Goal: Task Accomplishment & Management: Complete application form

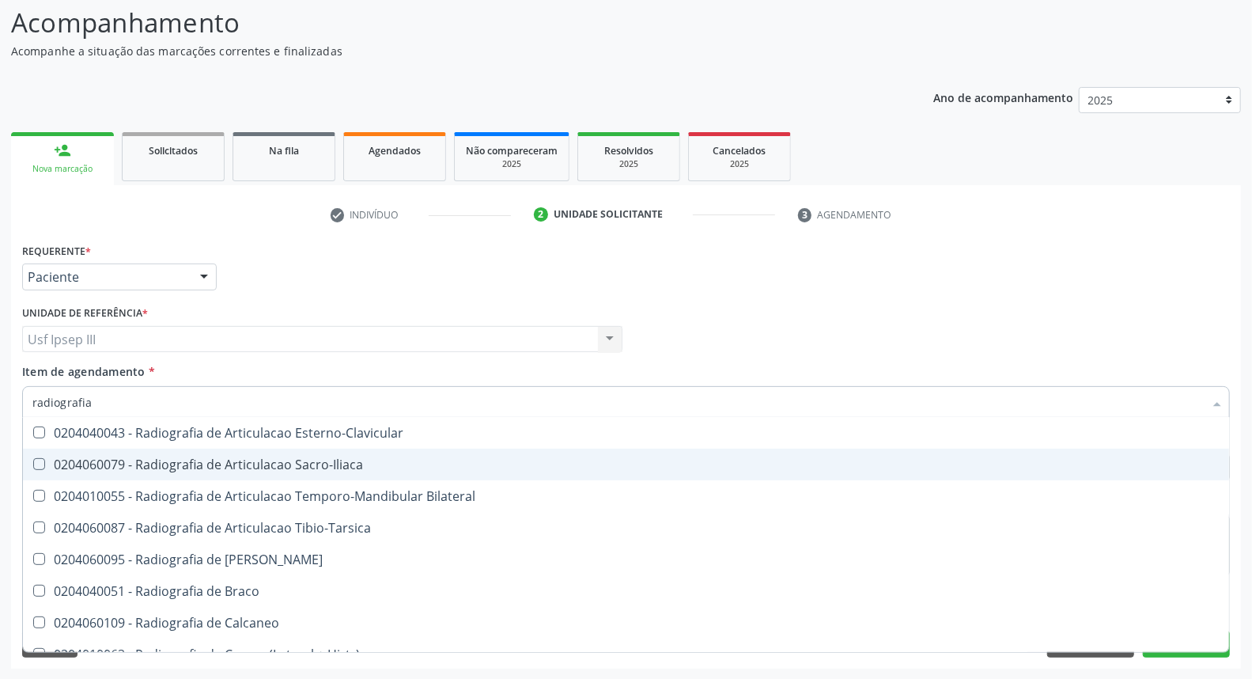
scroll to position [527, 0]
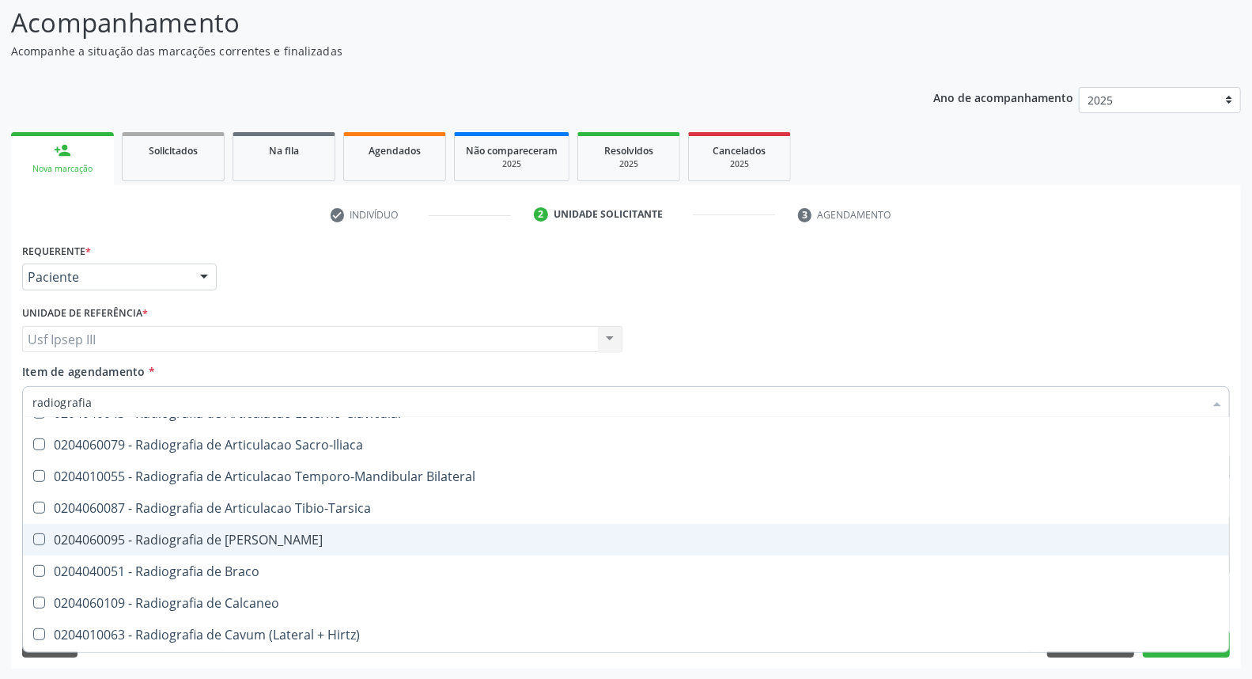
click at [675, 547] on span "0204060095 - Radiografia de Bacia" at bounding box center [626, 540] width 1206 height 32
checkbox Bacia "true"
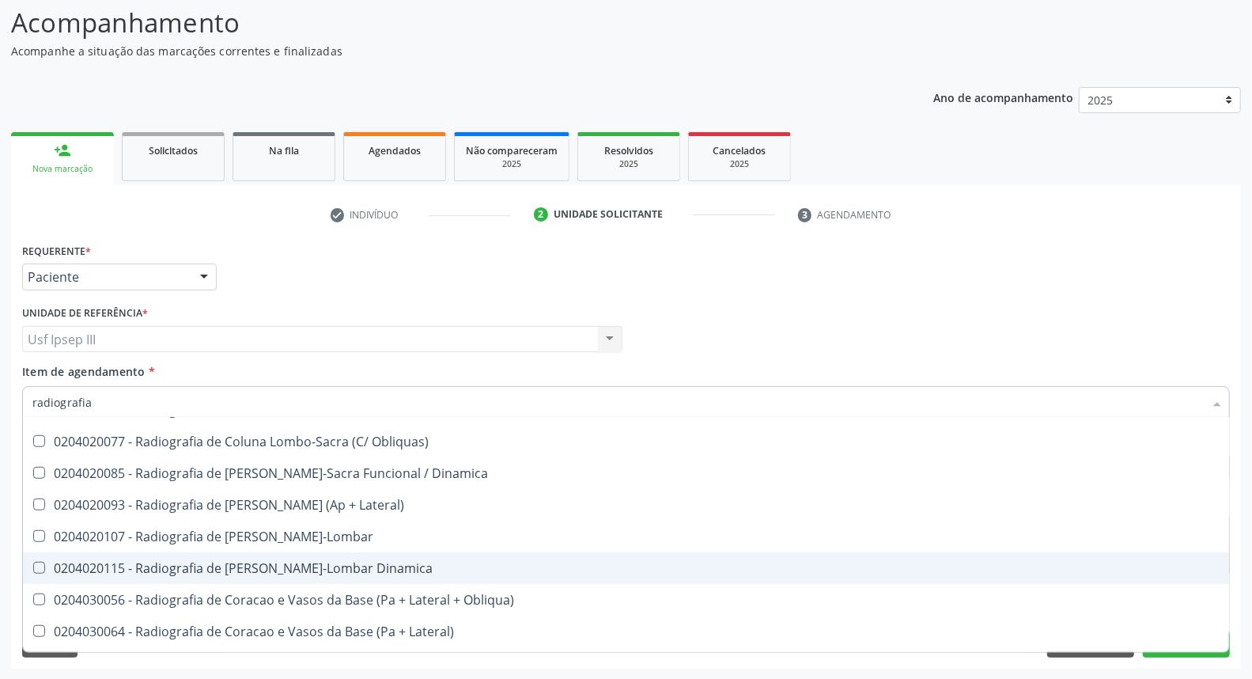
scroll to position [879, 0]
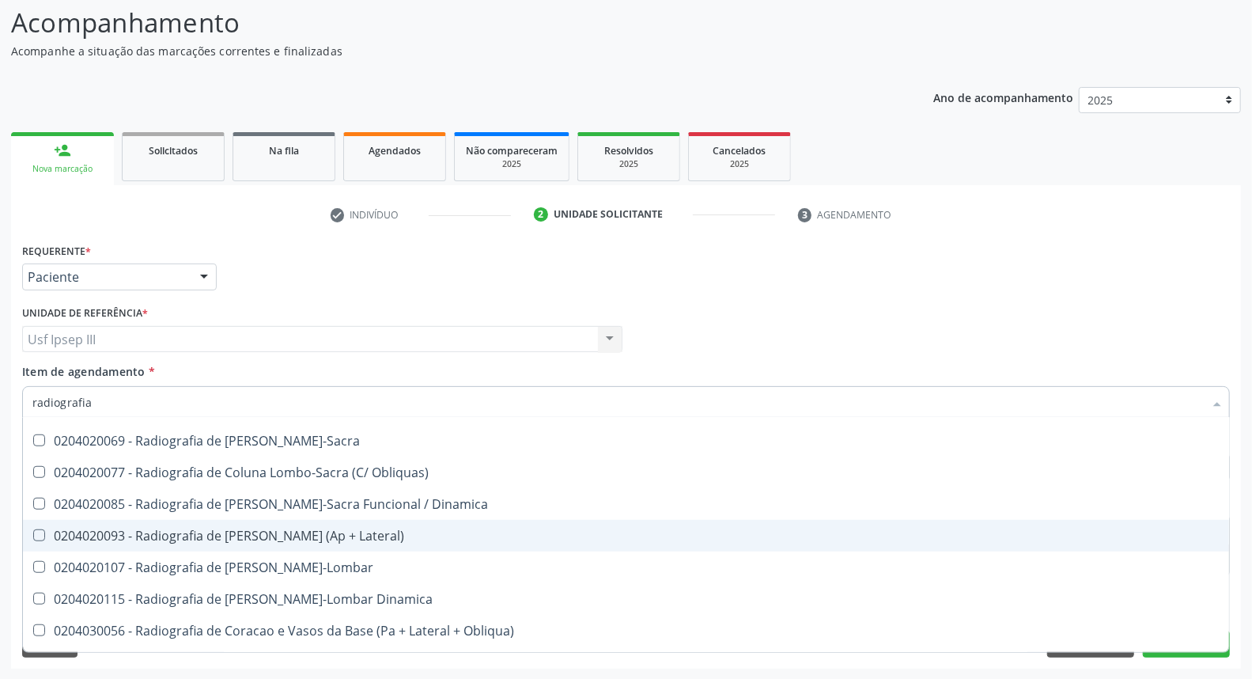
click at [609, 539] on div "0204020093 - Radiografia de Coluna Toracica (Ap + Lateral)" at bounding box center [625, 535] width 1187 height 13
checkbox Lateral\) "true"
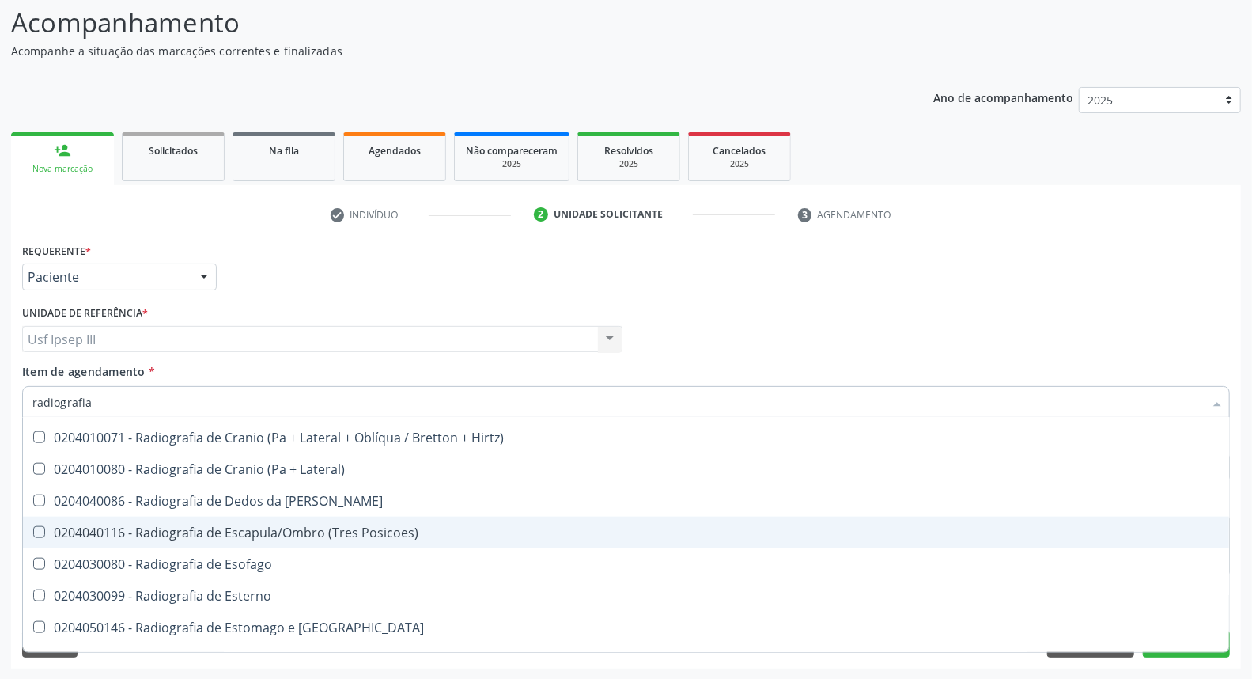
scroll to position [1317, 0]
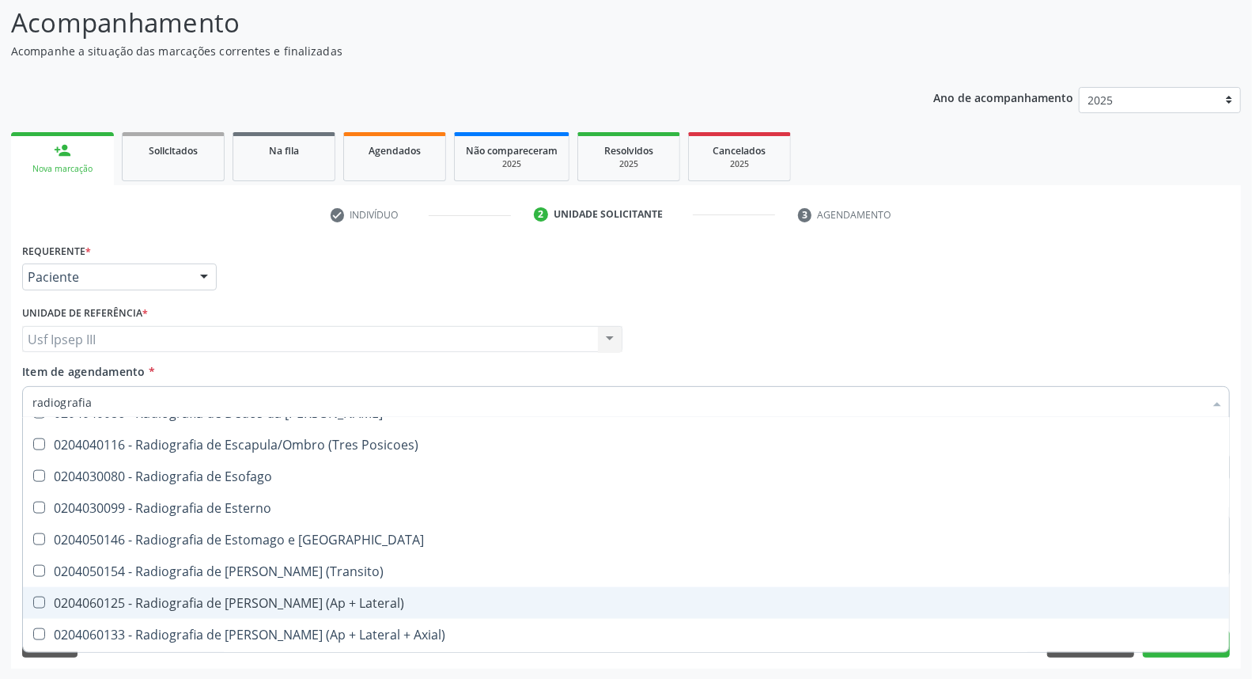
click at [596, 596] on div "0204060125 - Radiografia de Joelho (Ap + Lateral)" at bounding box center [625, 602] width 1187 height 13
checkbox Lateral\) "true"
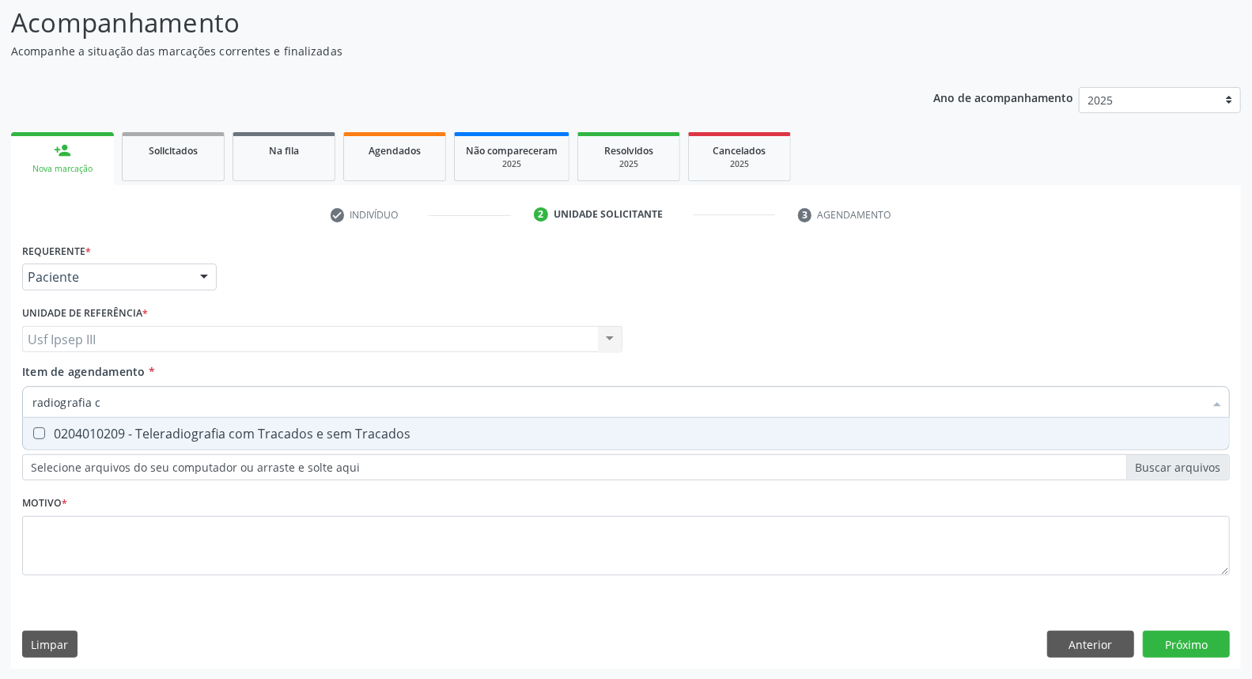
scroll to position [0, 0]
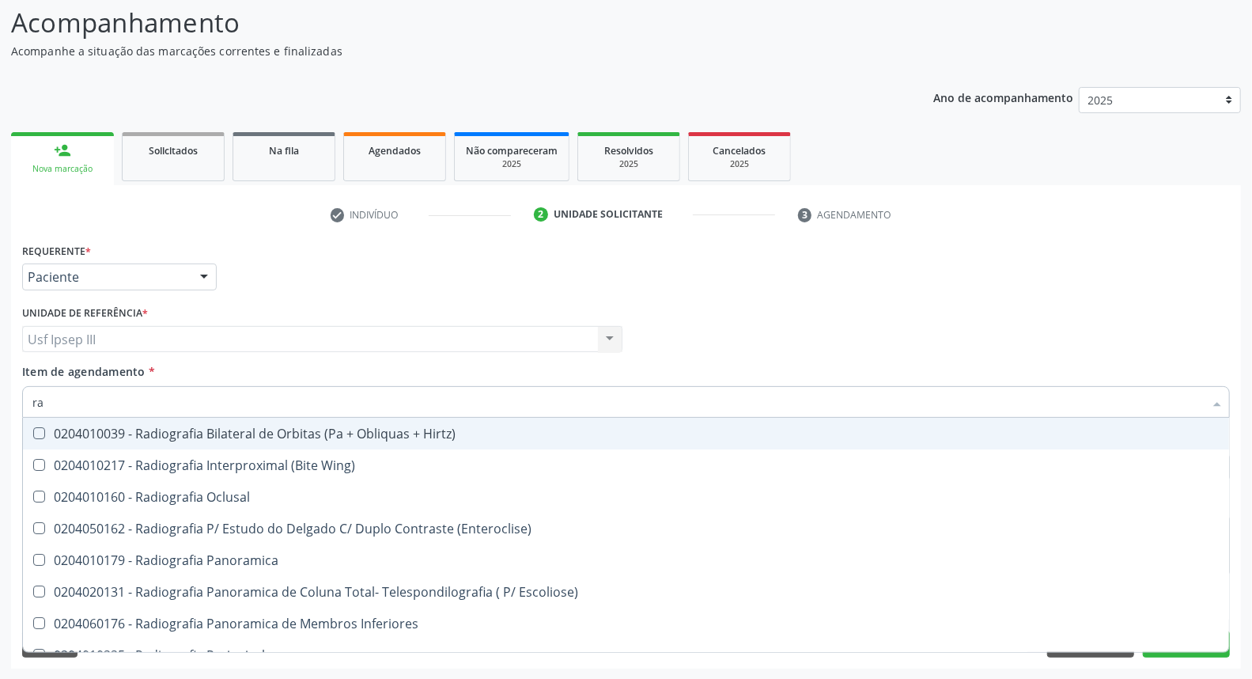
type input "r"
checkbox Bacia "false"
checkbox Lateral\) "false"
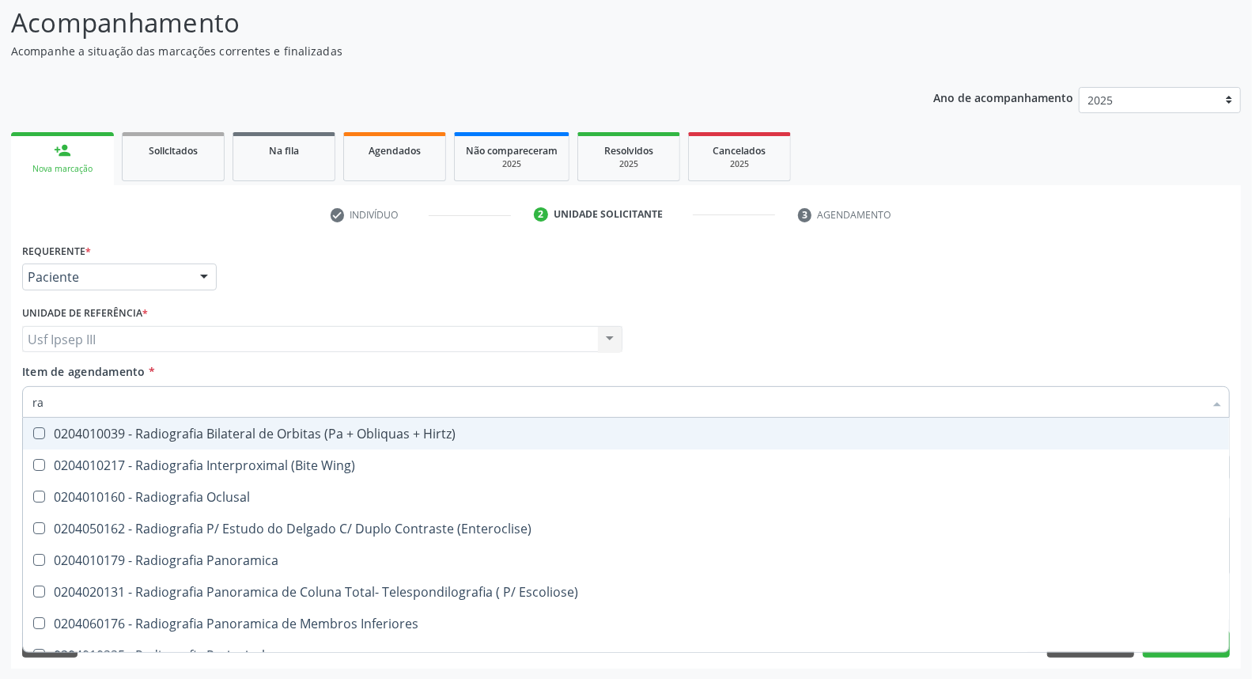
checkbox Mao "false"
checkbox Obliqua\) "false"
checkbox Oit\) "false"
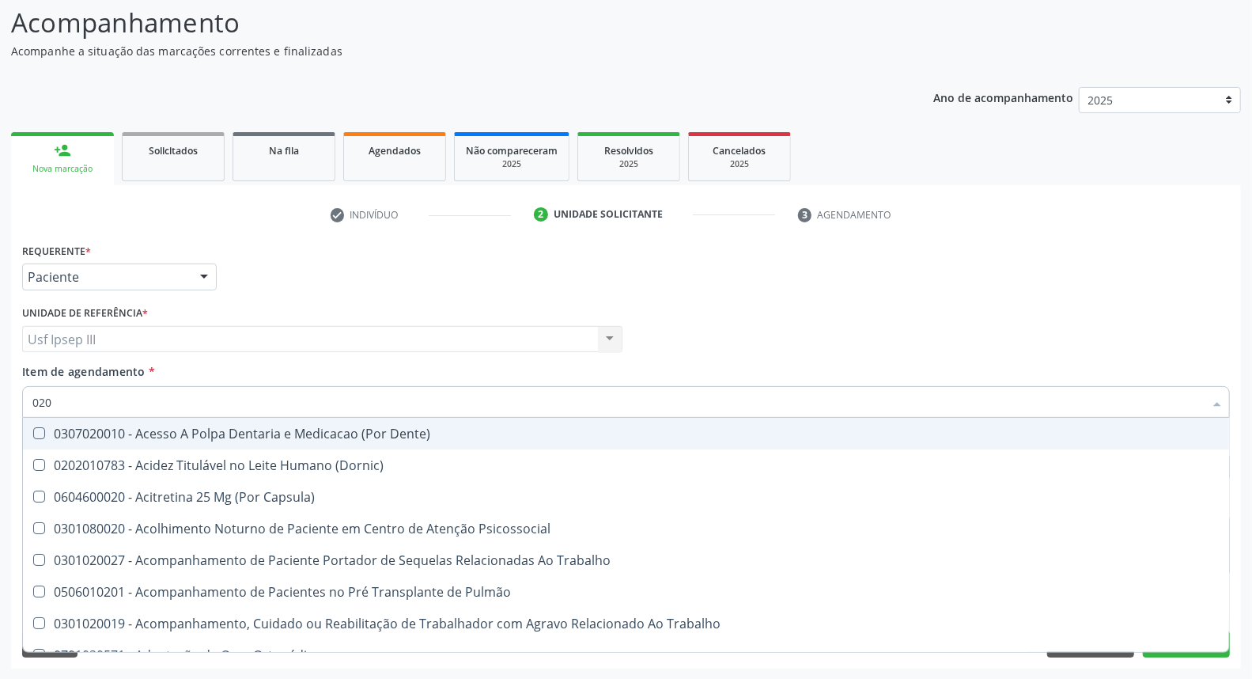
type input "0204"
checkbox Intra-Uterina "true"
checkbox Aberto\) "true"
checkbox Testiculo "true"
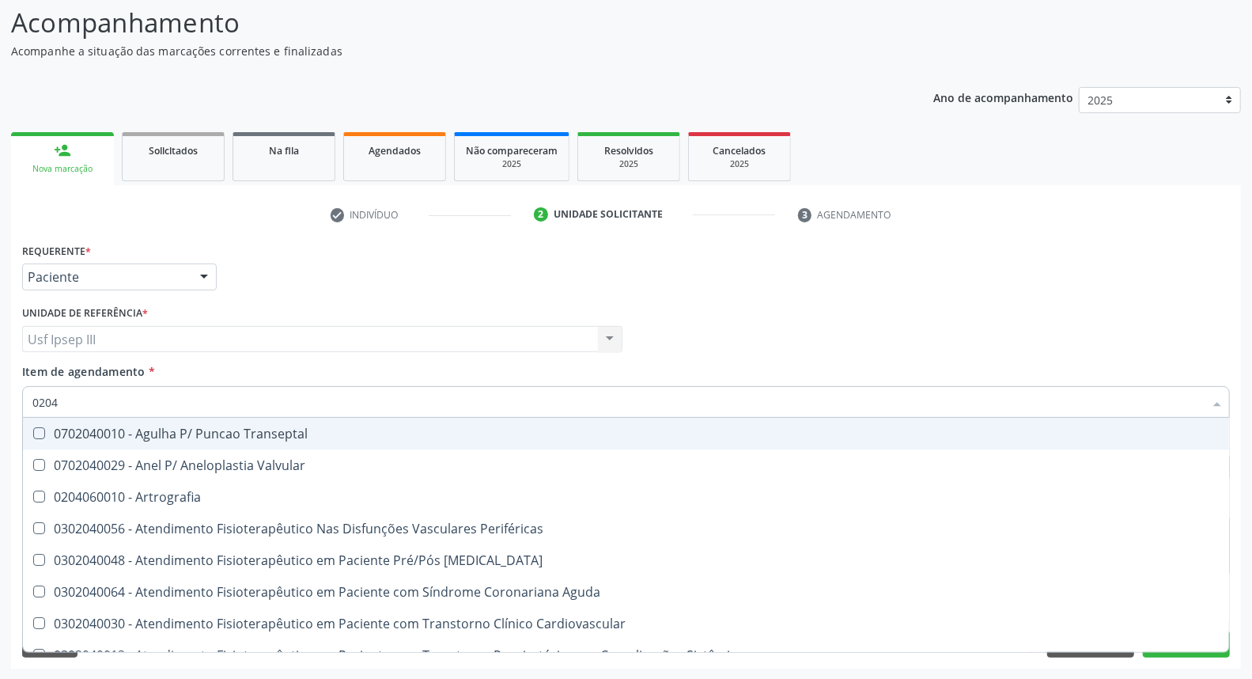
type input "02040"
checkbox Bacia "true"
checkbox Lateral\) "true"
checkbox Ossea\) "false"
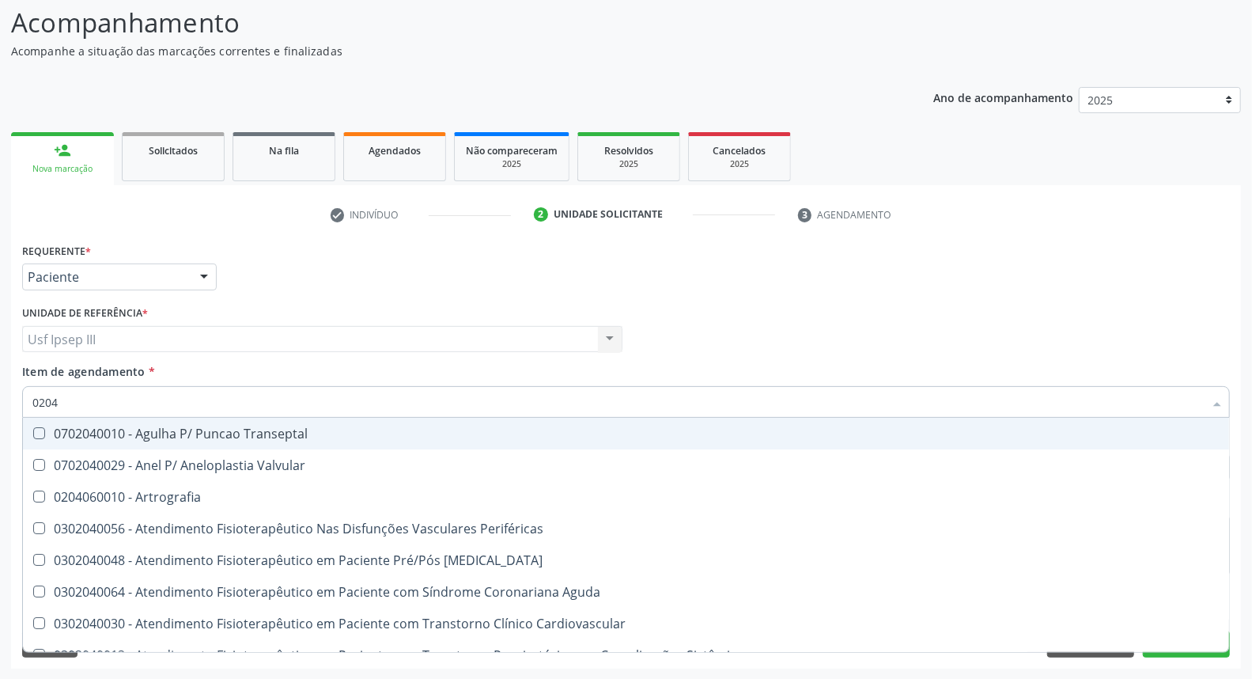
checkbox Hirtz\) "false"
checkbox Coronaria "false"
type input "020402"
checkbox Lumen "true"
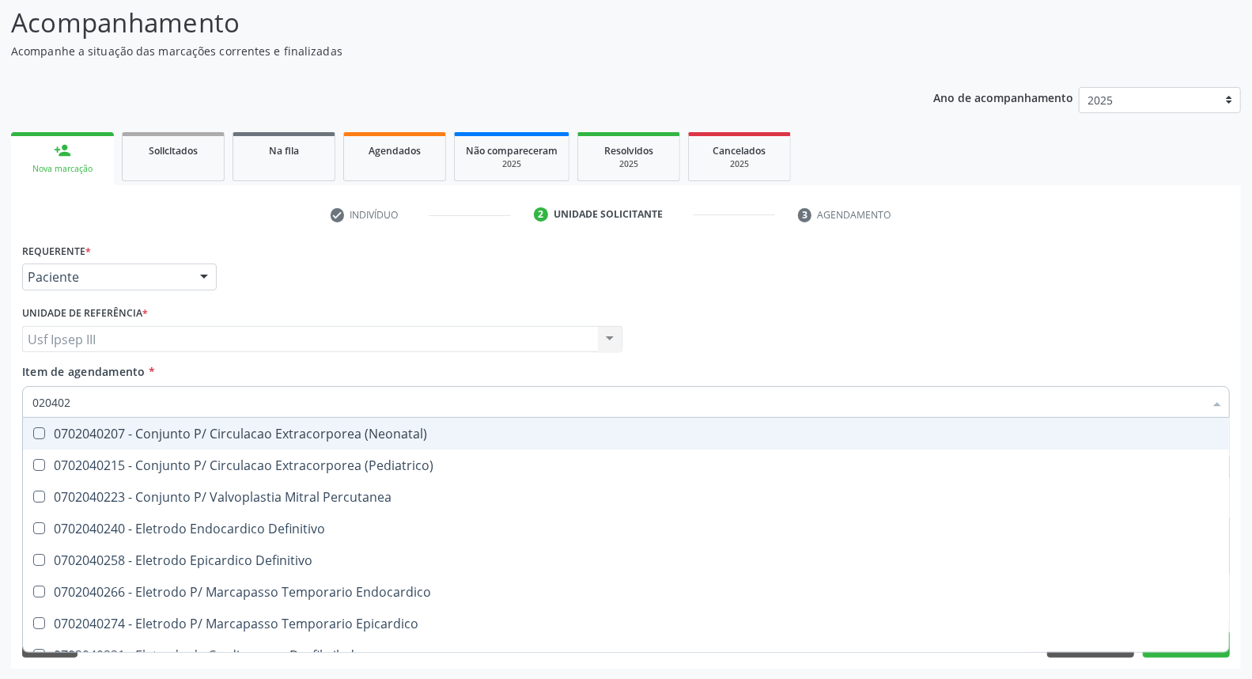
type input "0204020"
checkbox Mielografia "true"
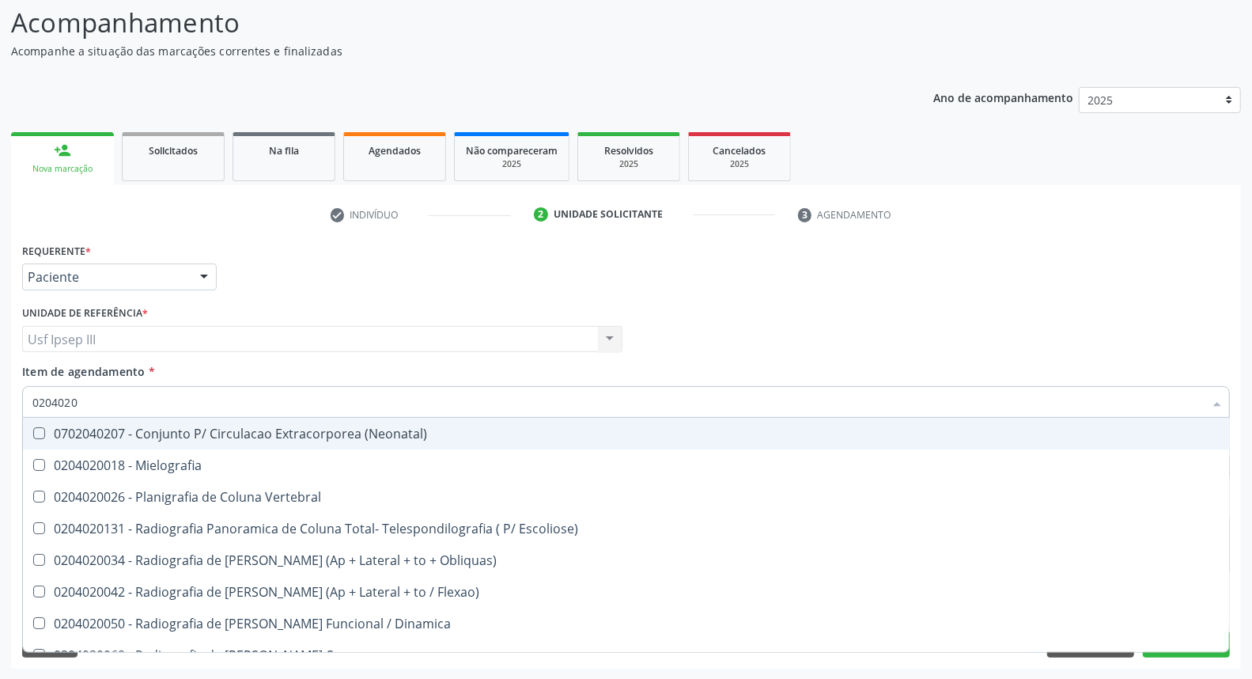
type input "02040200"
checkbox Obliquas\) "true"
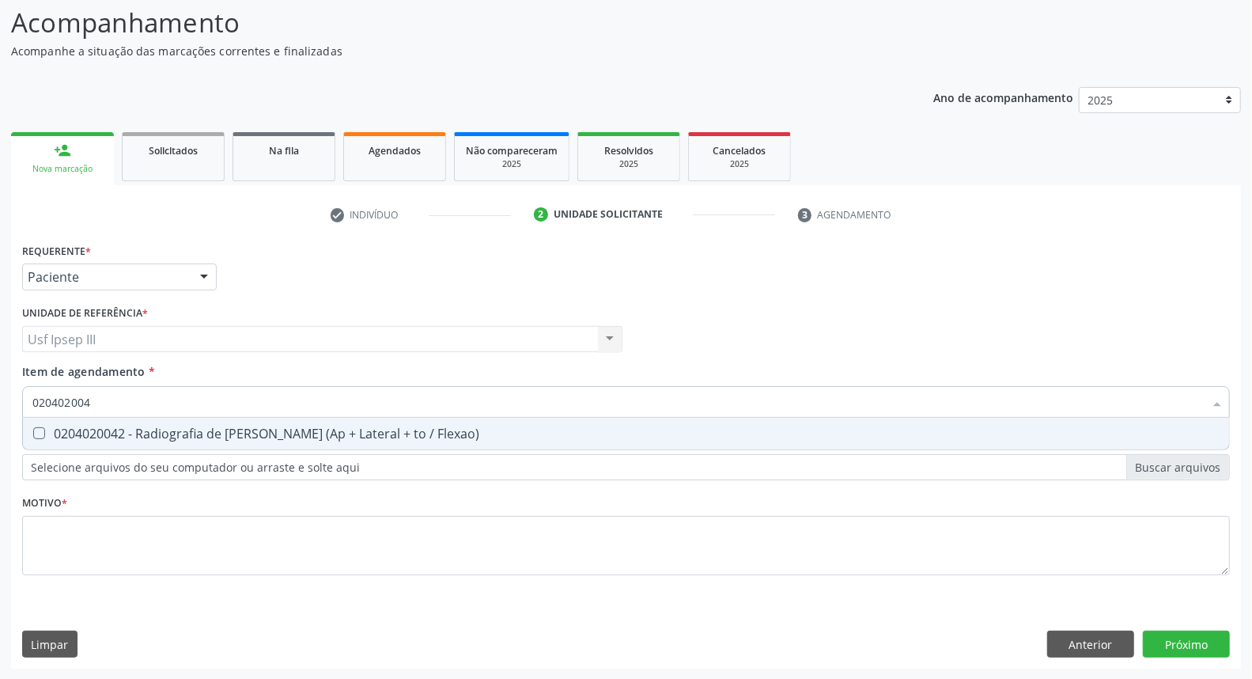
type input "0204020042"
click at [448, 431] on div "0204020042 - Radiografia de Coluna Cervical (Ap + Lateral + to / Flexao)" at bounding box center [625, 433] width 1187 height 13
checkbox Flexao\) "true"
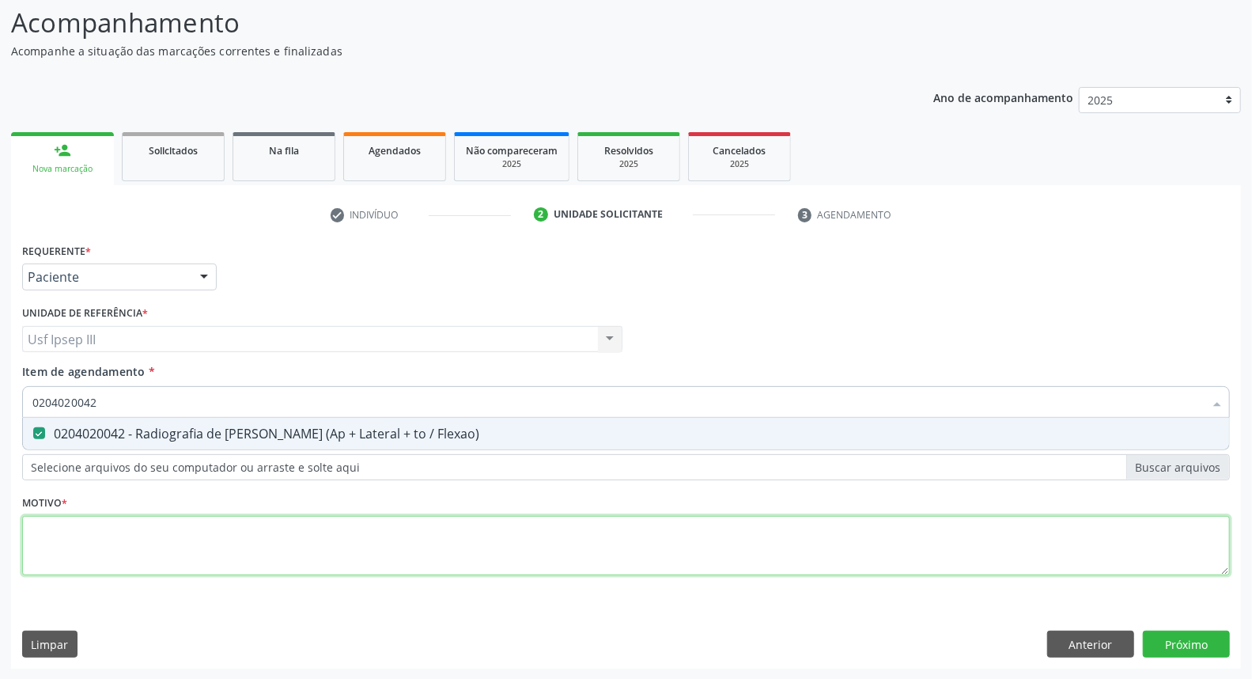
click at [345, 527] on div "Requerente * Paciente Médico(a) Enfermeiro(a) Paciente Nenhum resultado encontr…" at bounding box center [626, 418] width 1208 height 358
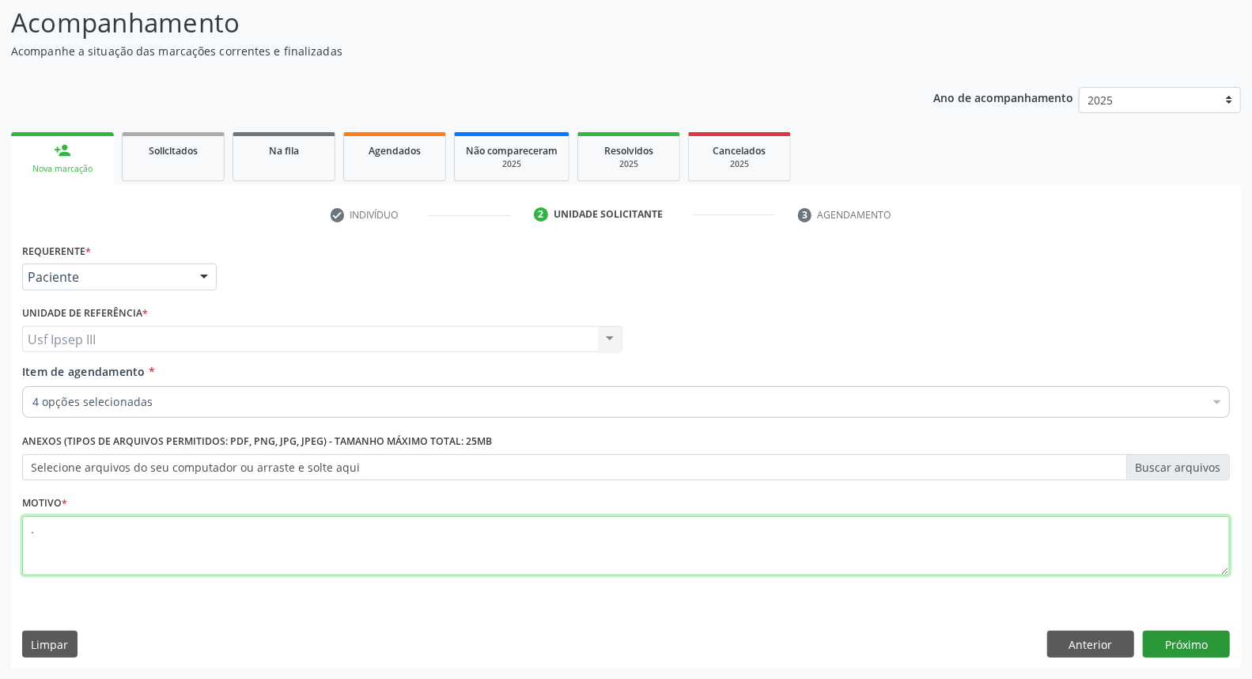
type textarea "."
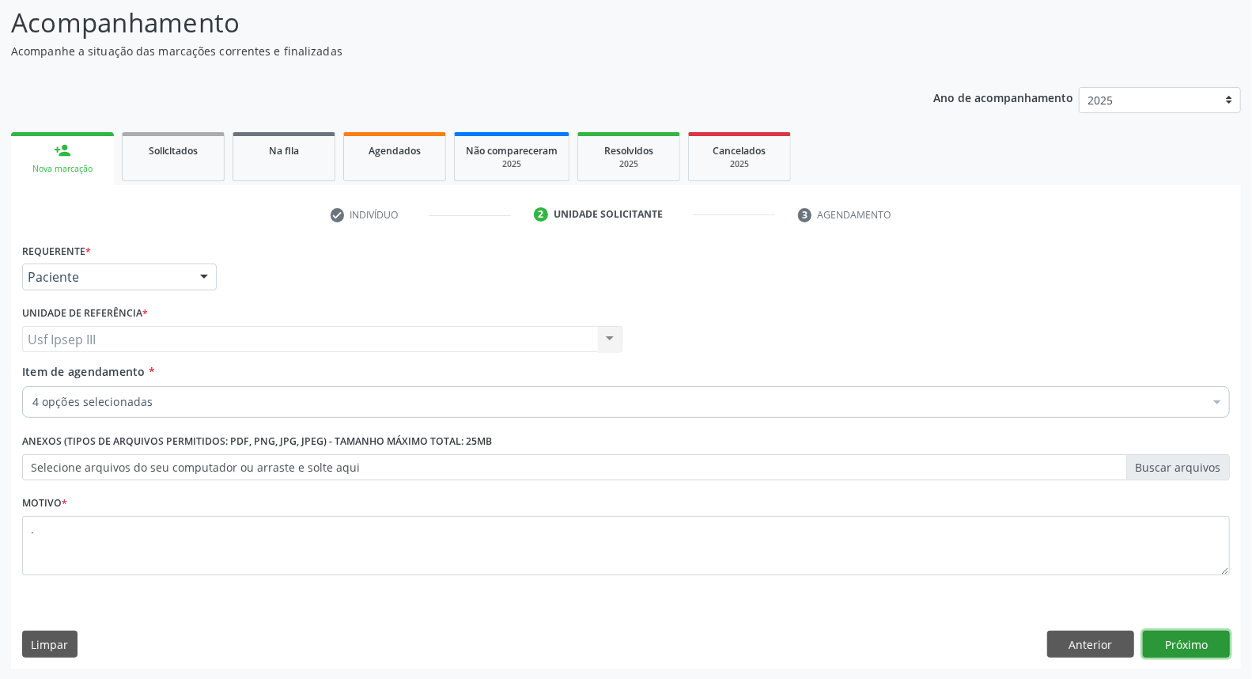
click at [1196, 652] on button "Próximo" at bounding box center [1186, 643] width 87 height 27
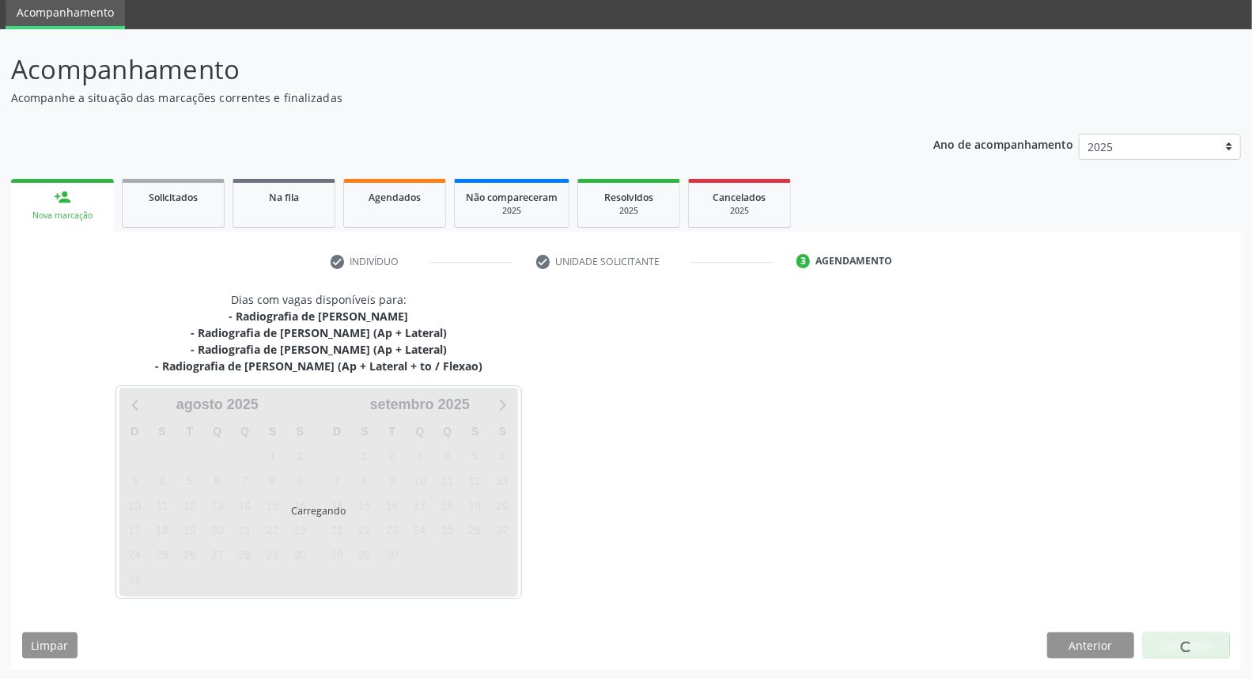
scroll to position [104, 0]
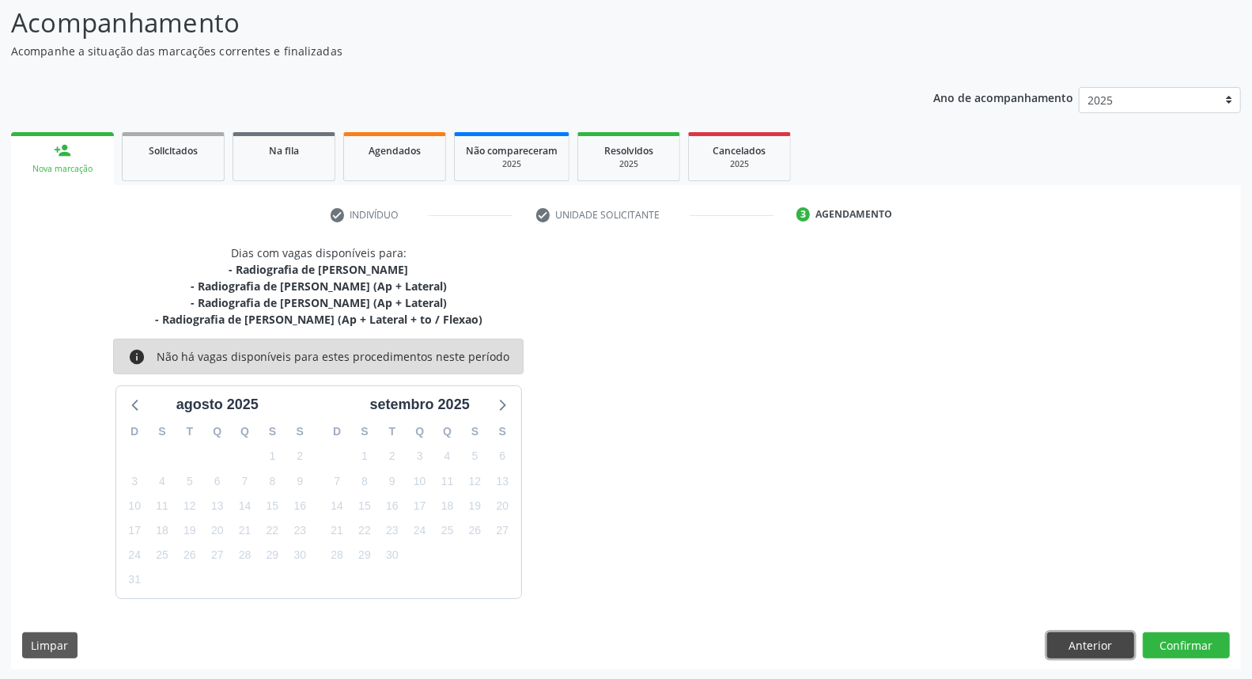
click at [1086, 647] on button "Anterior" at bounding box center [1090, 645] width 87 height 27
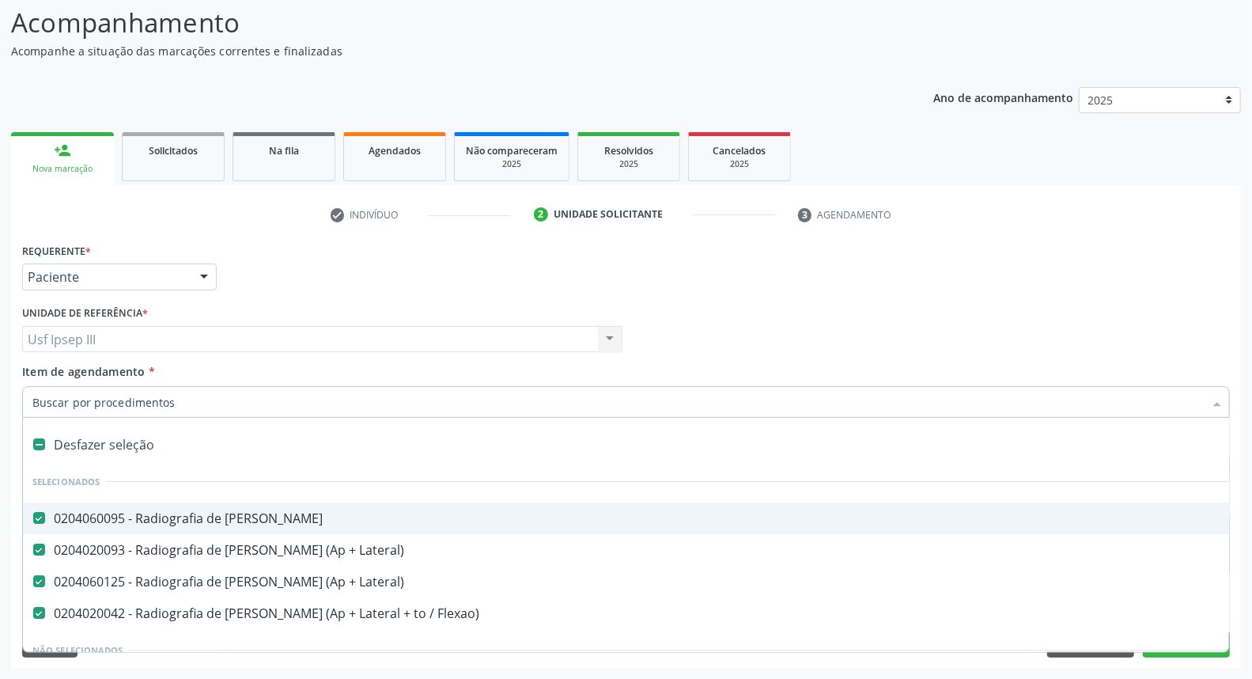
click at [1221, 399] on div at bounding box center [1217, 403] width 24 height 27
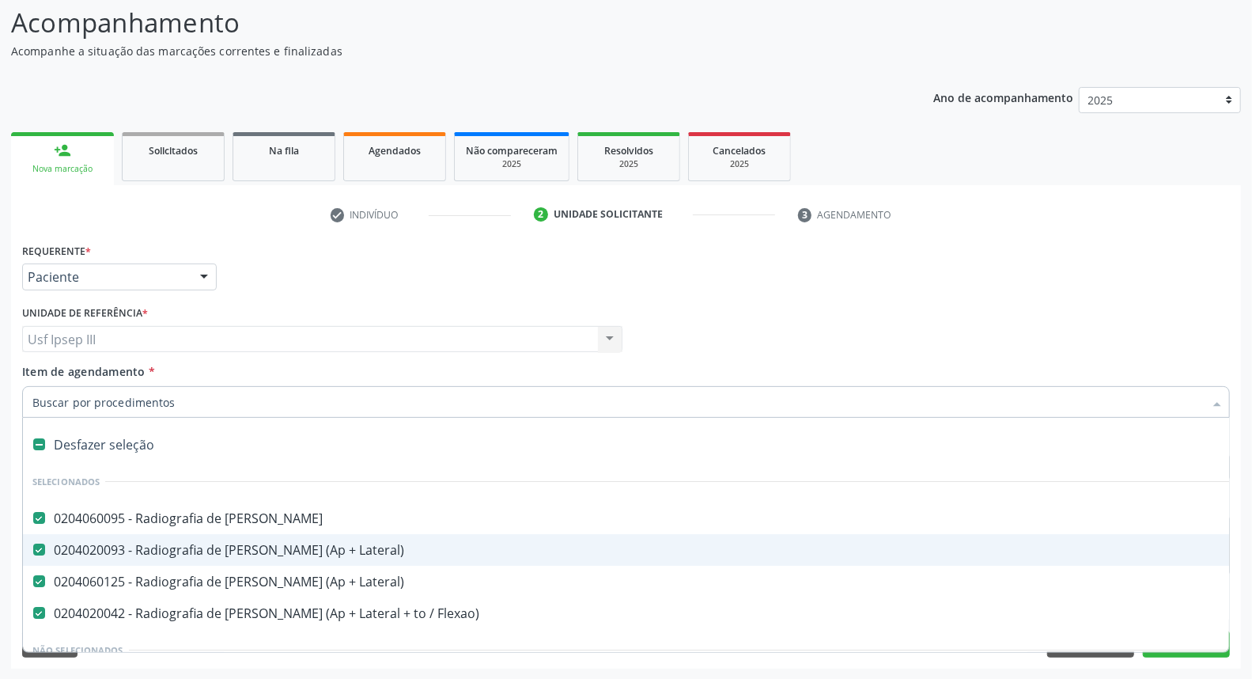
click at [705, 548] on div "0204020093 - Radiografia de Coluna Toracica (Ap + Lateral)" at bounding box center [647, 549] width 1231 height 13
checkbox Lateral\) "false"
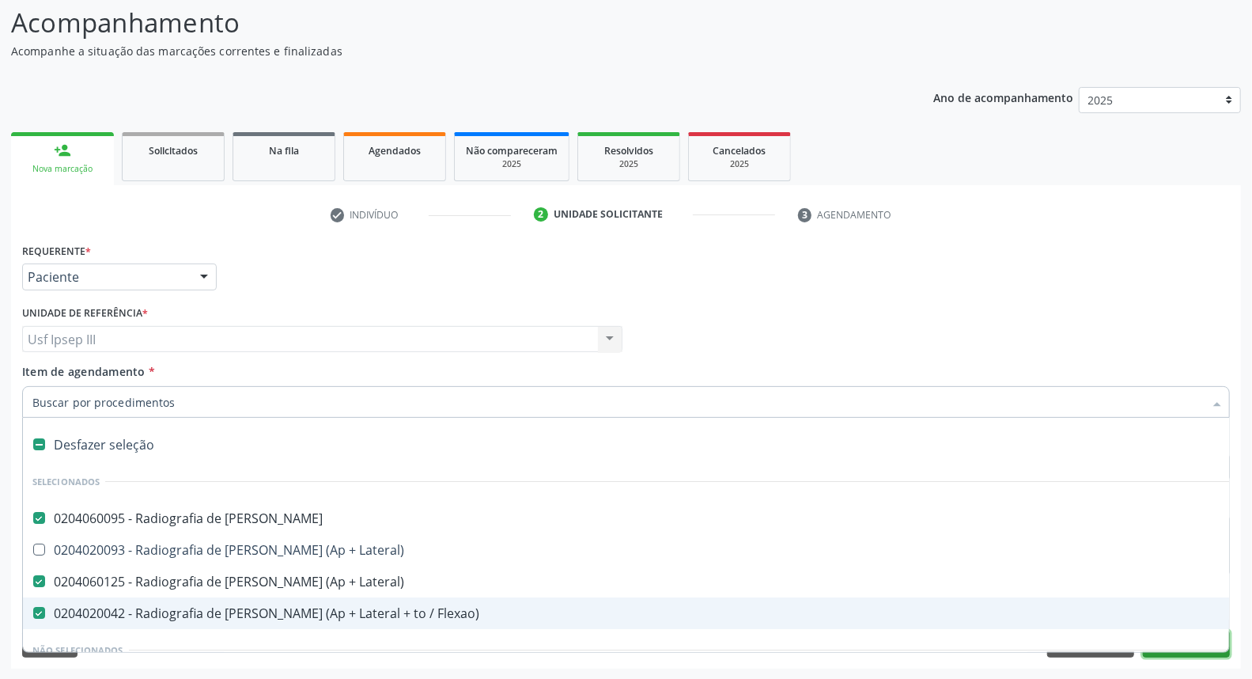
click at [1167, 656] on button "Próximo" at bounding box center [1186, 643] width 87 height 27
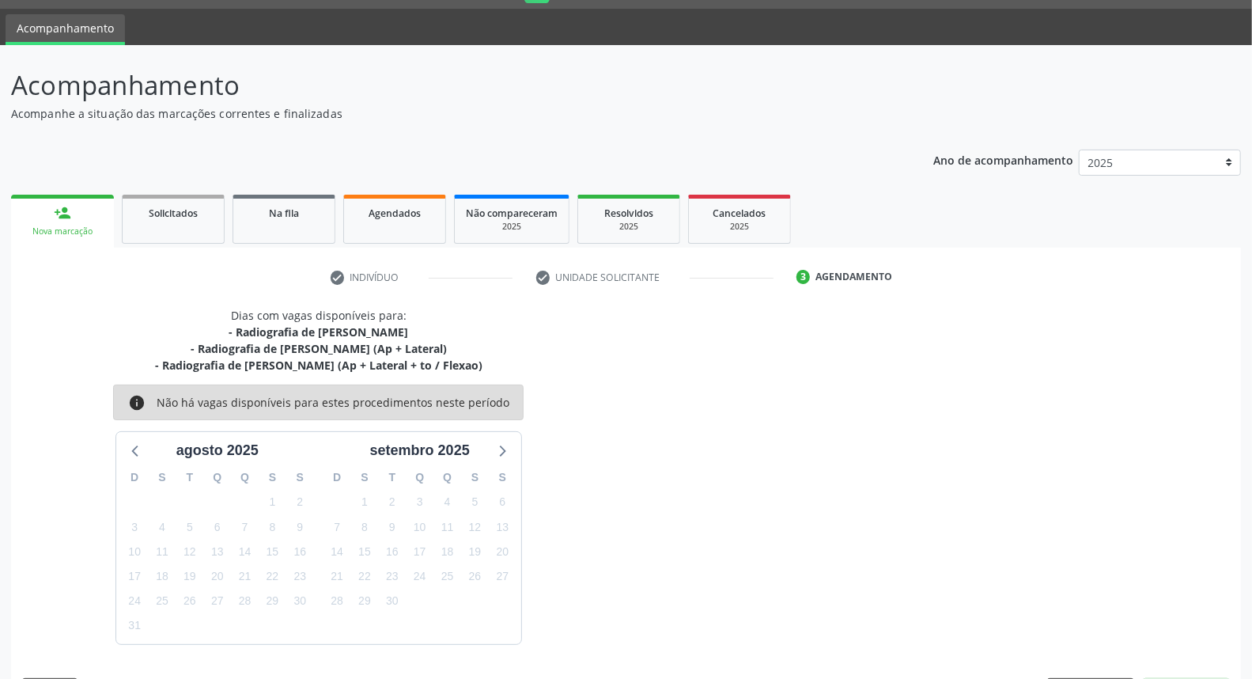
scroll to position [89, 0]
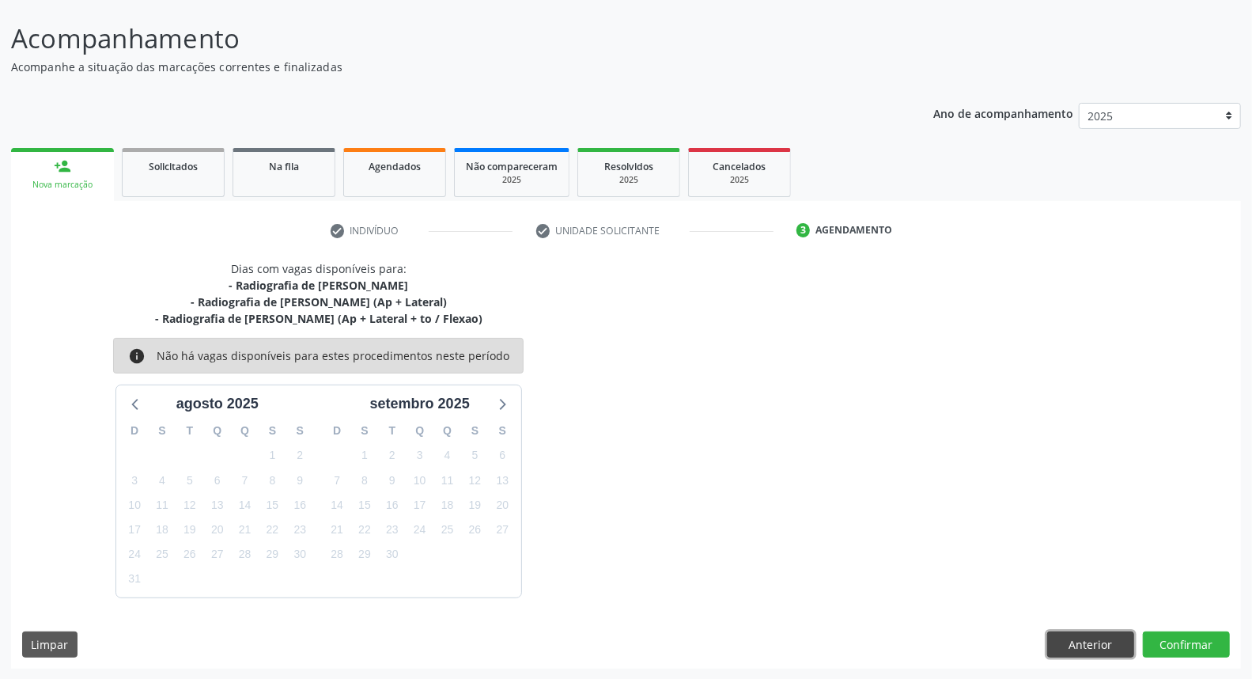
click at [1102, 646] on button "Anterior" at bounding box center [1090, 644] width 87 height 27
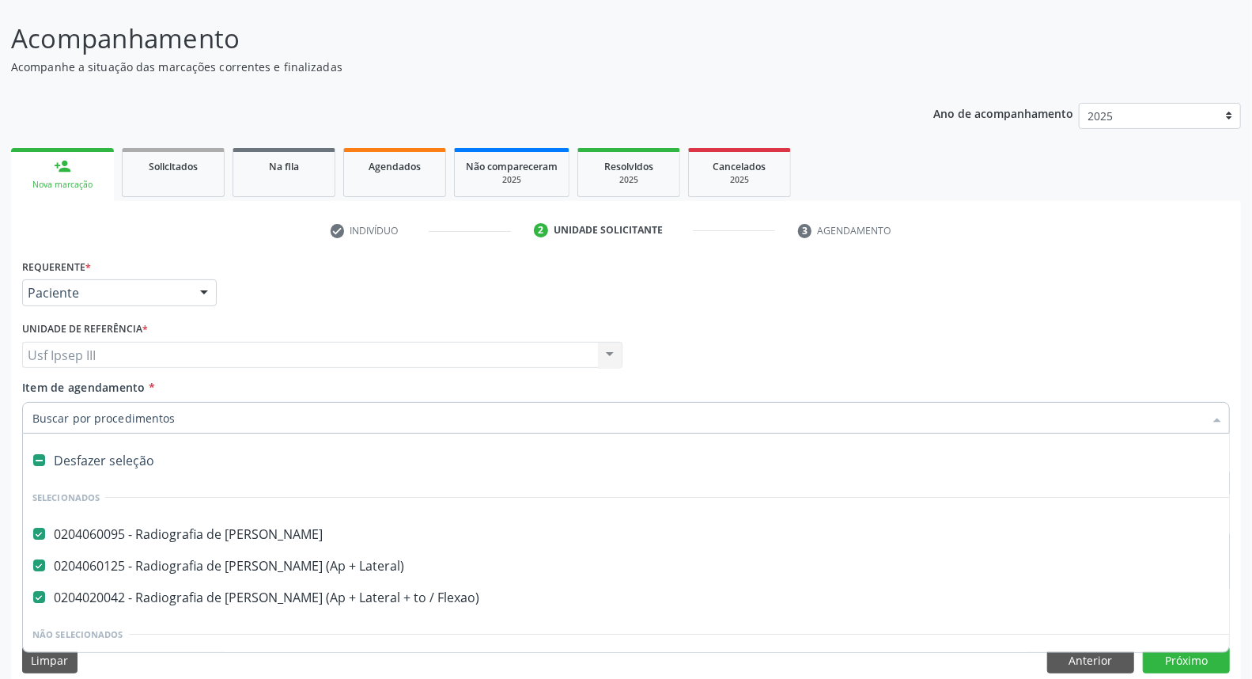
click at [1214, 418] on div at bounding box center [1217, 419] width 24 height 27
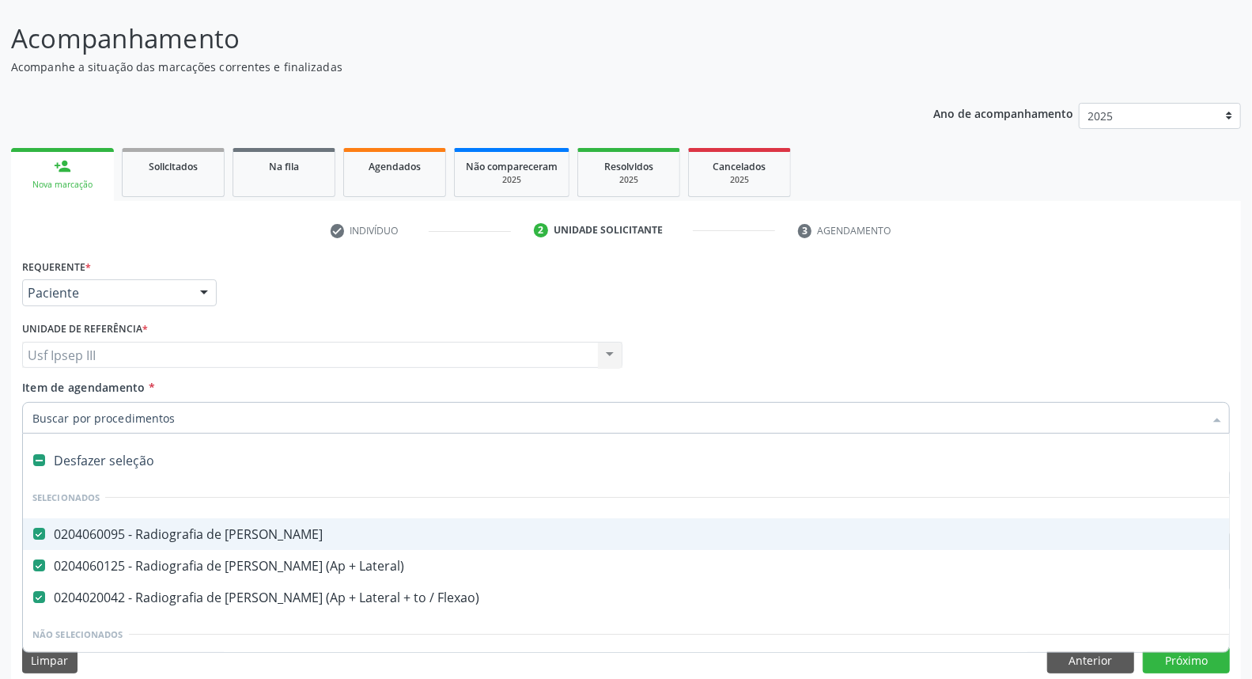
click at [803, 540] on span "0204060095 - Radiografia de Bacia" at bounding box center [648, 534] width 1250 height 32
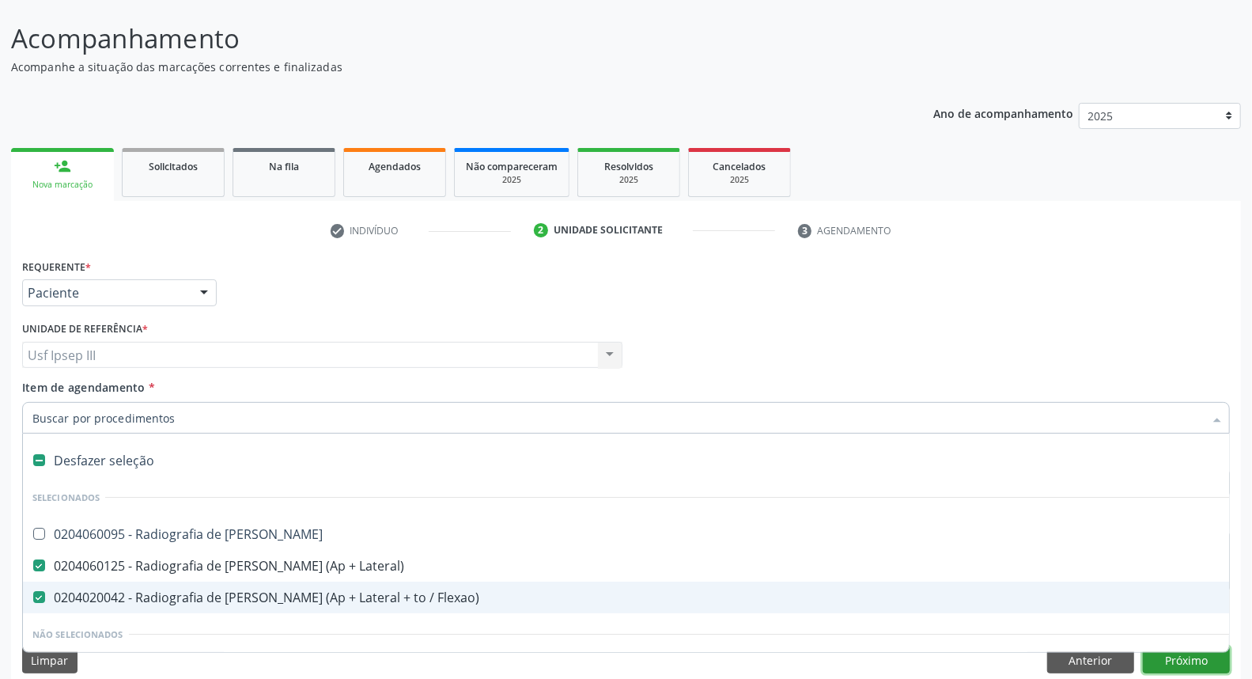
click at [1175, 656] on button "Próximo" at bounding box center [1186, 659] width 87 height 27
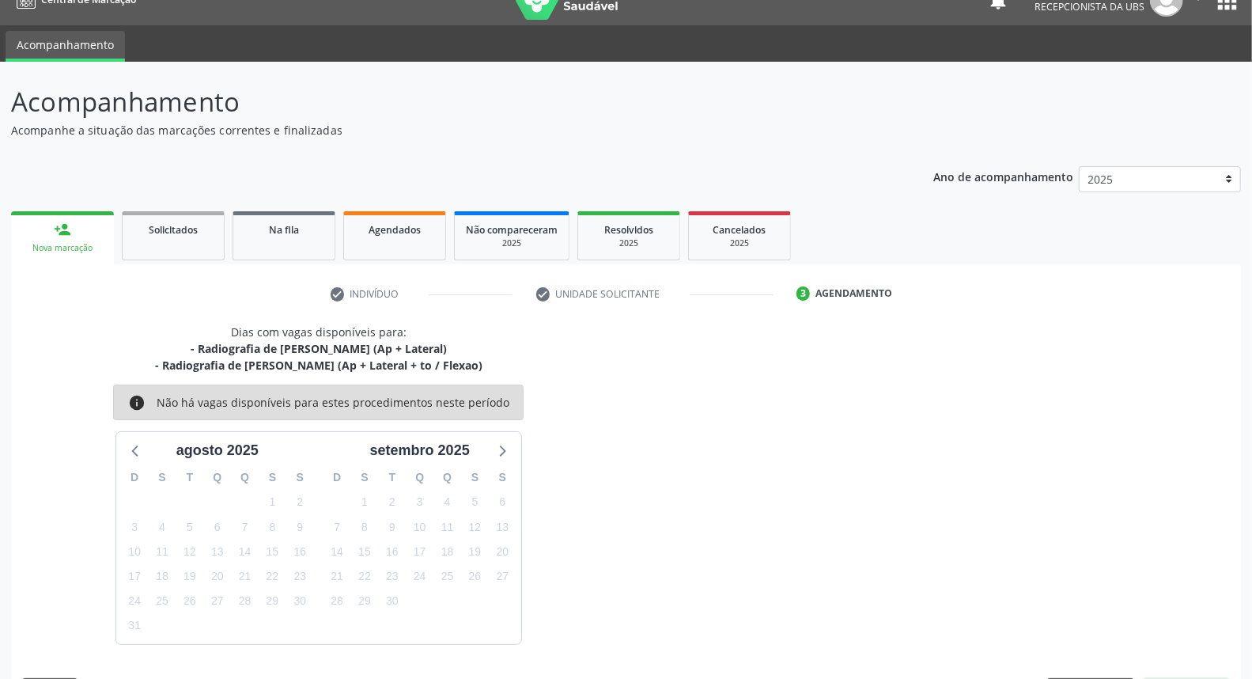
scroll to position [72, 0]
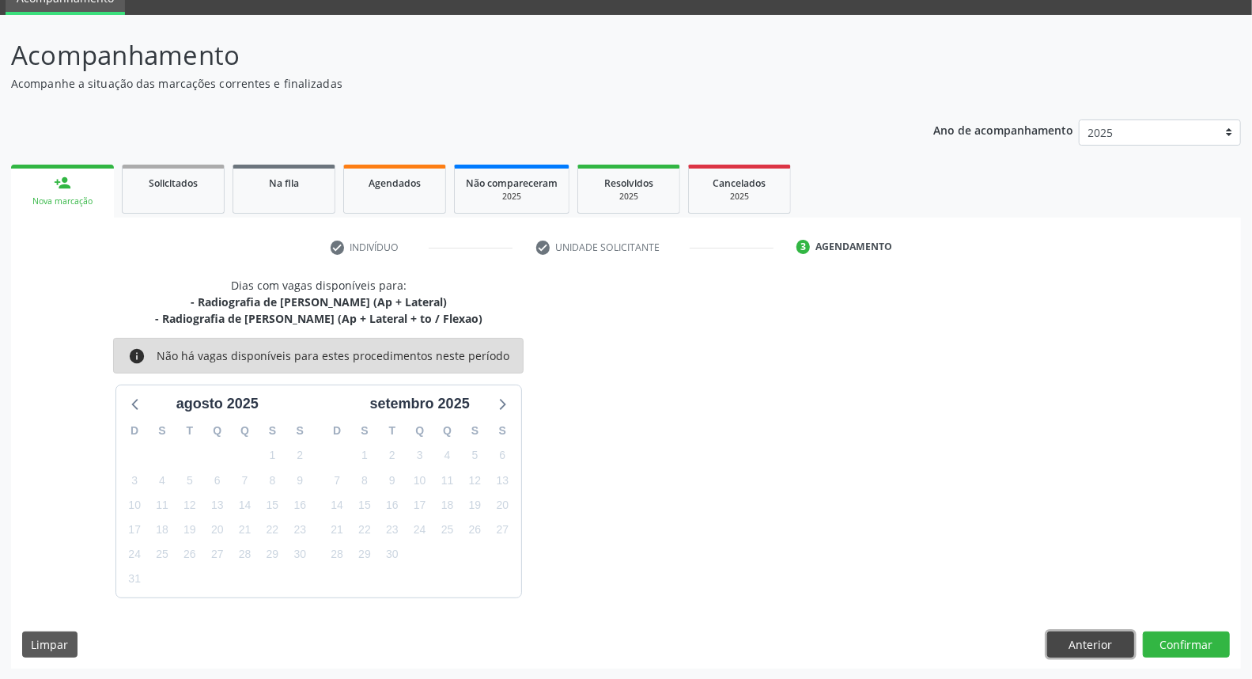
click at [1089, 638] on button "Anterior" at bounding box center [1090, 644] width 87 height 27
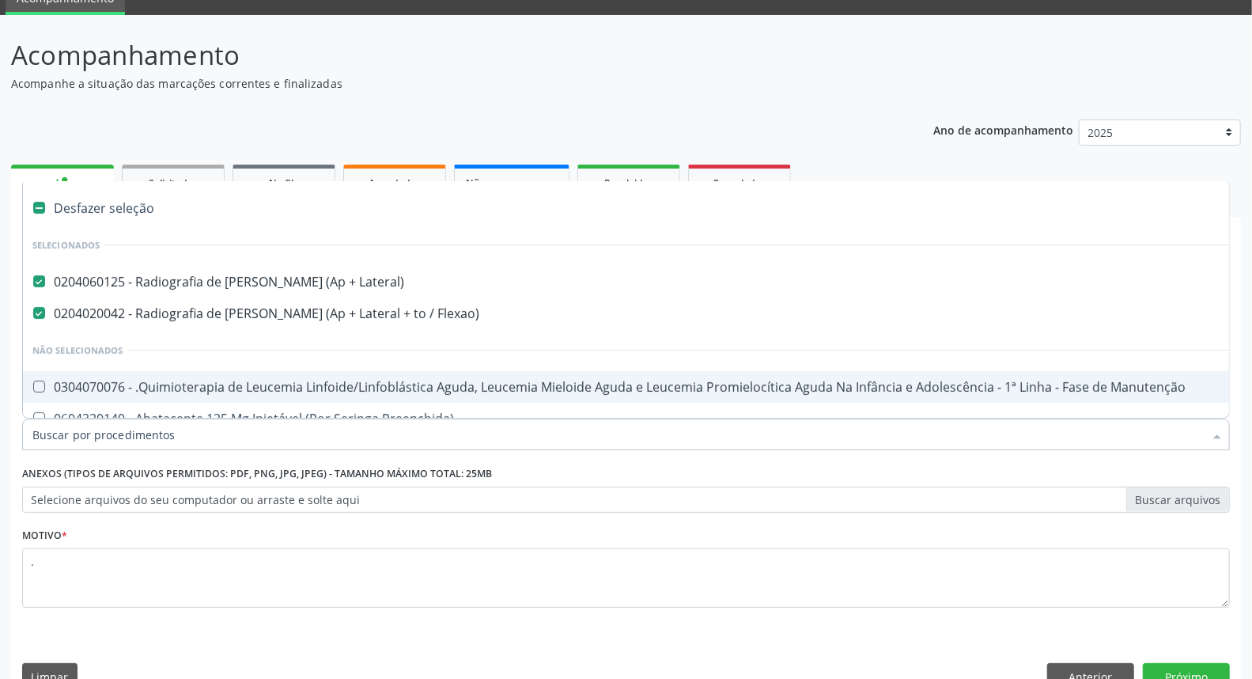
click at [1211, 436] on div at bounding box center [1217, 435] width 24 height 27
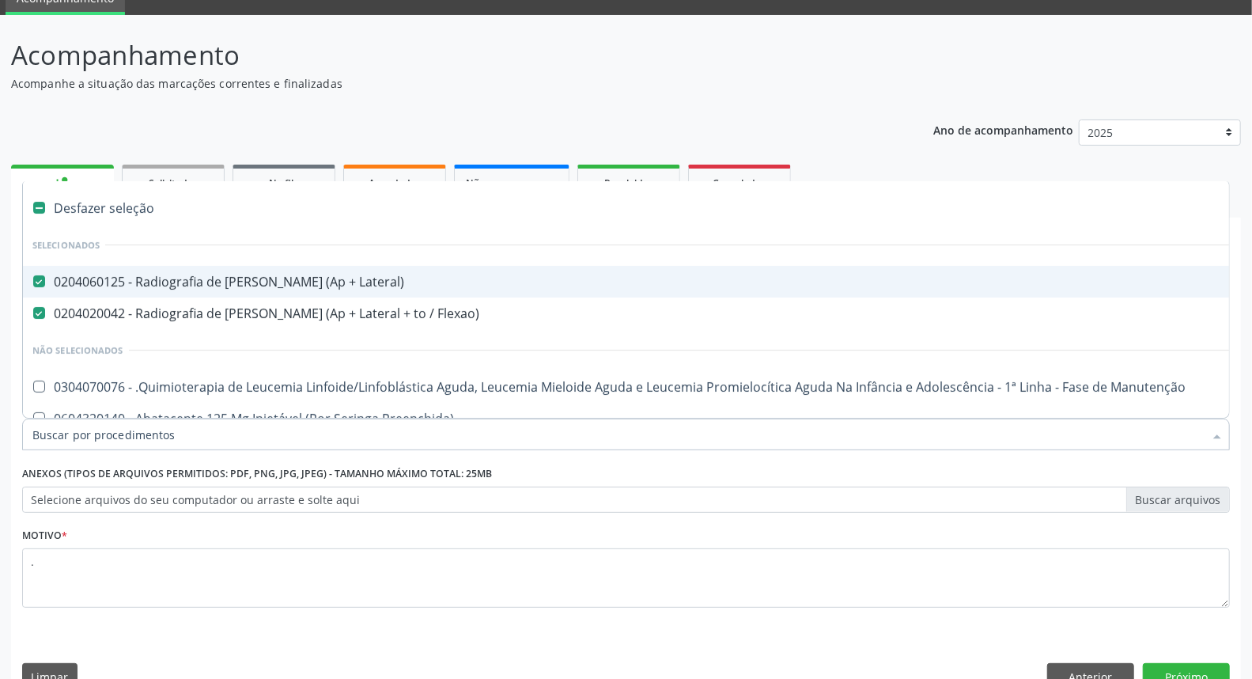
click at [514, 278] on div "0204060125 - Radiografia de [PERSON_NAME] (Ap + Lateral)" at bounding box center [647, 281] width 1231 height 13
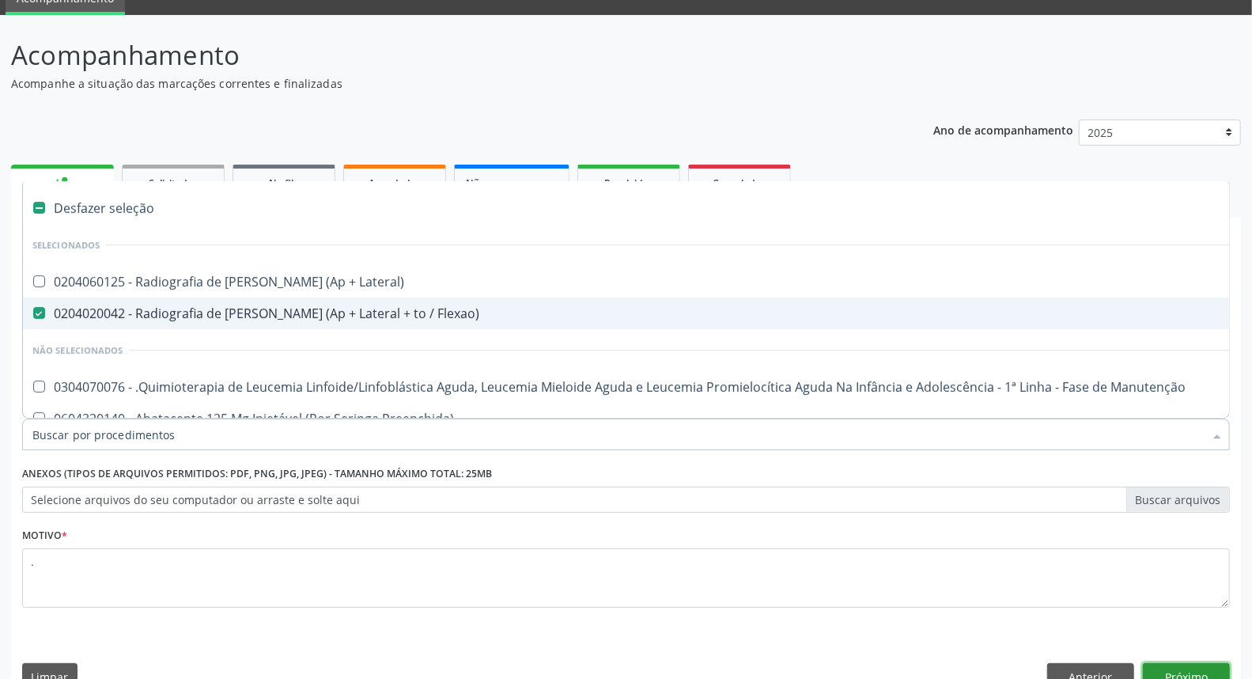
click at [1183, 666] on button "Próximo" at bounding box center [1186, 676] width 87 height 27
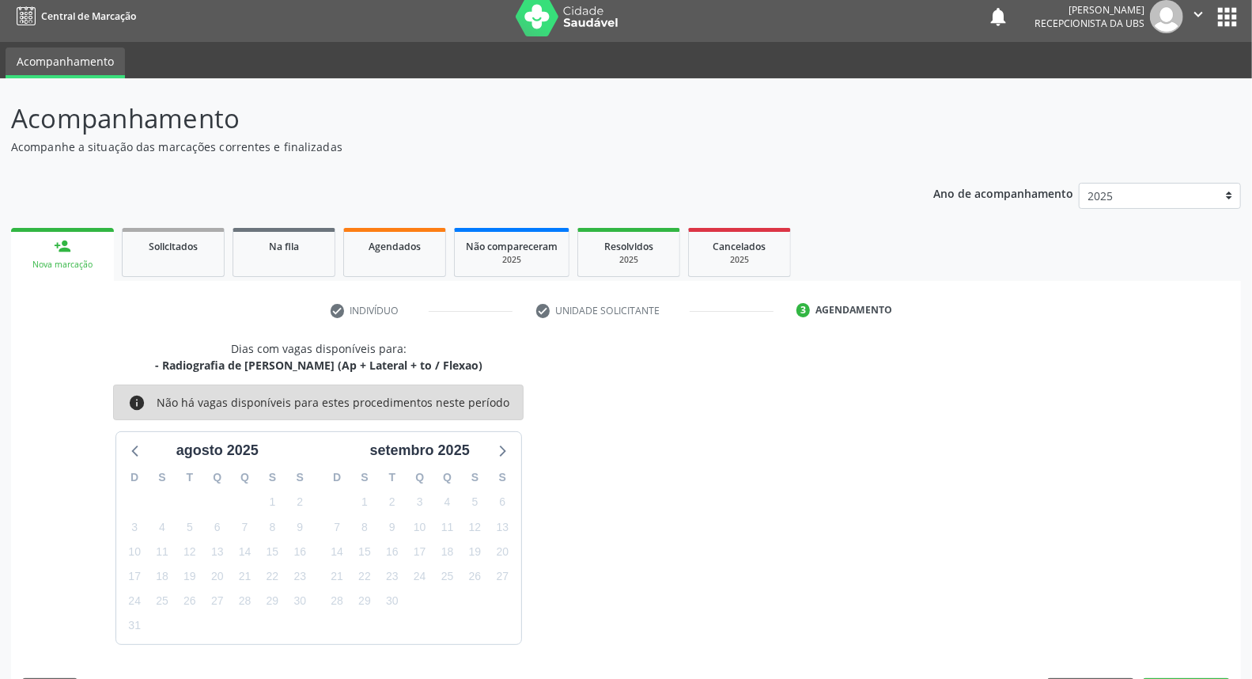
scroll to position [55, 0]
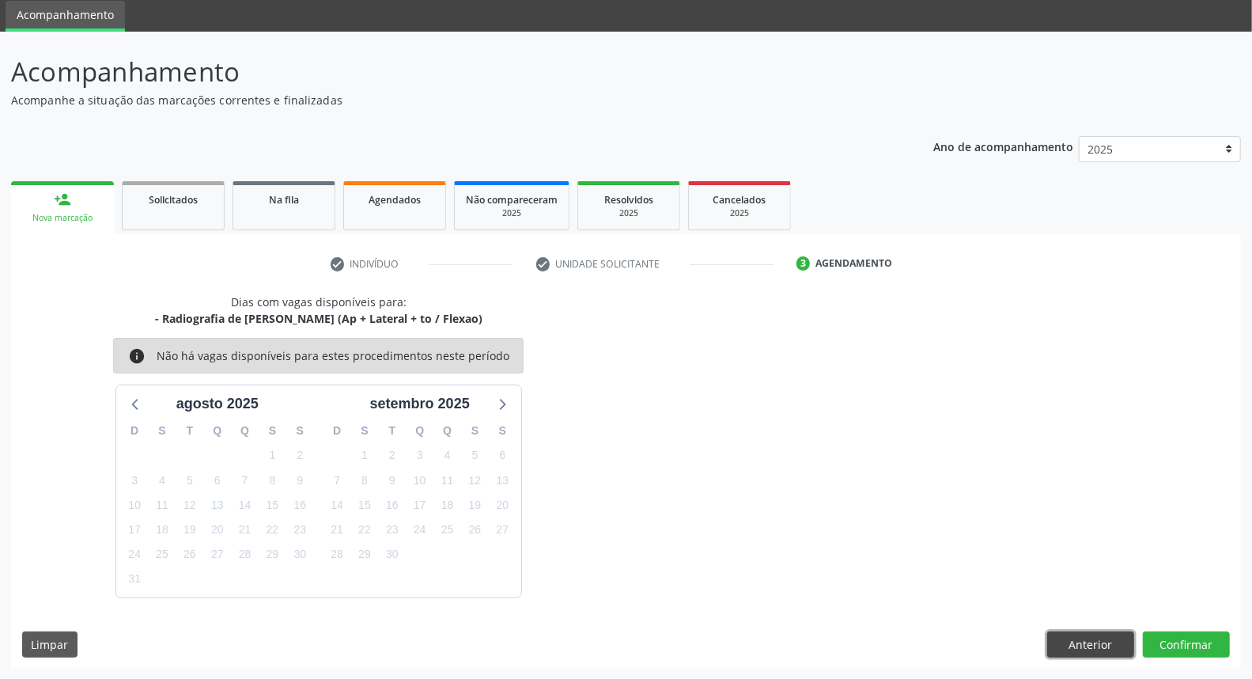
click at [1080, 639] on button "Anterior" at bounding box center [1090, 644] width 87 height 27
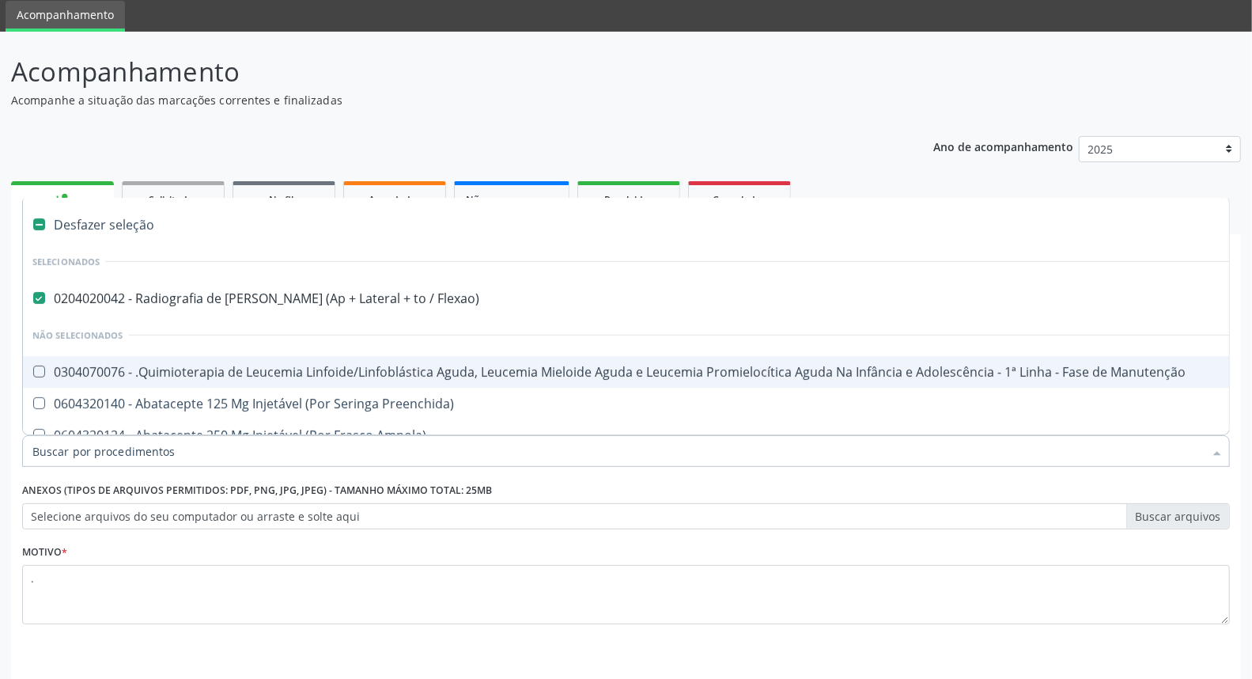
click at [1212, 445] on div at bounding box center [1217, 452] width 24 height 27
click at [1218, 452] on div at bounding box center [1217, 452] width 24 height 27
click at [1220, 451] on div at bounding box center [1217, 452] width 24 height 27
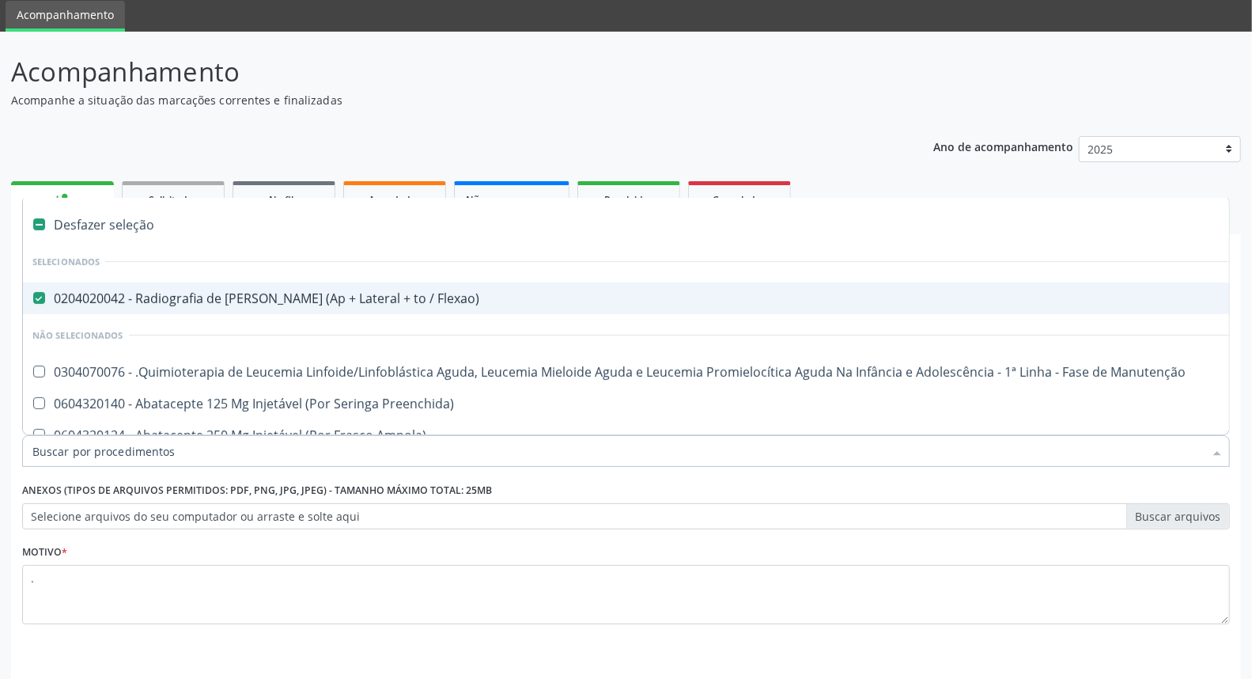
click at [406, 304] on div "0204020042 - Radiografia de [PERSON_NAME] (Ap + Lateral + to / Flexao)" at bounding box center [647, 298] width 1231 height 13
checkbox Flexao\) "false"
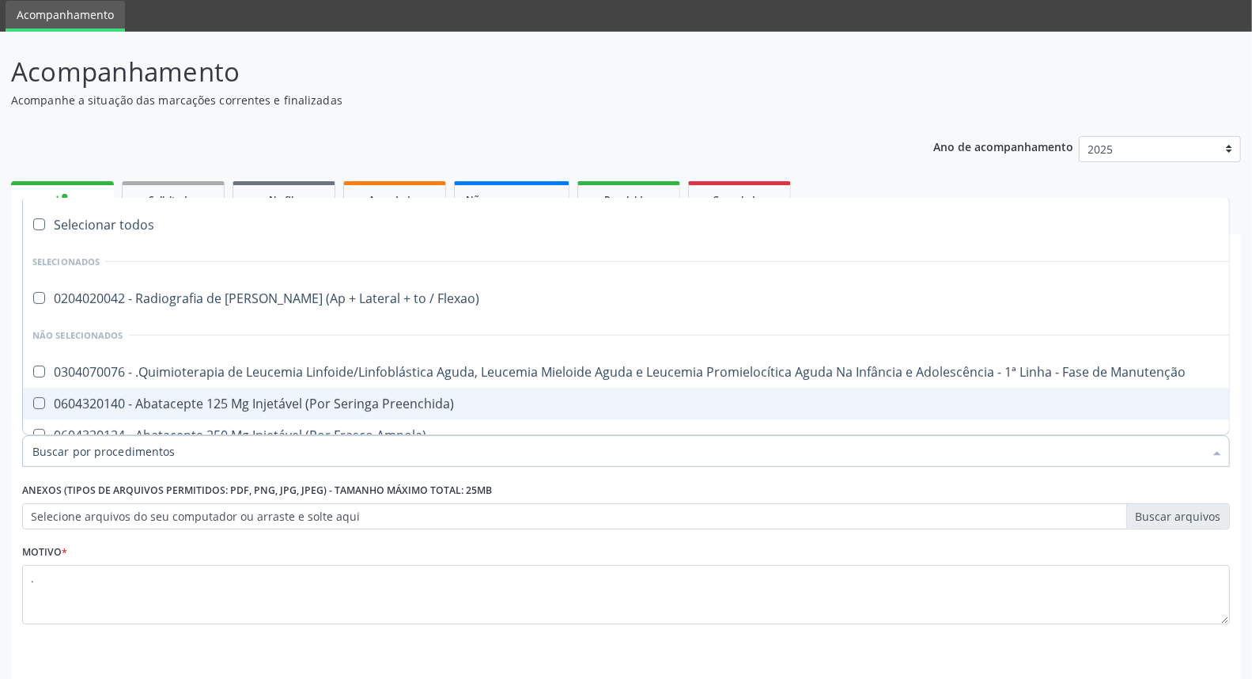
scroll to position [104, 0]
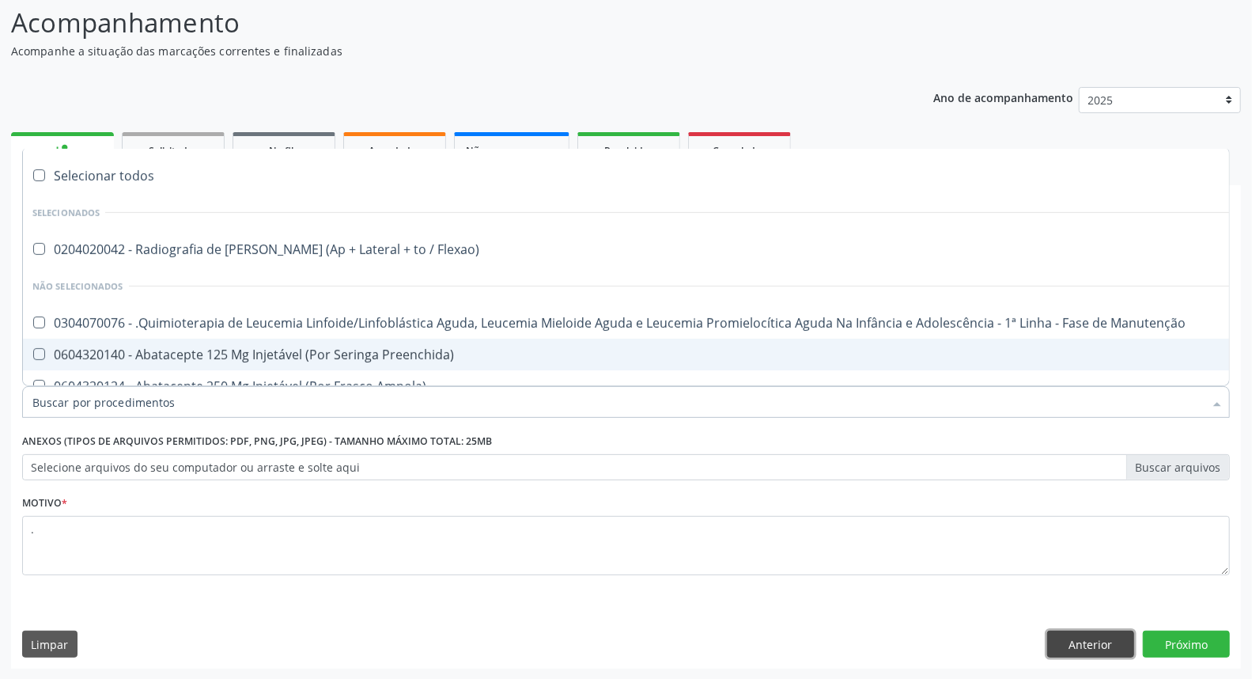
click at [1072, 641] on button "Anterior" at bounding box center [1090, 643] width 87 height 27
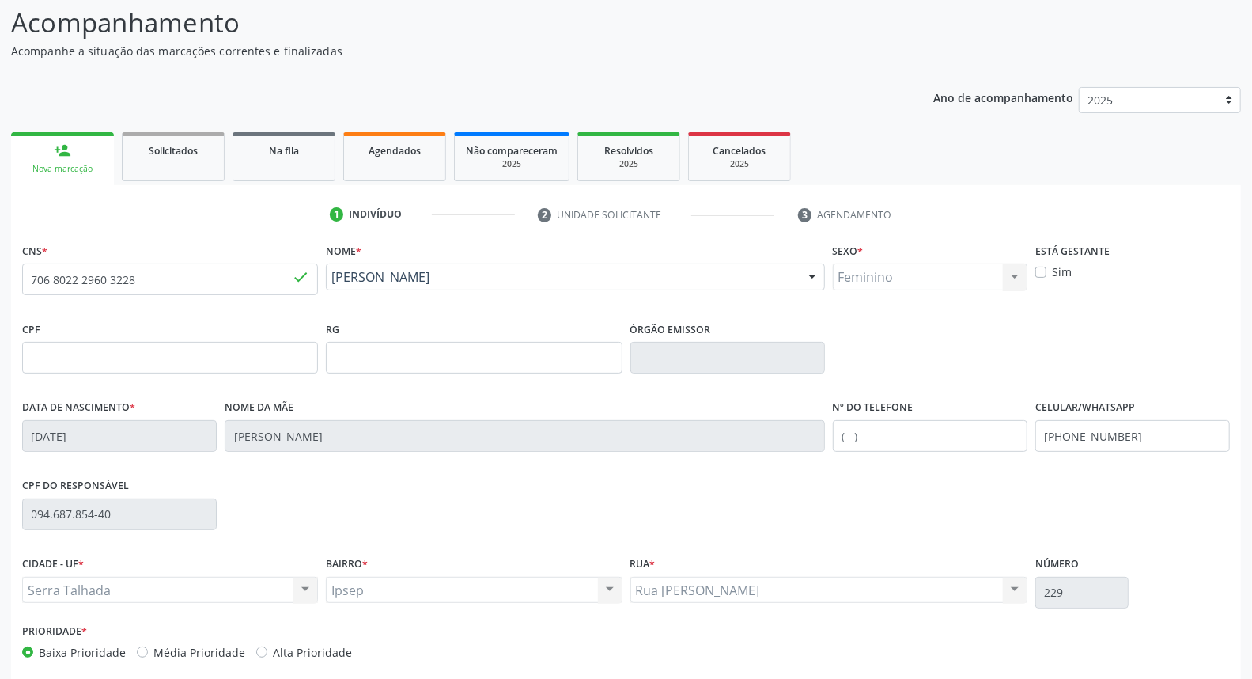
click at [501, 290] on div "Maria Gorete da Silva Maria Gorete da Silva CNS: 706 8022 2960 3228 CPF: -- Nas…" at bounding box center [575, 282] width 498 height 38
click at [244, 278] on input "706 8022 2960 3228" at bounding box center [170, 279] width 296 height 32
type input "70"
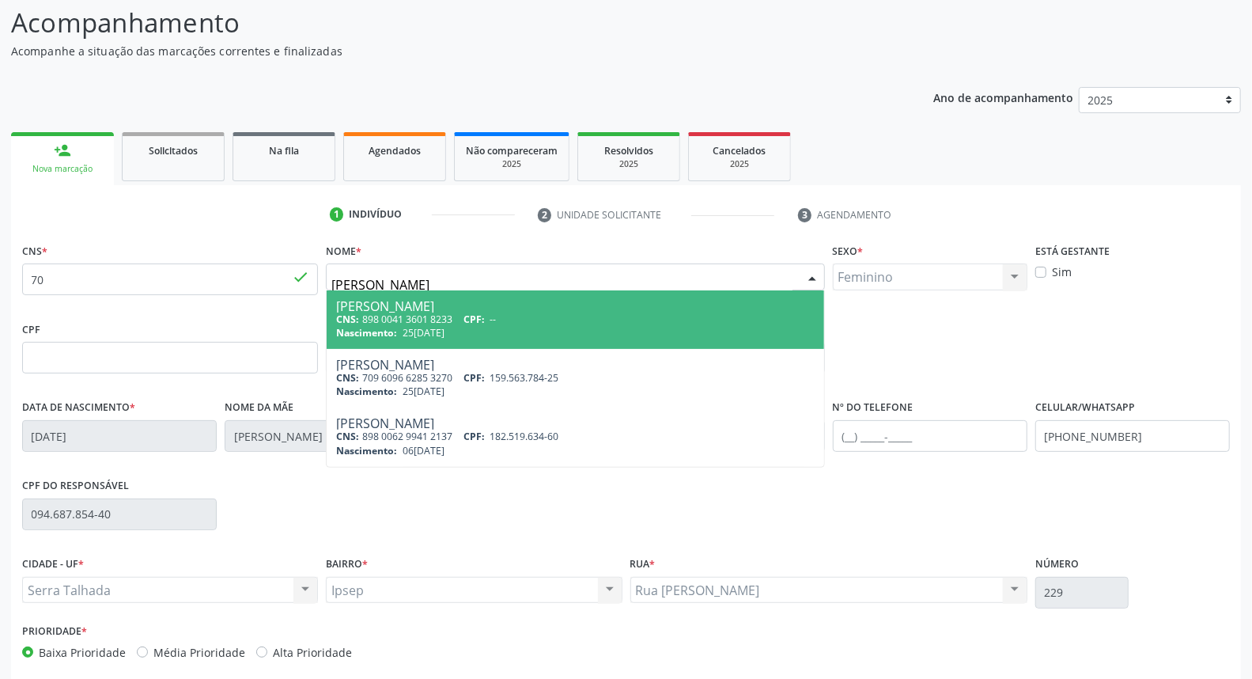
type input "jose arthur ferreira da silva"
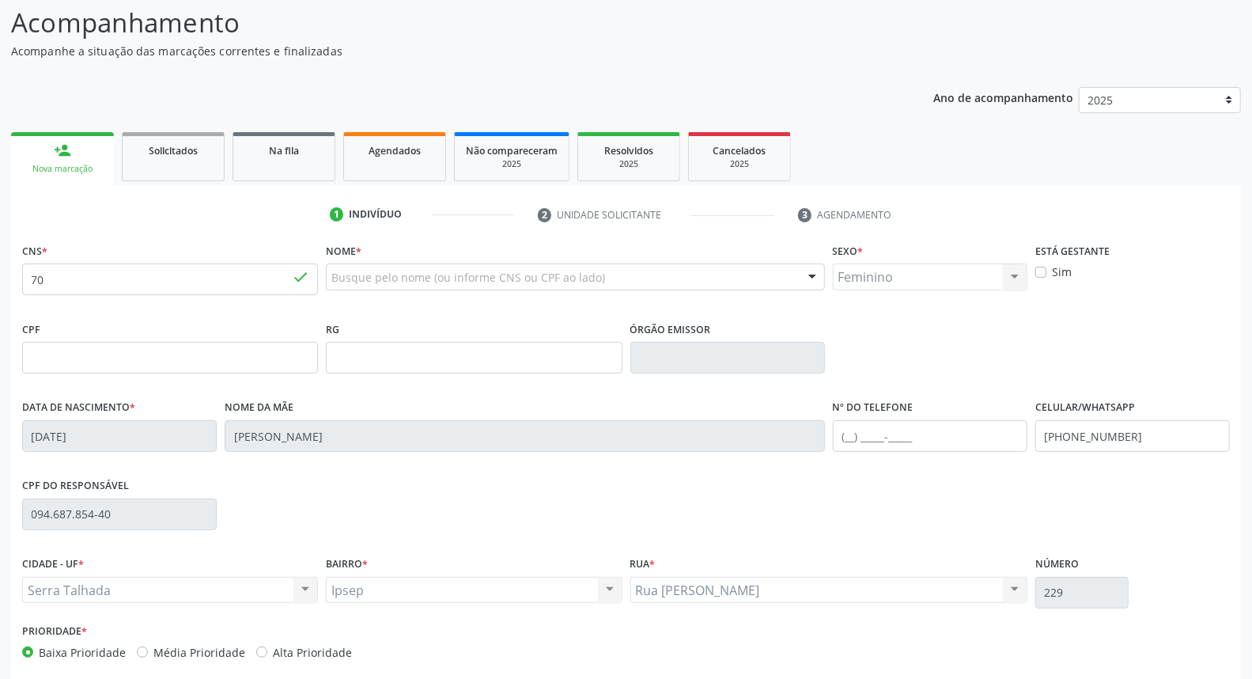
click at [100, 259] on div "CNS * 70 done" at bounding box center [170, 267] width 296 height 56
click at [59, 275] on input "70" at bounding box center [170, 279] width 296 height 32
type input "7"
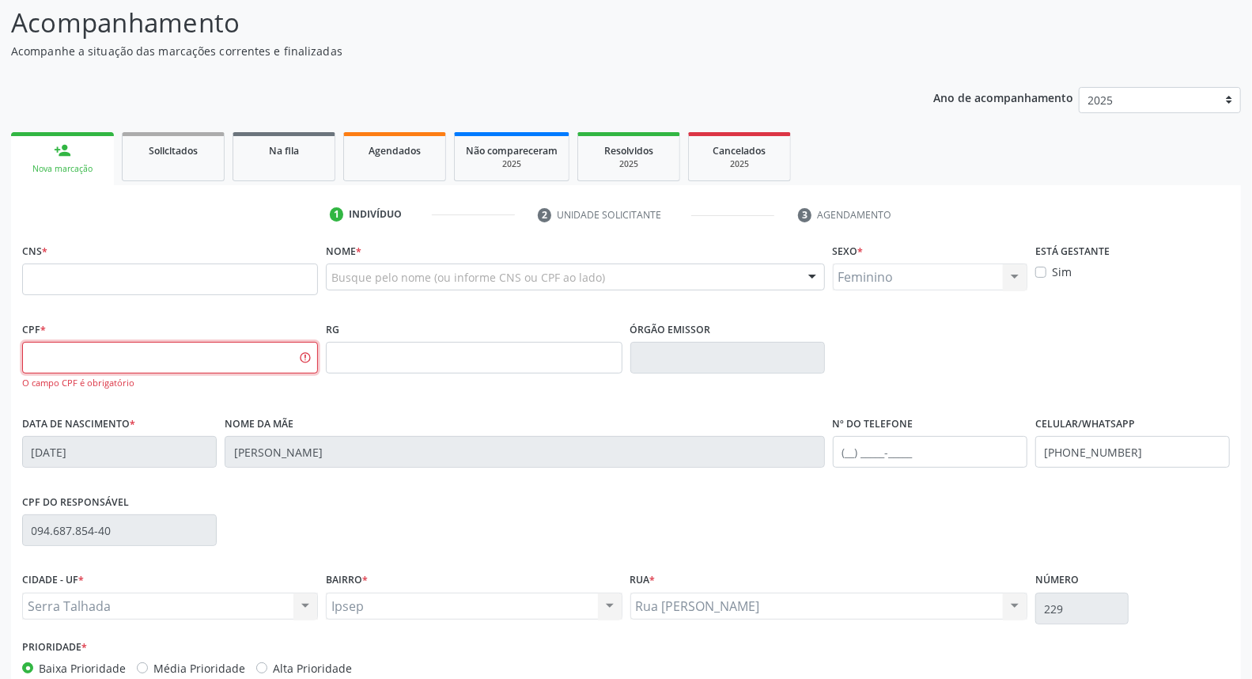
click at [130, 348] on input "text" at bounding box center [170, 358] width 296 height 32
type input "004.724.756-43"
type input "jose arthur ferreira da silva"
click at [66, 354] on input "004.724.756-43" at bounding box center [170, 358] width 296 height 32
type input "004.247.564-39"
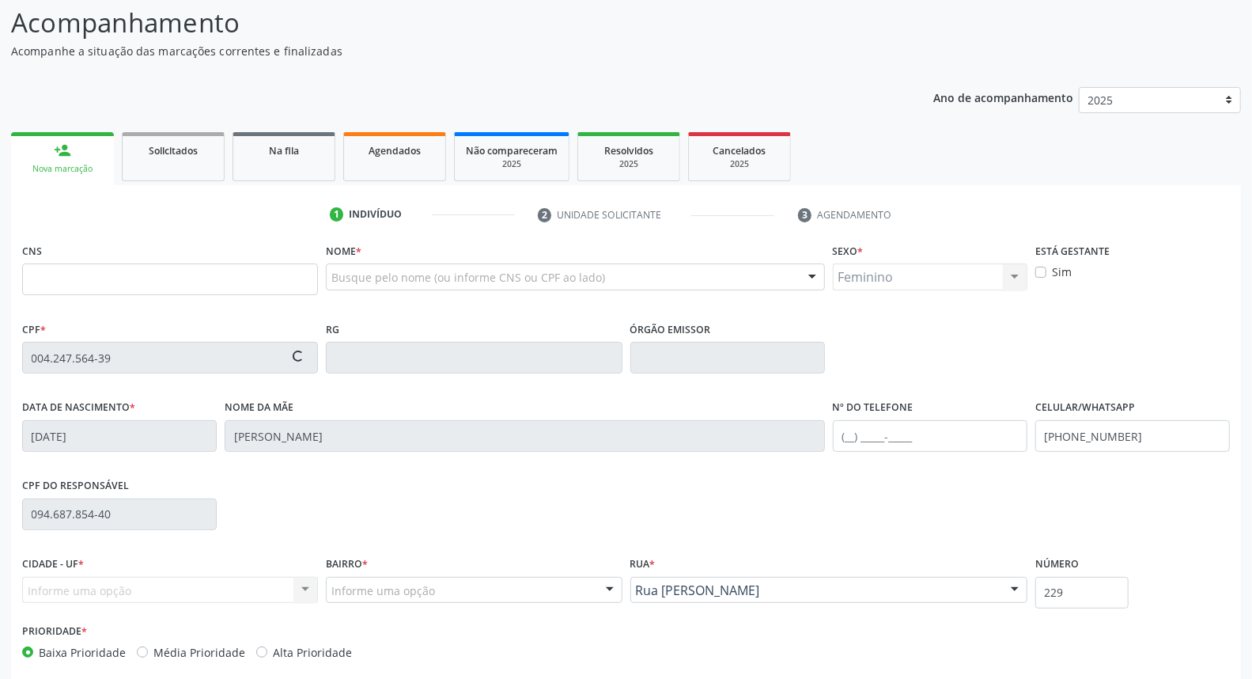
type input "02/10/2024"
type input "Geyse Nayara Ferreira Nunes"
type input "(87) 98146-2360"
type input "52"
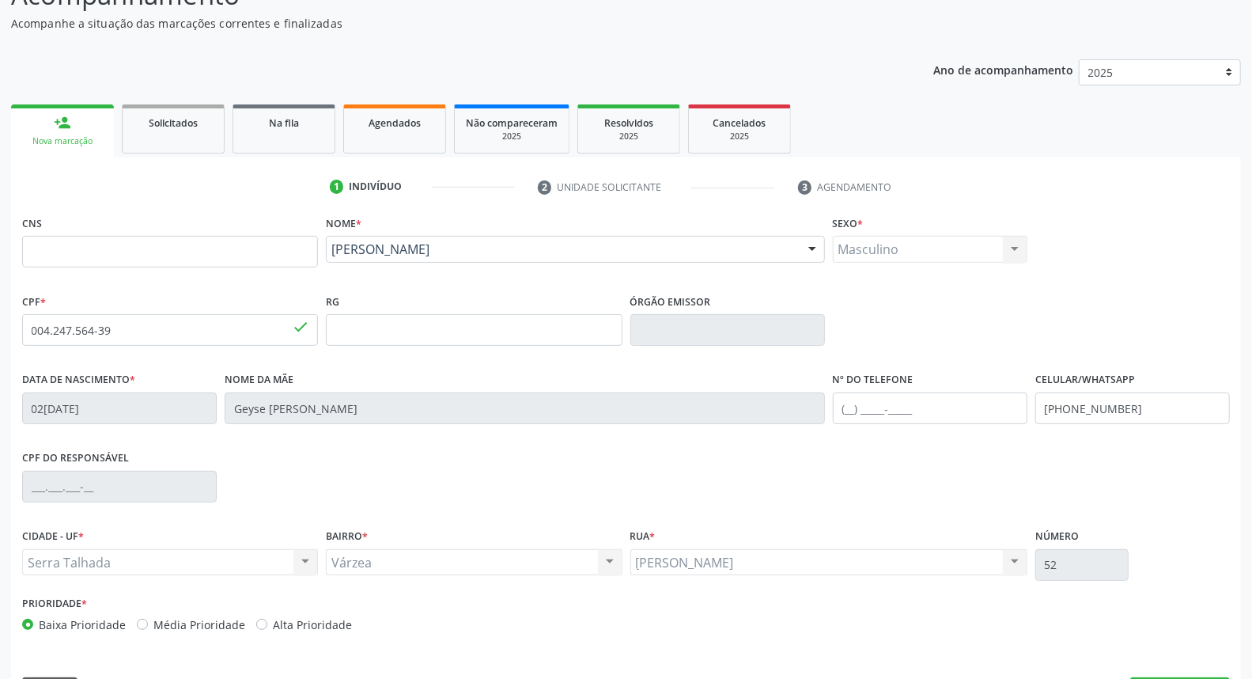
scroll to position [177, 0]
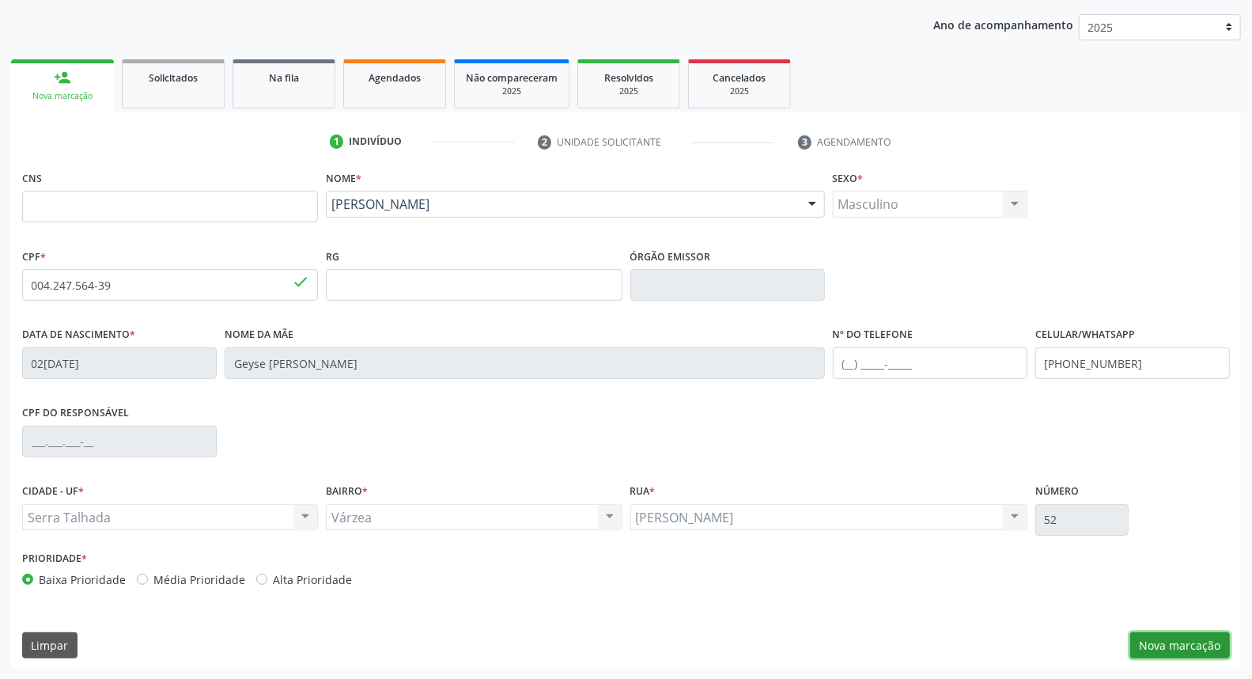
click at [1168, 642] on button "Nova marcação" at bounding box center [1180, 645] width 100 height 27
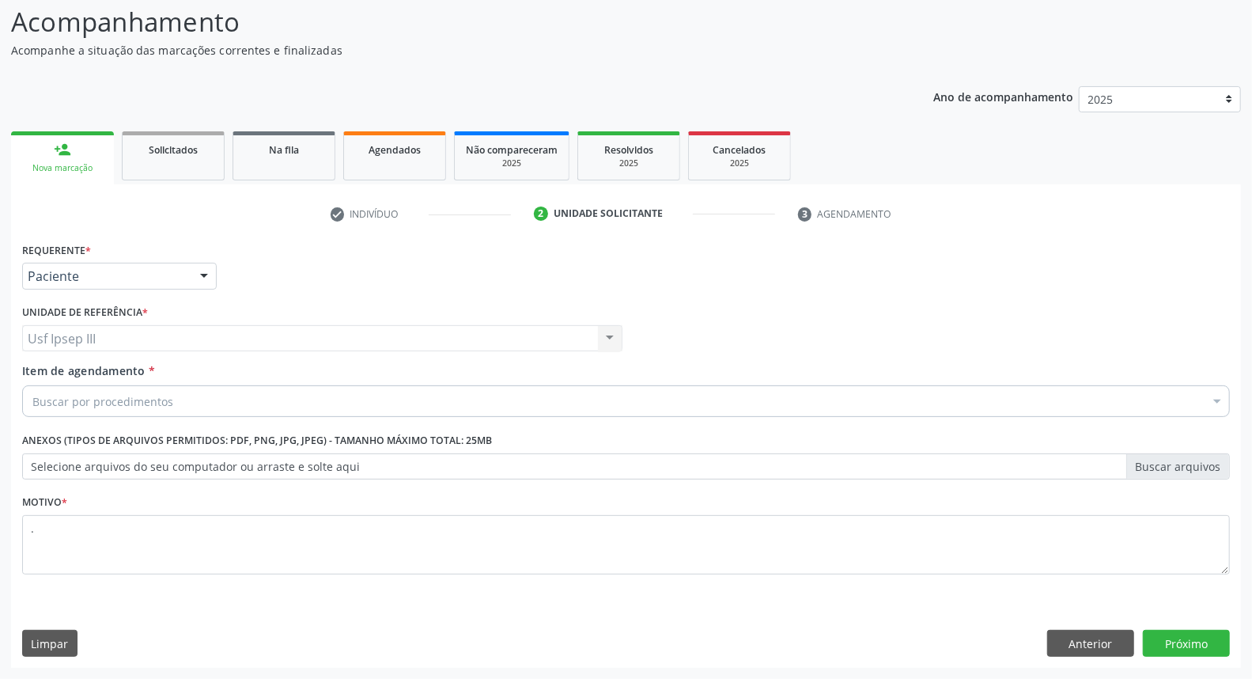
scroll to position [104, 0]
click at [530, 338] on div "Usf Ipsep III Usf Ipsep III Nenhum resultado encontrado para: " " Não há nenhum…" at bounding box center [322, 339] width 600 height 27
click at [574, 396] on div "Buscar por procedimentos" at bounding box center [626, 402] width 1208 height 32
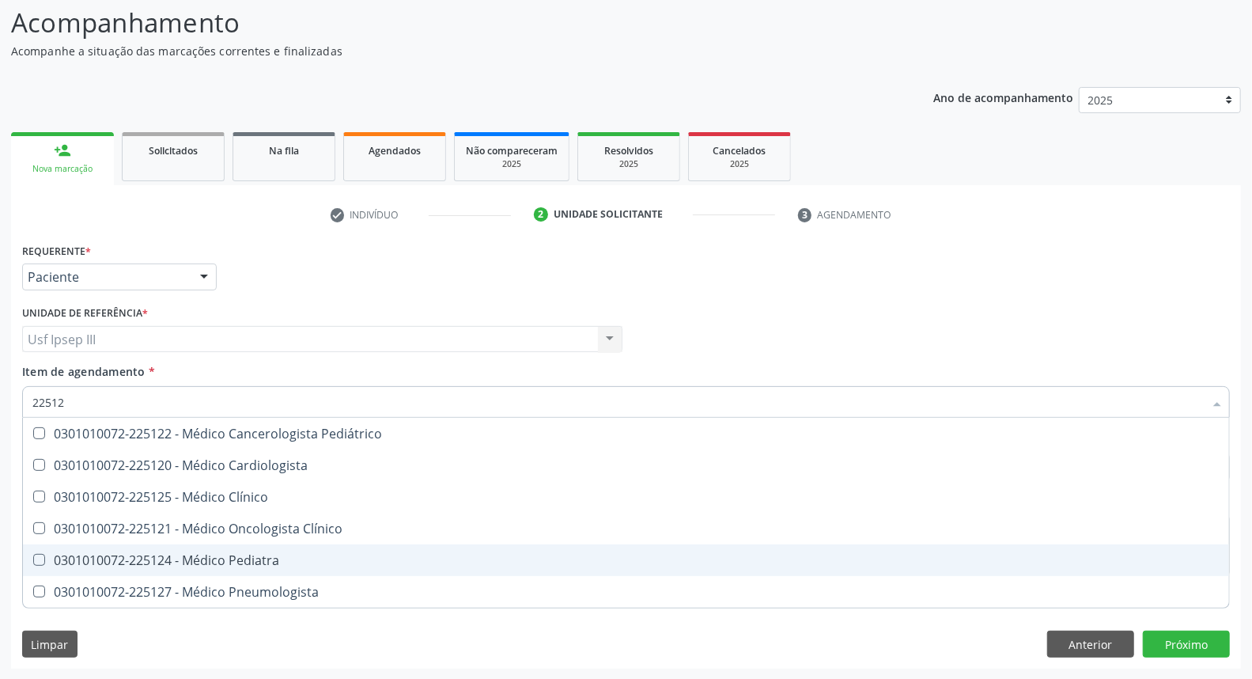
type input "225124"
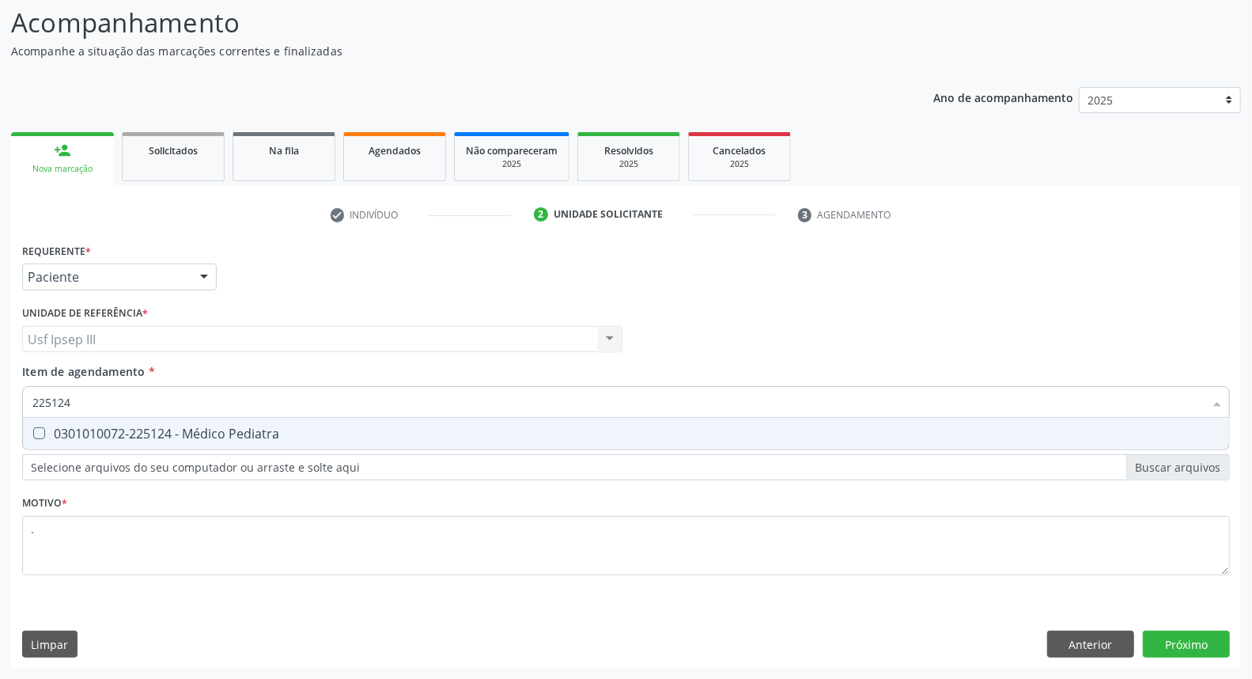
click at [414, 433] on div "0301010072-225124 - Médico Pediatra" at bounding box center [625, 433] width 1187 height 13
checkbox Pediatra "false"
type input "225124"
click at [1193, 638] on div "Requerente * Paciente Médico(a) Enfermeiro(a) Paciente Nenhum resultado encontr…" at bounding box center [626, 453] width 1230 height 429
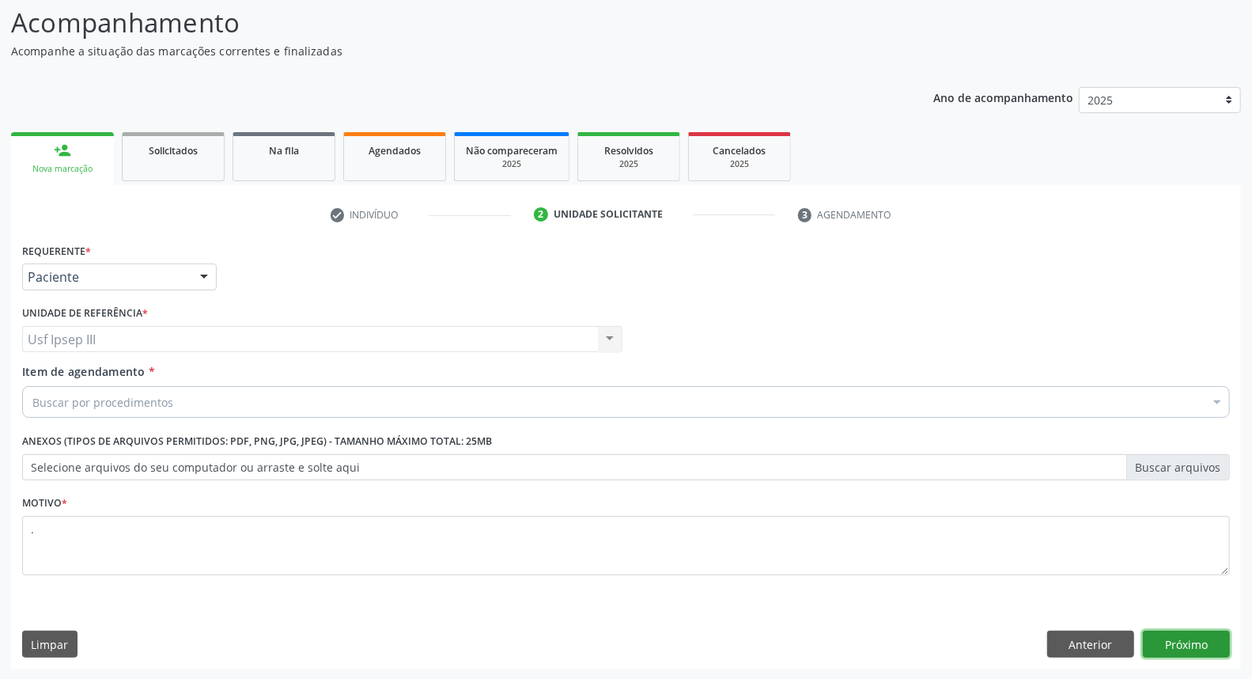
click at [1192, 638] on button "Próximo" at bounding box center [1186, 643] width 87 height 27
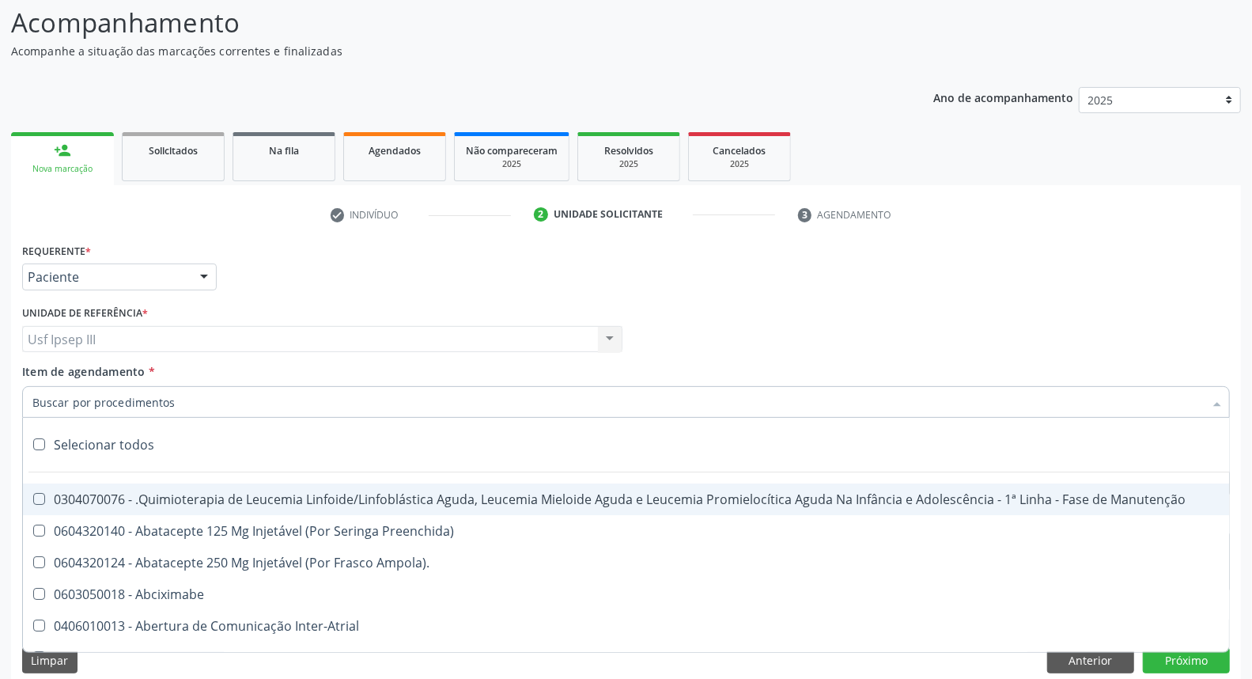
click at [259, 395] on div at bounding box center [626, 402] width 1208 height 32
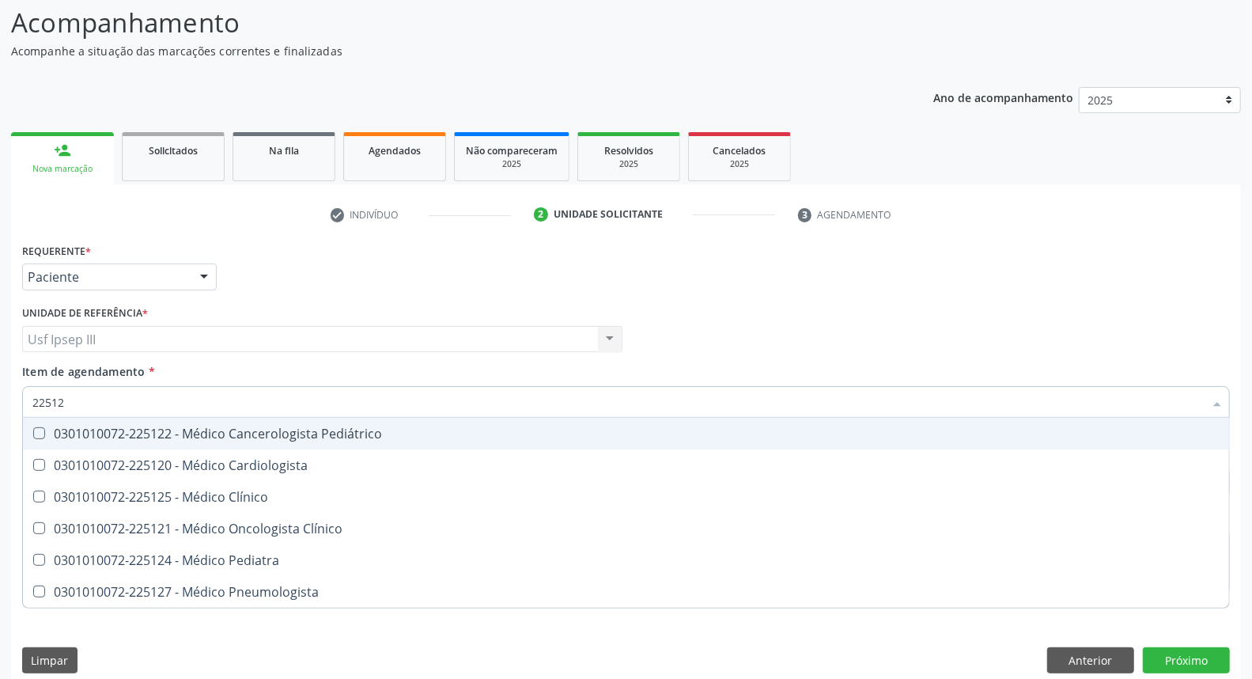
type input "225124"
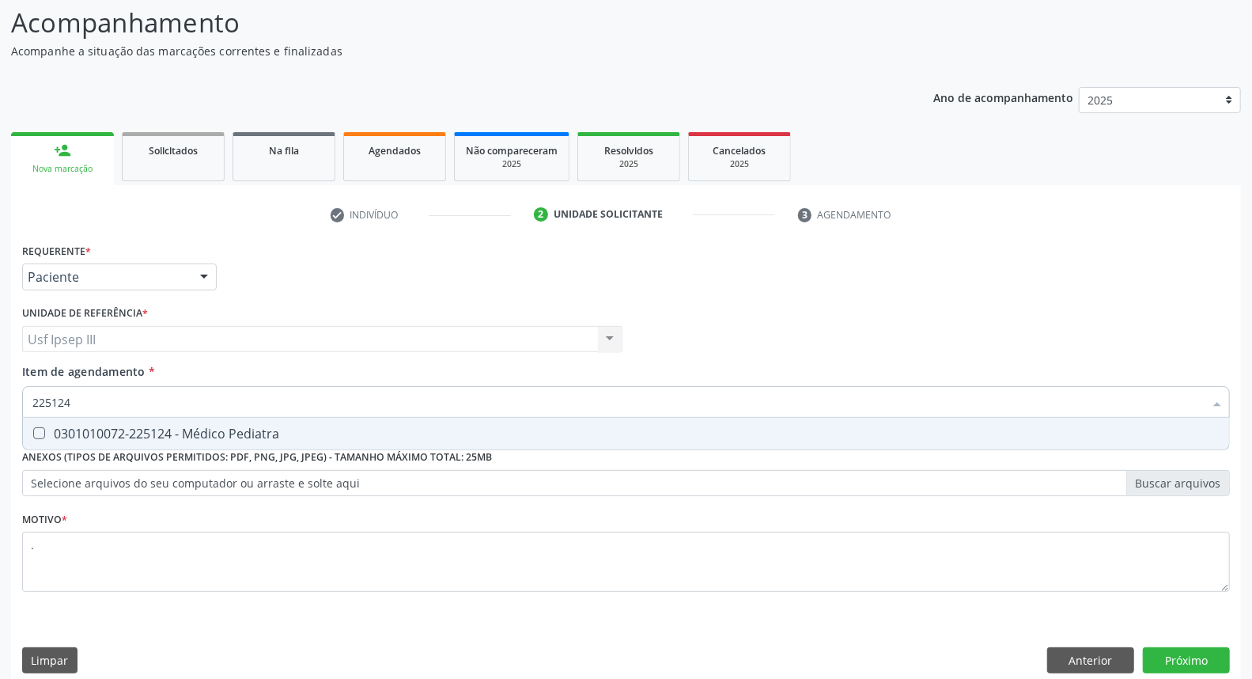
drag, startPoint x: 258, startPoint y: 437, endPoint x: 243, endPoint y: 382, distance: 57.4
click at [255, 422] on span "0301010072-225124 - Médico Pediatra" at bounding box center [626, 434] width 1206 height 32
checkbox Pediatra "true"
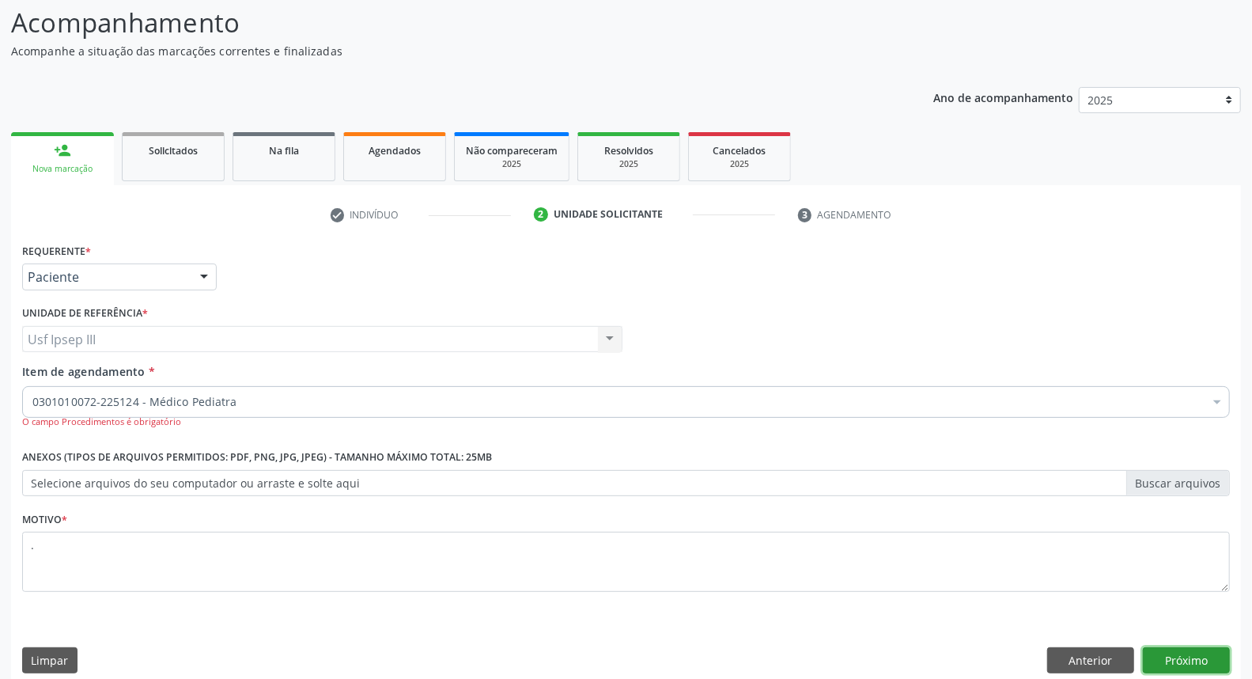
click at [1172, 656] on button "Próximo" at bounding box center [1186, 660] width 87 height 27
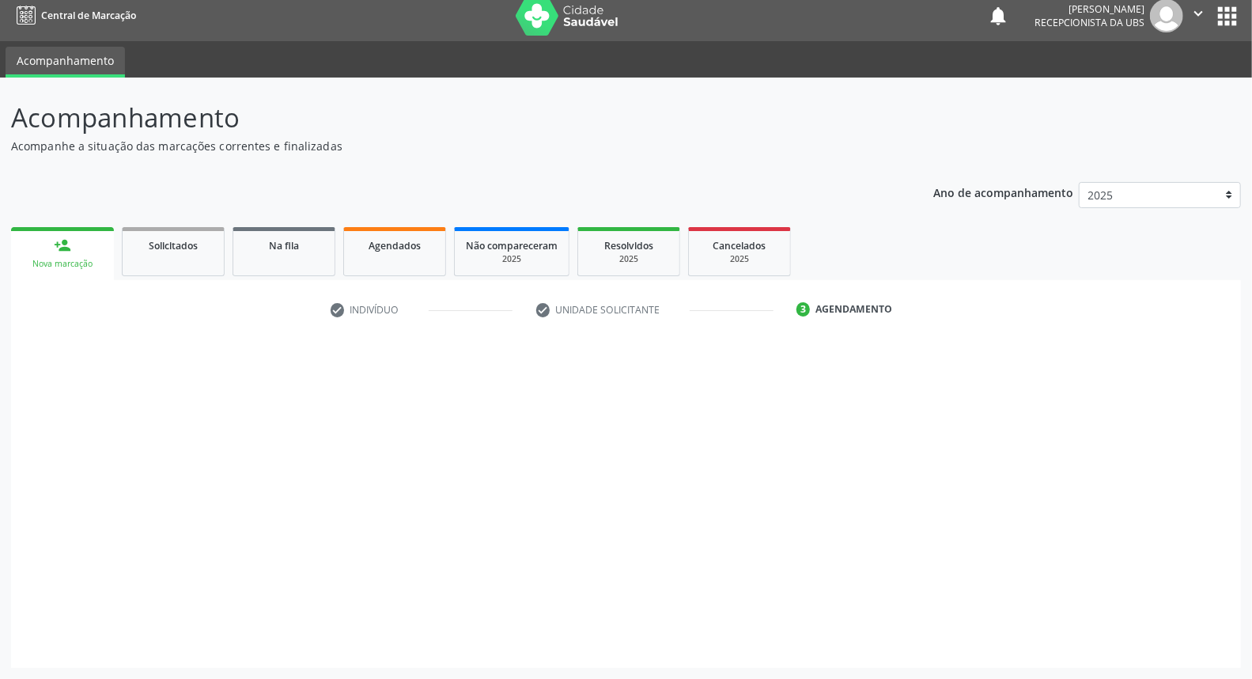
scroll to position [9, 0]
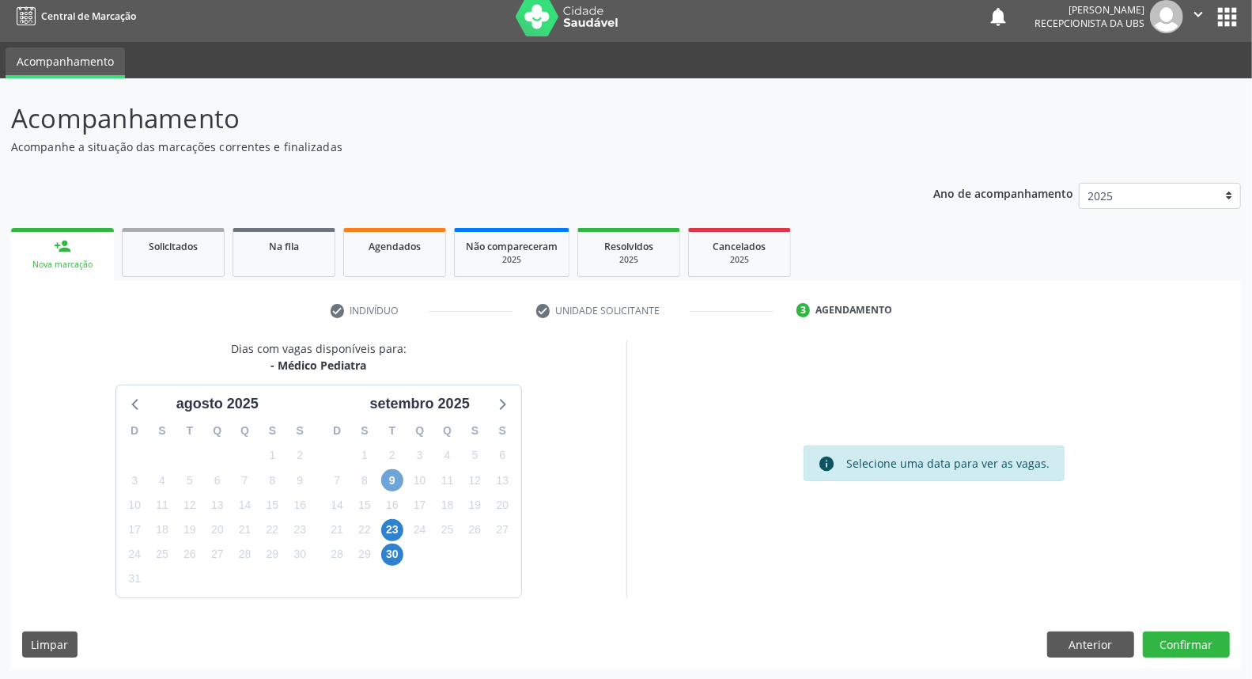
click at [390, 478] on span "9" at bounding box center [392, 480] width 22 height 22
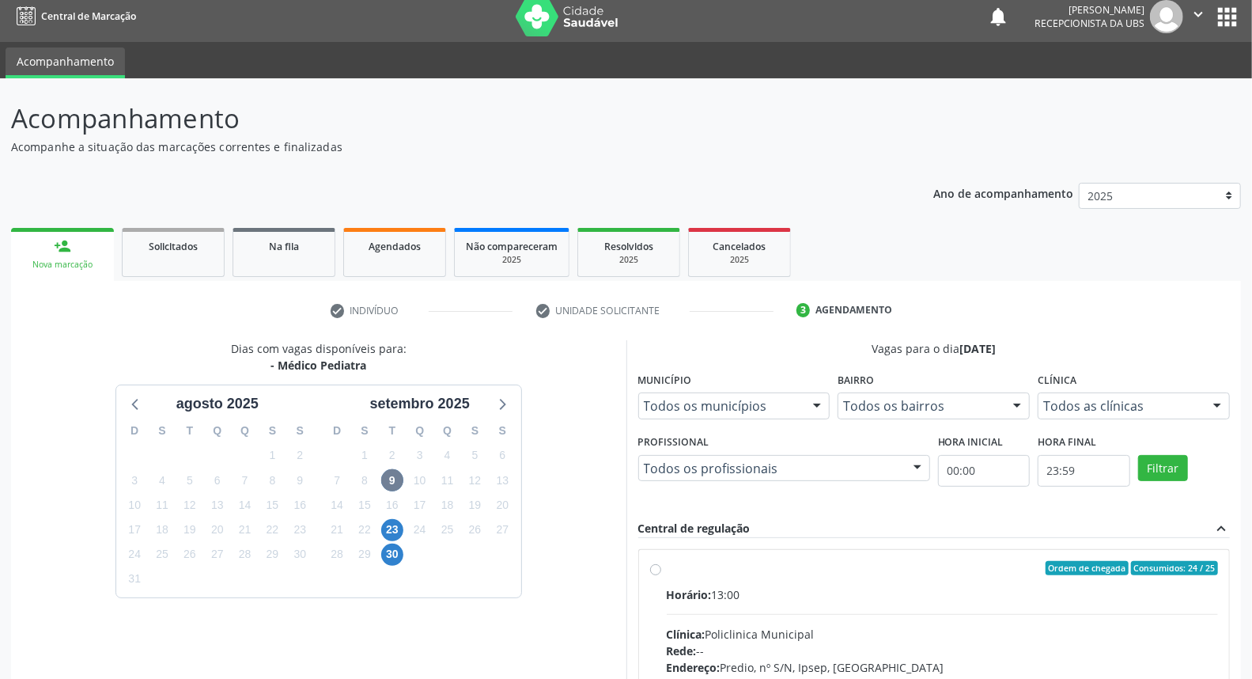
drag, startPoint x: 1098, startPoint y: 638, endPoint x: 1108, endPoint y: 638, distance: 10.3
click at [1105, 639] on div "Clínica: Policlinica Municipal" at bounding box center [943, 634] width 552 height 17
click at [661, 575] on input "Ordem de chegada Consumidos: 24 / 25 Horário: 13:00 Clínica: Policlinica Munici…" at bounding box center [655, 568] width 11 height 14
radio input "true"
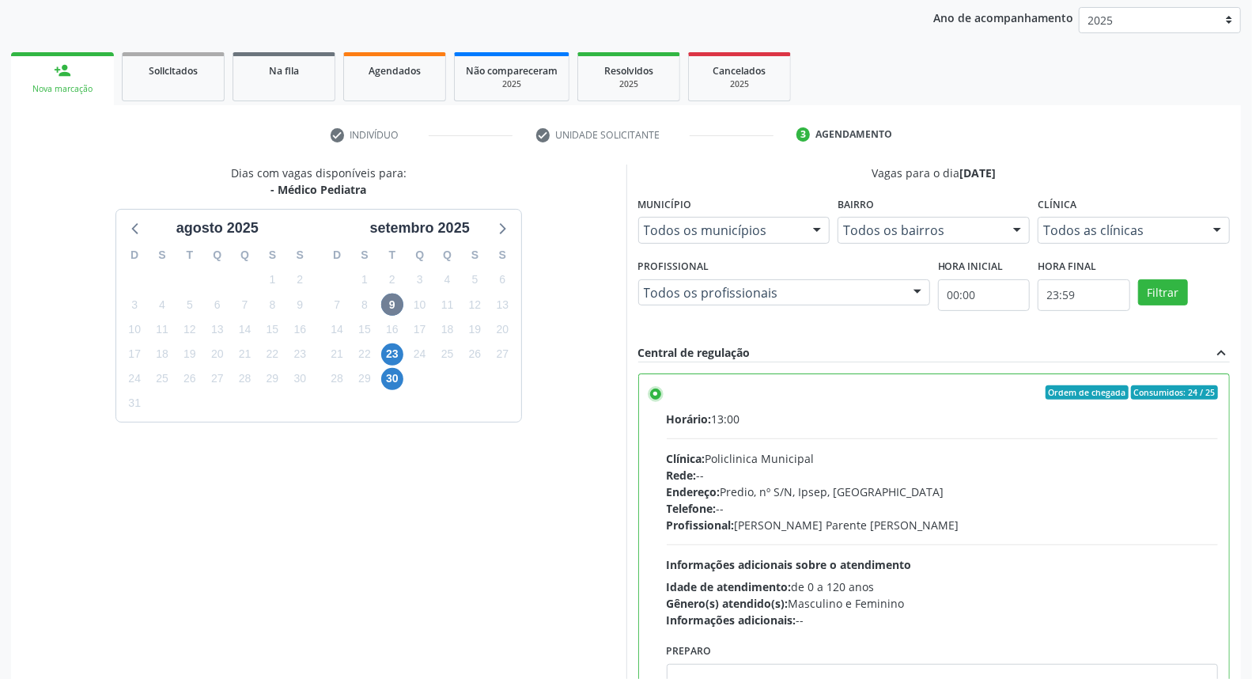
scroll to position [265, 0]
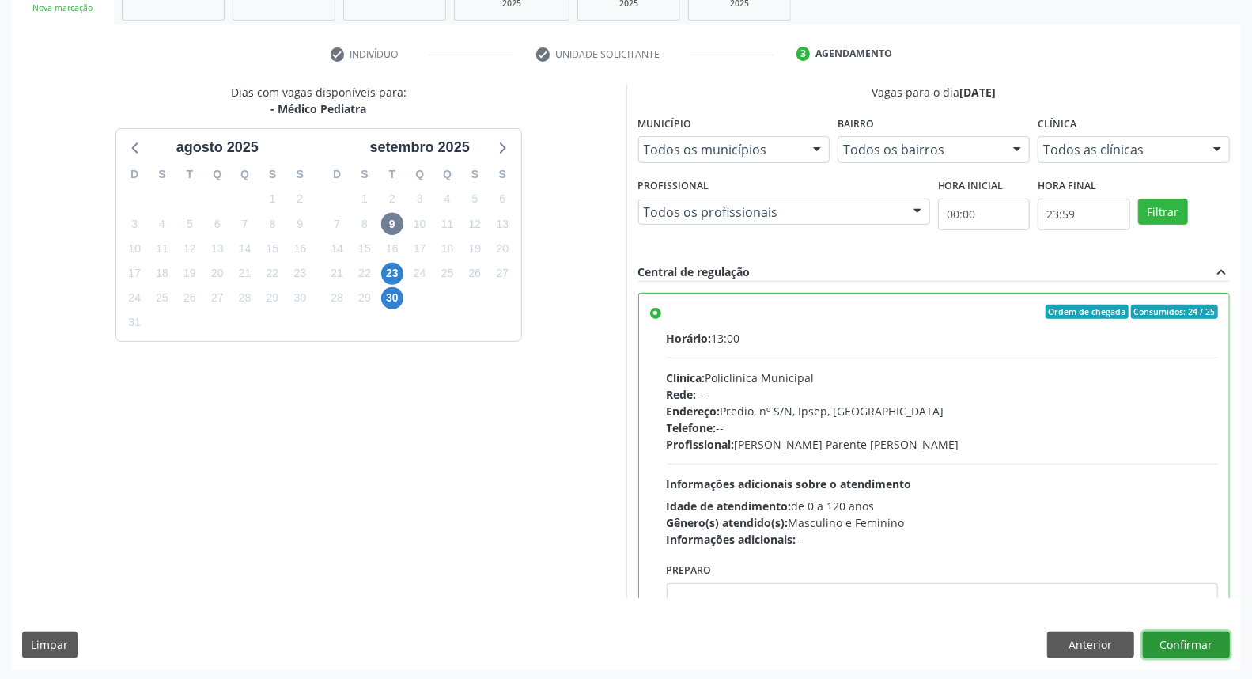
click at [1187, 644] on button "Confirmar" at bounding box center [1186, 644] width 87 height 27
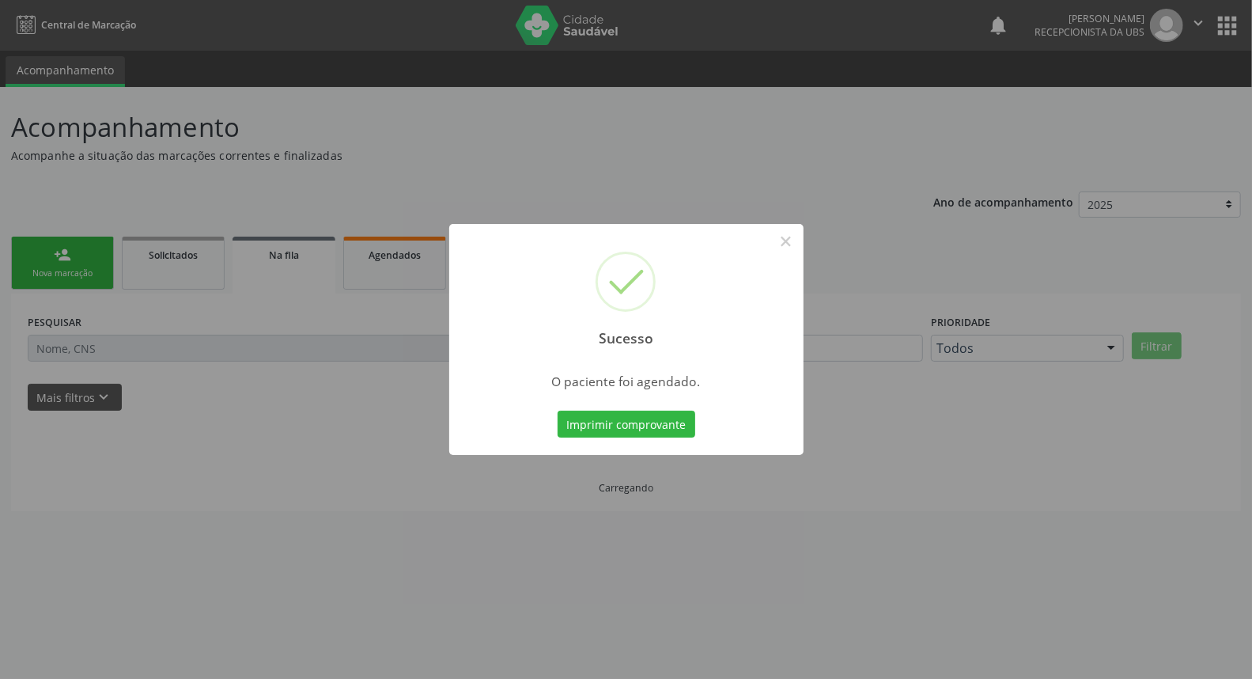
scroll to position [0, 0]
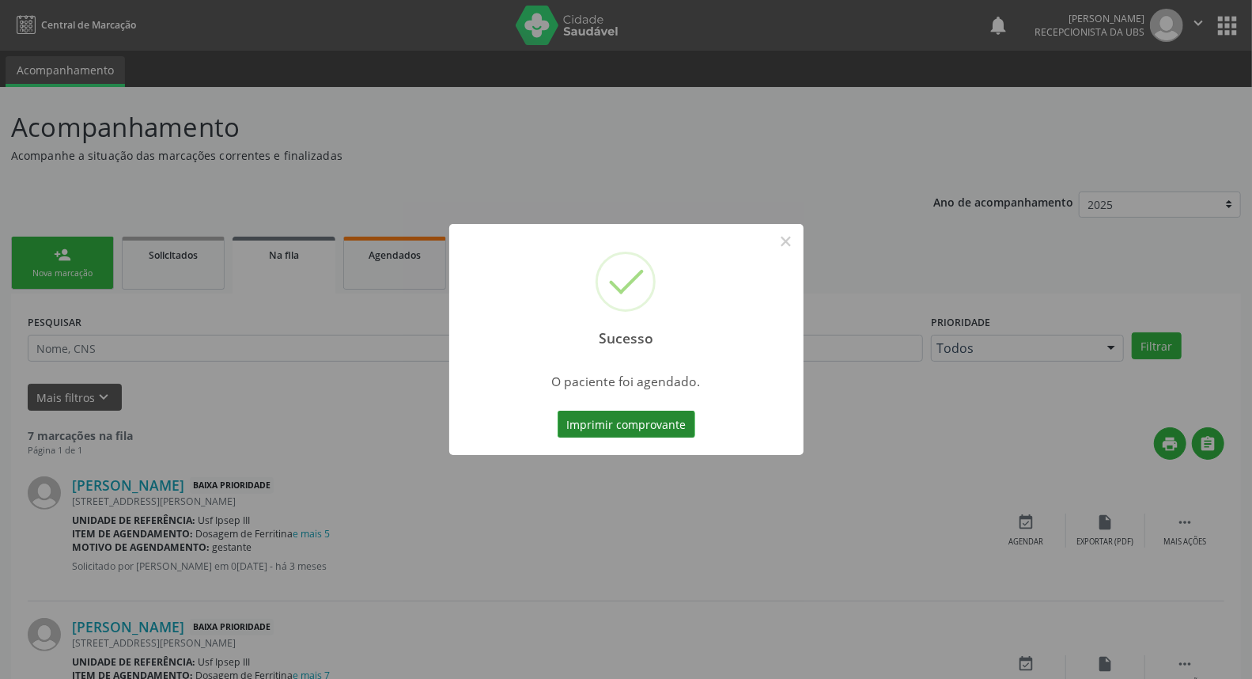
click at [611, 429] on button "Imprimir comprovante" at bounding box center [627, 423] width 138 height 27
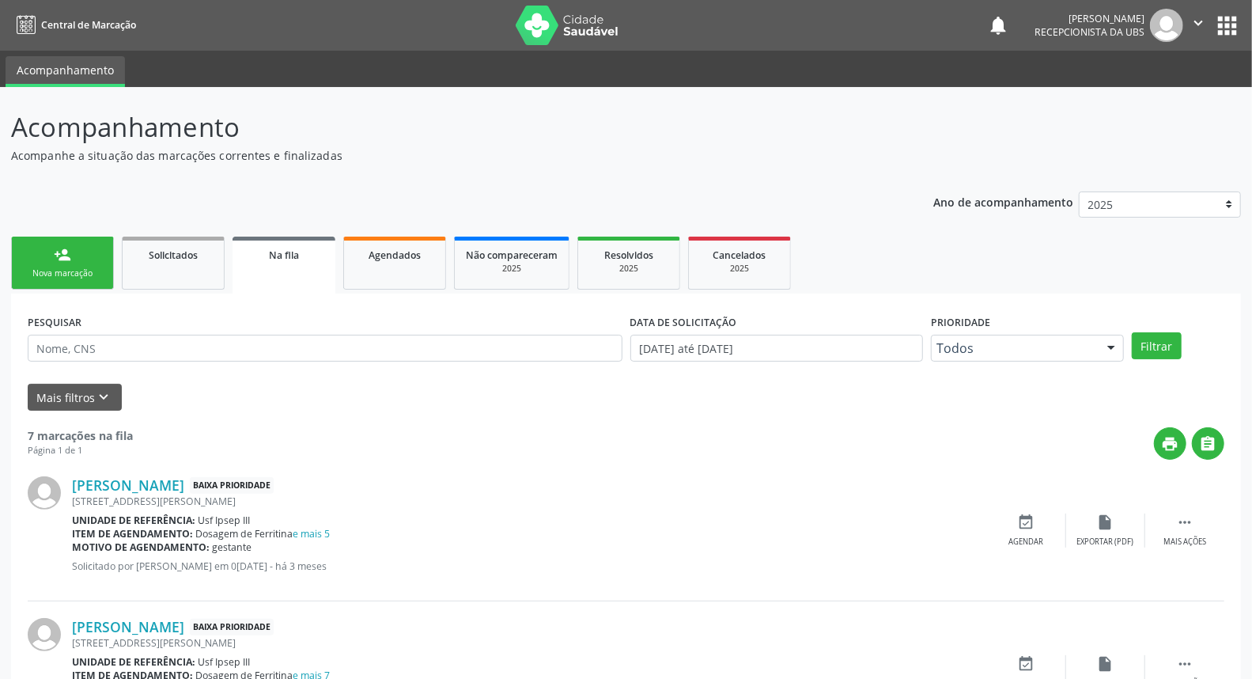
click at [77, 267] on div "Nova marcação" at bounding box center [62, 273] width 79 height 12
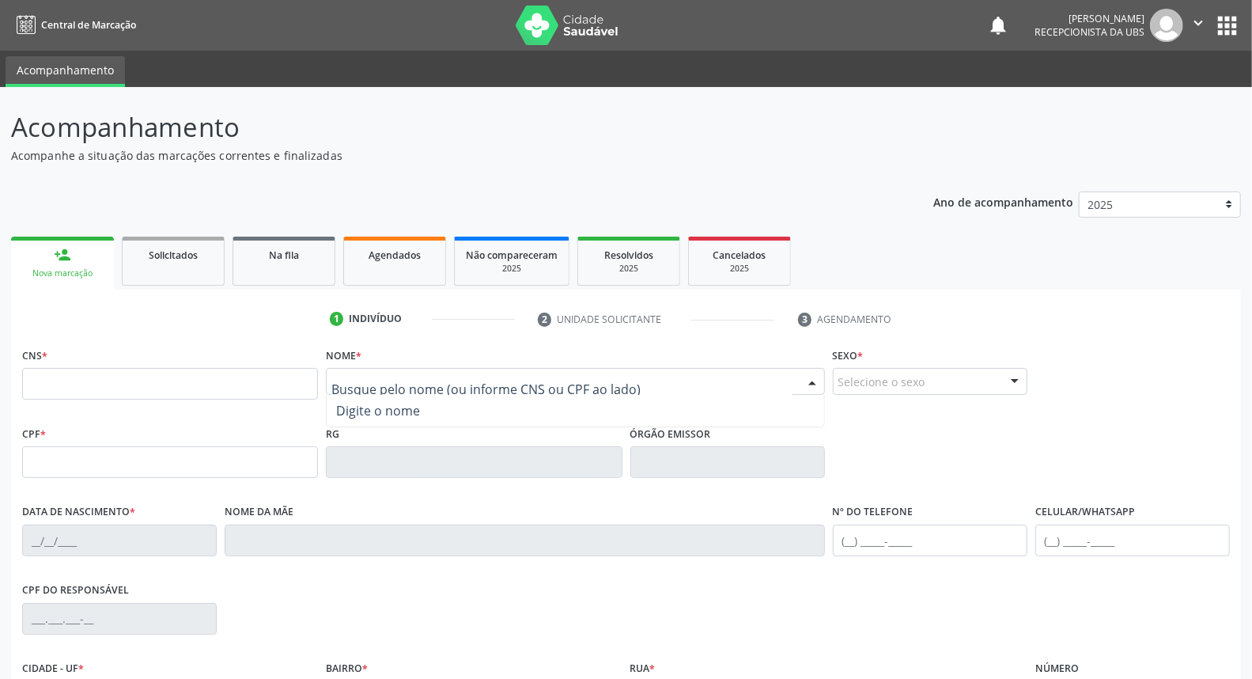
click at [365, 376] on input "text" at bounding box center [561, 389] width 460 height 32
click at [207, 386] on input "text" at bounding box center [170, 384] width 296 height 32
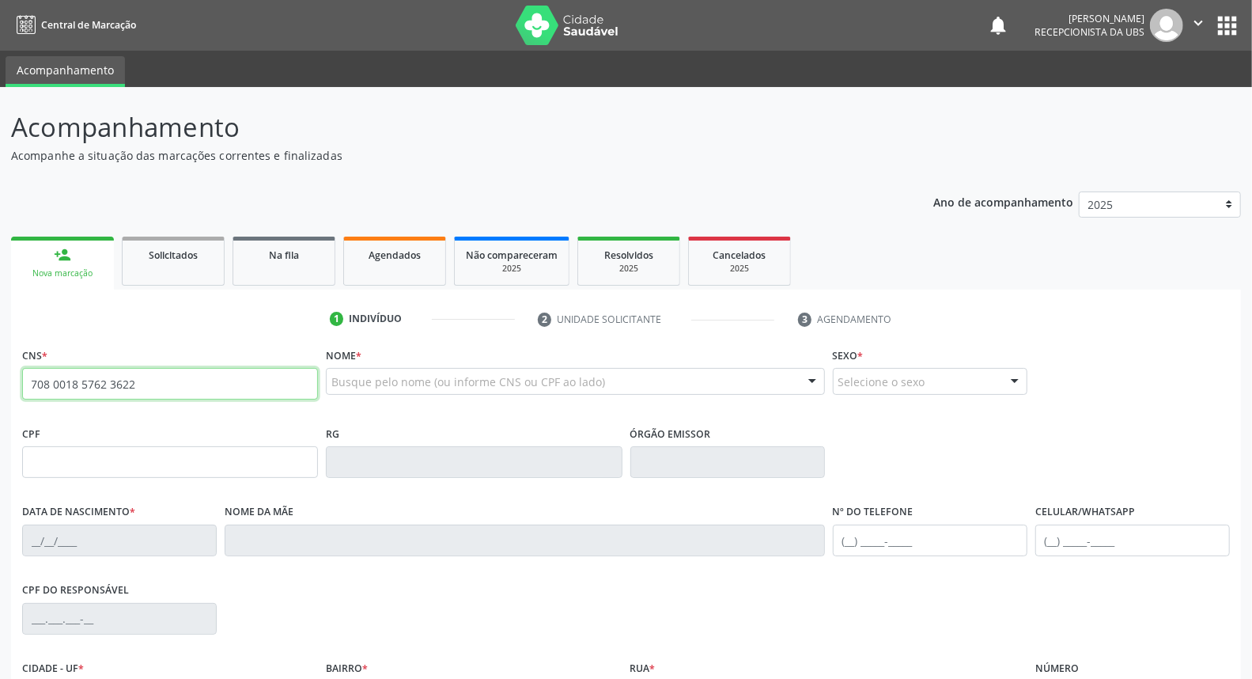
type input "708 0018 5762 3622"
type input "003.536.054-25"
type input "08/07/2024"
type input "Luzia Ially Pereira de Sa"
type input "(87) 99649-8369"
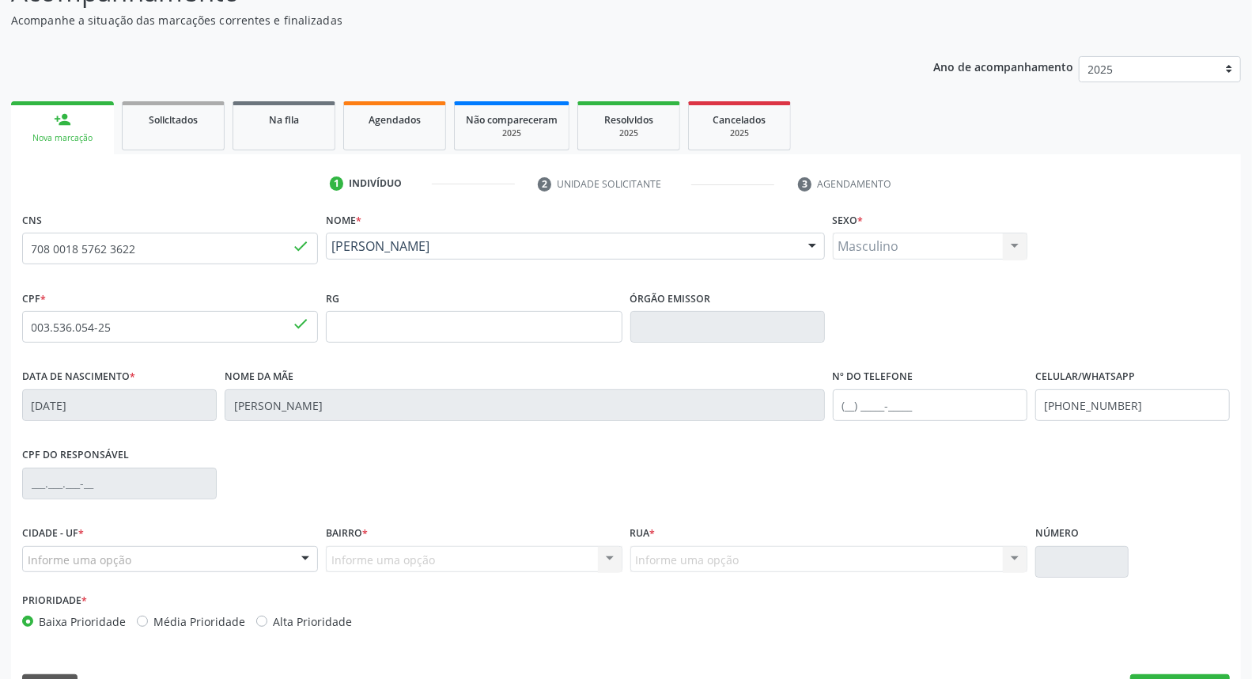
scroll to position [177, 0]
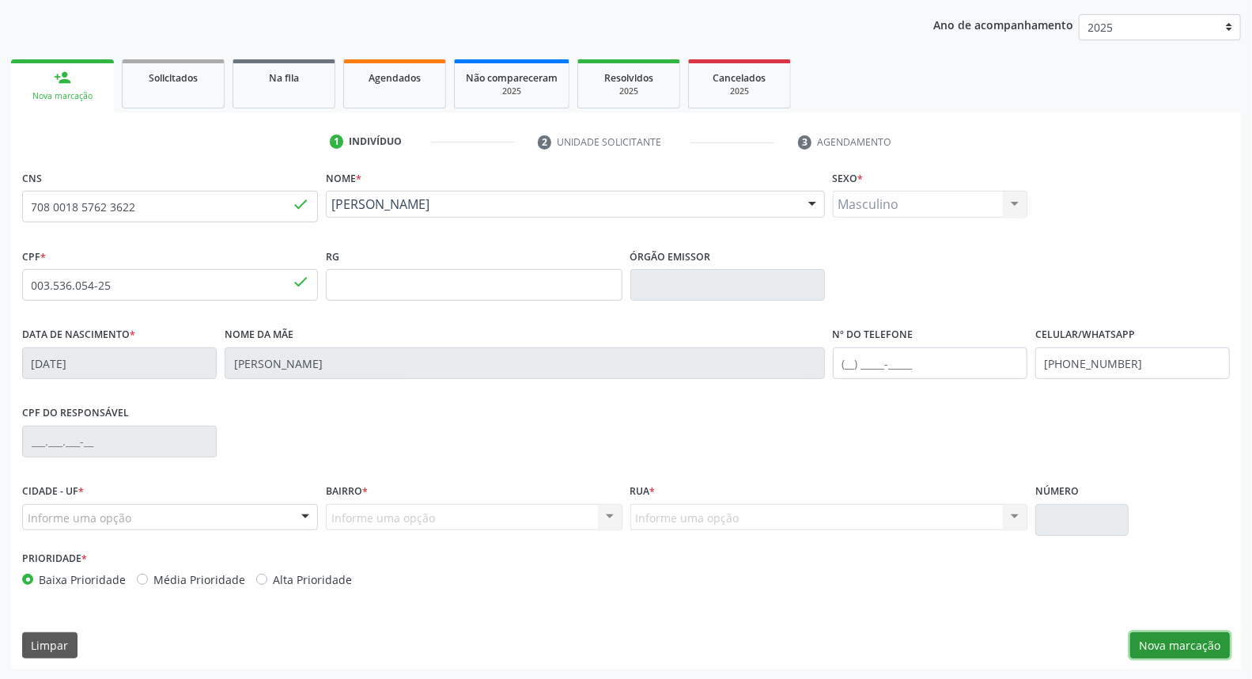
click at [1180, 641] on button "Nova marcação" at bounding box center [1180, 645] width 100 height 27
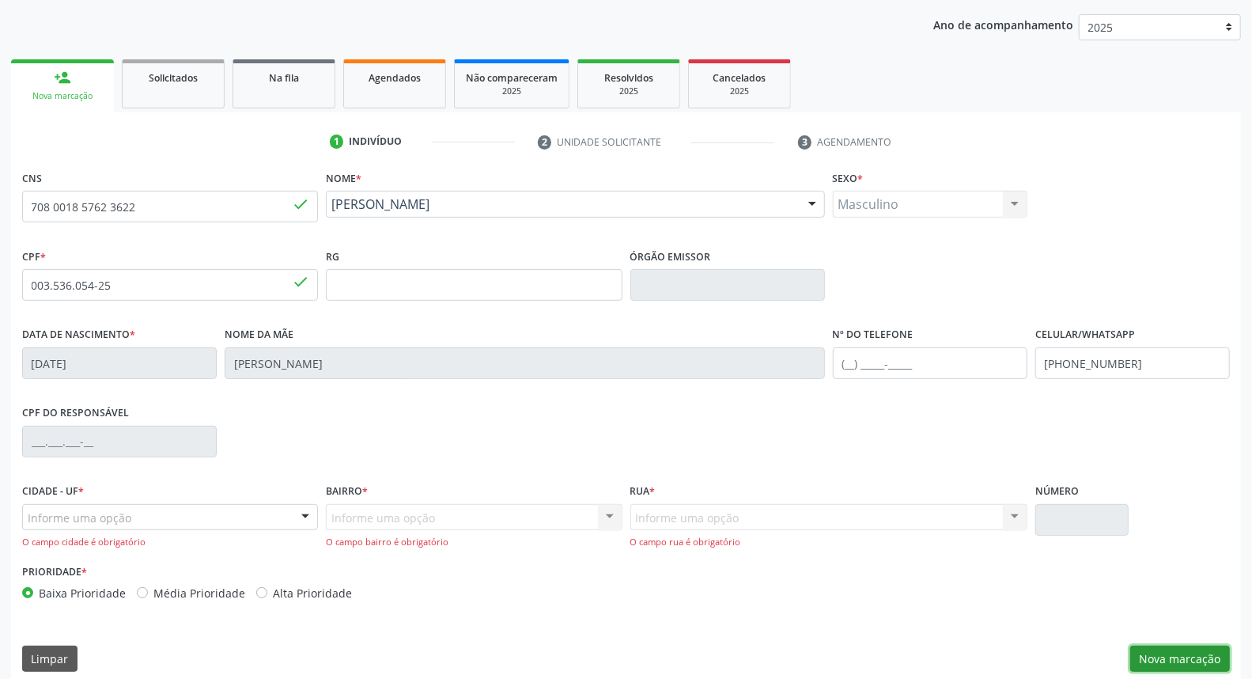
click at [1158, 651] on button "Nova marcação" at bounding box center [1180, 658] width 100 height 27
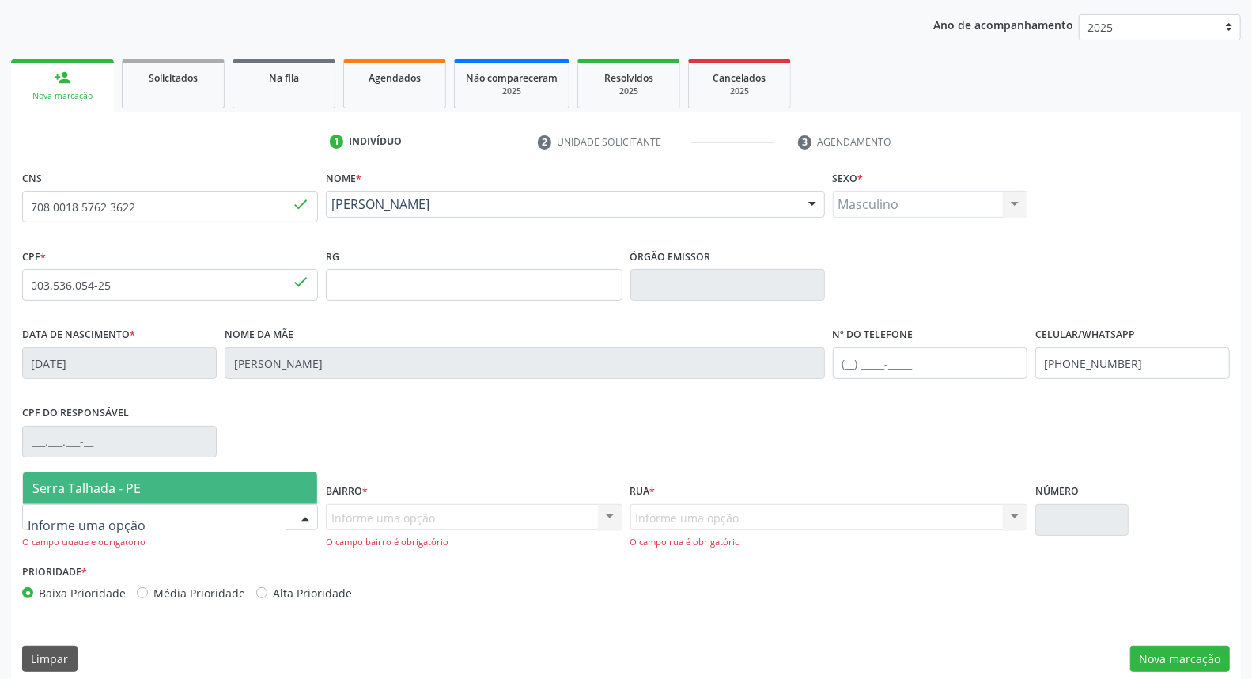
click at [297, 512] on div at bounding box center [305, 518] width 24 height 27
click at [279, 490] on span "Serra Talhada - PE" at bounding box center [170, 488] width 294 height 32
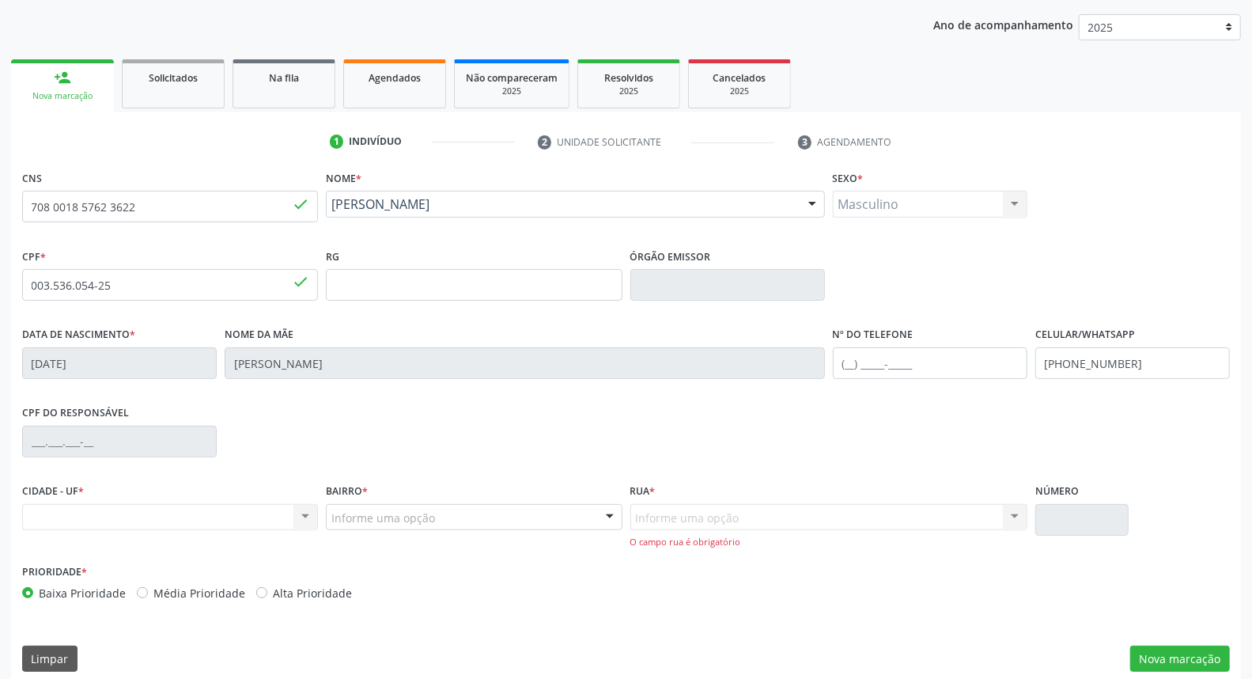
click at [1010, 514] on div "Informe uma opção Nenhum resultado encontrado para: " " Nenhuma opção encontrad…" at bounding box center [828, 526] width 397 height 45
click at [840, 509] on div "Informe uma opção Nenhum resultado encontrado para: " " Nenhuma opção encontrad…" at bounding box center [828, 526] width 397 height 45
click at [812, 512] on div "Informe uma opção Nenhum resultado encontrado para: " " Nenhuma opção encontrad…" at bounding box center [828, 526] width 397 height 45
click at [742, 517] on div "Informe uma opção Nenhum resultado encontrado para: " " Nenhuma opção encontrad…" at bounding box center [828, 526] width 397 height 45
click at [1014, 515] on div "Informe uma opção Nenhum resultado encontrado para: " " Nenhuma opção encontrad…" at bounding box center [828, 526] width 397 height 45
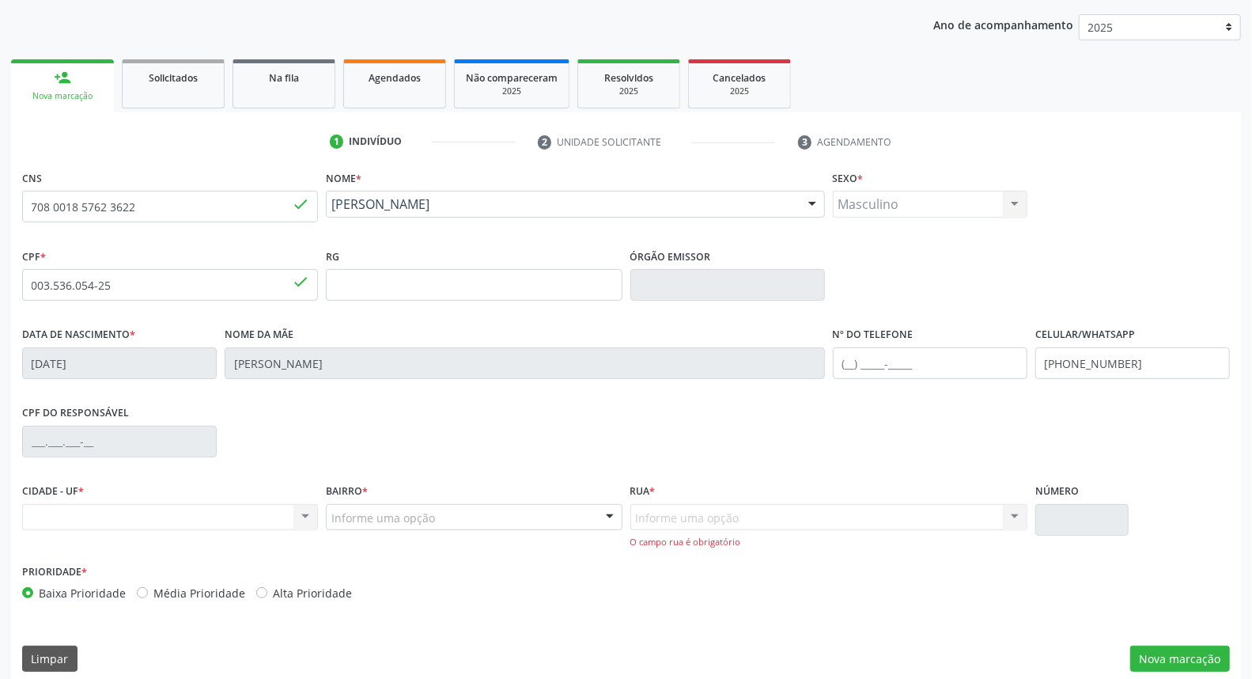
click at [1015, 519] on div "Informe uma opção Nenhum resultado encontrado para: " " Nenhuma opção encontrad…" at bounding box center [828, 526] width 397 height 45
click at [1164, 657] on button "Nova marcação" at bounding box center [1180, 658] width 100 height 27
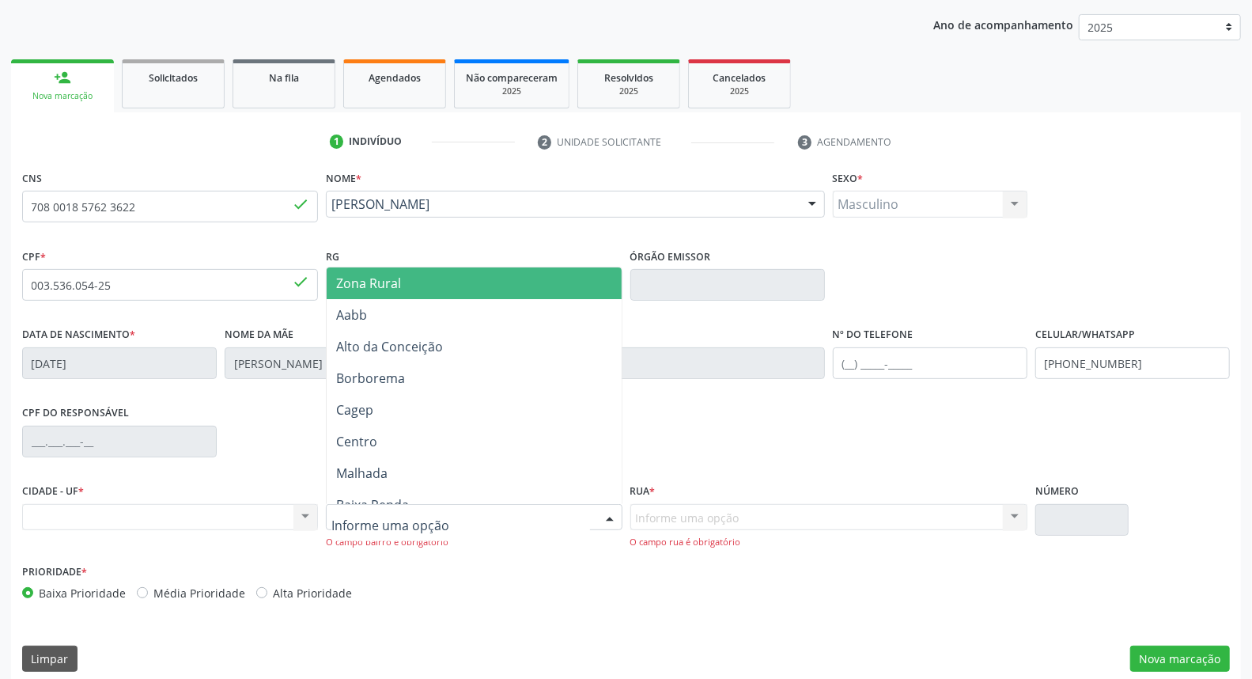
click at [611, 516] on div at bounding box center [610, 518] width 24 height 27
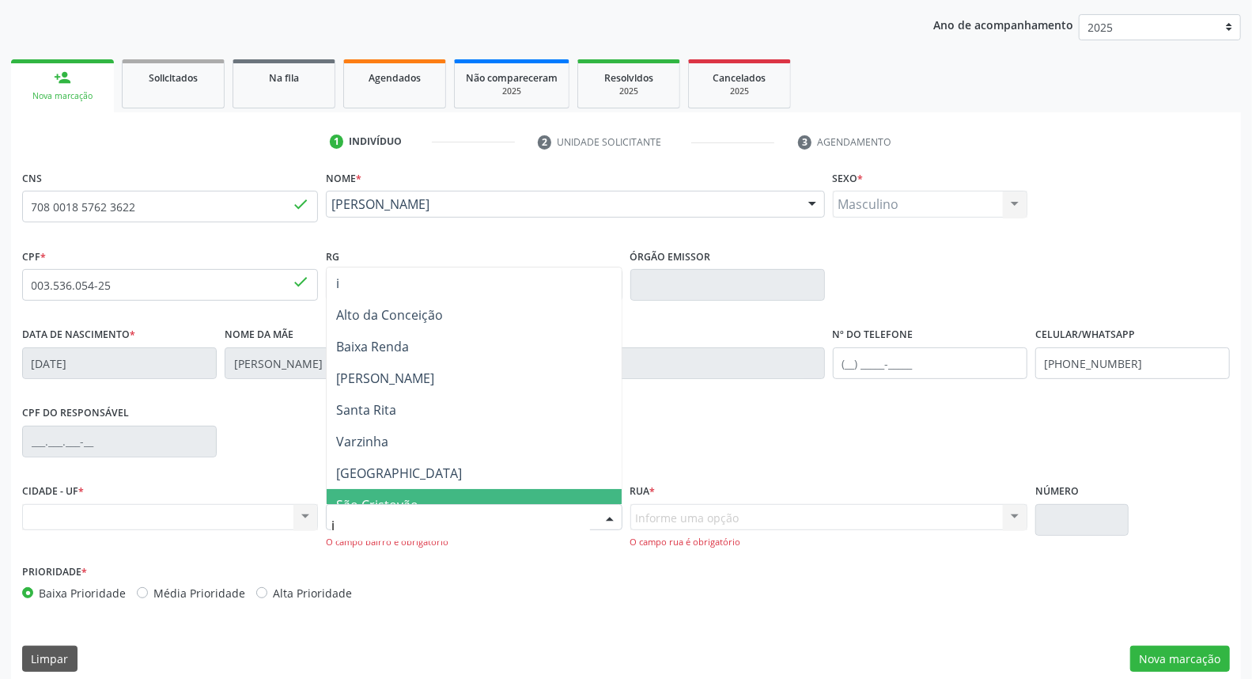
type input "ip"
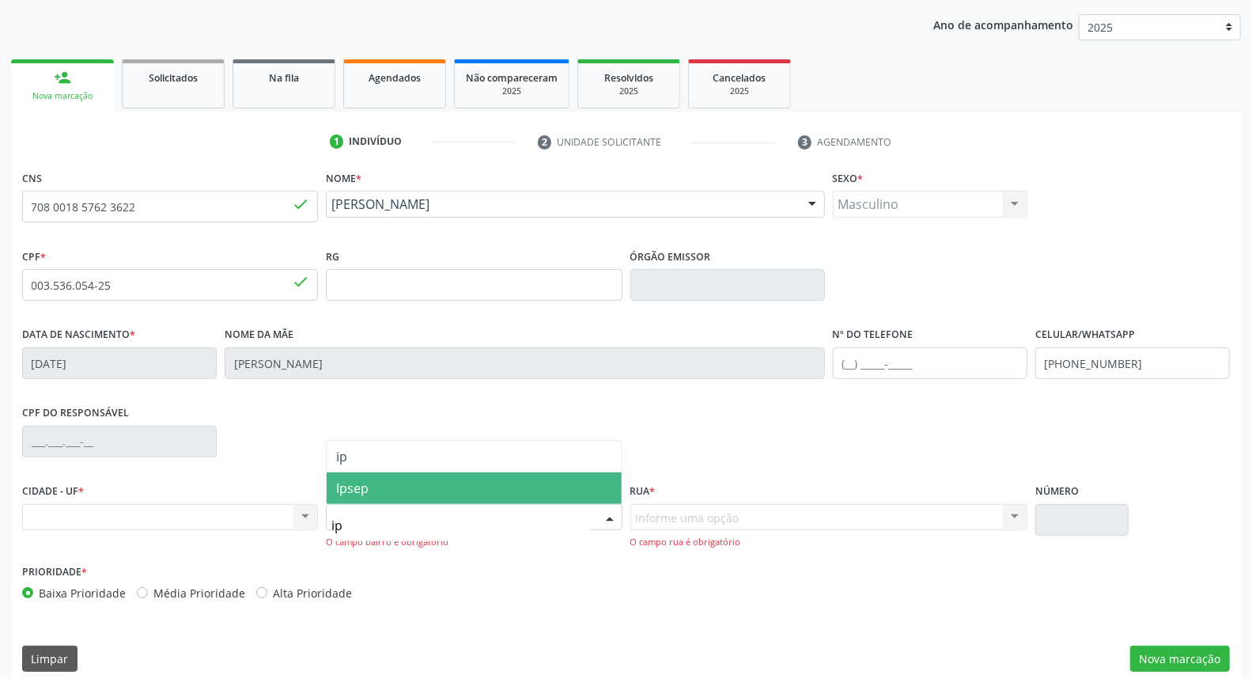
click at [543, 486] on span "Ipsep" at bounding box center [474, 488] width 294 height 32
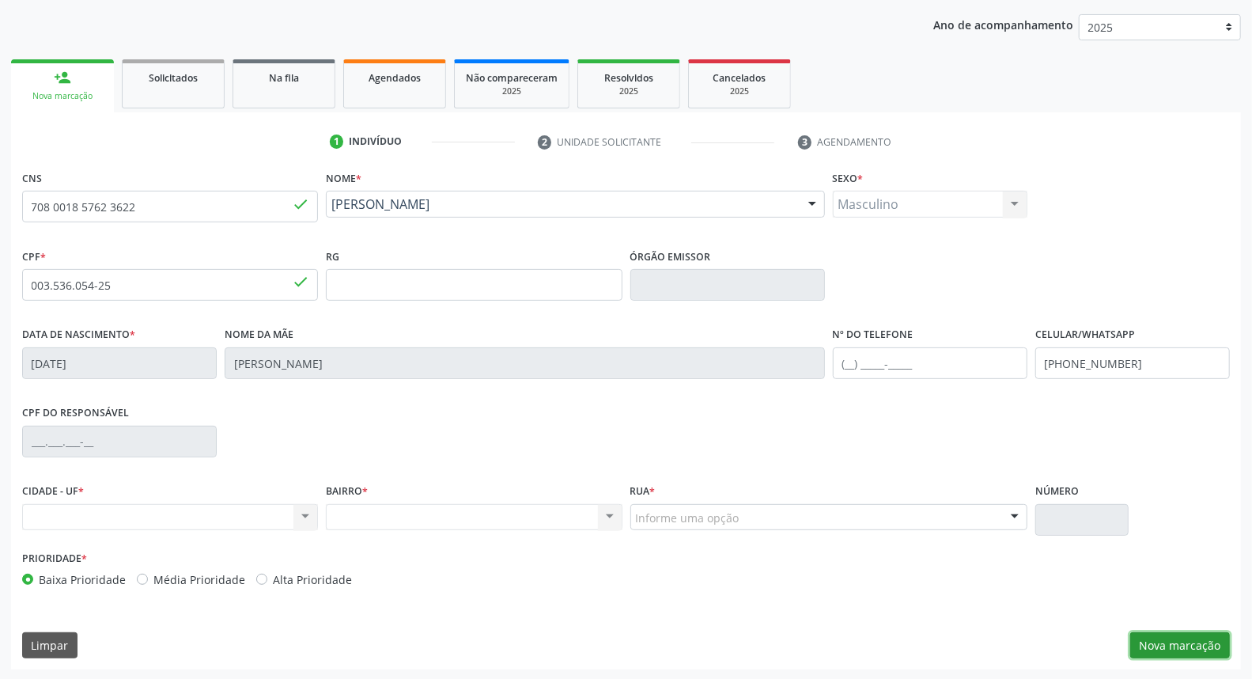
click at [1169, 644] on button "Nova marcação" at bounding box center [1180, 645] width 100 height 27
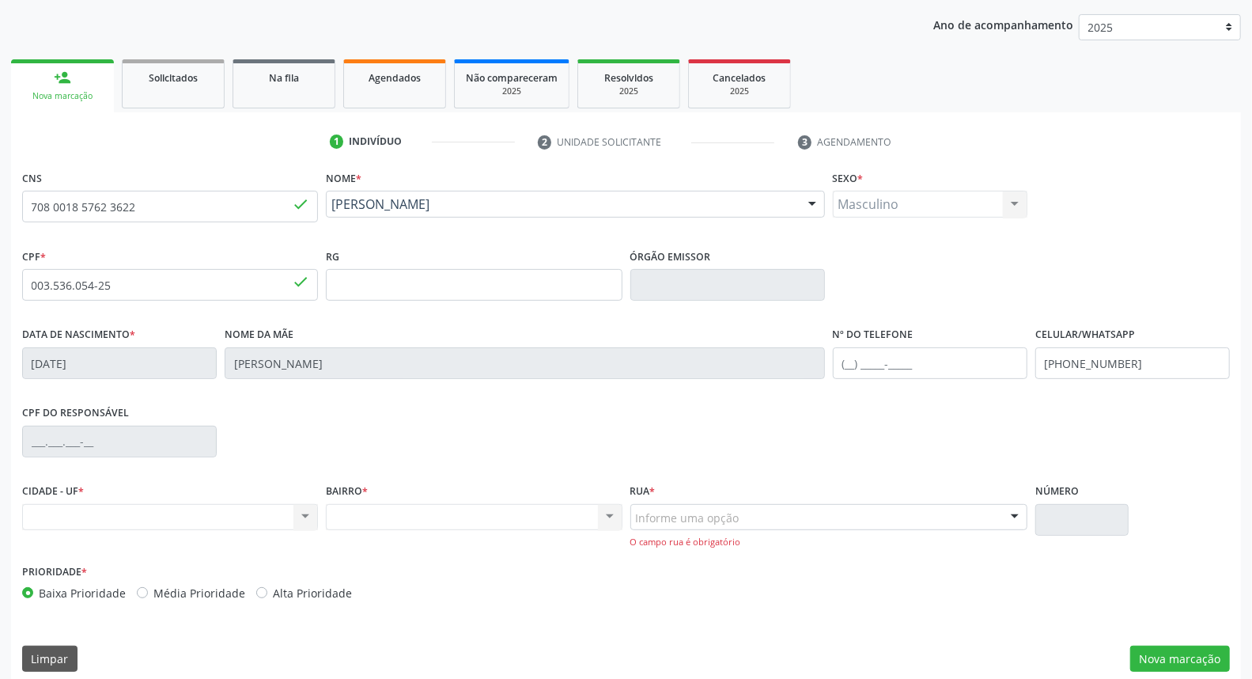
click at [1014, 516] on div at bounding box center [1015, 518] width 24 height 27
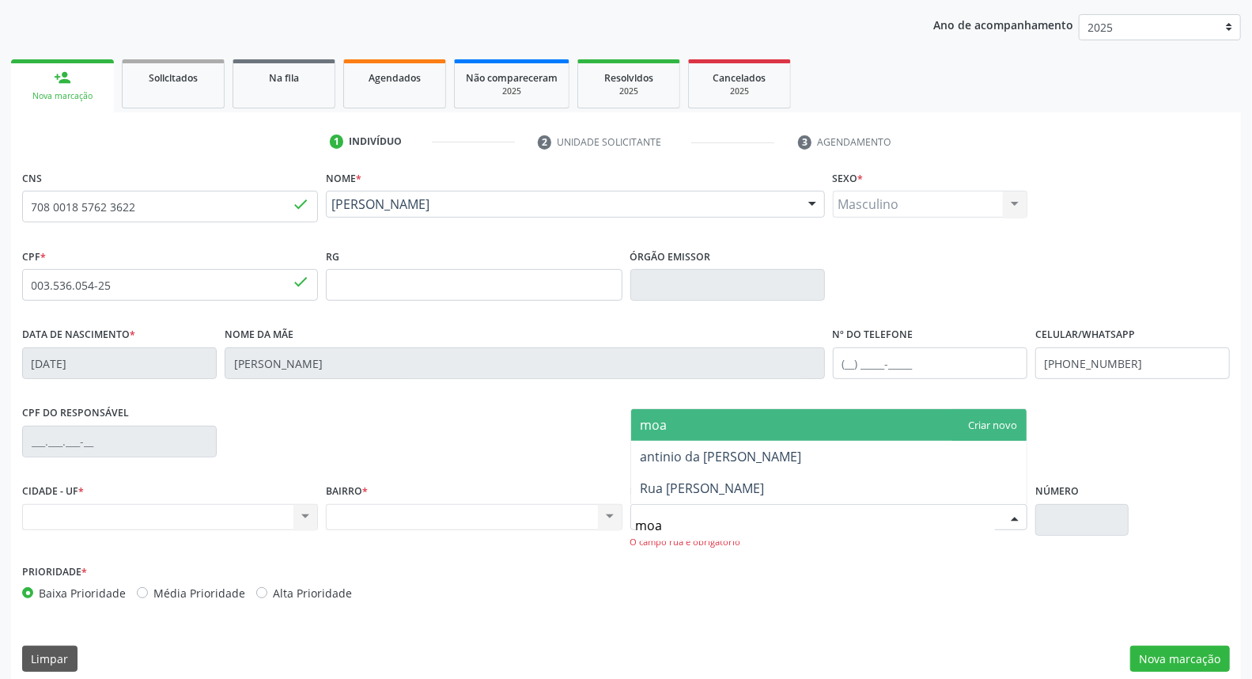
type input "moac"
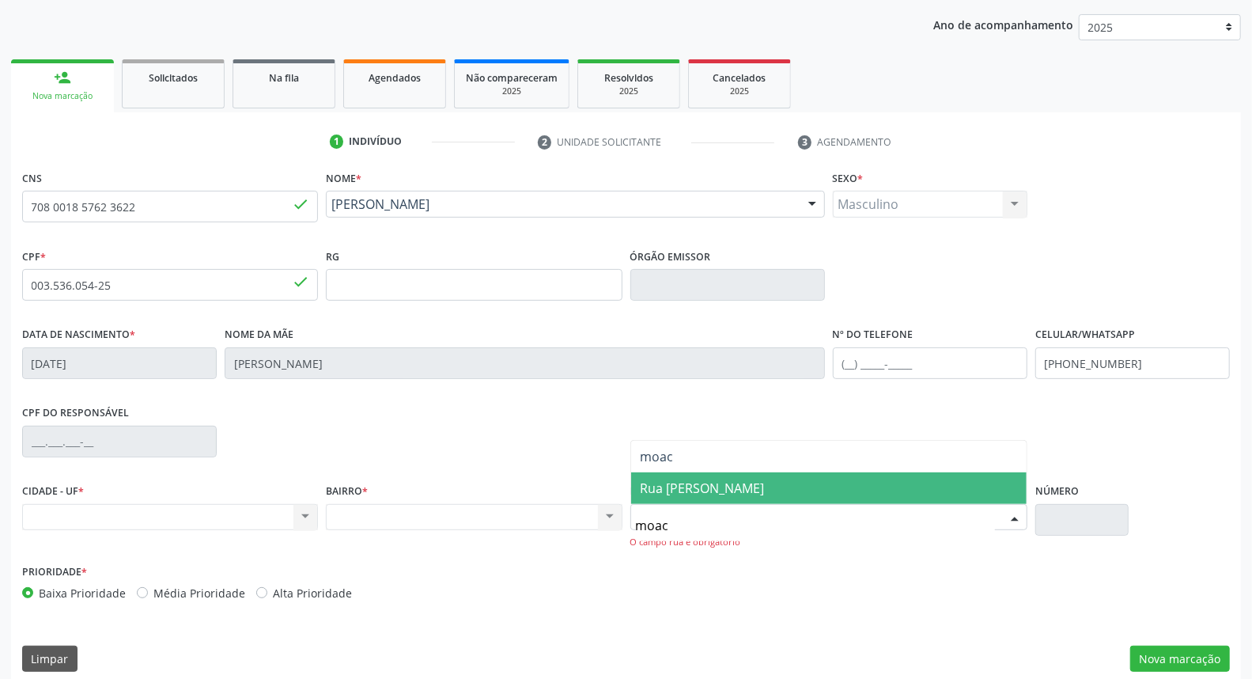
click at [920, 495] on span "Rua [PERSON_NAME]" at bounding box center [828, 488] width 395 height 32
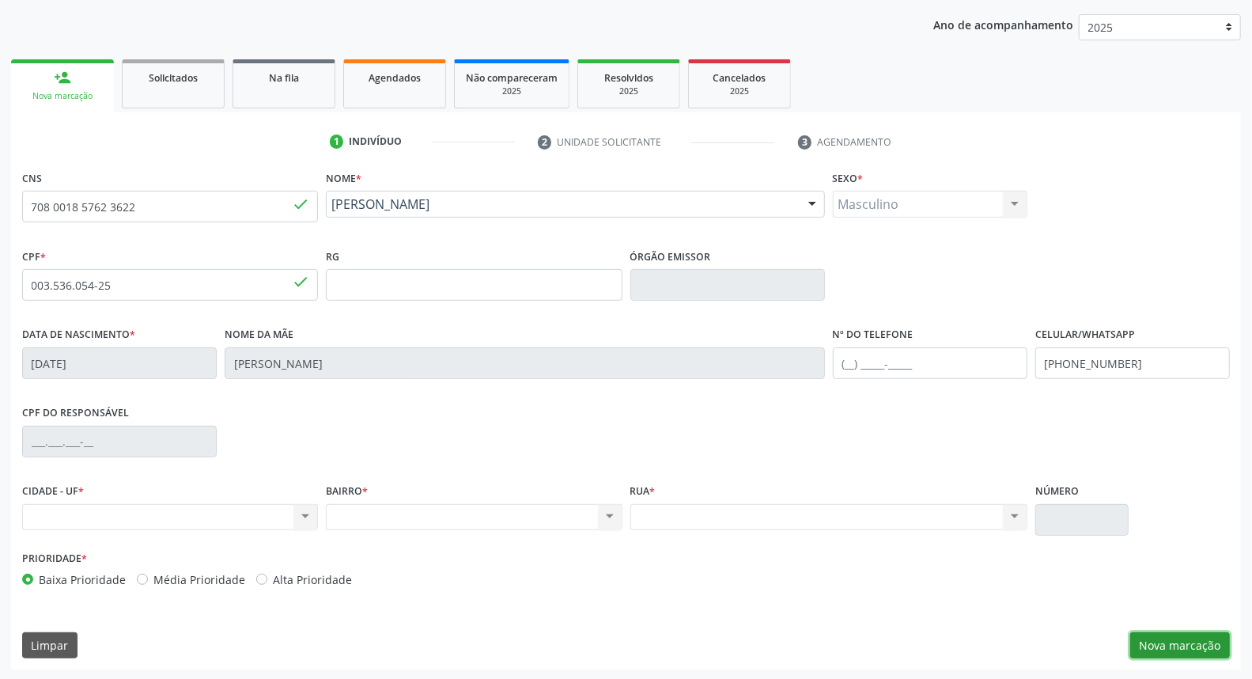
click at [1175, 641] on button "Nova marcação" at bounding box center [1180, 645] width 100 height 27
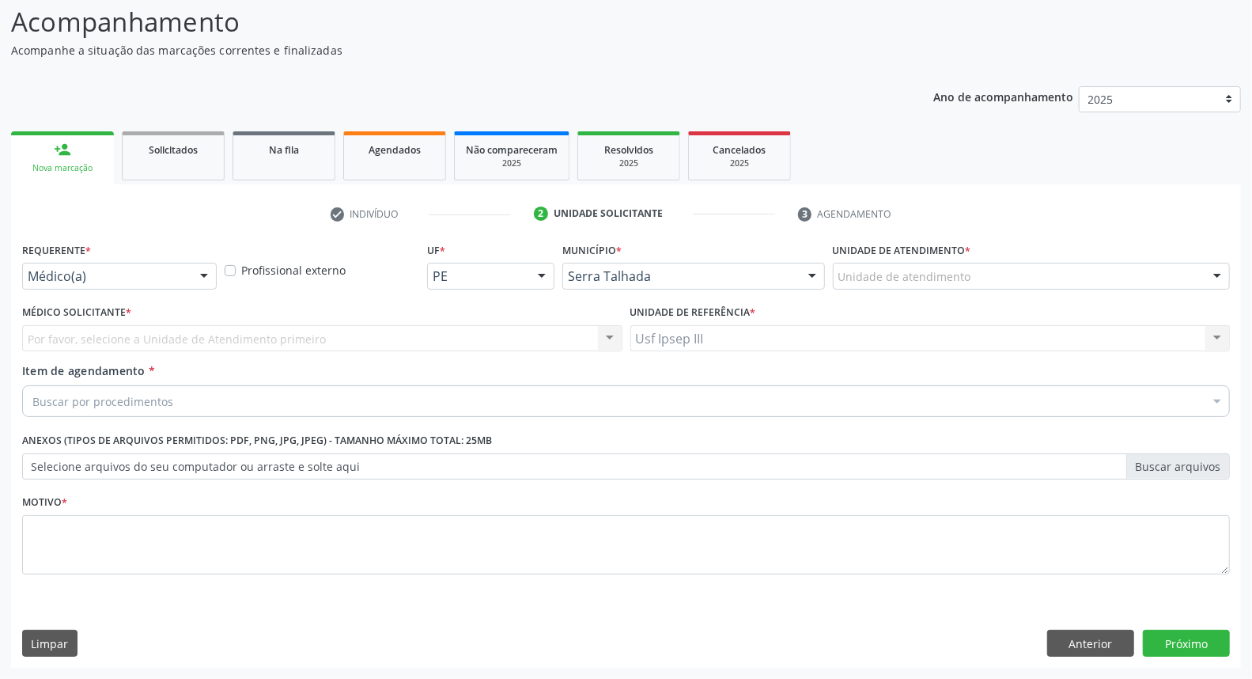
scroll to position [104, 0]
click at [207, 275] on div at bounding box center [204, 277] width 24 height 27
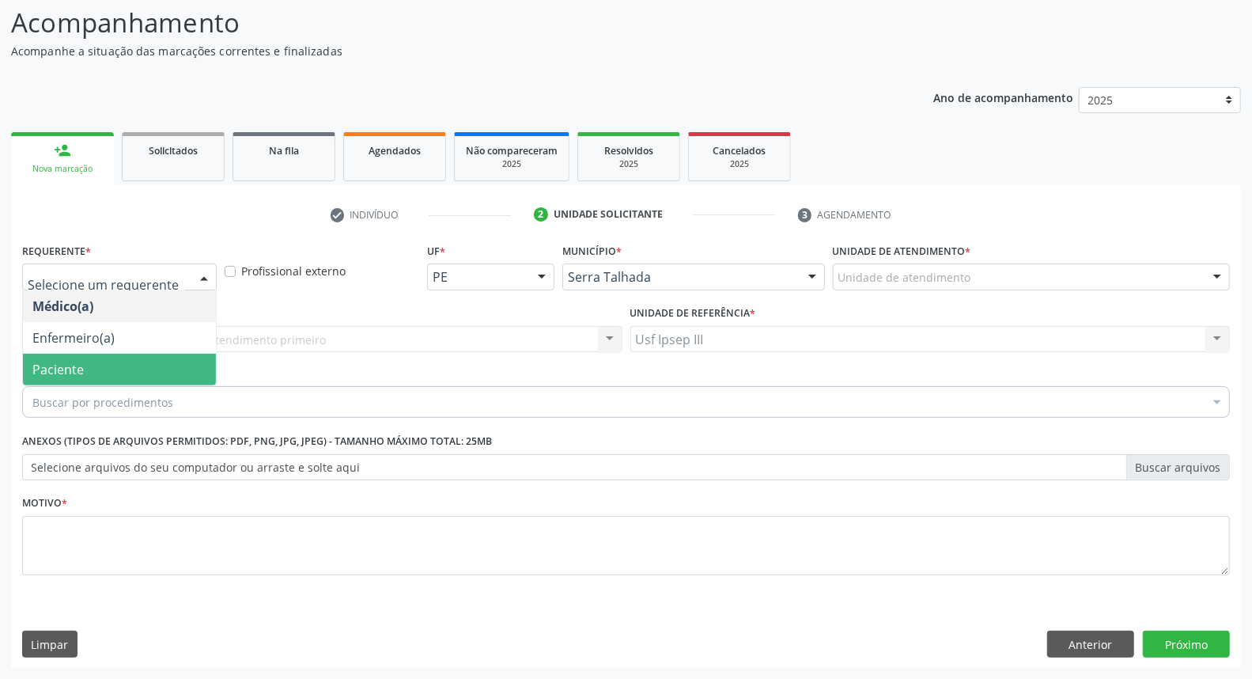
click at [145, 368] on span "Paciente" at bounding box center [119, 369] width 193 height 32
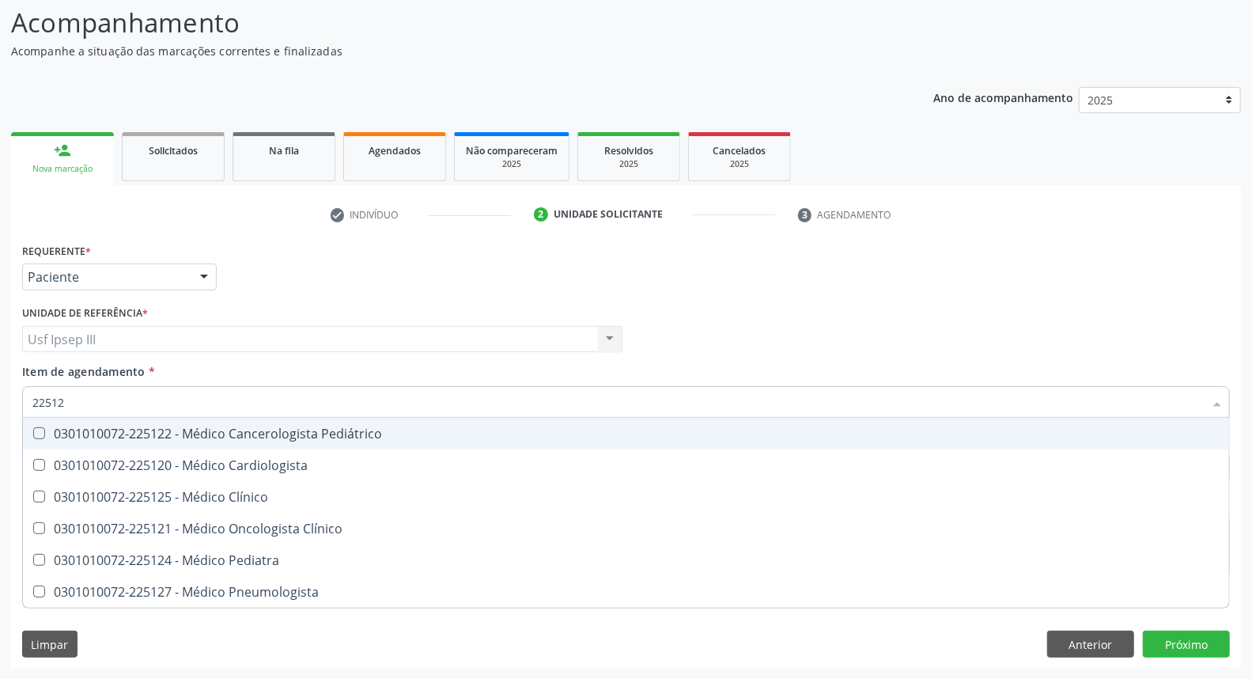
type input "225124"
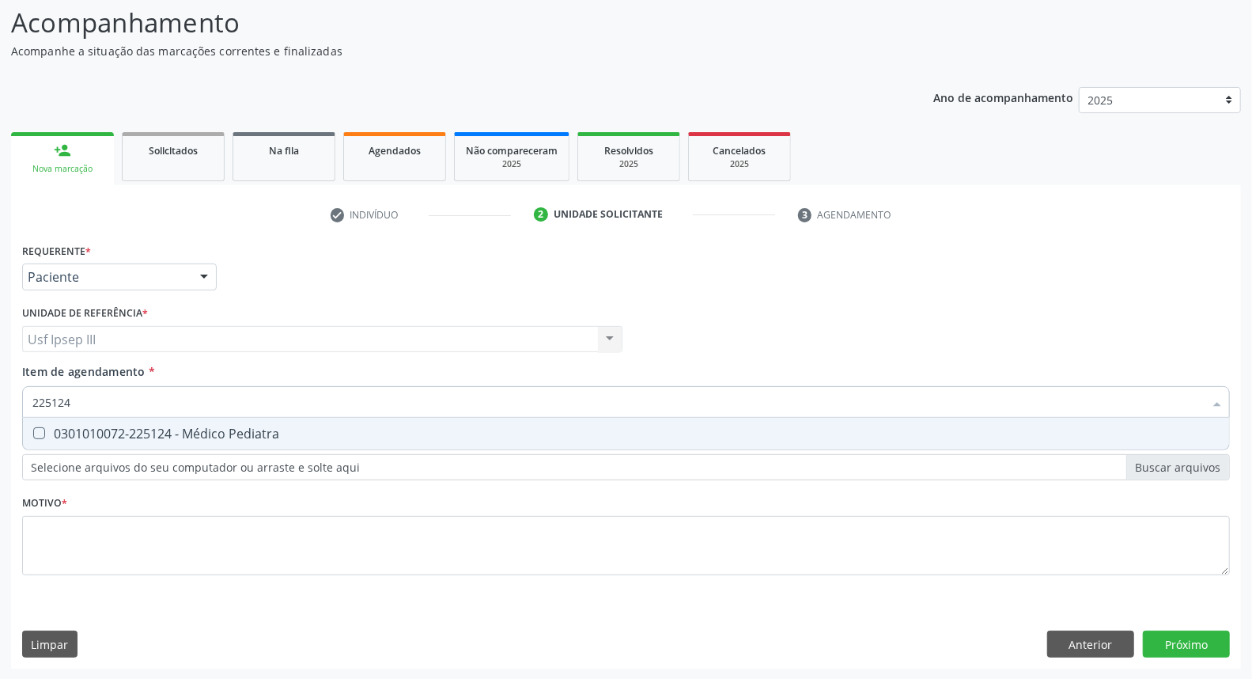
click at [175, 433] on div "0301010072-225124 - Médico Pediatra" at bounding box center [625, 433] width 1187 height 13
checkbox Pediatra "true"
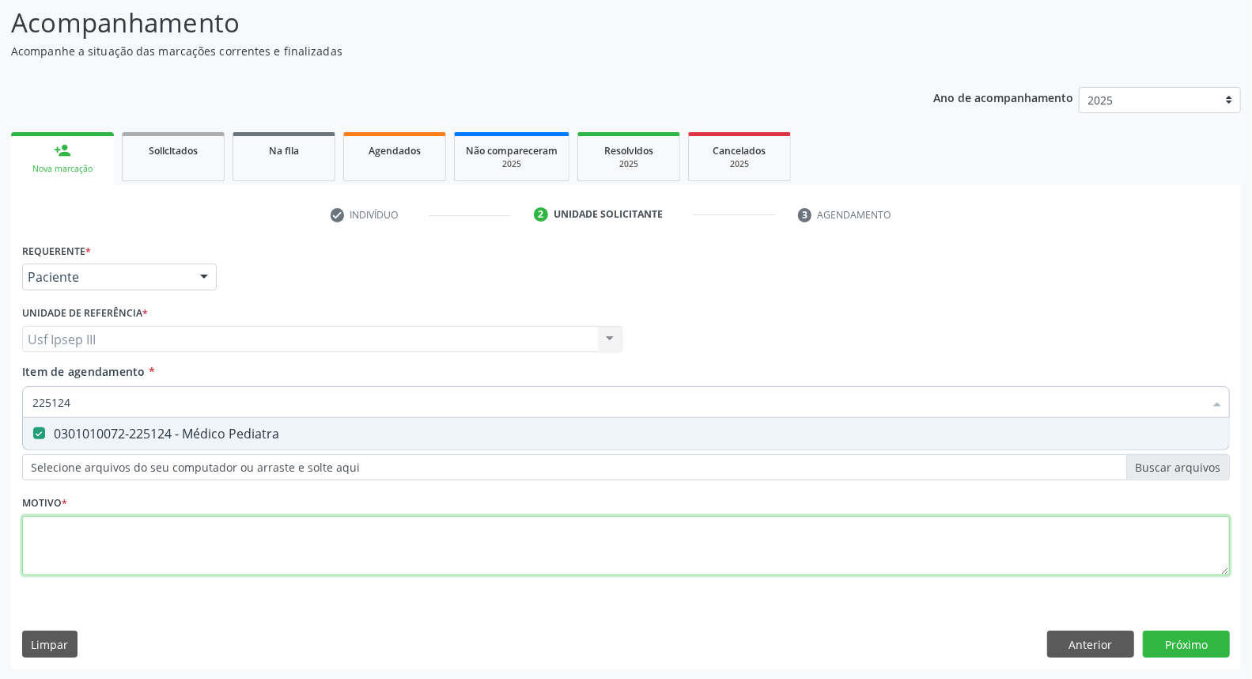
click at [115, 534] on div "Requerente * Paciente Médico(a) Enfermeiro(a) Paciente Nenhum resultado encontr…" at bounding box center [626, 418] width 1208 height 358
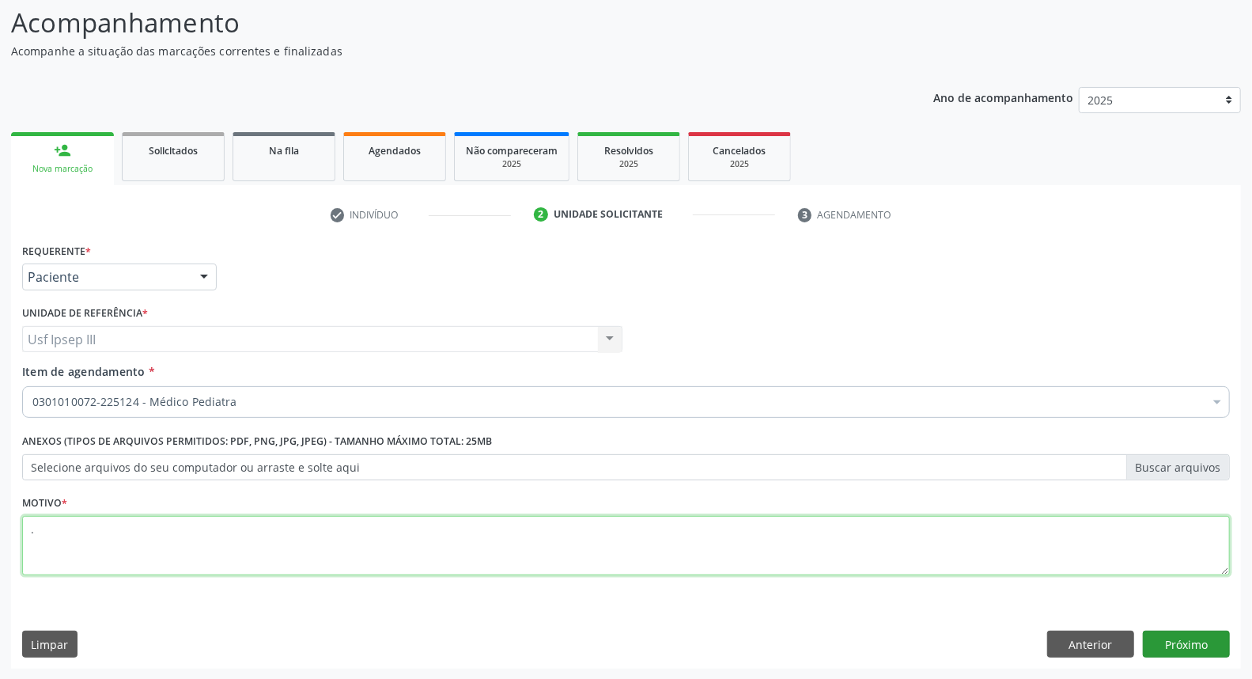
type textarea "."
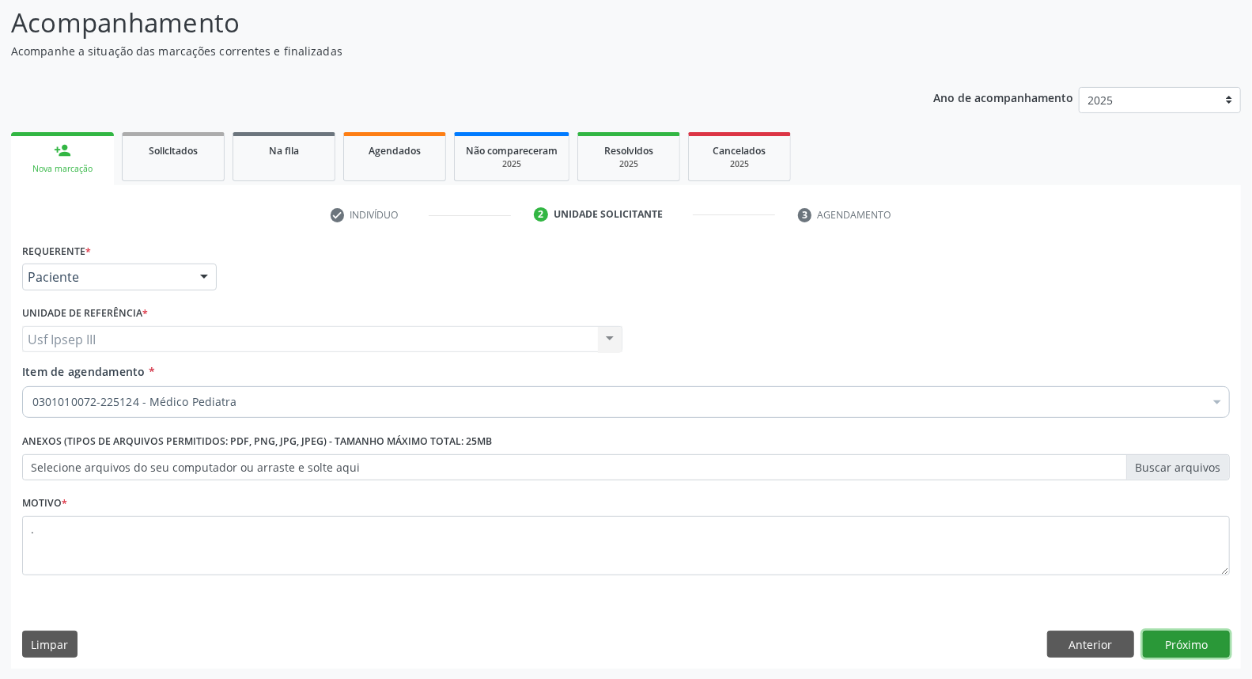
click at [1169, 642] on button "Próximo" at bounding box center [1186, 643] width 87 height 27
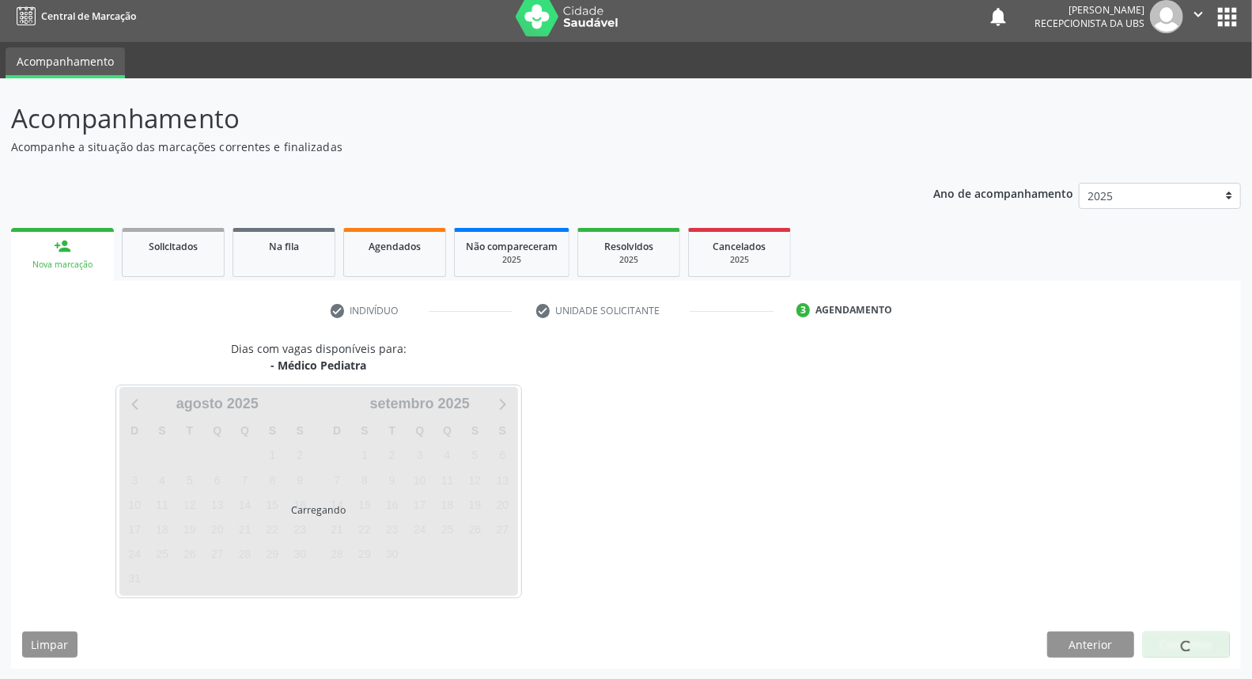
scroll to position [55, 0]
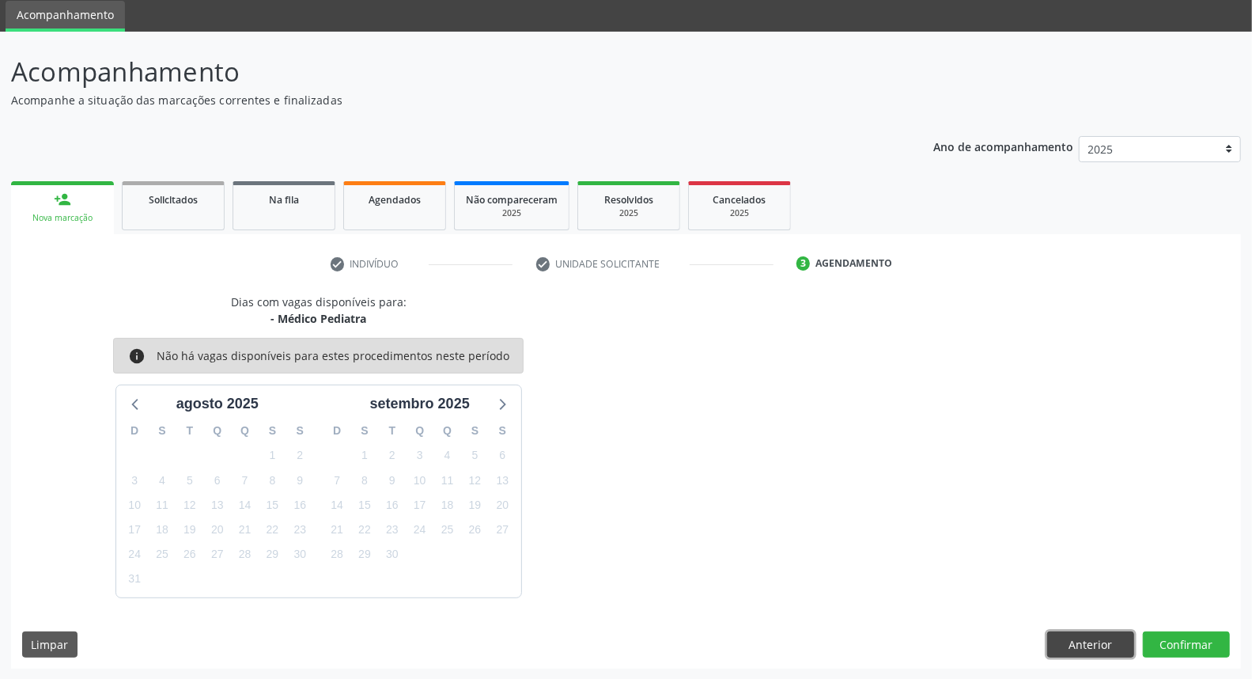
click at [1076, 647] on button "Anterior" at bounding box center [1090, 644] width 87 height 27
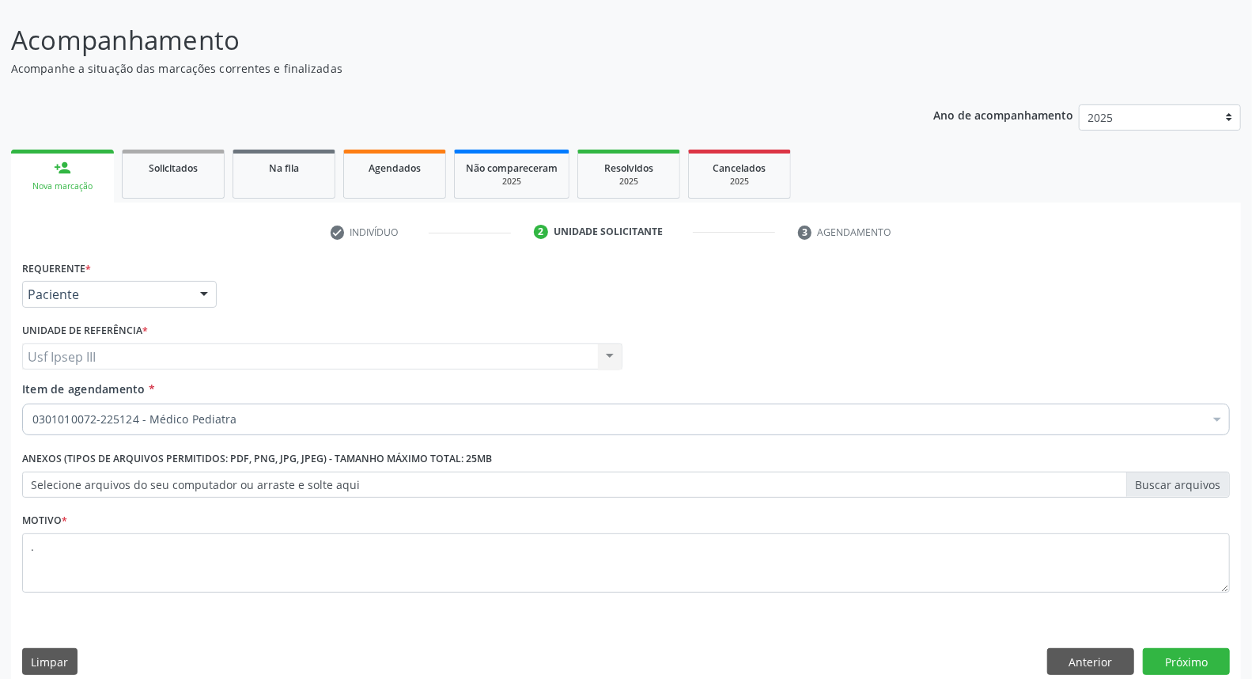
scroll to position [104, 0]
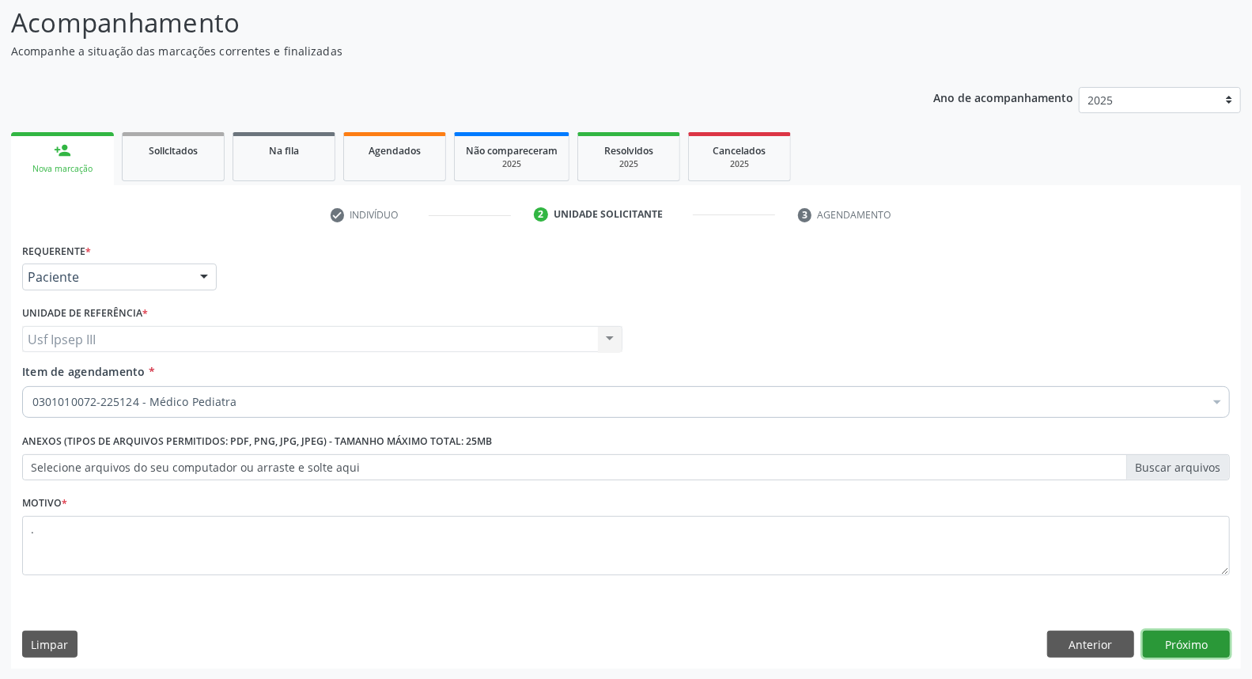
click at [1181, 647] on button "Próximo" at bounding box center [1186, 643] width 87 height 27
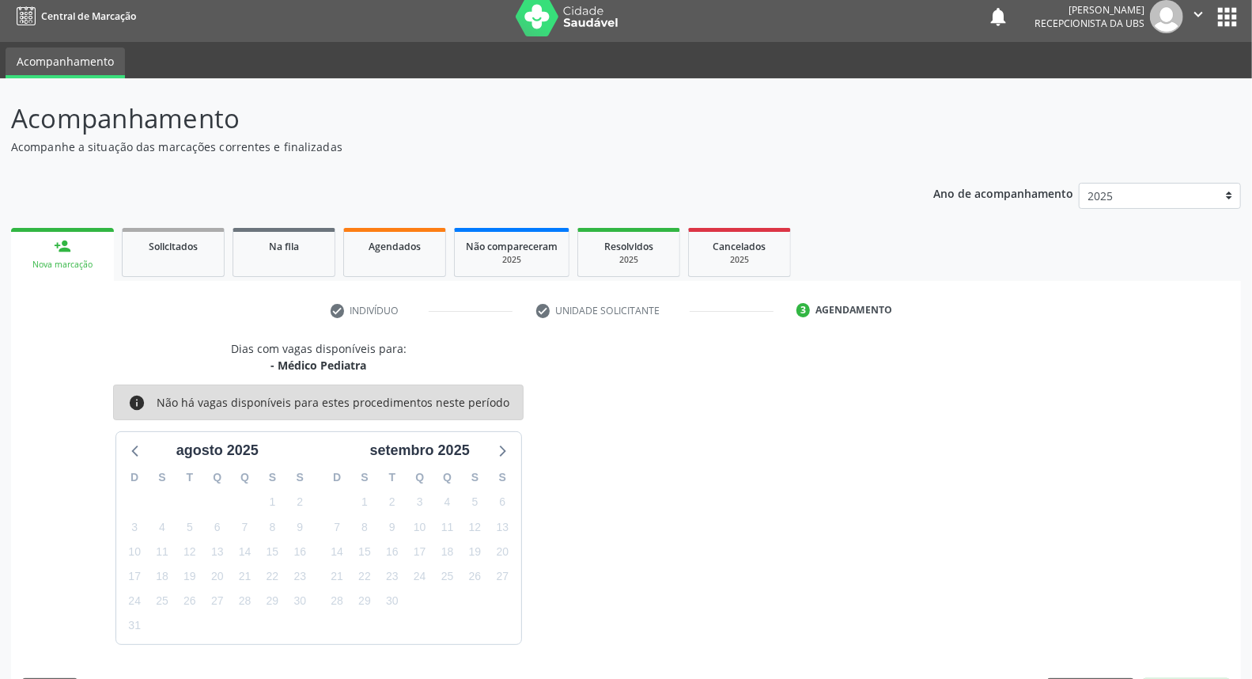
scroll to position [55, 0]
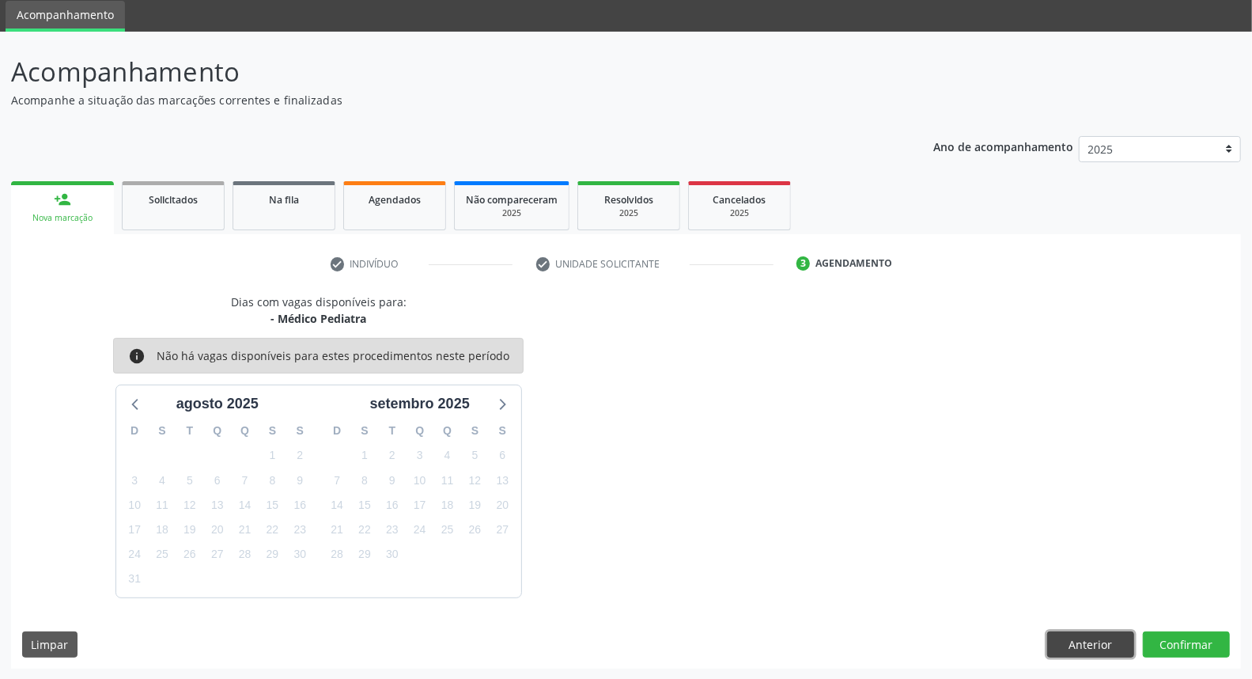
click at [1089, 648] on button "Anterior" at bounding box center [1090, 644] width 87 height 27
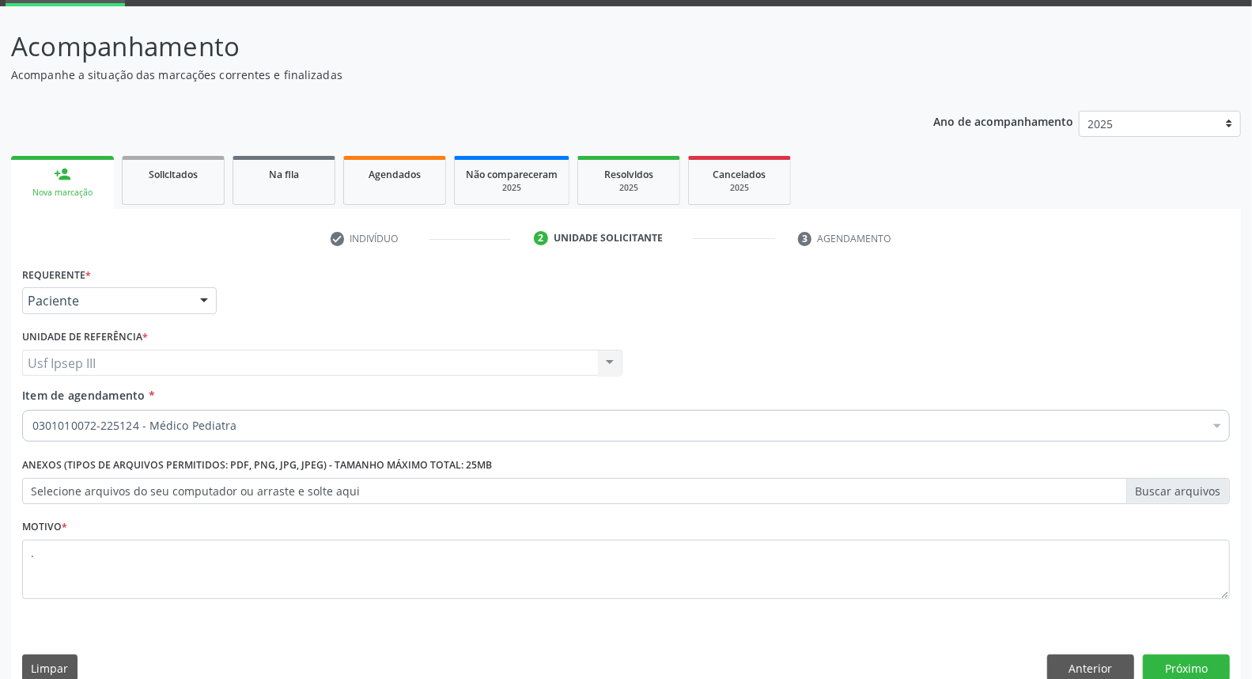
scroll to position [104, 0]
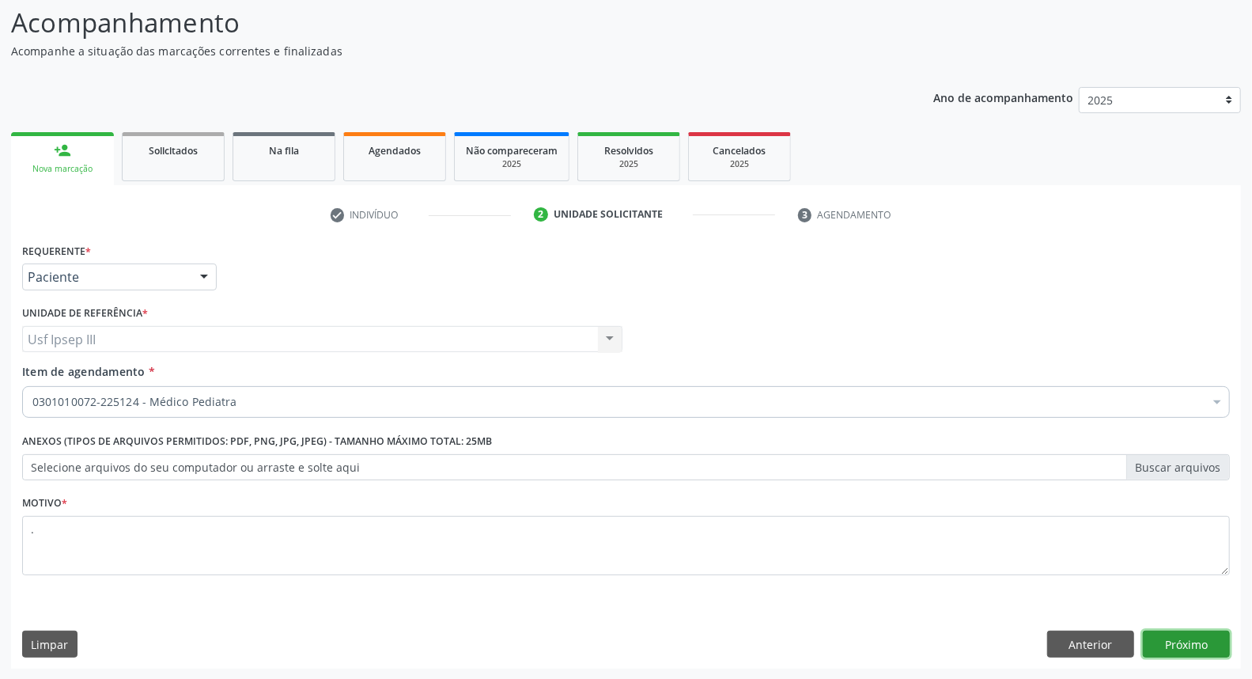
click at [1196, 637] on button "Próximo" at bounding box center [1186, 643] width 87 height 27
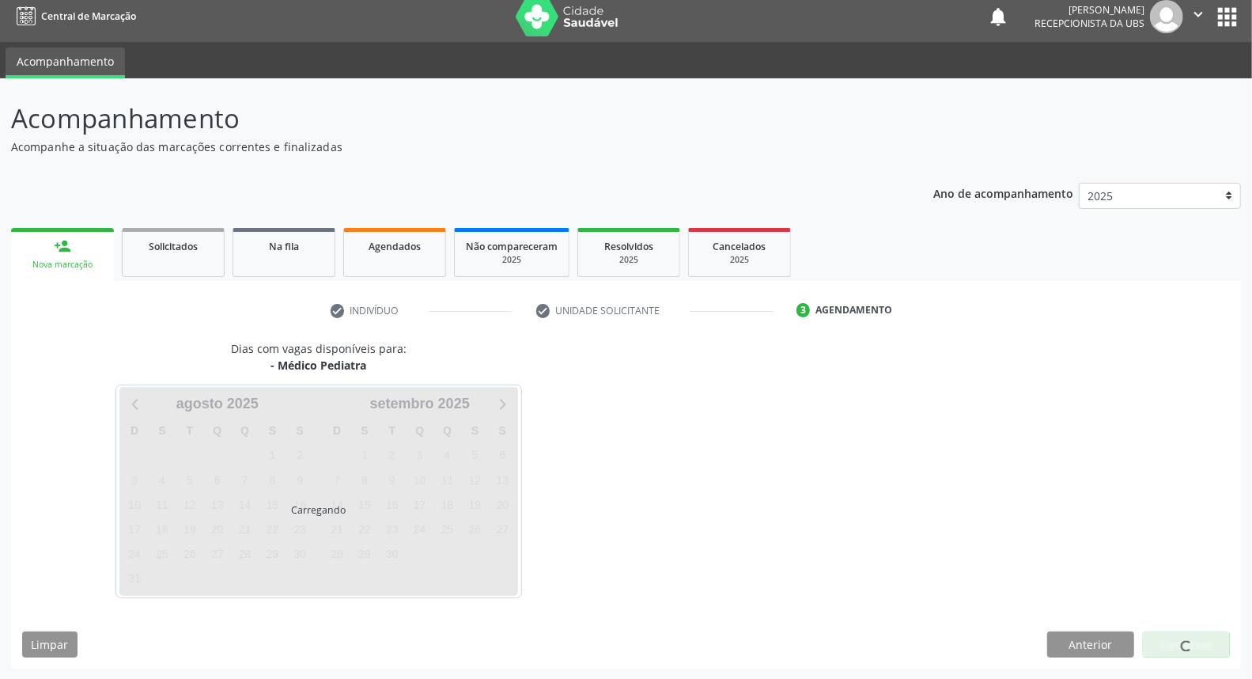
scroll to position [55, 0]
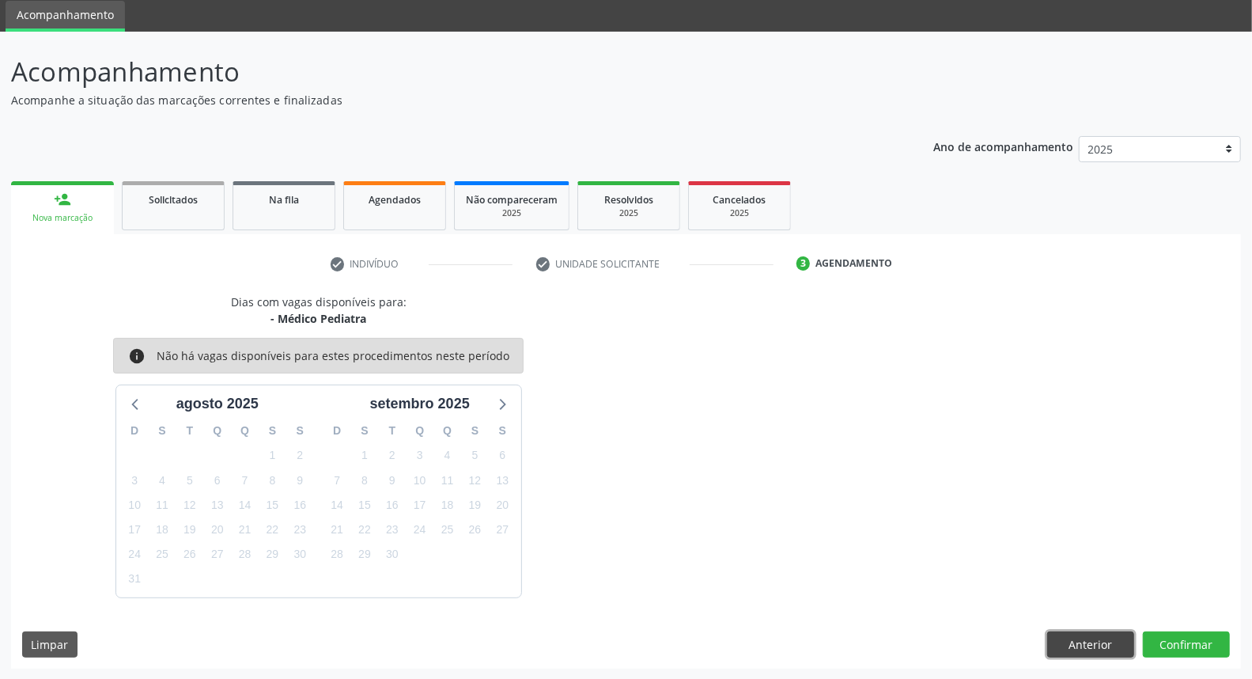
click at [1074, 637] on button "Anterior" at bounding box center [1090, 644] width 87 height 27
click at [0, 0] on div "Motivo * ." at bounding box center [0, 0] width 0 height 0
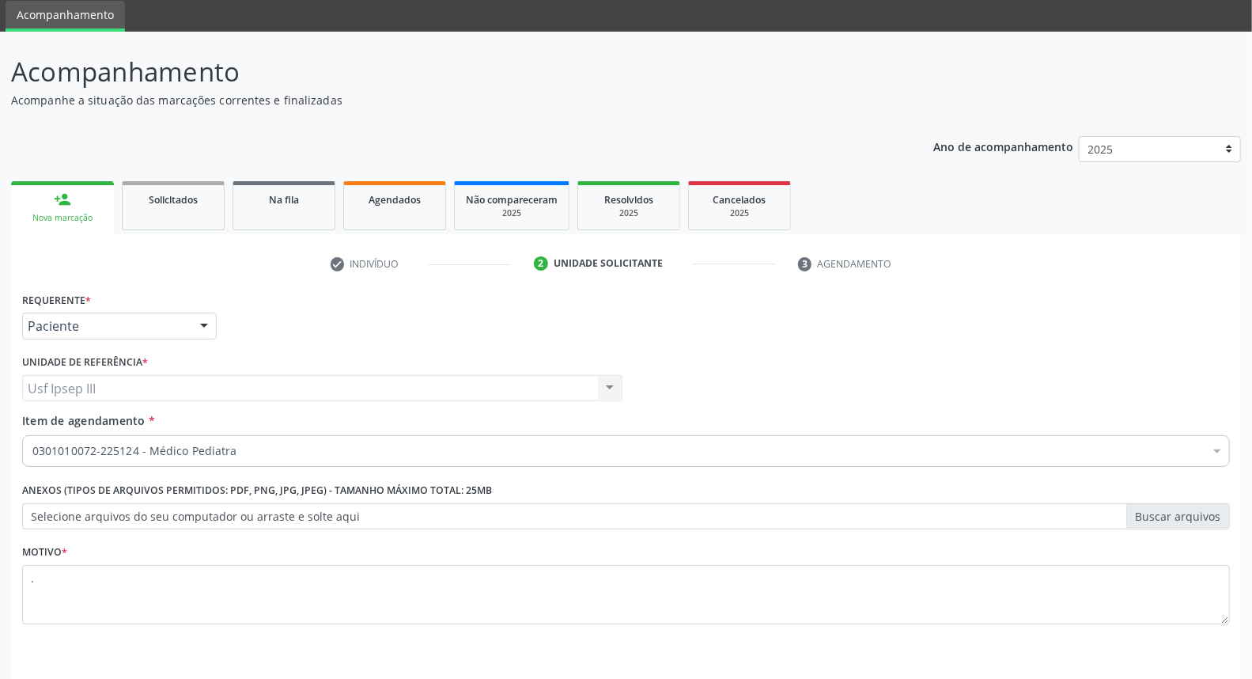
scroll to position [104, 0]
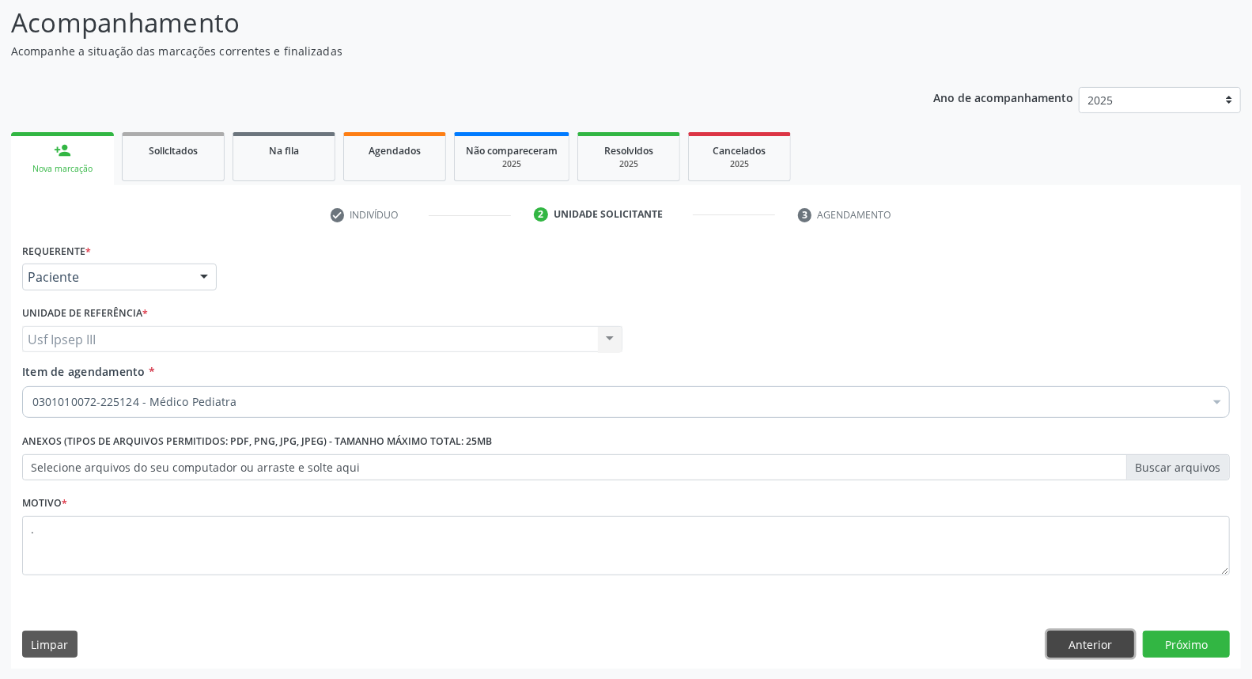
click at [1097, 646] on button "Anterior" at bounding box center [1090, 643] width 87 height 27
click at [0, 0] on div "Prioridade * Baixa Prioridade Média Prioridade Alta Prioridade" at bounding box center [0, 0] width 0 height 0
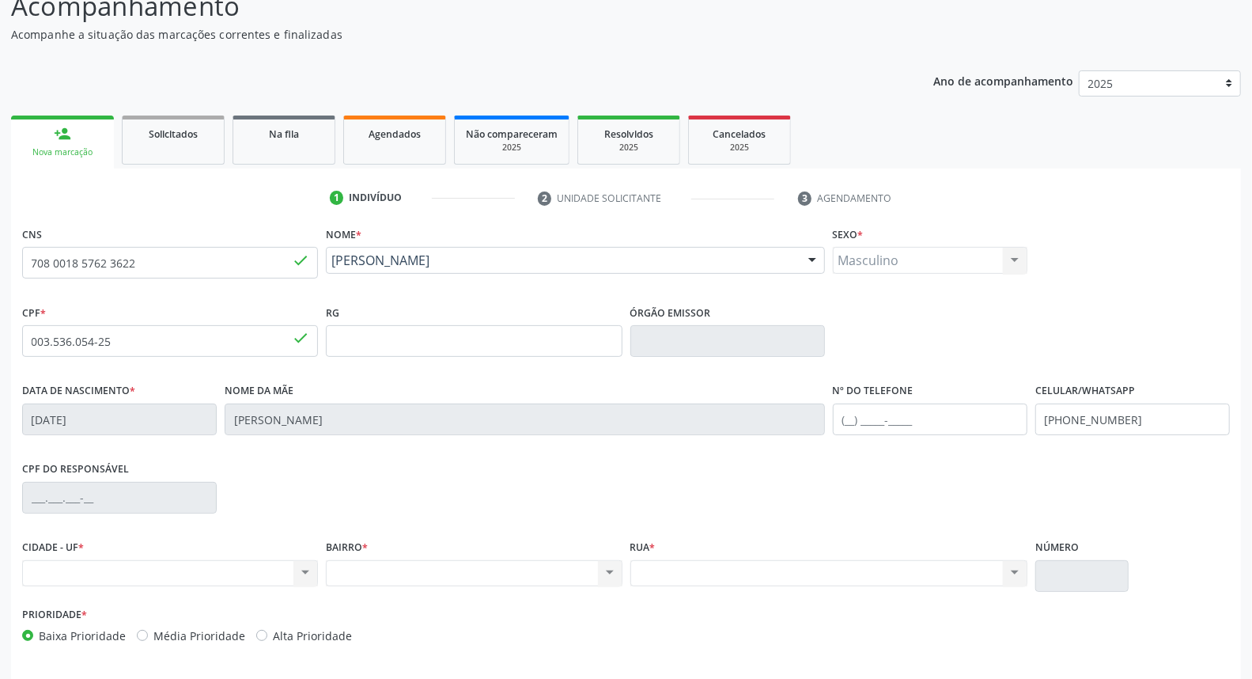
scroll to position [177, 0]
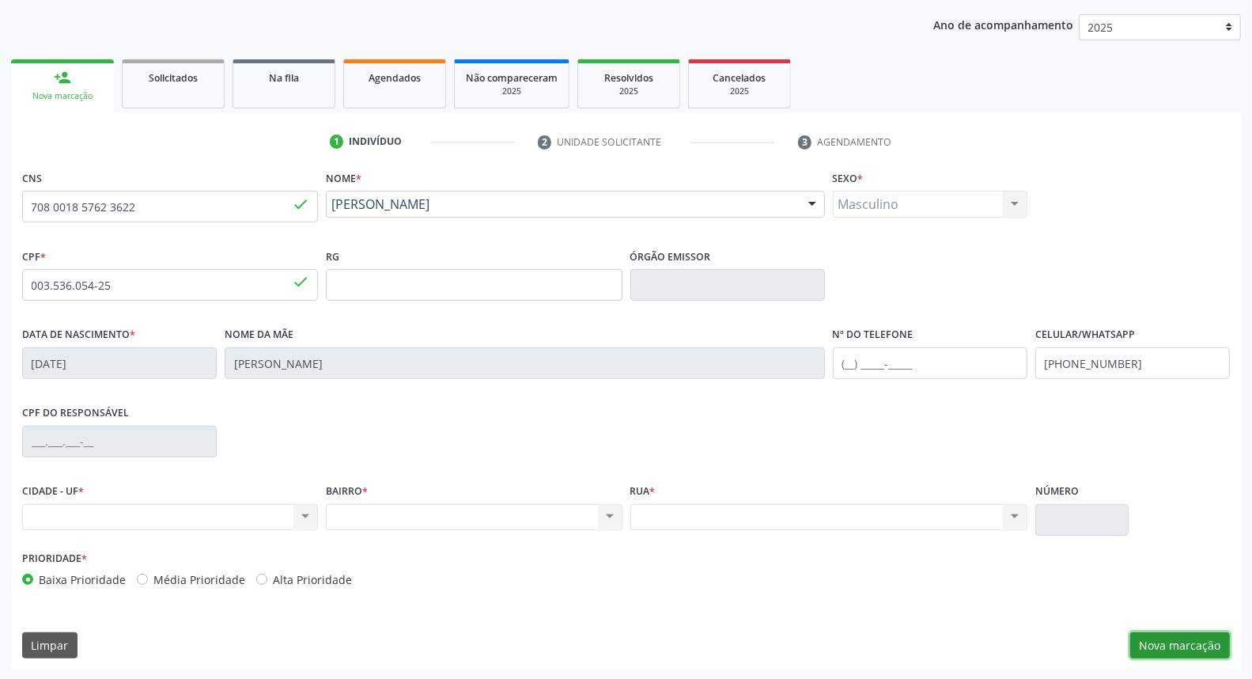
click at [1186, 638] on button "Nova marcação" at bounding box center [1180, 645] width 100 height 27
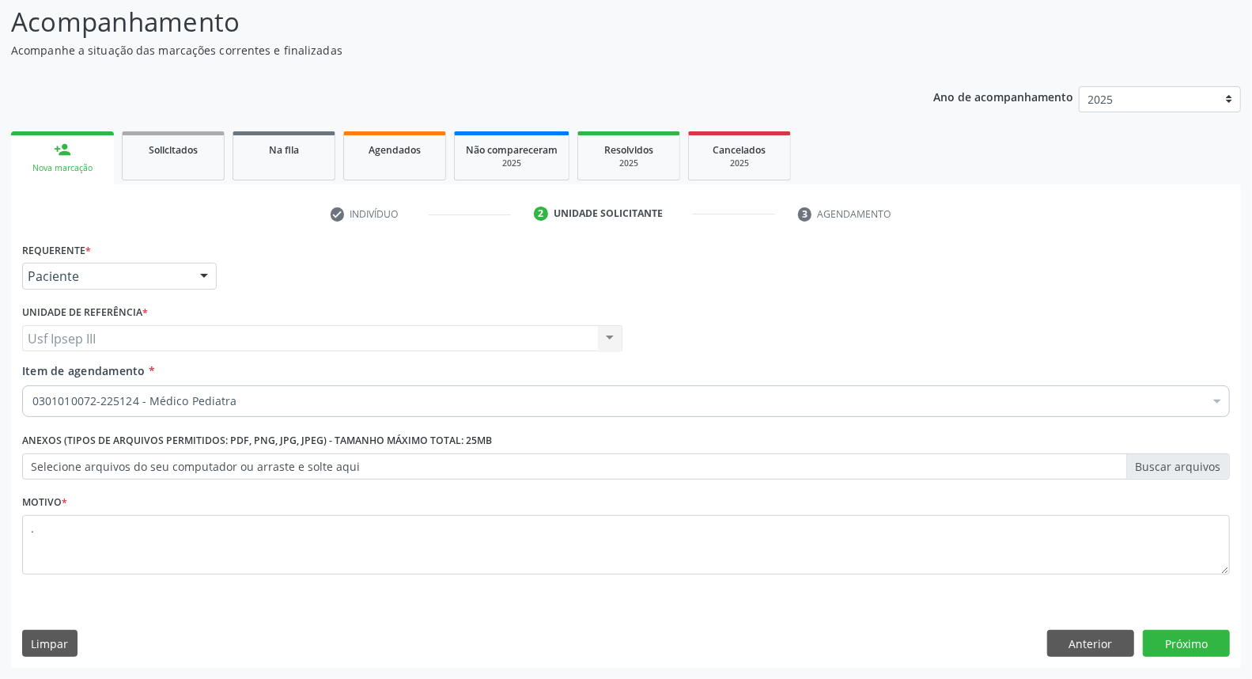
scroll to position [104, 0]
click at [1186, 638] on button "Próximo" at bounding box center [1186, 643] width 87 height 27
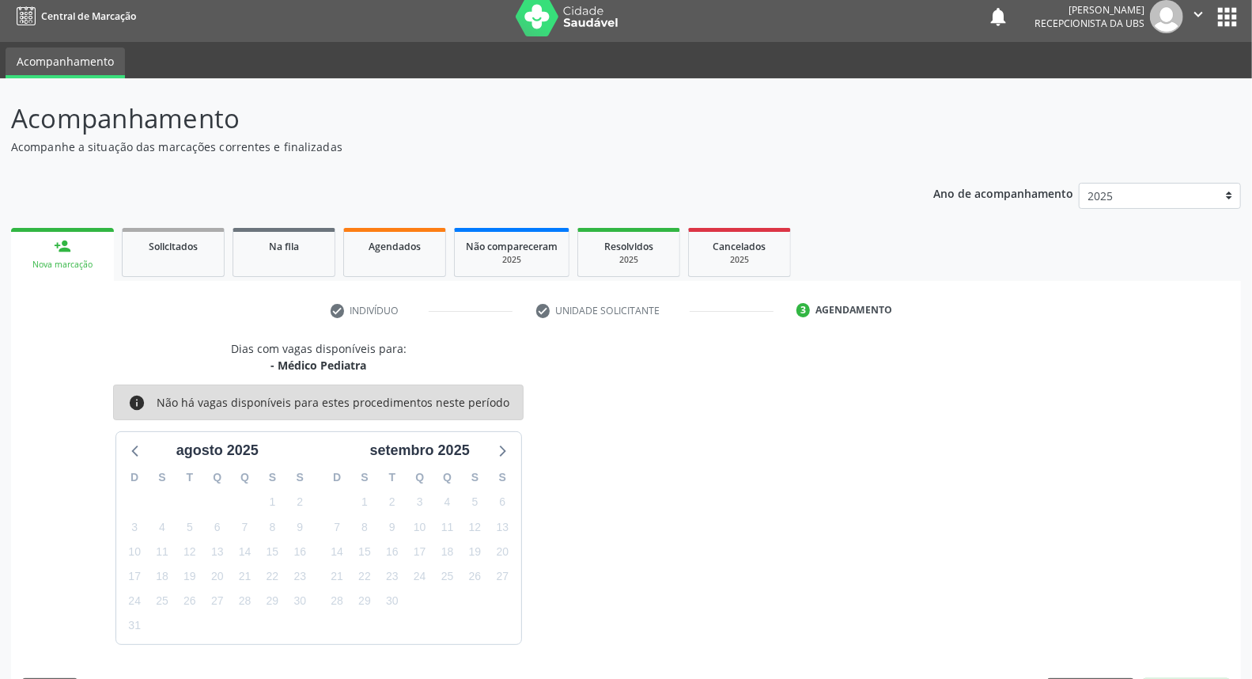
scroll to position [55, 0]
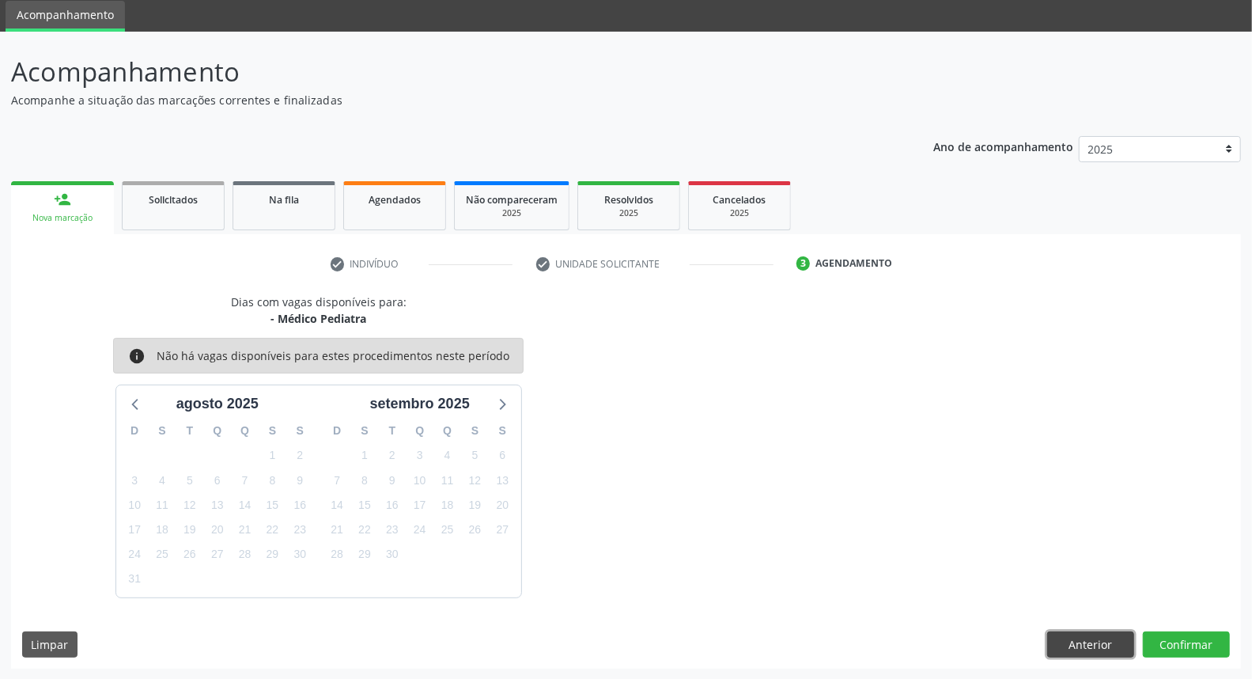
click at [1096, 648] on button "Anterior" at bounding box center [1090, 644] width 87 height 27
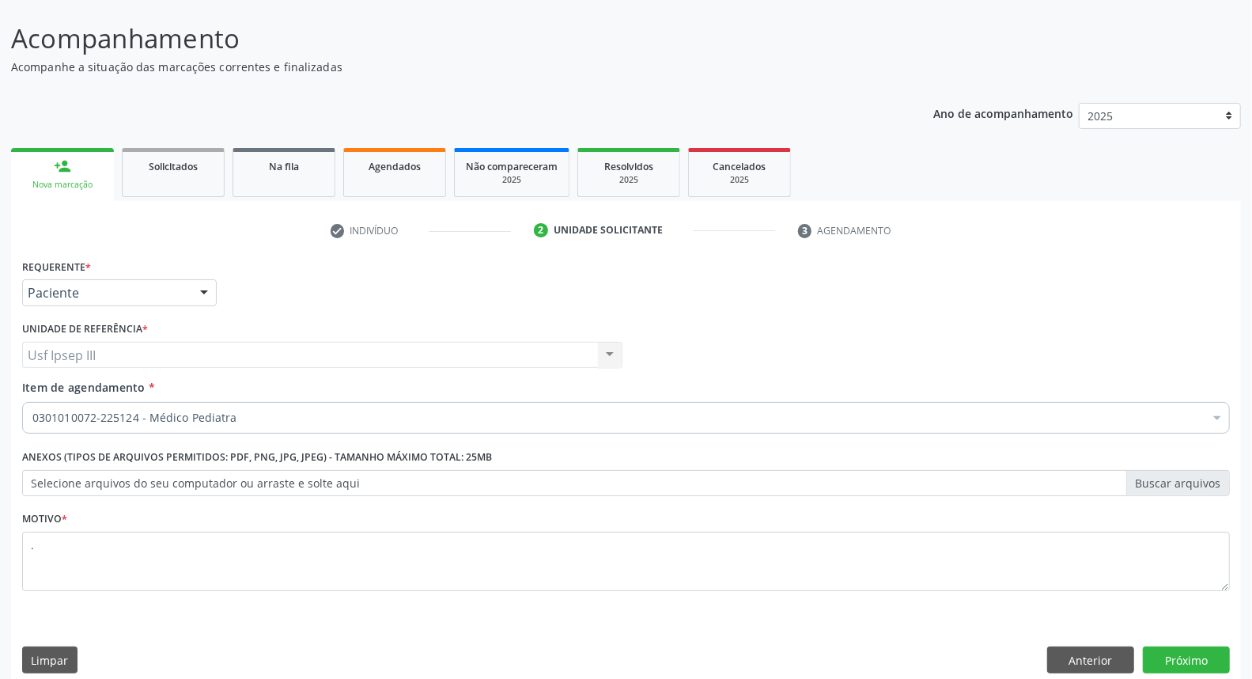
scroll to position [104, 0]
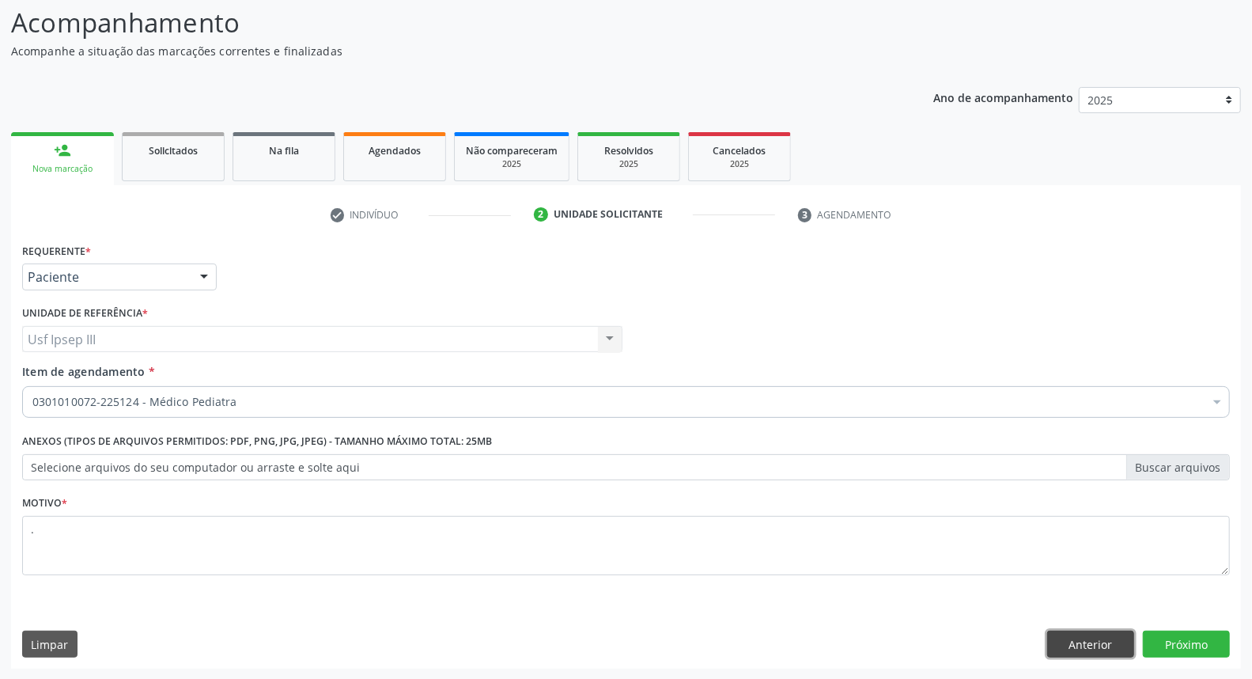
click at [1094, 643] on button "Anterior" at bounding box center [1090, 643] width 87 height 27
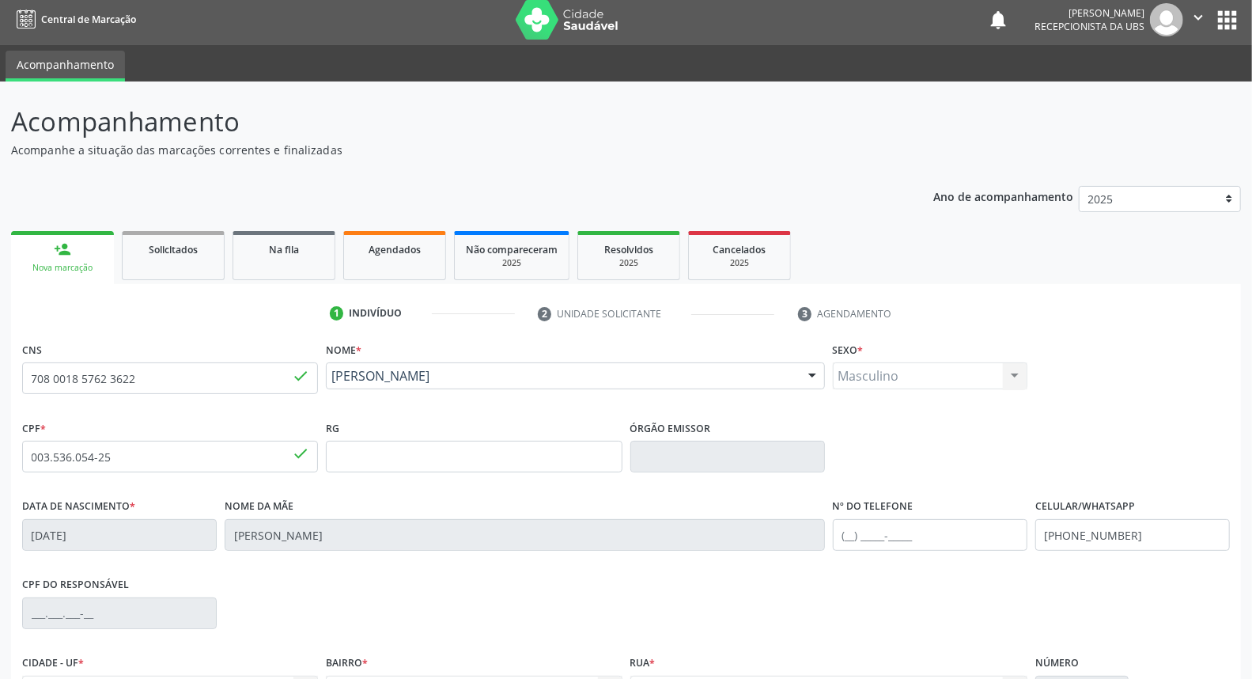
scroll to position [0, 0]
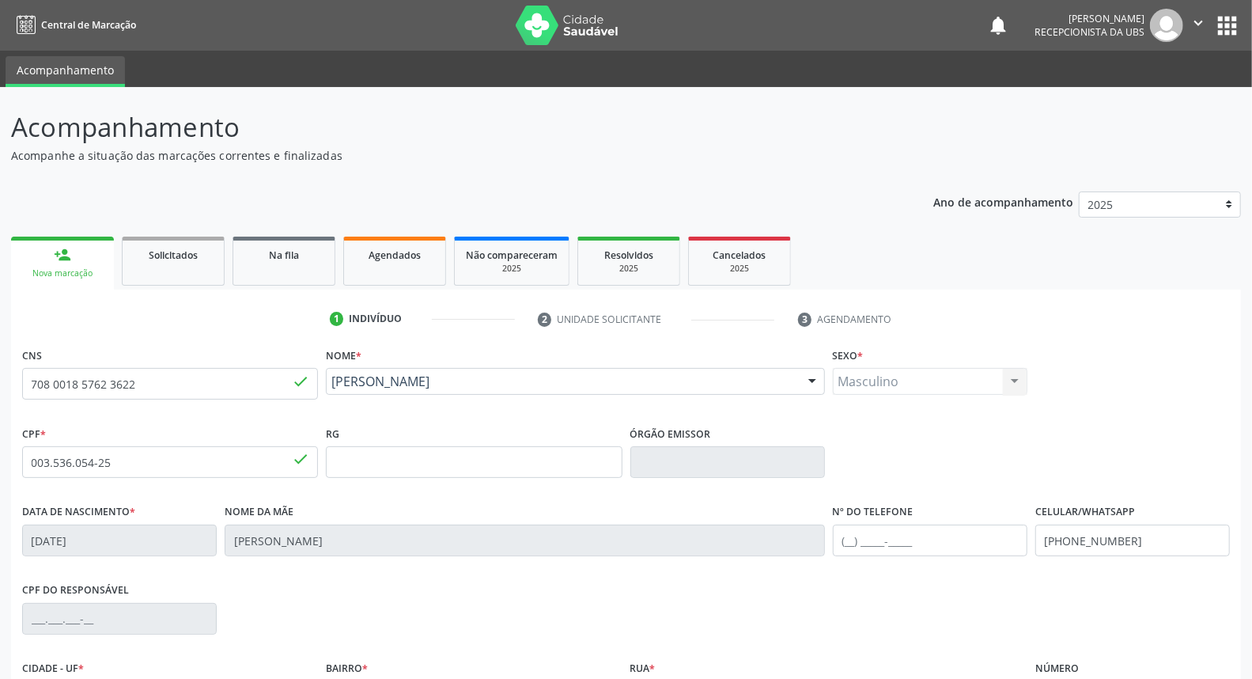
click at [47, 262] on link "person_add Nova marcação" at bounding box center [62, 262] width 103 height 53
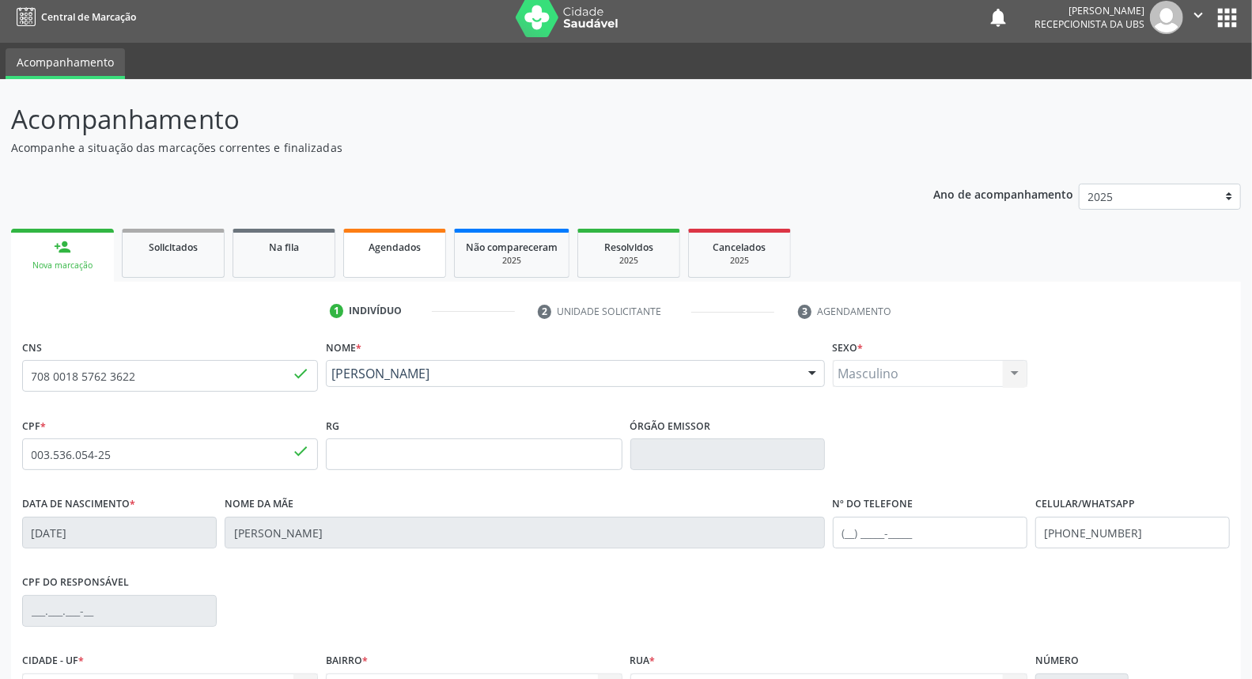
scroll to position [2, 0]
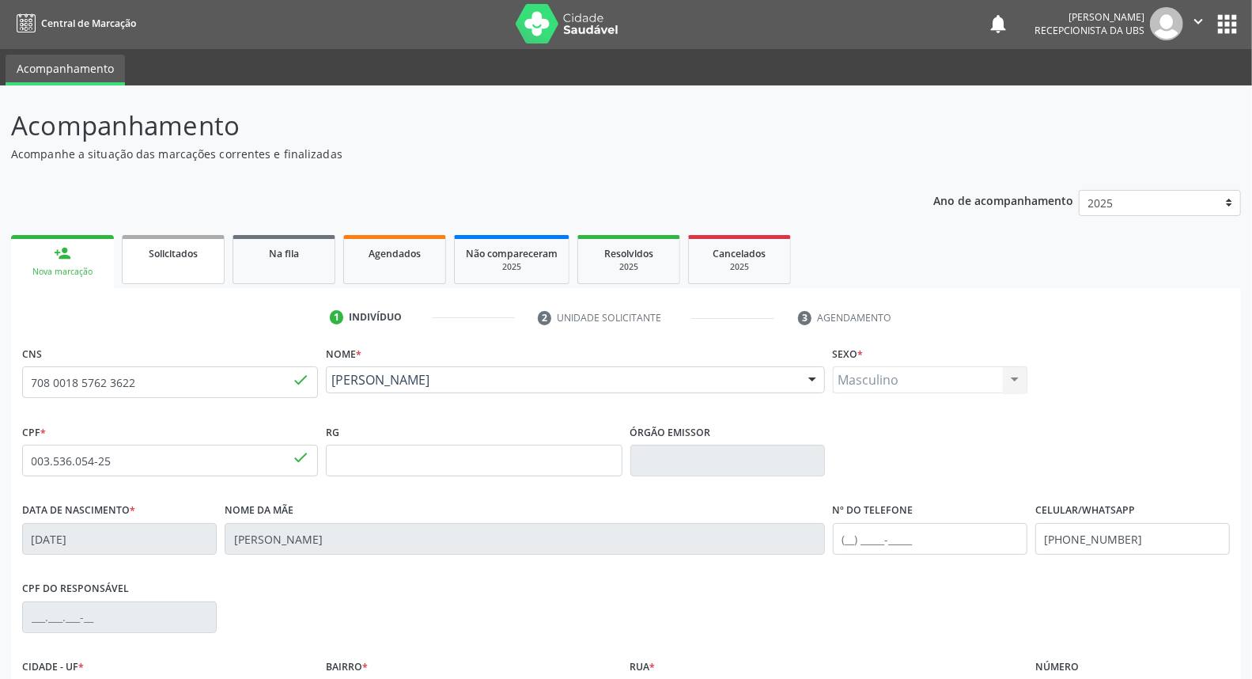
click at [180, 263] on link "Solicitados" at bounding box center [173, 259] width 103 height 49
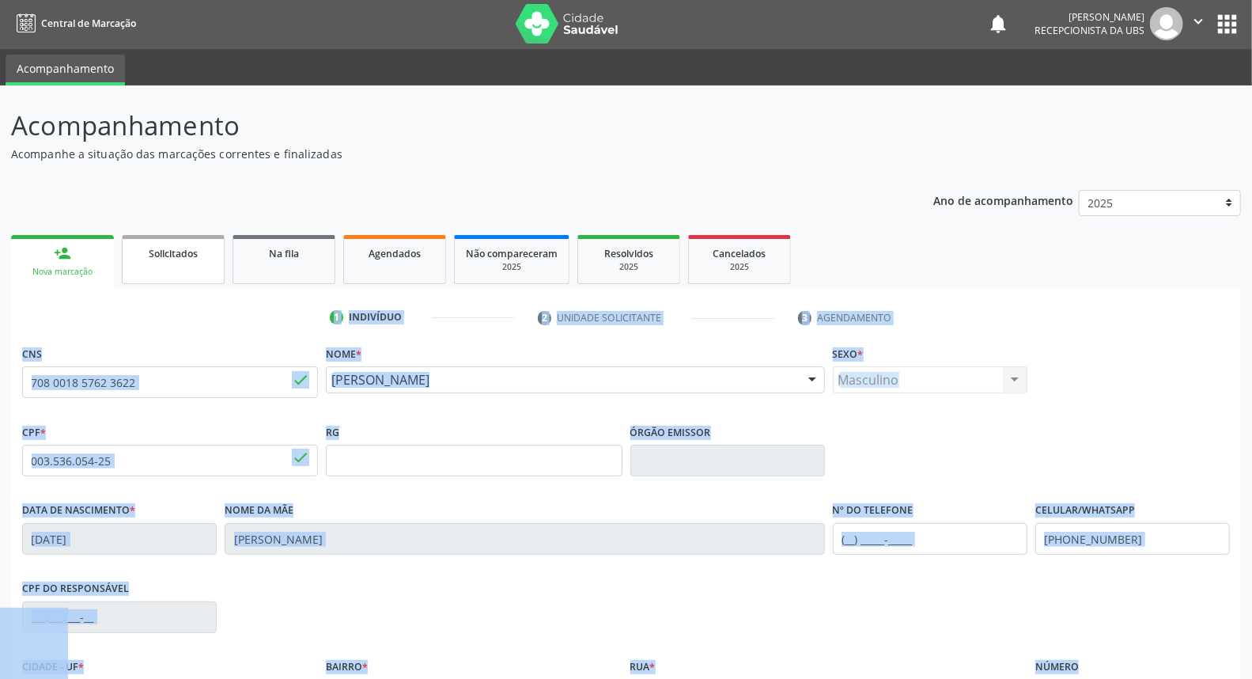
scroll to position [0, 0]
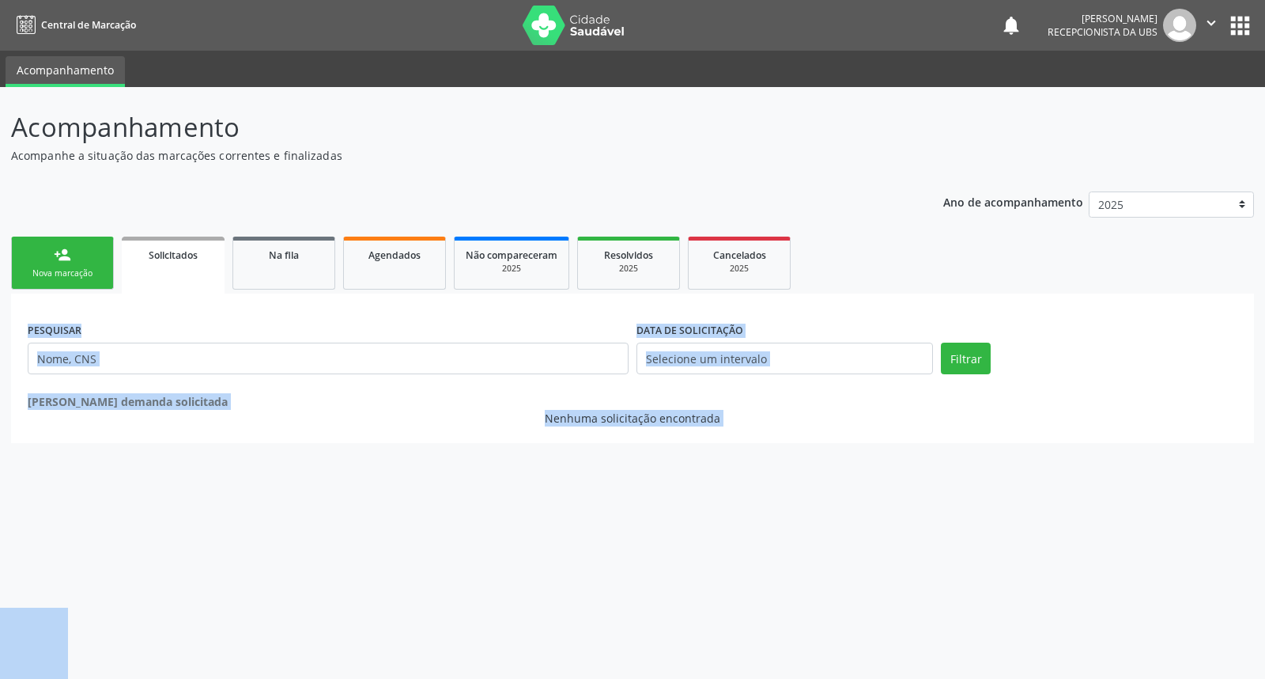
click at [87, 270] on div "Nova marcação" at bounding box center [62, 273] width 79 height 12
click at [85, 269] on div "Nova marcação" at bounding box center [62, 273] width 79 height 12
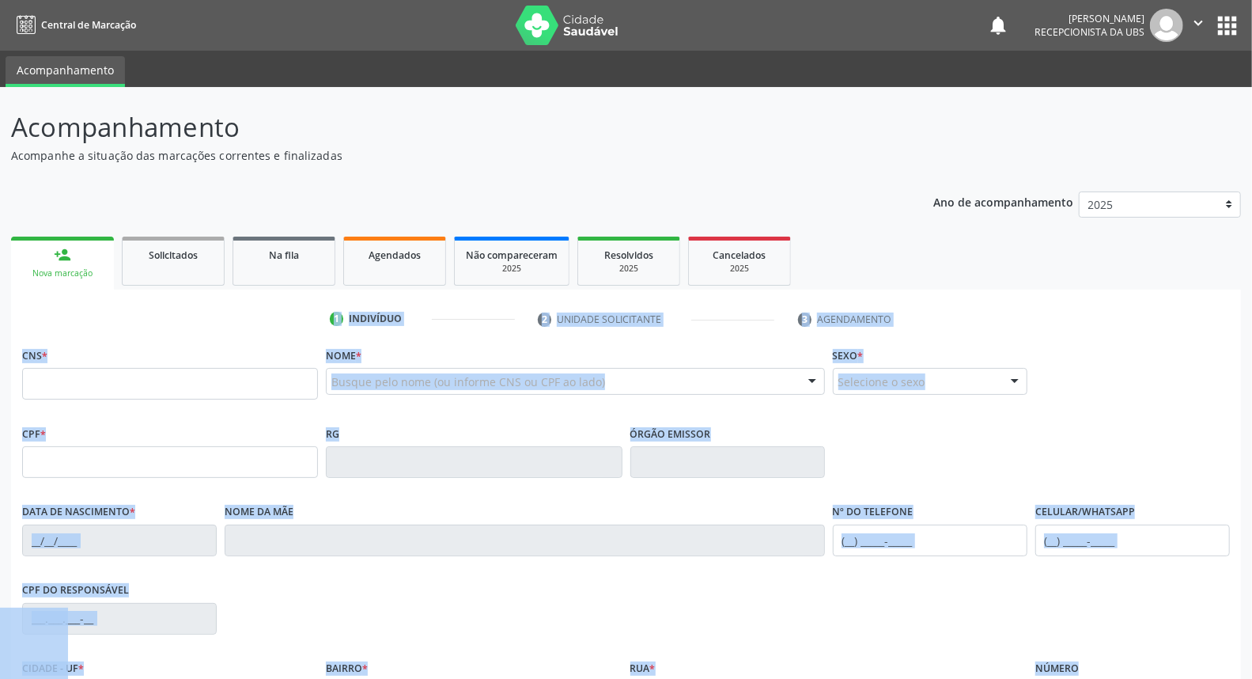
click at [376, 328] on link "1 Indivíduo" at bounding box center [422, 318] width 207 height 25
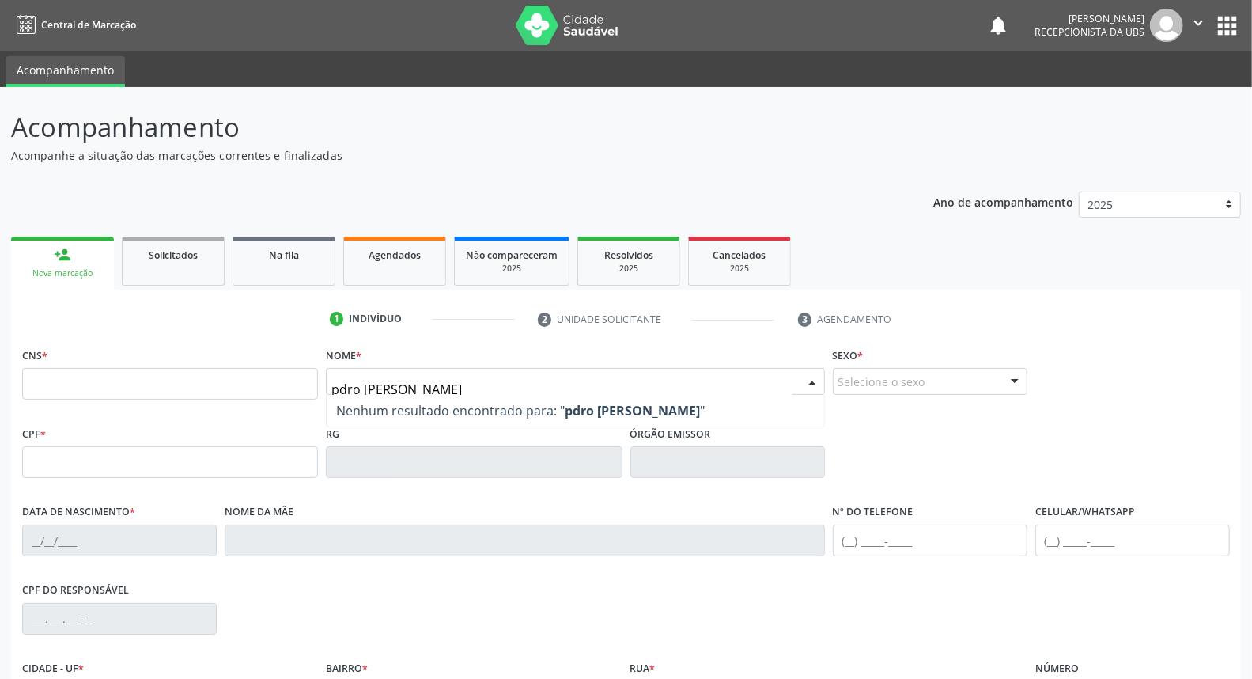
type input "pdro guilherme nogueira lopes"
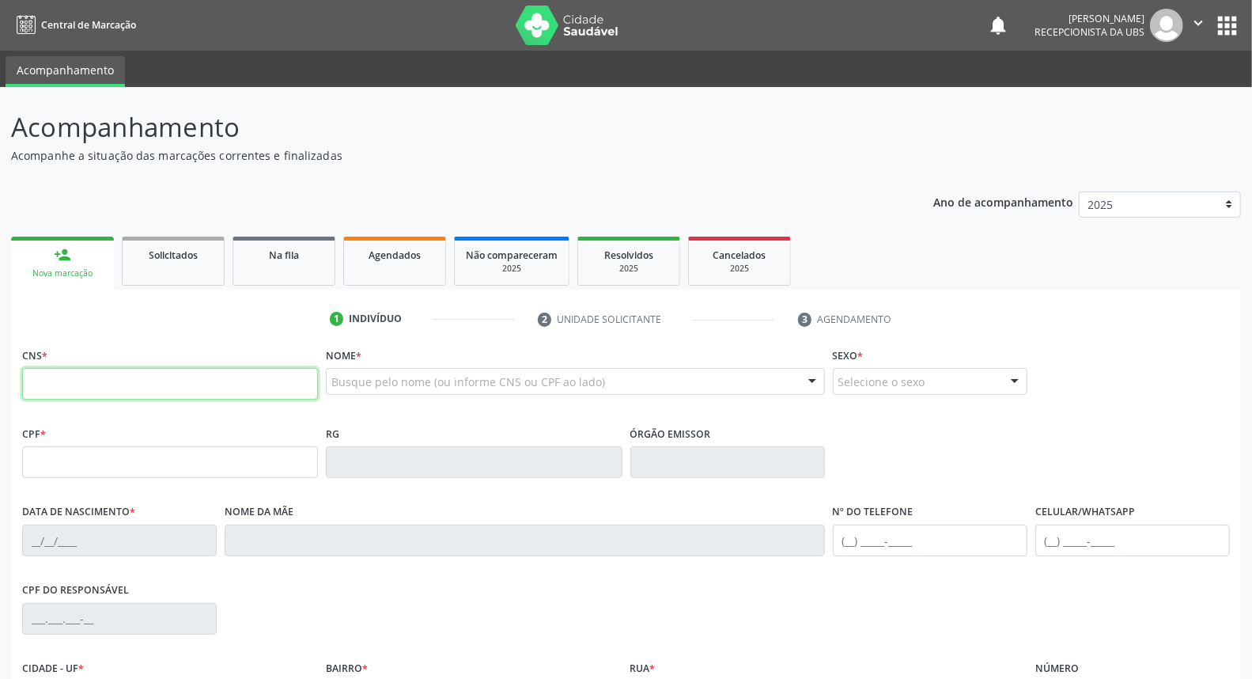
click at [216, 386] on input "text" at bounding box center [170, 384] width 296 height 32
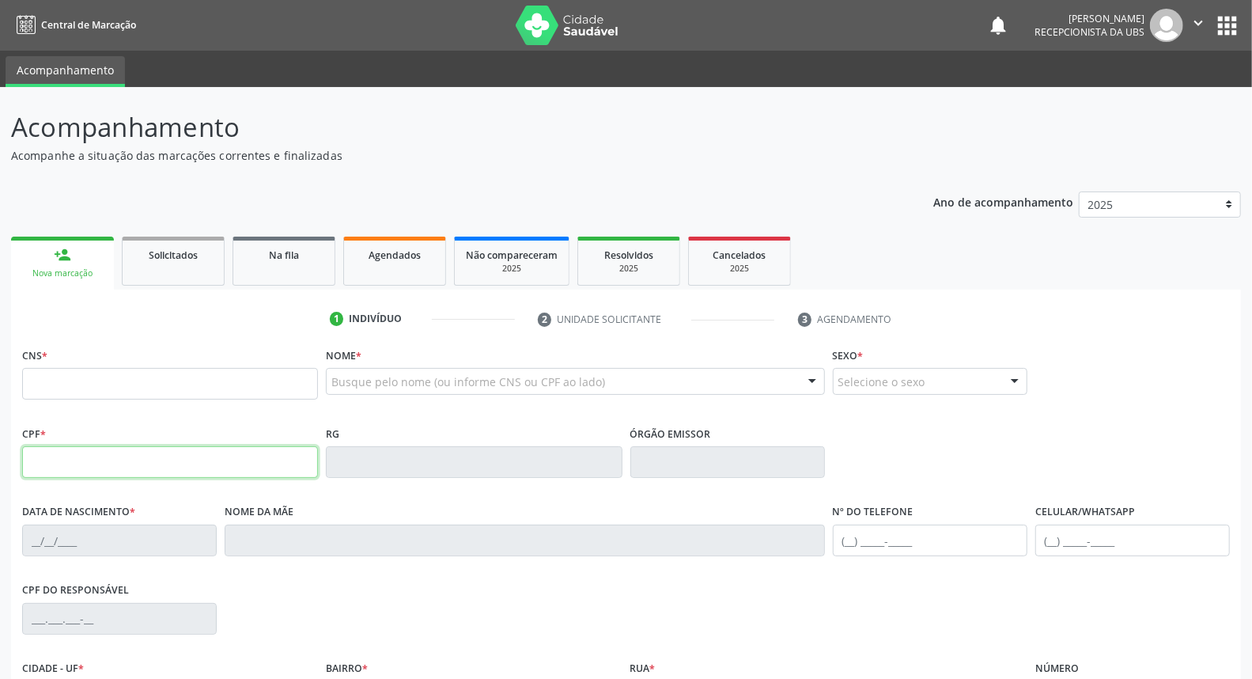
click at [28, 455] on input "text" at bounding box center [170, 462] width 296 height 32
type input "174.260.514-12"
type input "706 3037 2869 7274"
type input "21/10/2020"
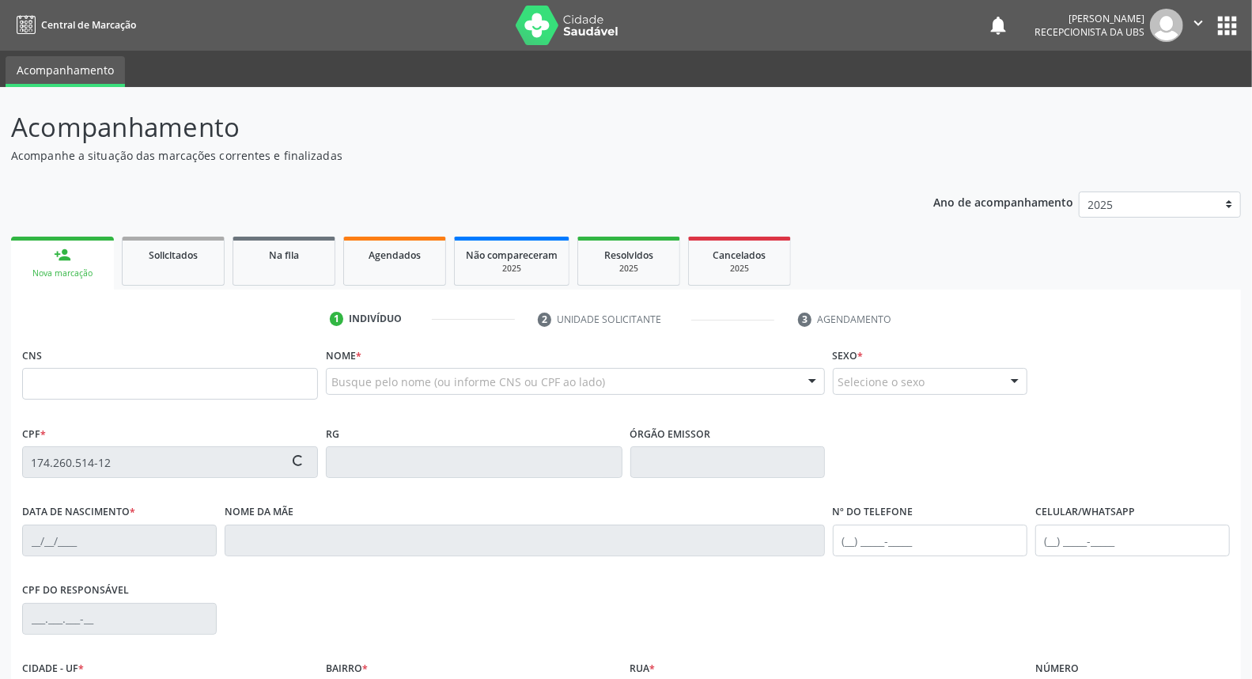
type input "Marinalva Alves Nogueira"
type input "(87) 99950-1965"
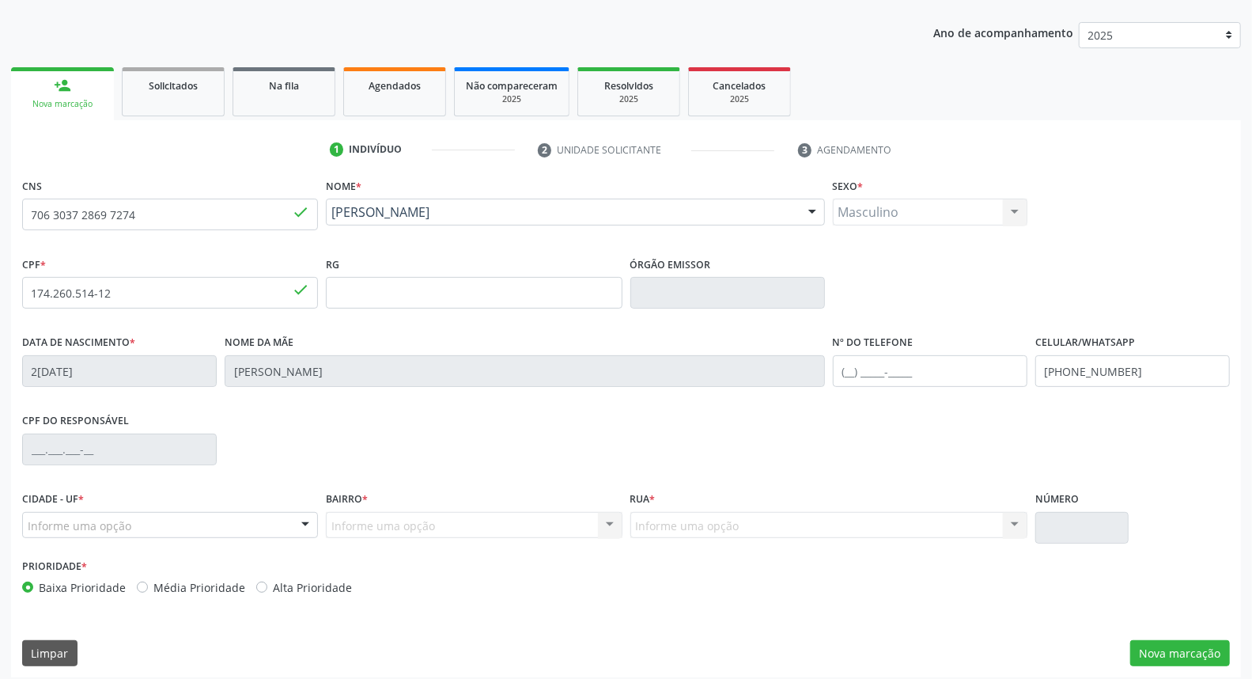
scroll to position [177, 0]
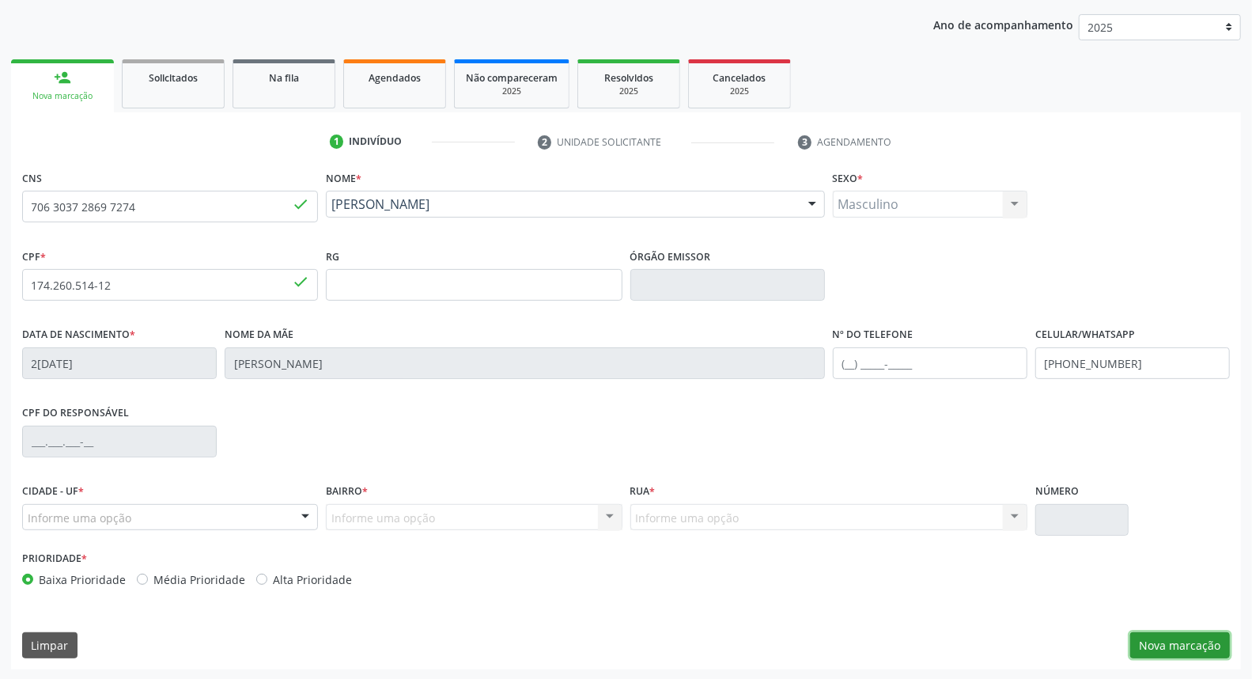
click at [1178, 641] on button "Nova marcação" at bounding box center [1180, 645] width 100 height 27
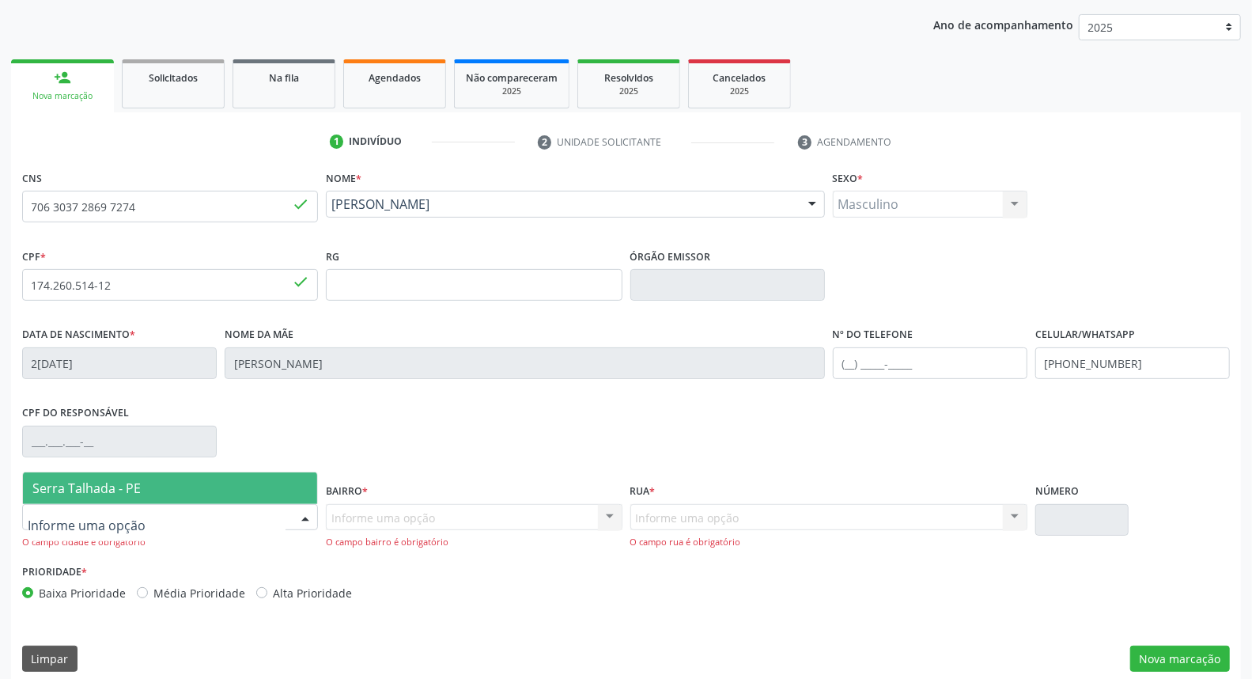
click at [303, 512] on div at bounding box center [305, 518] width 24 height 27
click at [283, 495] on span "Serra Talhada - PE" at bounding box center [170, 488] width 294 height 32
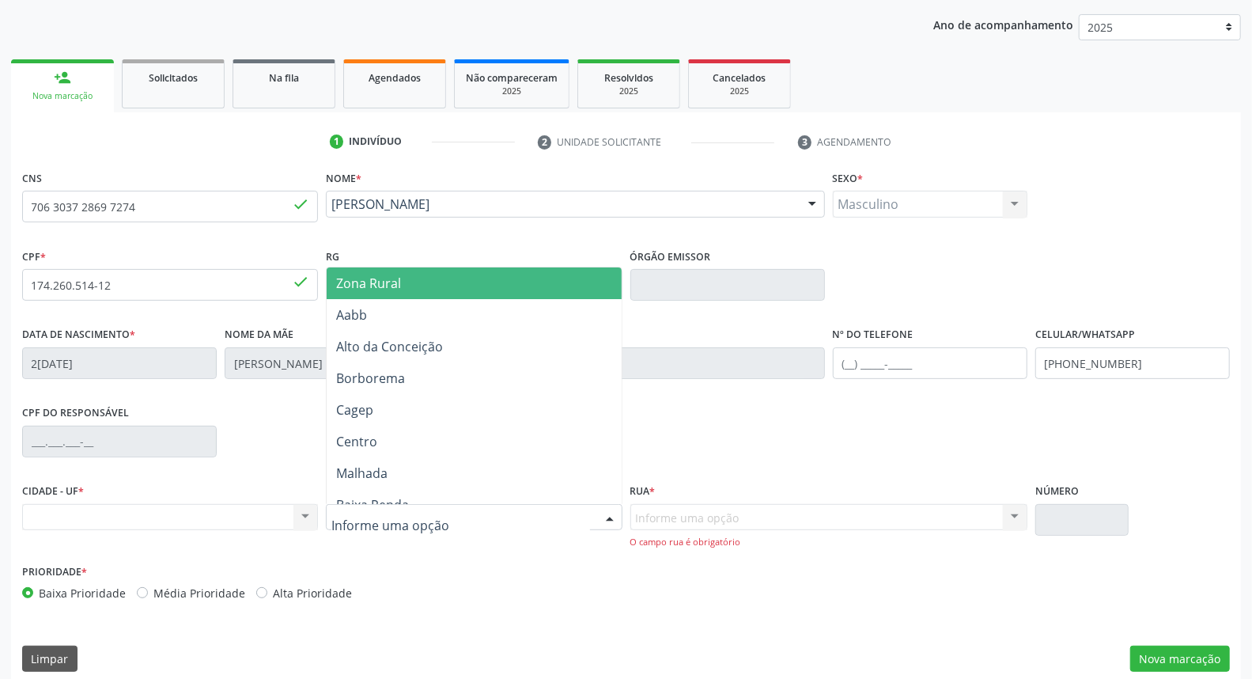
click at [614, 512] on div at bounding box center [610, 518] width 24 height 27
type input "ip"
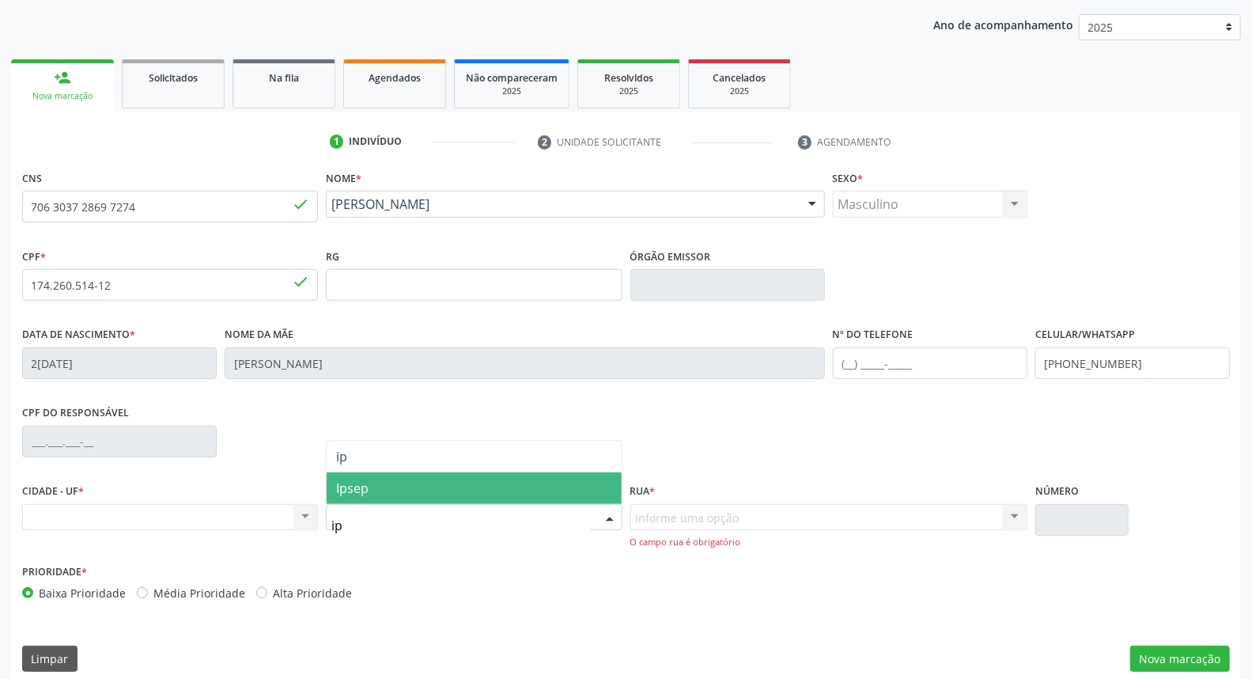
click at [557, 495] on span "Ipsep" at bounding box center [474, 488] width 294 height 32
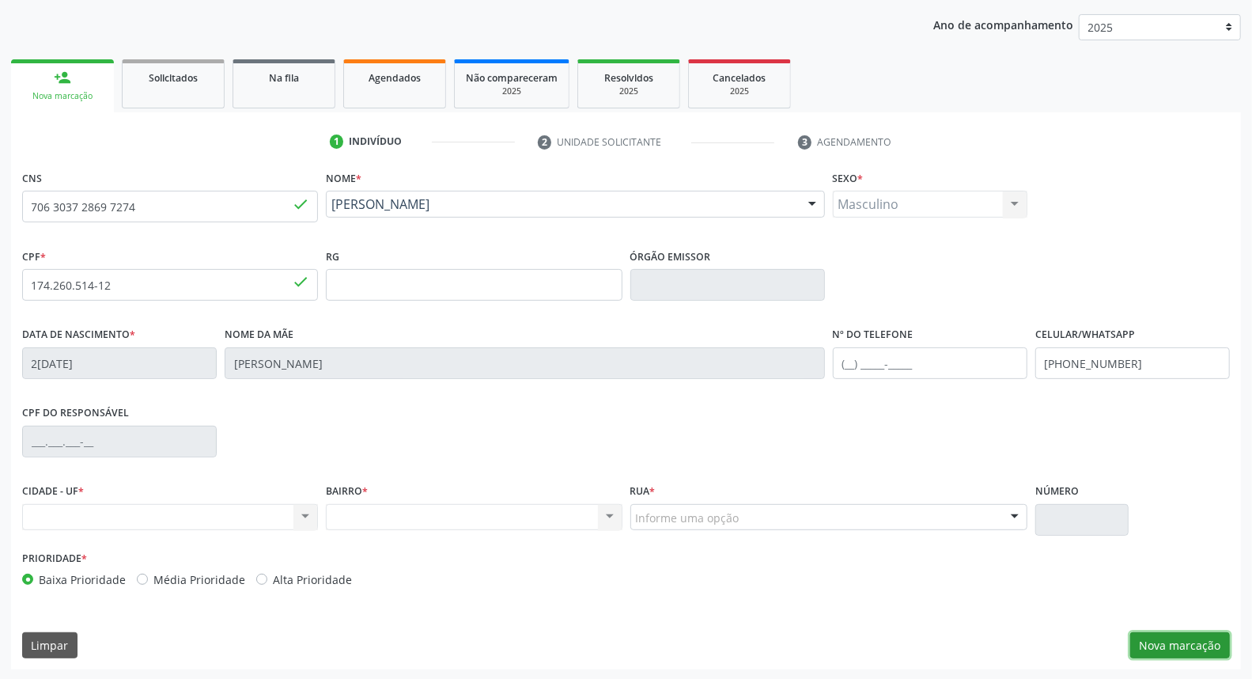
click at [1155, 635] on button "Nova marcação" at bounding box center [1180, 645] width 100 height 27
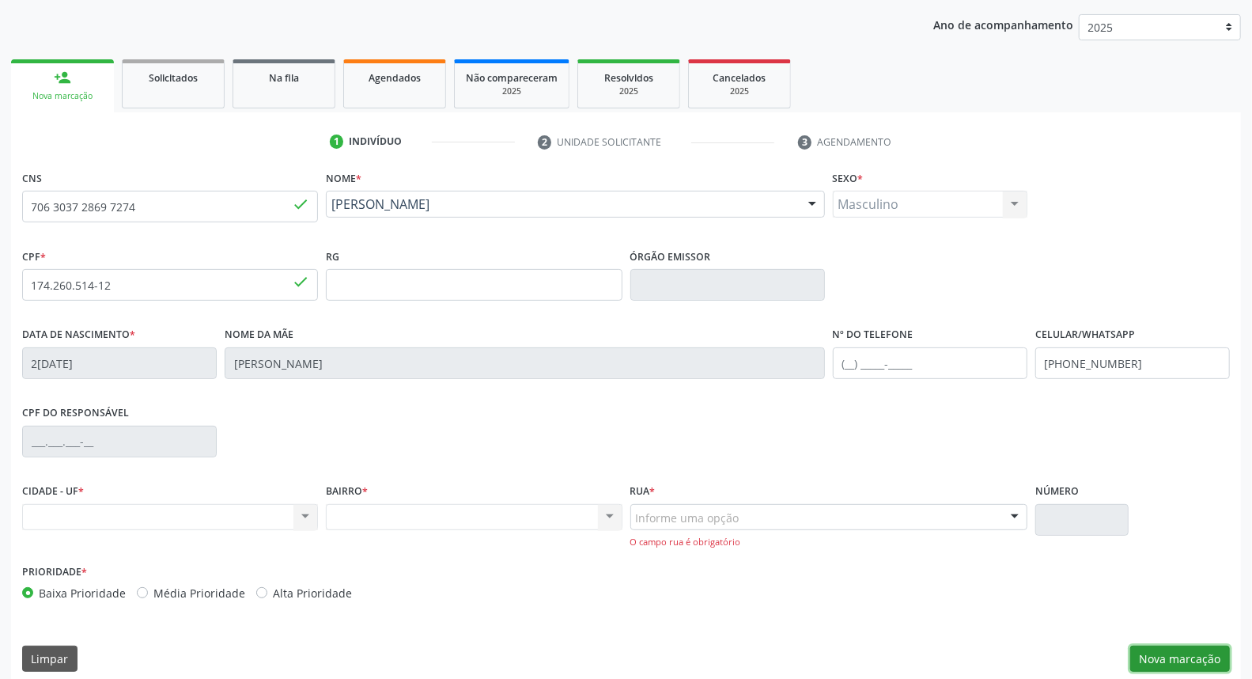
click at [1171, 660] on button "Nova marcação" at bounding box center [1180, 658] width 100 height 27
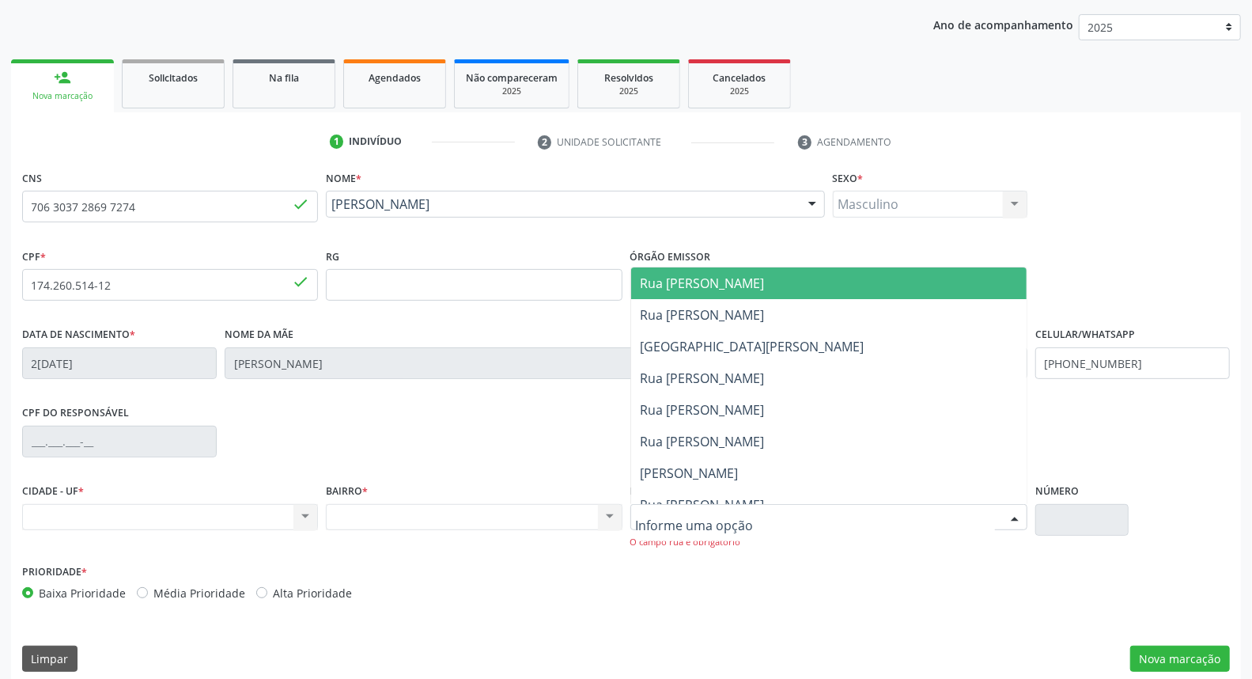
click at [1012, 518] on div at bounding box center [1015, 518] width 24 height 27
type input "m"
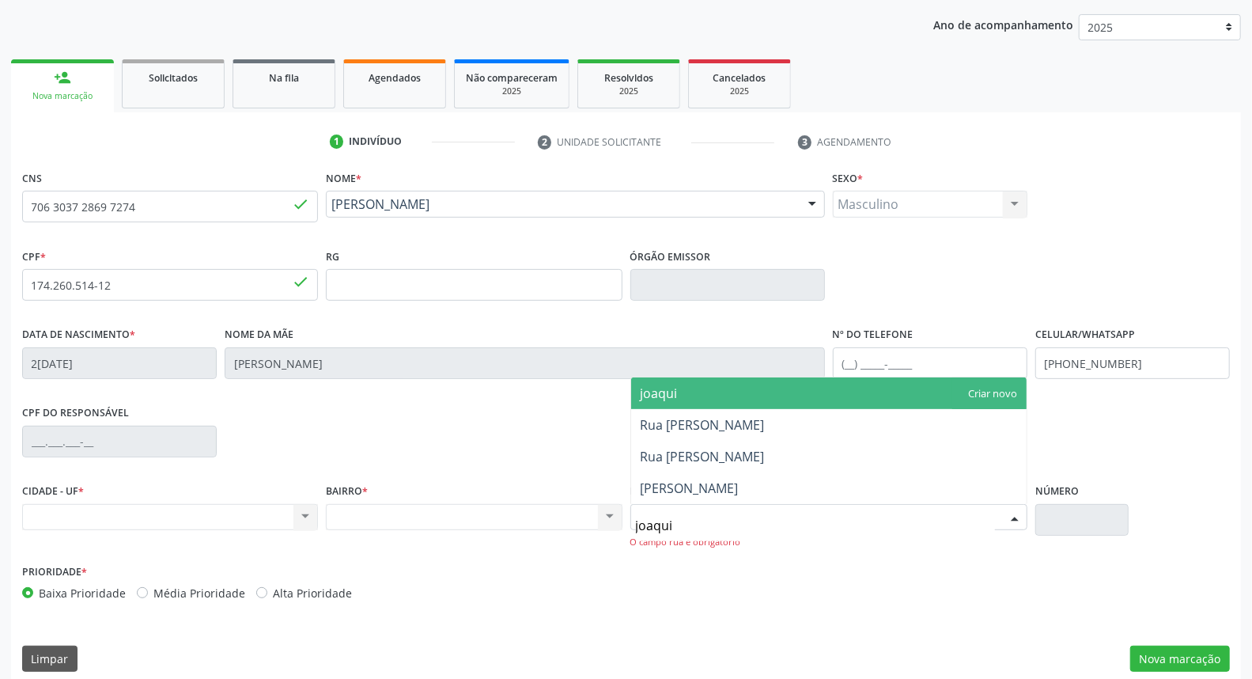
type input "joaquim"
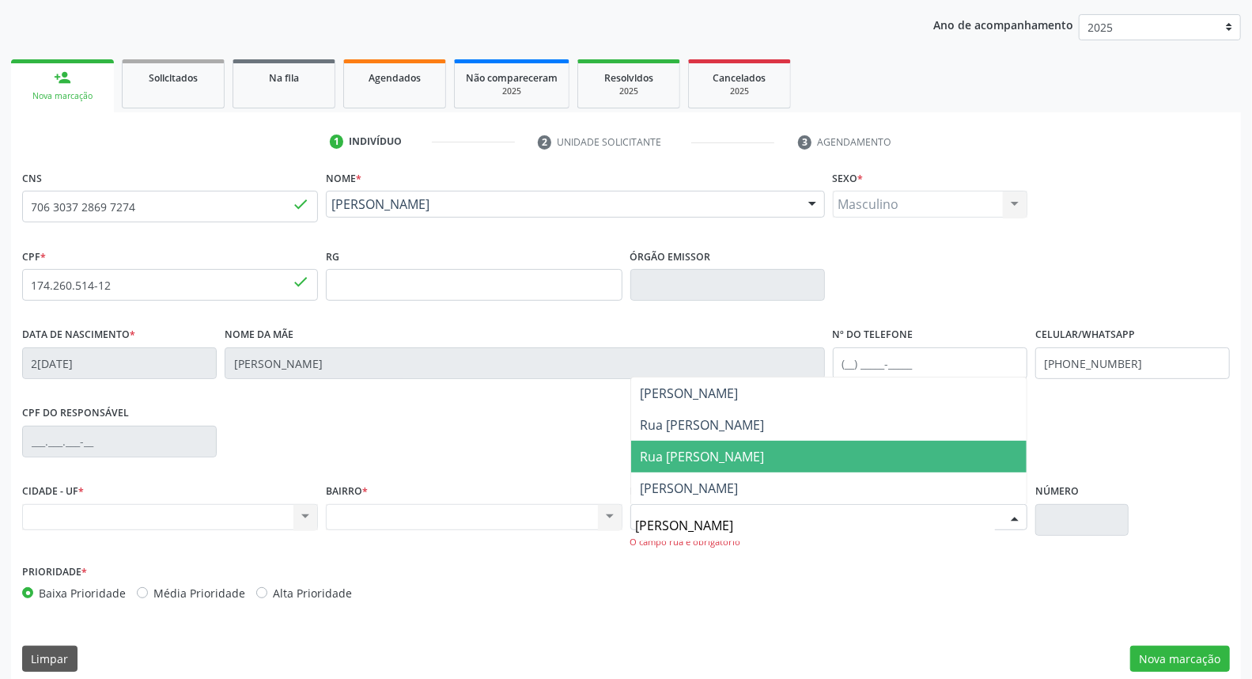
click at [669, 444] on span "Rua [PERSON_NAME]" at bounding box center [828, 456] width 395 height 32
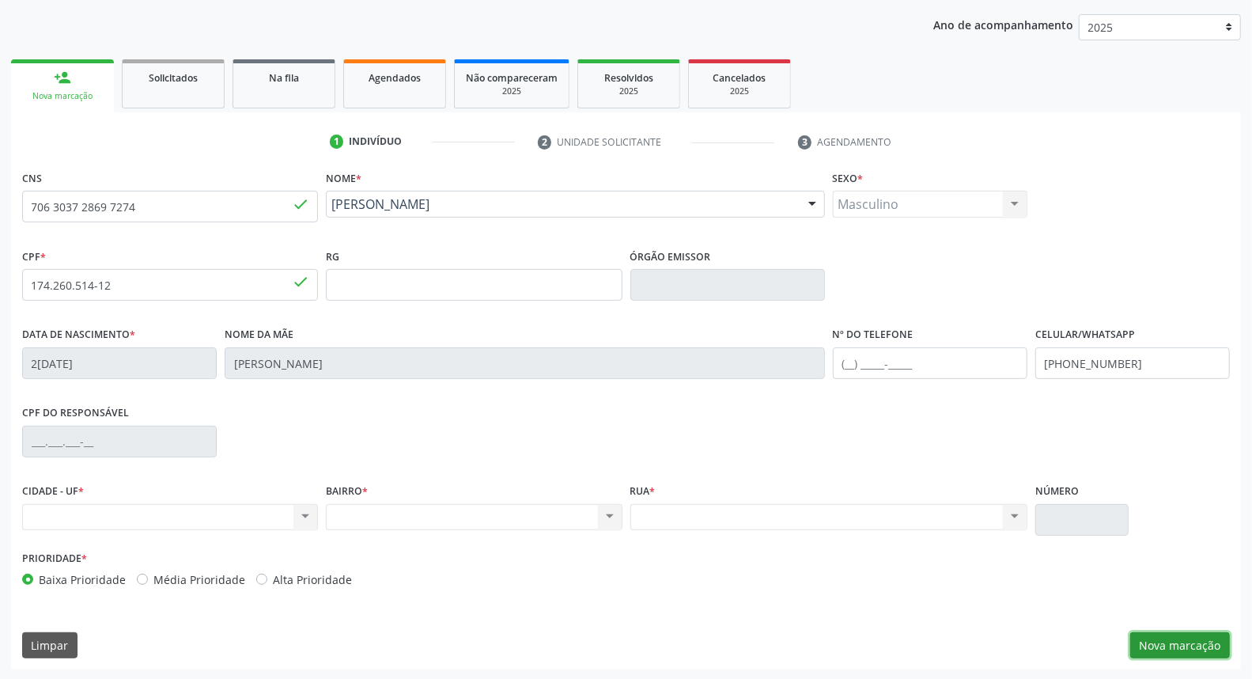
click at [1151, 650] on button "Nova marcação" at bounding box center [1180, 645] width 100 height 27
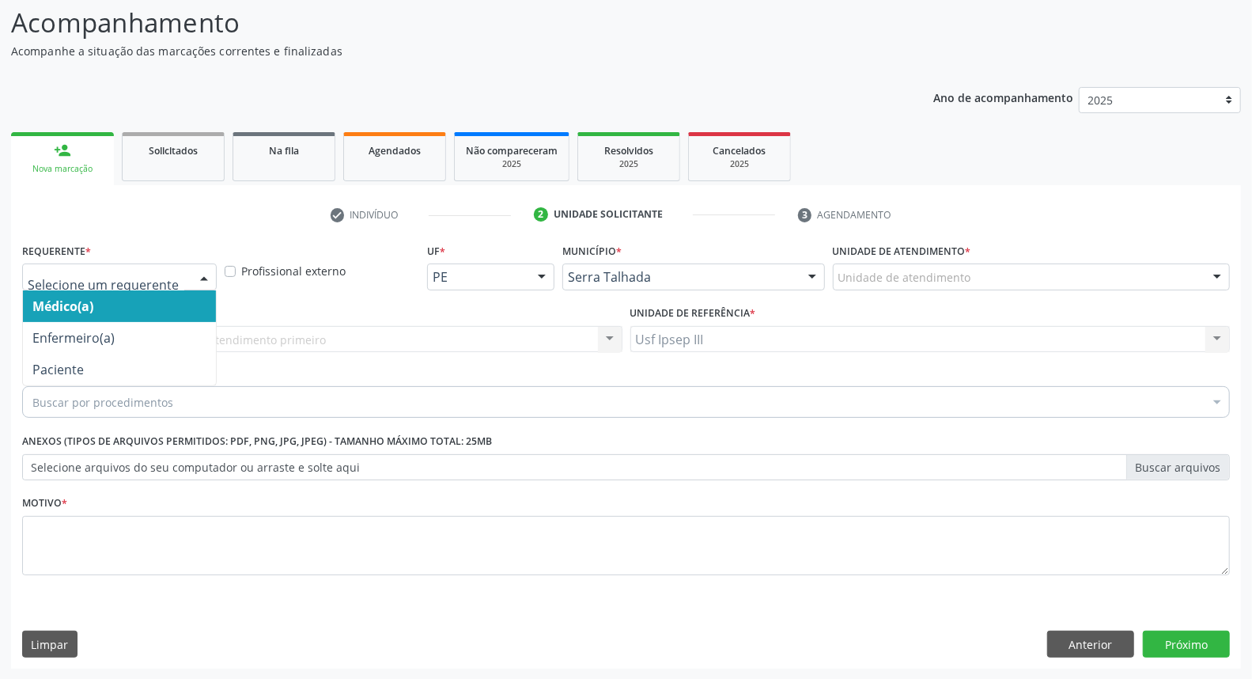
click at [202, 270] on div at bounding box center [204, 277] width 24 height 27
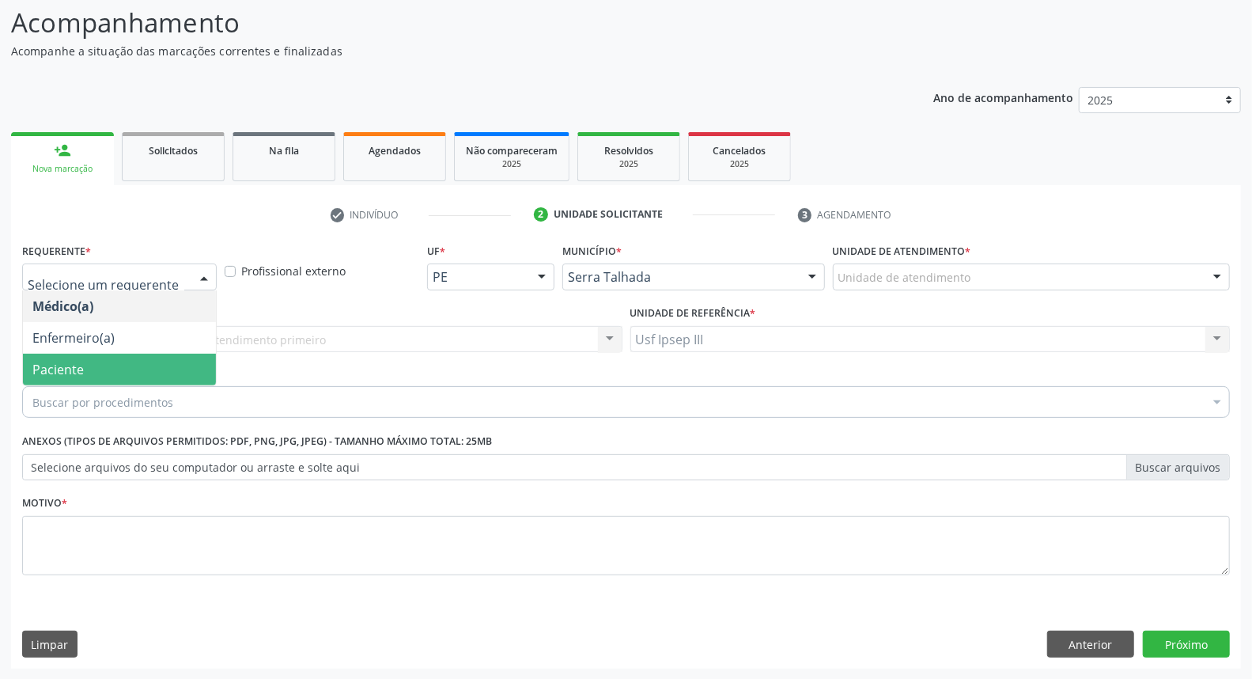
click at [172, 370] on span "Paciente" at bounding box center [119, 369] width 193 height 32
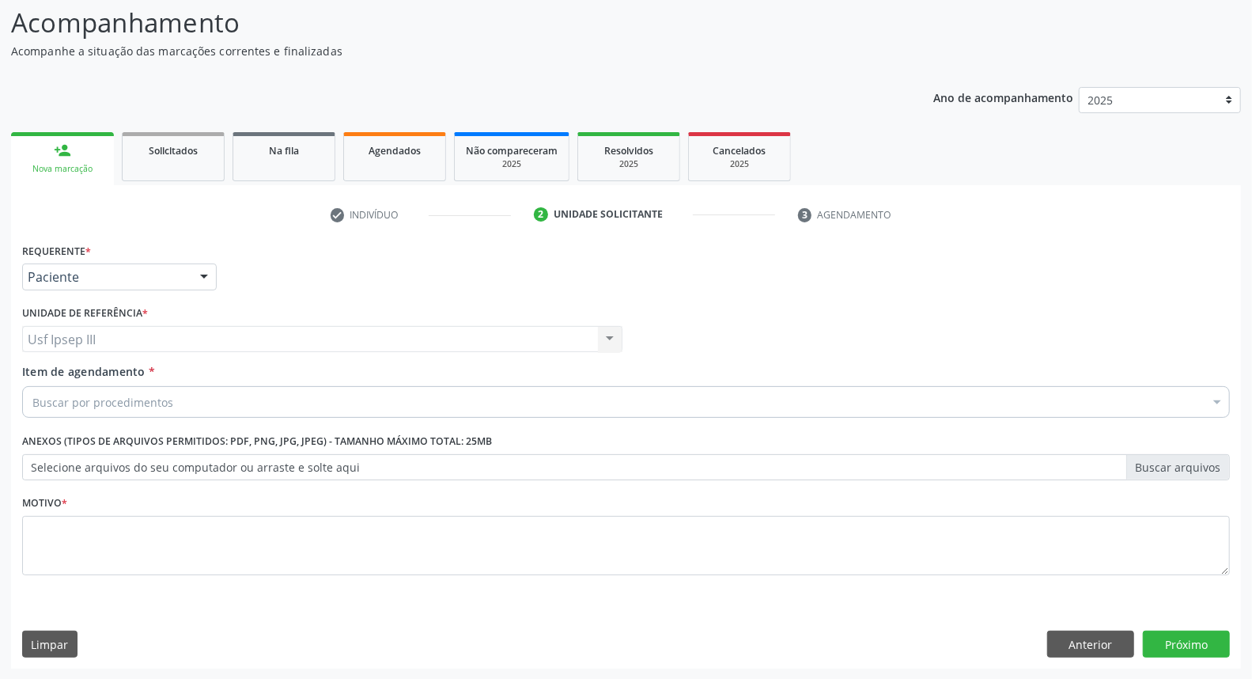
click at [175, 389] on div "Buscar por procedimentos" at bounding box center [626, 402] width 1208 height 32
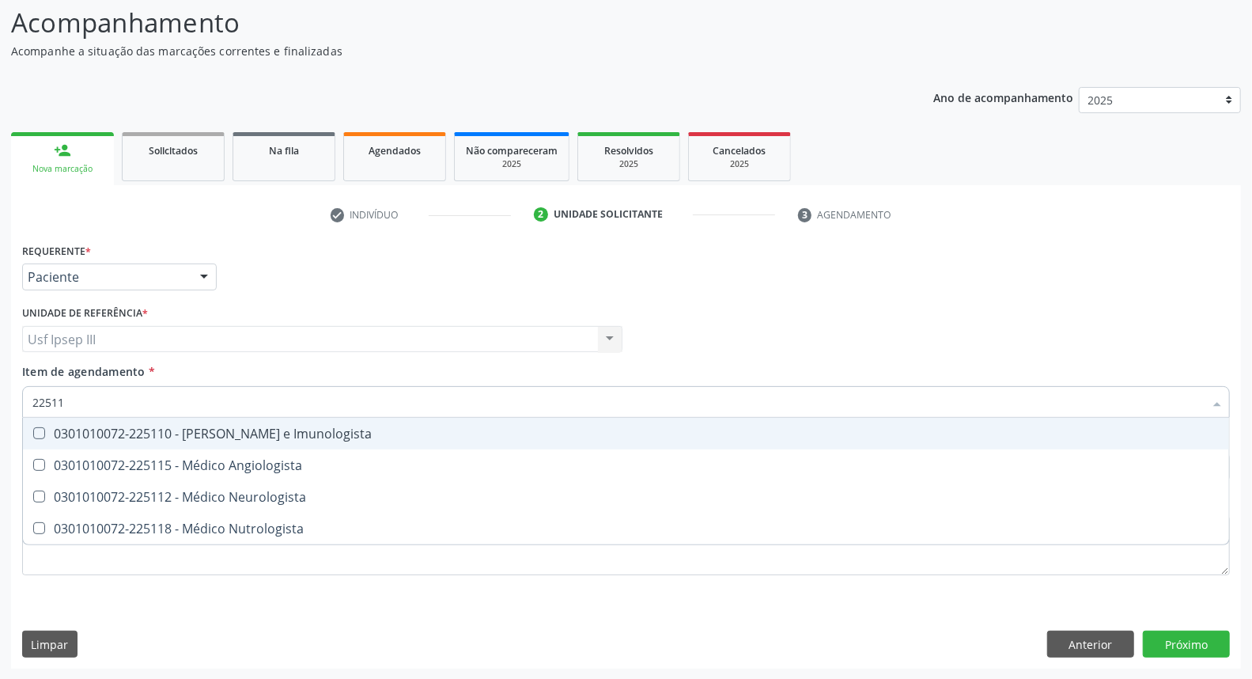
type input "225112"
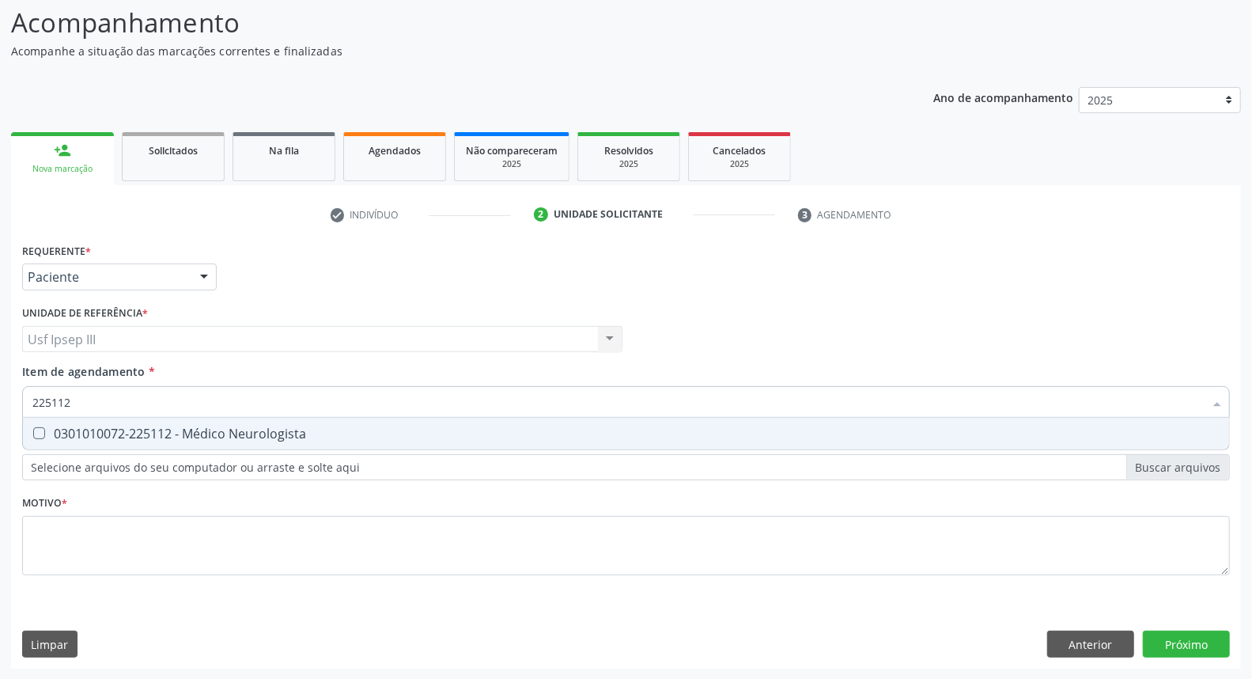
click at [187, 427] on div "0301010072-225112 - Médico Neurologista" at bounding box center [625, 433] width 1187 height 13
checkbox Neurologista "true"
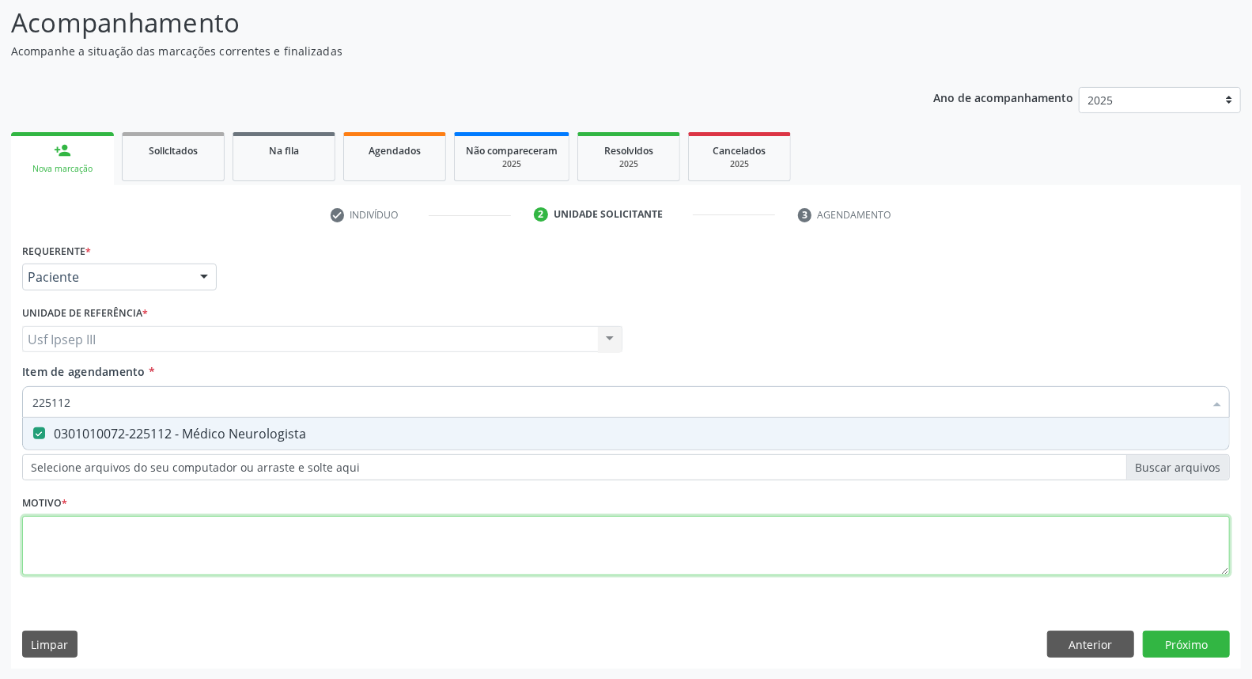
click at [115, 538] on div "Requerente * Paciente Médico(a) Enfermeiro(a) Paciente Nenhum resultado encontr…" at bounding box center [626, 418] width 1208 height 358
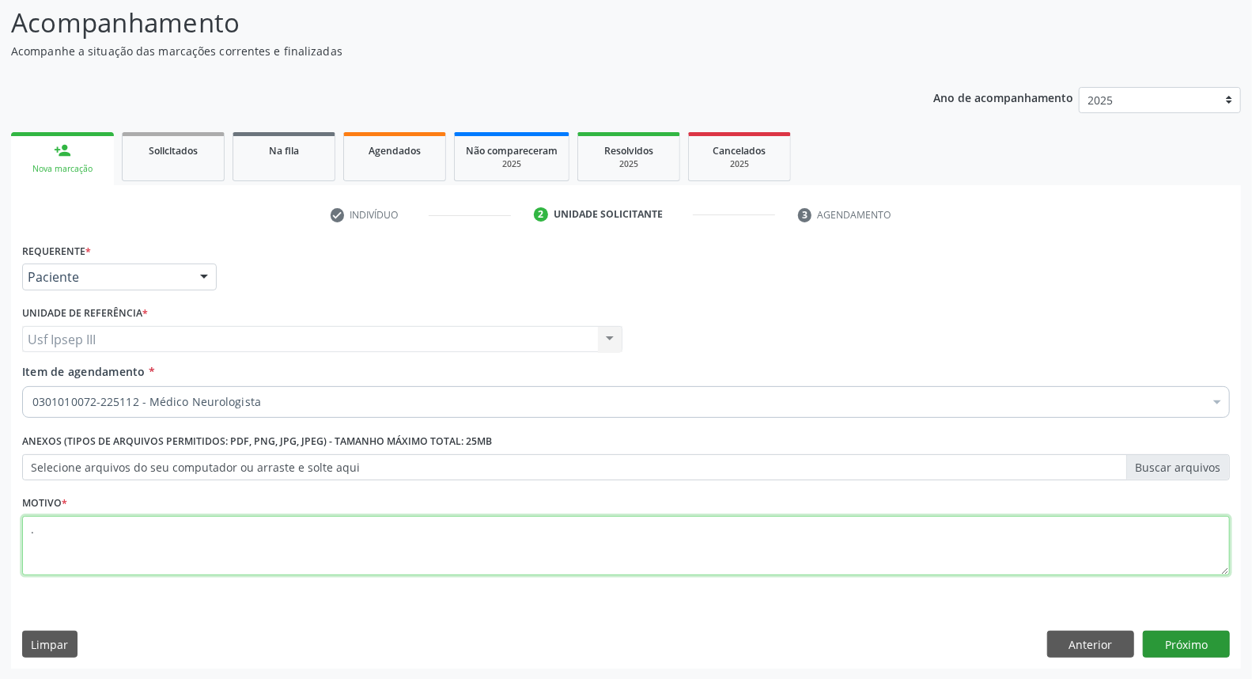
type textarea "."
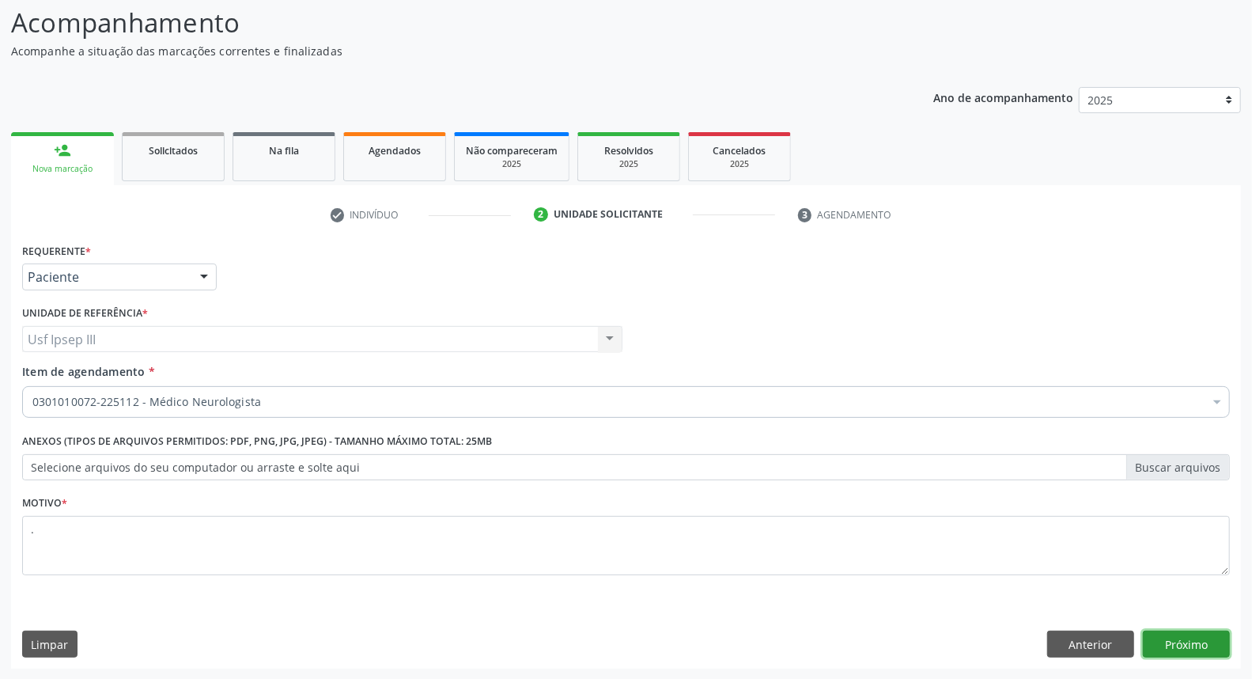
click at [1183, 642] on button "Próximo" at bounding box center [1186, 643] width 87 height 27
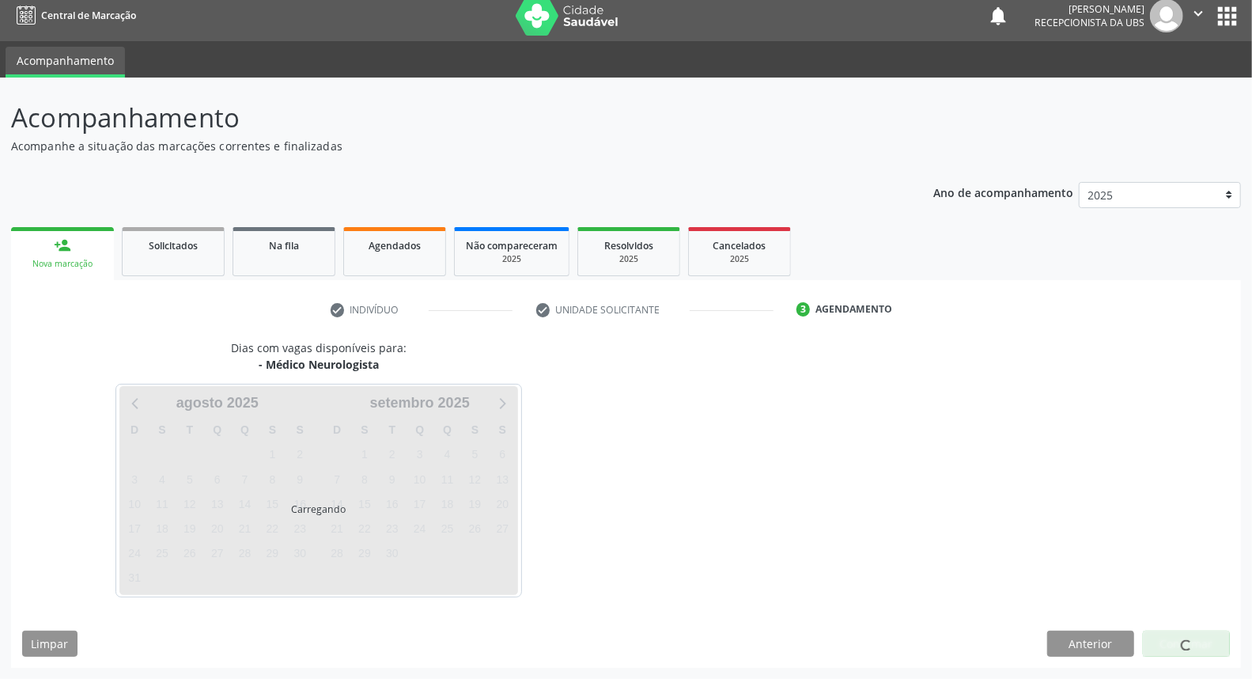
scroll to position [9, 0]
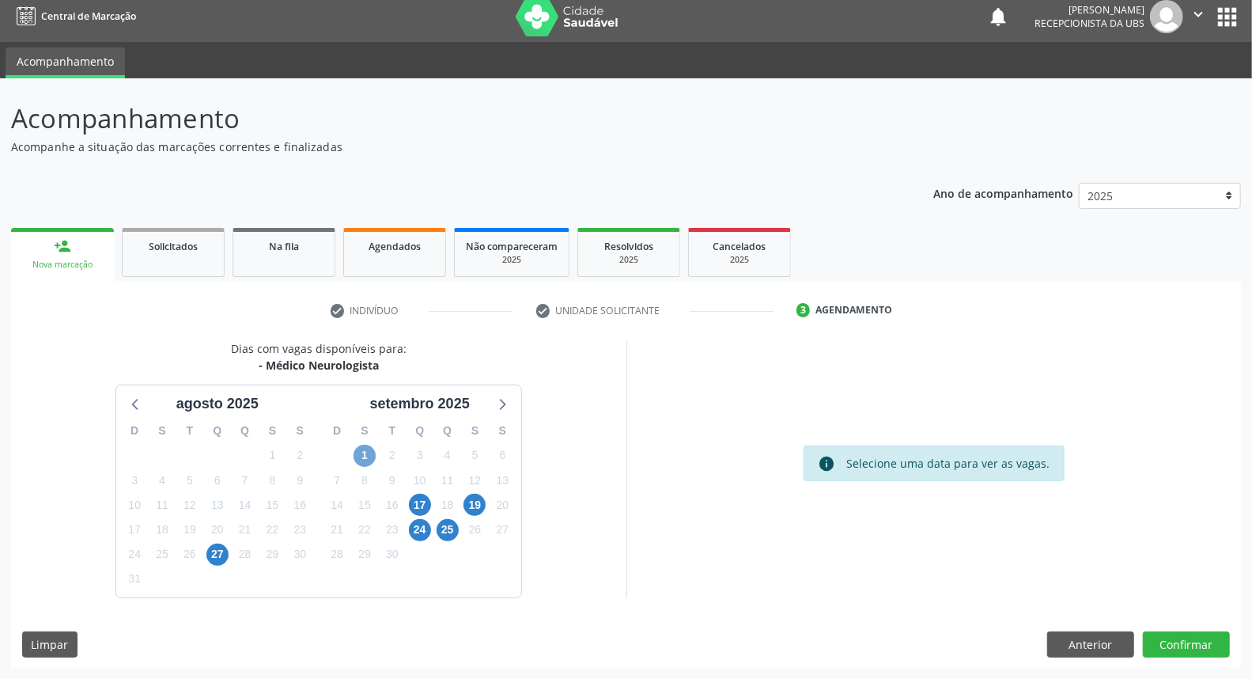
click at [366, 454] on span "1" at bounding box center [364, 455] width 22 height 22
click at [376, 452] on div "1" at bounding box center [365, 455] width 28 height 25
click at [361, 452] on span "1" at bounding box center [364, 455] width 22 height 22
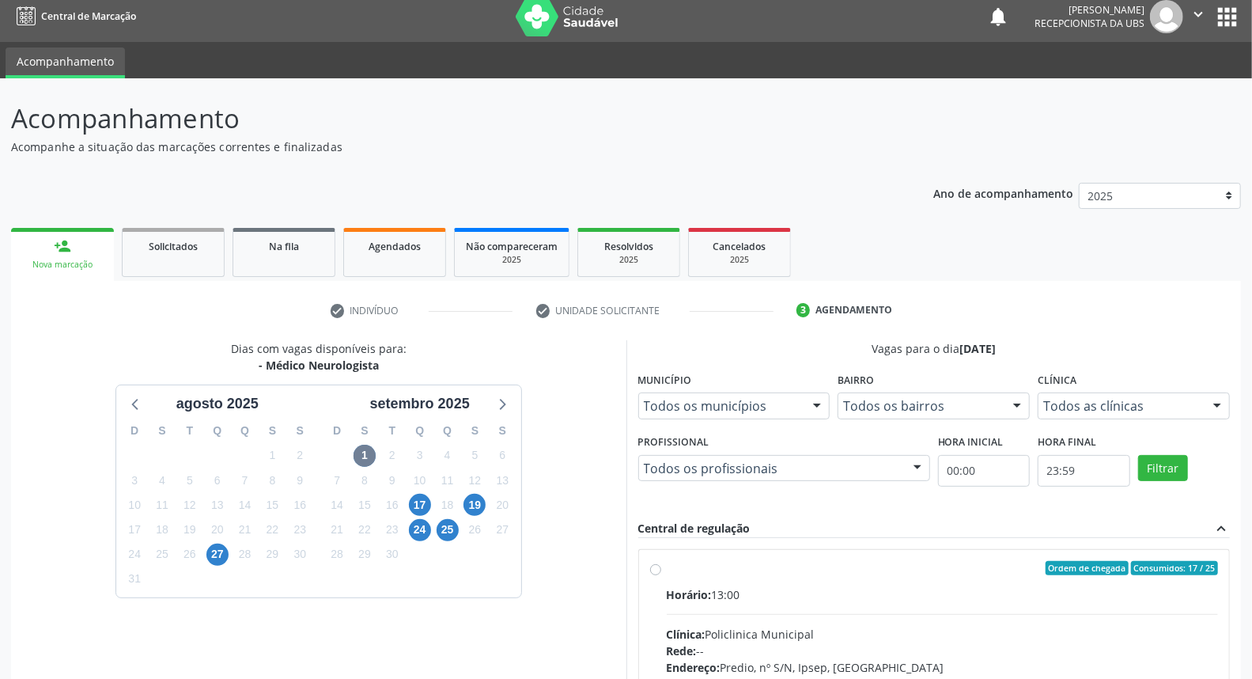
click at [661, 575] on input "Ordem de chegada Consumidos: 17 / 25 Horário: 13:00 Clínica: Policlinica Munici…" at bounding box center [655, 568] width 11 height 14
radio input "true"
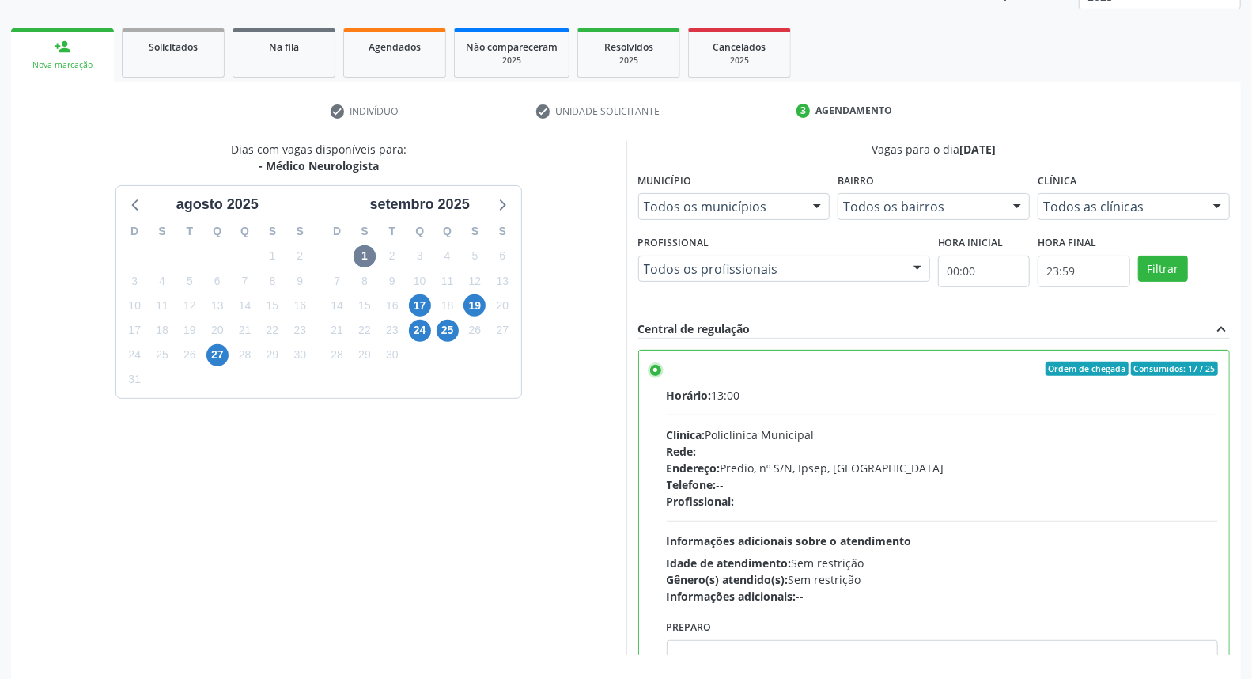
scroll to position [265, 0]
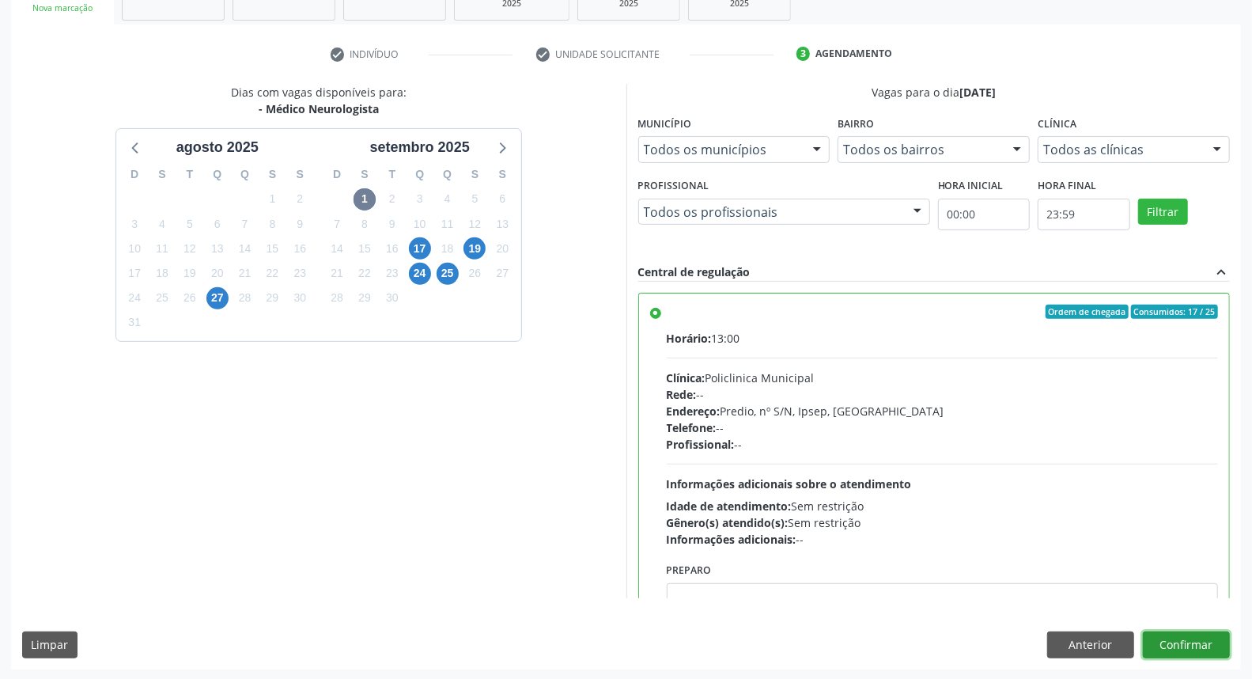
click at [1175, 644] on button "Confirmar" at bounding box center [1186, 644] width 87 height 27
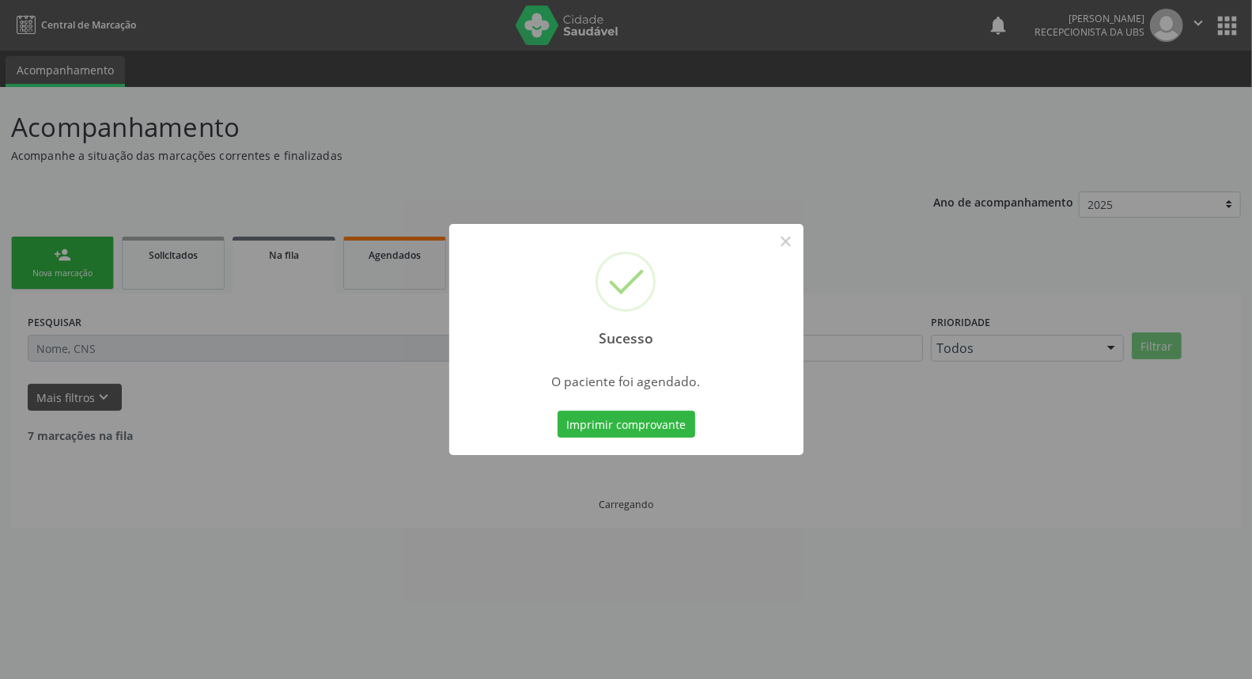
scroll to position [0, 0]
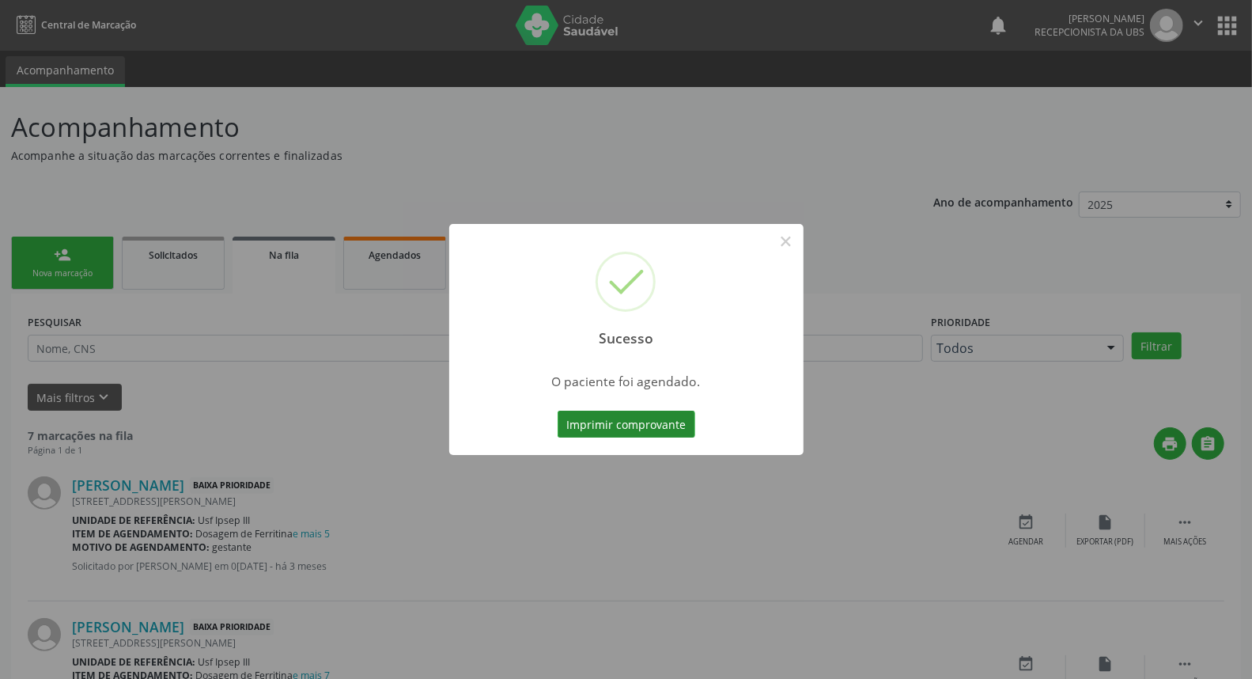
click at [633, 433] on button "Imprimir comprovante" at bounding box center [627, 423] width 138 height 27
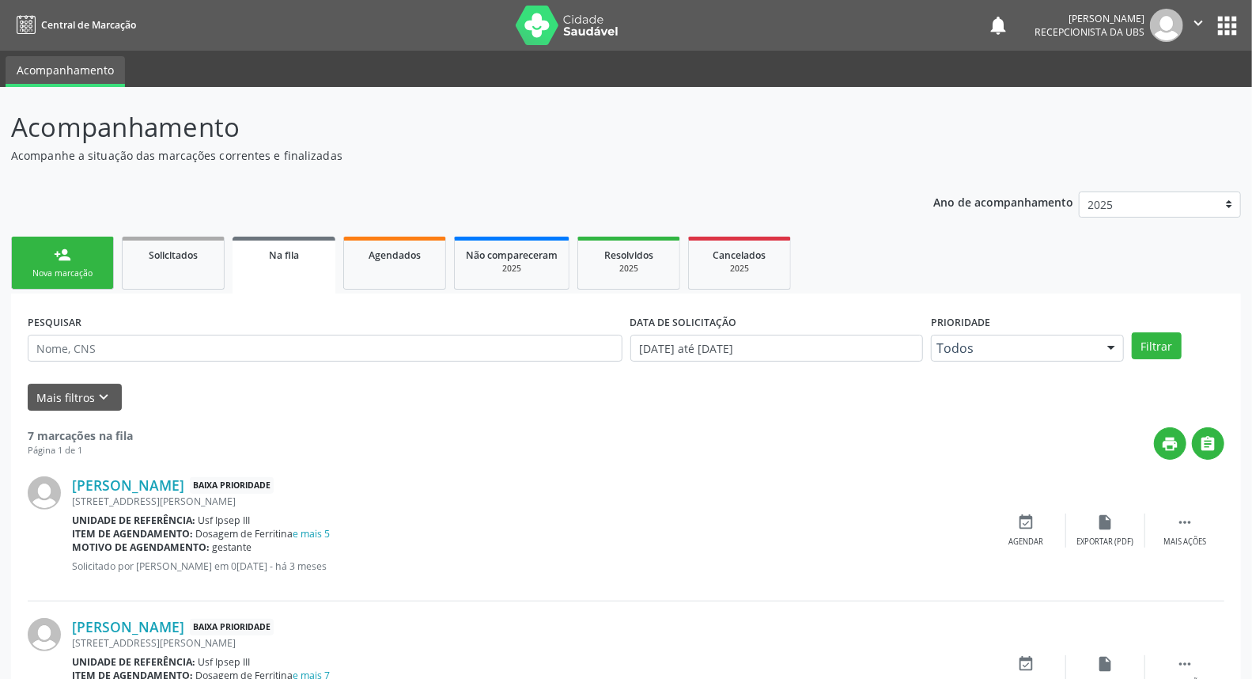
click at [79, 248] on link "person_add Nova marcação" at bounding box center [62, 262] width 103 height 53
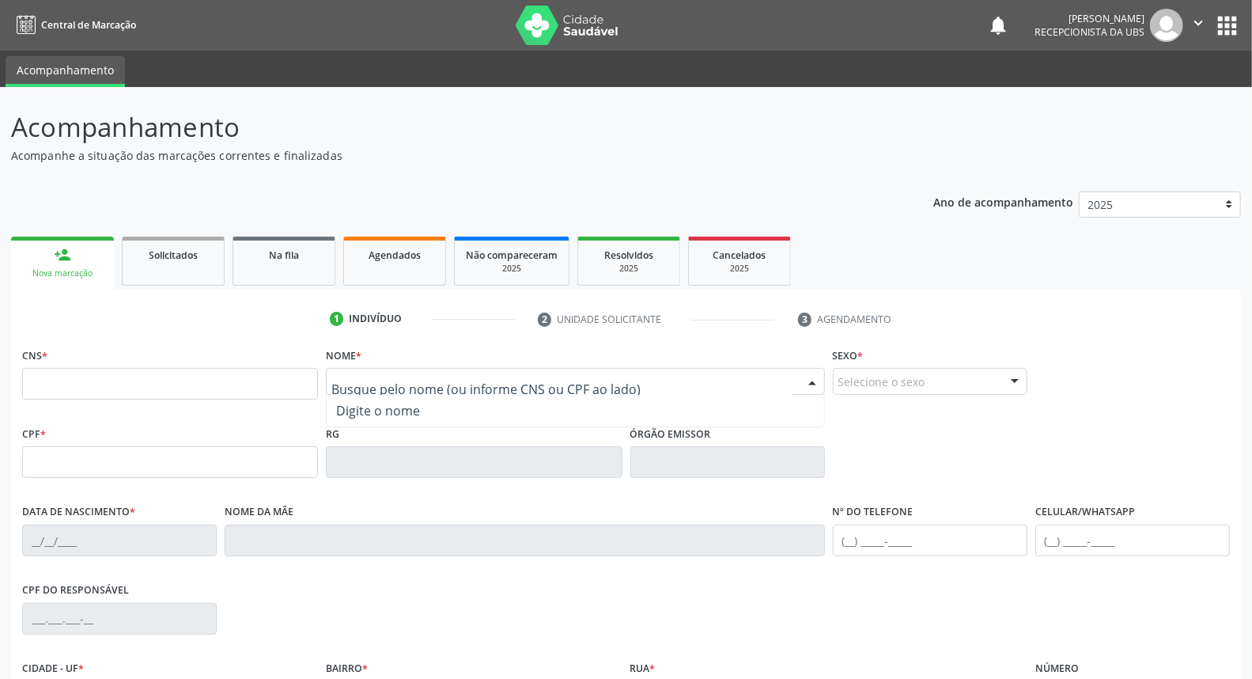
click at [373, 372] on div at bounding box center [575, 381] width 498 height 27
type input "maria alessandra dos santos costa"
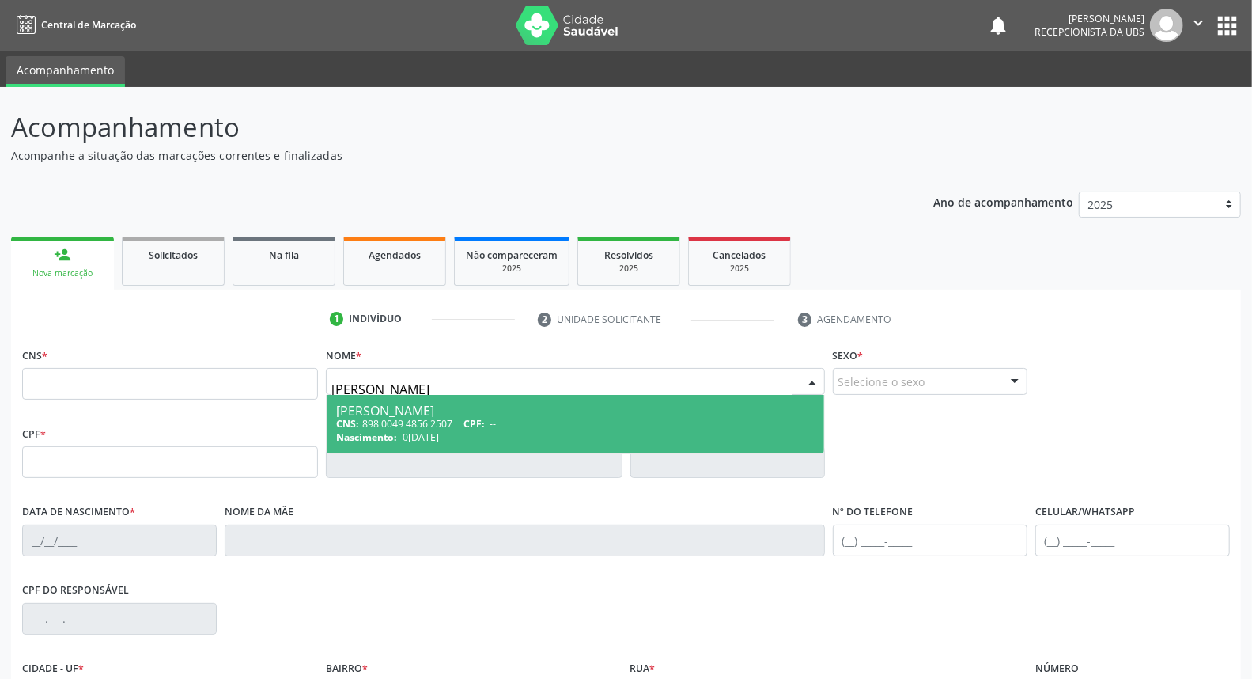
click at [357, 421] on span "CNS:" at bounding box center [347, 423] width 23 height 13
click at [0, 0] on span "Não há nenhuma opção para ser exibida." at bounding box center [0, 0] width 0 height 0
type input "898 0049 4856 2507"
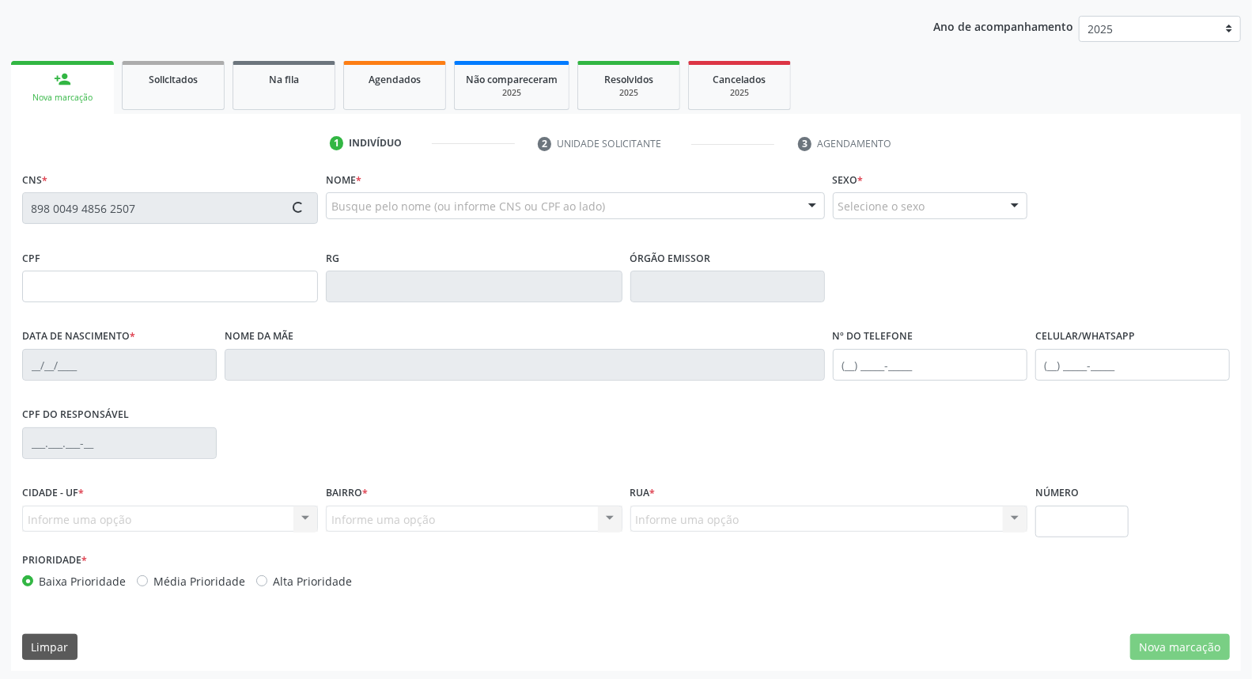
scroll to position [177, 0]
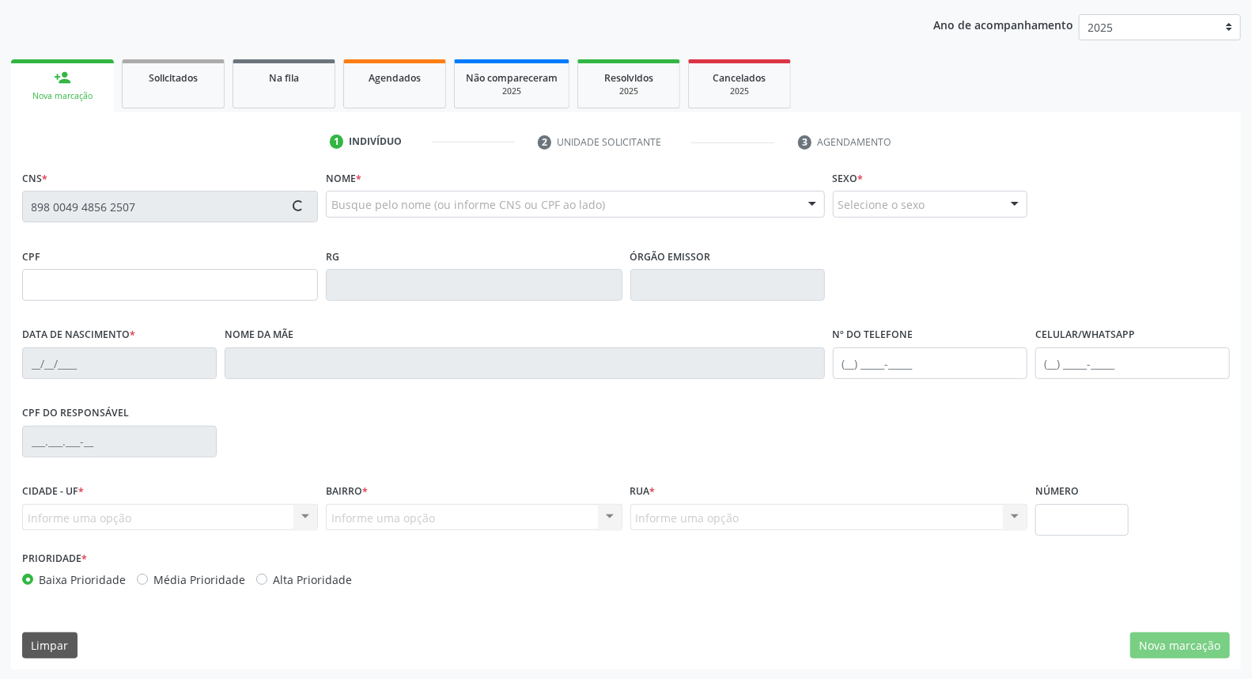
type input "04/01/2016"
type input "Sandra Maria dos Santos Rodrigues"
type input "(87) 9601-8947"
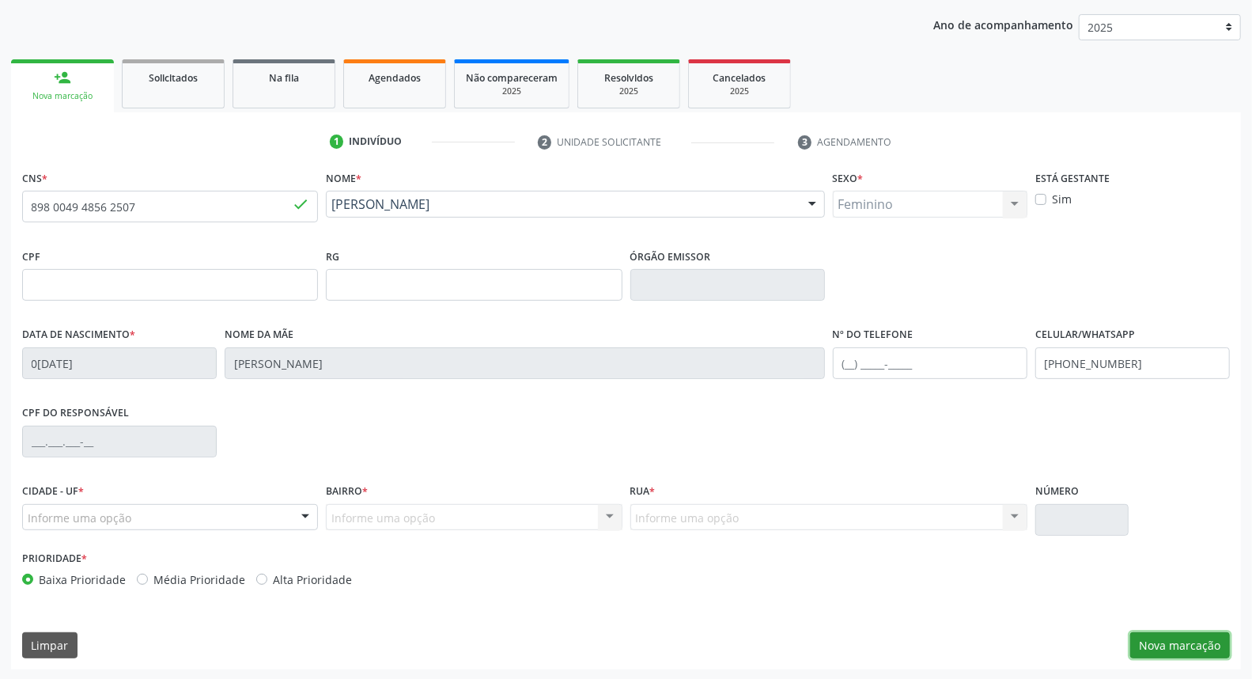
click at [1203, 644] on button "Nova marcação" at bounding box center [1180, 645] width 100 height 27
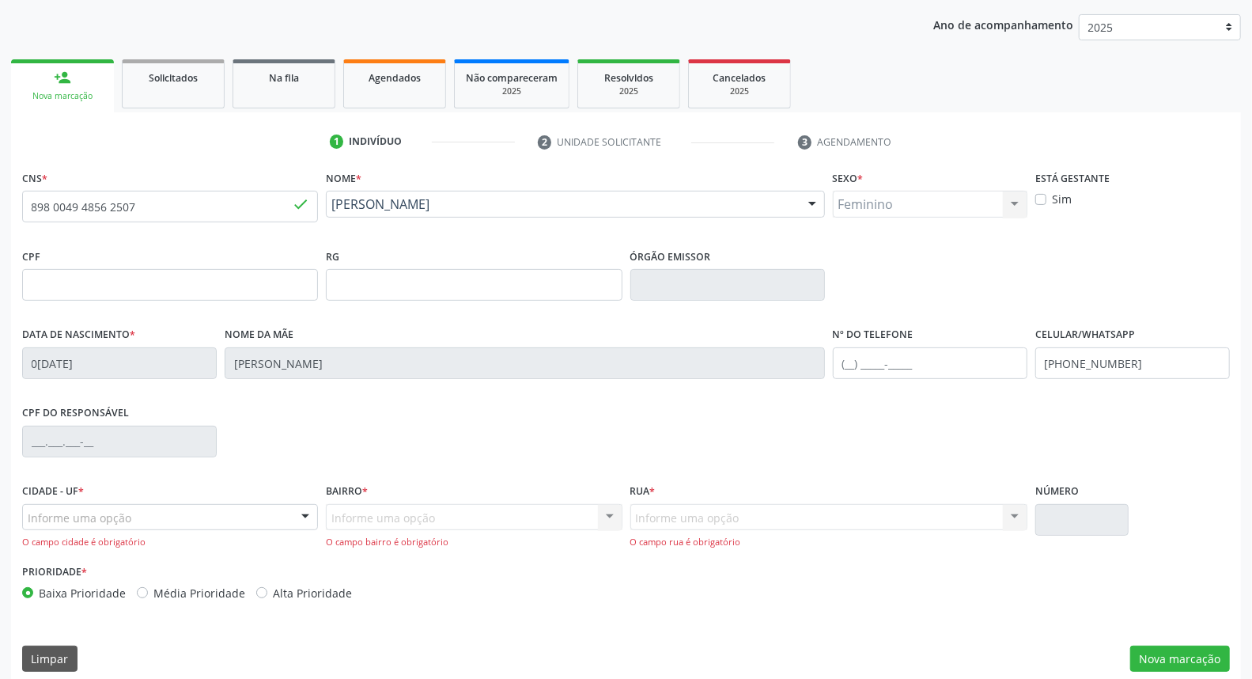
click at [455, 516] on div "Informe uma opção Nenhum resultado encontrado para: " " Nenhuma opção encontrad…" at bounding box center [474, 526] width 296 height 45
click at [614, 512] on div "Informe uma opção Nenhum resultado encontrado para: " " Nenhuma opção encontrad…" at bounding box center [474, 526] width 296 height 45
click at [613, 511] on div "Informe uma opção Nenhum resultado encontrado para: " " Nenhuma opção encontrad…" at bounding box center [474, 526] width 296 height 45
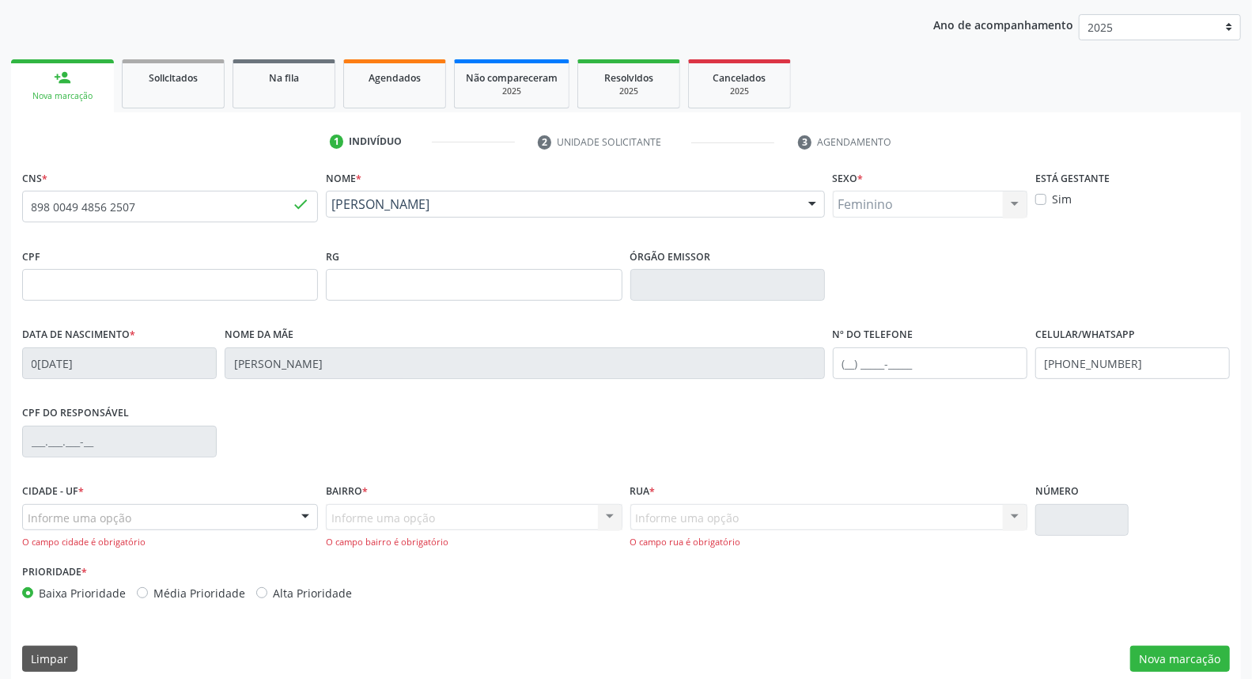
click at [577, 516] on div "Informe uma opção Nenhum resultado encontrado para: " " Nenhuma opção encontrad…" at bounding box center [474, 526] width 296 height 45
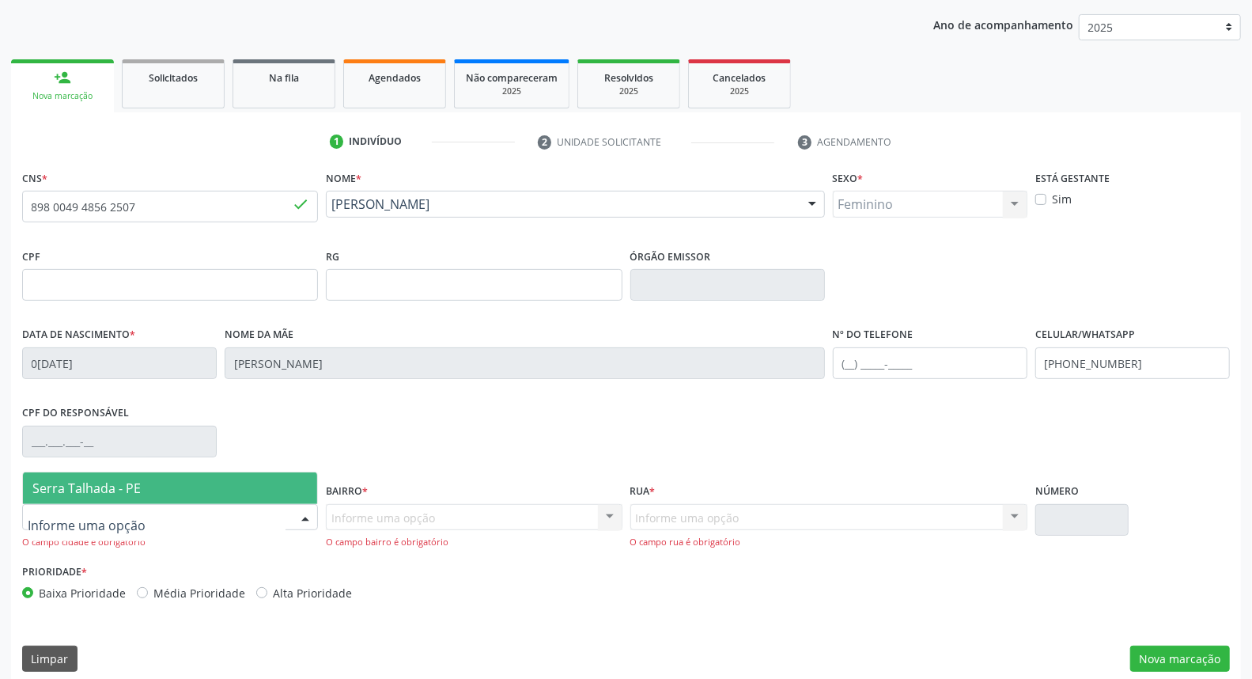
click at [305, 518] on div at bounding box center [305, 518] width 24 height 27
click at [208, 489] on span "Serra Talhada - PE" at bounding box center [170, 488] width 294 height 32
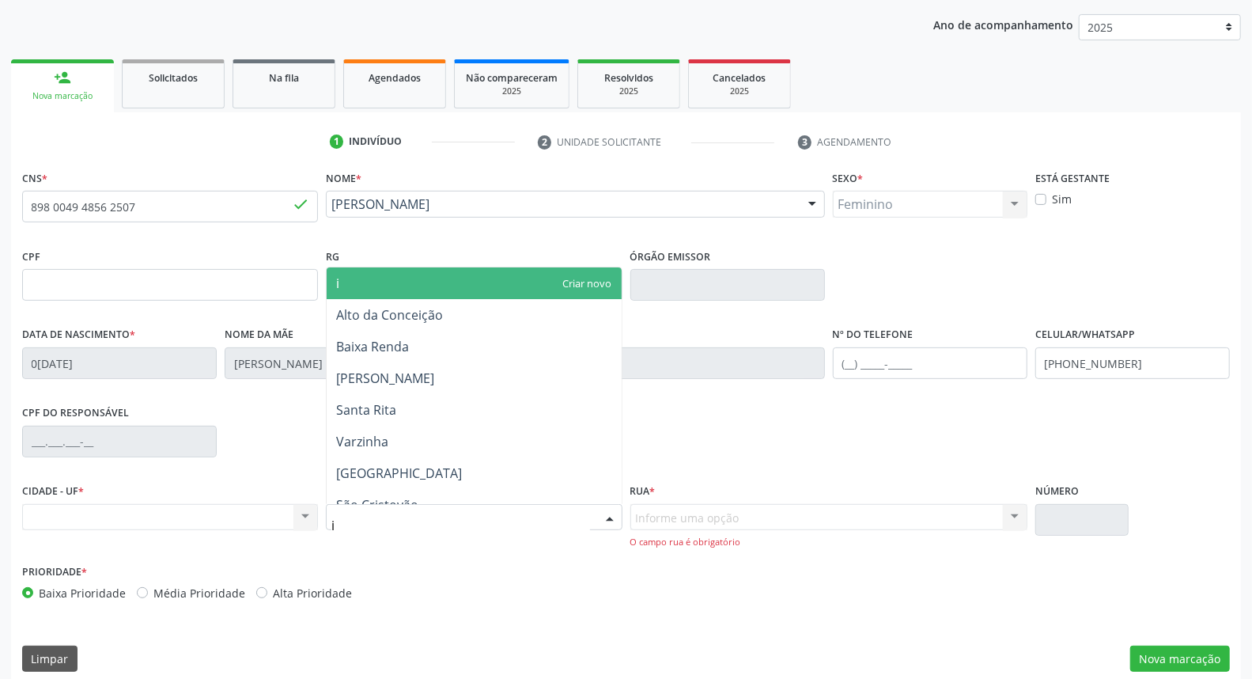
type input "ip"
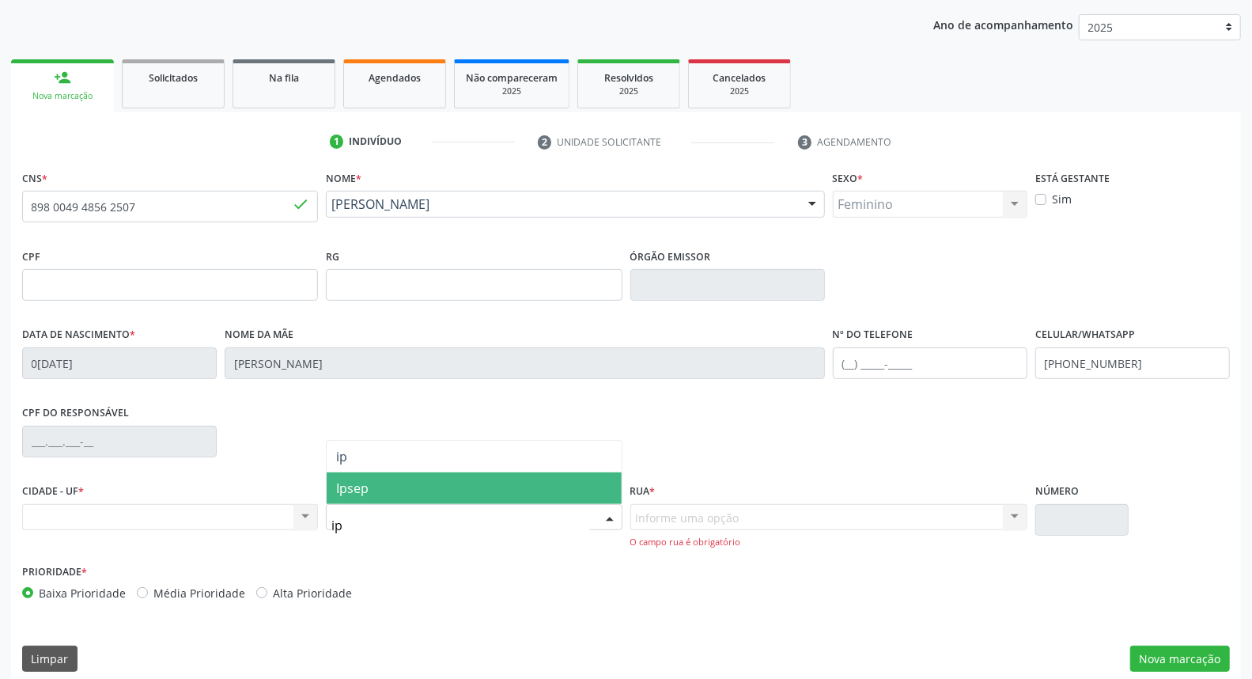
click at [449, 494] on span "Ipsep" at bounding box center [474, 488] width 294 height 32
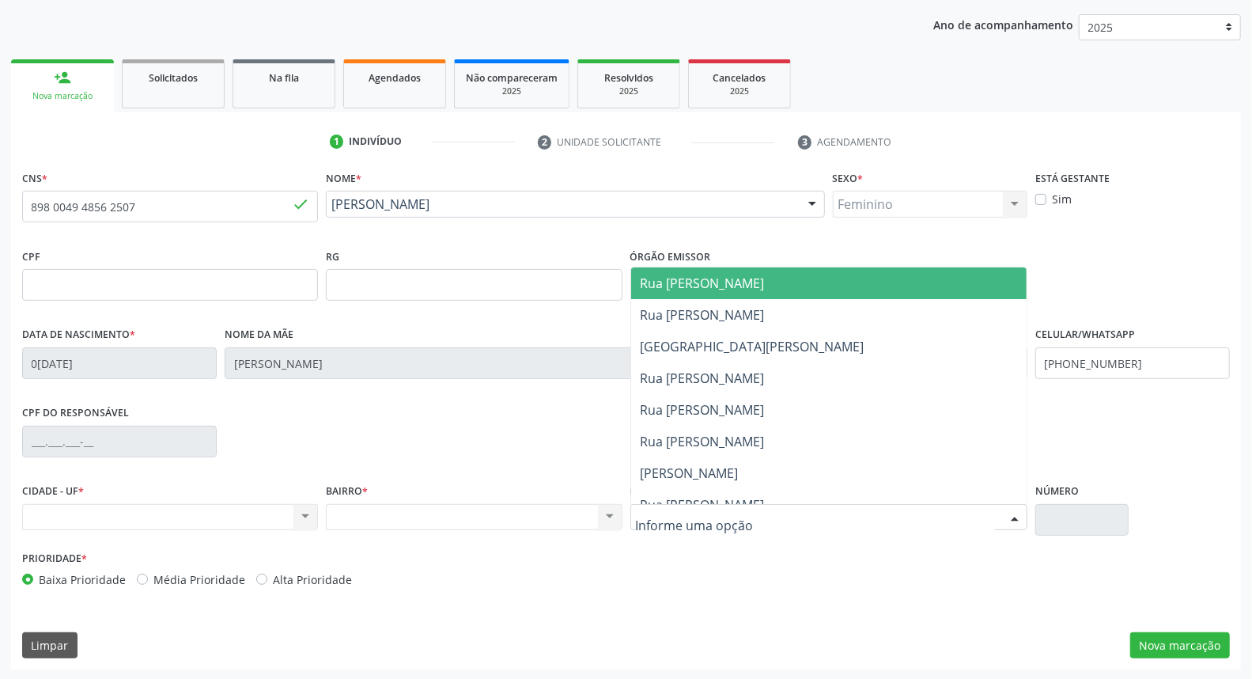
click at [708, 506] on div at bounding box center [828, 517] width 397 height 27
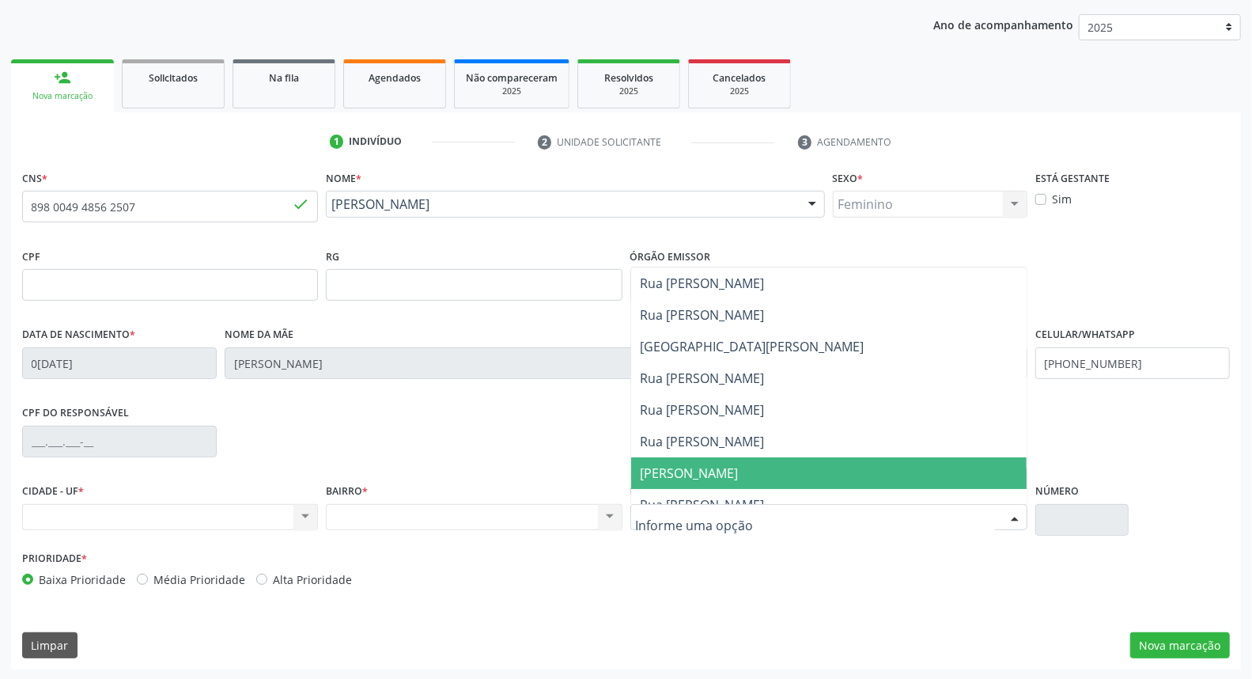
click at [777, 461] on span "Sebastião Ferreira da Silva" at bounding box center [828, 473] width 395 height 32
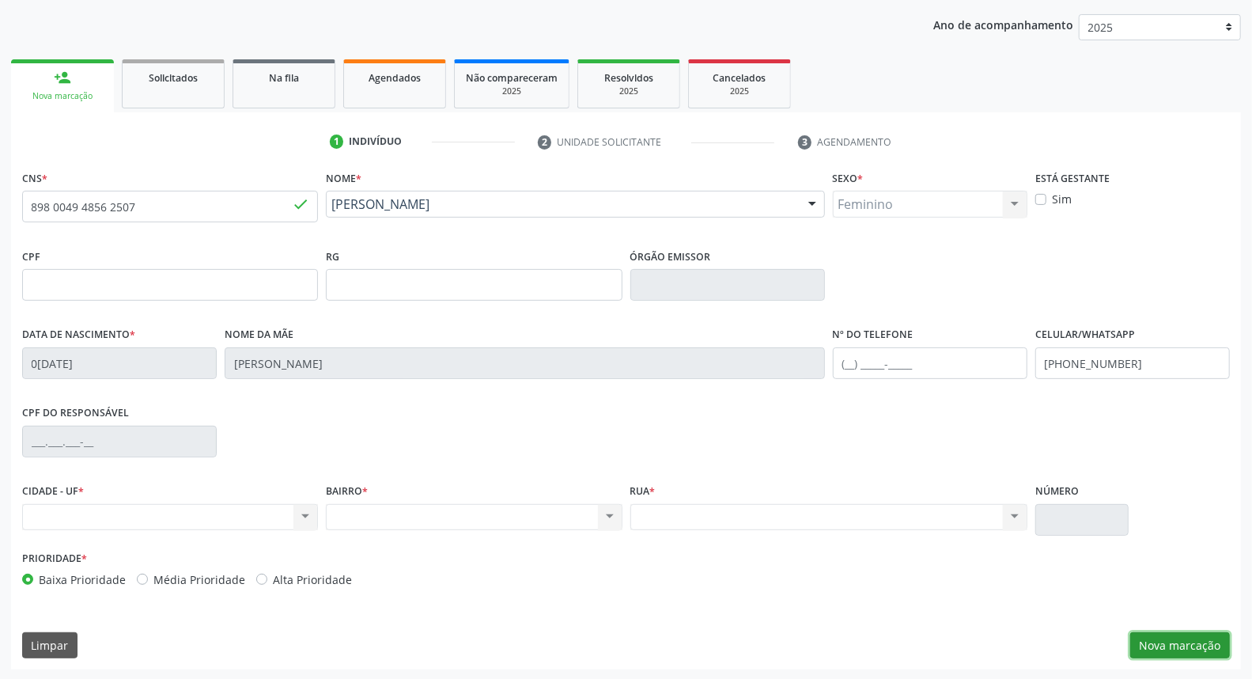
click at [1183, 645] on button "Nova marcação" at bounding box center [1180, 645] width 100 height 27
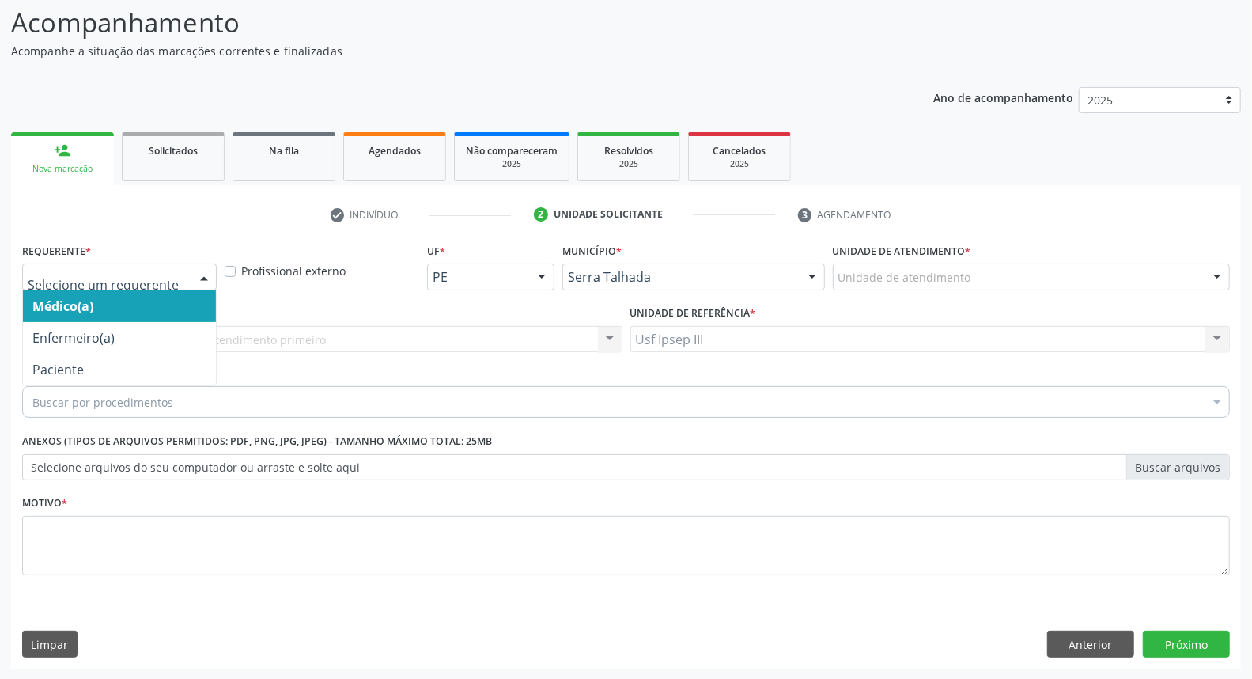
click at [206, 271] on div at bounding box center [204, 277] width 24 height 27
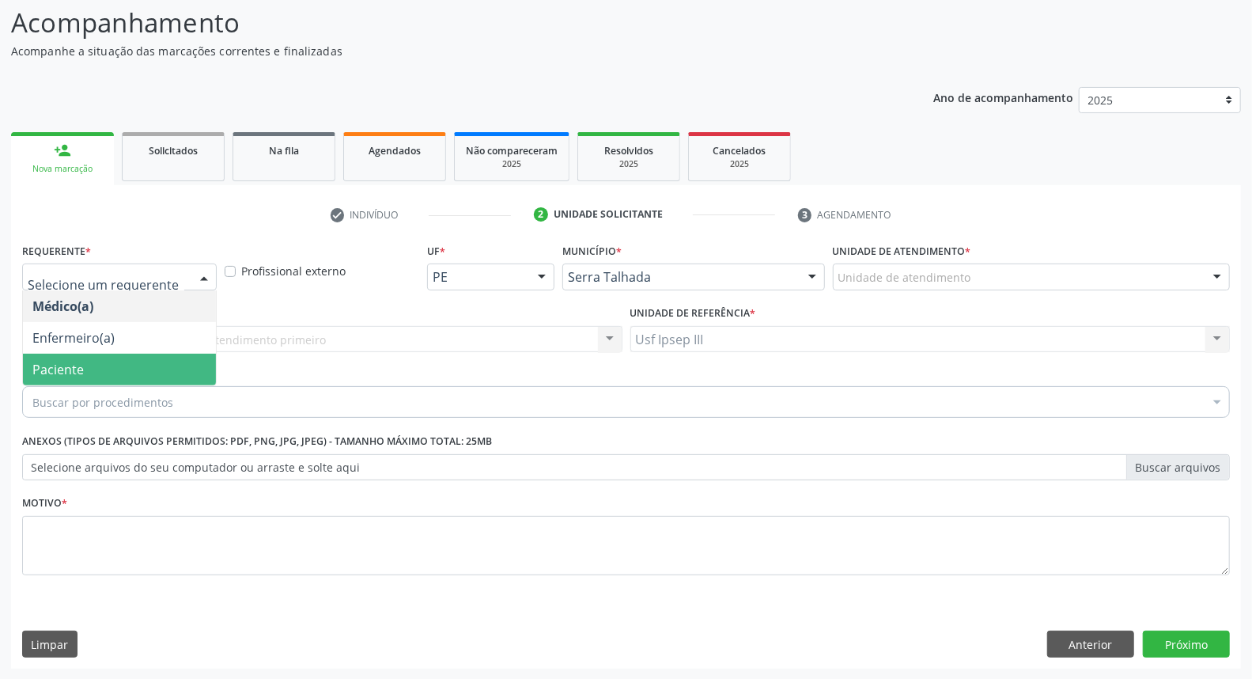
click at [127, 370] on span "Paciente" at bounding box center [119, 369] width 193 height 32
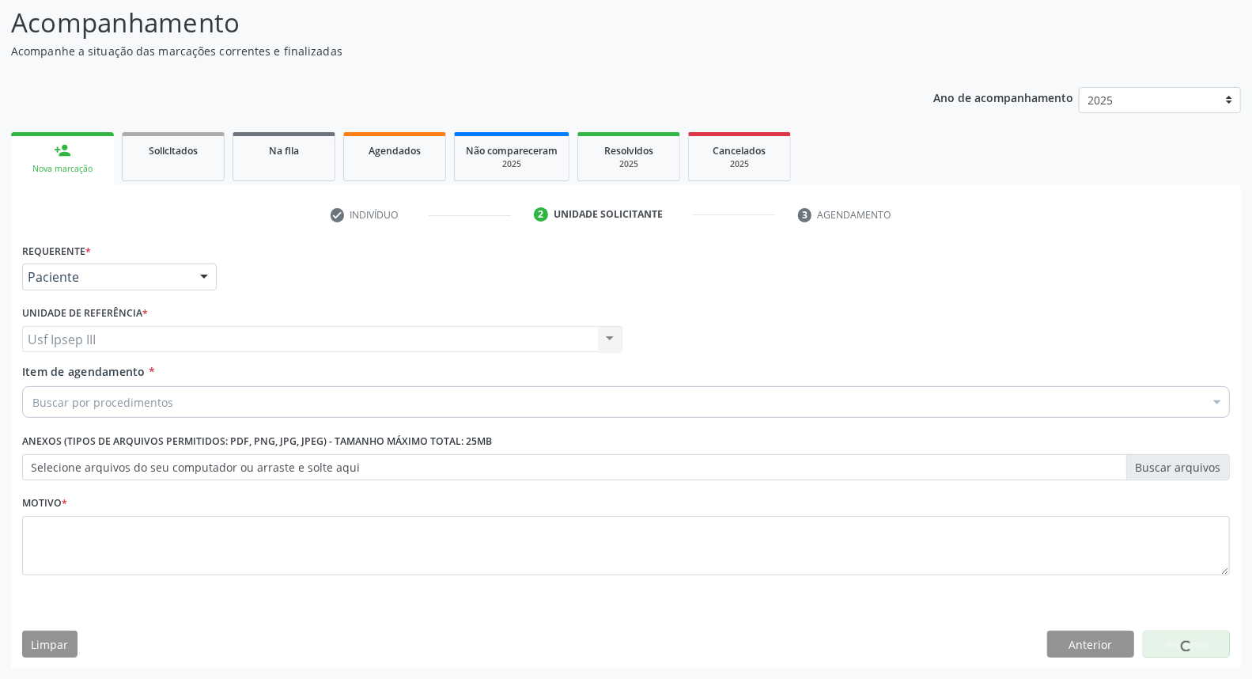
click at [135, 390] on div "Buscar por procedimentos" at bounding box center [626, 402] width 1208 height 32
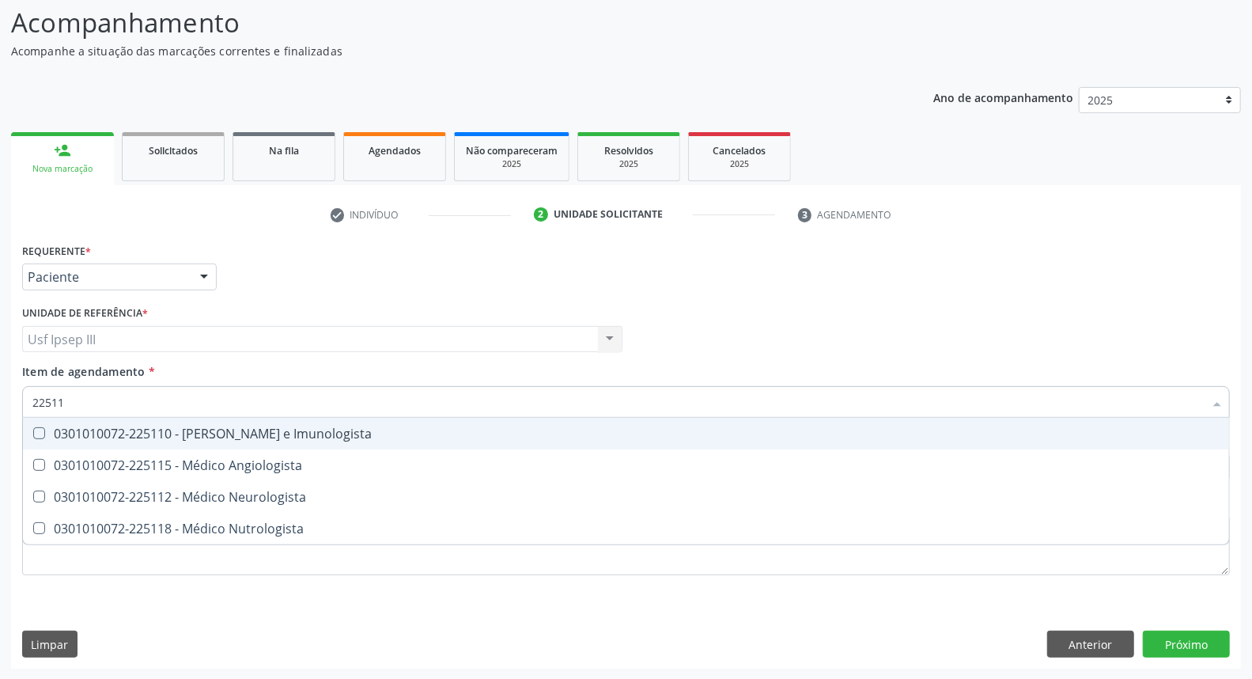
type input "225112"
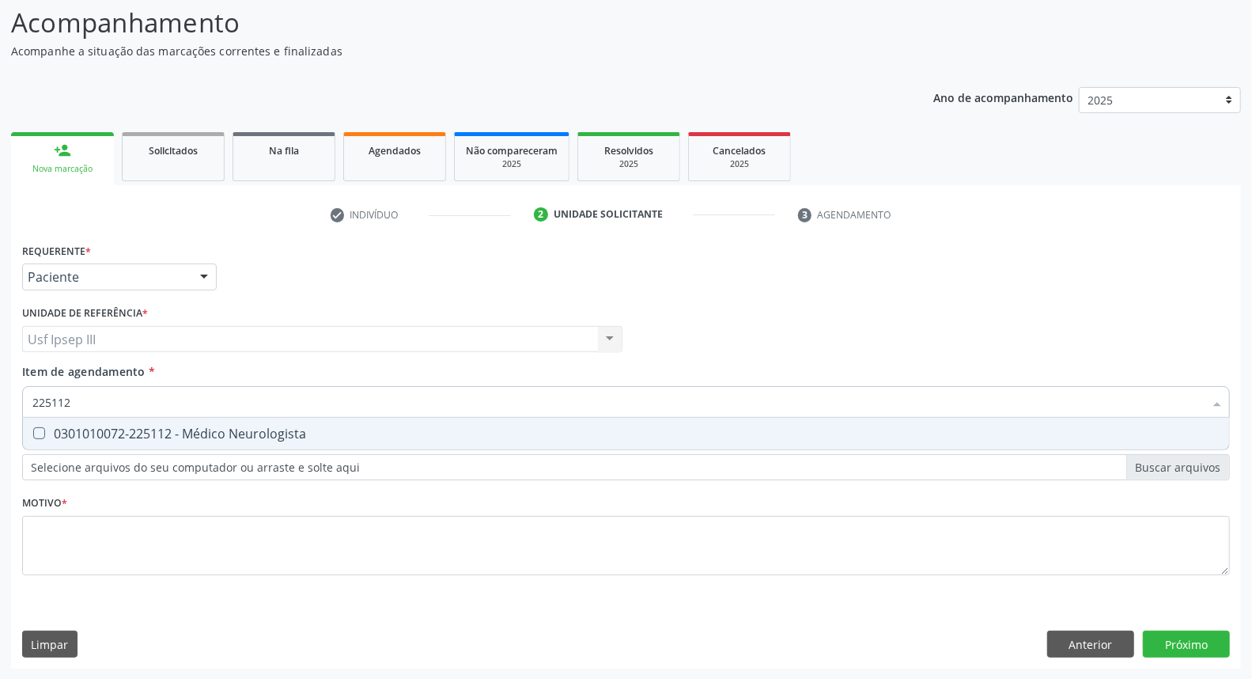
click at [129, 386] on input "225112" at bounding box center [617, 402] width 1171 height 32
click at [159, 427] on div "0301010072-225112 - Médico Neurologista" at bounding box center [625, 433] width 1187 height 13
checkbox Neurologista "true"
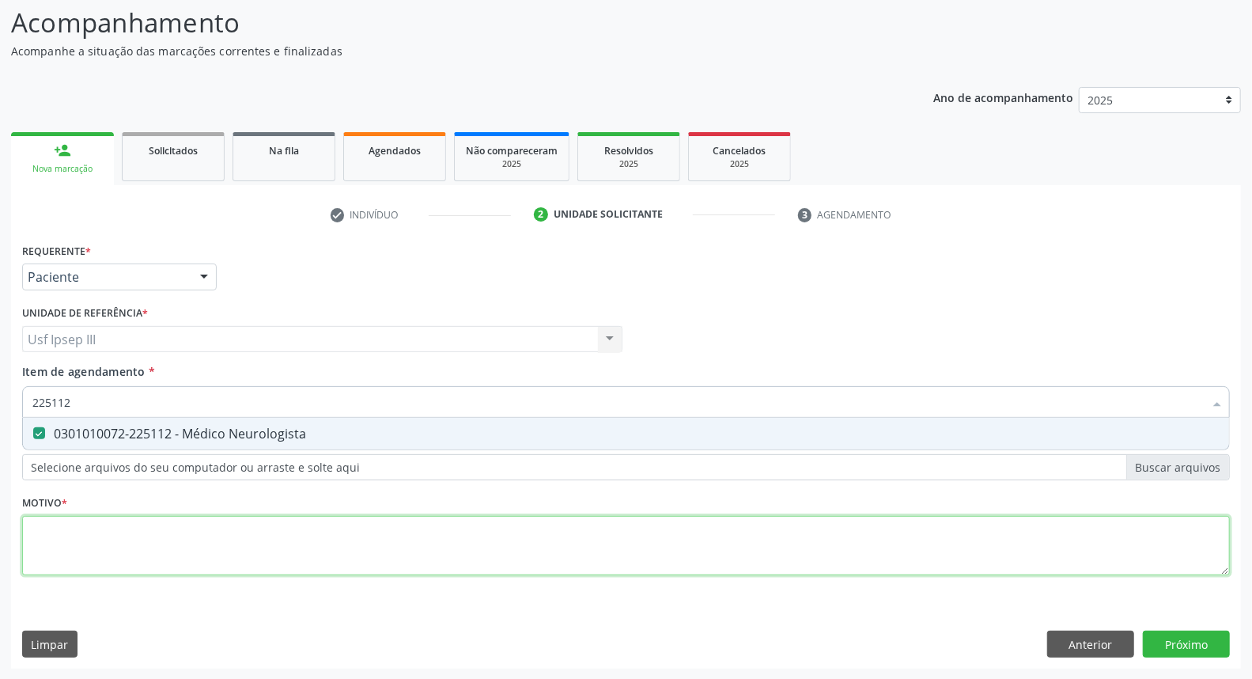
click at [159, 527] on div "Requerente * Paciente Médico(a) Enfermeiro(a) Paciente Nenhum resultado encontr…" at bounding box center [626, 418] width 1208 height 358
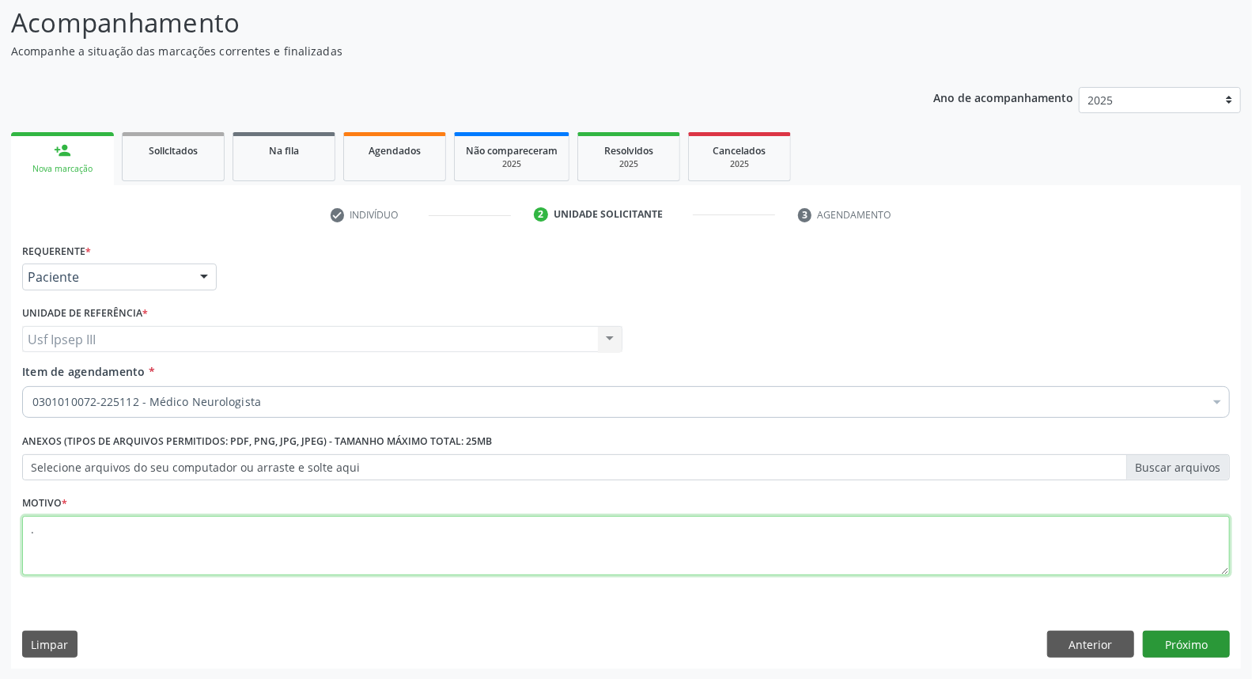
type textarea "."
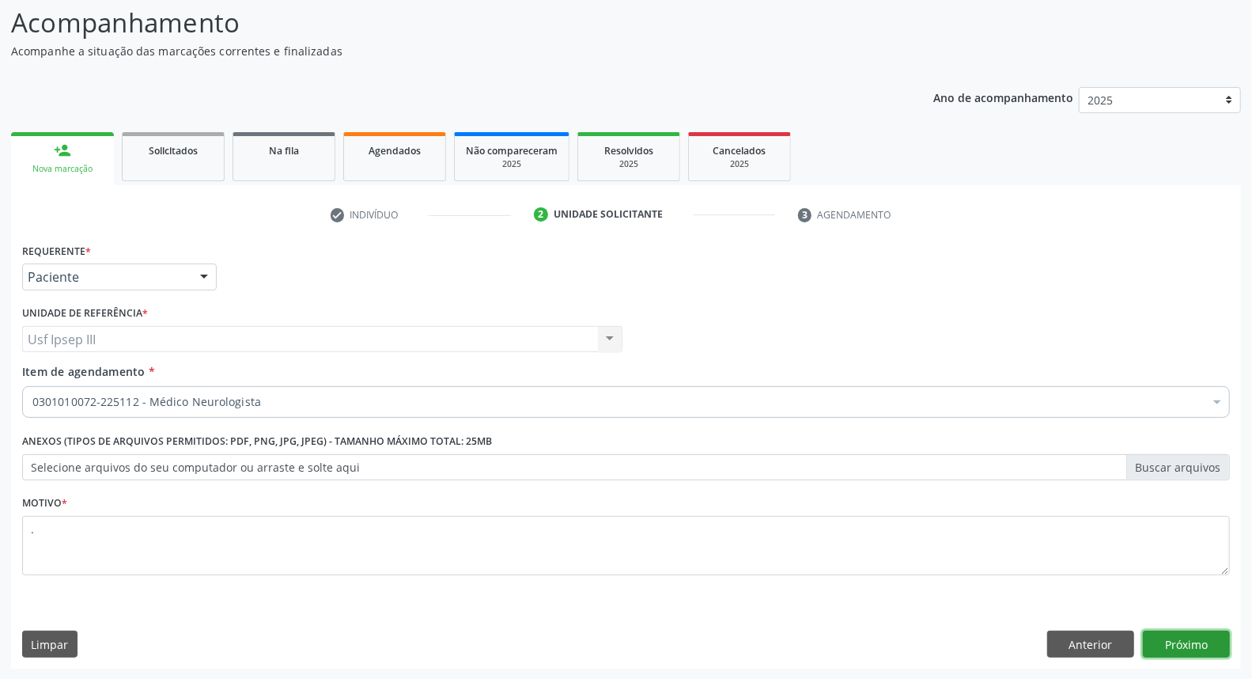
click at [1163, 645] on button "Próximo" at bounding box center [1186, 643] width 87 height 27
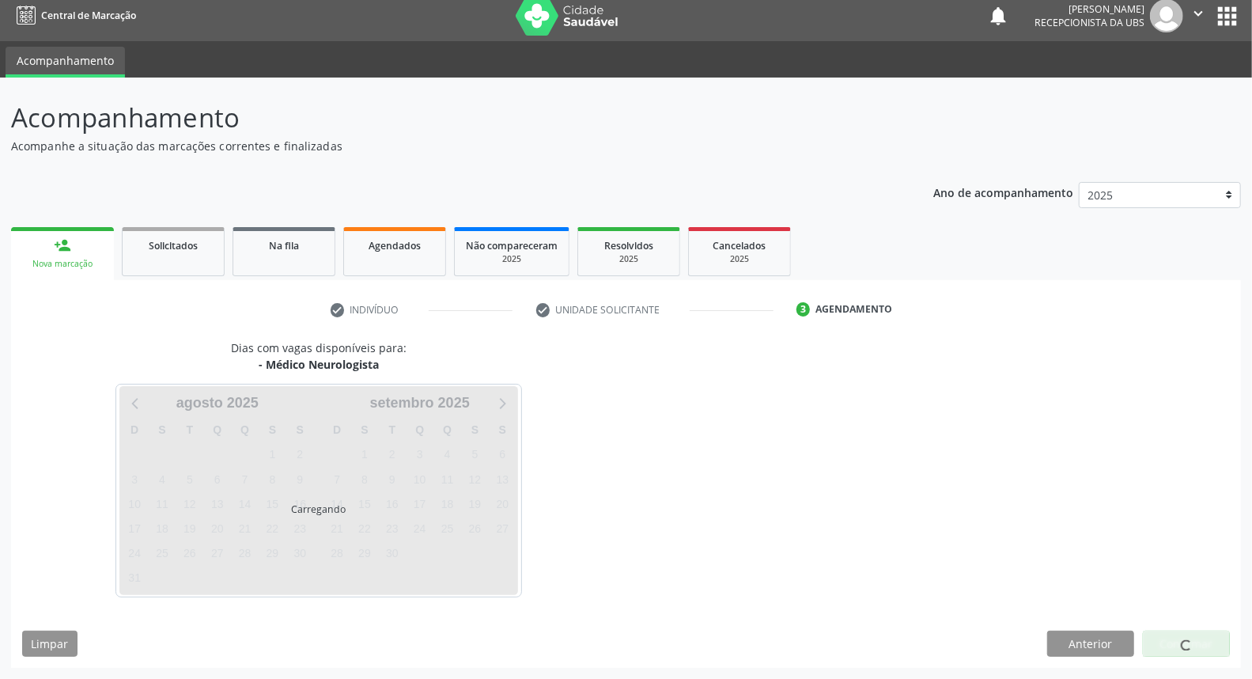
scroll to position [9, 0]
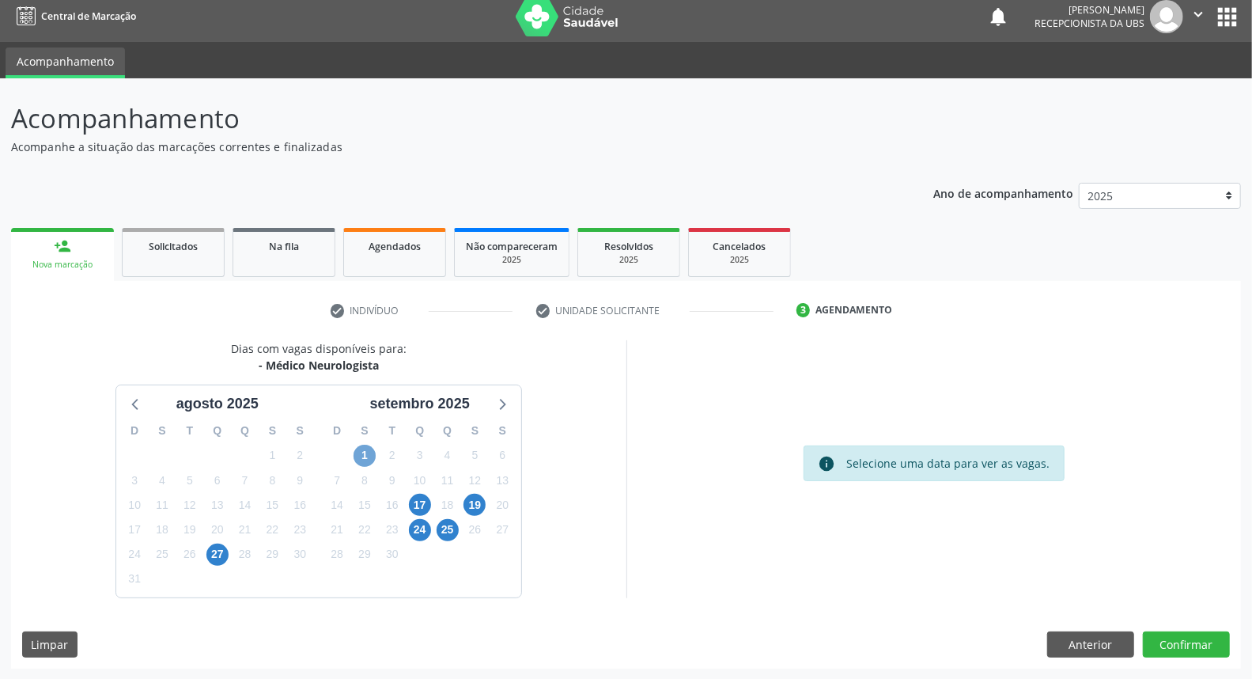
click at [361, 452] on span "1" at bounding box center [364, 455] width 22 height 22
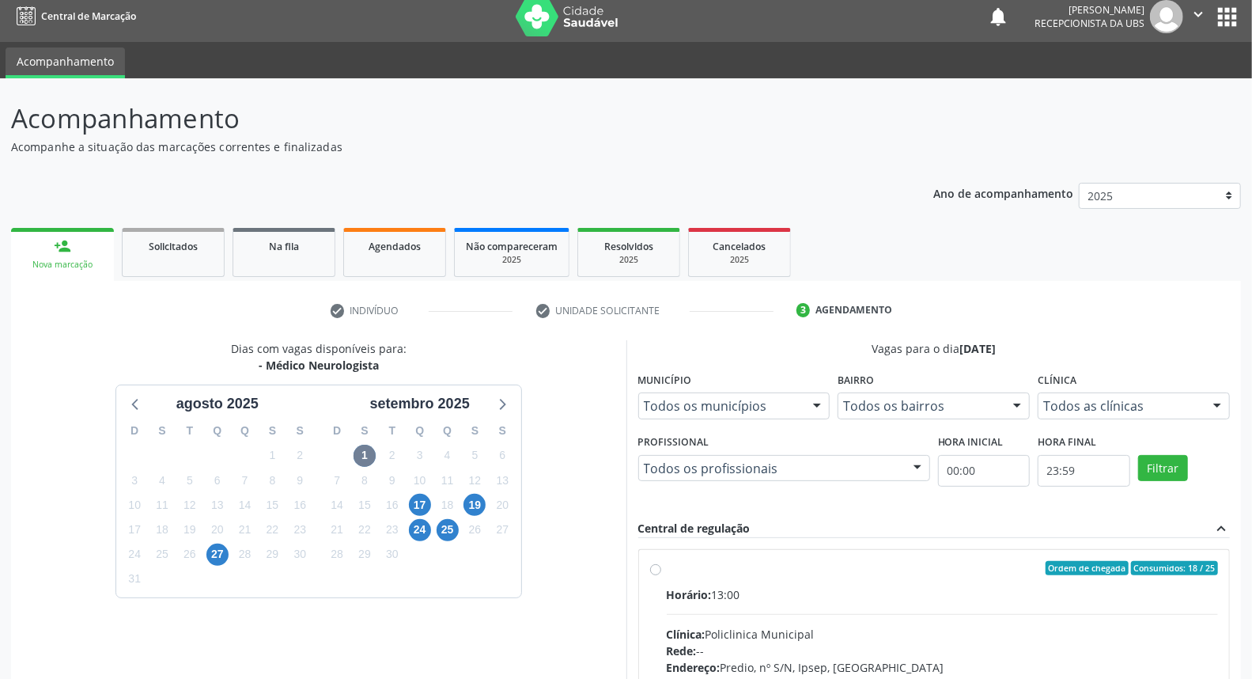
click at [933, 599] on div "Horário: 13:00" at bounding box center [943, 594] width 552 height 17
click at [661, 575] on input "Ordem de chegada Consumidos: 18 / 25 Horário: 13:00 Clínica: Policlinica Munici…" at bounding box center [655, 568] width 11 height 14
radio input "true"
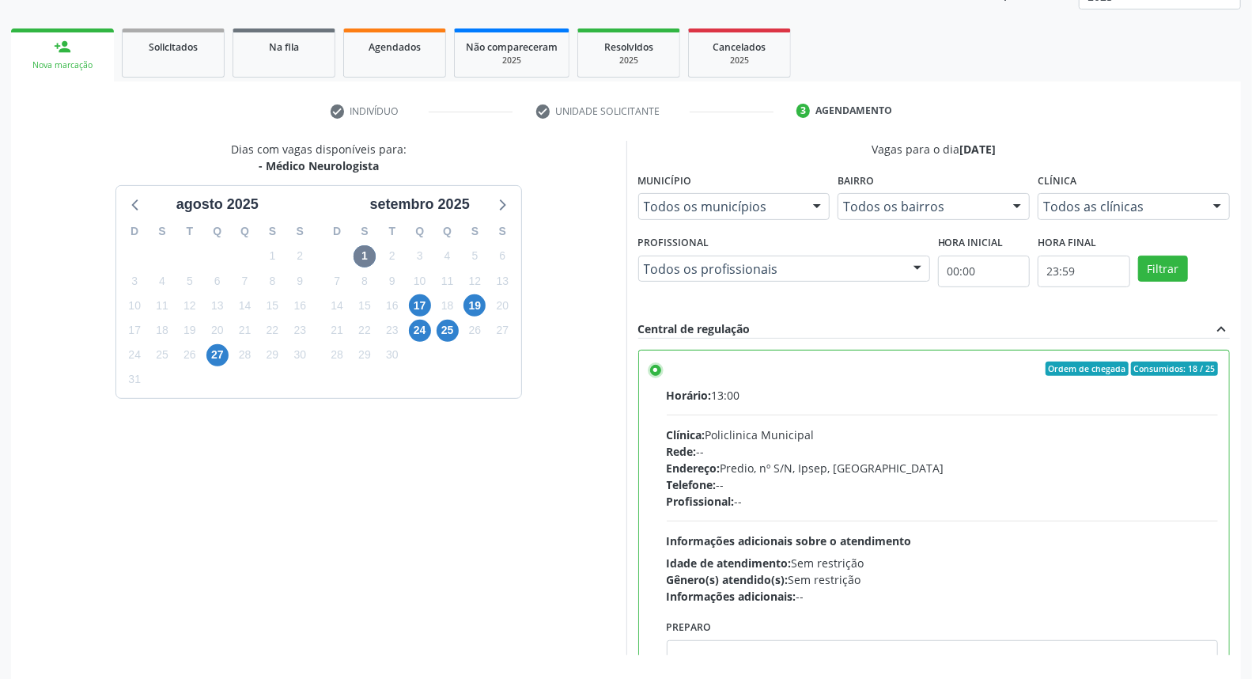
scroll to position [265, 0]
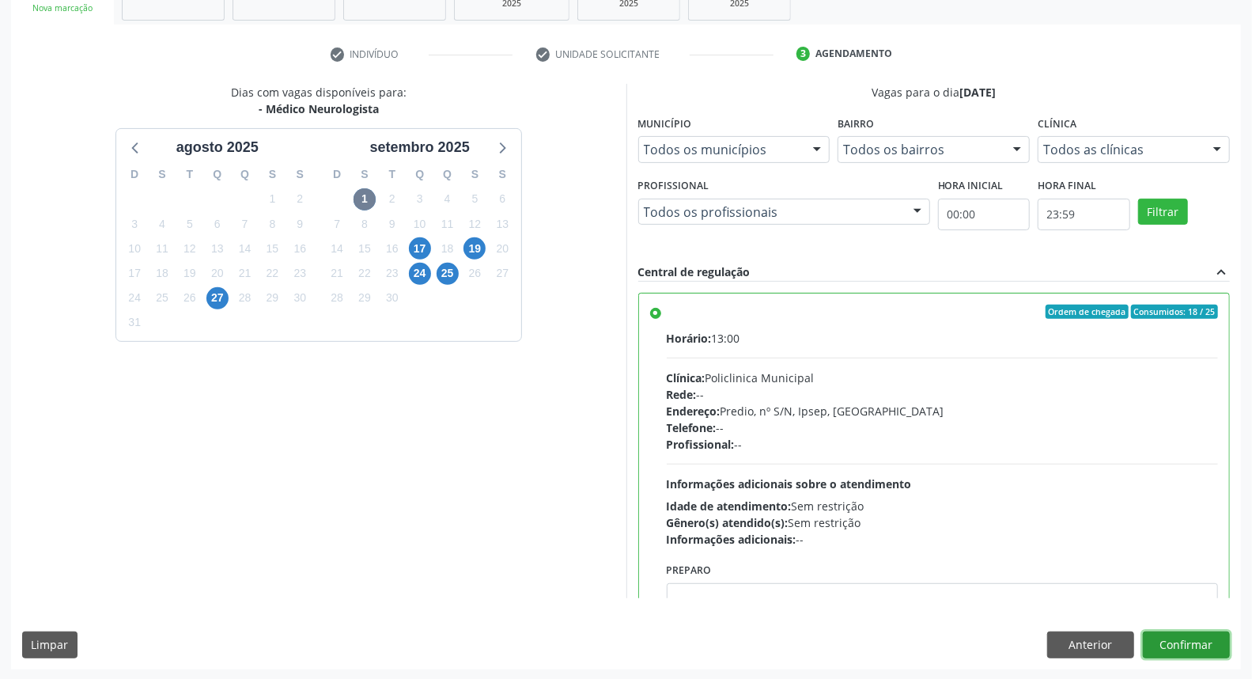
click at [1200, 649] on button "Confirmar" at bounding box center [1186, 644] width 87 height 27
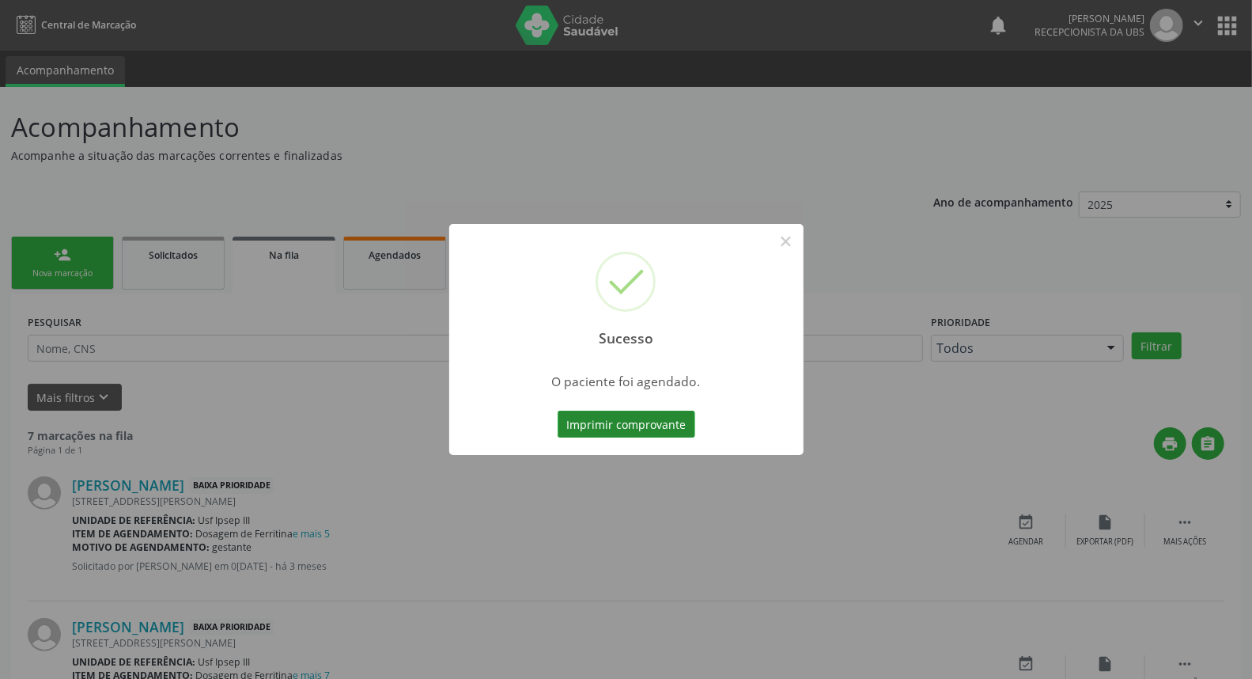
click at [631, 422] on button "Imprimir comprovante" at bounding box center [627, 423] width 138 height 27
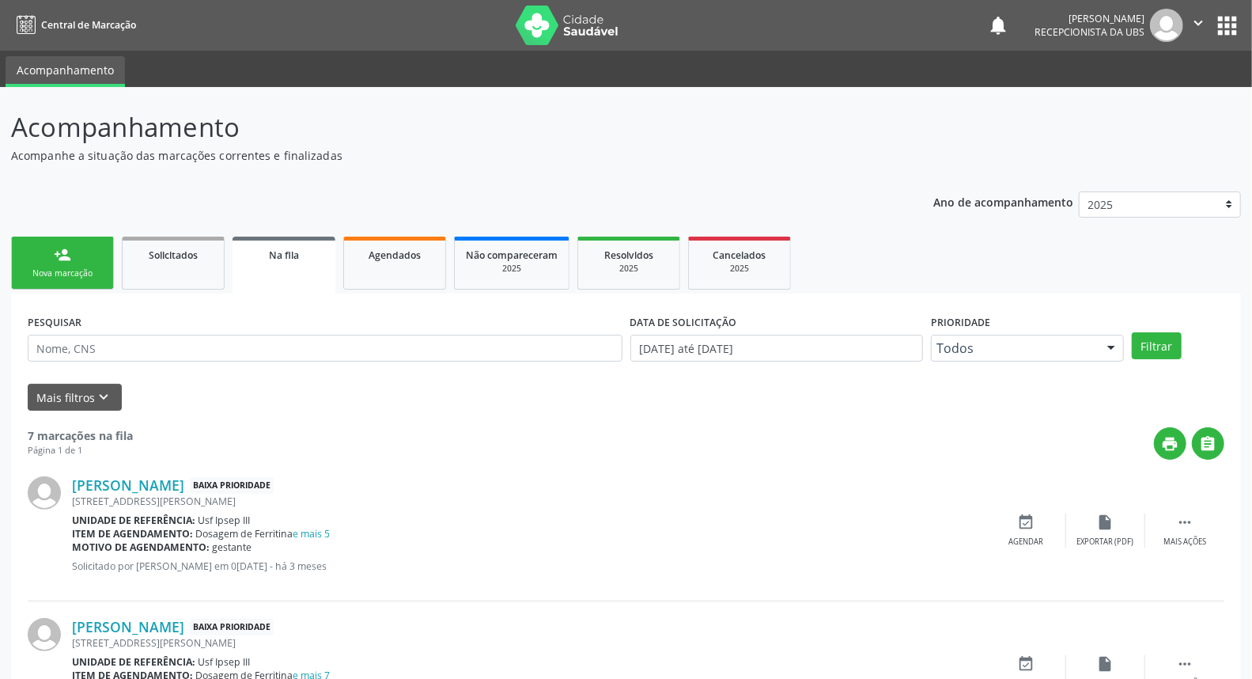
click at [83, 272] on div "Nova marcação" at bounding box center [62, 273] width 79 height 12
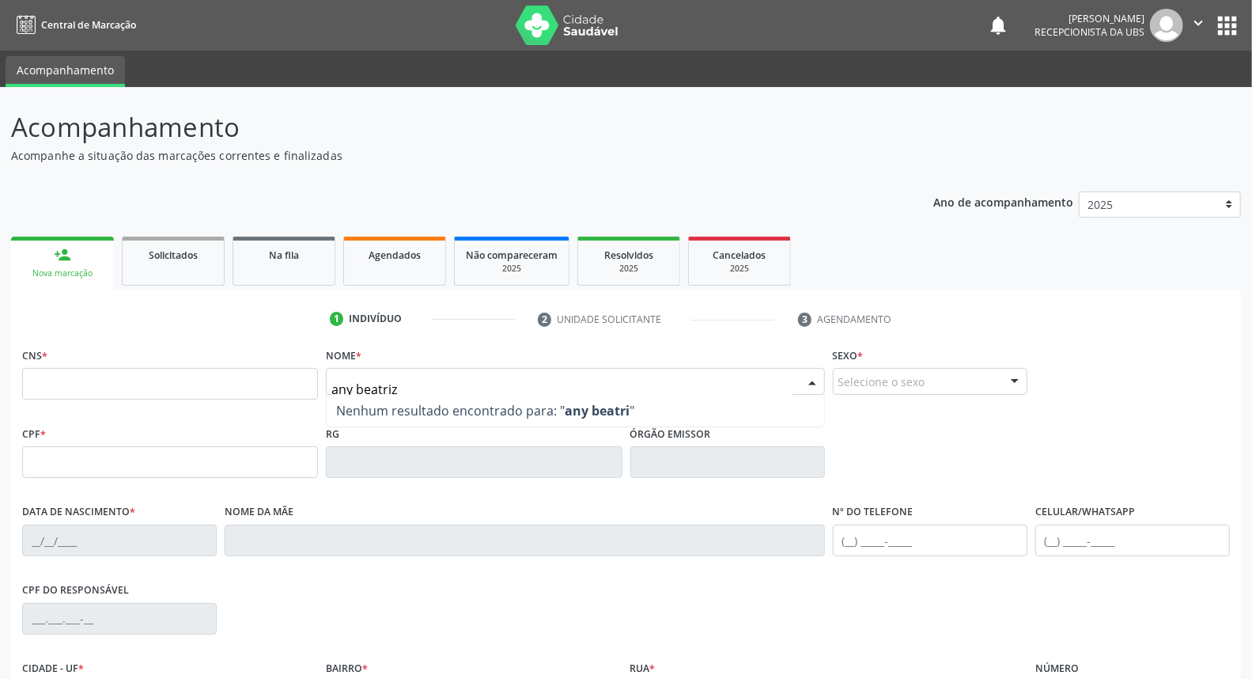
type input "any beatriz"
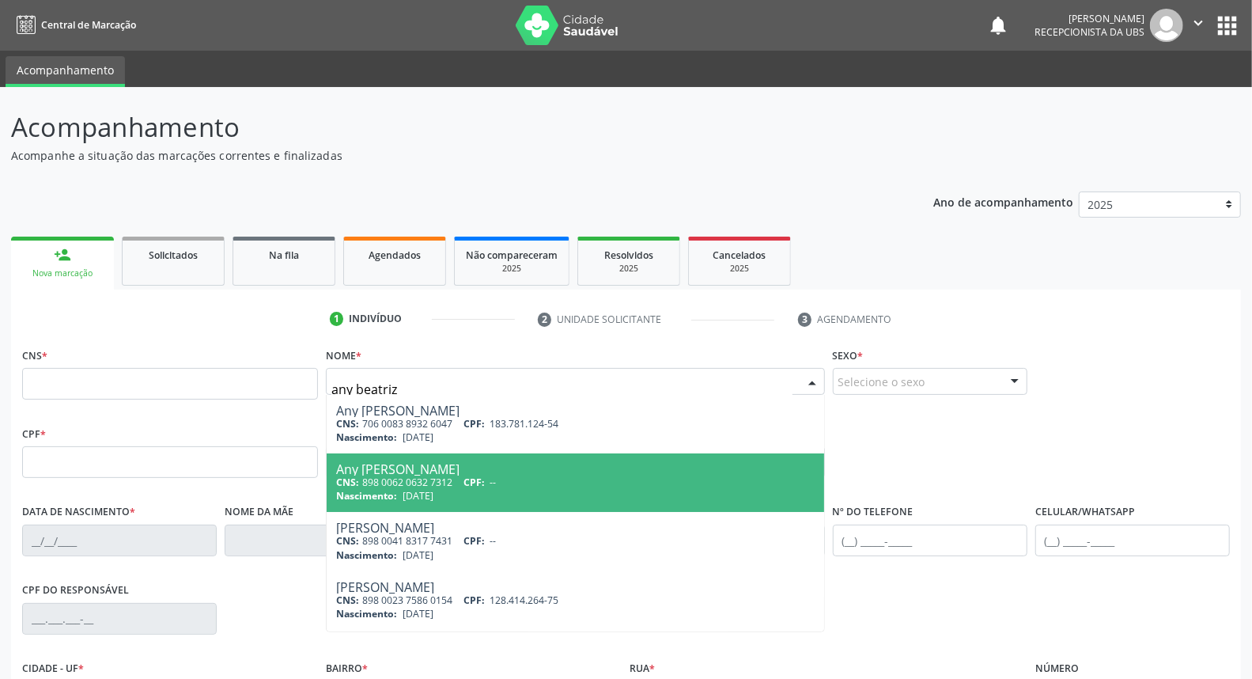
click at [383, 459] on span "Any [PERSON_NAME] Holanda CNS: 898 0062 0632 7312 CPF: -- Nascimento: [DATE]" at bounding box center [575, 482] width 497 height 59
type input "898 0062 0632 7312"
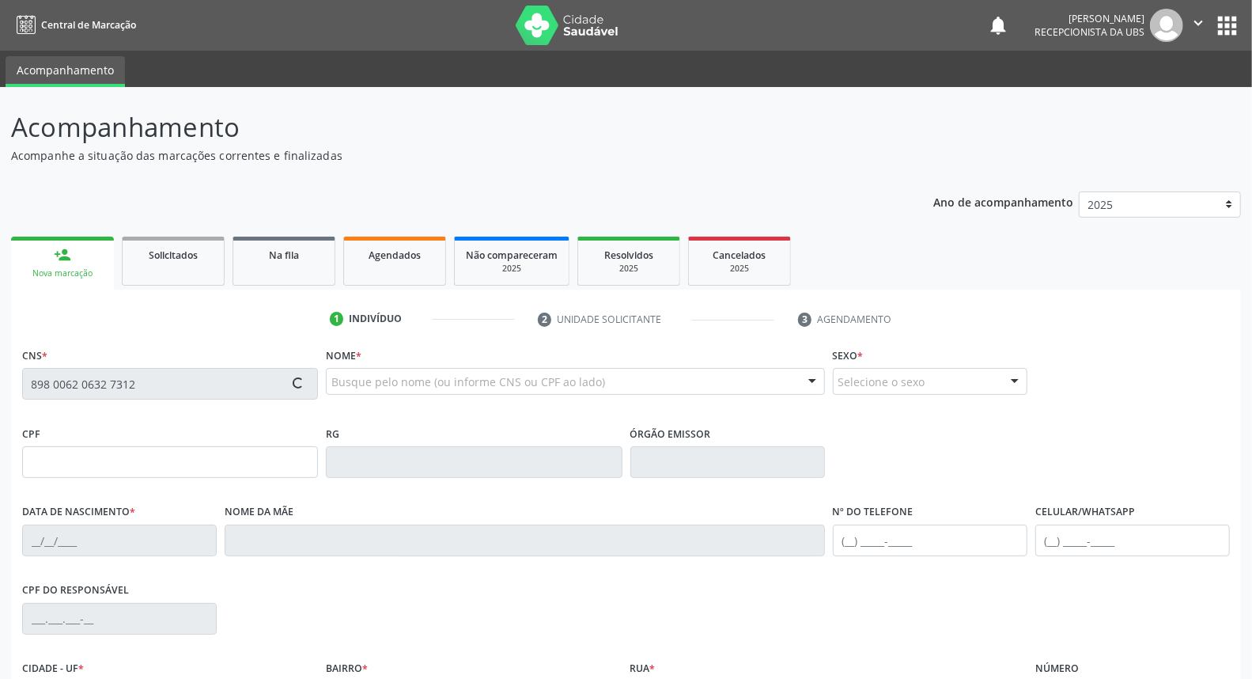
type input "[DATE]"
type input "[PERSON_NAME]"
type input "[PHONE_NUMBER]"
type input "271"
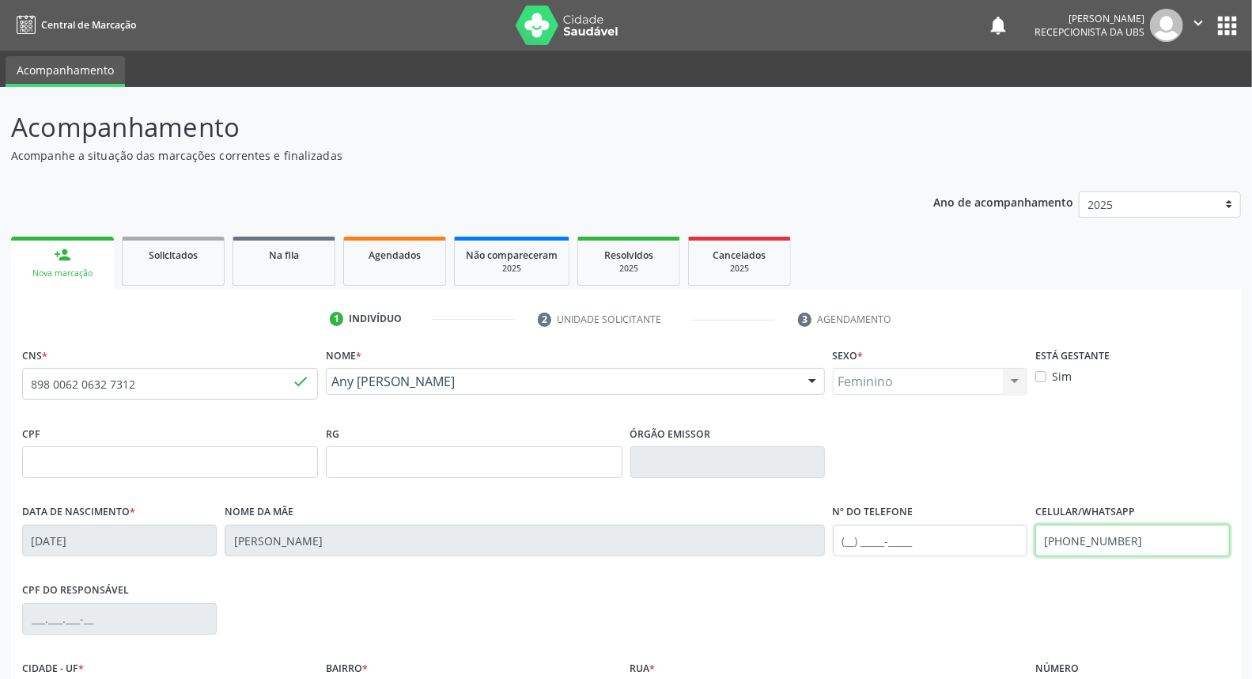
click at [1140, 535] on input "[PHONE_NUMBER]" at bounding box center [1132, 540] width 195 height 32
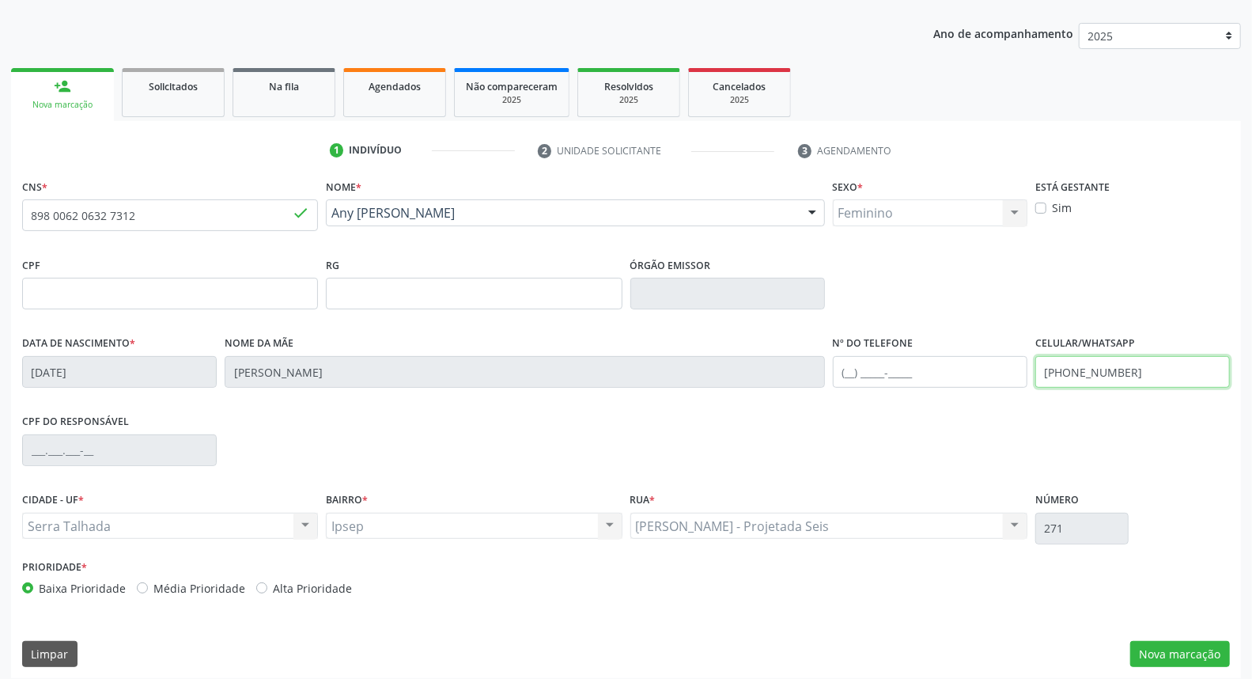
scroll to position [177, 0]
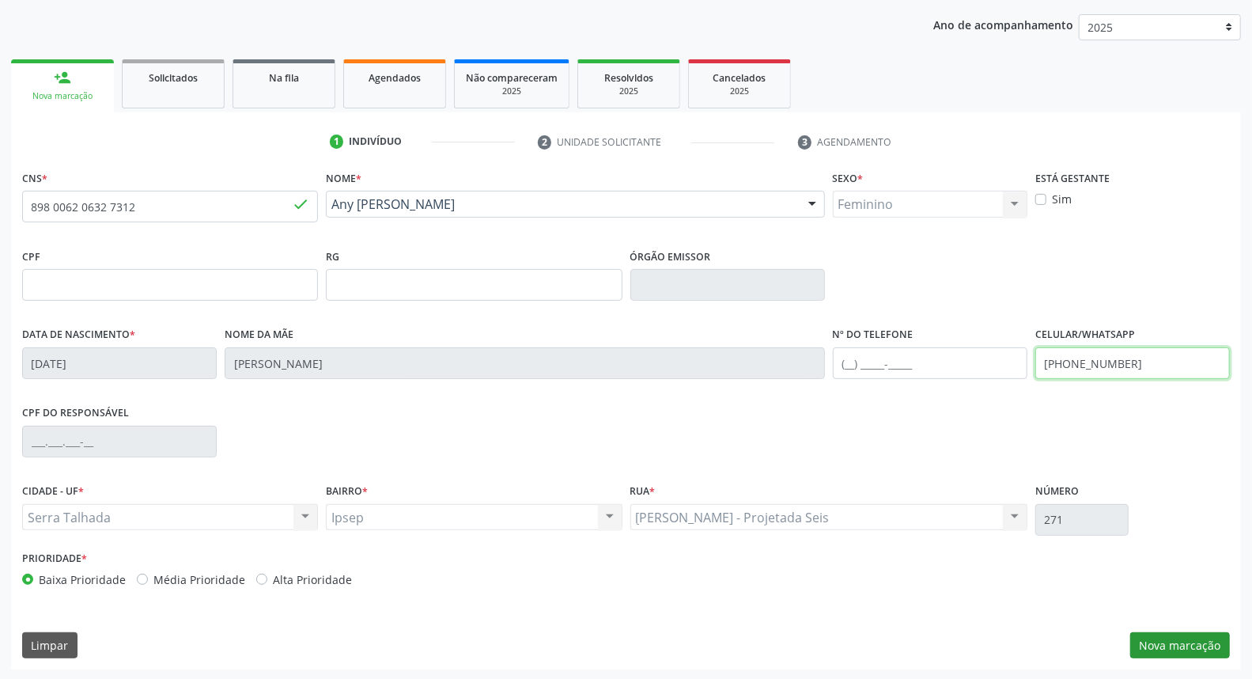
type input "[PHONE_NUMBER]"
click at [1170, 636] on button "Nova marcação" at bounding box center [1180, 645] width 100 height 27
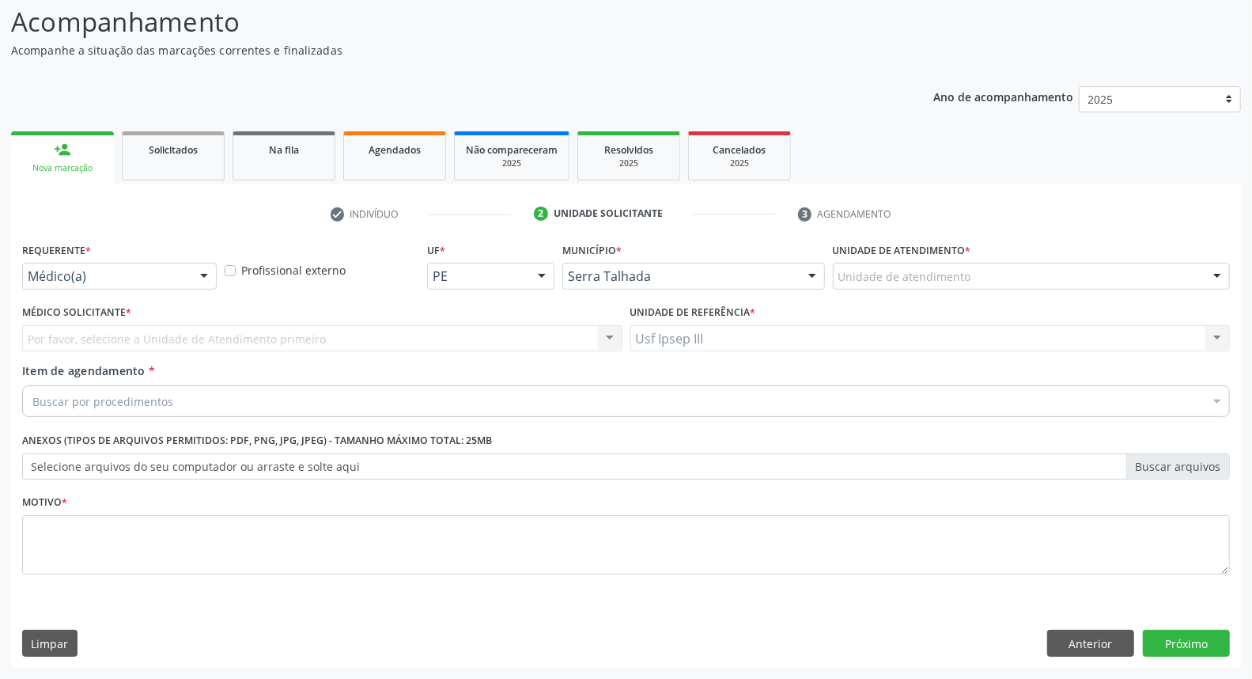
scroll to position [104, 0]
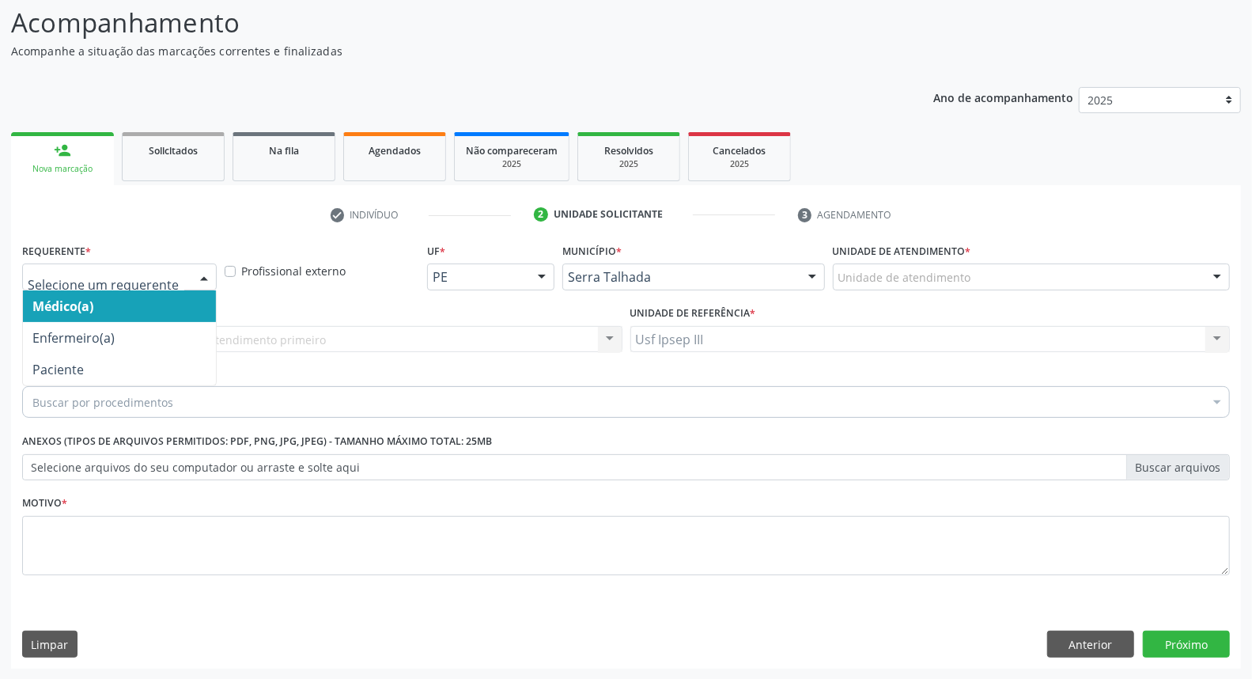
click at [202, 275] on div at bounding box center [204, 277] width 24 height 27
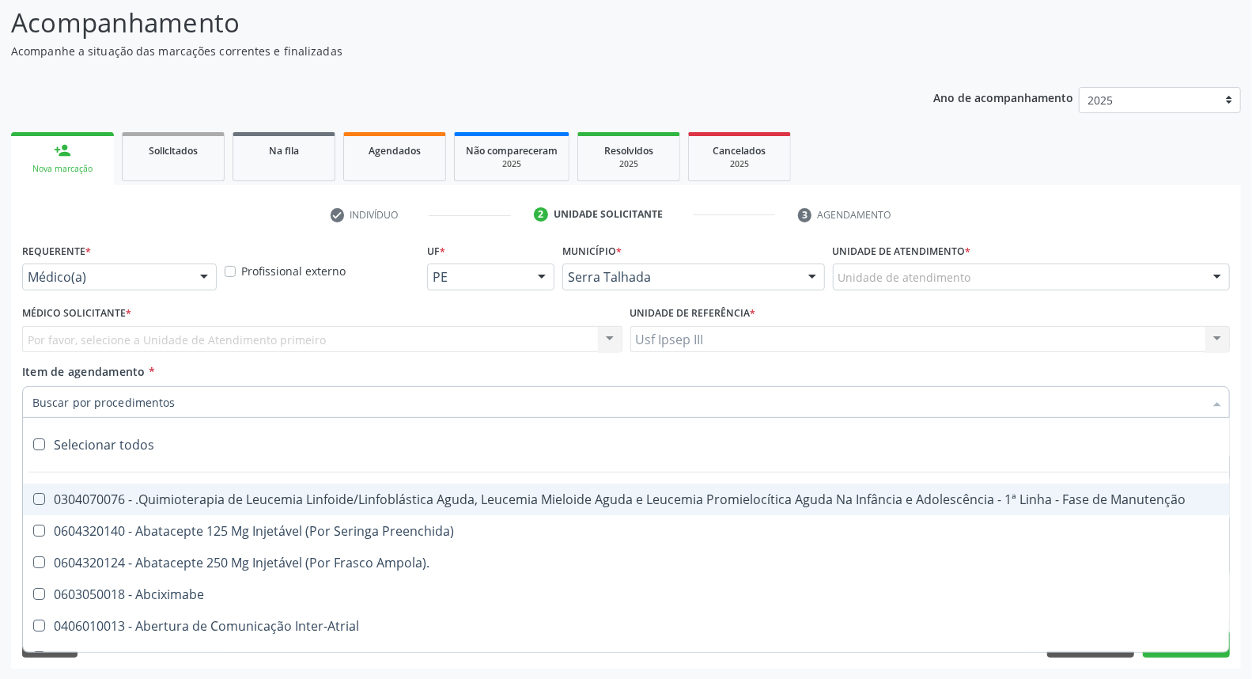
click at [166, 386] on div at bounding box center [626, 402] width 1208 height 32
click at [203, 277] on div at bounding box center [204, 277] width 24 height 27
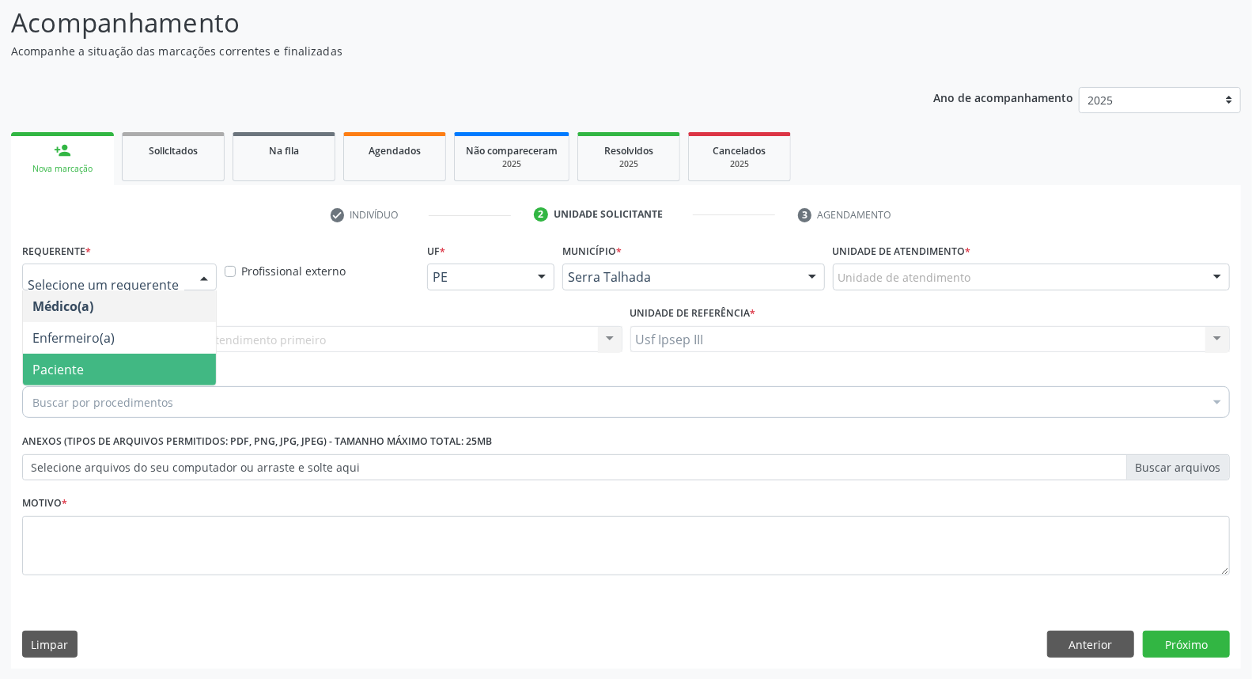
click at [172, 367] on span "Paciente" at bounding box center [119, 369] width 193 height 32
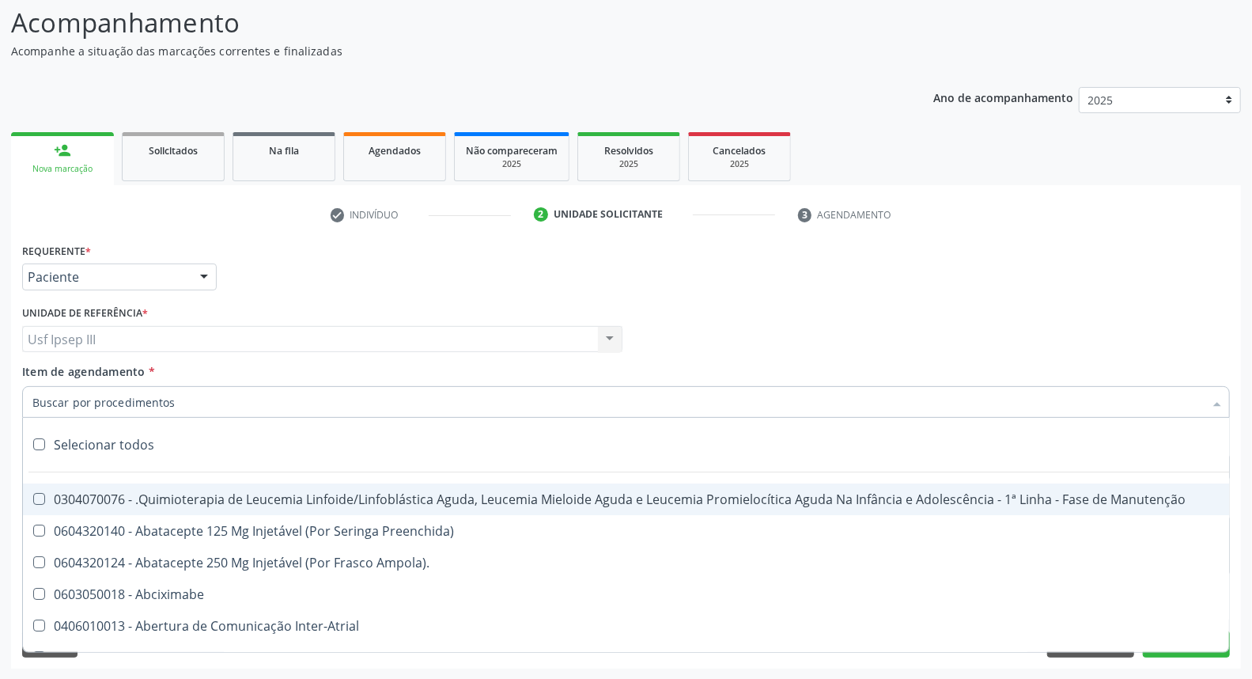
click at [188, 399] on div at bounding box center [626, 402] width 1208 height 32
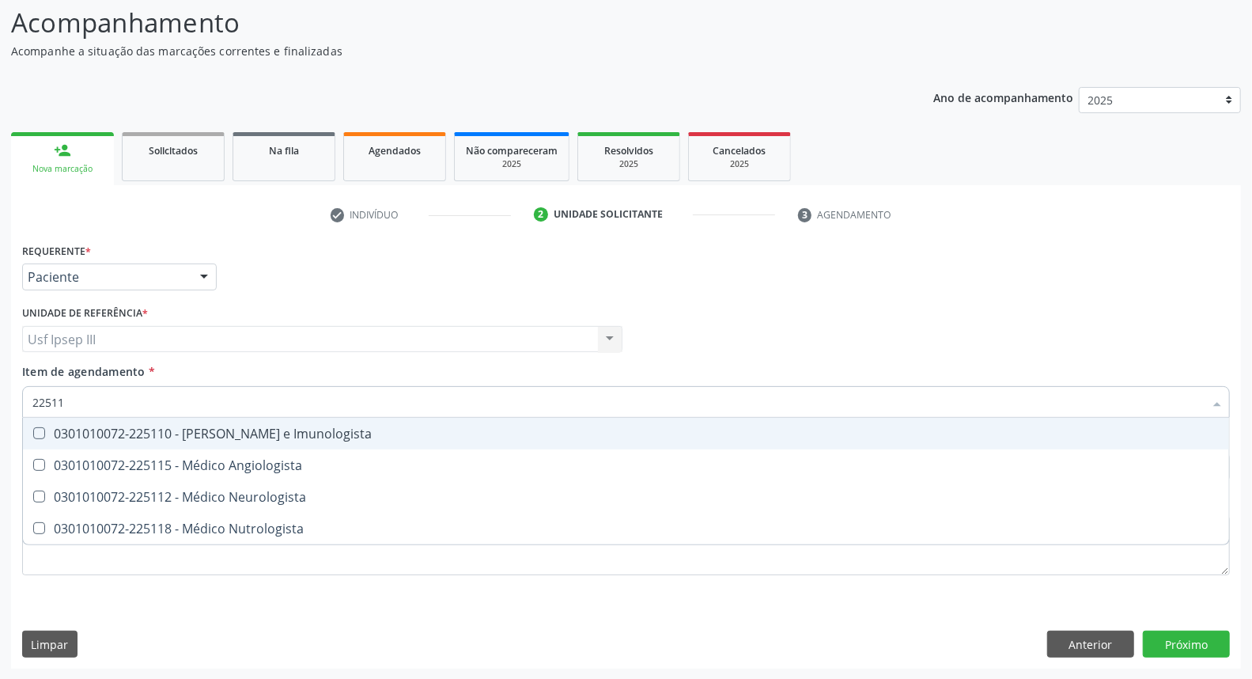
type input "225112"
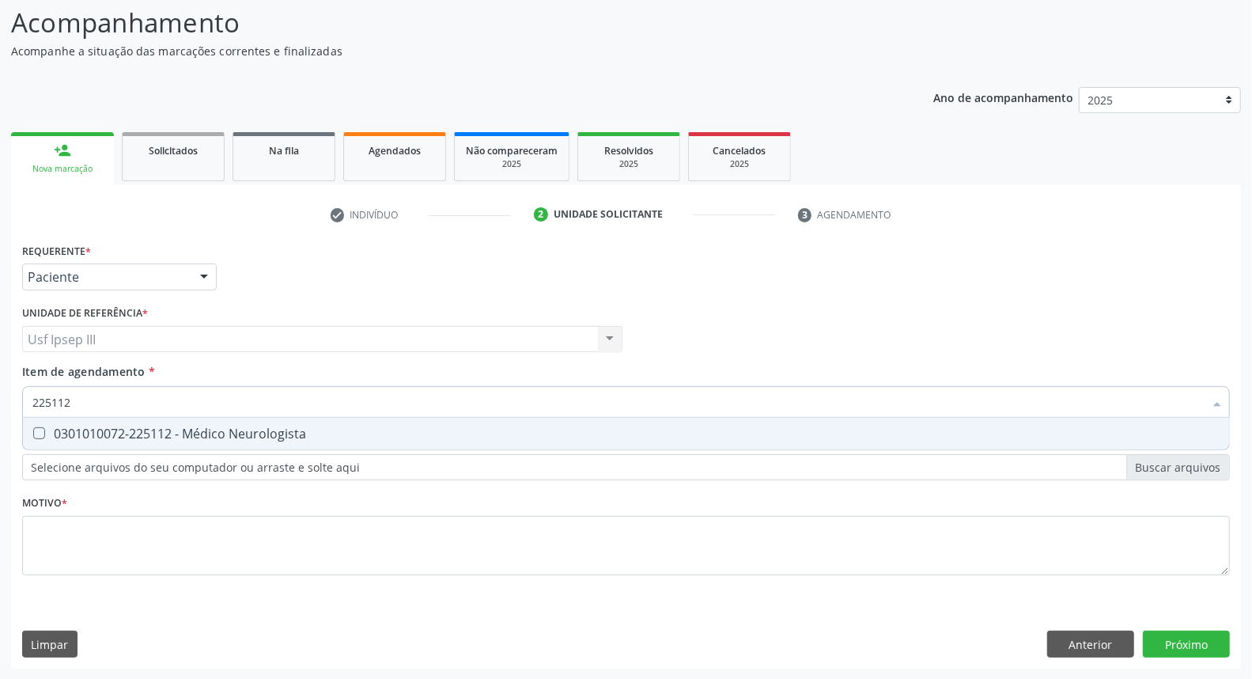
click at [211, 432] on div "0301010072-225112 - Médico Neurologista" at bounding box center [625, 433] width 1187 height 13
checkbox Neurologista "true"
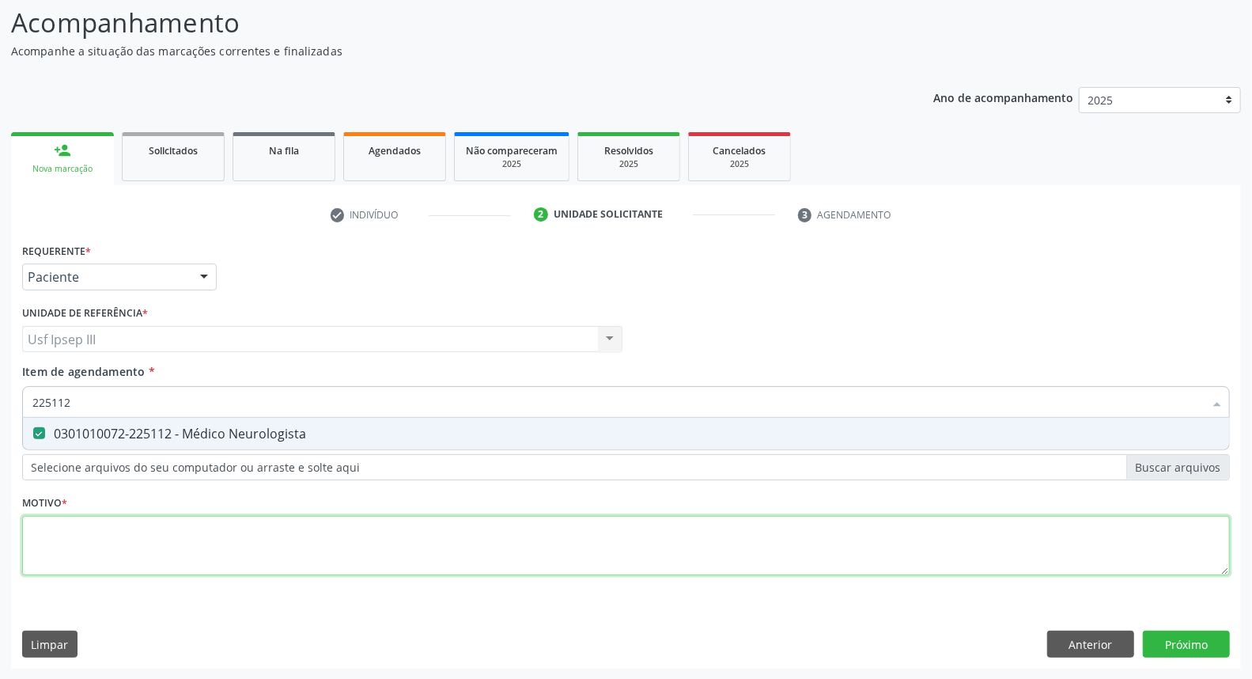
click at [171, 540] on div "Requerente * Paciente Médico(a) Enfermeiro(a) Paciente Nenhum resultado encontr…" at bounding box center [626, 418] width 1208 height 358
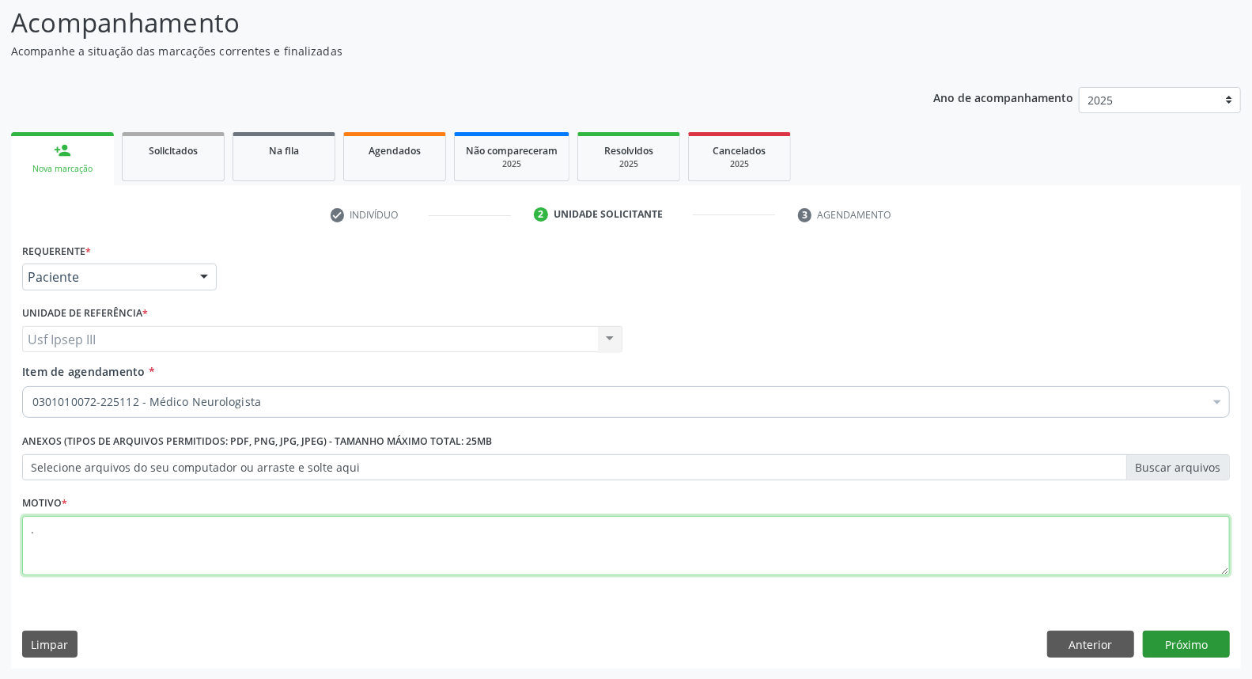
type textarea "."
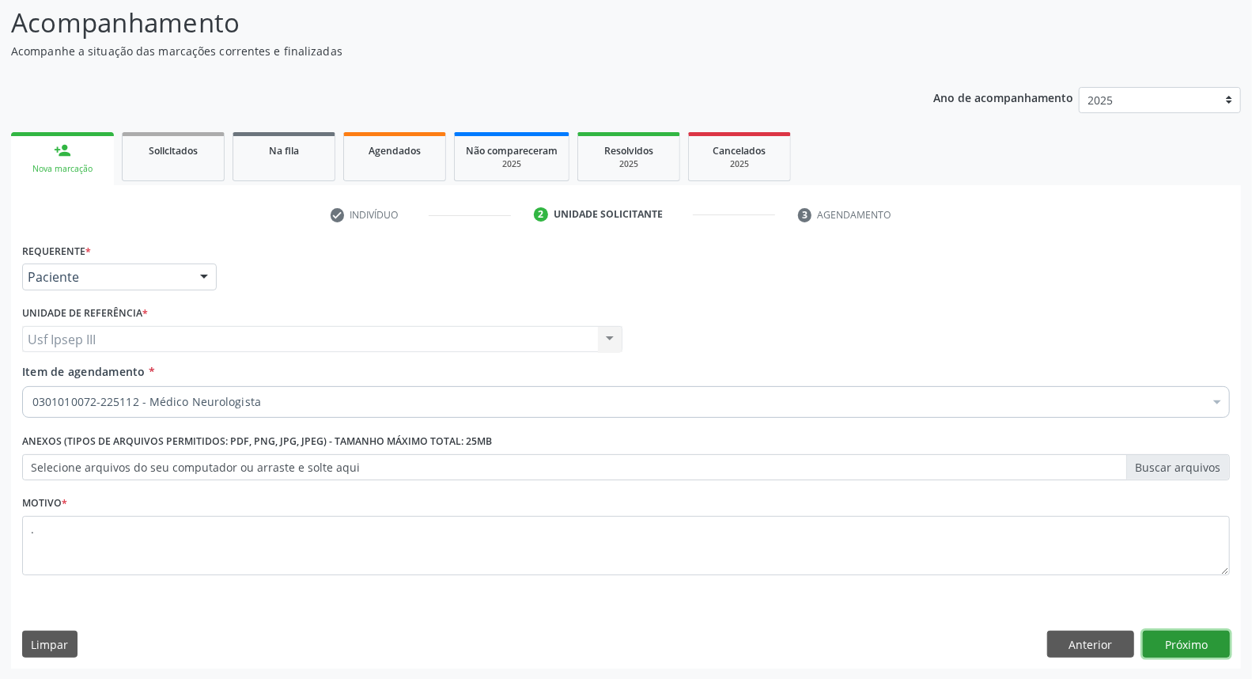
click at [1164, 639] on button "Próximo" at bounding box center [1186, 643] width 87 height 27
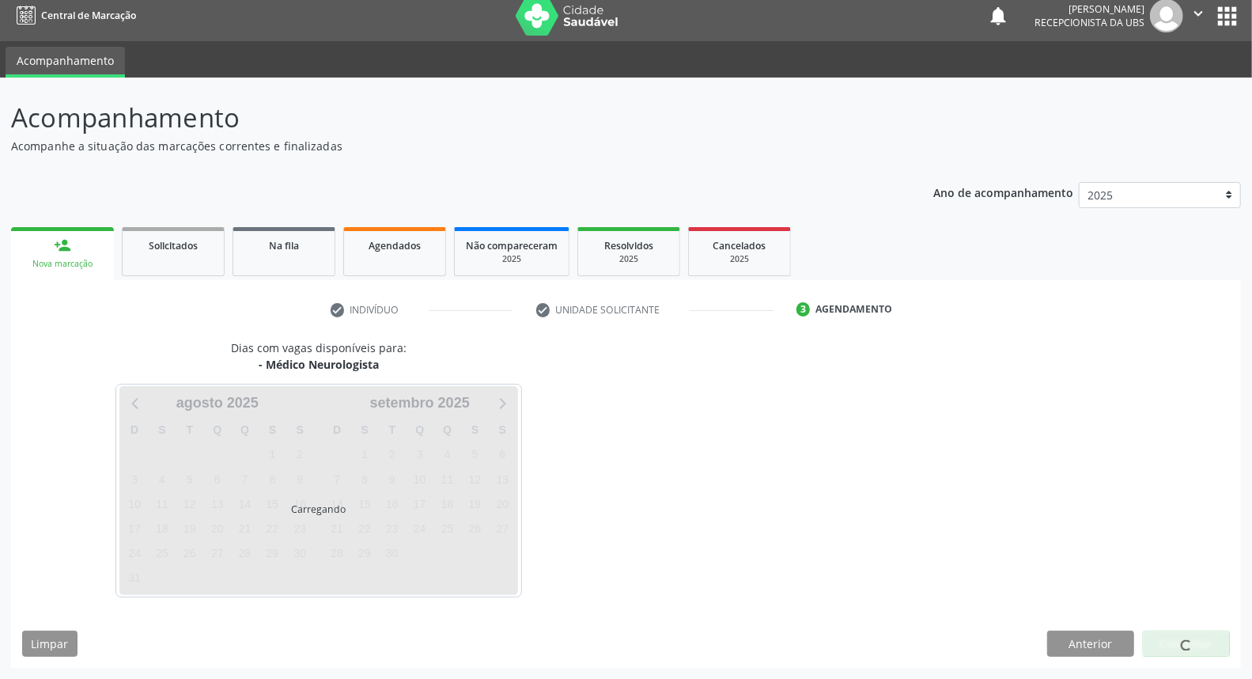
scroll to position [9, 0]
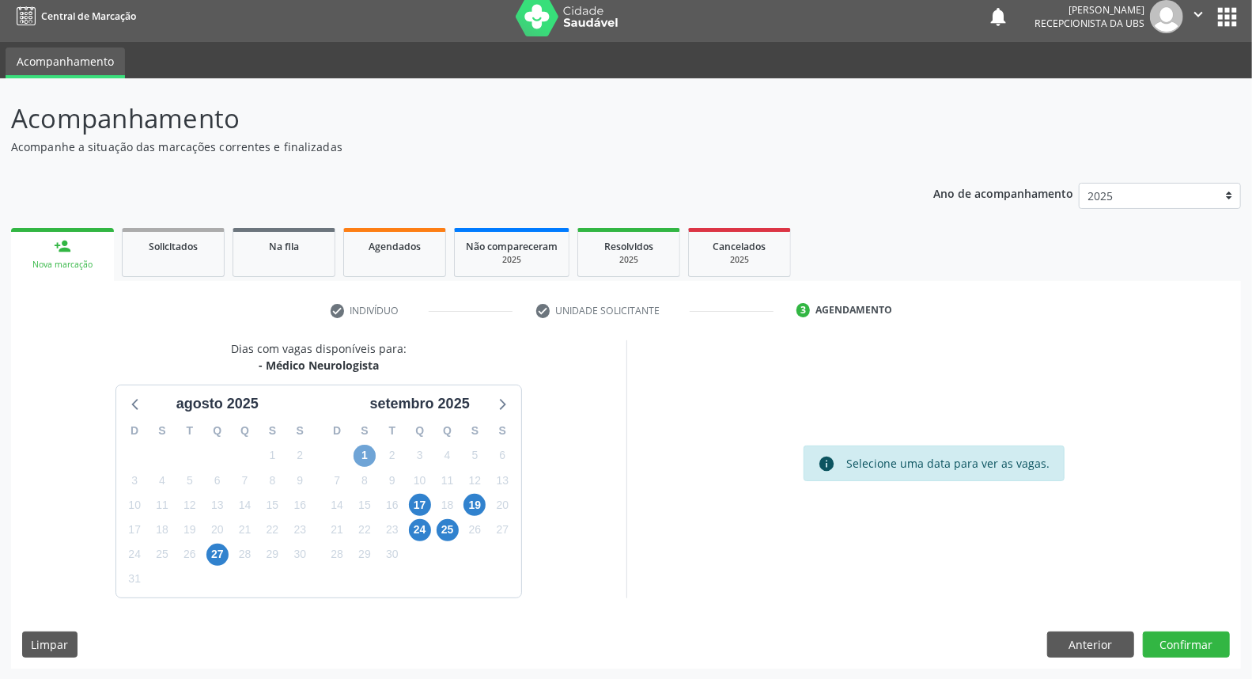
click at [358, 452] on span "1" at bounding box center [364, 455] width 22 height 22
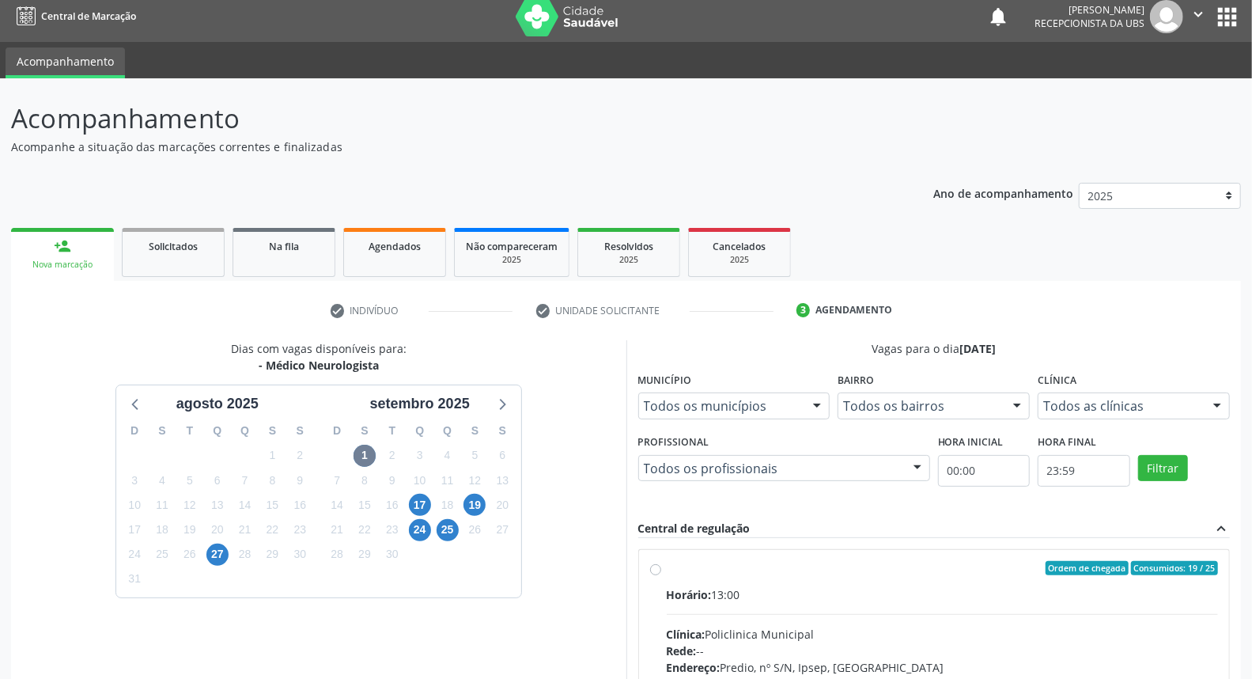
click at [909, 585] on label "Ordem de chegada Consumidos: 19 / 25 Horário: 13:00 Clínica: Policlinica Munici…" at bounding box center [943, 682] width 552 height 243
click at [661, 575] on input "Ordem de chegada Consumidos: 19 / 25 Horário: 13:00 Clínica: Policlinica Munici…" at bounding box center [655, 568] width 11 height 14
radio input "true"
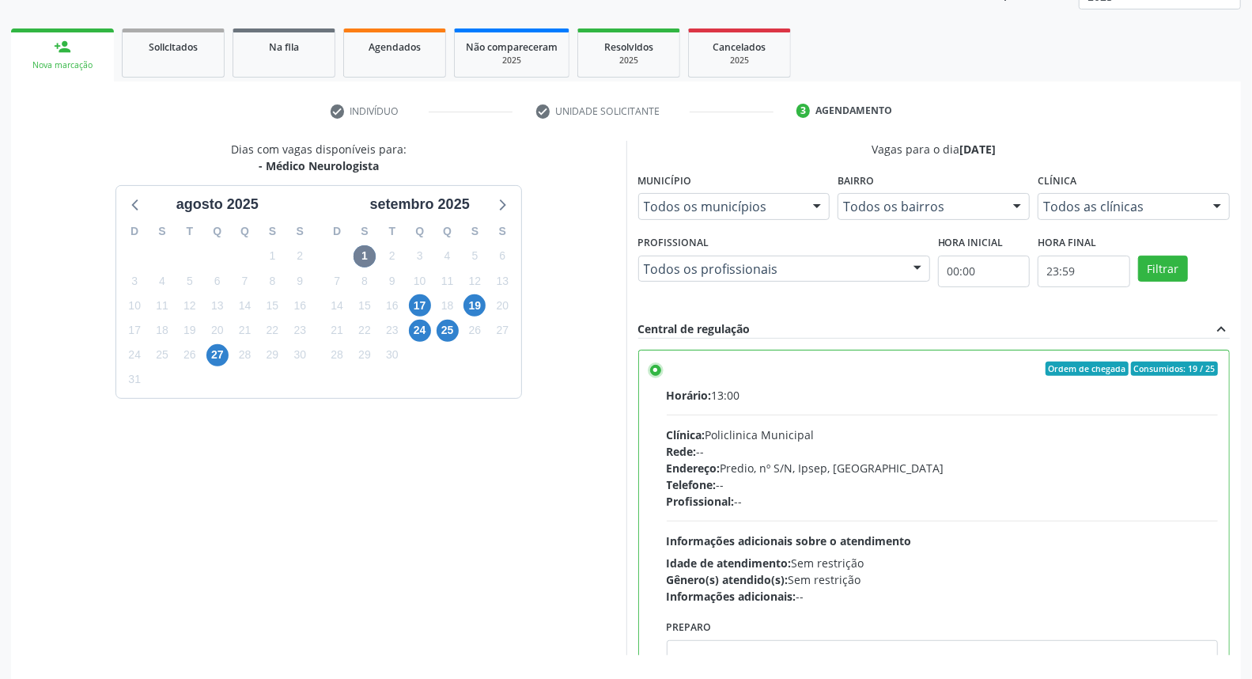
scroll to position [265, 0]
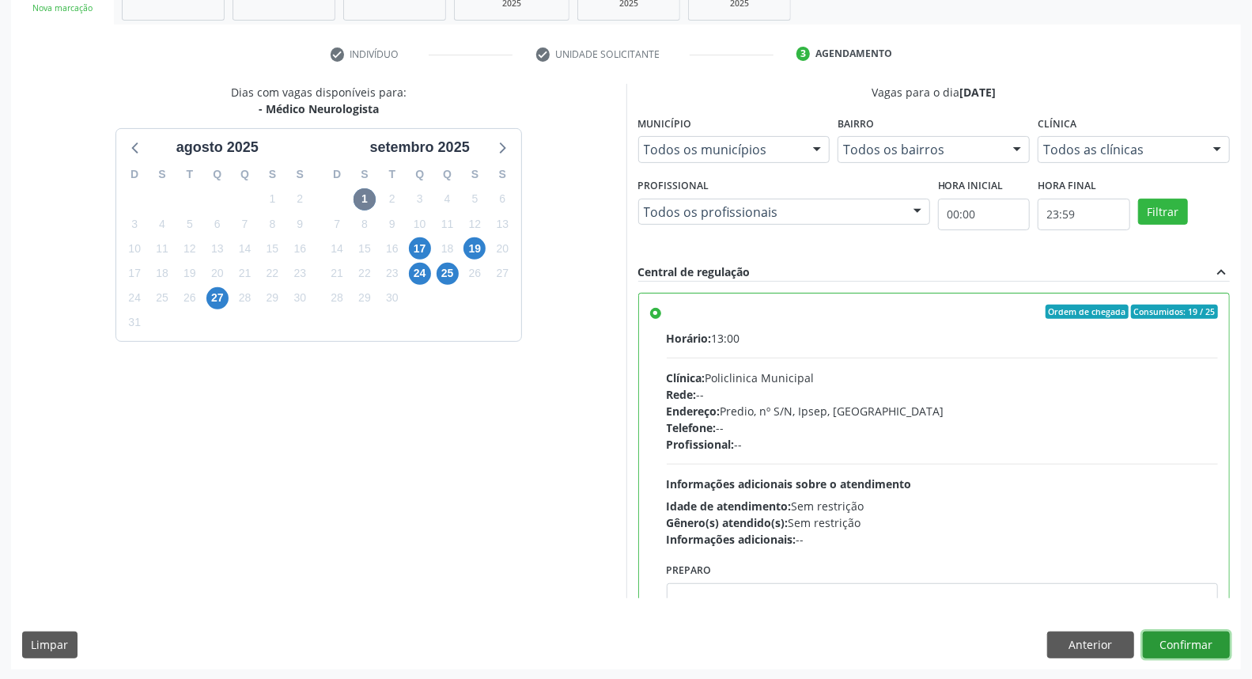
click at [1195, 641] on button "Confirmar" at bounding box center [1186, 644] width 87 height 27
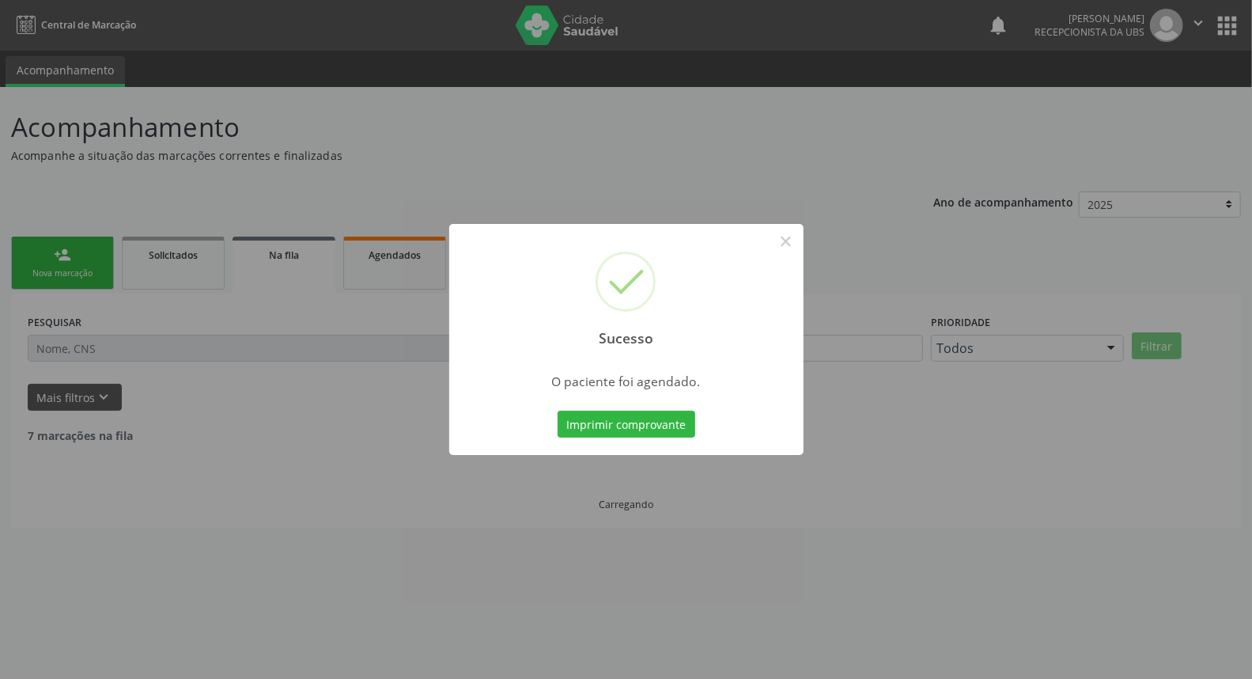
scroll to position [0, 0]
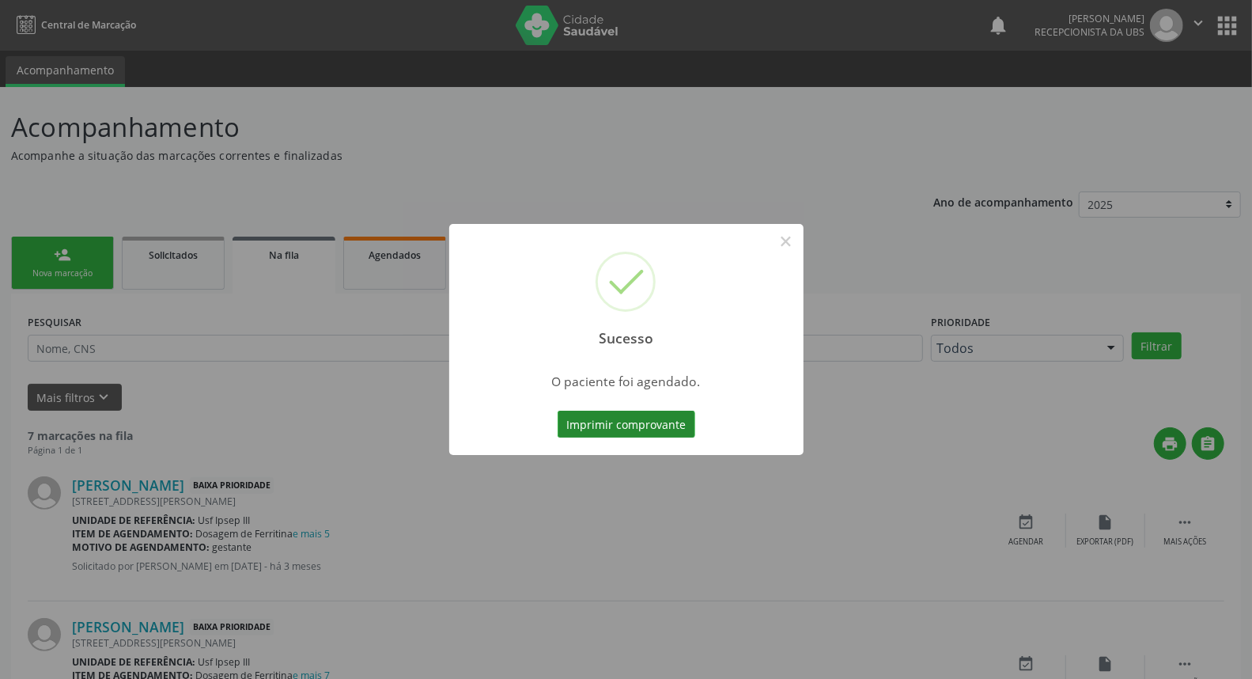
click at [645, 430] on button "Imprimir comprovante" at bounding box center [627, 423] width 138 height 27
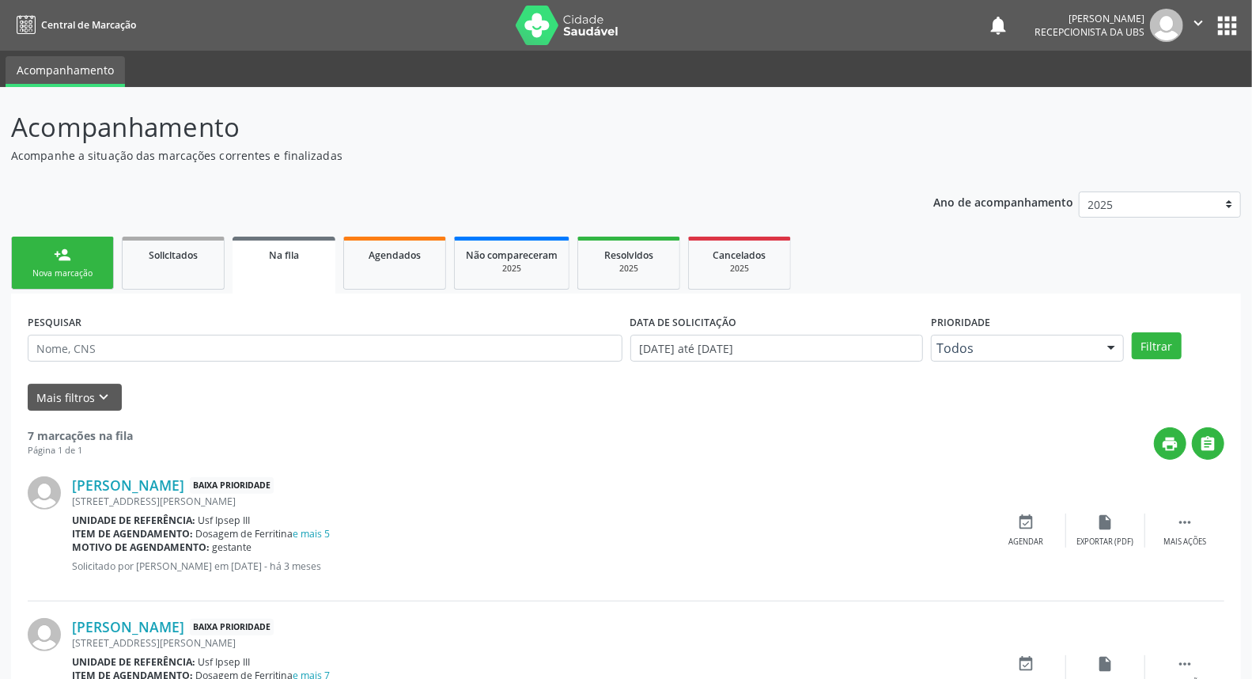
click at [73, 262] on link "person_add Nova marcação" at bounding box center [62, 262] width 103 height 53
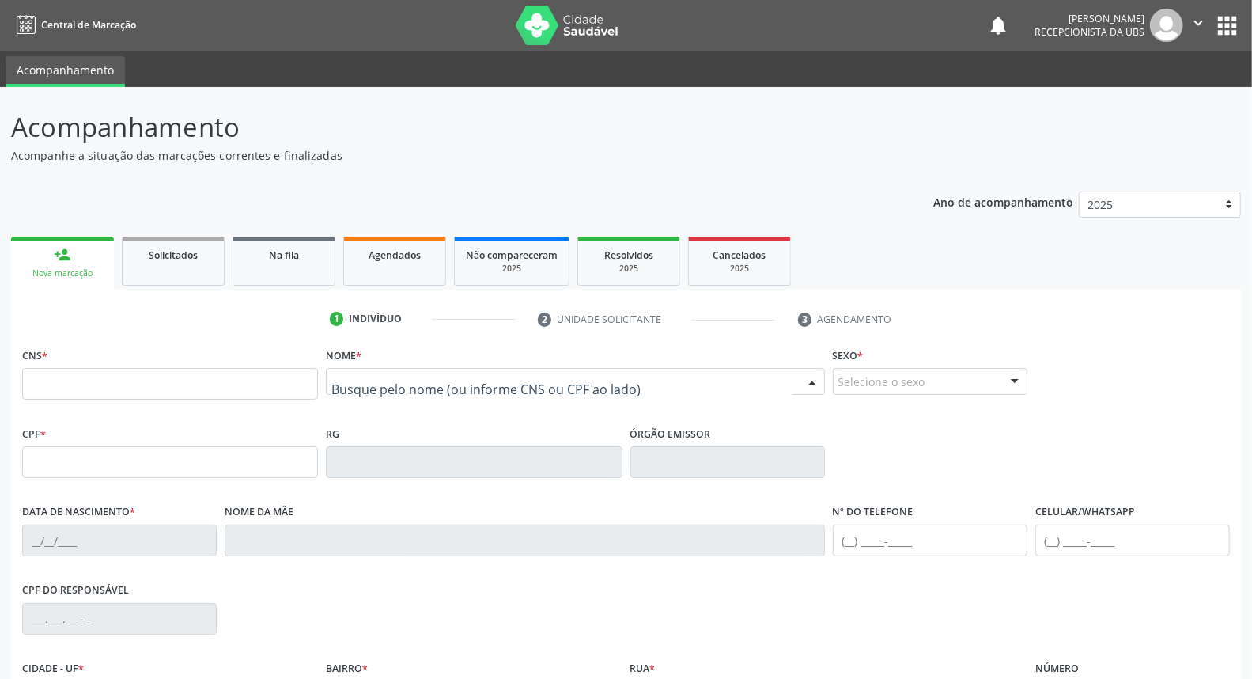
click at [365, 372] on div at bounding box center [575, 381] width 498 height 27
type input "gustavo leandro"
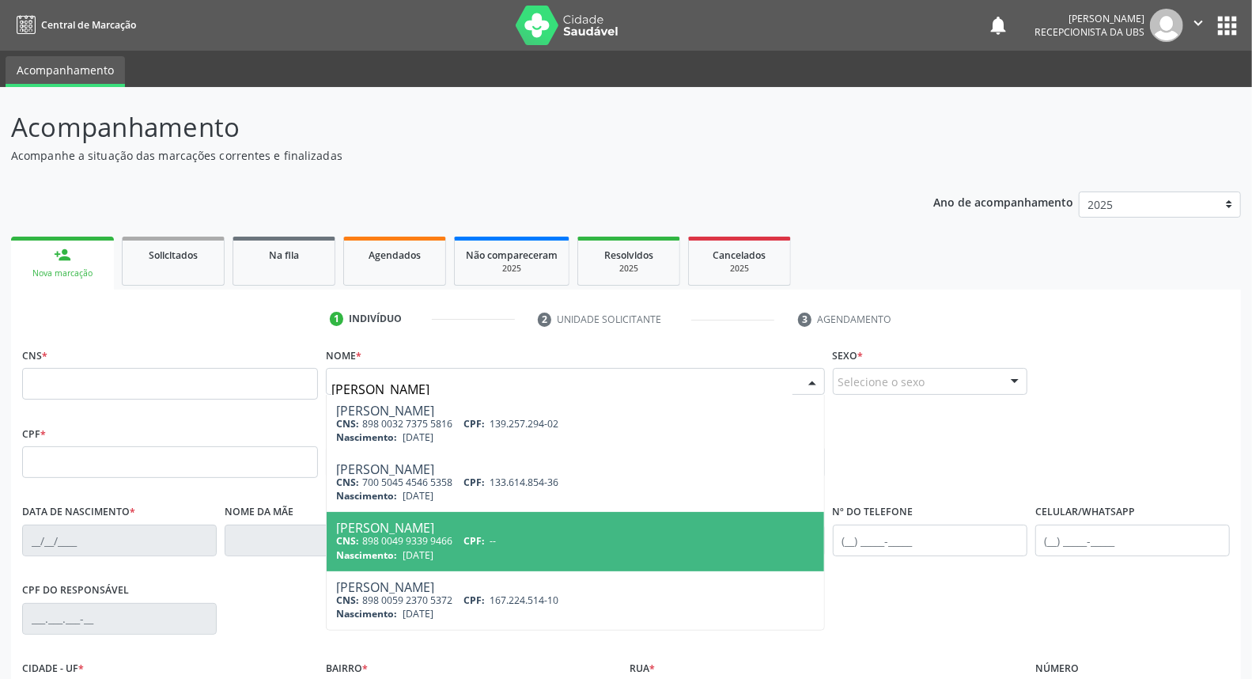
click at [459, 525] on div "Gustavo Leandro Nunes de Sousa Silva" at bounding box center [575, 527] width 478 height 13
type input "898 0049 9339 9466"
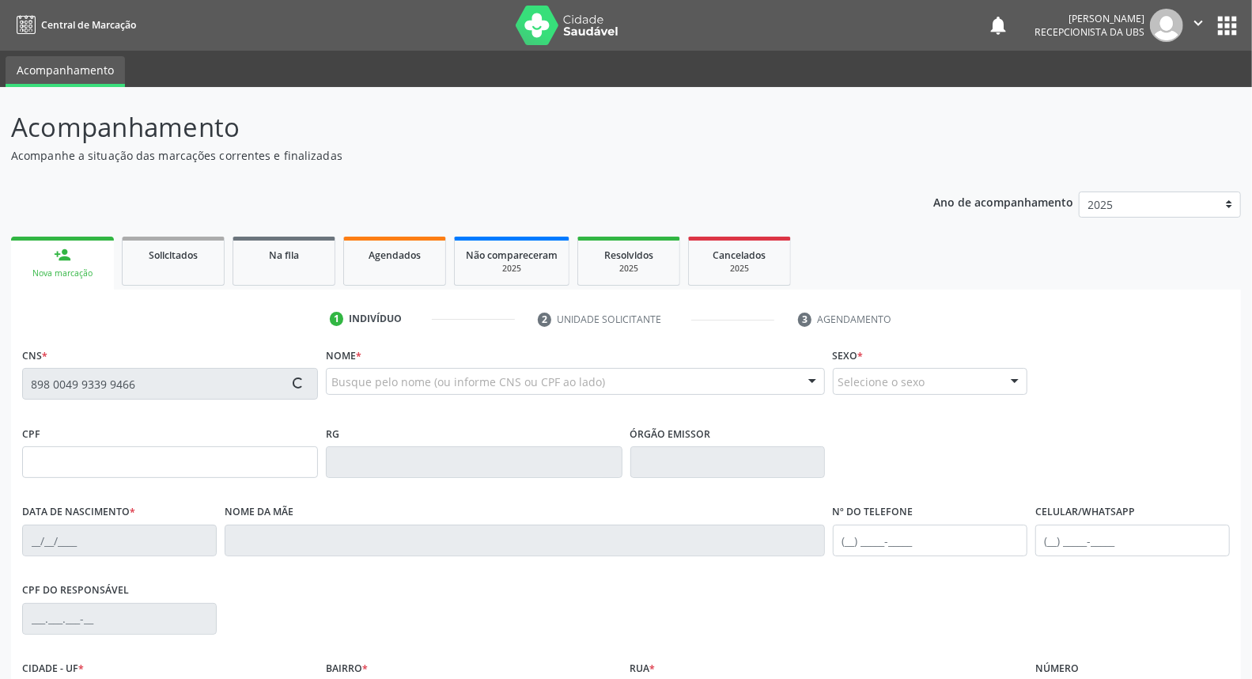
type input "23/02/2016"
type input "Luciana Nunes de Sousa"
type input "(87) 9651-9791"
type input "026.159.503-20"
type input "54"
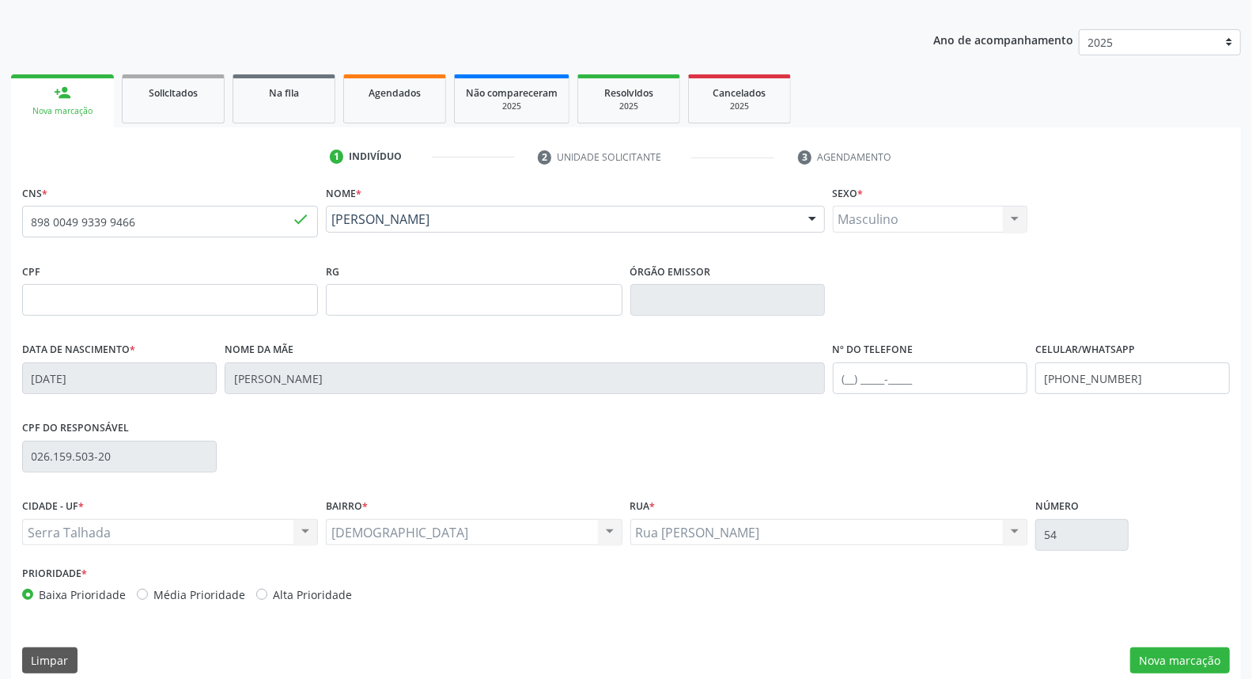
scroll to position [177, 0]
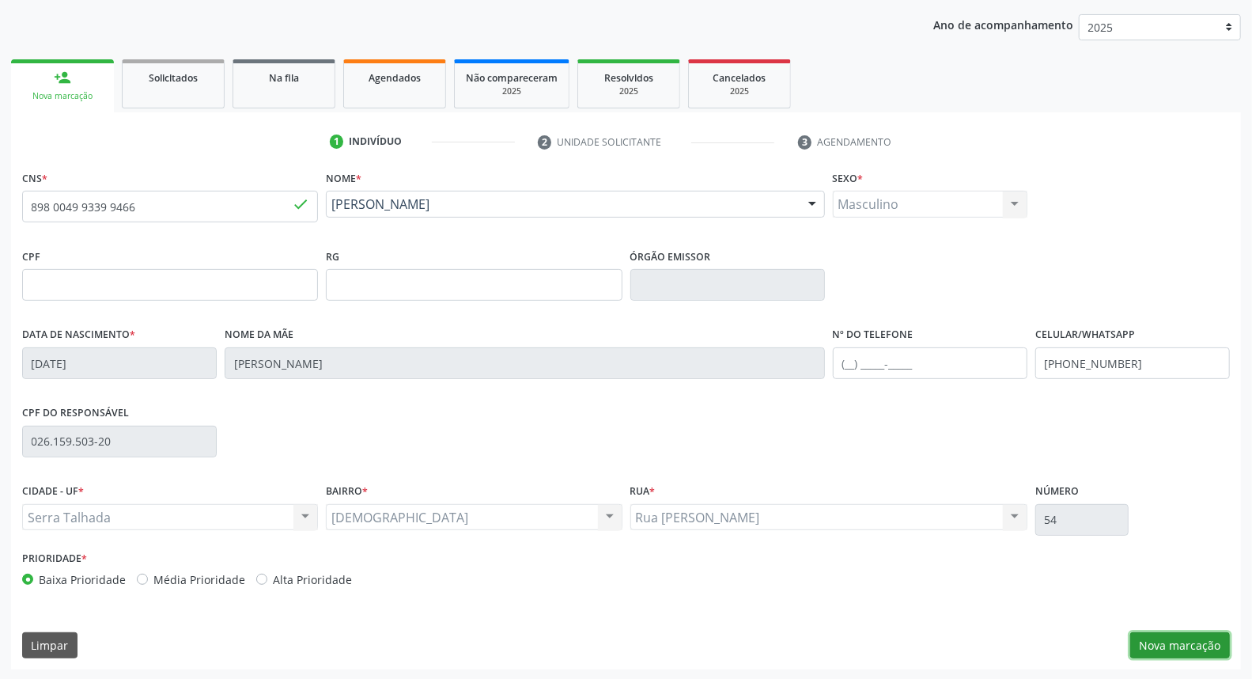
click at [1171, 639] on button "Nova marcação" at bounding box center [1180, 645] width 100 height 27
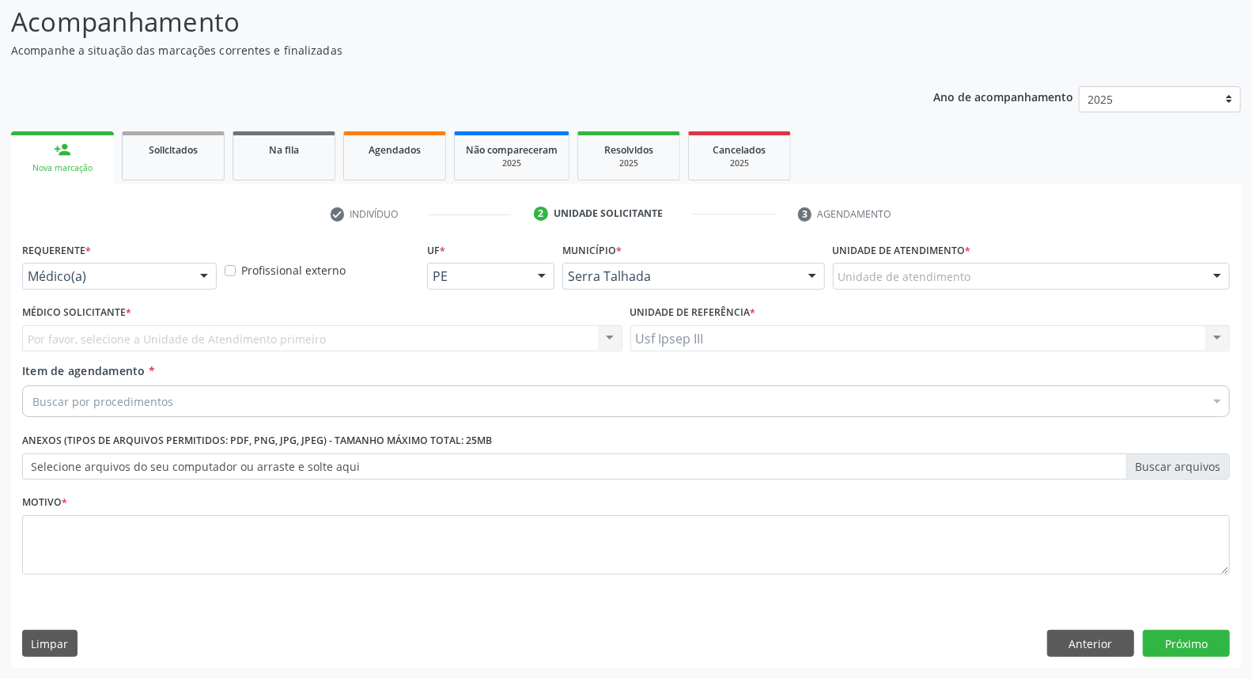
scroll to position [104, 0]
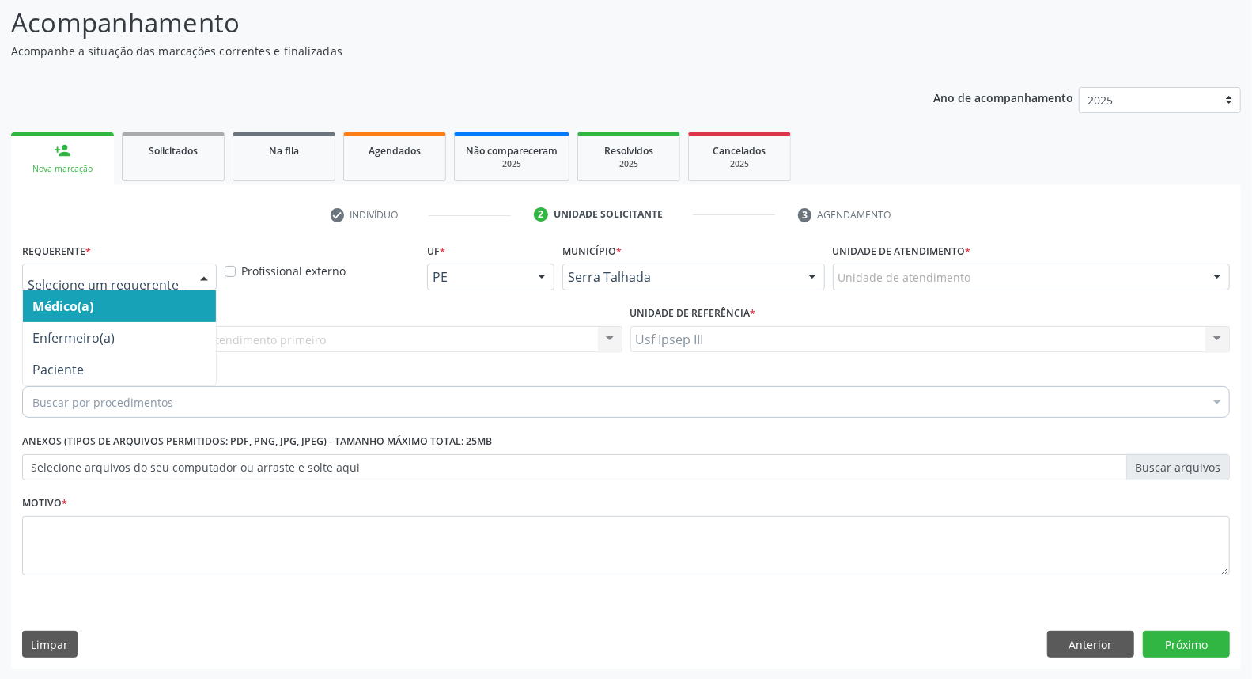
click at [196, 269] on div at bounding box center [204, 277] width 24 height 27
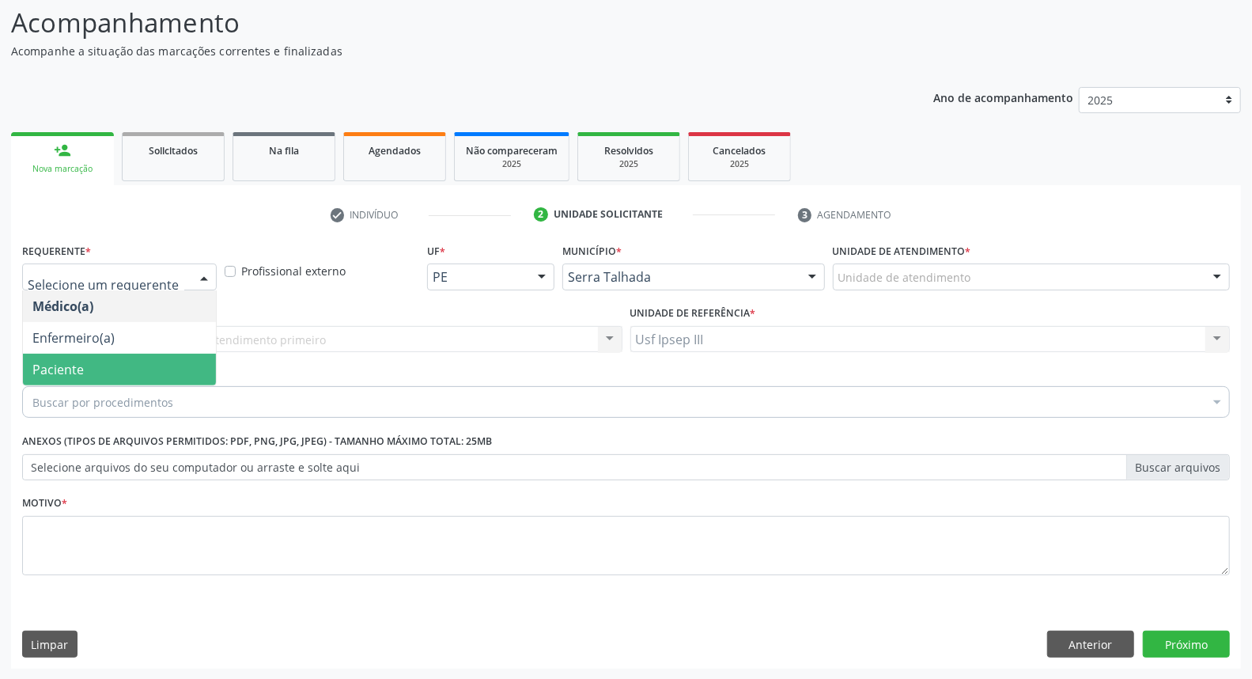
click at [125, 372] on span "Paciente" at bounding box center [119, 369] width 193 height 32
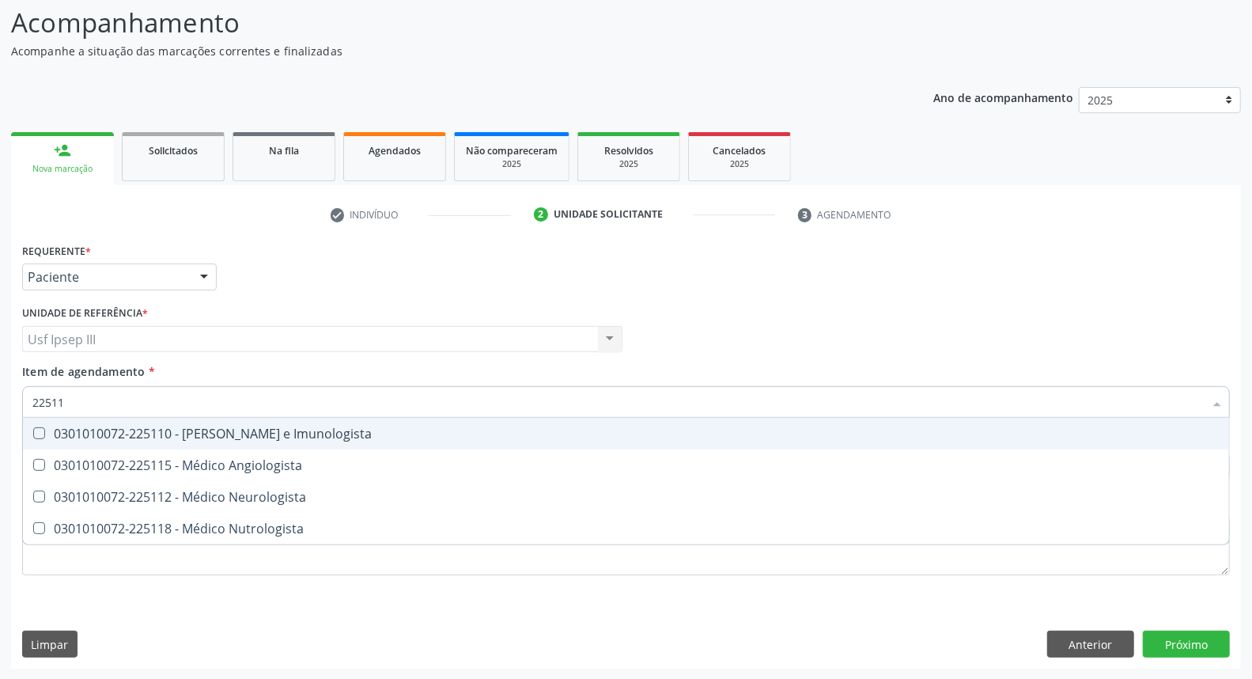
type input "225112"
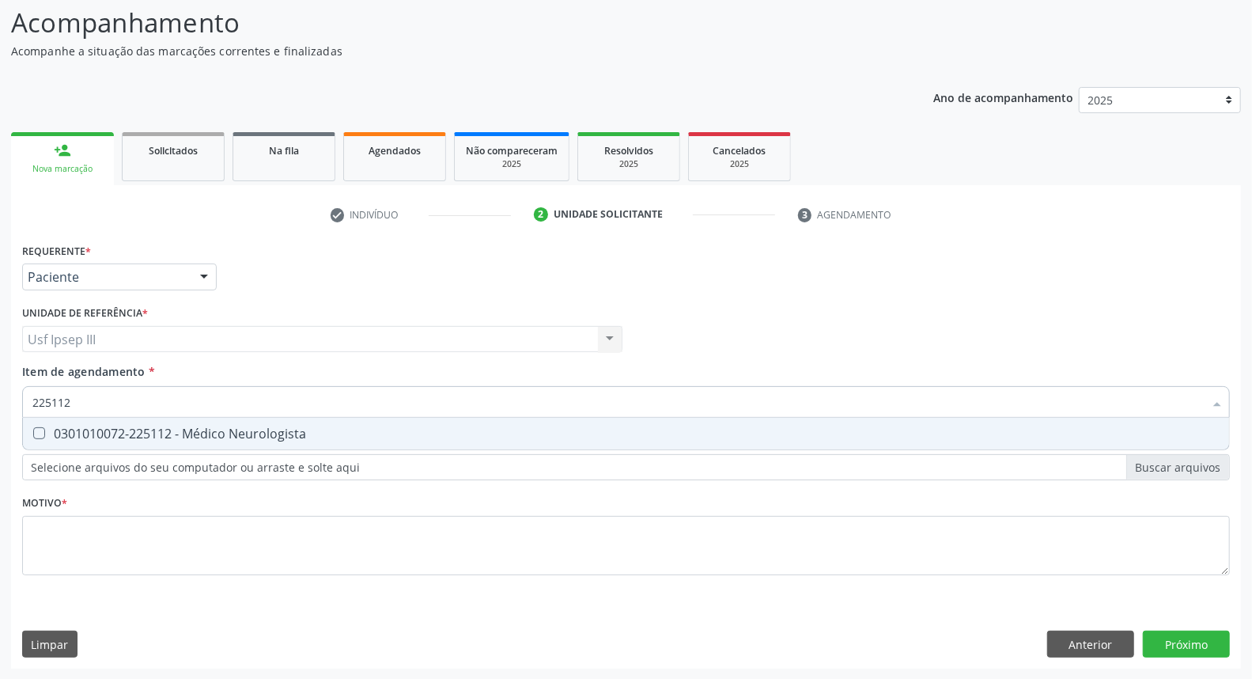
click at [144, 419] on span "0301010072-225112 - Médico Neurologista" at bounding box center [626, 434] width 1206 height 32
checkbox Neurologista "true"
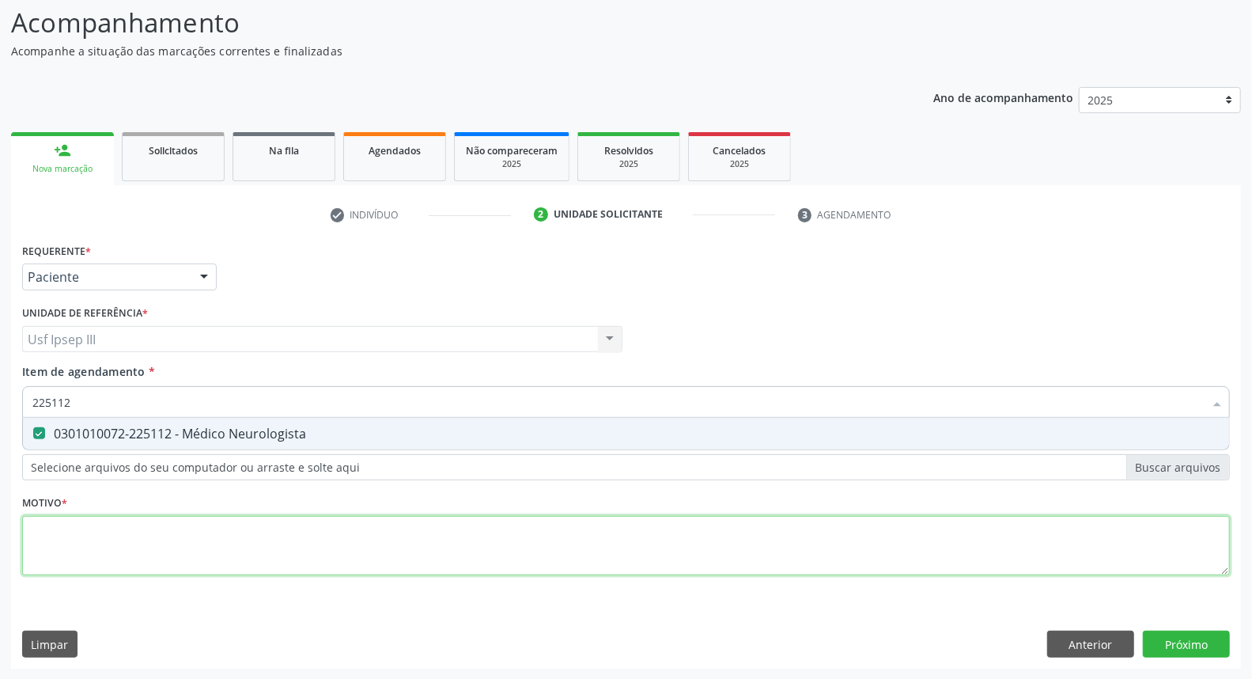
click at [115, 542] on div "Requerente * Paciente Médico(a) Enfermeiro(a) Paciente Nenhum resultado encontr…" at bounding box center [626, 418] width 1208 height 358
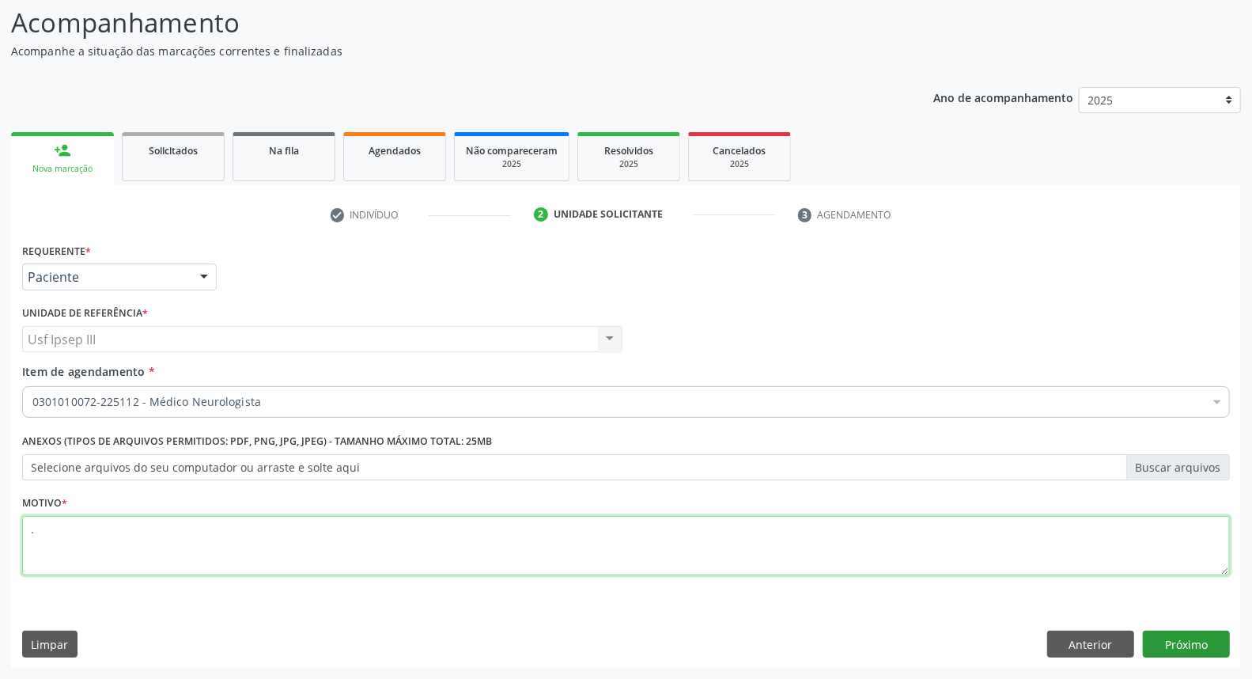
type textarea "."
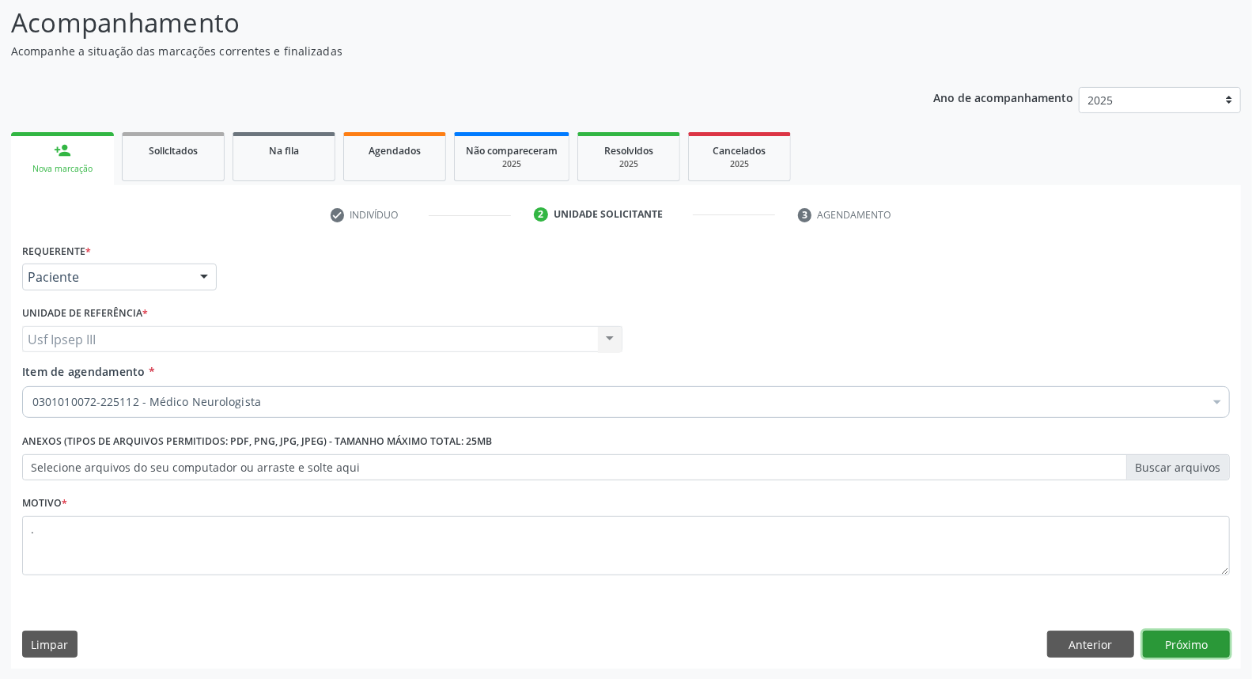
click at [1176, 641] on button "Próximo" at bounding box center [1186, 643] width 87 height 27
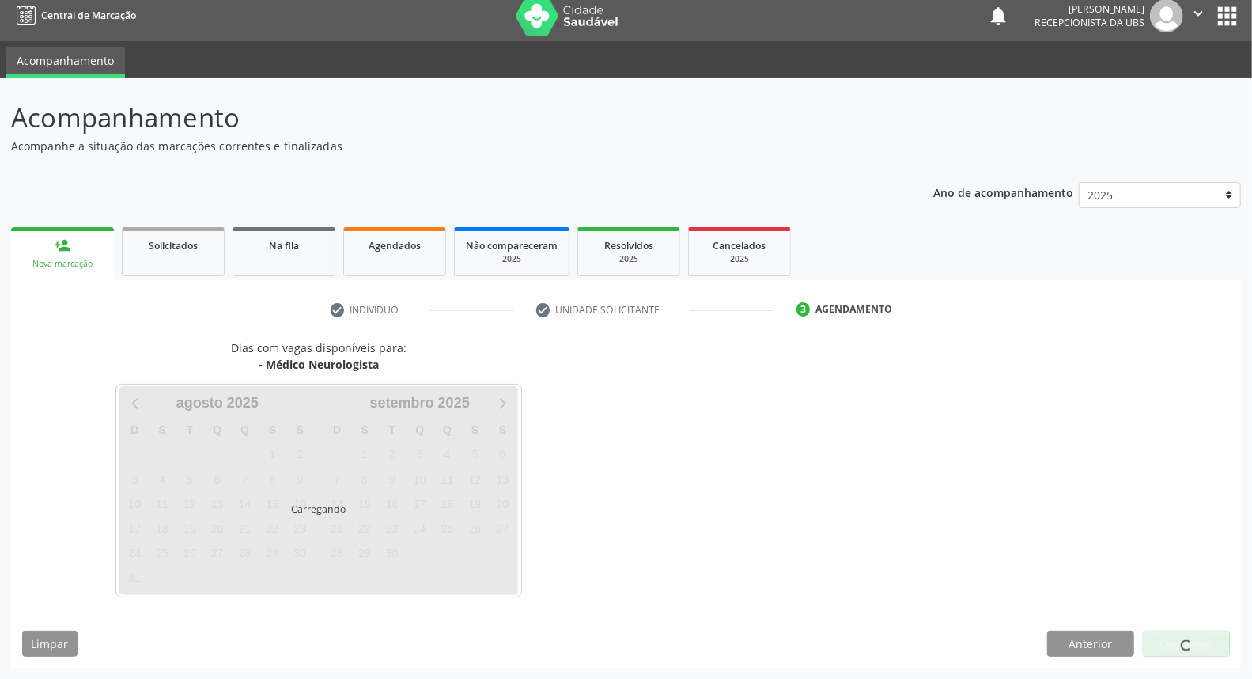
scroll to position [9, 0]
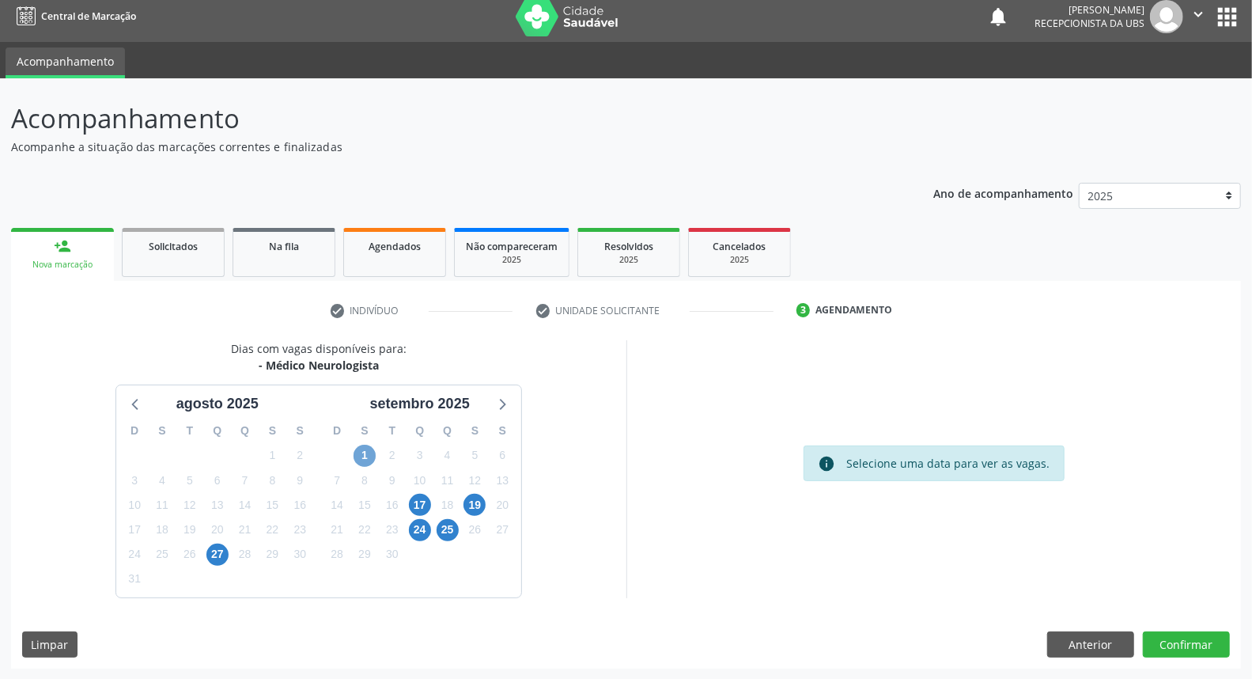
click at [360, 454] on span "1" at bounding box center [364, 455] width 22 height 22
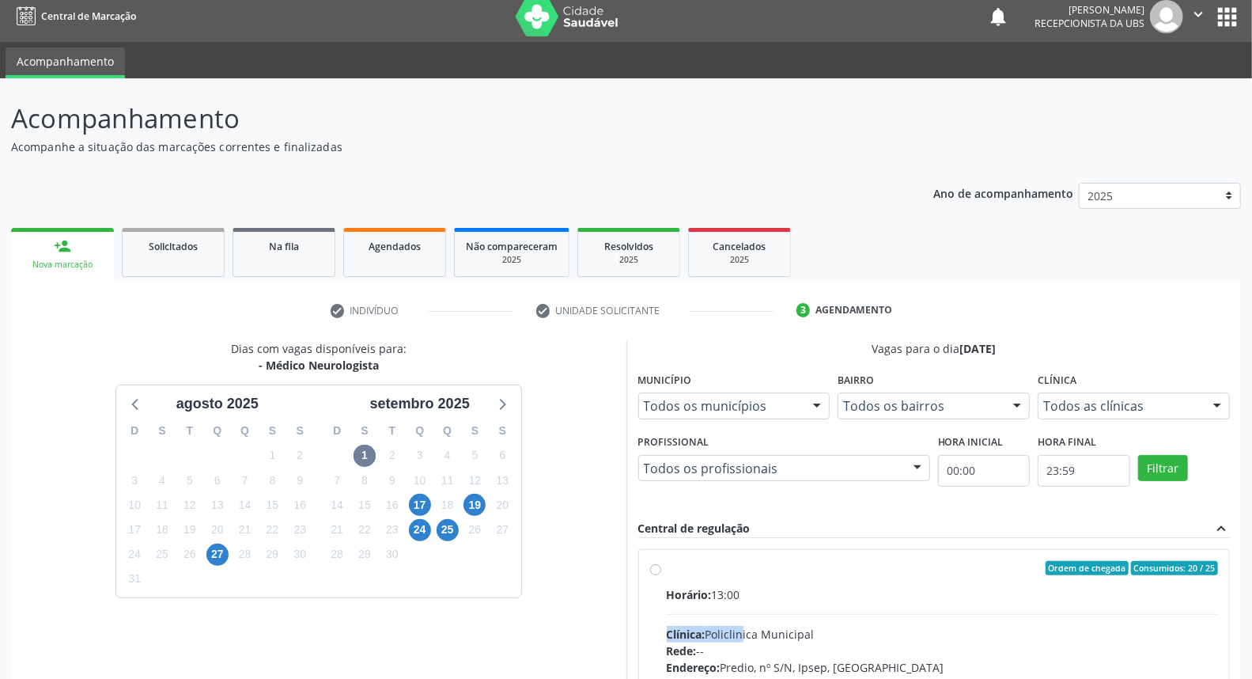
radio input "true"
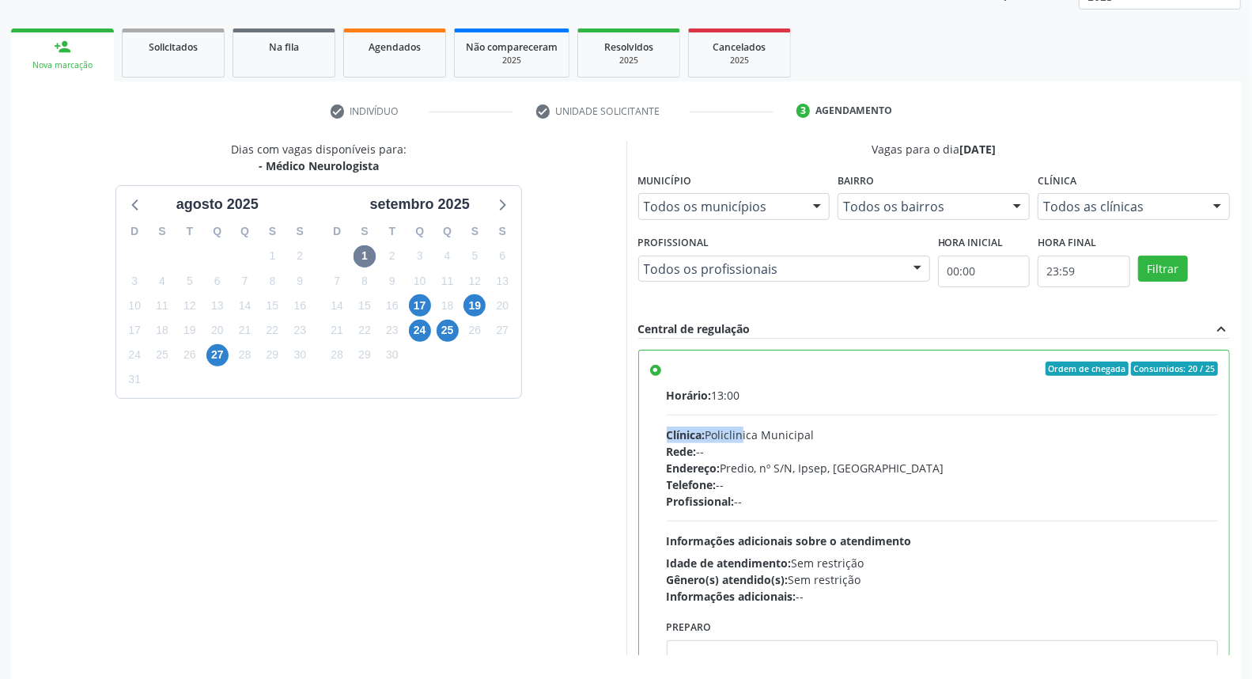
scroll to position [265, 0]
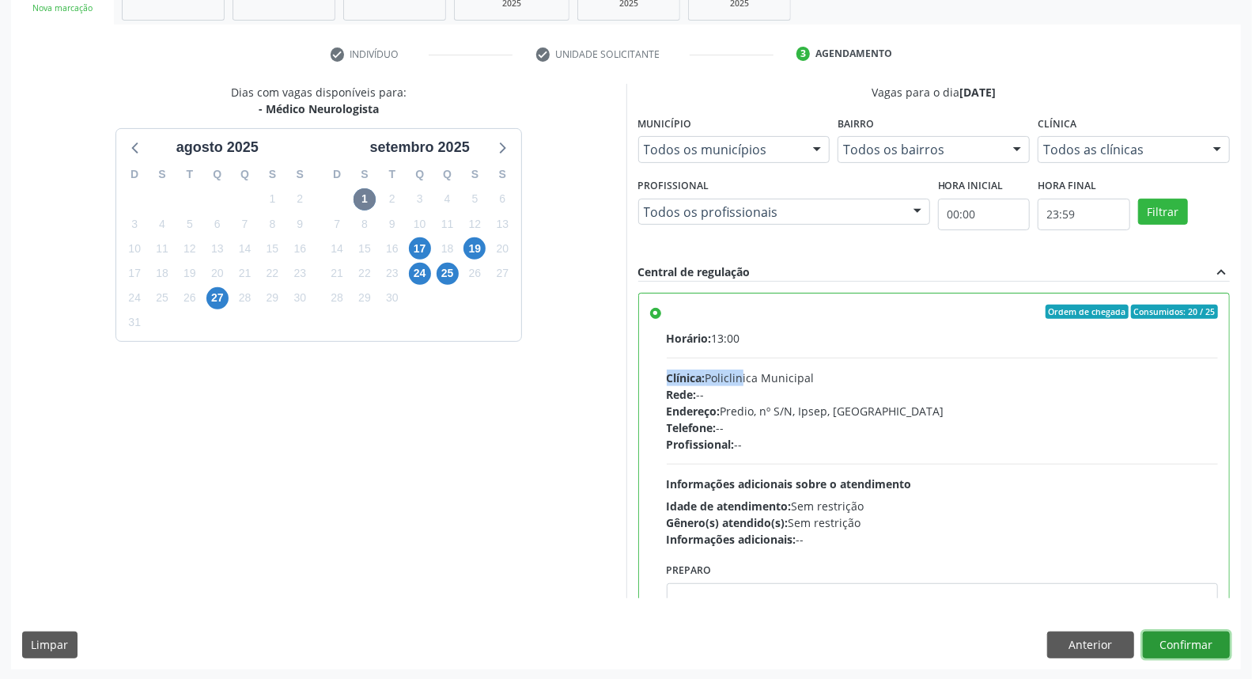
click at [1178, 645] on button "Confirmar" at bounding box center [1186, 644] width 87 height 27
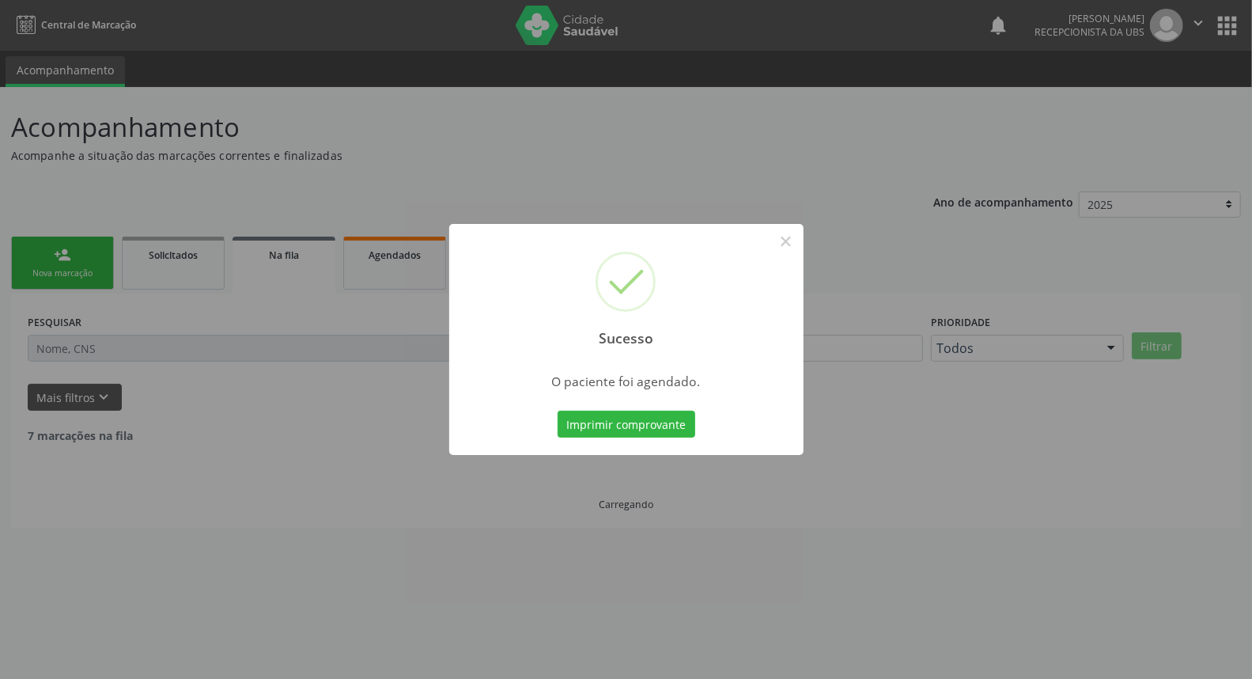
scroll to position [0, 0]
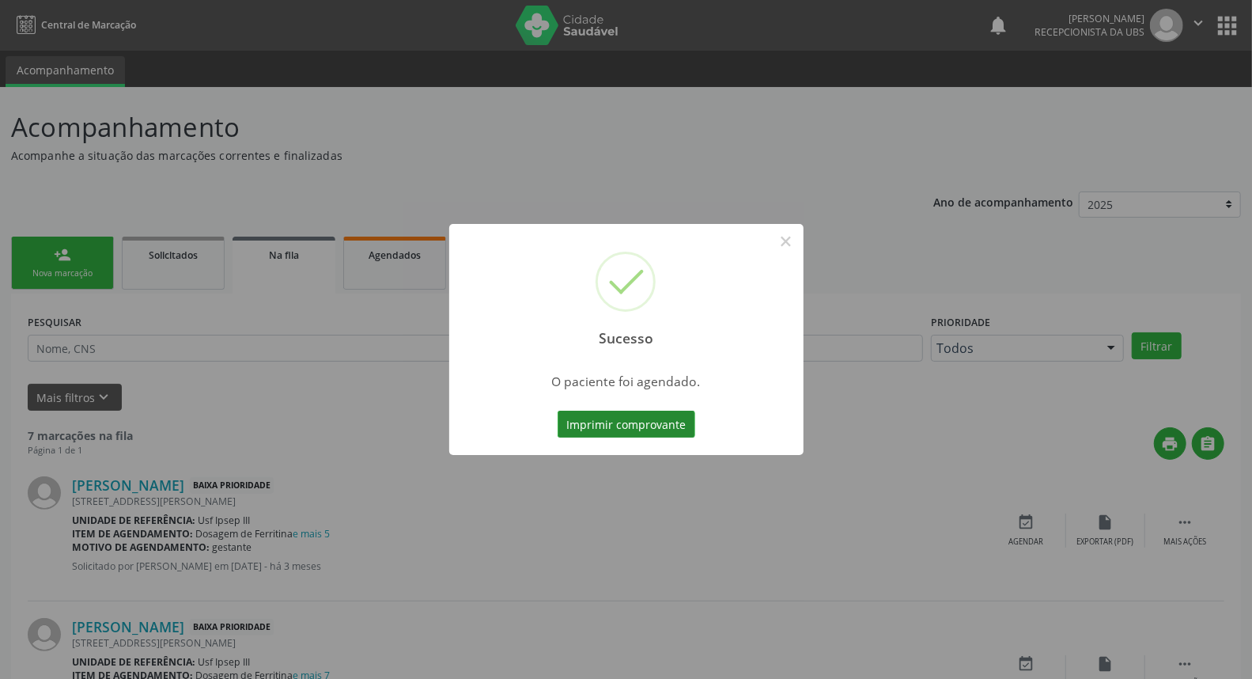
click at [630, 417] on button "Imprimir comprovante" at bounding box center [627, 423] width 138 height 27
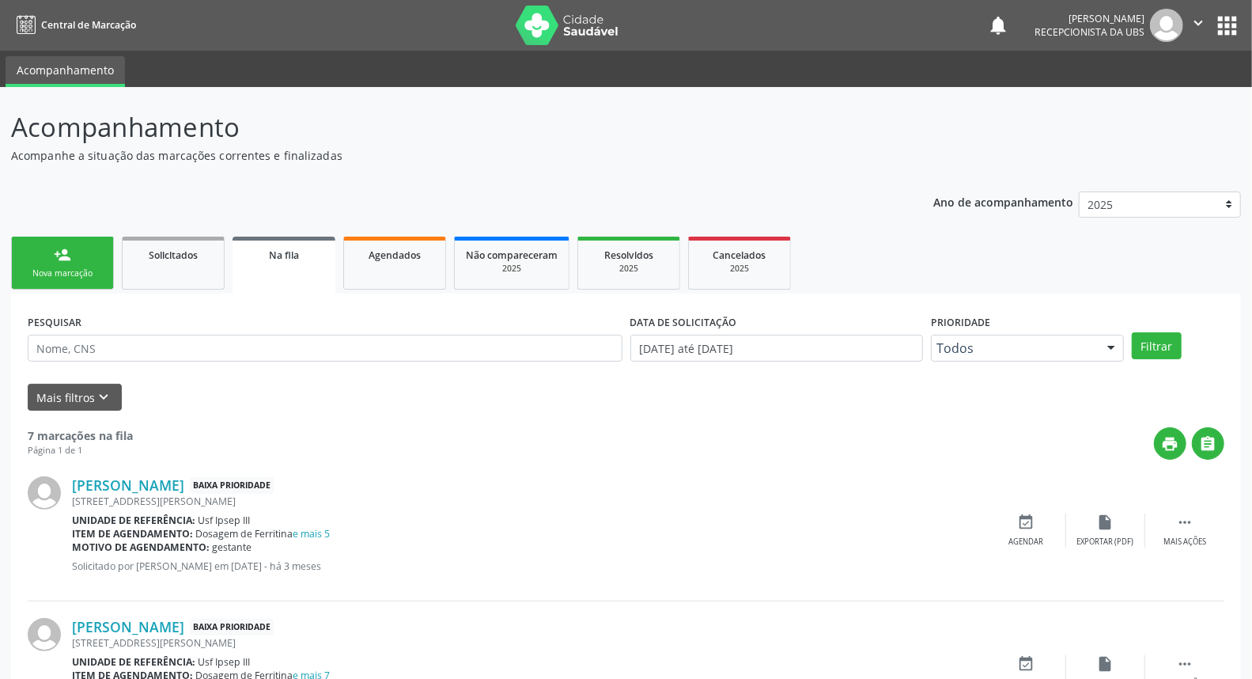
click at [82, 250] on link "person_add Nova marcação" at bounding box center [62, 262] width 103 height 53
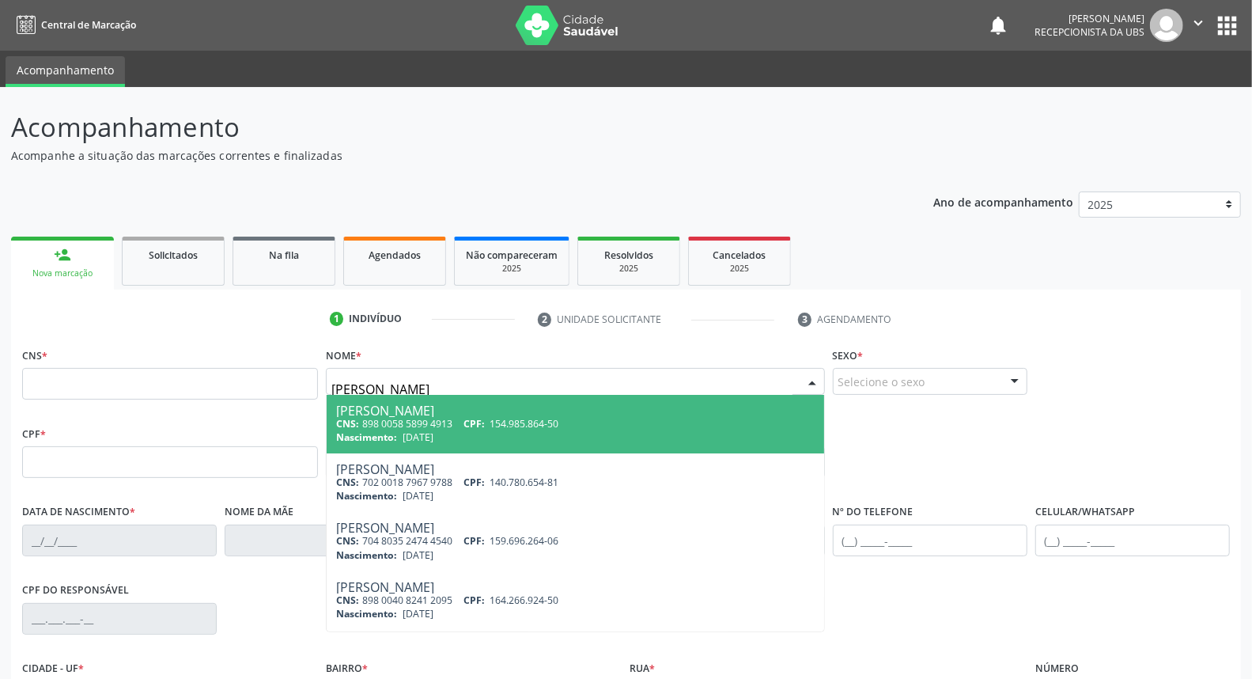
type input "maria vitoria medeiros goulart"
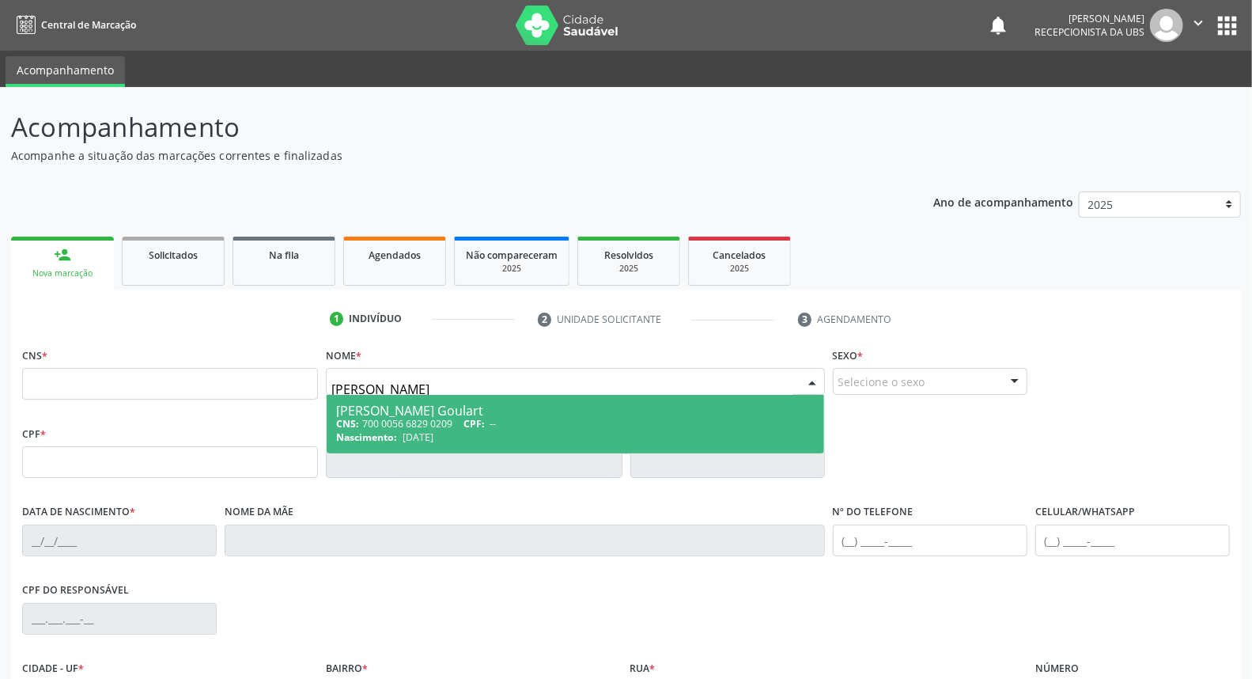
click at [389, 419] on div "CNS: 700 0056 6829 0209 CPF: --" at bounding box center [575, 423] width 478 height 13
type input "700 0056 6829 0209"
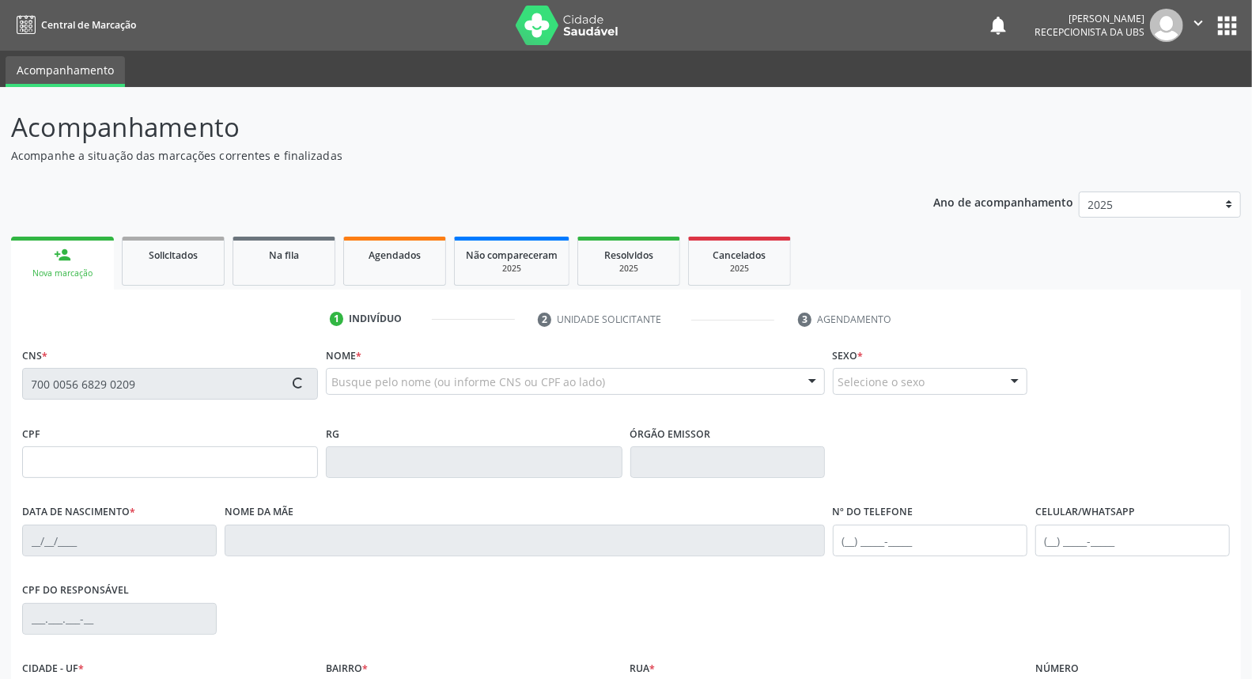
type input "05/05/2016"
type input "Thais Medeiros Lima"
type input "(99) 99999-9999"
type input "235"
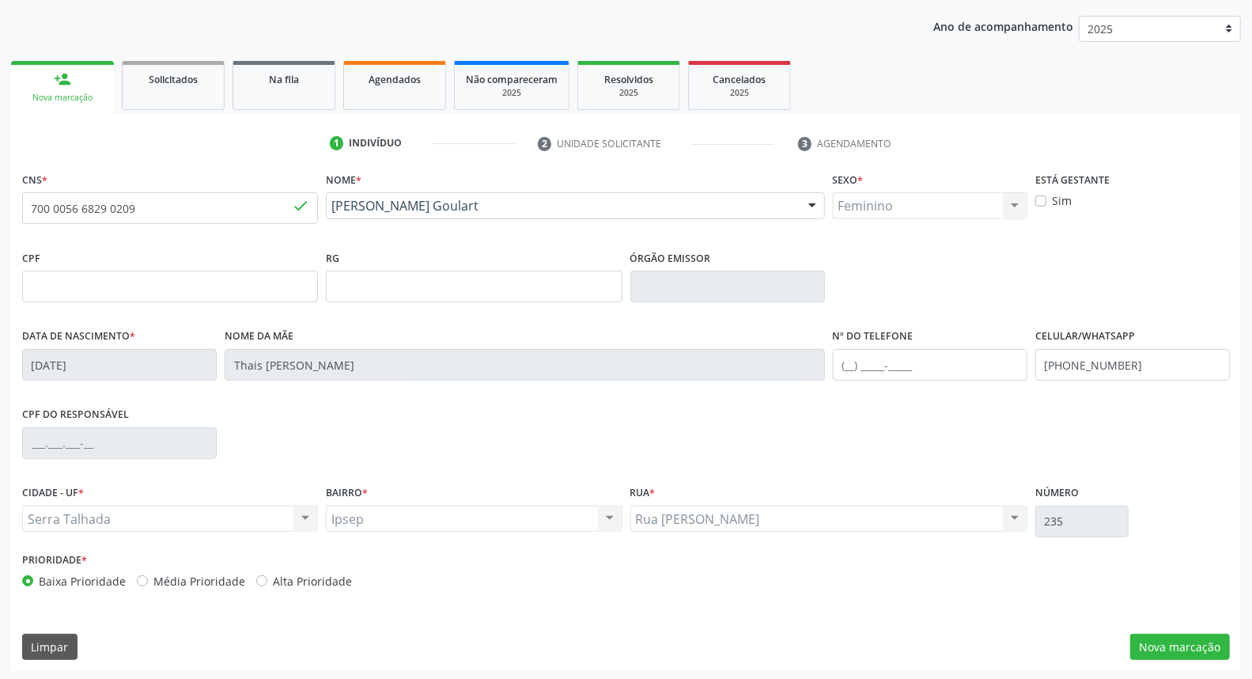
scroll to position [177, 0]
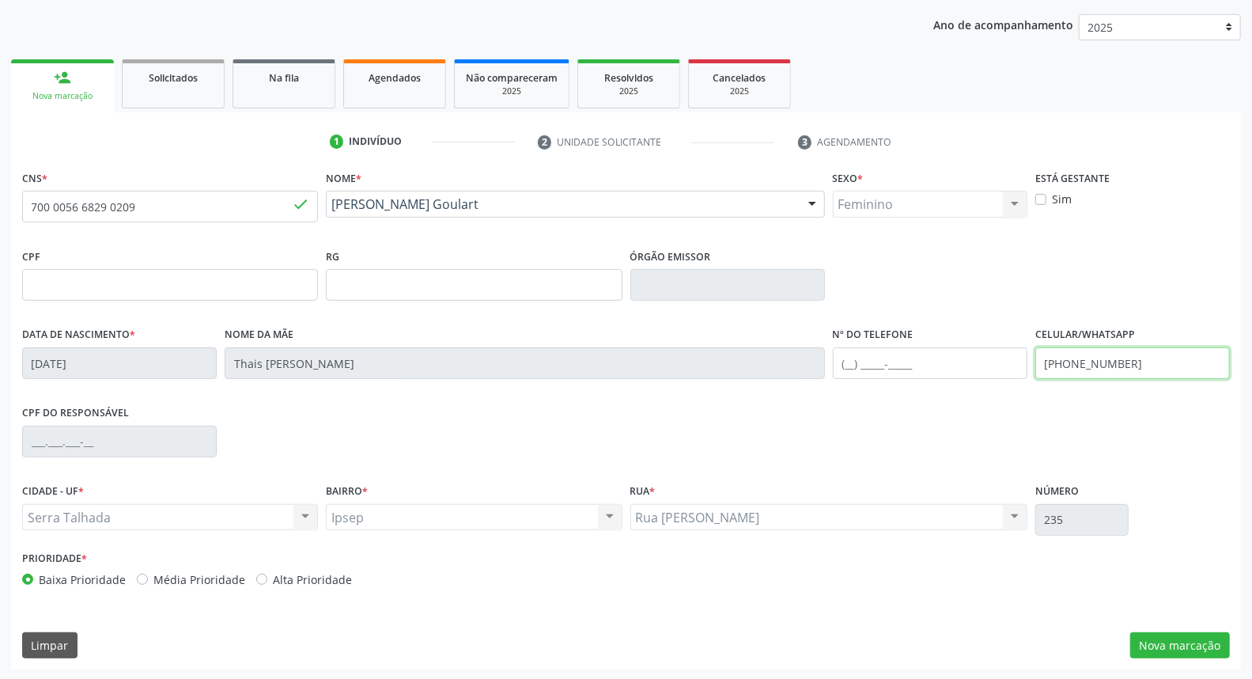
click at [1151, 364] on input "(99) 99999-9999" at bounding box center [1132, 363] width 195 height 32
type input "("
type input "(87) 99818-1030"
click at [1168, 643] on button "Nova marcação" at bounding box center [1180, 645] width 100 height 27
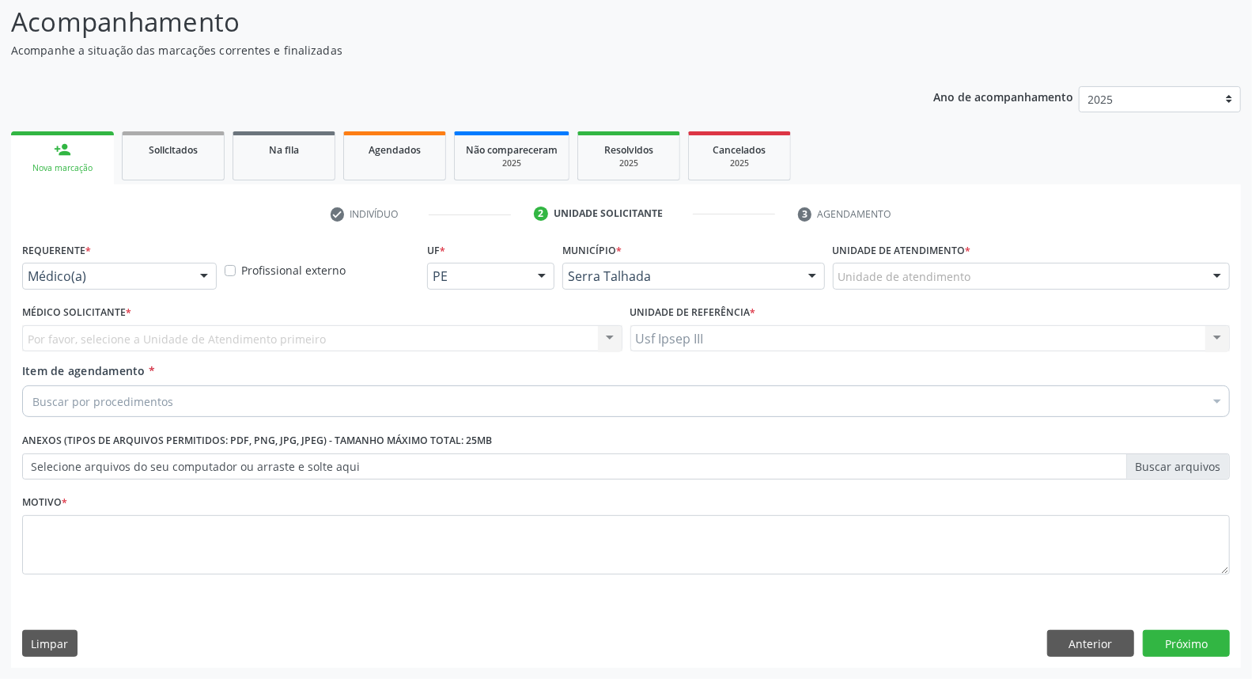
scroll to position [104, 0]
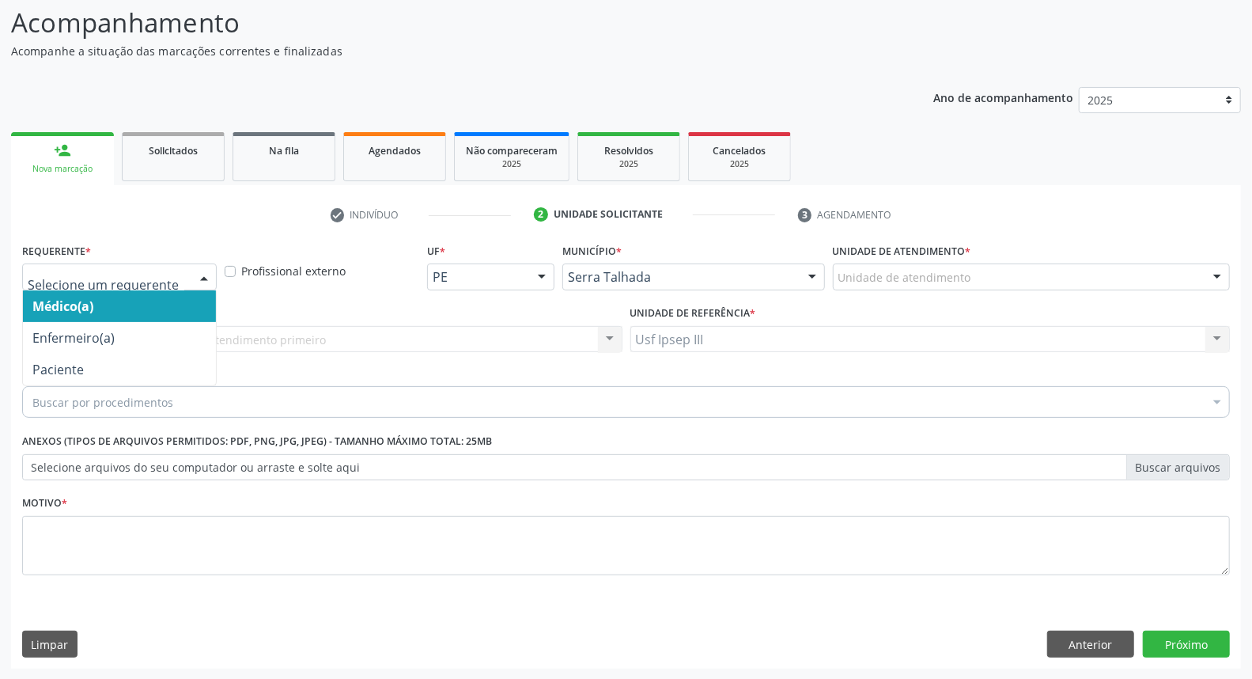
click at [201, 266] on div at bounding box center [204, 277] width 24 height 27
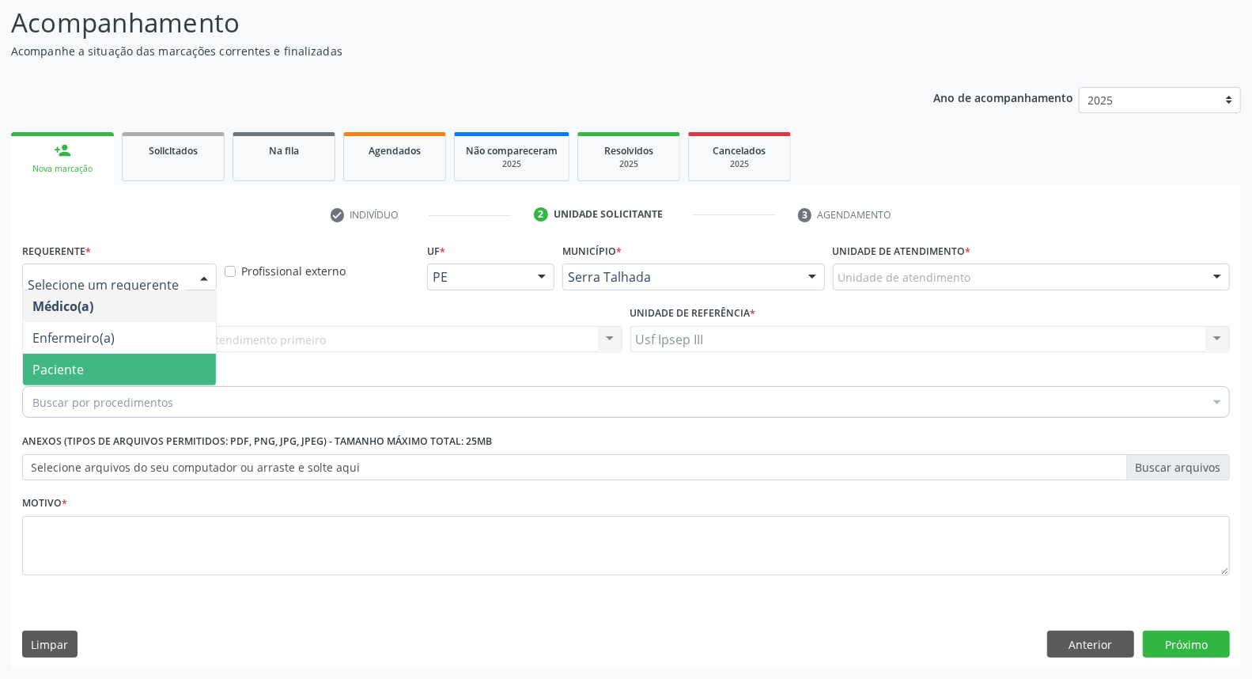
click at [155, 372] on span "Paciente" at bounding box center [119, 369] width 193 height 32
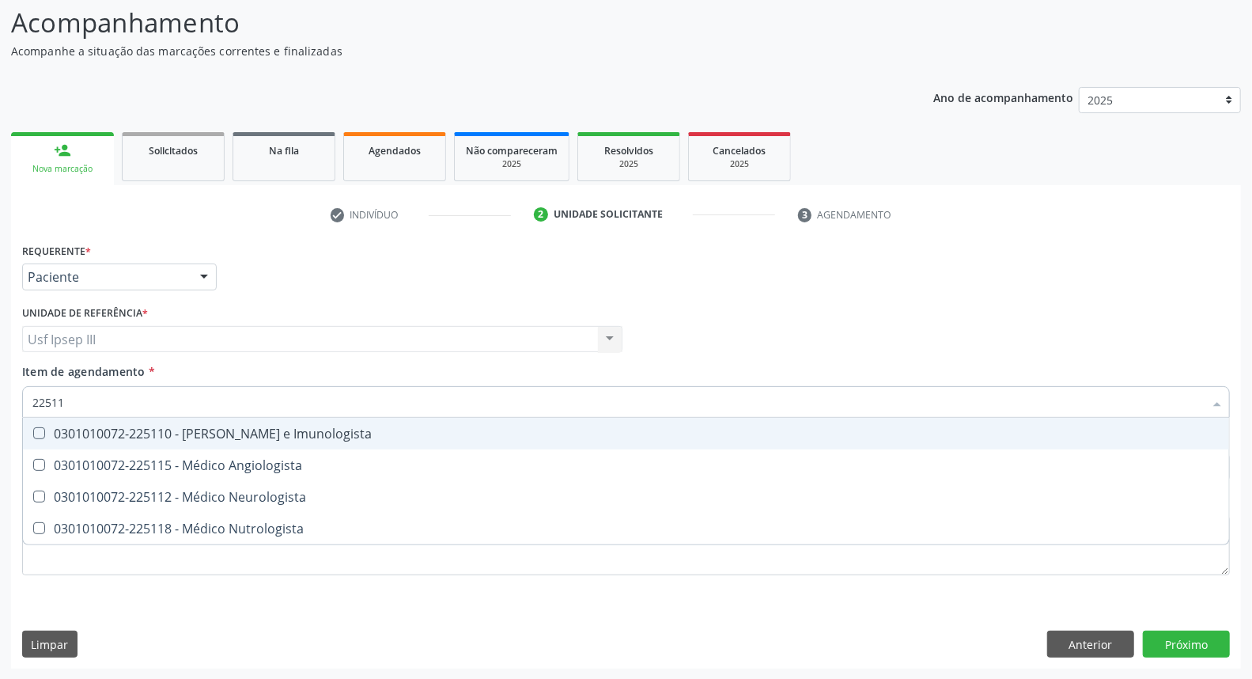
type input "225112"
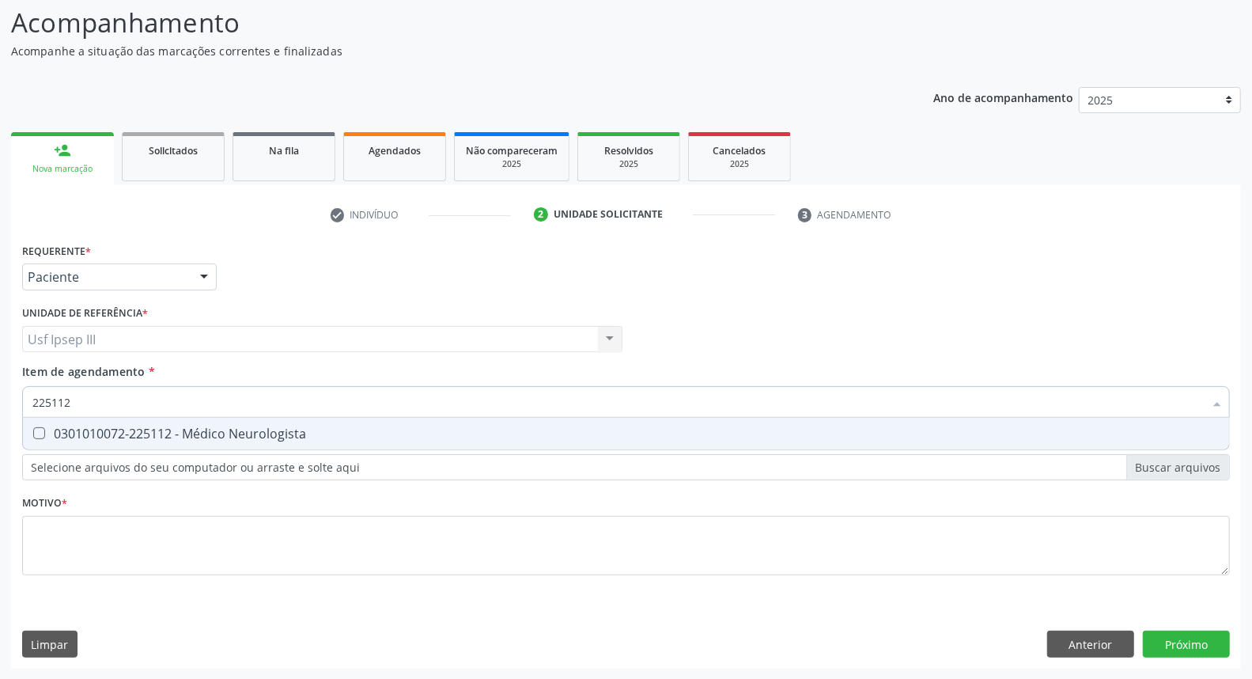
click at [152, 436] on div "0301010072-225112 - Médico Neurologista" at bounding box center [625, 433] width 1187 height 13
checkbox Neurologista "true"
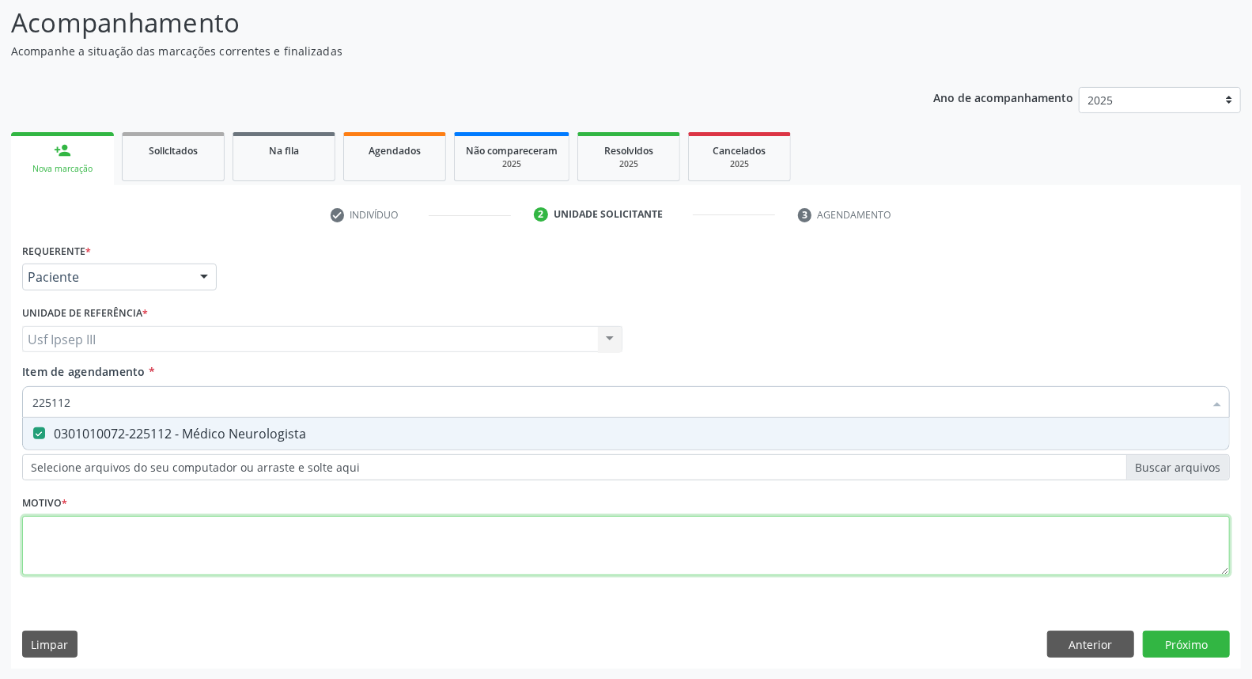
click at [155, 534] on div "Requerente * Paciente Médico(a) Enfermeiro(a) Paciente Nenhum resultado encontr…" at bounding box center [626, 418] width 1208 height 358
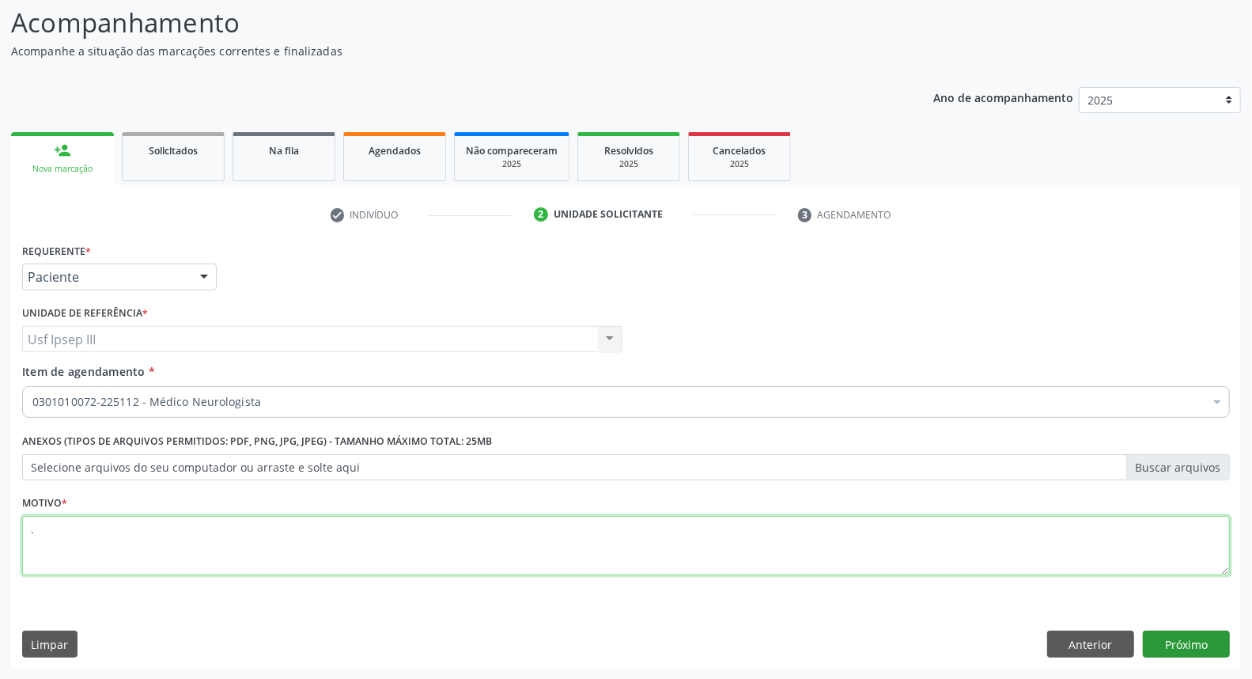
type textarea "."
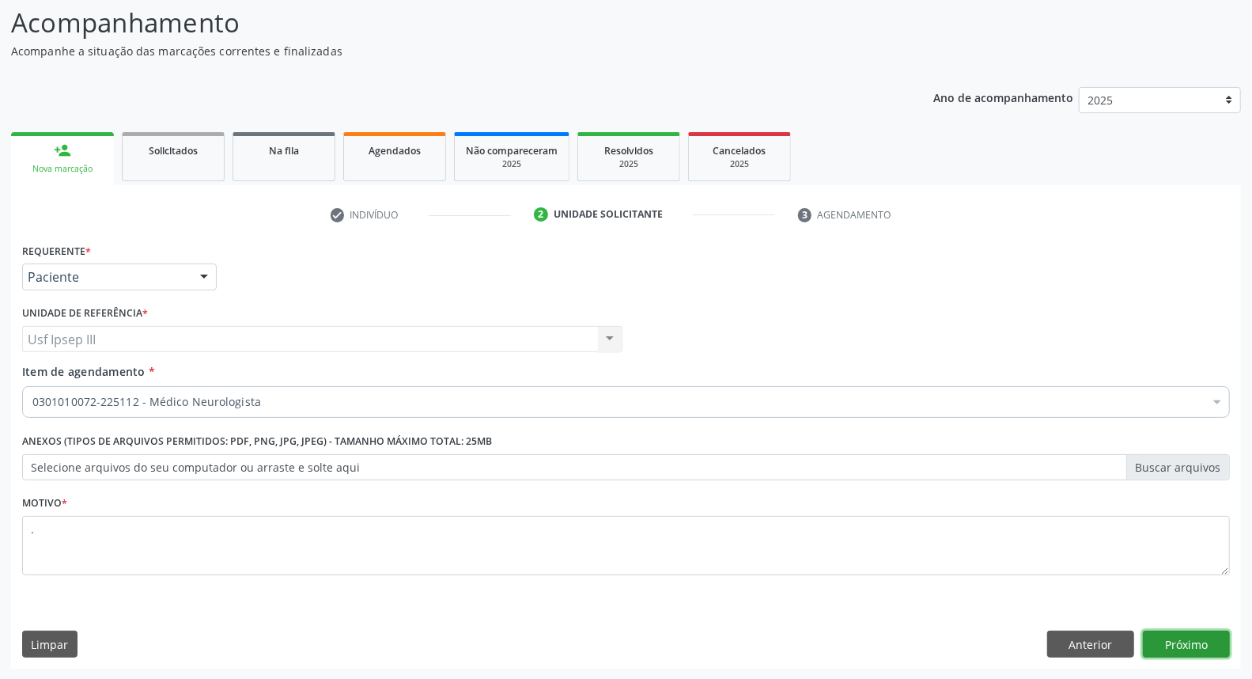
click at [1190, 645] on button "Próximo" at bounding box center [1186, 643] width 87 height 27
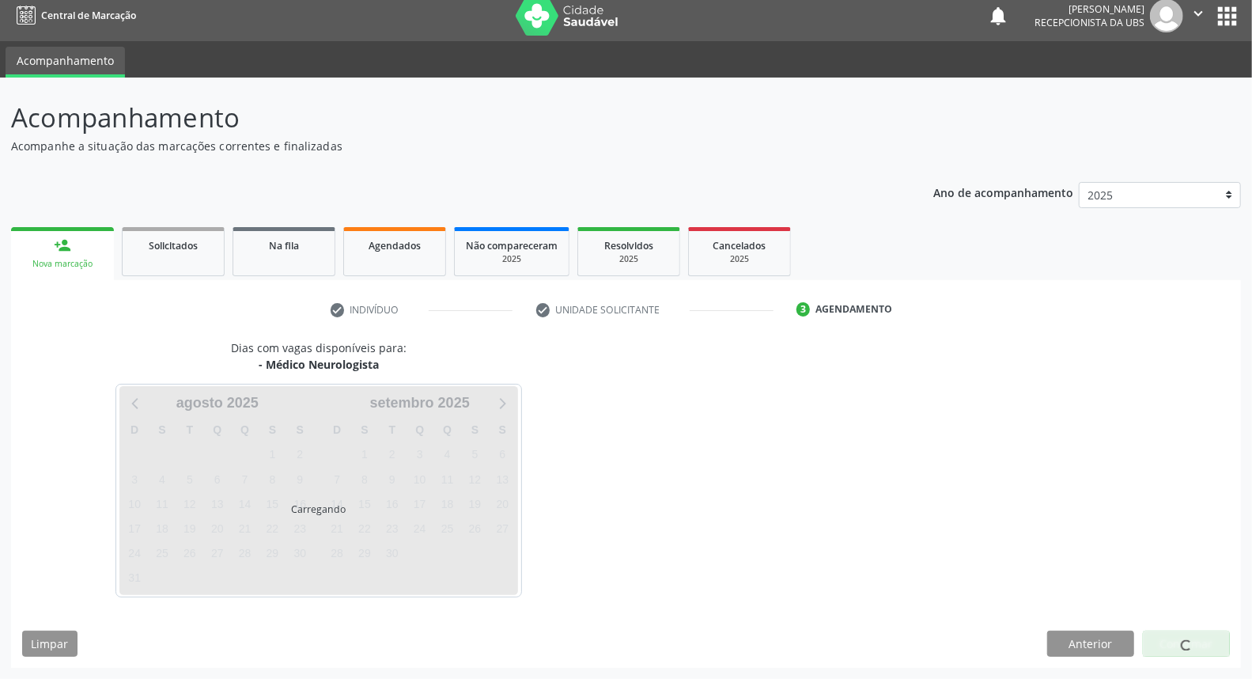
scroll to position [9, 0]
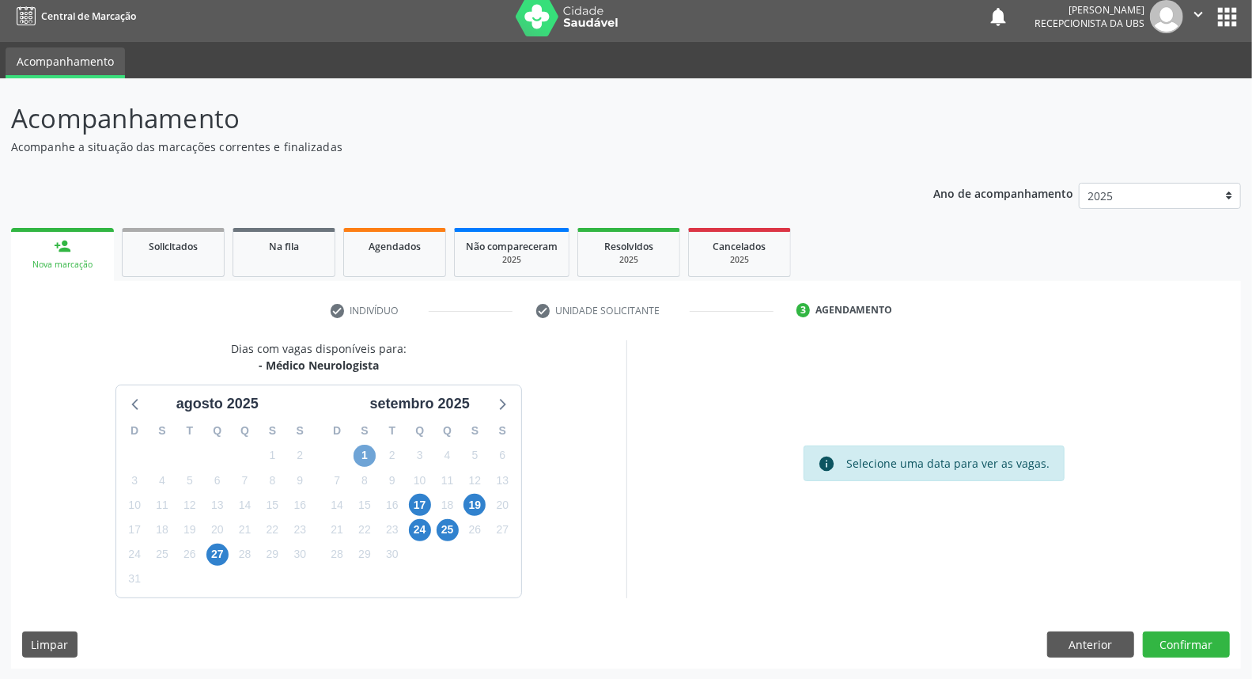
click at [367, 454] on span "1" at bounding box center [364, 455] width 22 height 22
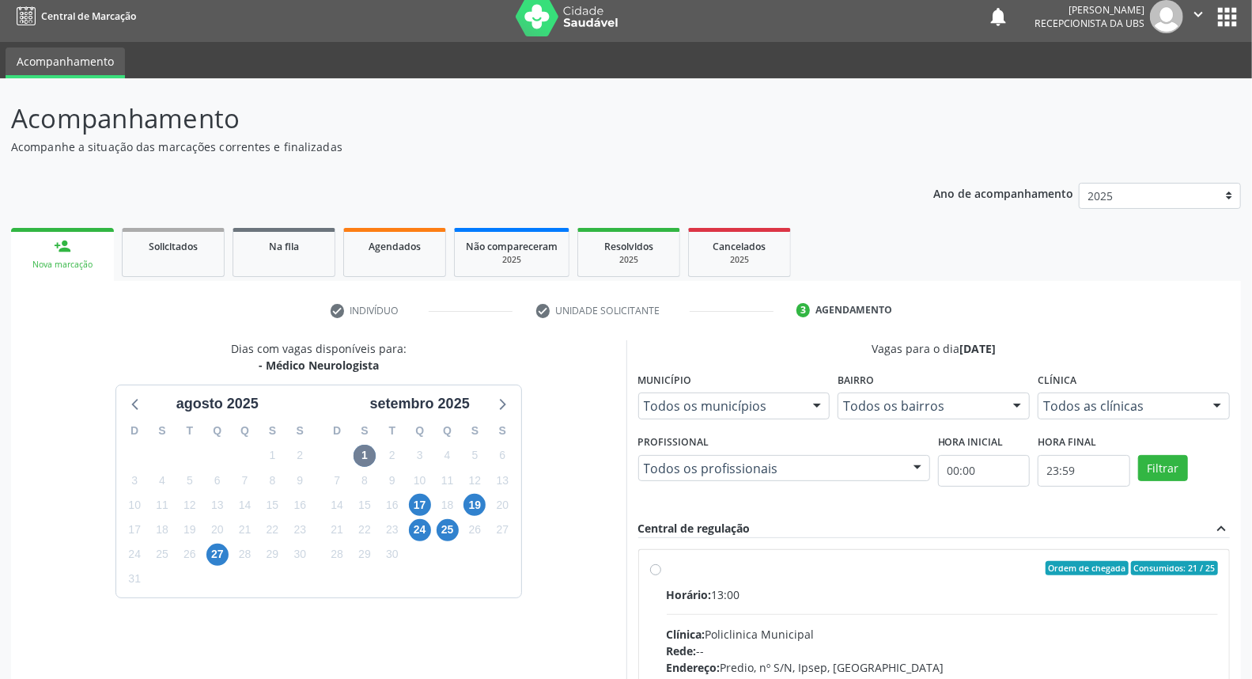
click at [876, 577] on label "Ordem de chegada Consumidos: 21 / 25 Horário: 13:00 Clínica: Policlinica Munici…" at bounding box center [943, 682] width 552 height 243
click at [661, 575] on input "Ordem de chegada Consumidos: 21 / 25 Horário: 13:00 Clínica: Policlinica Munici…" at bounding box center [655, 568] width 11 height 14
radio input "true"
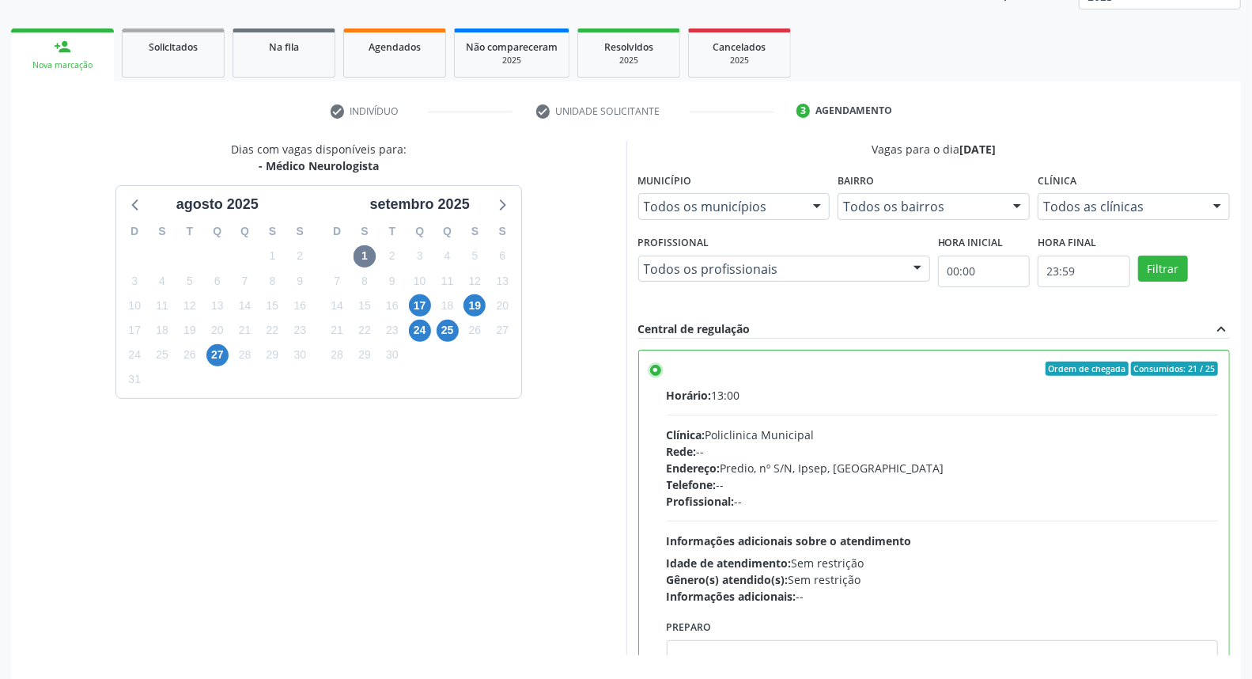
scroll to position [265, 0]
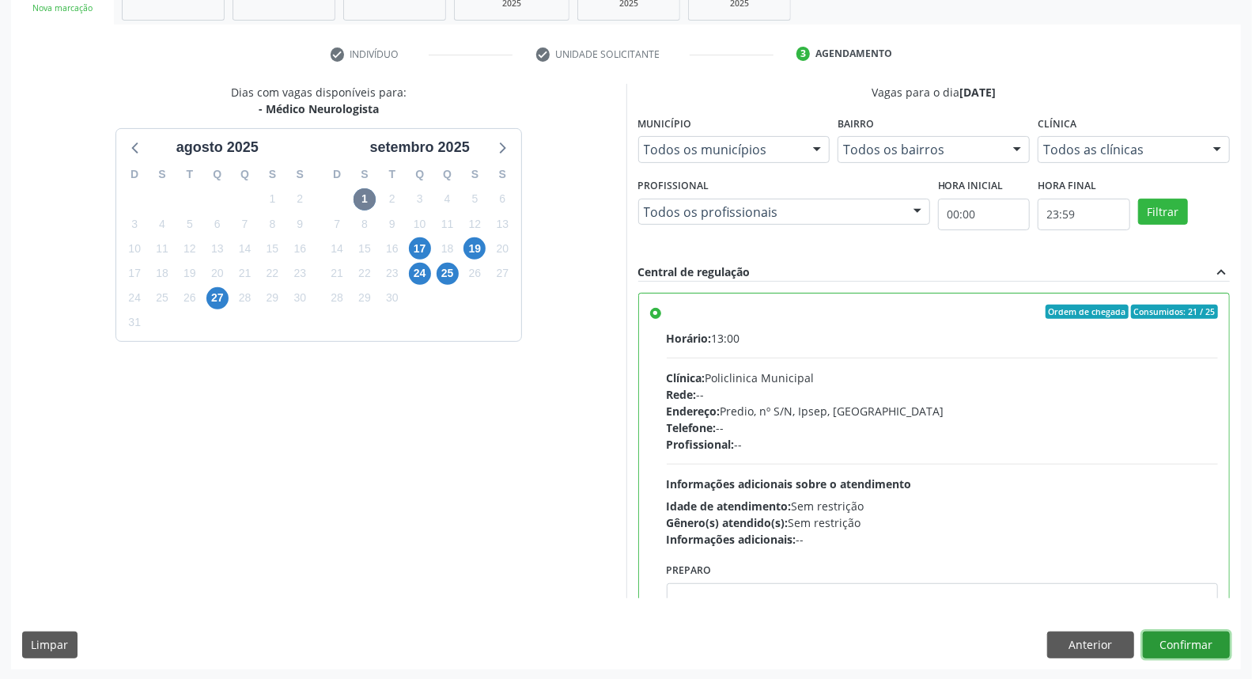
click at [1180, 641] on button "Confirmar" at bounding box center [1186, 644] width 87 height 27
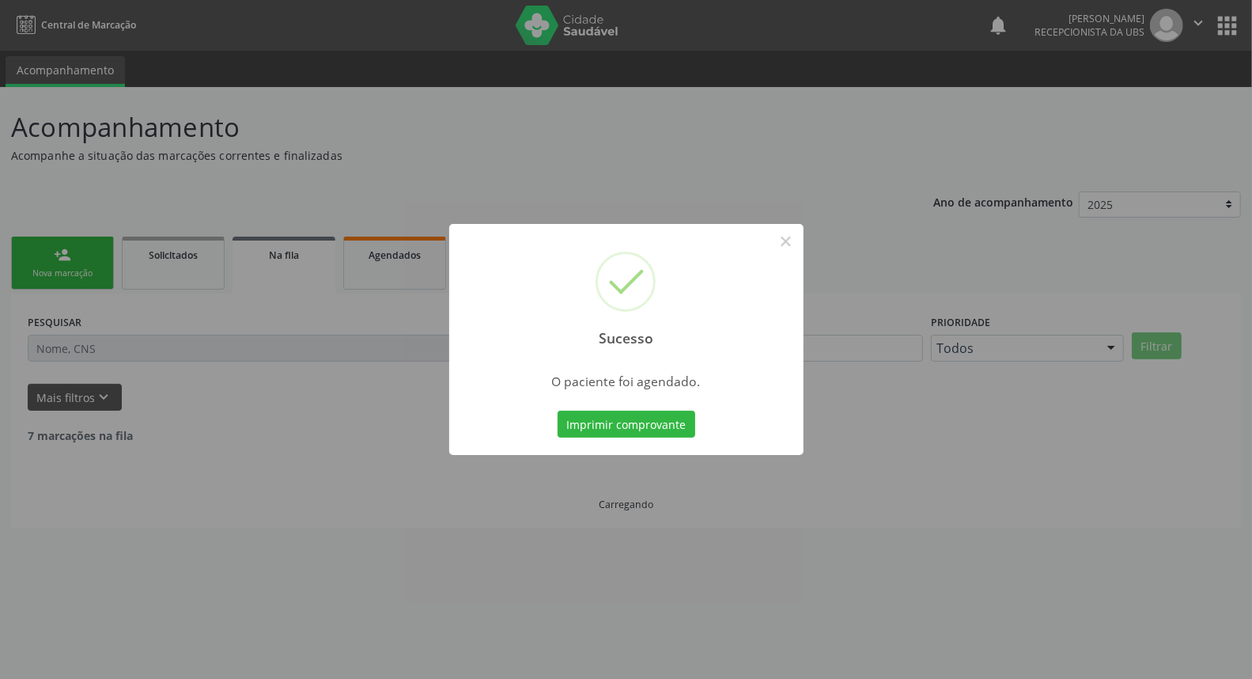
scroll to position [0, 0]
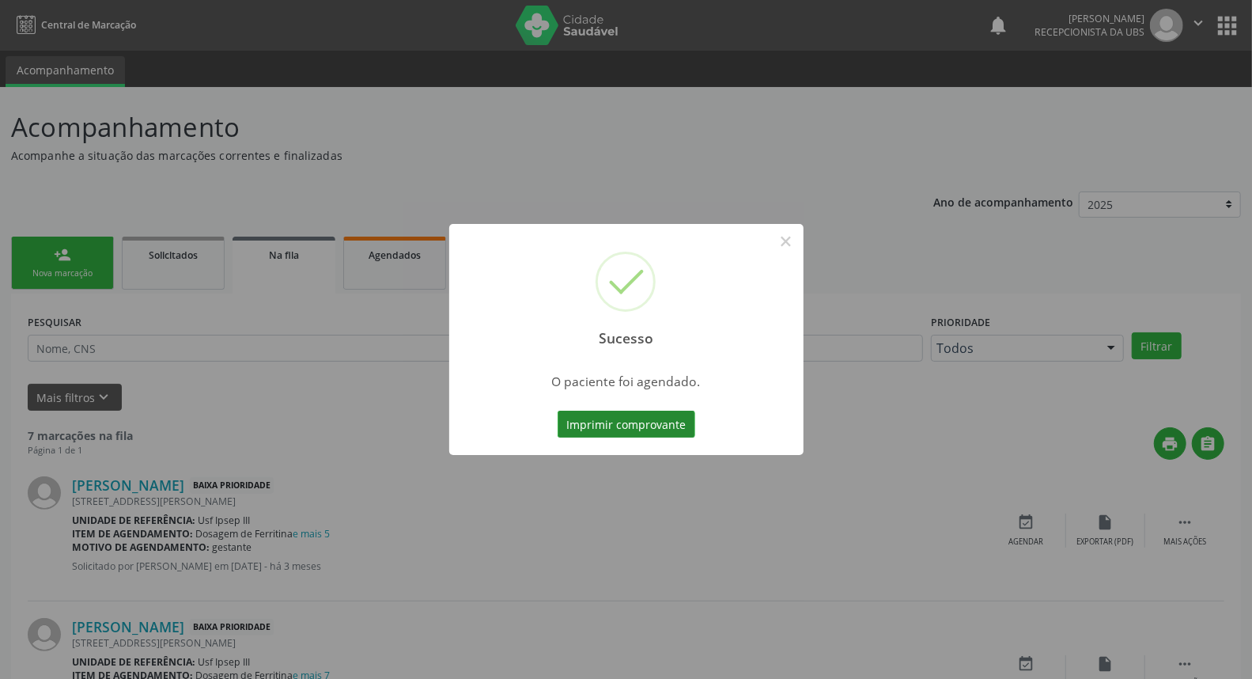
click at [634, 429] on button "Imprimir comprovante" at bounding box center [627, 423] width 138 height 27
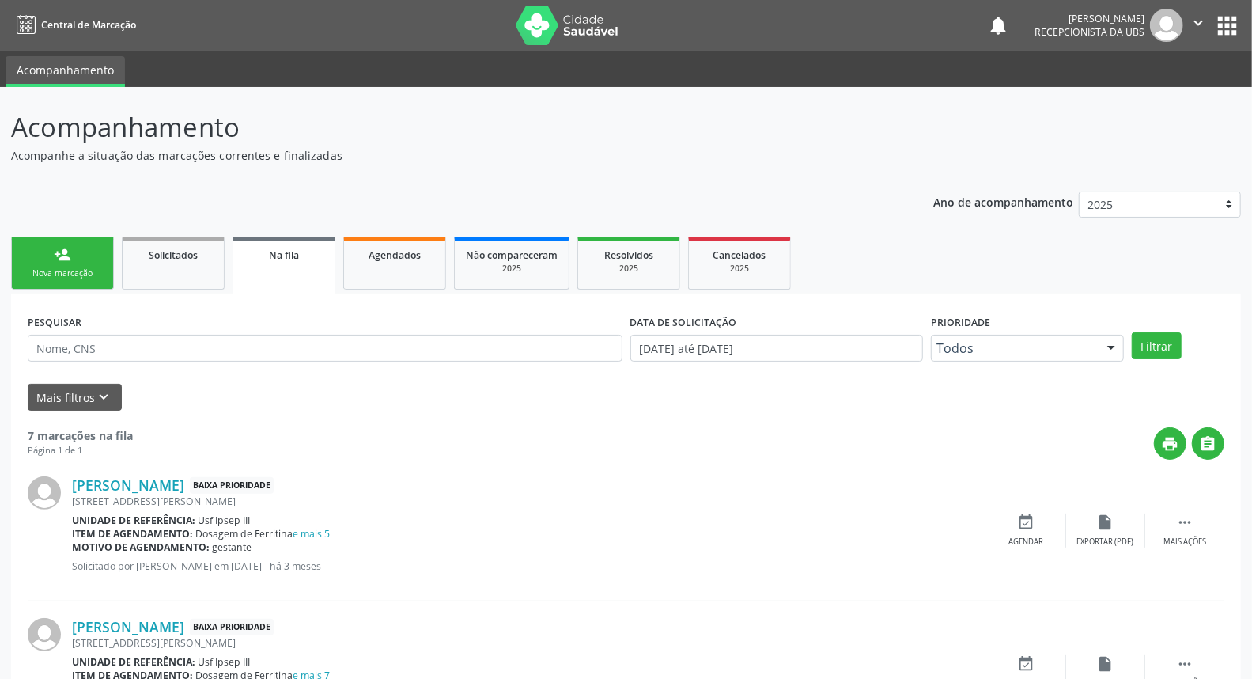
click at [89, 269] on div "Nova marcação" at bounding box center [62, 273] width 79 height 12
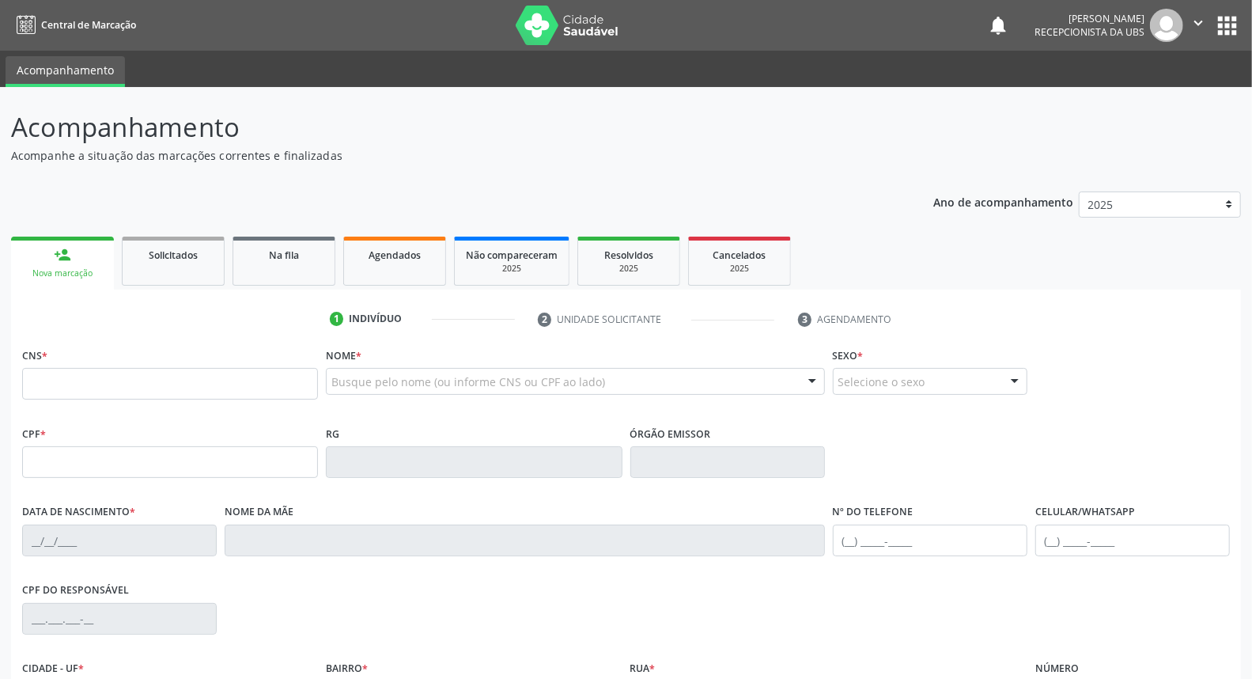
click at [85, 267] on div "Nova marcação" at bounding box center [62, 273] width 81 height 12
click at [414, 372] on div at bounding box center [575, 381] width 498 height 27
type input "itauany vito"
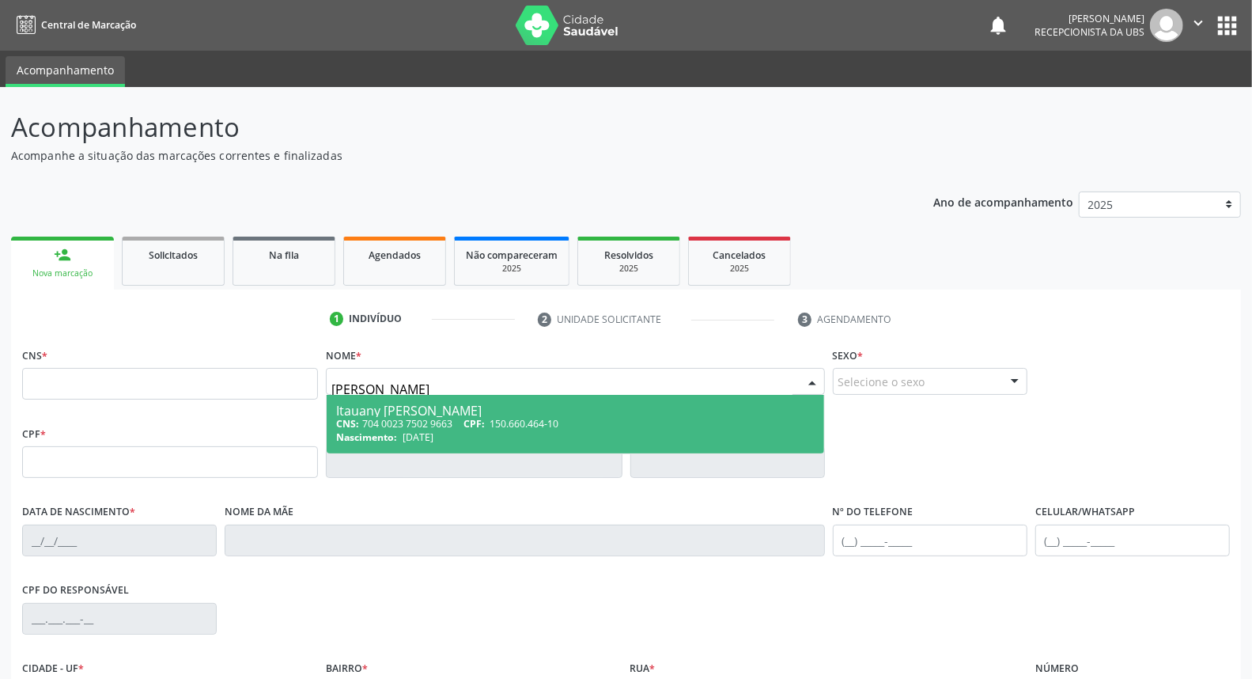
click at [421, 404] on div "Itauany Vitorio de Moraes Sabino" at bounding box center [575, 410] width 478 height 13
type input "704 0023 7502 9663"
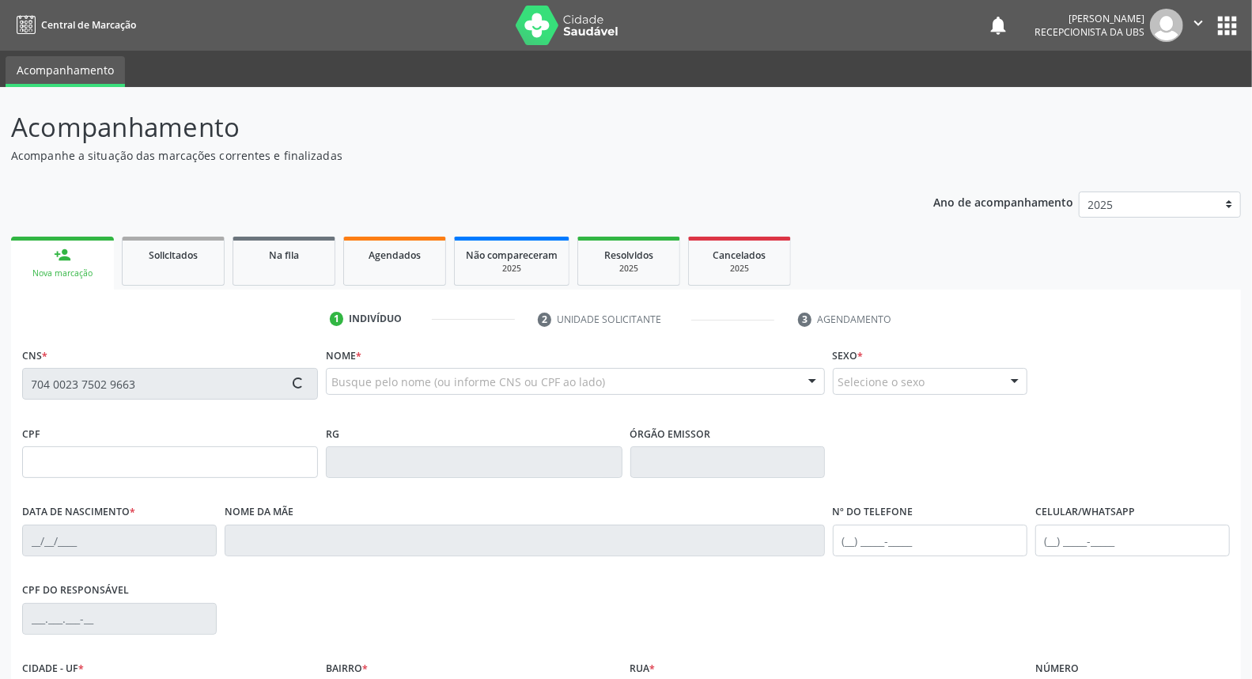
type input "150.660.464-10"
type input "14/07/2006"
type input "Izabel Suelene de Moraes Sabino"
type input "(87) 99907-1455"
type input "069.565.024-61"
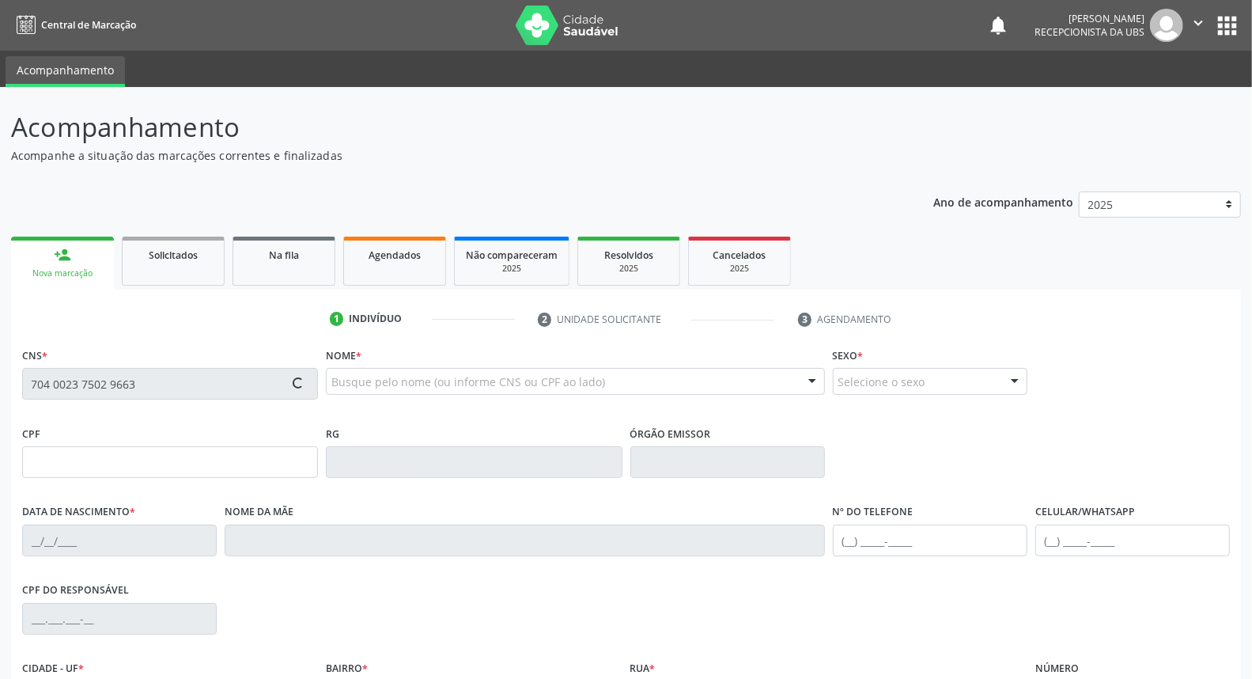
type input "370"
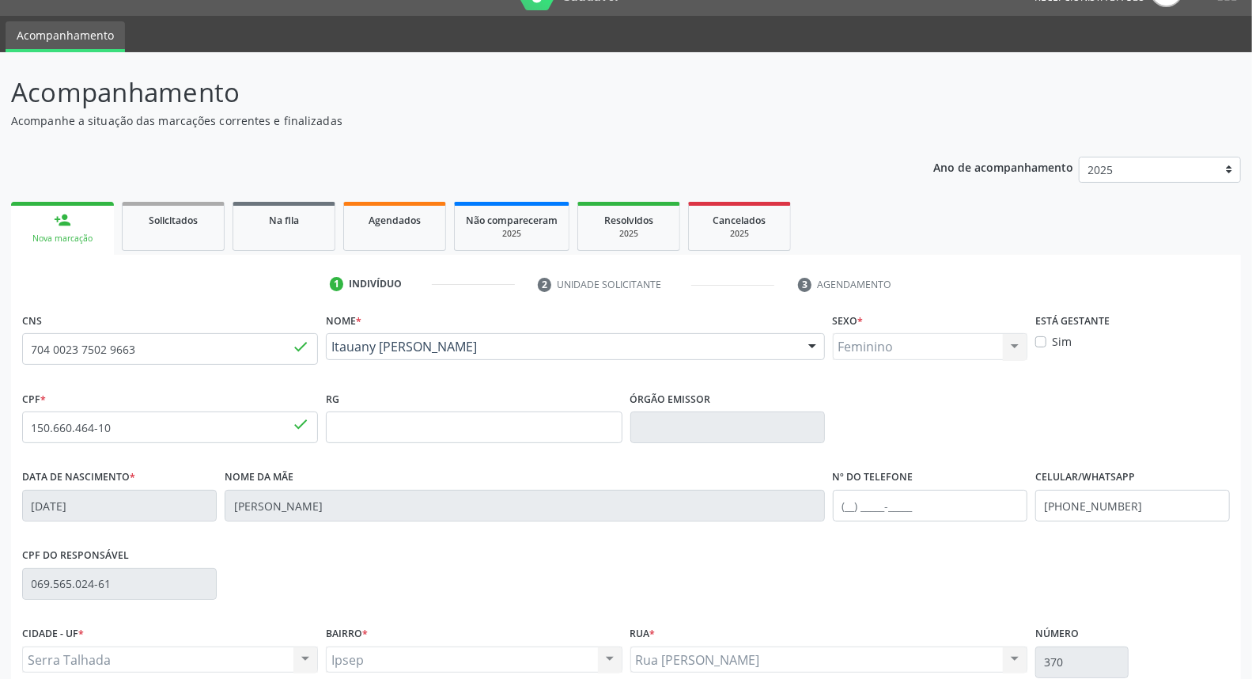
scroll to position [177, 0]
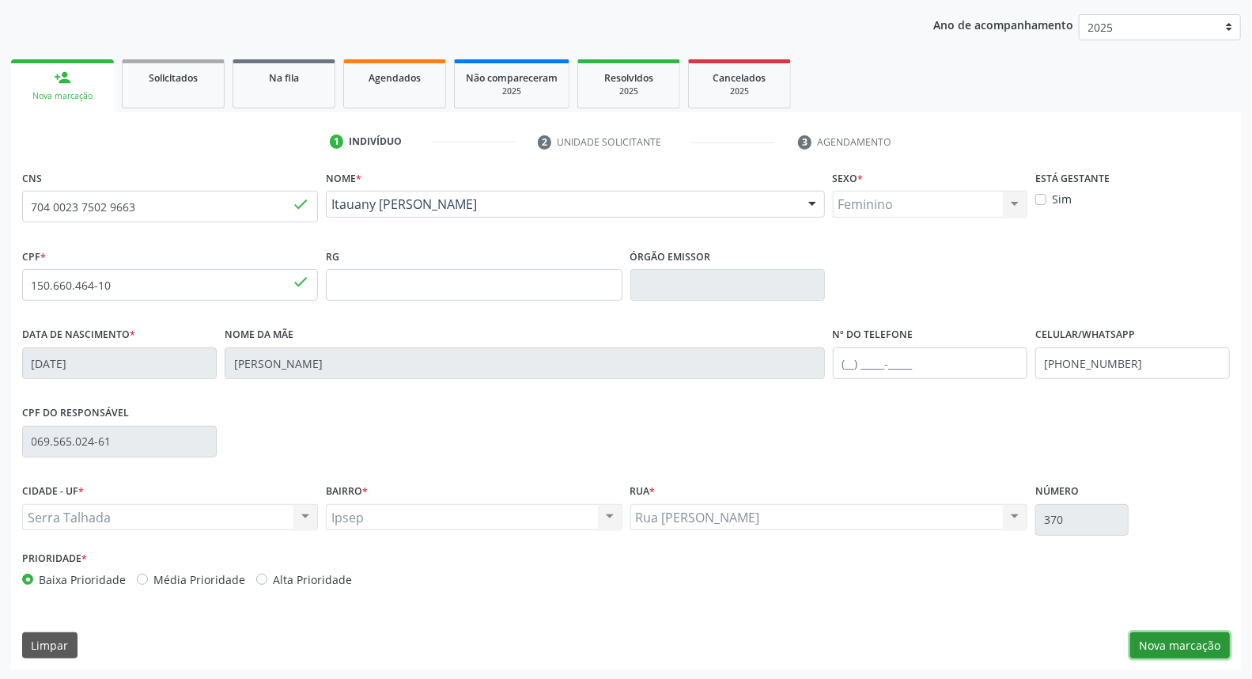
click at [1155, 641] on button "Nova marcação" at bounding box center [1180, 645] width 100 height 27
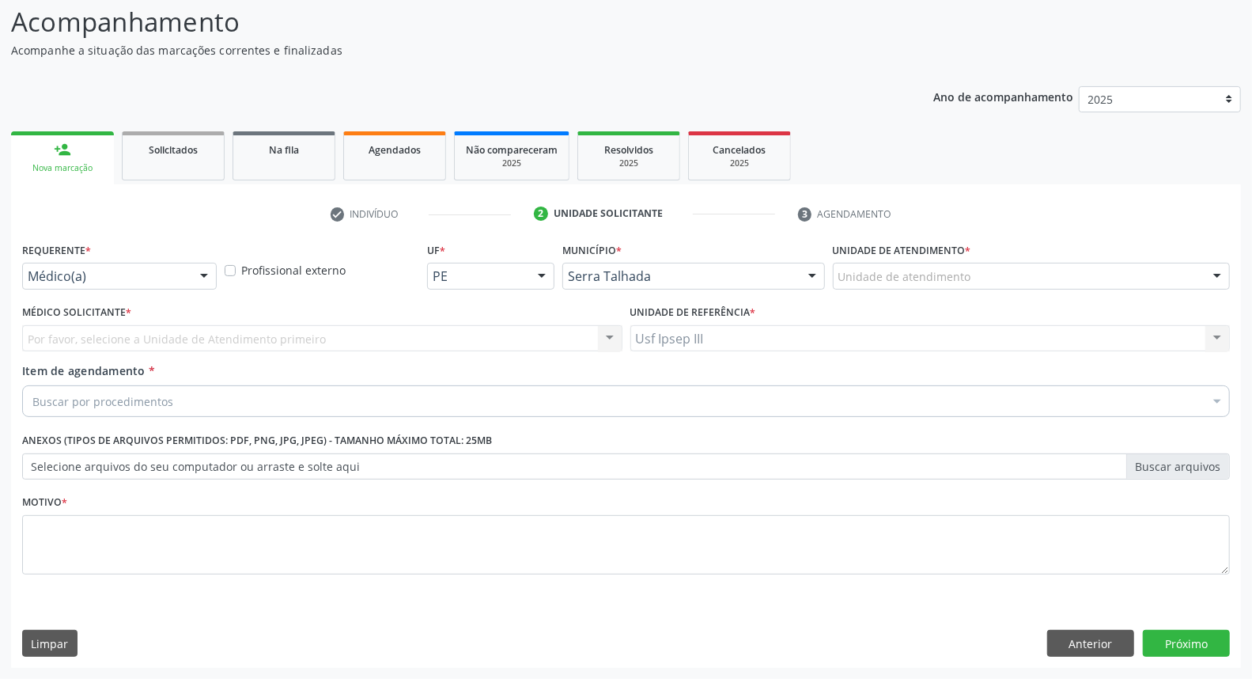
scroll to position [104, 0]
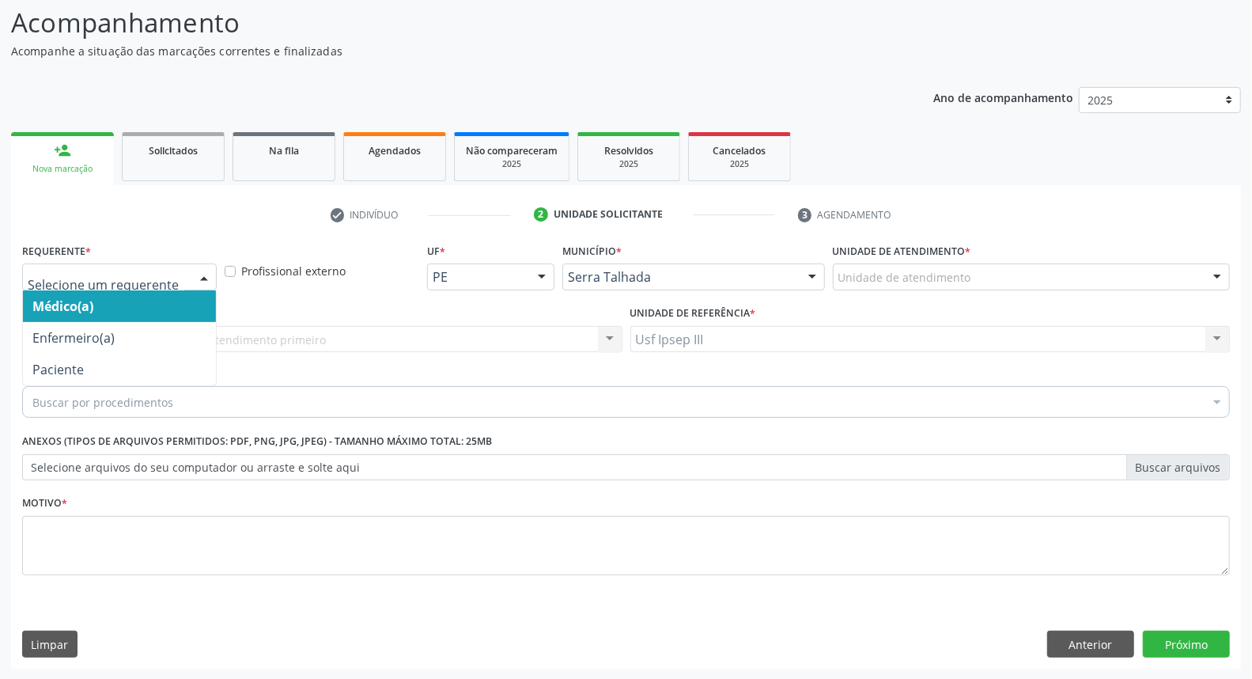
click at [198, 273] on div at bounding box center [204, 277] width 24 height 27
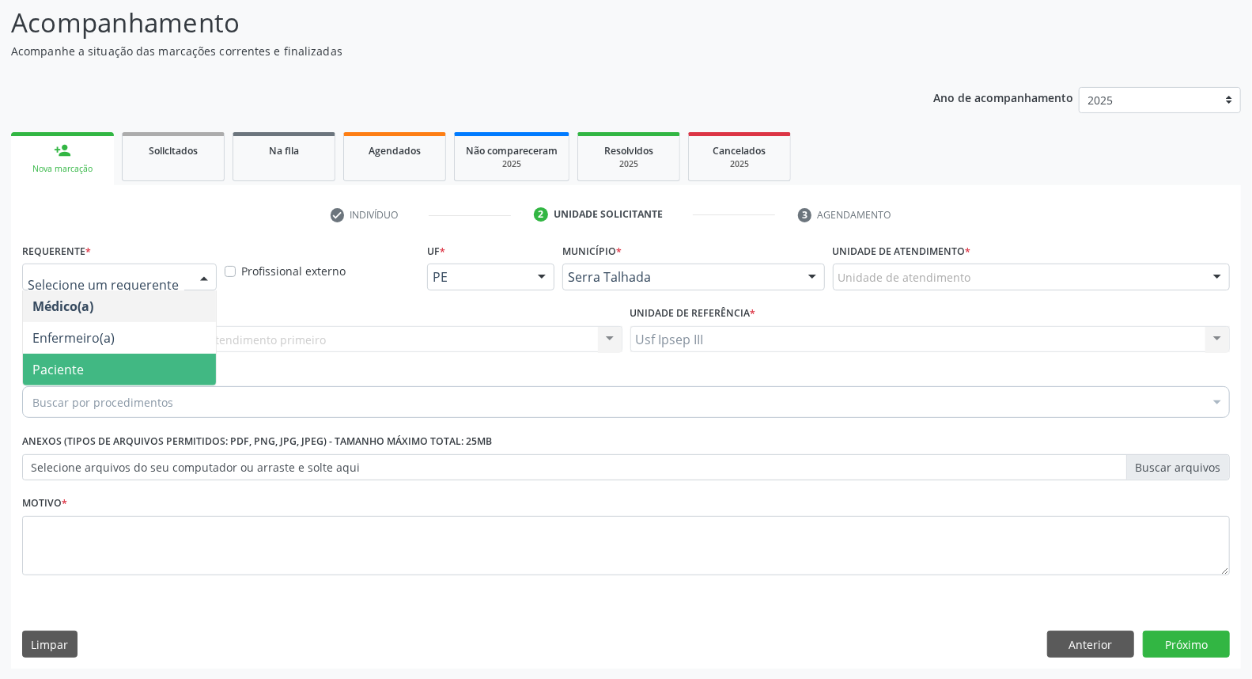
click at [153, 367] on span "Paciente" at bounding box center [119, 369] width 193 height 32
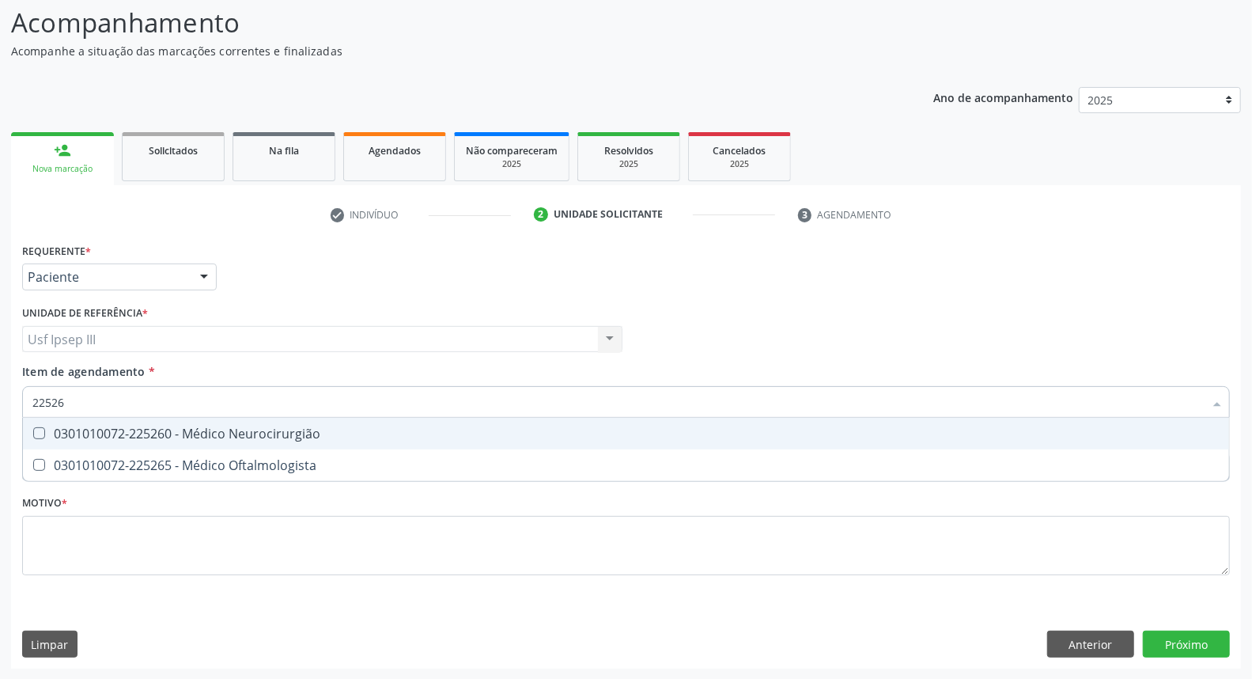
type input "225265"
click at [140, 427] on div "0301010072-225265 - Médico Oftalmologista" at bounding box center [625, 433] width 1187 height 13
checkbox Oftalmologista "true"
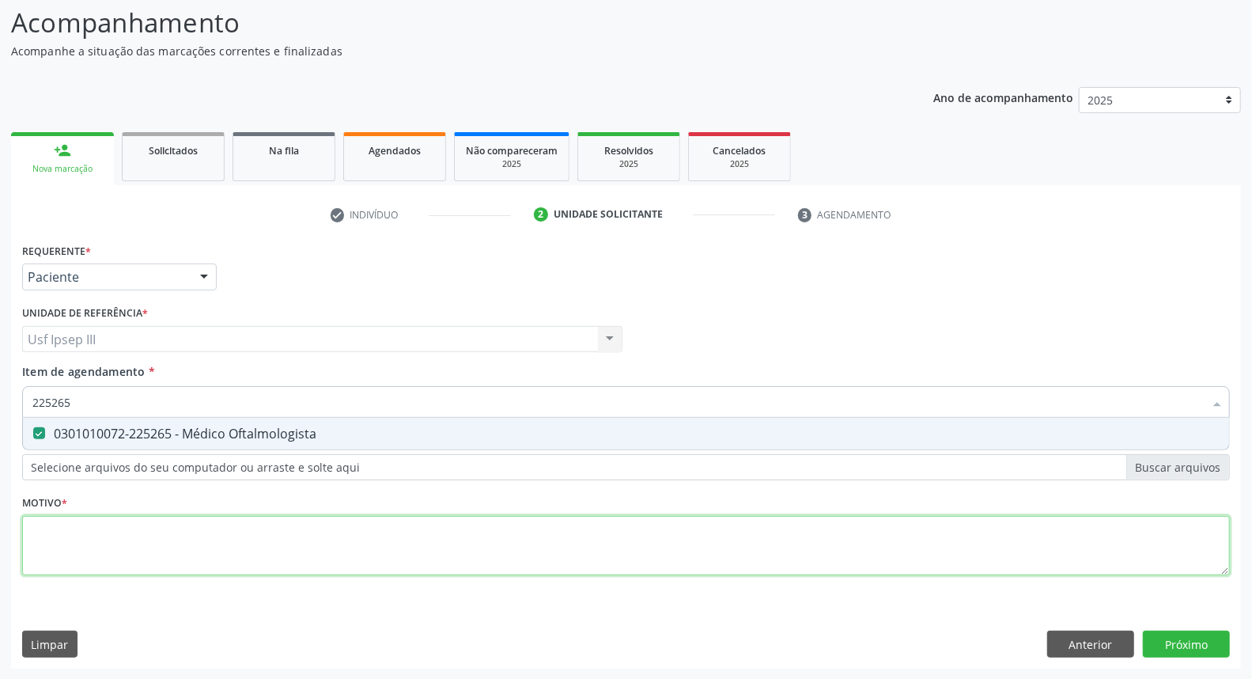
click at [113, 555] on div "Requerente * Paciente Médico(a) Enfermeiro(a) Paciente Nenhum resultado encontr…" at bounding box center [626, 418] width 1208 height 358
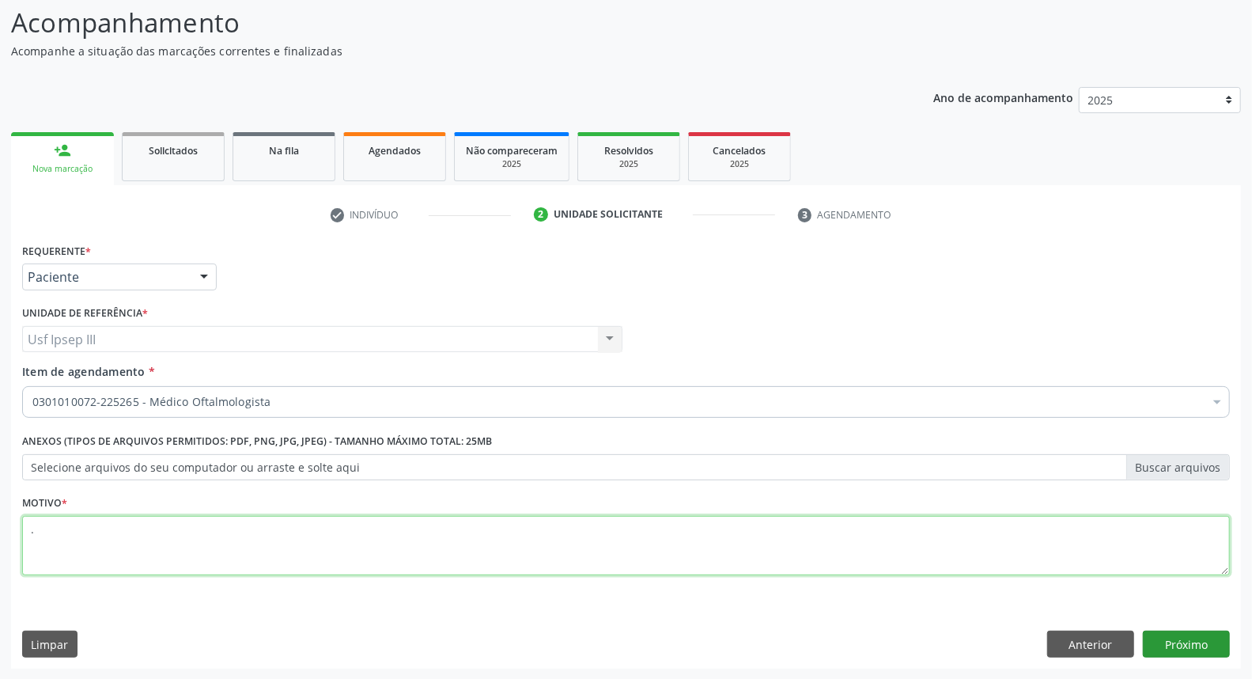
type textarea "."
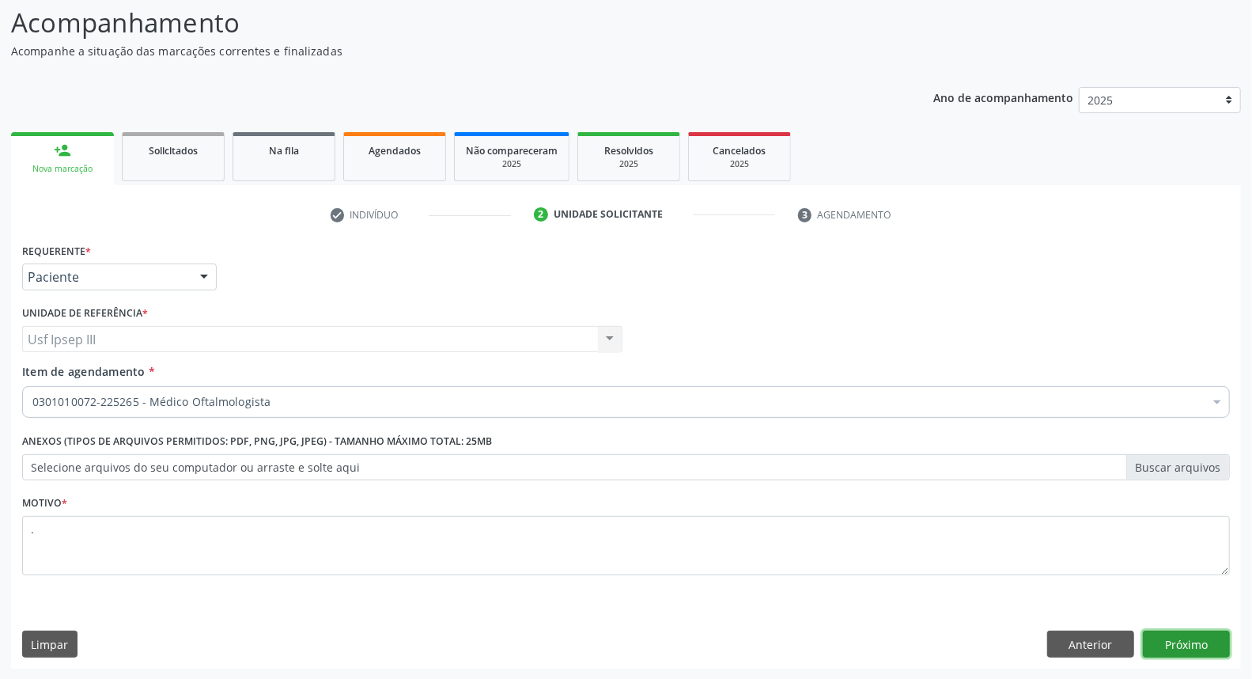
click at [1159, 646] on button "Próximo" at bounding box center [1186, 643] width 87 height 27
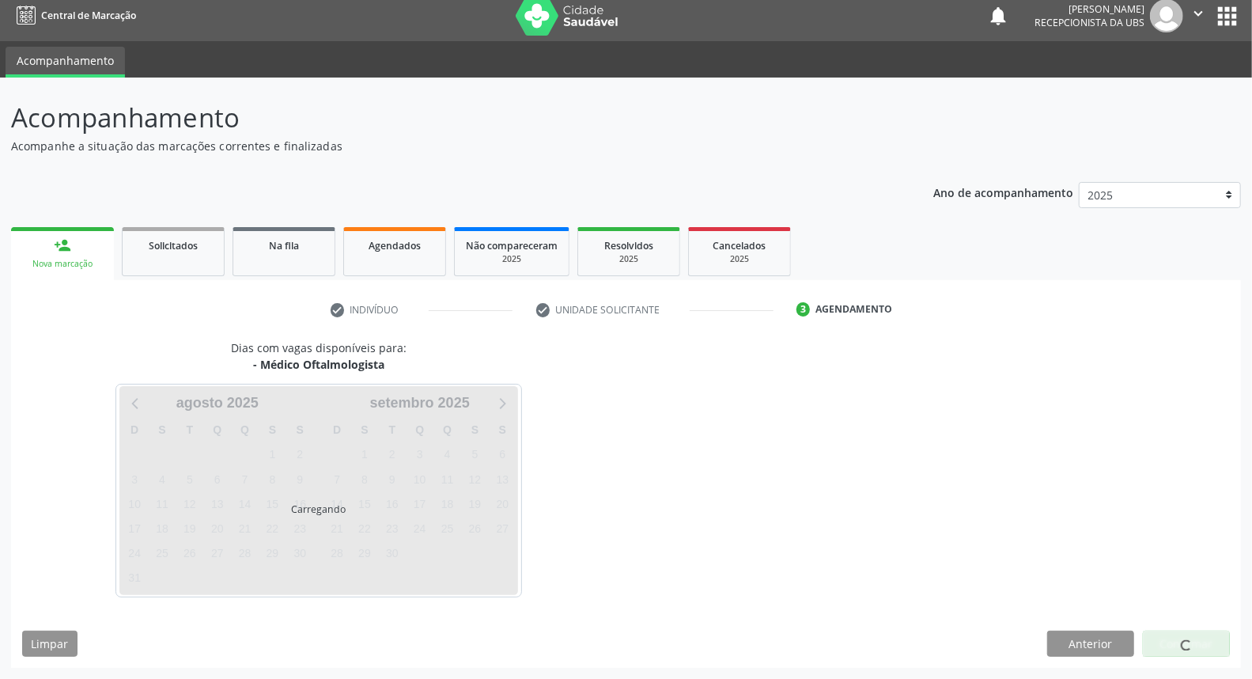
scroll to position [9, 0]
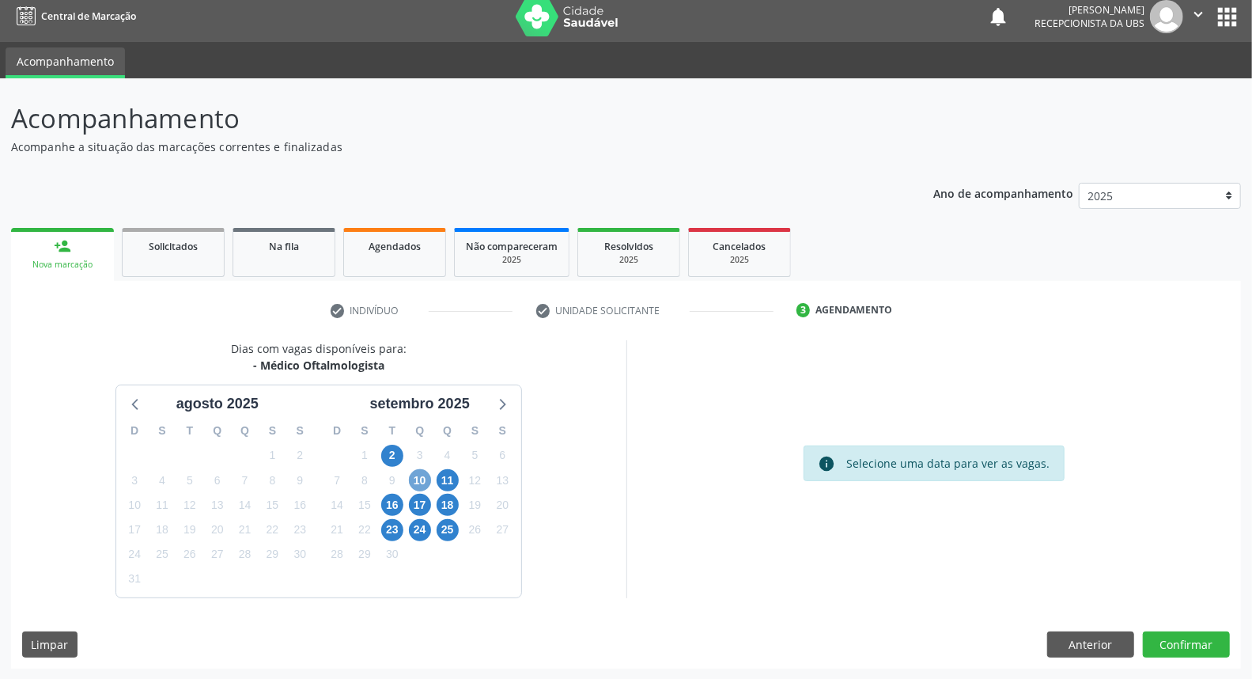
click at [422, 477] on span "10" at bounding box center [420, 480] width 22 height 22
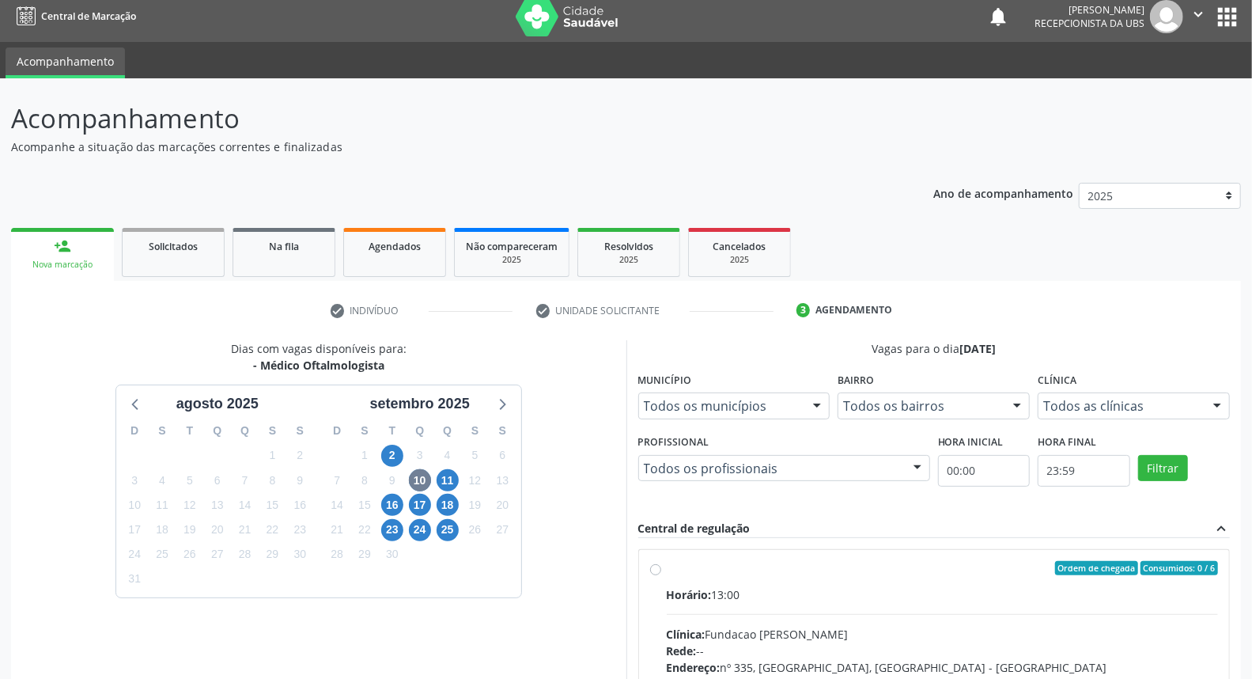
click at [661, 575] on input "Ordem de chegada Consumidos: 0 / 6 Horário: 13:00 Clínica: Fundacao Altino Vent…" at bounding box center [655, 568] width 11 height 14
radio input "true"
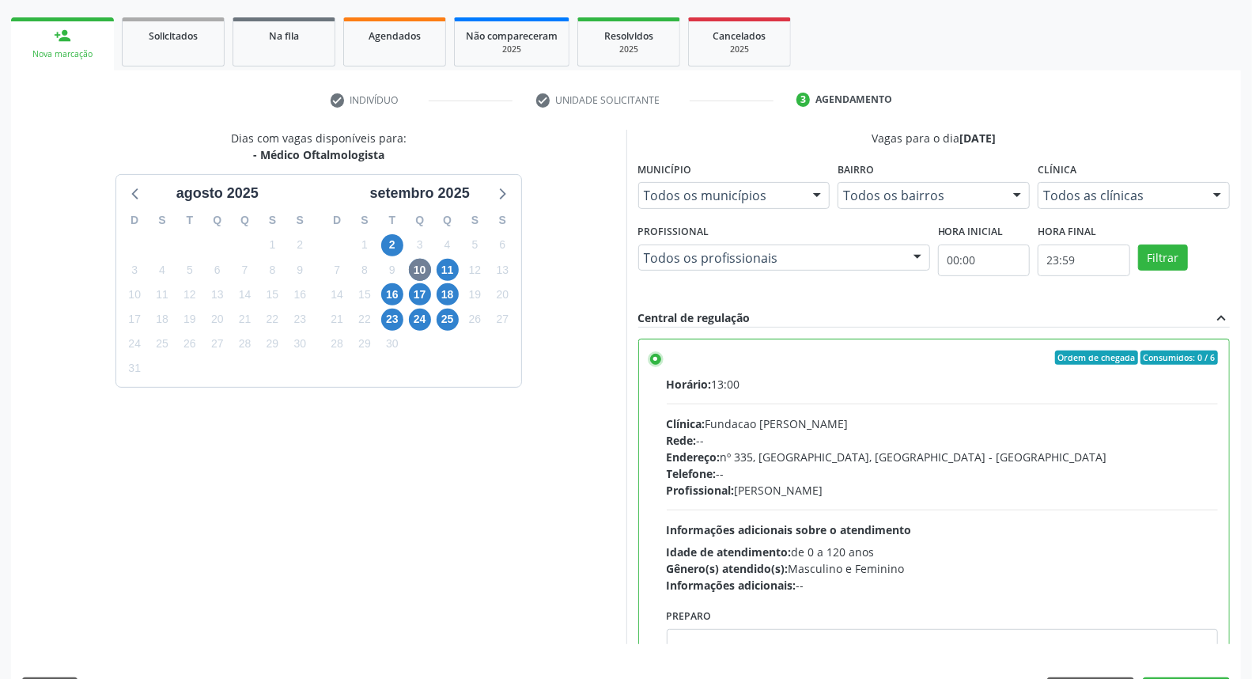
scroll to position [265, 0]
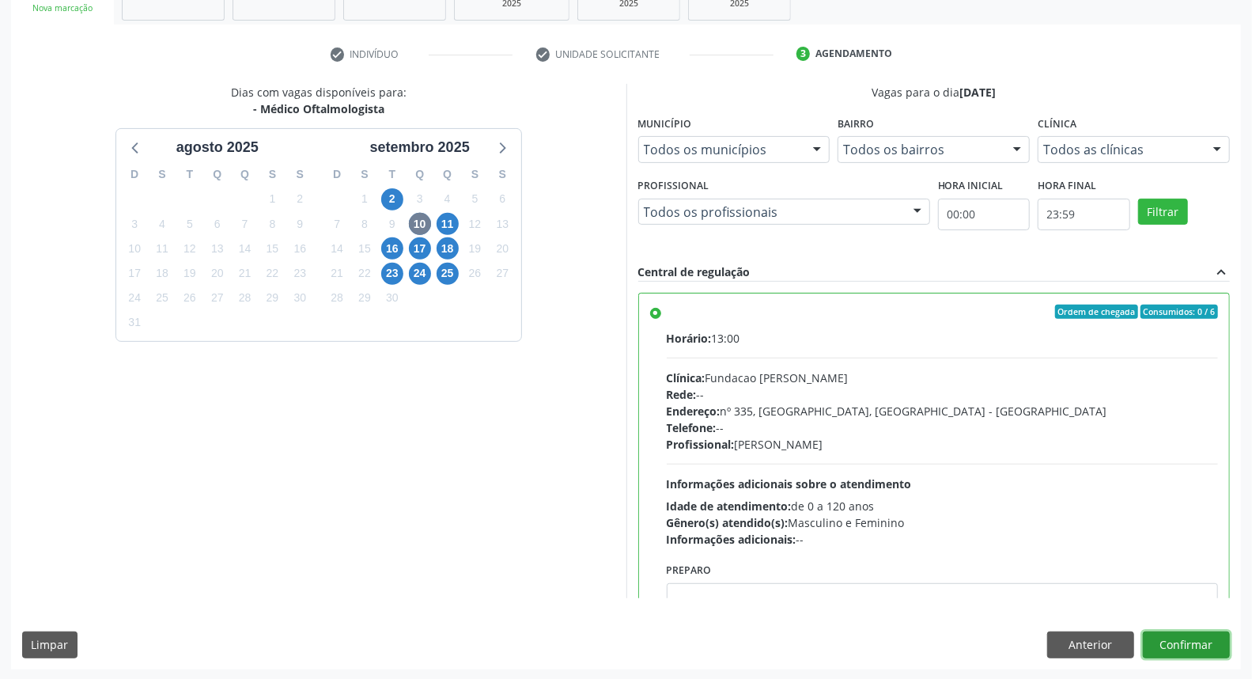
click at [1182, 644] on button "Confirmar" at bounding box center [1186, 644] width 87 height 27
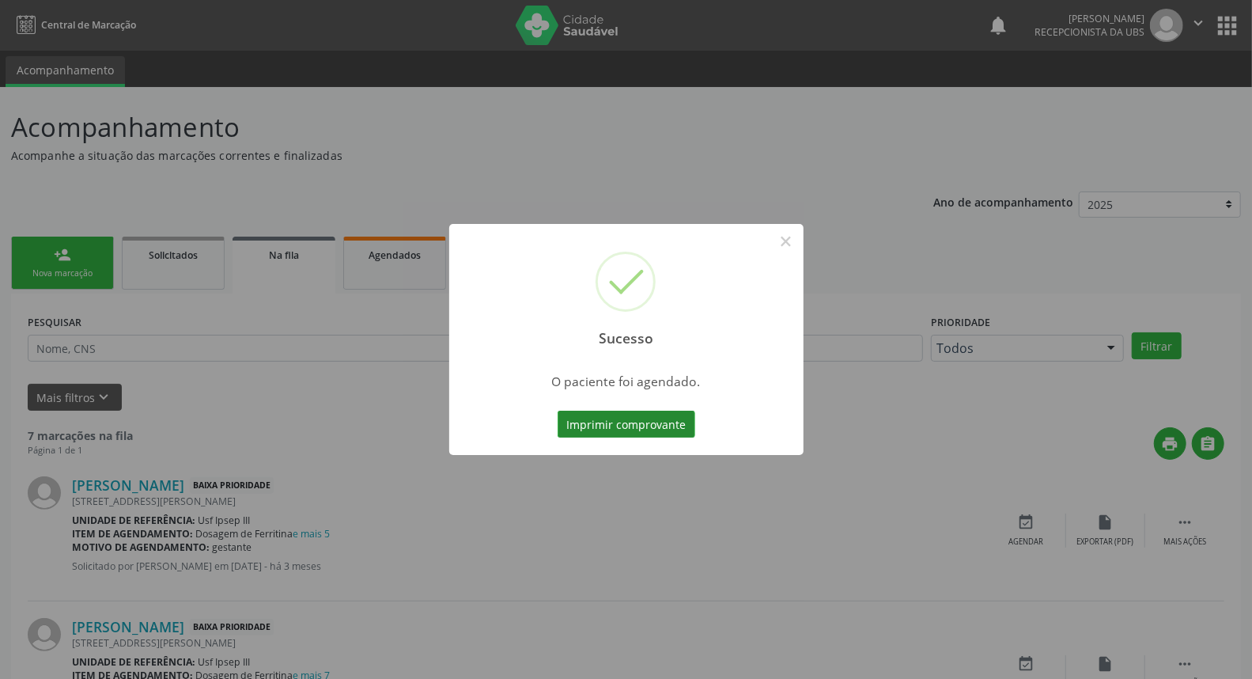
click at [637, 422] on button "Imprimir comprovante" at bounding box center [627, 423] width 138 height 27
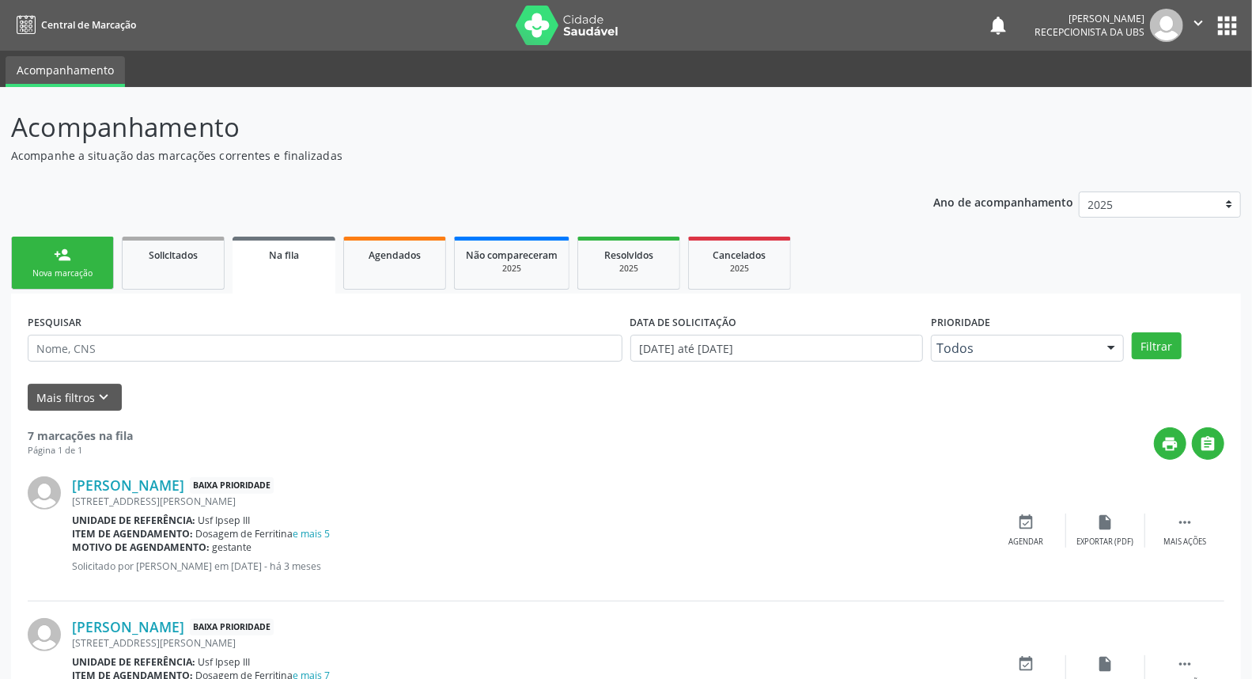
click at [89, 265] on link "person_add Nova marcação" at bounding box center [62, 262] width 103 height 53
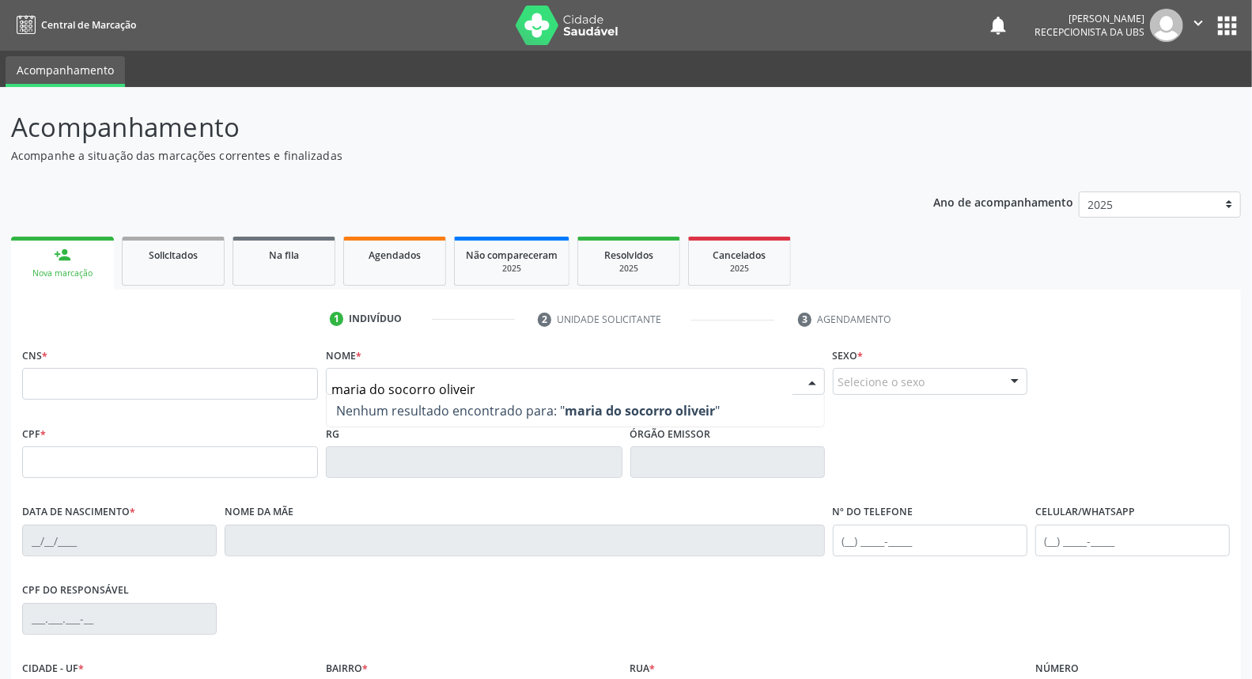
type input "maria do socorro oliveira"
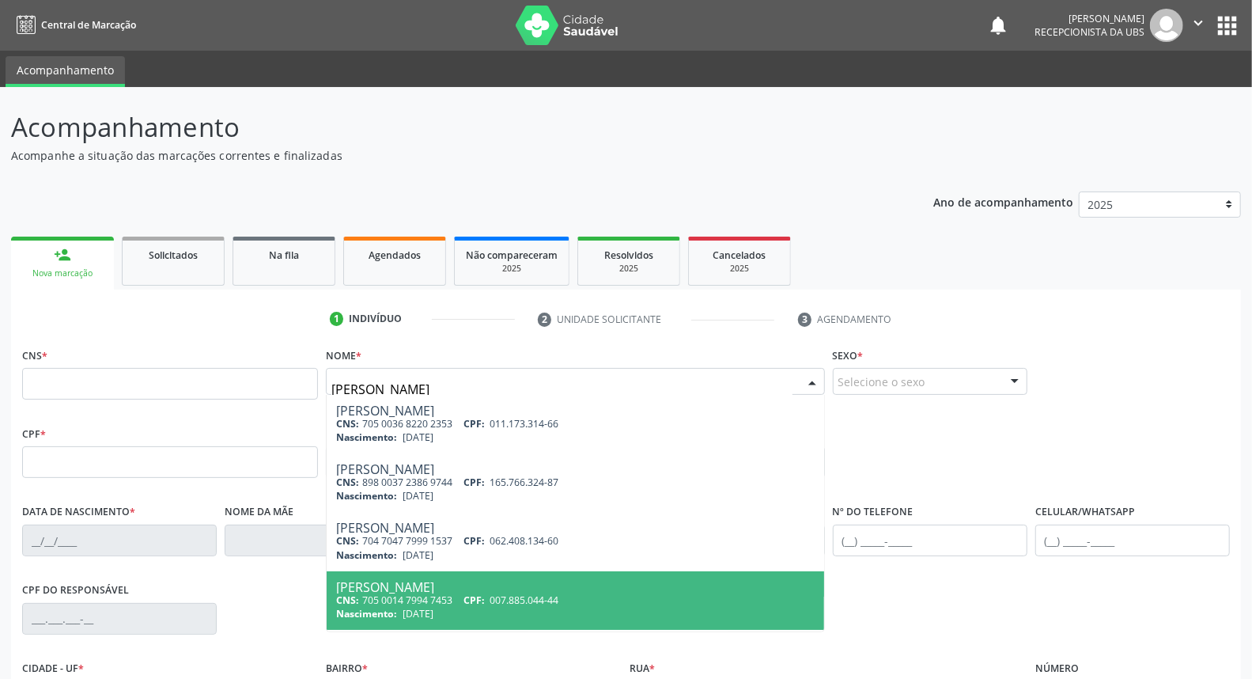
click at [429, 582] on div "Maria do Socorro Oliveira" at bounding box center [575, 586] width 478 height 13
type input "705 0014 7994 7453"
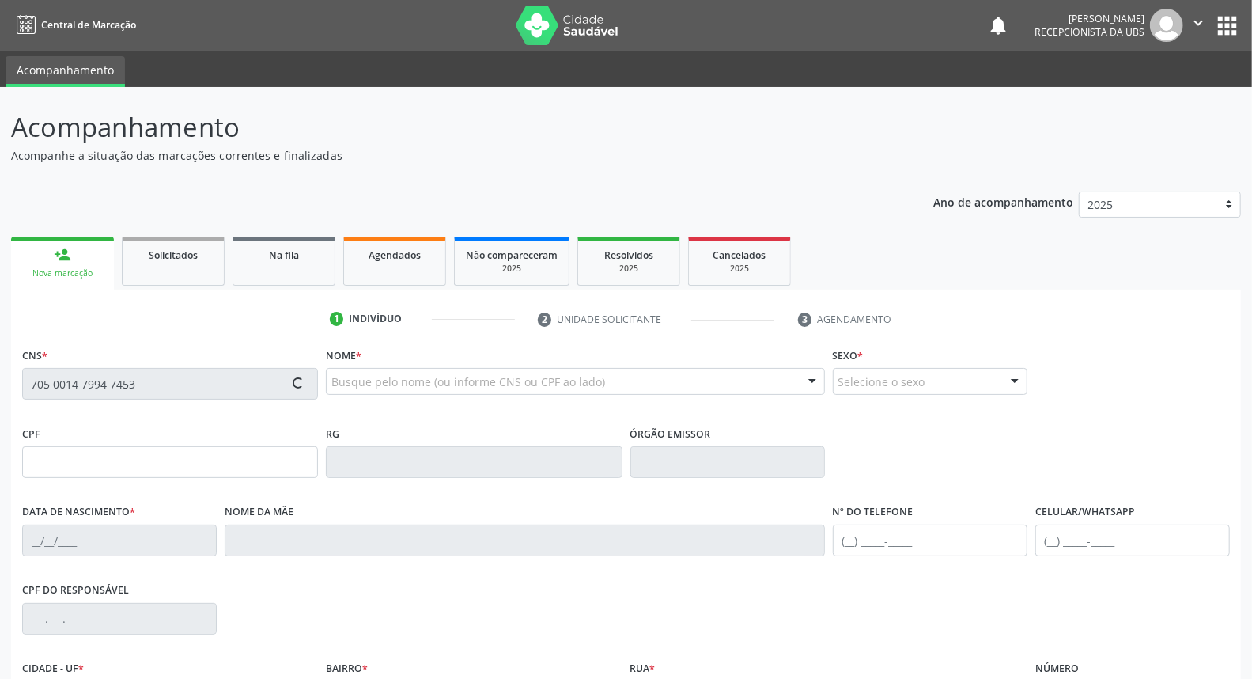
type input "007.885.044-44"
type input "27/03/1946"
type input "Rosa Maria de Oliveira"
type input "[PHONE_NUMBER]"
type input "256"
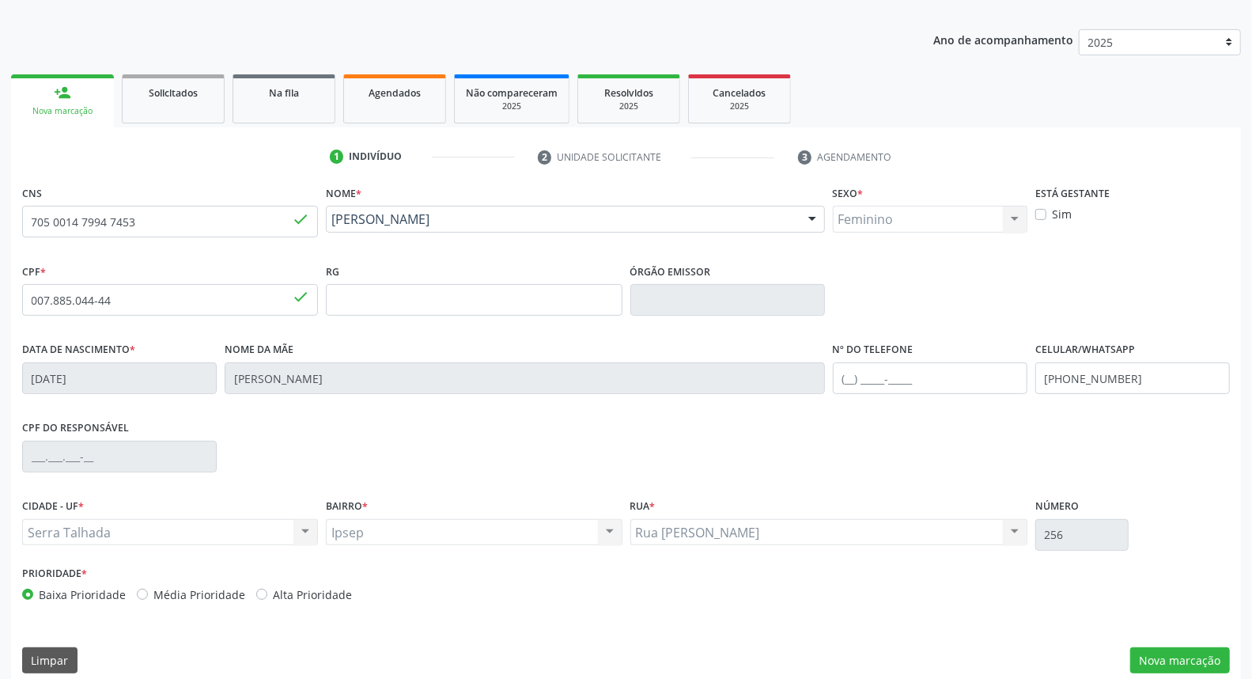
scroll to position [176, 0]
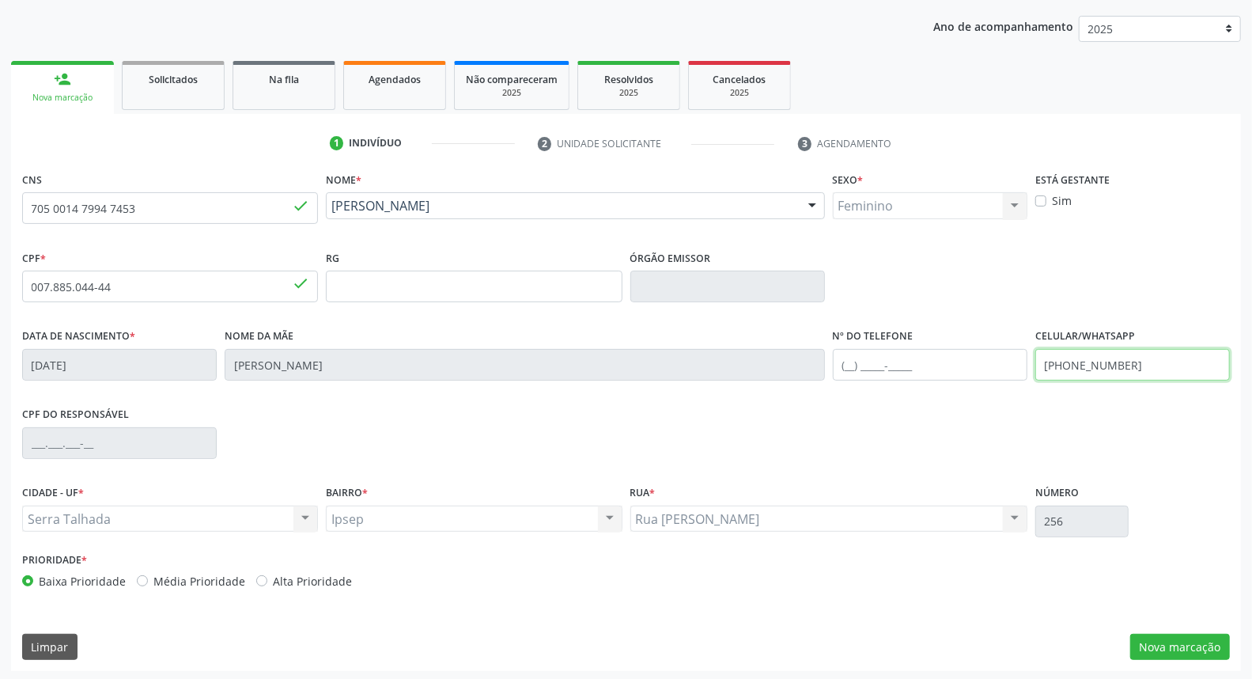
click at [1145, 365] on input "[PHONE_NUMBER]" at bounding box center [1132, 365] width 195 height 32
type input "(87) 99807-8756"
click at [1150, 646] on button "Nova marcação" at bounding box center [1180, 646] width 100 height 27
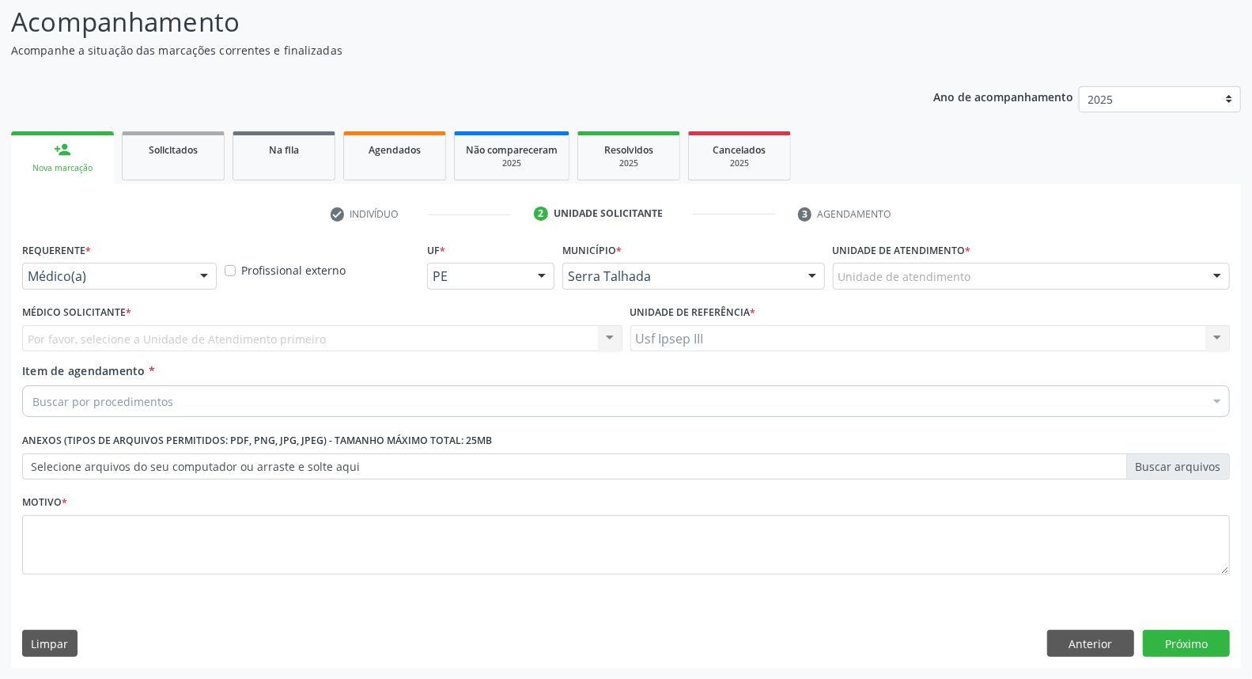
scroll to position [104, 0]
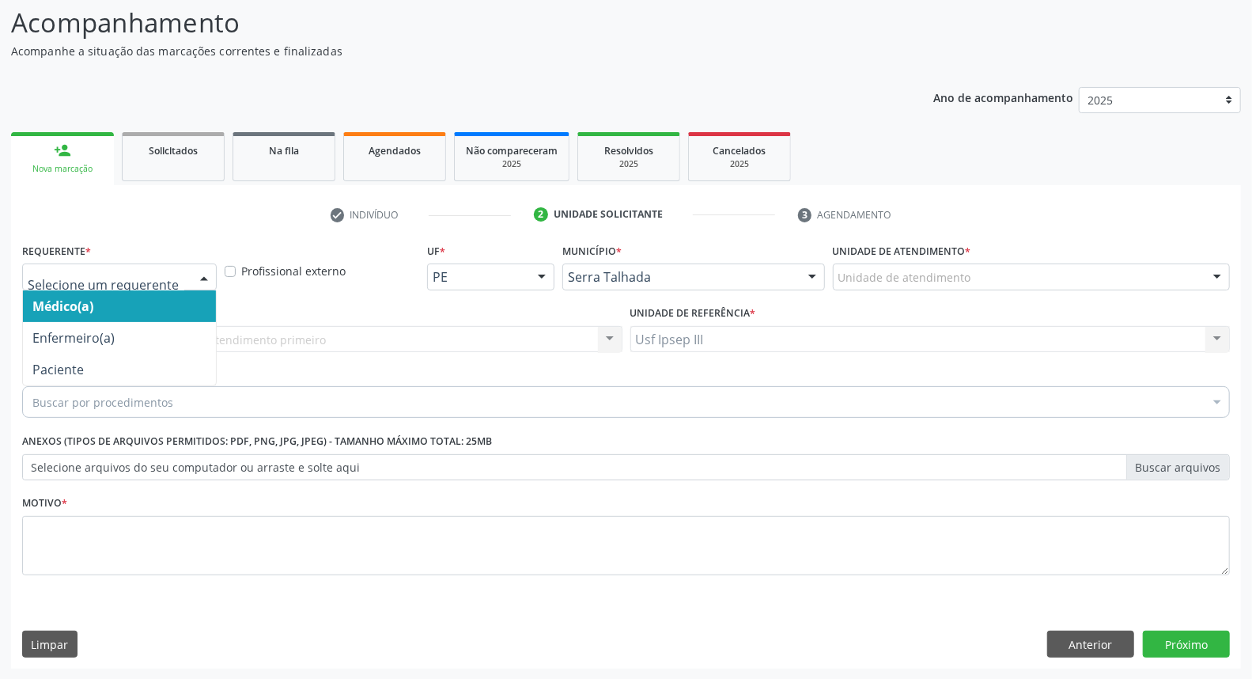
click at [203, 270] on div at bounding box center [204, 277] width 24 height 27
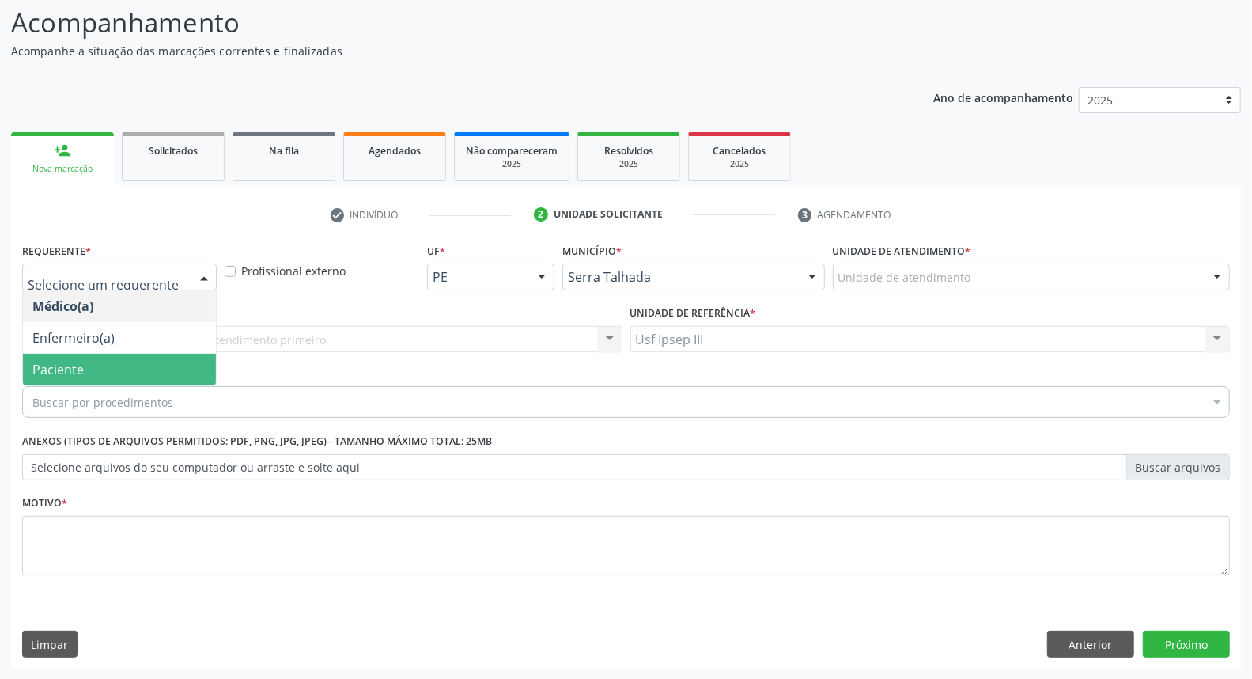
click at [178, 366] on span "Paciente" at bounding box center [119, 369] width 193 height 32
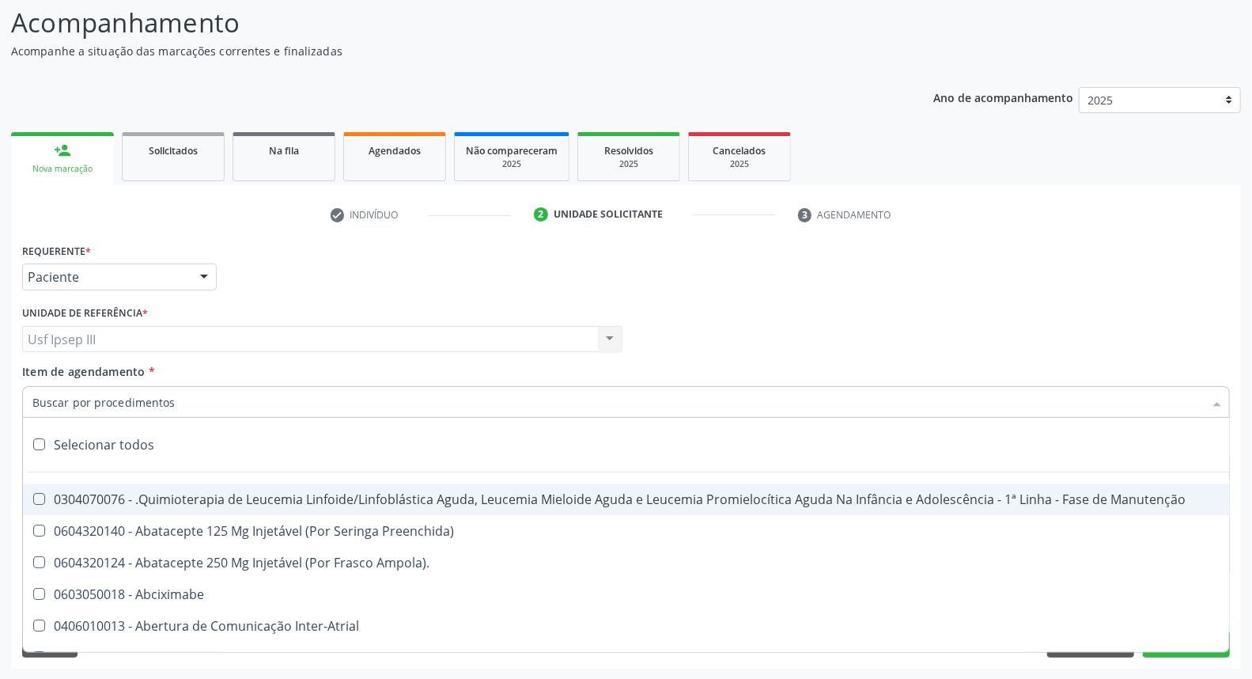
click at [193, 401] on div at bounding box center [626, 402] width 1208 height 32
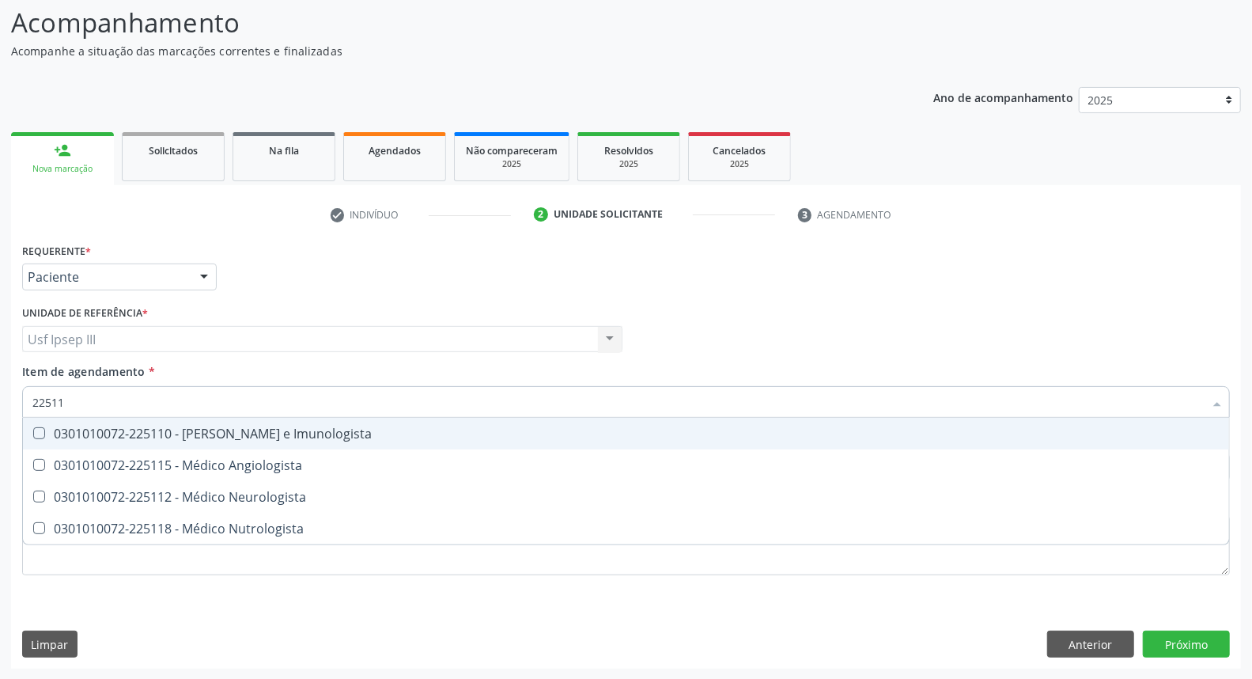
type input "225115"
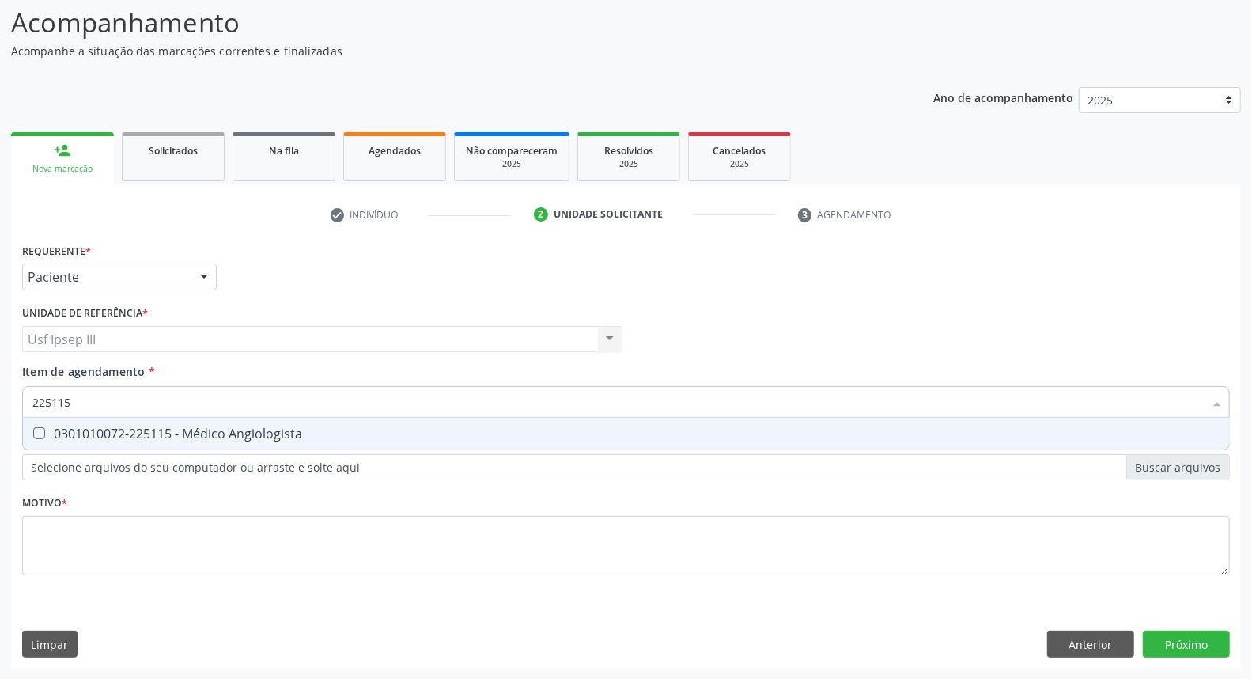
click at [202, 428] on div "0301010072-225115 - Médico Angiologista" at bounding box center [625, 433] width 1187 height 13
checkbox Angiologista "true"
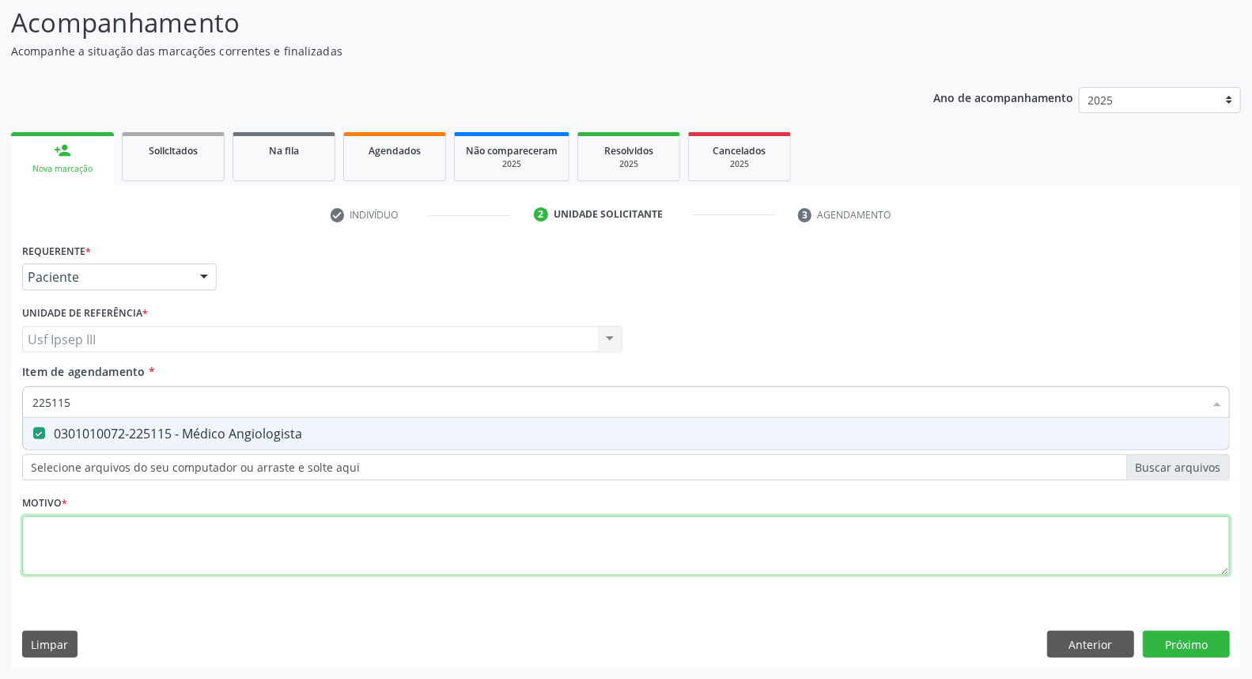
click at [133, 548] on div "Requerente * Paciente Médico(a) Enfermeiro(a) Paciente Nenhum resultado encontr…" at bounding box center [626, 418] width 1208 height 358
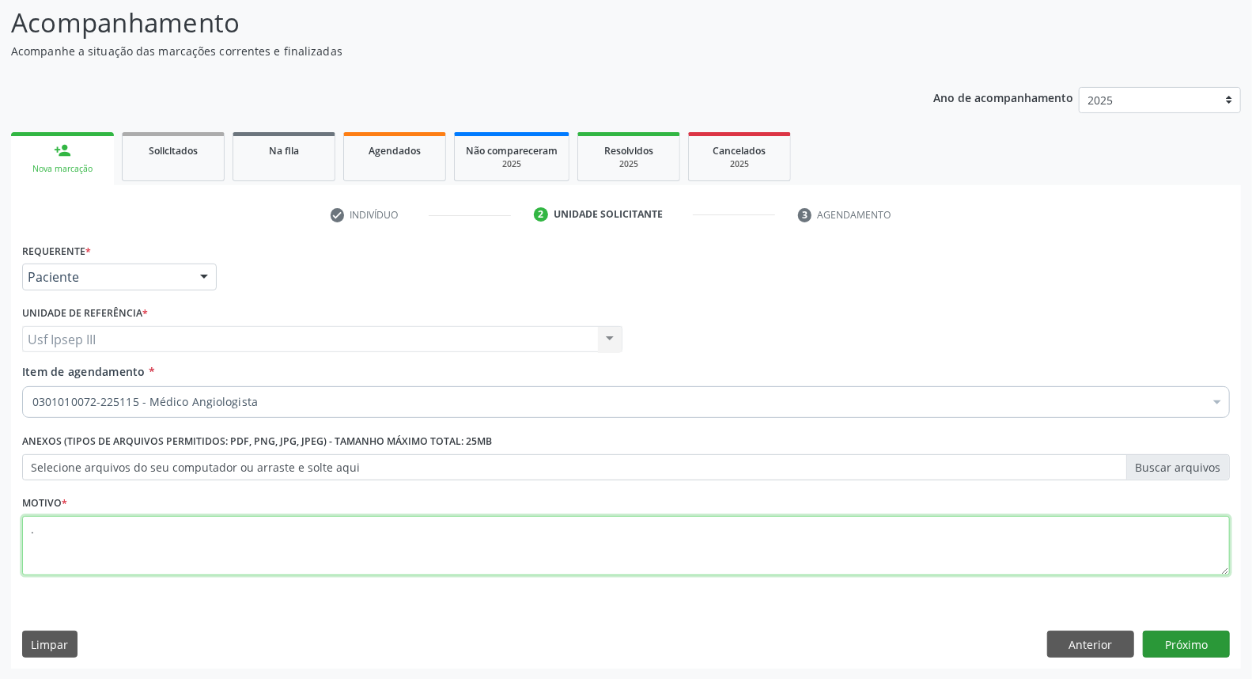
type textarea "."
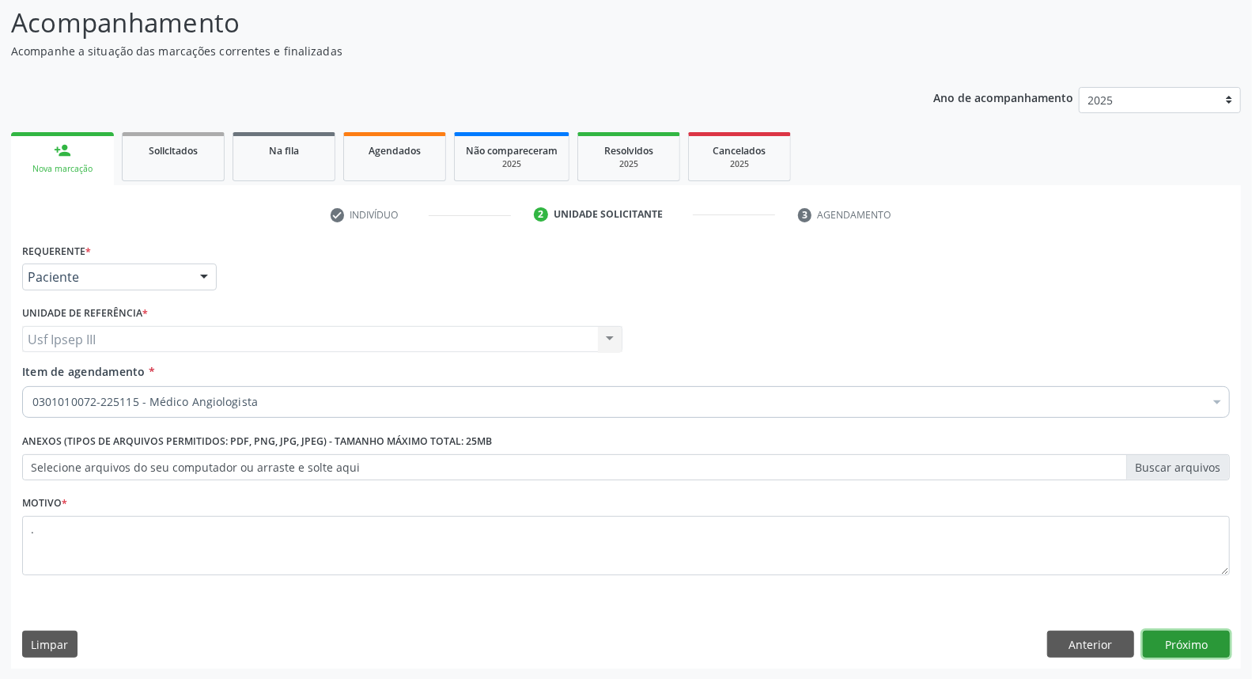
click at [1203, 639] on button "Próximo" at bounding box center [1186, 643] width 87 height 27
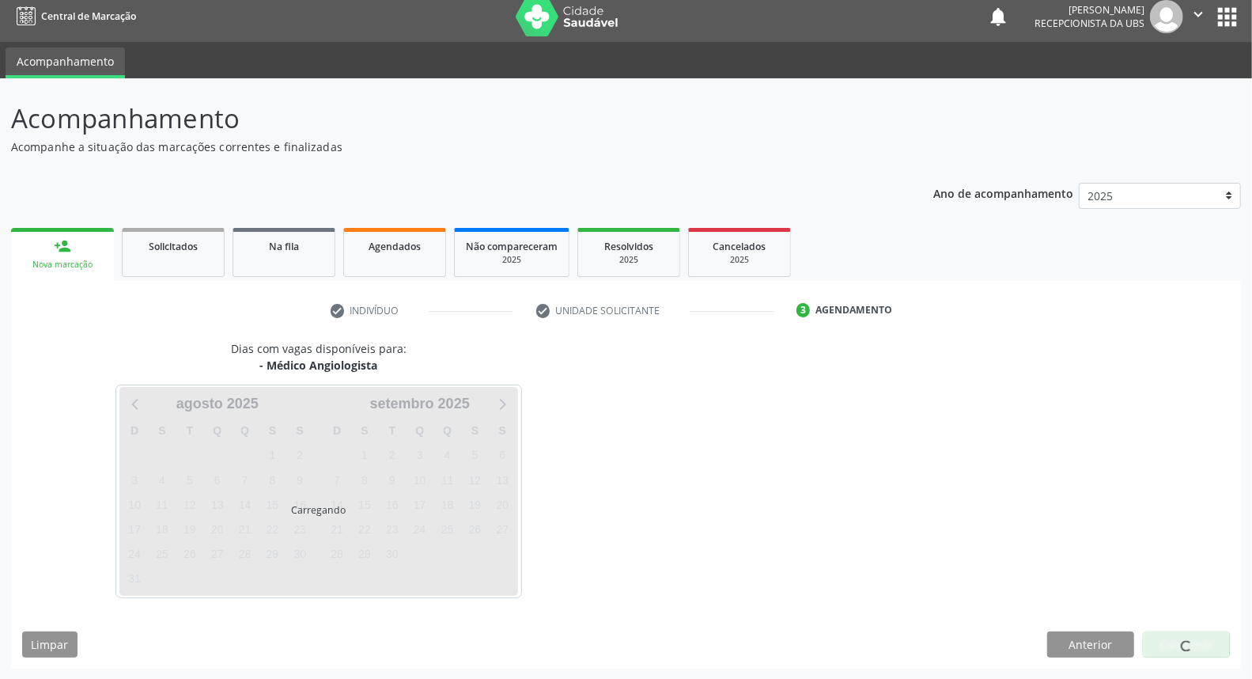
scroll to position [9, 0]
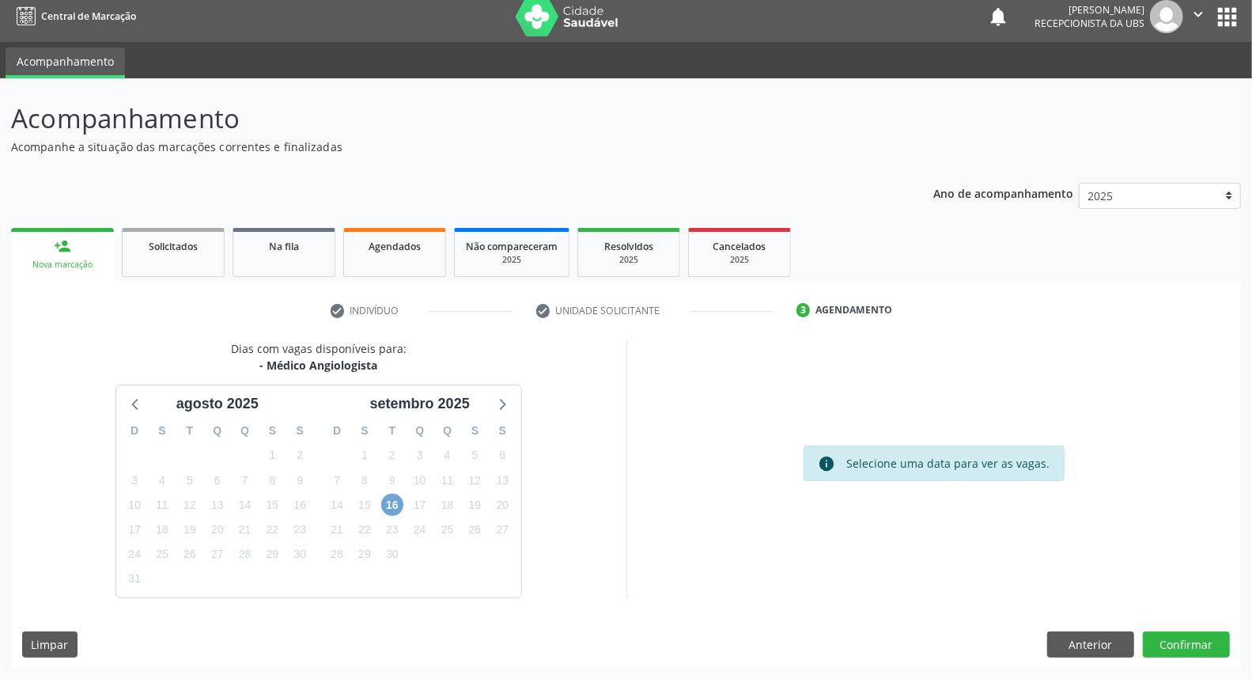
click at [390, 512] on span "16" at bounding box center [392, 504] width 22 height 22
click at [394, 504] on span "16" at bounding box center [392, 504] width 22 height 22
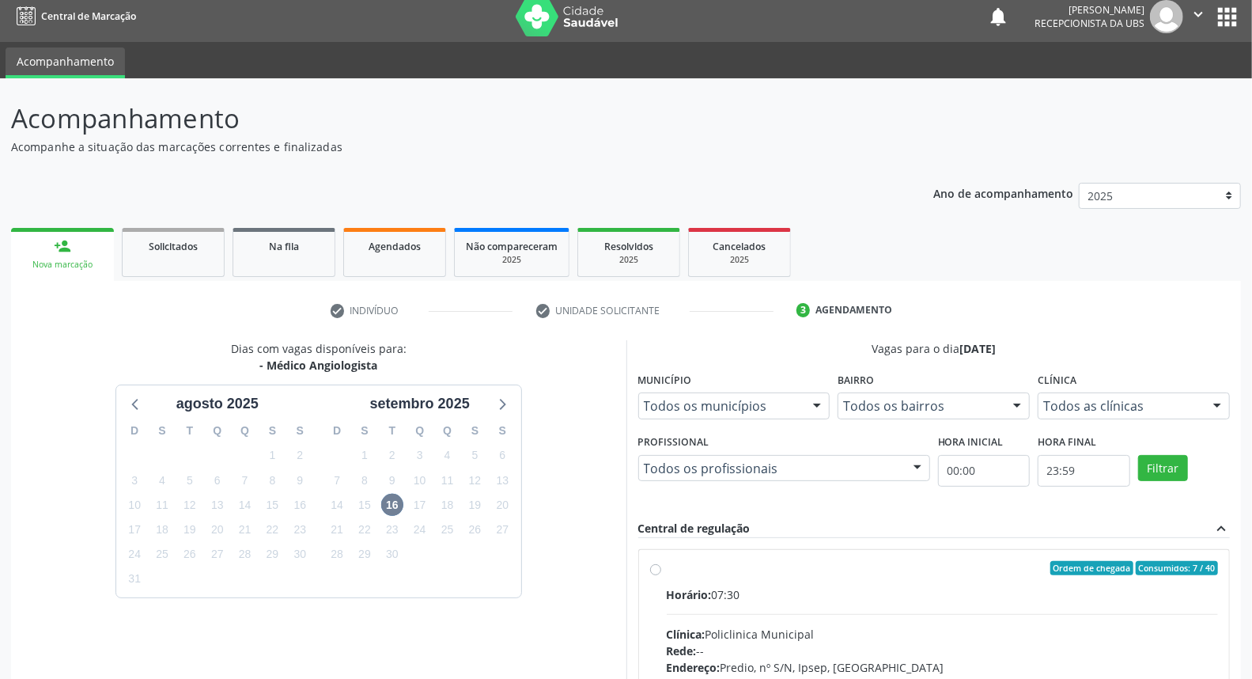
click at [856, 644] on div "Rede: --" at bounding box center [943, 650] width 552 height 17
click at [661, 575] on input "Ordem de chegada Consumidos: 7 / 40 Horário: 07:30 Clínica: Policlinica Municip…" at bounding box center [655, 568] width 11 height 14
radio input "true"
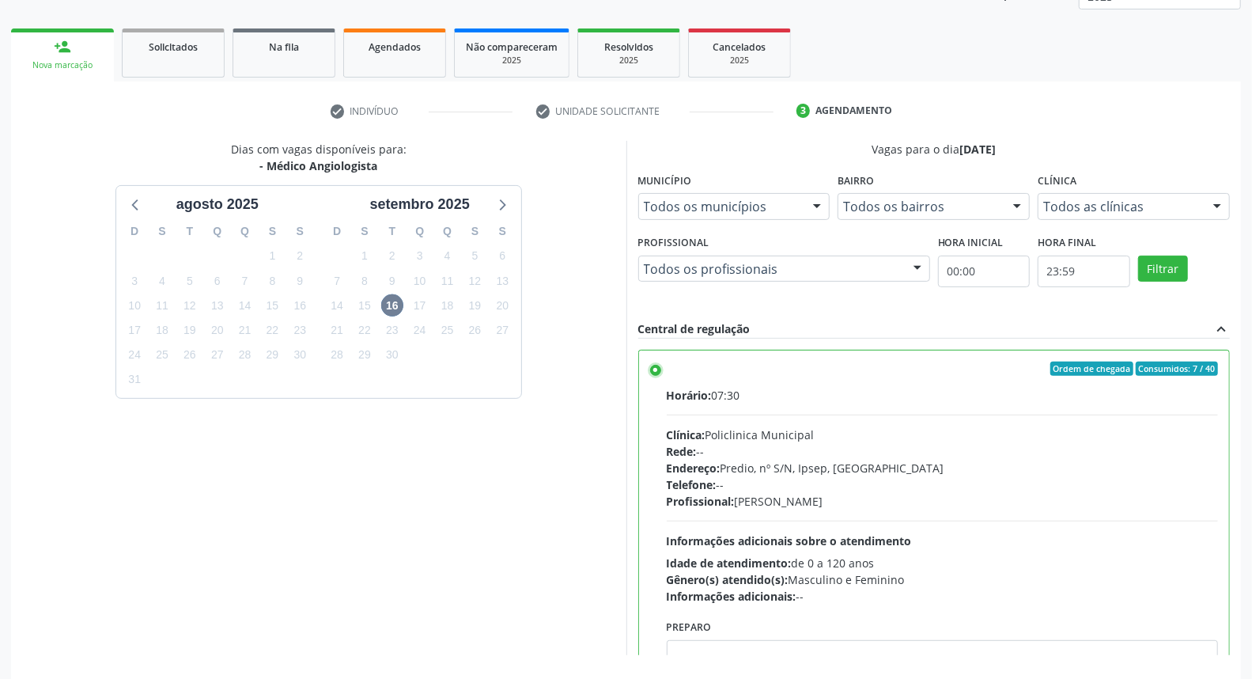
scroll to position [265, 0]
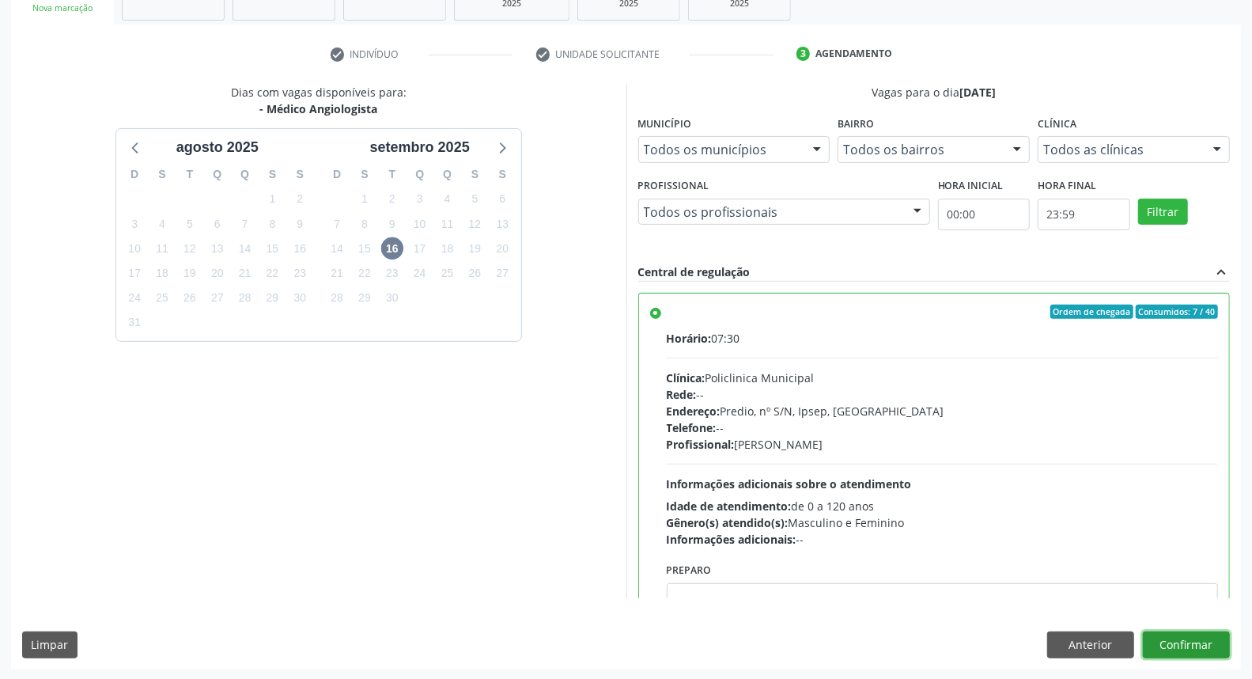
click at [1195, 643] on button "Confirmar" at bounding box center [1186, 644] width 87 height 27
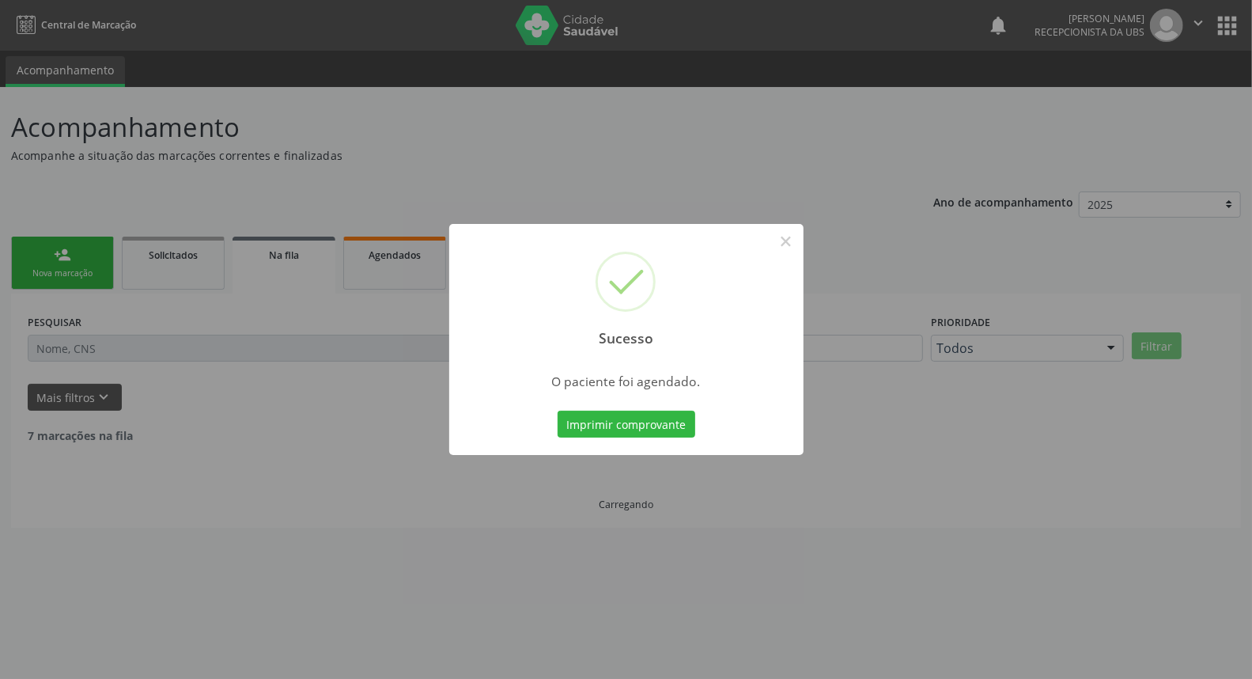
scroll to position [0, 0]
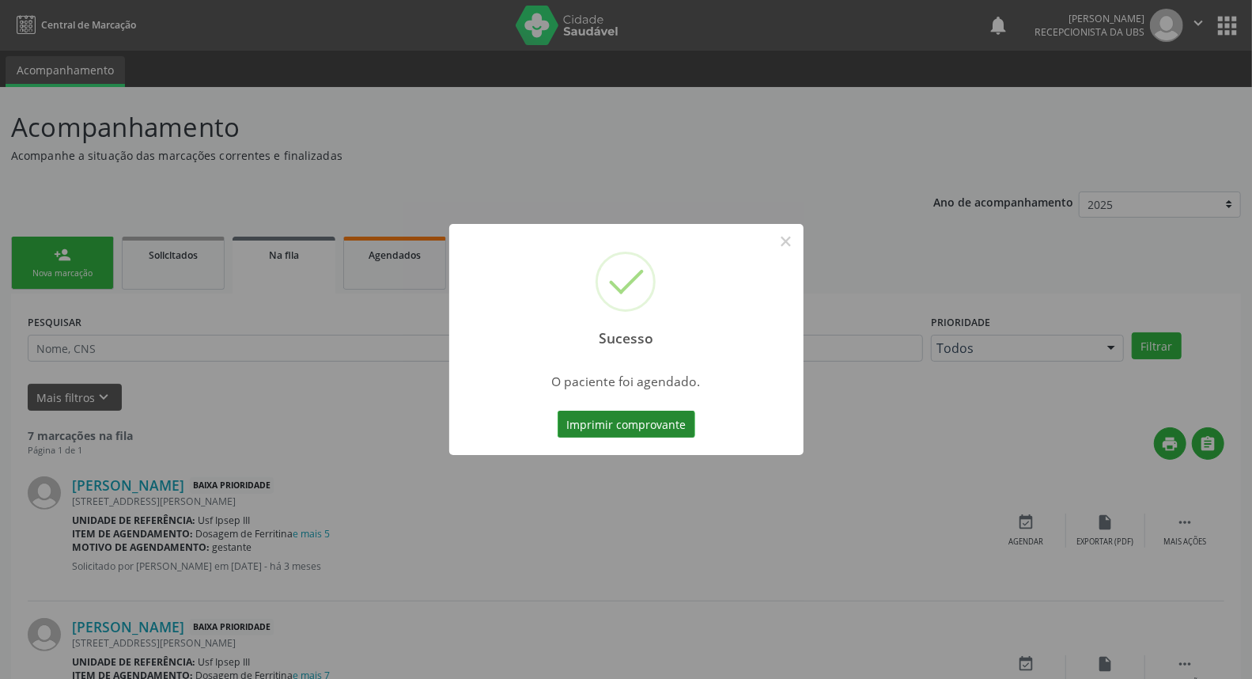
click at [594, 425] on button "Imprimir comprovante" at bounding box center [627, 423] width 138 height 27
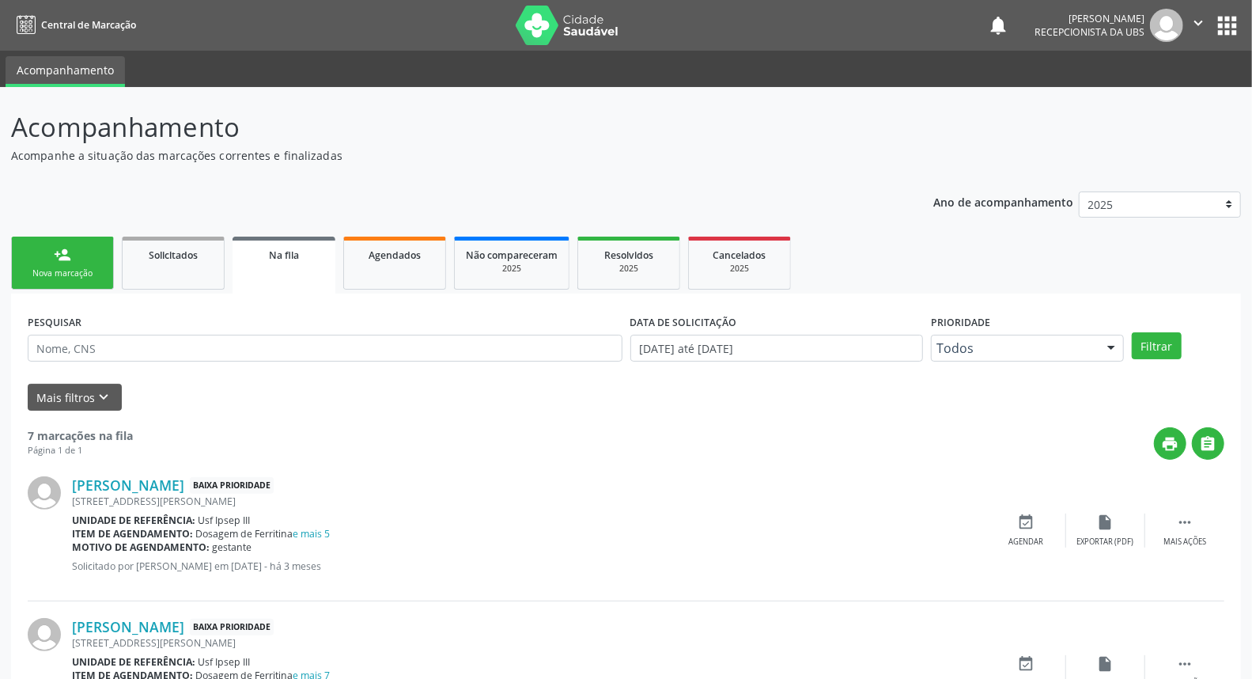
click at [96, 267] on div "Nova marcação" at bounding box center [62, 273] width 79 height 12
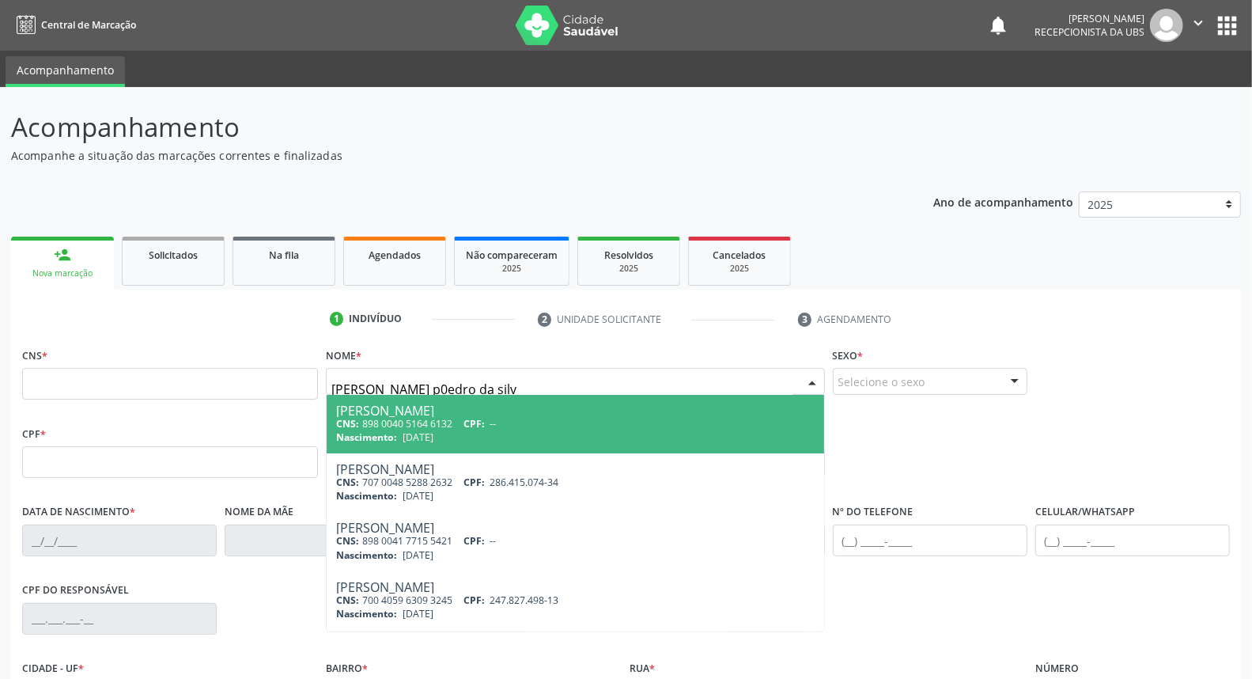
type input "antonio p0edro da silva"
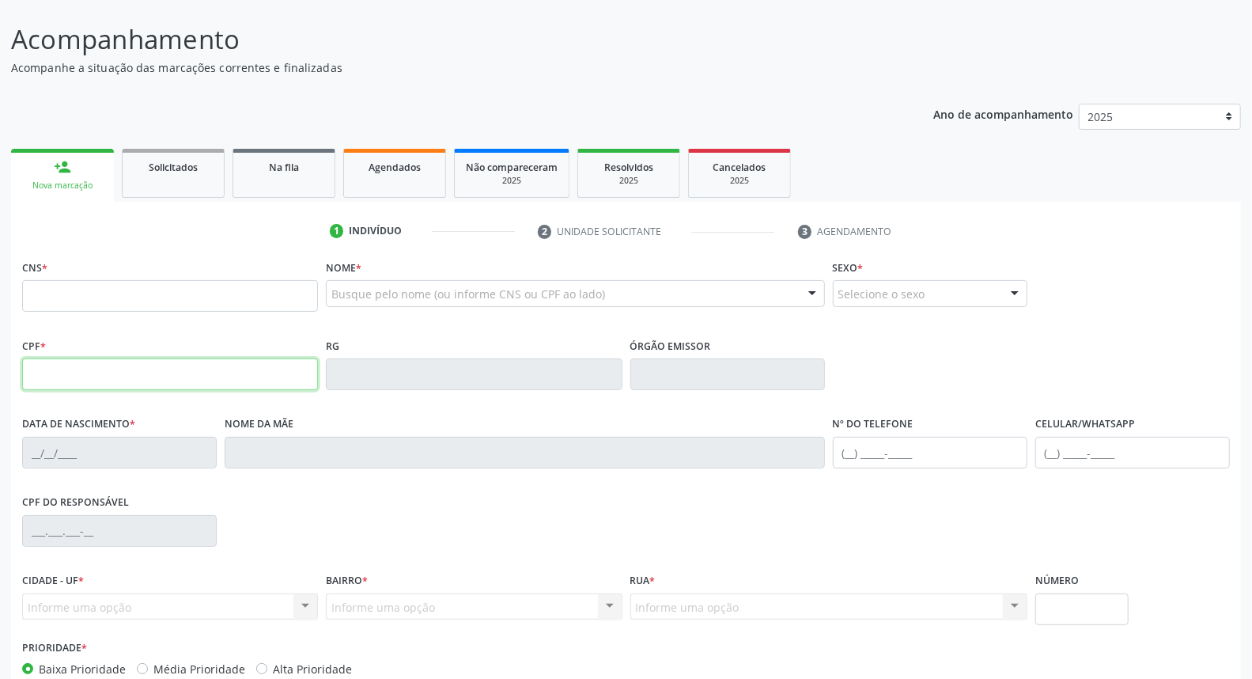
click at [93, 366] on input "text" at bounding box center [170, 374] width 296 height 32
type input "211.358.004-72"
type input "708 0088 3476 5524"
type input "16/03/1948"
type input "Maria Barbosa da Silva"
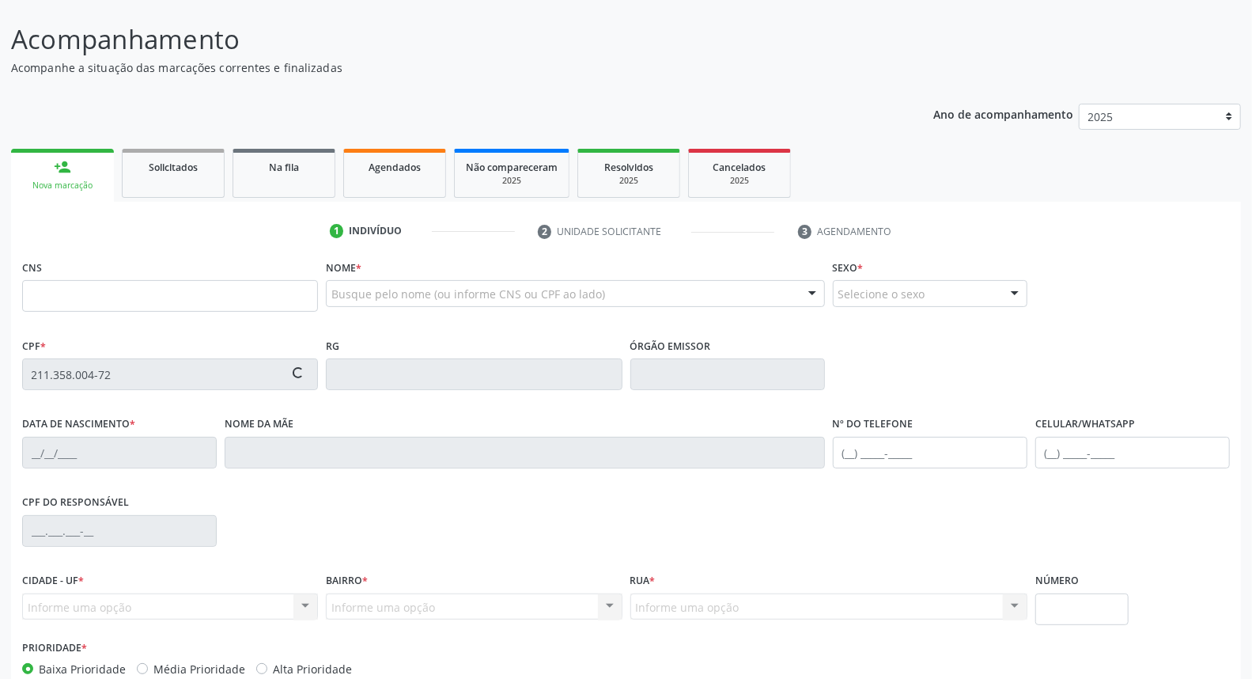
type input "(87) 99950-2154"
type input "681.940.724-68"
type input "30"
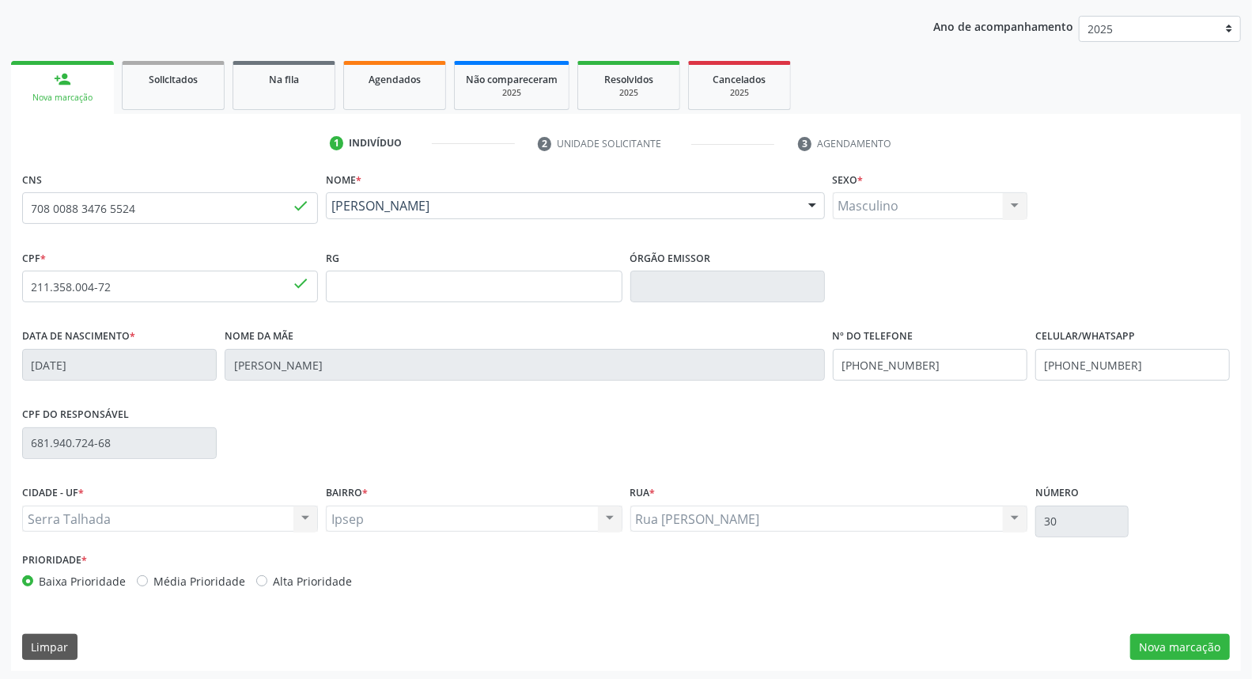
scroll to position [177, 0]
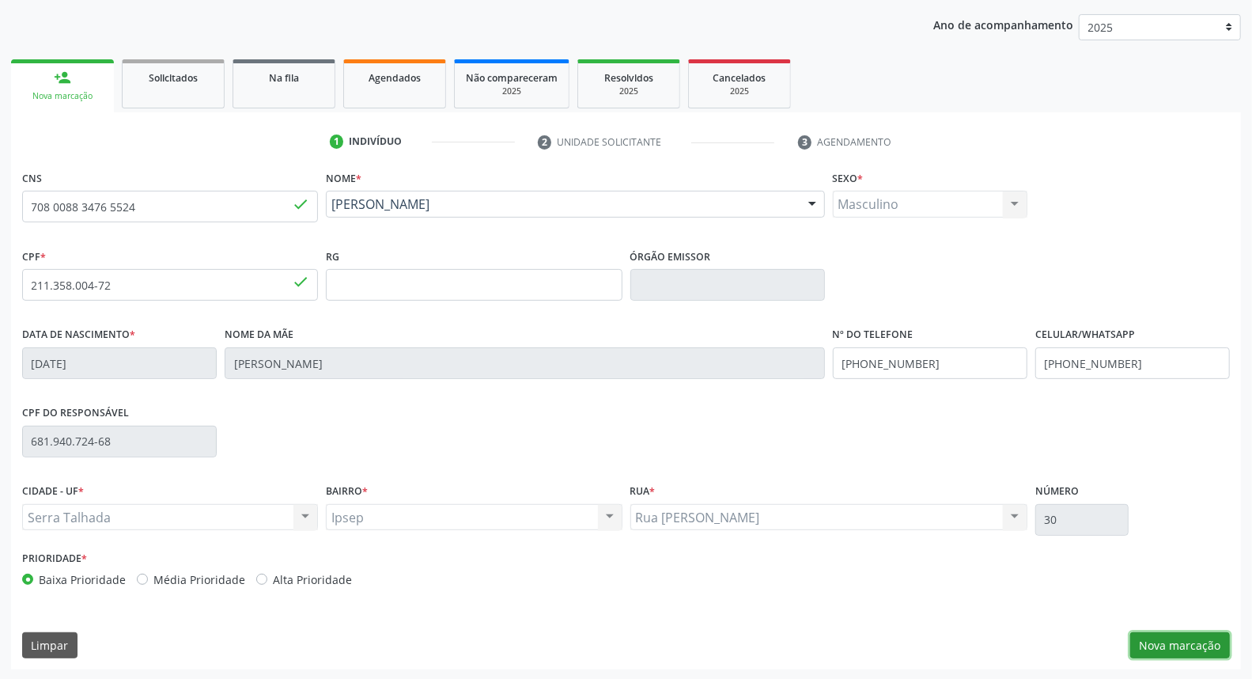
click at [1193, 645] on button "Nova marcação" at bounding box center [1180, 645] width 100 height 27
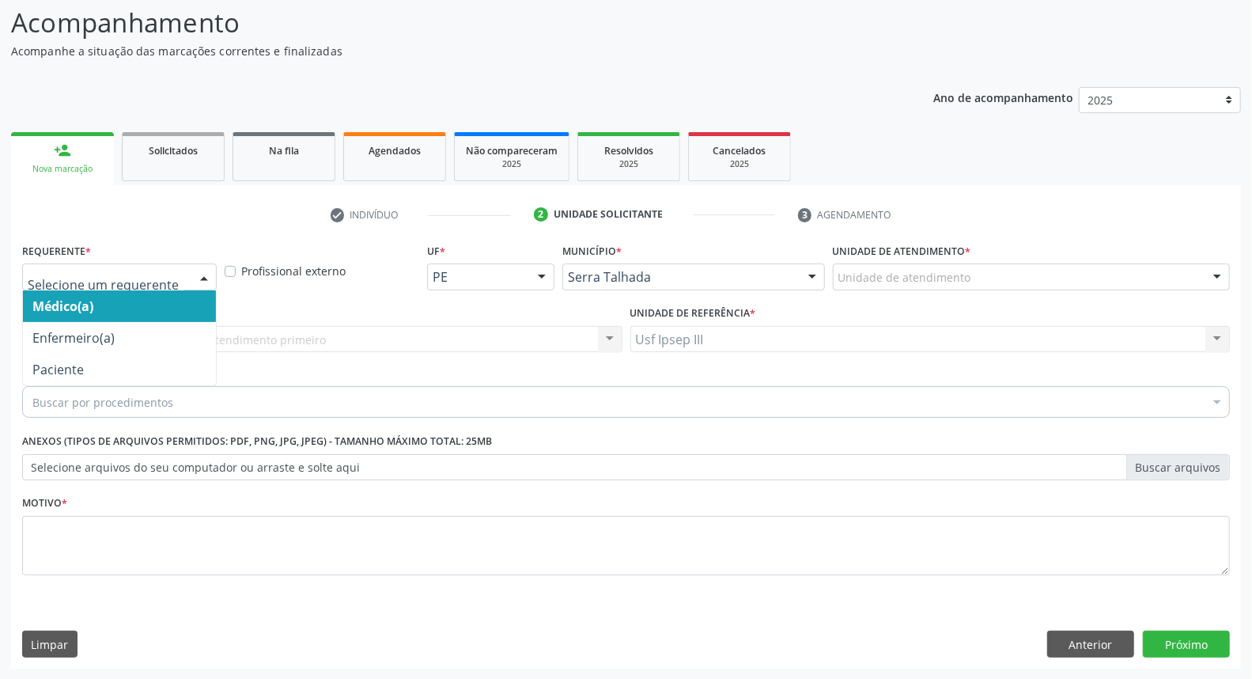
click at [206, 274] on div at bounding box center [204, 277] width 24 height 27
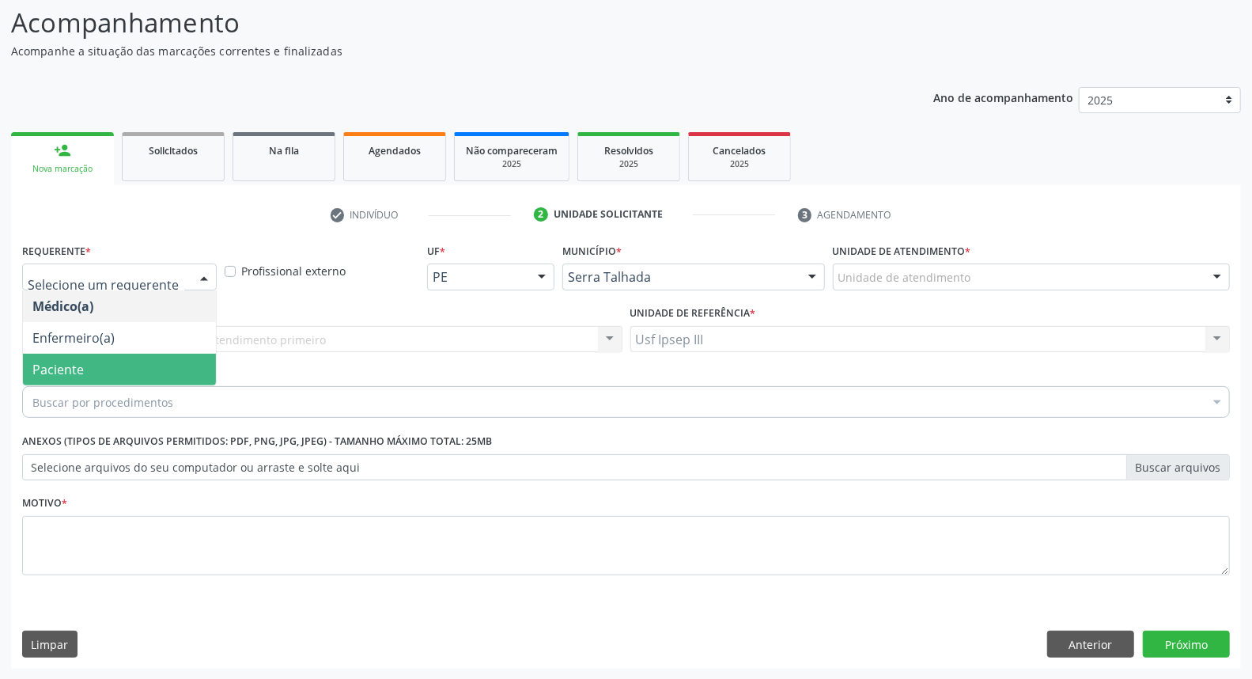
click at [160, 359] on span "Paciente" at bounding box center [119, 369] width 193 height 32
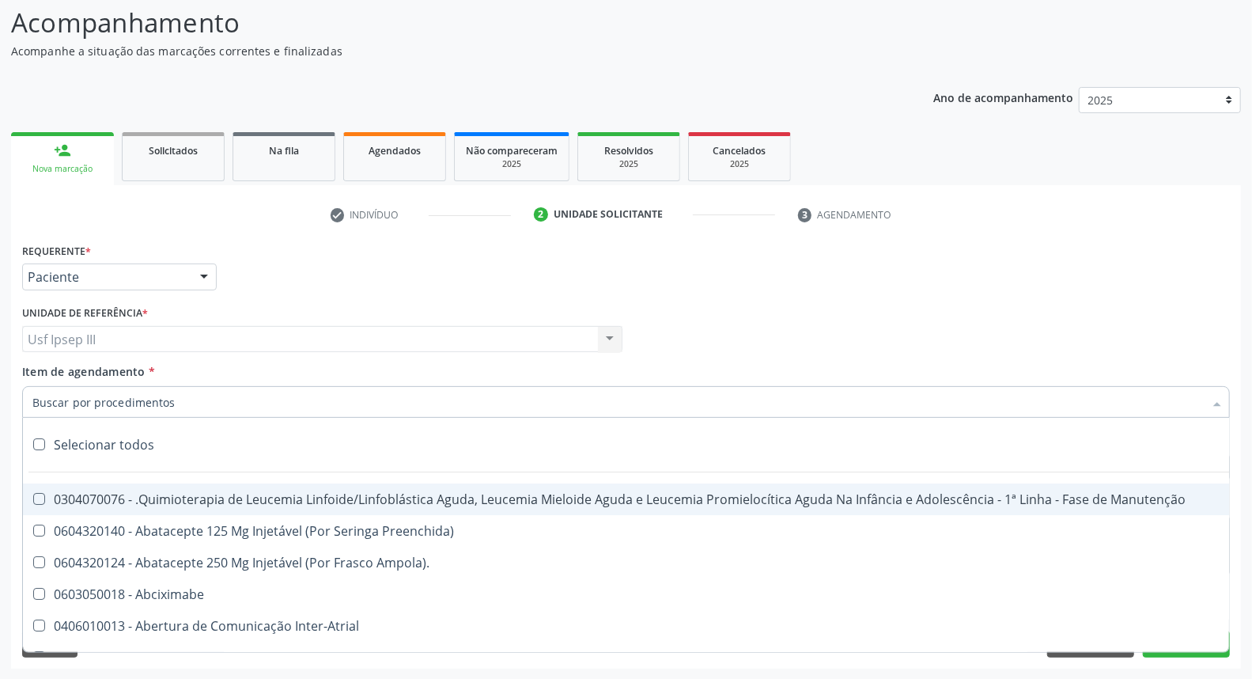
click at [172, 397] on div at bounding box center [626, 402] width 1208 height 32
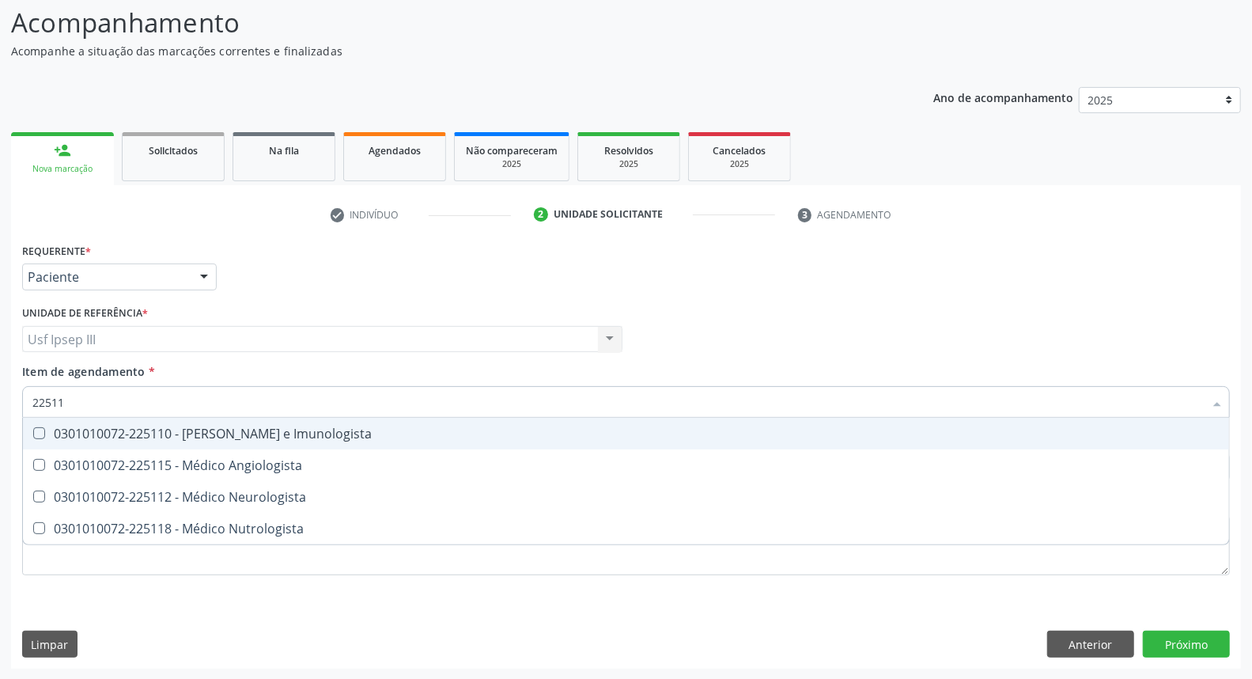
type input "225115"
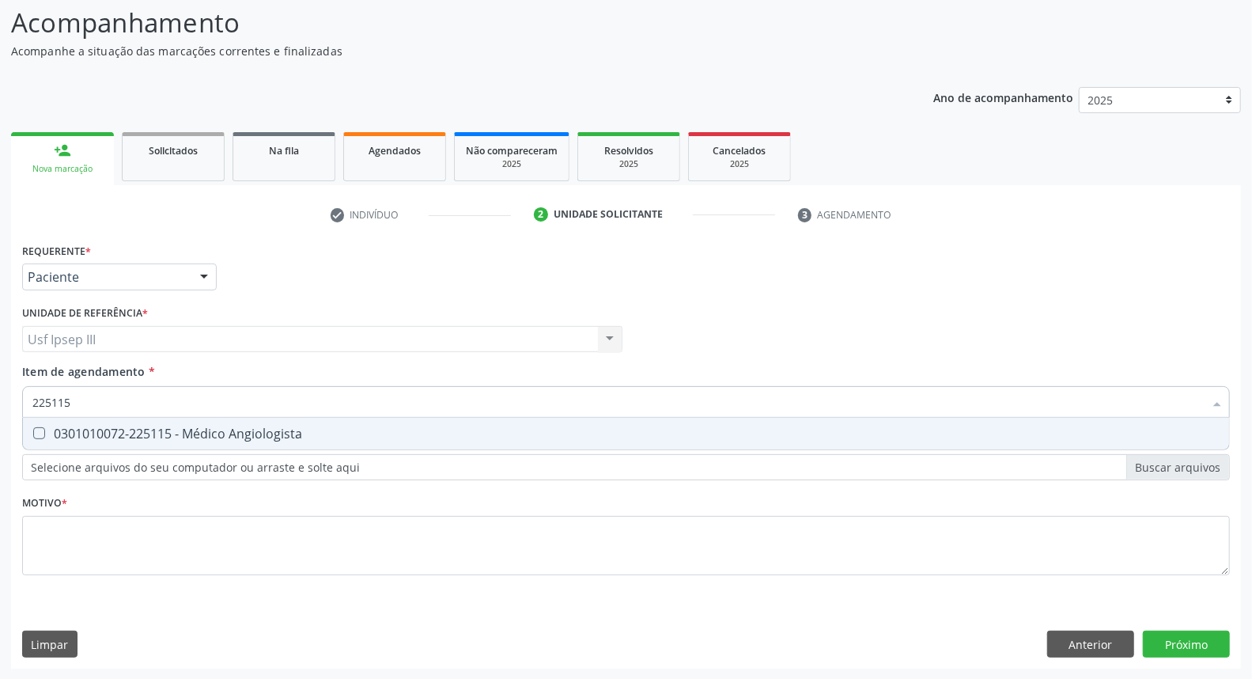
click at [176, 433] on div "0301010072-225115 - Médico Angiologista" at bounding box center [625, 433] width 1187 height 13
checkbox Angiologista "true"
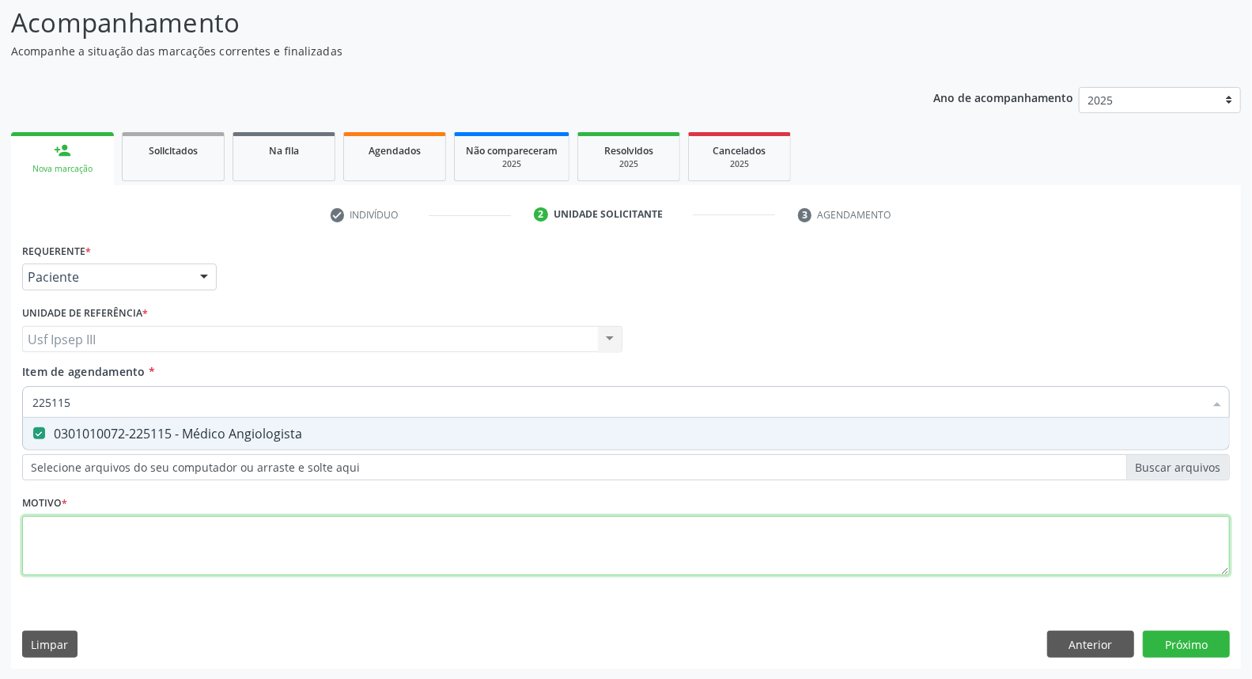
click at [138, 534] on div "Requerente * Paciente Médico(a) Enfermeiro(a) Paciente Nenhum resultado encontr…" at bounding box center [626, 418] width 1208 height 358
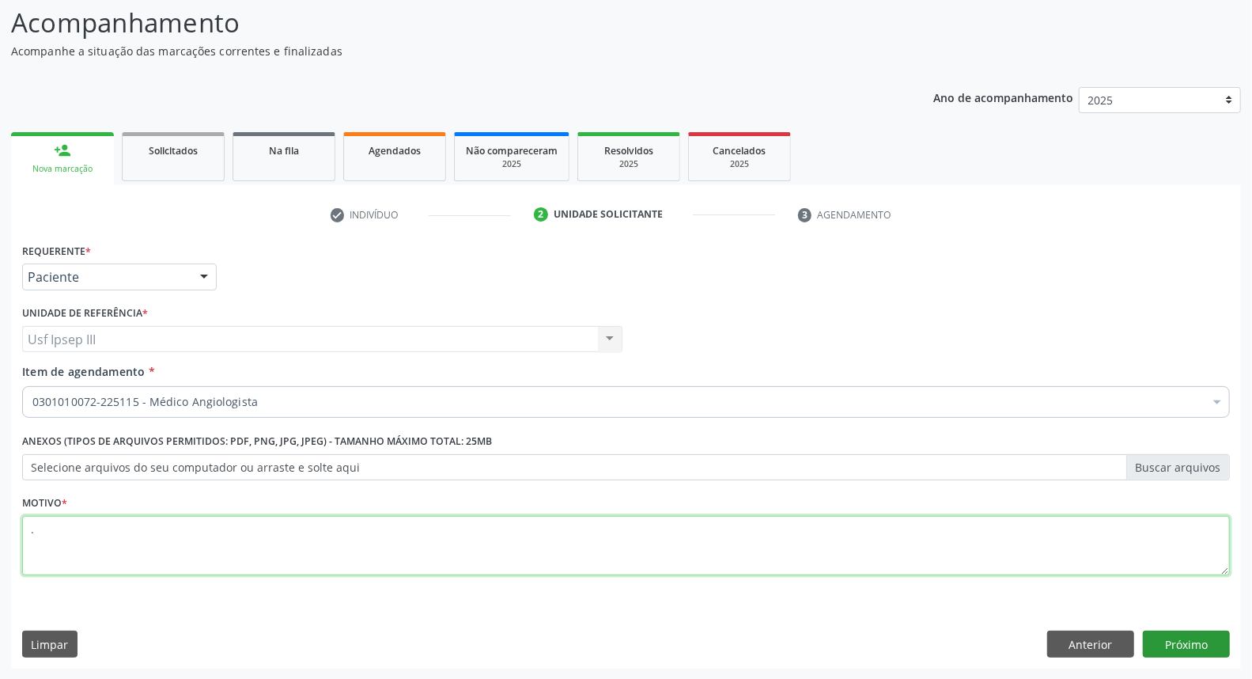
type textarea "."
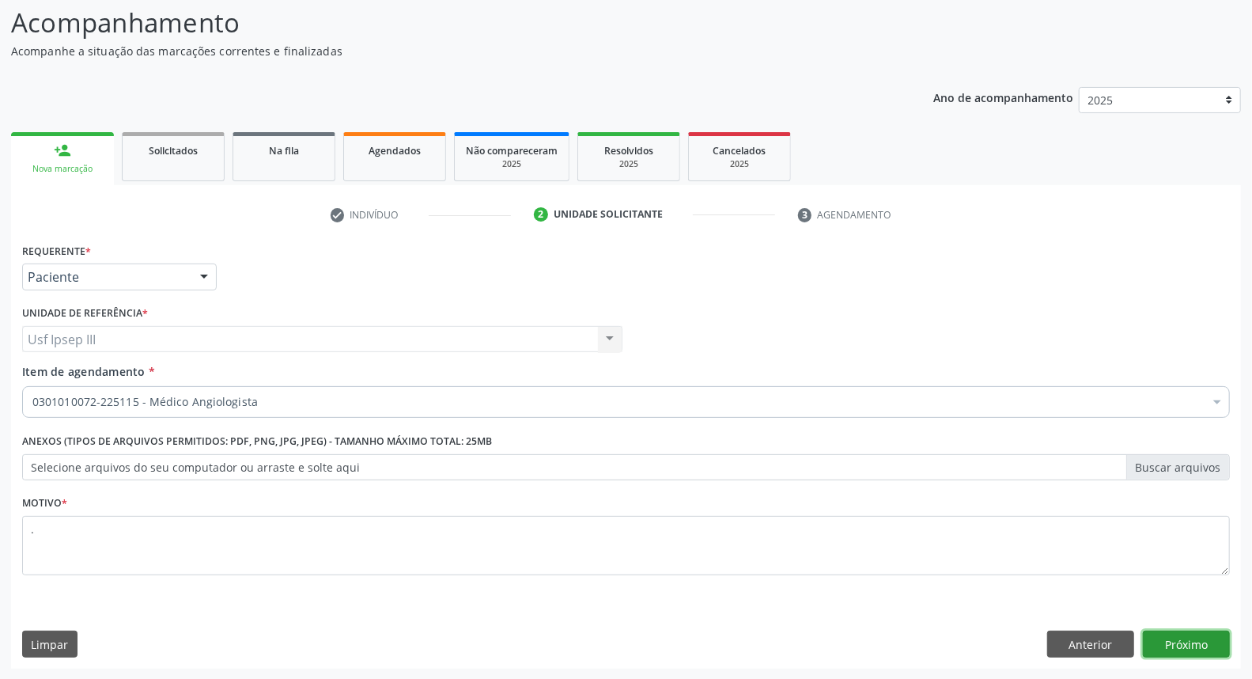
click at [1167, 641] on button "Próximo" at bounding box center [1186, 643] width 87 height 27
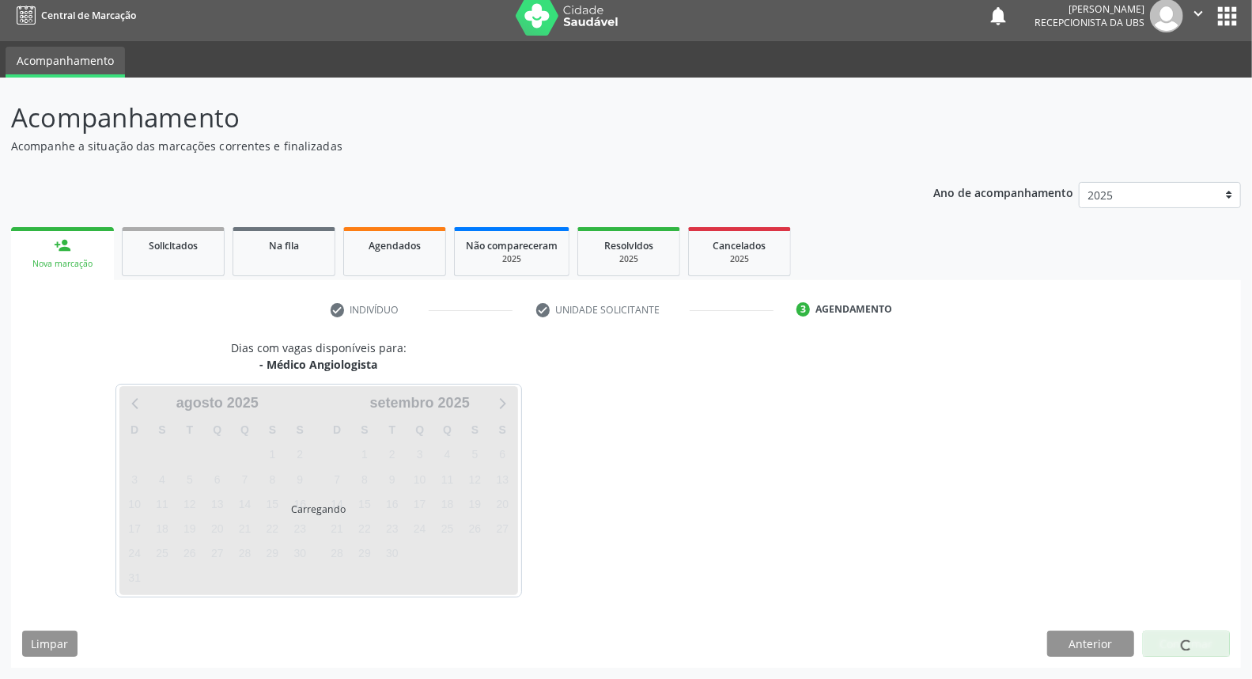
scroll to position [9, 0]
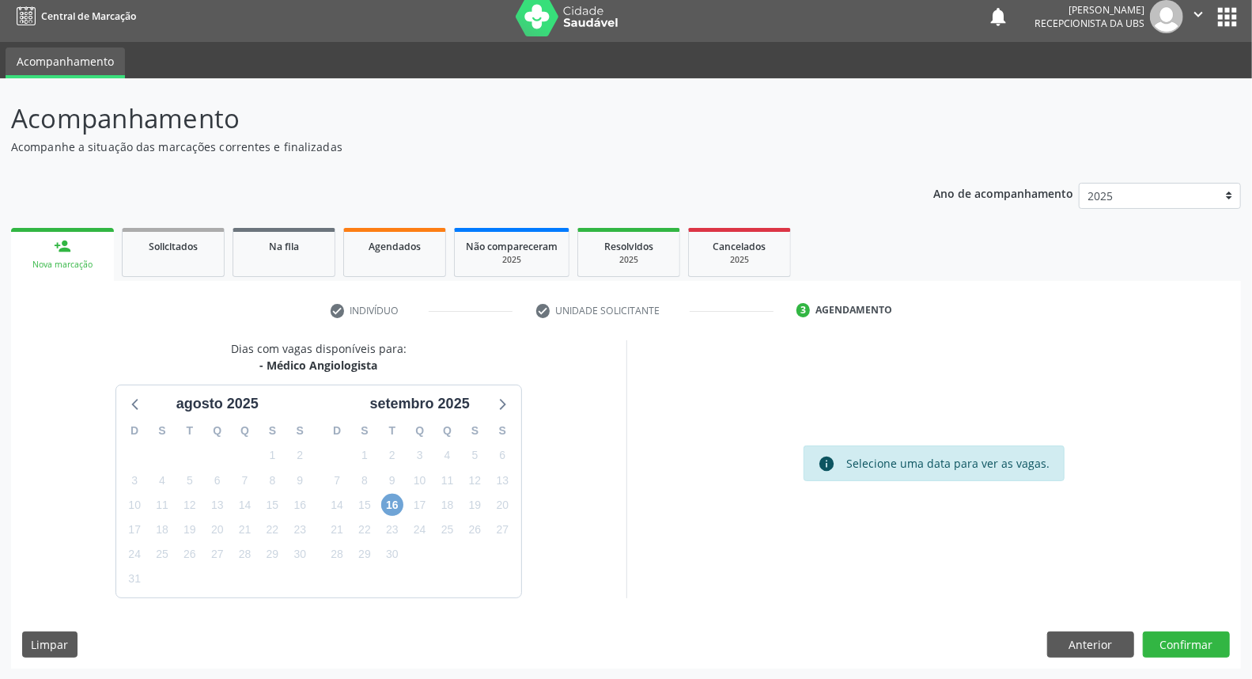
click at [394, 502] on span "16" at bounding box center [392, 504] width 22 height 22
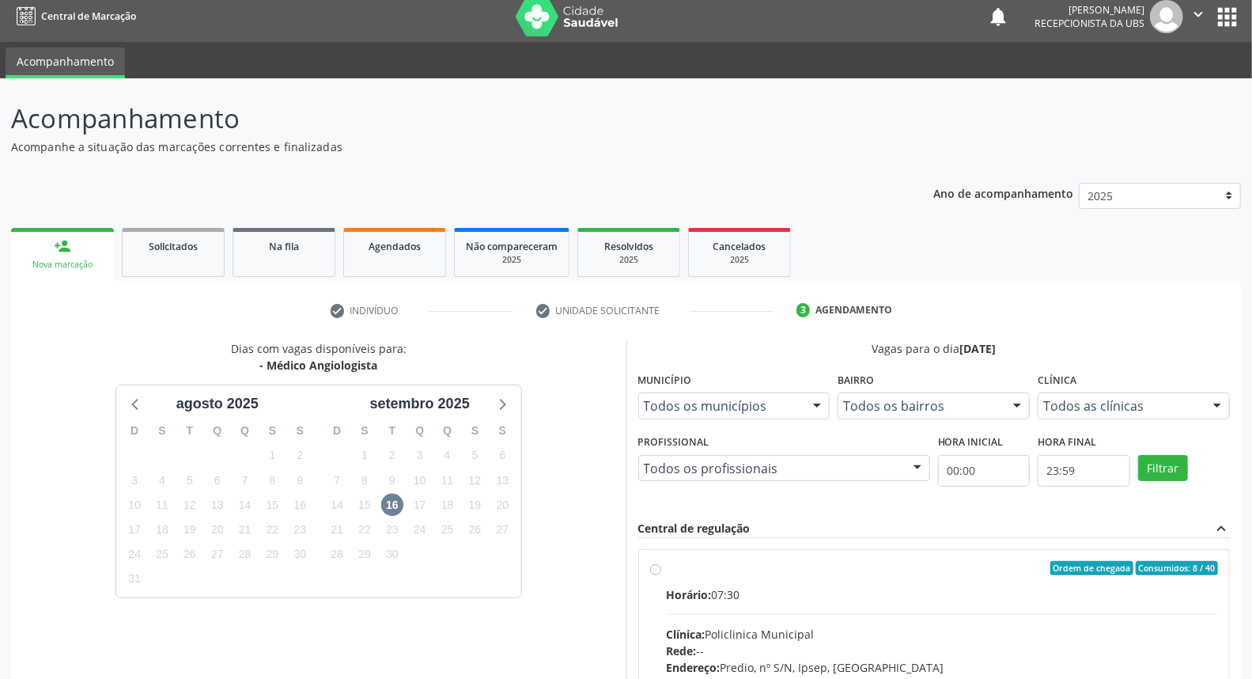
click at [661, 575] on input "Ordem de chegada Consumidos: 8 / 40 Horário: 07:30 Clínica: Policlinica Municip…" at bounding box center [655, 568] width 11 height 14
radio input "true"
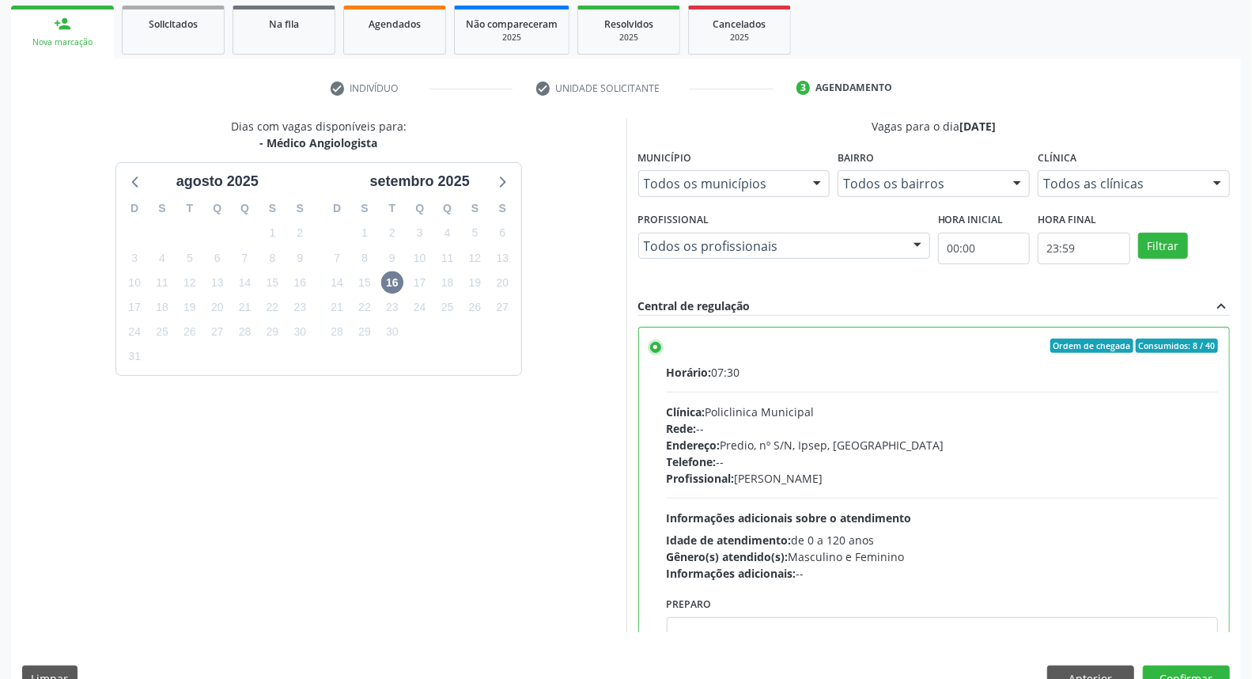
scroll to position [265, 0]
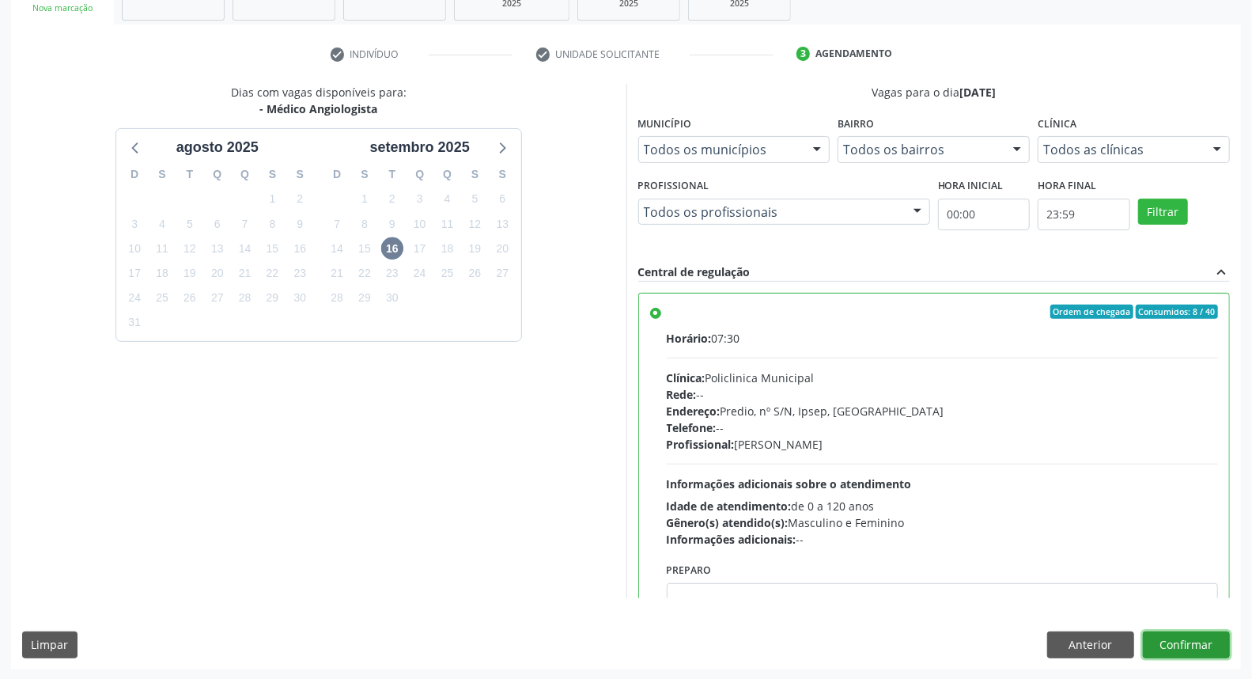
click at [1206, 650] on button "Confirmar" at bounding box center [1186, 644] width 87 height 27
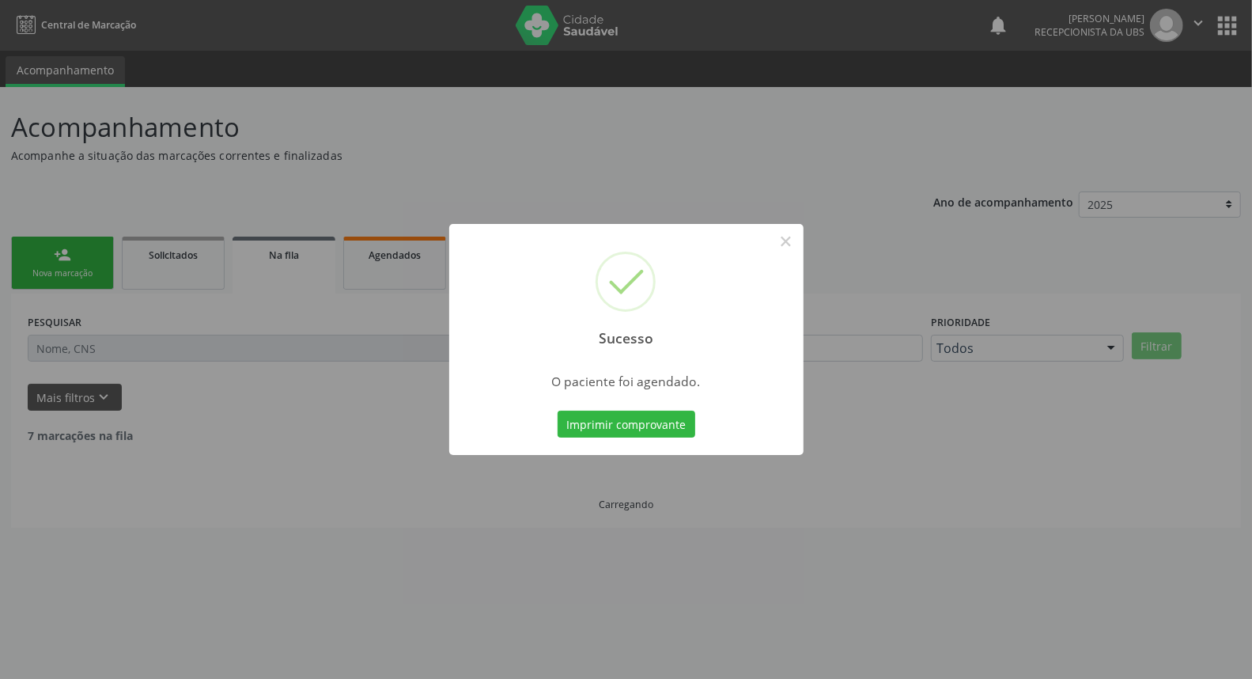
scroll to position [0, 0]
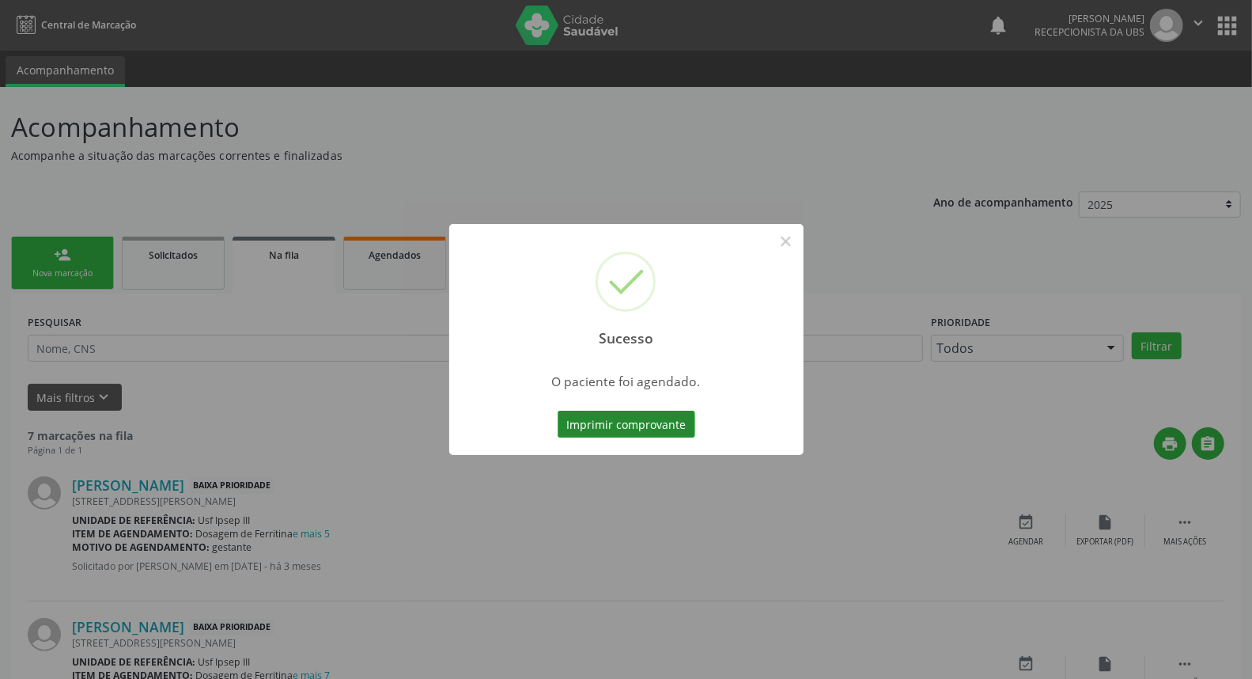
click at [643, 429] on button "Imprimir comprovante" at bounding box center [627, 423] width 138 height 27
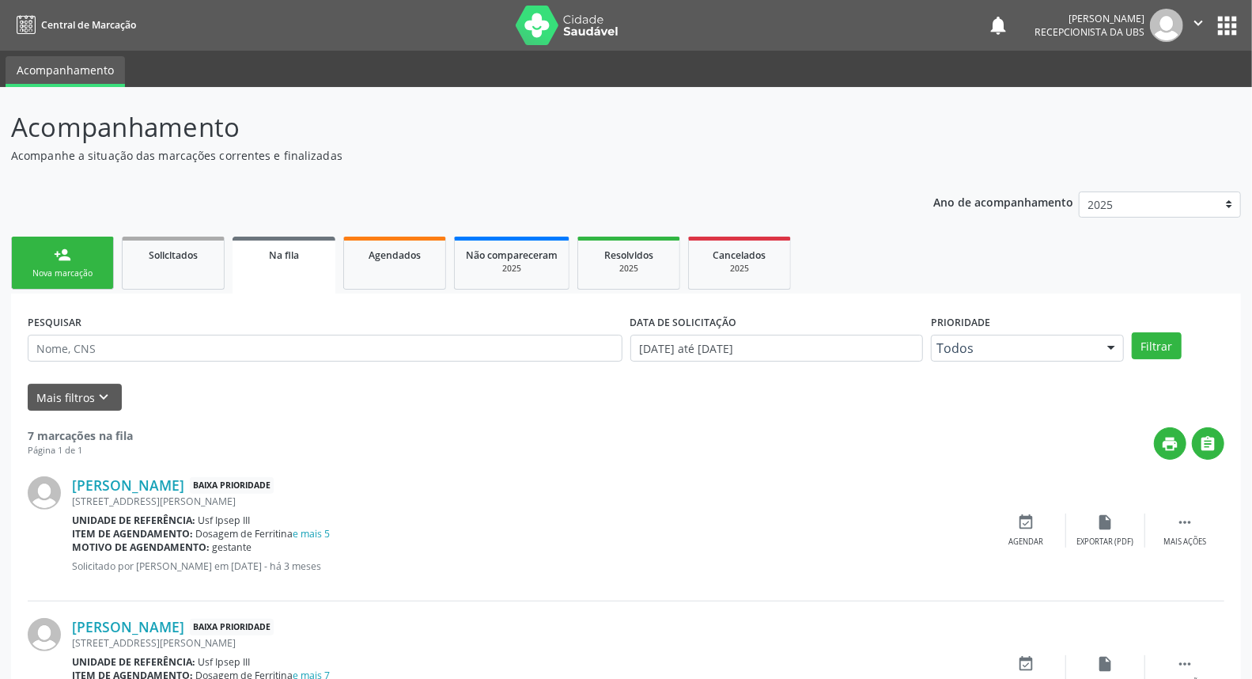
drag, startPoint x: 98, startPoint y: 263, endPoint x: 108, endPoint y: 278, distance: 17.1
click at [98, 263] on link "person_add Nova marcação" at bounding box center [62, 262] width 103 height 53
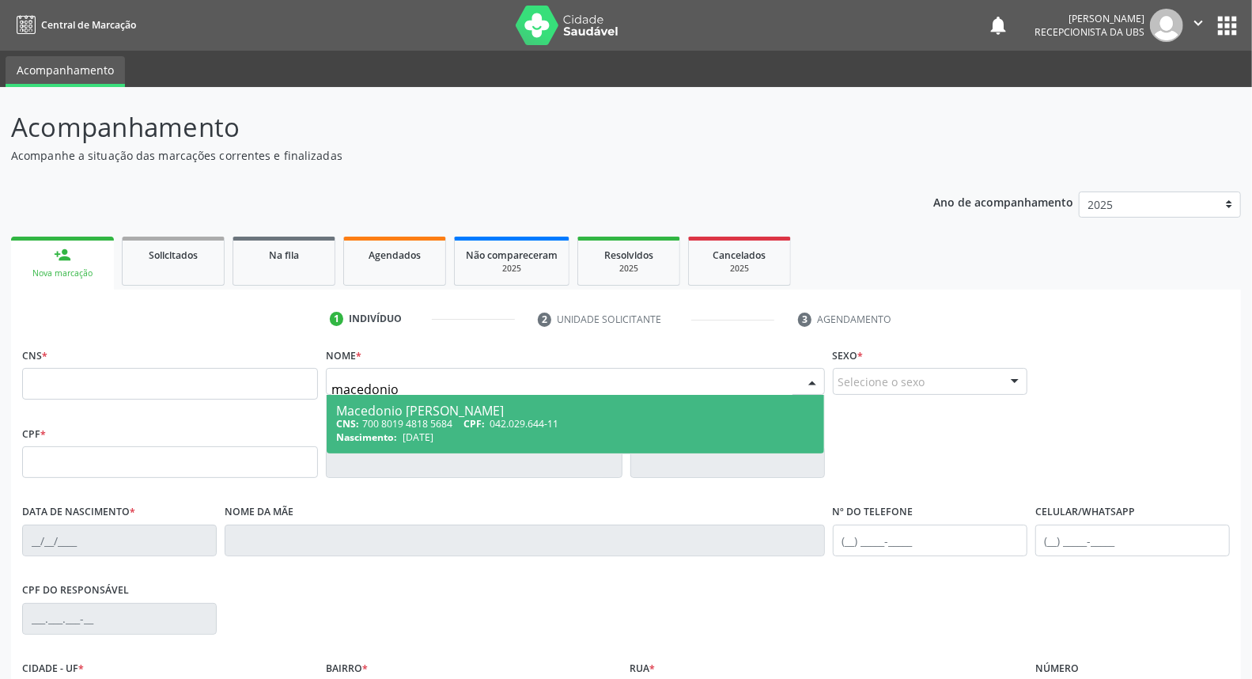
type input "macedonio c"
click at [369, 413] on div "Macedonio César Cavalcante da Silva" at bounding box center [575, 410] width 478 height 13
type input "700 8019 4818 5684"
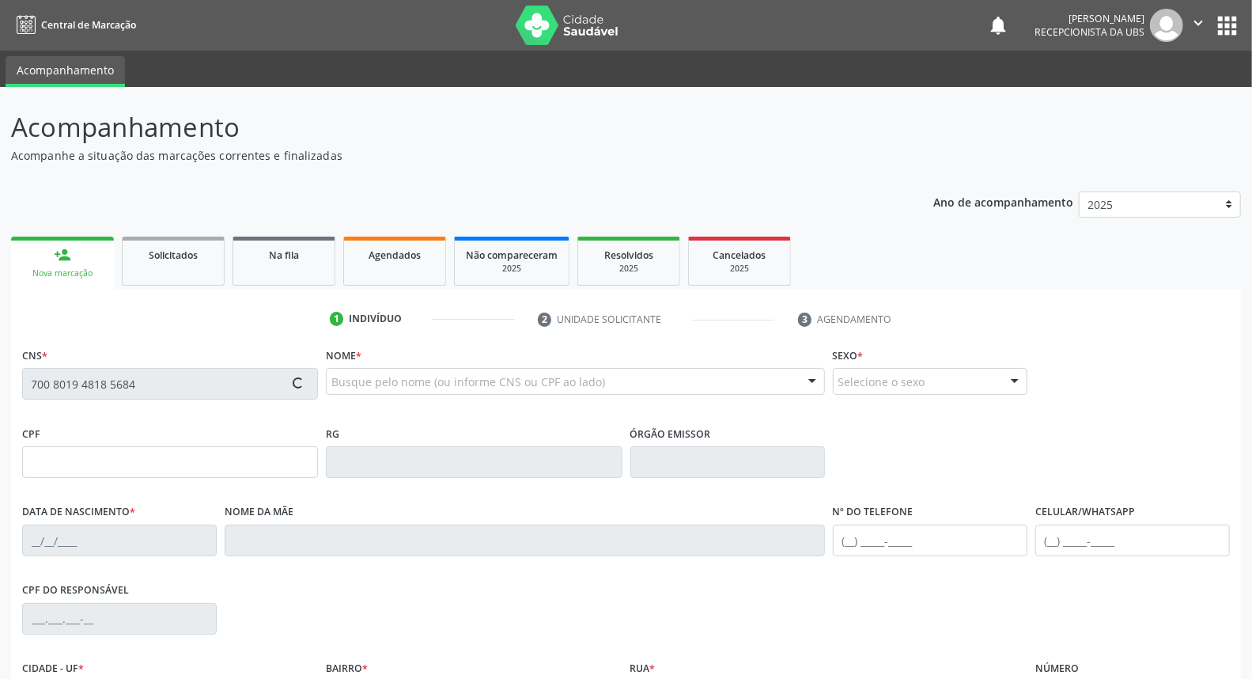
type input "042.029.644-11"
type input "14/11/1980"
type input "Luiza Iracema da Silva"
type input "(87) 99924-7247"
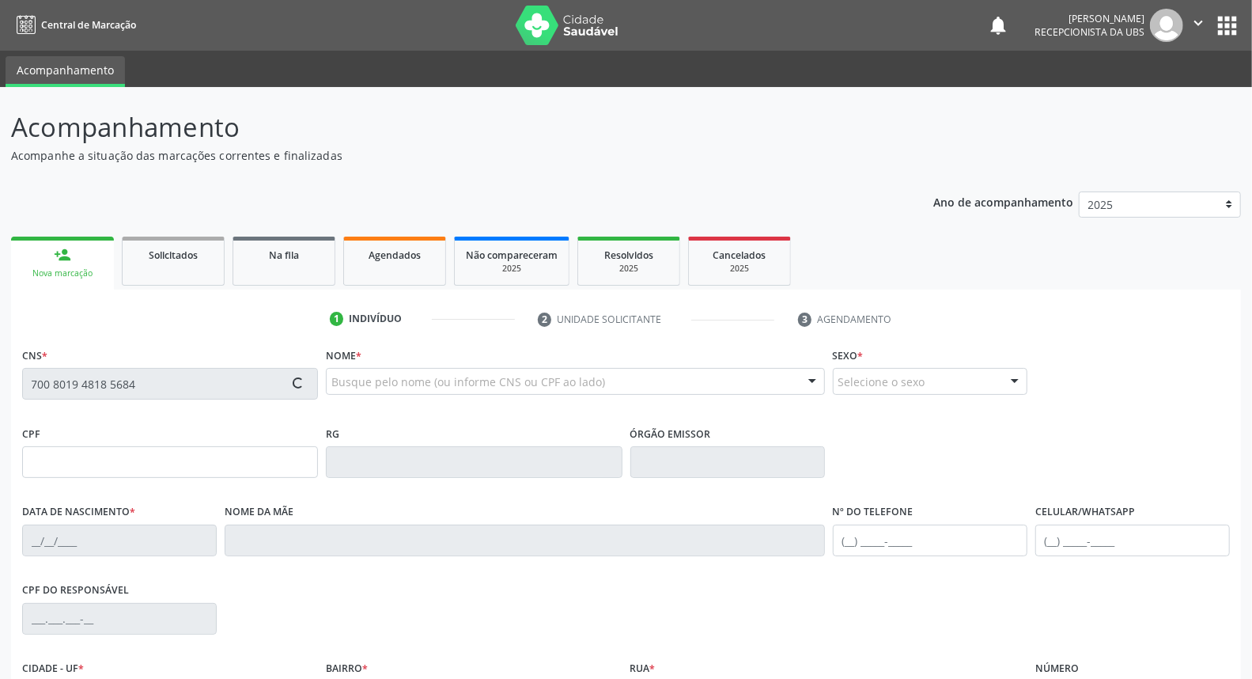
type input "011.506.984-46"
type input "591"
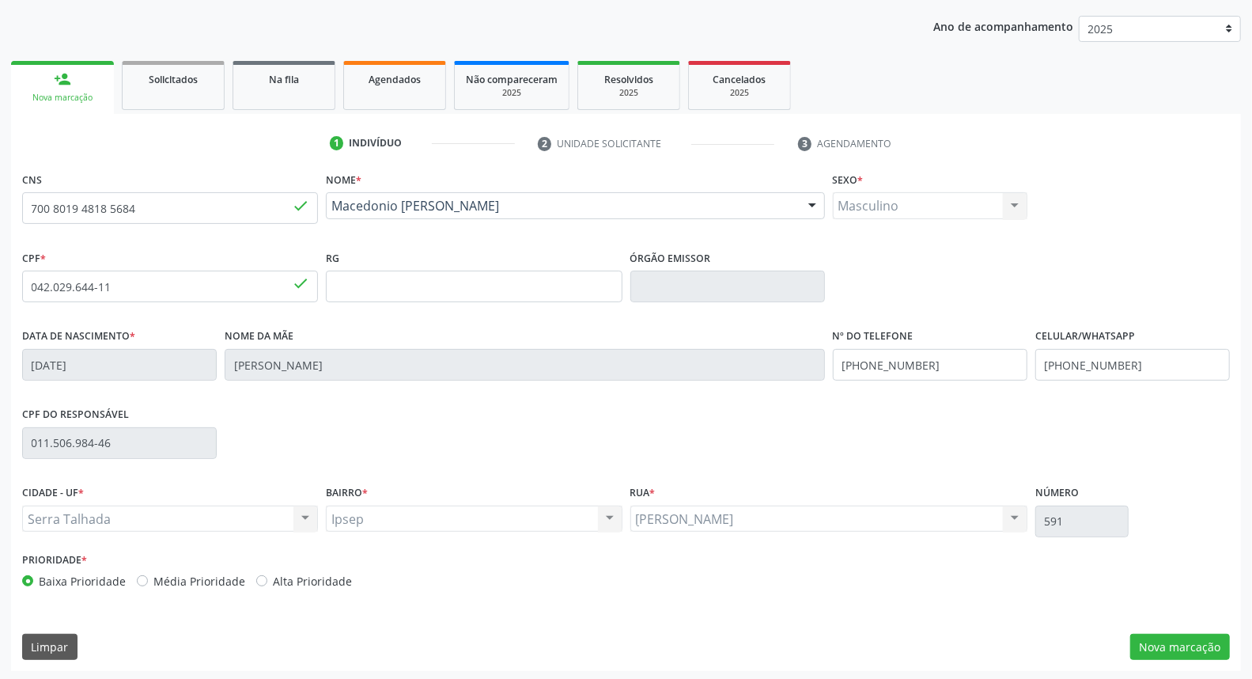
scroll to position [177, 0]
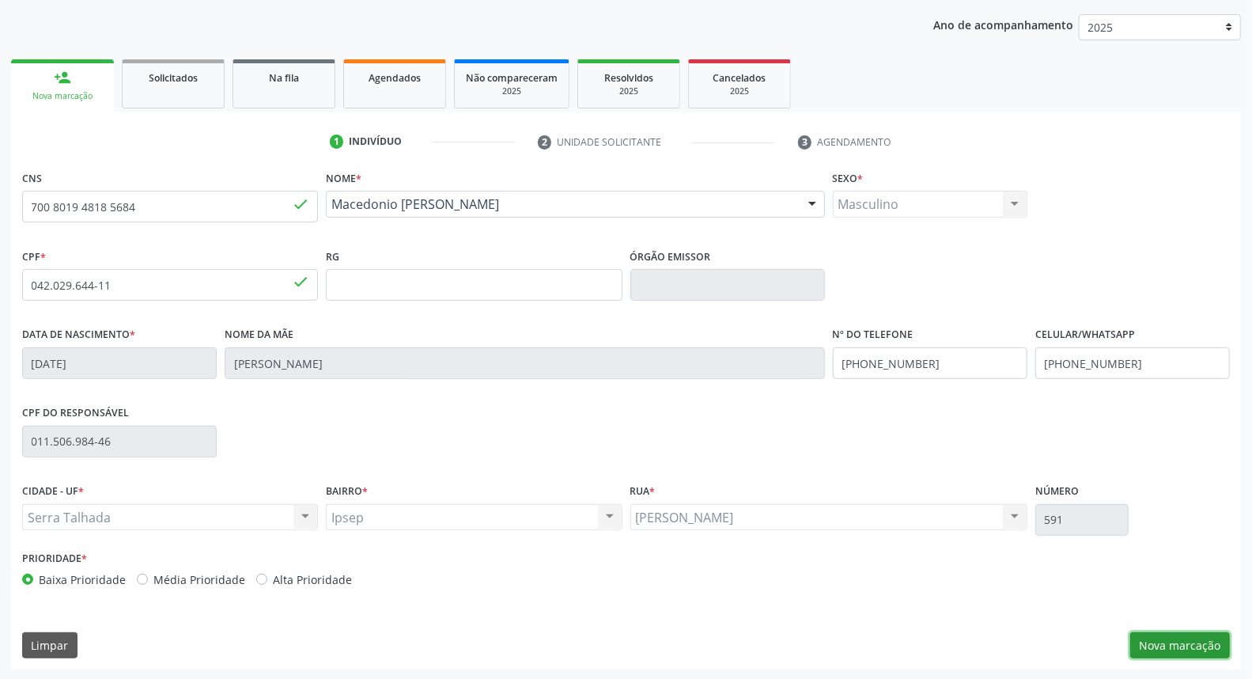
click at [1204, 636] on button "Nova marcação" at bounding box center [1180, 645] width 100 height 27
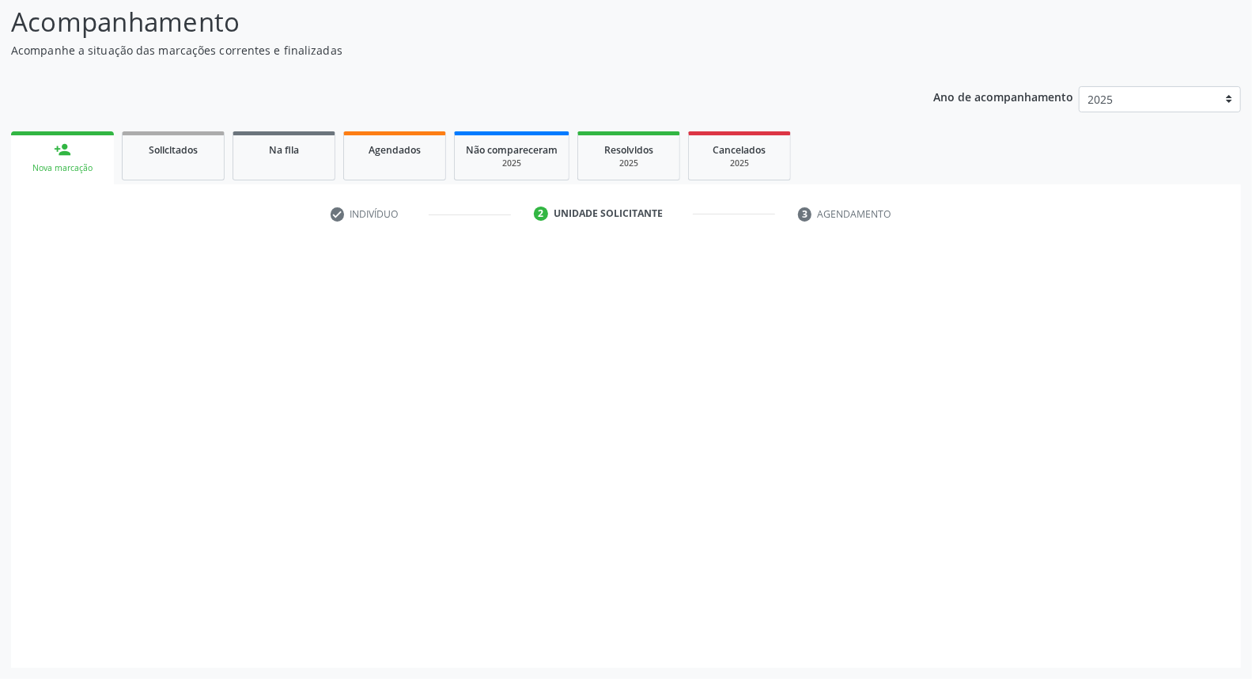
scroll to position [104, 0]
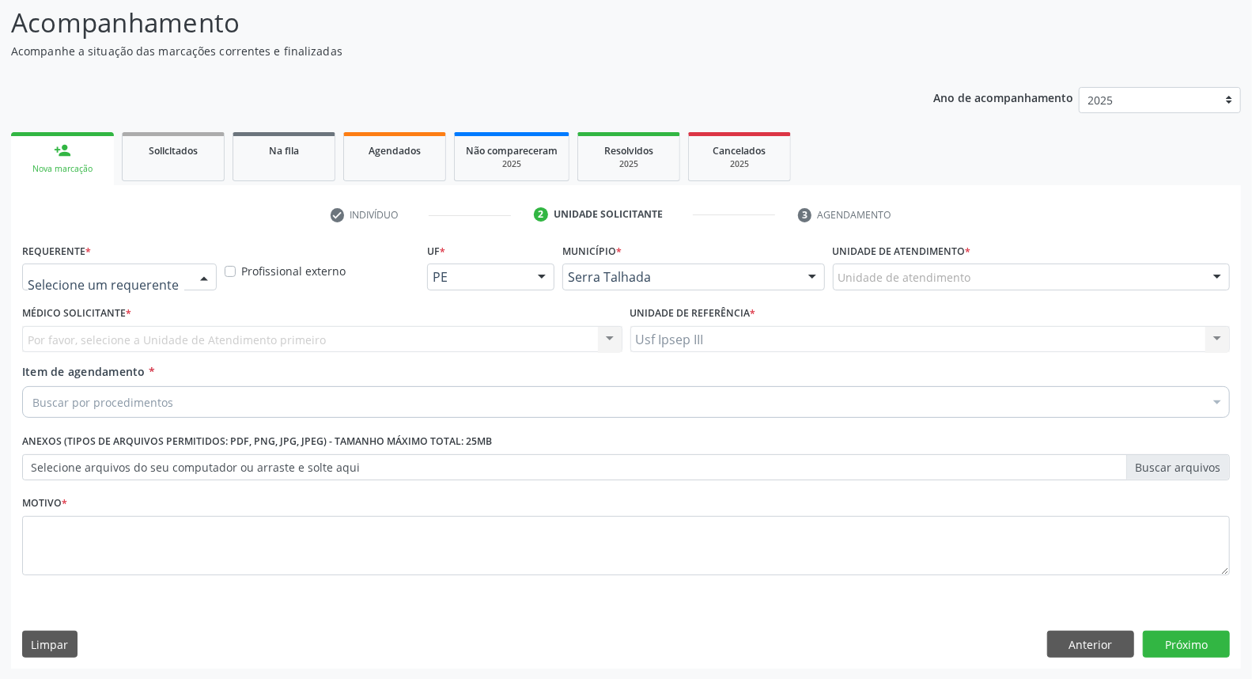
click at [208, 275] on div at bounding box center [204, 277] width 24 height 27
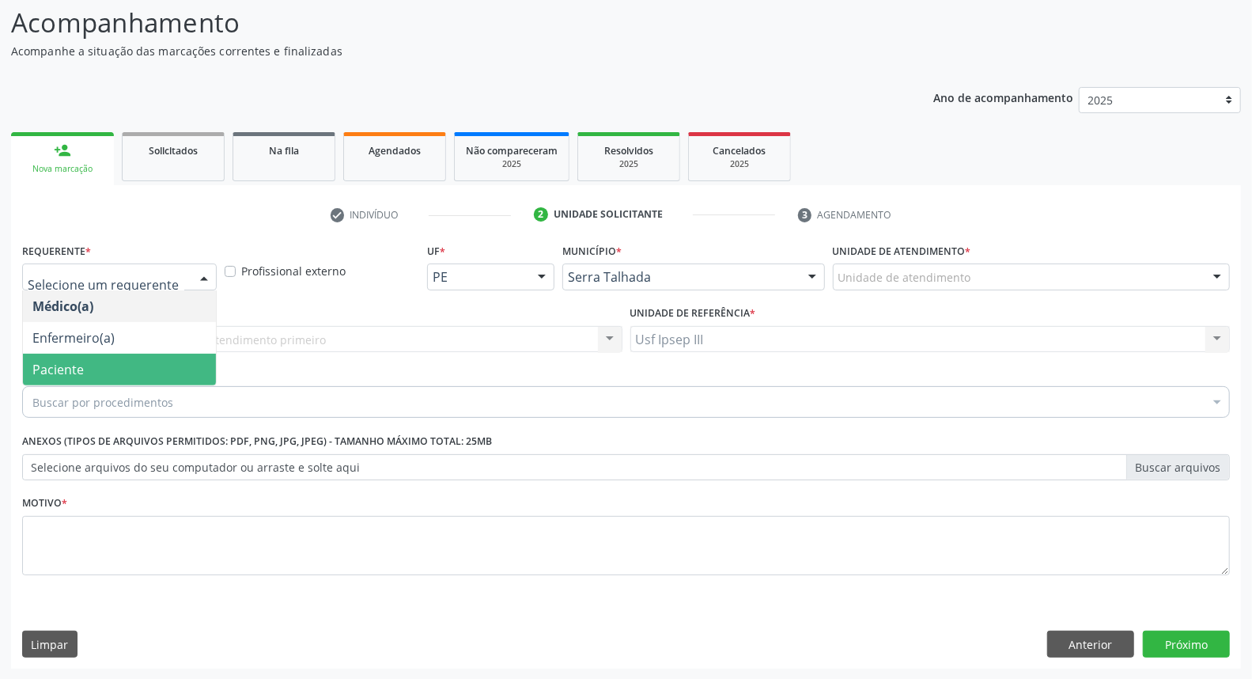
click at [172, 361] on span "Paciente" at bounding box center [119, 369] width 193 height 32
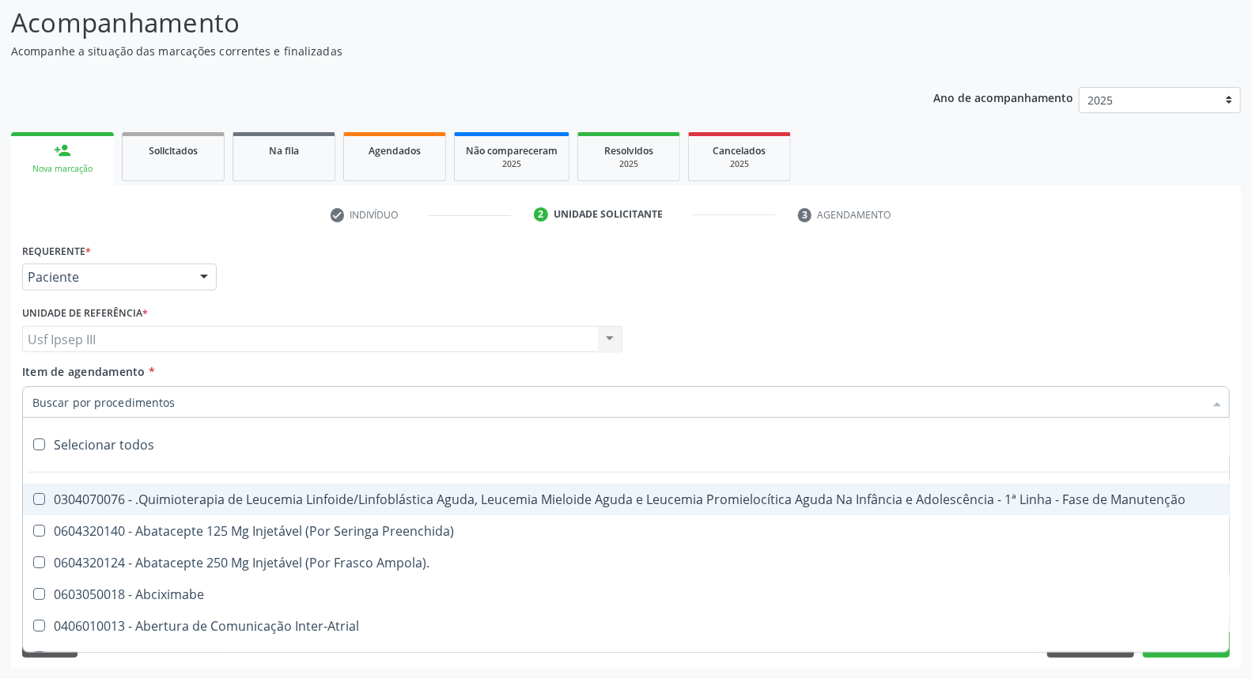
click at [176, 401] on div at bounding box center [626, 402] width 1208 height 32
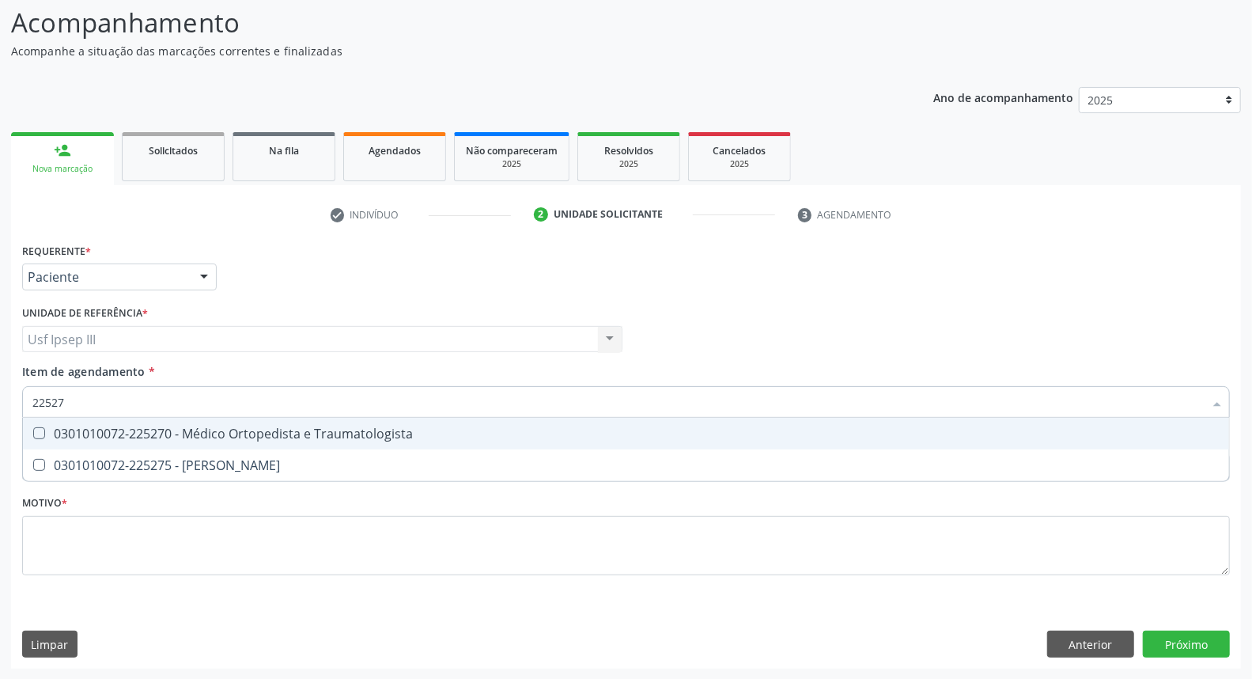
type input "225270"
click at [336, 435] on div "0301010072-225270 - Médico Ortopedista e Traumatologista" at bounding box center [625, 433] width 1187 height 13
checkbox Traumatologista "true"
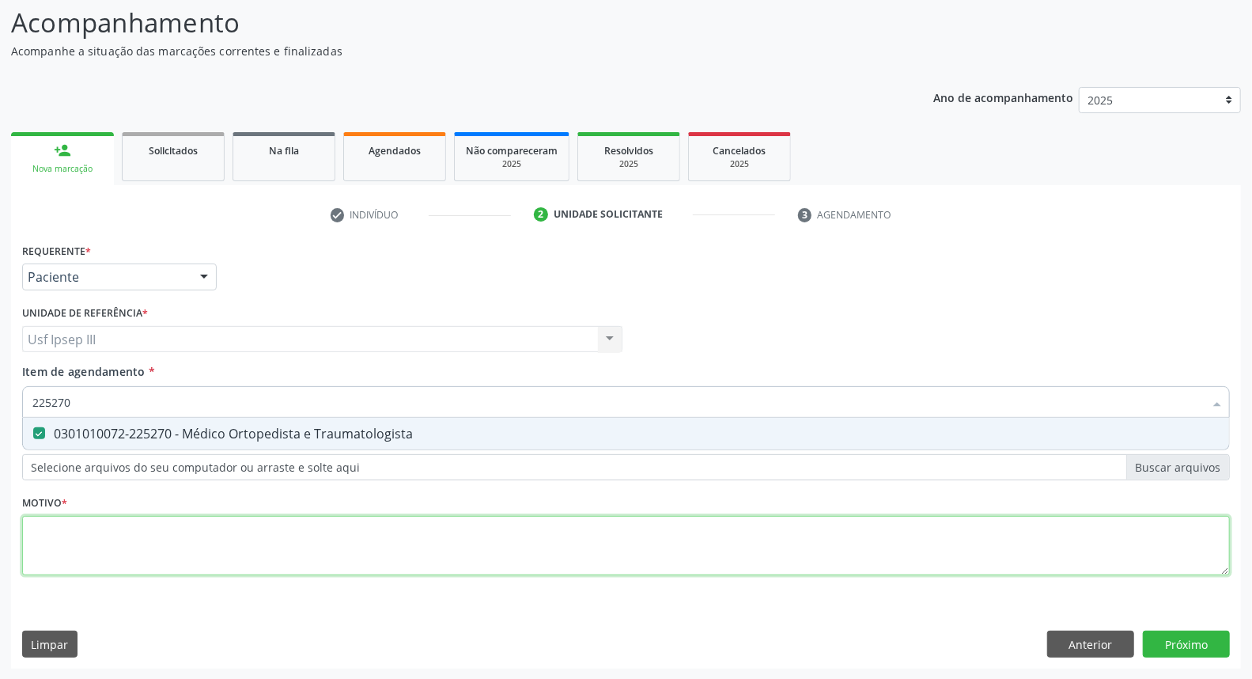
click at [217, 539] on div "Requerente * Paciente Médico(a) Enfermeiro(a) Paciente Nenhum resultado encontr…" at bounding box center [626, 418] width 1208 height 358
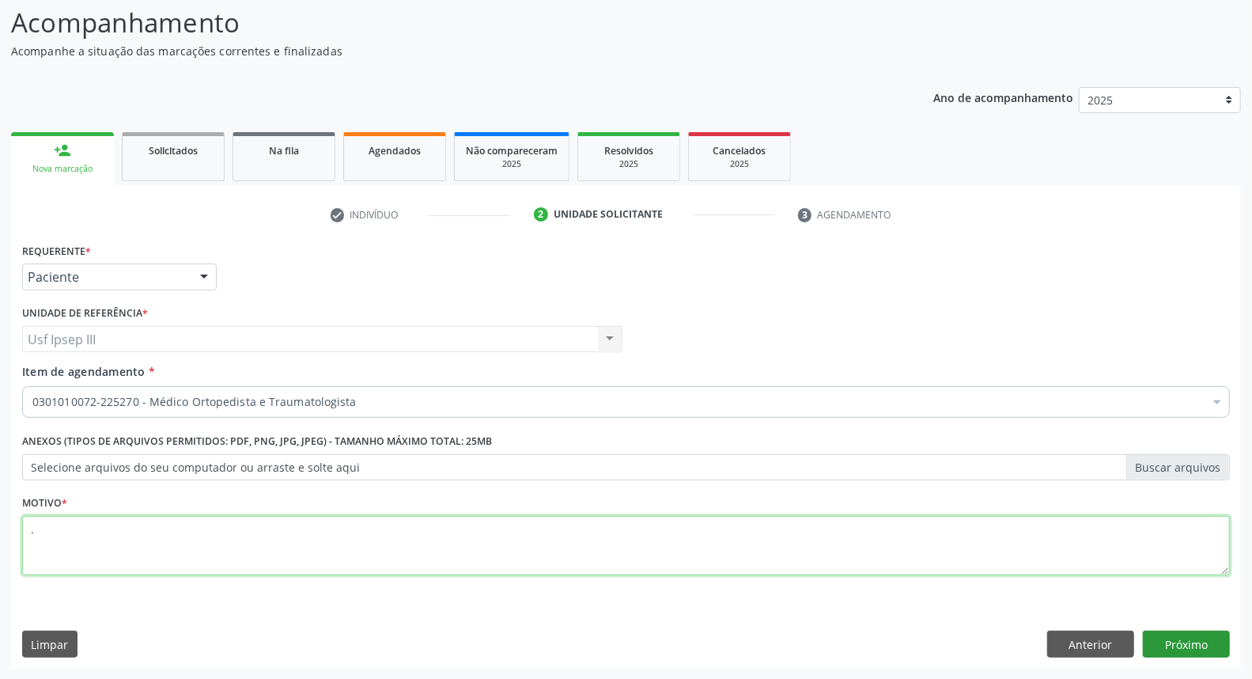
type textarea "."
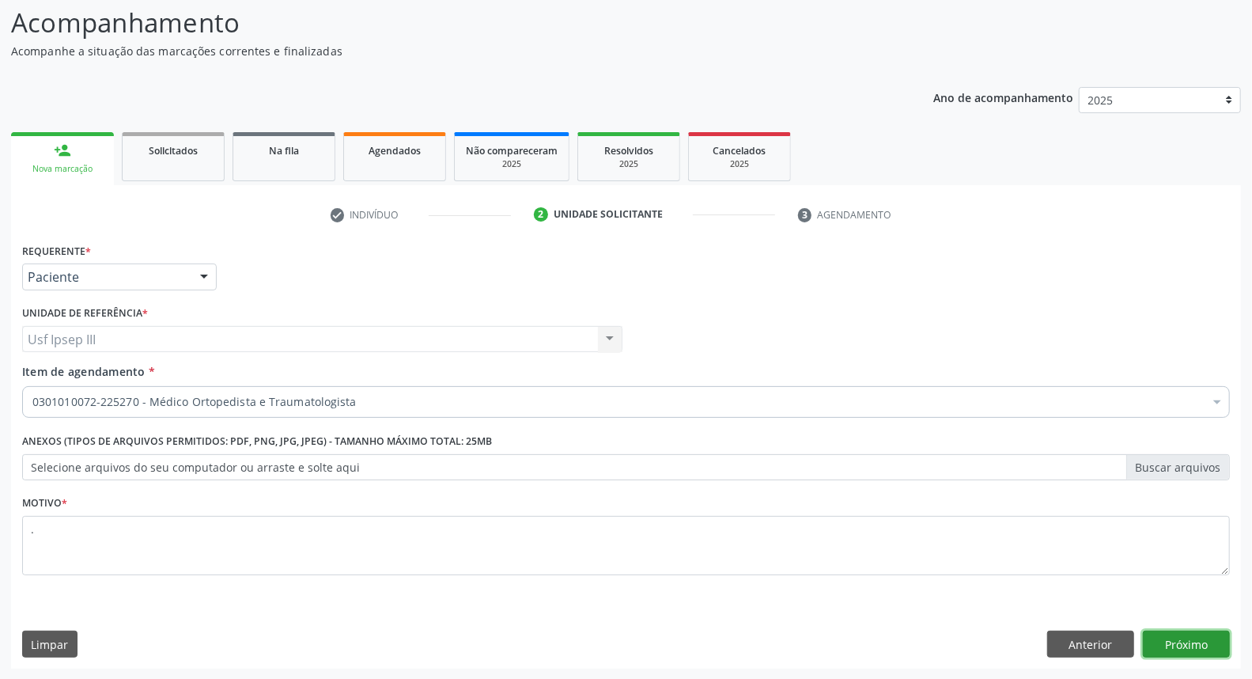
click at [1159, 641] on button "Próximo" at bounding box center [1186, 643] width 87 height 27
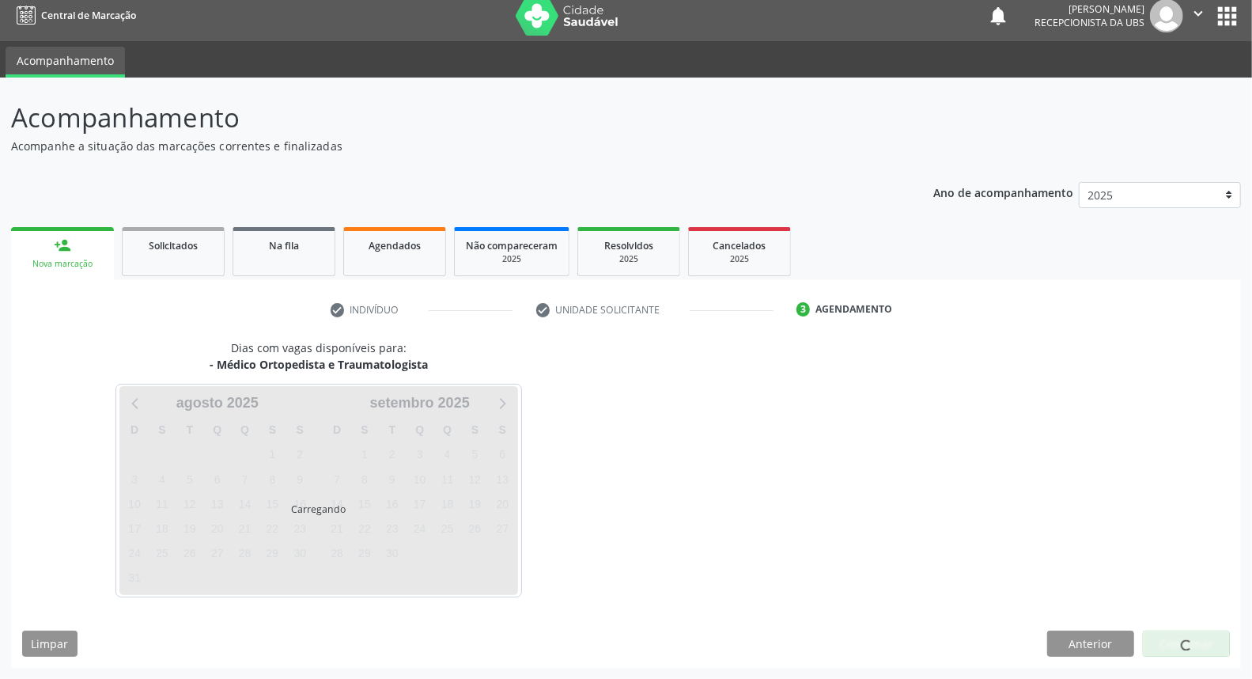
scroll to position [9, 0]
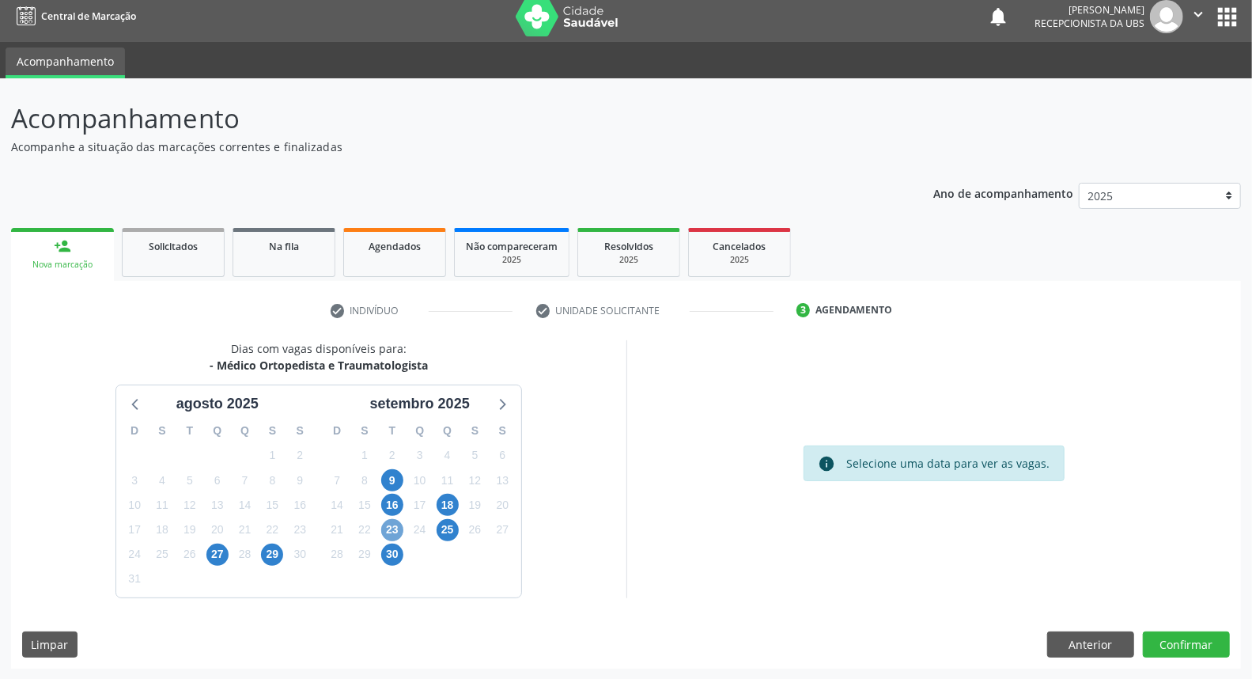
click at [394, 520] on span "23" at bounding box center [392, 530] width 22 height 22
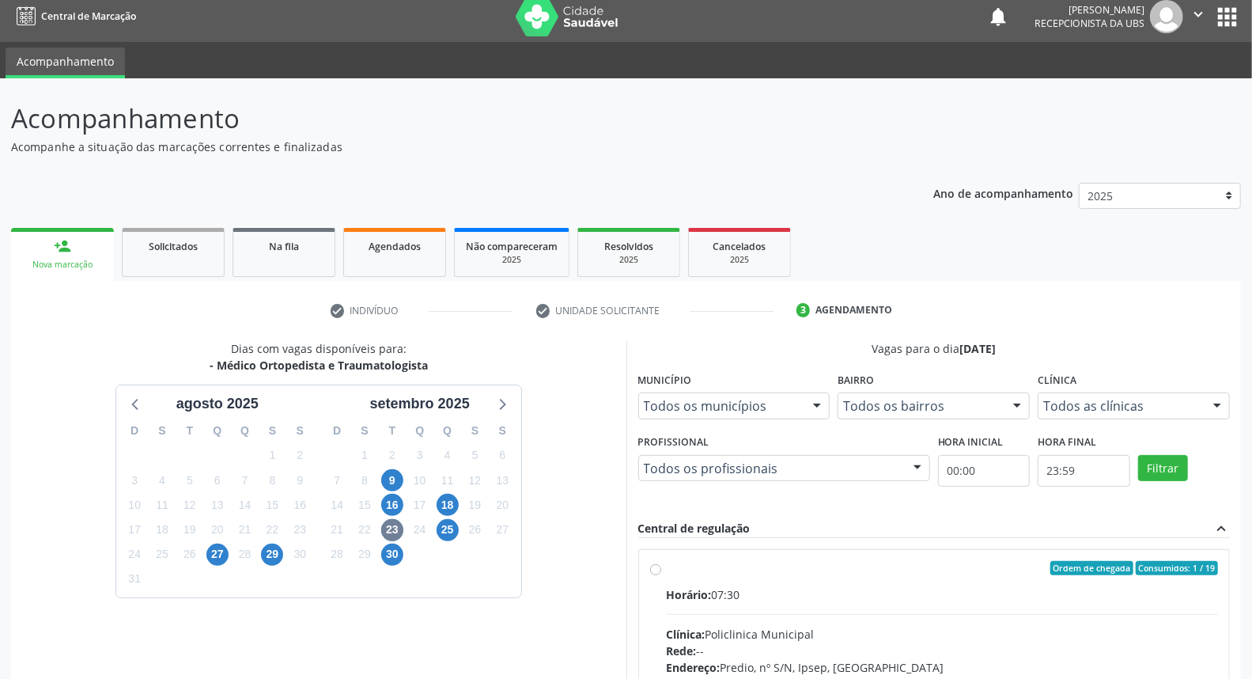
click at [661, 575] on input "Ordem de chegada Consumidos: 1 / 19 Horário: 07:30 Clínica: Policlinica Municip…" at bounding box center [655, 568] width 11 height 14
radio input "true"
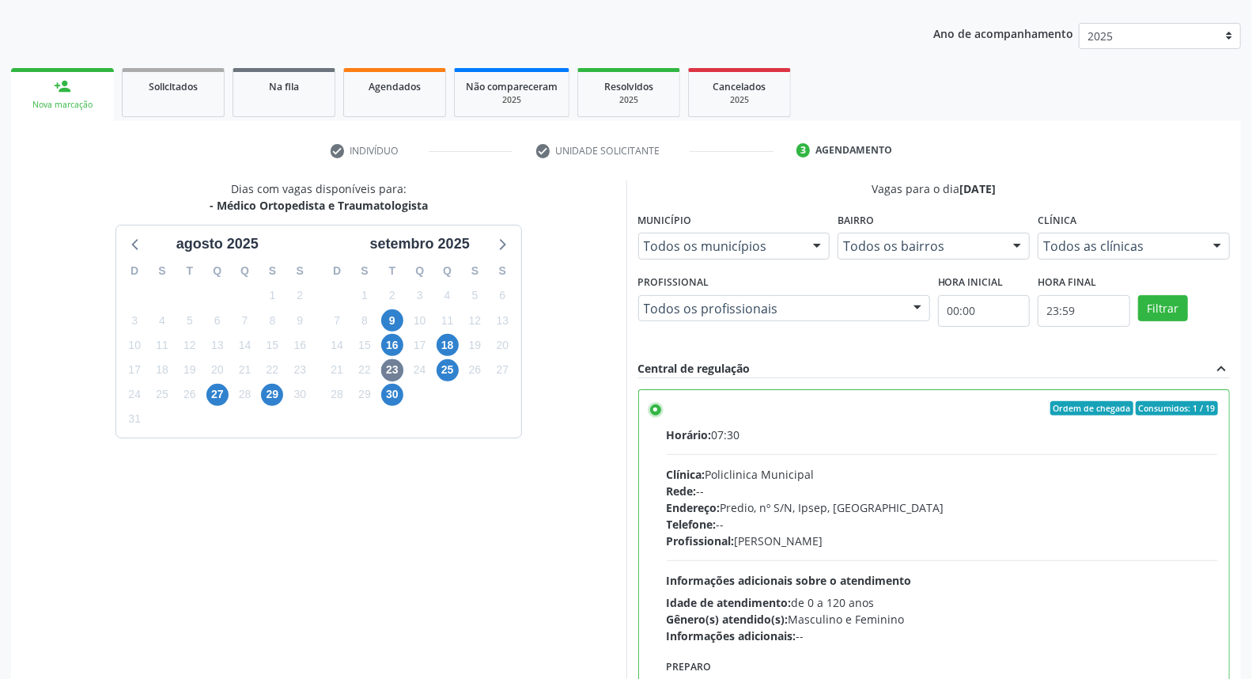
scroll to position [265, 0]
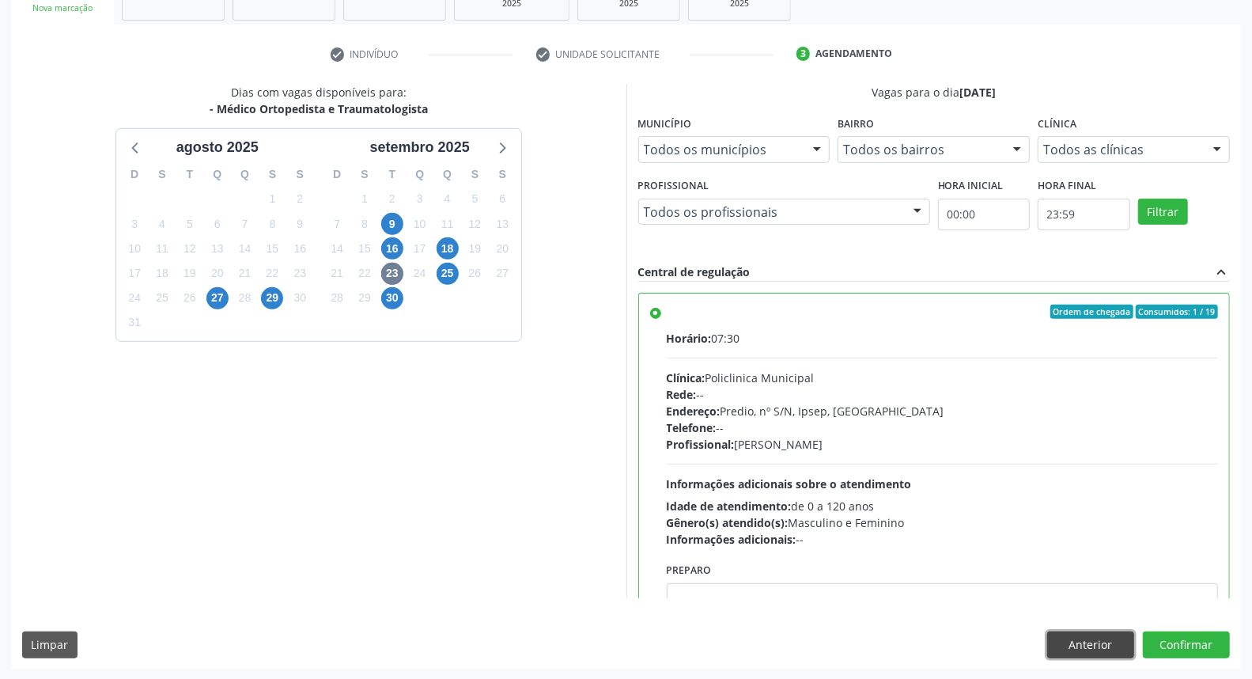
click at [1087, 644] on button "Anterior" at bounding box center [1090, 644] width 87 height 27
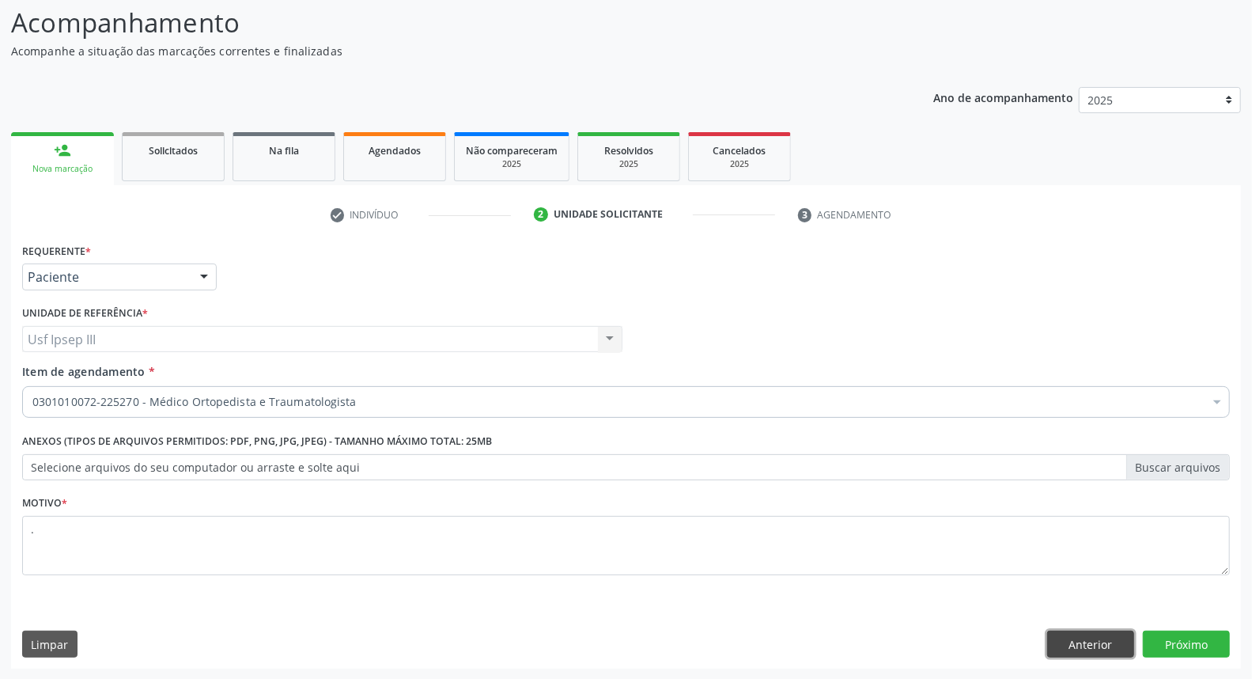
click at [1074, 646] on button "Anterior" at bounding box center [1090, 643] width 87 height 27
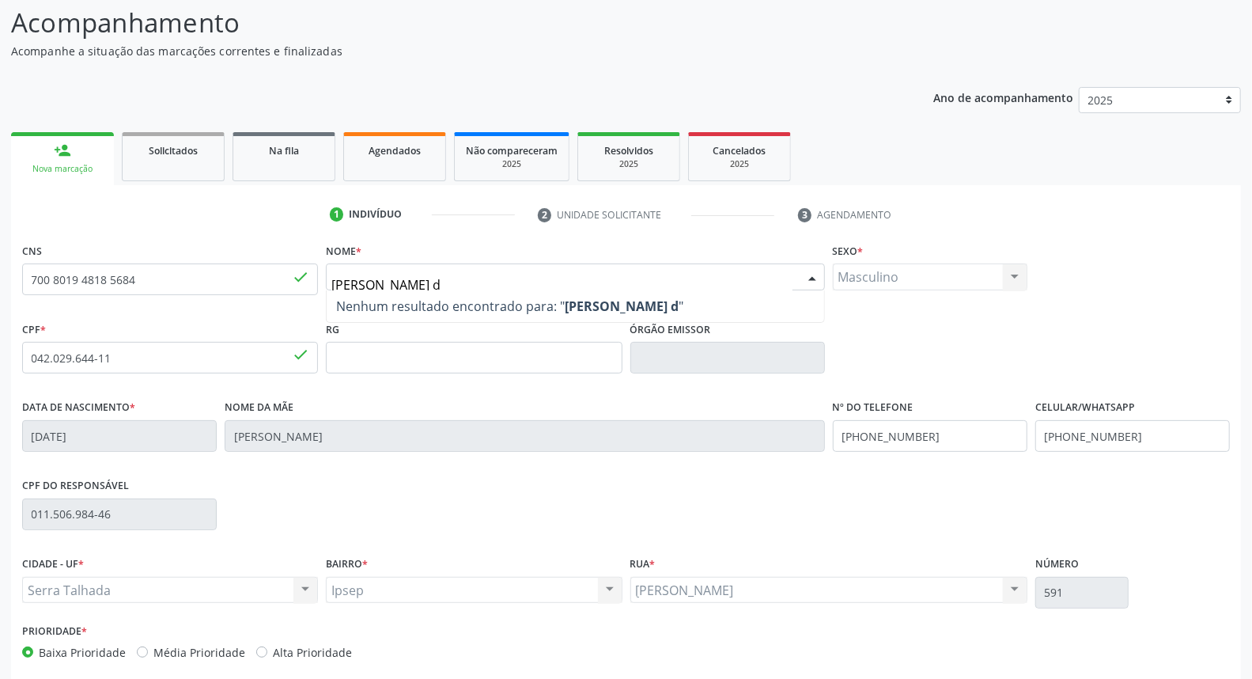
type input "pablo kaua alves"
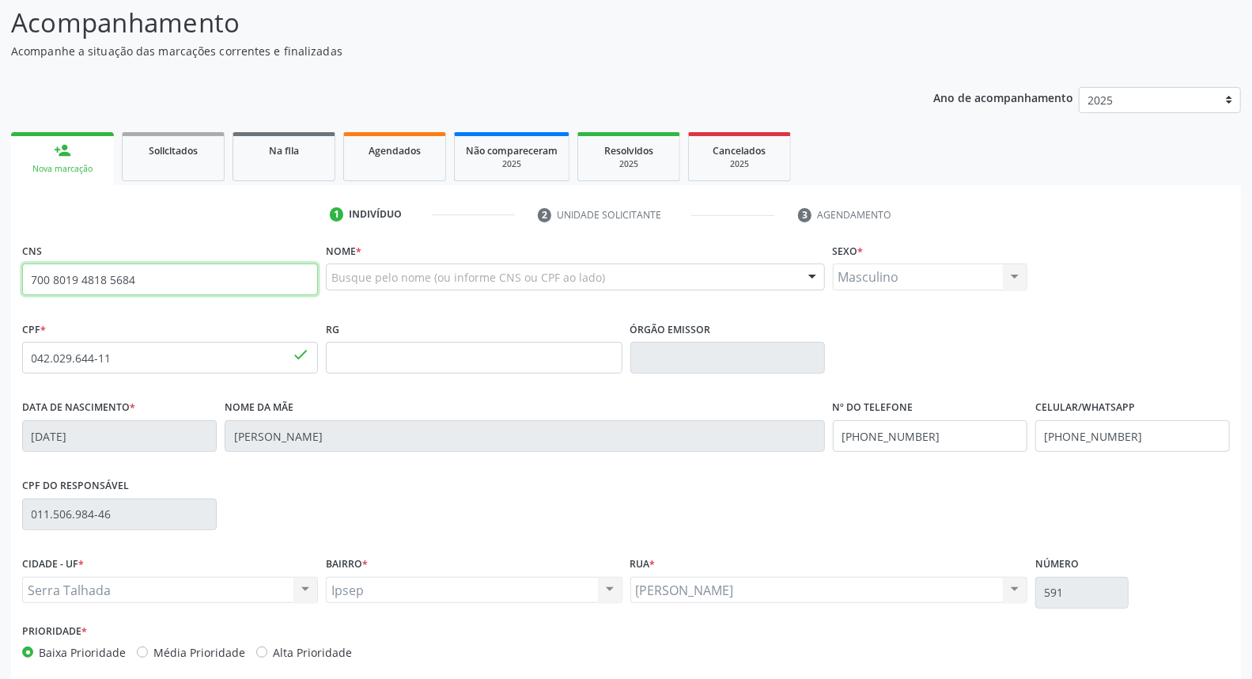
click at [184, 274] on input "700 8019 4818 5684" at bounding box center [170, 279] width 296 height 32
type input "7"
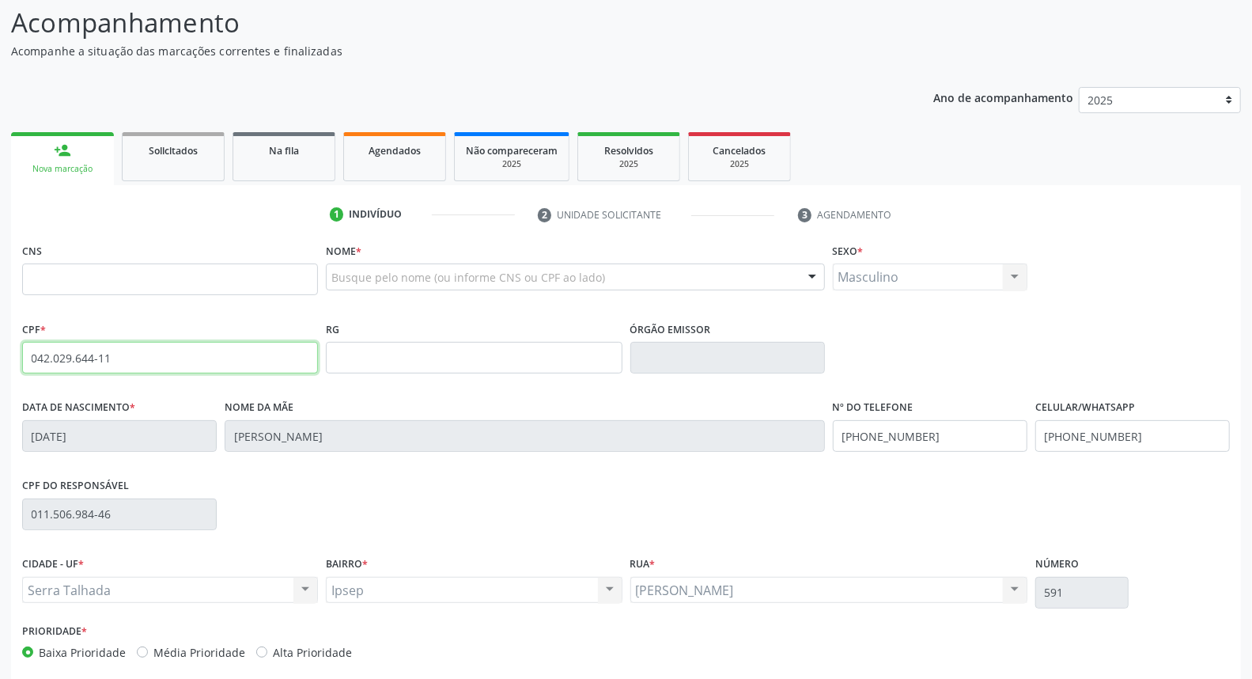
click at [115, 350] on input "042.029.644-11" at bounding box center [170, 358] width 296 height 32
type input "0"
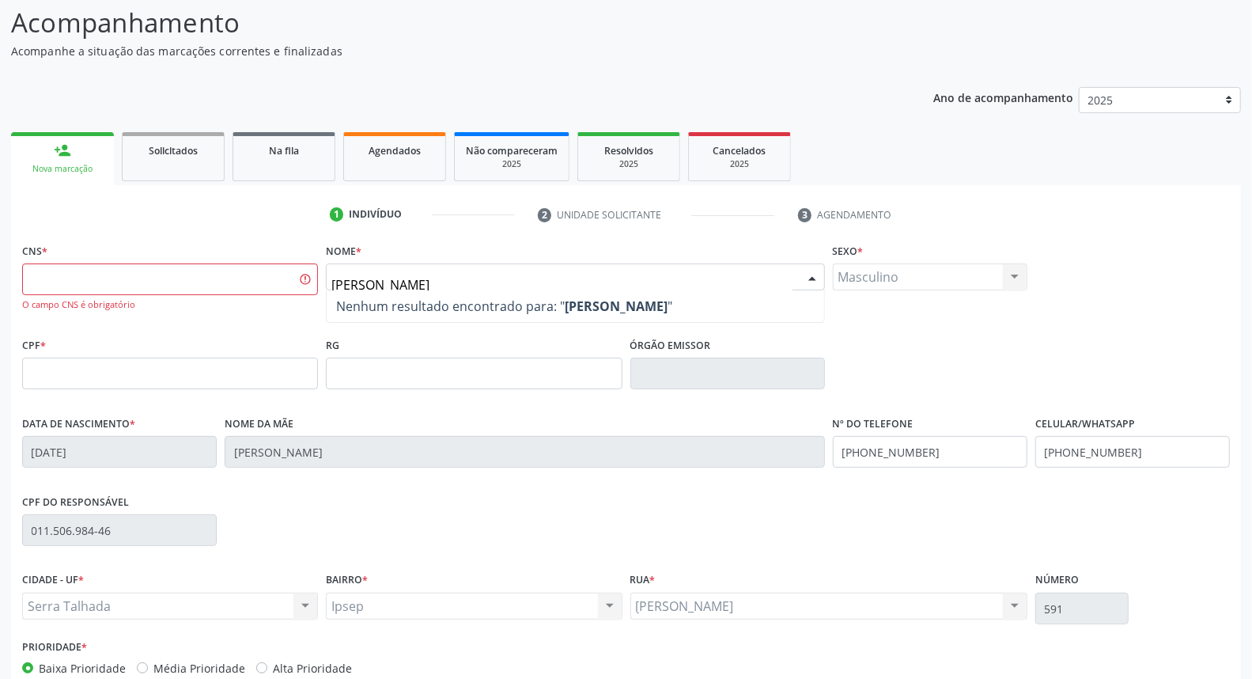
type input "pablo caua"
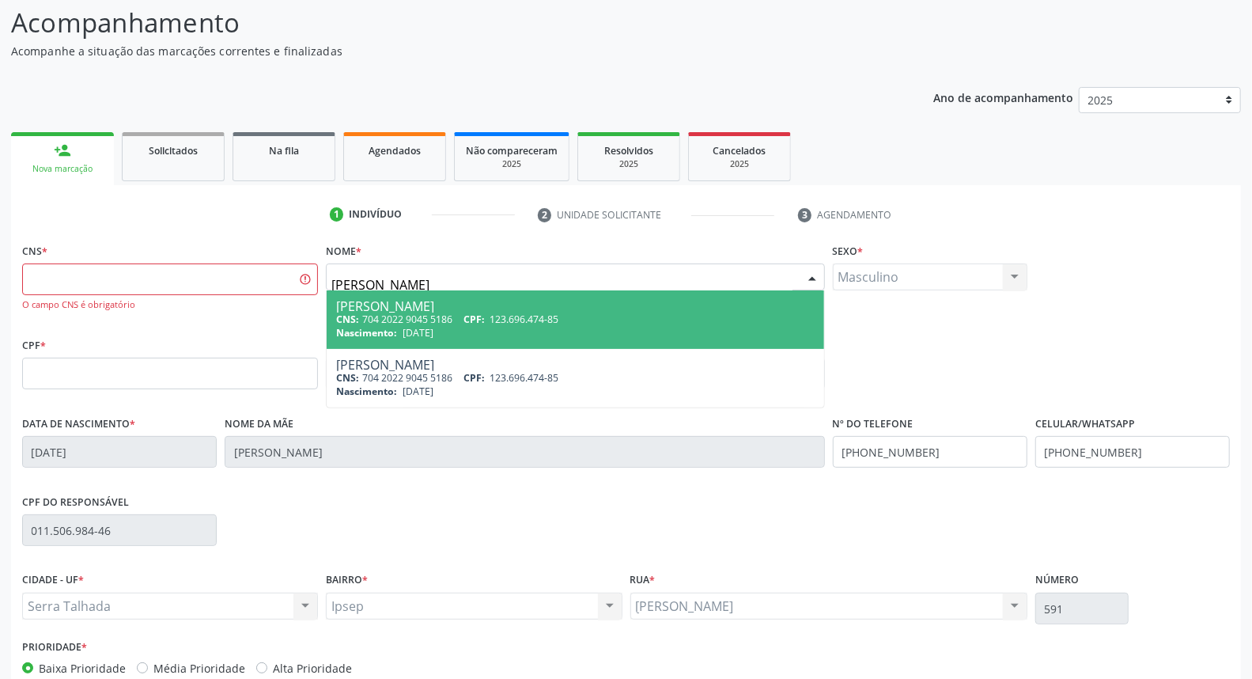
click at [391, 304] on div "Pablo Caua da Silva Alves" at bounding box center [575, 306] width 478 height 13
type input "704 2022 9045 5186"
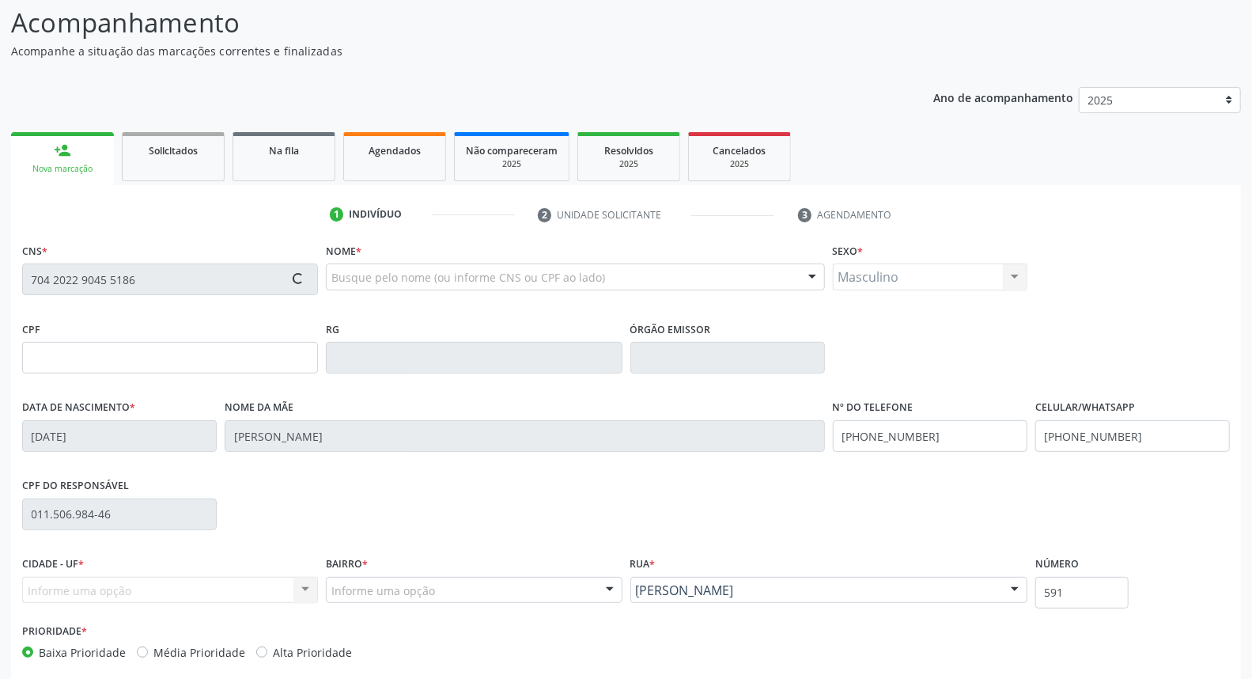
type input "123.696.474-85"
type input "16/08/2005"
type input "Maria Cilene da Silva Rodrigues de Freitas Alves"
type input "(87) 99999-9999"
type input "085.483.324-25"
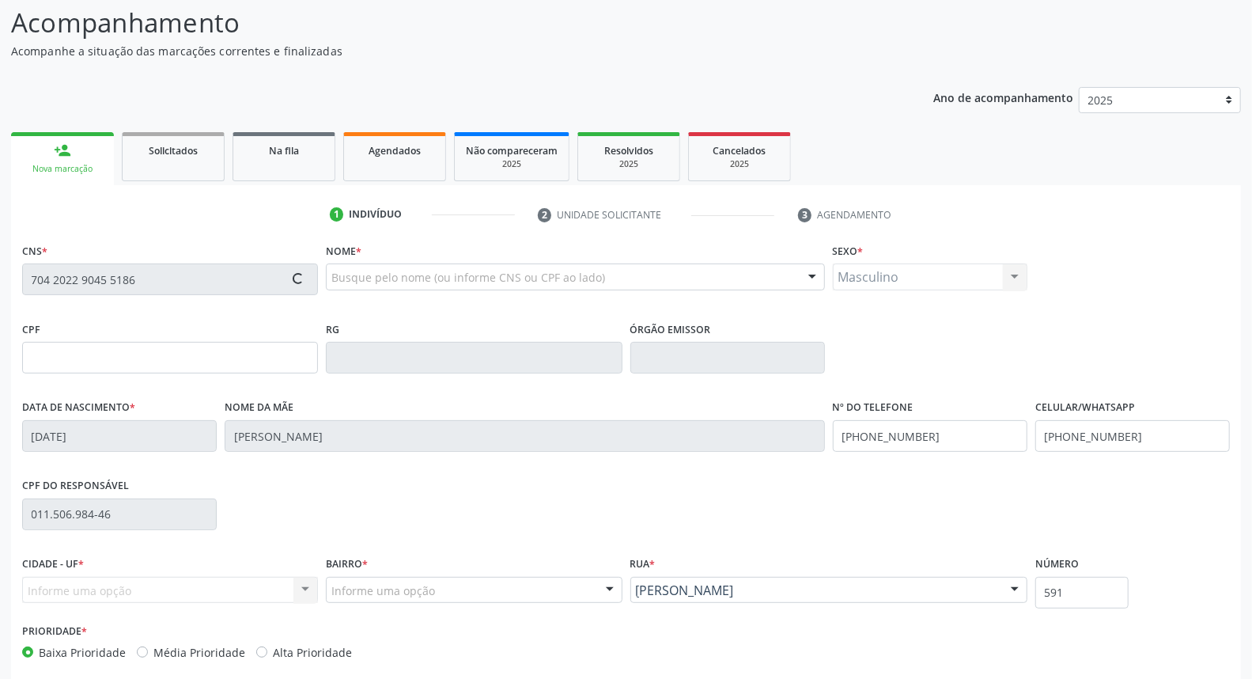
type input "408"
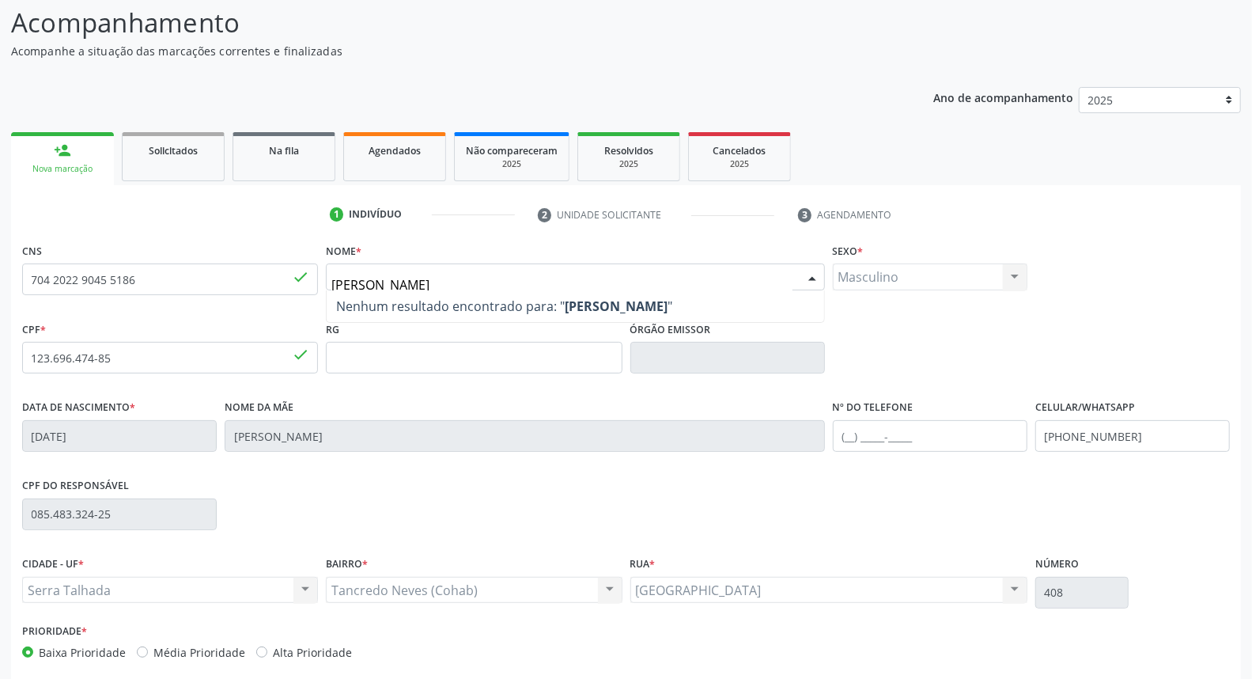
click at [393, 281] on input "pablo kaua alves da silva" at bounding box center [561, 285] width 460 height 32
type input "pablo kaua alves da silva"
click at [238, 259] on div "CNS 704 2022 9045 5186 done" at bounding box center [170, 267] width 296 height 56
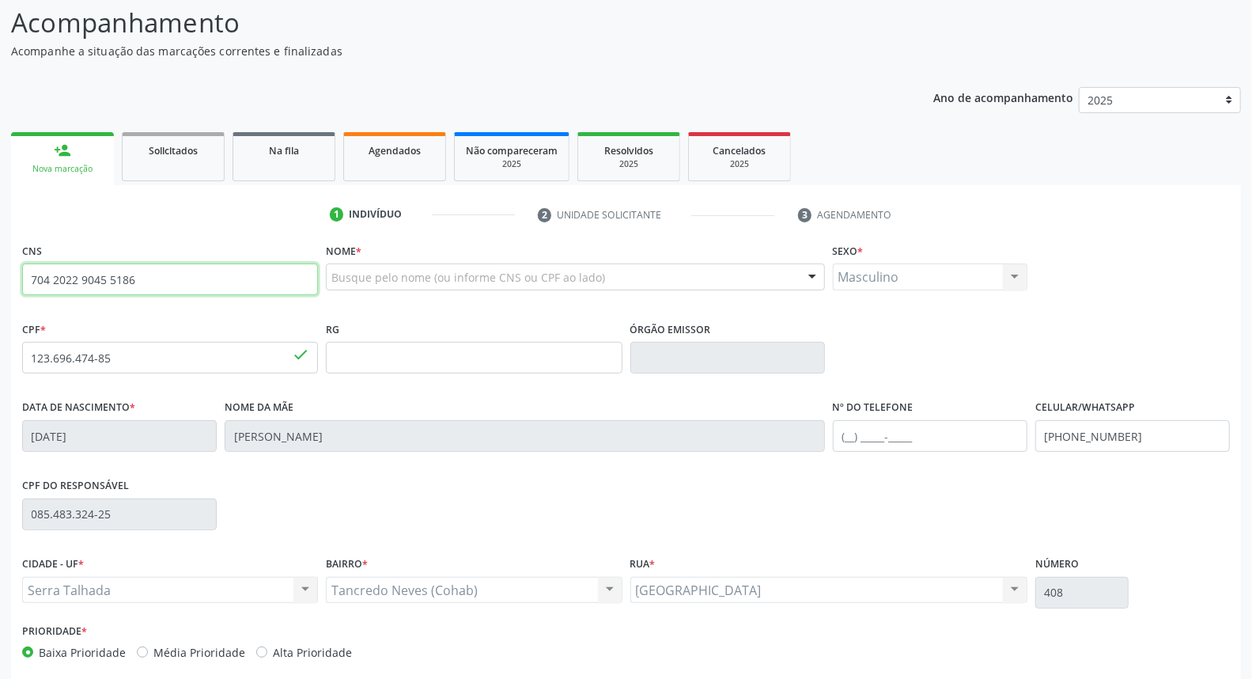
click at [191, 274] on input "704 2022 9045 5186" at bounding box center [170, 279] width 296 height 32
type input "7"
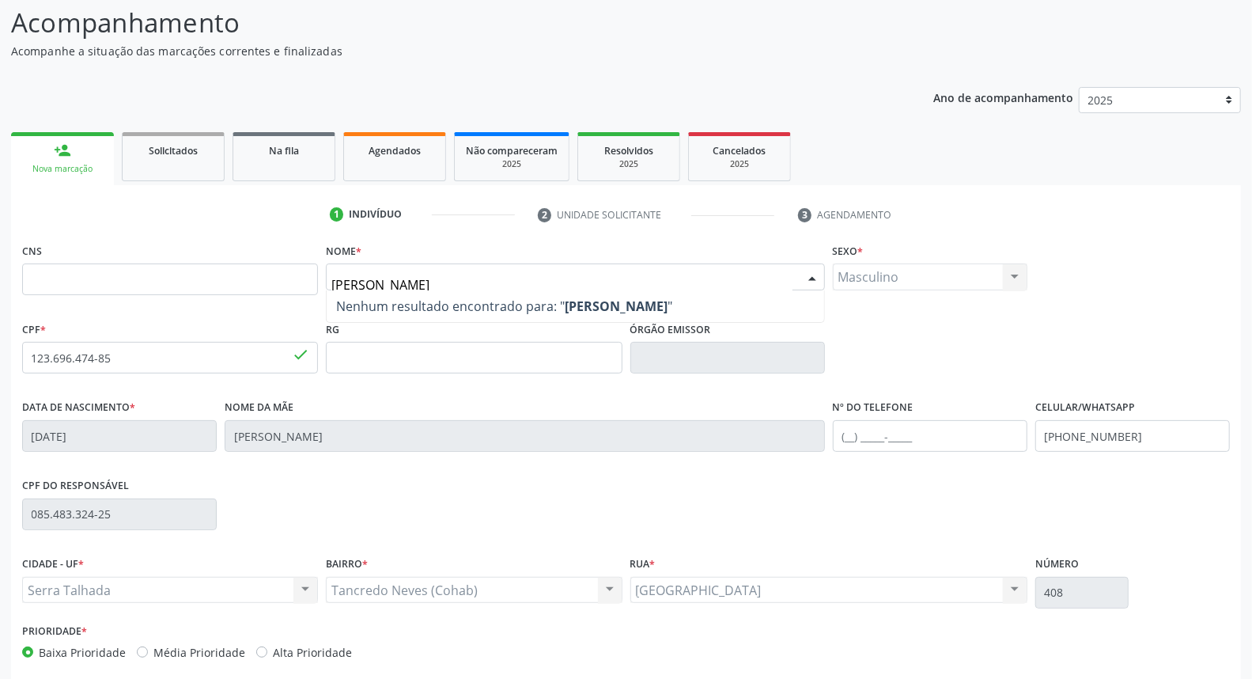
click at [512, 282] on input "pablo kaua alves da silva" at bounding box center [561, 285] width 460 height 32
type input "p"
type input "pablo kaua alves da silva"
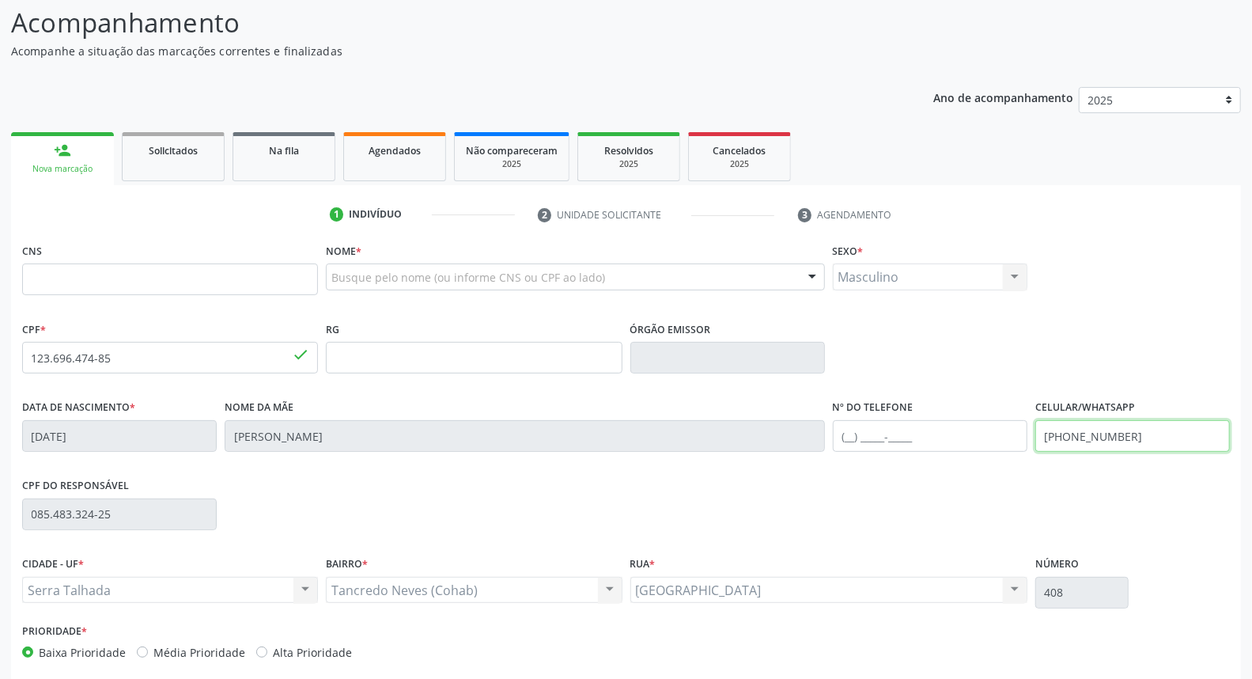
click at [1156, 429] on input "(87) 99999-9999" at bounding box center [1132, 436] width 195 height 32
type input "(87) 99806-9402"
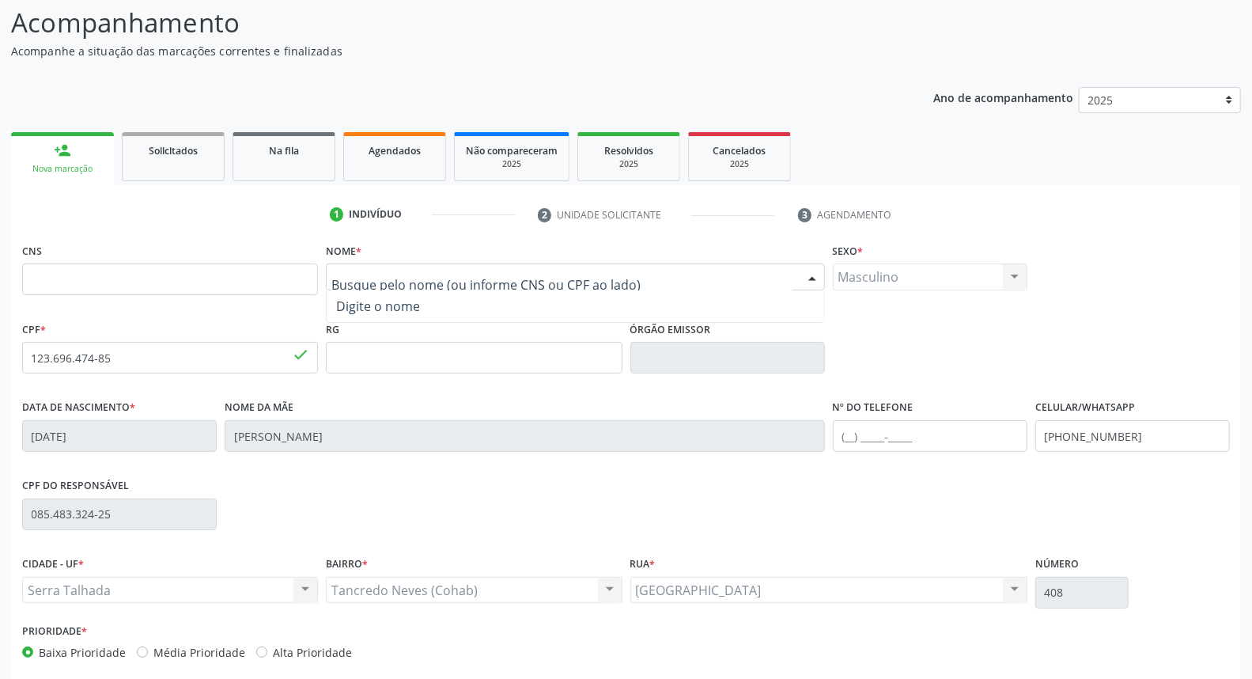
click at [470, 265] on div at bounding box center [575, 276] width 498 height 27
type input "p"
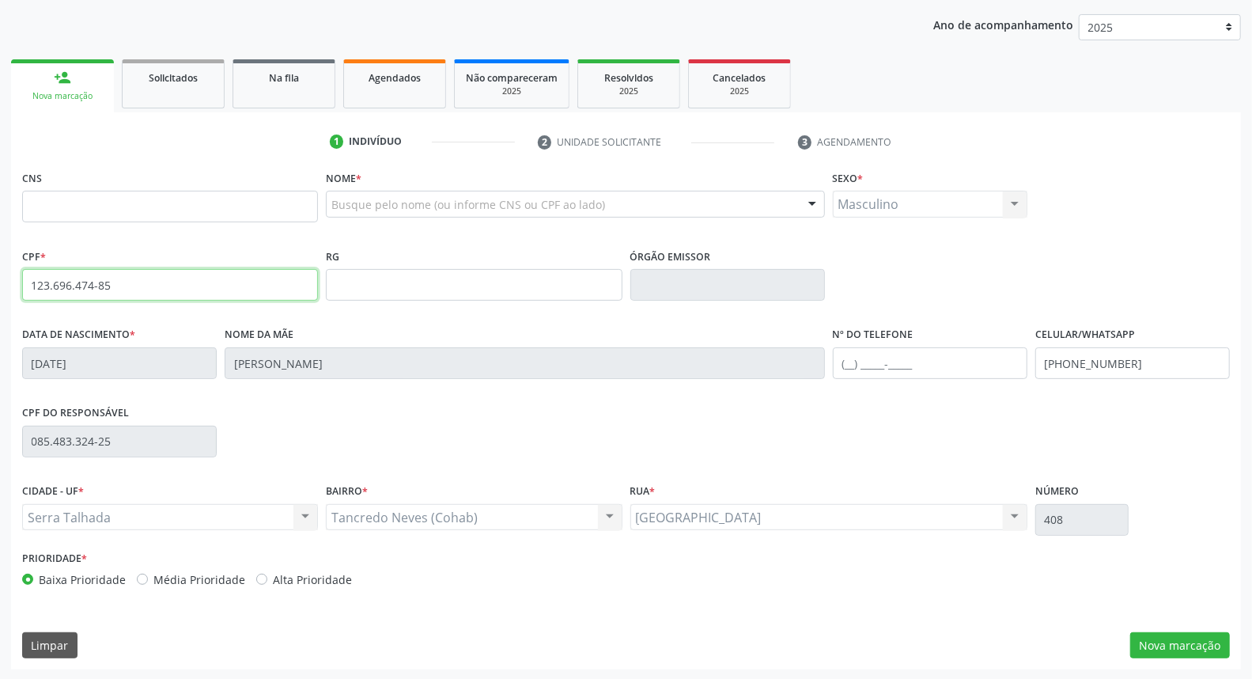
click at [255, 289] on input "123.696.474-85" at bounding box center [170, 285] width 296 height 32
type input "1"
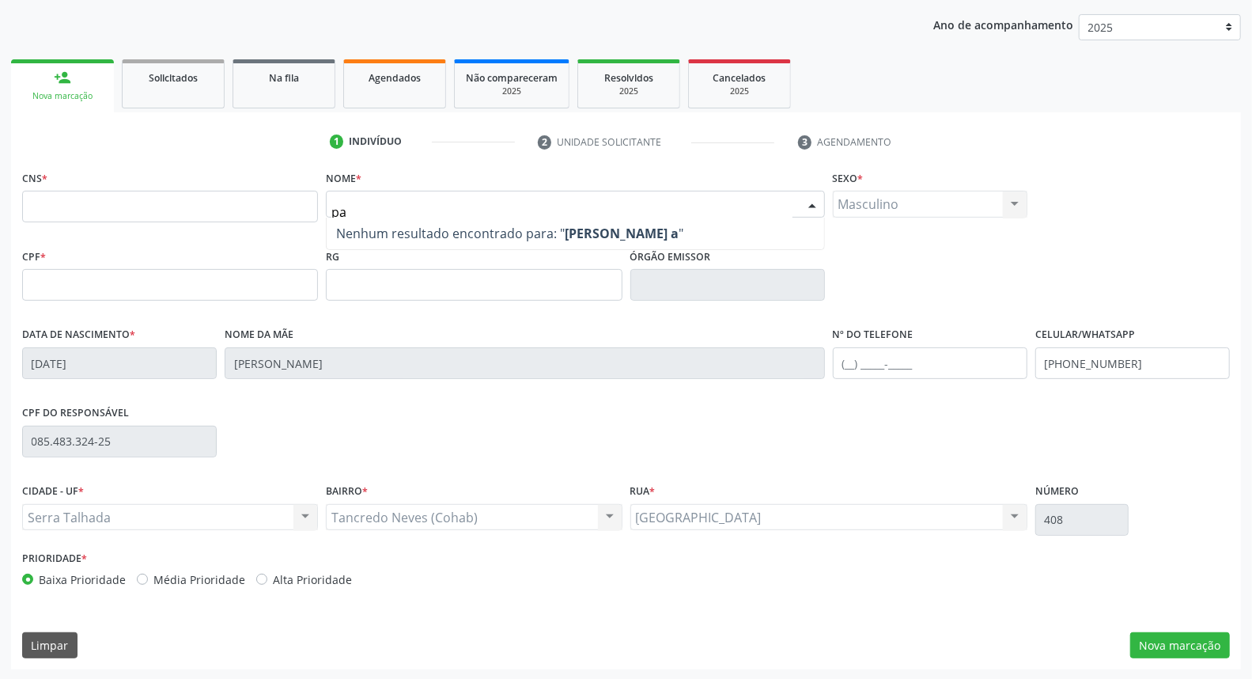
type input "p"
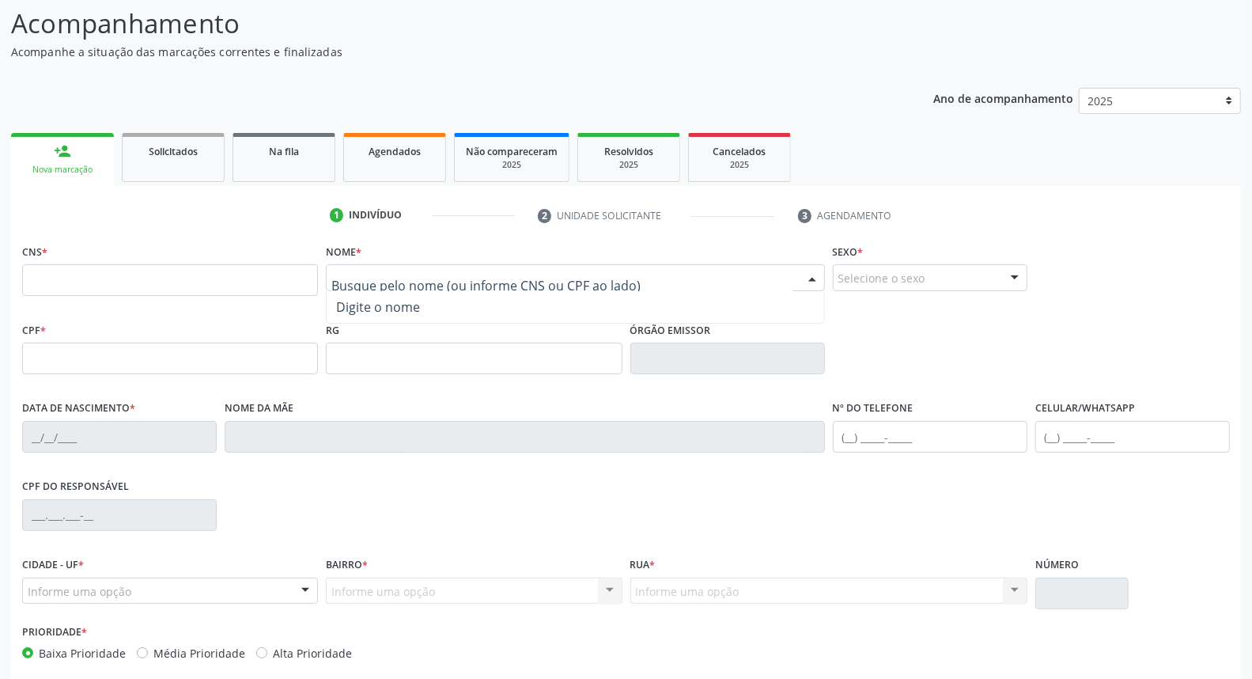
scroll to position [0, 0]
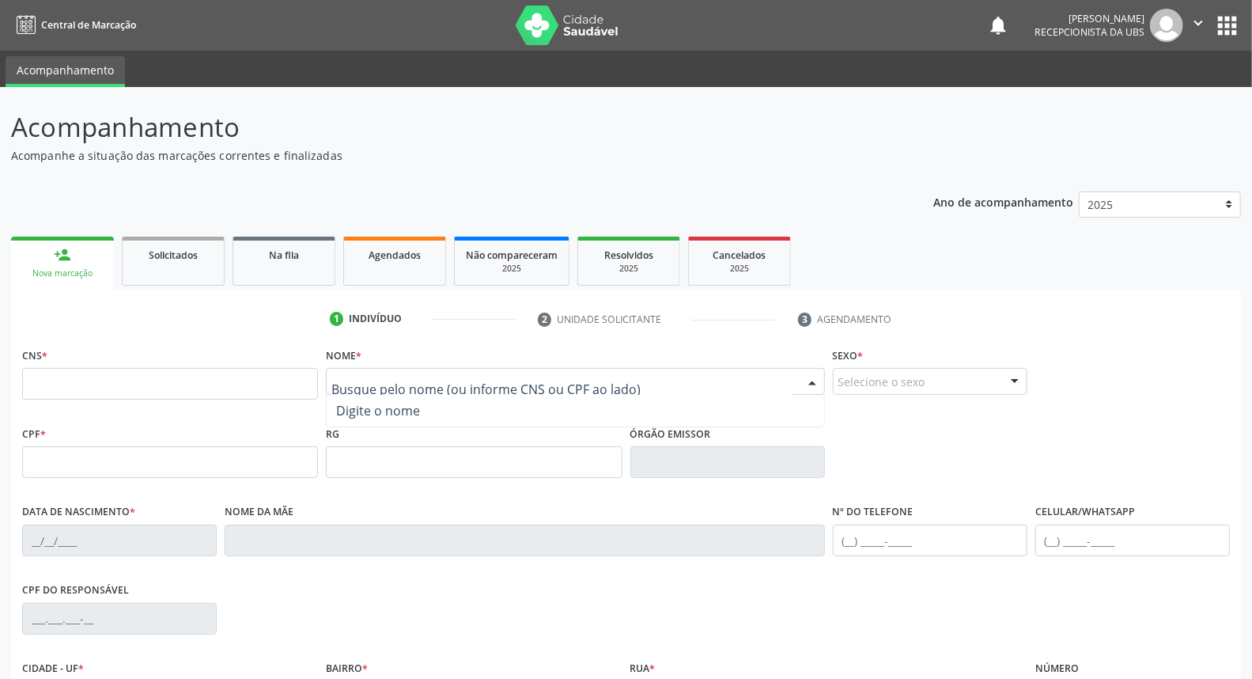
click at [369, 378] on input "text" at bounding box center [561, 389] width 460 height 32
type input "joyce myllena"
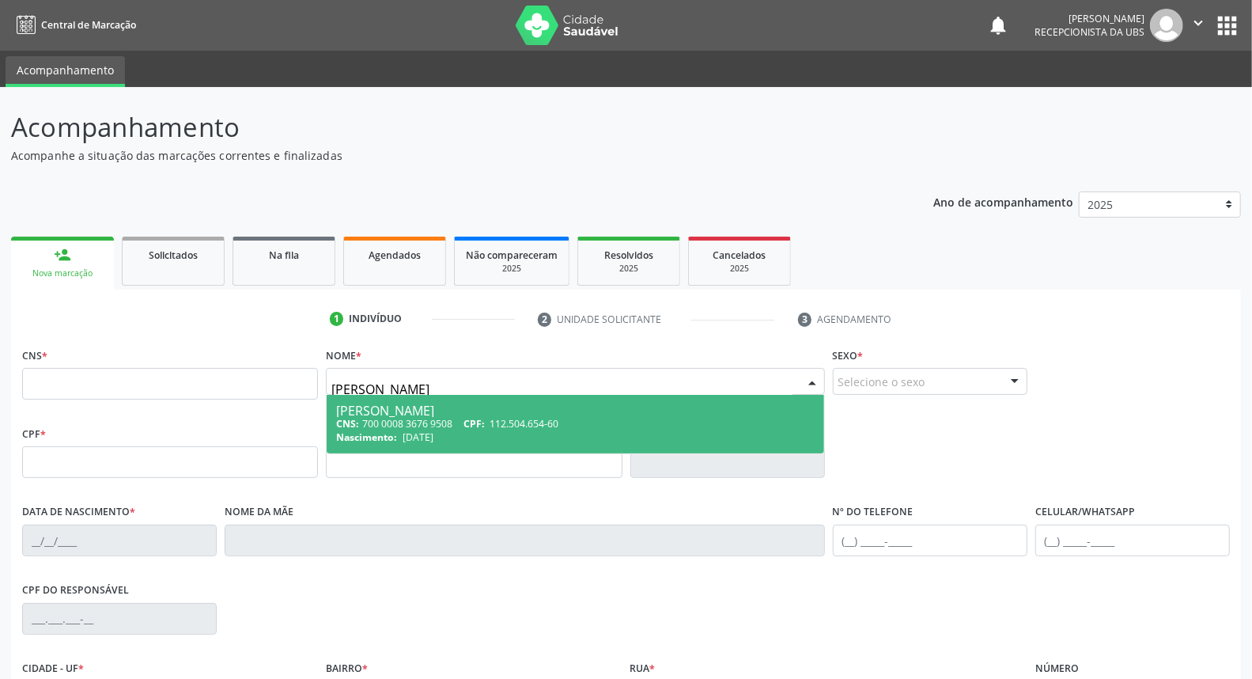
click at [407, 408] on div "Joyce Myllena Oliveira dos Santos" at bounding box center [575, 410] width 478 height 13
type input "700 0008 3676 9508"
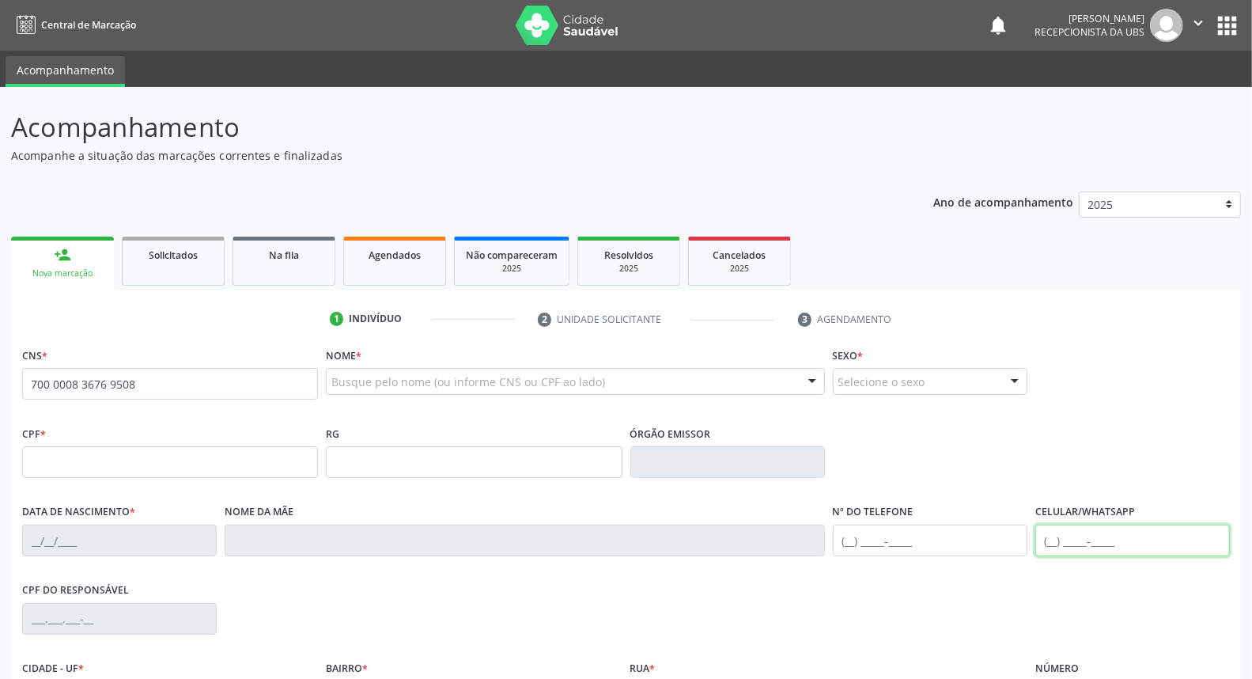
click at [1066, 526] on input "text" at bounding box center [1132, 540] width 195 height 32
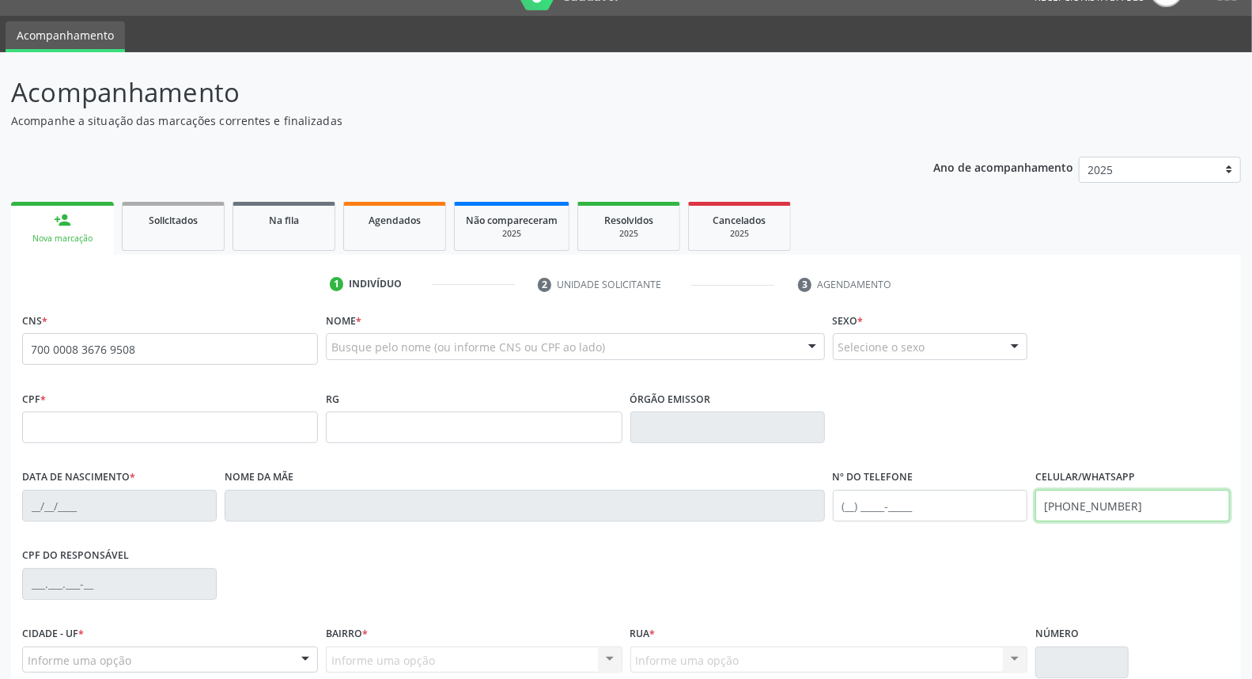
scroll to position [177, 0]
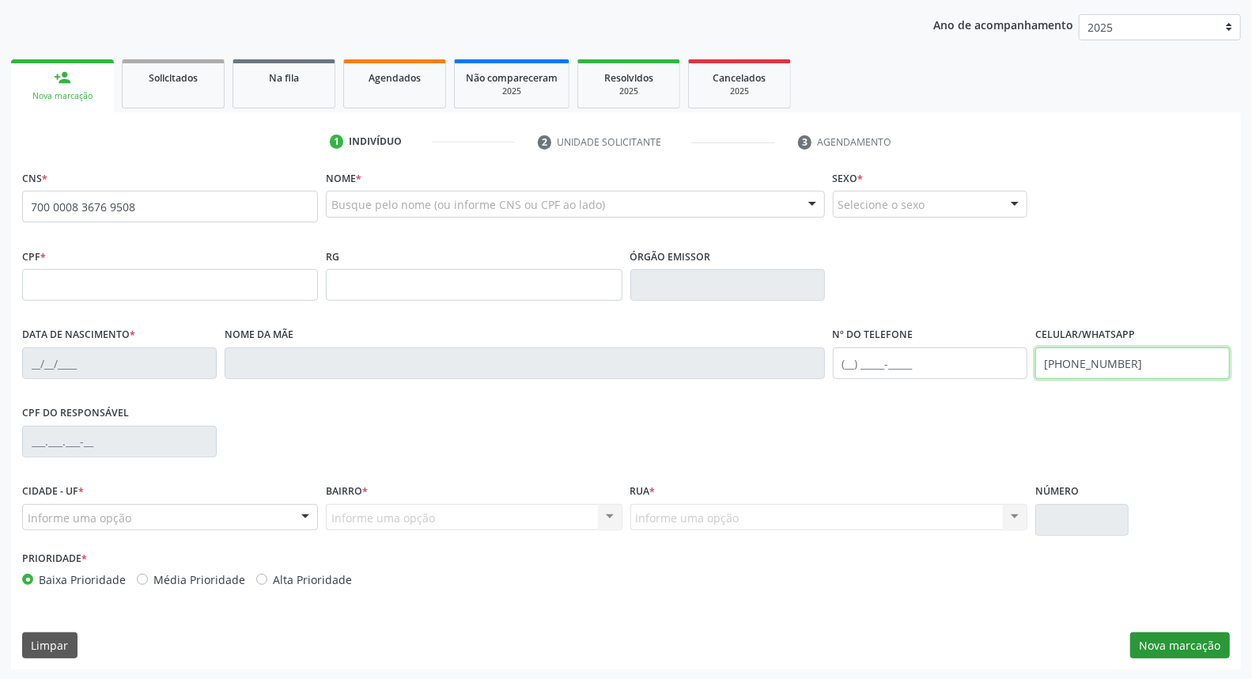
type input "(87) 98120-1367"
click at [1180, 641] on button "Nova marcação" at bounding box center [1180, 645] width 100 height 27
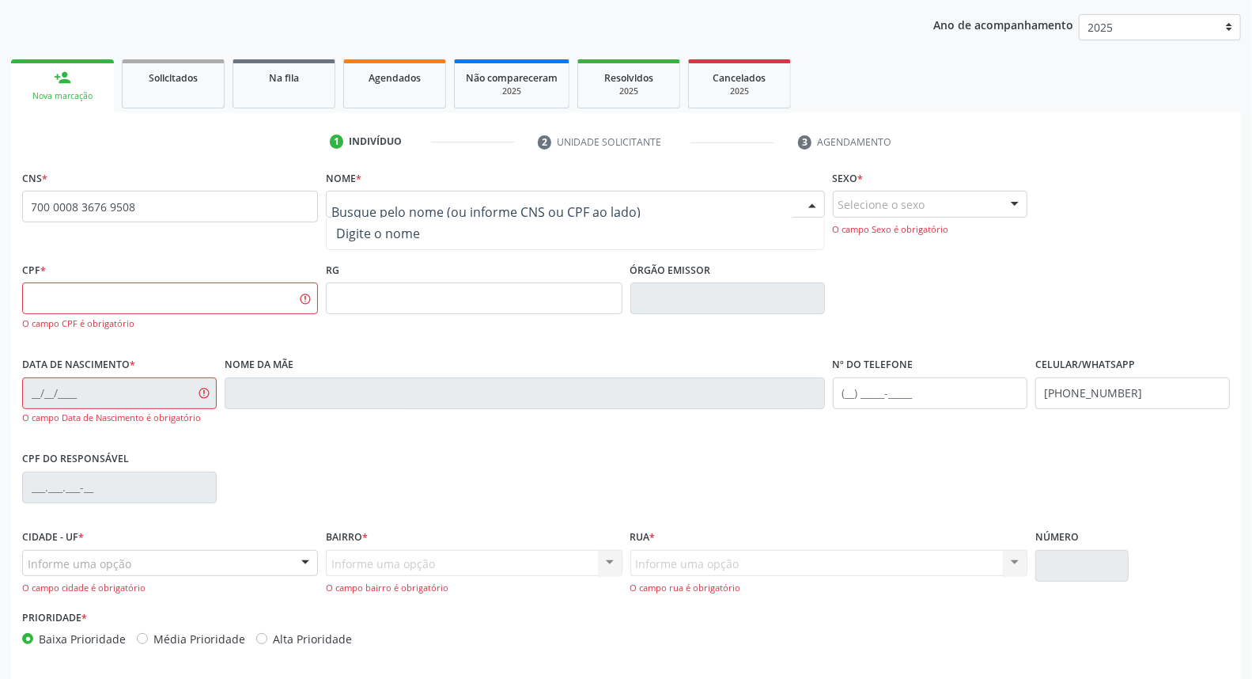
click at [655, 209] on div at bounding box center [575, 204] width 498 height 27
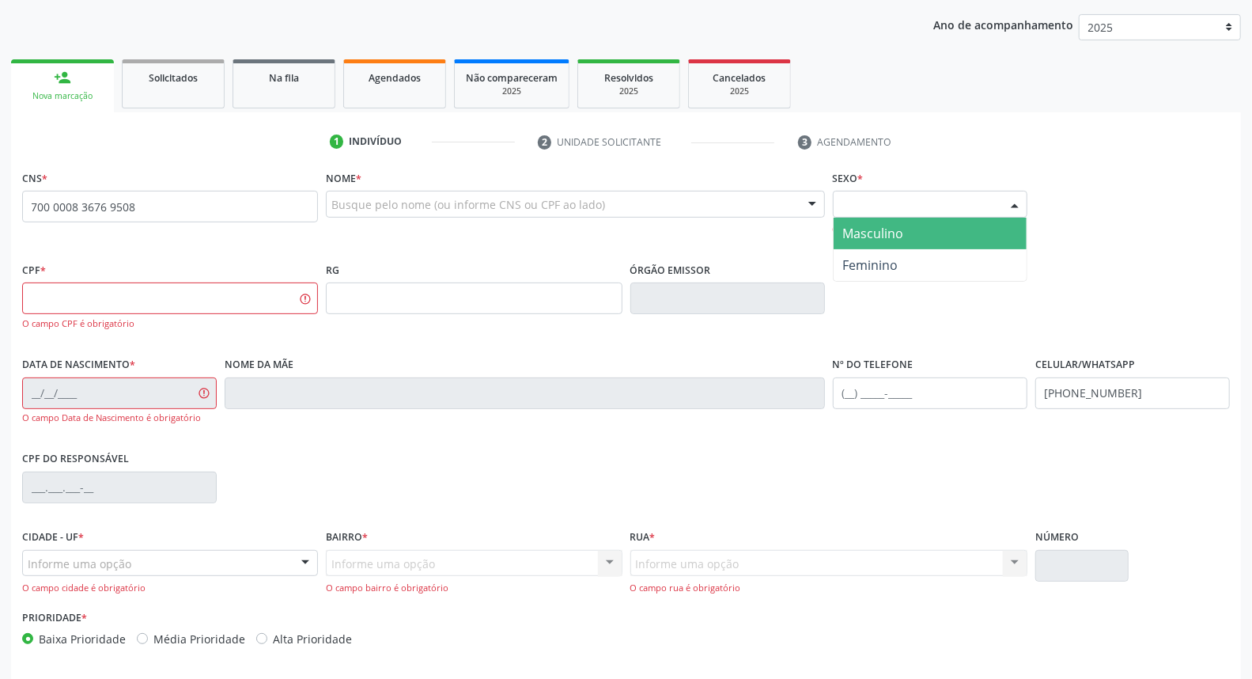
click at [1010, 202] on div at bounding box center [1015, 204] width 24 height 27
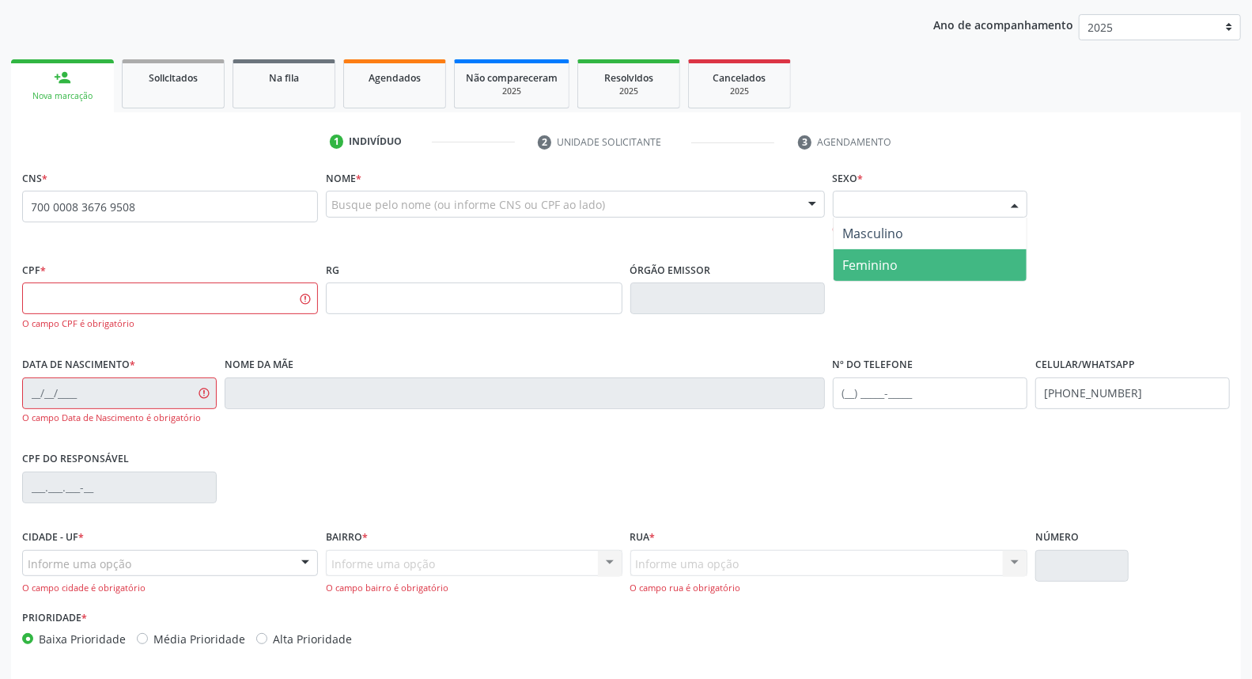
click at [952, 262] on span "Feminino" at bounding box center [930, 265] width 193 height 32
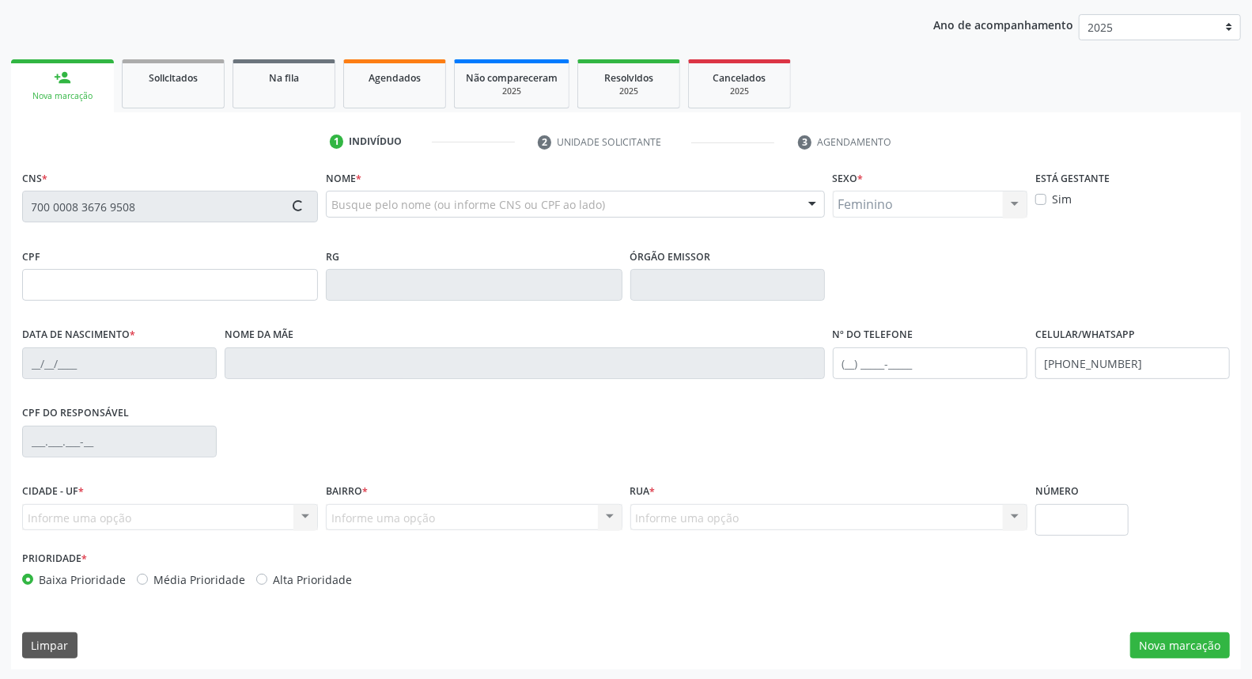
type input "112.504.654-60"
type input "28/01/1996"
type input "Maria do Socorro Oliveira"
type input "(87) 99810-0958"
type input "165"
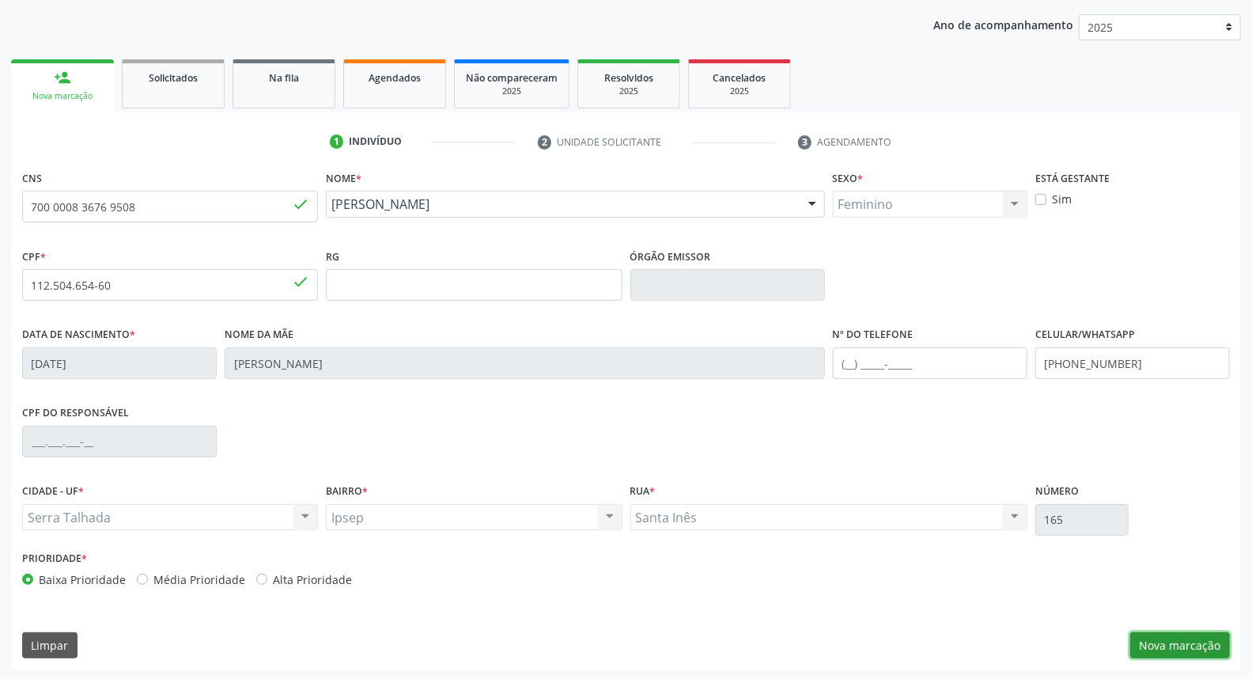
click at [1181, 639] on button "Nova marcação" at bounding box center [1180, 645] width 100 height 27
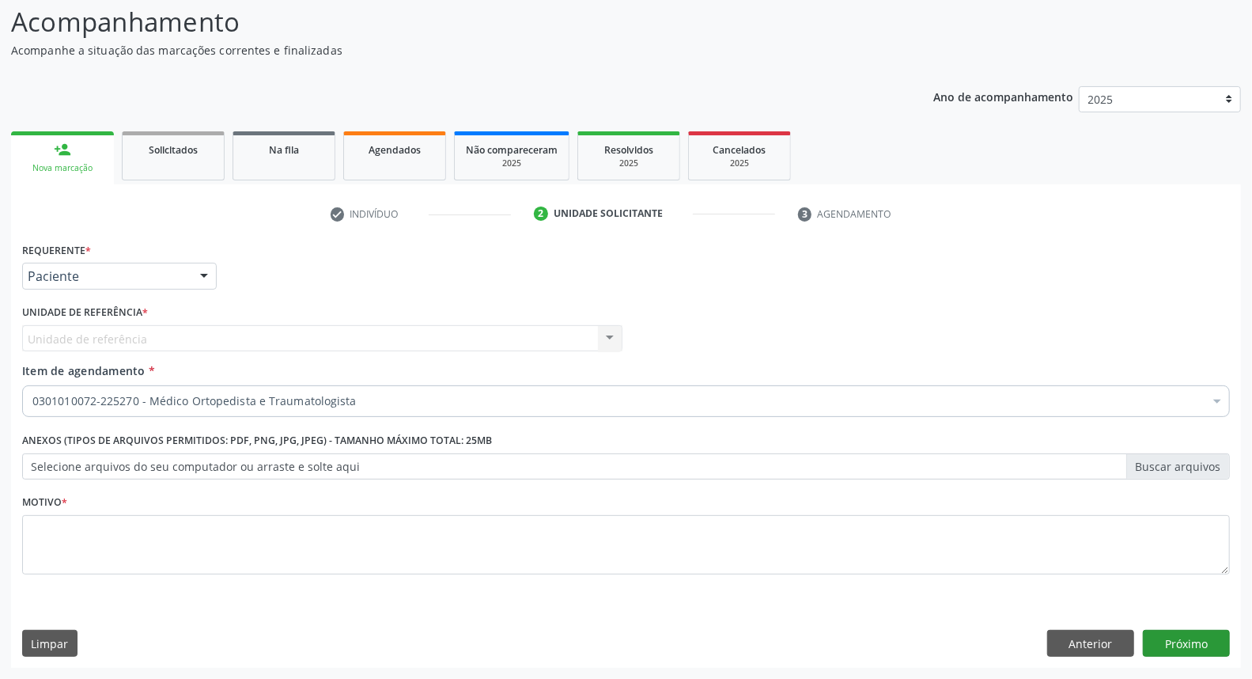
scroll to position [104, 0]
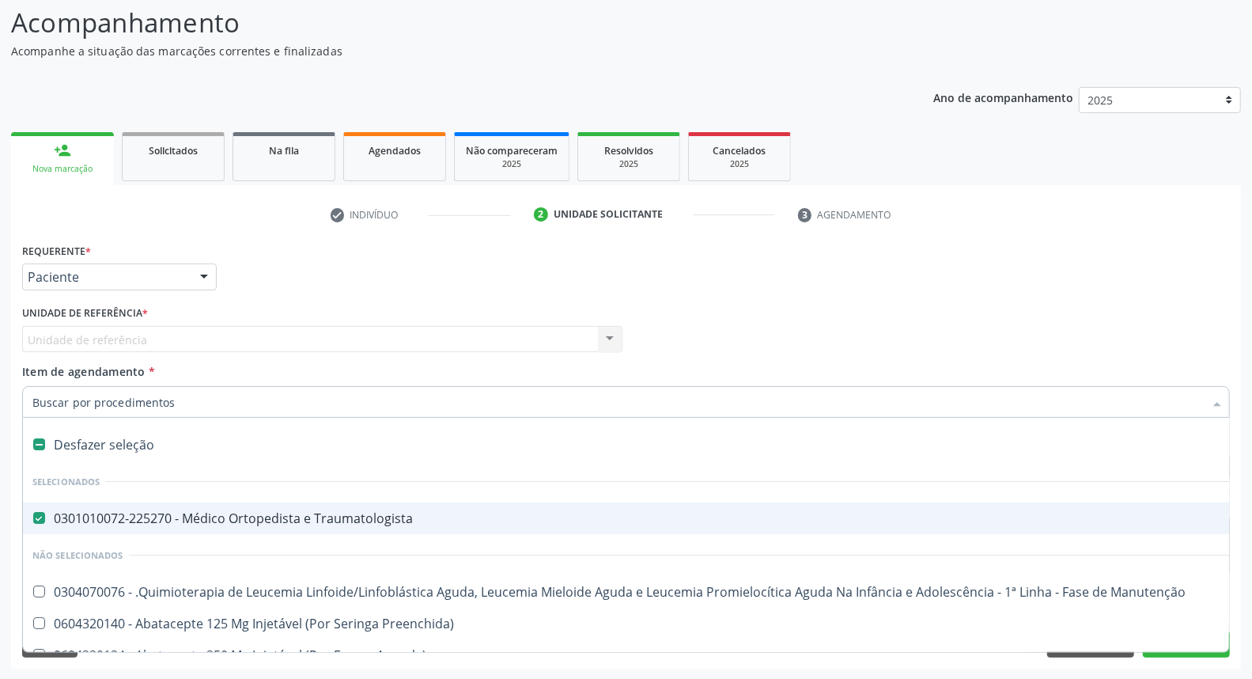
click at [1212, 395] on div at bounding box center [1217, 403] width 24 height 27
click at [517, 516] on div "0301010072-225270 - Médico Ortopedista e Traumatologista" at bounding box center [647, 518] width 1231 height 13
checkbox Traumatologista "false"
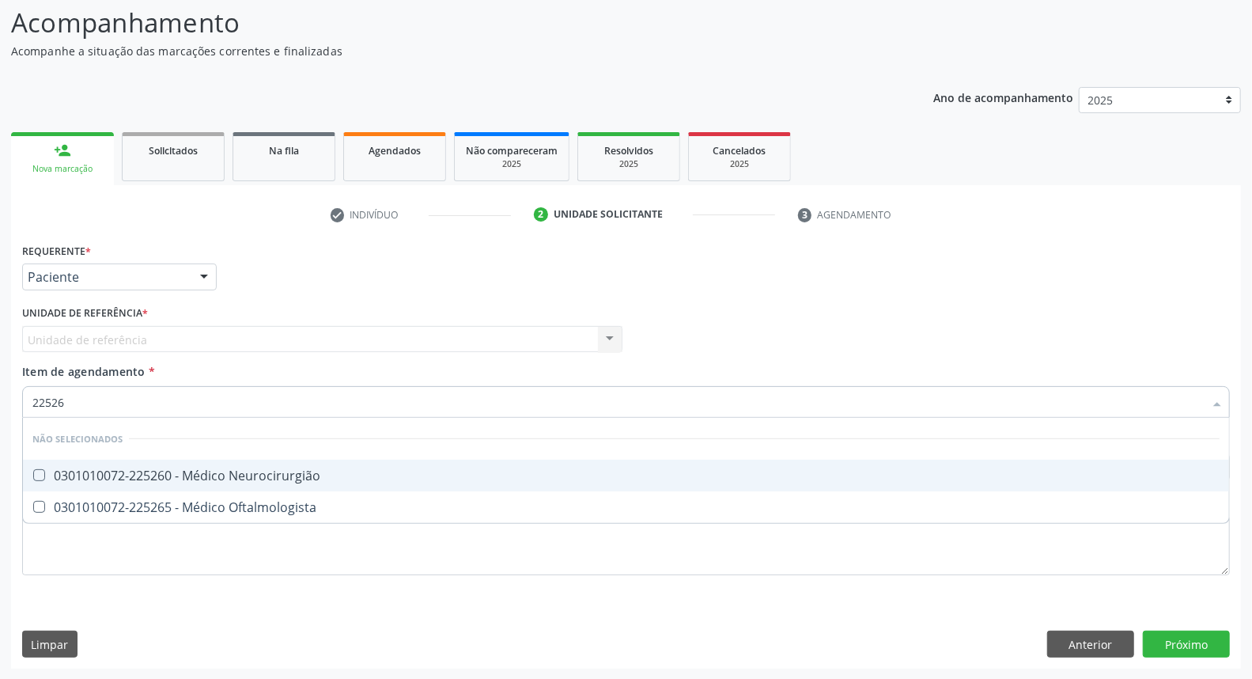
type input "225265"
click at [400, 455] on li "Não selecionados" at bounding box center [626, 439] width 1206 height 42
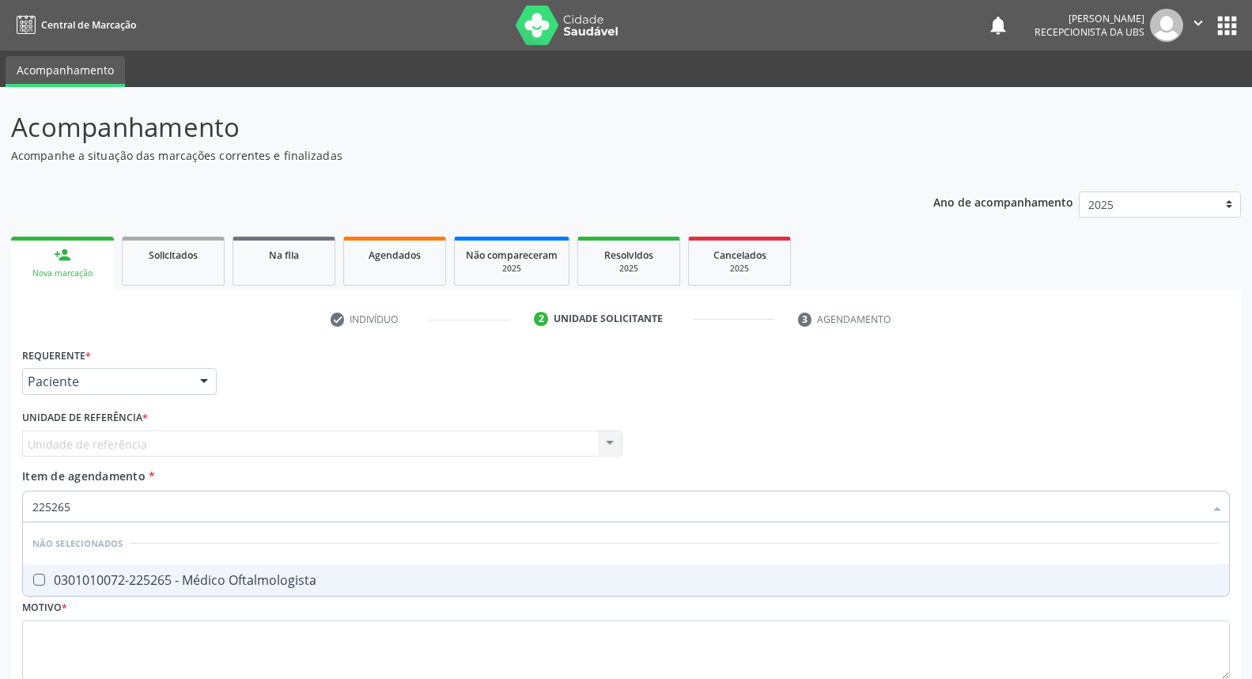
scroll to position [104, 0]
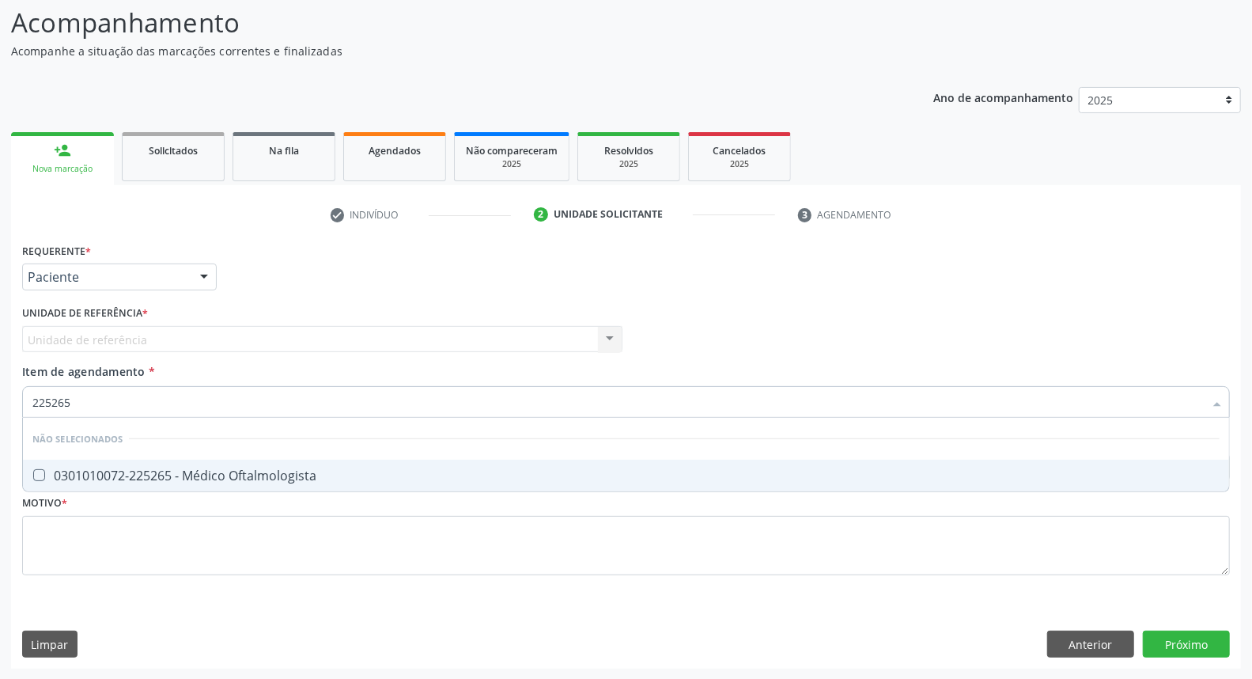
click at [376, 480] on span "0301010072-225265 - Médico Oftalmologista" at bounding box center [626, 475] width 1206 height 32
checkbox Oftalmologista "true"
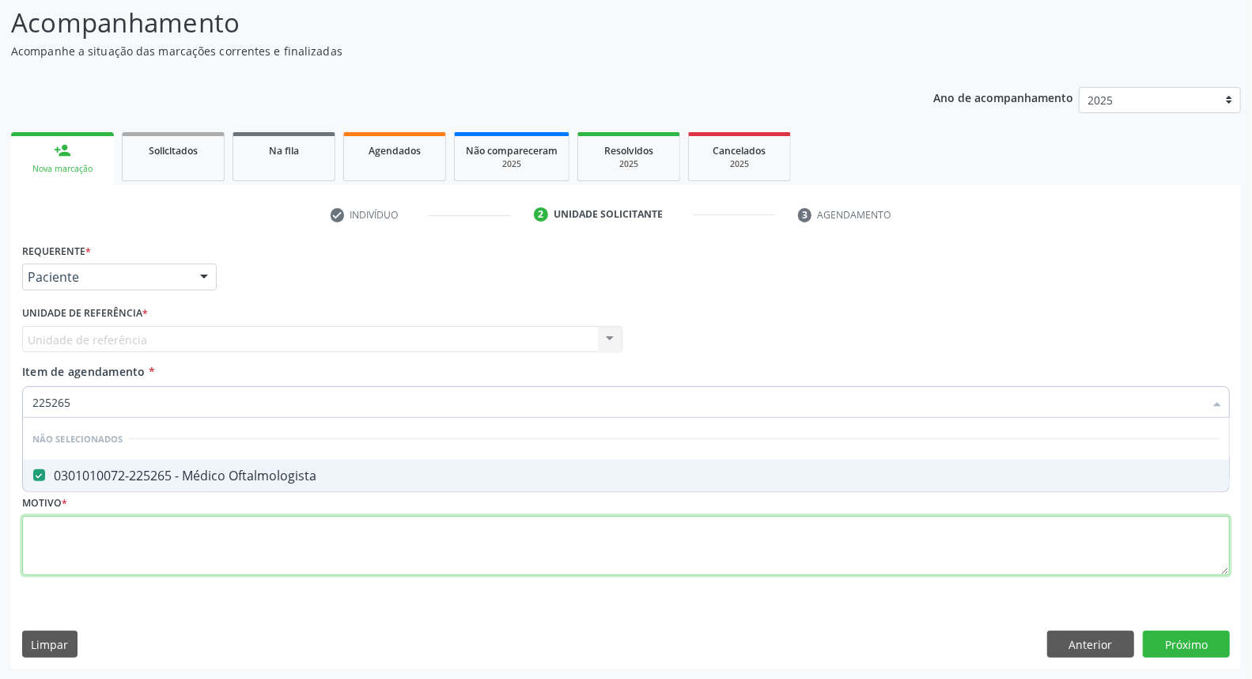
click at [315, 546] on div "Requerente * Paciente Médico(a) Enfermeiro(a) Paciente Nenhum resultado encontr…" at bounding box center [626, 418] width 1208 height 358
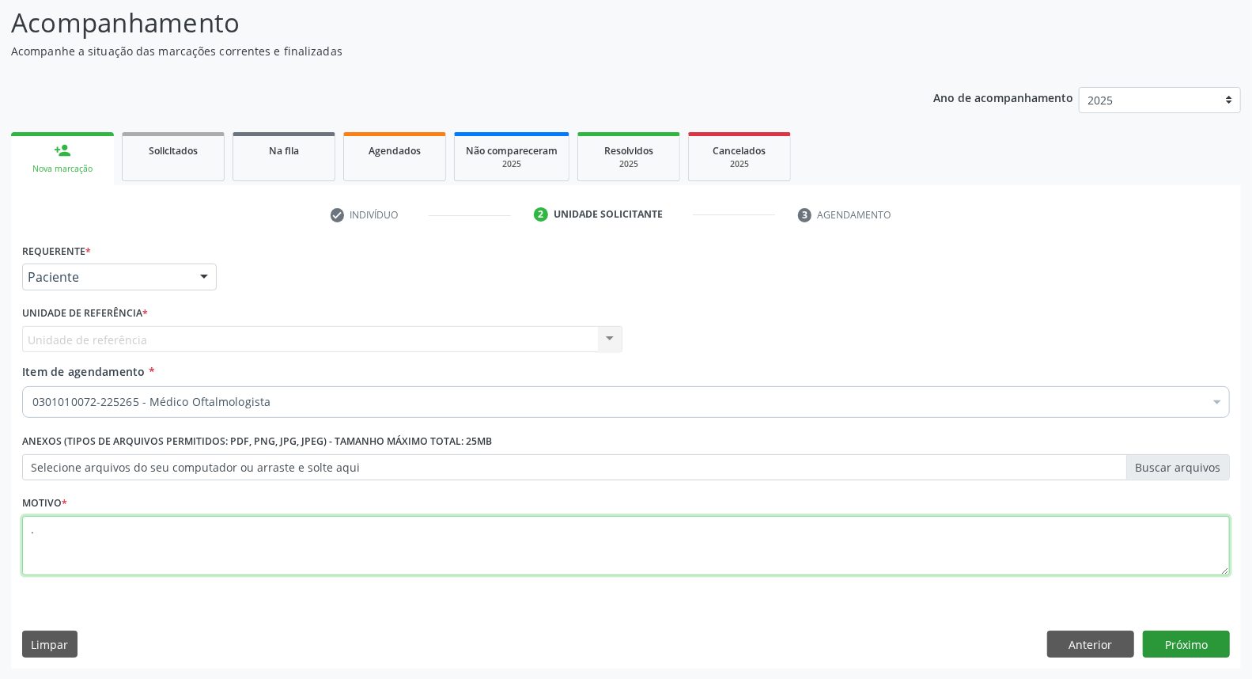
type textarea "."
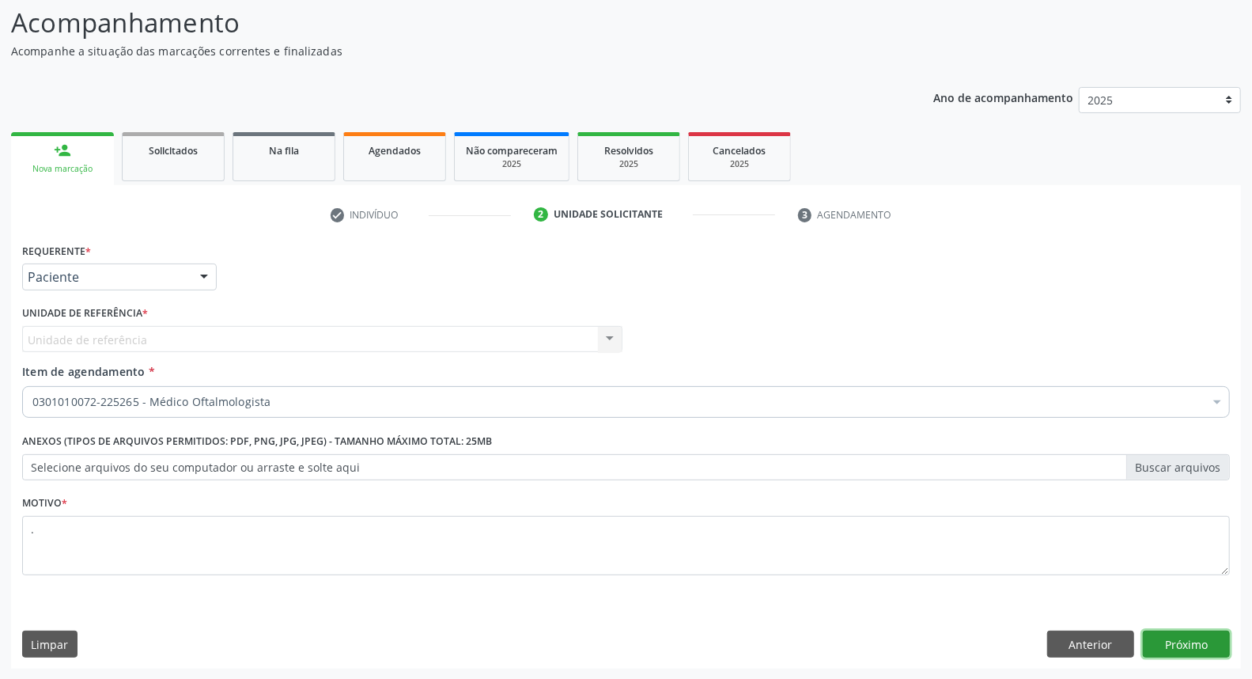
click at [1176, 641] on button "Próximo" at bounding box center [1186, 643] width 87 height 27
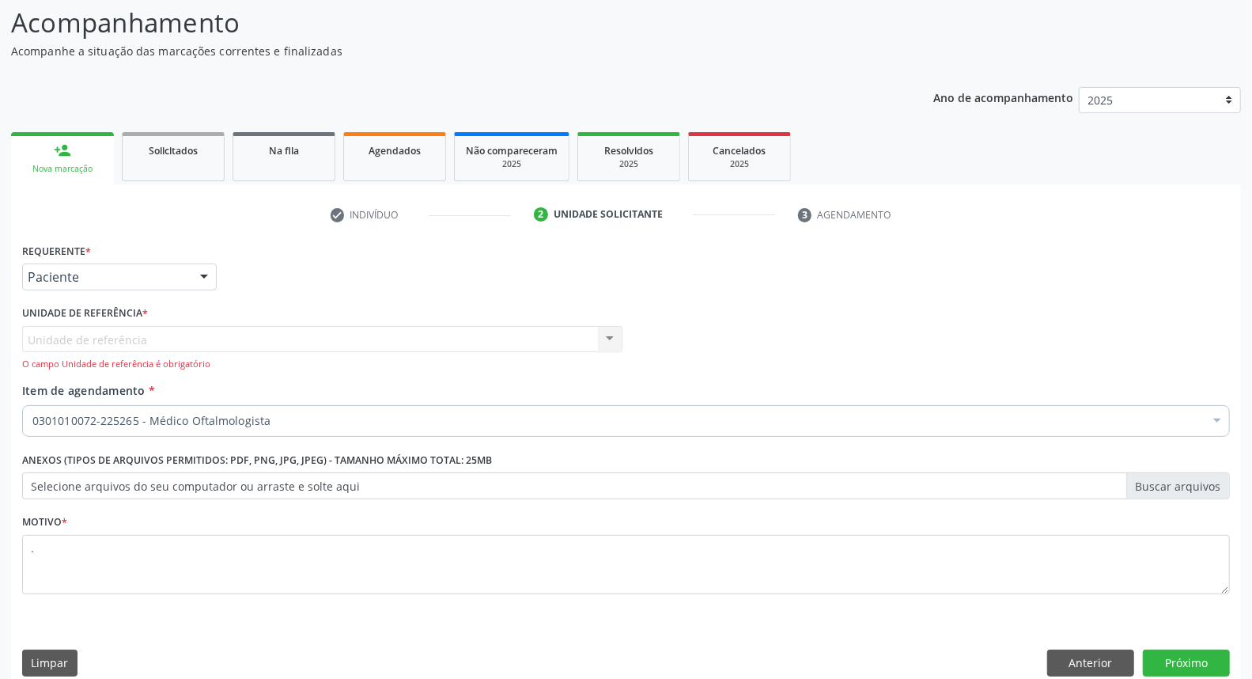
click at [607, 338] on div "Unidade de referência Usf Ipsep III Nenhum resultado encontrado para: " " Não h…" at bounding box center [322, 348] width 600 height 45
click at [200, 336] on div "Unidade de referência Usf Ipsep III Nenhum resultado encontrado para: " " Não h…" at bounding box center [322, 348] width 600 height 45
click at [174, 334] on div "Unidade de referência Usf Ipsep III Nenhum resultado encontrado para: " " Não h…" at bounding box center [322, 348] width 600 height 45
drag, startPoint x: 199, startPoint y: 326, endPoint x: 242, endPoint y: 342, distance: 45.5
click at [199, 327] on div "Unidade de referência Usf Ipsep III Nenhum resultado encontrado para: " " Não h…" at bounding box center [322, 348] width 600 height 45
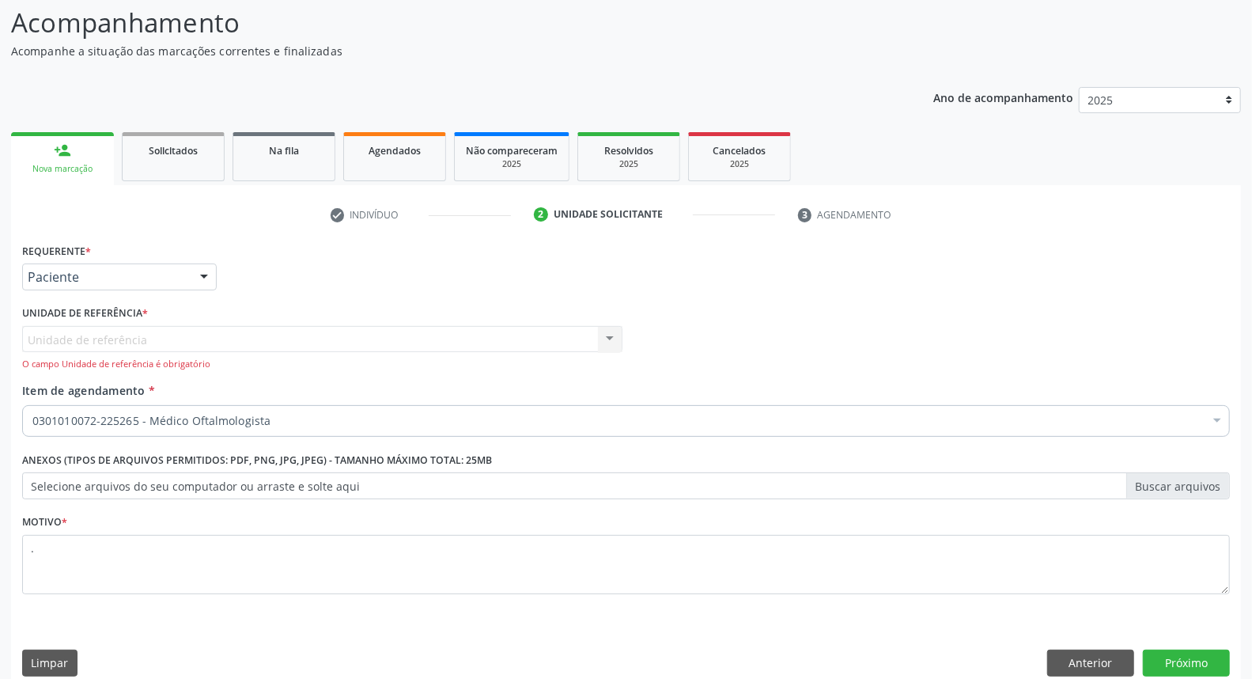
click at [610, 335] on div "Unidade de referência Usf Ipsep III Nenhum resultado encontrado para: " " Não h…" at bounding box center [322, 348] width 600 height 45
click at [1179, 669] on button "Próximo" at bounding box center [1186, 662] width 87 height 27
click at [370, 357] on div "O campo Unidade de referência é obrigatório" at bounding box center [322, 363] width 600 height 13
click at [383, 346] on div "Unidade de referência Usf Ipsep III Nenhum resultado encontrado para: " " Não h…" at bounding box center [322, 348] width 600 height 45
click at [232, 341] on div "Unidade de referência Usf Ipsep III Nenhum resultado encontrado para: " " Não h…" at bounding box center [322, 348] width 600 height 45
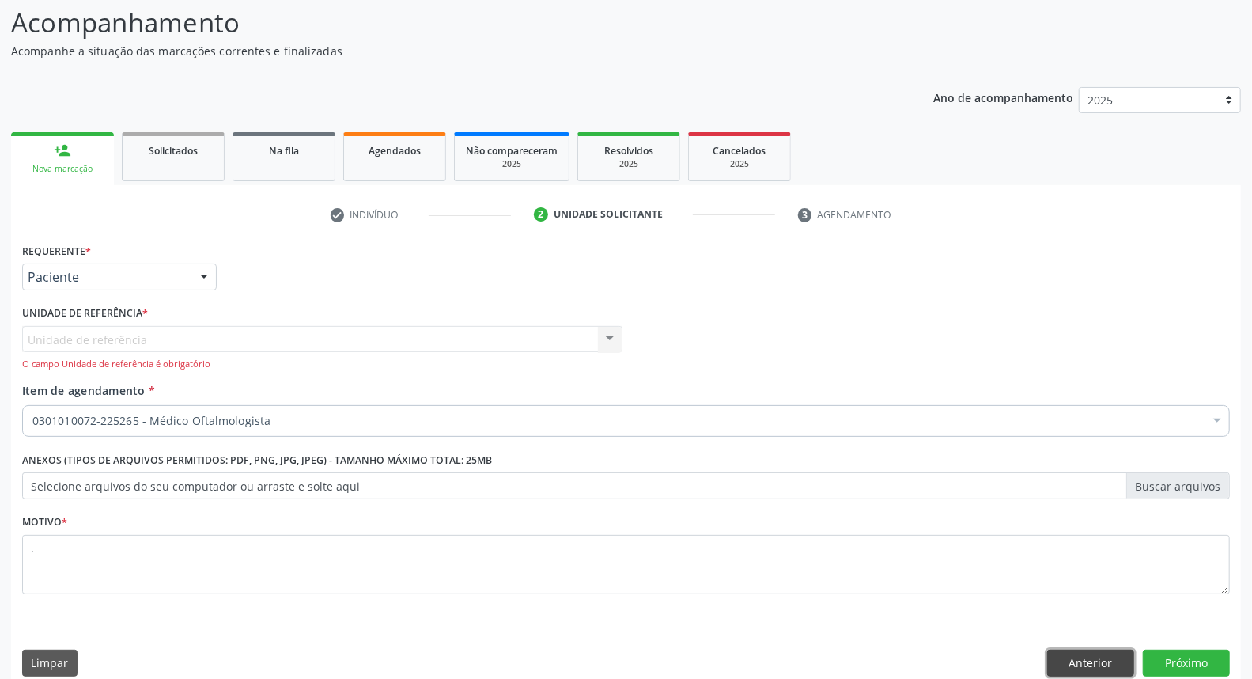
click at [1081, 667] on button "Anterior" at bounding box center [1090, 662] width 87 height 27
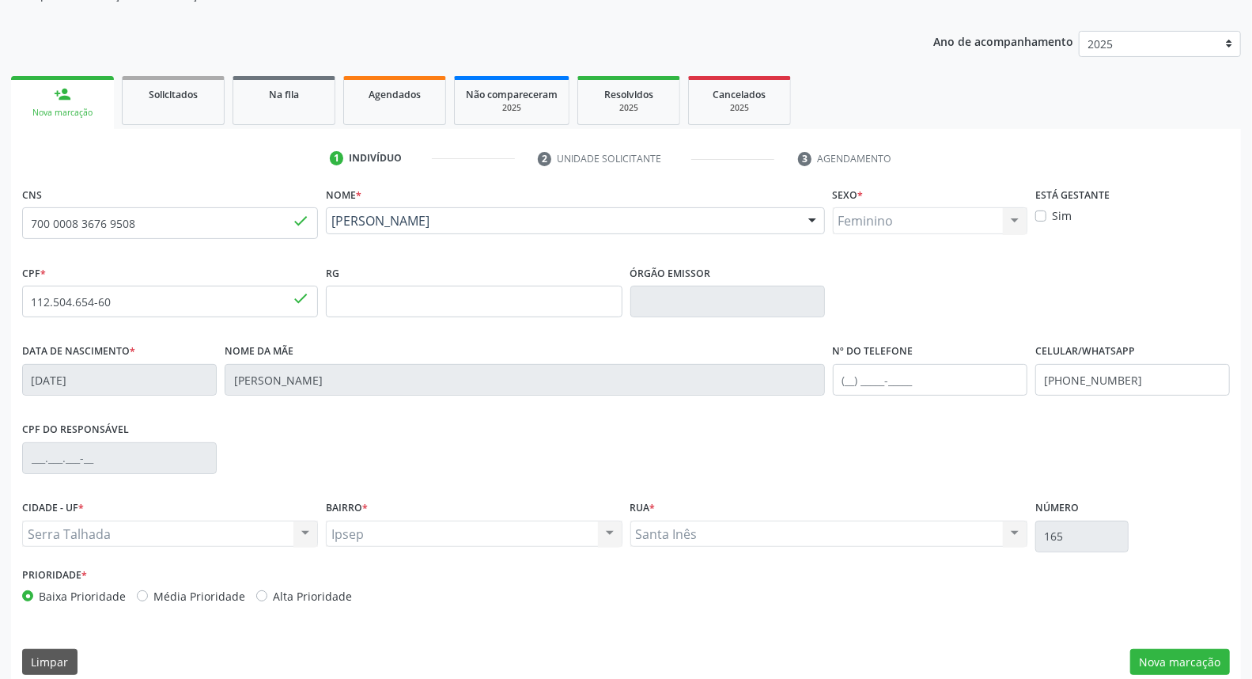
scroll to position [177, 0]
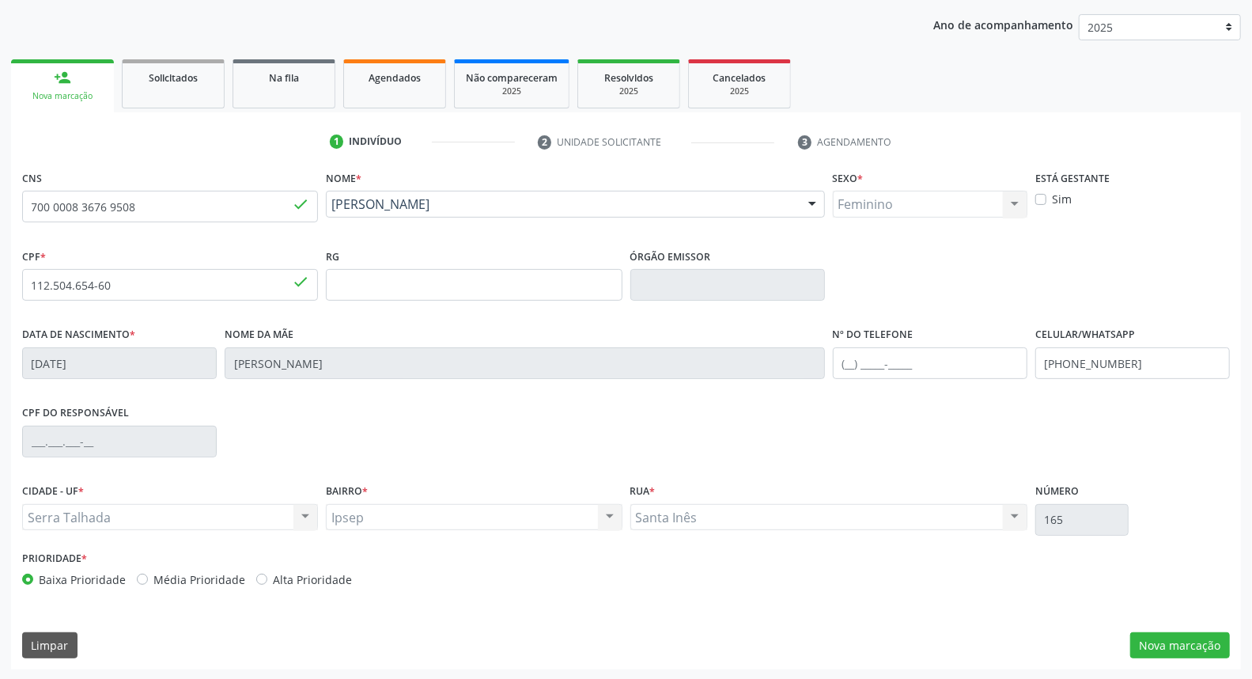
click at [304, 519] on div "Serra Talhada Serra Talhada Nenhum resultado encontrado para: " " Não há nenhum…" at bounding box center [170, 517] width 296 height 27
click at [1165, 647] on button "Nova marcação" at bounding box center [1180, 645] width 100 height 27
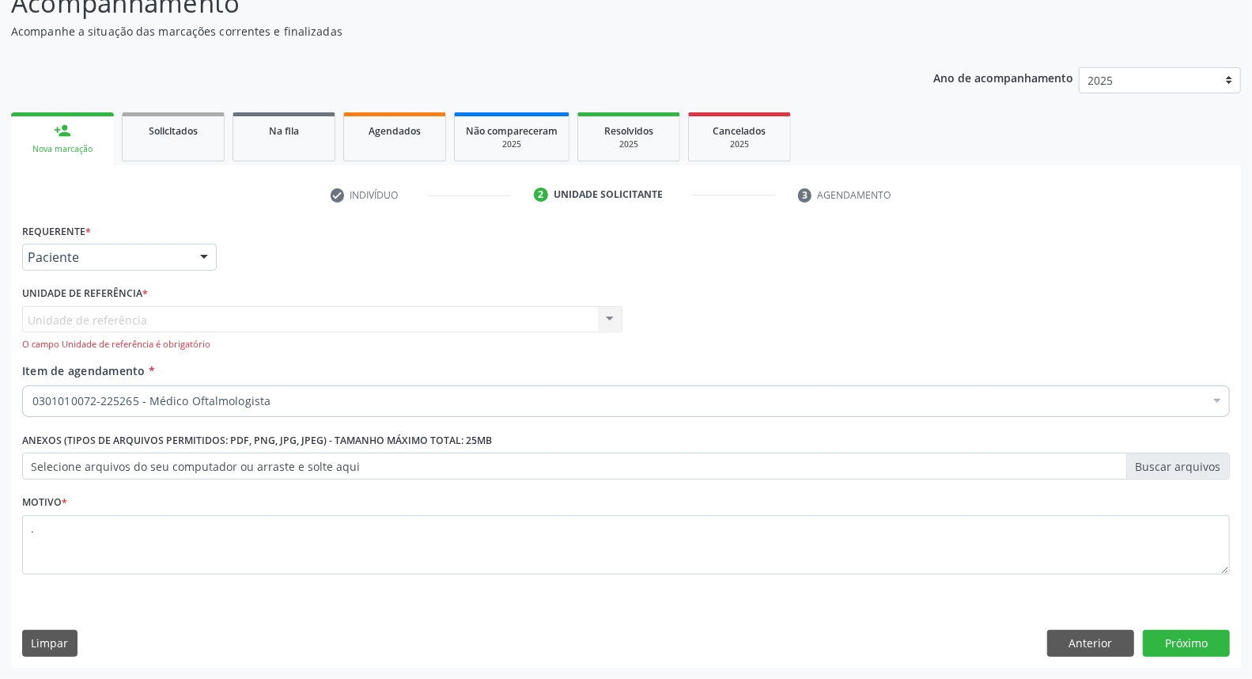
scroll to position [123, 0]
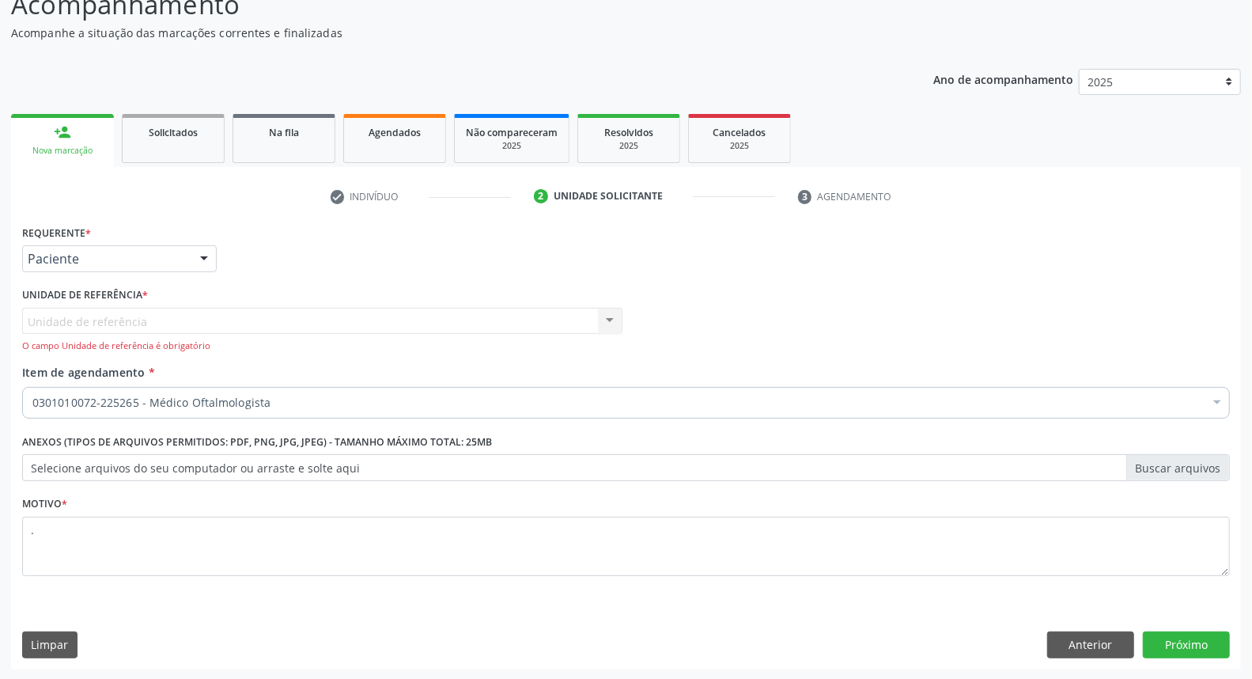
click at [607, 321] on div "Unidade de referência Usf Ipsep III Nenhum resultado encontrado para: " " Não h…" at bounding box center [322, 330] width 600 height 45
click at [607, 318] on div "Unidade de referência Usf Ipsep III Nenhum resultado encontrado para: " " Não h…" at bounding box center [322, 330] width 600 height 45
click at [167, 345] on div "O campo Unidade de referência é obrigatório" at bounding box center [322, 345] width 600 height 13
click at [207, 319] on div "Unidade de referência Usf Ipsep III Nenhum resultado encontrado para: " " Não h…" at bounding box center [322, 330] width 600 height 45
click at [1069, 641] on button "Anterior" at bounding box center [1090, 644] width 87 height 27
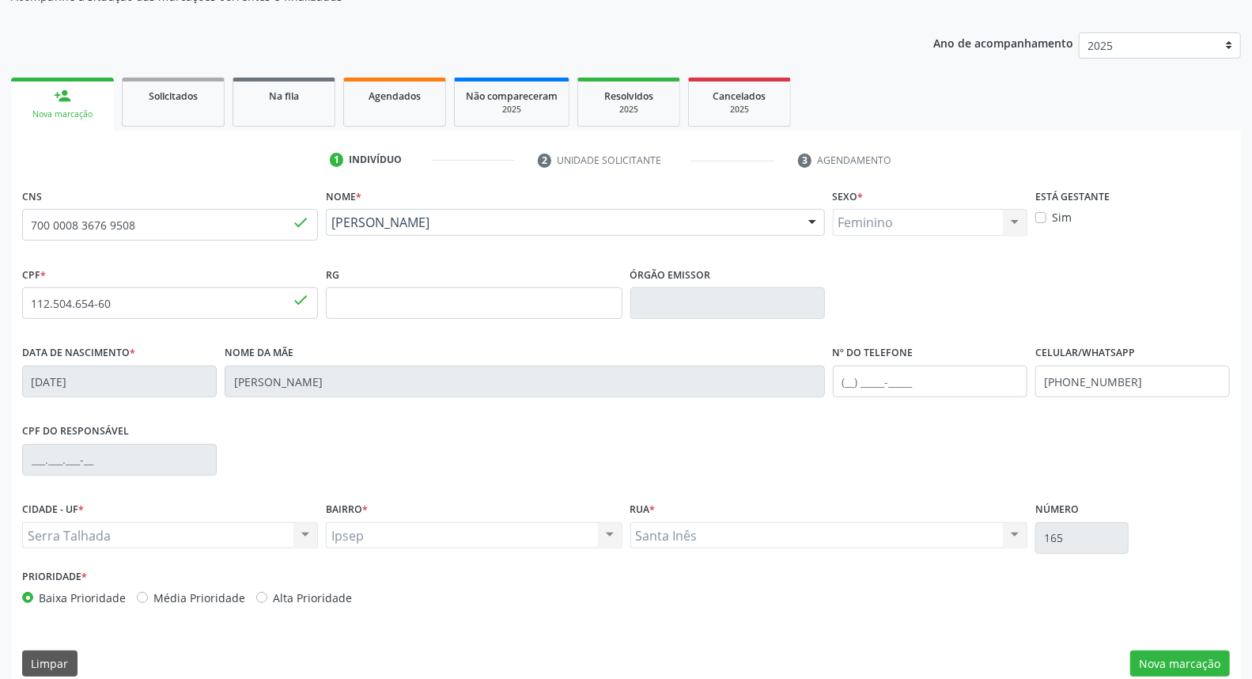
scroll to position [177, 0]
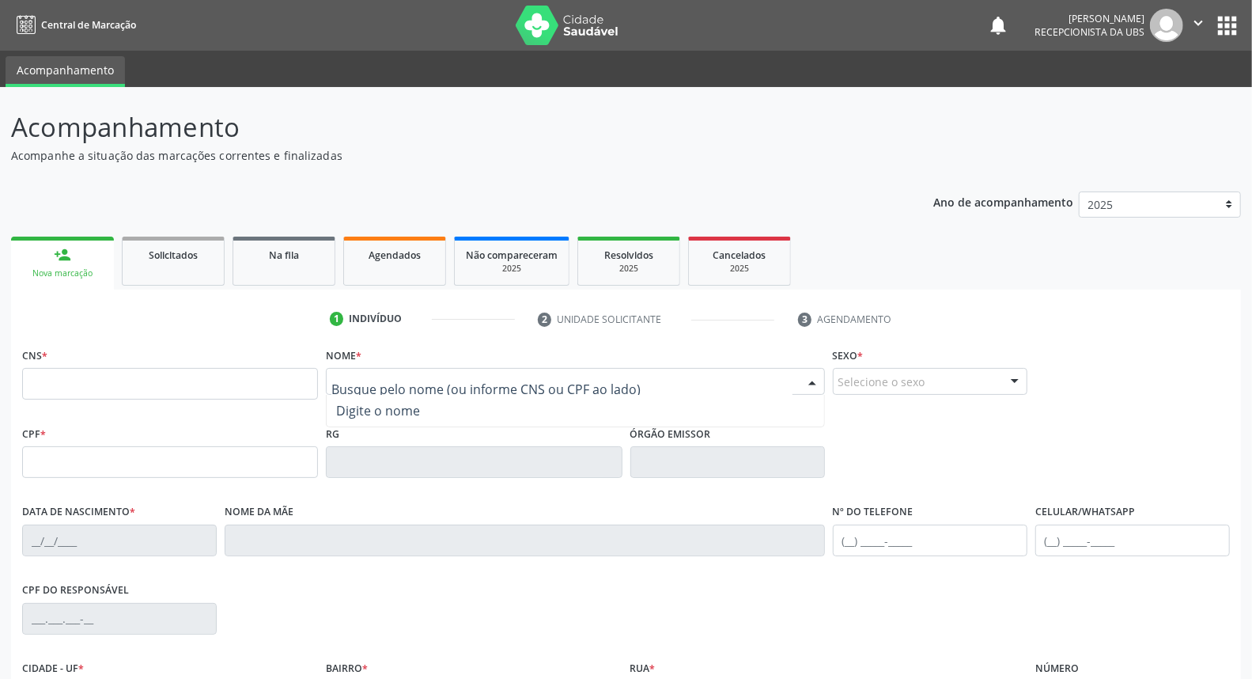
click at [365, 372] on div at bounding box center [575, 381] width 498 height 27
type input "joyce myllena"
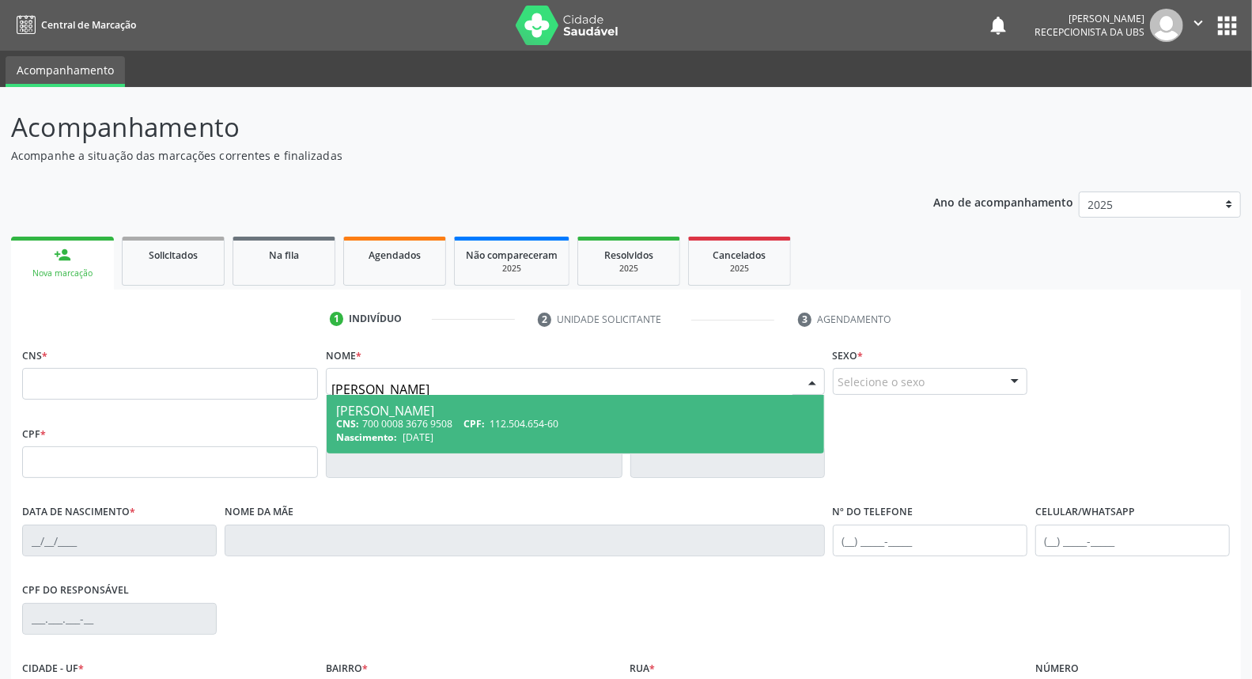
click at [393, 412] on div "[PERSON_NAME]" at bounding box center [575, 410] width 478 height 13
type input "700 0008 3676 9508"
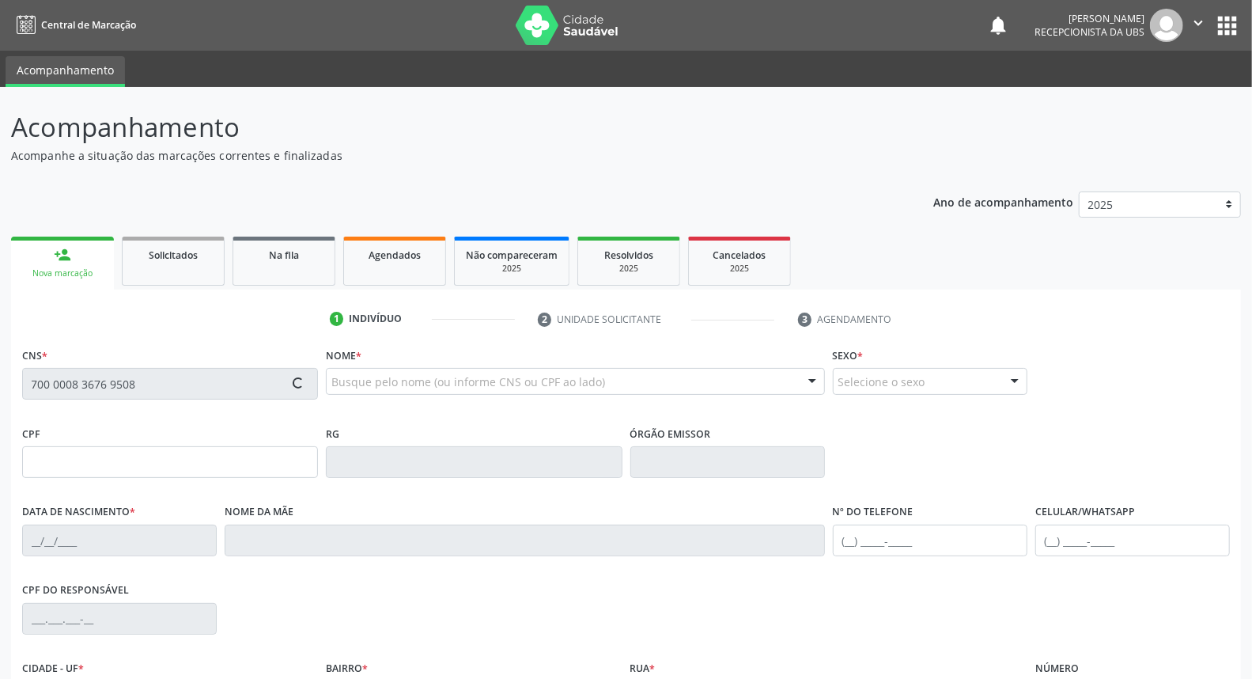
type input "112.504.654-60"
type input "[DATE]"
type input "[PERSON_NAME]"
type input "[PHONE_NUMBER]"
type input "165"
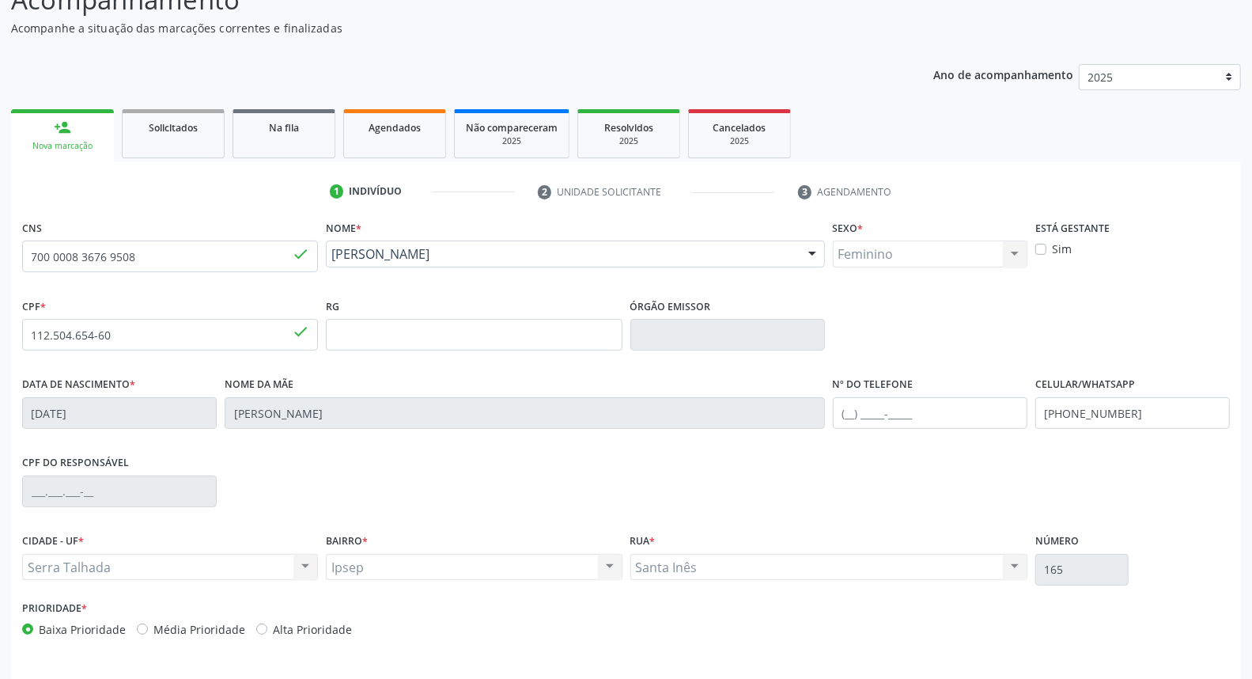
scroll to position [177, 0]
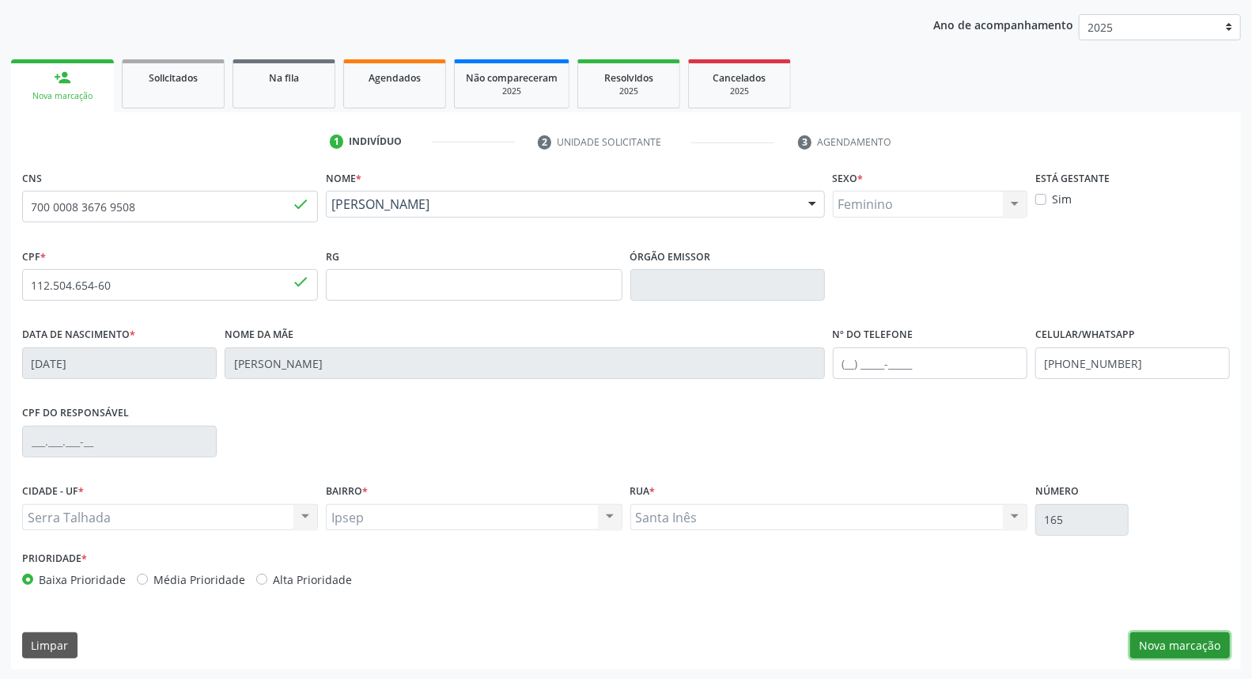
click at [1161, 641] on button "Nova marcação" at bounding box center [1180, 645] width 100 height 27
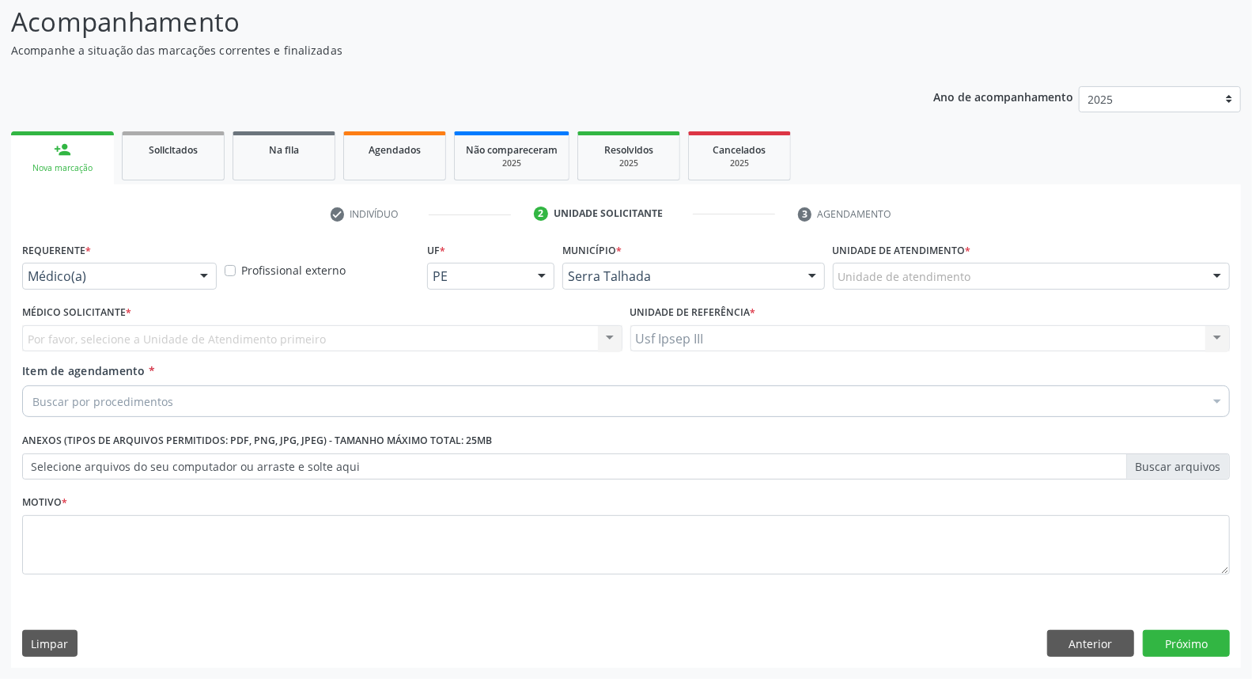
scroll to position [104, 0]
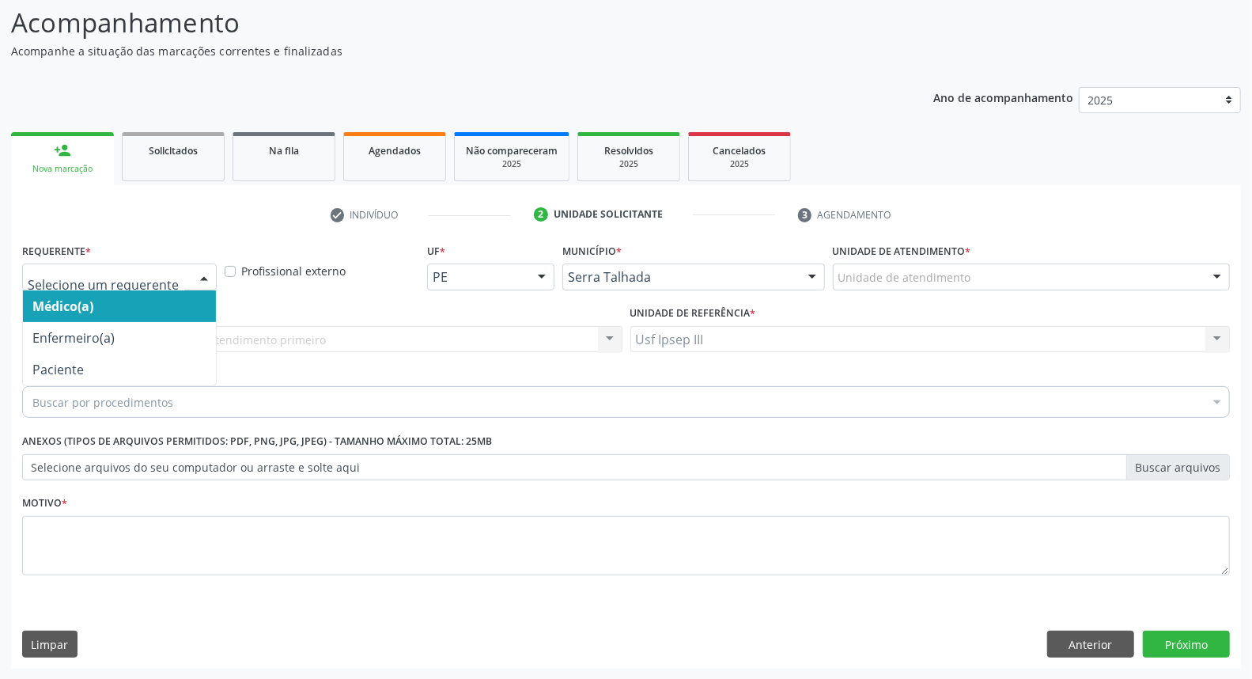
click at [202, 275] on div at bounding box center [204, 277] width 24 height 27
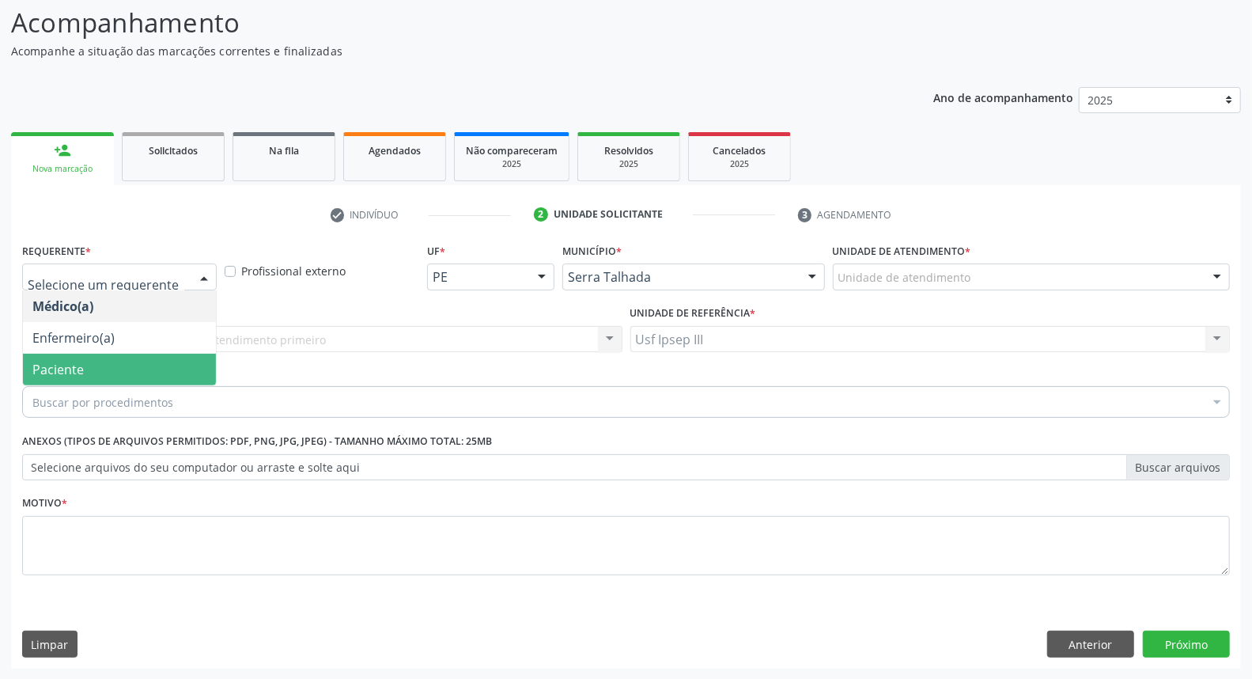
click at [191, 362] on span "Paciente" at bounding box center [119, 369] width 193 height 32
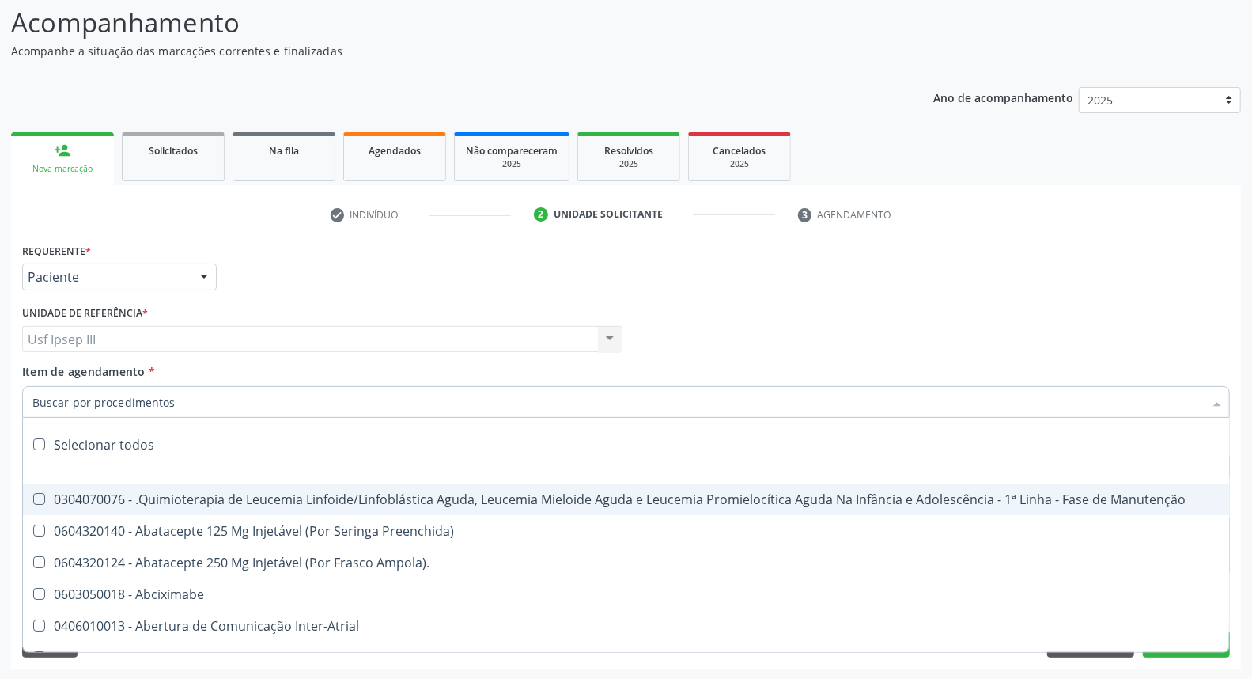
click at [209, 395] on div at bounding box center [626, 402] width 1208 height 32
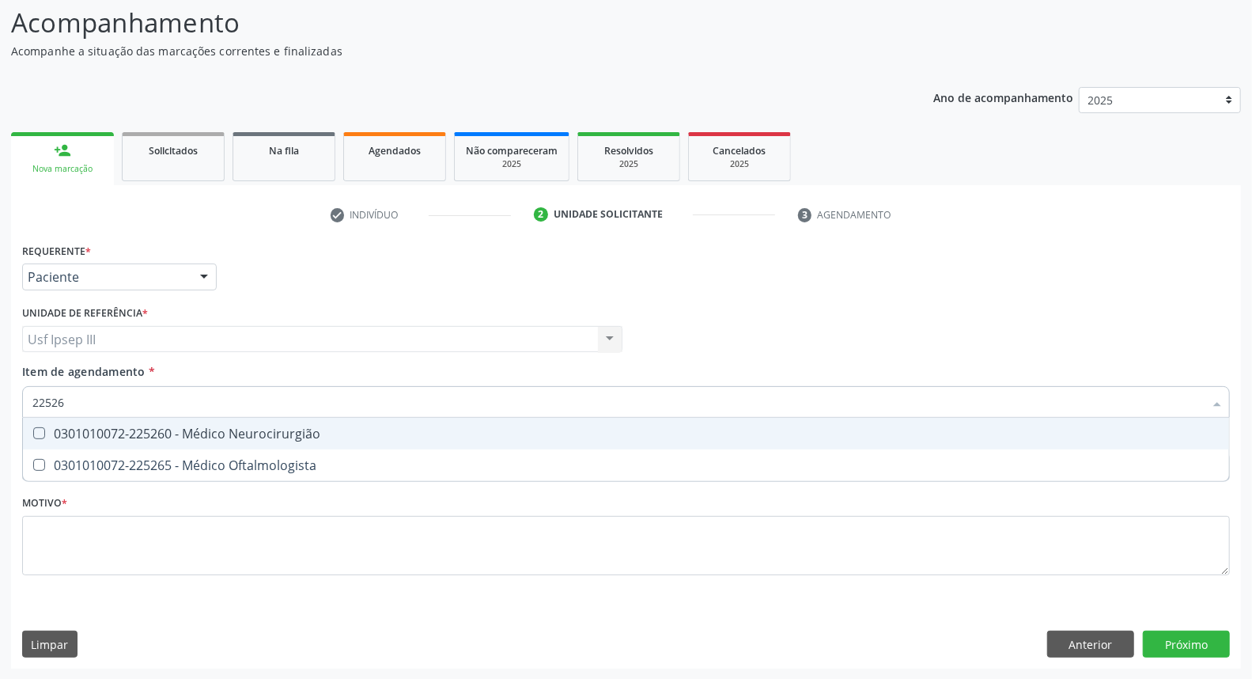
type input "225265"
click at [241, 439] on span "0301010072-225265 - Médico Oftalmologista" at bounding box center [626, 434] width 1206 height 32
checkbox Oftalmologista "true"
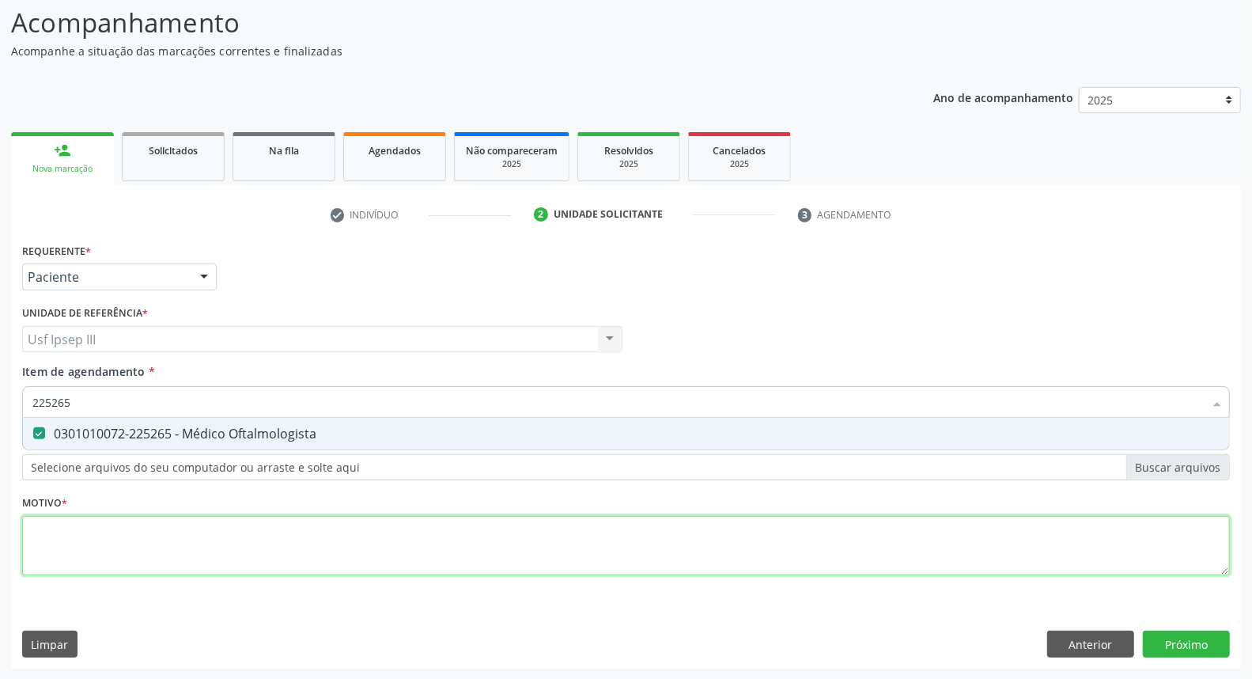
click at [216, 536] on div "Requerente * Paciente Médico(a) Enfermeiro(a) Paciente Nenhum resultado encontr…" at bounding box center [626, 418] width 1208 height 358
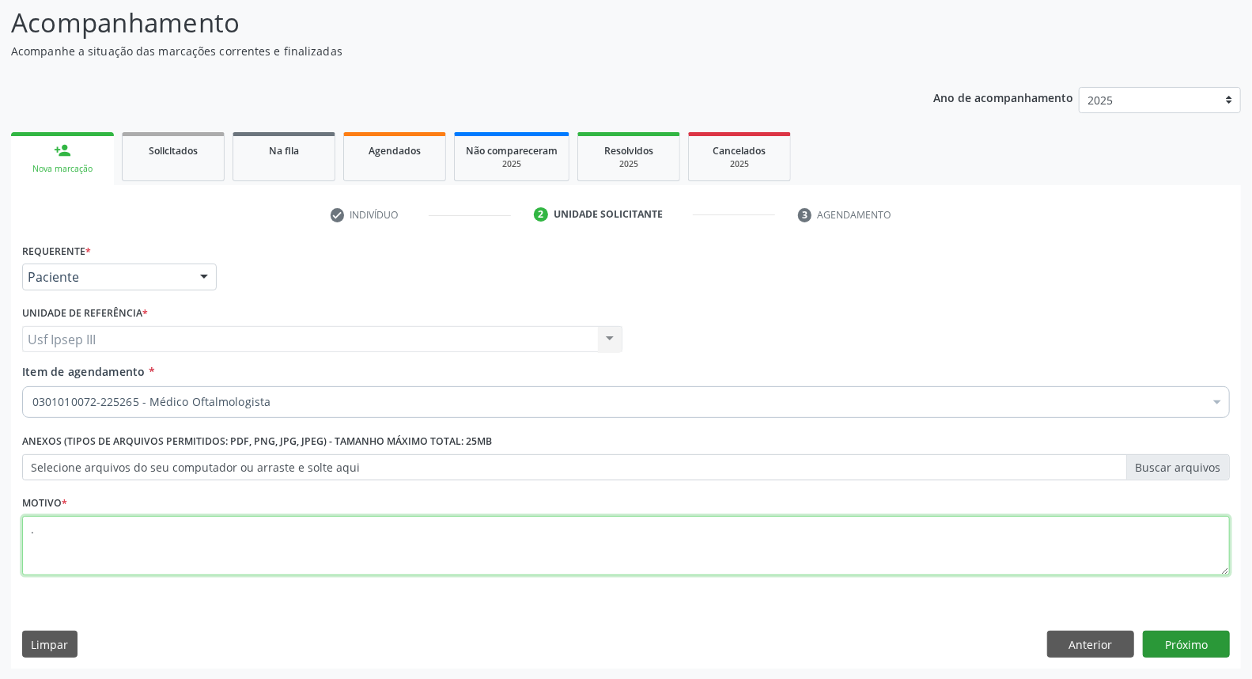
type textarea "."
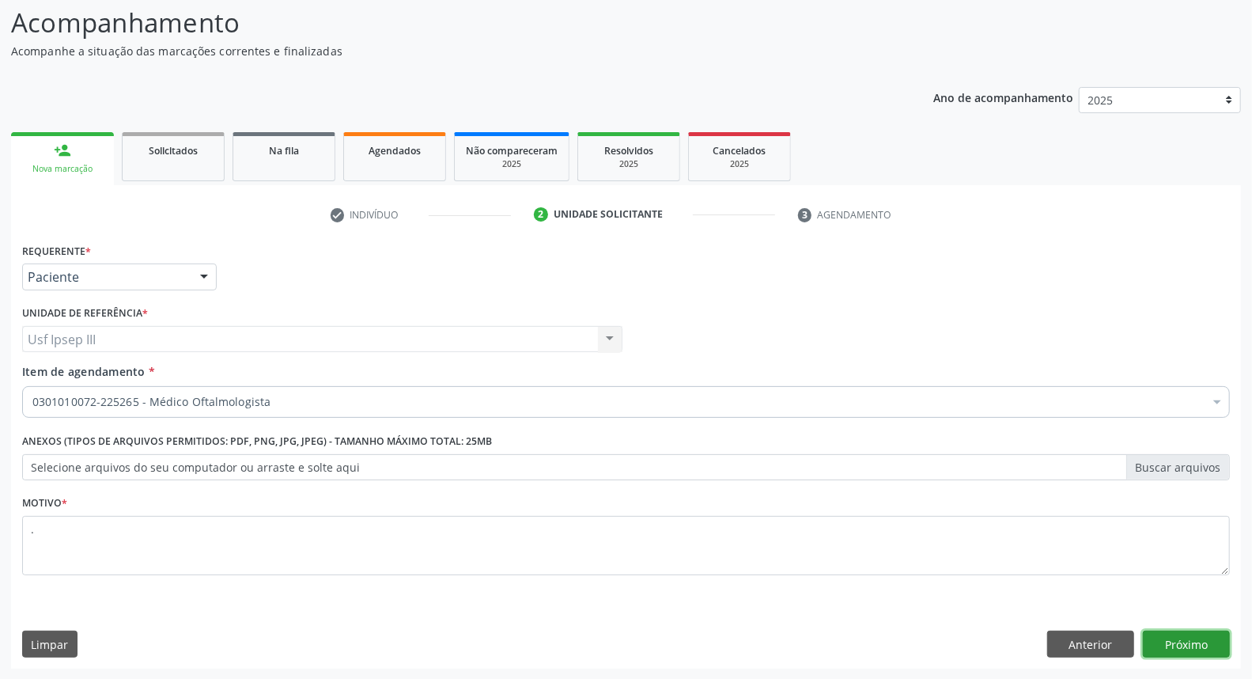
click at [1164, 646] on button "Próximo" at bounding box center [1186, 643] width 87 height 27
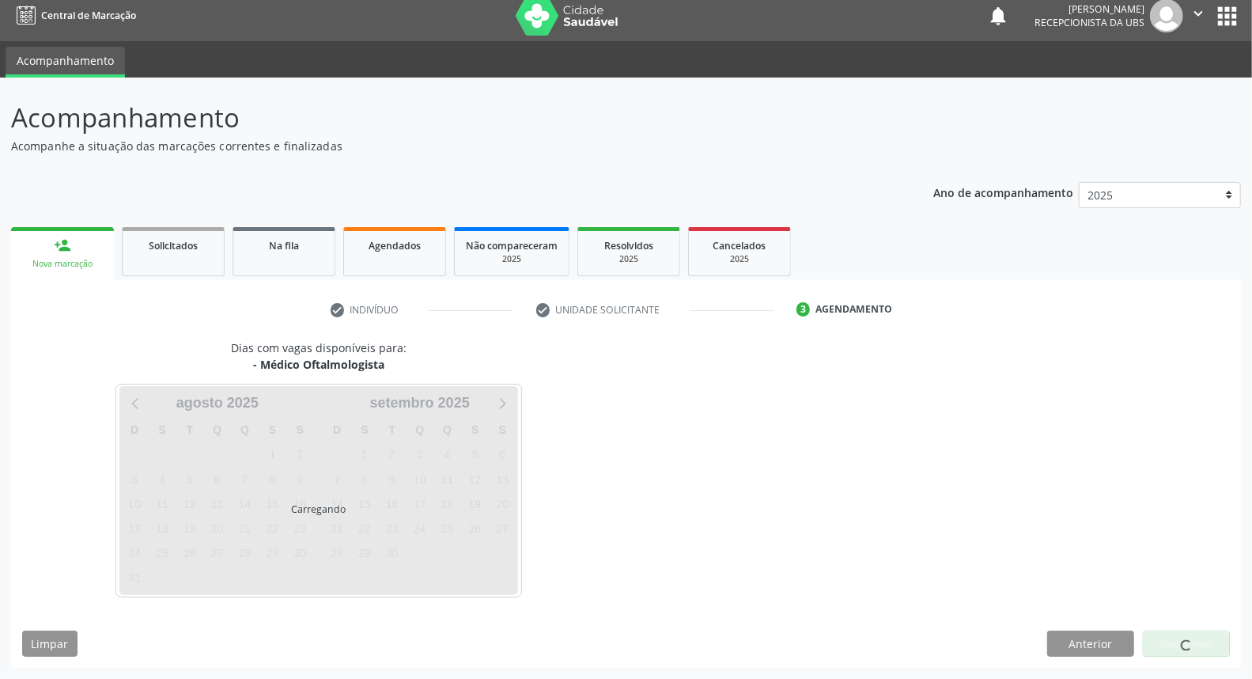
scroll to position [9, 0]
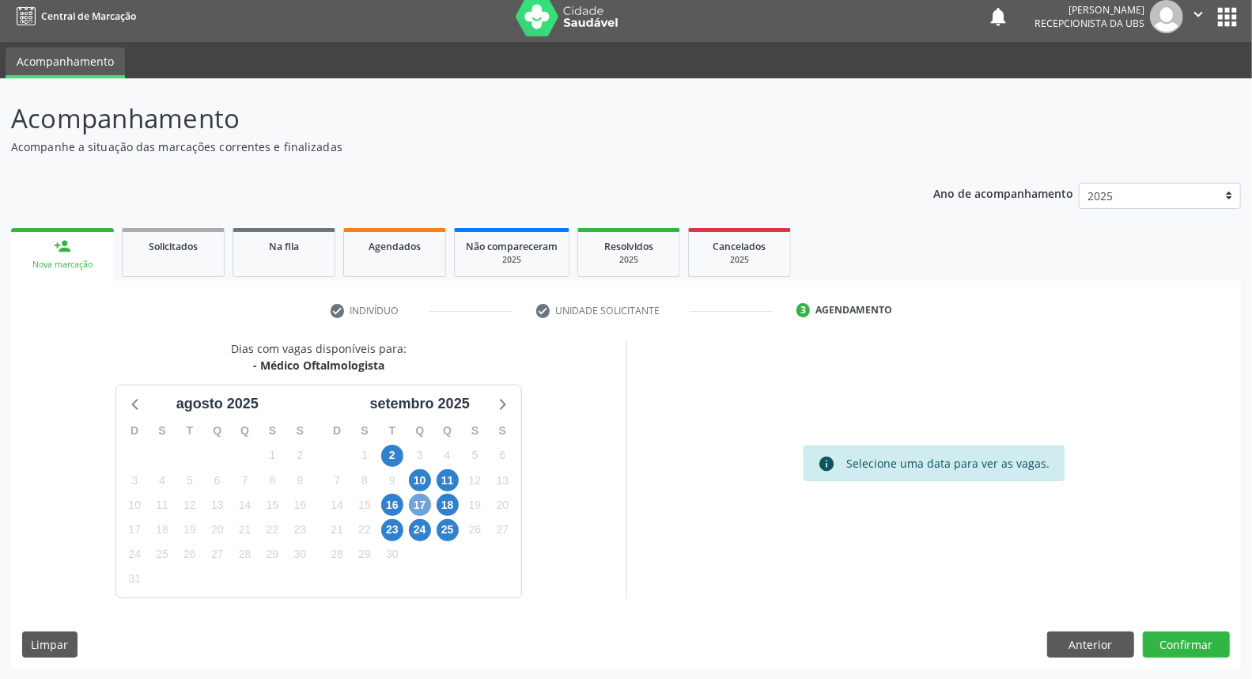
click at [419, 508] on span "17" at bounding box center [420, 504] width 22 height 22
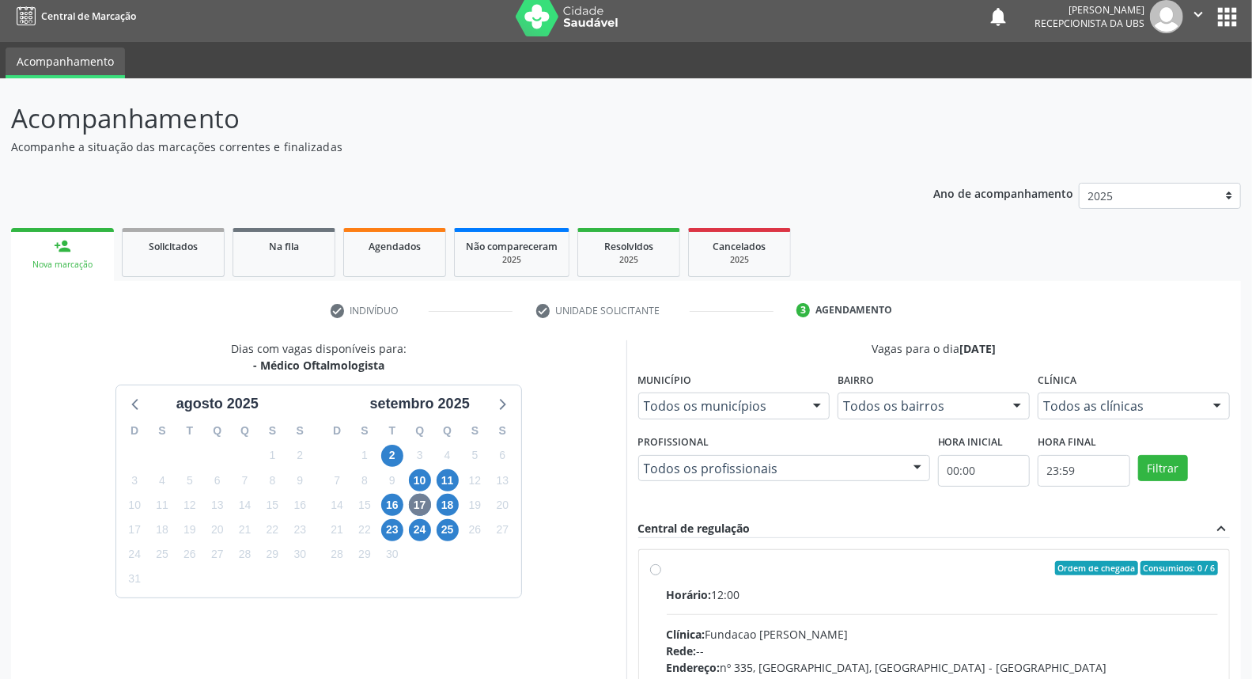
click at [661, 575] on input "Ordem de chegada Consumidos: 0 / 6 Horário: 12:00 Clínica: Fundacao Altino Vent…" at bounding box center [655, 568] width 11 height 14
radio input "true"
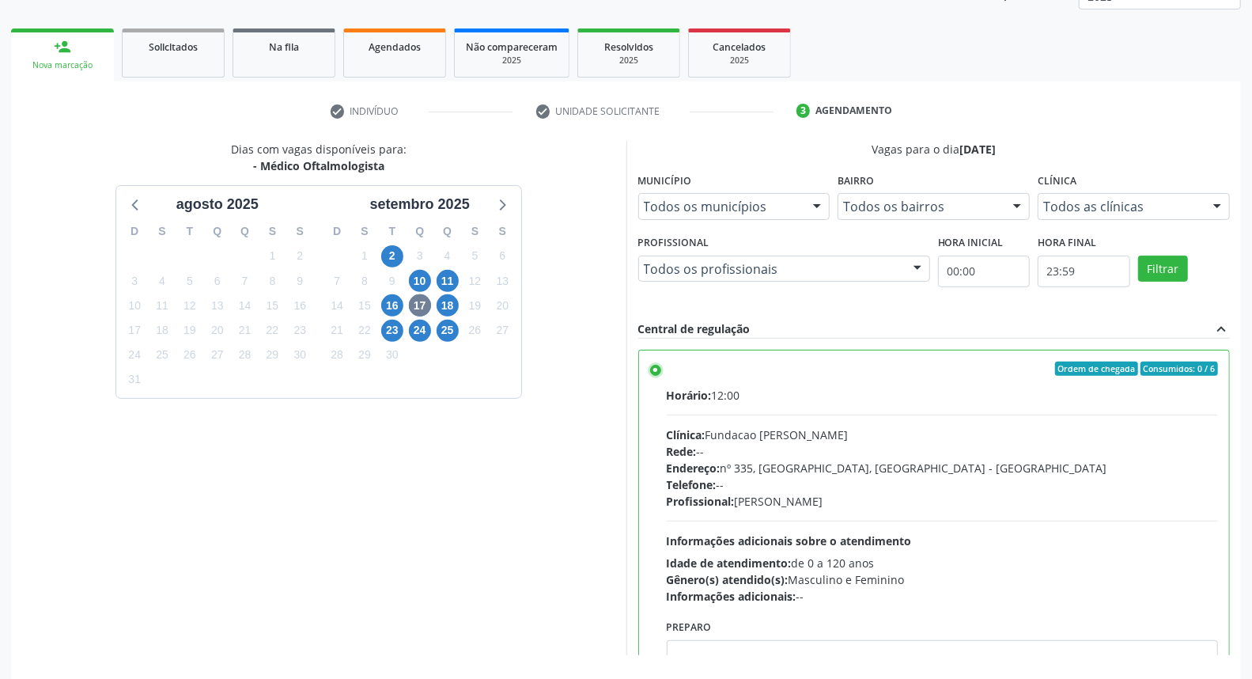
scroll to position [265, 0]
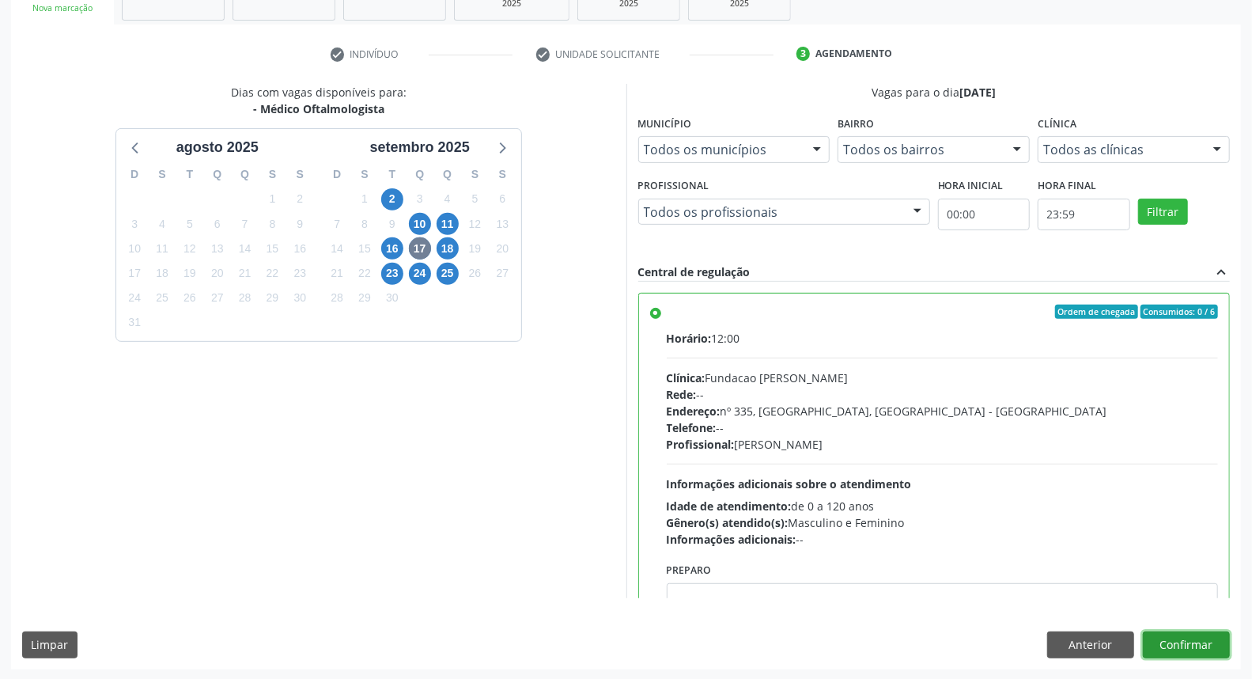
click at [1195, 644] on button "Confirmar" at bounding box center [1186, 644] width 87 height 27
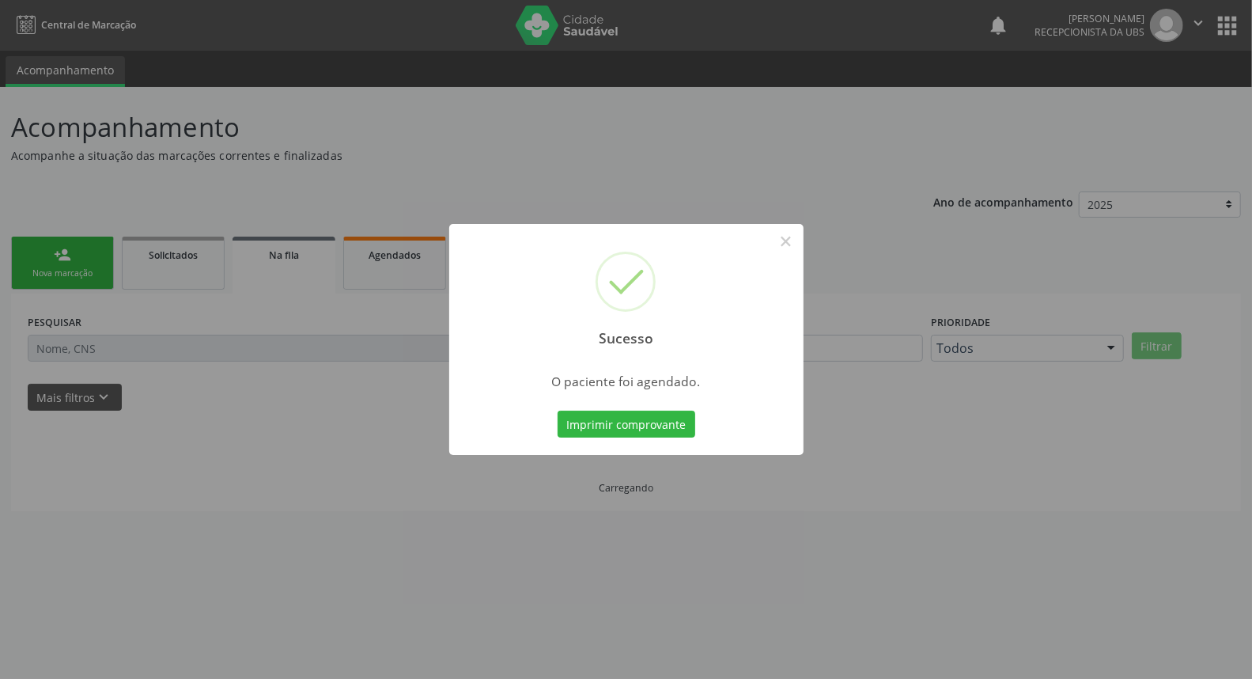
scroll to position [0, 0]
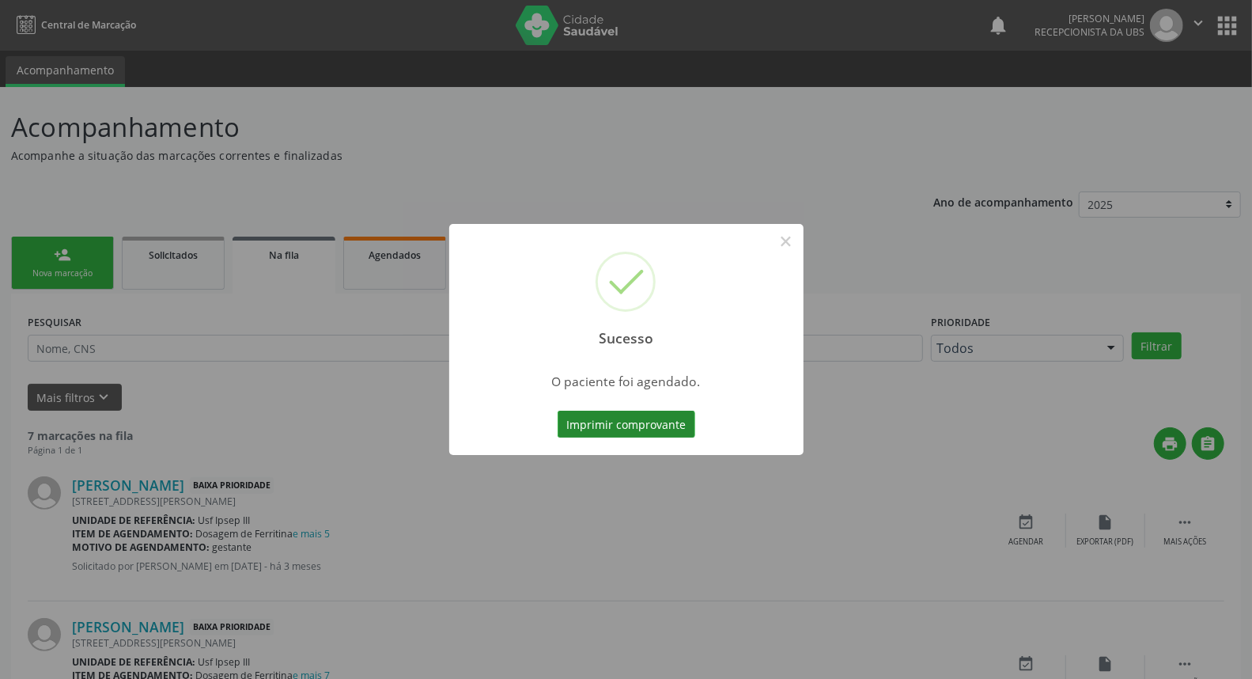
click at [618, 429] on button "Imprimir comprovante" at bounding box center [627, 423] width 138 height 27
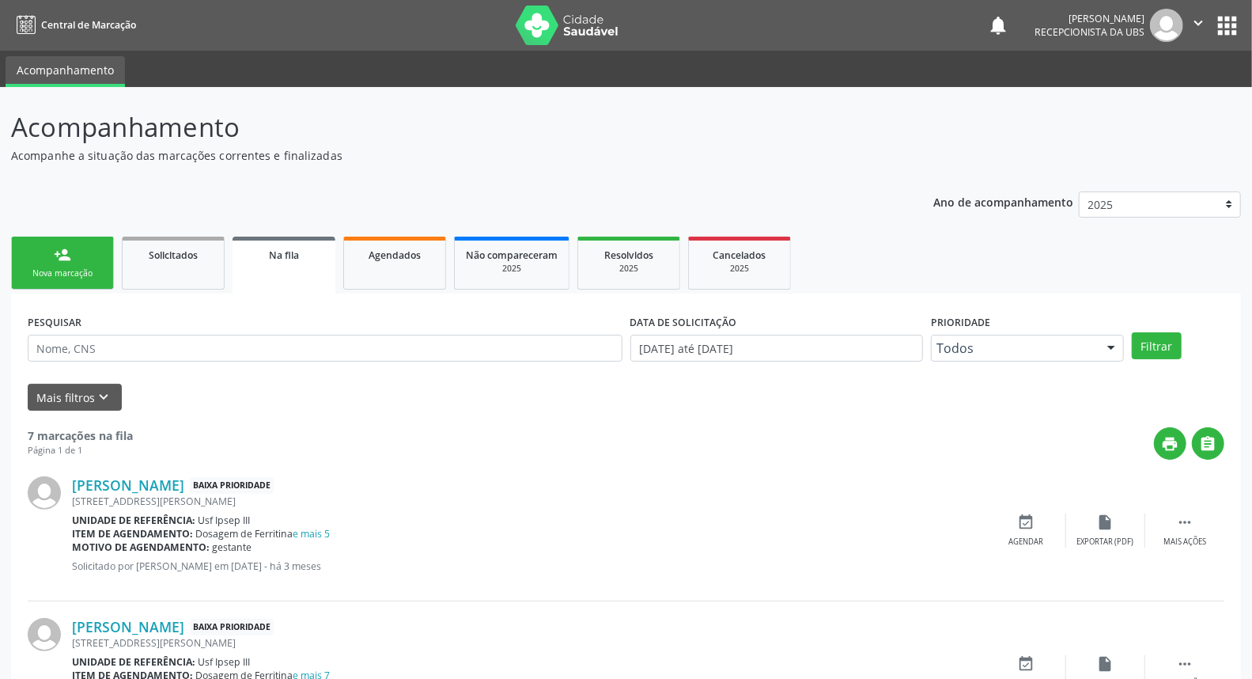
click at [59, 264] on link "person_add Nova marcação" at bounding box center [62, 262] width 103 height 53
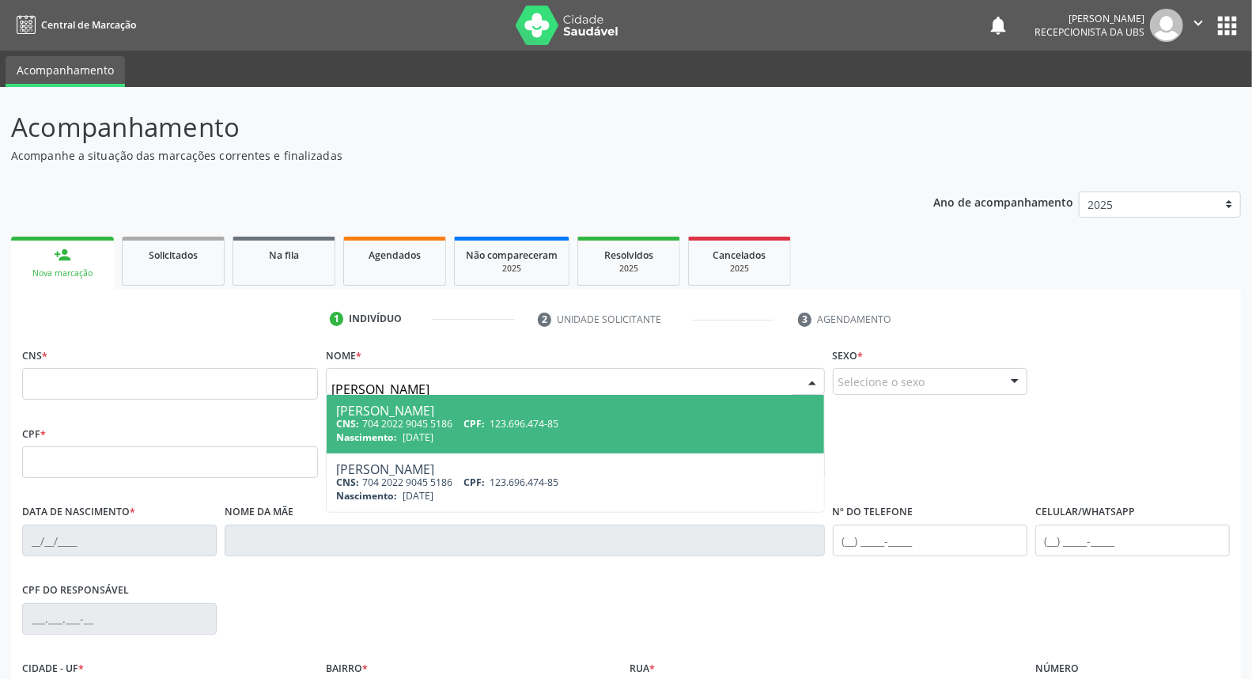
type input "[PERSON_NAME]"
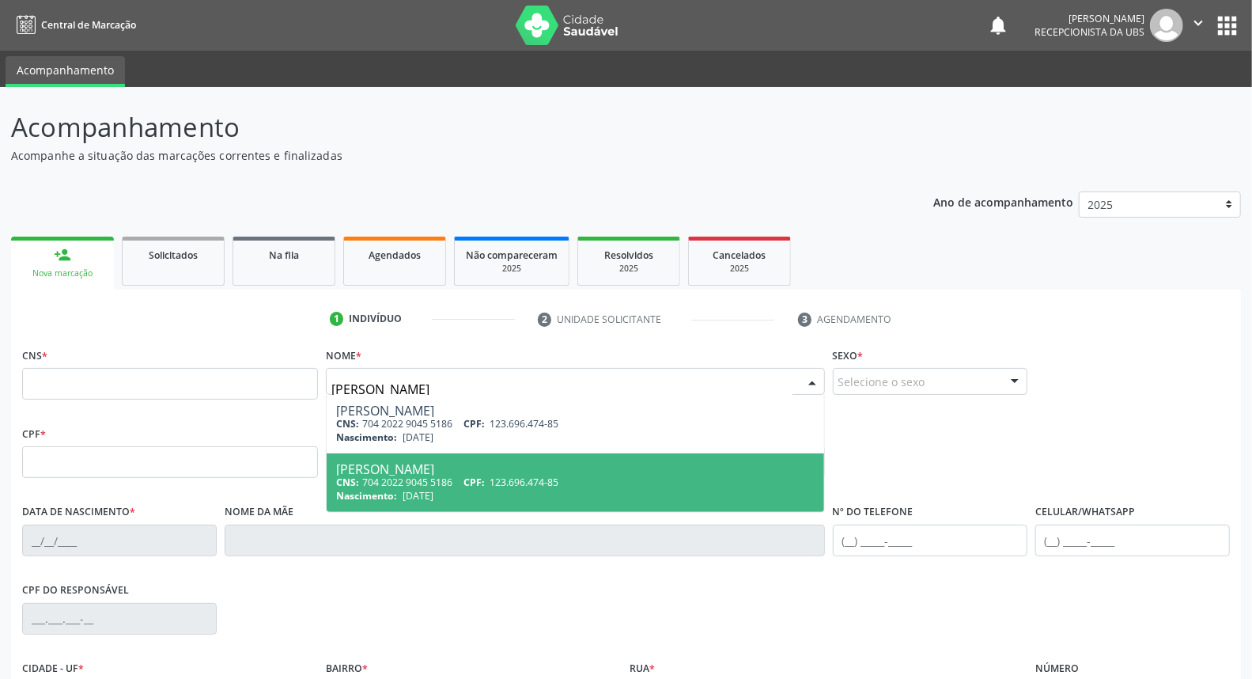
click at [360, 471] on div "[PERSON_NAME]" at bounding box center [575, 469] width 478 height 13
type input "704 2022 9045 5186"
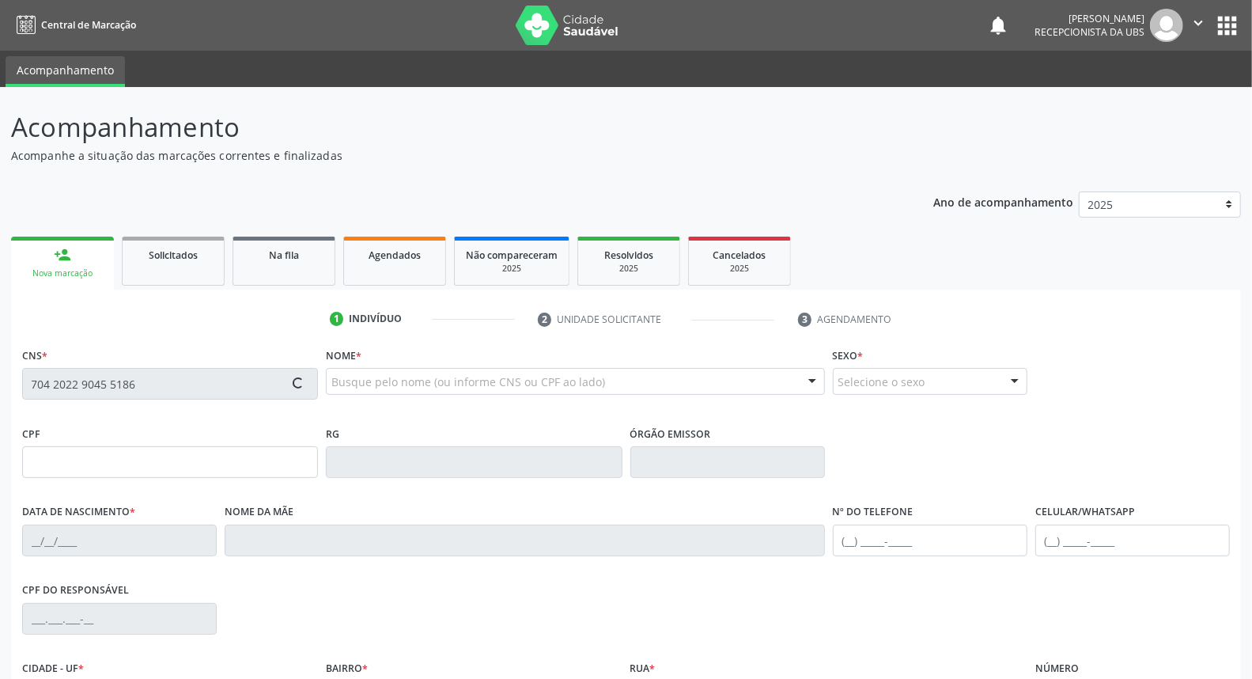
type input "123.696.474-85"
type input "[DATE]"
type input "[PERSON_NAME]"
type input "[PHONE_NUMBER]"
type input "085.483.324-25"
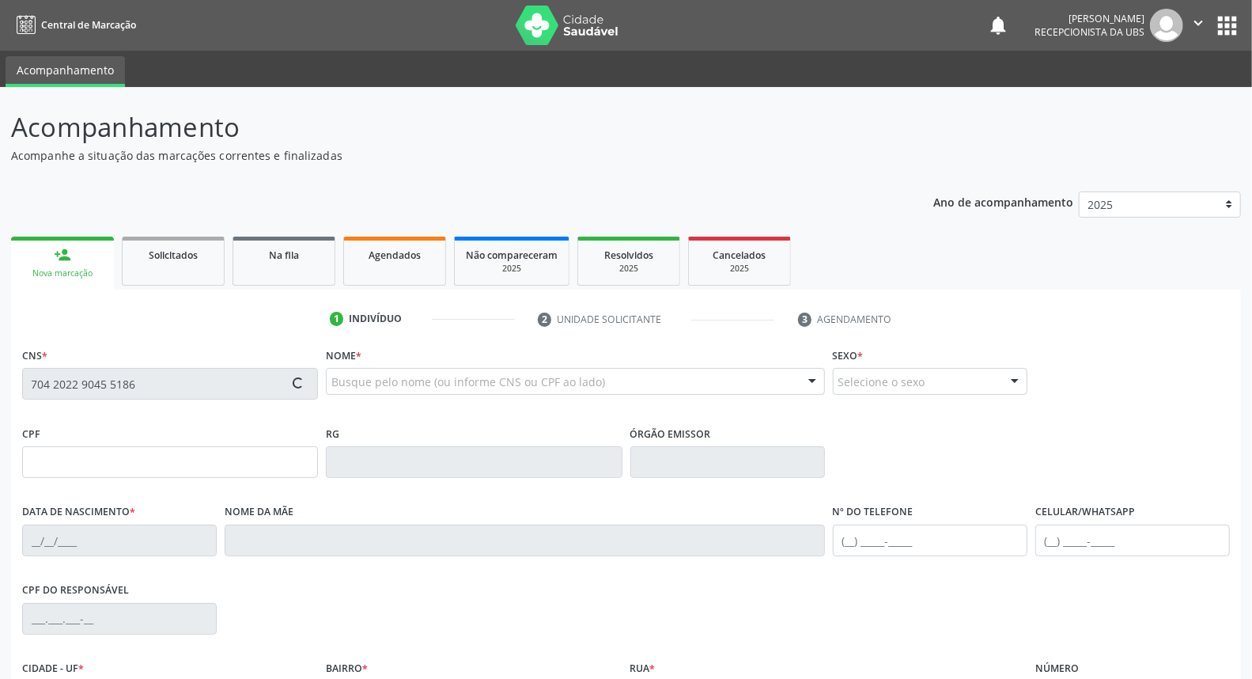
type input "408"
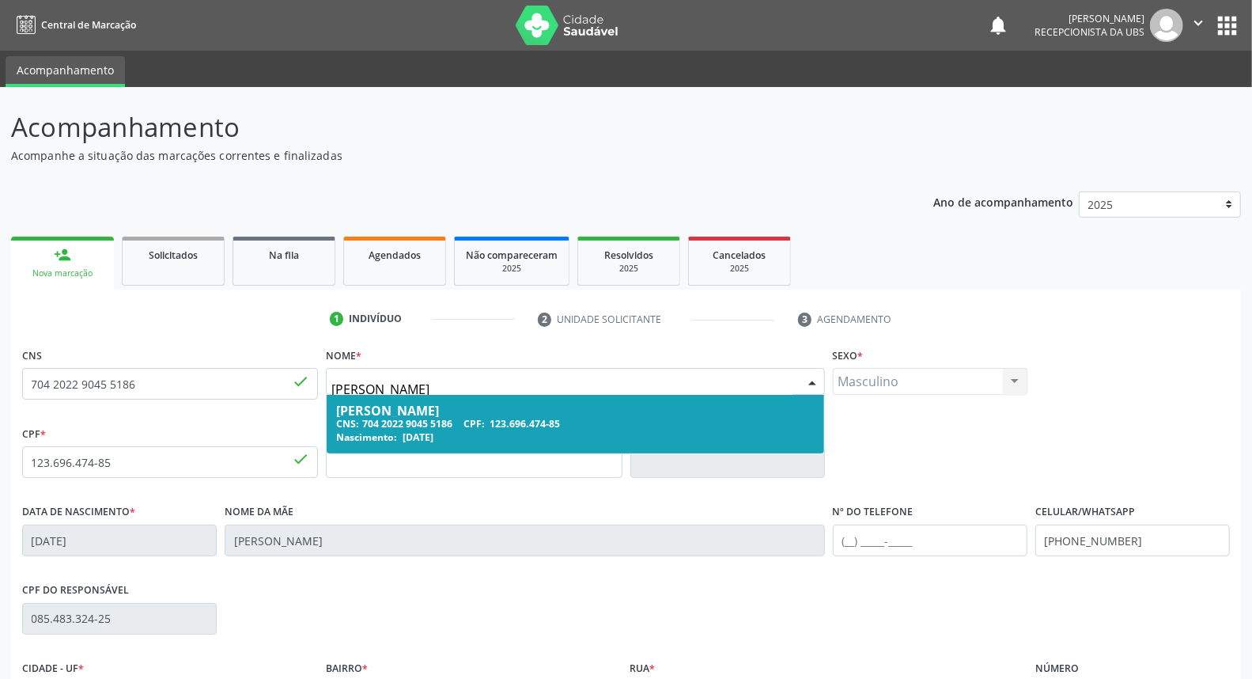
type input "pablo kaua alves da silva"
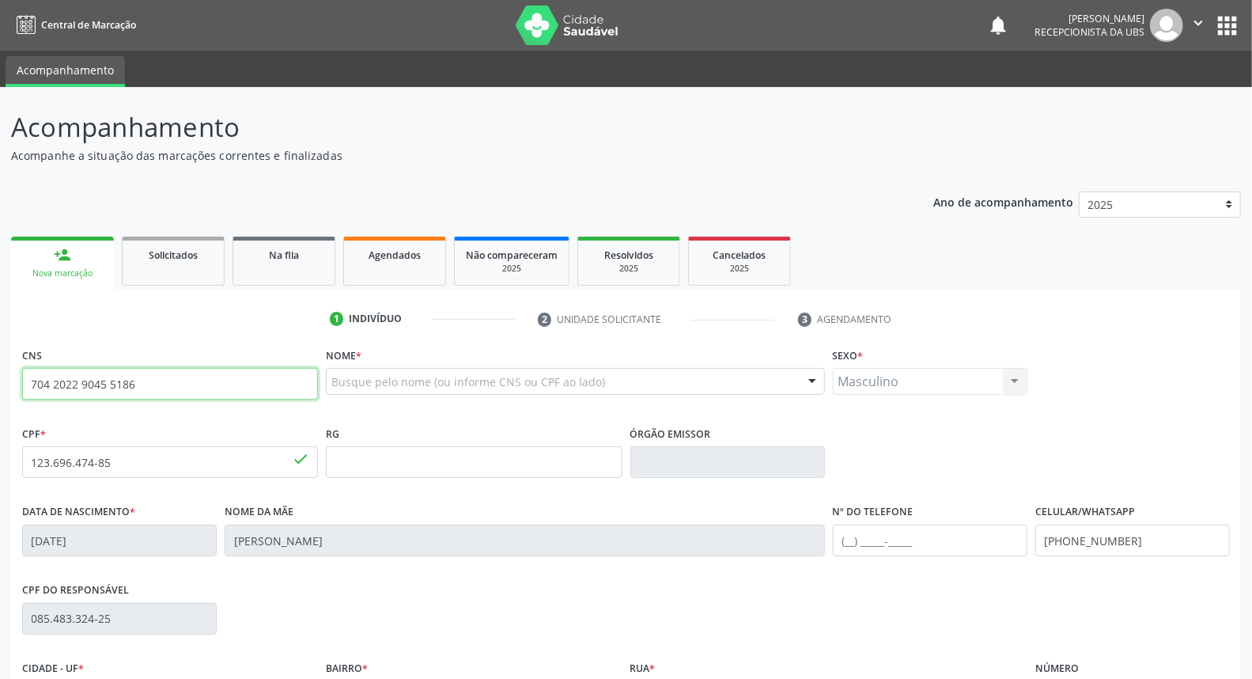
drag, startPoint x: 136, startPoint y: 381, endPoint x: 21, endPoint y: 390, distance: 115.0
click at [22, 390] on input "704 2022 9045 5186" at bounding box center [170, 384] width 296 height 32
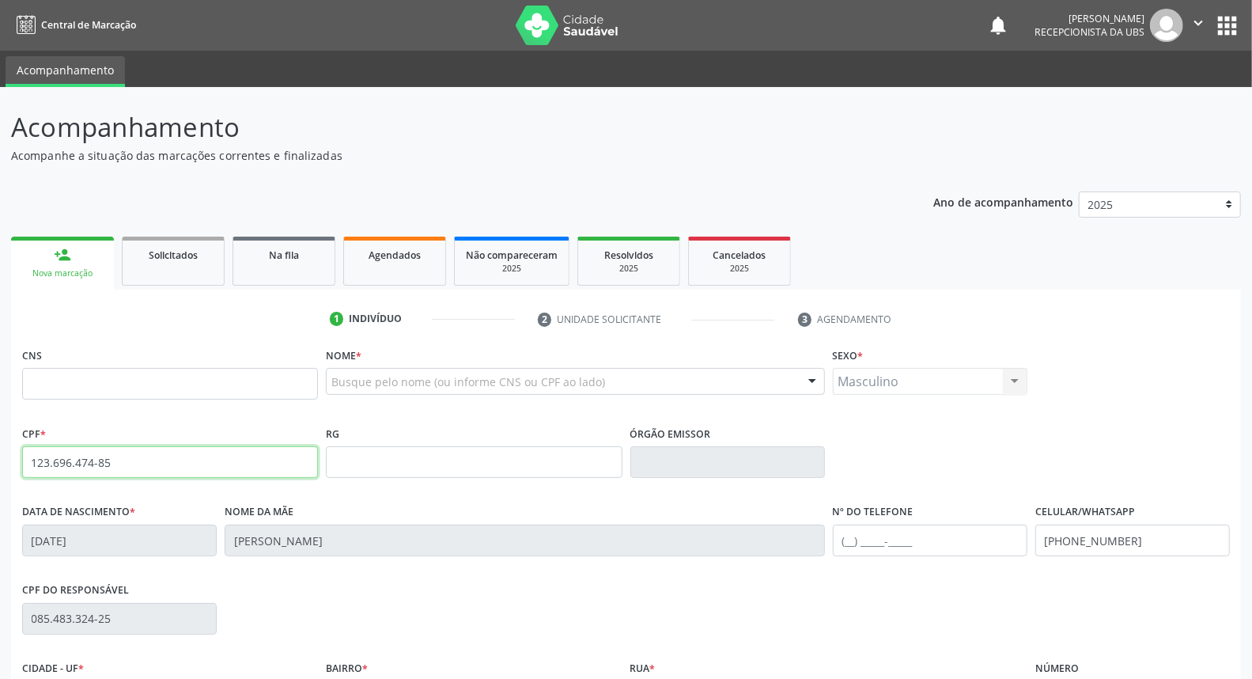
drag, startPoint x: 115, startPoint y: 459, endPoint x: 17, endPoint y: 465, distance: 98.2
click at [17, 465] on div "CNS Nome * Busque pelo nome (ou informe CNS ou CPF ao lado) Nenhum resultado en…" at bounding box center [626, 594] width 1230 height 503
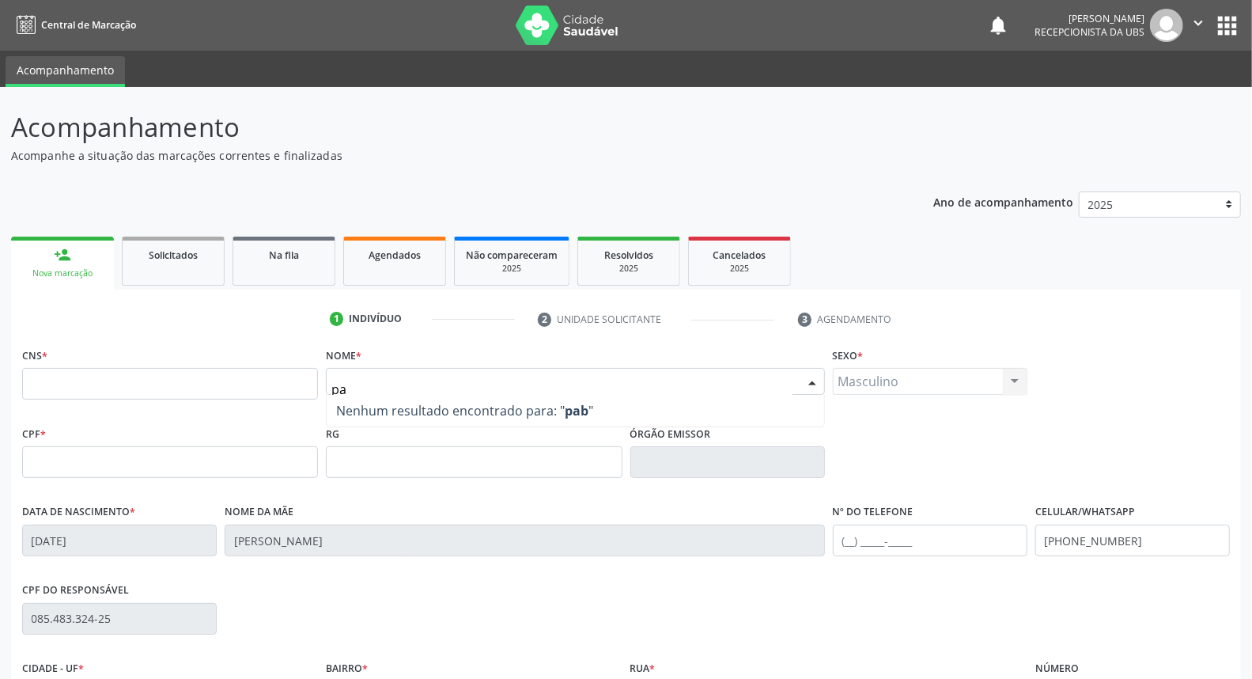
type input "p"
click at [504, 384] on input "macedonio cesar cavalcante3 da silva" at bounding box center [561, 389] width 460 height 32
click at [564, 385] on input "macedonio cesar cavalcante da silva" at bounding box center [561, 389] width 460 height 32
type input "macedonio cesar"
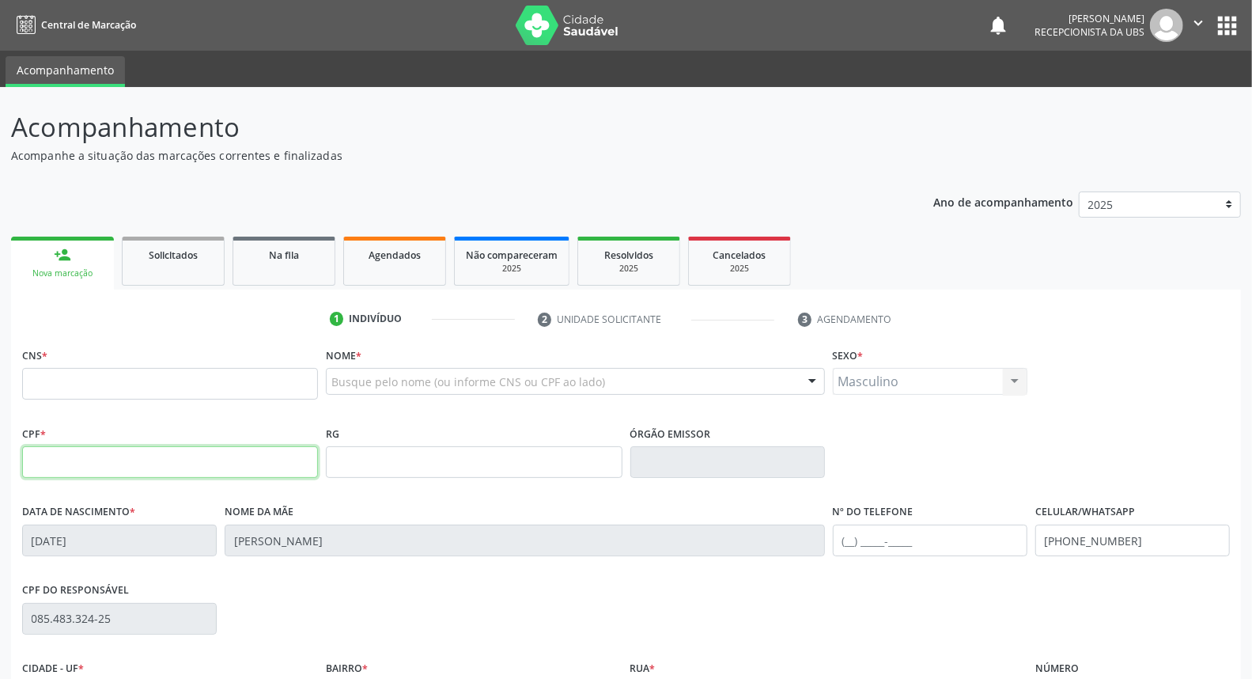
click at [119, 457] on input "text" at bounding box center [170, 462] width 296 height 32
type input "042.029.644-11"
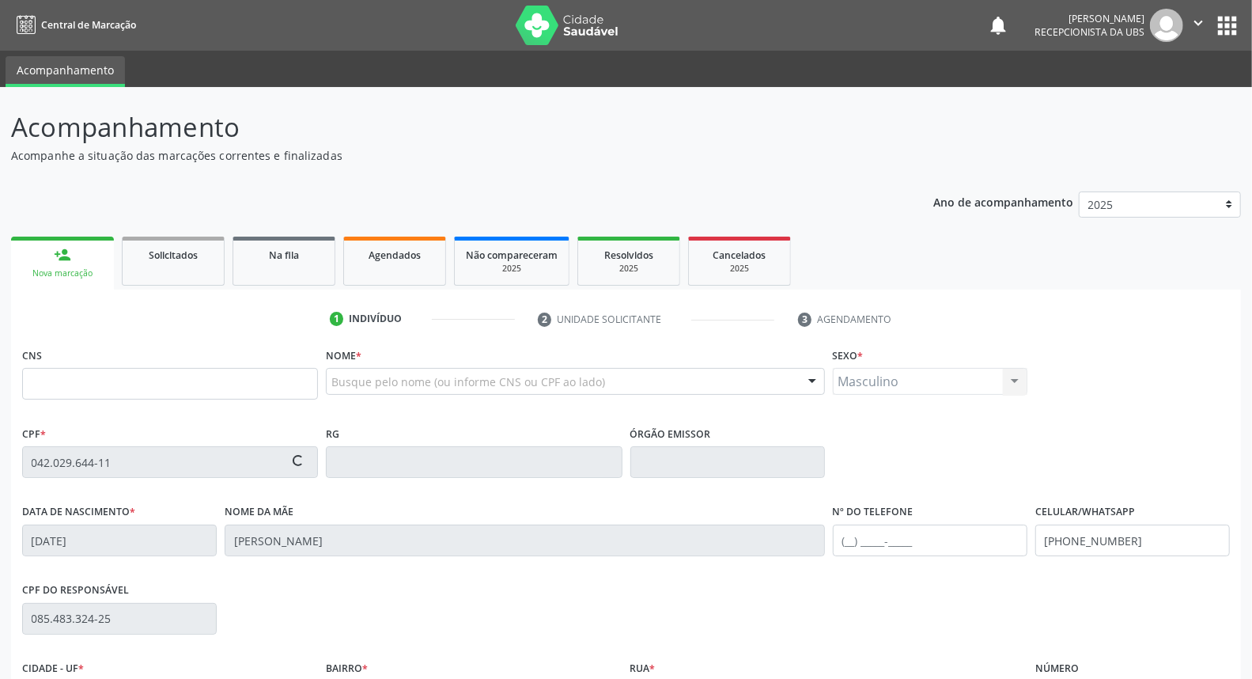
type input "700 8019 4818 5684"
type input "14/11/1980"
type input "Luiza Iracema da Silva"
type input "(87) 99924-7247"
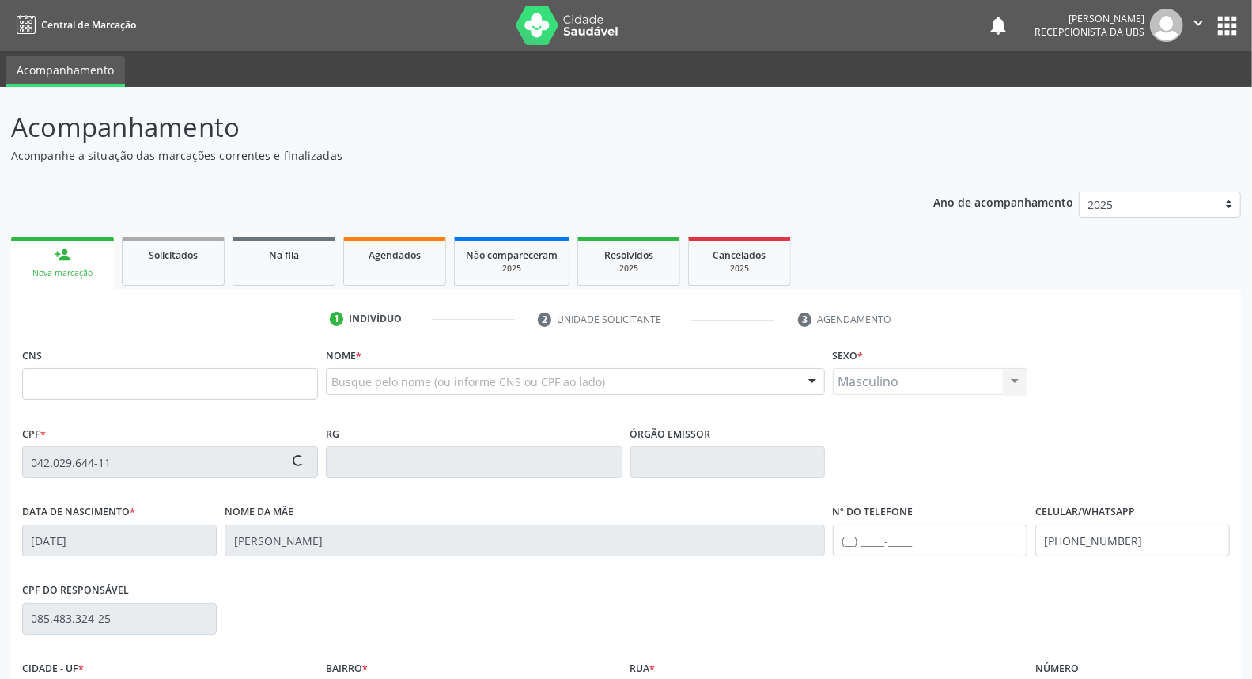
type input "011.506.984-46"
type input "591"
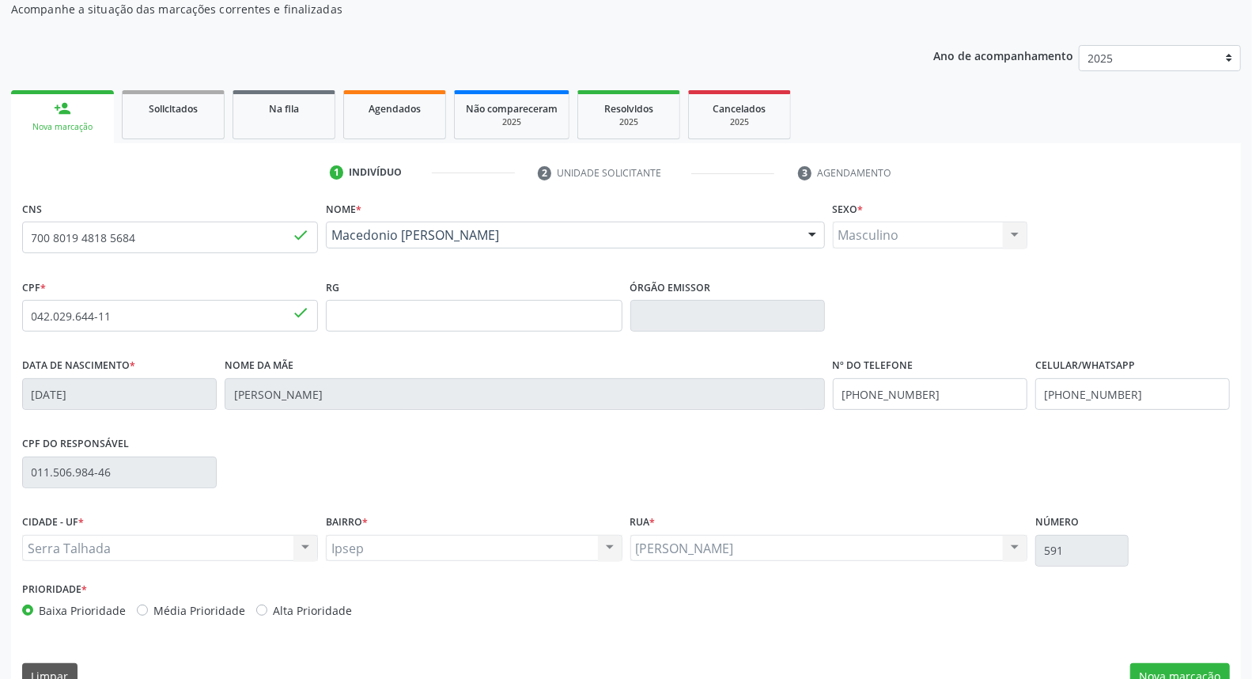
scroll to position [177, 0]
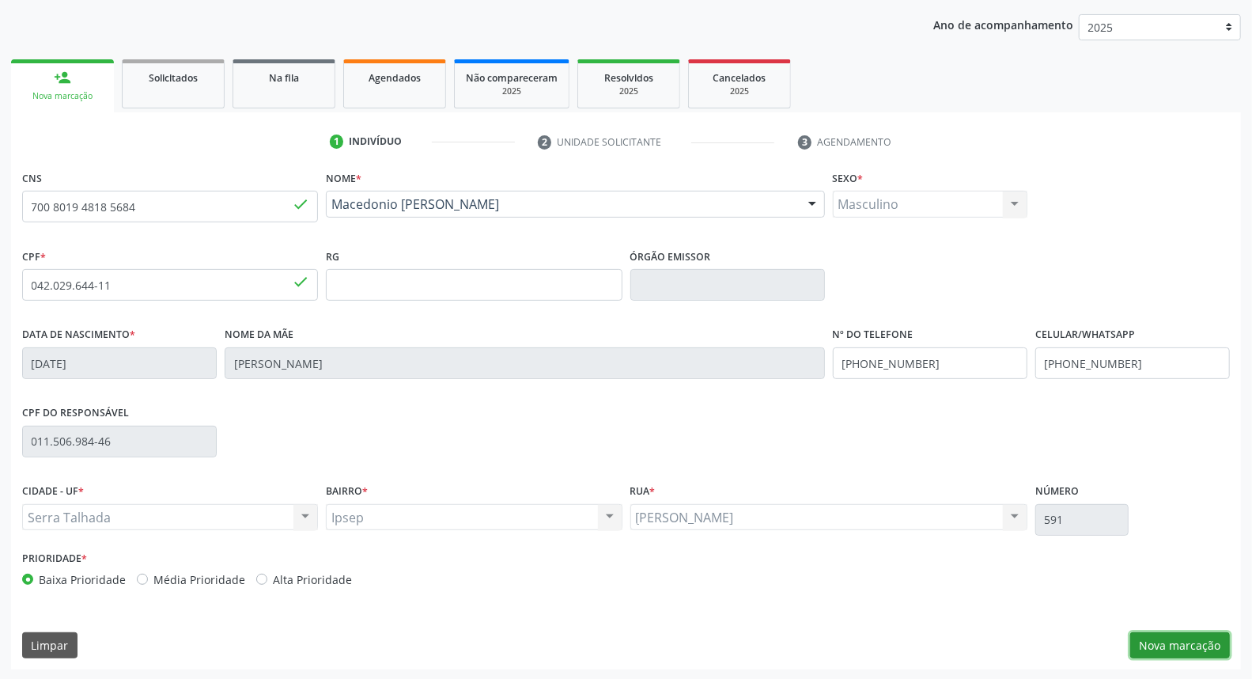
click at [1144, 649] on button "Nova marcação" at bounding box center [1180, 645] width 100 height 27
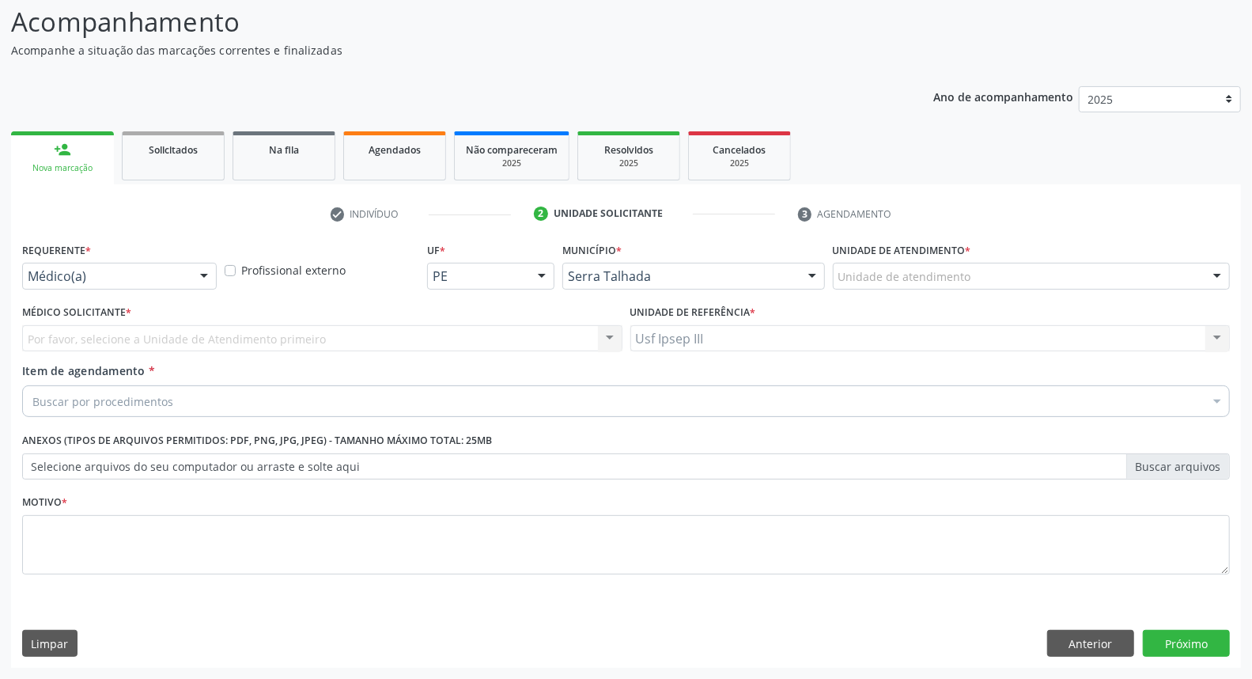
scroll to position [104, 0]
click at [200, 272] on div at bounding box center [204, 277] width 24 height 27
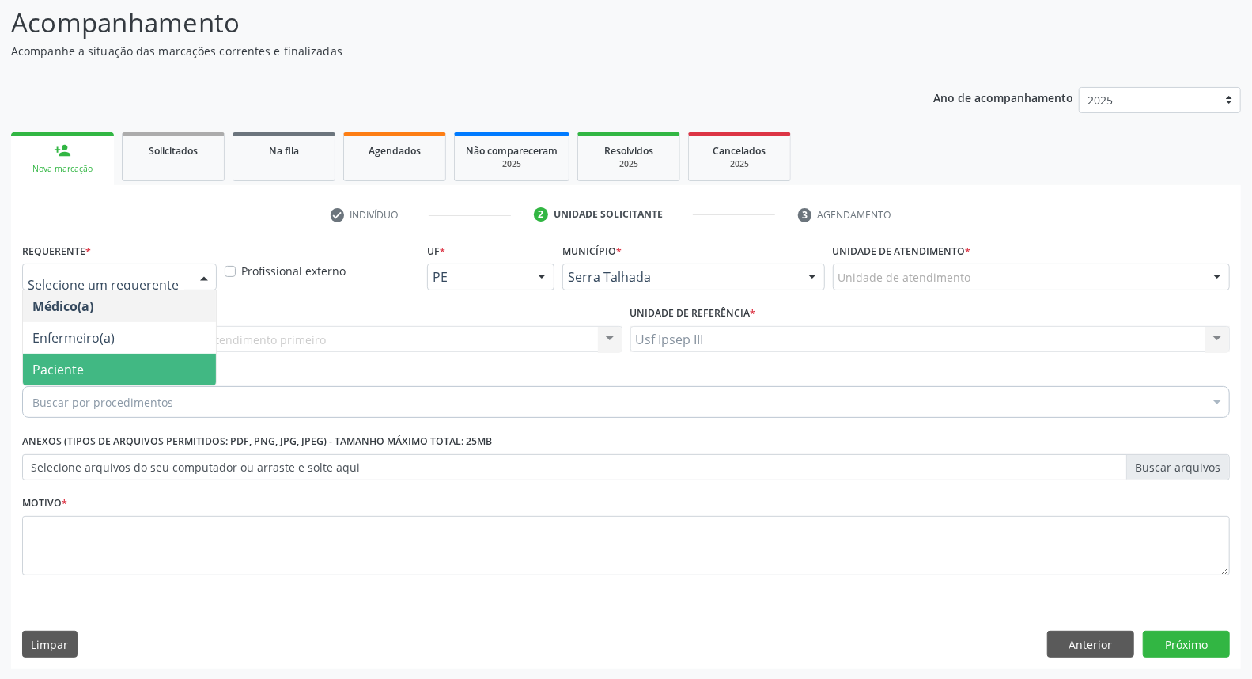
click at [124, 365] on span "Paciente" at bounding box center [119, 369] width 193 height 32
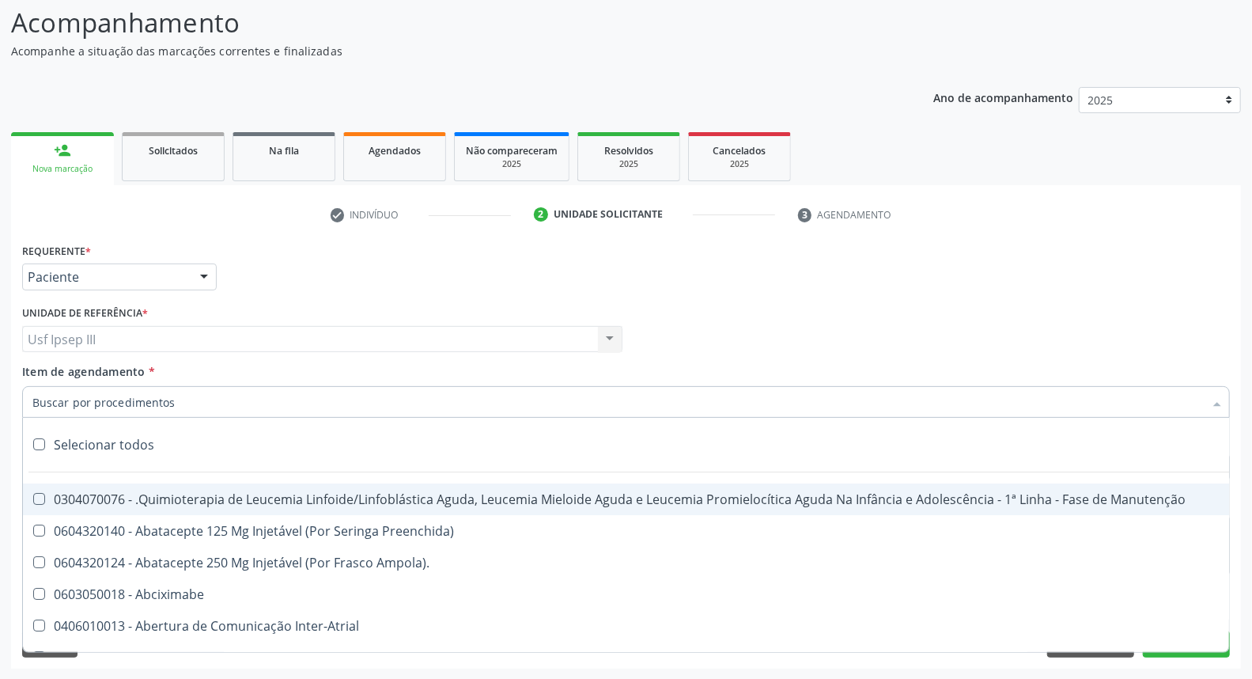
click at [124, 391] on div at bounding box center [626, 402] width 1208 height 32
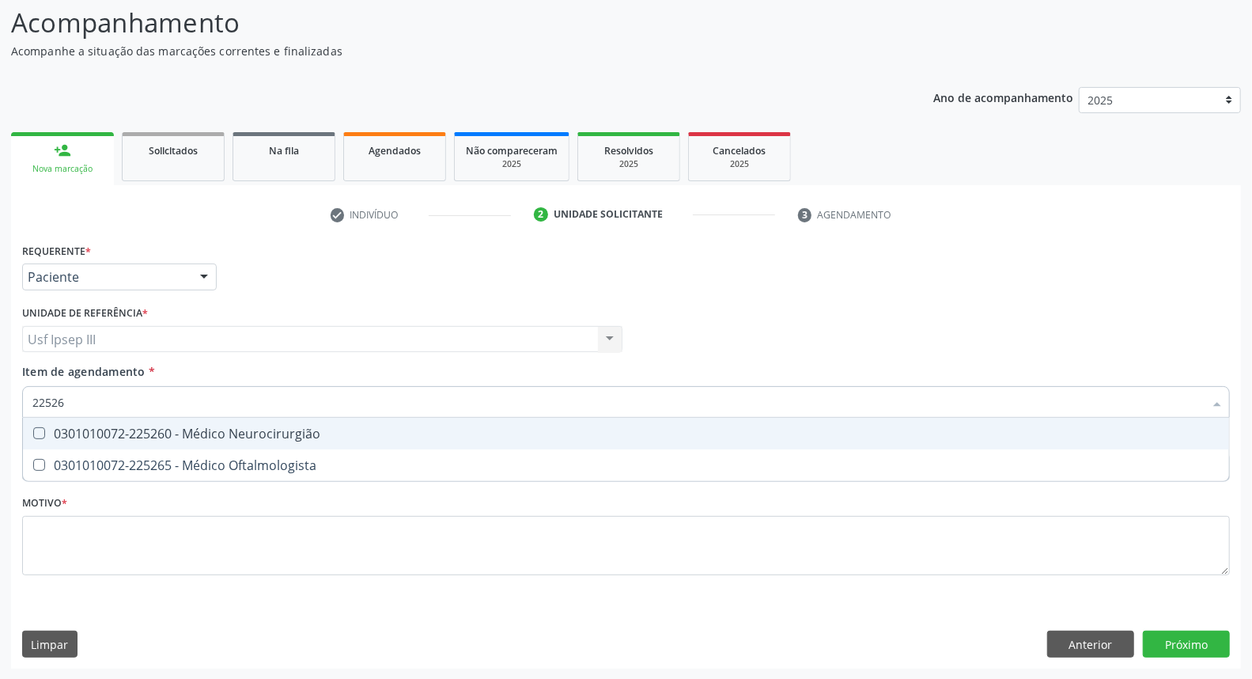
type input "225265"
click at [136, 427] on div "0301010072-225265 - Médico Oftalmologista" at bounding box center [625, 433] width 1187 height 13
checkbox Oftalmologista "true"
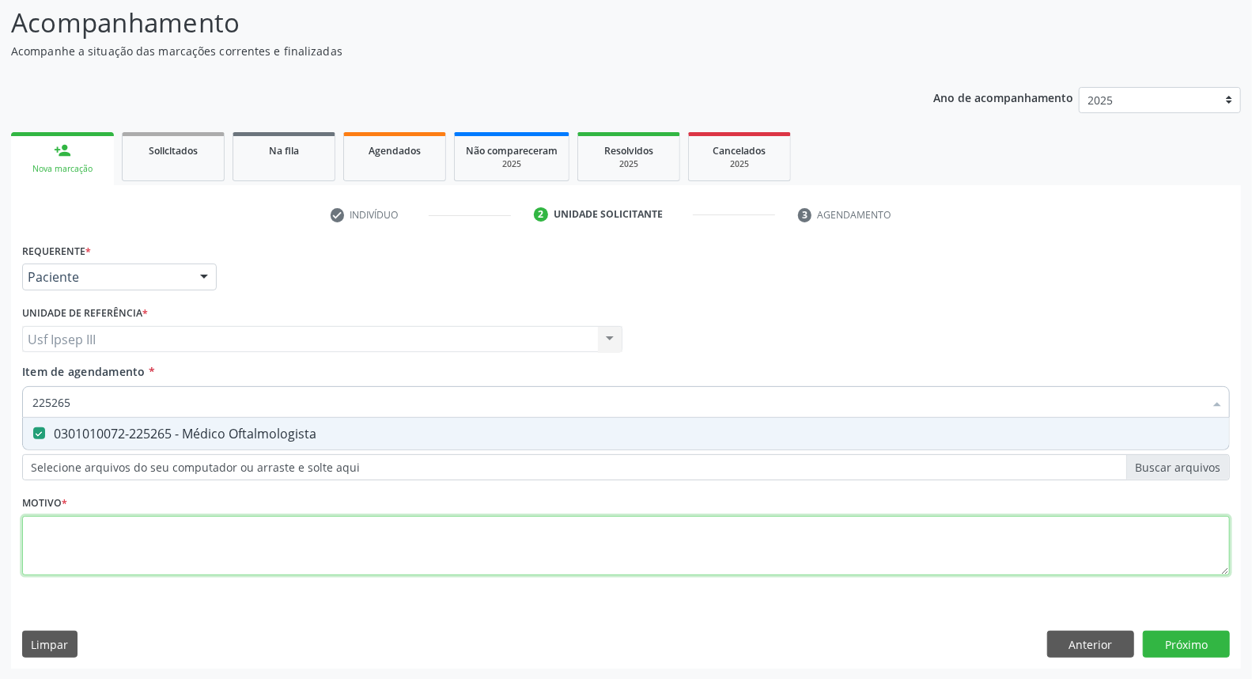
click at [113, 539] on div "Requerente * Paciente Médico(a) Enfermeiro(a) Paciente Nenhum resultado encontr…" at bounding box center [626, 418] width 1208 height 358
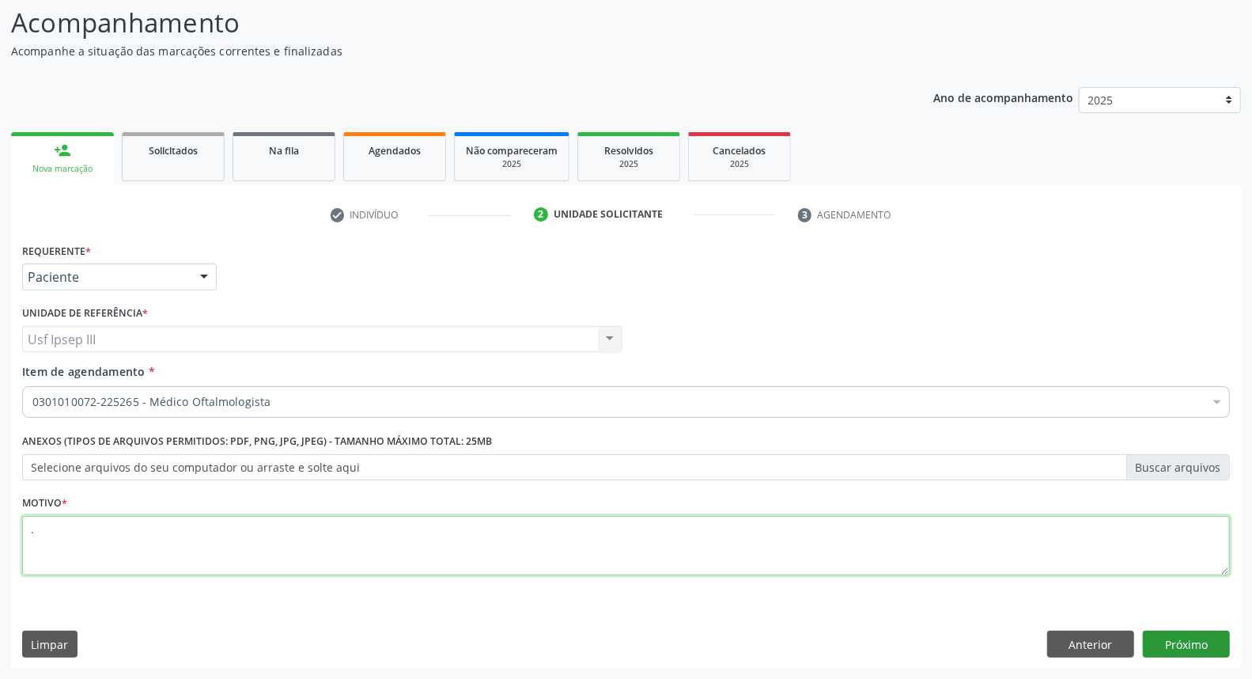
type textarea "."
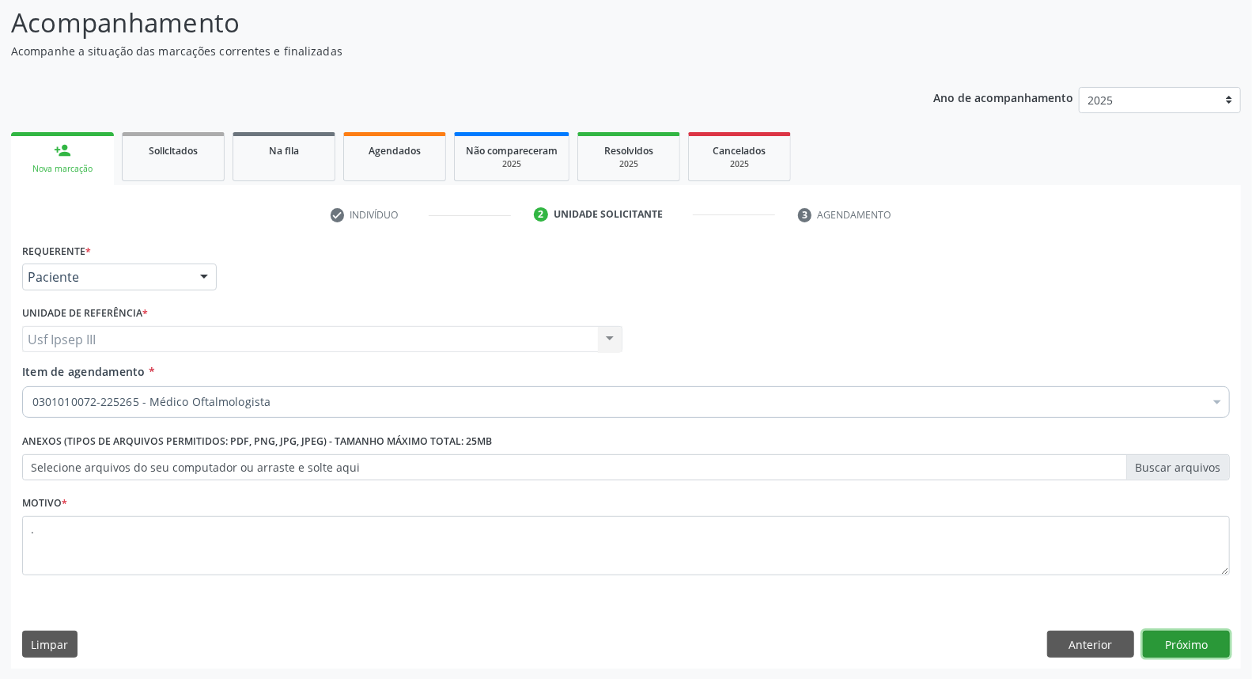
click at [1185, 633] on button "Próximo" at bounding box center [1186, 643] width 87 height 27
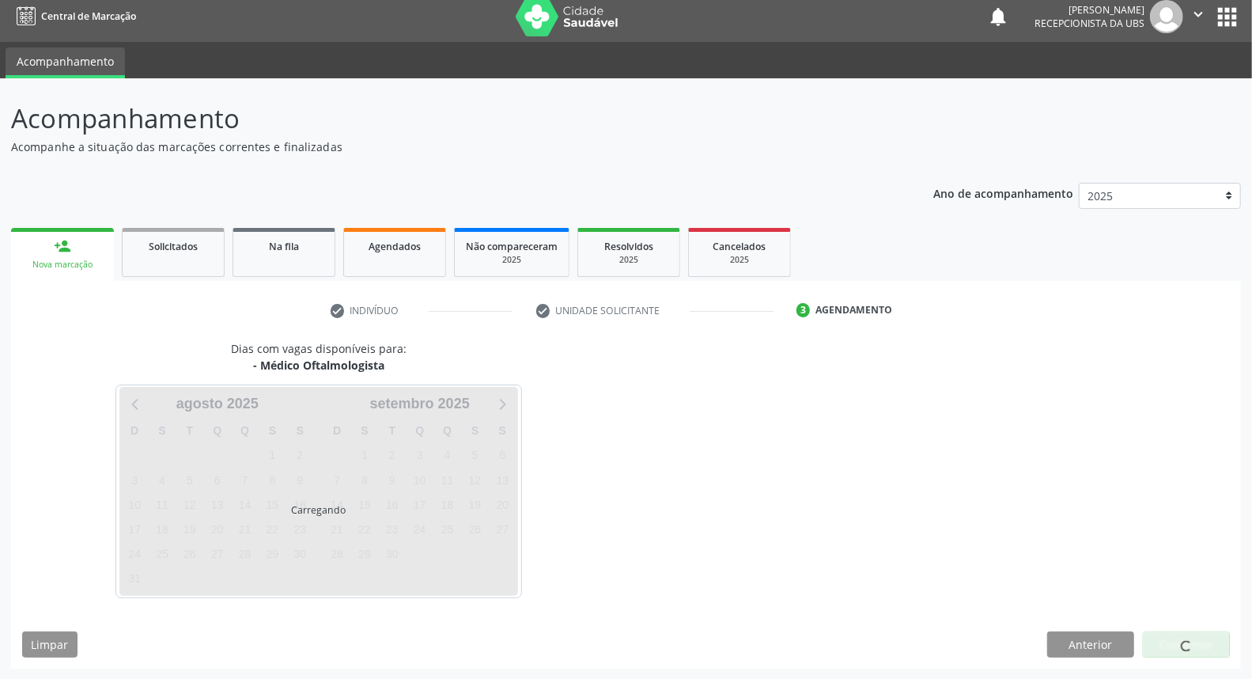
scroll to position [55, 0]
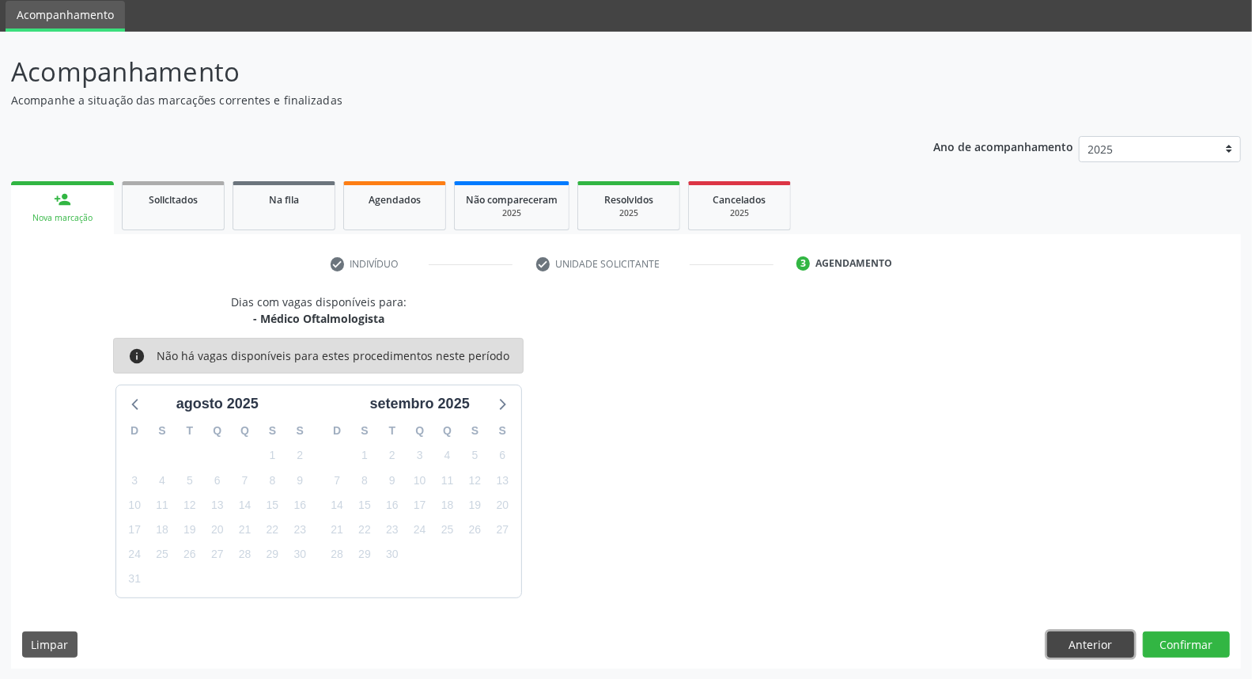
click at [1082, 648] on button "Anterior" at bounding box center [1090, 644] width 87 height 27
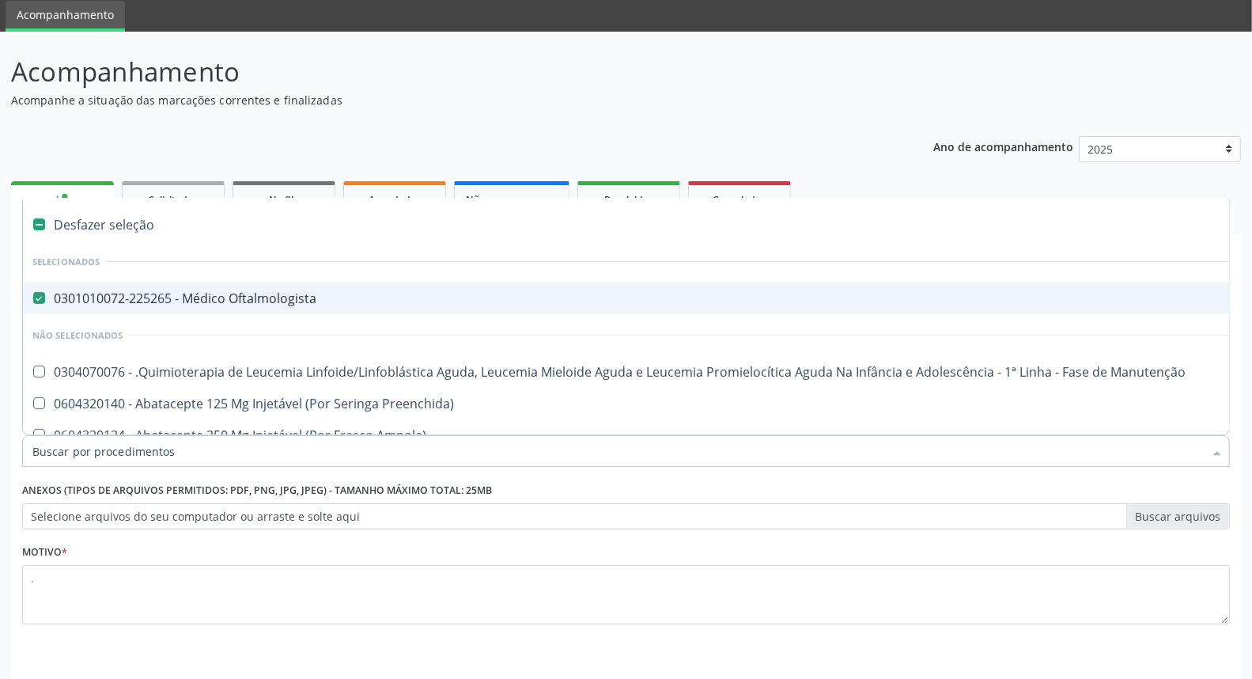
click at [1208, 454] on div at bounding box center [1217, 452] width 24 height 27
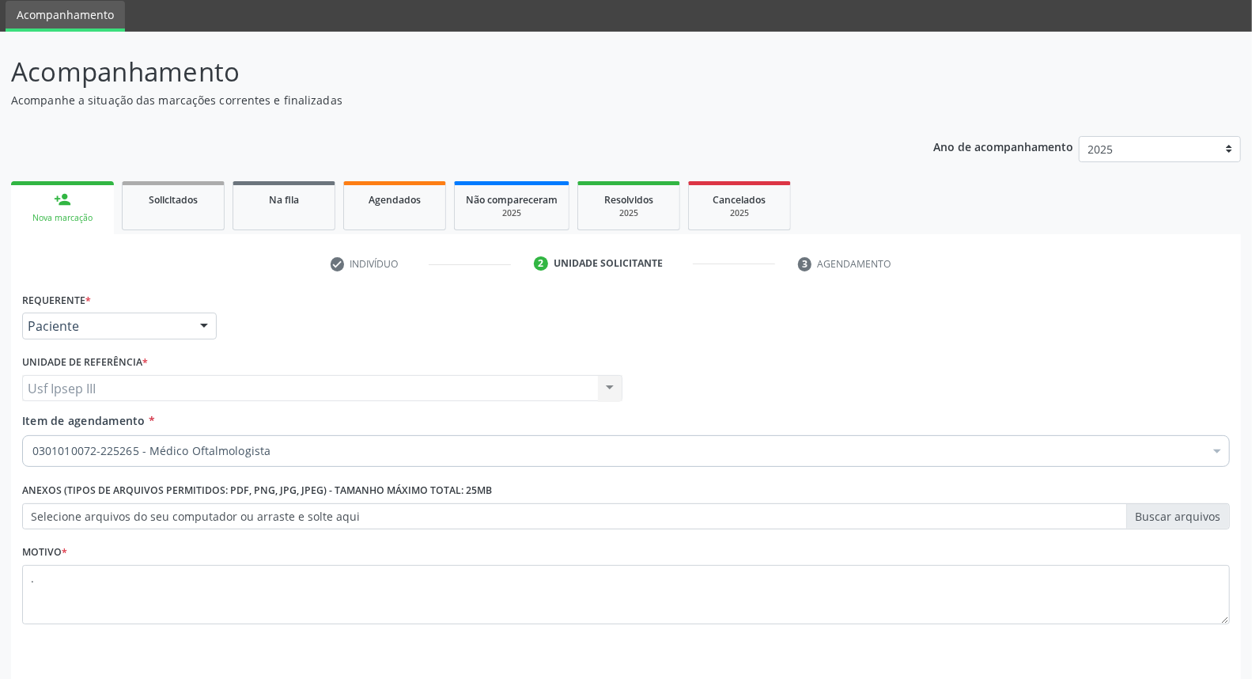
click at [1219, 455] on div at bounding box center [1217, 452] width 24 height 27
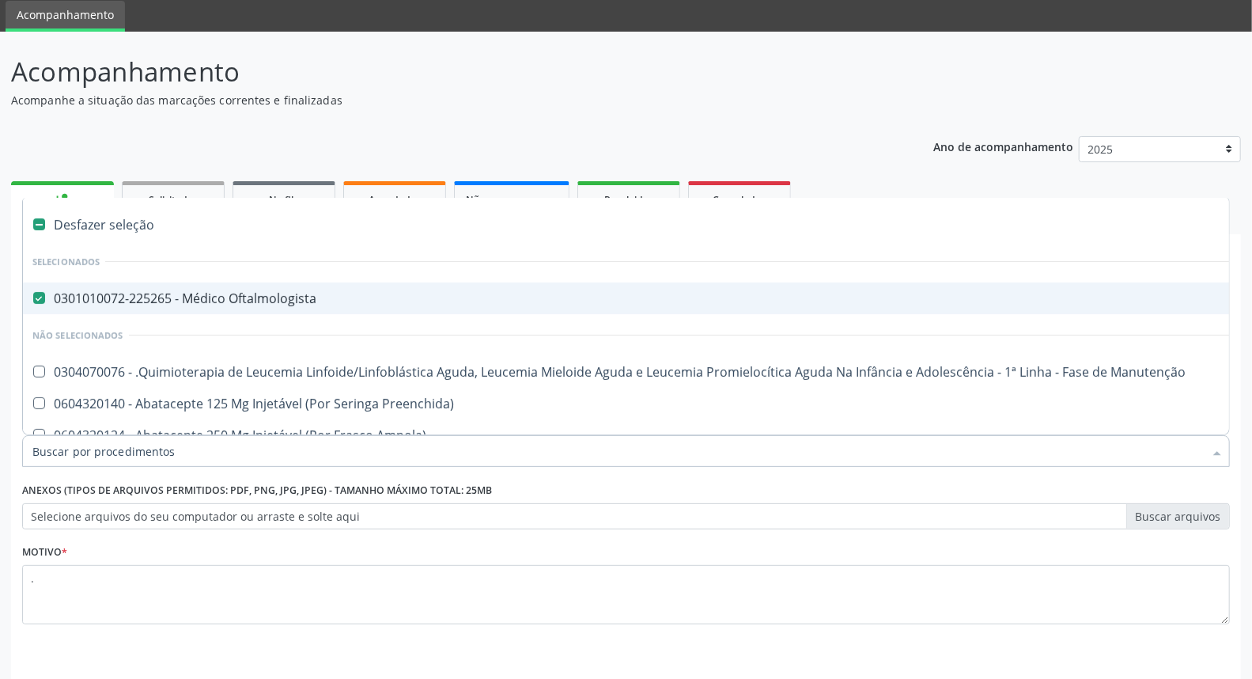
click at [1221, 449] on div at bounding box center [1217, 452] width 24 height 27
click at [247, 301] on div "0301010072-225265 - Médico Oftalmologista" at bounding box center [647, 298] width 1231 height 13
checkbox Oftalmologista "false"
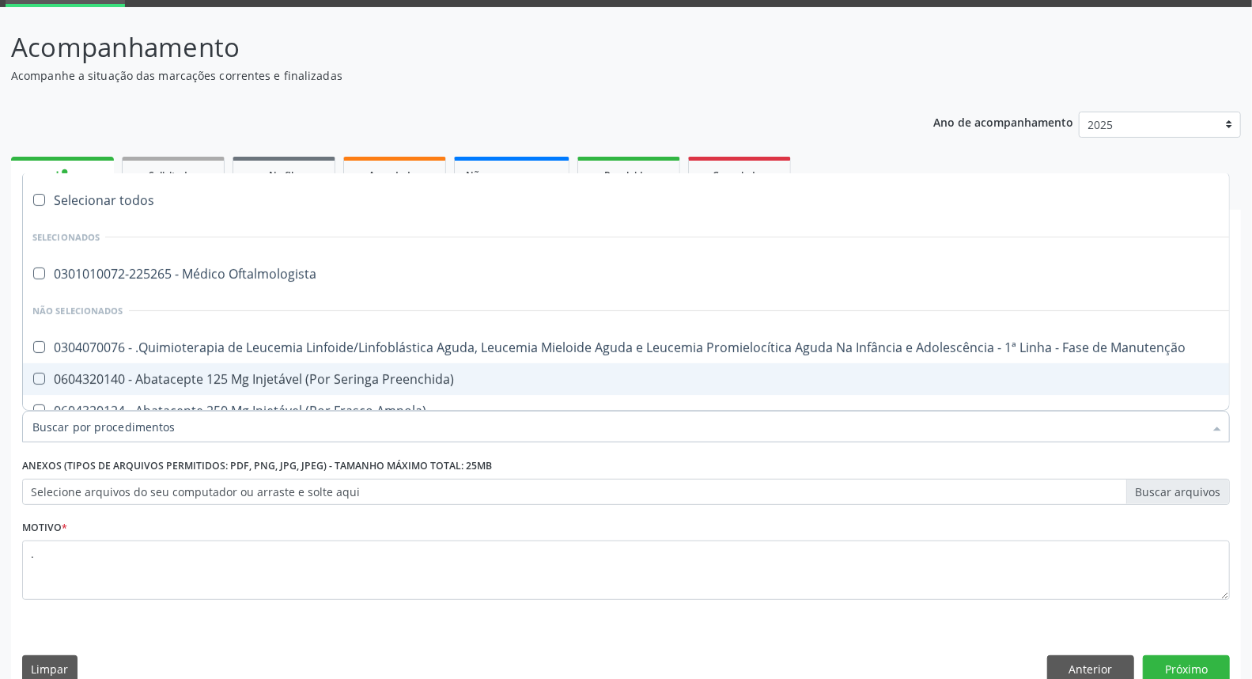
scroll to position [104, 0]
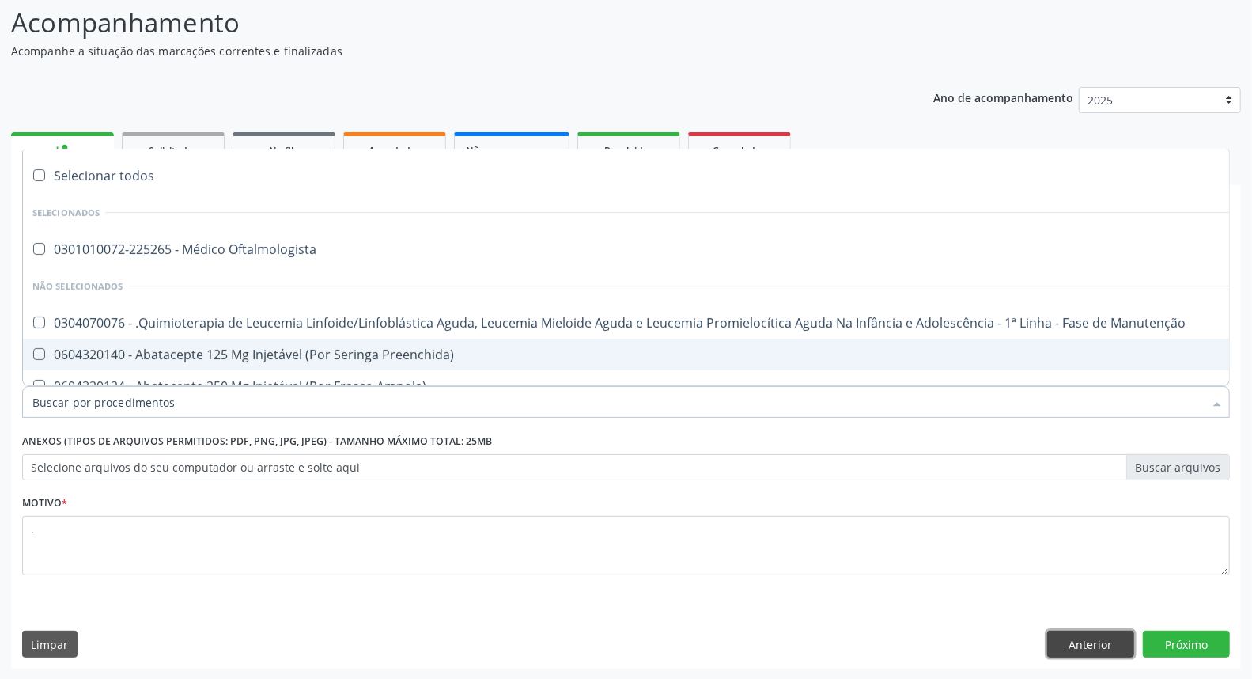
click at [1080, 635] on button "Anterior" at bounding box center [1090, 643] width 87 height 27
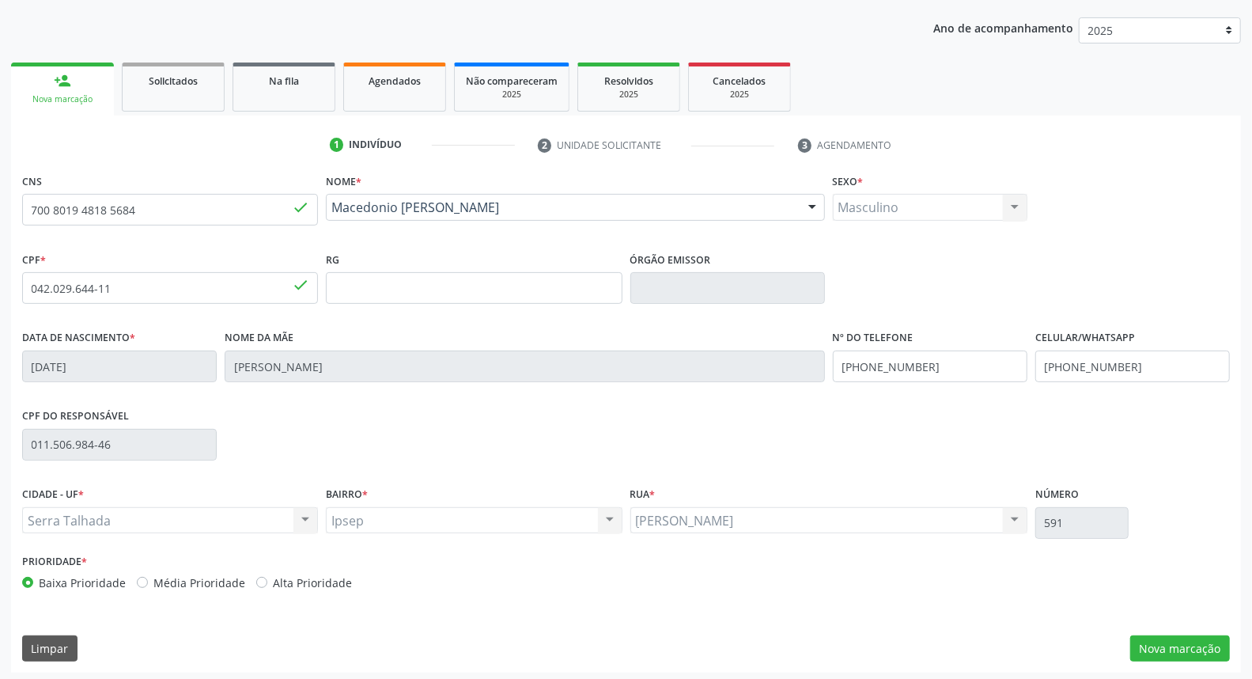
scroll to position [177, 0]
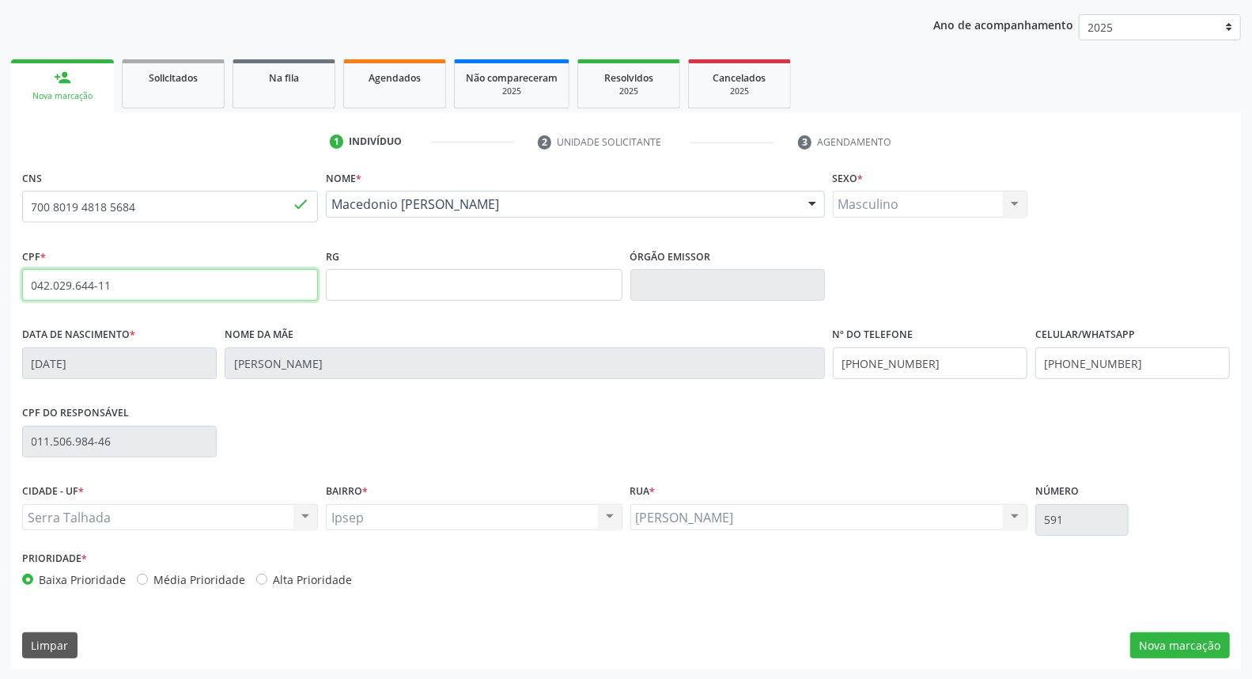
drag, startPoint x: 168, startPoint y: 272, endPoint x: 19, endPoint y: 282, distance: 149.0
click at [21, 282] on div "CPF * 042.029.644-11 done" at bounding box center [170, 283] width 304 height 78
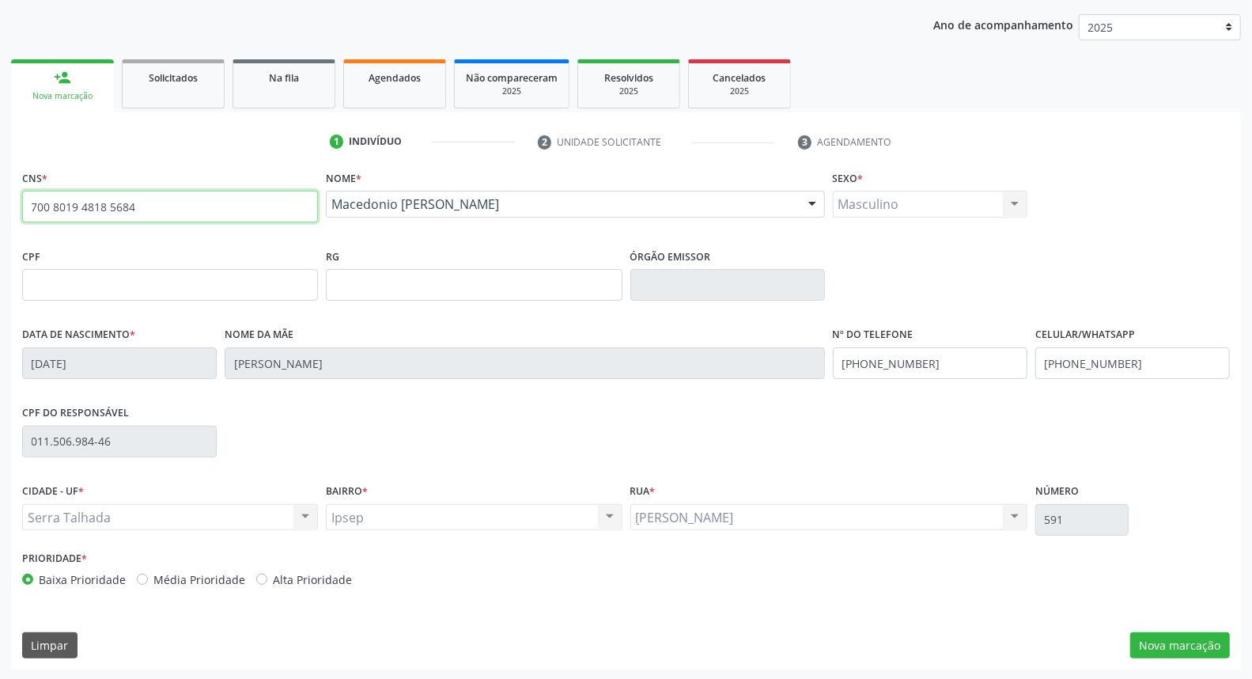
drag, startPoint x: 233, startPoint y: 209, endPoint x: 25, endPoint y: 212, distance: 208.8
click at [25, 212] on input "700 8019 4818 5684" at bounding box center [170, 207] width 296 height 32
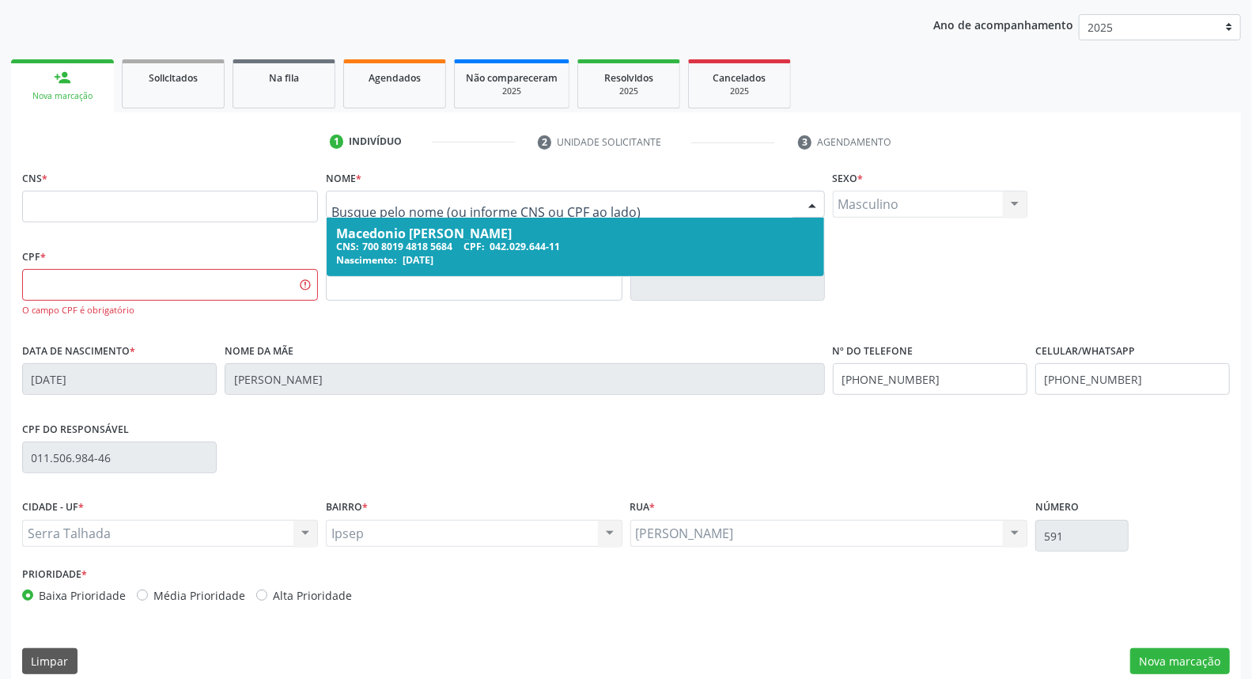
drag, startPoint x: 558, startPoint y: 204, endPoint x: 501, endPoint y: 216, distance: 58.9
click at [380, 196] on input "text" at bounding box center [561, 212] width 460 height 32
type input "pablo kaua alves da silva"
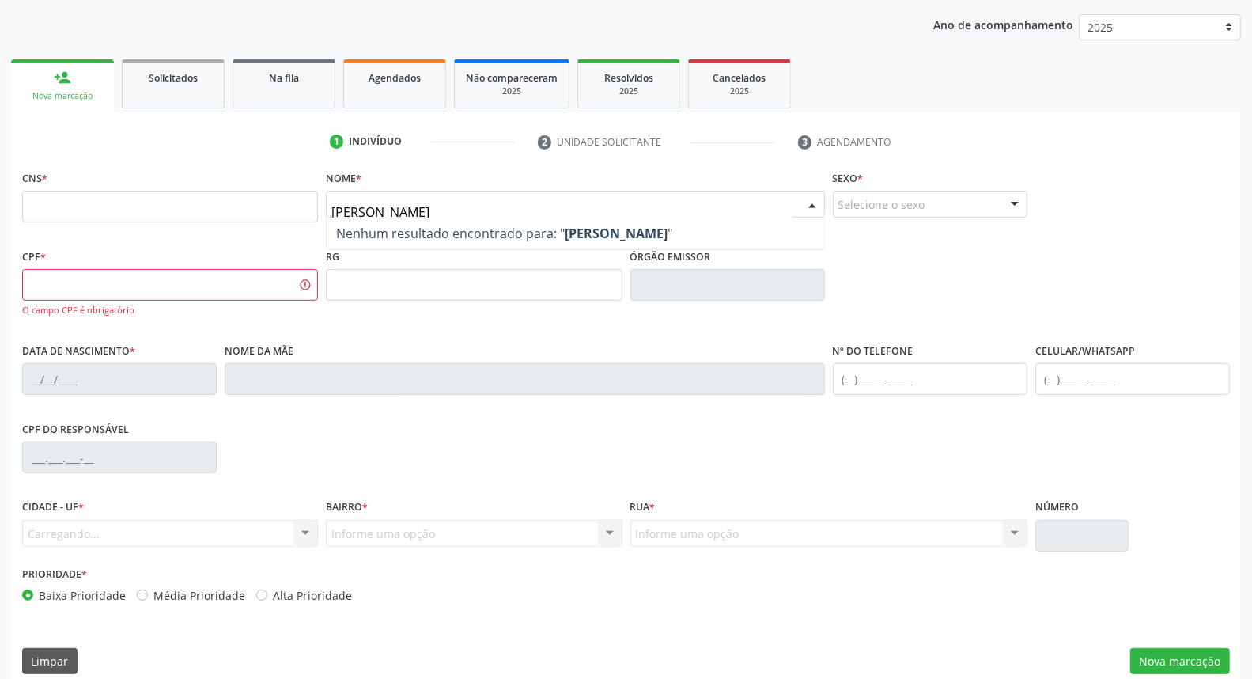
scroll to position [0, 0]
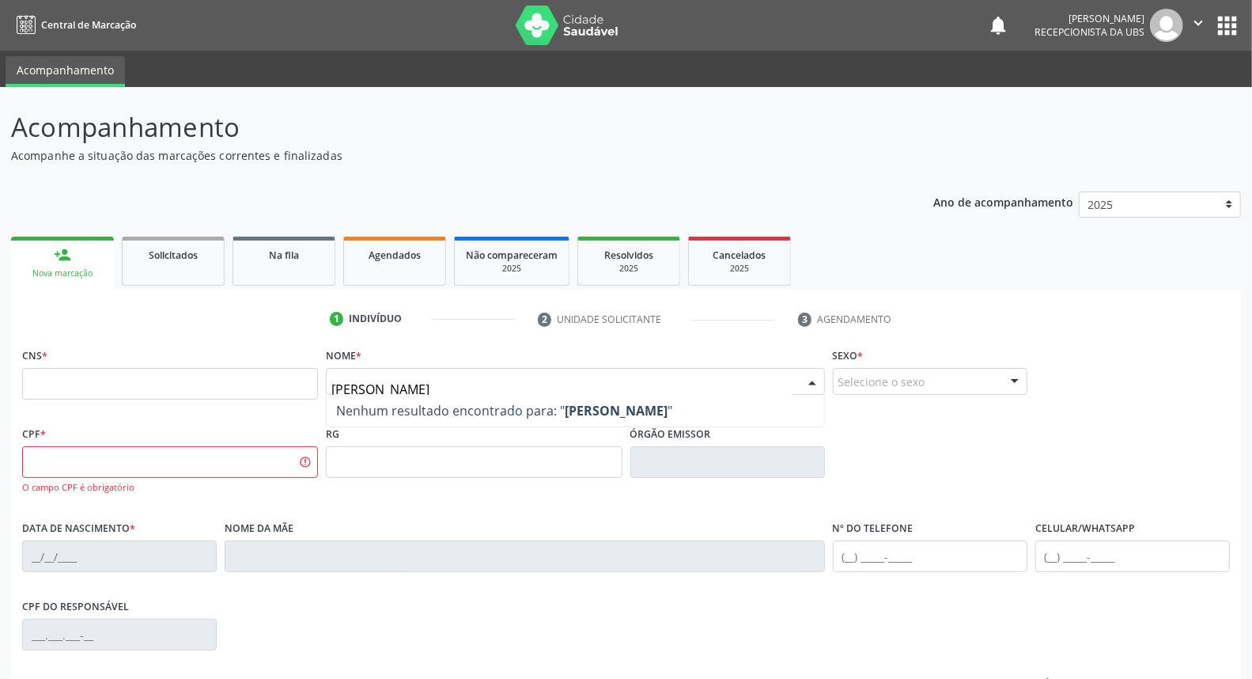
click at [501, 380] on input "pablo kaua alves da silva" at bounding box center [561, 389] width 460 height 32
type input "p"
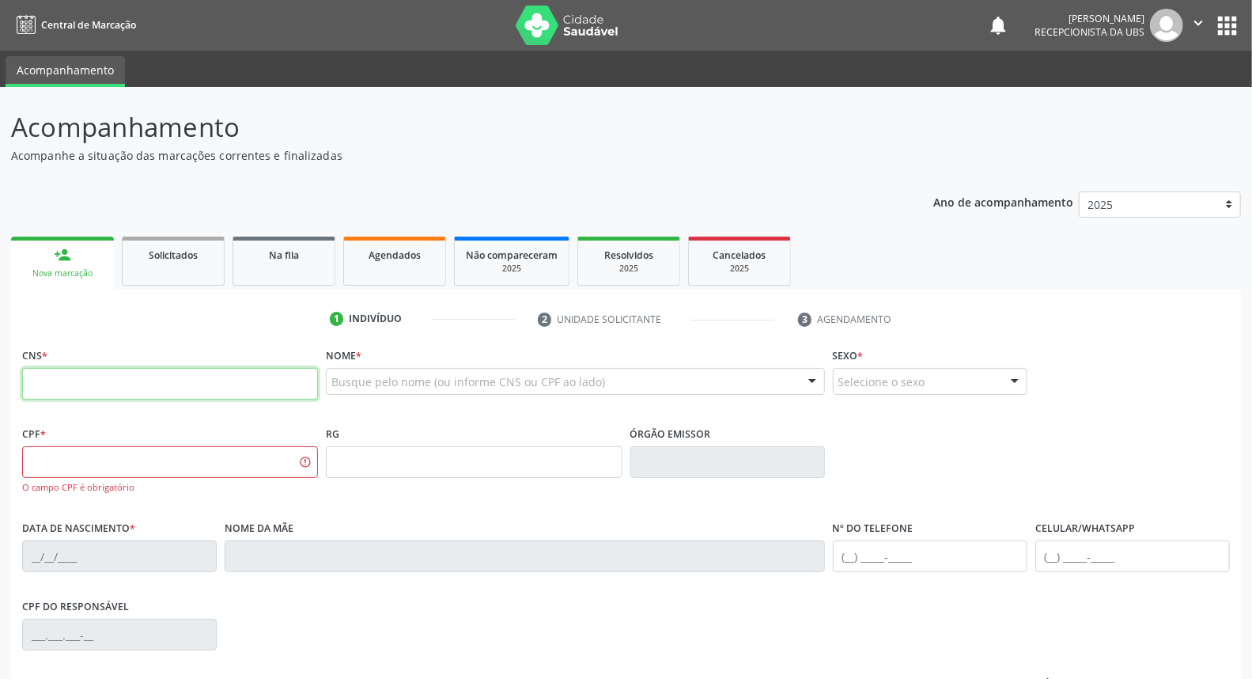
click at [238, 390] on input "text" at bounding box center [170, 384] width 296 height 32
click at [47, 452] on input "text" at bounding box center [170, 462] width 296 height 32
click at [179, 378] on input "text" at bounding box center [170, 384] width 296 height 32
click at [66, 456] on input "text" at bounding box center [170, 462] width 296 height 32
type input "120.535.254-60"
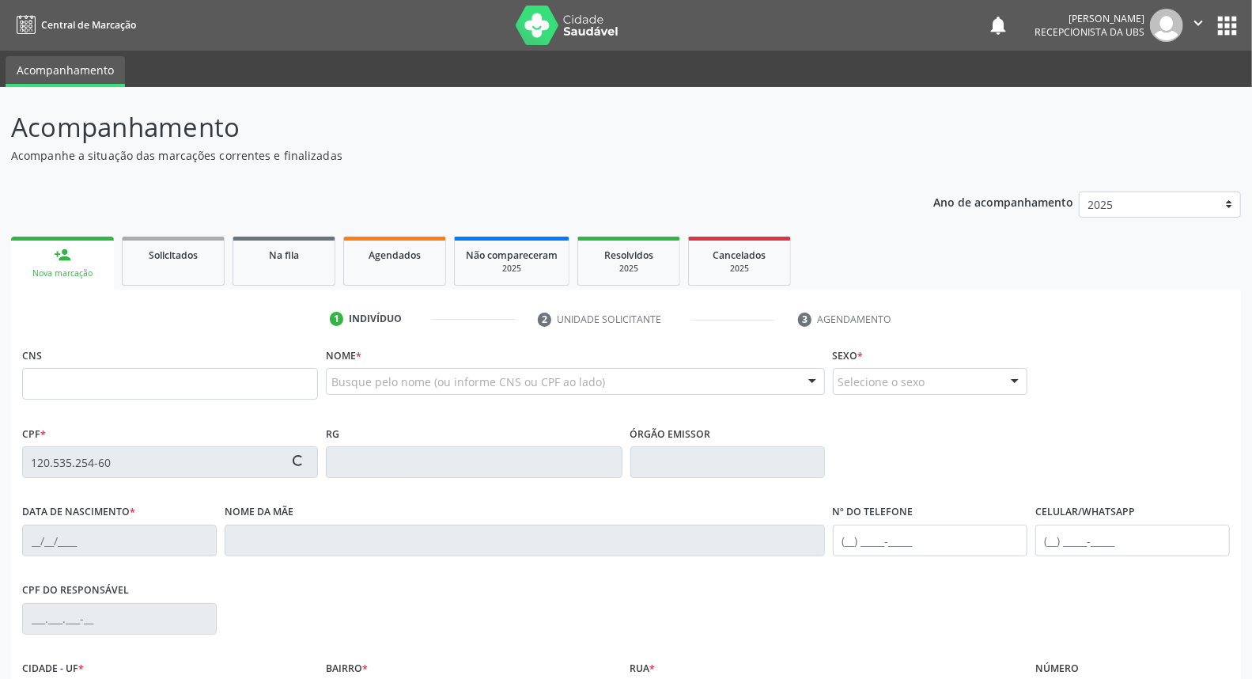
type input "700 5011 3365 9659"
type input "23[DATE]"
type input "[PERSON_NAME]"
type input "[PHONE_NUMBER]"
type input "764.253.474-49"
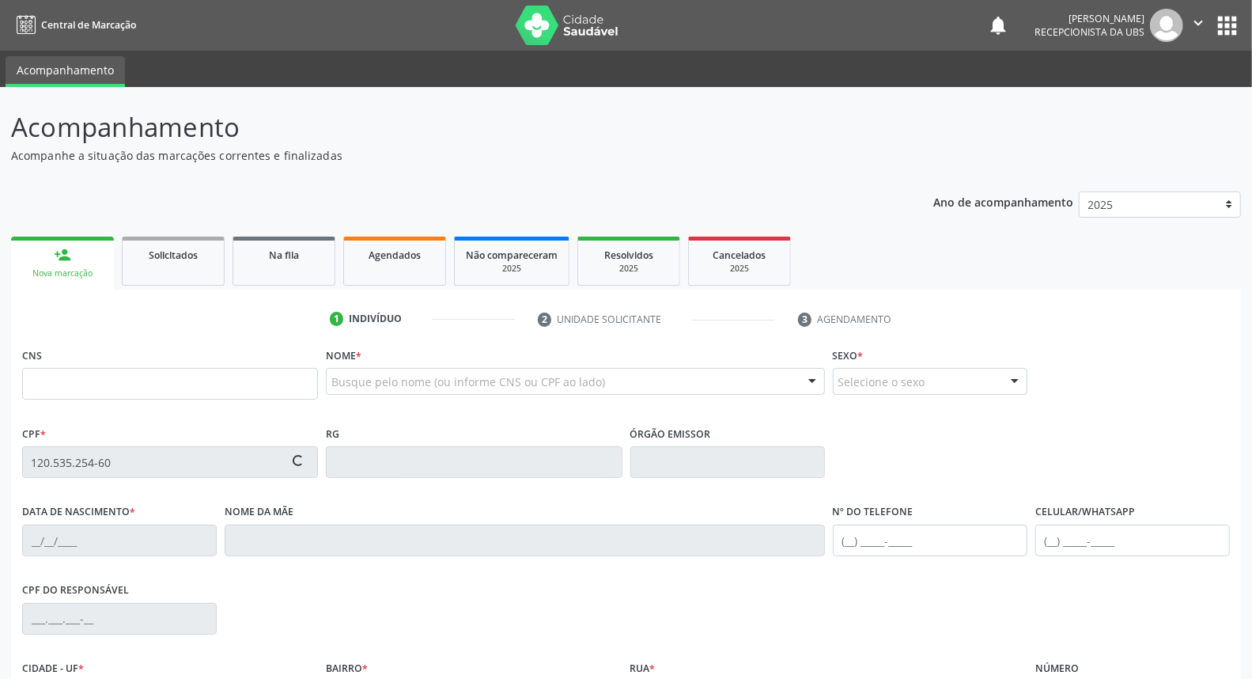
type input "970"
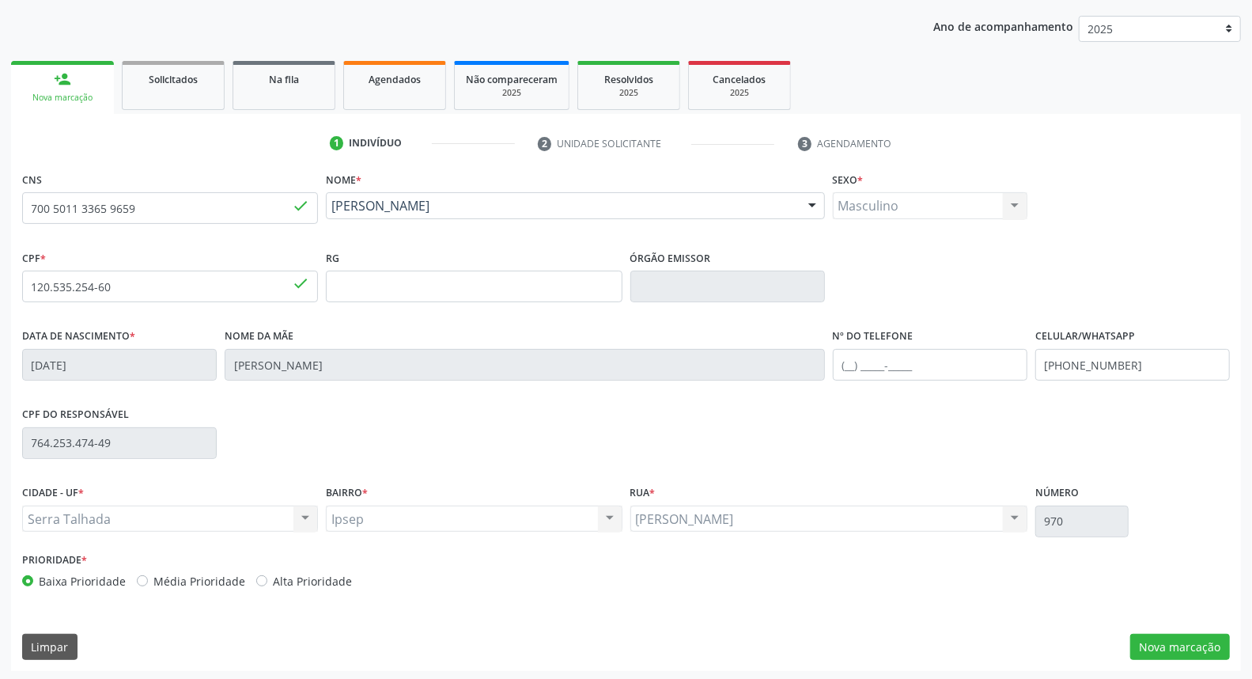
scroll to position [177, 0]
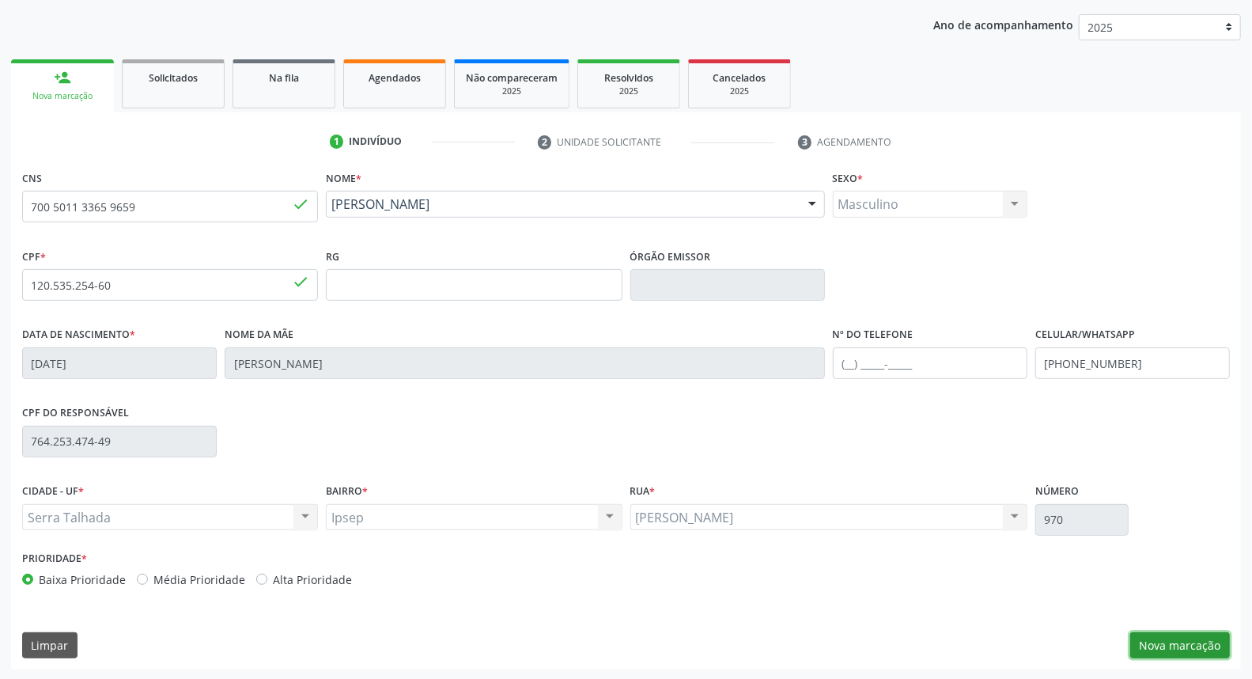
click at [1175, 642] on button "Nova marcação" at bounding box center [1180, 645] width 100 height 27
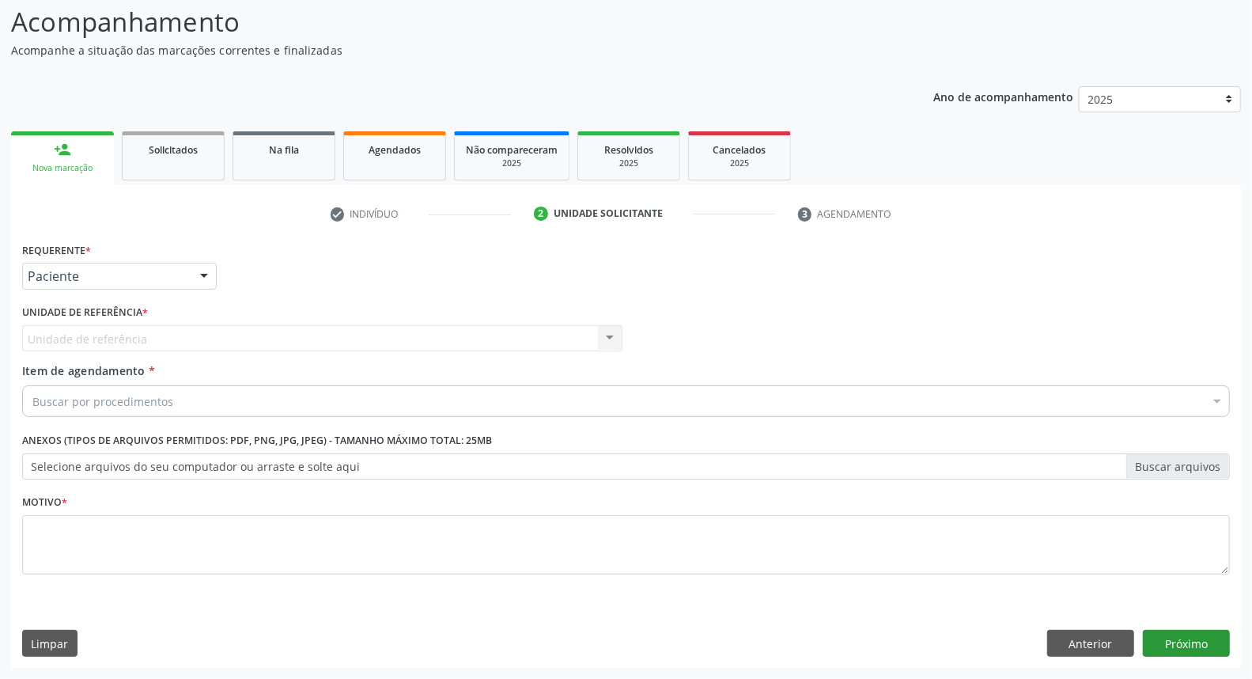
scroll to position [104, 0]
click at [612, 337] on div "Unidade de referência Usf Ipsep III Nenhum resultado encontrado para: " " Não h…" at bounding box center [322, 339] width 600 height 27
click at [319, 337] on div "Unidade de referência Usf Ipsep III Nenhum resultado encontrado para: " " Não h…" at bounding box center [322, 339] width 600 height 27
click at [611, 341] on div "Unidade de referência Usf Ipsep III Nenhum resultado encontrado para: " " Não h…" at bounding box center [322, 339] width 600 height 27
click at [420, 399] on div "Buscar por procedimentos" at bounding box center [626, 402] width 1208 height 32
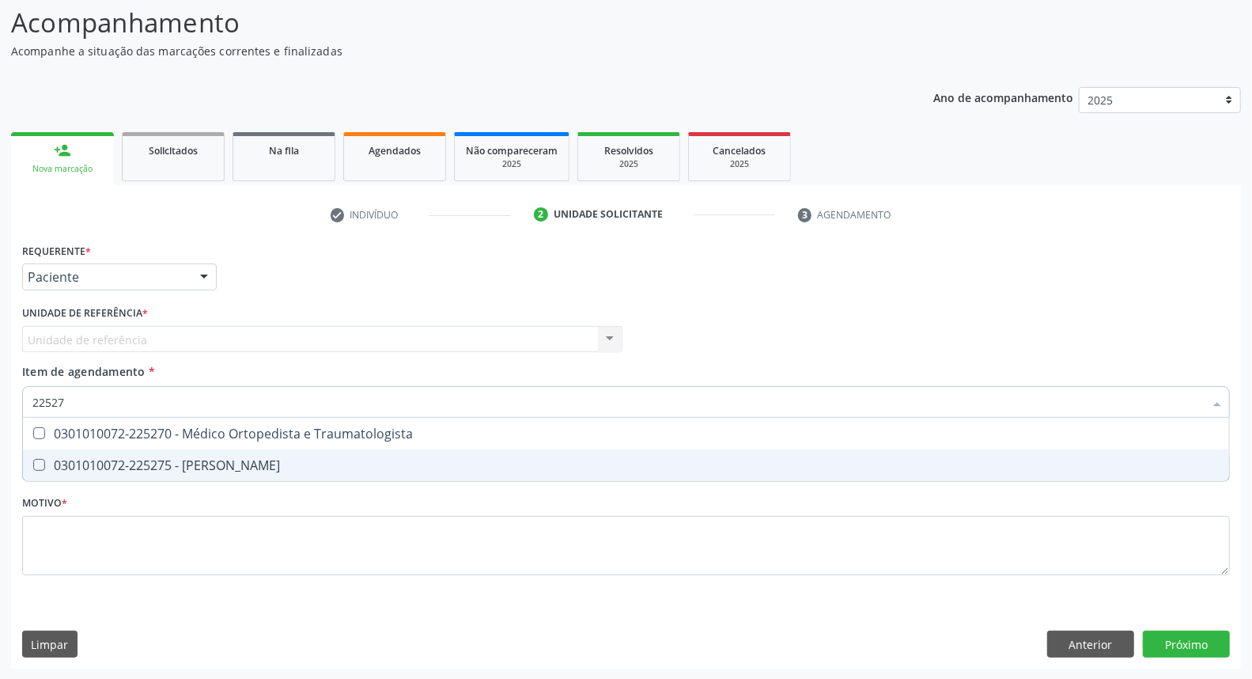
type input "225270"
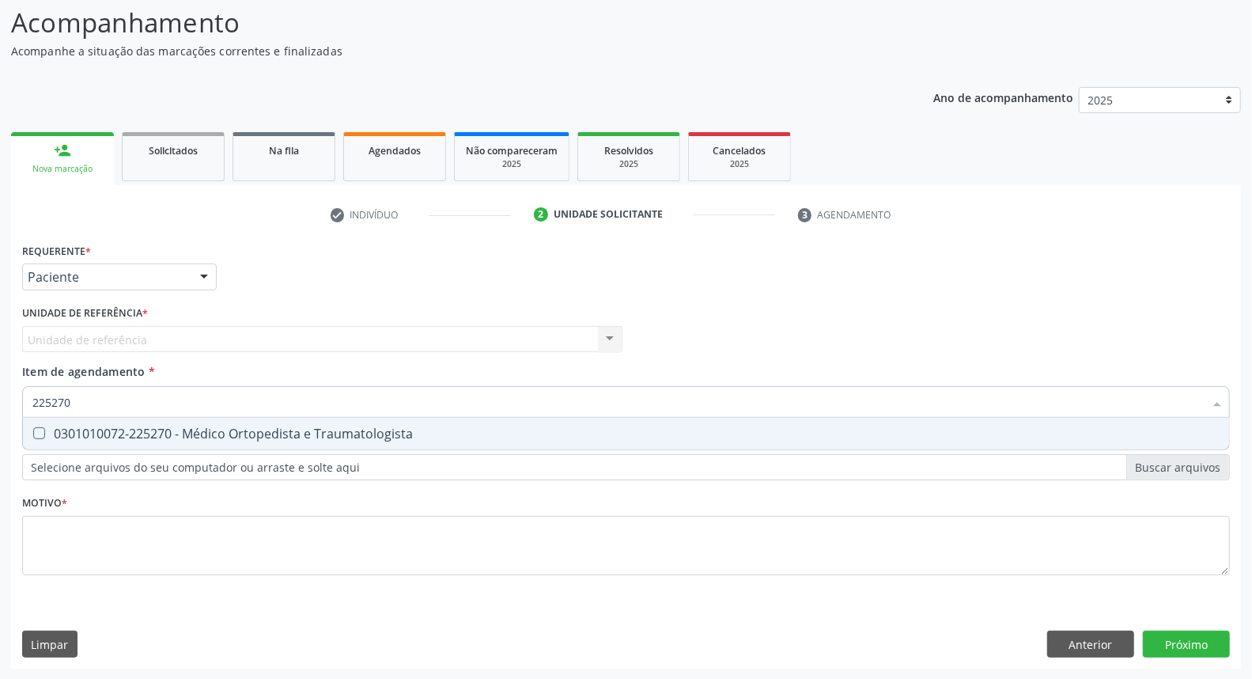
click at [378, 437] on div "0301010072-225270 - Médico Ortopedista e Traumatologista" at bounding box center [625, 433] width 1187 height 13
checkbox Traumatologista "true"
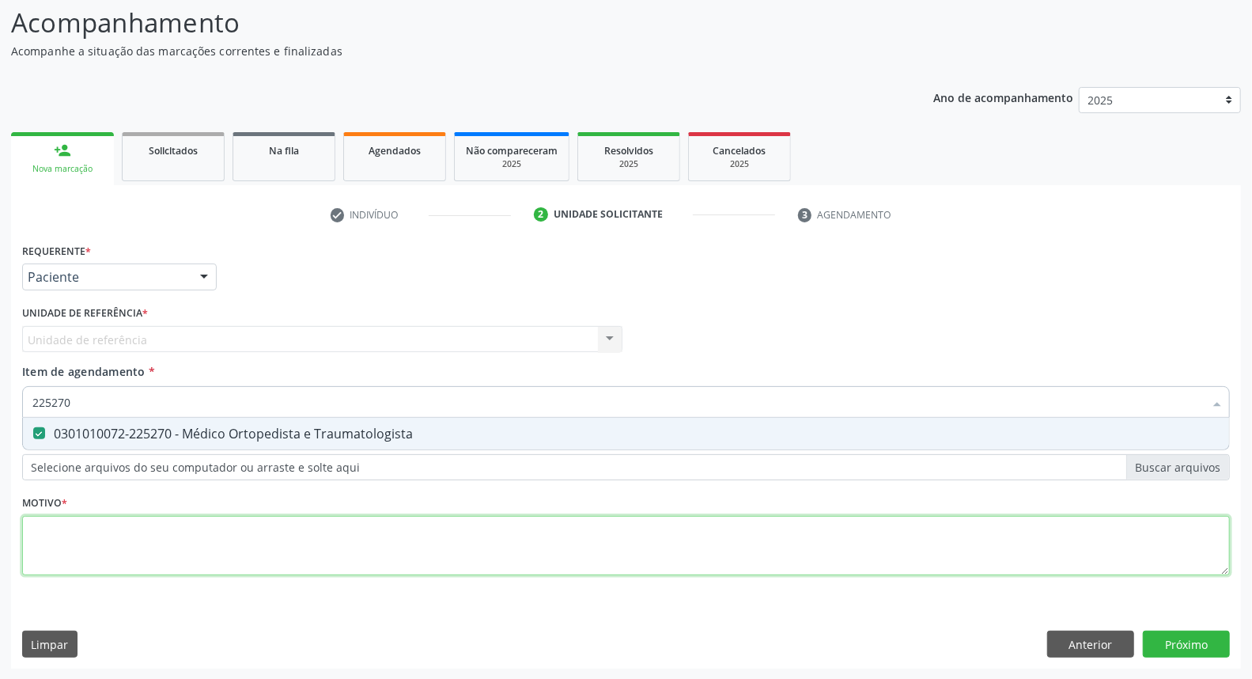
click at [286, 535] on div "Requerente * Paciente Médico(a) Enfermeiro(a) Paciente Nenhum resultado encontr…" at bounding box center [626, 418] width 1208 height 358
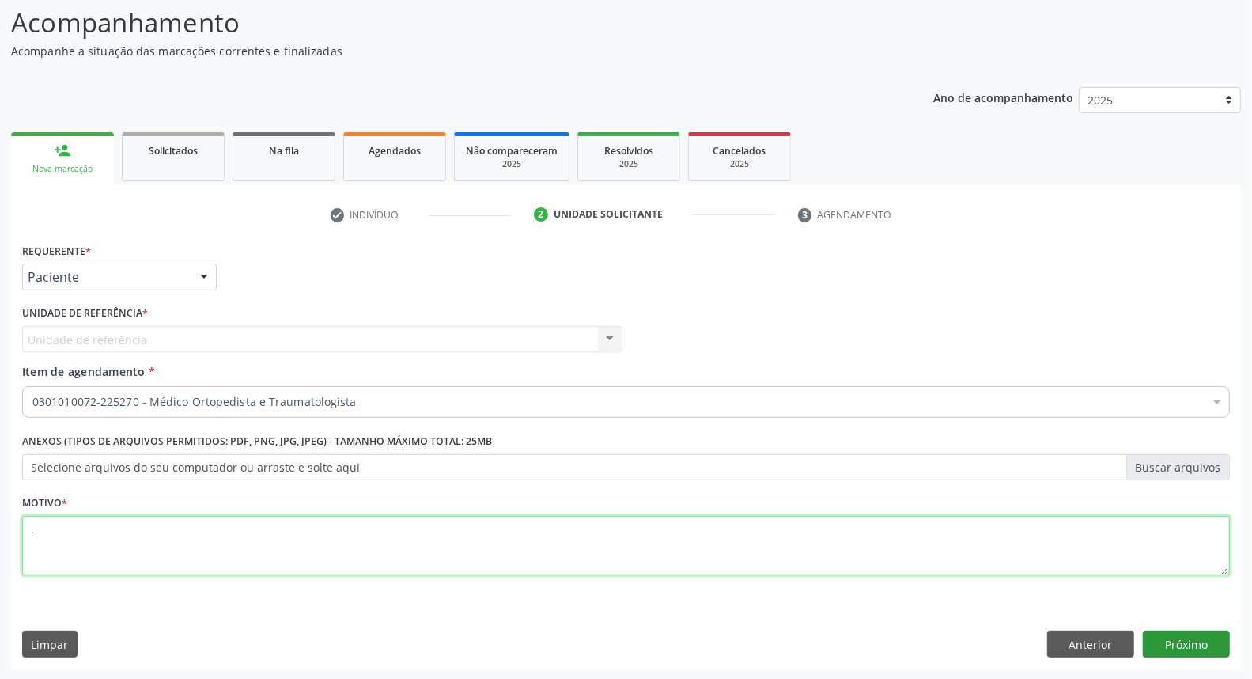
type textarea "."
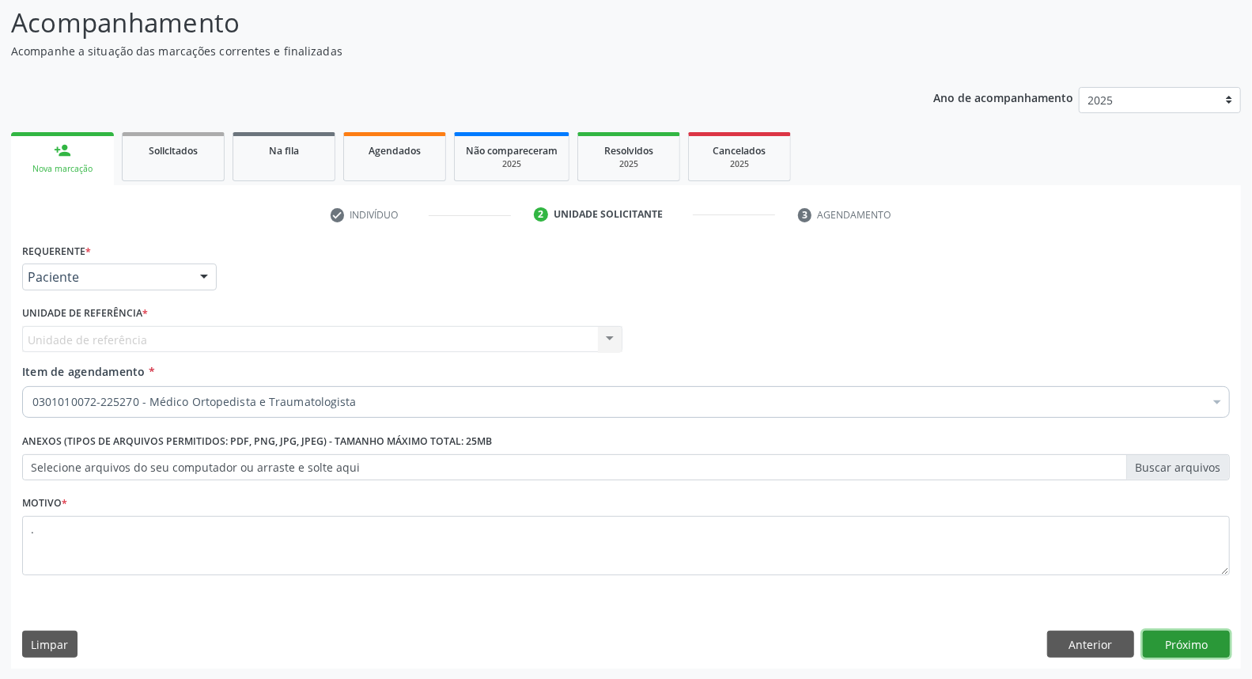
click at [1177, 644] on button "Próximo" at bounding box center [1186, 643] width 87 height 27
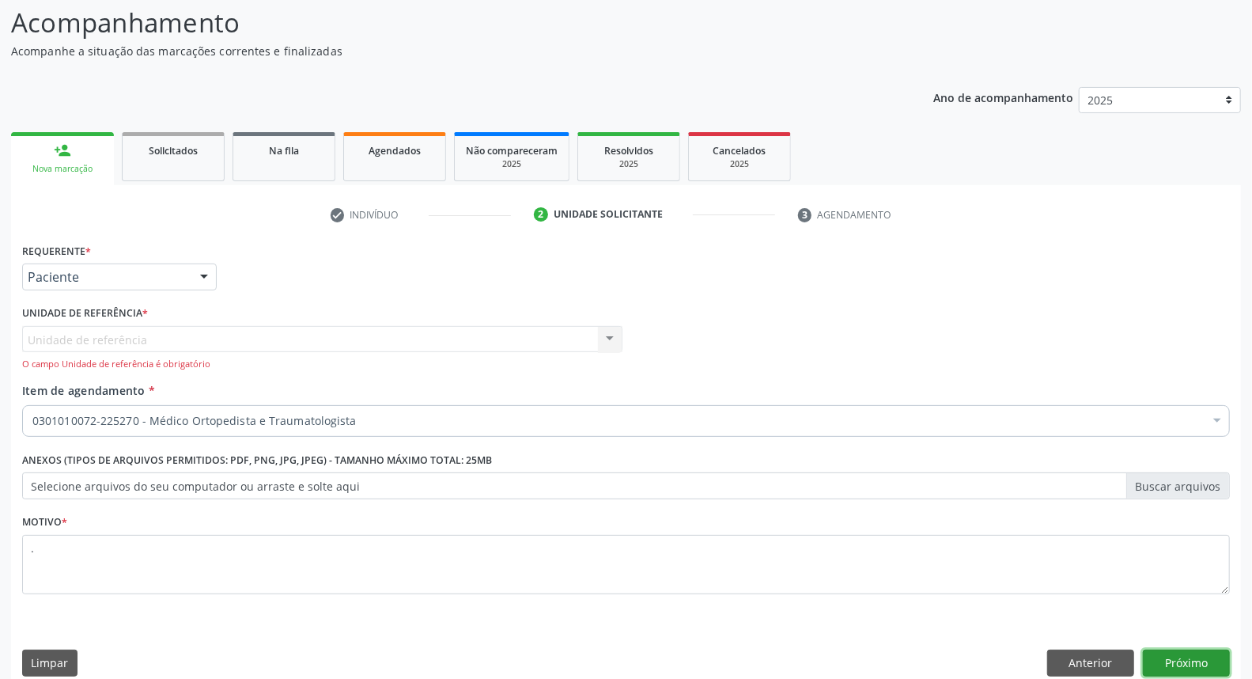
click at [1178, 652] on button "Próximo" at bounding box center [1186, 662] width 87 height 27
click at [607, 336] on div "Unidade de referência Usf Ipsep III Nenhum resultado encontrado para: " " Não h…" at bounding box center [322, 348] width 600 height 45
click at [1105, 651] on button "Anterior" at bounding box center [1090, 662] width 87 height 27
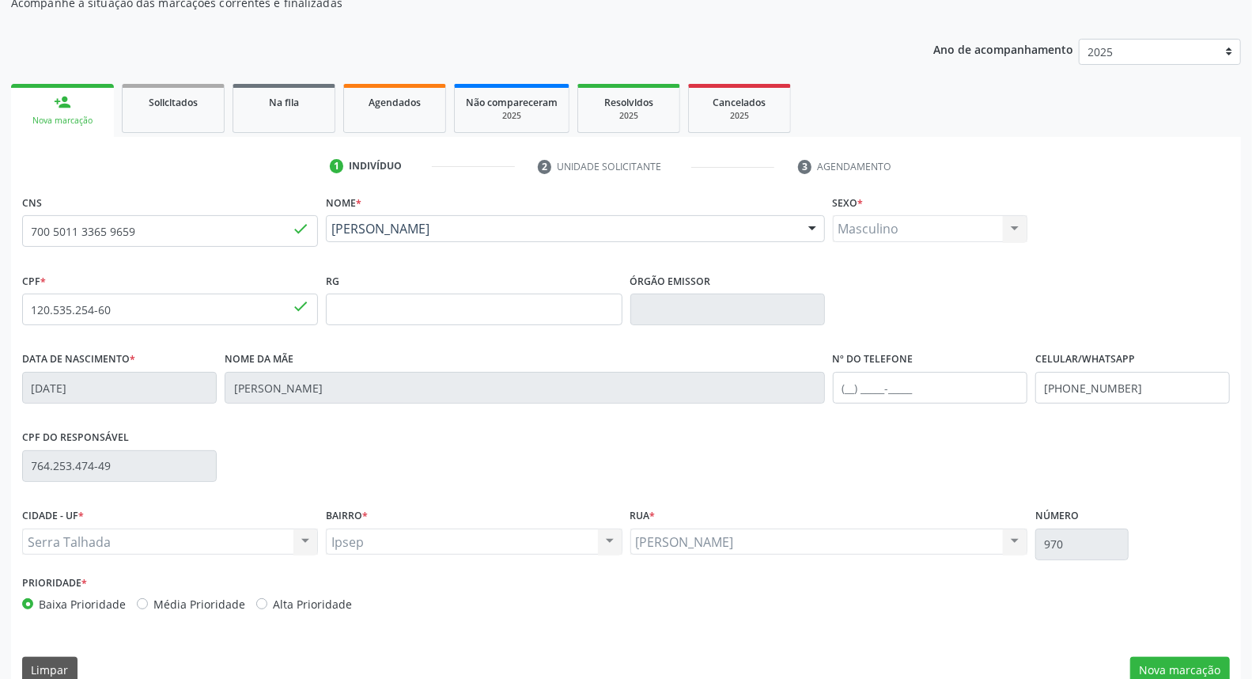
scroll to position [177, 0]
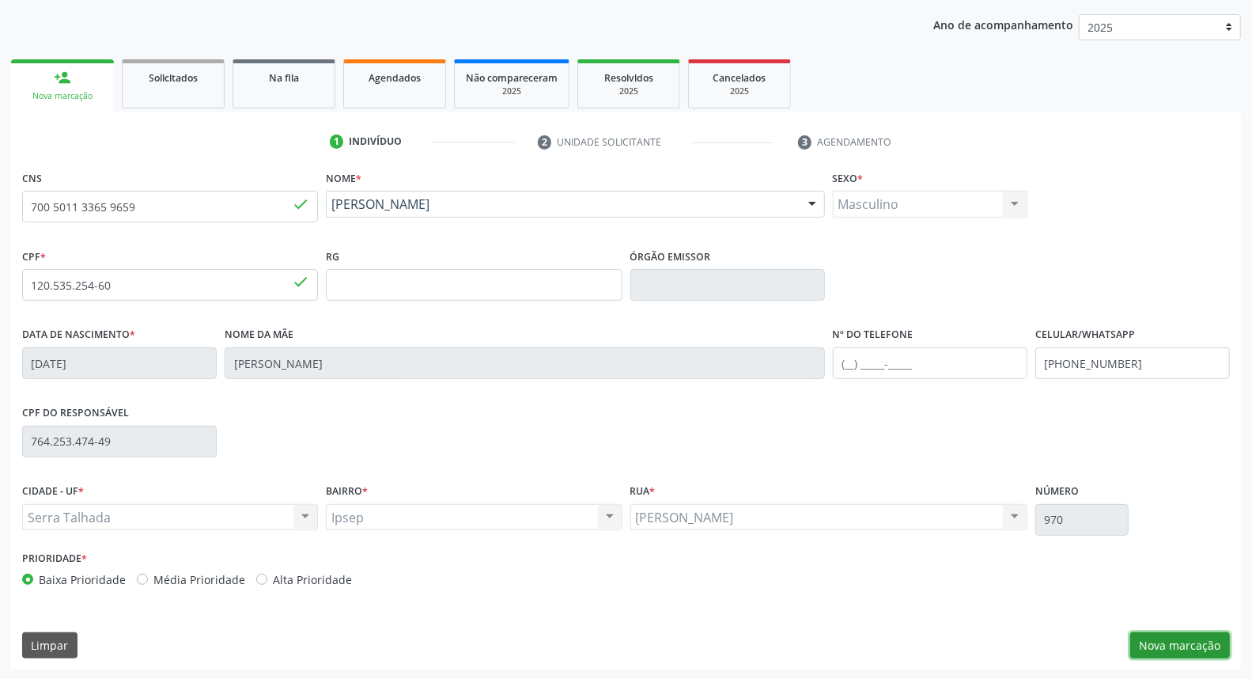
click at [1161, 643] on button "Nova marcação" at bounding box center [1180, 645] width 100 height 27
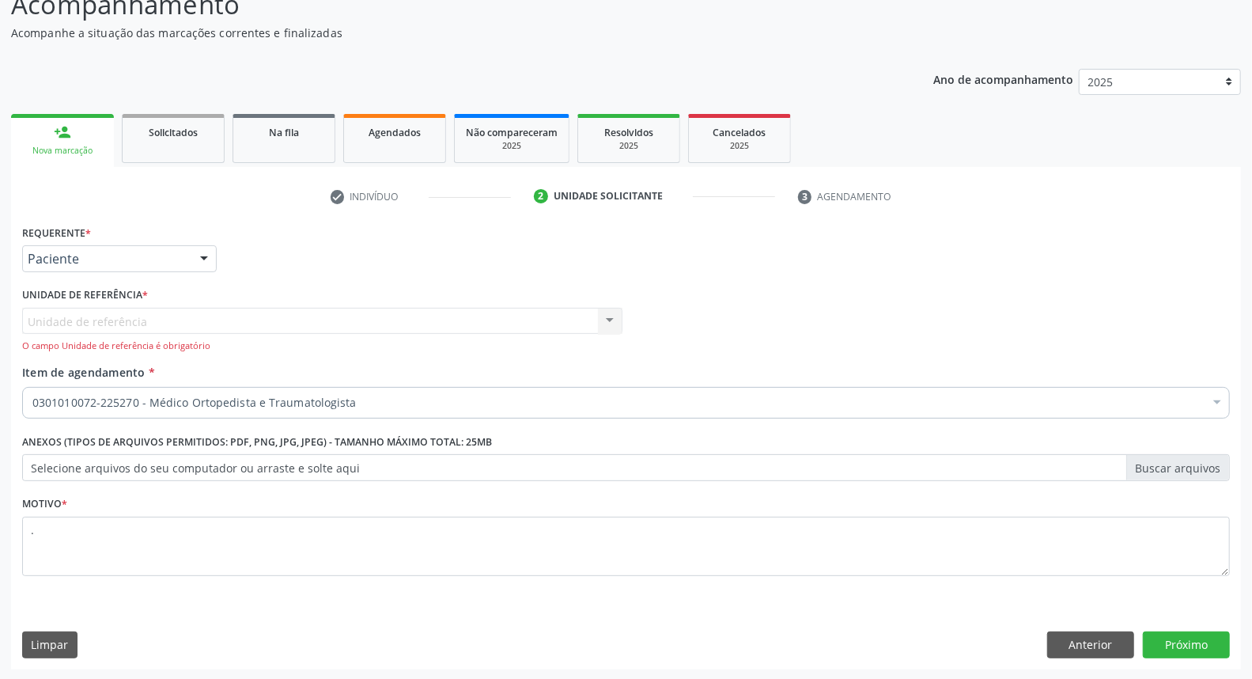
click at [611, 323] on div "Unidade de referência Usf Ipsep III Nenhum resultado encontrado para: " " Não h…" at bounding box center [322, 330] width 600 height 45
click at [610, 313] on div "Unidade de referência Usf Ipsep III Nenhum resultado encontrado para: " " Não h…" at bounding box center [322, 330] width 600 height 45
click at [1111, 645] on button "Anterior" at bounding box center [1090, 644] width 87 height 27
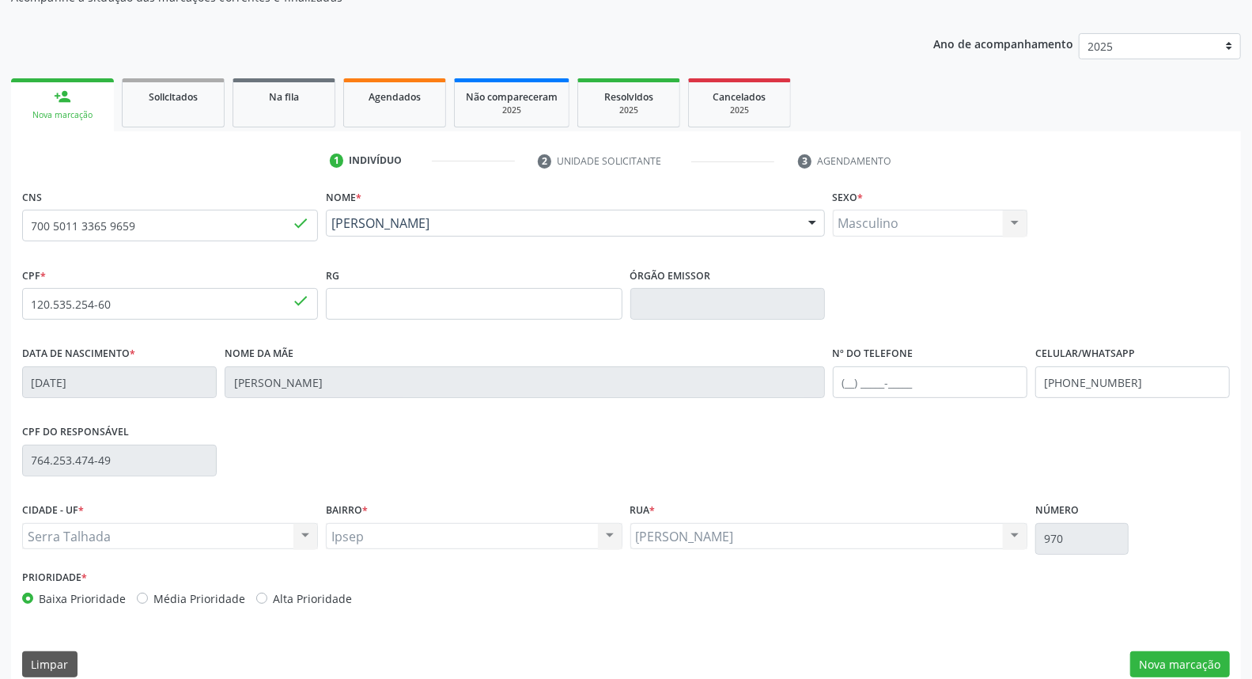
scroll to position [177, 0]
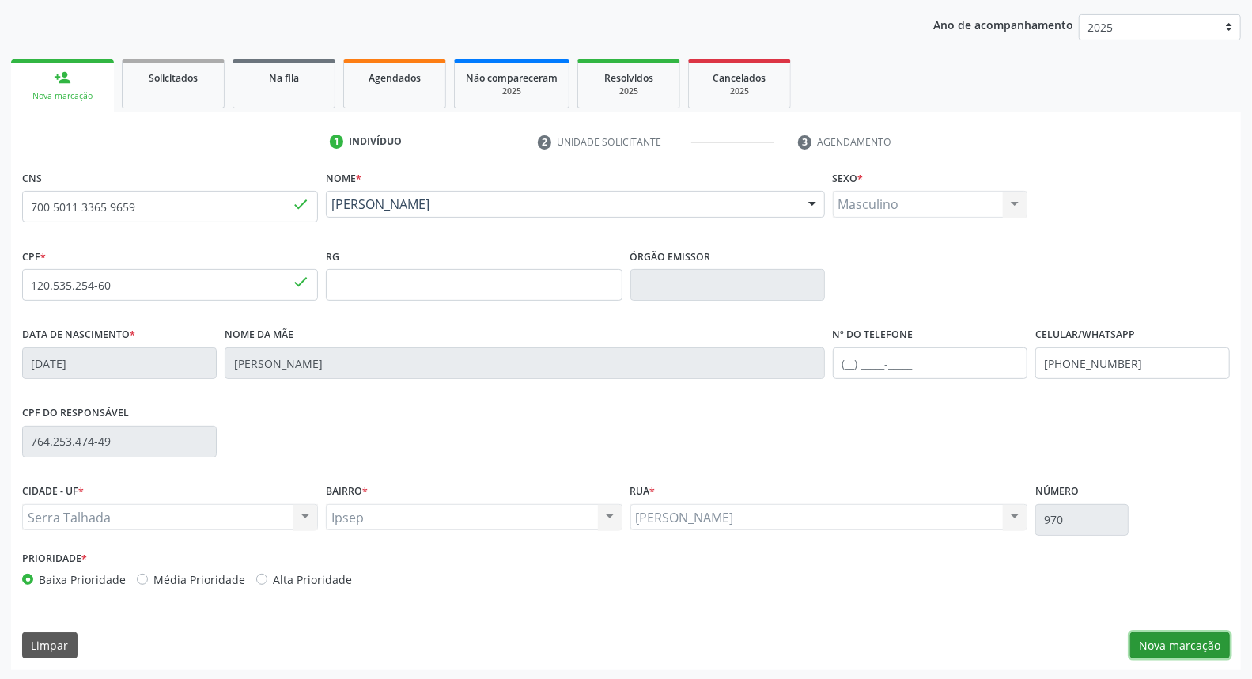
click at [1181, 644] on button "Nova marcação" at bounding box center [1180, 645] width 100 height 27
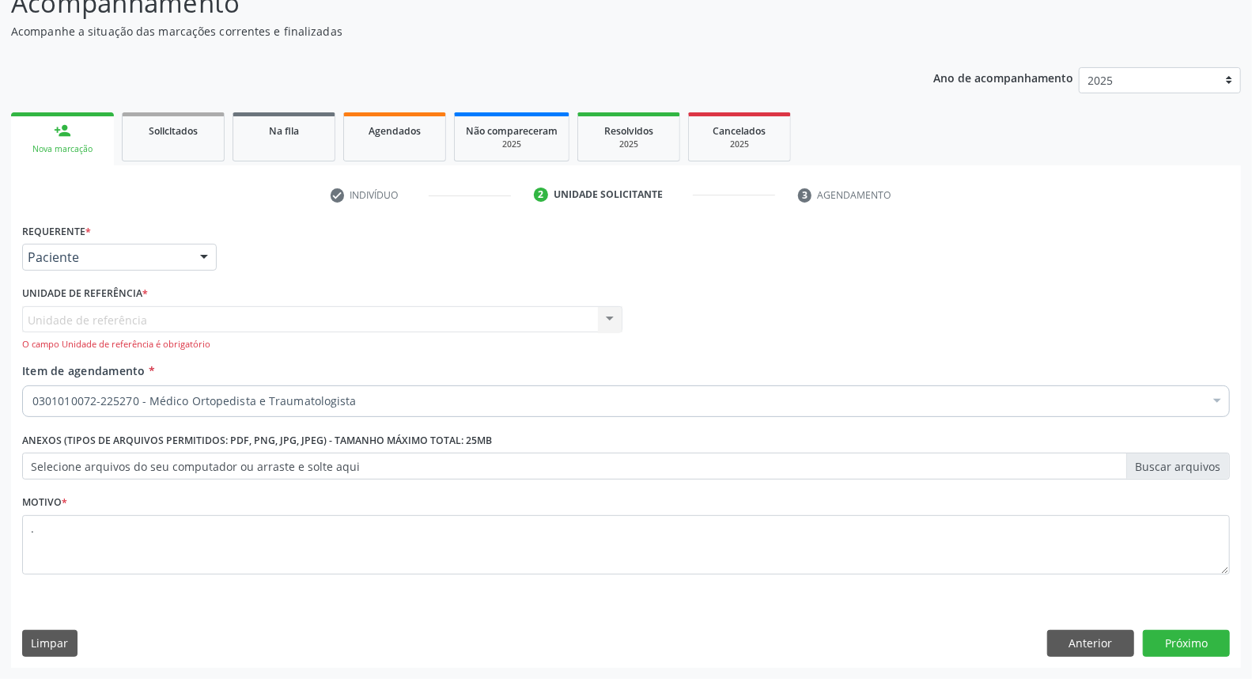
scroll to position [123, 0]
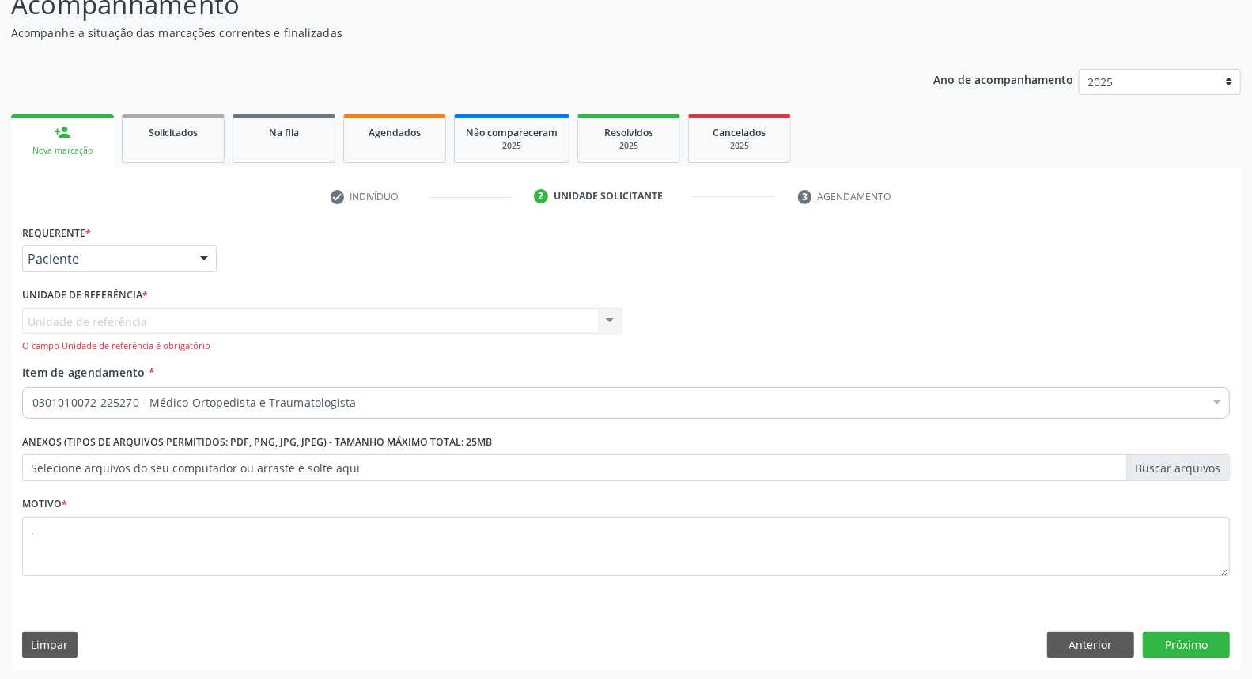
click at [611, 317] on div "Unidade de referência Usf Ipsep III Nenhum resultado encontrado para: " " Não h…" at bounding box center [322, 330] width 600 height 45
click at [464, 344] on div "O campo Unidade de referência é obrigatório" at bounding box center [322, 345] width 600 height 13
click at [1189, 645] on button "Próximo" at bounding box center [1186, 644] width 87 height 27
click at [1190, 642] on button "Próximo" at bounding box center [1186, 644] width 87 height 27
click at [1107, 644] on button "Anterior" at bounding box center [1090, 644] width 87 height 27
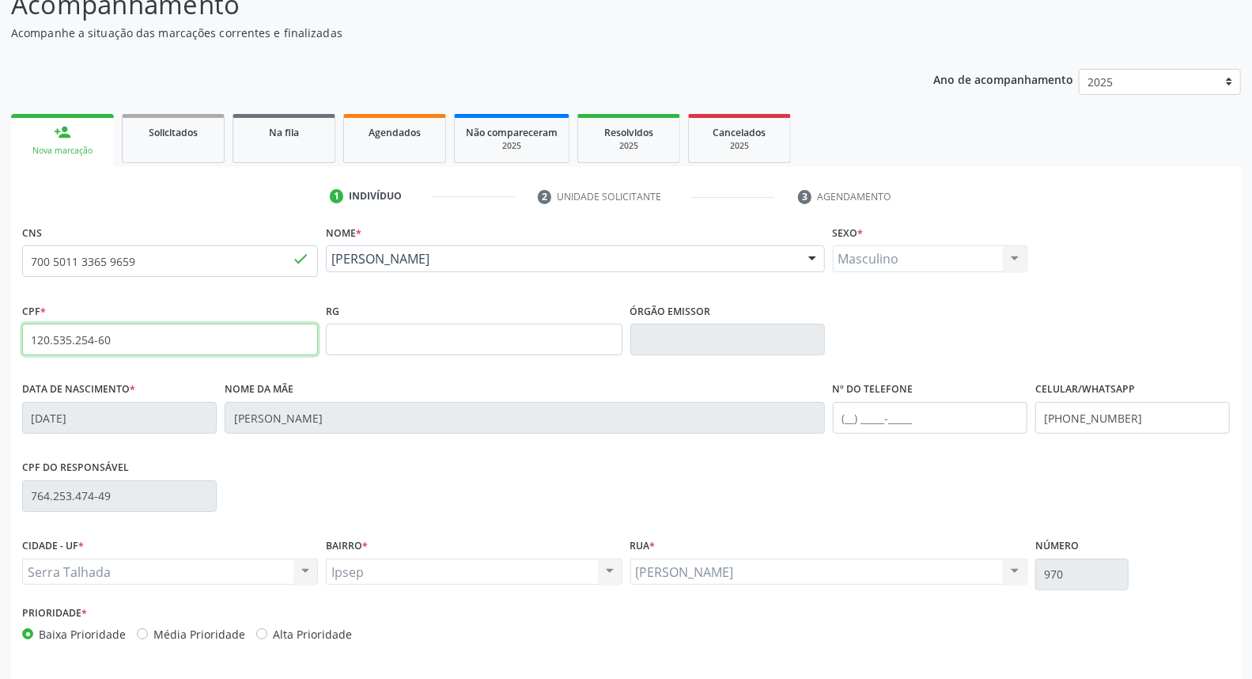
drag, startPoint x: 169, startPoint y: 348, endPoint x: 0, endPoint y: 331, distance: 170.1
click at [0, 331] on div "Acompanhamento Acompanhe a situação das marcações correntes e finalizadas Relat…" at bounding box center [626, 349] width 1252 height 770
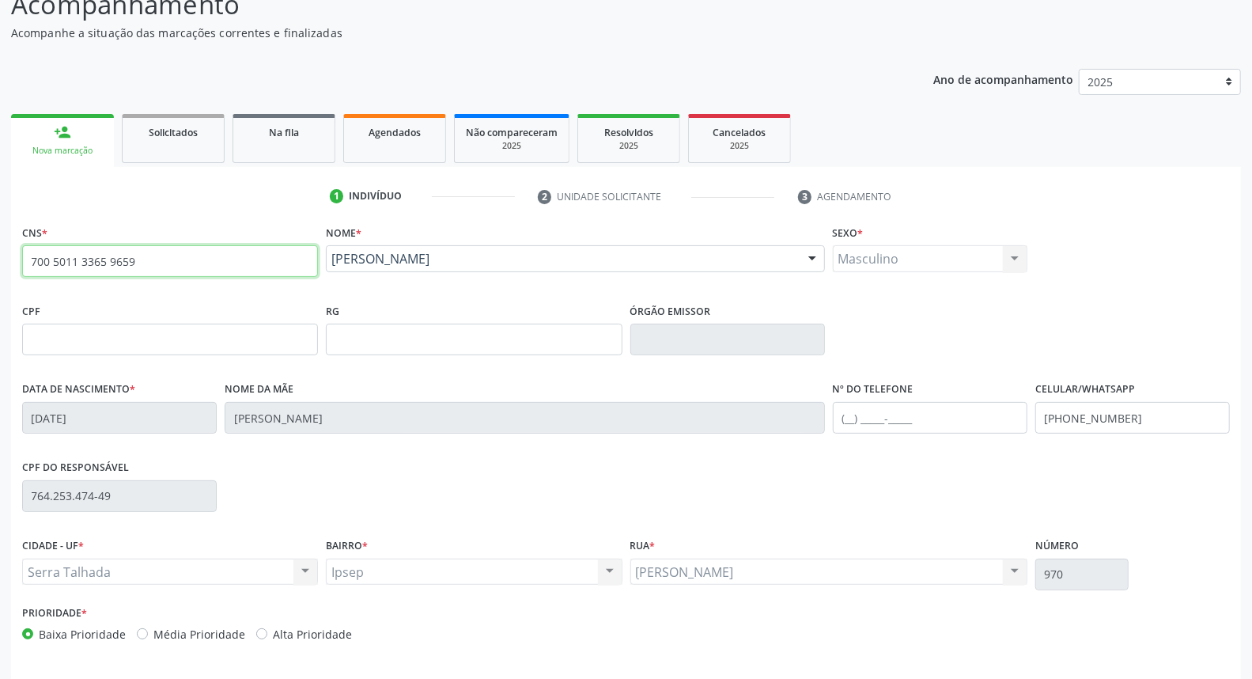
drag, startPoint x: 100, startPoint y: 249, endPoint x: 0, endPoint y: 244, distance: 99.8
click at [0, 244] on div "Acompanhamento Acompanhe a situação das marcações correntes e finalizadas Relat…" at bounding box center [626, 349] width 1252 height 770
type input "9"
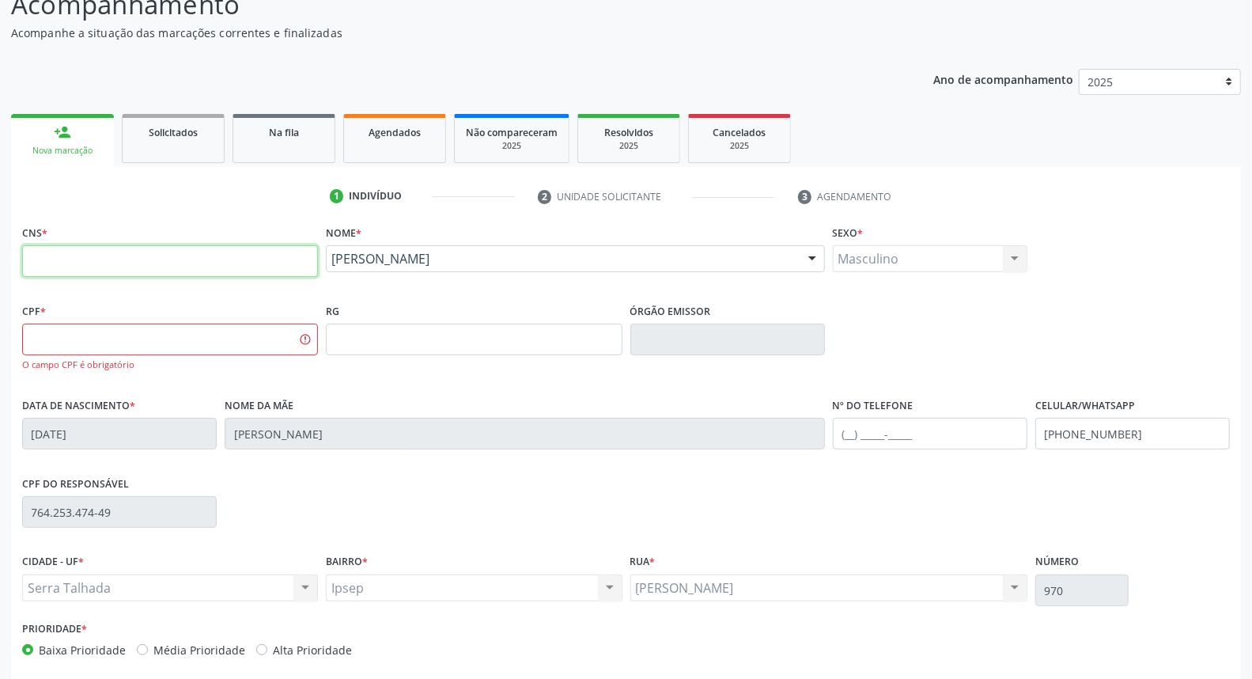
drag, startPoint x: 116, startPoint y: 261, endPoint x: 26, endPoint y: 264, distance: 90.2
click at [26, 264] on input "text" at bounding box center [170, 261] width 296 height 32
click at [33, 263] on input "text" at bounding box center [170, 261] width 296 height 32
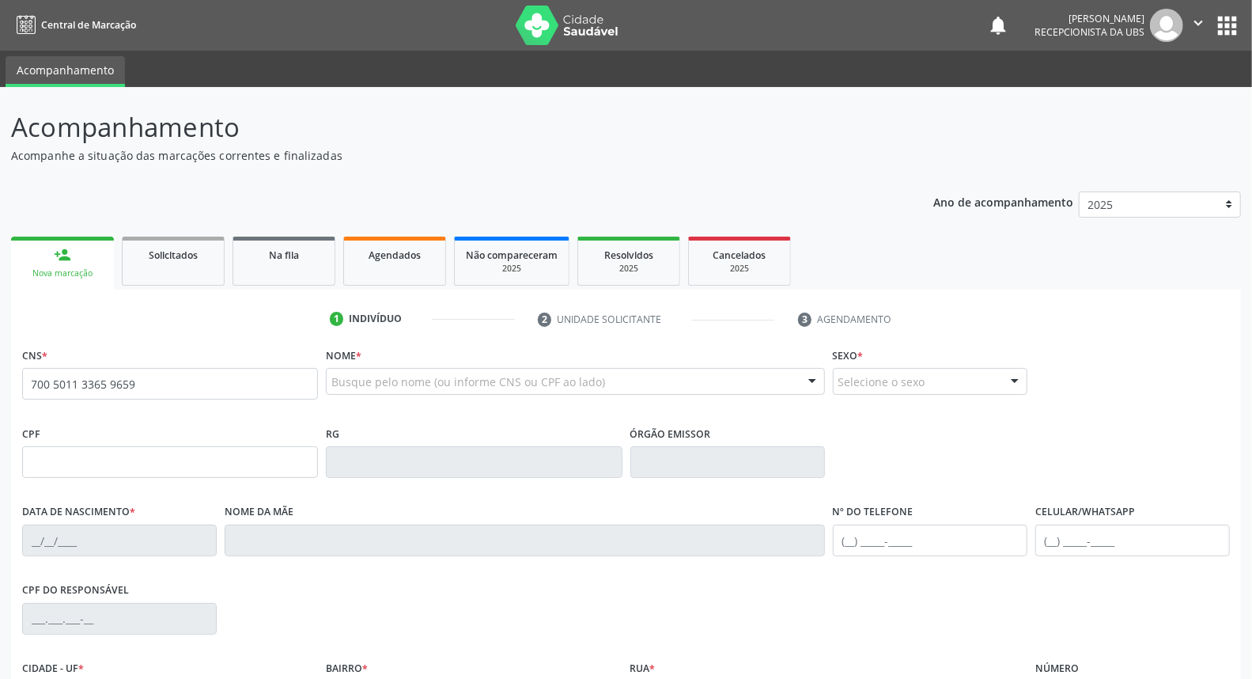
type input "700 5011 3365 9659"
type input "120.535.254-60"
type input "23[DATE]"
type input "[PERSON_NAME]"
type input "[PHONE_NUMBER]"
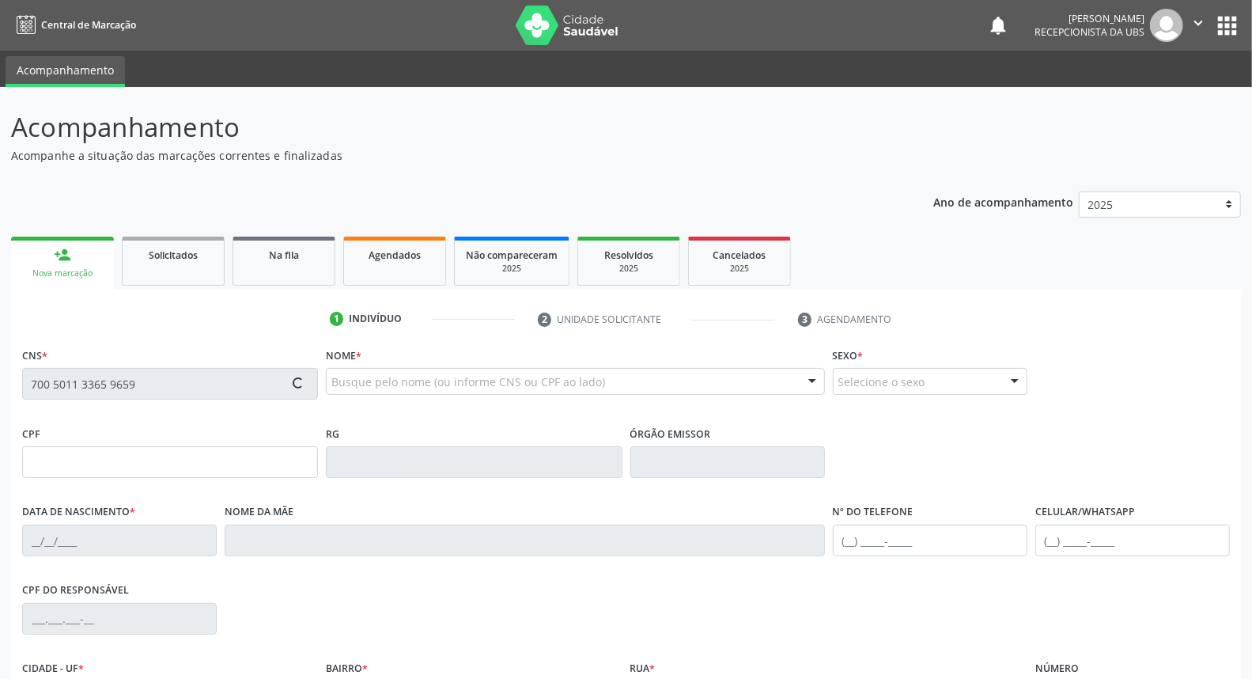
type input "764.253.474-49"
type input "970"
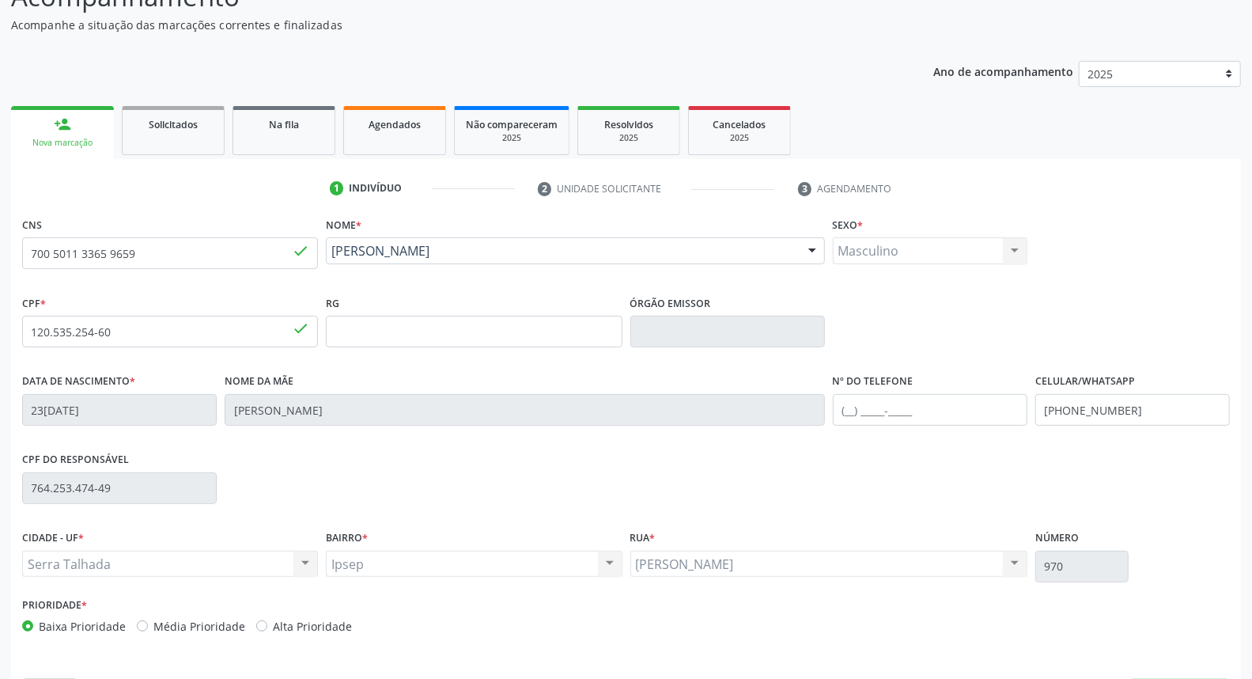
scroll to position [177, 0]
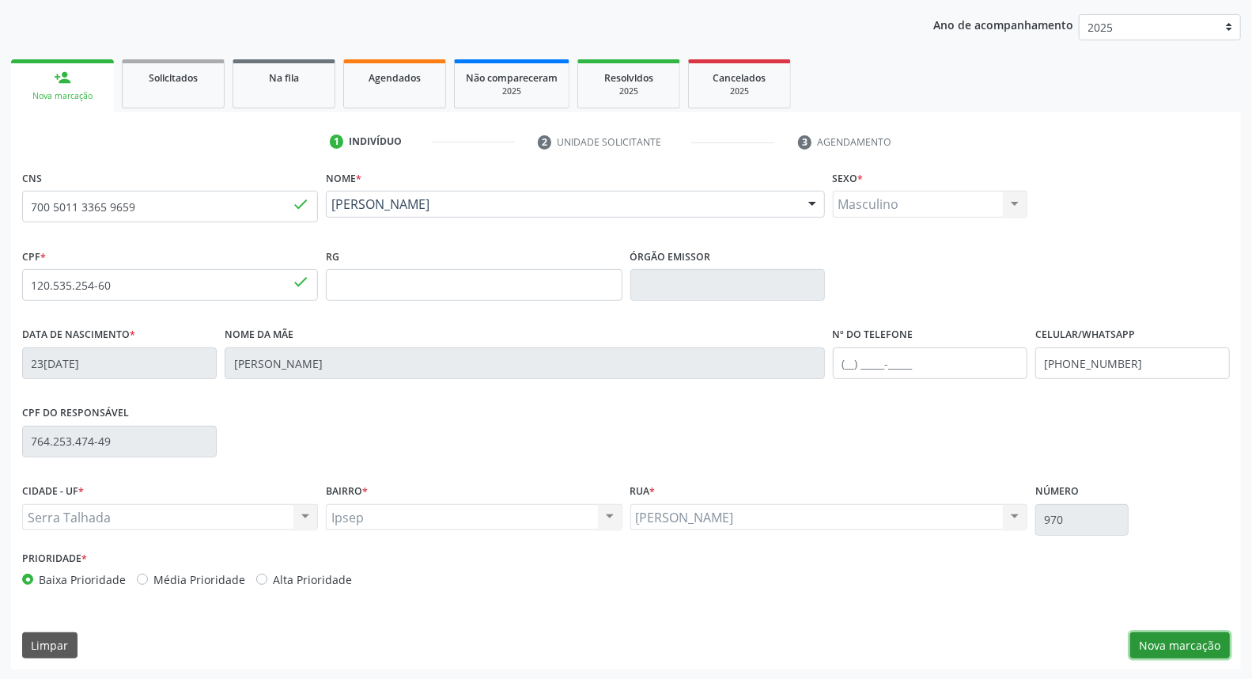
click at [1175, 632] on button "Nova marcação" at bounding box center [1180, 645] width 100 height 27
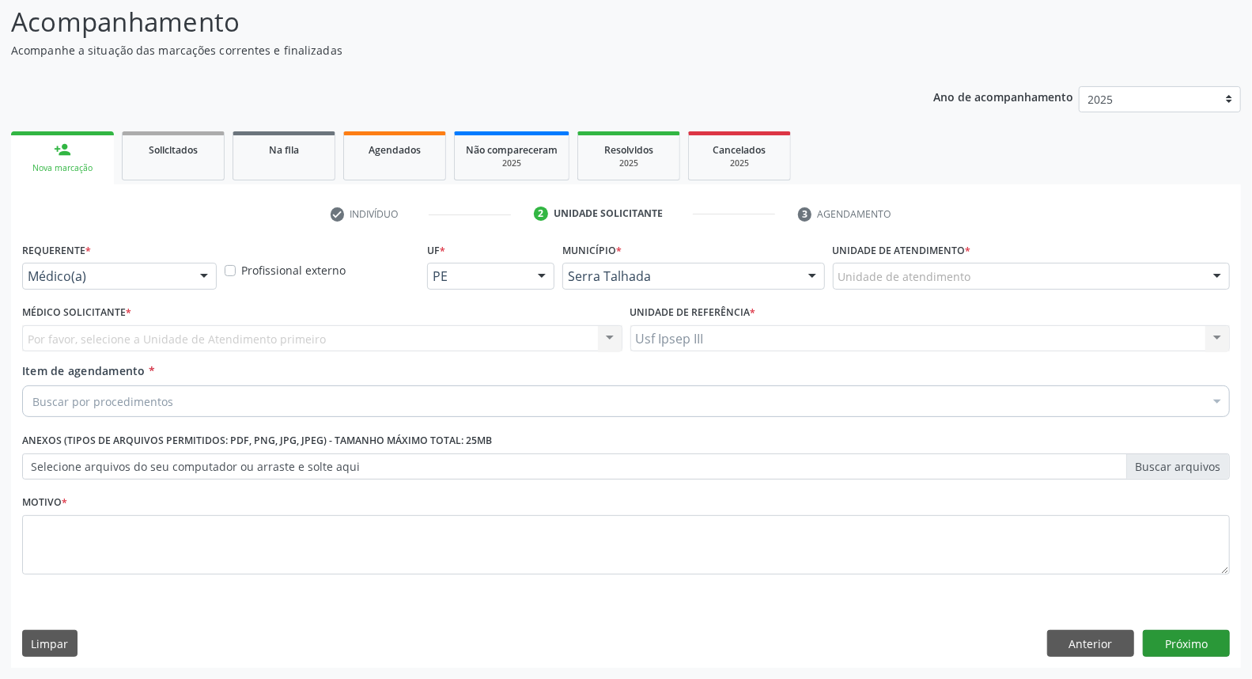
scroll to position [104, 0]
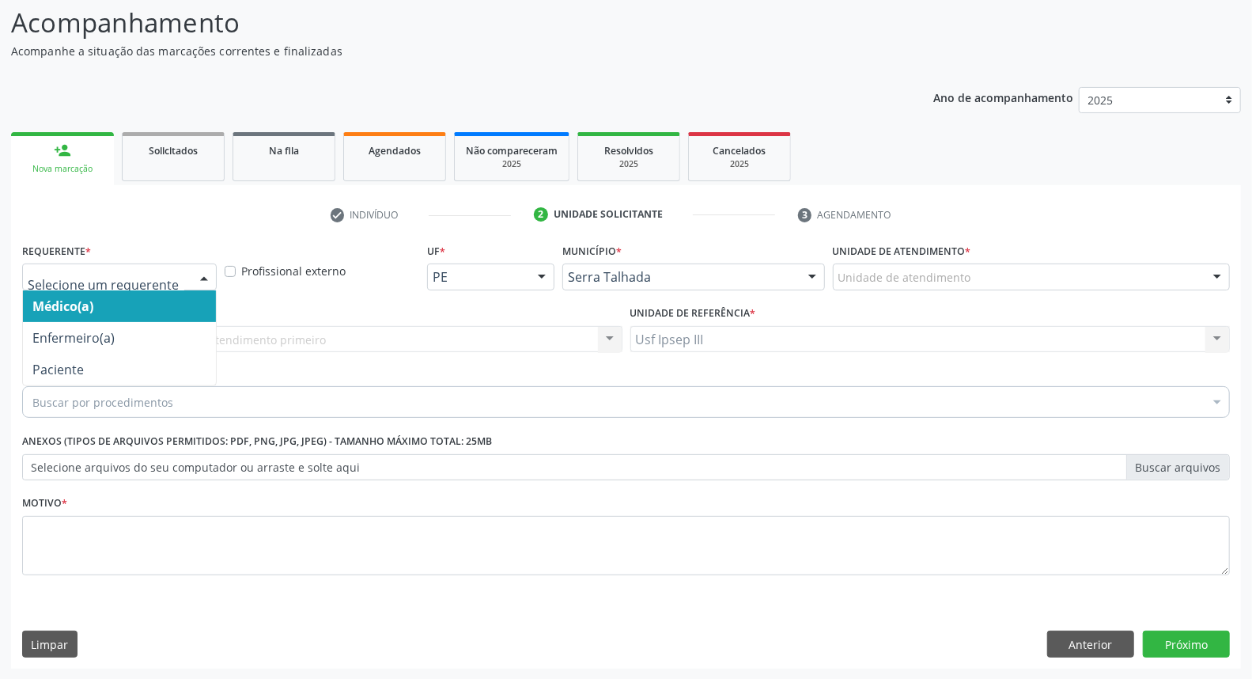
click at [206, 278] on div at bounding box center [204, 277] width 24 height 27
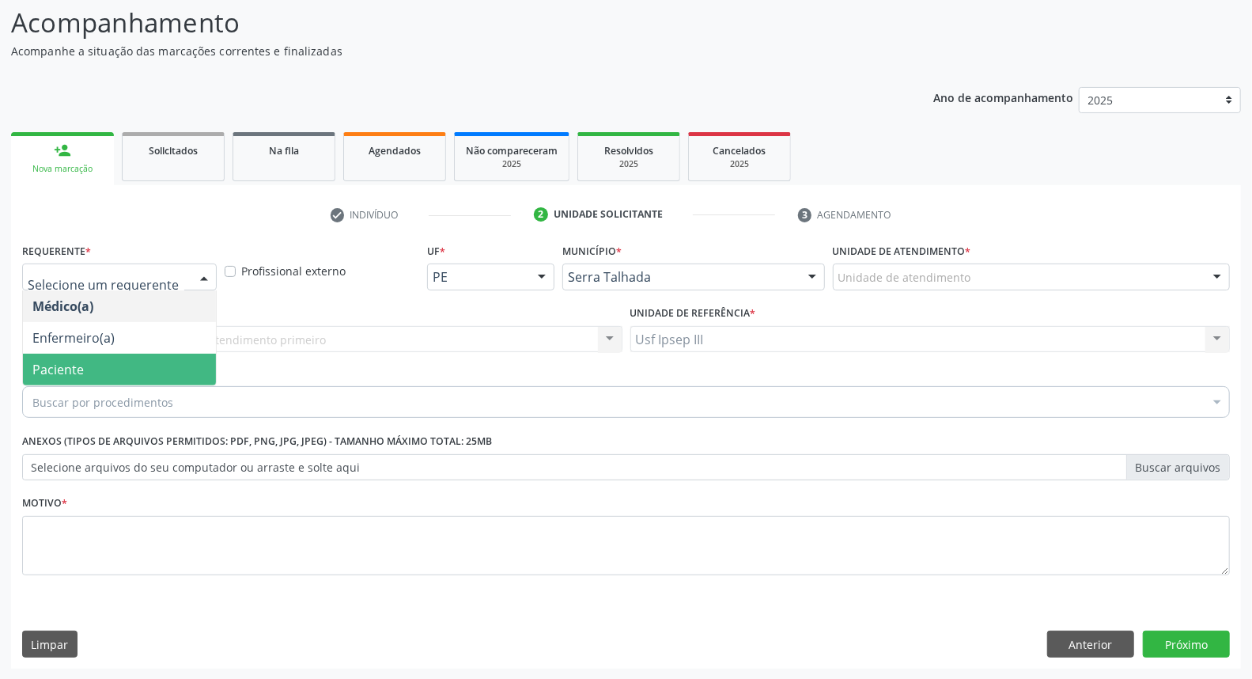
click at [122, 360] on span "Paciente" at bounding box center [119, 369] width 193 height 32
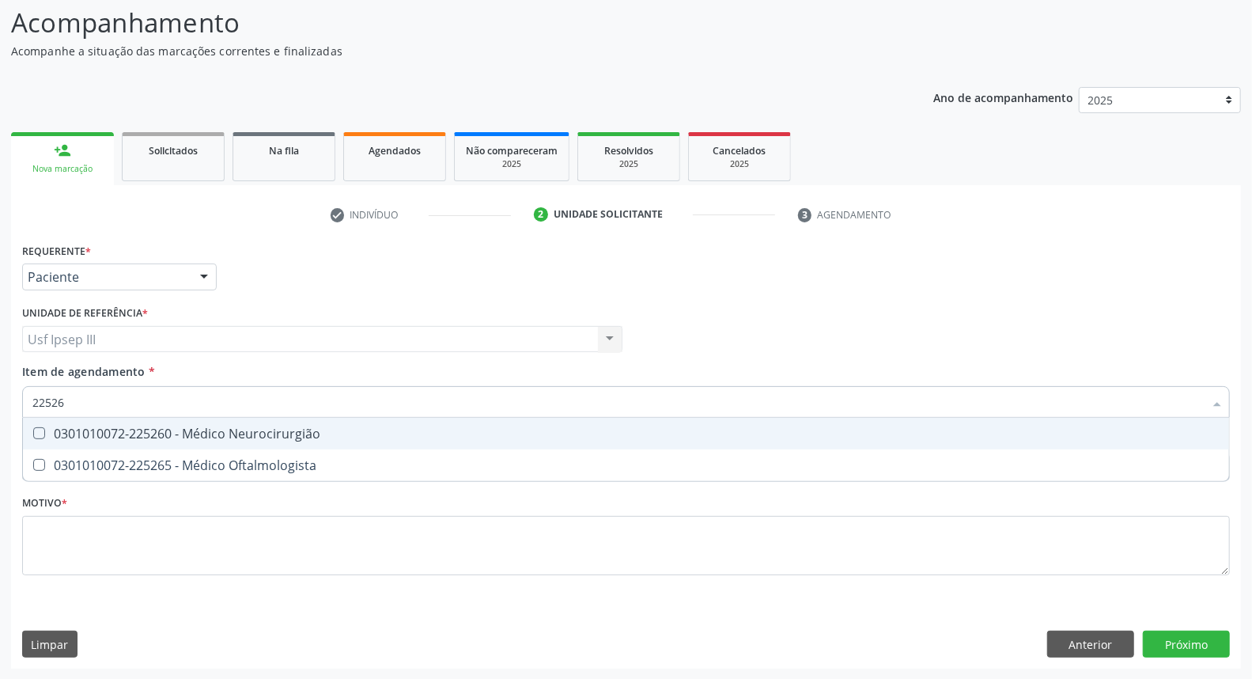
type input "225265"
click at [161, 421] on span "0301010072-225265 - Médico Oftalmologista" at bounding box center [626, 434] width 1206 height 32
checkbox Oftalmologista "true"
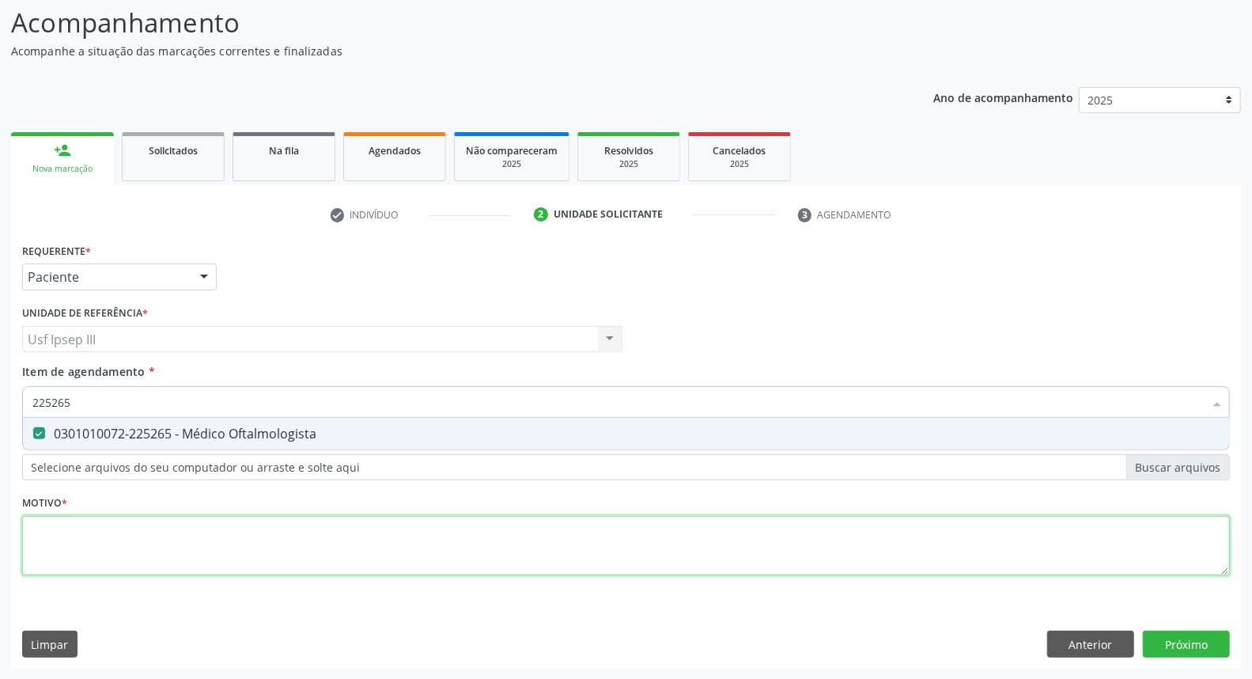
click at [144, 535] on div "Requerente * Paciente Médico(a) Enfermeiro(a) Paciente Nenhum resultado encontr…" at bounding box center [626, 418] width 1208 height 358
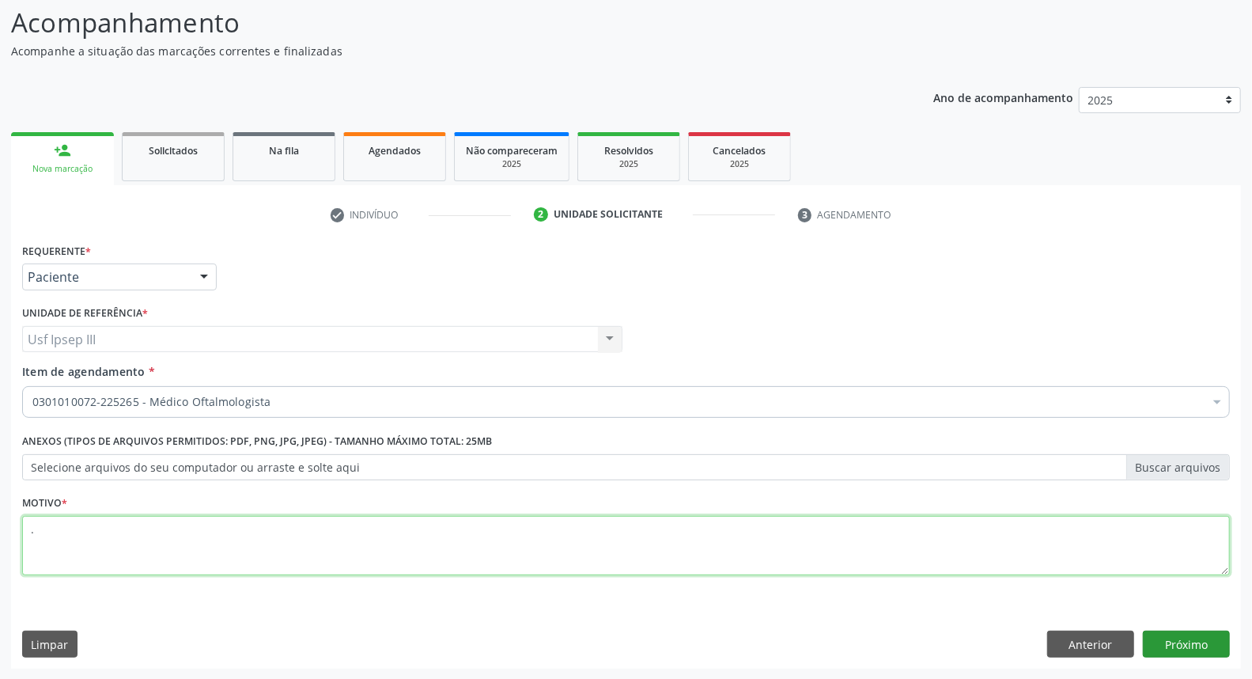
type textarea "."
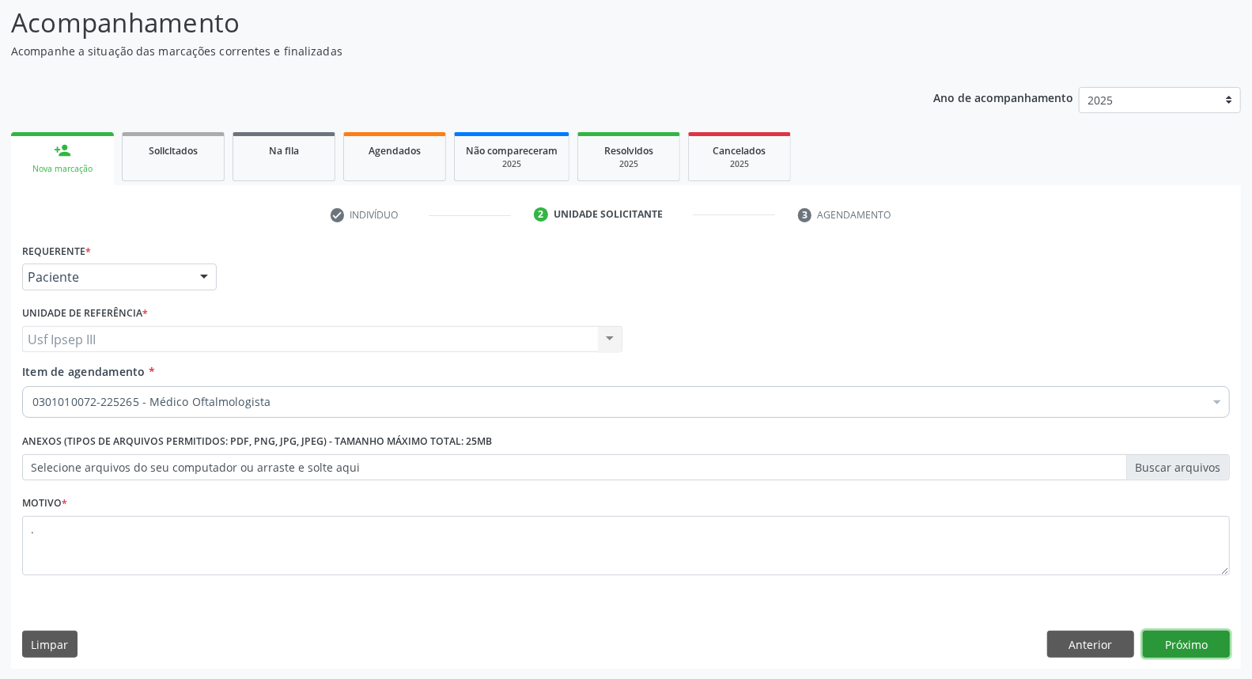
click at [1165, 642] on button "Próximo" at bounding box center [1186, 643] width 87 height 27
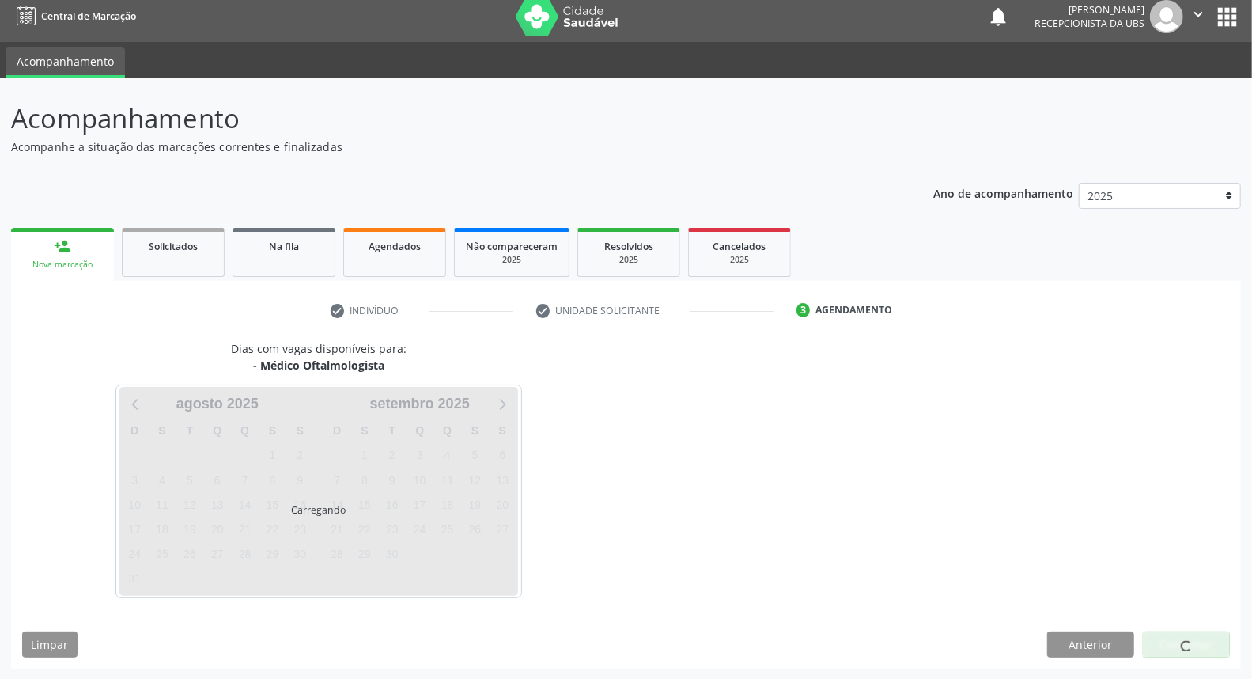
scroll to position [55, 0]
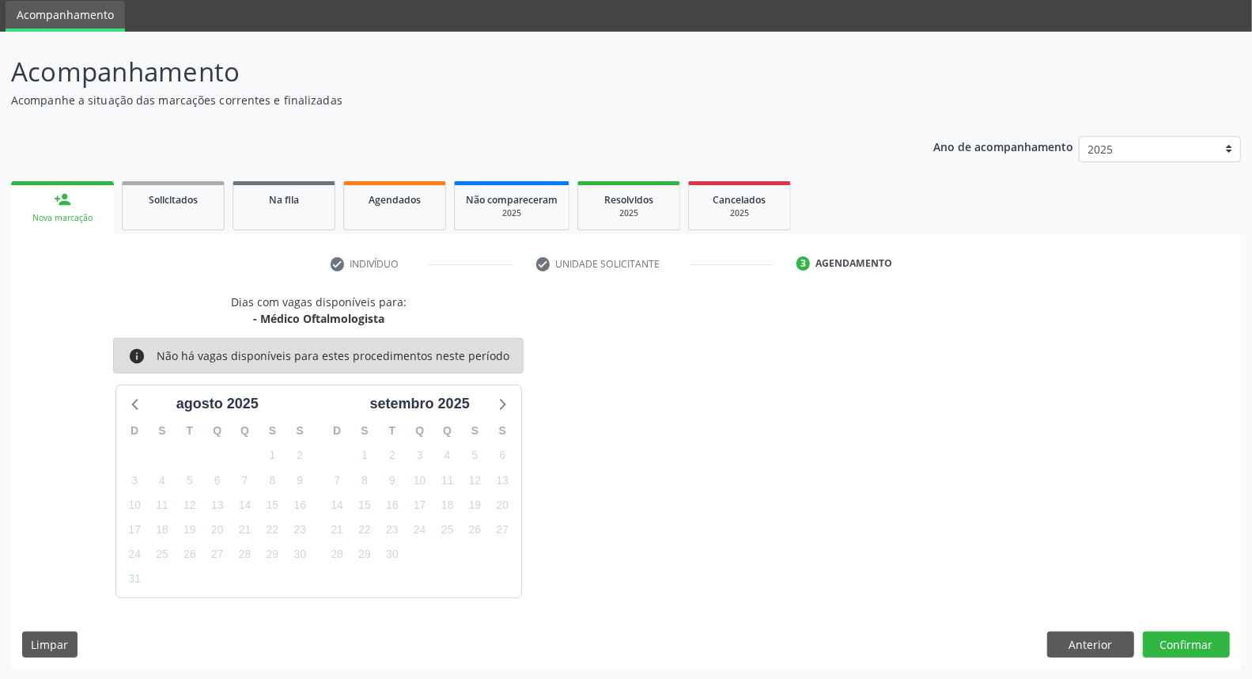
click at [50, 206] on link "person_add Nova marcação" at bounding box center [62, 207] width 103 height 53
click at [55, 214] on div "Nova marcação" at bounding box center [62, 218] width 81 height 12
click at [64, 208] on link "person_add Nova marcação" at bounding box center [62, 207] width 103 height 53
click at [1071, 645] on button "Anterior" at bounding box center [1090, 644] width 87 height 27
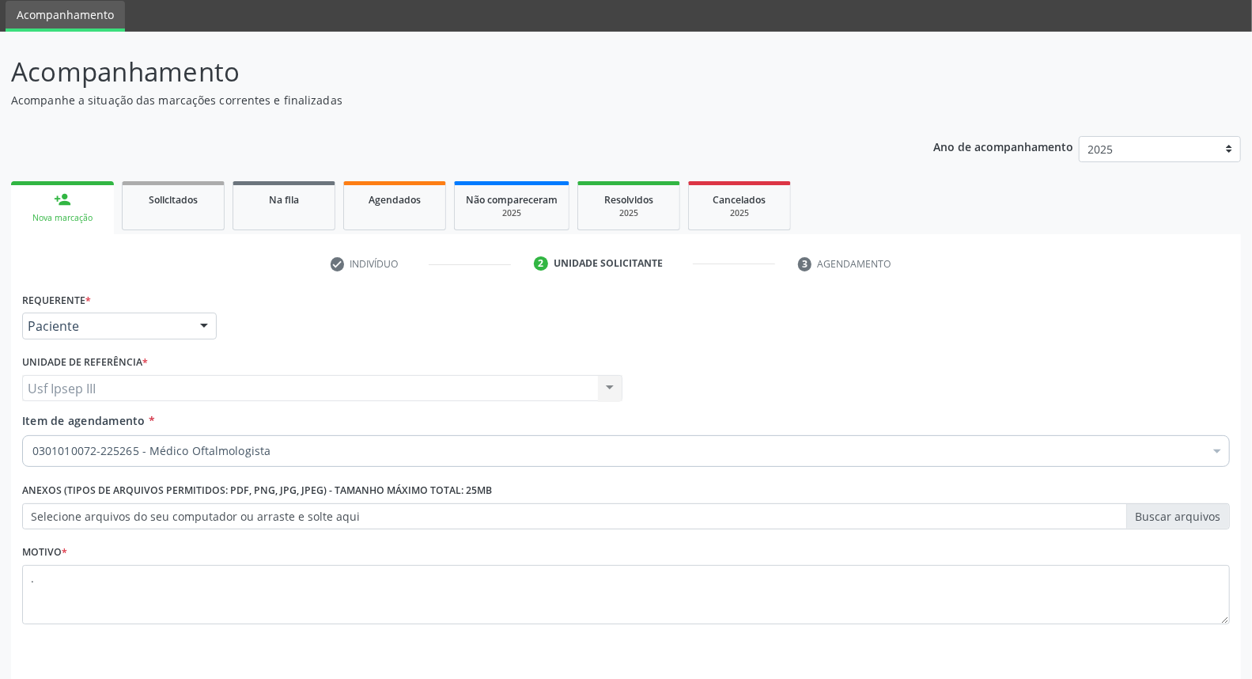
click at [72, 206] on link "person_add Nova marcação" at bounding box center [62, 207] width 103 height 53
click at [815, 478] on div "Anexos (Tipos de arquivos permitidos: PDF, PNG, JPG, JPEG) - Tamanho máximo tot…" at bounding box center [626, 503] width 1208 height 51
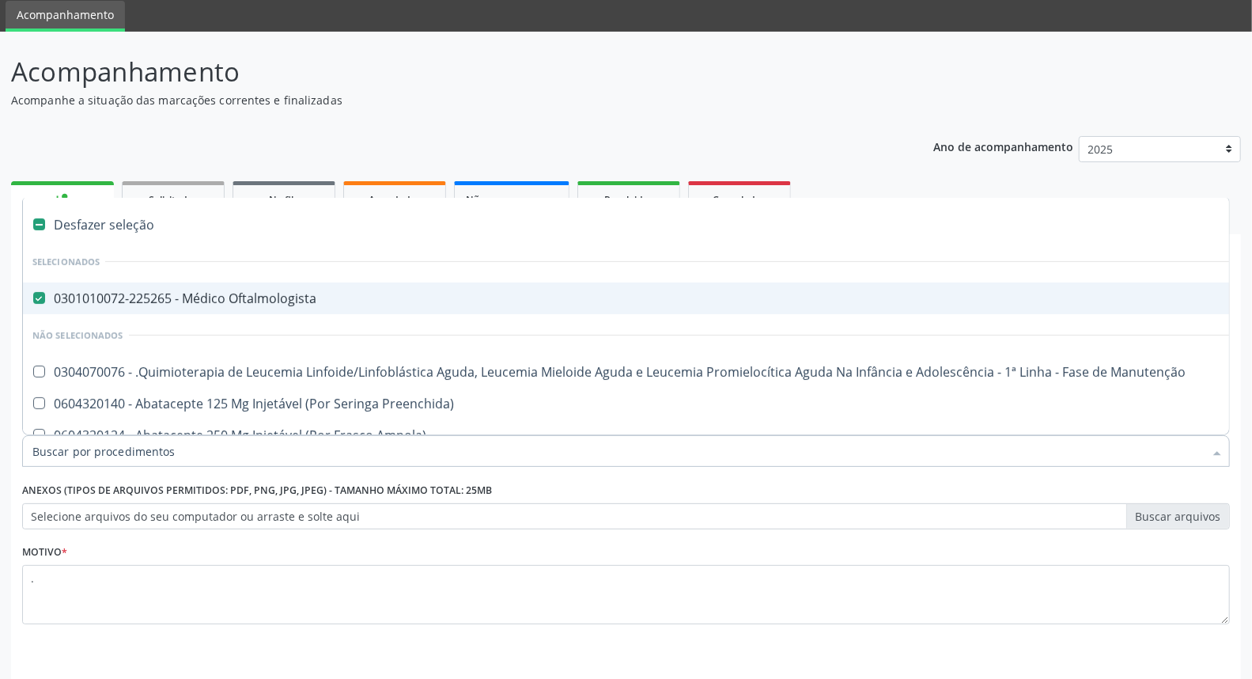
click at [1215, 451] on div at bounding box center [1217, 452] width 24 height 27
click at [660, 293] on div "0301010072-225265 - Médico Oftalmologista" at bounding box center [647, 298] width 1231 height 13
checkbox Oftalmologista "false"
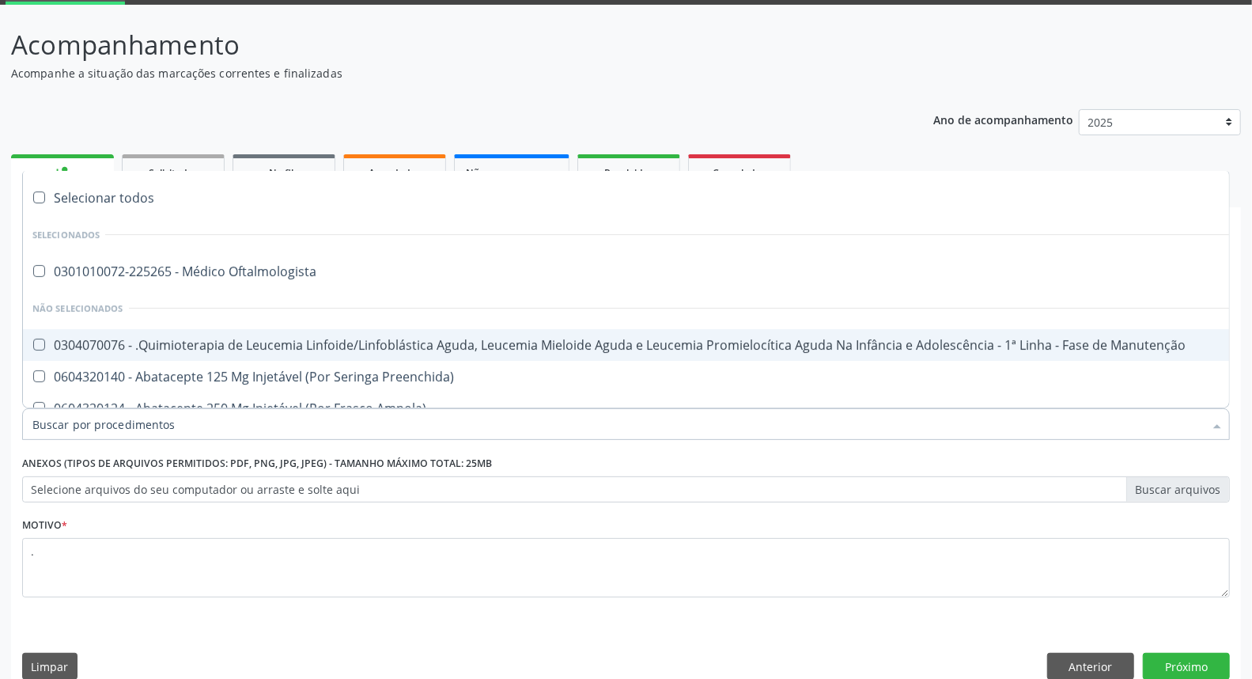
scroll to position [104, 0]
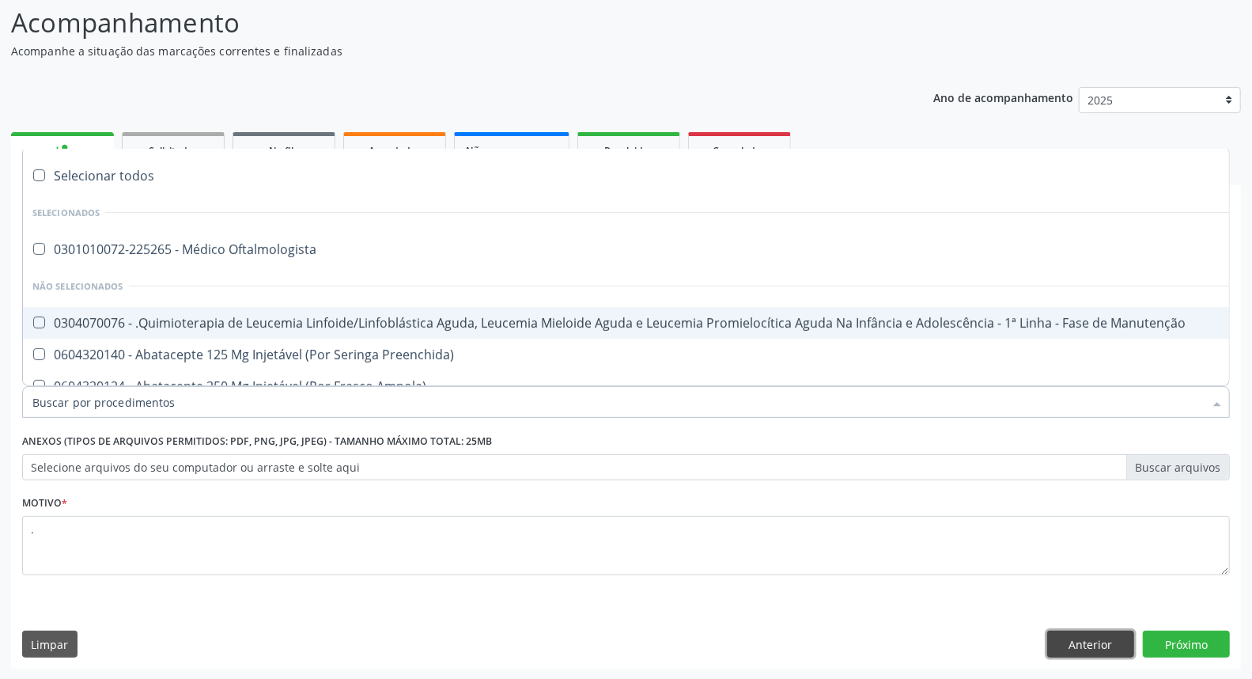
click at [1096, 639] on button "Anterior" at bounding box center [1090, 643] width 87 height 27
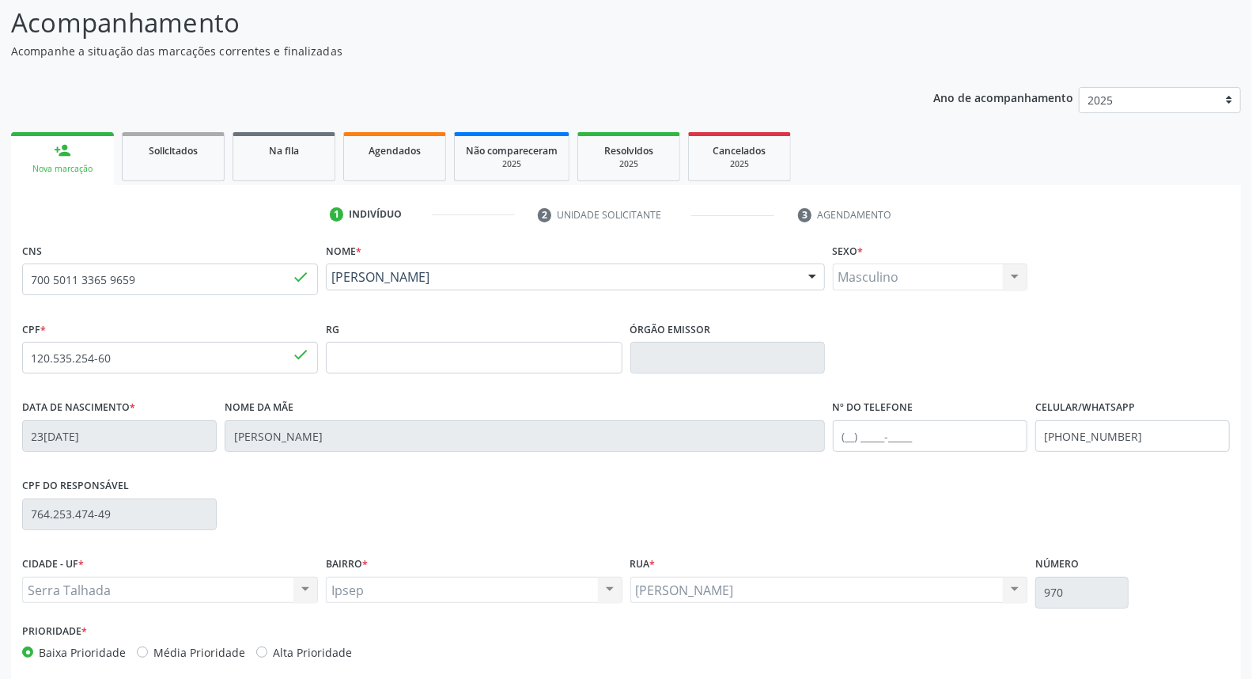
click at [65, 136] on link "person_add Nova marcação" at bounding box center [62, 158] width 103 height 53
click at [70, 153] on div "person_add" at bounding box center [62, 150] width 17 height 17
drag, startPoint x: 191, startPoint y: 283, endPoint x: 6, endPoint y: 263, distance: 186.1
click at [9, 265] on div "Acompanhamento Acompanhe a situação das marcações correntes e finalizadas Relat…" at bounding box center [626, 368] width 1252 height 770
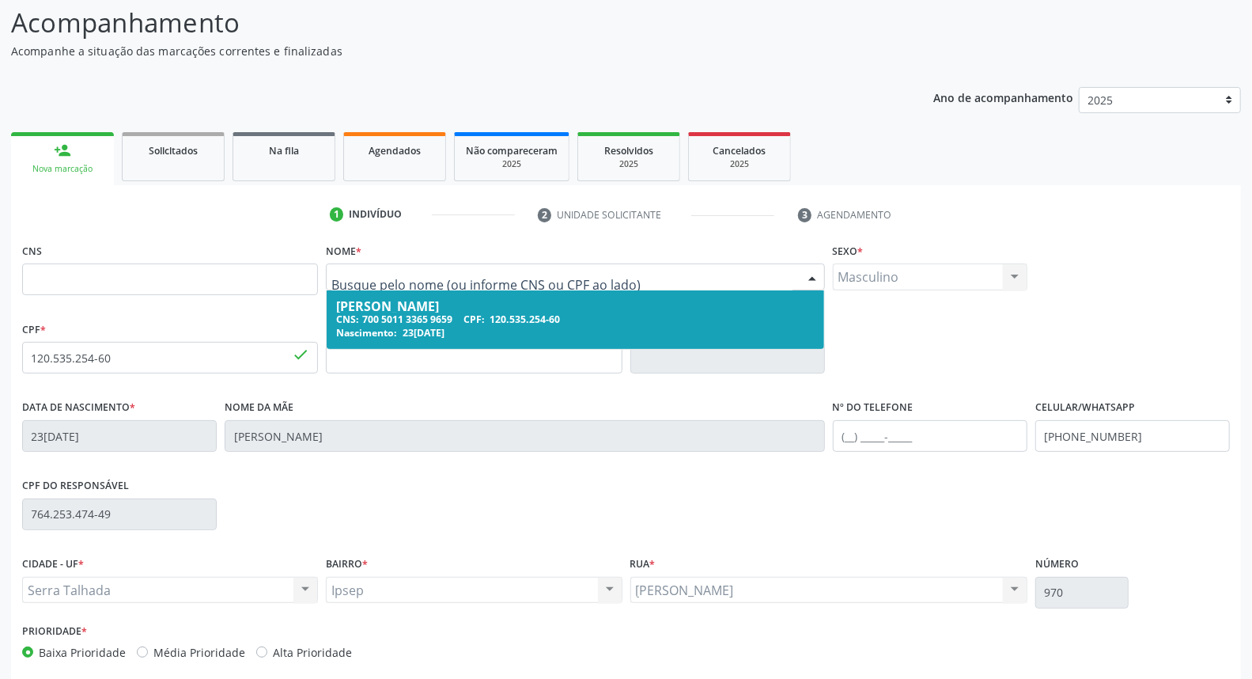
drag, startPoint x: 519, startPoint y: 280, endPoint x: 372, endPoint y: 262, distance: 147.4
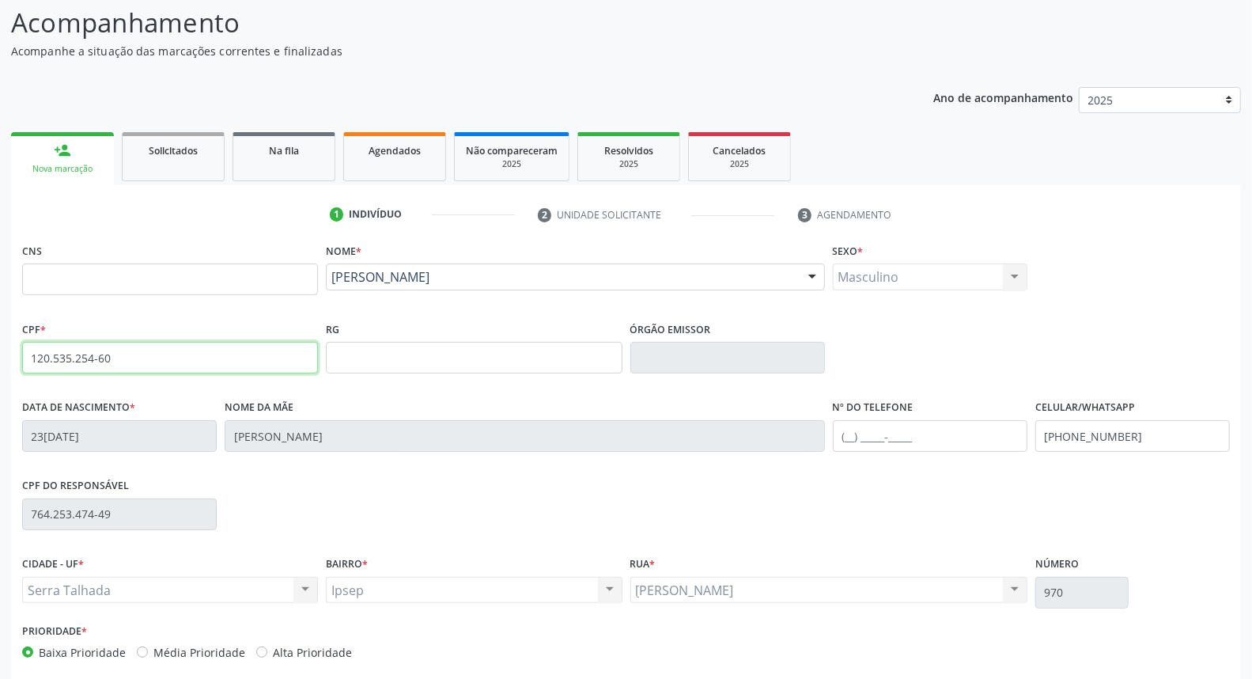
drag, startPoint x: 135, startPoint y: 357, endPoint x: 0, endPoint y: 341, distance: 136.2
click at [0, 350] on div "Acompanhamento Acompanhe a situação das marcações correntes e finalizadas Relat…" at bounding box center [626, 368] width 1252 height 770
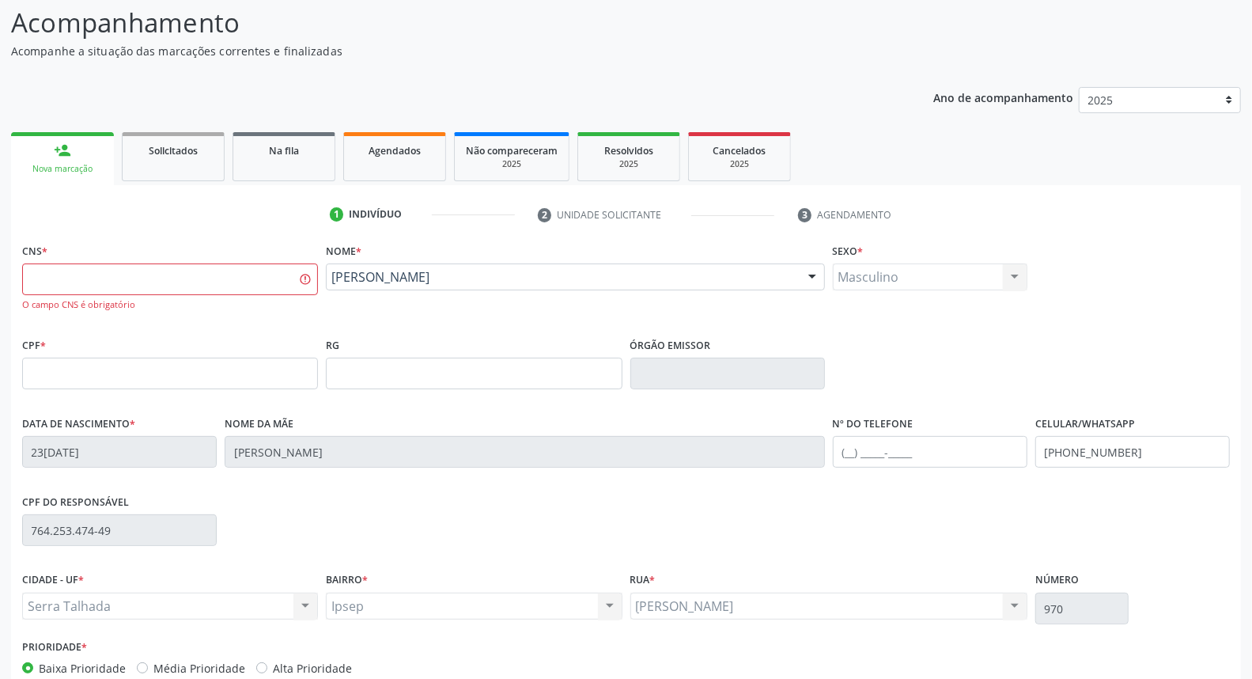
click at [69, 163] on div "Nova marcação" at bounding box center [62, 169] width 81 height 12
drag, startPoint x: 447, startPoint y: 298, endPoint x: 439, endPoint y: 279, distance: 20.6
click at [430, 301] on div "Nome * [PERSON_NAME] [PERSON_NAME] CNS: 700 5011 3365 9659 CPF: 120.535.254-60 …" at bounding box center [575, 286] width 506 height 94
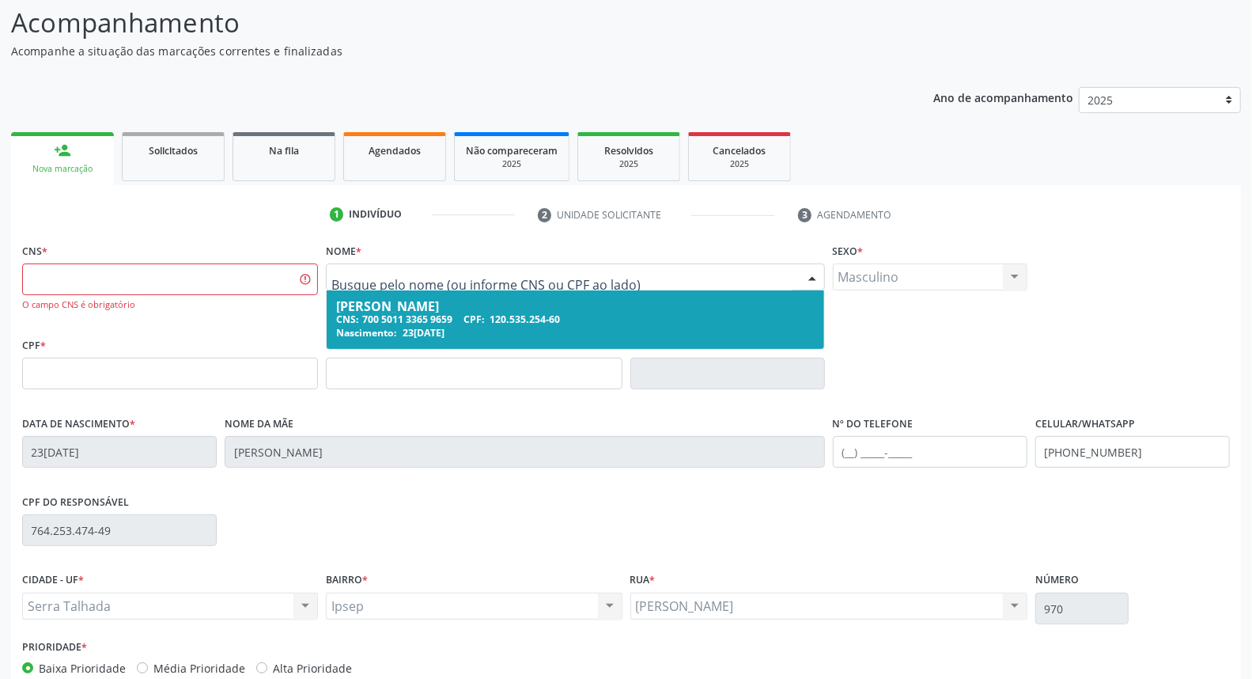
drag, startPoint x: 486, startPoint y: 270, endPoint x: 408, endPoint y: 301, distance: 84.1
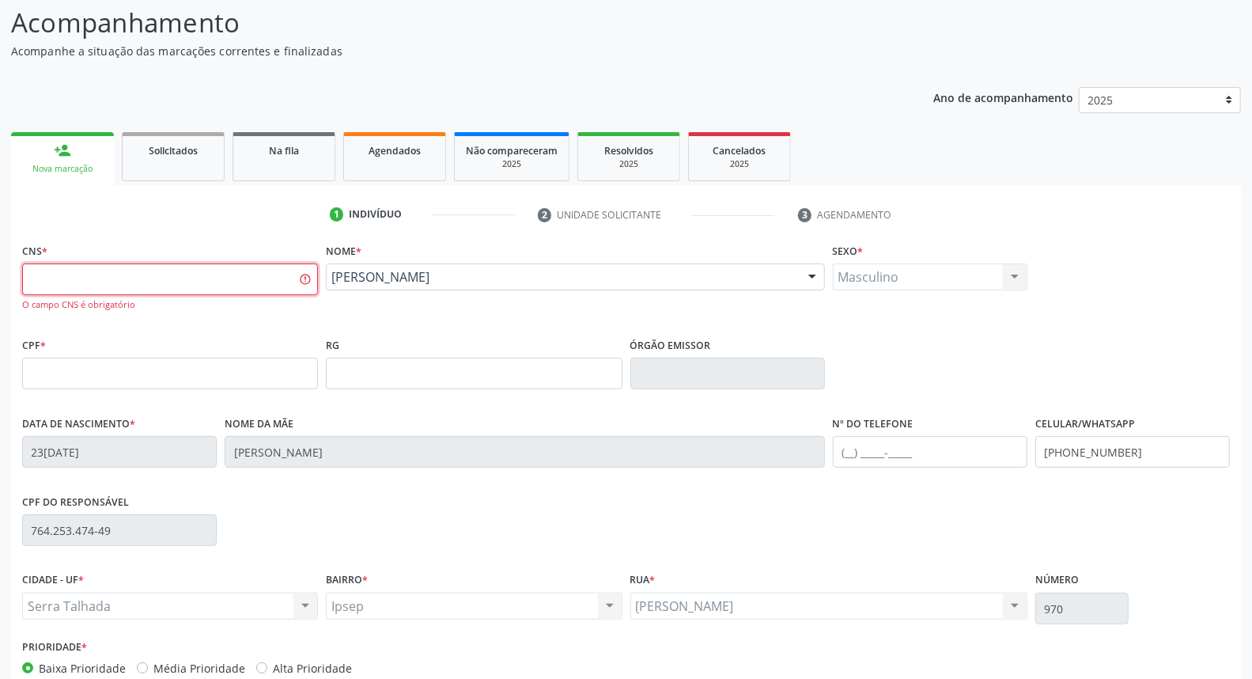
click at [232, 285] on input "text" at bounding box center [170, 279] width 296 height 32
click at [64, 367] on input "text" at bounding box center [170, 373] width 296 height 32
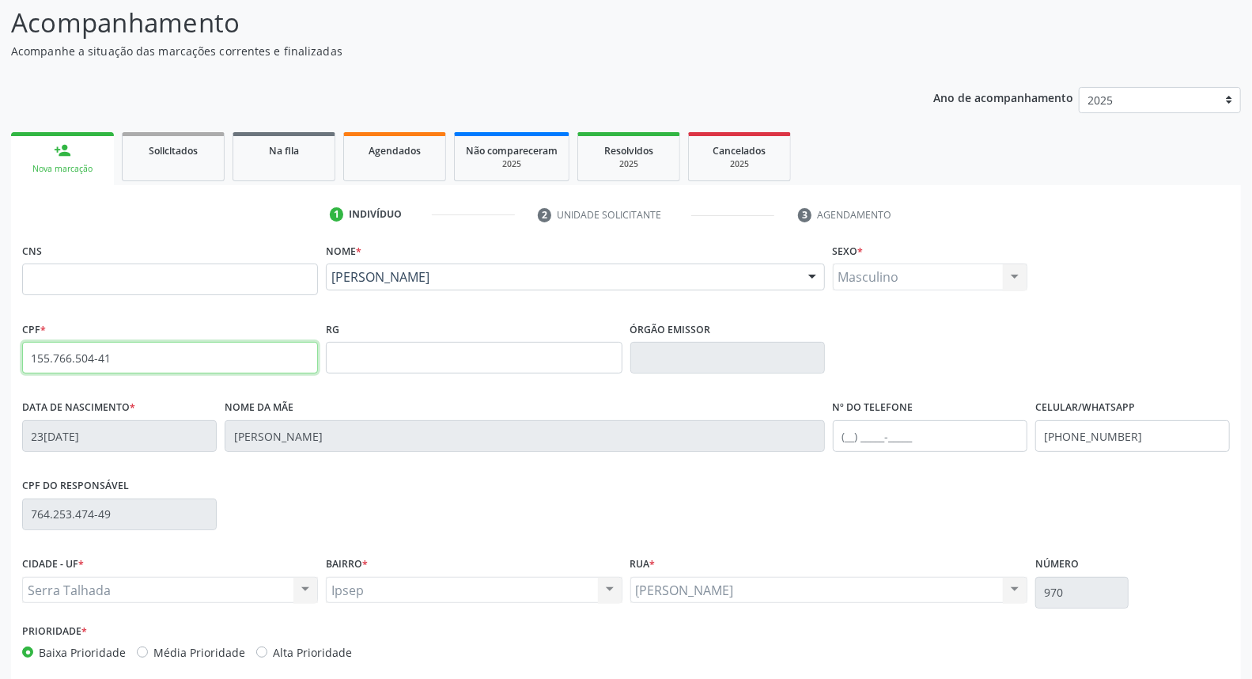
type input "155.766.504-41"
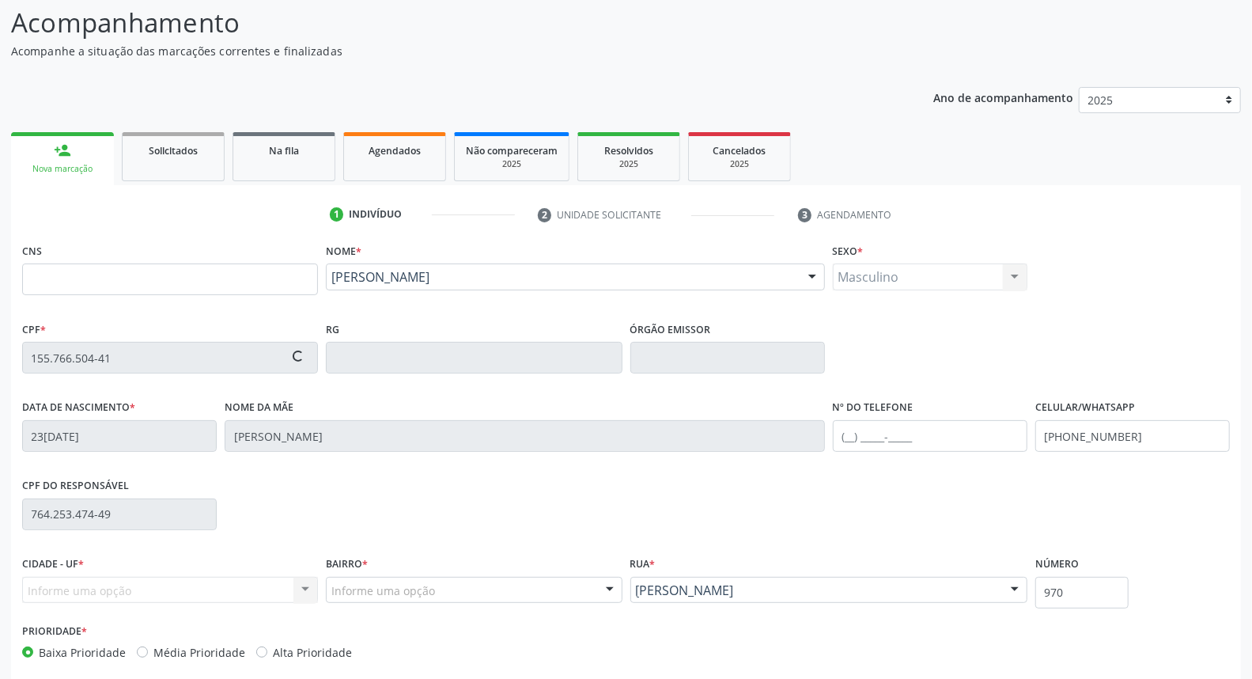
type input "898 0039 4893 0122"
type input "[DATE]"
type input "Iraneide Candito da Silvs"
type input "[PHONE_NUMBER]"
type input "2769"
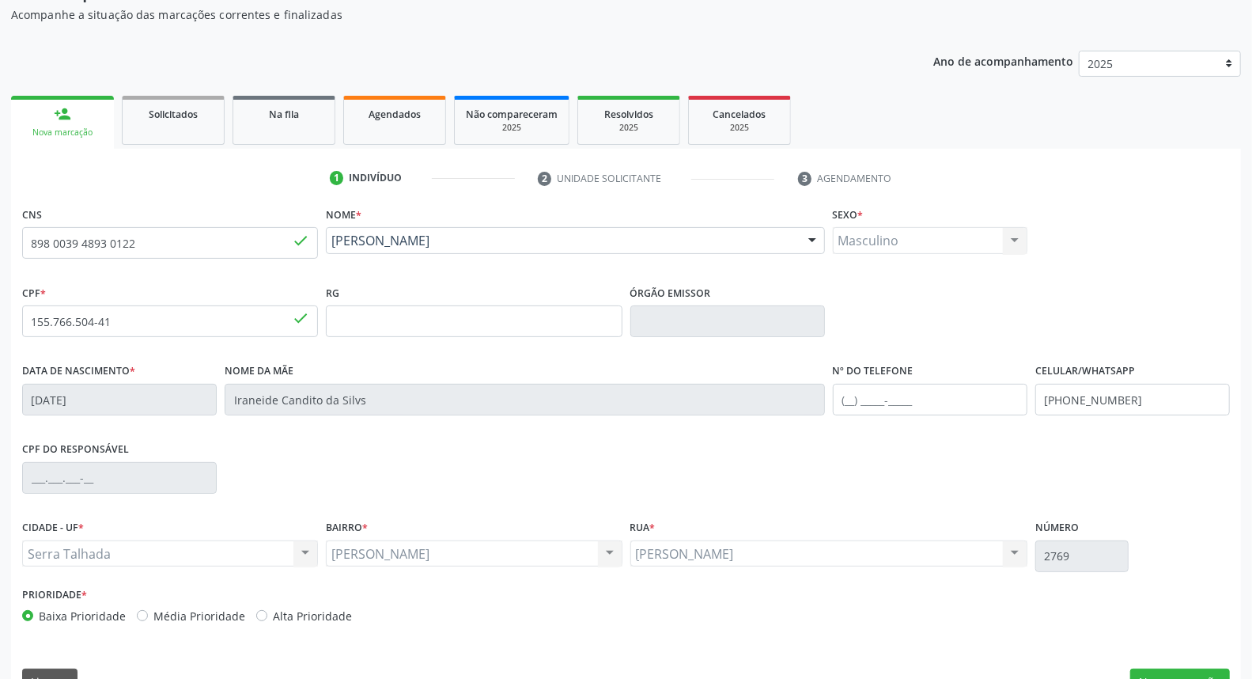
scroll to position [177, 0]
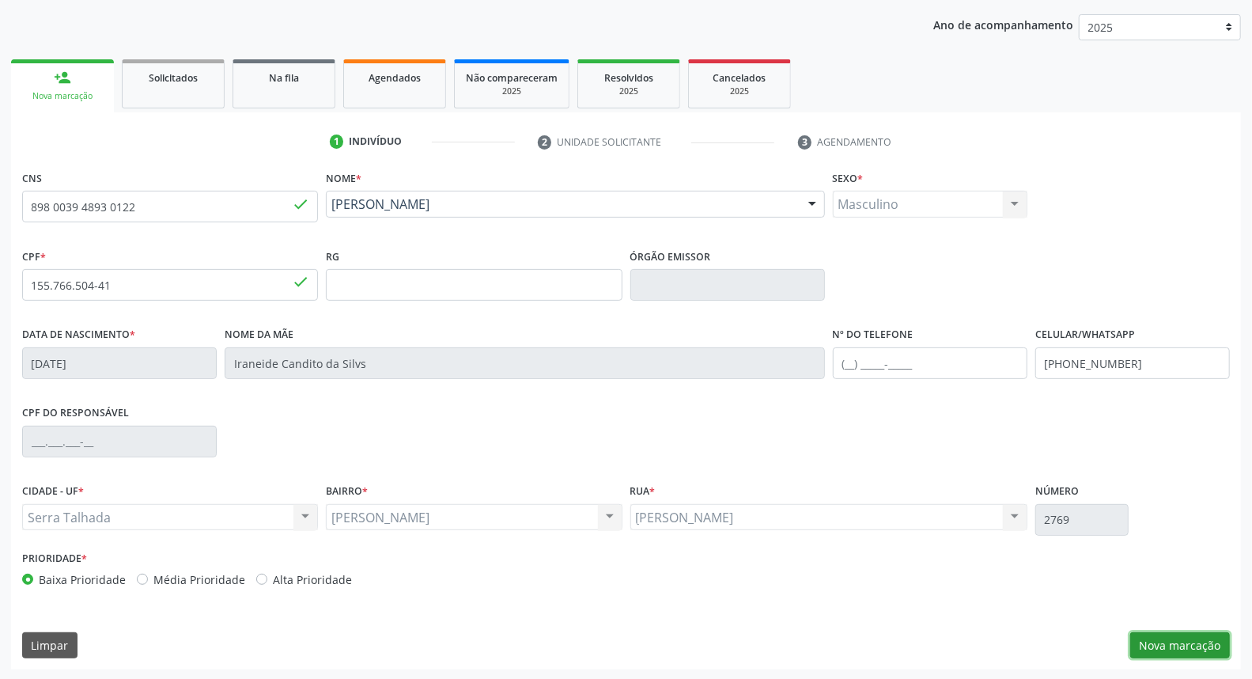
click at [1166, 638] on button "Nova marcação" at bounding box center [1180, 645] width 100 height 27
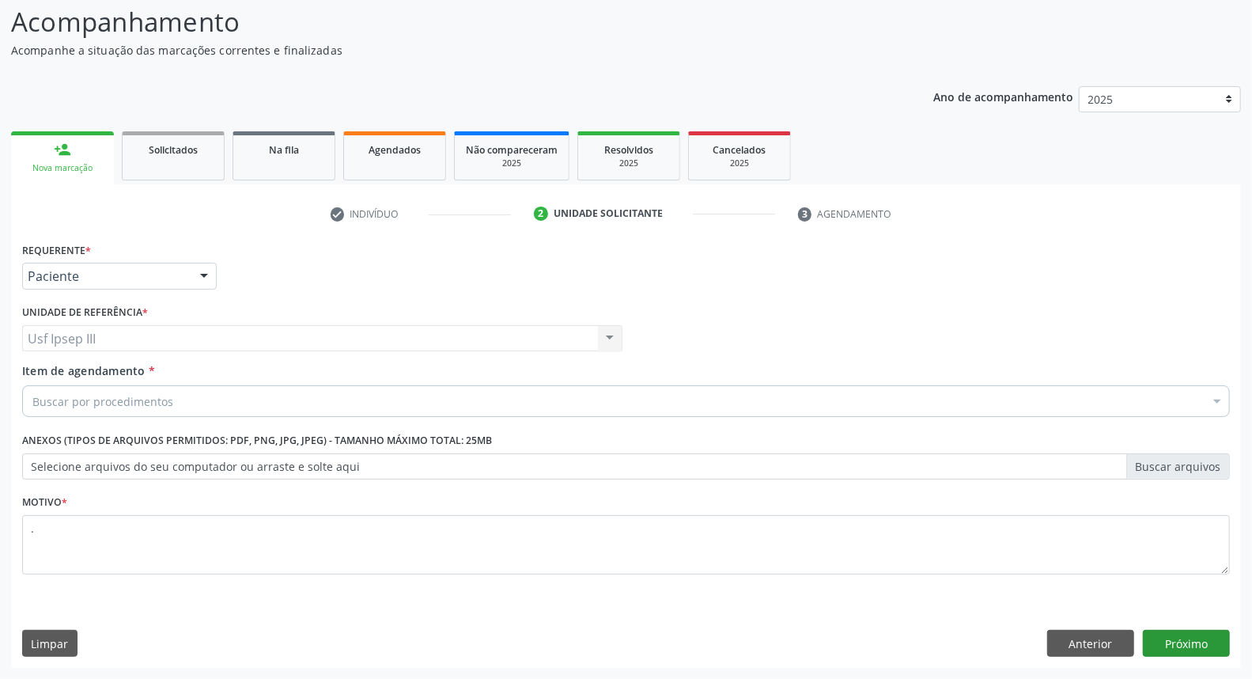
scroll to position [104, 0]
click at [267, 392] on div "Buscar por procedimentos" at bounding box center [626, 402] width 1208 height 32
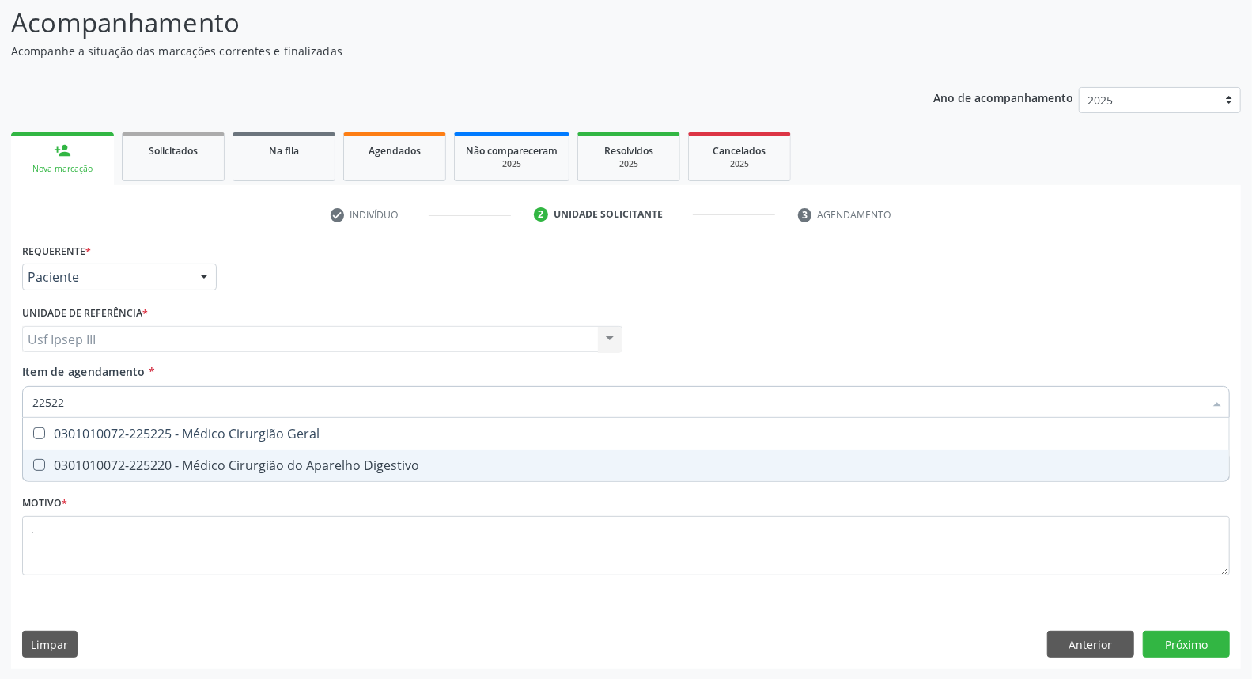
type input "225225"
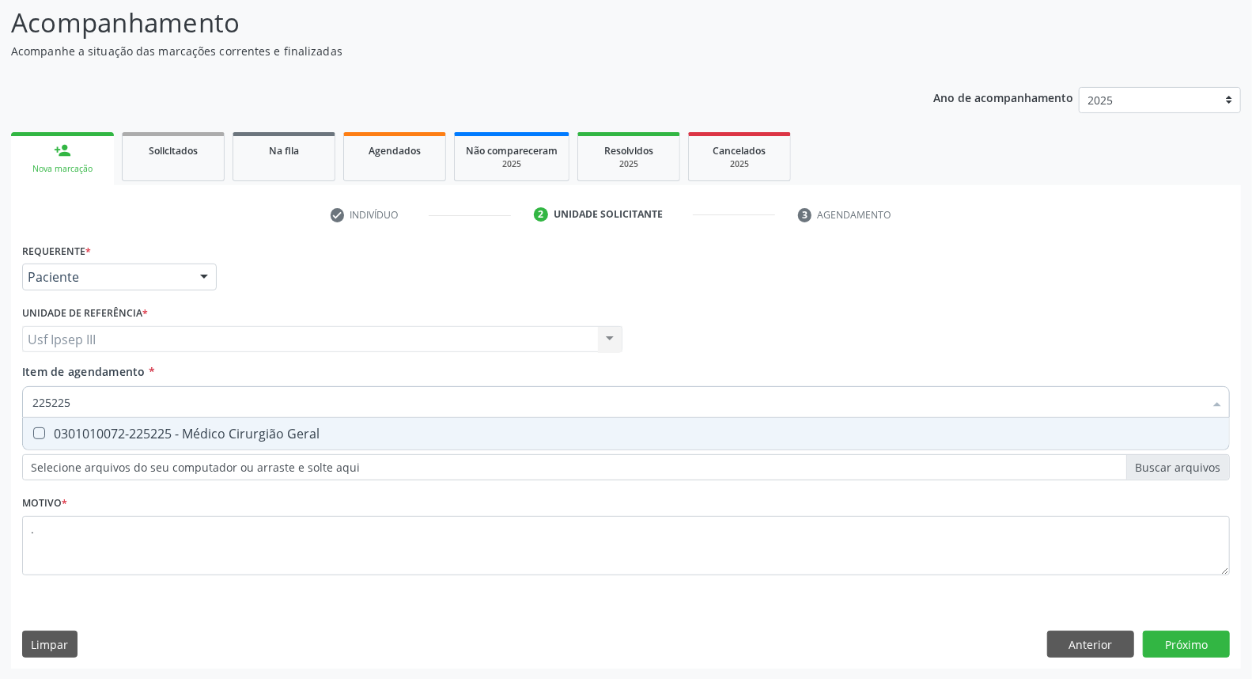
click at [366, 437] on div "0301010072-225225 - Médico Cirurgião Geral" at bounding box center [625, 433] width 1187 height 13
checkbox Geral "true"
click at [1169, 638] on div "Requerente * Paciente Médico(a) Enfermeiro(a) Paciente Nenhum resultado encontr…" at bounding box center [626, 453] width 1230 height 429
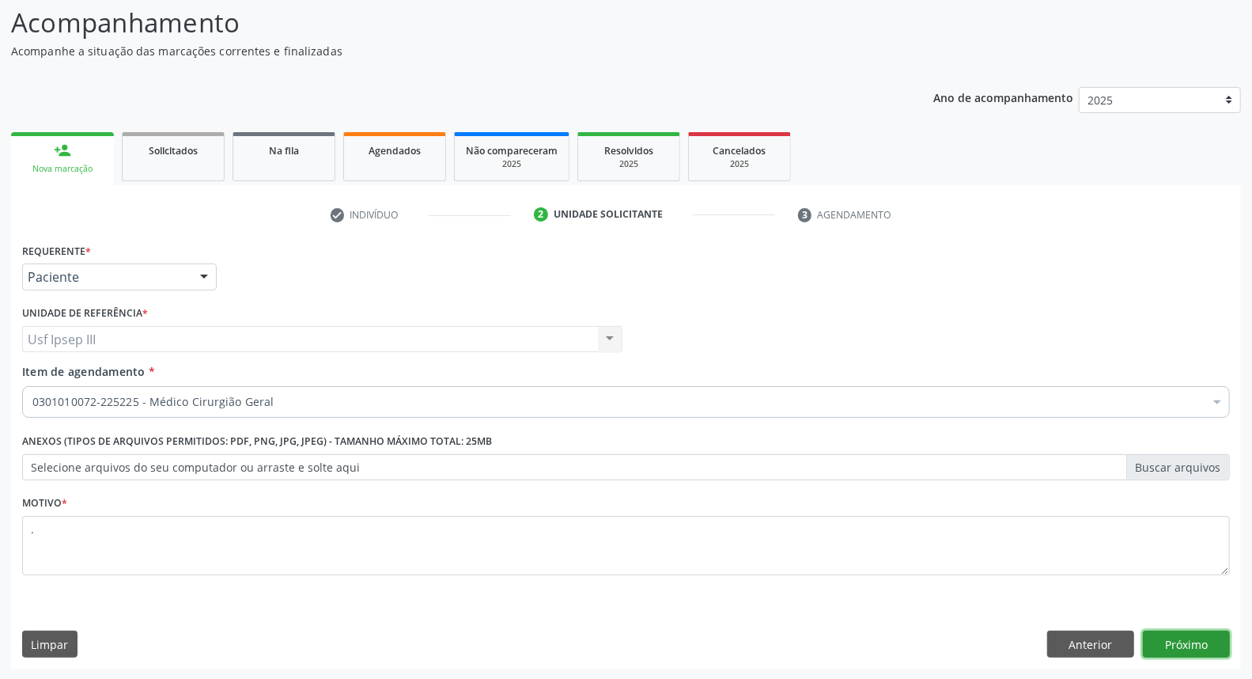
click at [1169, 637] on button "Próximo" at bounding box center [1186, 643] width 87 height 27
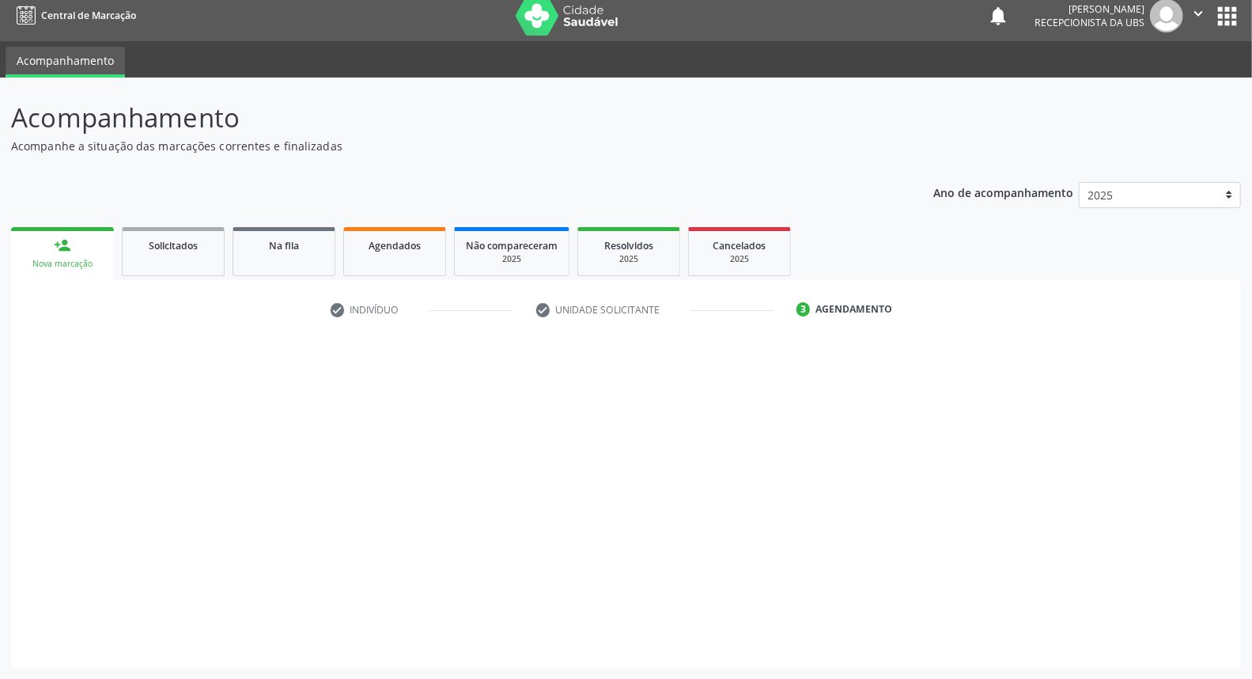
scroll to position [9, 0]
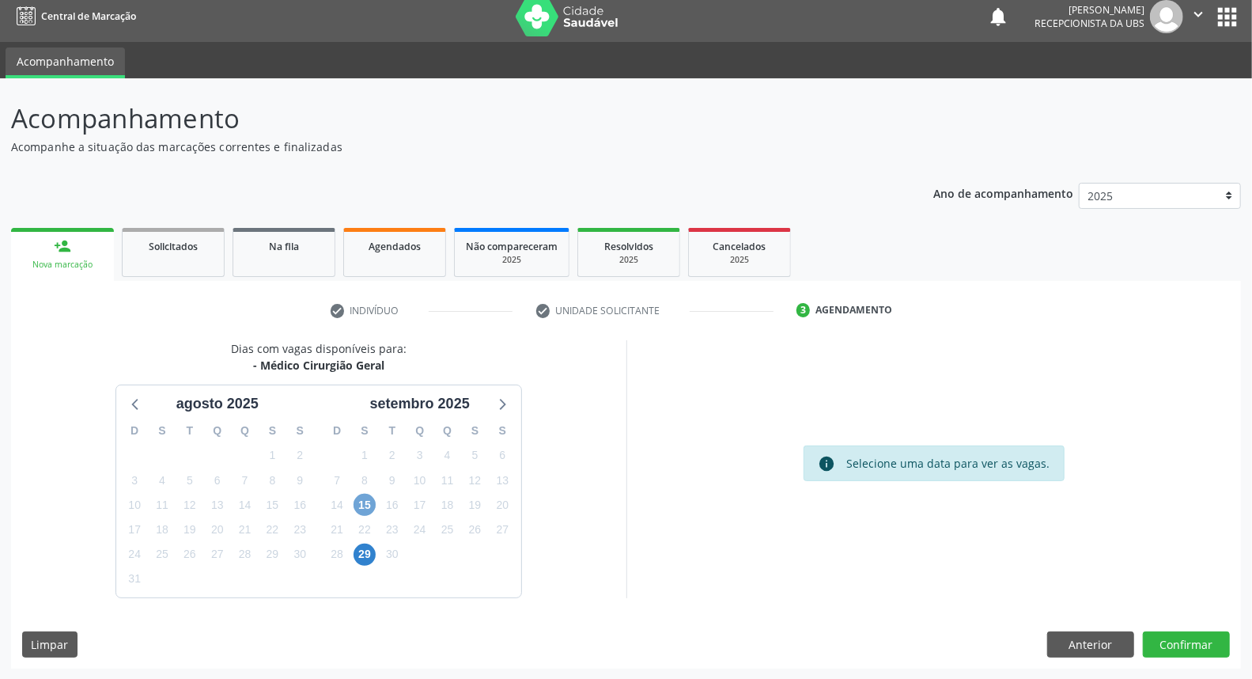
click at [366, 506] on span "15" at bounding box center [364, 504] width 22 height 22
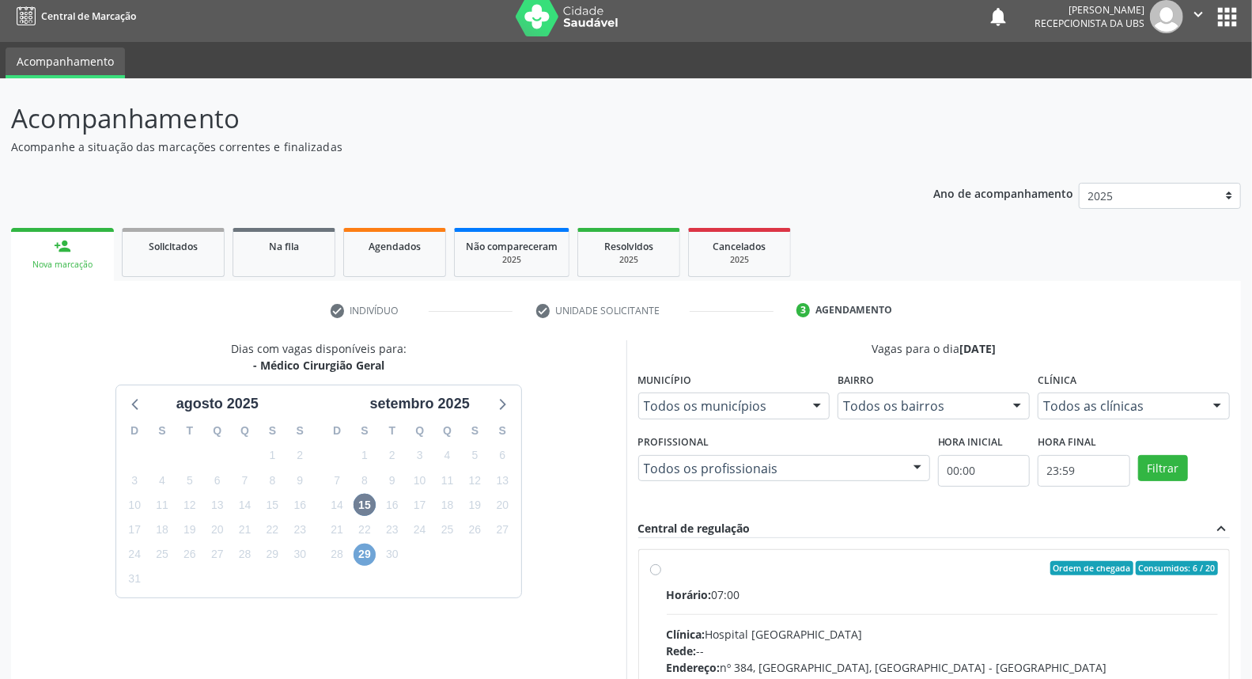
click at [367, 550] on span "29" at bounding box center [364, 554] width 22 height 22
click at [661, 575] on input "Ordem de chegada Consumidos: 2 / 20 Horário: 08:30 Clínica: Policlinica Municip…" at bounding box center [655, 568] width 11 height 14
radio input "true"
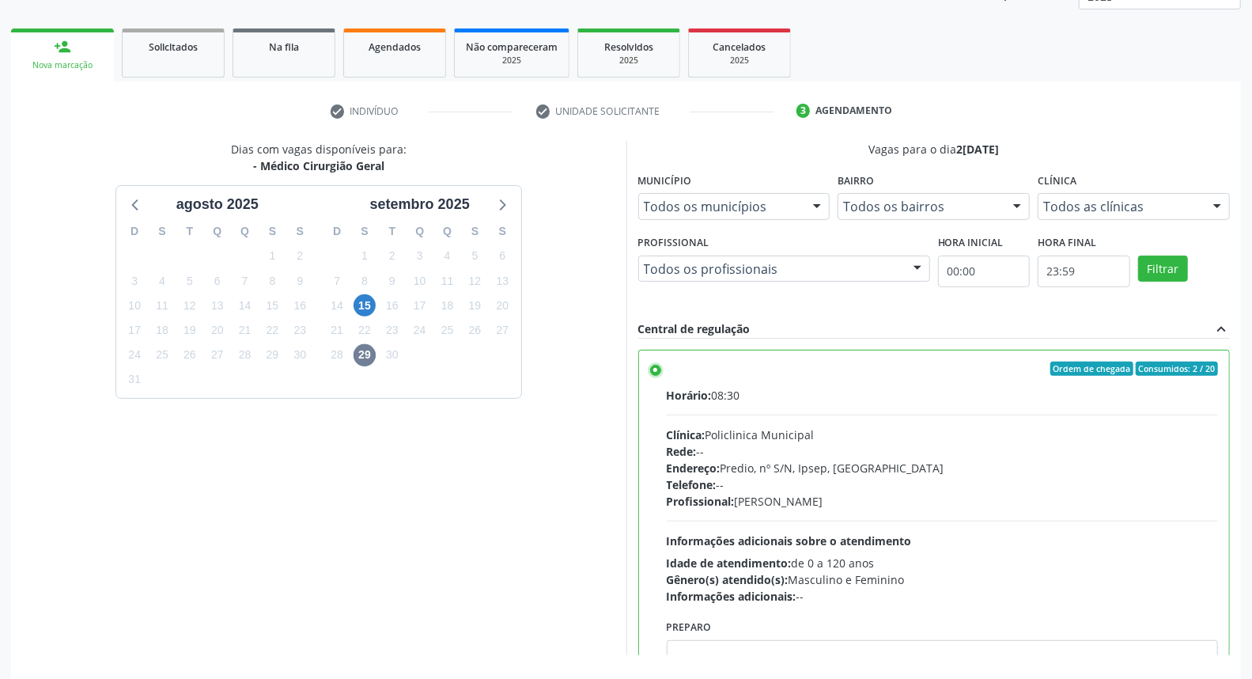
scroll to position [265, 0]
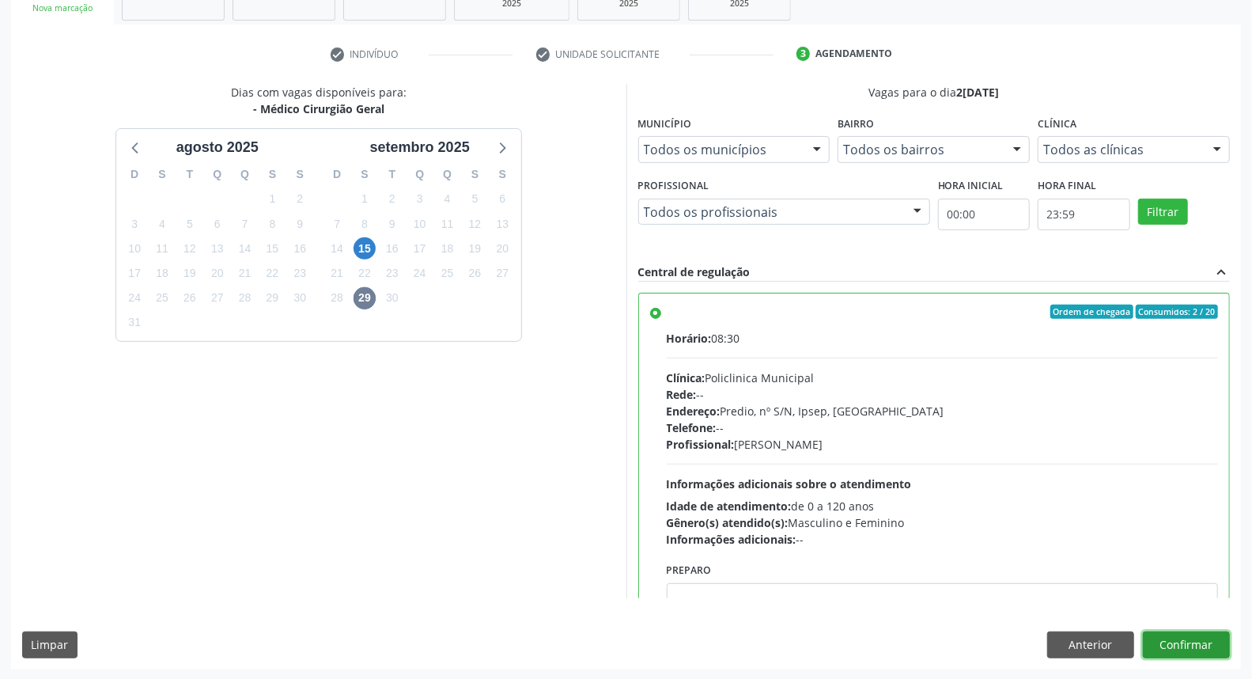
click at [1174, 645] on button "Confirmar" at bounding box center [1186, 644] width 87 height 27
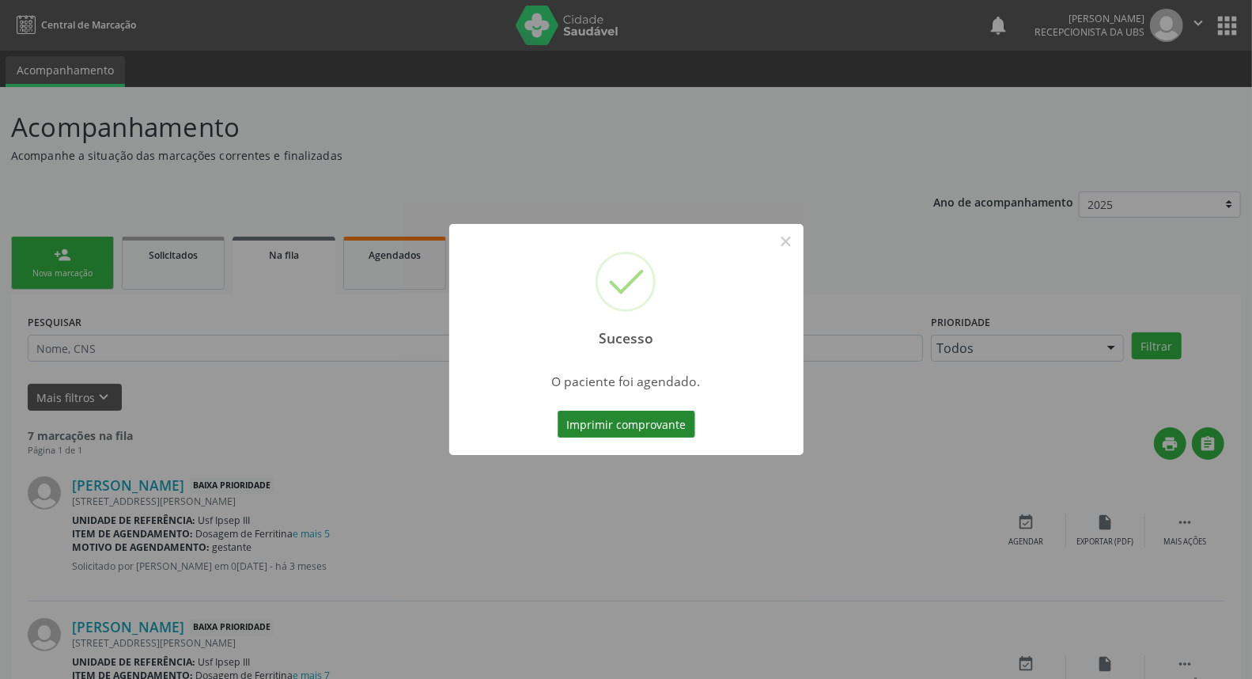
click at [643, 433] on button "Imprimir comprovante" at bounding box center [627, 423] width 138 height 27
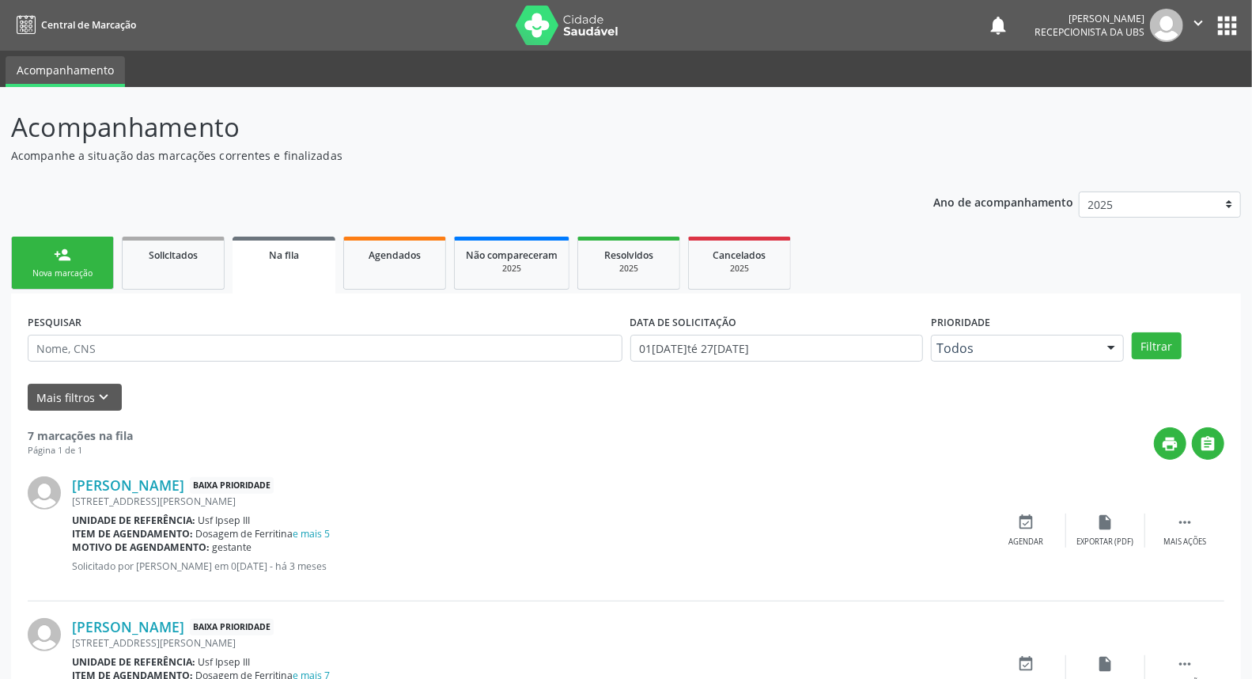
click at [74, 249] on link "person_add Nova marcação" at bounding box center [62, 262] width 103 height 53
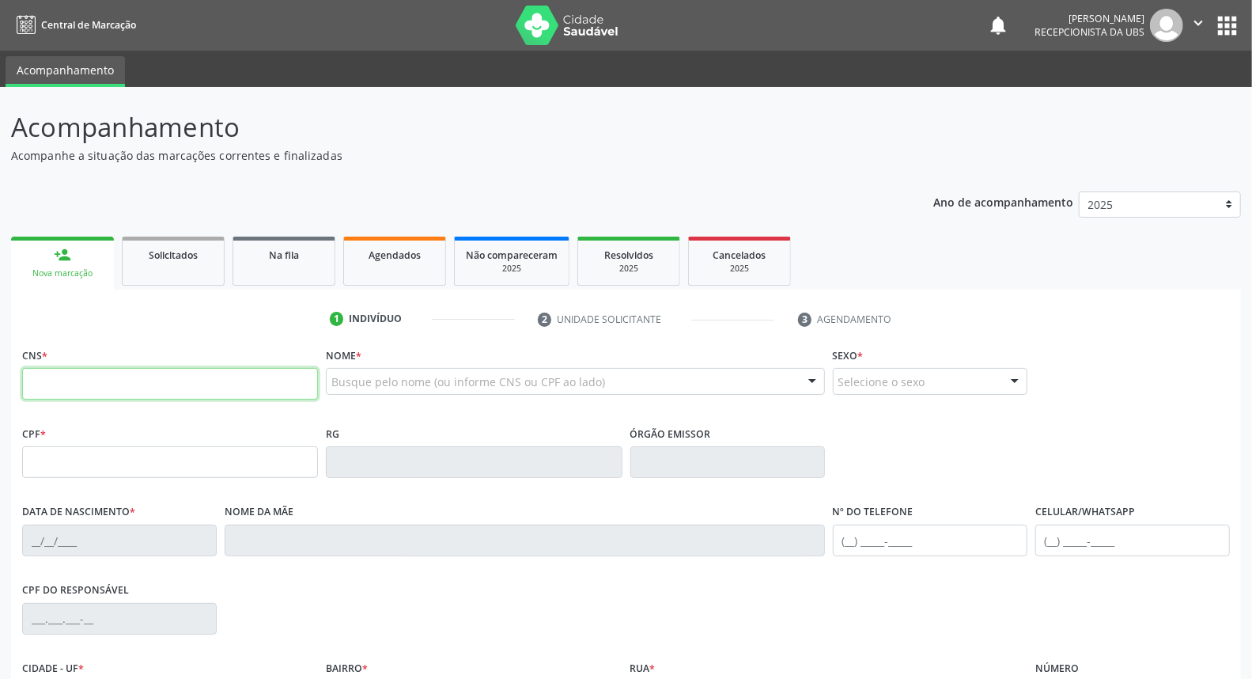
click at [225, 373] on input "text" at bounding box center [170, 384] width 296 height 32
type input "706 8022 2960 3228"
type input "29[DATE]"
type input "[PERSON_NAME]"
type input "[PHONE_NUMBER]"
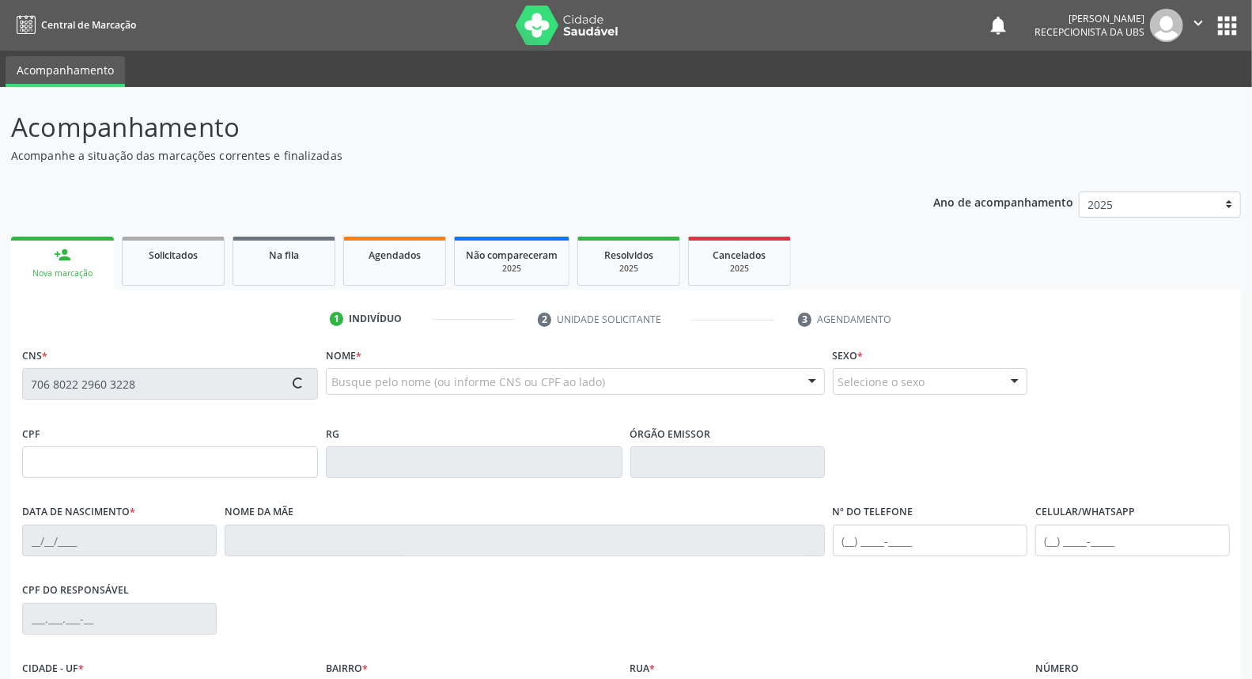
type input "094.687.854-40"
type input "229"
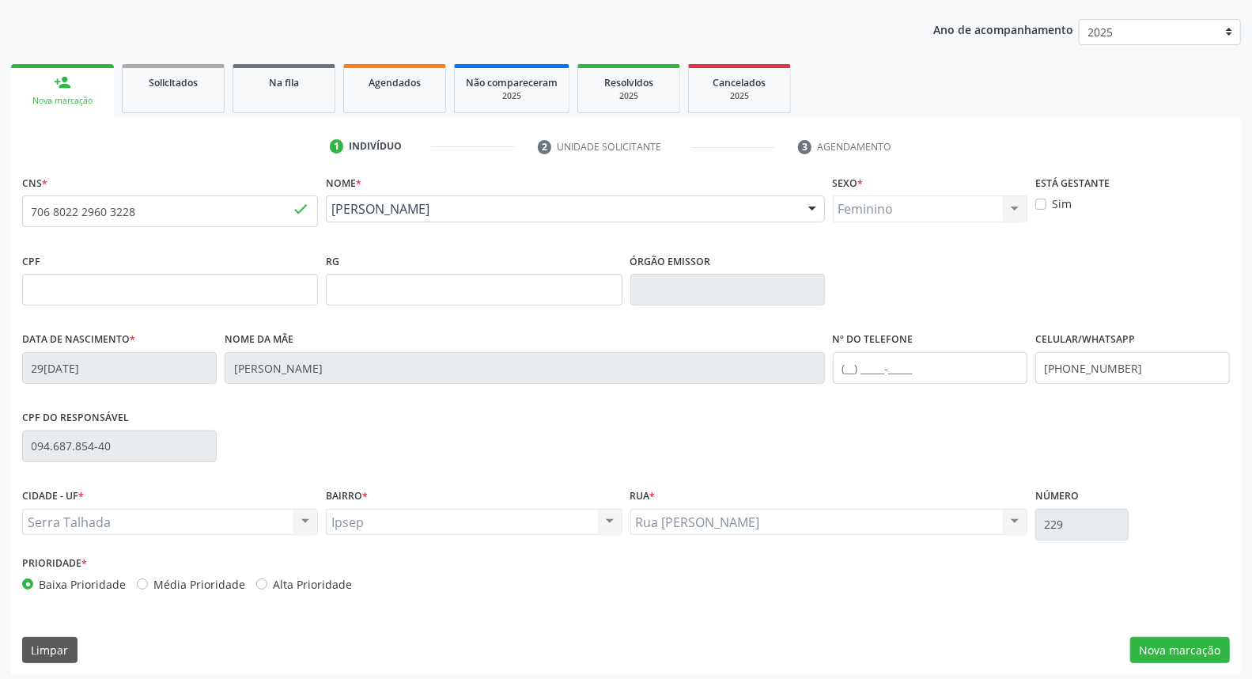
scroll to position [177, 0]
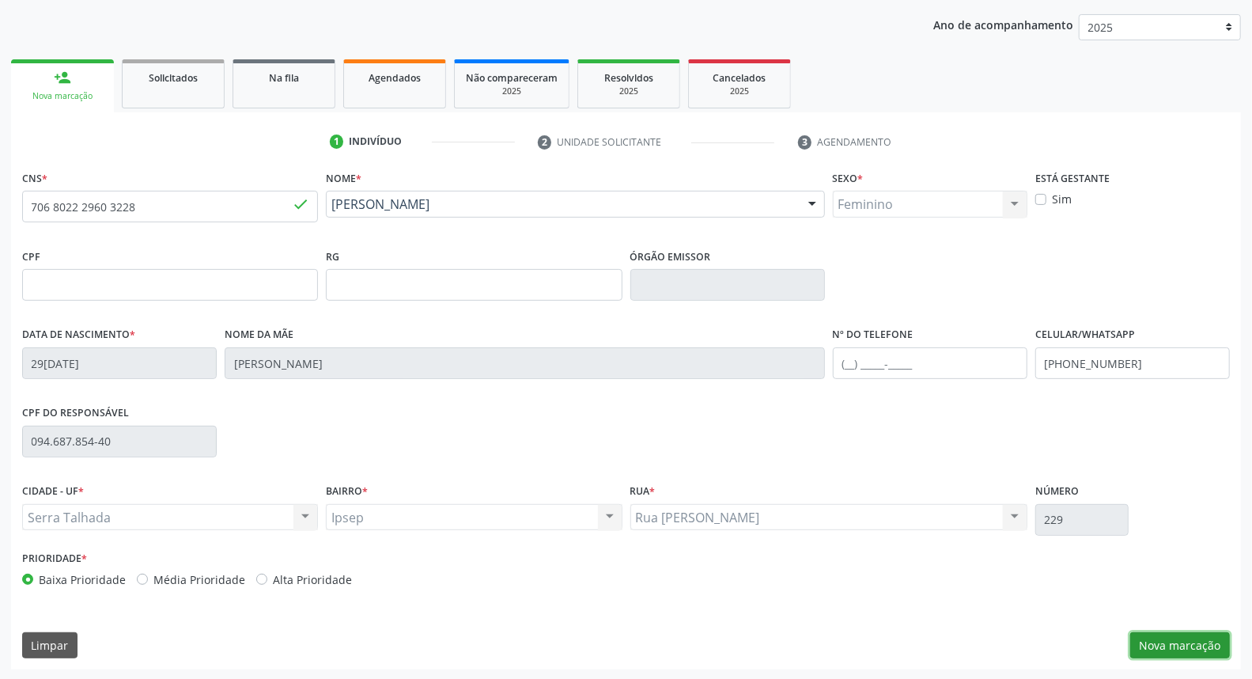
click at [1166, 643] on button "Nova marcação" at bounding box center [1180, 645] width 100 height 27
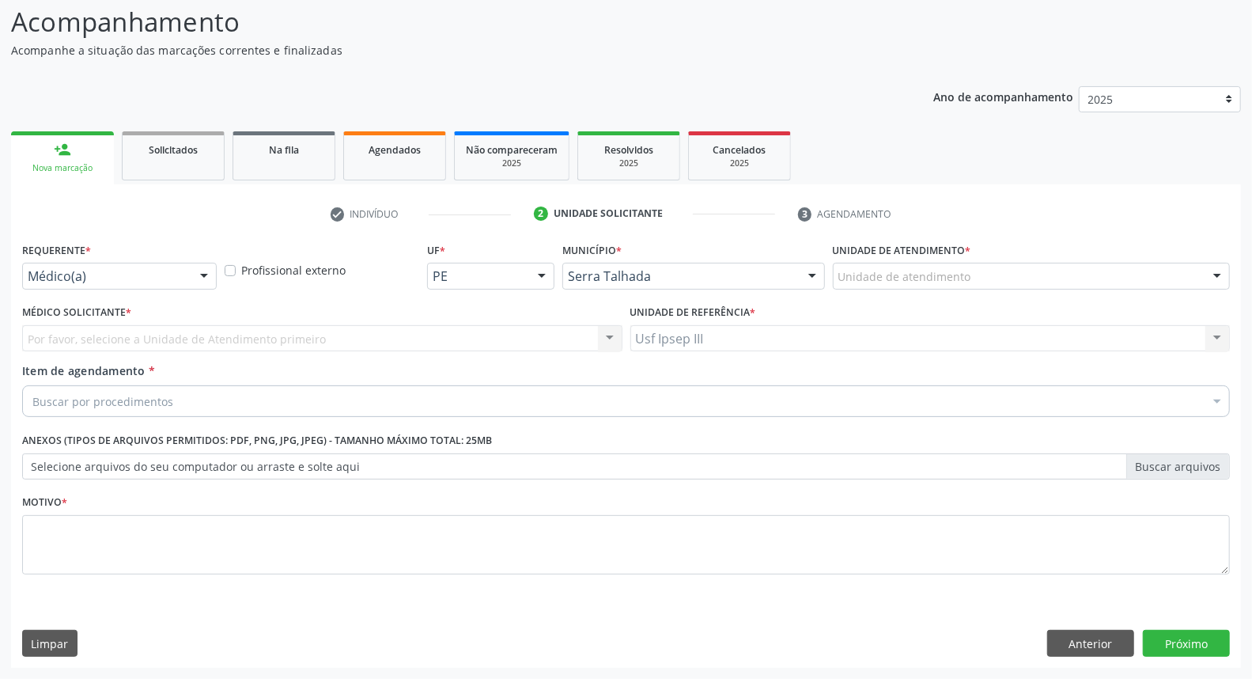
scroll to position [104, 0]
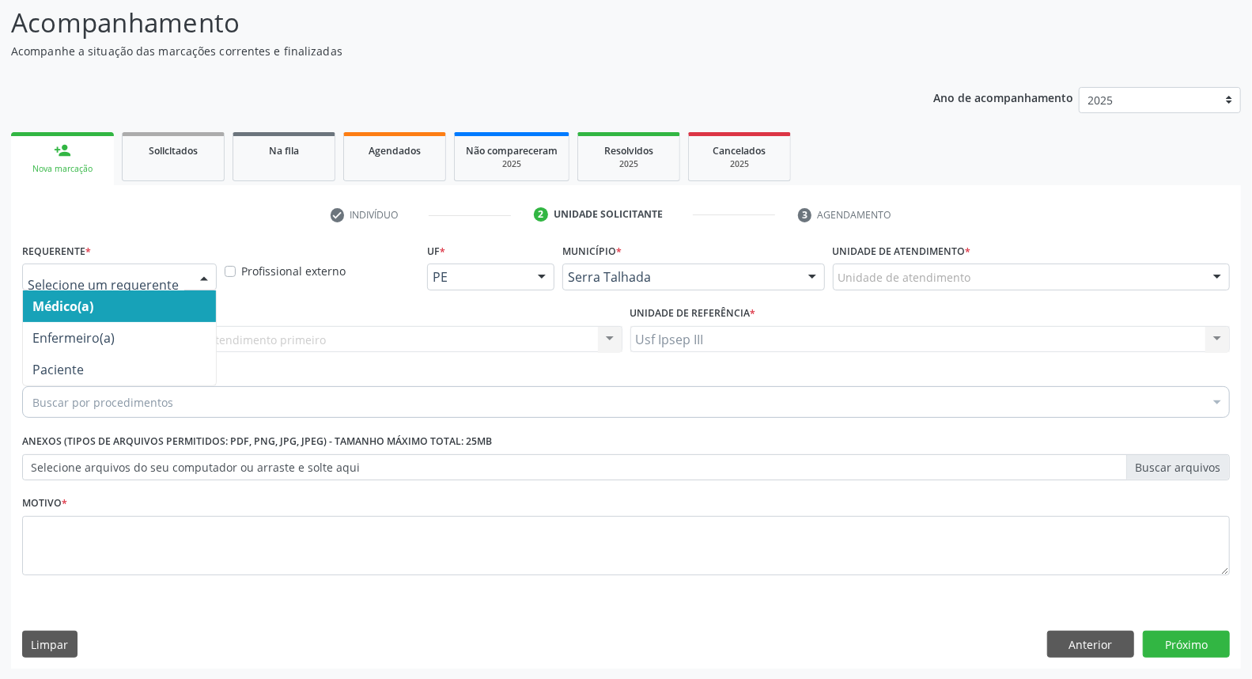
click at [200, 277] on div at bounding box center [204, 277] width 24 height 27
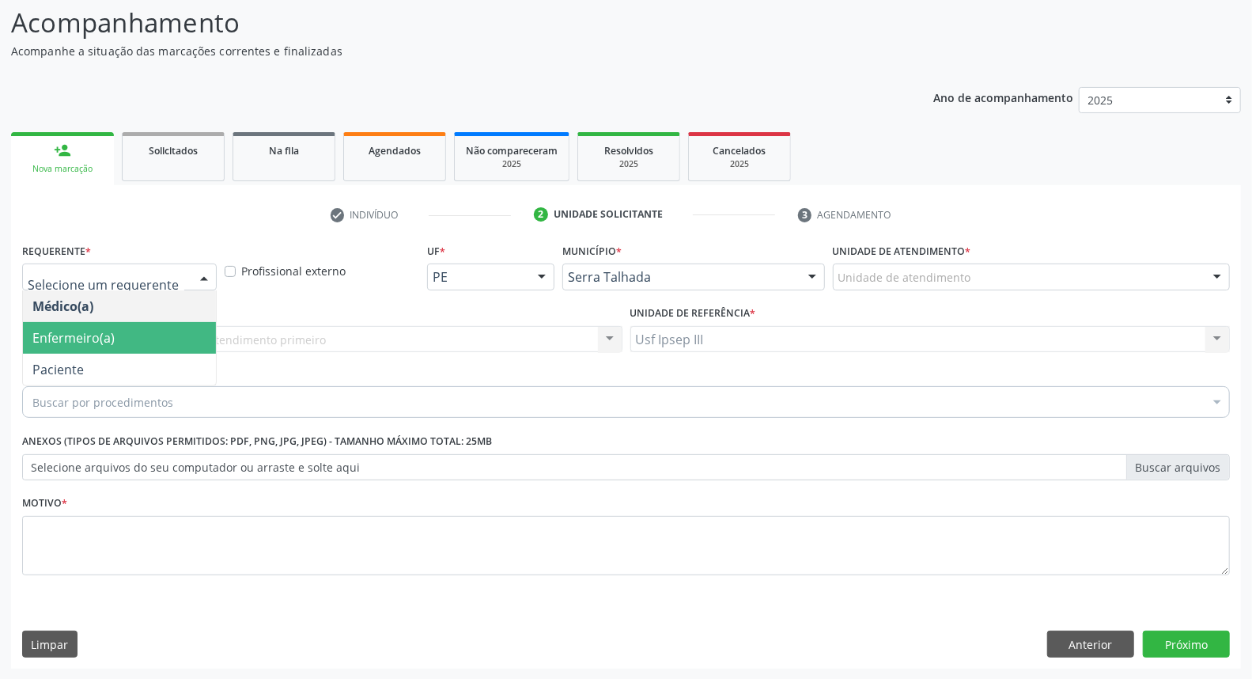
click at [206, 350] on span "Enfermeiro(a)" at bounding box center [119, 338] width 193 height 32
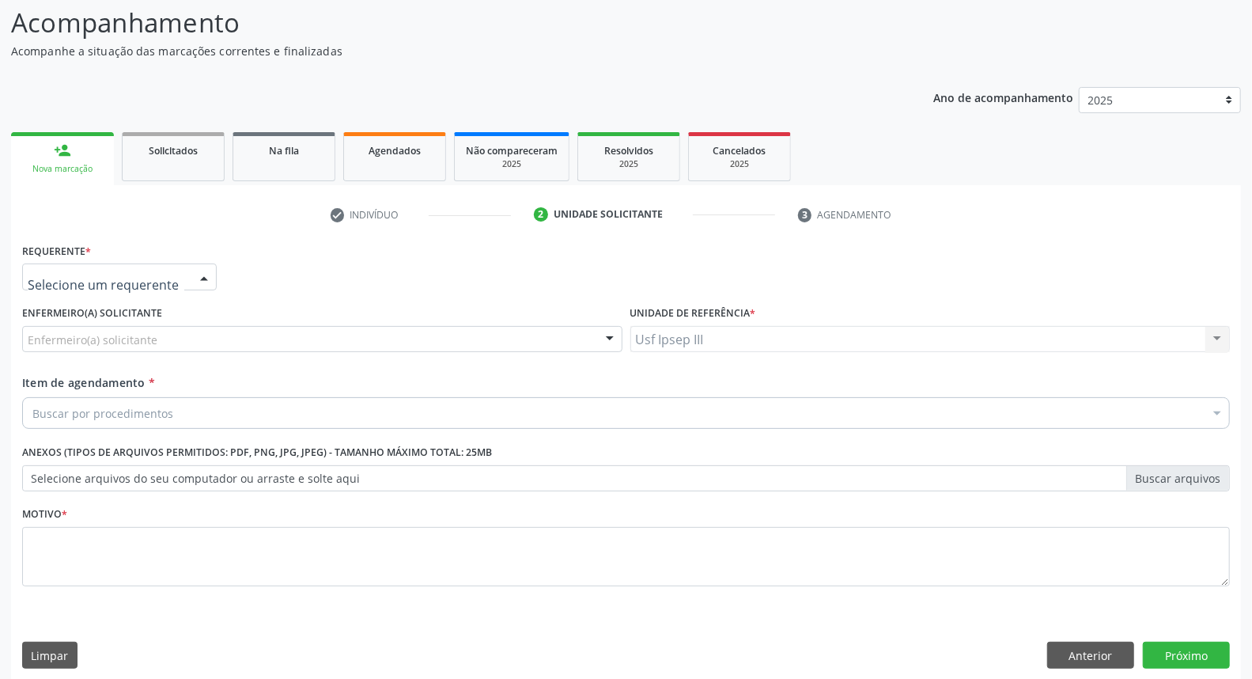
click at [202, 277] on div at bounding box center [204, 277] width 24 height 27
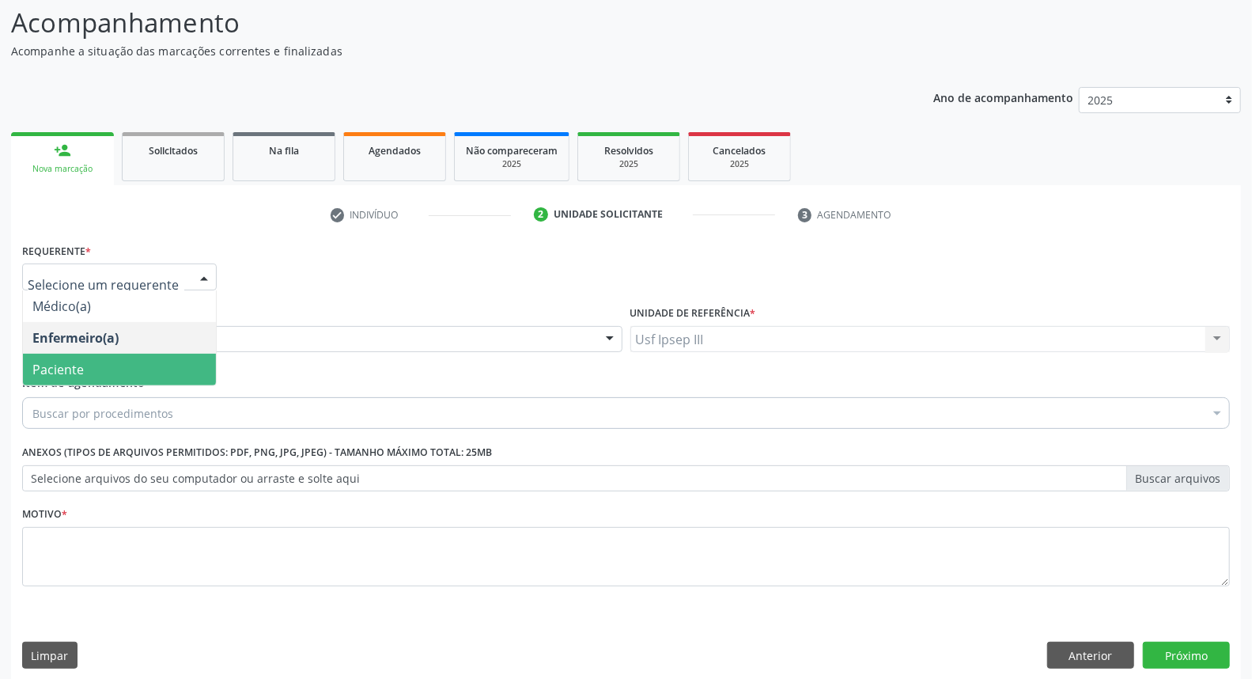
click at [192, 359] on span "Paciente" at bounding box center [119, 369] width 193 height 32
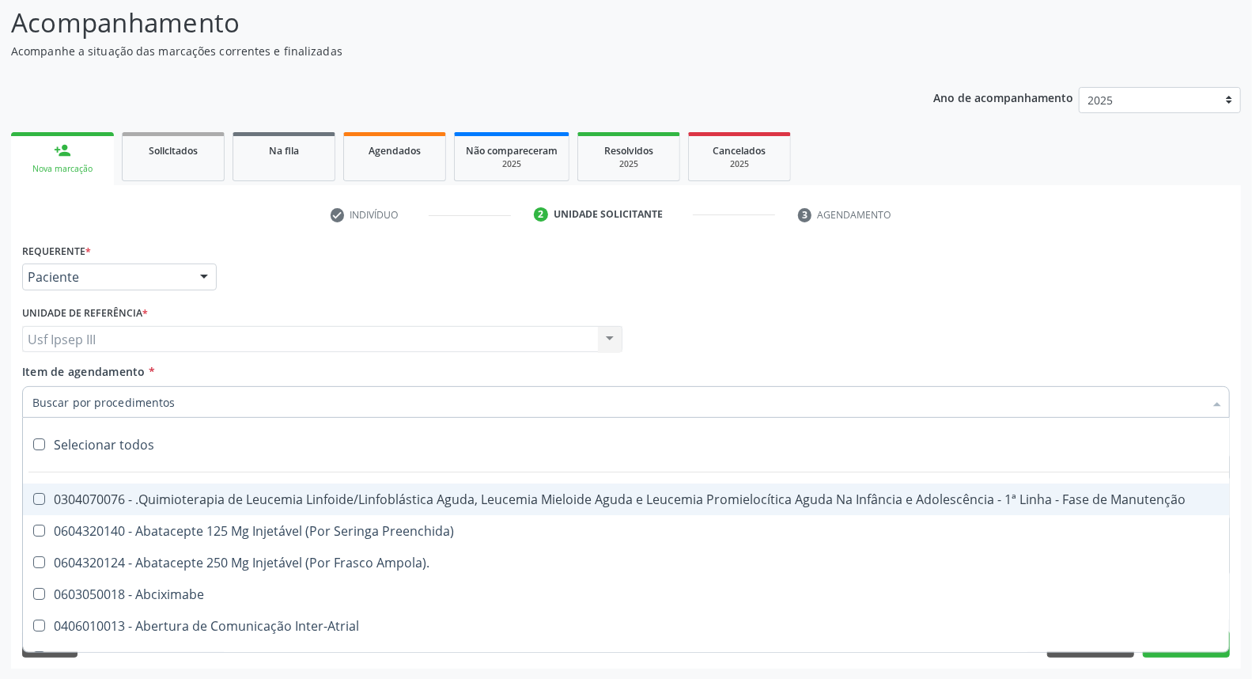
click at [210, 401] on div at bounding box center [626, 402] width 1208 height 32
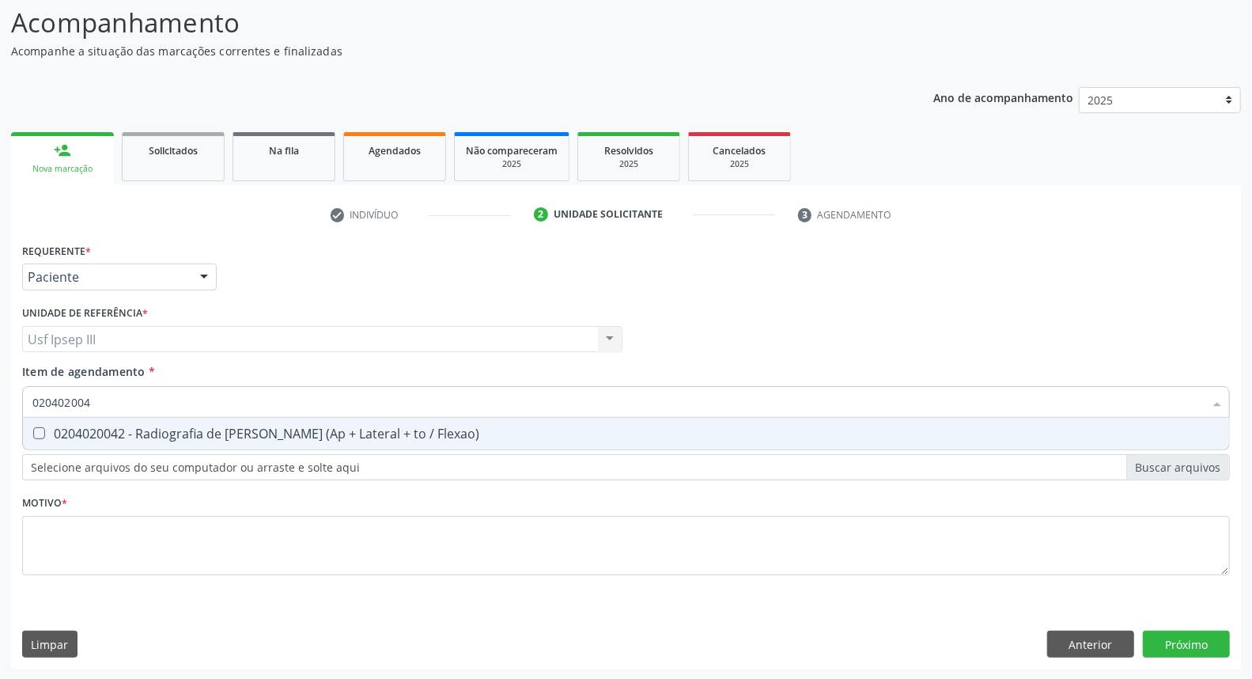
type input "0204020042"
click at [243, 432] on div "0204020042 - Radiografia de [PERSON_NAME] (Ap + Lateral + to / Flexao)" at bounding box center [625, 433] width 1187 height 13
checkbox Flexao\) "true"
type input "0204020042"
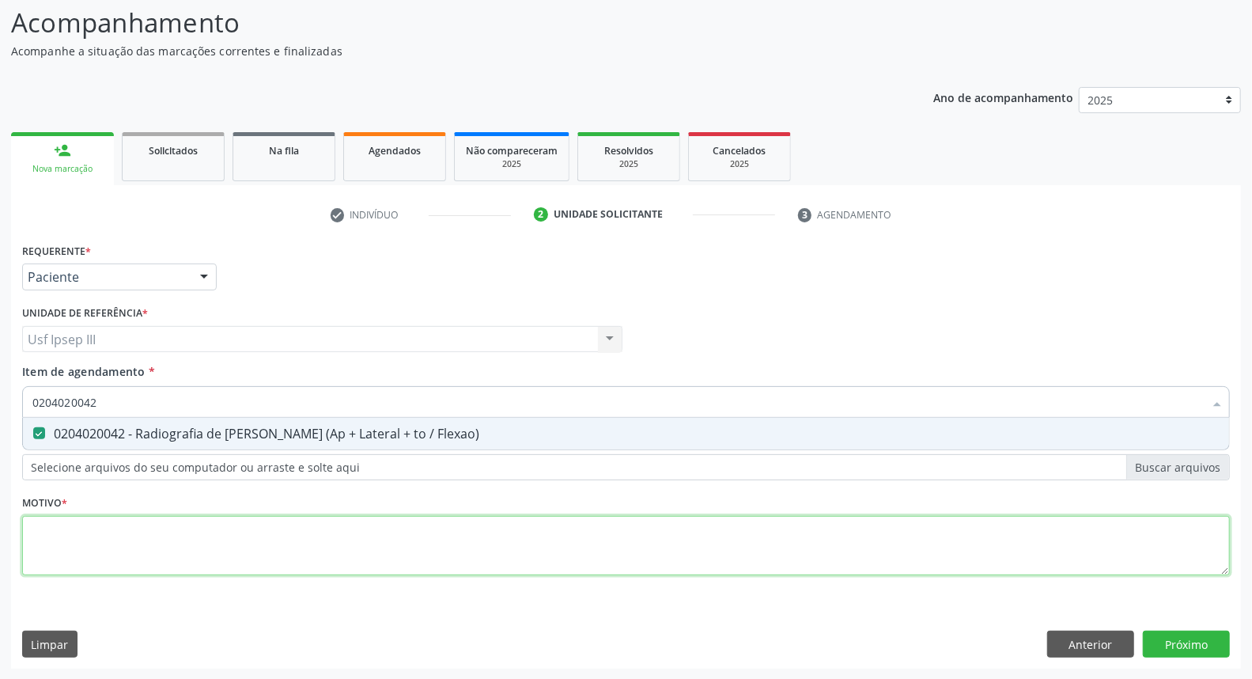
click at [212, 551] on div "Requerente * Paciente Médico(a) Enfermeiro(a) Paciente Nenhum resultado encontr…" at bounding box center [626, 418] width 1208 height 358
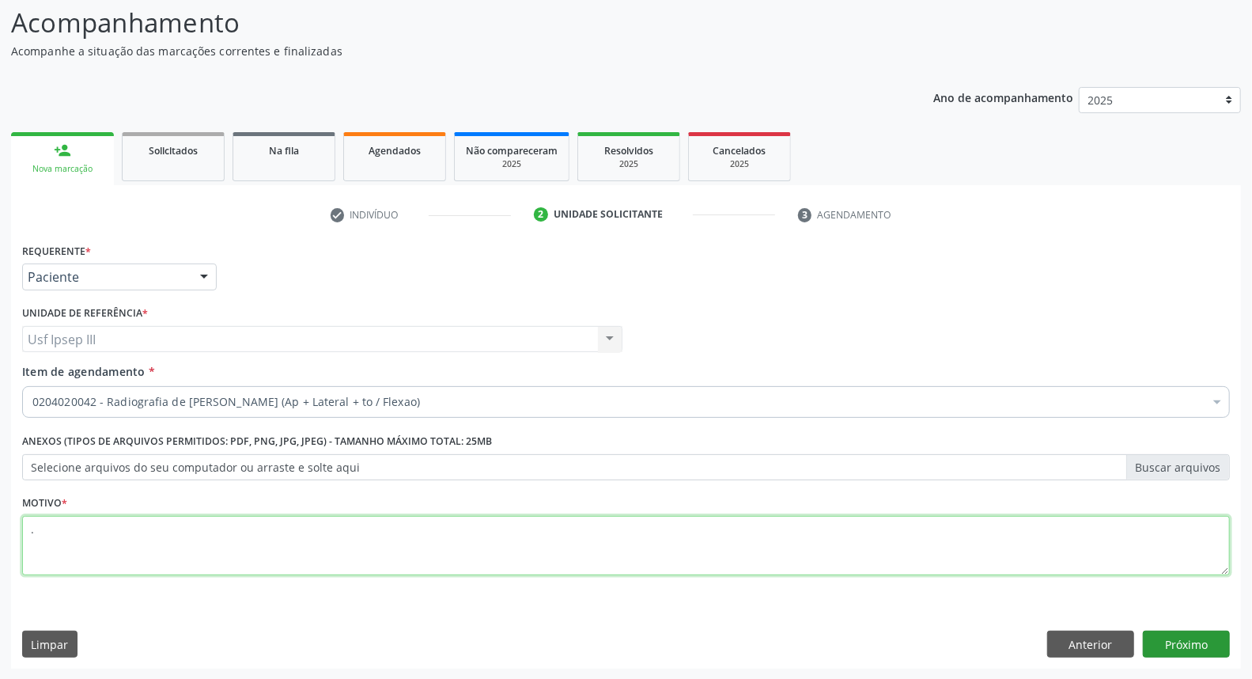
type textarea "."
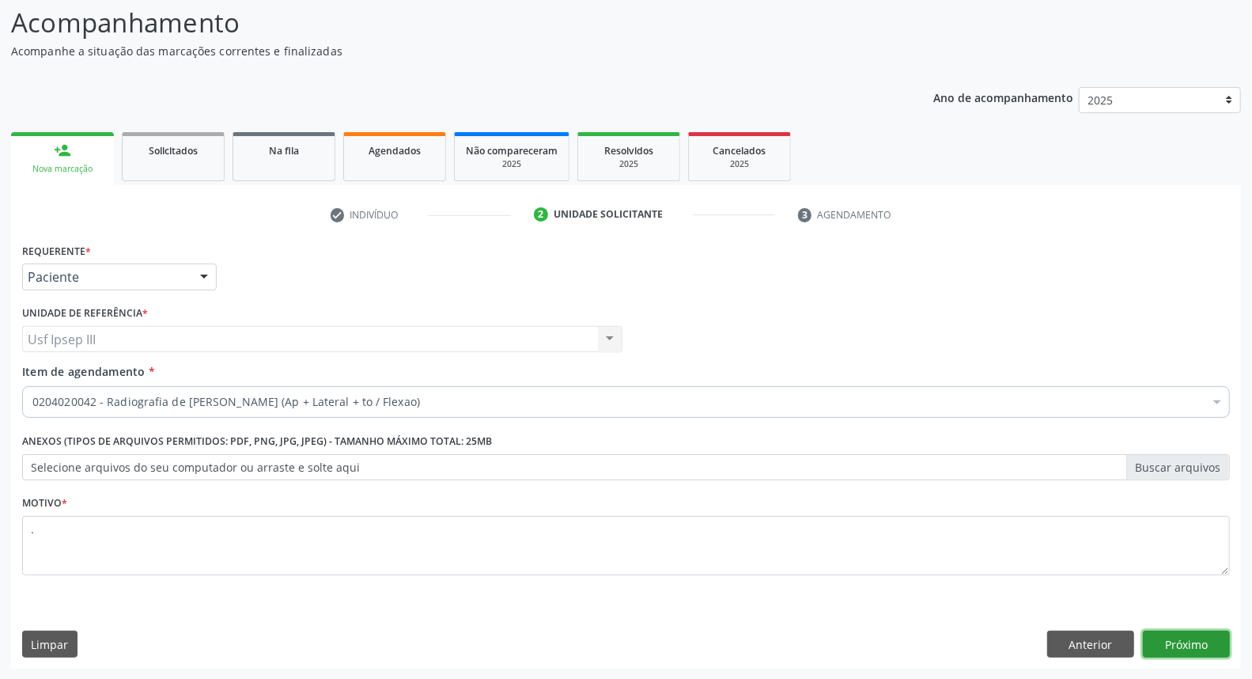
click at [1165, 647] on button "Próximo" at bounding box center [1186, 643] width 87 height 27
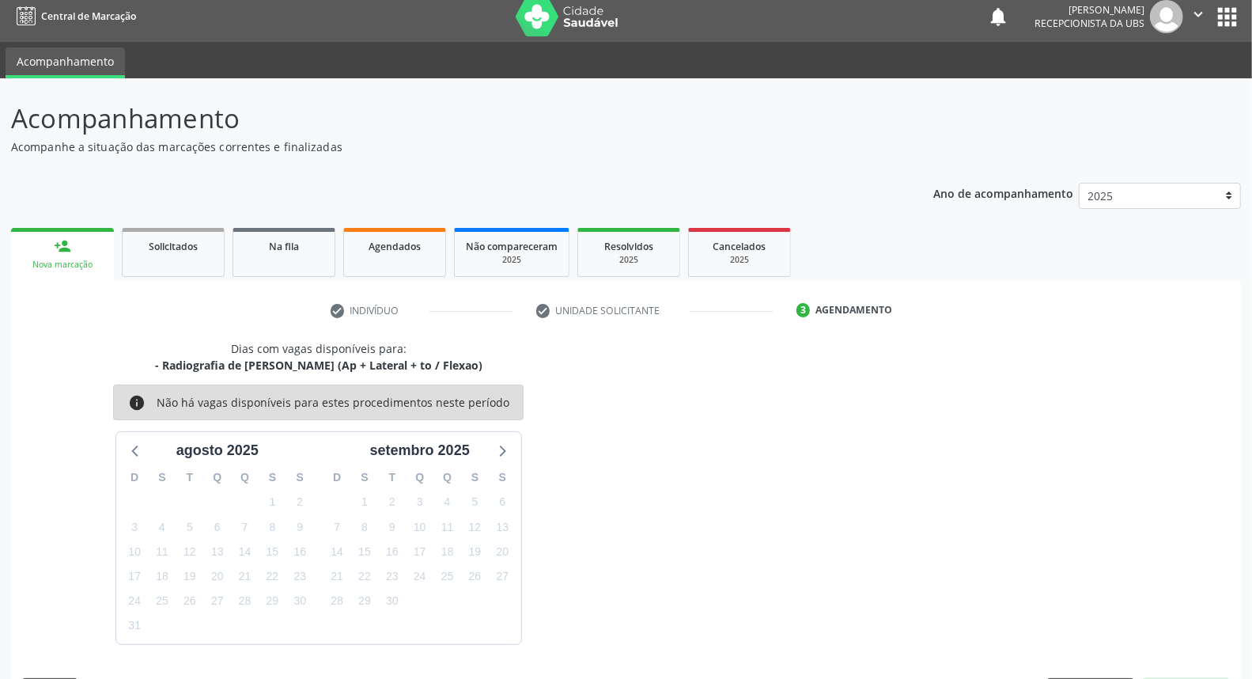
scroll to position [55, 0]
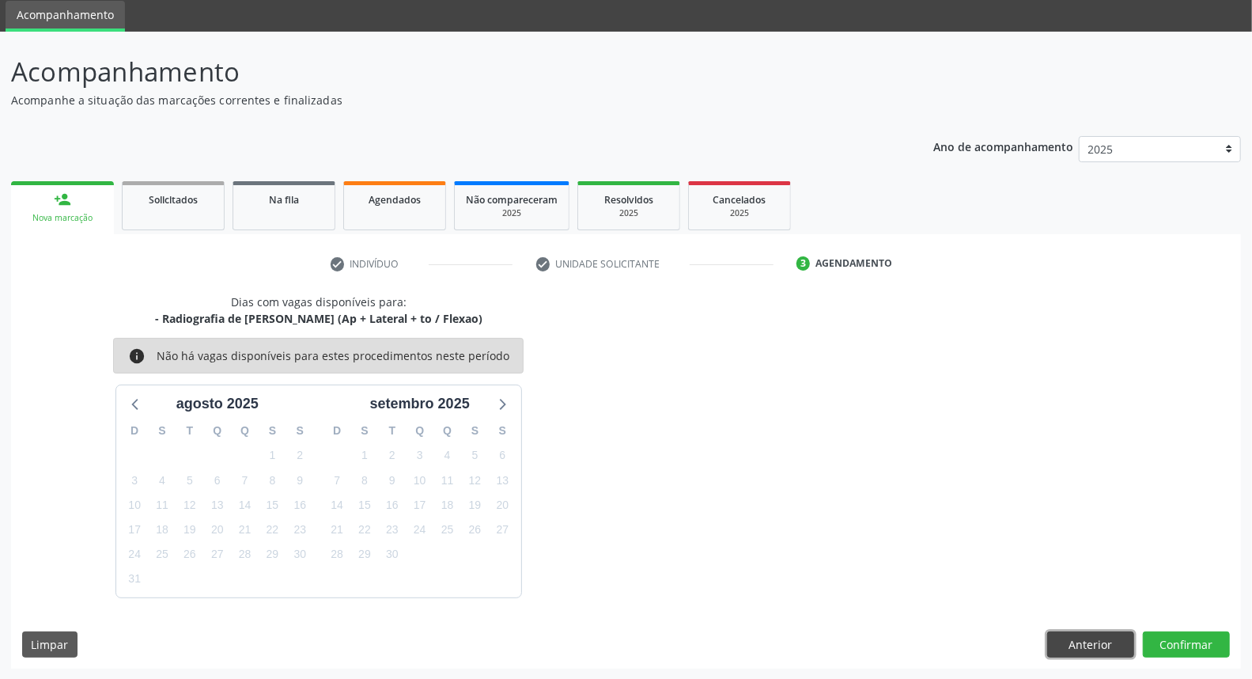
click at [1072, 648] on button "Anterior" at bounding box center [1090, 644] width 87 height 27
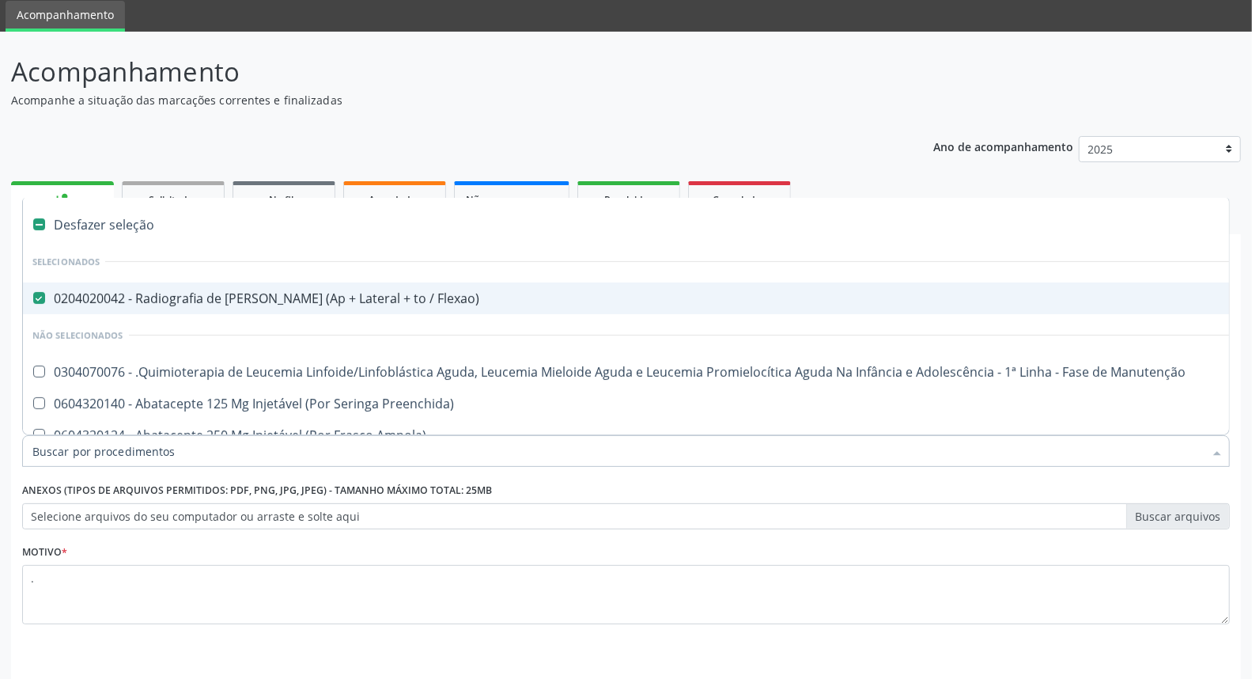
click at [446, 297] on div "0204020042 - Radiografia de [PERSON_NAME] (Ap + Lateral + to / Flexao)" at bounding box center [647, 298] width 1231 height 13
checkbox Flexao\) "false"
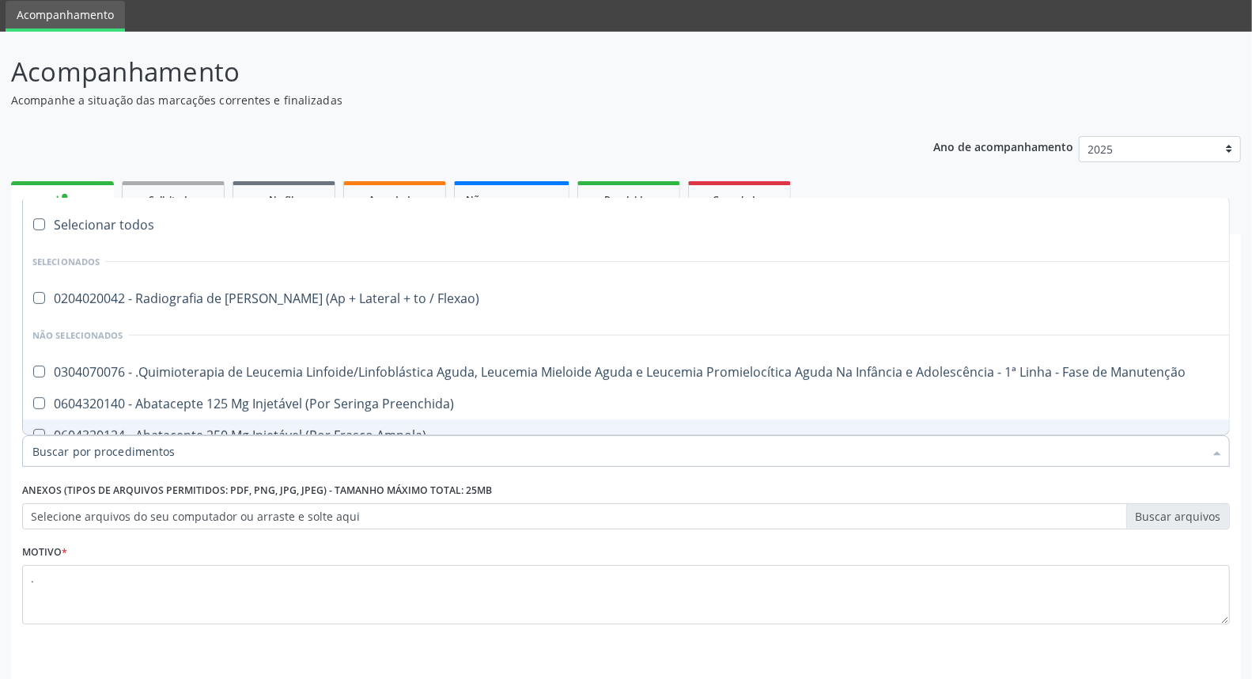
click at [406, 444] on input "Item de agendamento *" at bounding box center [617, 451] width 1171 height 32
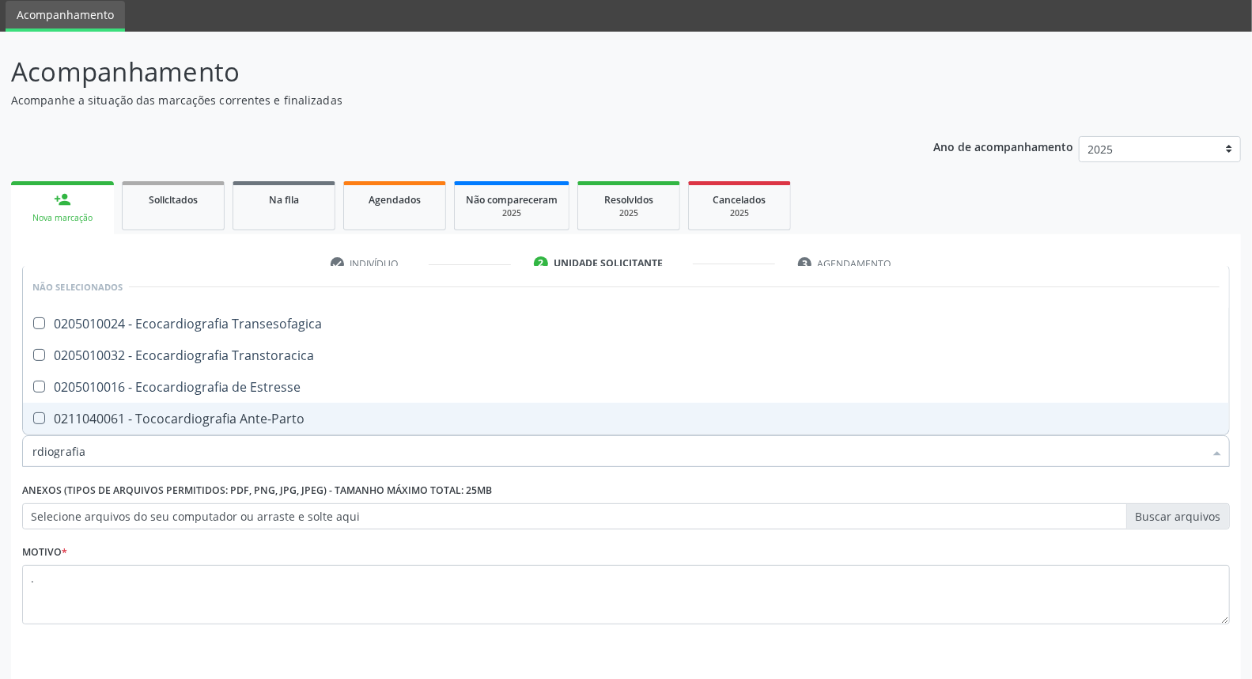
click at [36, 448] on input "rdiografia" at bounding box center [617, 451] width 1171 height 32
type input "radiografia"
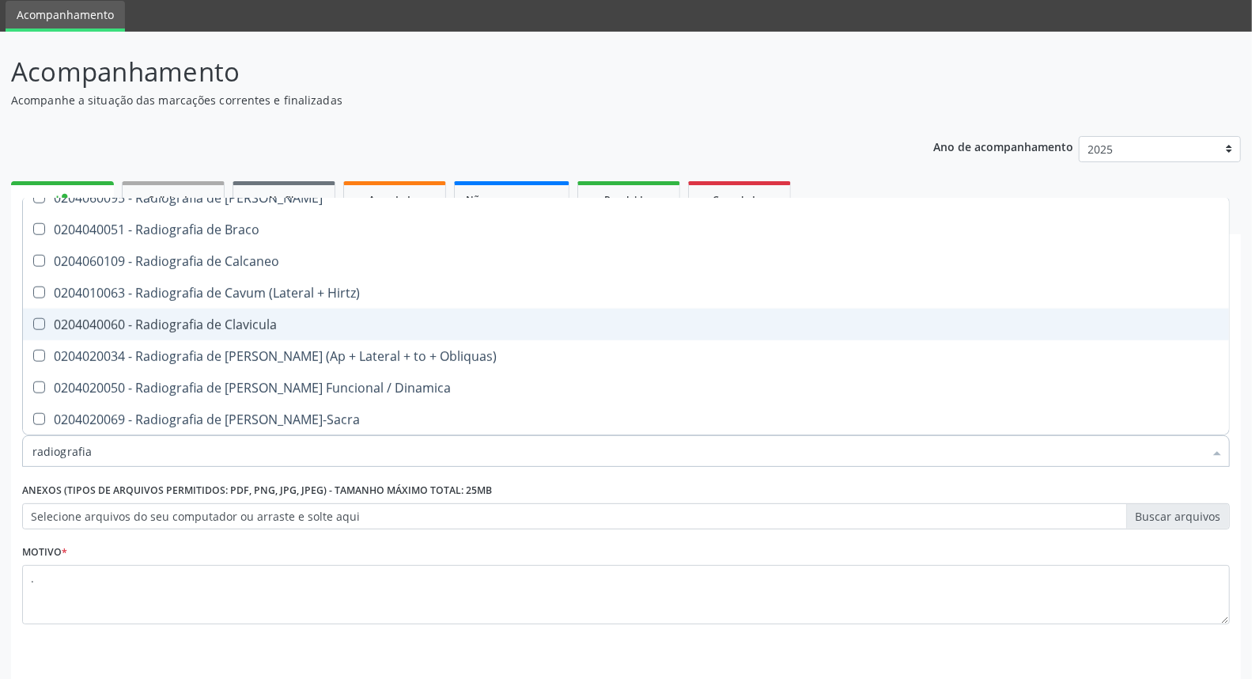
scroll to position [791, 0]
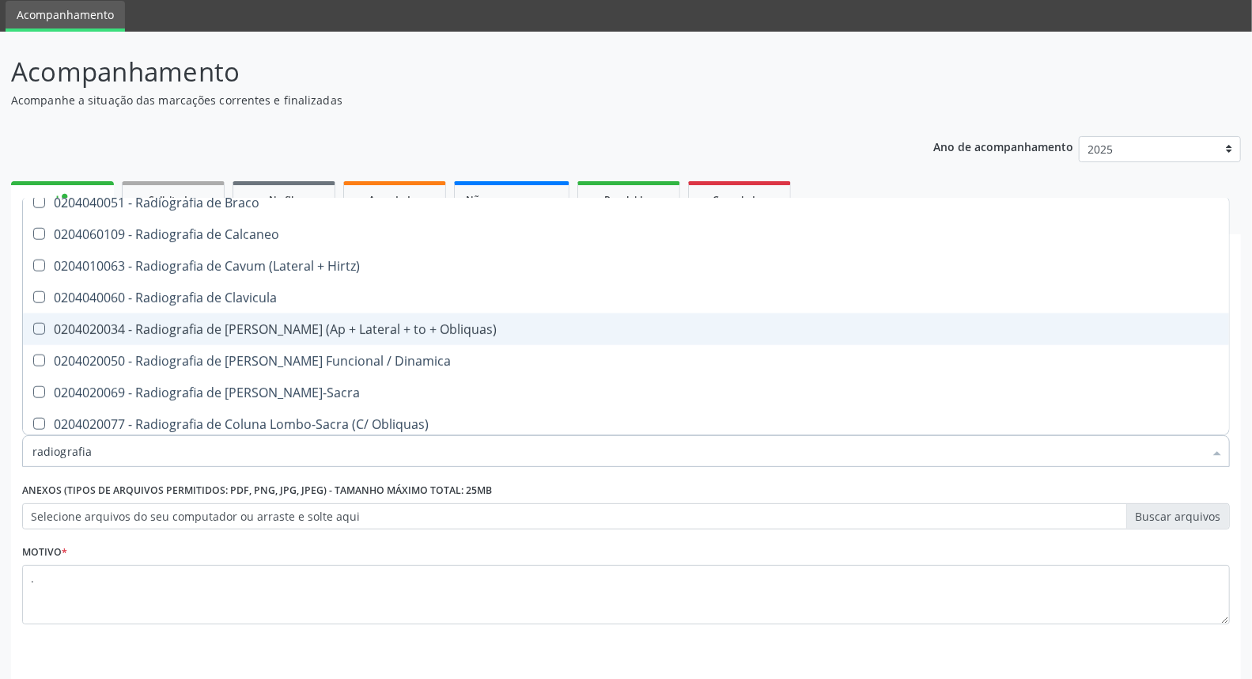
click at [372, 331] on div "0204020034 - Radiografia de [PERSON_NAME] (Ap + Lateral + to + Obliquas)" at bounding box center [625, 329] width 1187 height 13
checkbox Obliquas\) "true"
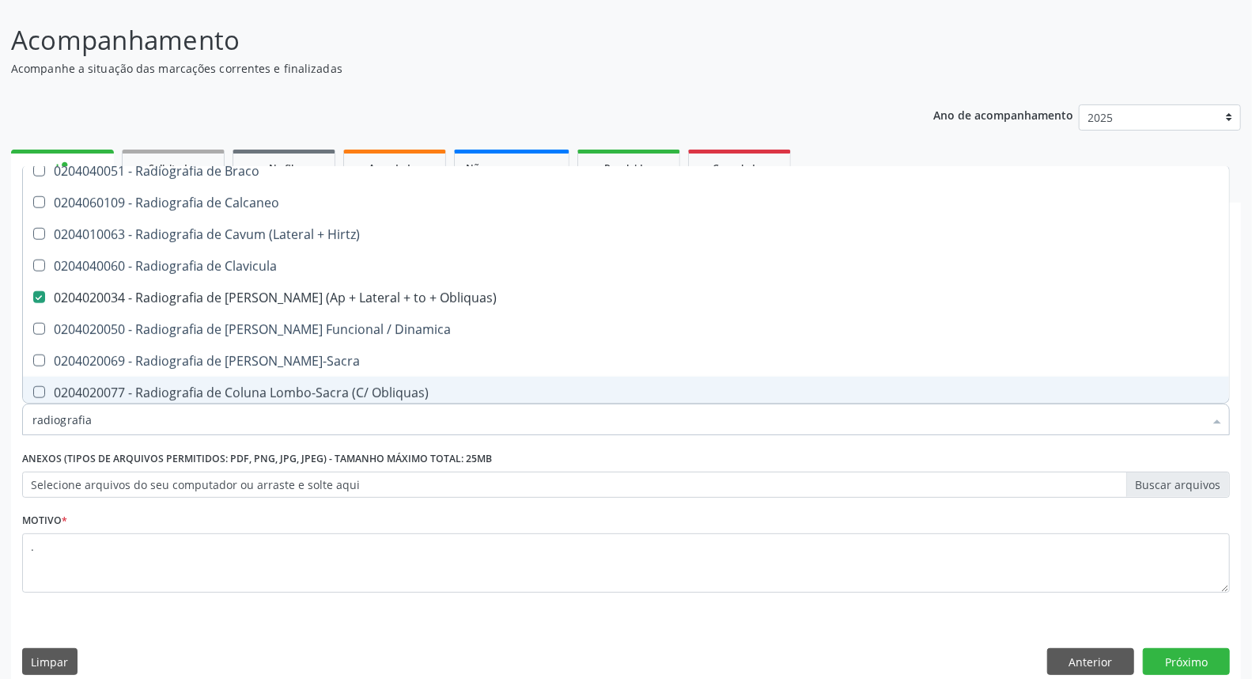
scroll to position [104, 0]
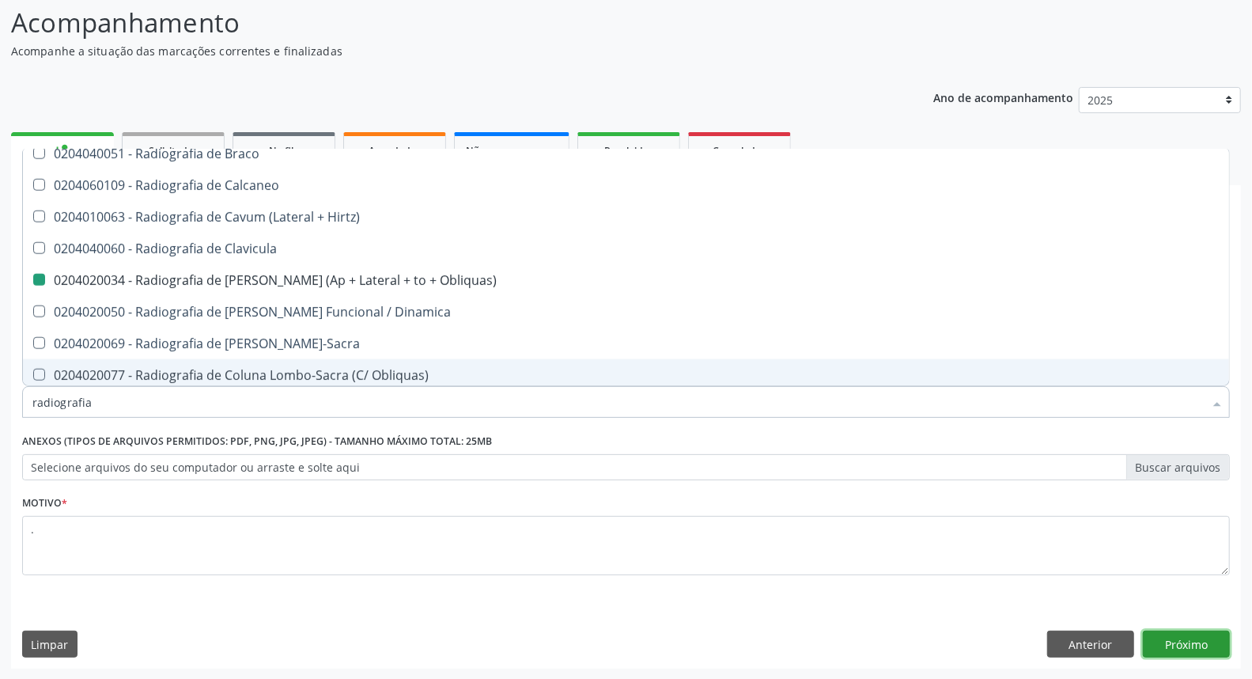
click at [1174, 633] on button "Próximo" at bounding box center [1186, 643] width 87 height 27
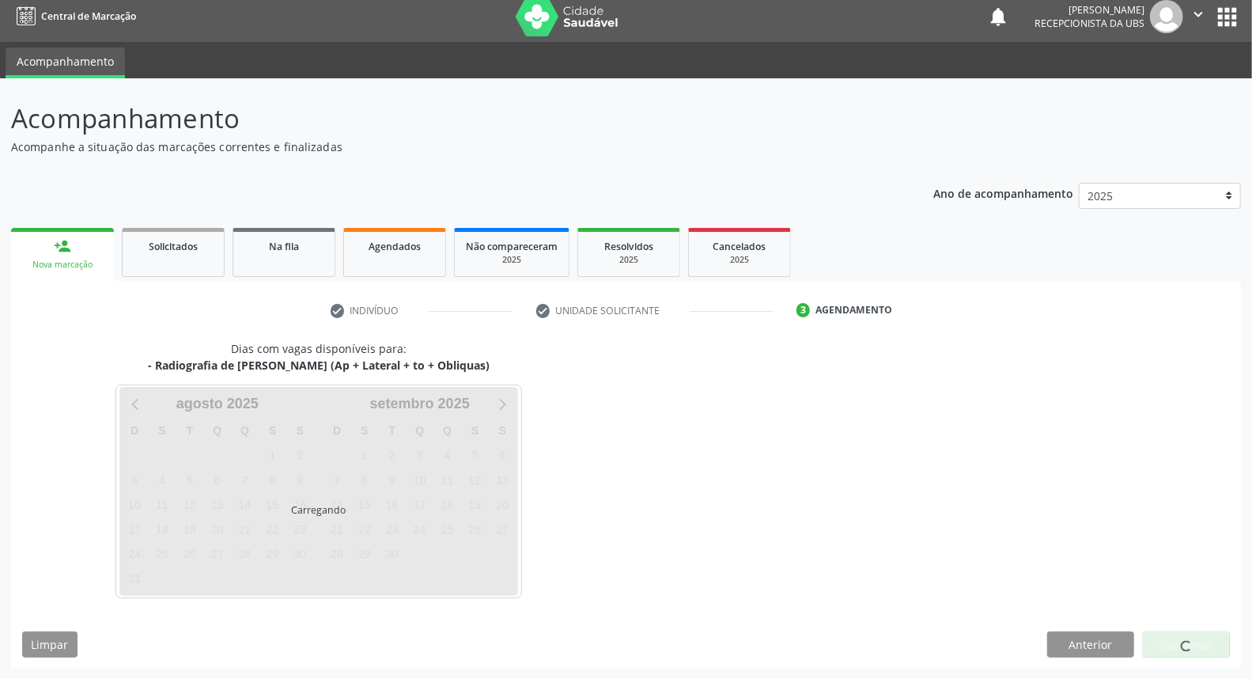
scroll to position [0, 0]
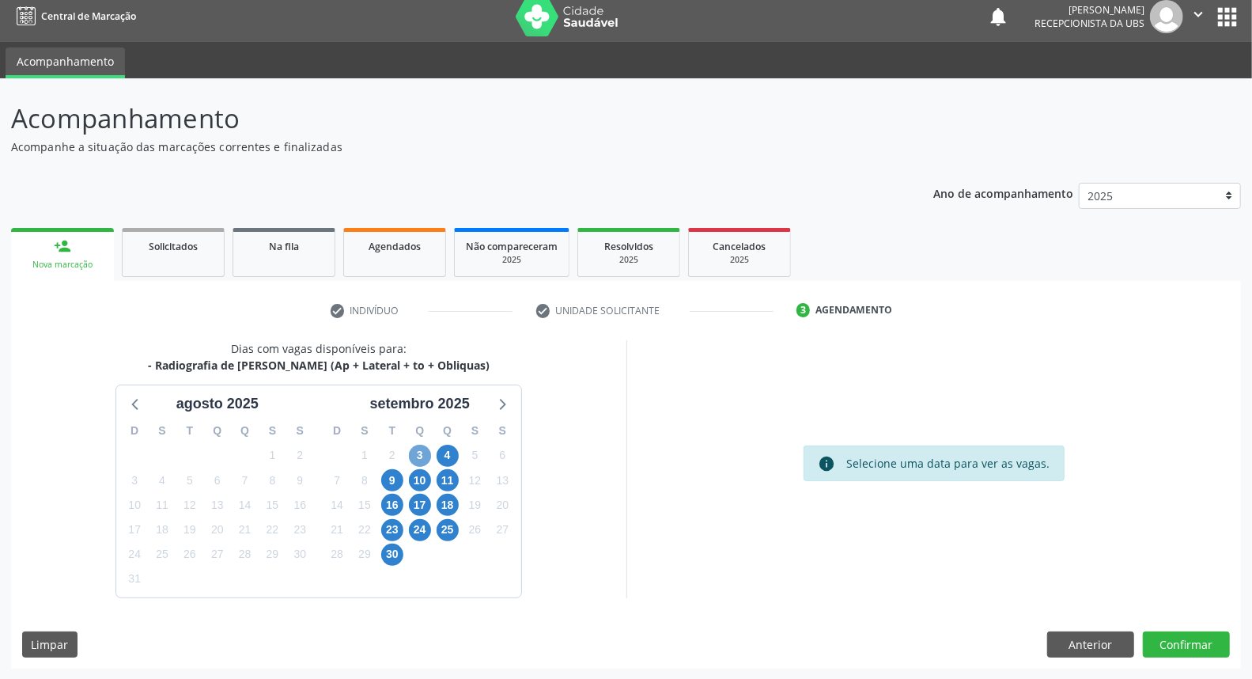
click at [422, 451] on span "3" at bounding box center [420, 455] width 22 height 22
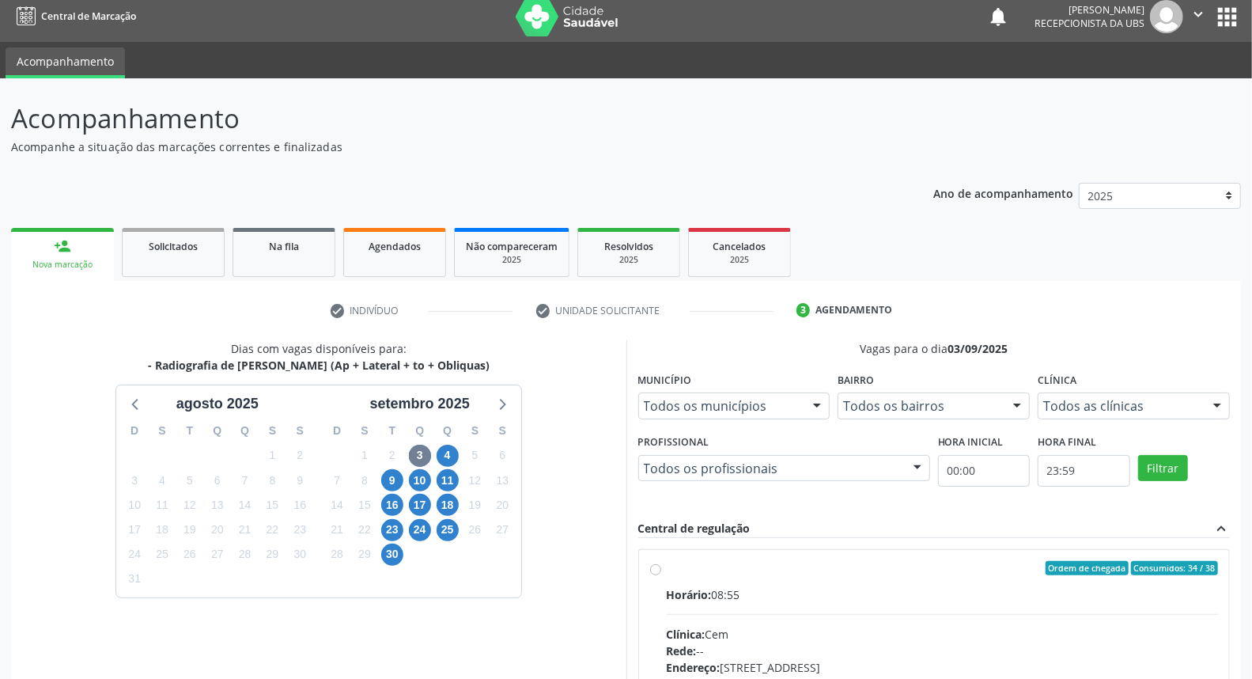
click at [841, 599] on div "Horário: 08:55" at bounding box center [943, 594] width 552 height 17
click at [661, 575] on input "Ordem de chegada Consumidos: 34 / 38 Horário: 08:55 Clínica: Cem Rede: -- Ender…" at bounding box center [655, 568] width 11 height 14
radio input "true"
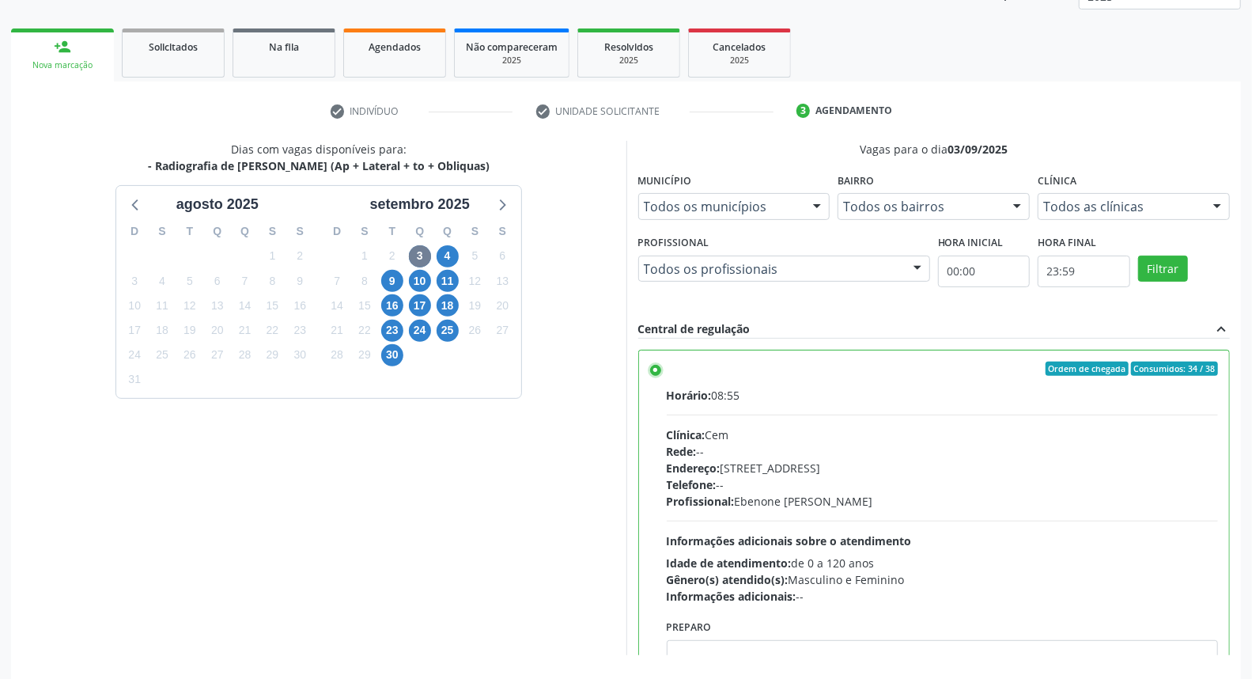
scroll to position [265, 0]
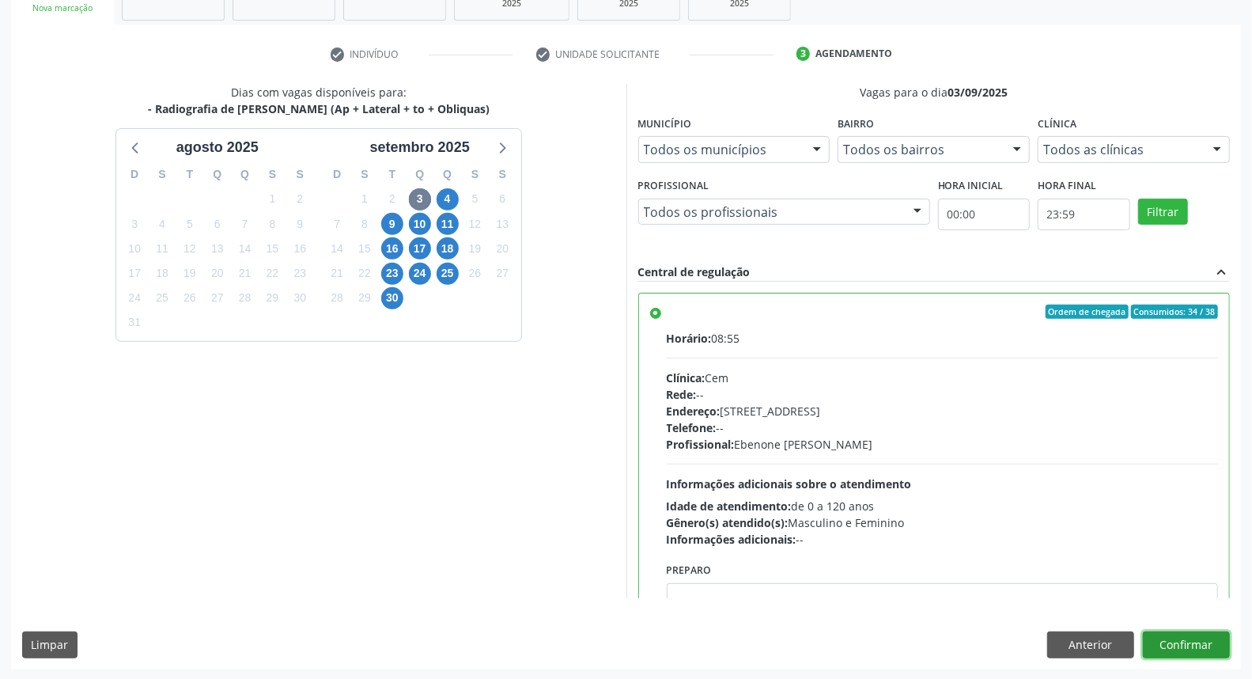
click at [1181, 651] on button "Confirmar" at bounding box center [1186, 644] width 87 height 27
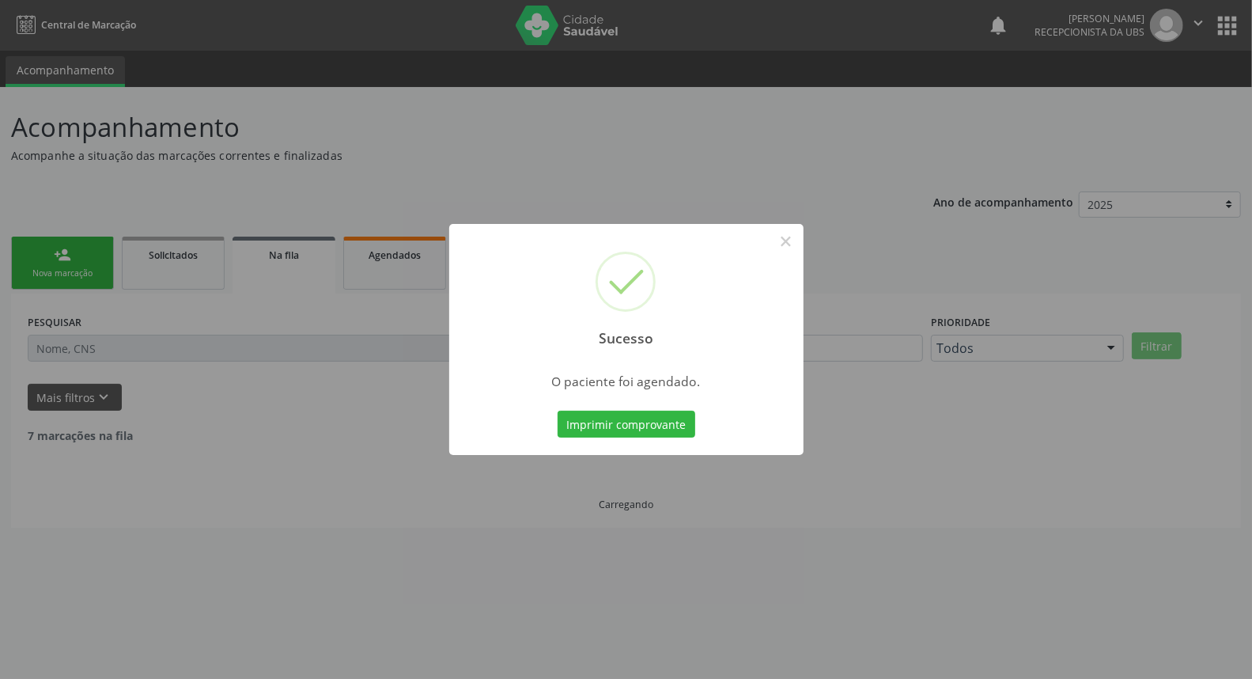
scroll to position [0, 0]
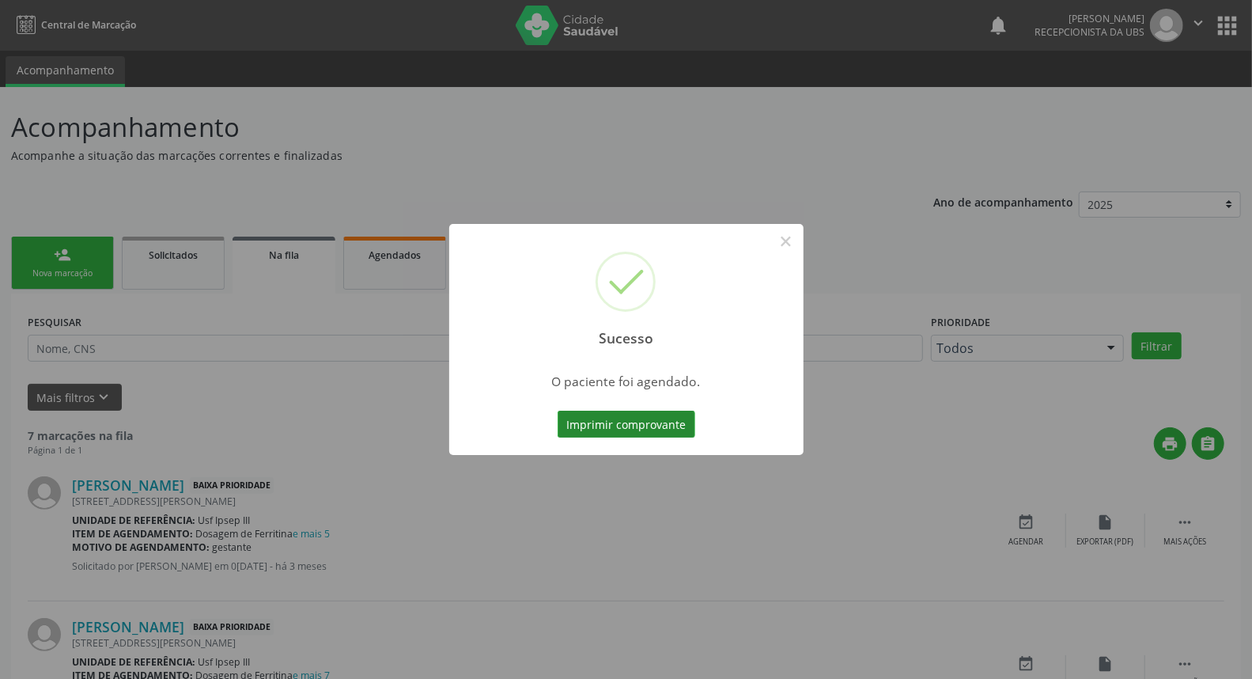
click at [602, 431] on button "Imprimir comprovante" at bounding box center [627, 423] width 138 height 27
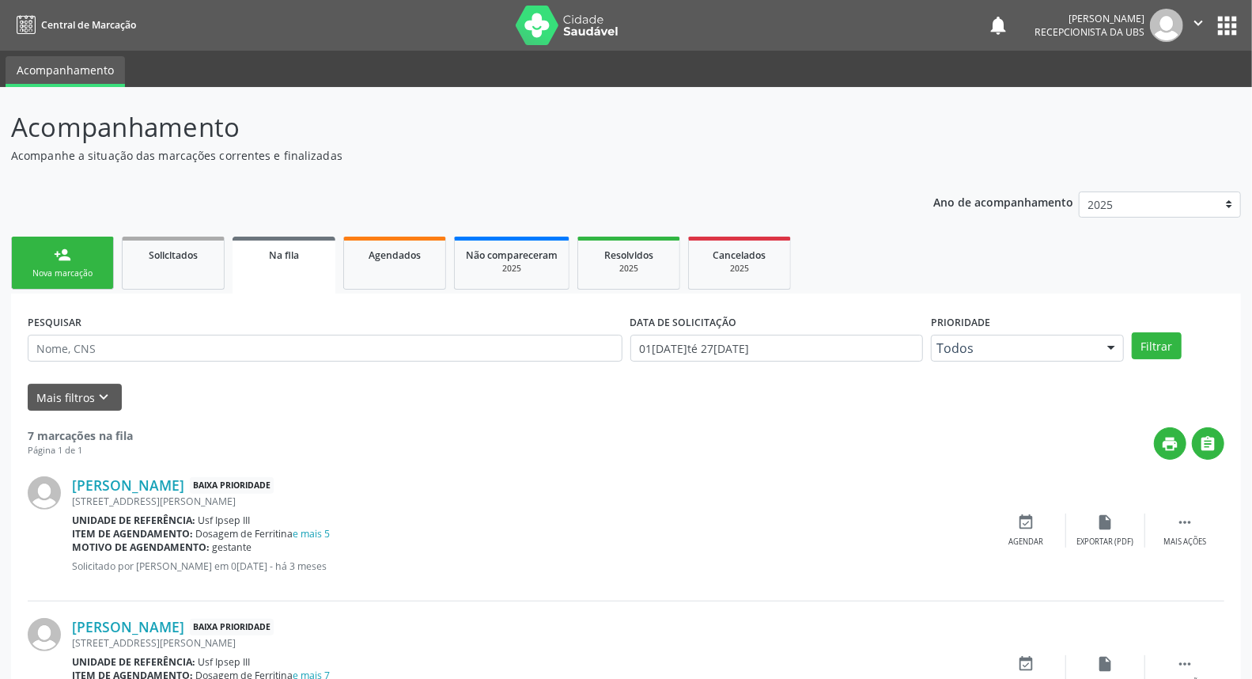
click at [93, 274] on div "Nova marcação" at bounding box center [62, 273] width 79 height 12
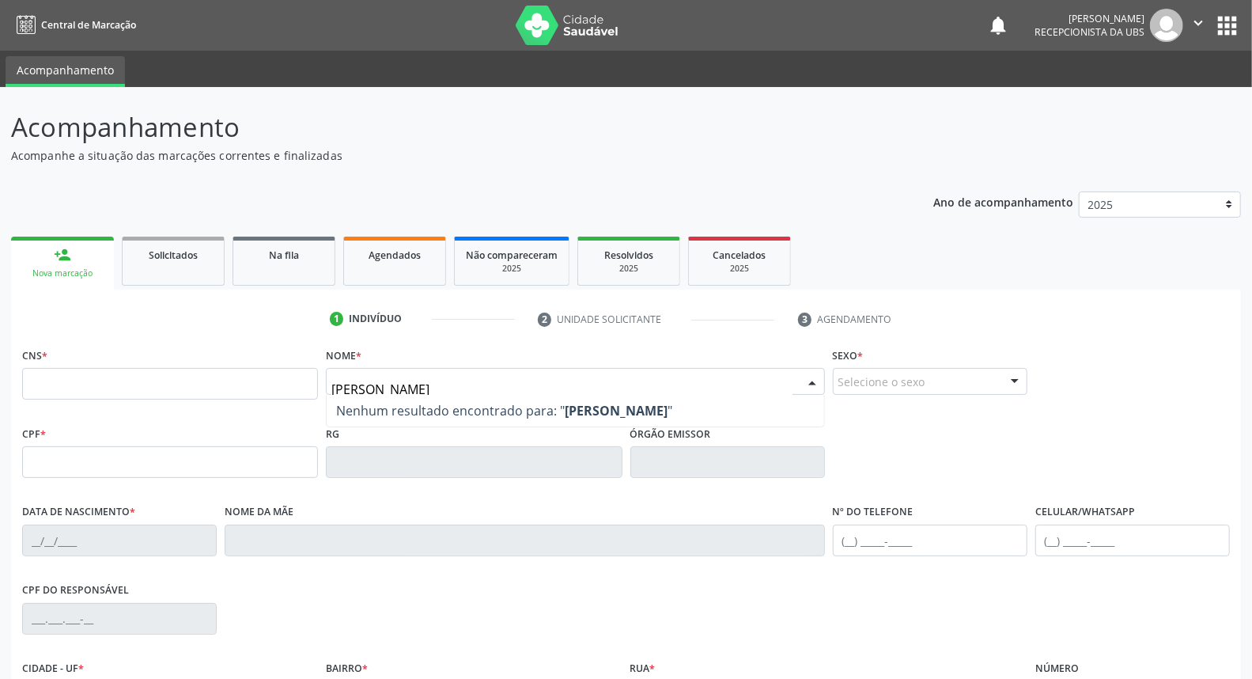
type input "[PERSON_NAME]"
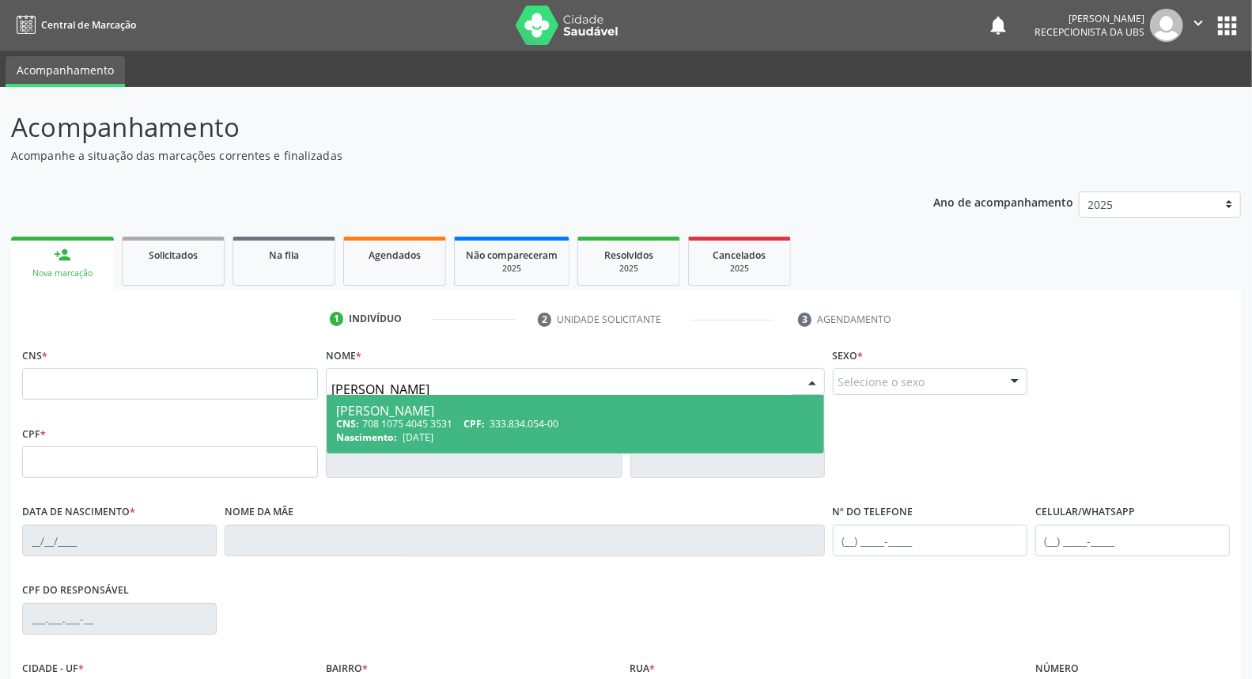
click at [362, 430] on span "Nascimento:" at bounding box center [366, 436] width 61 height 13
type input "708 1075 4045 3531"
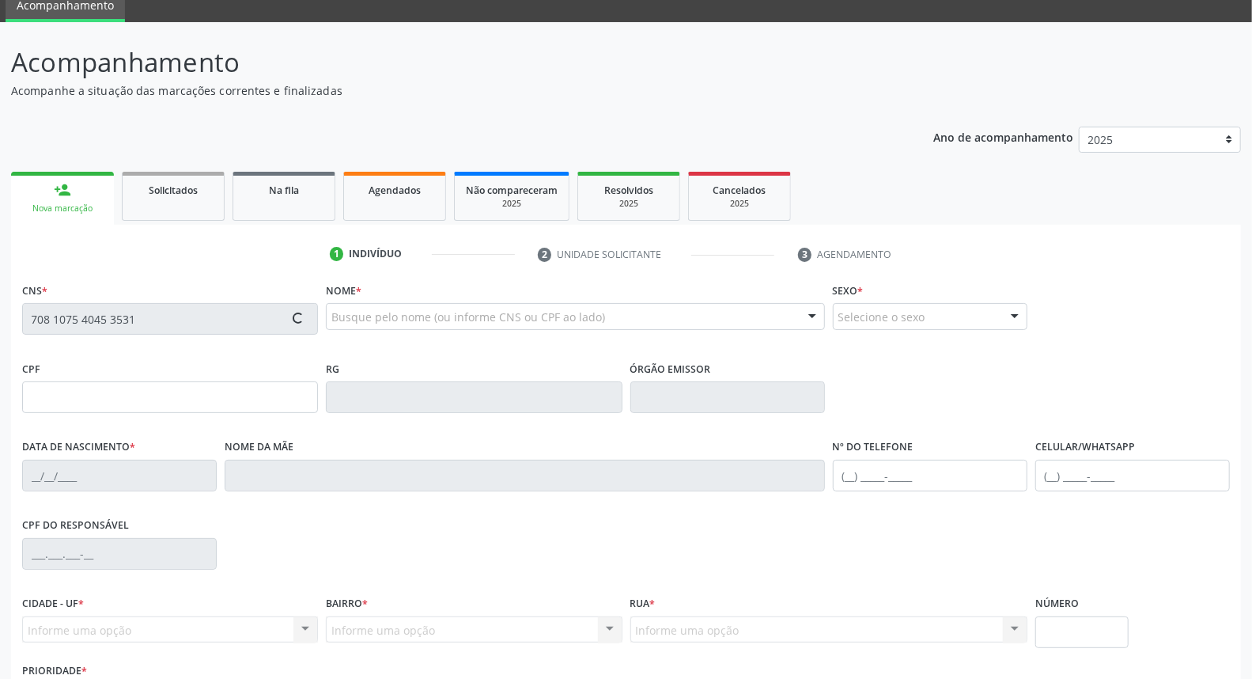
type input "333.834.054-00"
type input "[DATE]"
type input "[PERSON_NAME]"
type input "[PHONE_NUMBER]"
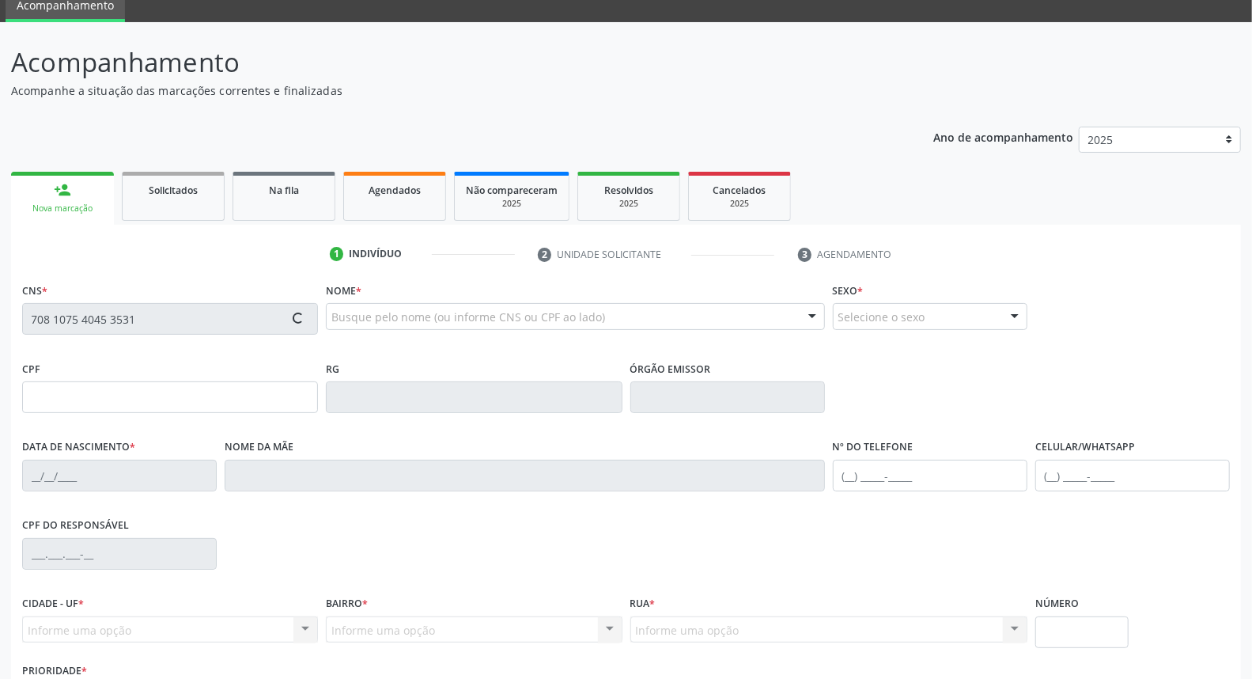
type input "038.060.834-01"
type input "371"
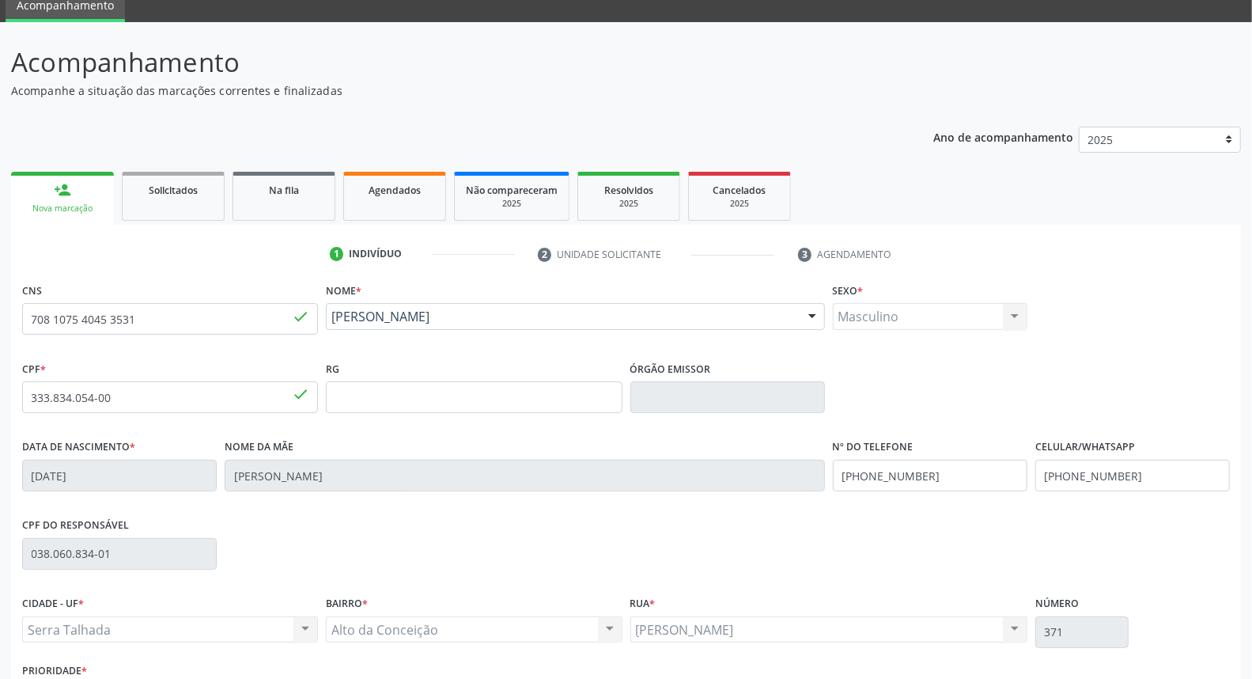
scroll to position [177, 0]
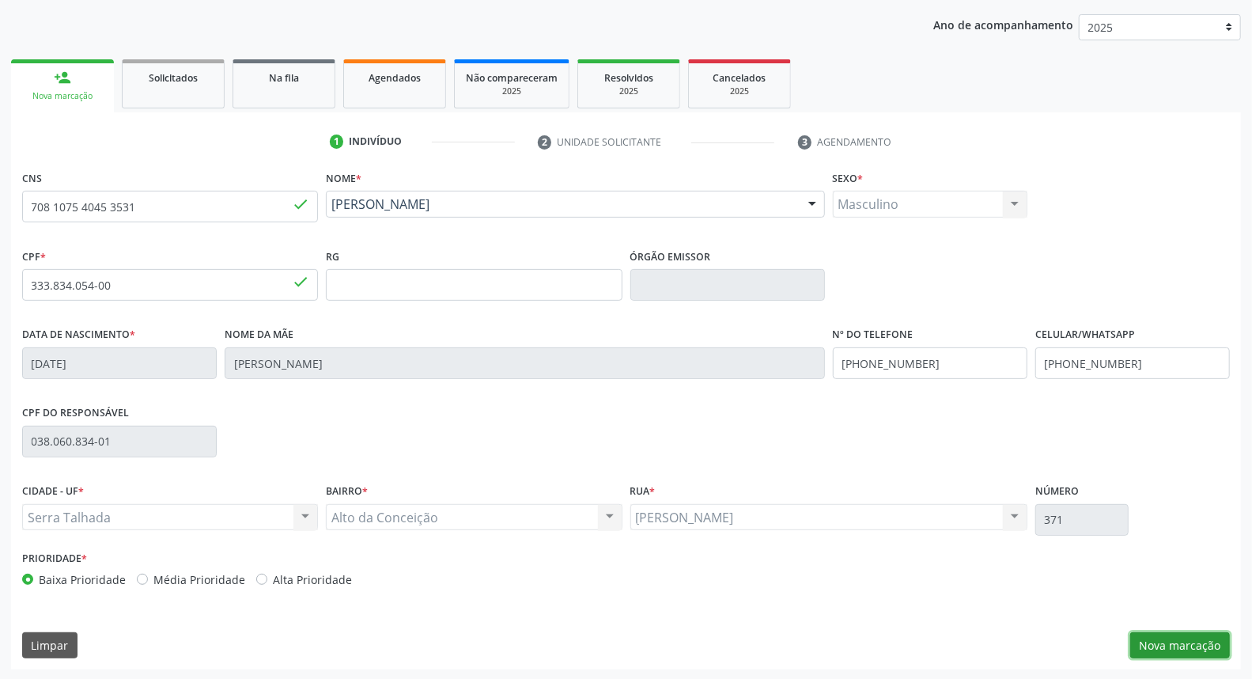
click at [1181, 641] on button "Nova marcação" at bounding box center [1180, 645] width 100 height 27
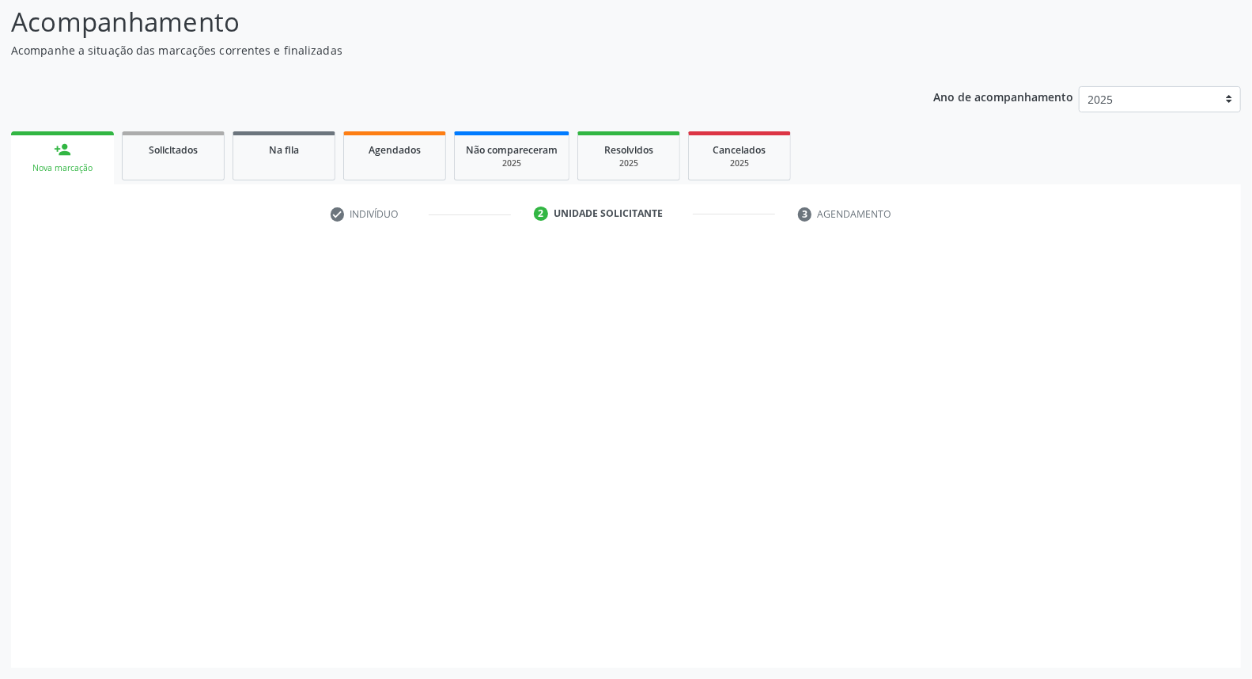
scroll to position [104, 0]
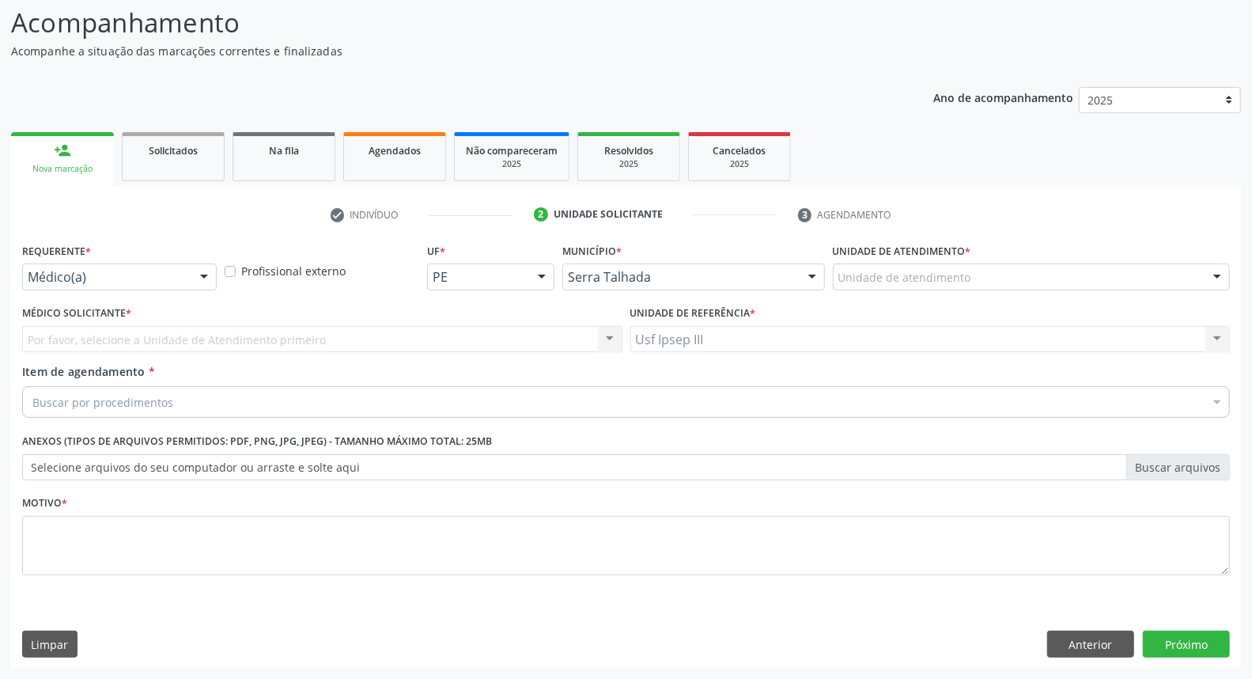
click at [202, 274] on div at bounding box center [204, 277] width 24 height 27
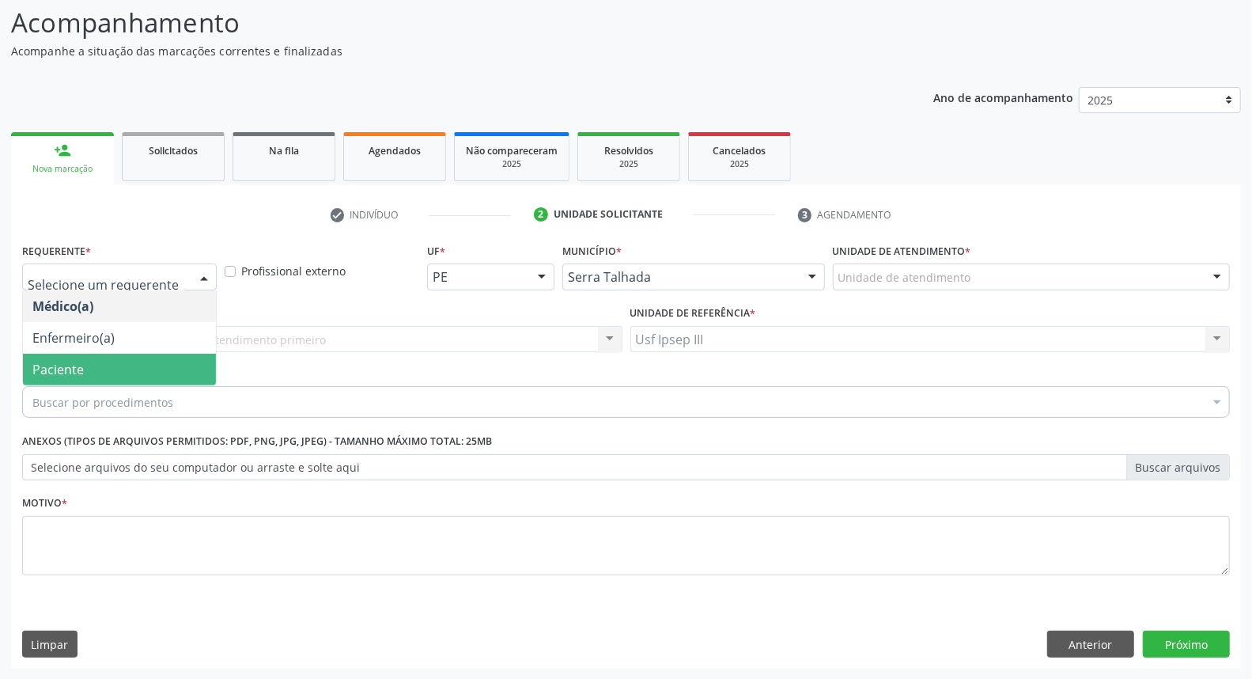
click at [145, 364] on span "Paciente" at bounding box center [119, 369] width 193 height 32
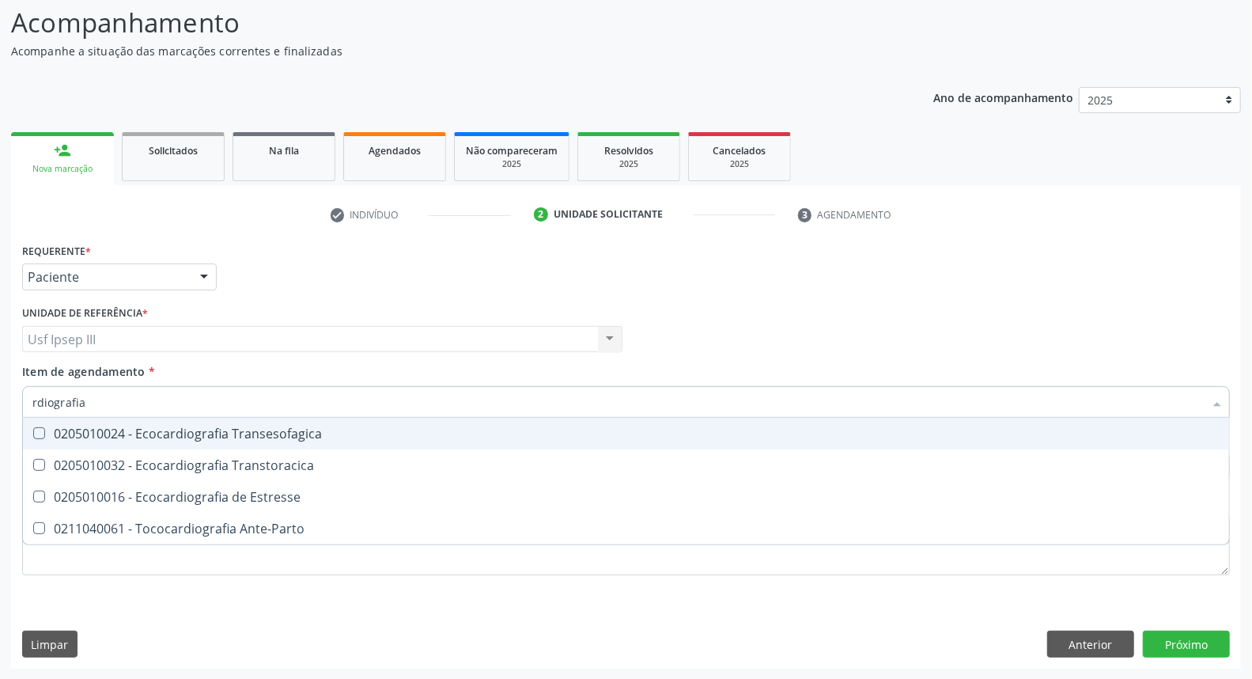
click at [34, 394] on input "rdiografia" at bounding box center [617, 402] width 1171 height 32
click at [36, 397] on input "rdiografia" at bounding box center [617, 402] width 1171 height 32
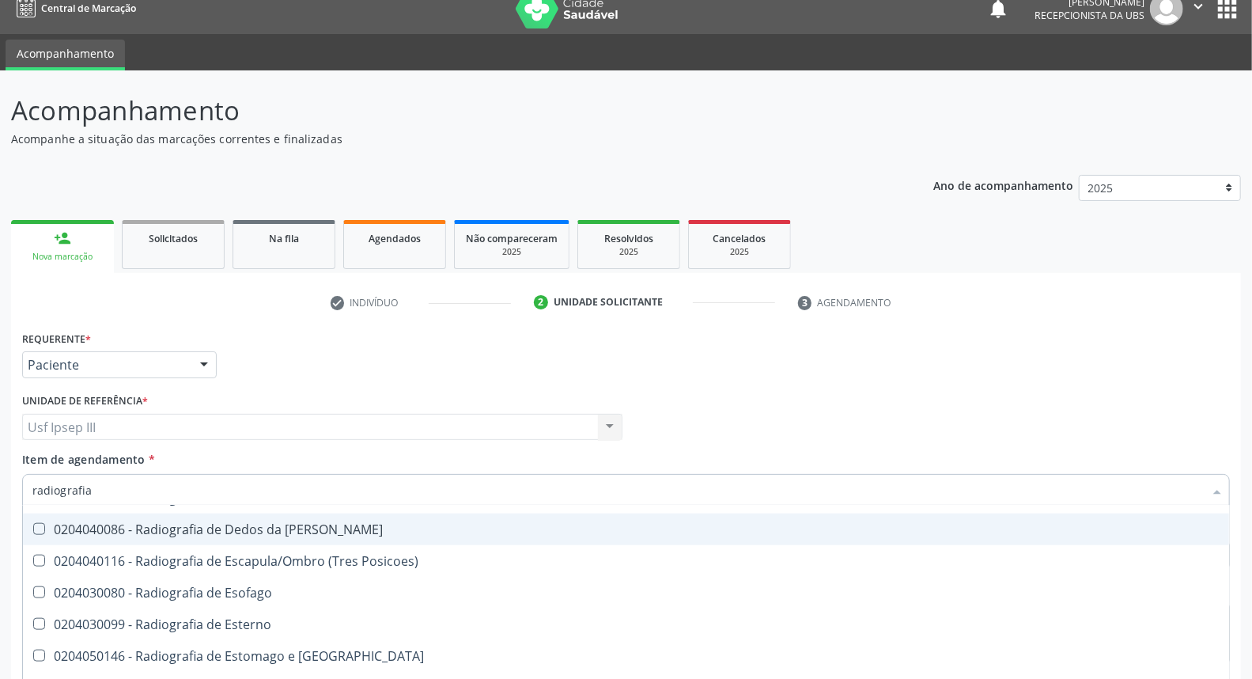
scroll to position [1317, 0]
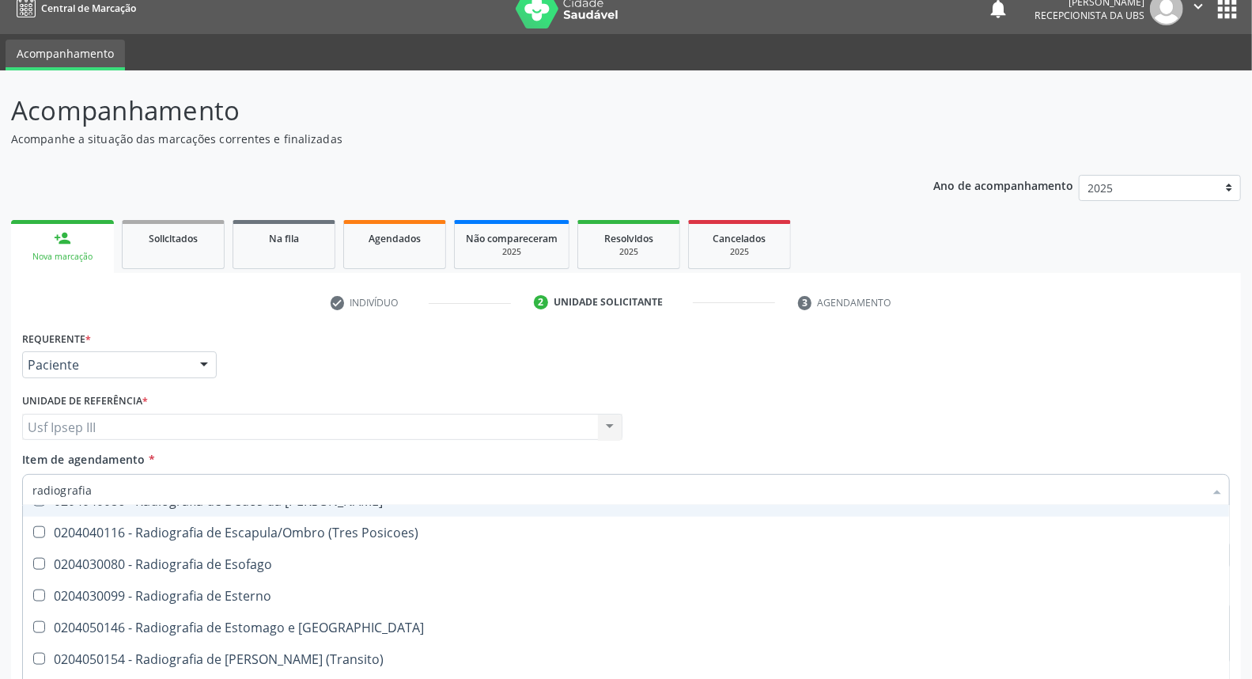
click at [211, 497] on input "radiografia" at bounding box center [617, 490] width 1171 height 32
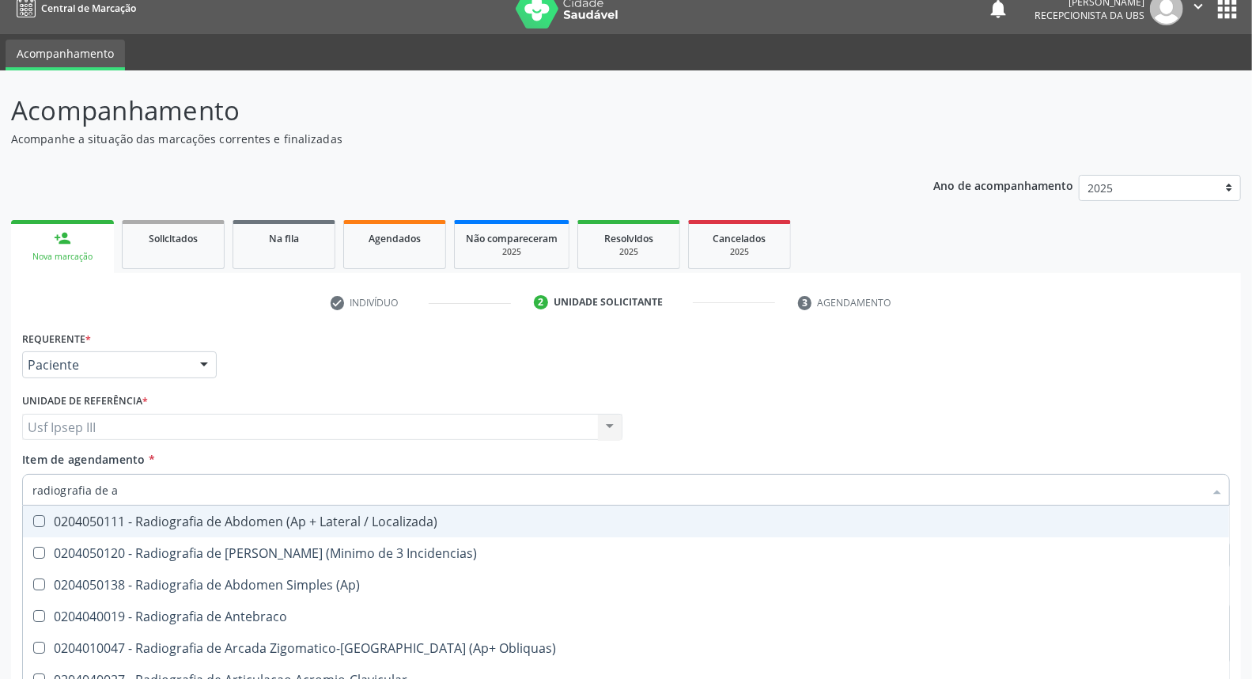
scroll to position [0, 0]
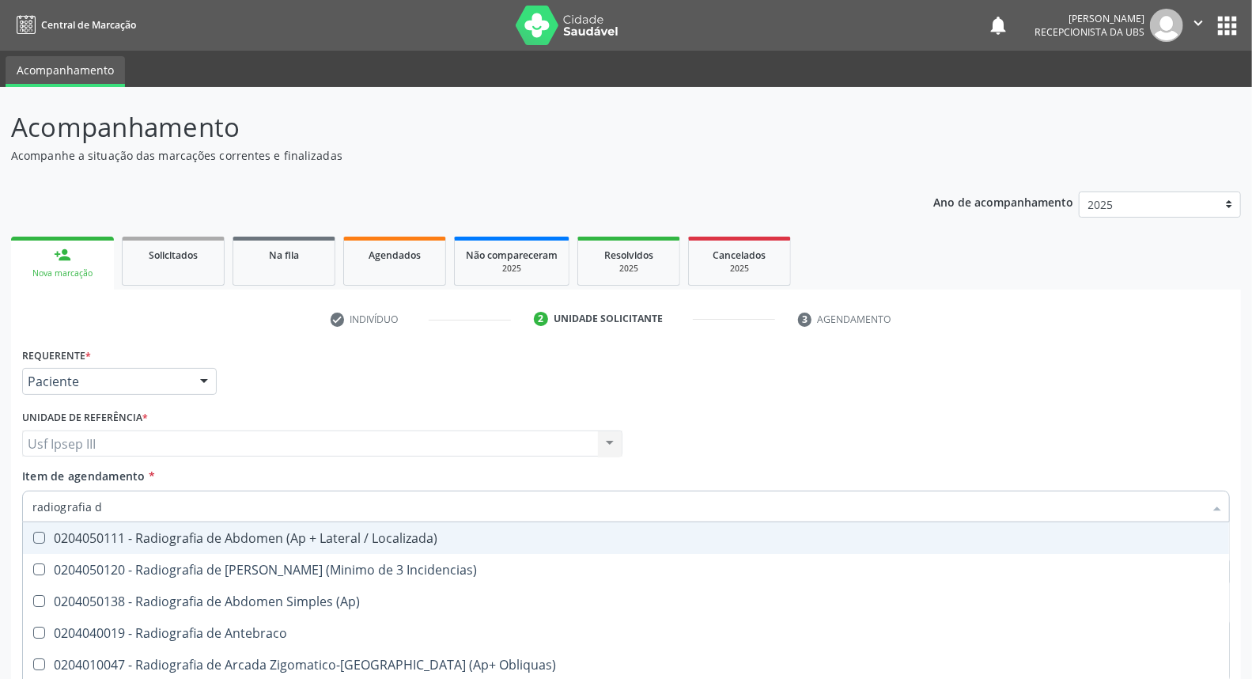
type input "radiografia"
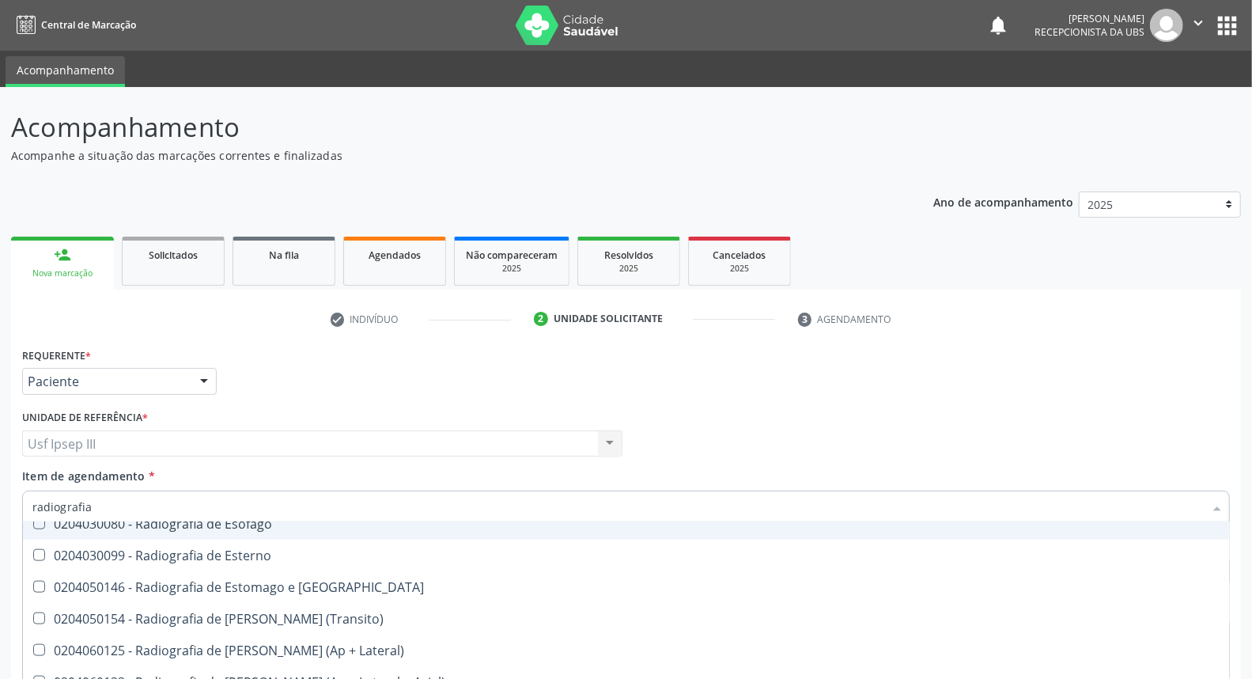
scroll to position [1405, 0]
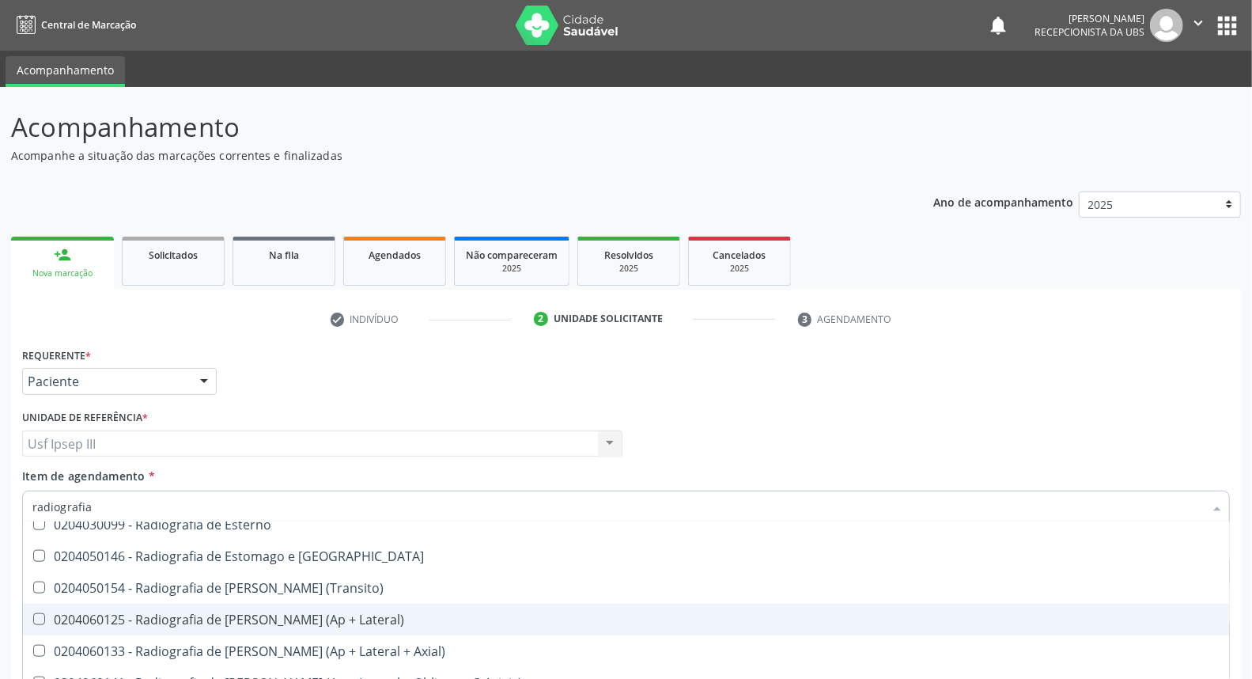
click at [486, 611] on span "0204060125 - Radiografia de [PERSON_NAME] (Ap + Lateral)" at bounding box center [626, 619] width 1206 height 32
checkbox Lateral\) "true"
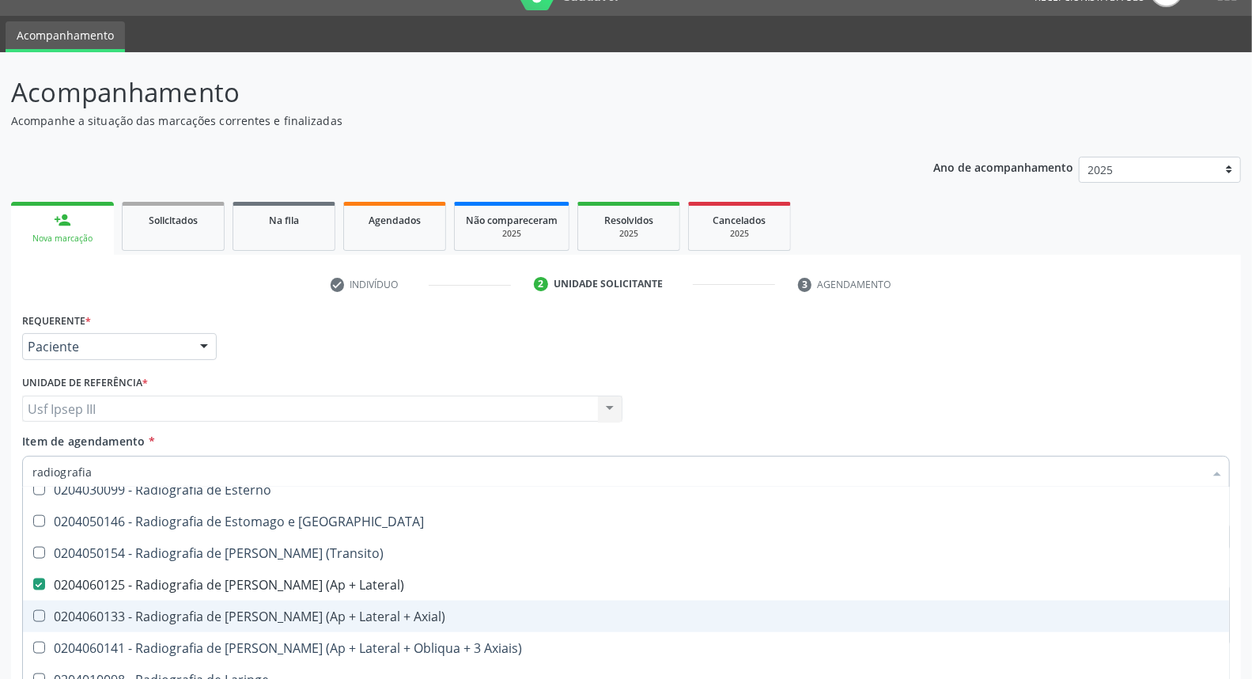
scroll to position [104, 0]
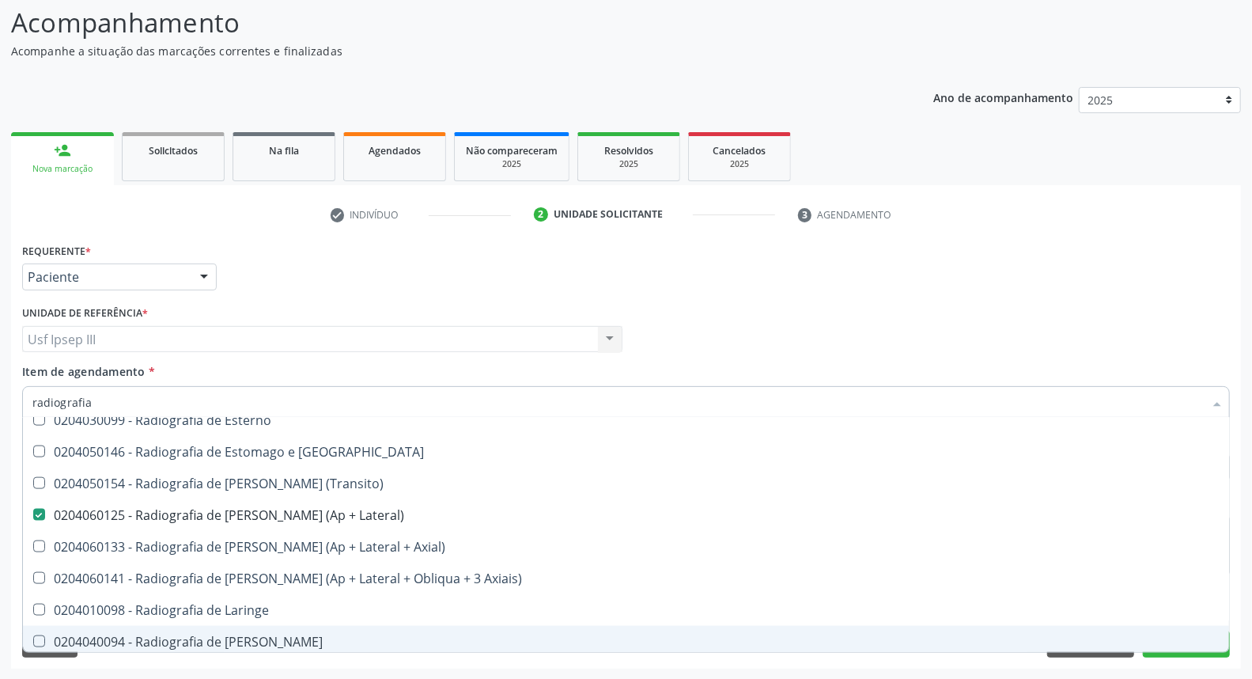
click at [1166, 652] on div "Desfazer seleção 0204010039 - Radiografia Bilateral de Orbitas (Pa + Obliquas +…" at bounding box center [626, 535] width 1208 height 235
click at [1157, 652] on div "Desfazer seleção 0204010039 - Radiografia Bilateral de Orbitas (Pa + Obliquas +…" at bounding box center [626, 535] width 1208 height 235
click at [1159, 655] on button "Próximo" at bounding box center [1186, 643] width 87 height 27
checkbox Wing\) "true"
checkbox Lateral\) "false"
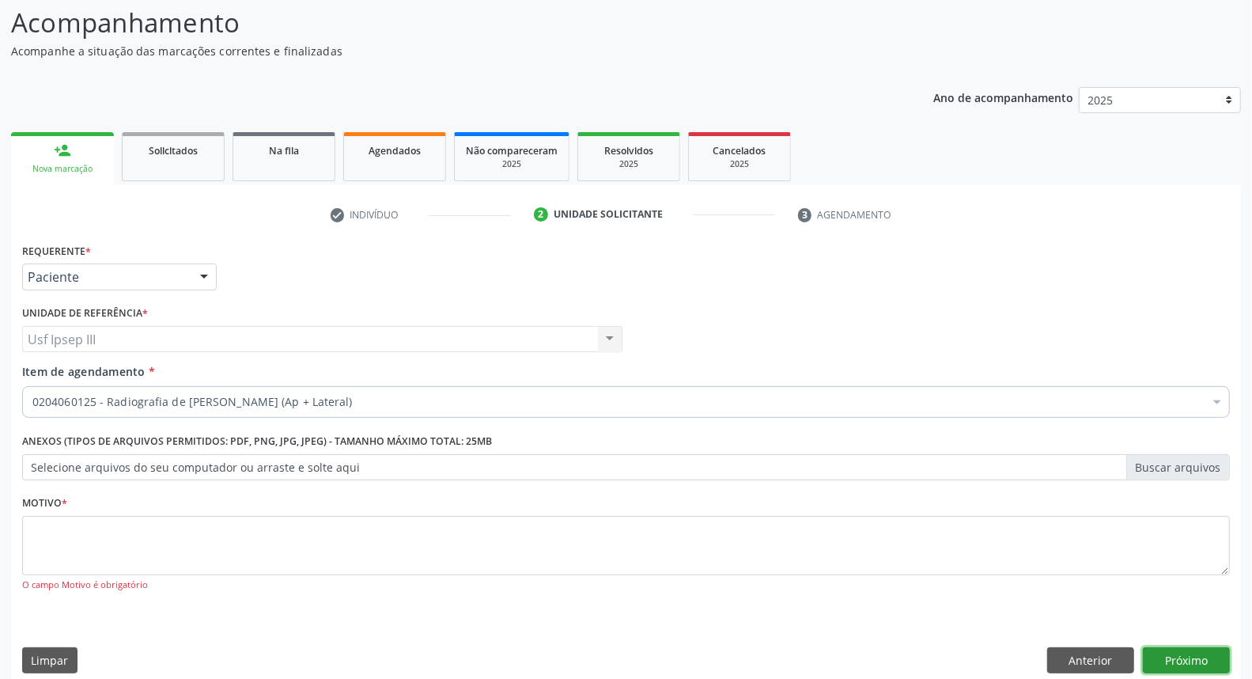
scroll to position [0, 0]
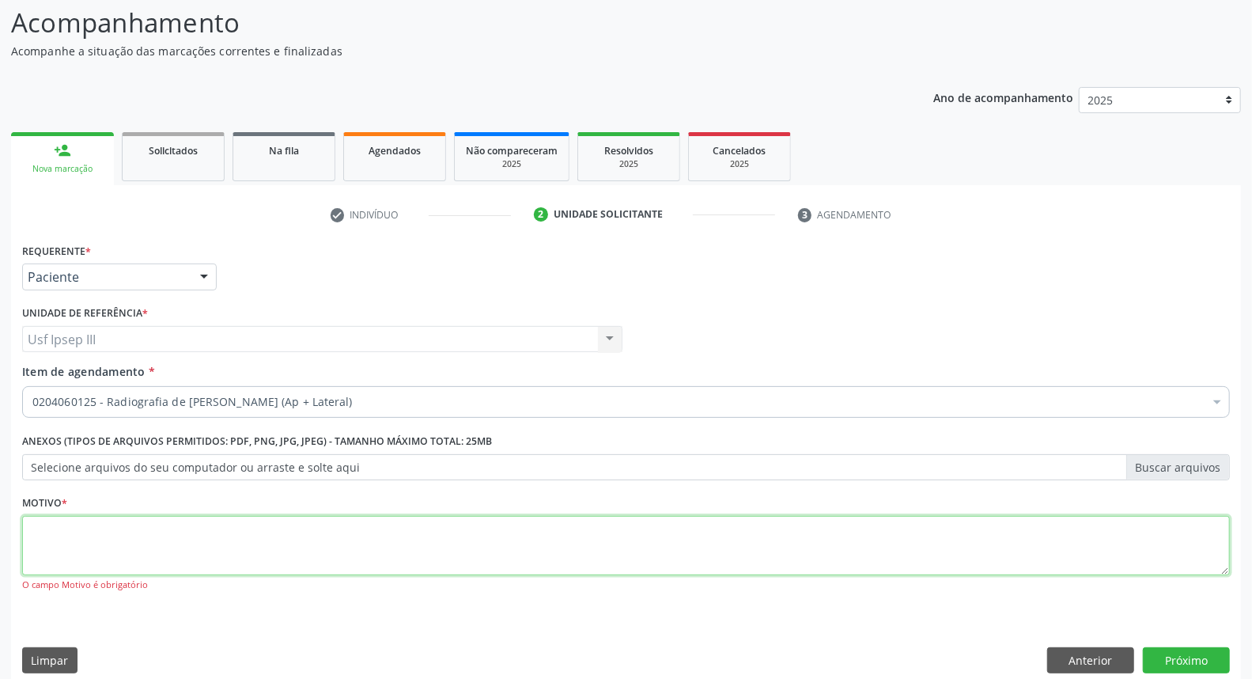
click at [341, 516] on textarea at bounding box center [626, 546] width 1208 height 60
type textarea "."
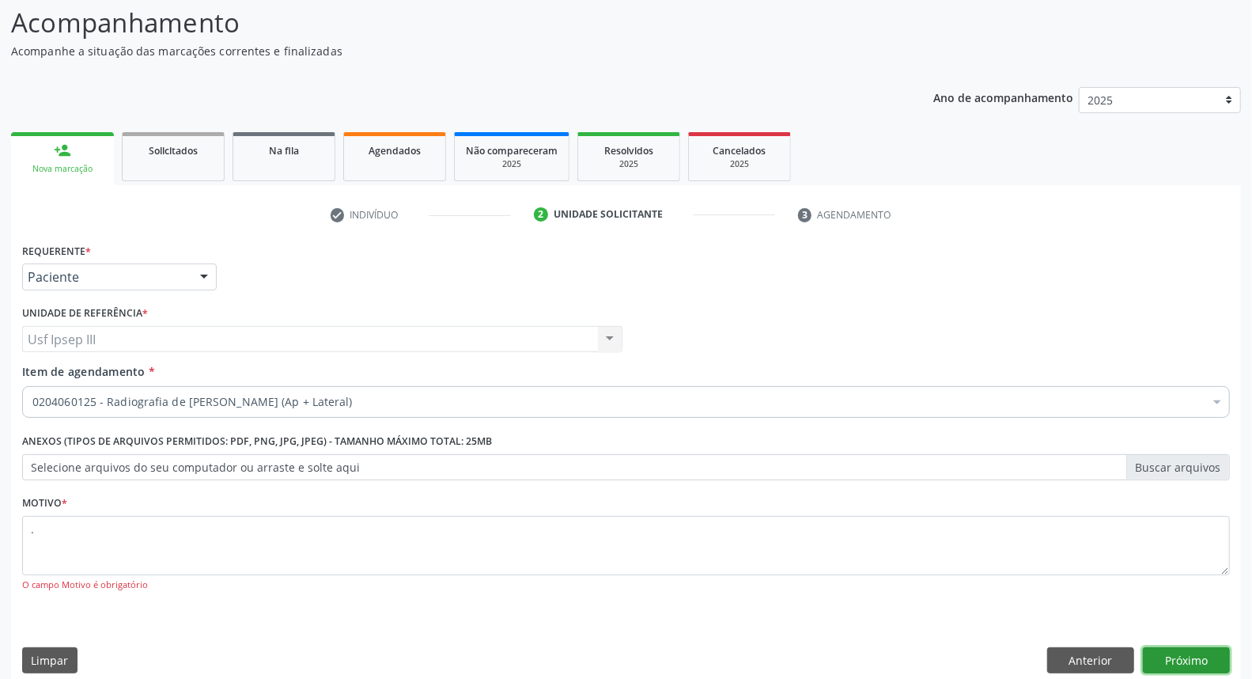
click at [1193, 656] on button "Próximo" at bounding box center [1186, 660] width 87 height 27
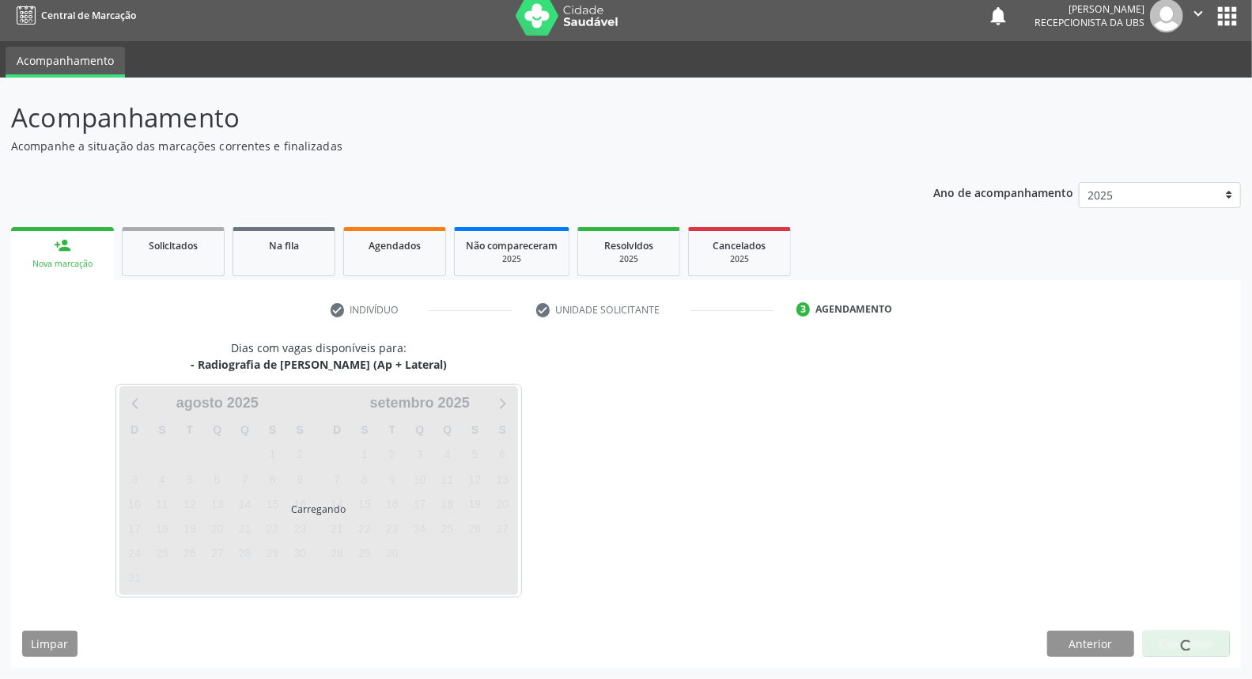
scroll to position [9, 0]
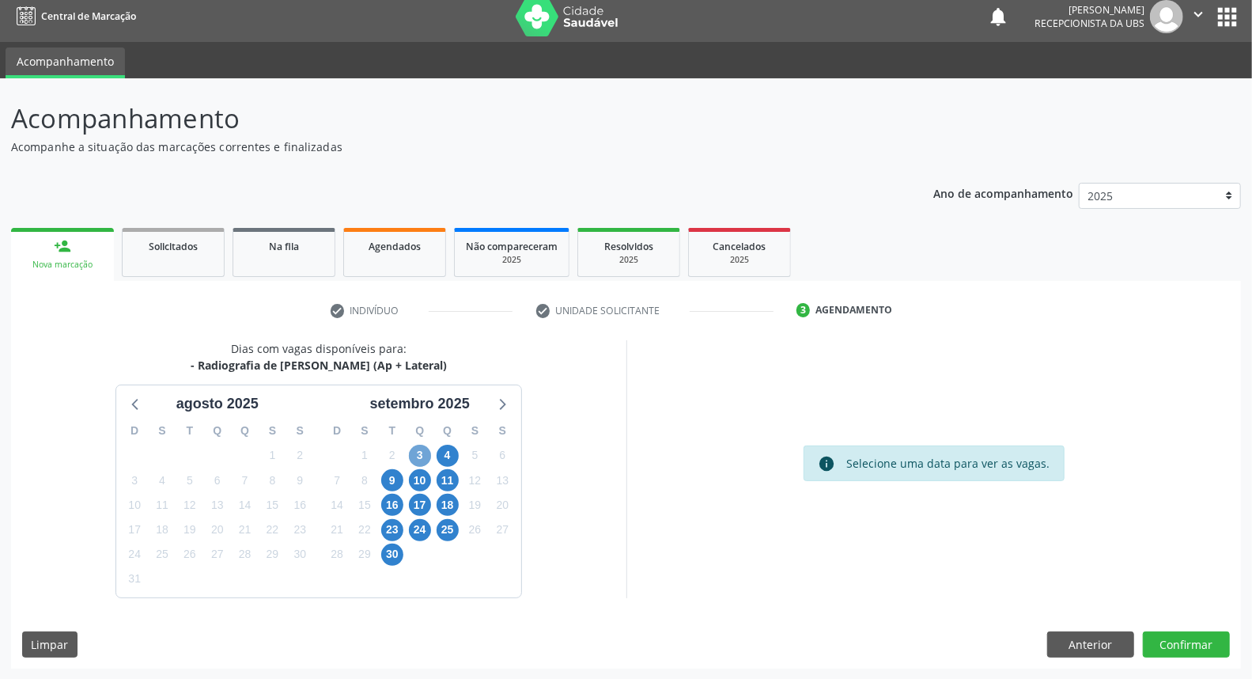
click at [418, 461] on span "3" at bounding box center [420, 455] width 22 height 22
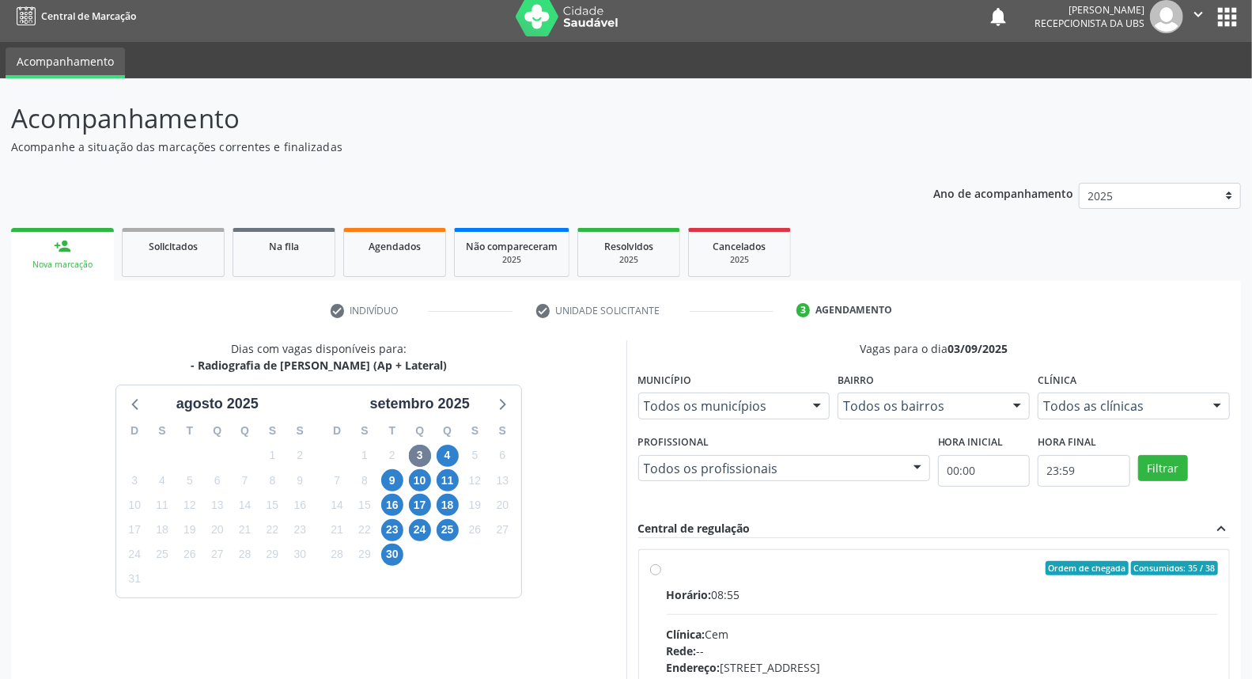
click at [661, 575] on input "Ordem de chegada Consumidos: 35 / 38 Horário: 08:55 Clínica: Cem Rede: -- Ender…" at bounding box center [655, 568] width 11 height 14
radio input "true"
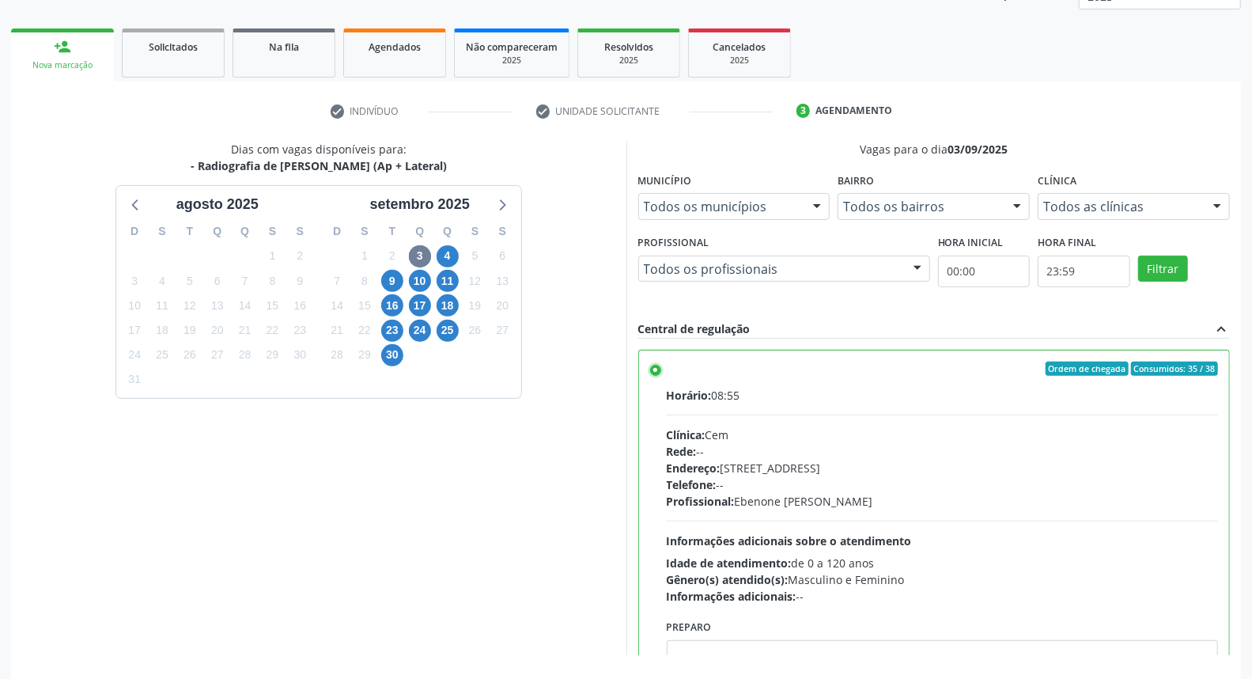
scroll to position [265, 0]
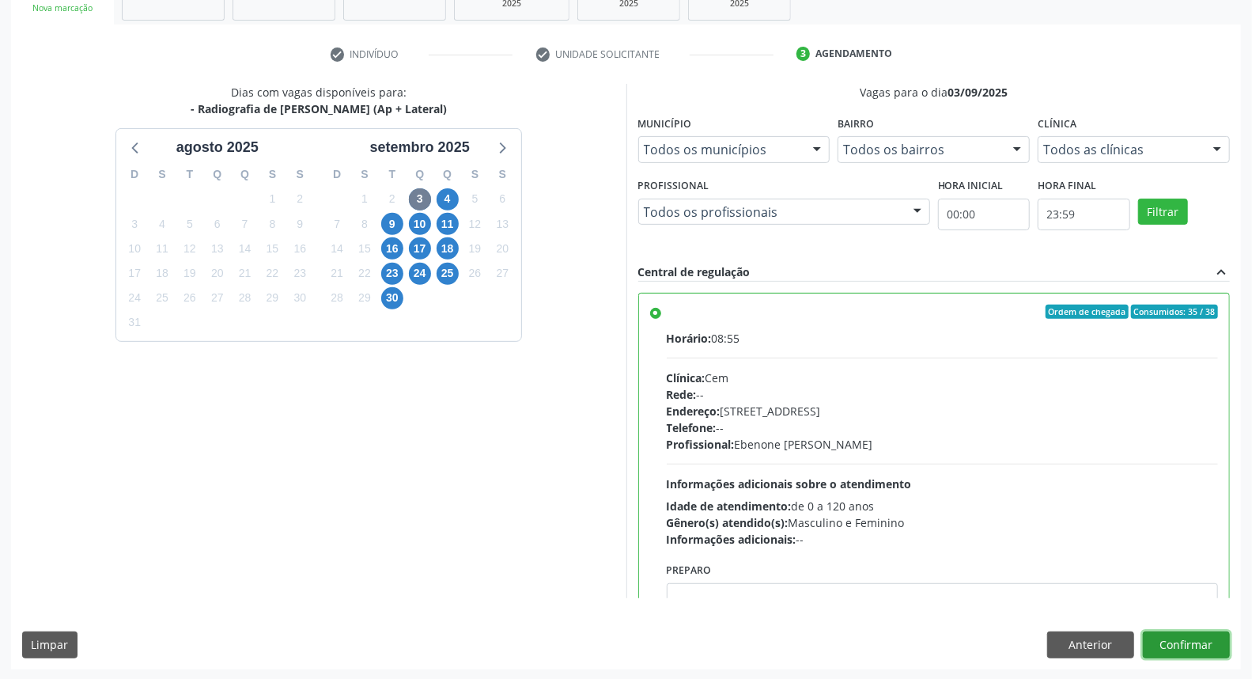
click at [1210, 645] on button "Confirmar" at bounding box center [1186, 644] width 87 height 27
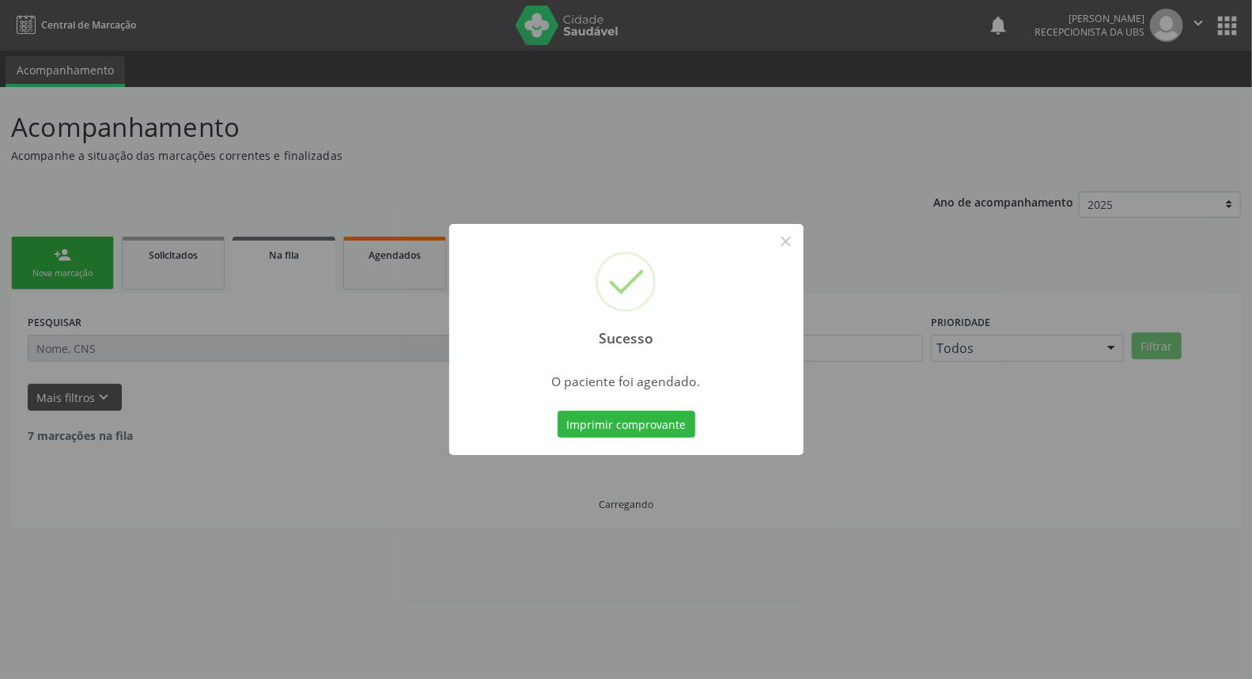
scroll to position [0, 0]
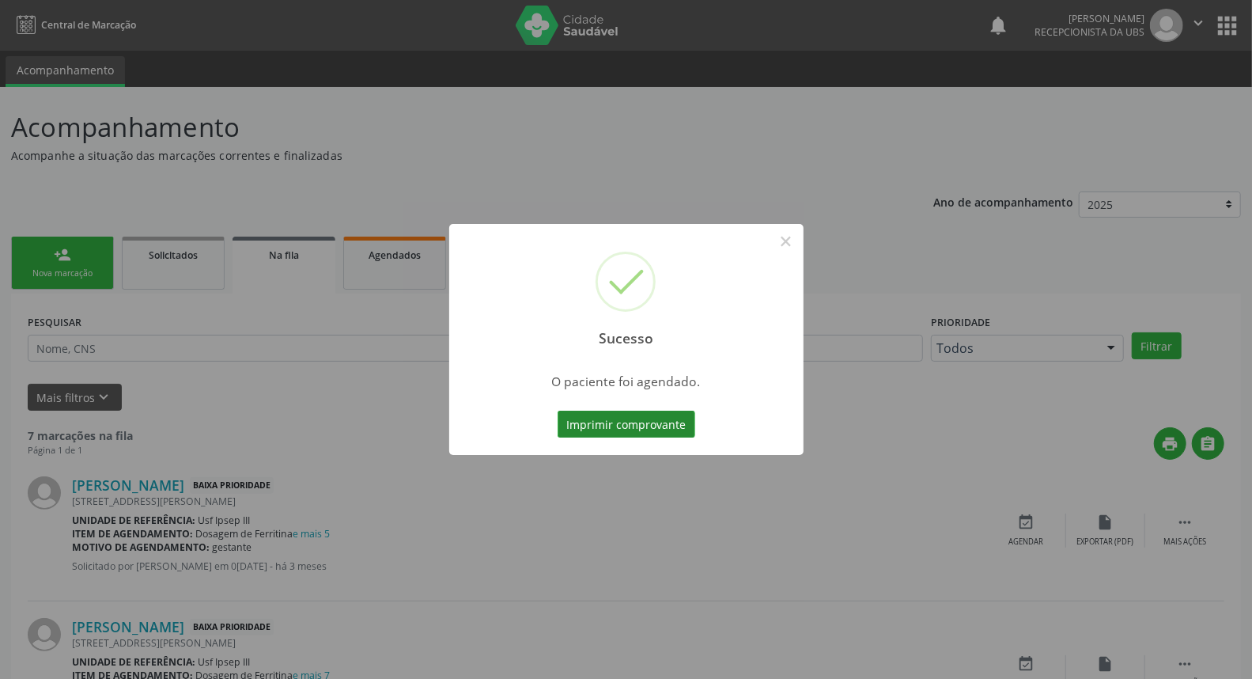
click at [627, 422] on button "Imprimir comprovante" at bounding box center [627, 423] width 138 height 27
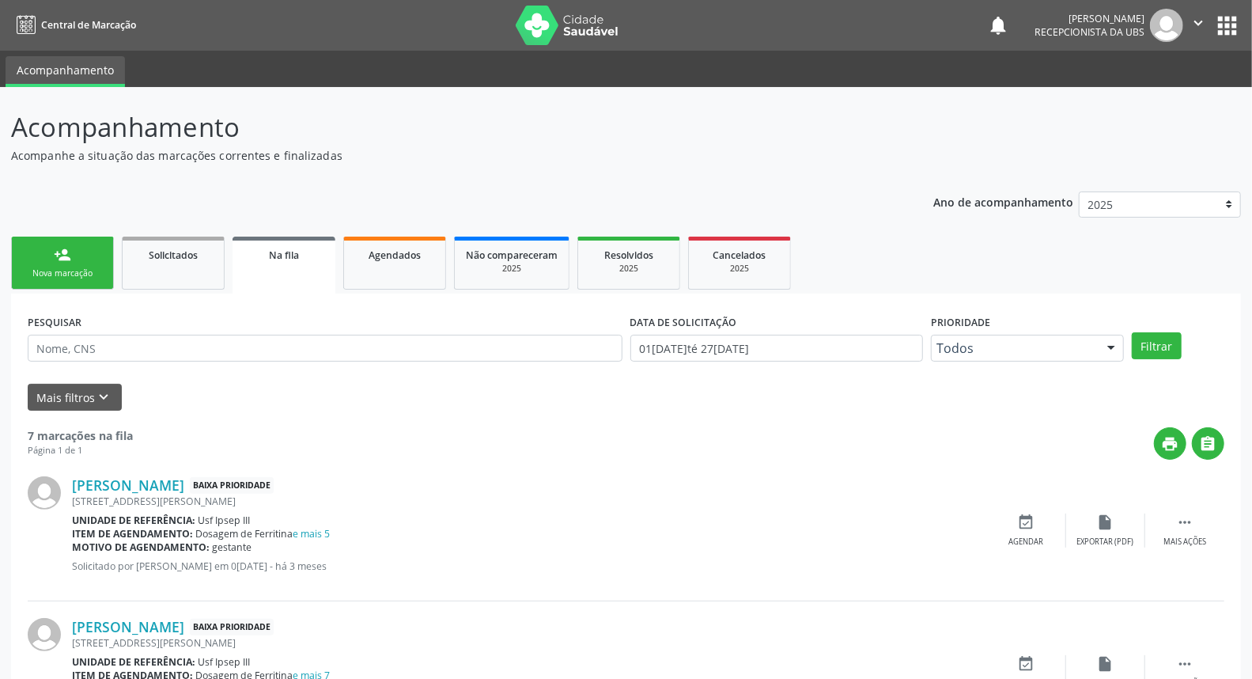
click at [97, 251] on link "person_add Nova marcação" at bounding box center [62, 262] width 103 height 53
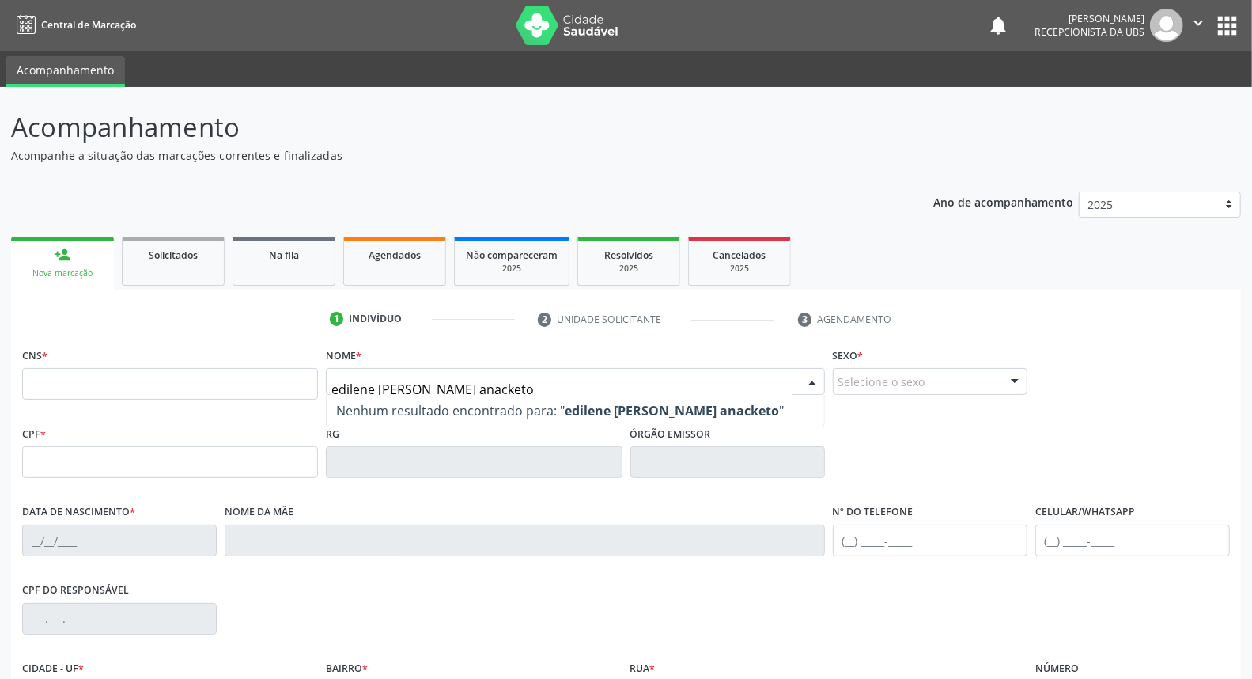
click at [517, 383] on input "edilene maria dos santos anacketo" at bounding box center [561, 389] width 460 height 32
type input "edilene maria dos santos anacleto"
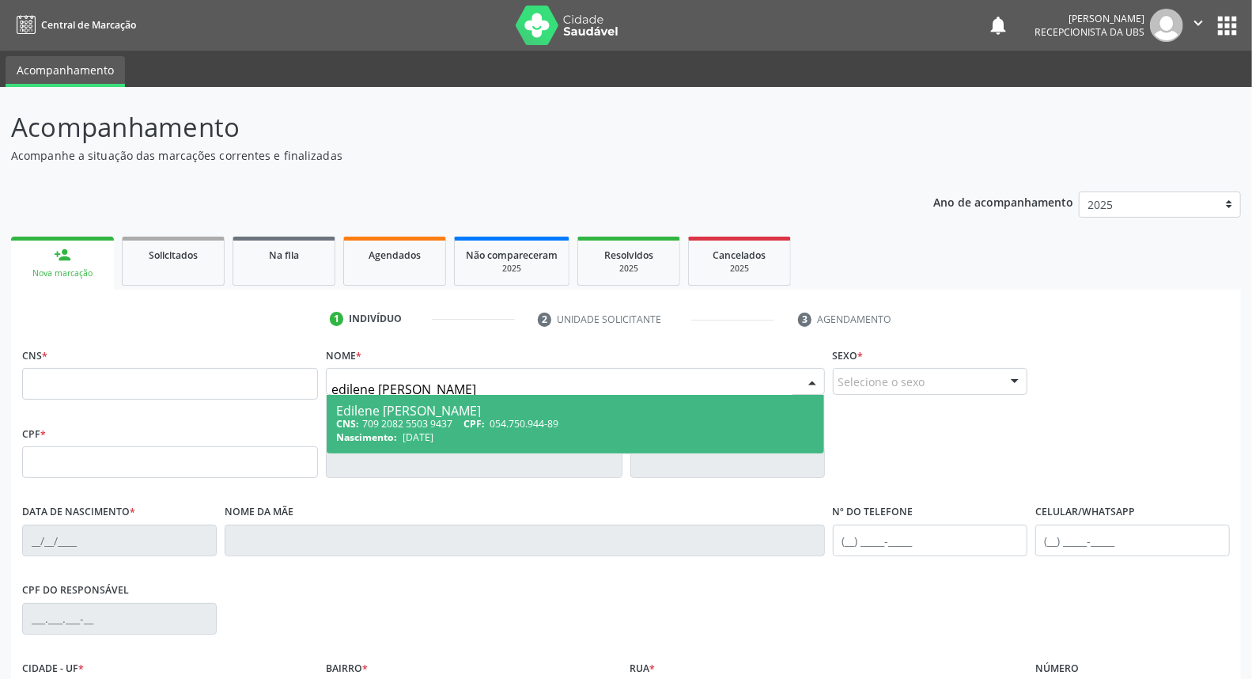
click at [433, 432] on span "03/02/1982" at bounding box center [418, 436] width 31 height 13
type input "709 2082 5503 9437"
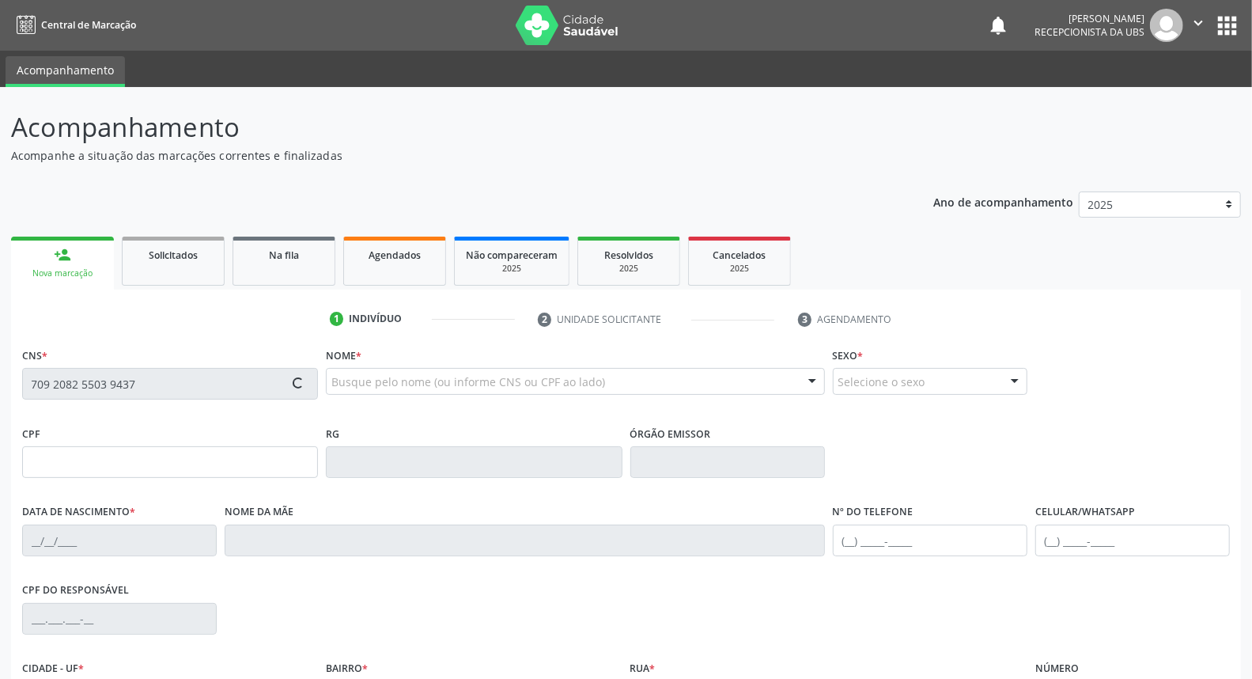
type input "054.750.944-89"
type input "03/02/1982"
type input "Maria Antonia dos Santos"
type input "(87) 99604-9199"
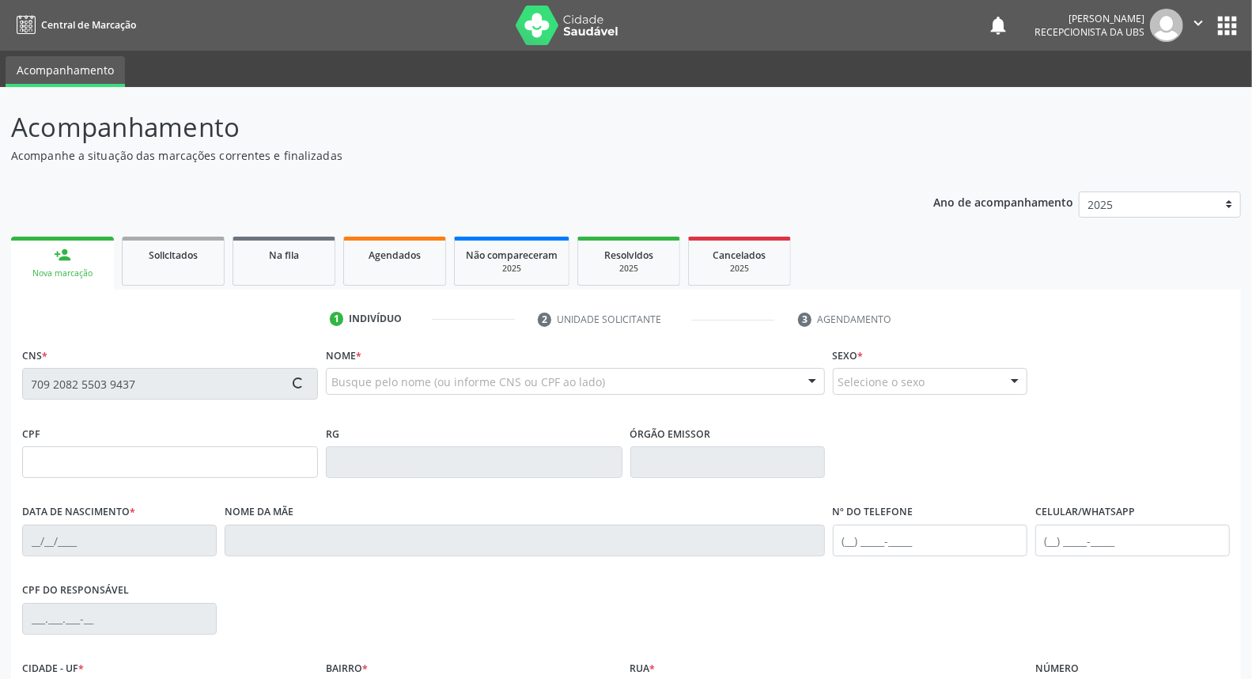
type input "068.962.934-62"
type input "3"
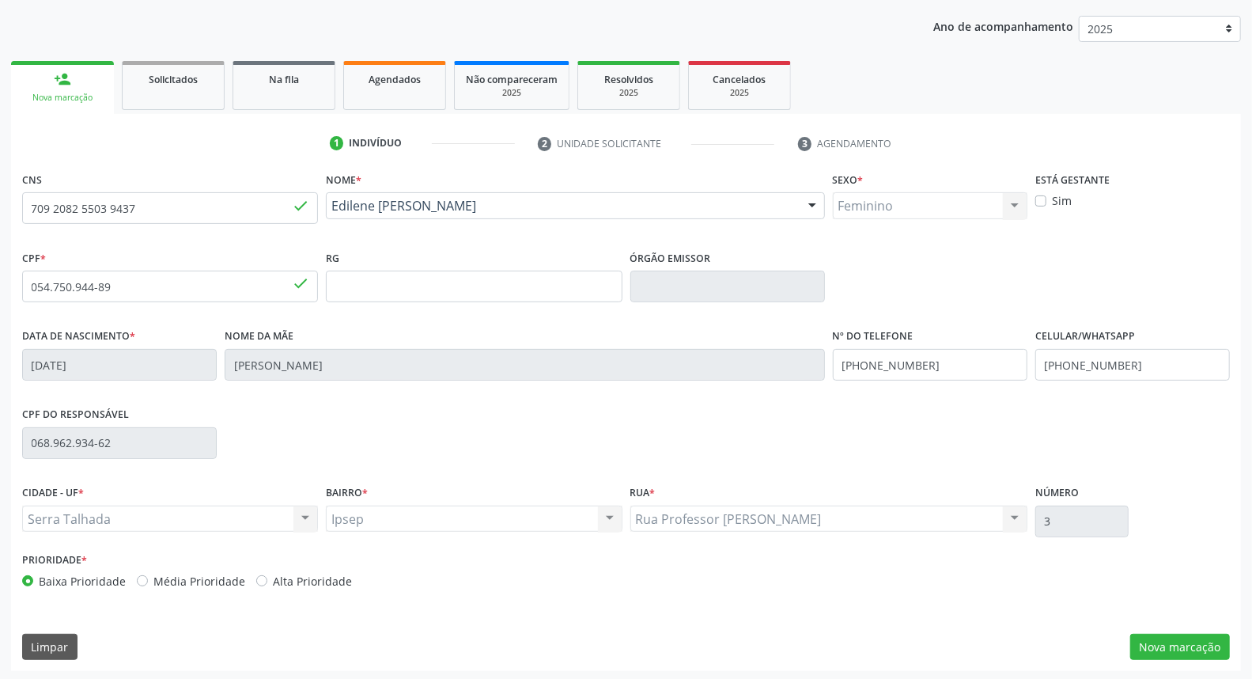
scroll to position [177, 0]
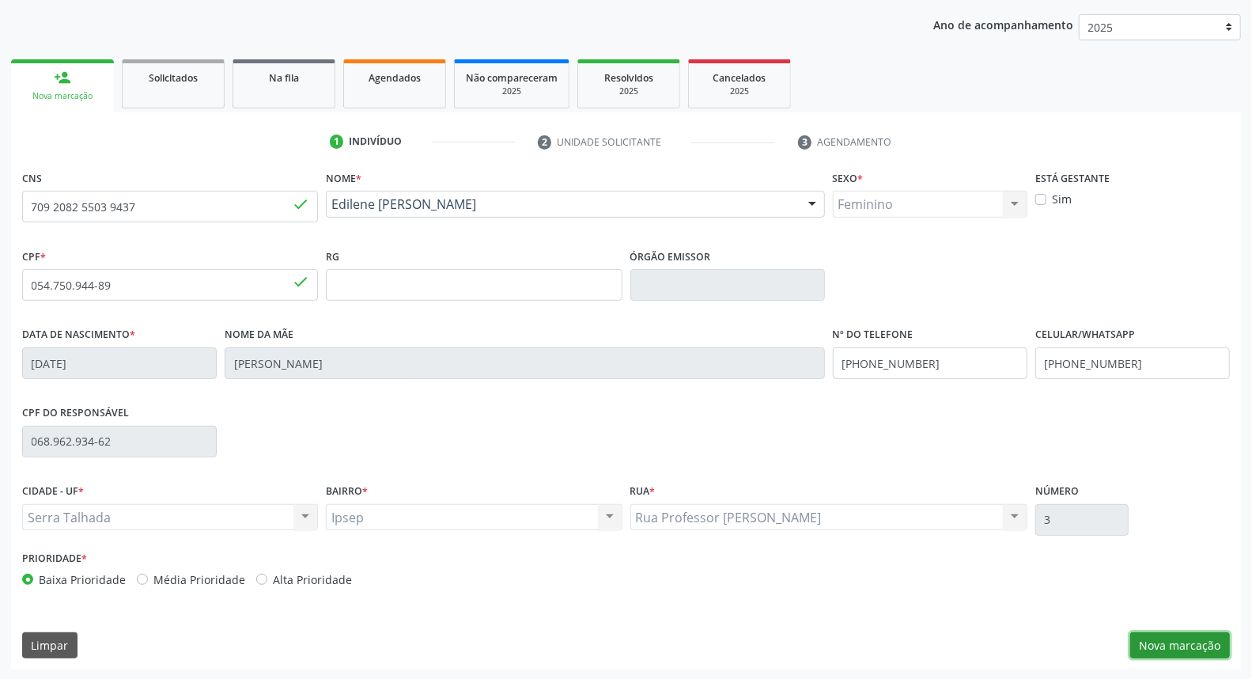
click at [1208, 644] on button "Nova marcação" at bounding box center [1180, 645] width 100 height 27
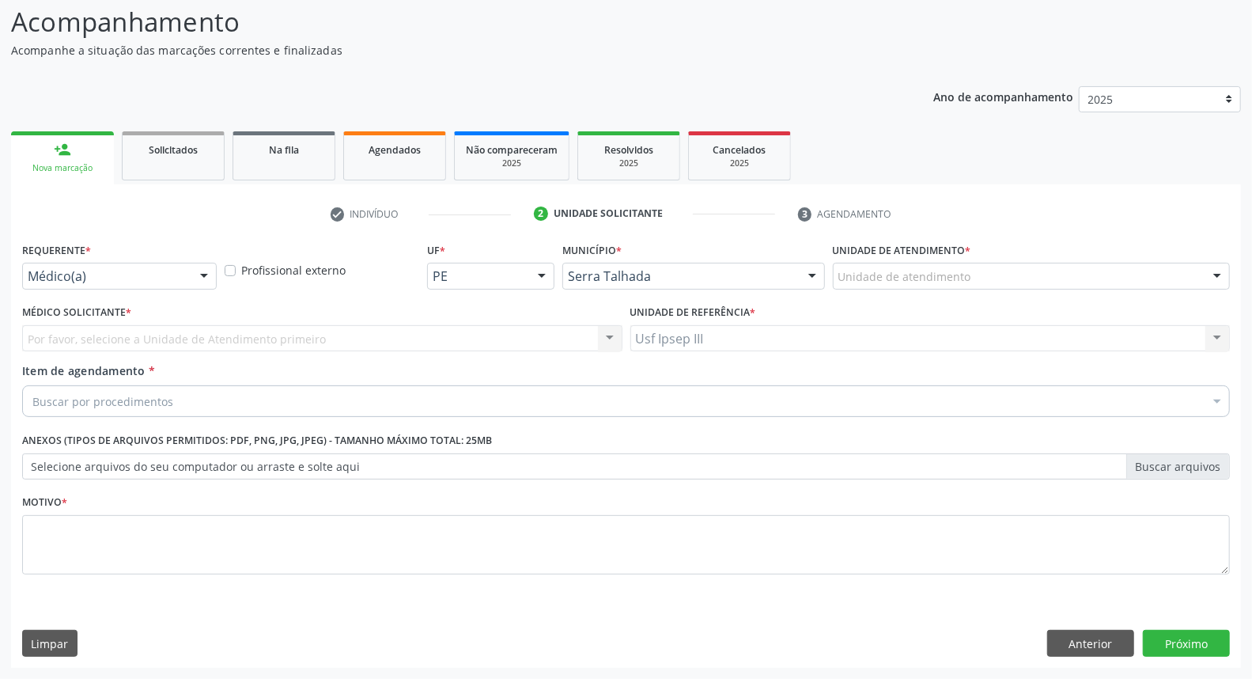
scroll to position [104, 0]
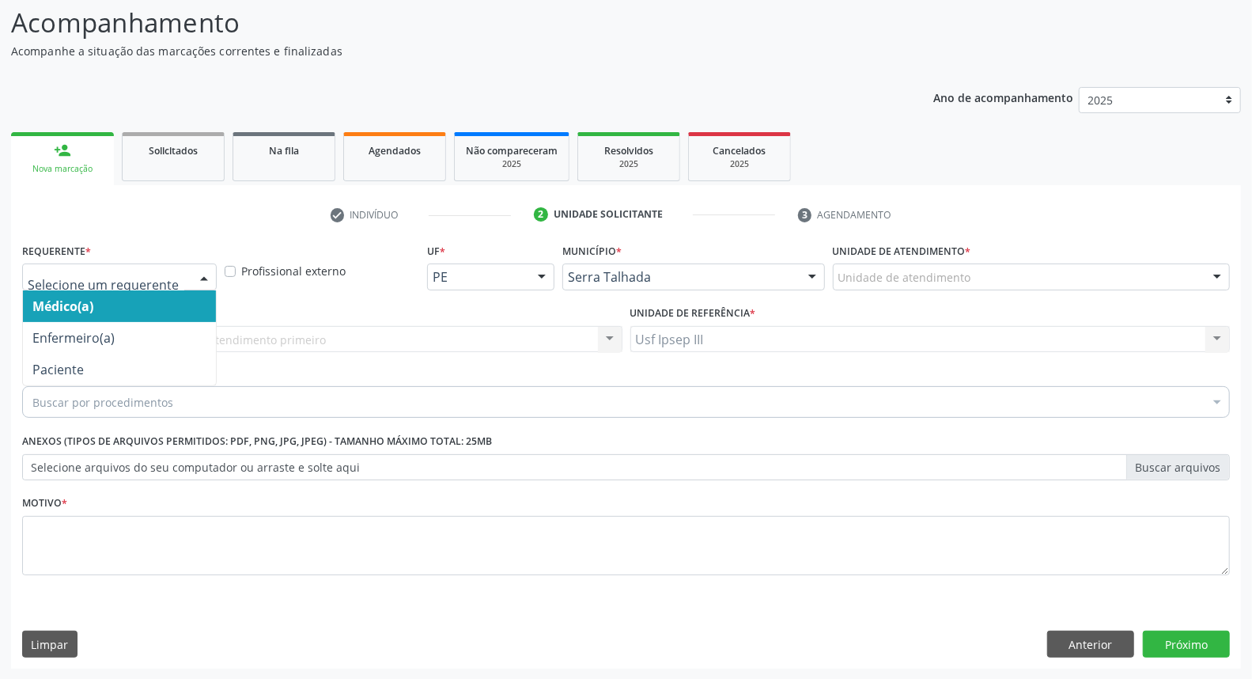
click at [201, 277] on div at bounding box center [204, 277] width 24 height 27
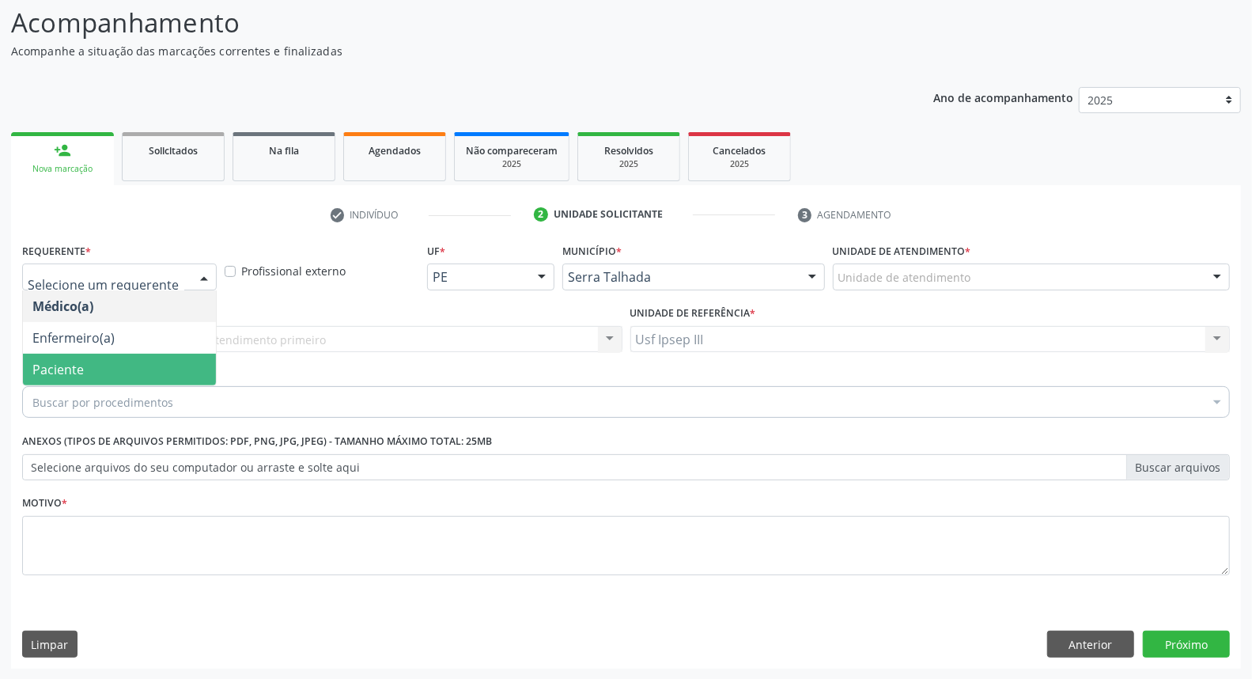
click at [198, 364] on span "Paciente" at bounding box center [119, 369] width 193 height 32
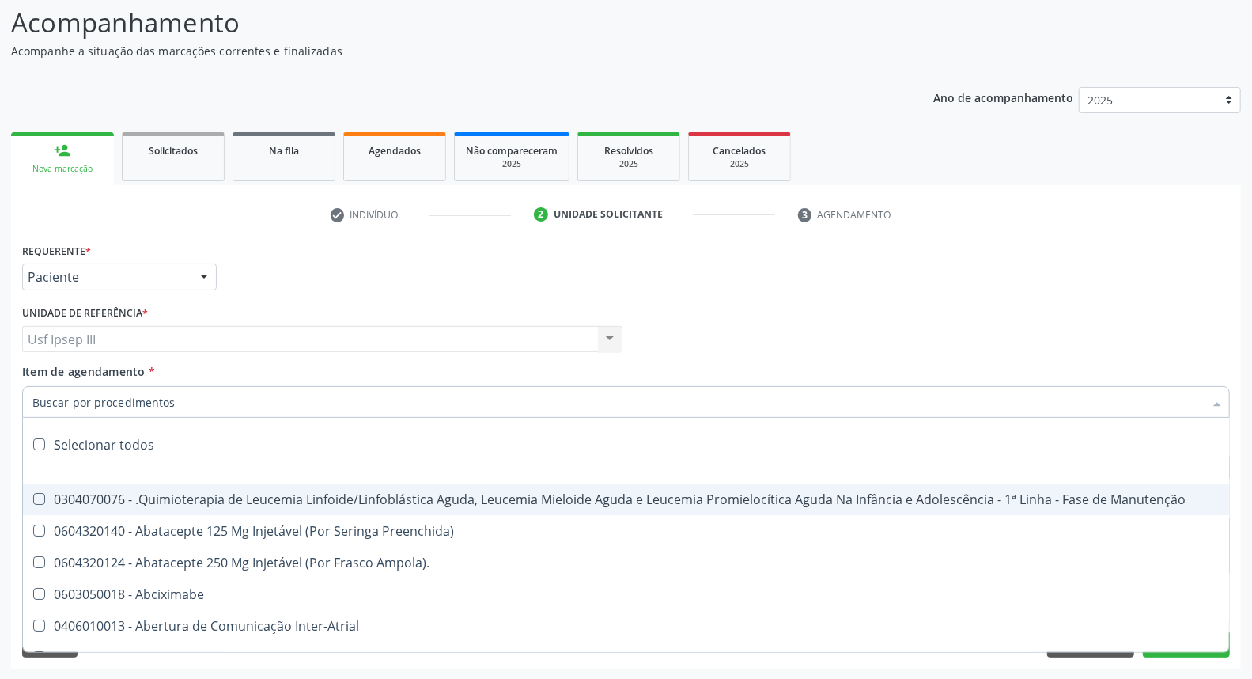
click at [214, 393] on div at bounding box center [626, 402] width 1208 height 32
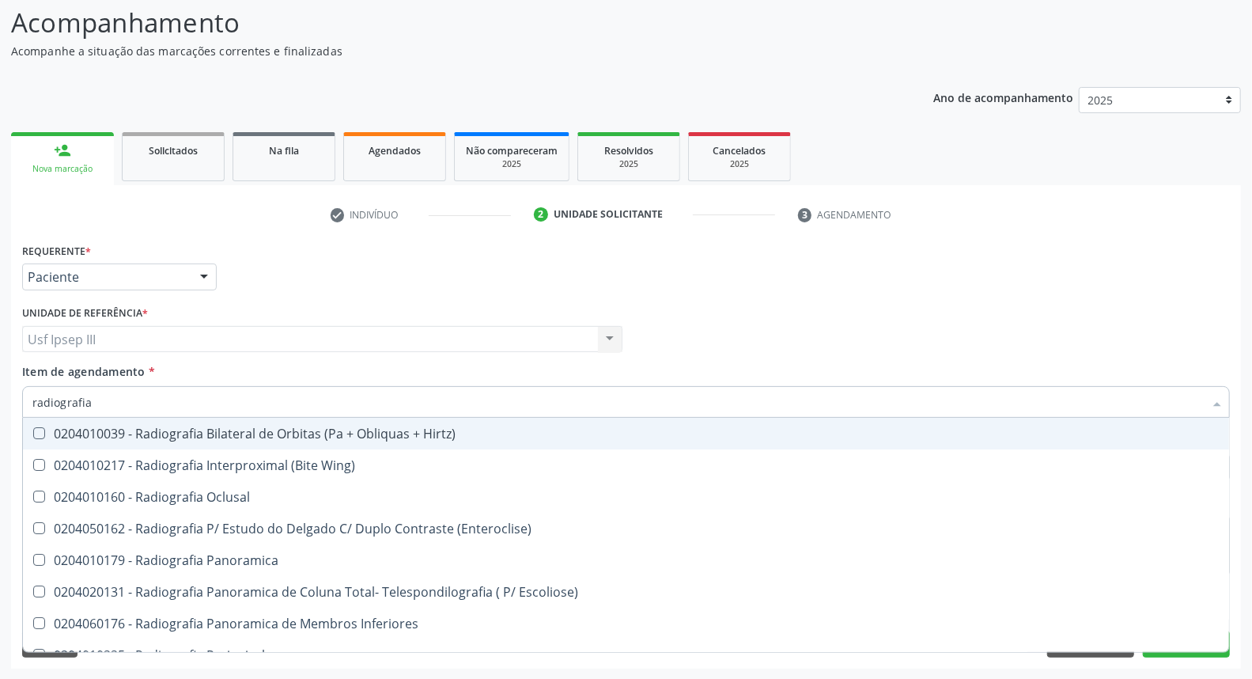
type input "radiografia"
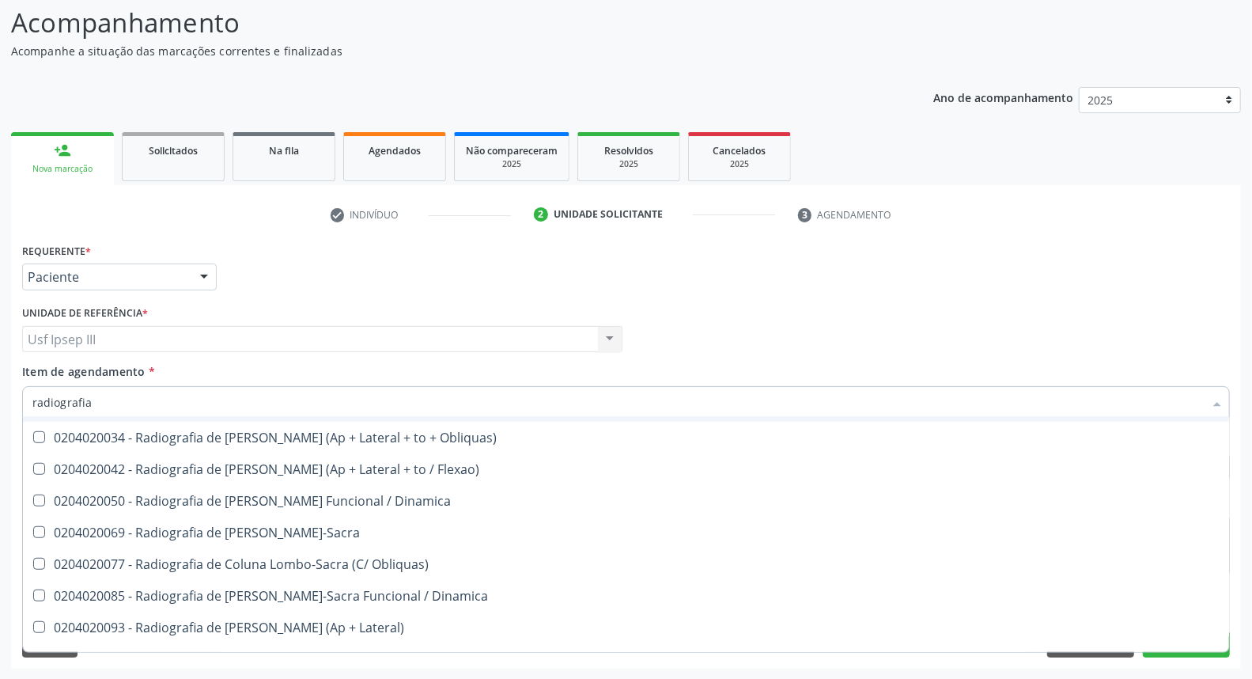
scroll to position [702, 0]
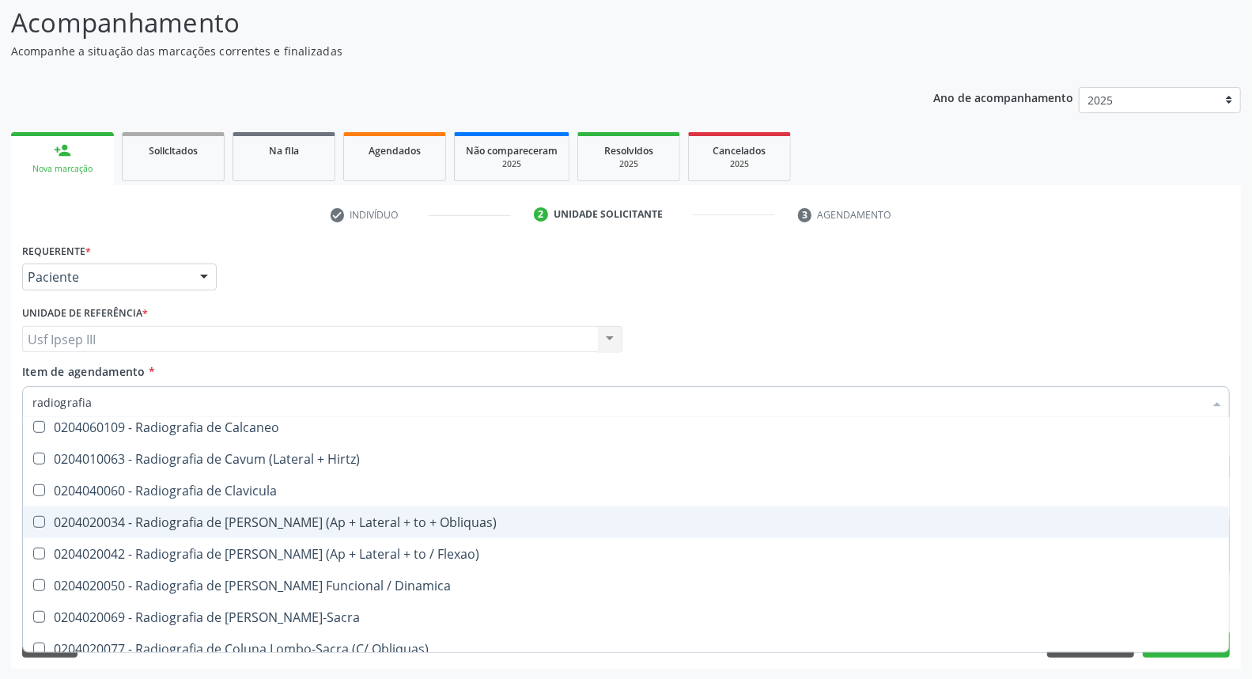
click at [429, 522] on div "0204020034 - Radiografia de [PERSON_NAME] (Ap + Lateral + to + Obliquas)" at bounding box center [625, 522] width 1187 height 13
checkbox Obliquas\) "true"
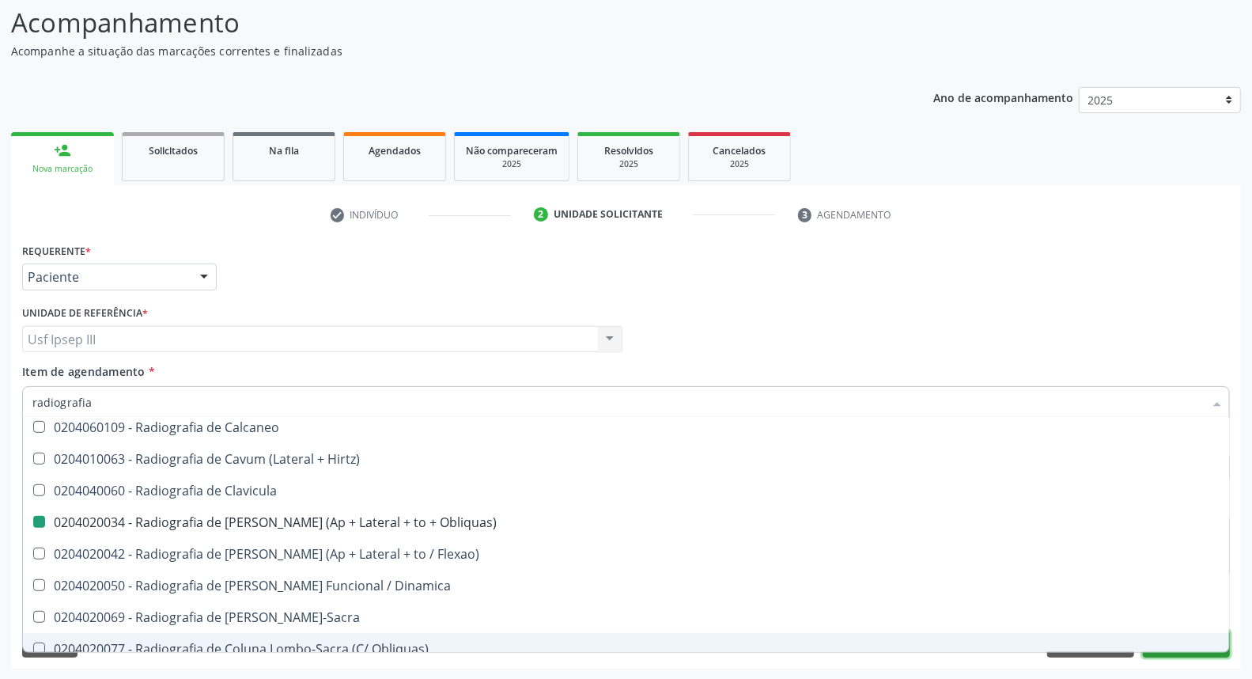
click at [1162, 653] on button "Próximo" at bounding box center [1186, 643] width 87 height 27
checkbox Wing\) "true"
checkbox Obliquas\) "false"
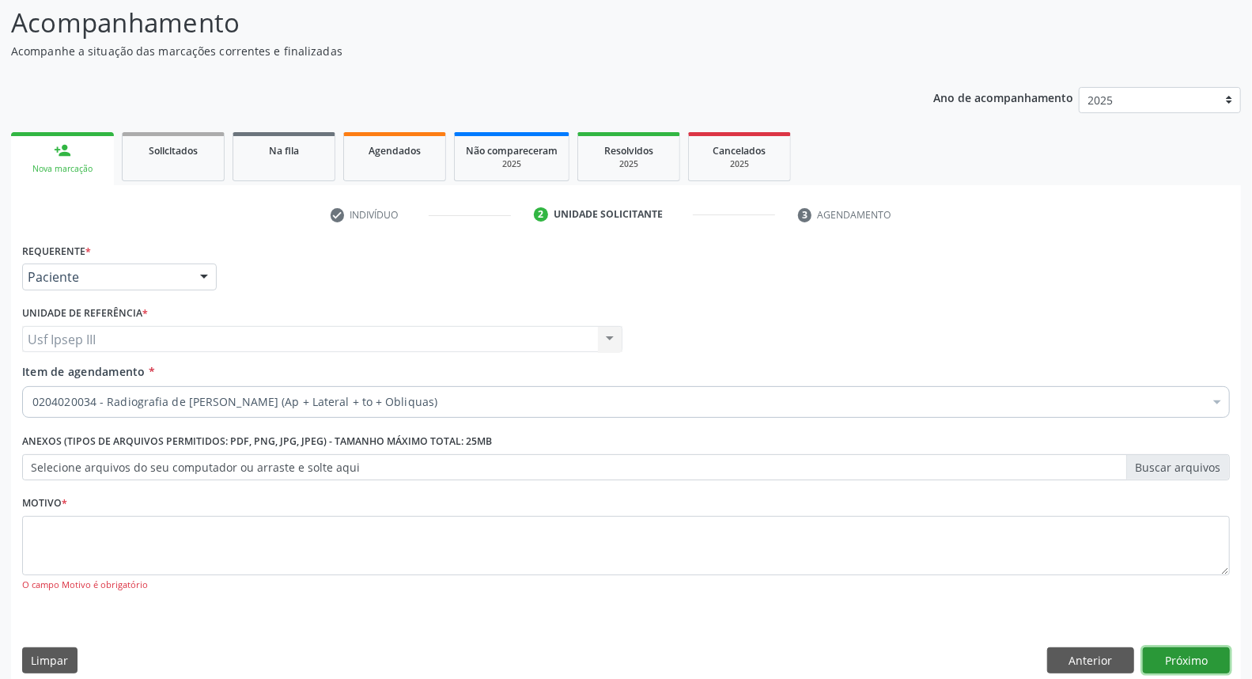
scroll to position [0, 0]
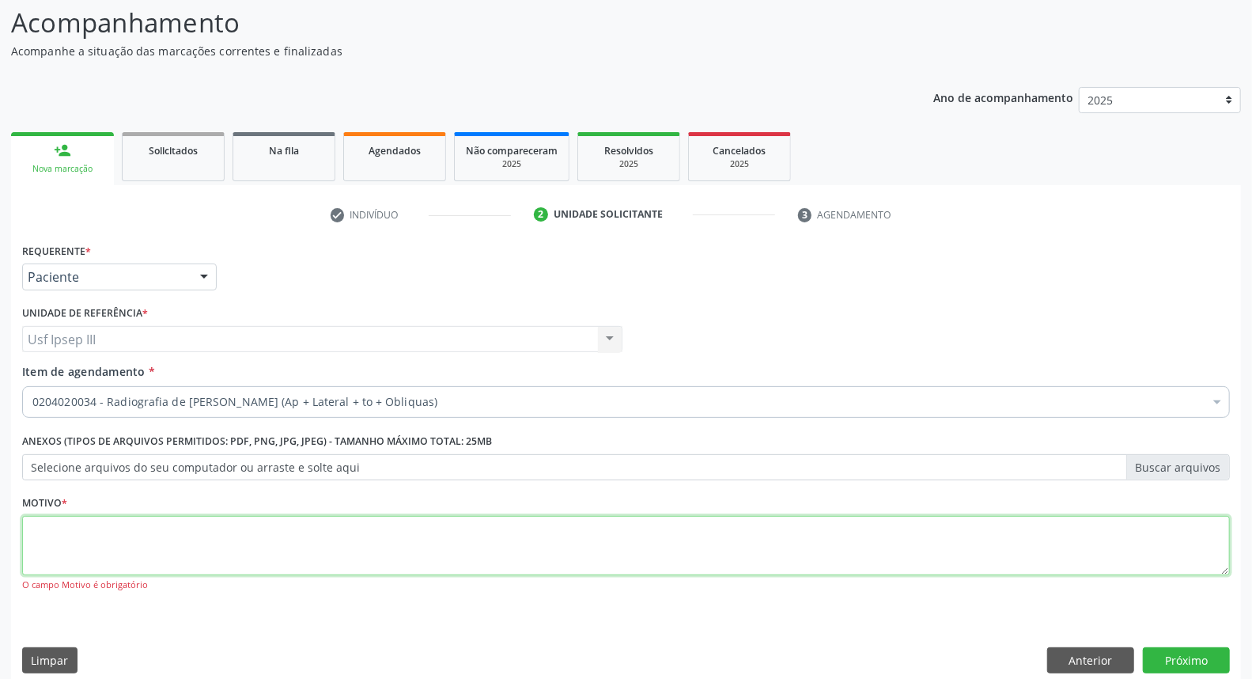
click at [346, 534] on textarea at bounding box center [626, 546] width 1208 height 60
type textarea "."
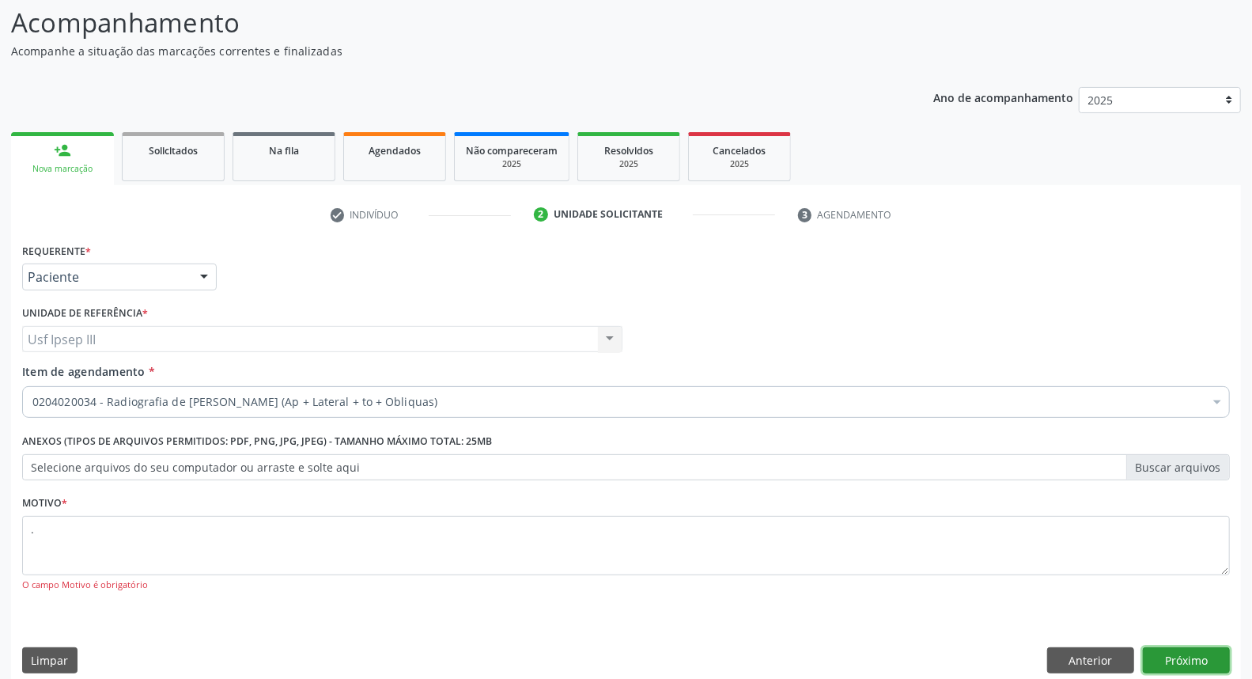
click at [1189, 660] on button "Próximo" at bounding box center [1186, 660] width 87 height 27
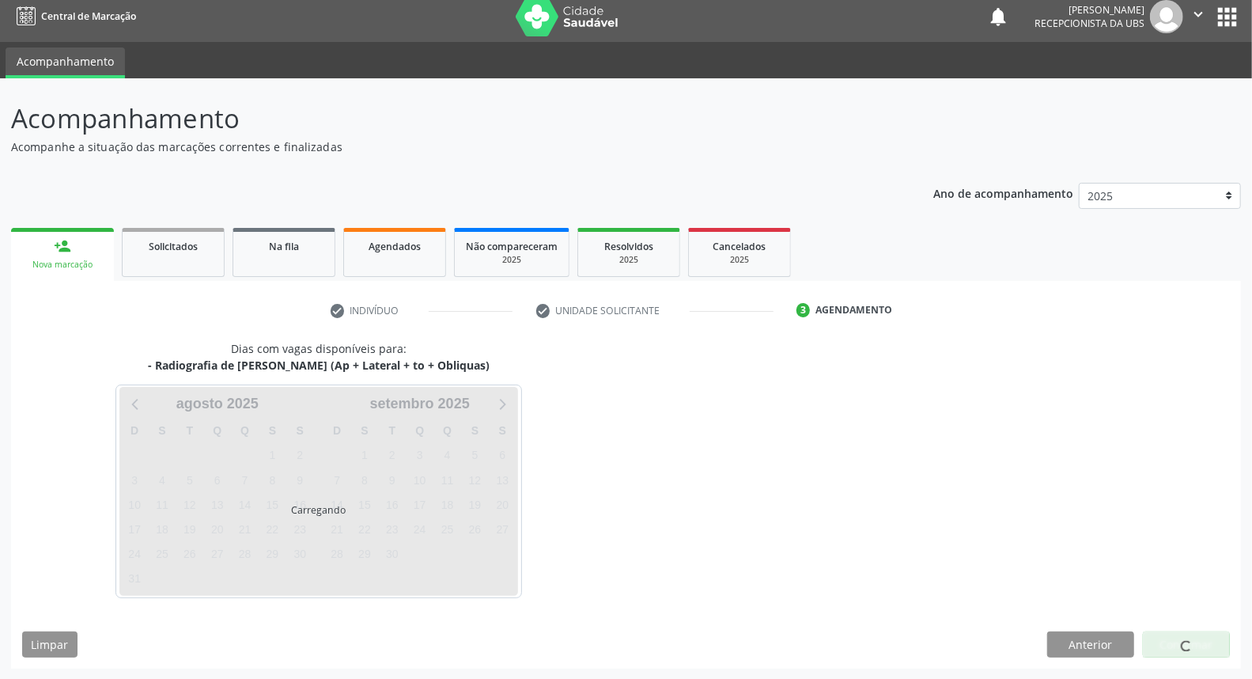
scroll to position [9, 0]
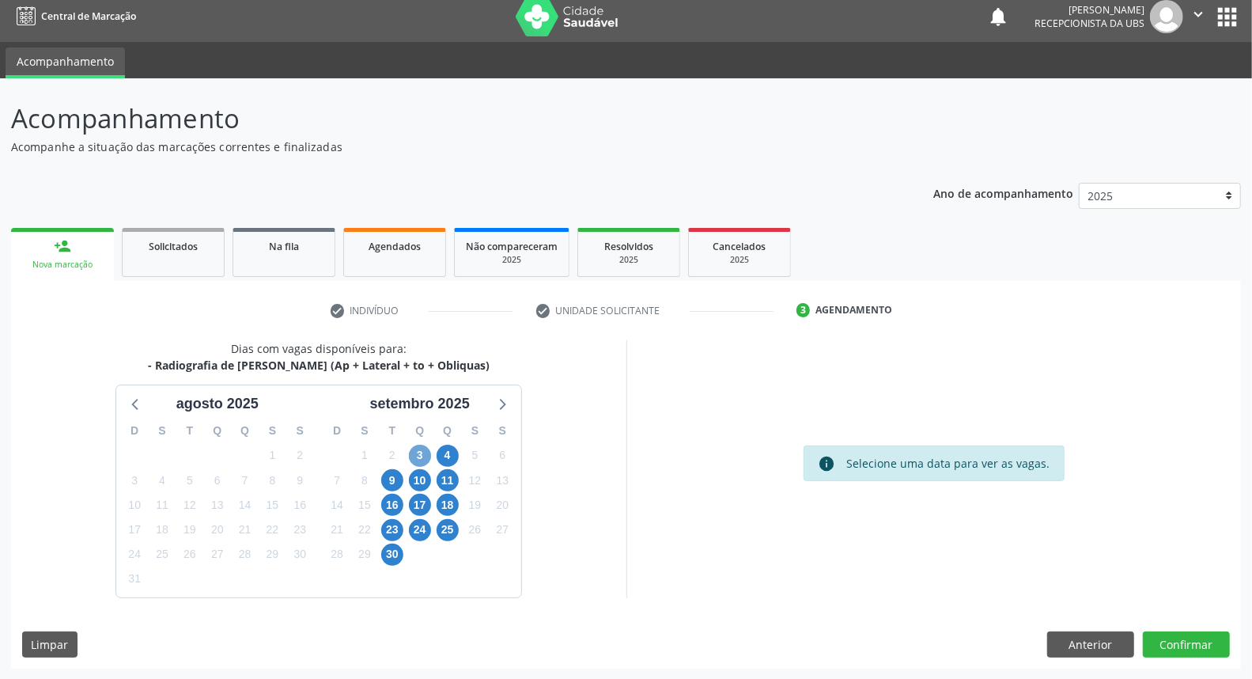
click at [419, 448] on span "3" at bounding box center [420, 455] width 22 height 22
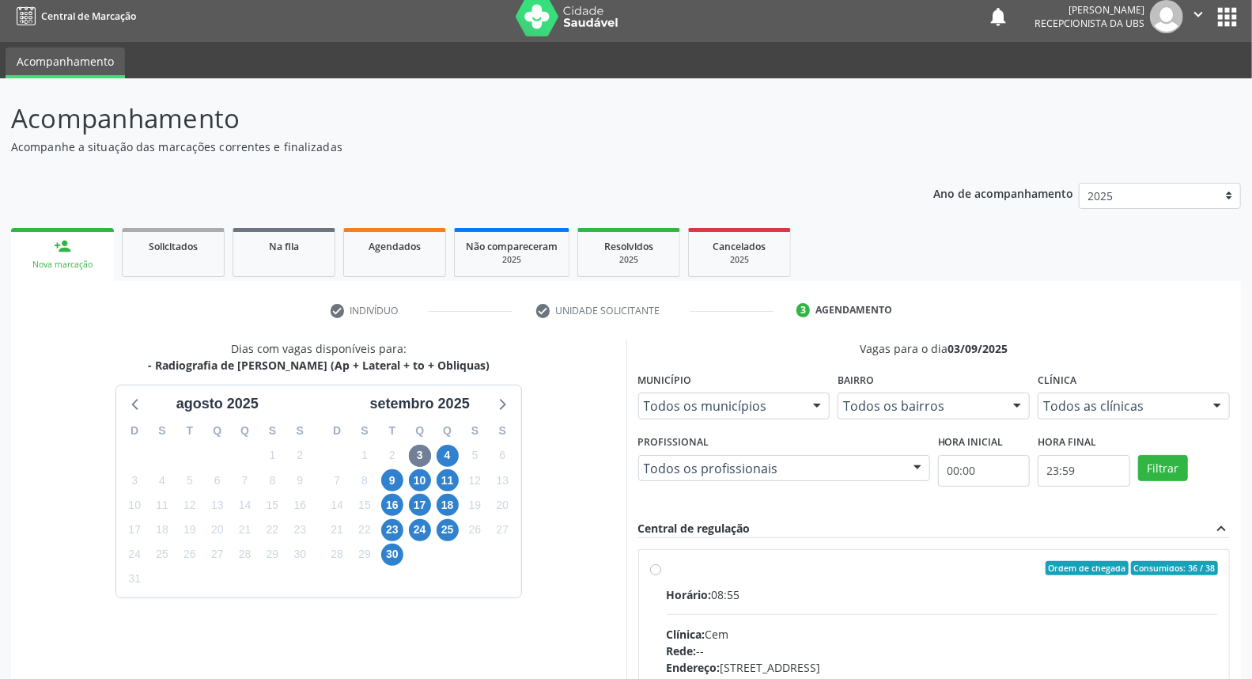
click at [788, 614] on hr at bounding box center [943, 614] width 552 height 1
click at [661, 575] on input "Ordem de chegada Consumidos: 36 / 38 Horário: 08:55 Clínica: Cem Rede: -- Ender…" at bounding box center [655, 568] width 11 height 14
radio input "true"
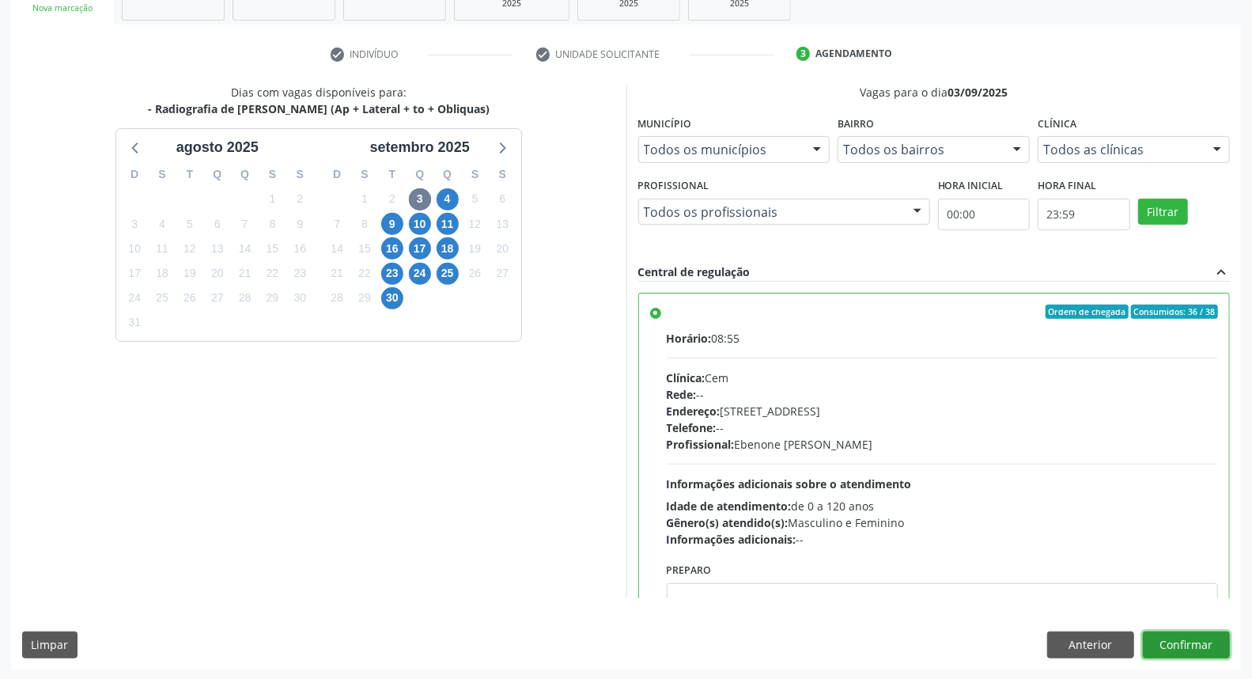
click at [1195, 637] on button "Confirmar" at bounding box center [1186, 644] width 87 height 27
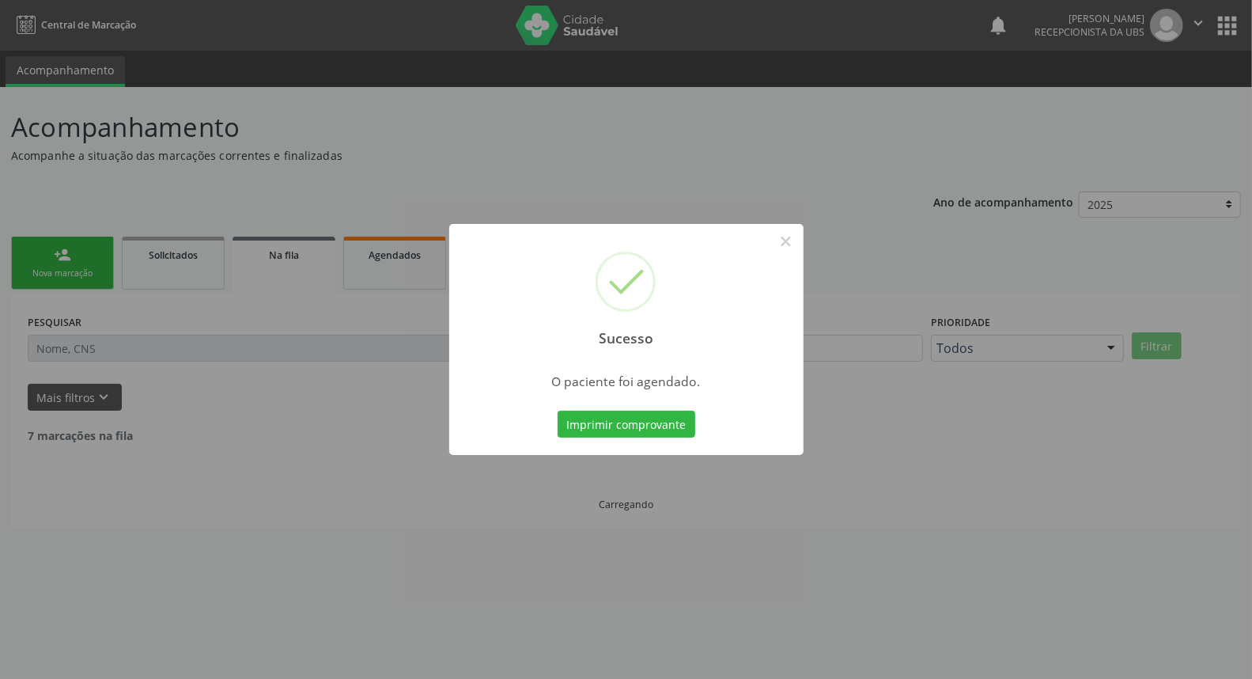
scroll to position [0, 0]
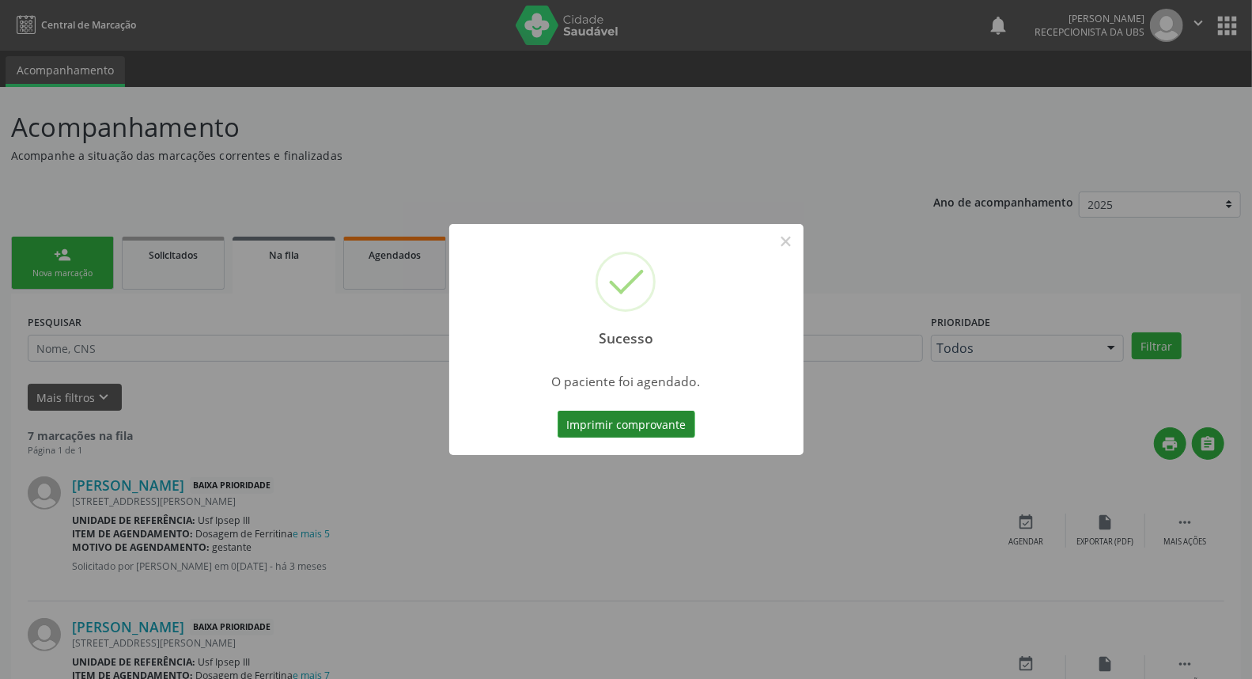
click at [637, 432] on button "Imprimir comprovante" at bounding box center [627, 423] width 138 height 27
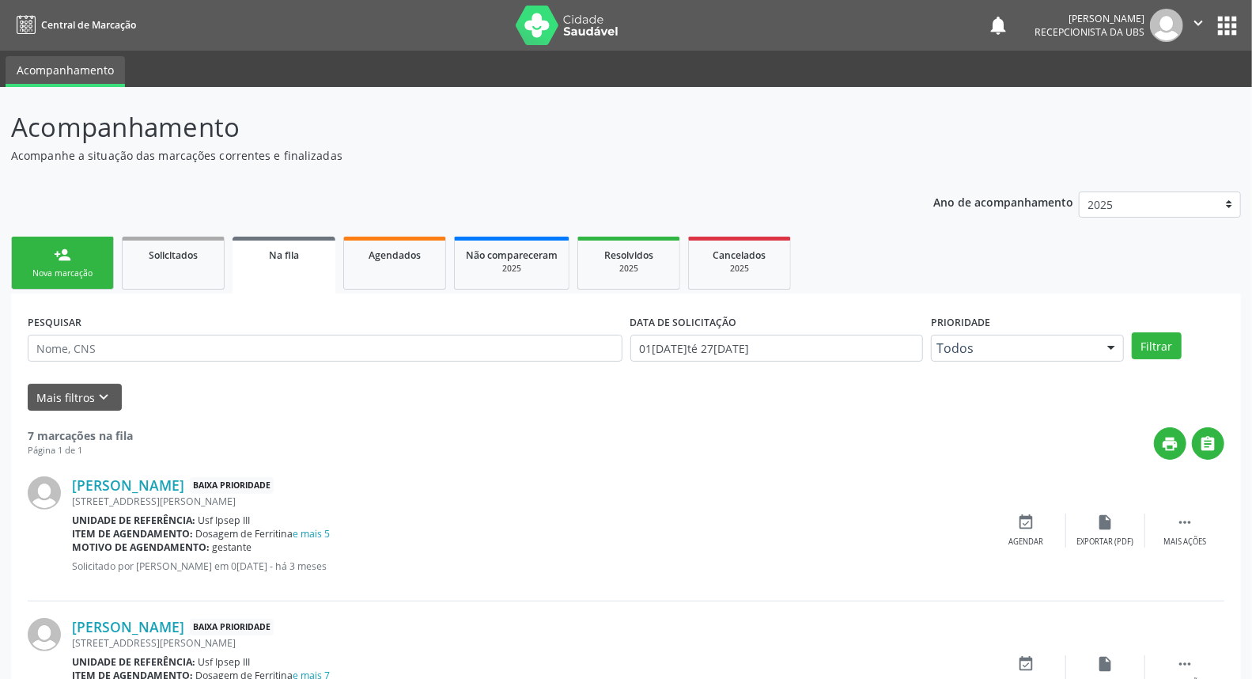
click at [58, 255] on div "person_add" at bounding box center [62, 254] width 17 height 17
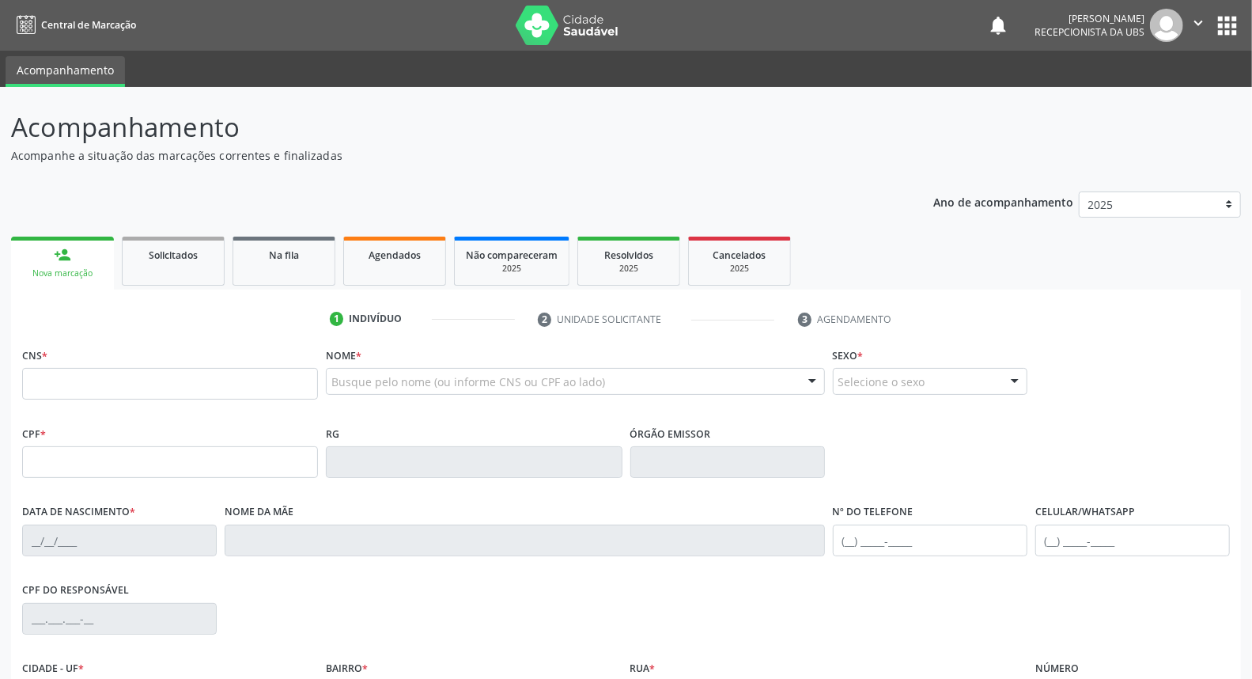
click at [76, 267] on div "Nova marcação" at bounding box center [62, 273] width 81 height 12
type input "katia milena marques leite"
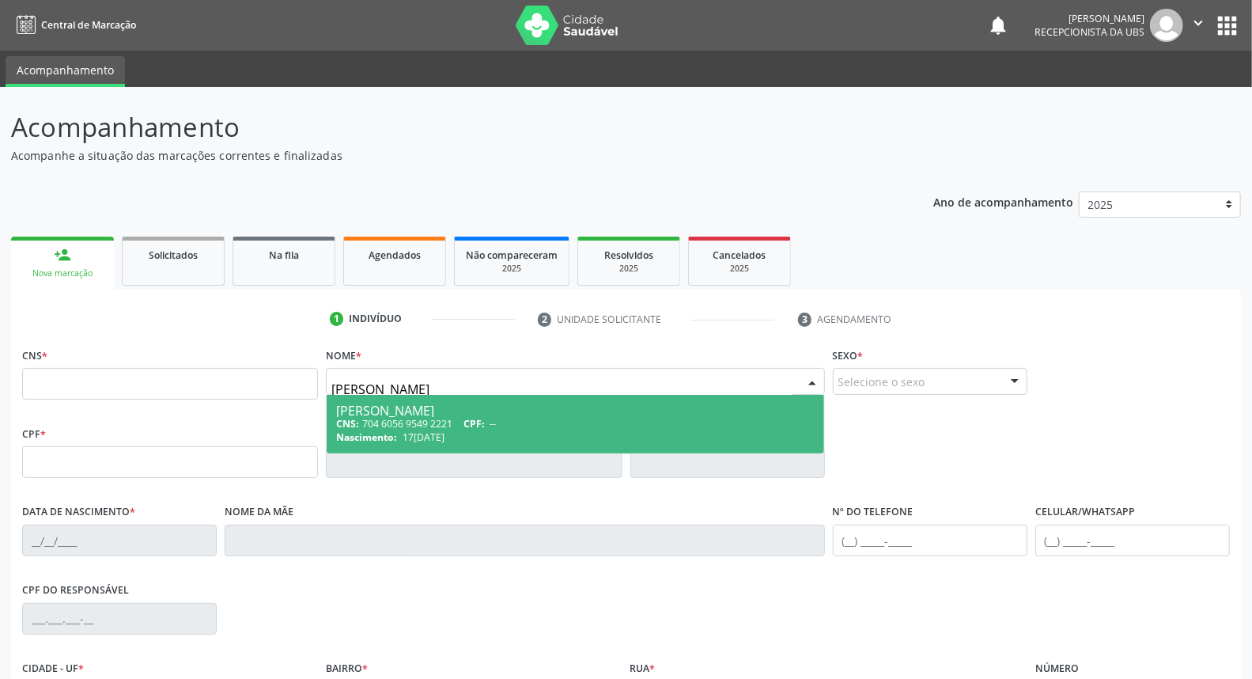
click at [374, 441] on span "Nascimento:" at bounding box center [366, 436] width 61 height 13
type input "704 6056 9549 2221"
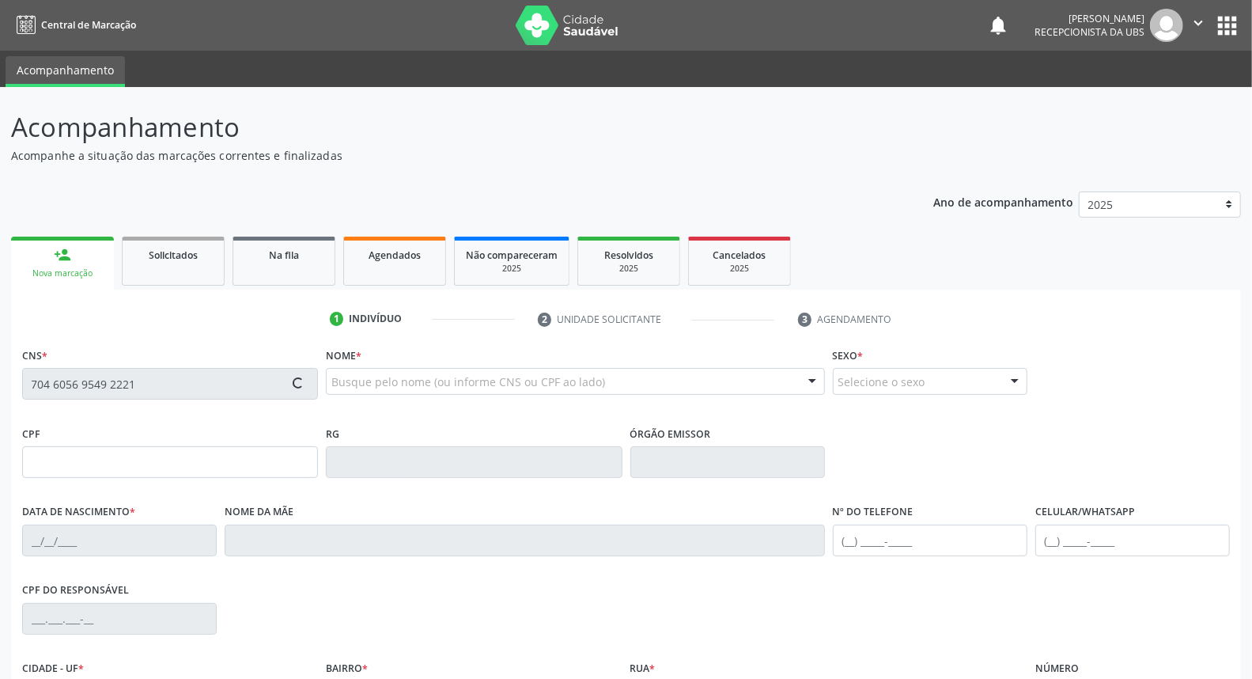
type input "[DATE]"
type input "Rosimere [PERSON_NAME]"
type input "[PHONE_NUMBER]"
type input "347.795.938-83"
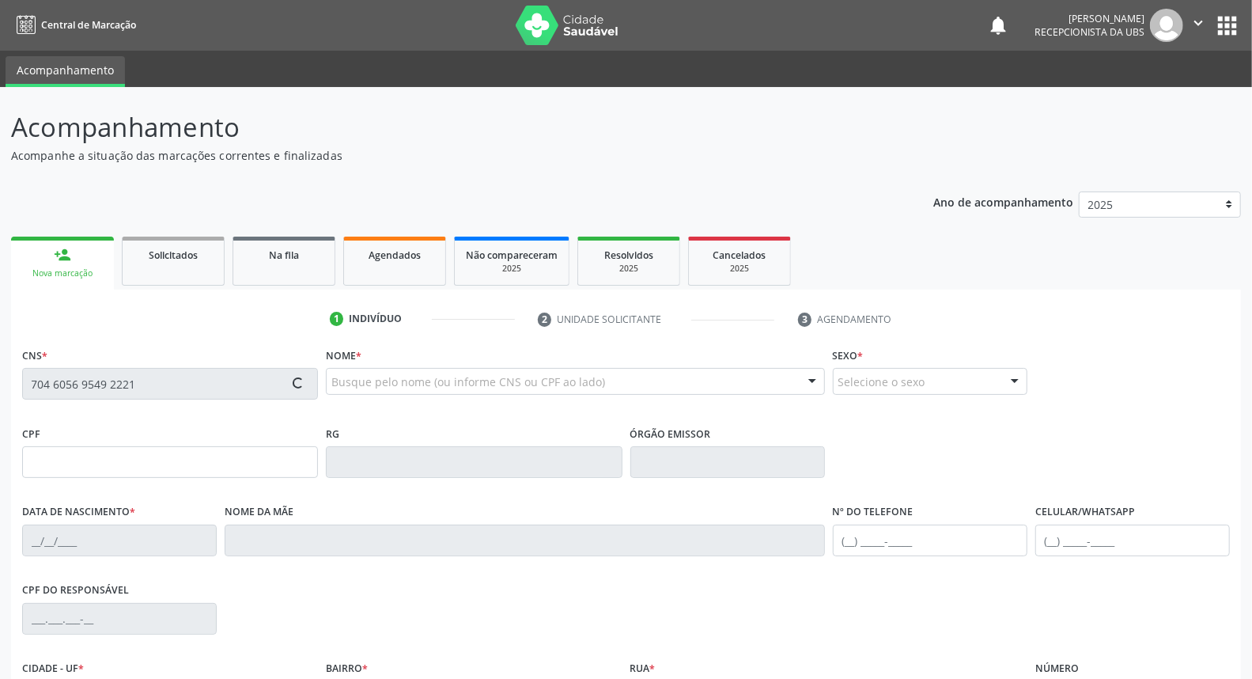
type input "404"
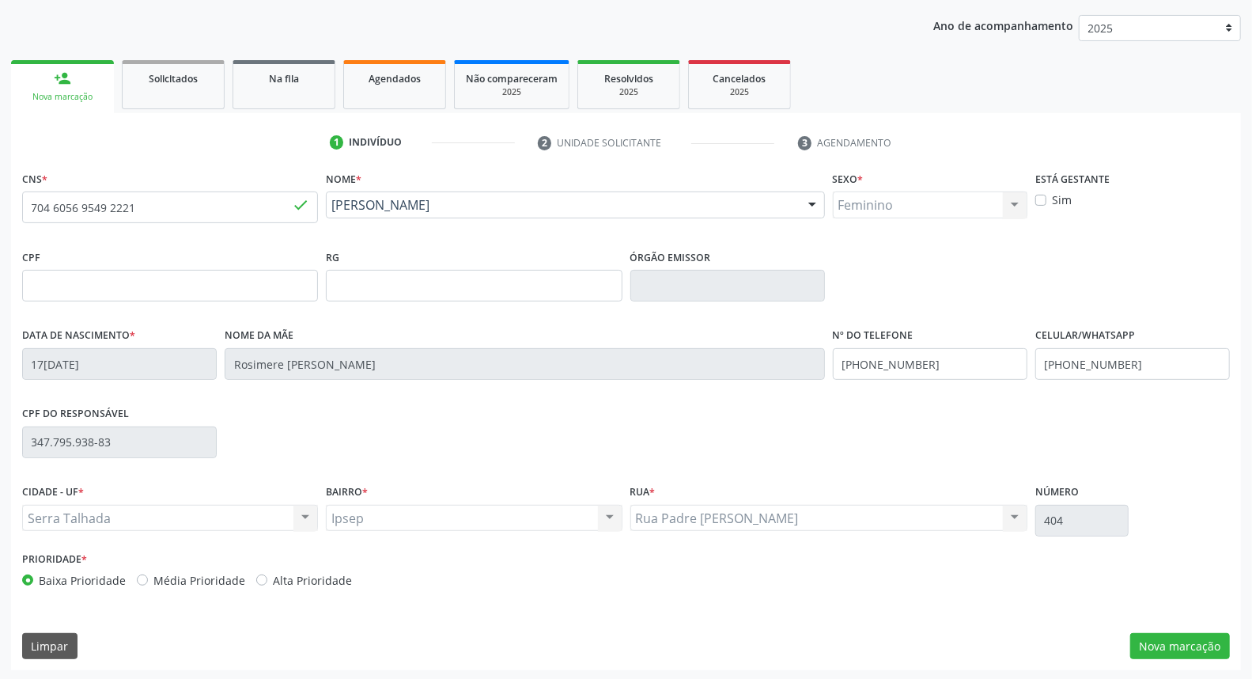
scroll to position [177, 0]
click at [1147, 641] on button "Nova marcação" at bounding box center [1180, 645] width 100 height 27
click at [0, 0] on button "Próximo" at bounding box center [0, 0] width 0 height 0
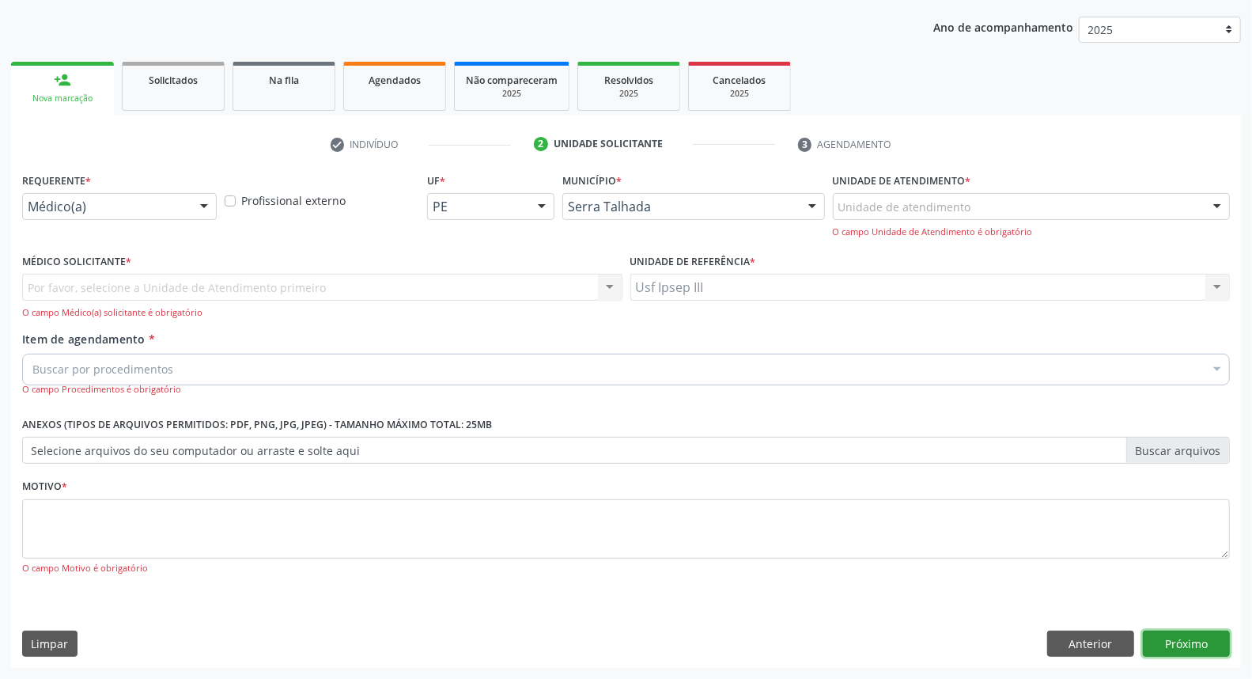
scroll to position [104, 0]
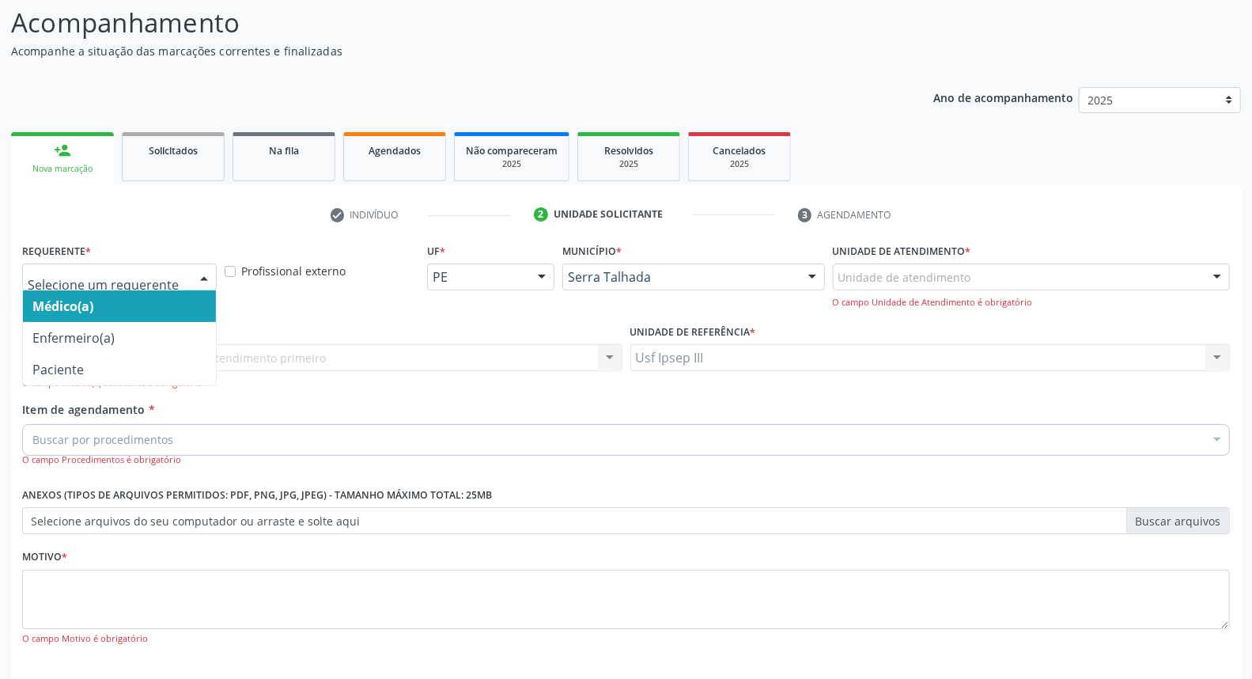
click at [204, 278] on div at bounding box center [204, 277] width 24 height 27
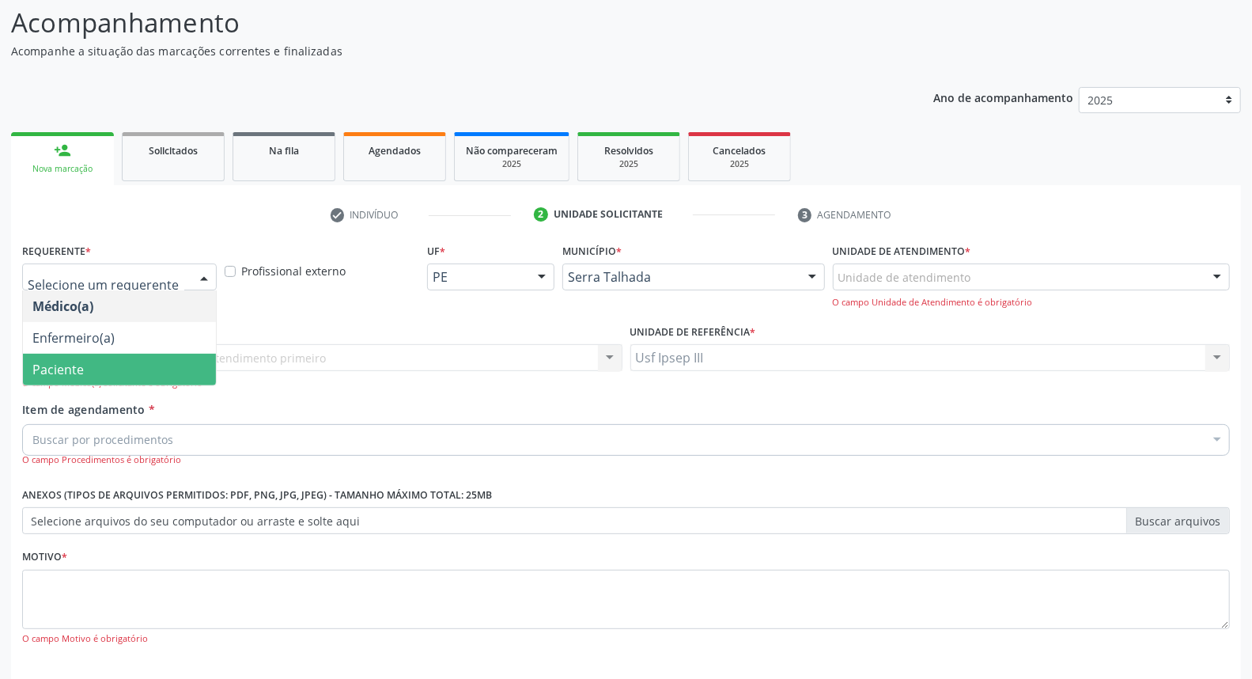
click at [161, 361] on span "Paciente" at bounding box center [119, 369] width 193 height 32
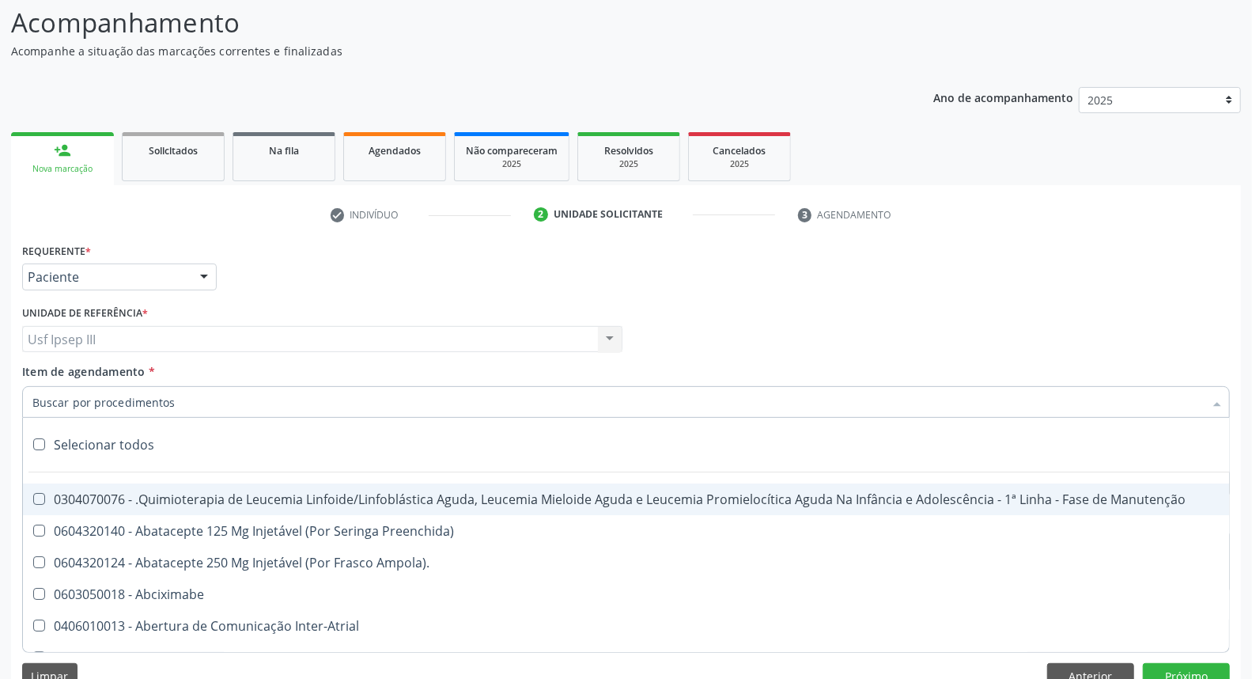
click at [184, 400] on div at bounding box center [626, 402] width 1208 height 32
click at [184, 400] on input "Item de agendamento *" at bounding box center [617, 402] width 1171 height 32
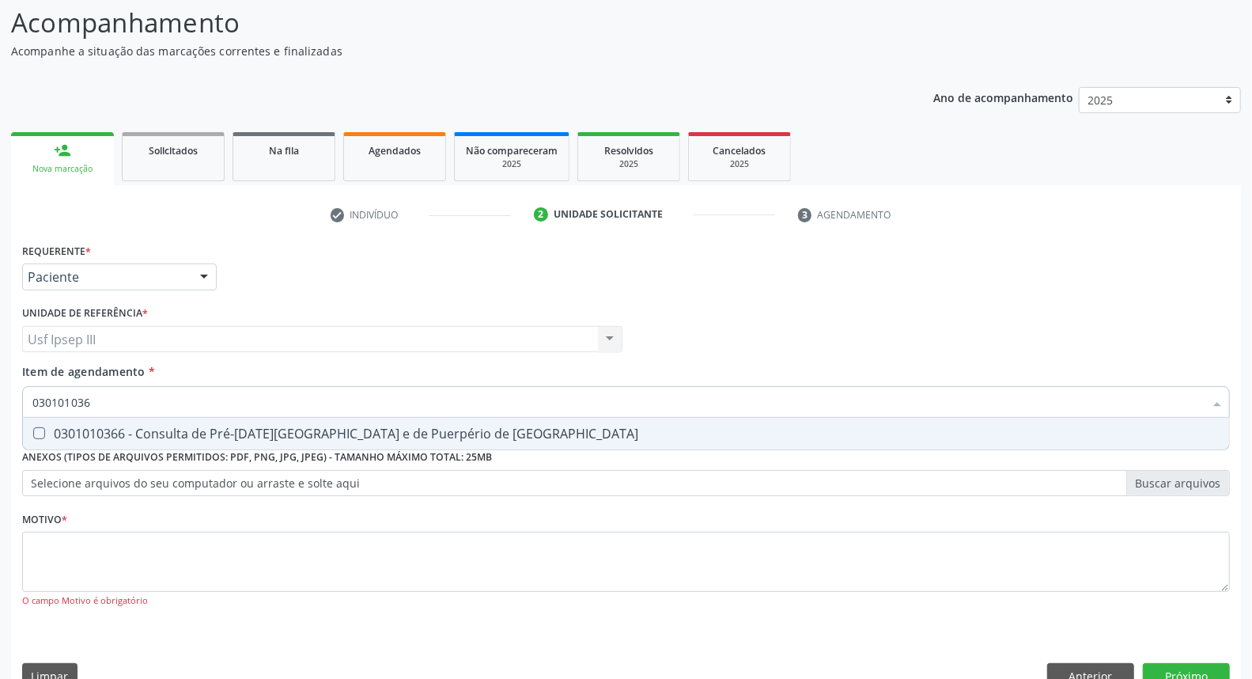
type input "0301010366"
click at [152, 430] on div "0301010366 - Consulta de Pré-[DATE][GEOGRAPHIC_DATA] e de Puerpério de [GEOGRAP…" at bounding box center [625, 433] width 1187 height 13
checkbox Risco "true"
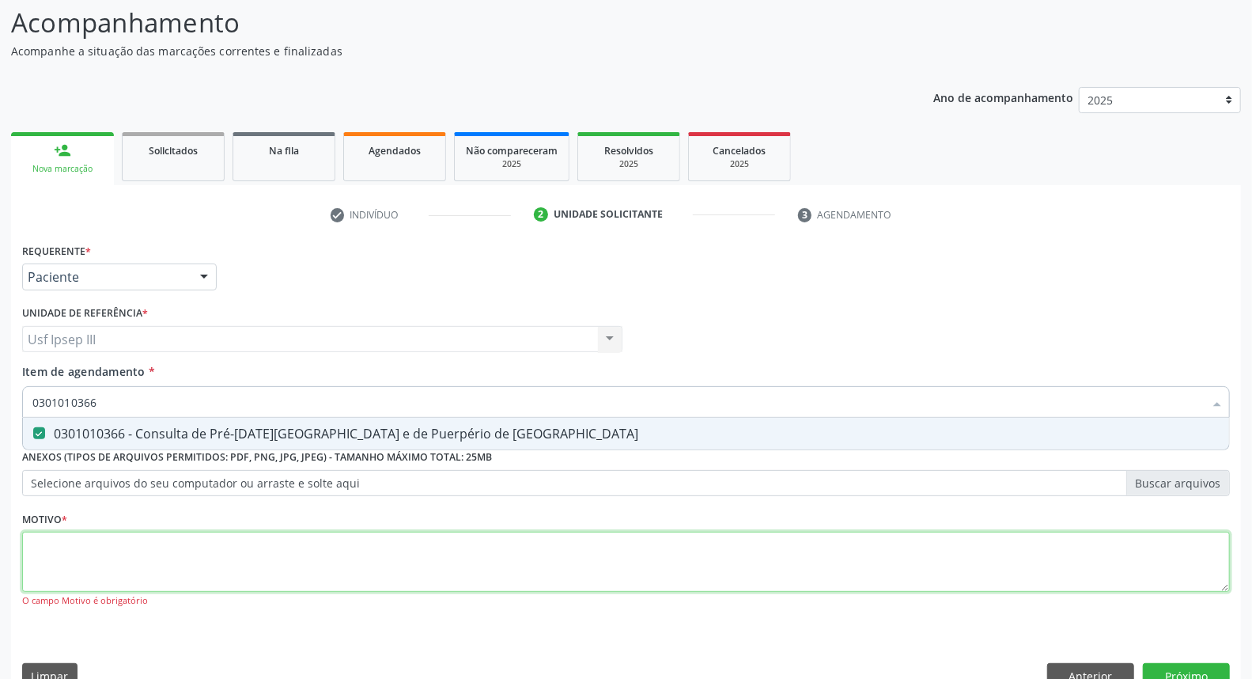
click at [68, 569] on div "Requerente * Paciente Médico(a) Enfermeiro(a) Paciente Nenhum resultado encontr…" at bounding box center [626, 434] width 1208 height 391
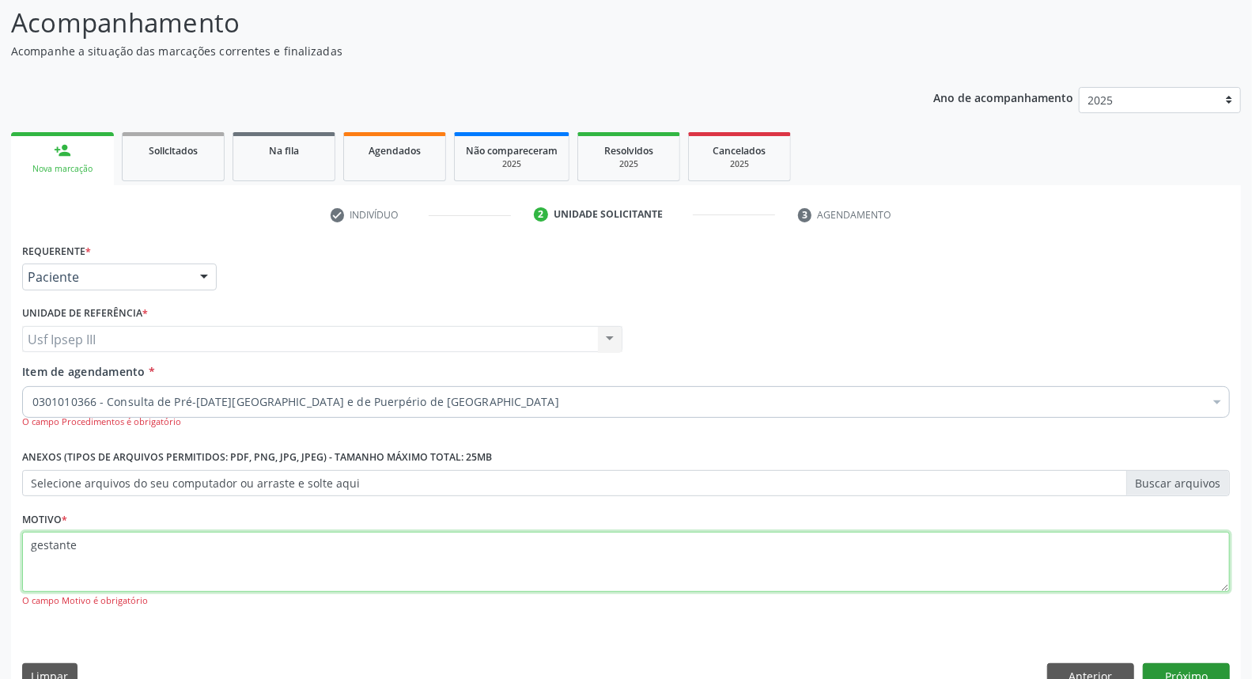
type textarea "gestante"
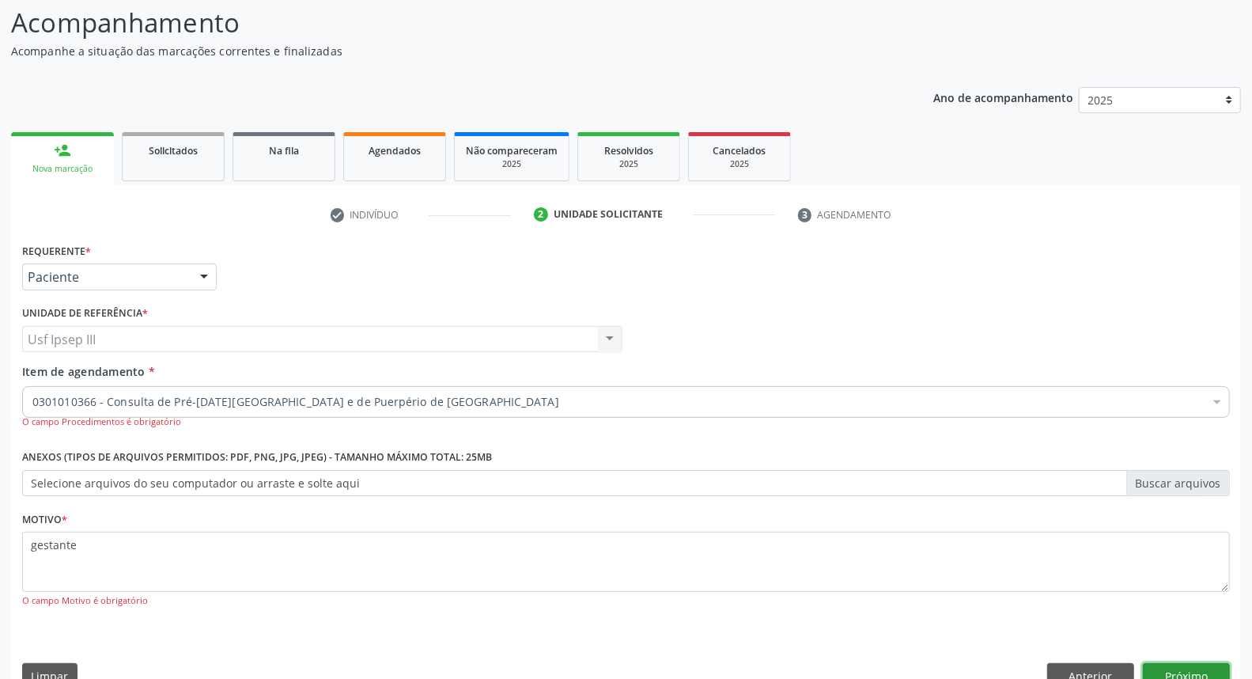
click at [1183, 663] on button "Próximo" at bounding box center [1186, 676] width 87 height 27
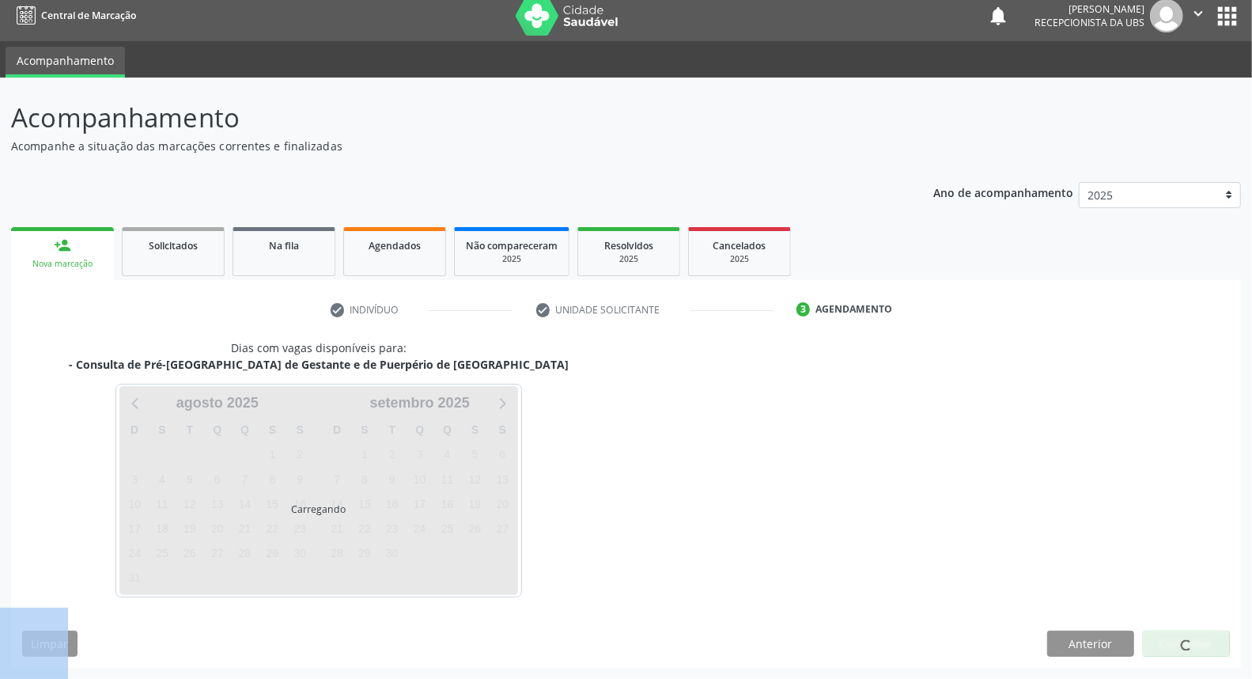
scroll to position [9, 0]
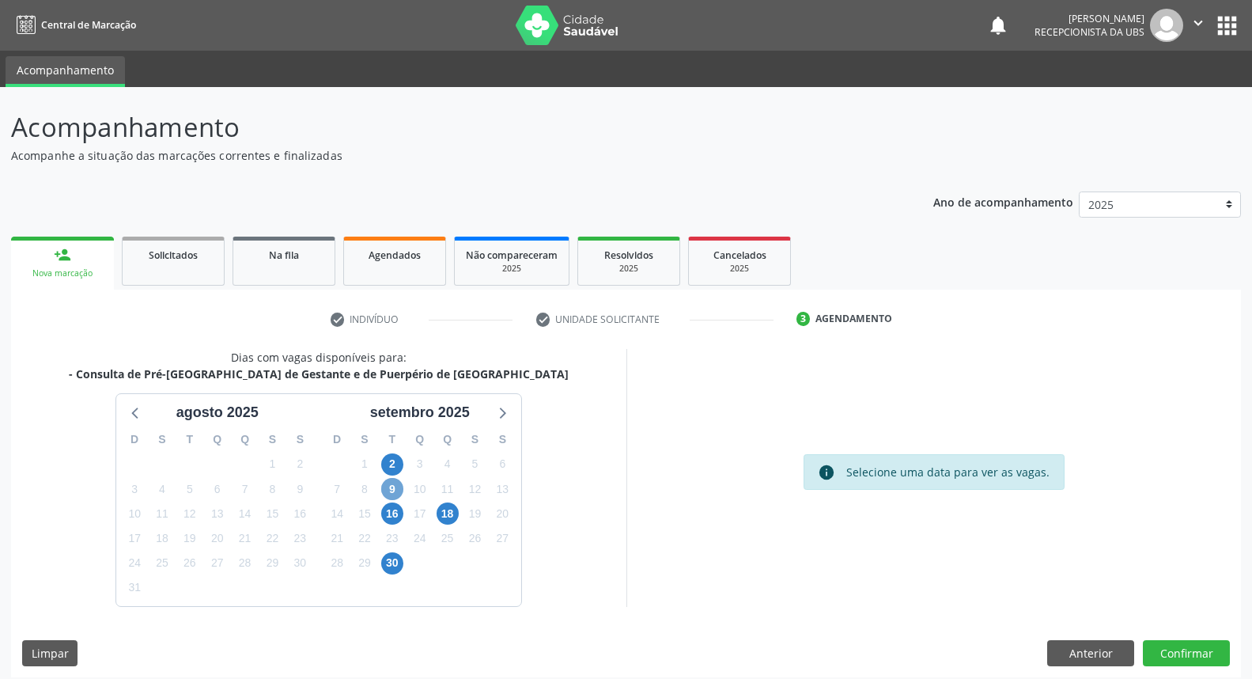
scroll to position [9, 0]
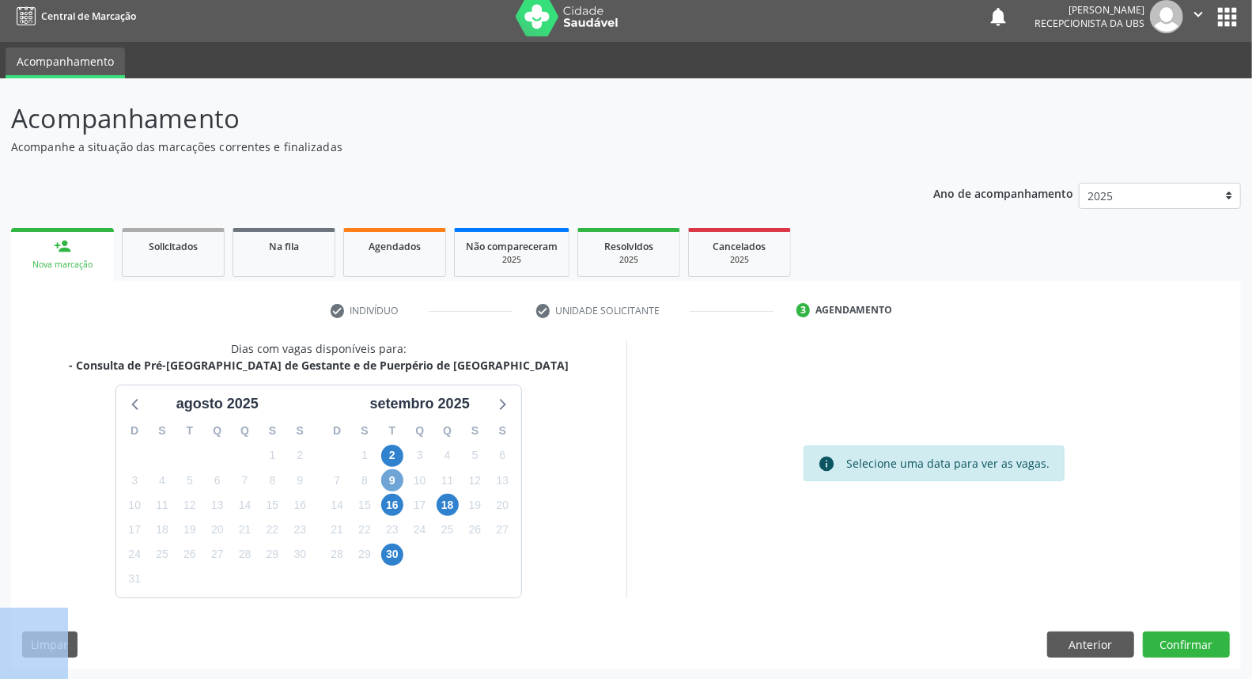
click at [394, 474] on span "9" at bounding box center [392, 480] width 22 height 22
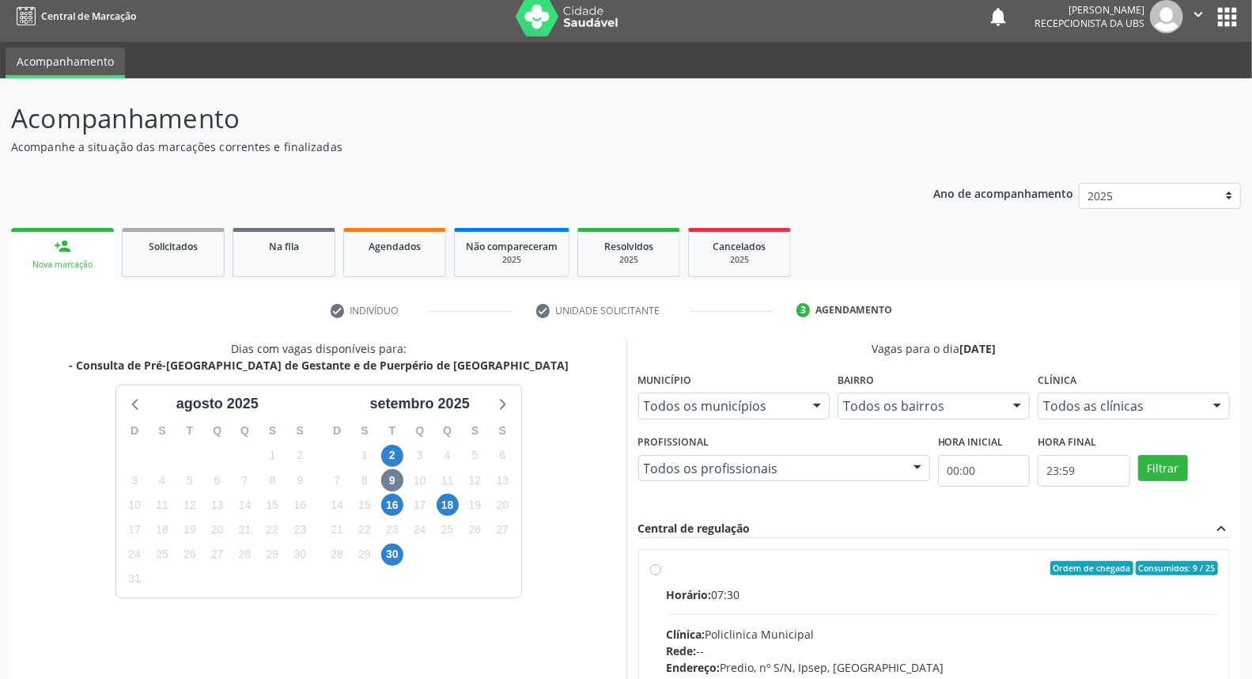
click at [661, 575] on input "Ordem de chegada Consumidos: 9 / 25 Horário: 07:30 Clínica: Policlinica Municip…" at bounding box center [655, 568] width 11 height 14
radio input "true"
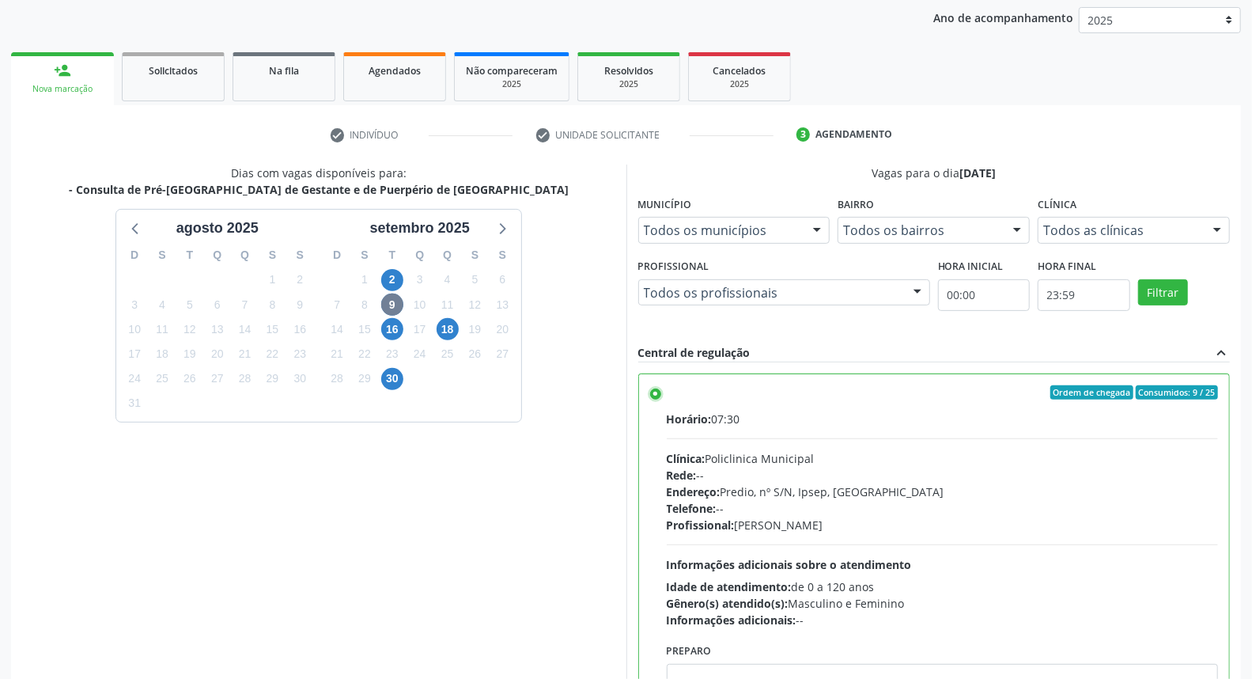
scroll to position [265, 0]
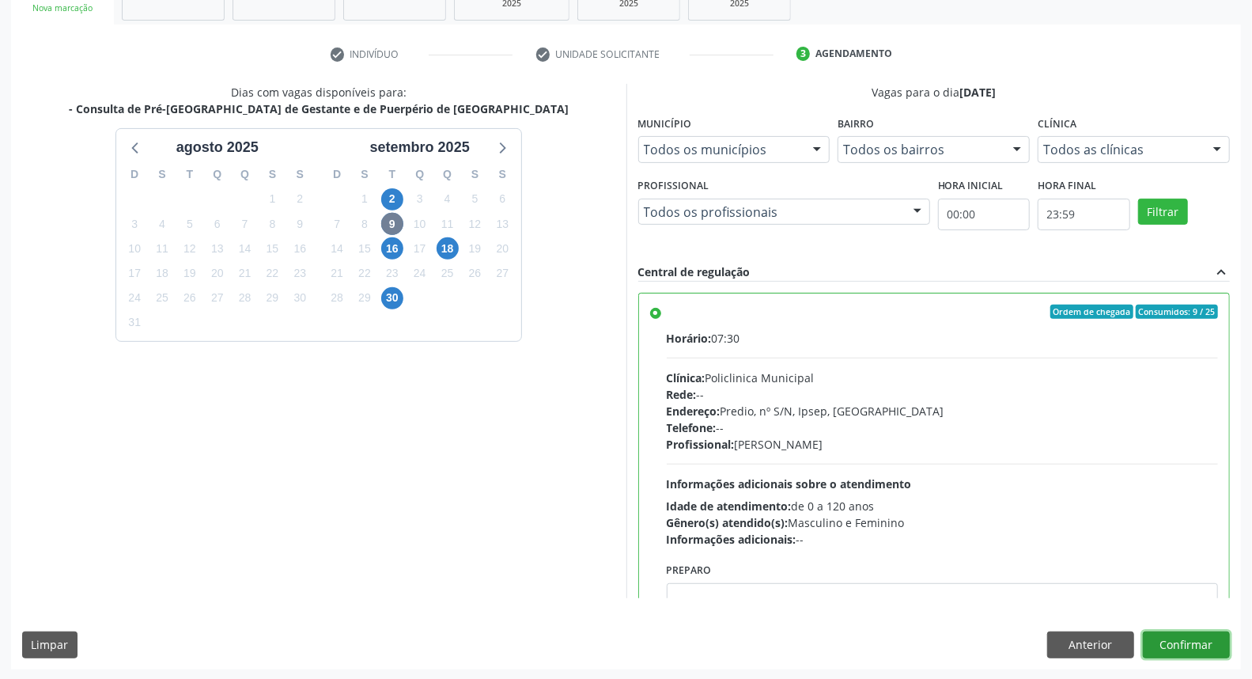
click at [1190, 645] on button "Confirmar" at bounding box center [1186, 644] width 87 height 27
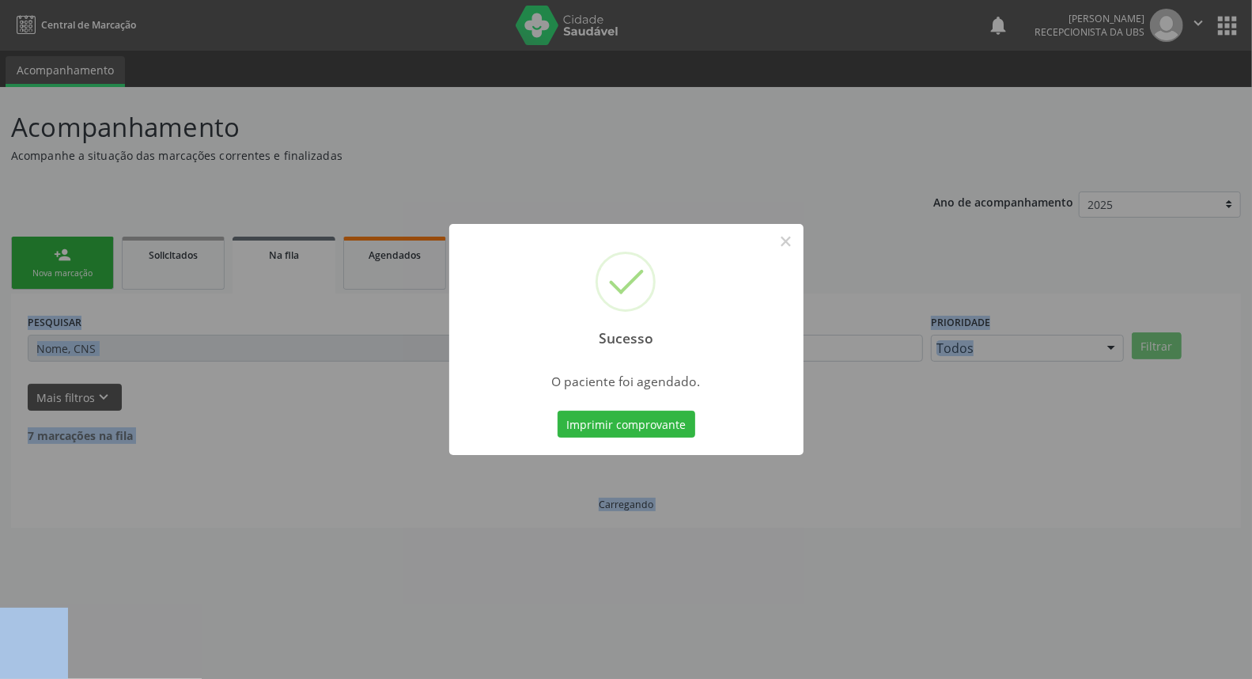
scroll to position [0, 0]
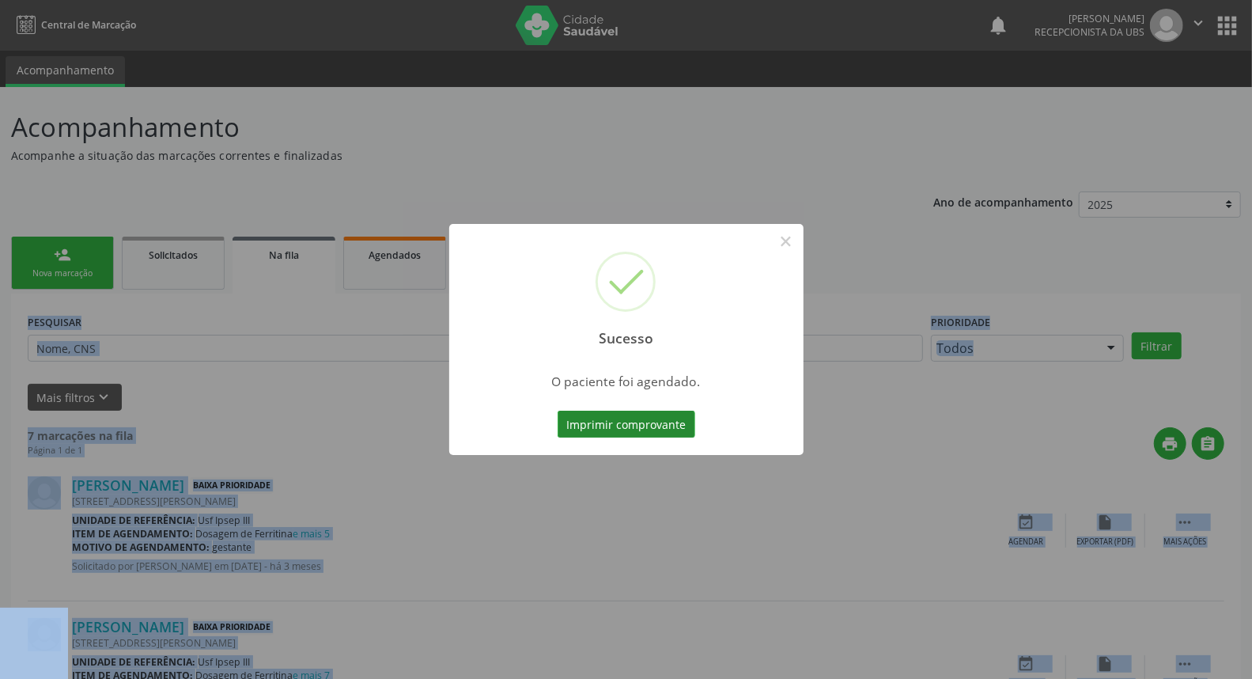
click at [641, 431] on button "Imprimir comprovante" at bounding box center [627, 423] width 138 height 27
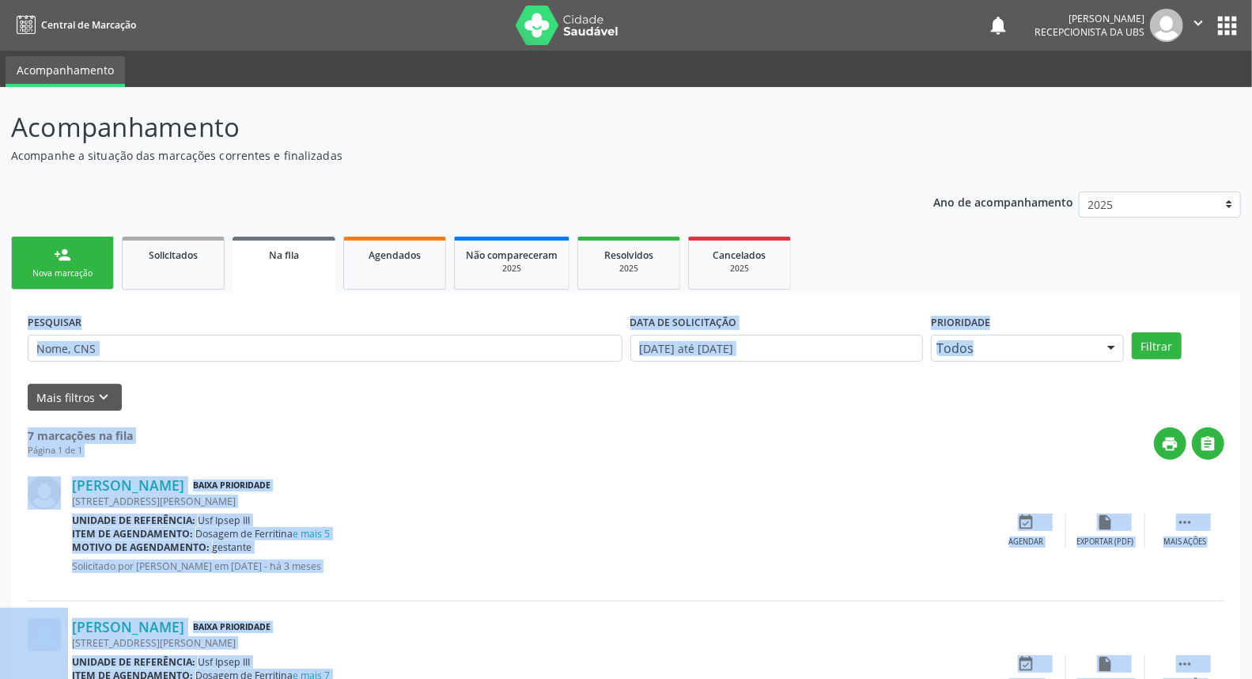
click at [59, 246] on div "person_add" at bounding box center [62, 254] width 17 height 17
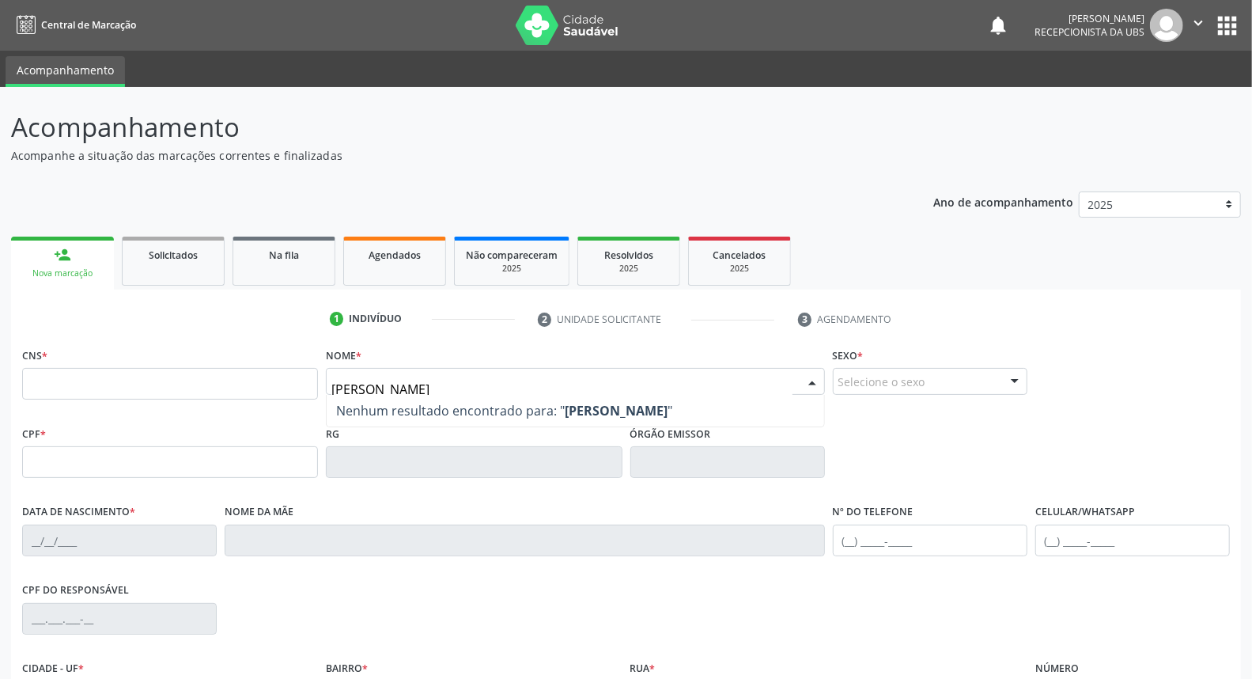
type input "[PERSON_NAME]"
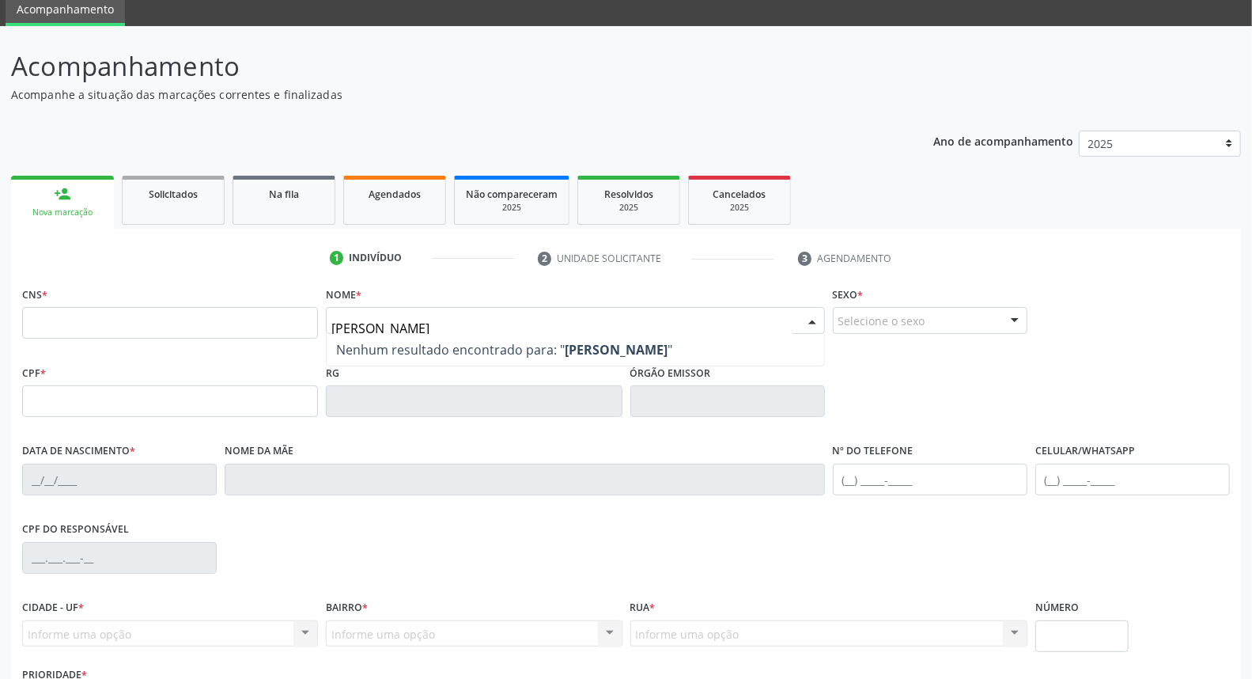
scroll to position [177, 0]
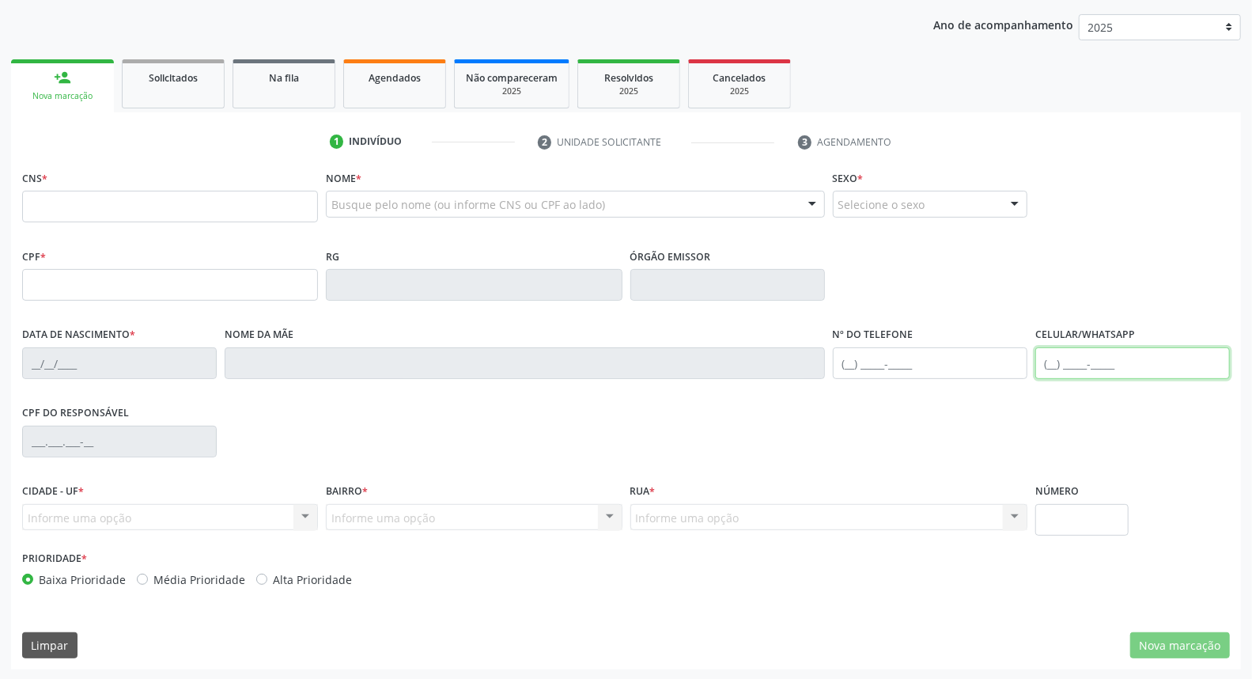
click at [1074, 351] on input "text" at bounding box center [1132, 363] width 195 height 32
type input "[PHONE_NUMBER]"
click at [168, 278] on input "text" at bounding box center [170, 285] width 296 height 32
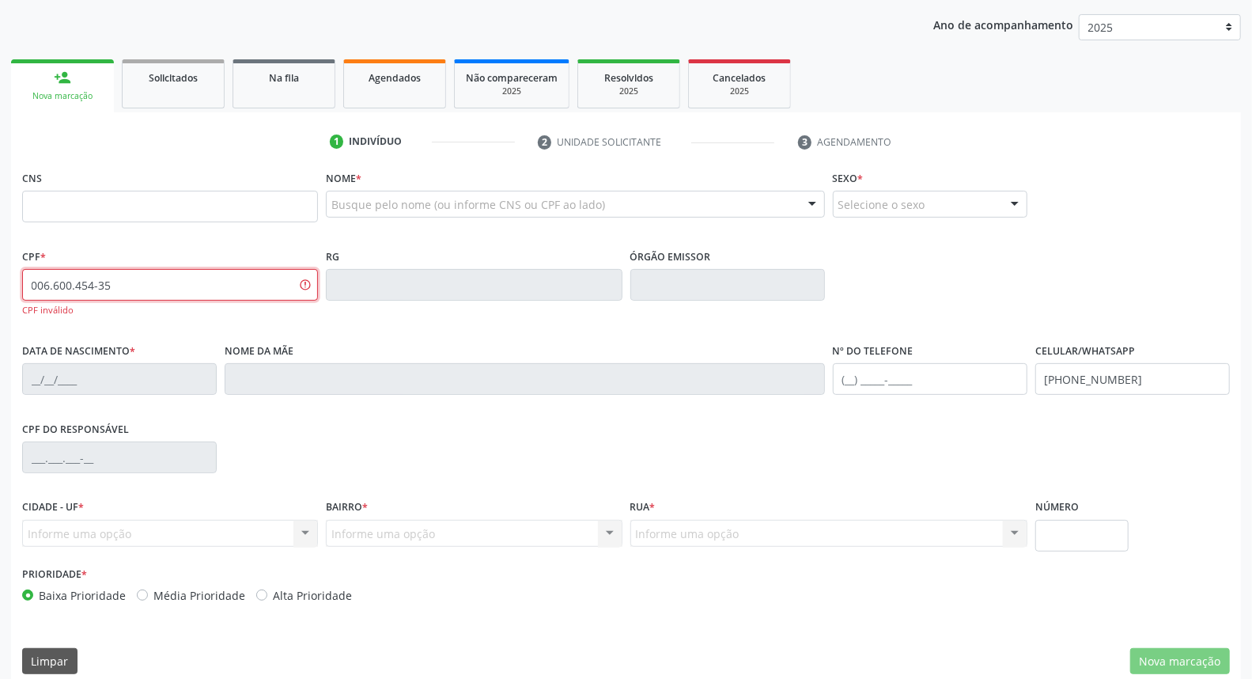
type input "006.600.454-35"
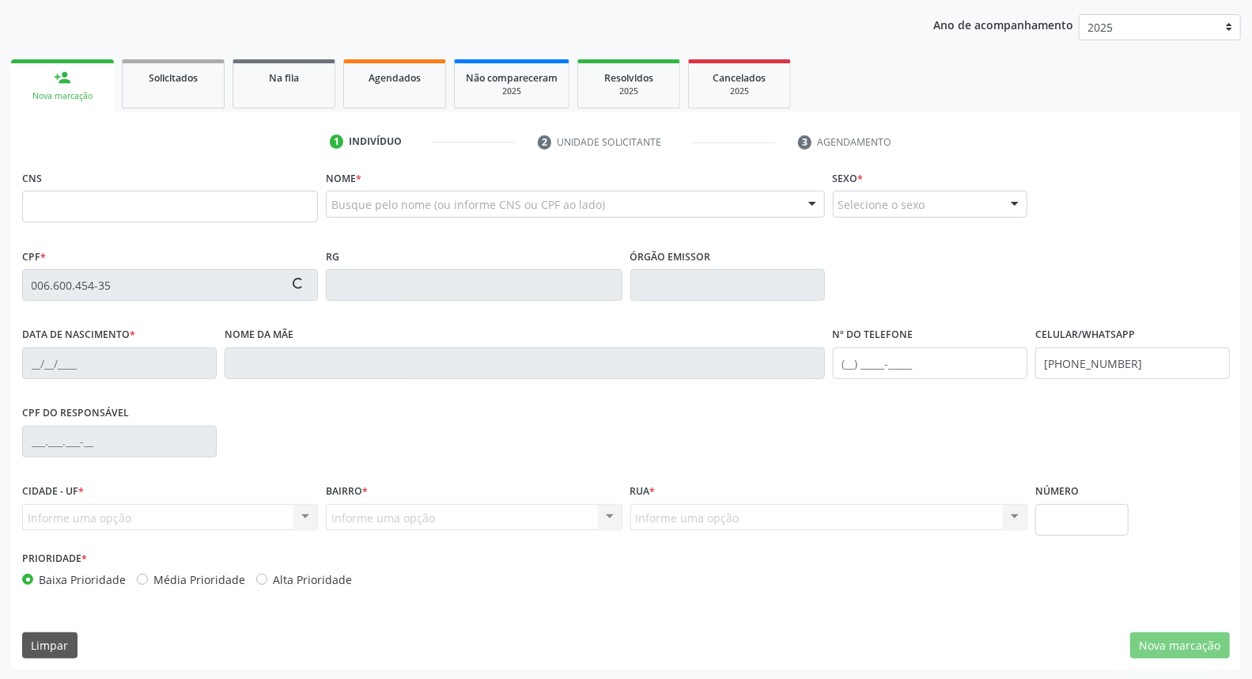
type input "[DATE]"
type input "[PERSON_NAME]"
type input "[PHONE_NUMBER]"
type input "S/N"
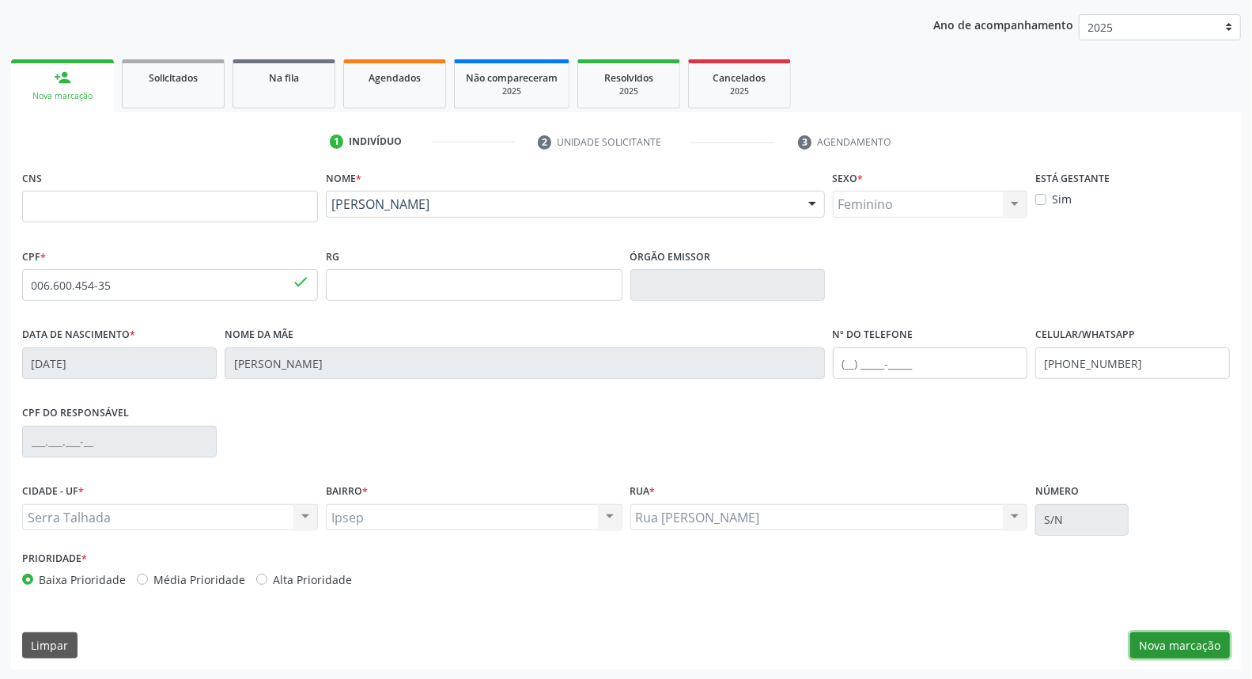
click at [1159, 644] on button "Nova marcação" at bounding box center [1180, 645] width 100 height 27
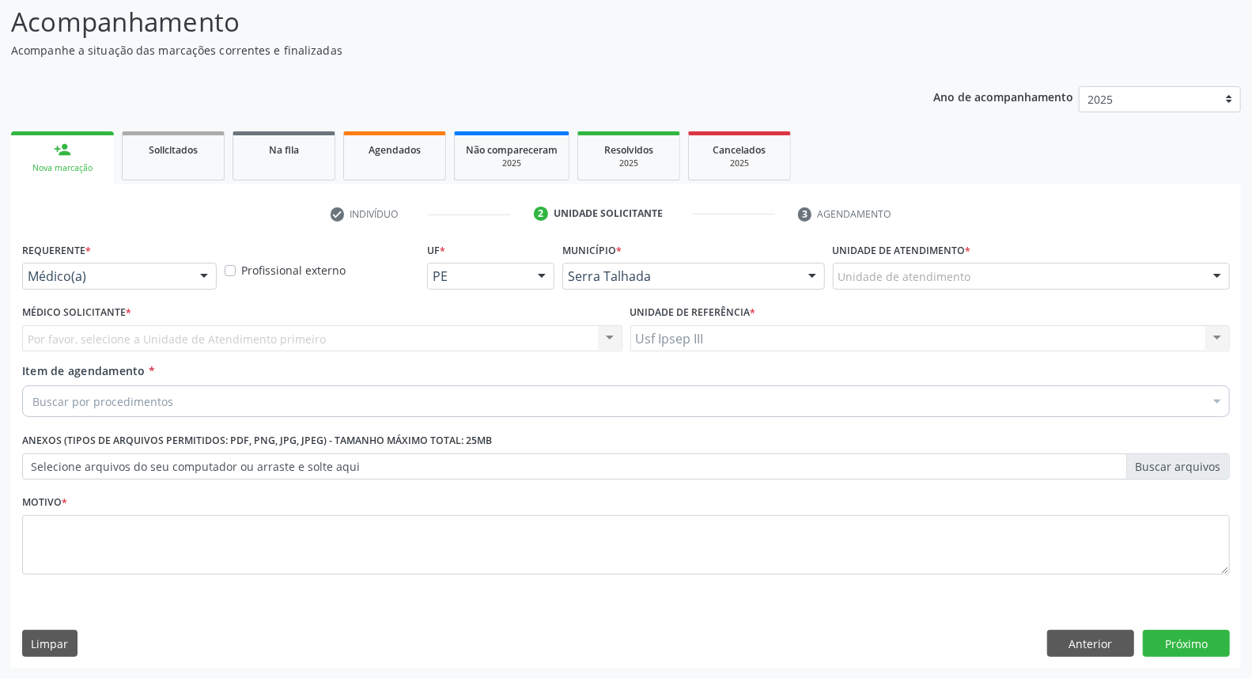
scroll to position [104, 0]
click at [194, 267] on div at bounding box center [204, 277] width 24 height 27
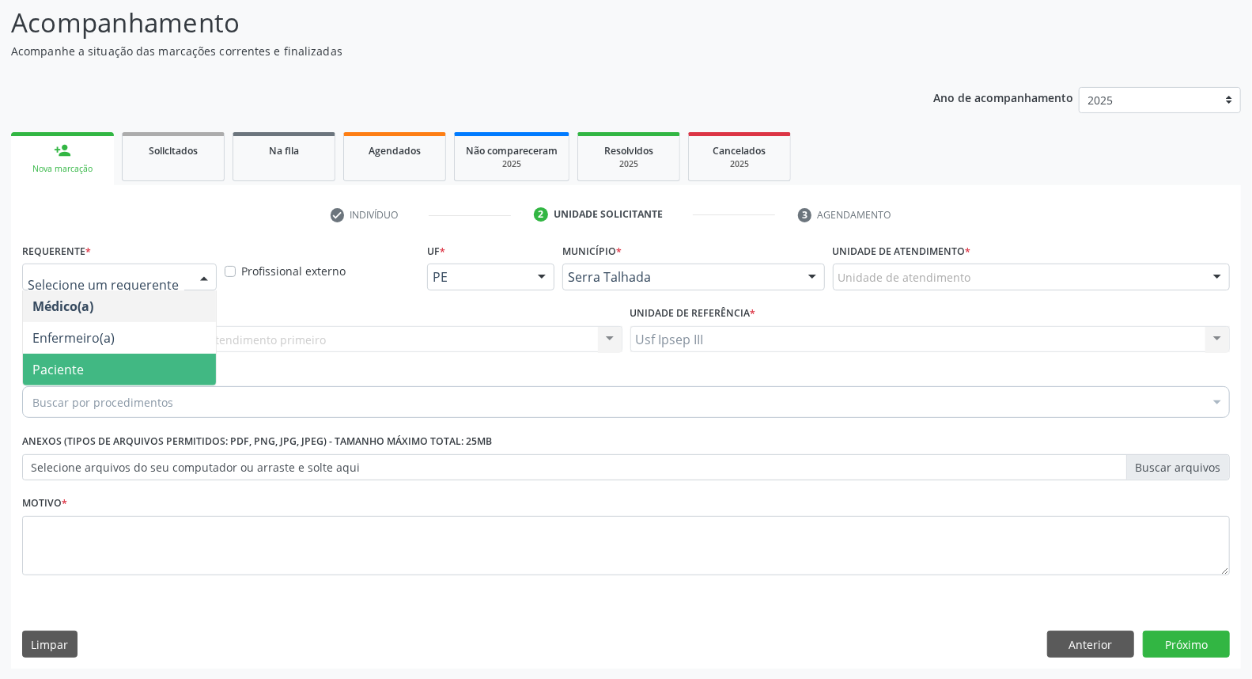
click at [127, 364] on span "Paciente" at bounding box center [119, 369] width 193 height 32
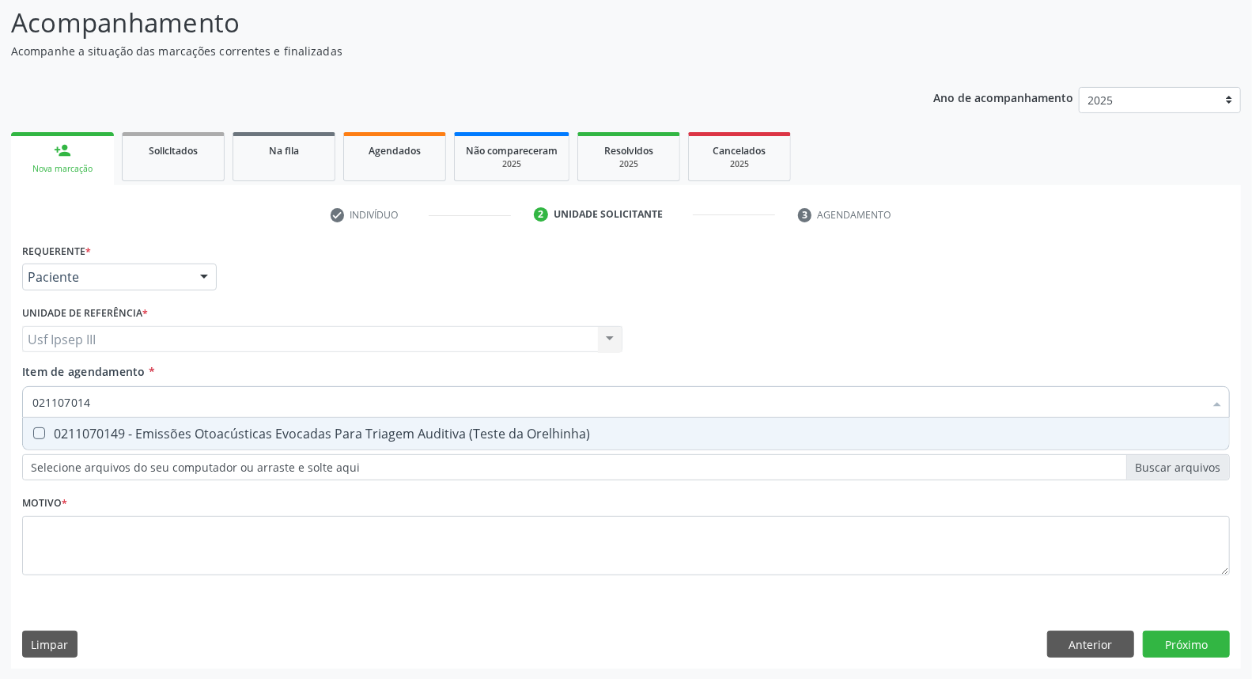
type input "0211070149"
click at [166, 429] on div "0211070149 - Emissões Otoacústicas Evocadas Para Triagem Auditiva (Teste da Ore…" at bounding box center [625, 433] width 1187 height 13
checkbox Orelhinha\) "true"
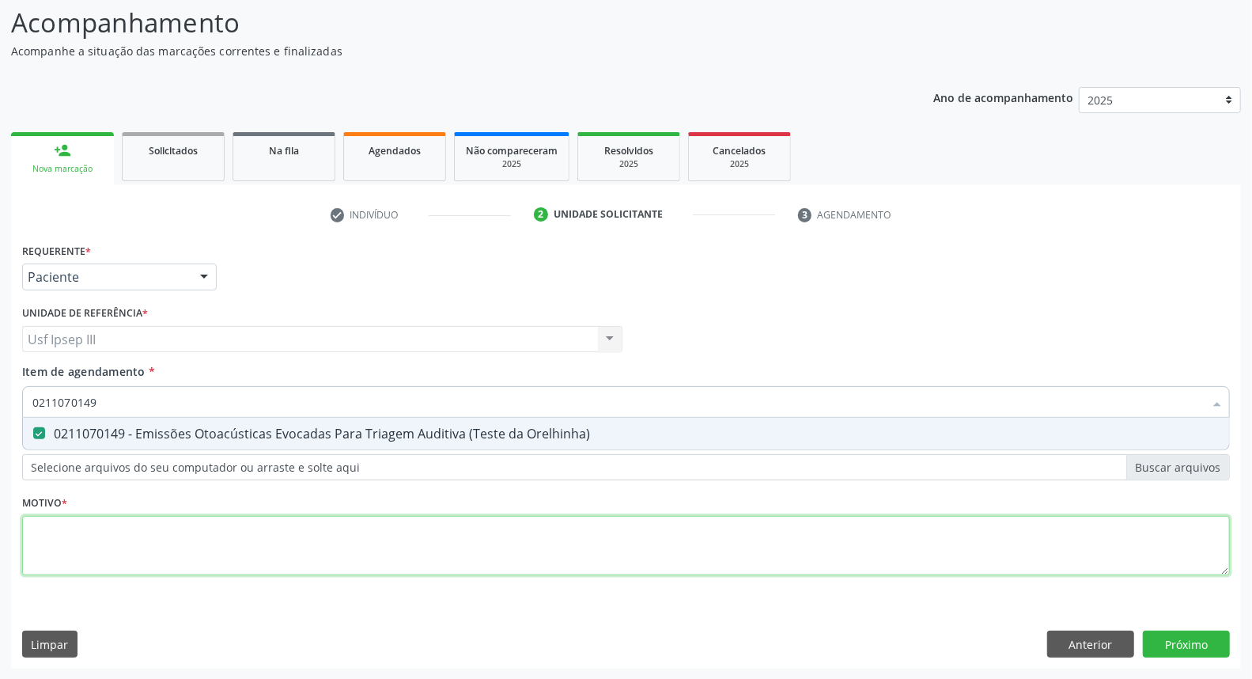
click at [123, 533] on div "Requerente * Paciente Médico(a) Enfermeiro(a) Paciente Nenhum resultado encontr…" at bounding box center [626, 418] width 1208 height 358
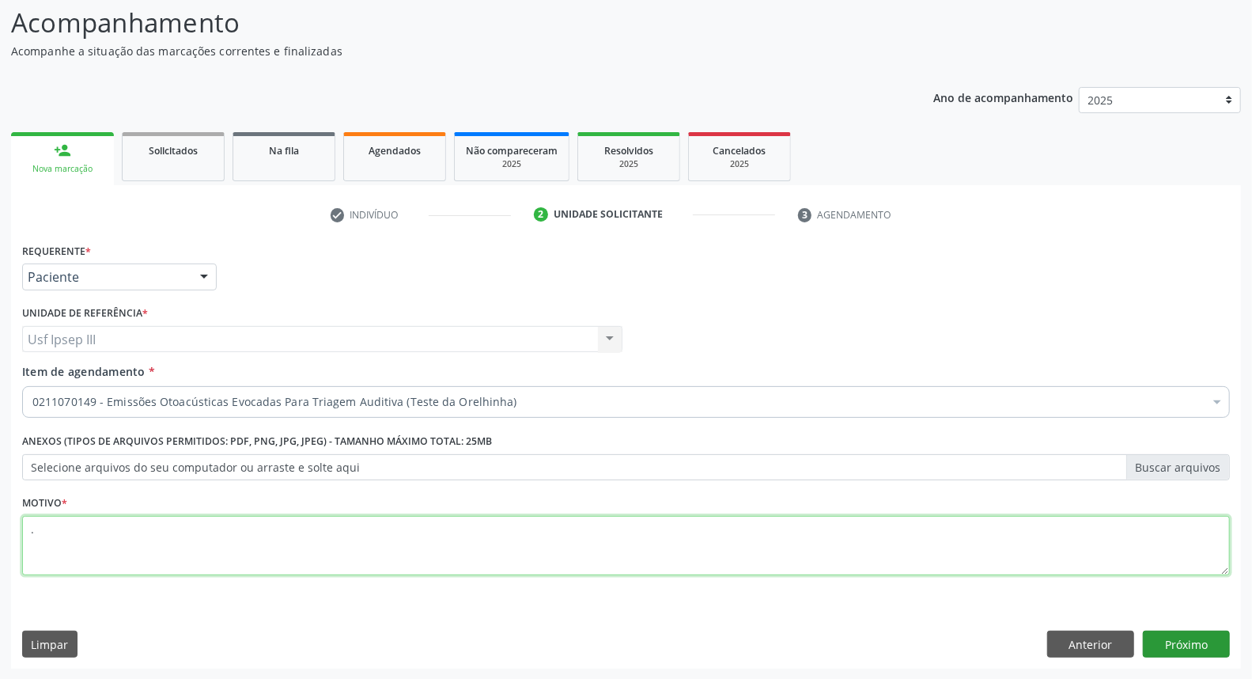
type textarea "."
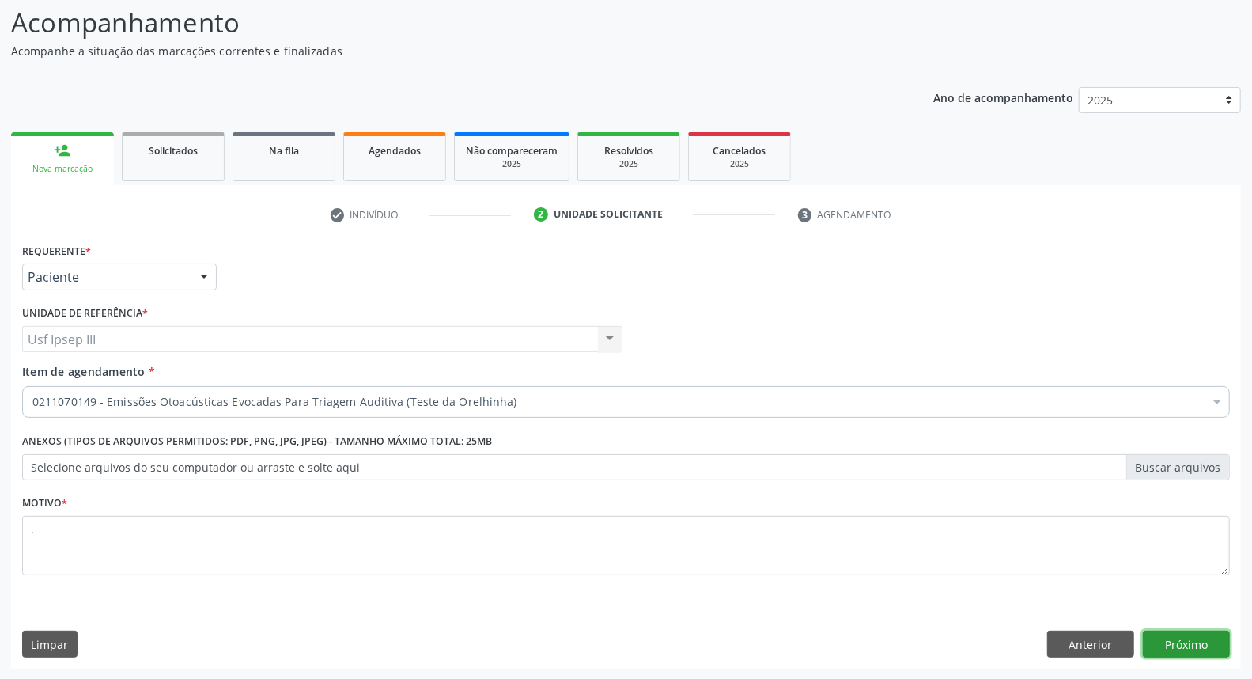
click at [1197, 637] on button "Próximo" at bounding box center [1186, 643] width 87 height 27
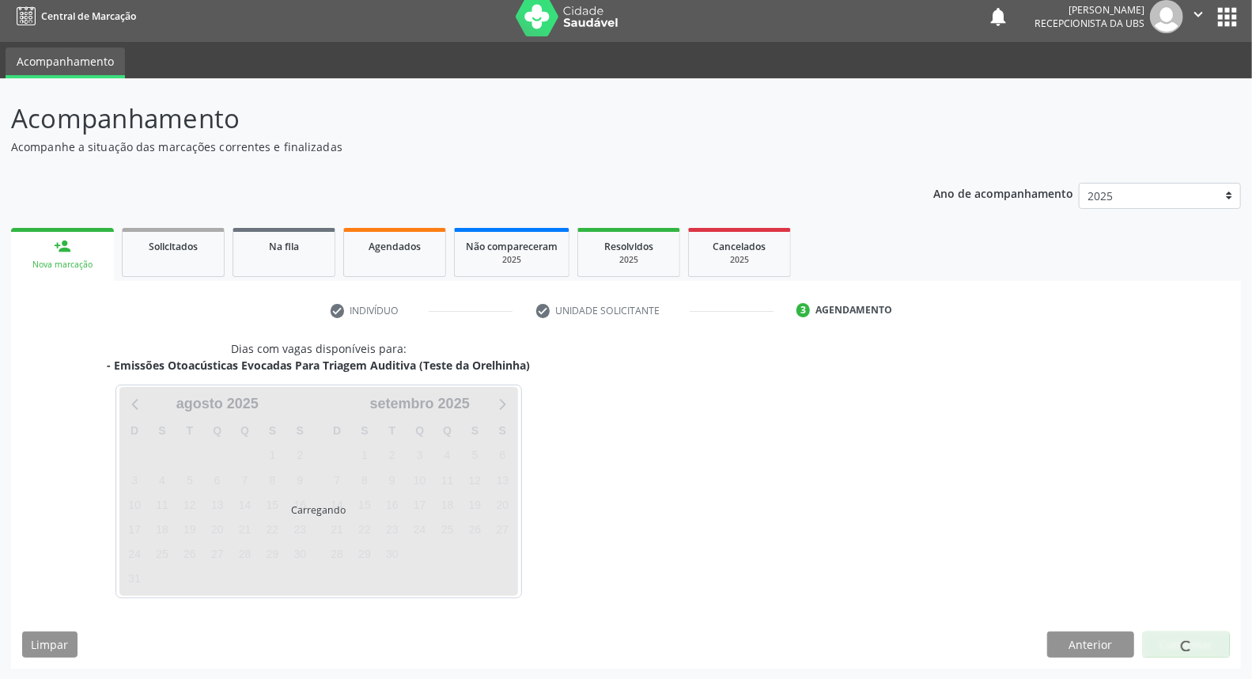
scroll to position [55, 0]
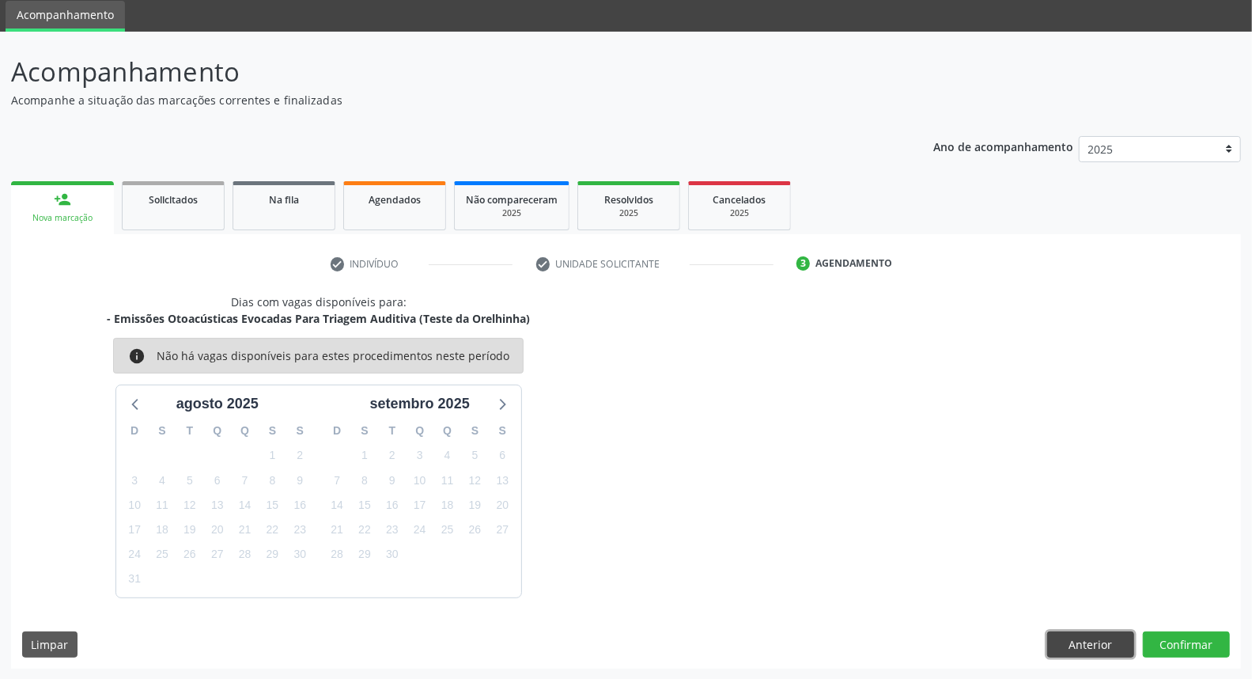
click at [1102, 641] on button "Anterior" at bounding box center [1090, 644] width 87 height 27
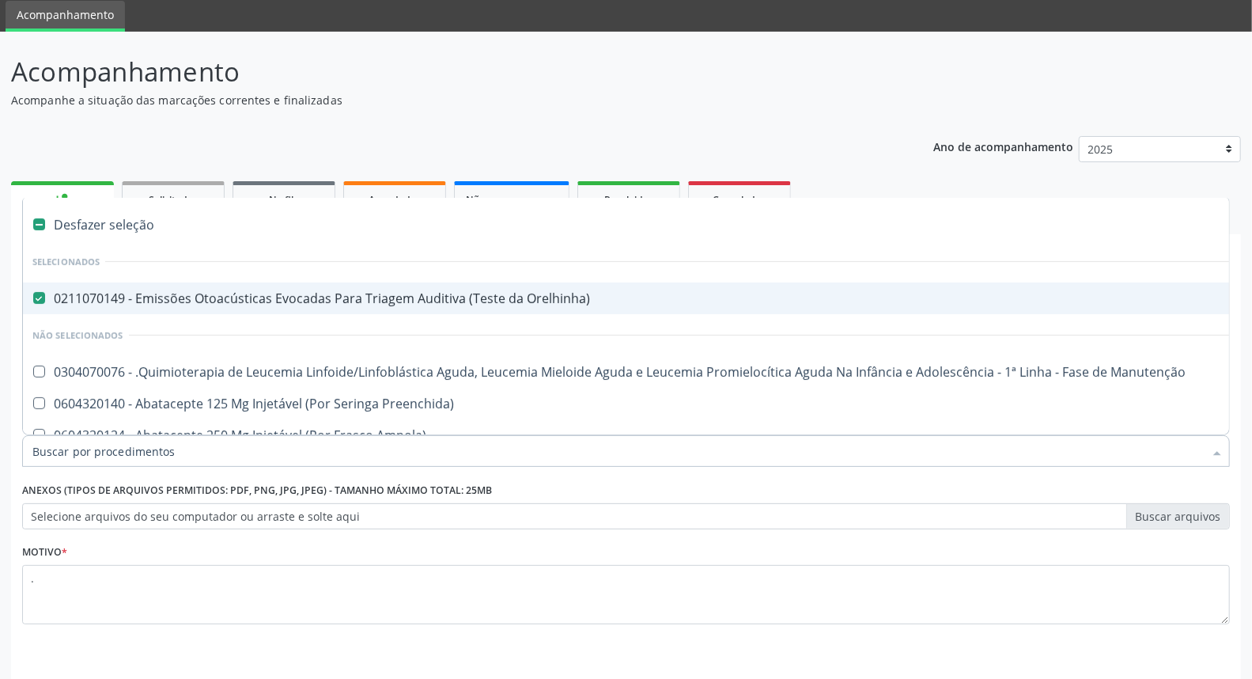
click at [335, 302] on div "0211070149 - Emissões Otoacústicas Evocadas Para Triagem Auditiva (Teste da Ore…" at bounding box center [647, 298] width 1231 height 13
checkbox Orelhinha\) "false"
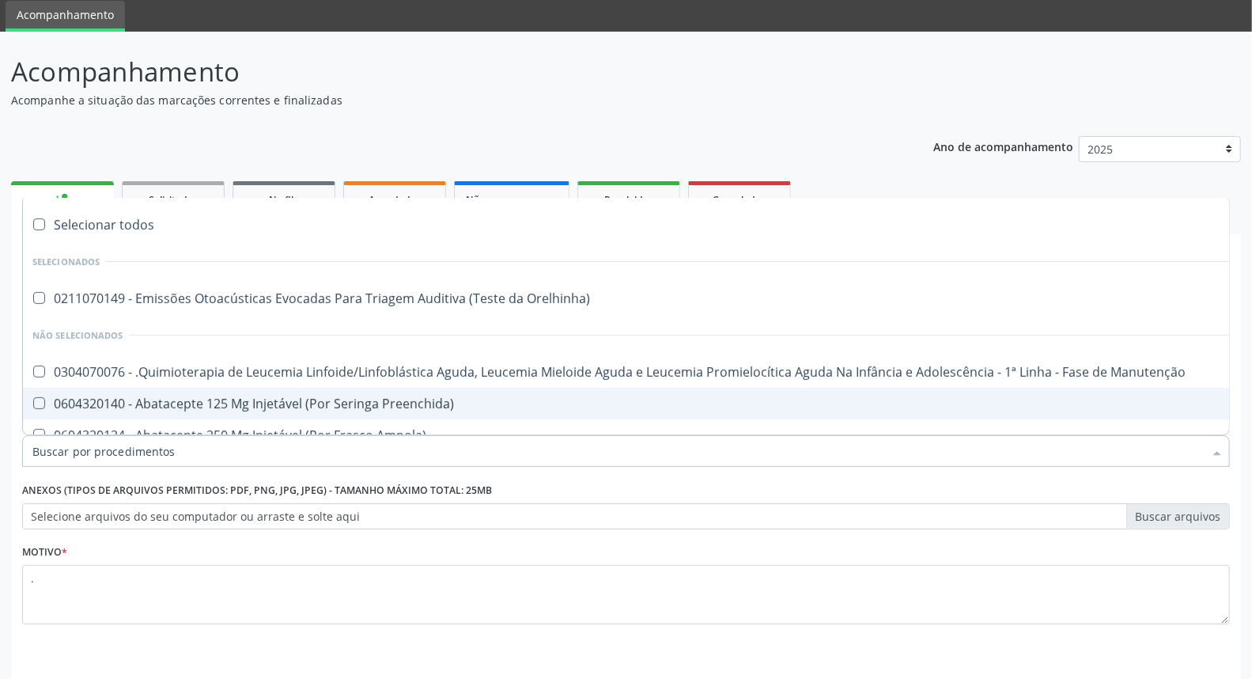
click at [307, 439] on input "Item de agendamento *" at bounding box center [617, 451] width 1171 height 32
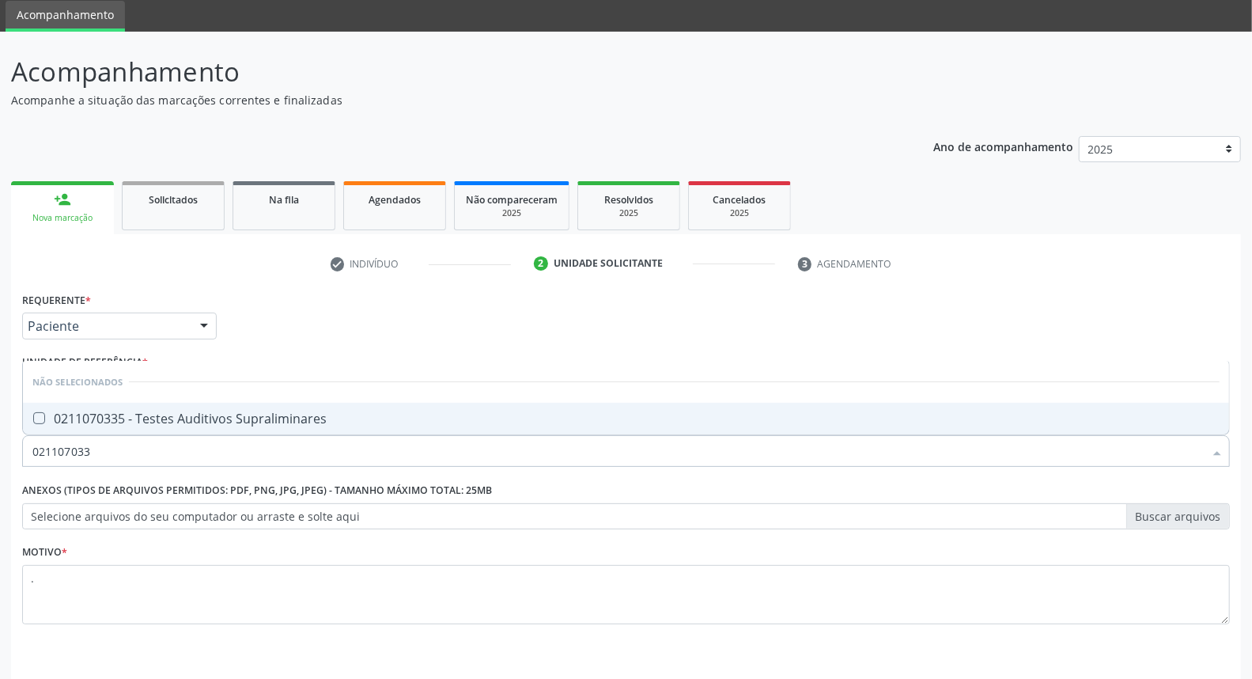
type input "0211070335"
click at [255, 424] on div "0211070335 - Testes Auditivos Supraliminares" at bounding box center [625, 418] width 1187 height 13
click at [248, 416] on div "0211070335 - Testes Auditivos Supraliminares" at bounding box center [625, 418] width 1187 height 13
checkbox Supraliminares "true"
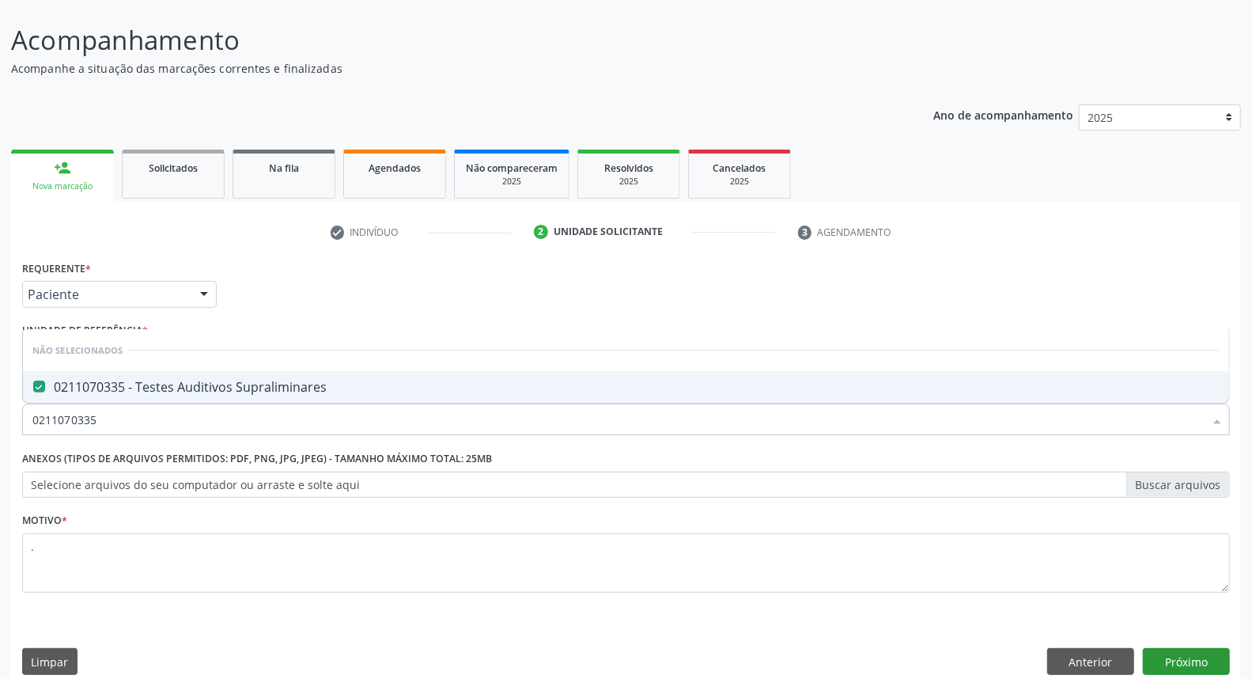
scroll to position [104, 0]
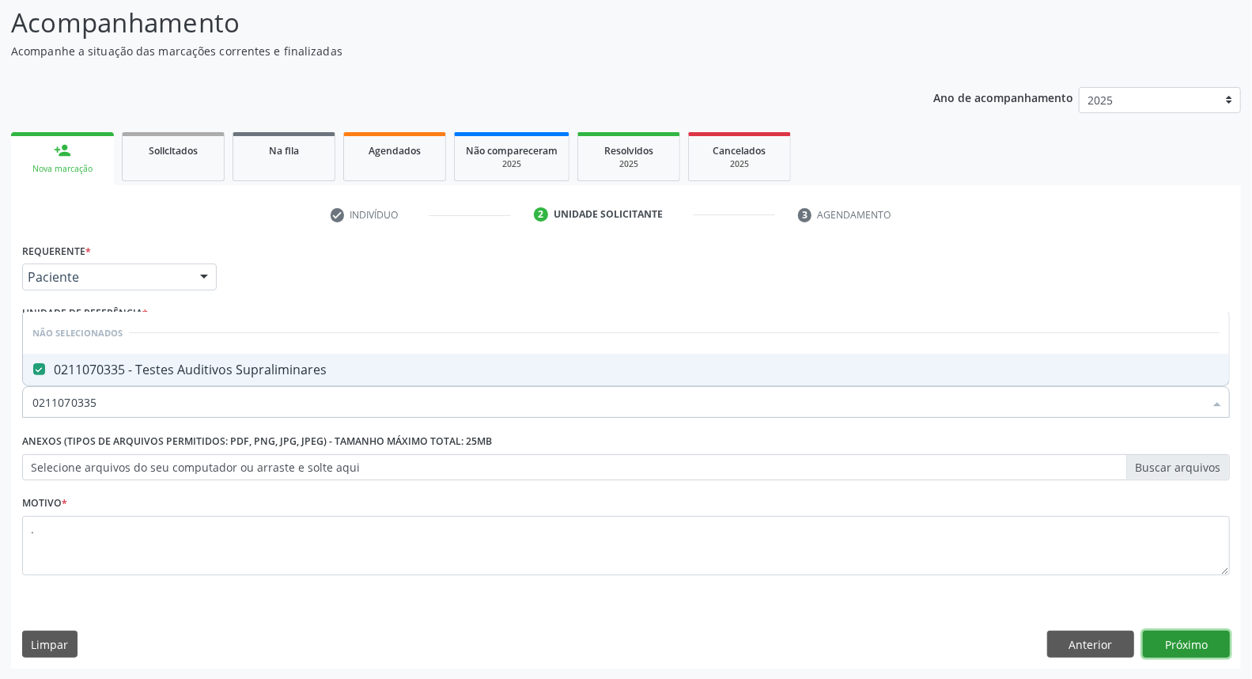
click at [1183, 641] on button "Próximo" at bounding box center [1186, 643] width 87 height 27
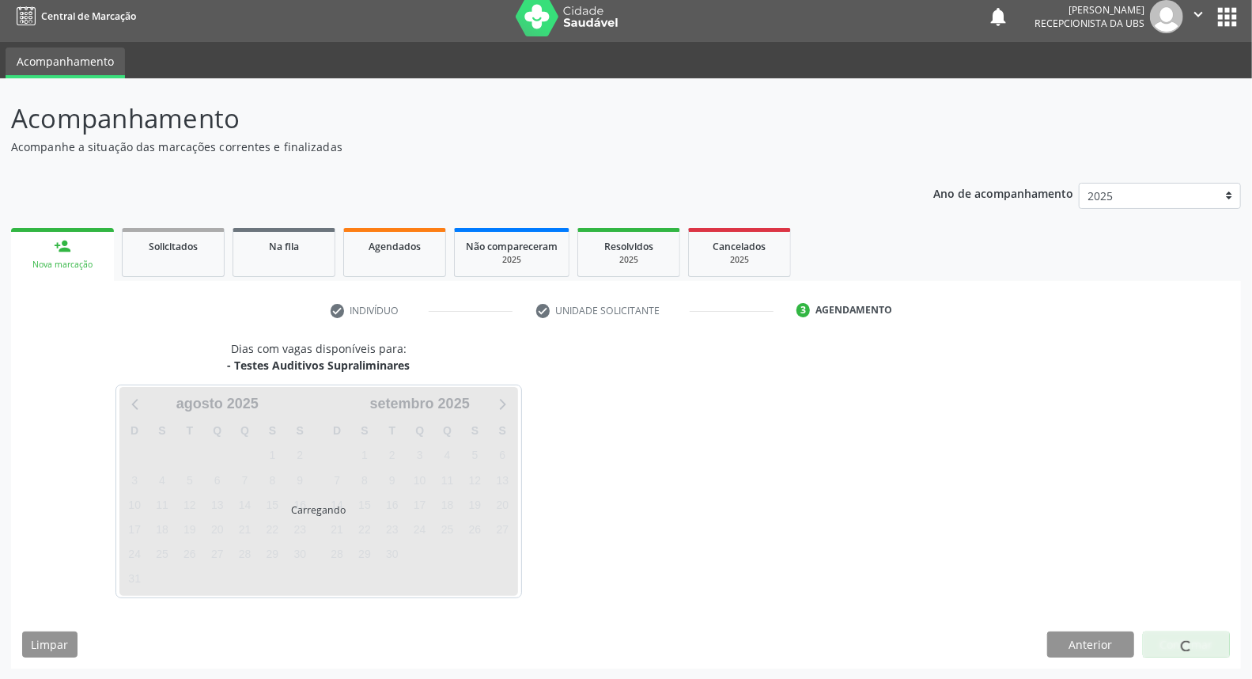
scroll to position [9, 0]
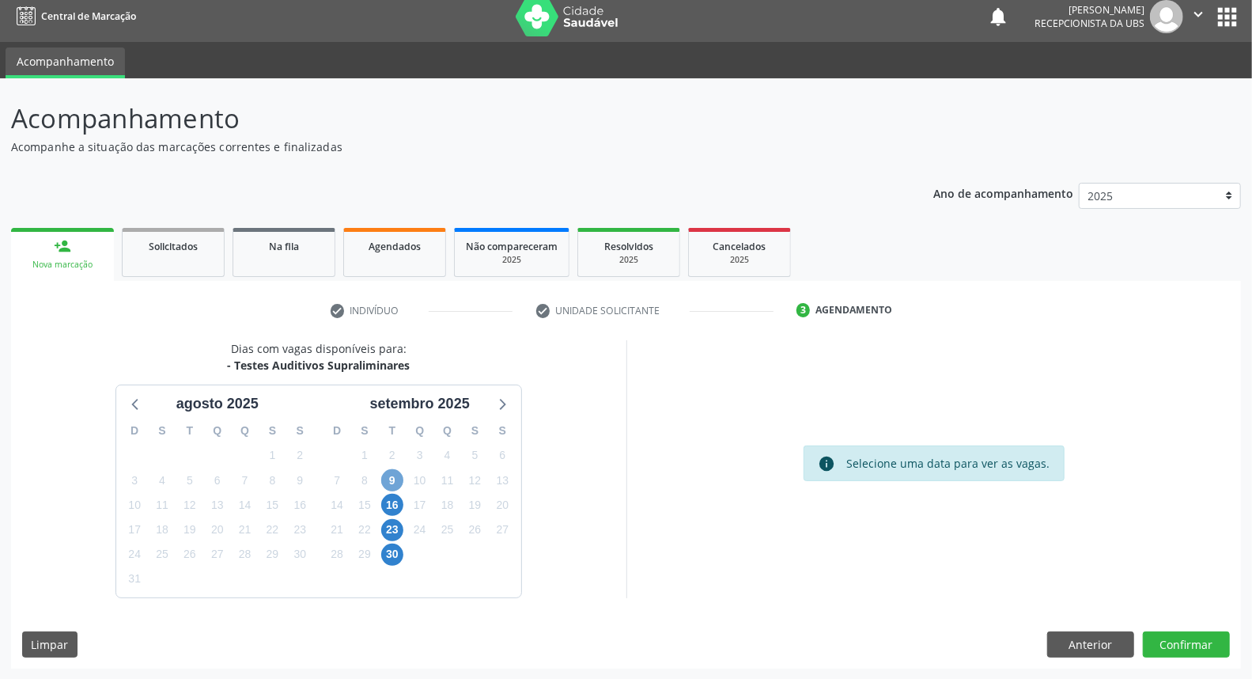
click at [389, 478] on span "9" at bounding box center [392, 480] width 22 height 22
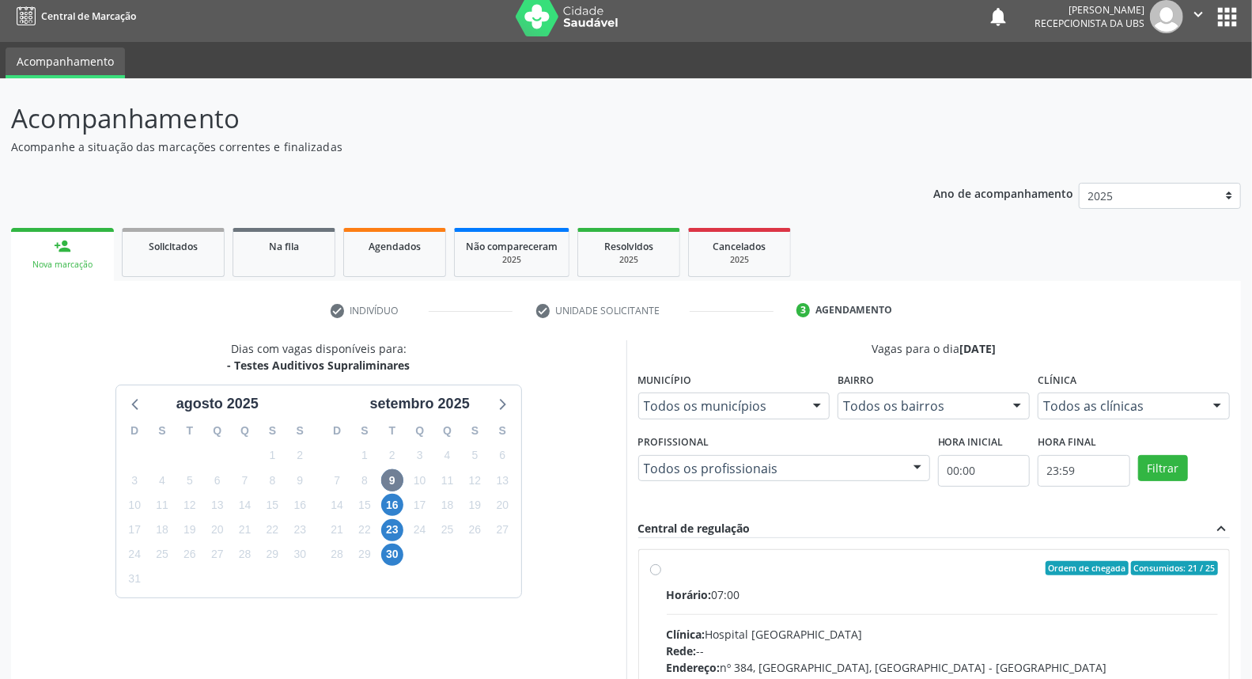
click at [836, 573] on div "Ordem de chegada Consumidos: 21 / 25" at bounding box center [943, 568] width 552 height 14
click at [661, 573] on input "Ordem de chegada Consumidos: 21 / 25 Horário: 07:00 Clínica: Hospital [GEOGRAPH…" at bounding box center [655, 568] width 11 height 14
radio input "true"
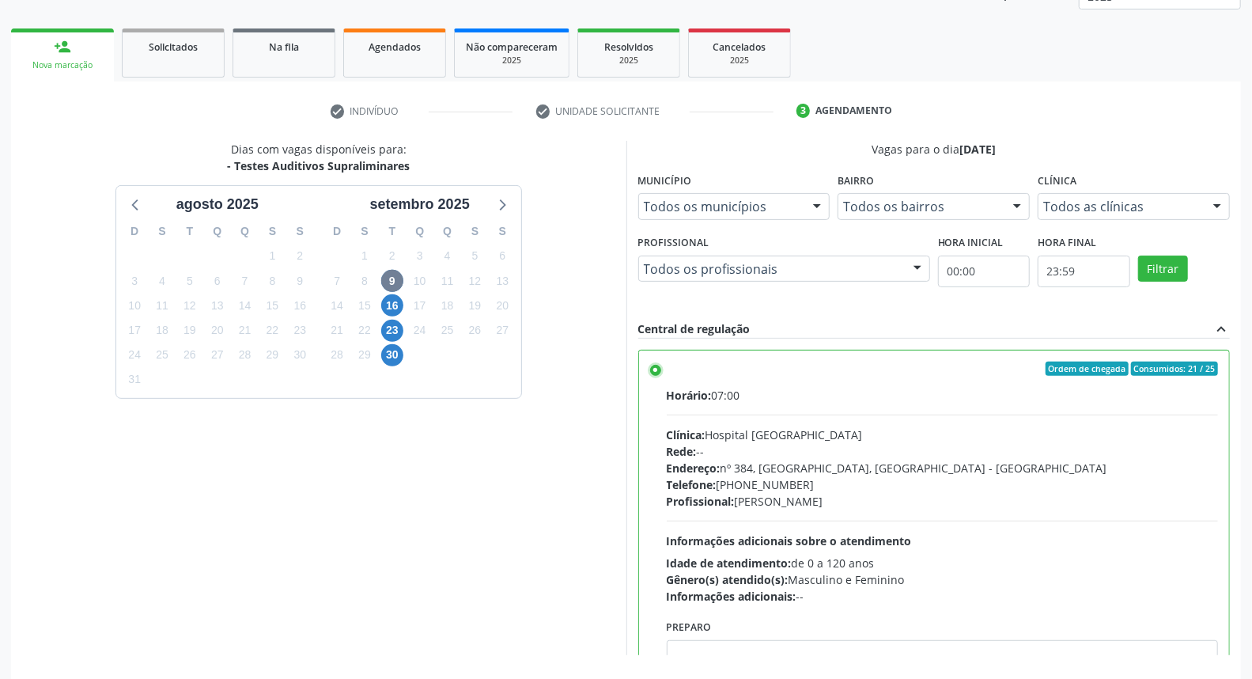
scroll to position [265, 0]
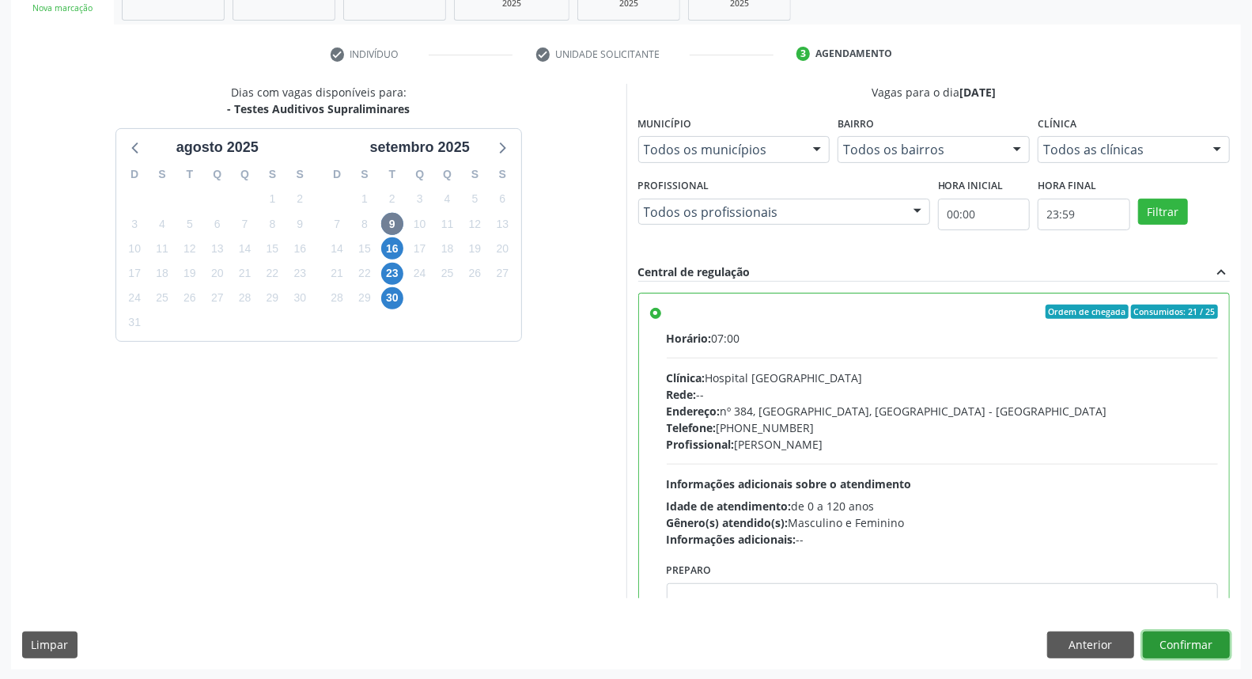
click at [1166, 641] on button "Confirmar" at bounding box center [1186, 644] width 87 height 27
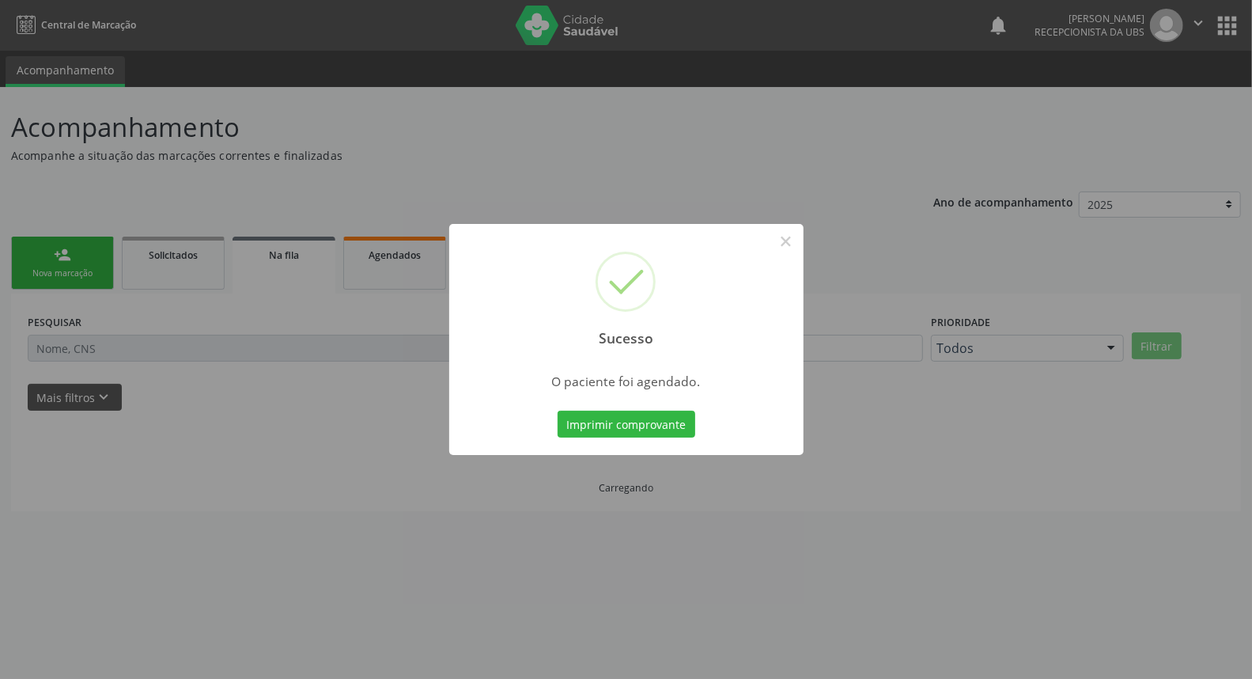
scroll to position [0, 0]
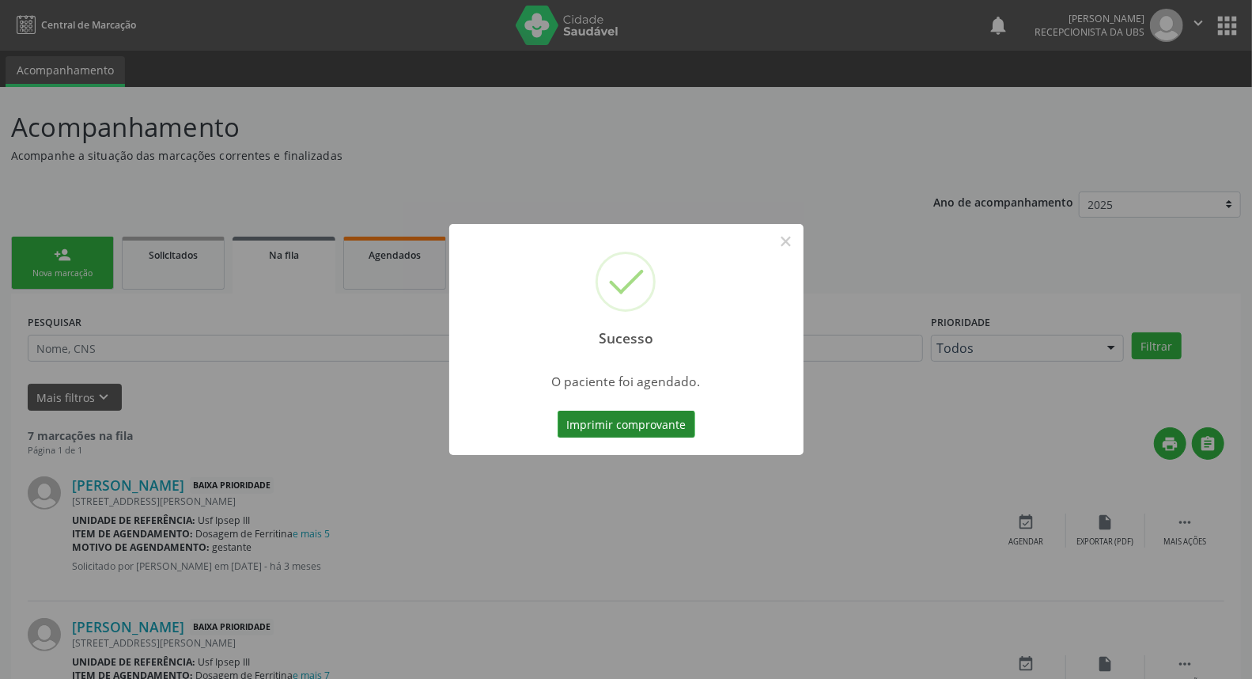
click at [641, 422] on button "Imprimir comprovante" at bounding box center [627, 423] width 138 height 27
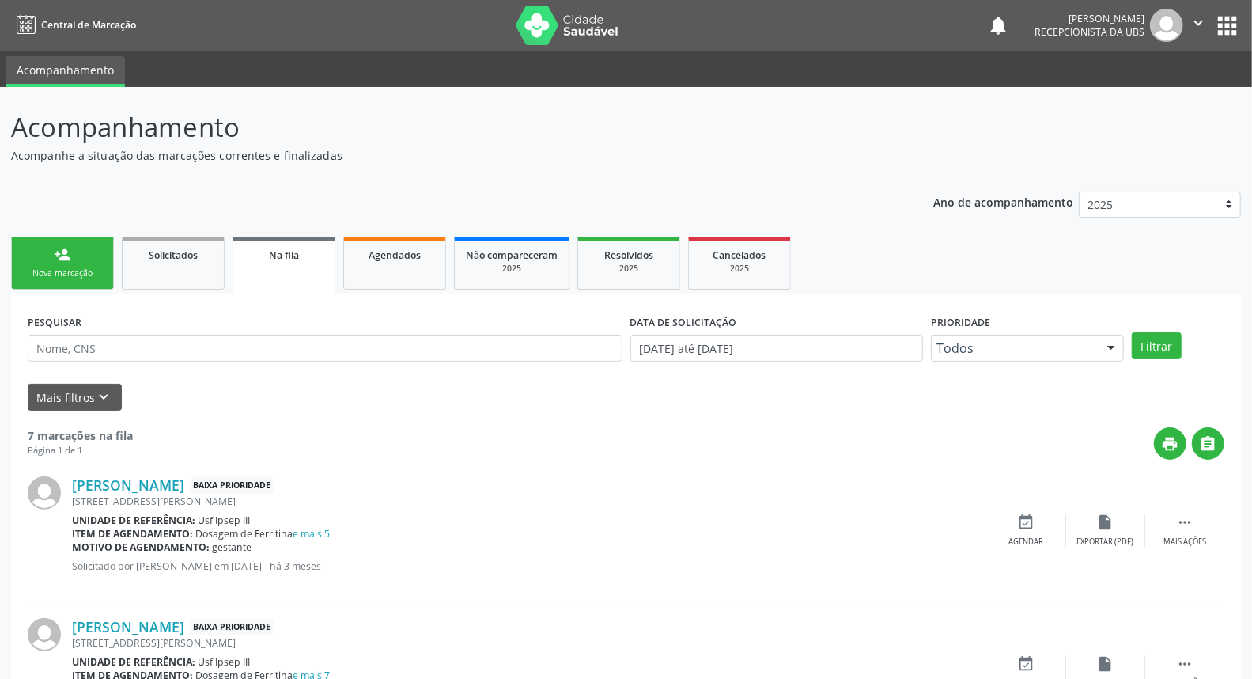
click at [74, 261] on link "person_add Nova marcação" at bounding box center [62, 262] width 103 height 53
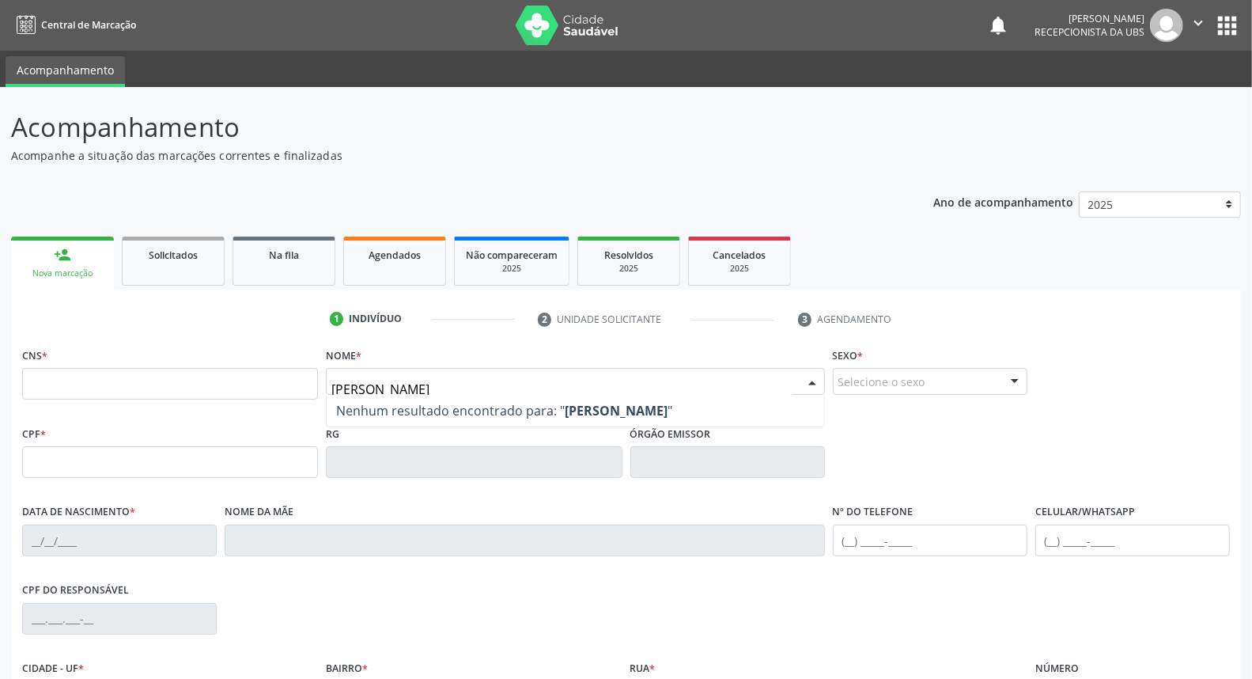
type input "[PERSON_NAME]"
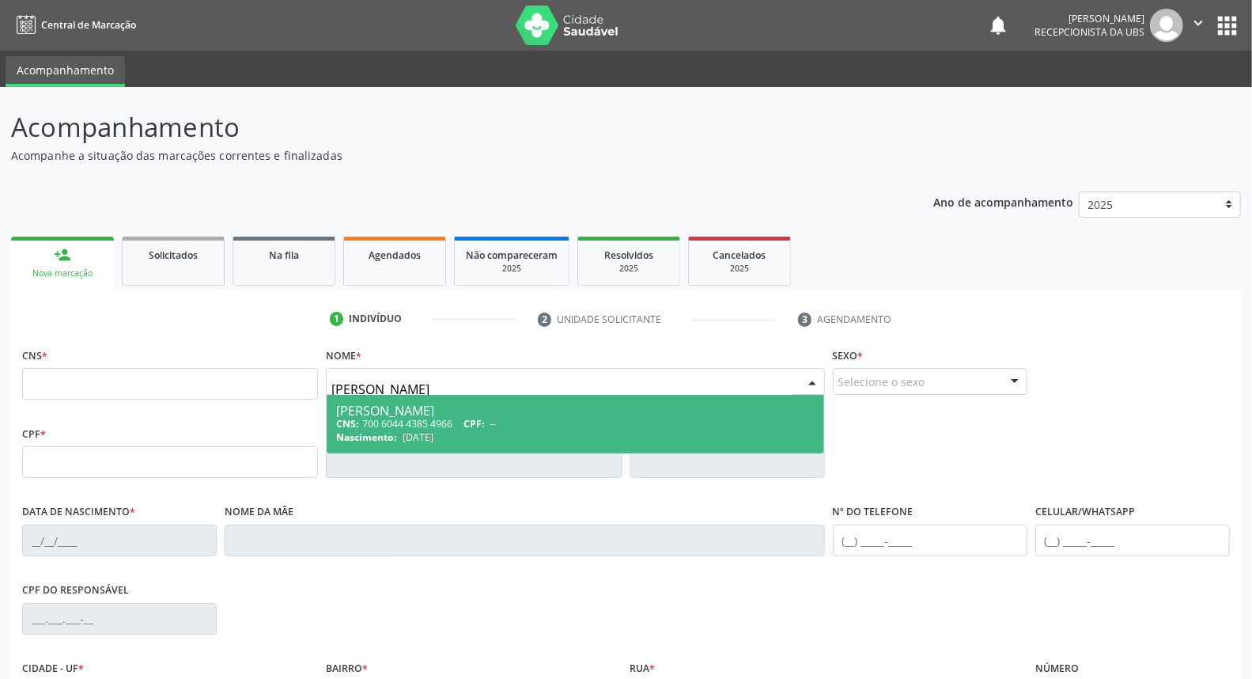
click at [356, 404] on div "[PERSON_NAME]" at bounding box center [575, 410] width 478 height 13
type input "700 6044 4385 4966"
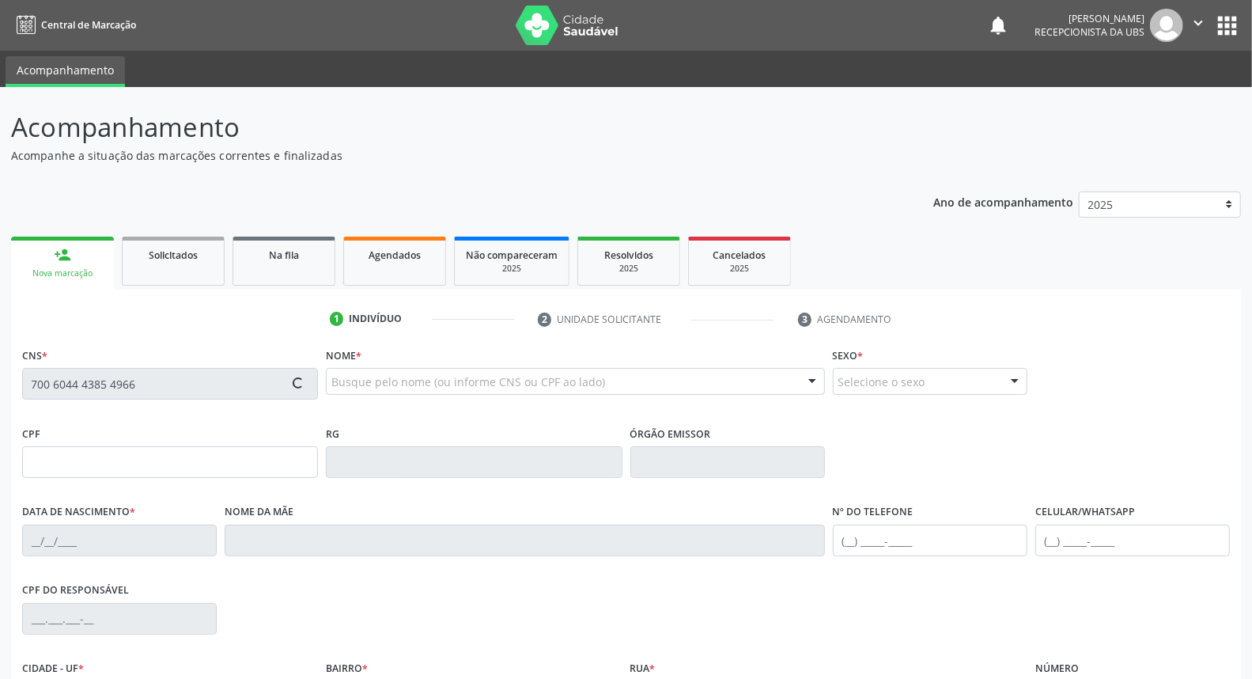
type input "[DATE]"
type input "[PERSON_NAME]"
type input "[PHONE_NUMBER]"
type input "841"
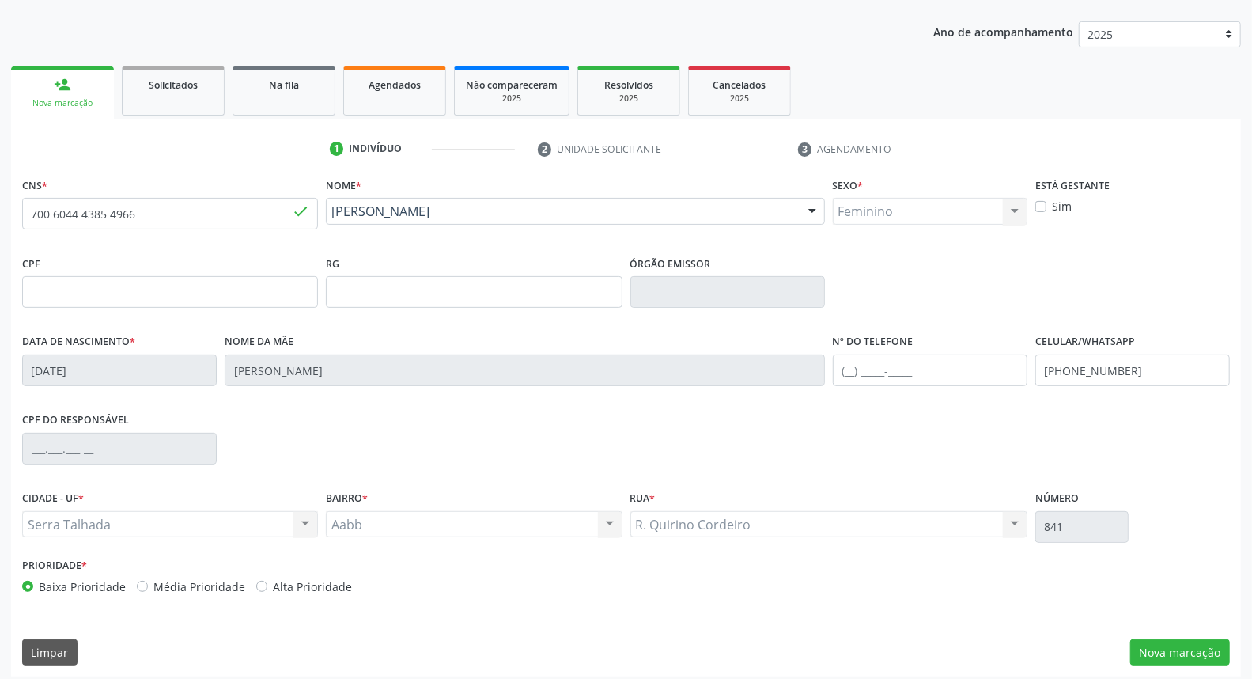
scroll to position [177, 0]
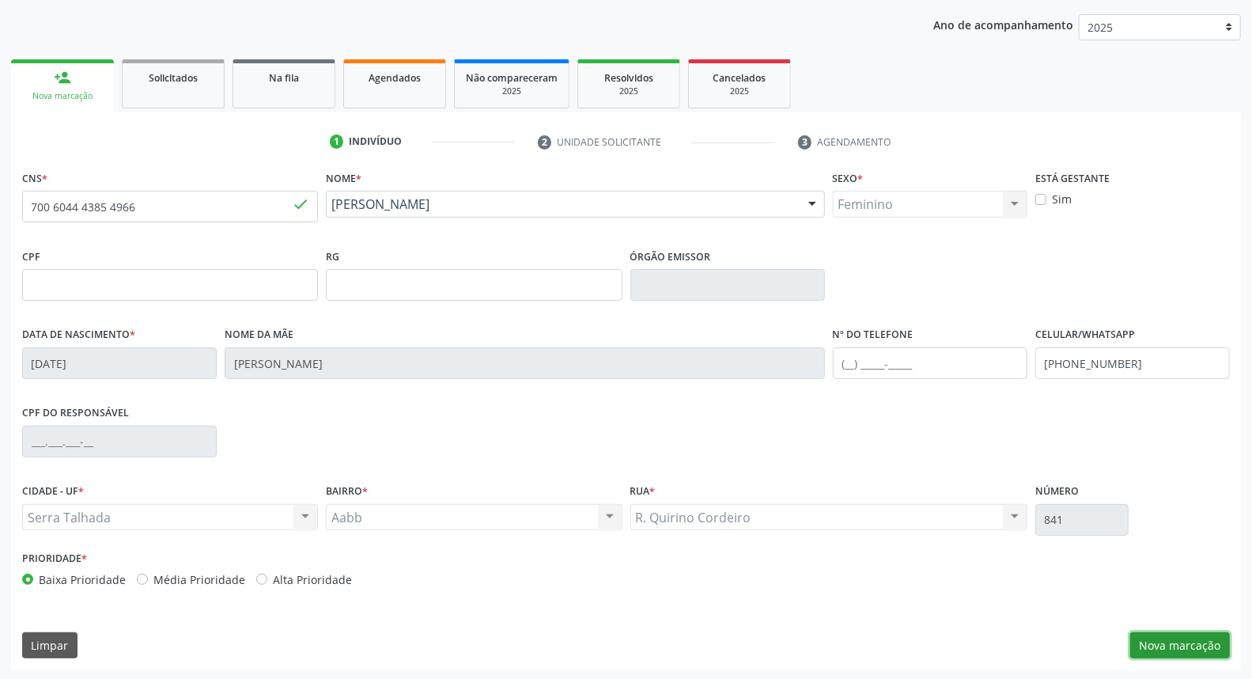
click at [1187, 641] on button "Nova marcação" at bounding box center [1180, 645] width 100 height 27
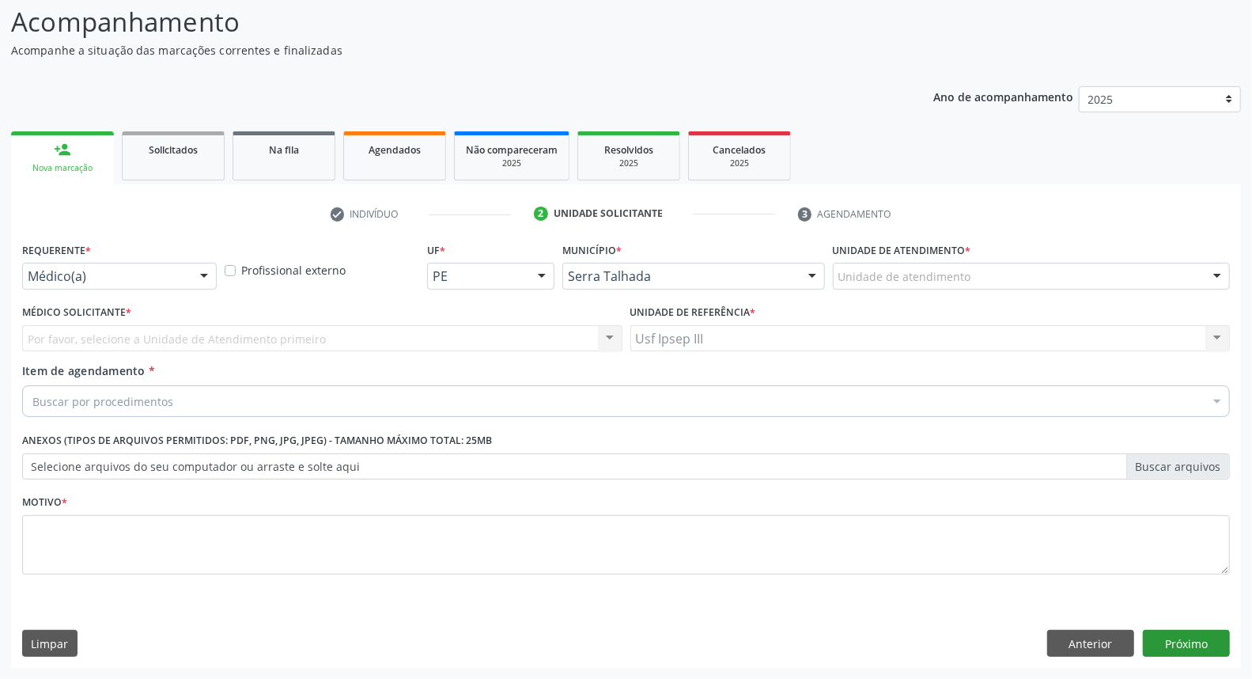
scroll to position [104, 0]
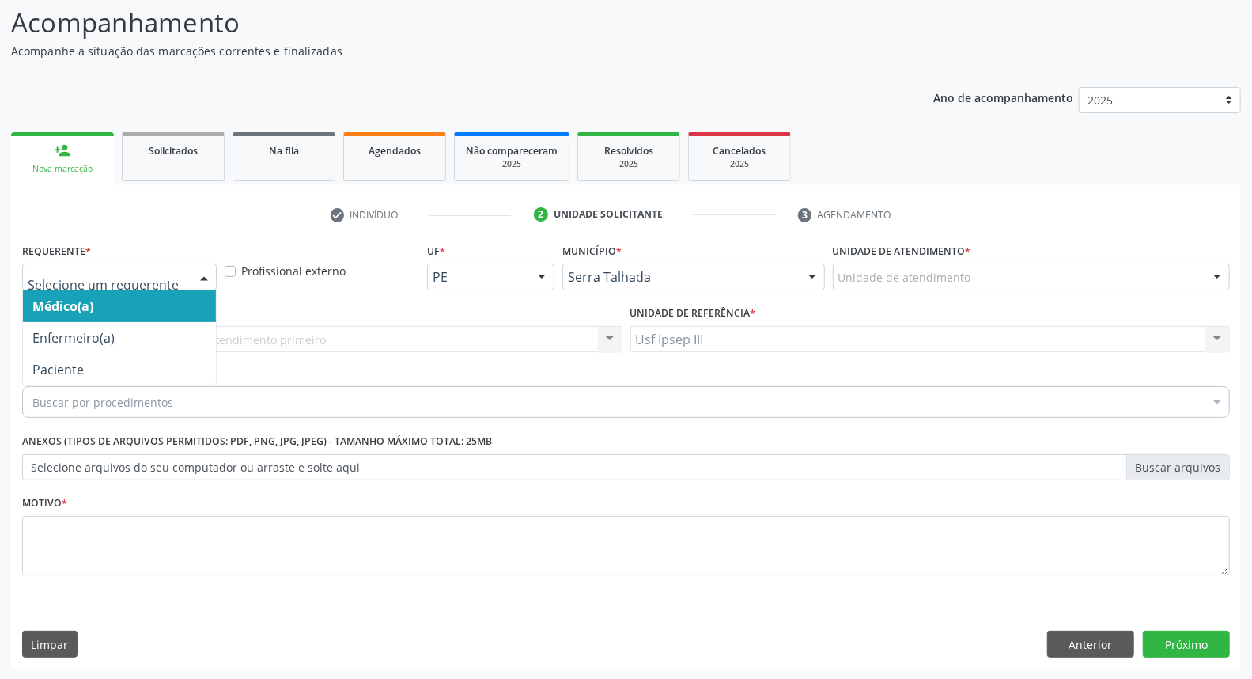
click at [201, 270] on div at bounding box center [204, 277] width 24 height 27
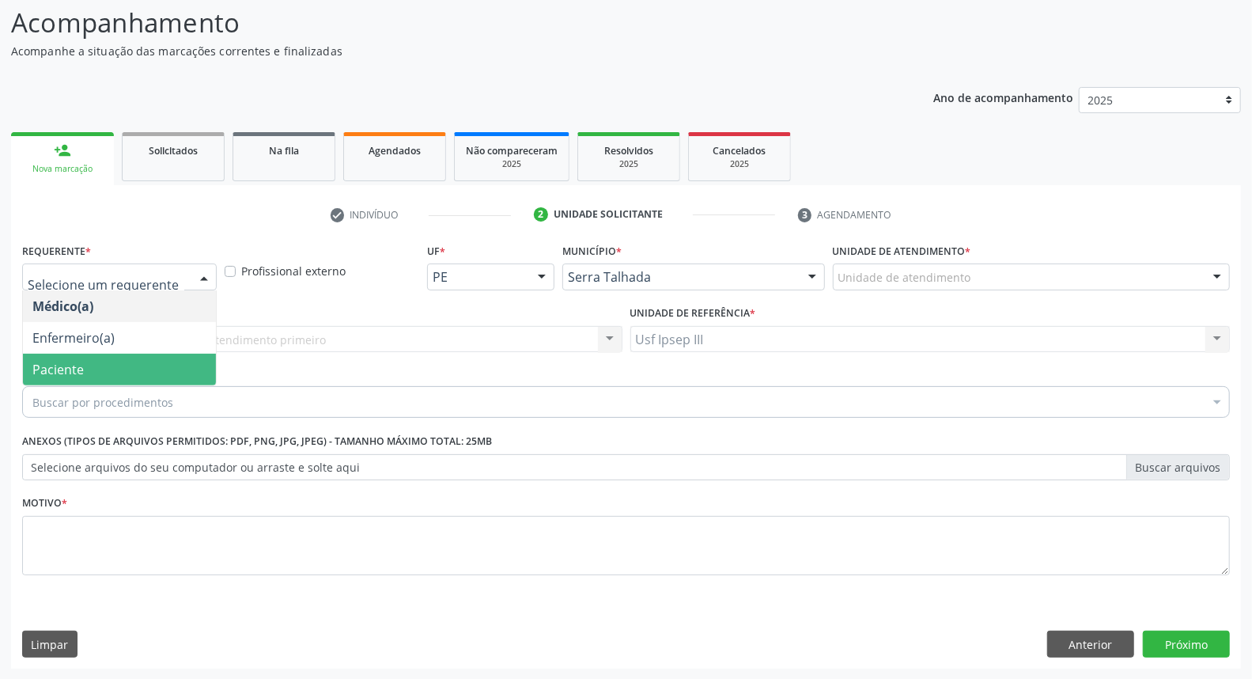
click at [187, 372] on span "Paciente" at bounding box center [119, 369] width 193 height 32
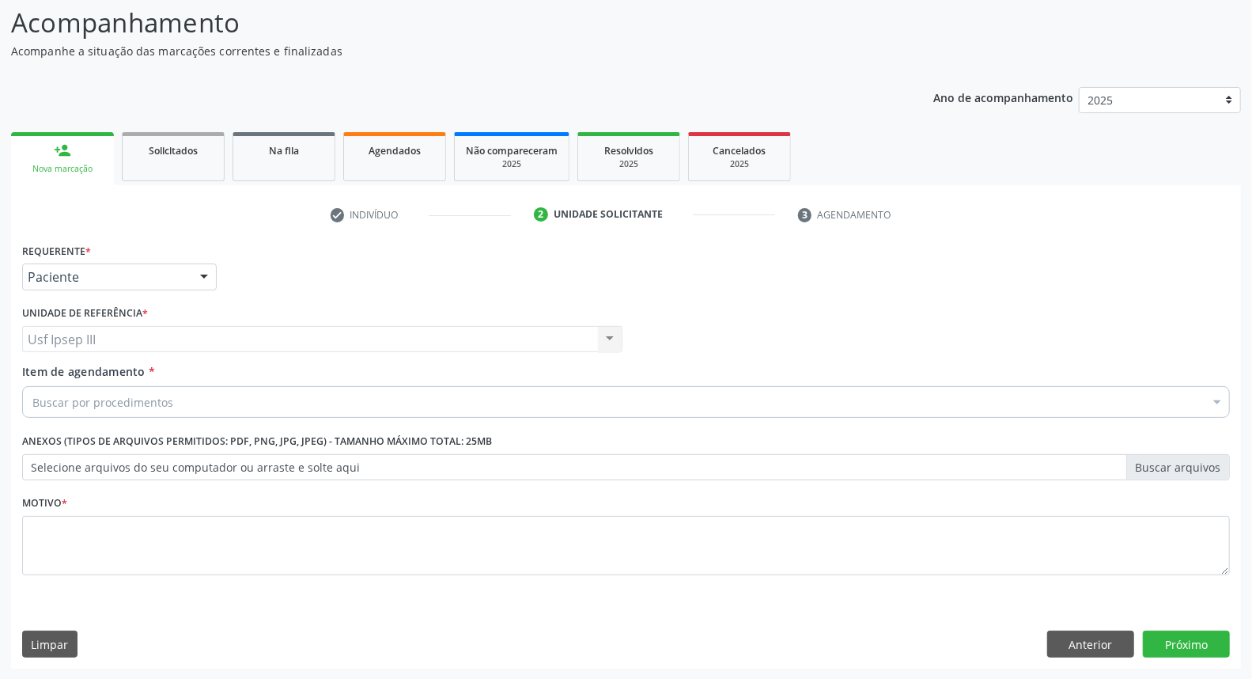
click at [214, 395] on div "Buscar por procedimentos" at bounding box center [626, 402] width 1208 height 32
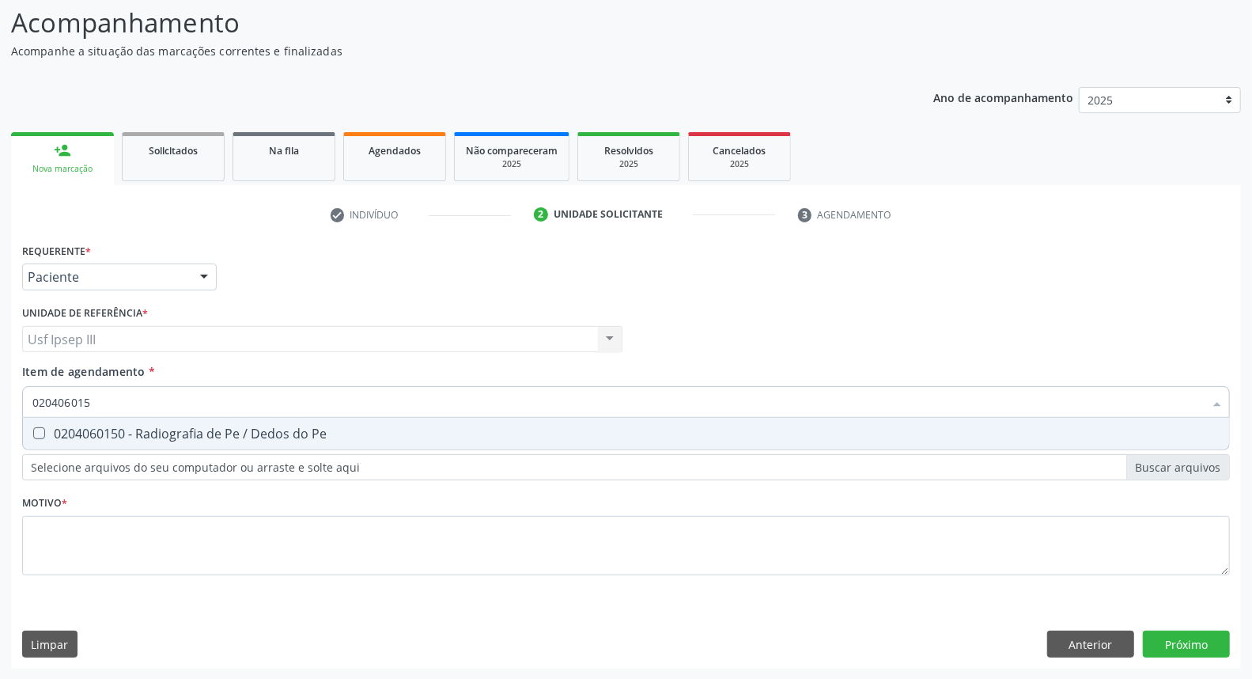
type input "0204060150"
click at [293, 427] on div "0204060150 - Radiografia de Pe / Dedos do Pe" at bounding box center [625, 433] width 1187 height 13
checkbox Pe "true"
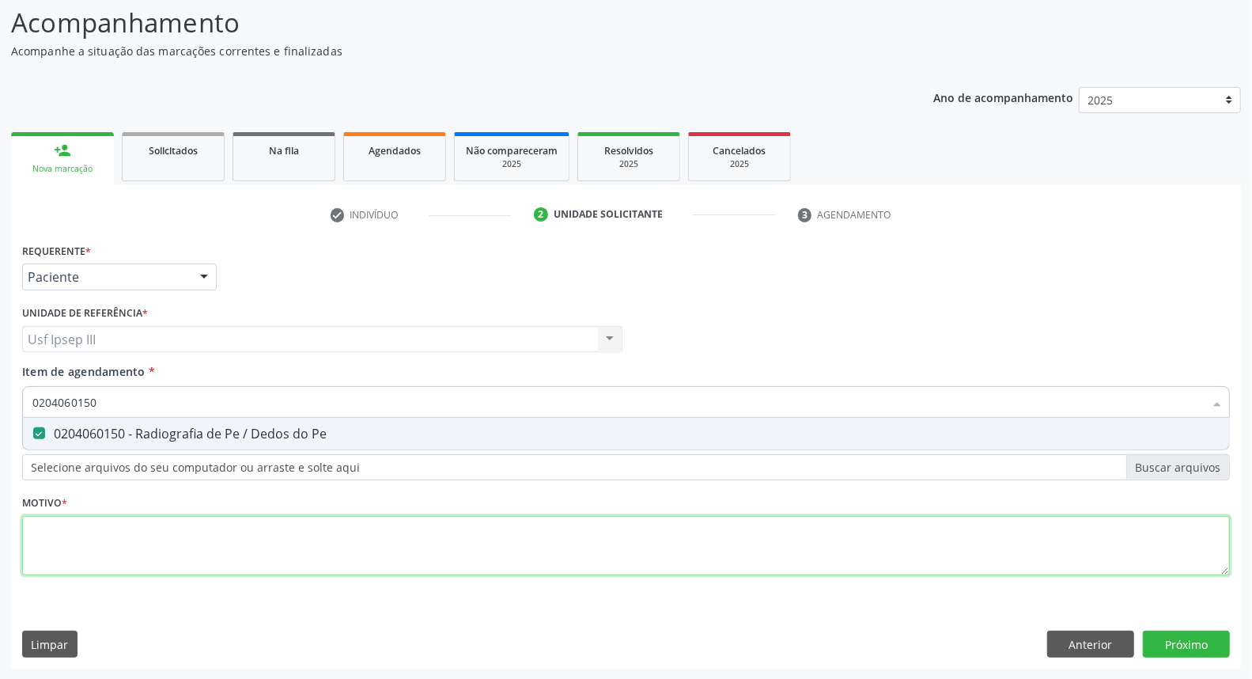
click at [249, 531] on div "Requerente * Paciente Médico(a) Enfermeiro(a) Paciente Nenhum resultado encontr…" at bounding box center [626, 418] width 1208 height 358
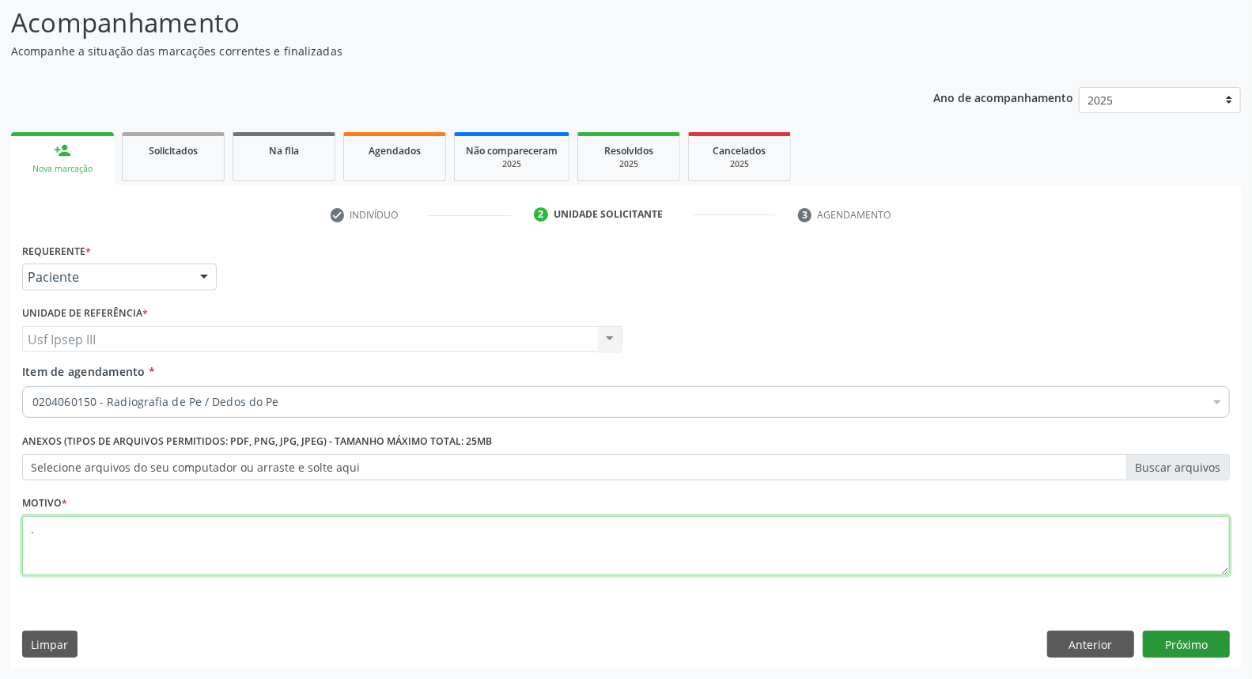
type textarea "."
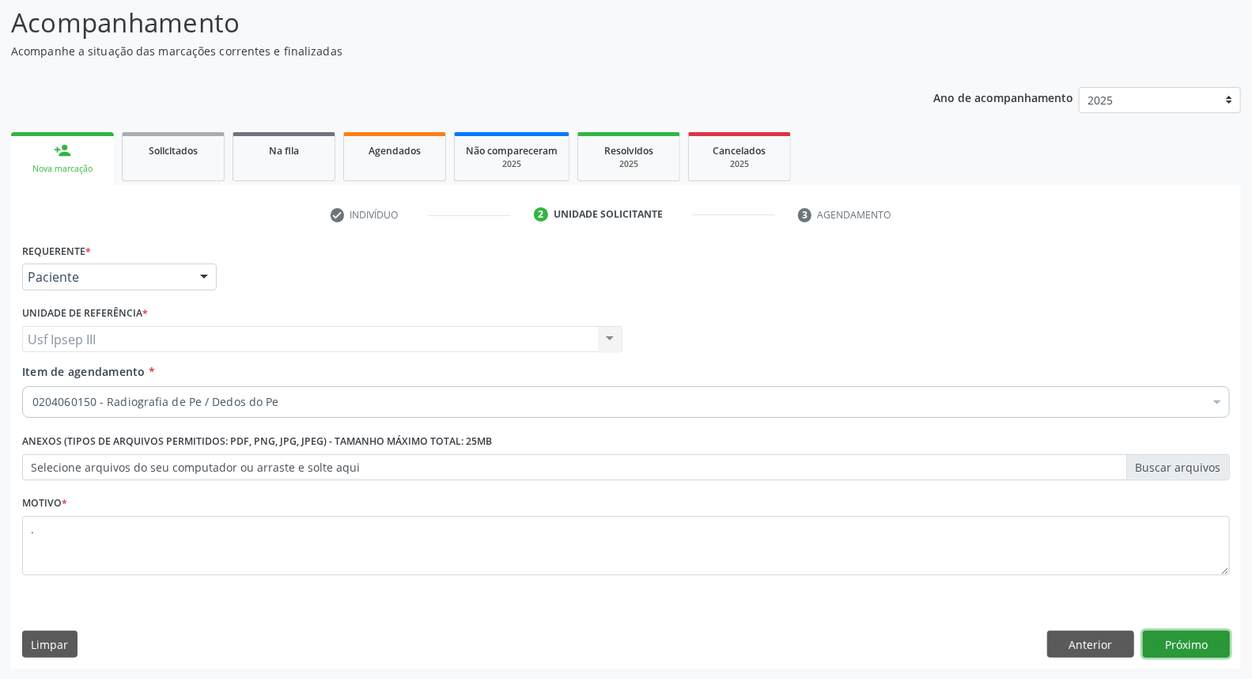
click at [1195, 641] on button "Próximo" at bounding box center [1186, 643] width 87 height 27
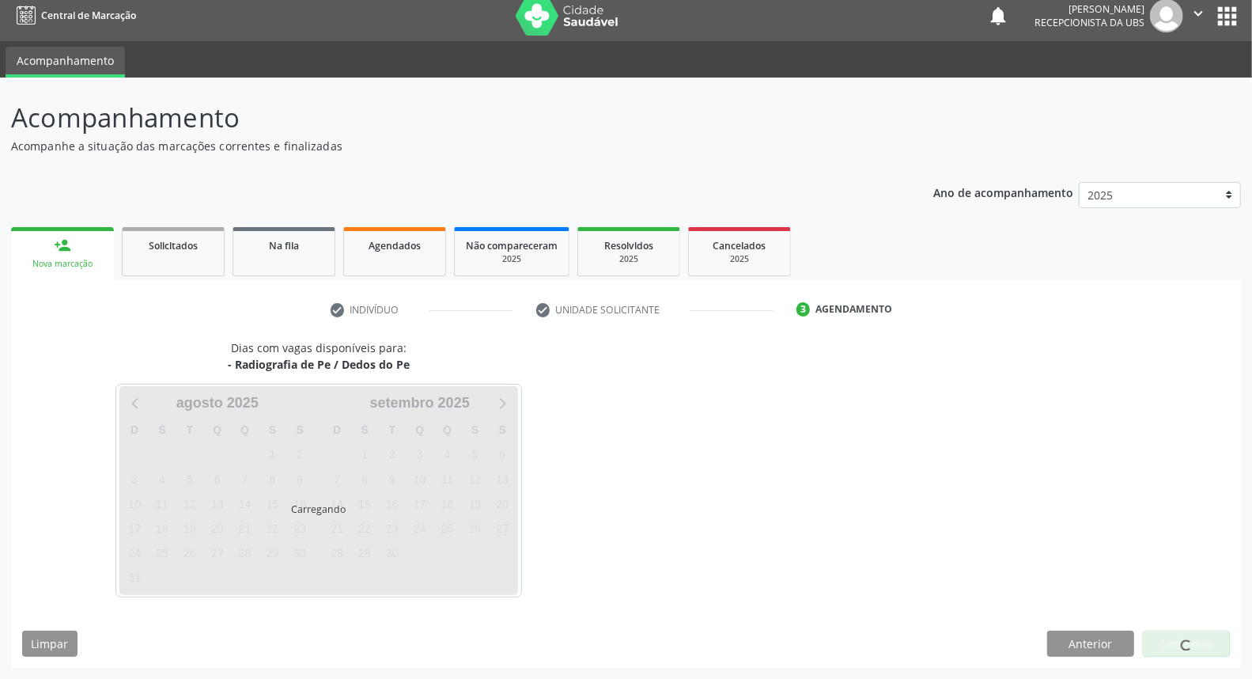
scroll to position [9, 0]
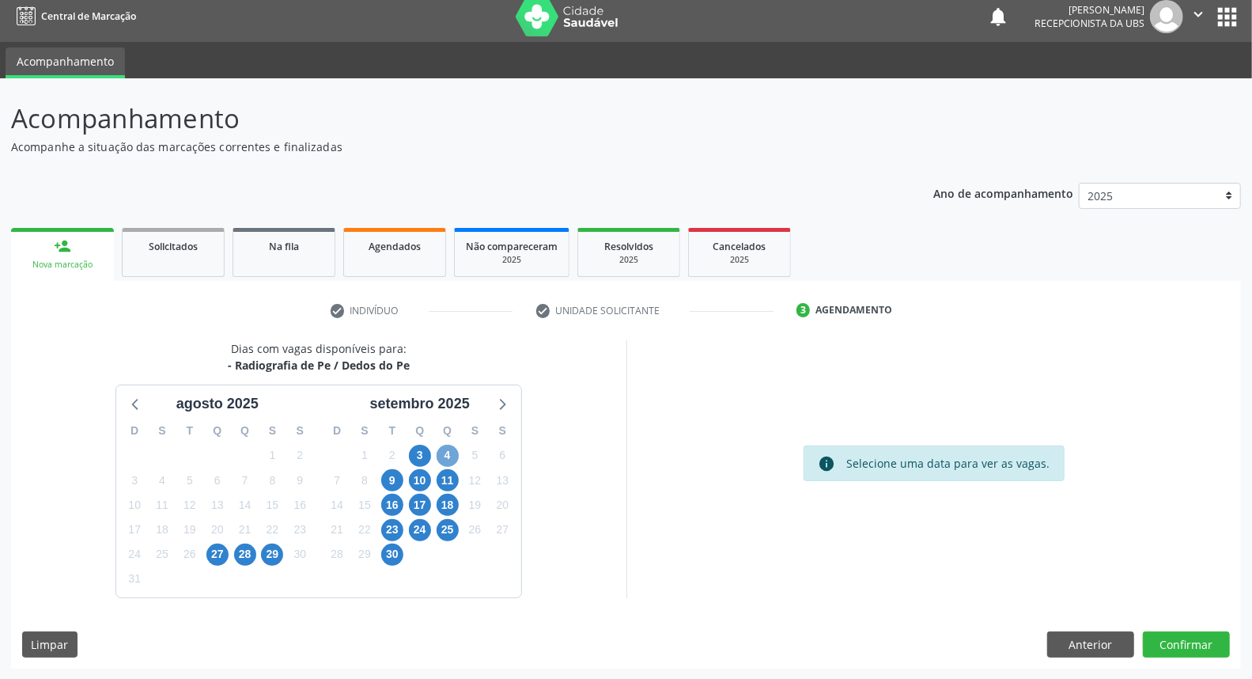
click at [446, 453] on span "4" at bounding box center [448, 455] width 22 height 22
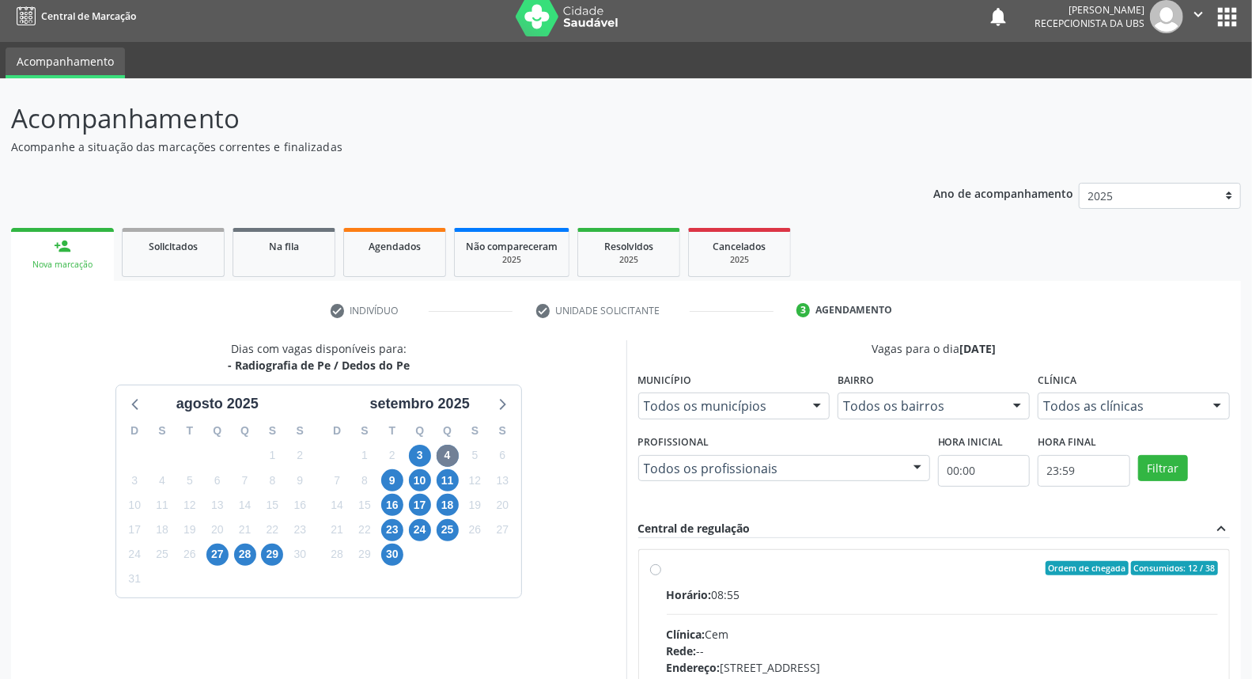
click at [661, 575] on input "Ordem de chegada Consumidos: 12 / 38 Horário: 08:55 Clínica: Cem Rede: -- Ender…" at bounding box center [655, 568] width 11 height 14
radio input "true"
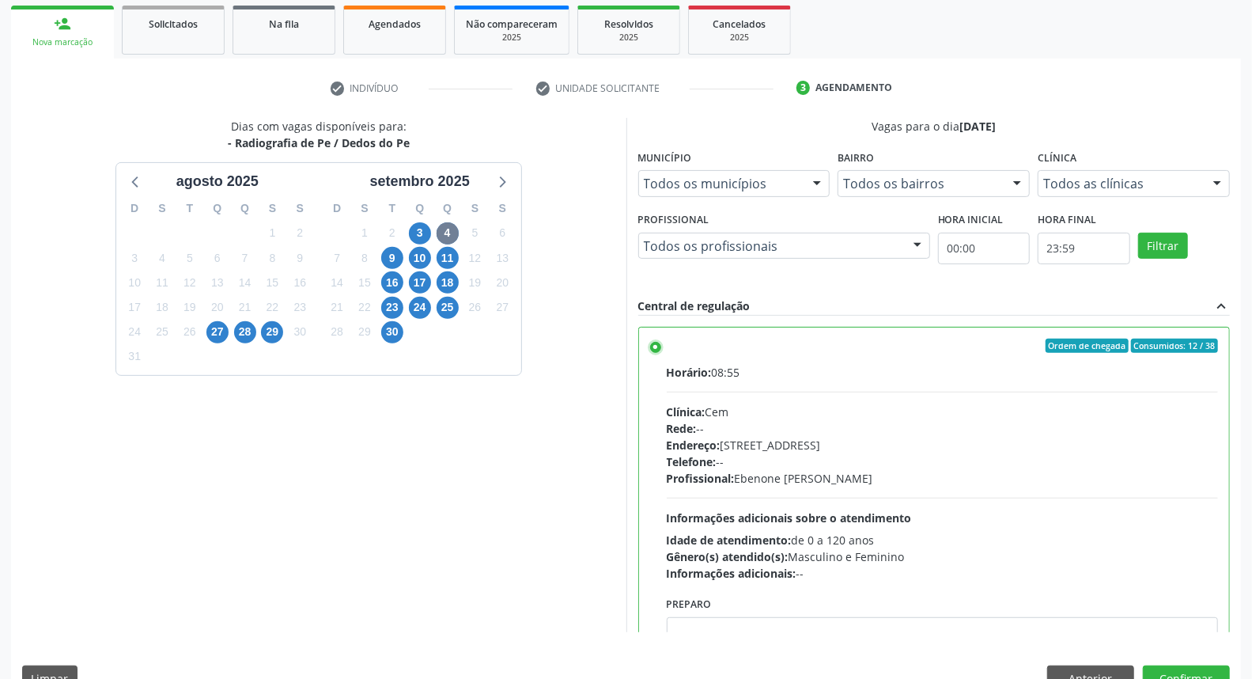
scroll to position [265, 0]
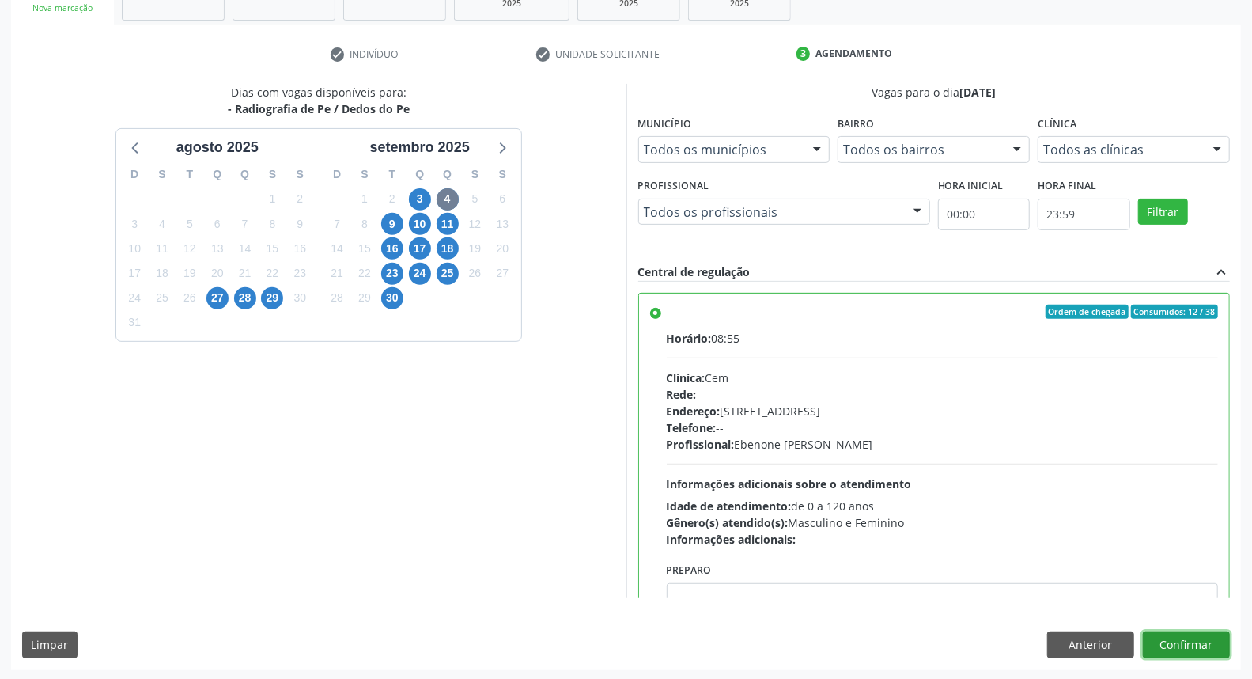
click at [1174, 642] on button "Confirmar" at bounding box center [1186, 644] width 87 height 27
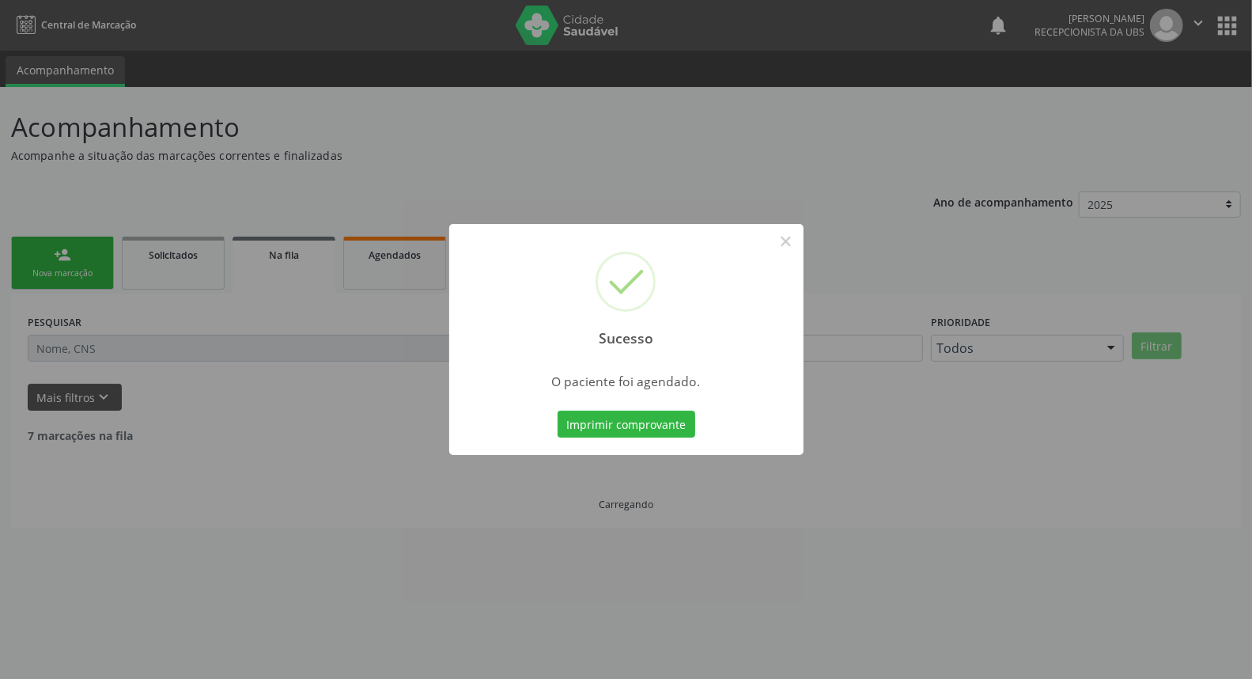
scroll to position [0, 0]
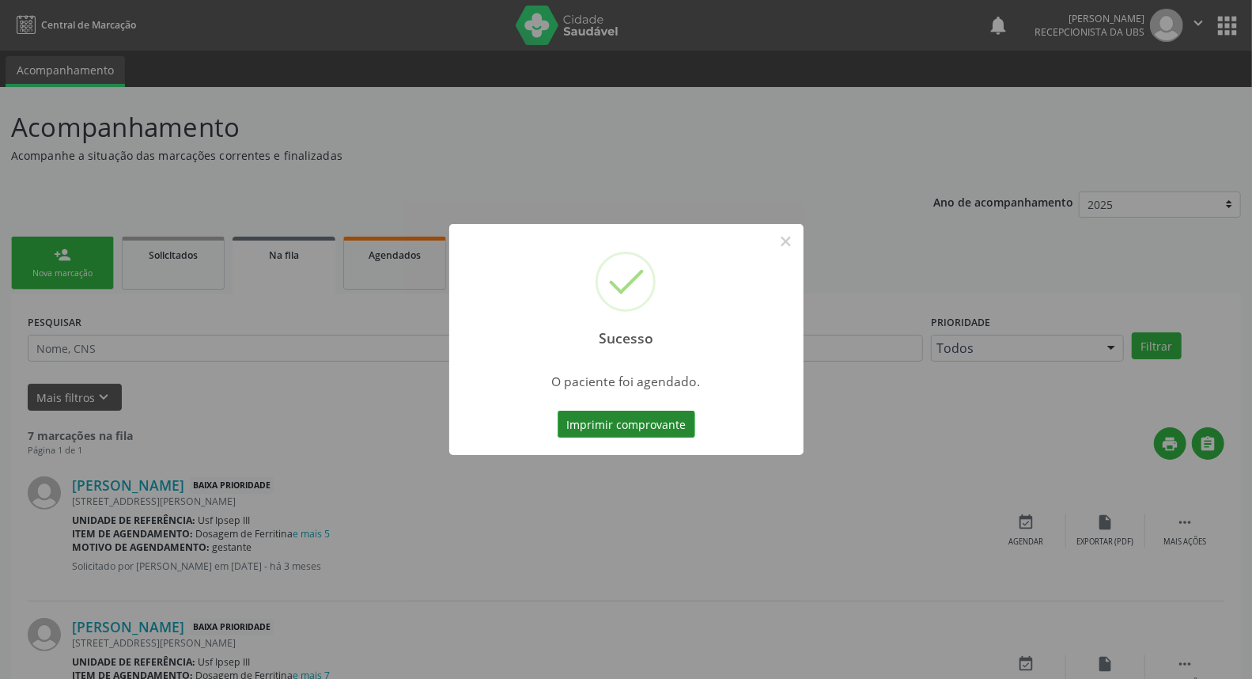
click at [639, 425] on button "Imprimir comprovante" at bounding box center [627, 423] width 138 height 27
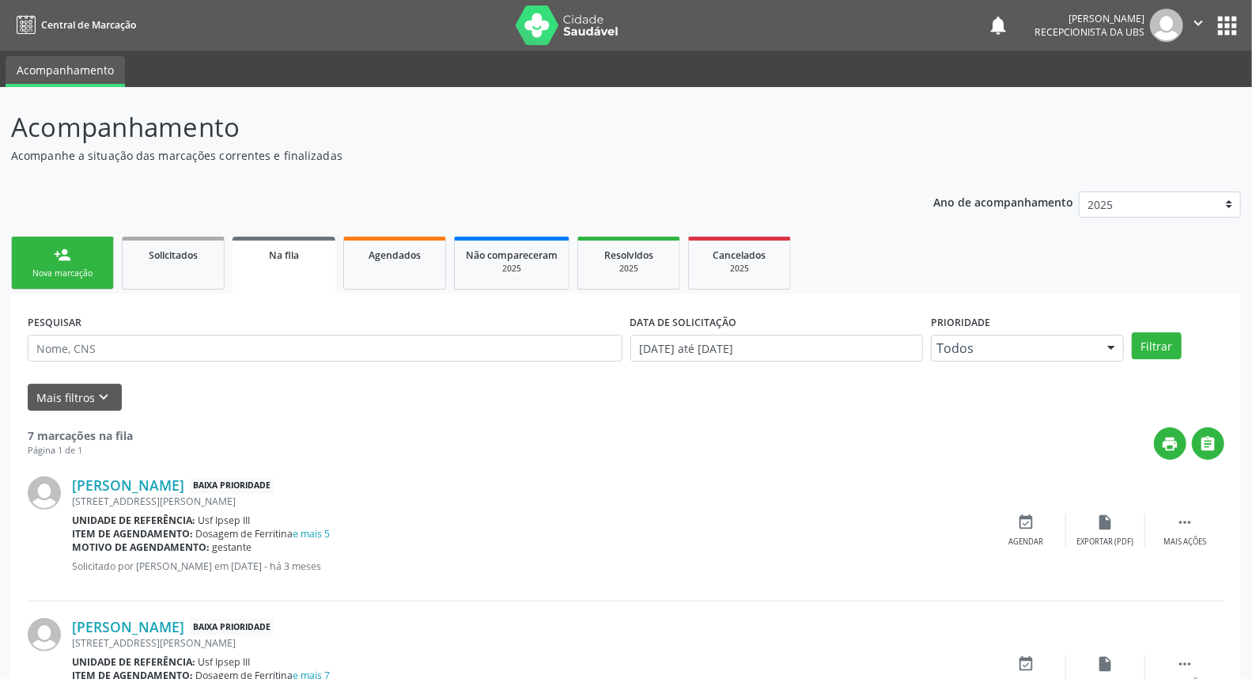
click at [57, 267] on div "Nova marcação" at bounding box center [62, 273] width 79 height 12
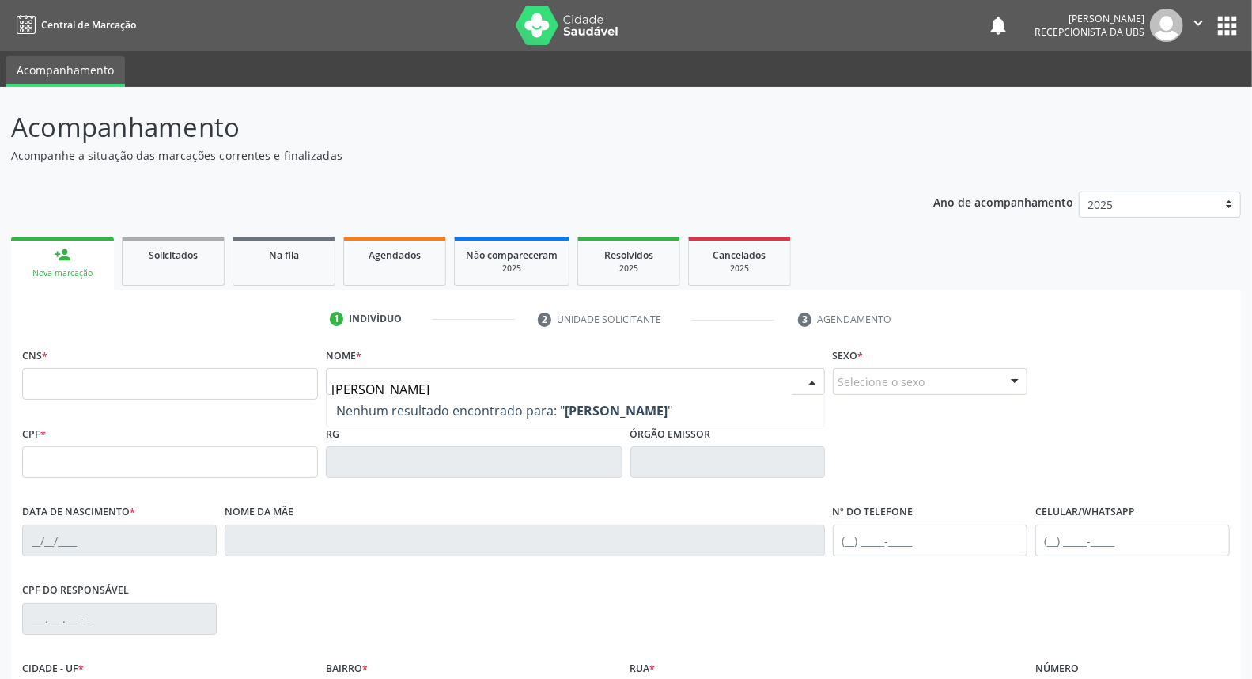
type input "[PERSON_NAME]"
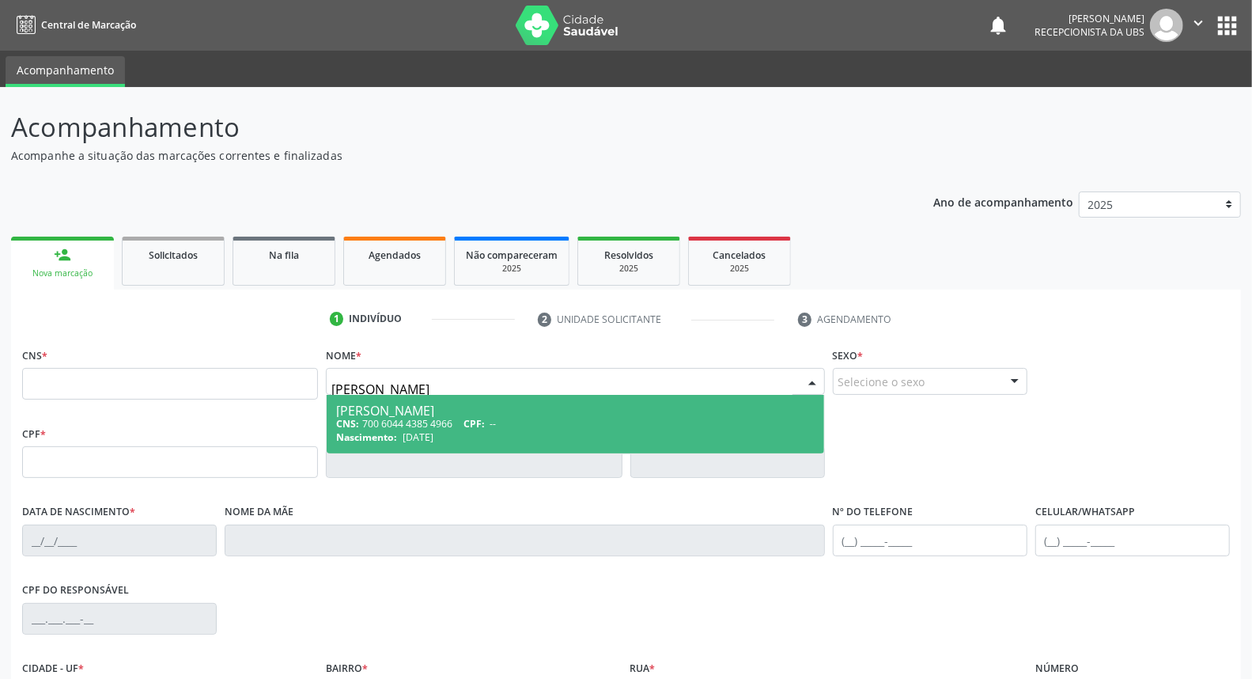
click at [389, 406] on div "[PERSON_NAME]" at bounding box center [575, 410] width 478 height 13
type input "700 6044 4385 4966"
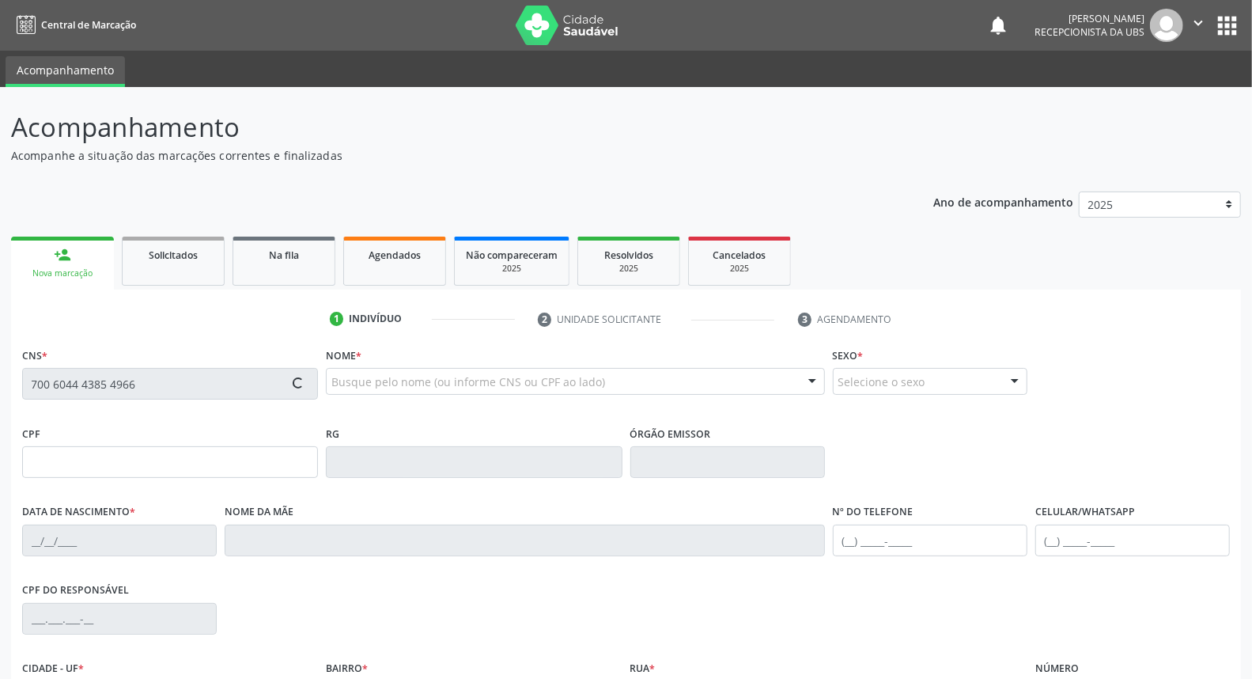
type input "[DATE]"
type input "[PERSON_NAME]"
type input "[PHONE_NUMBER]"
type input "841"
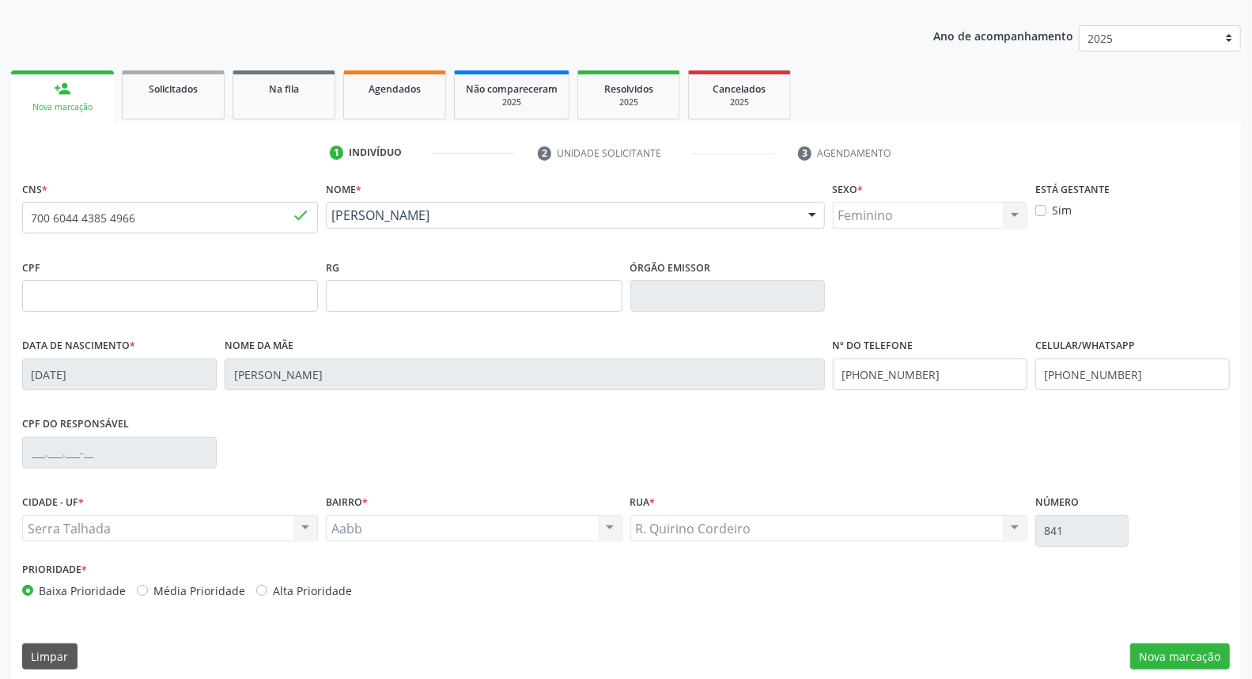
scroll to position [177, 0]
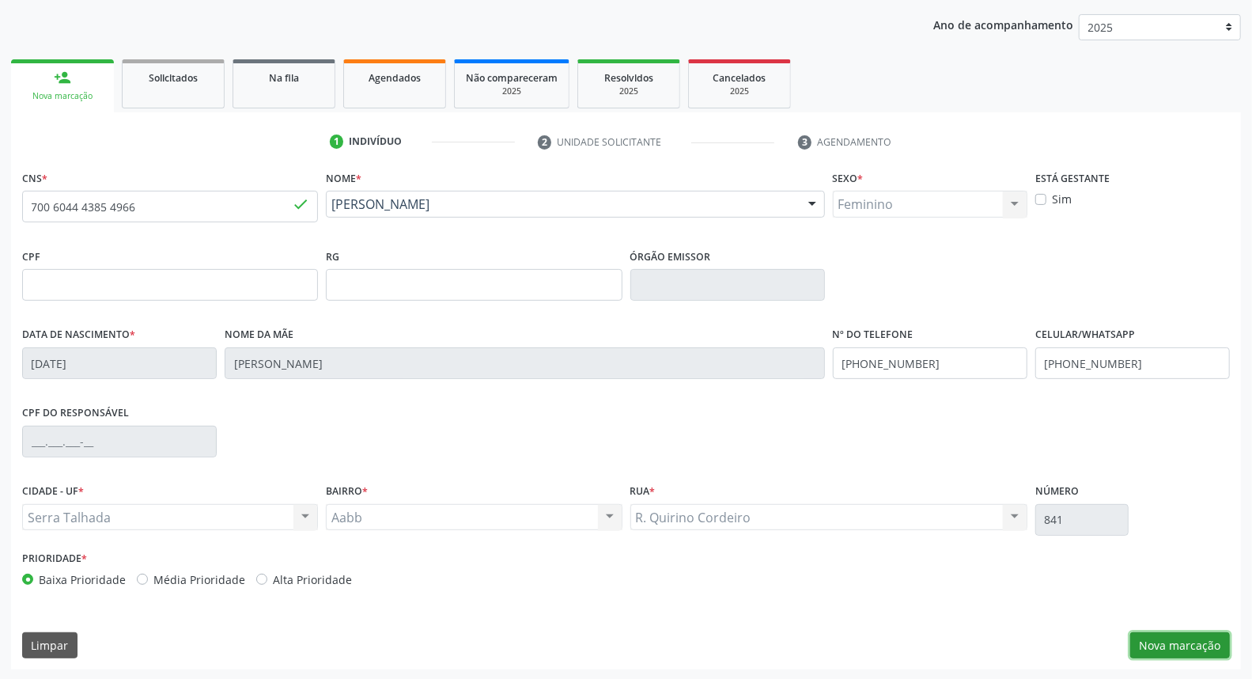
drag, startPoint x: 1190, startPoint y: 646, endPoint x: 1189, endPoint y: 638, distance: 8.1
click at [1189, 644] on button "Nova marcação" at bounding box center [1180, 645] width 100 height 27
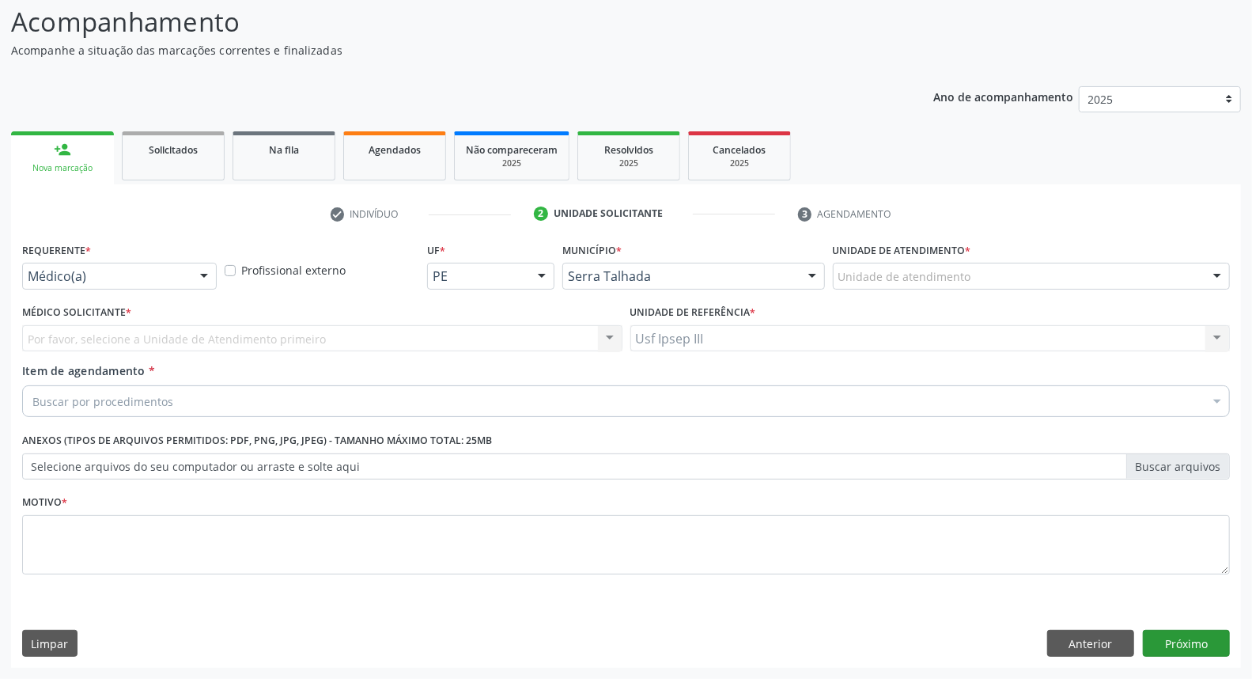
scroll to position [104, 0]
click at [198, 267] on div at bounding box center [204, 277] width 24 height 27
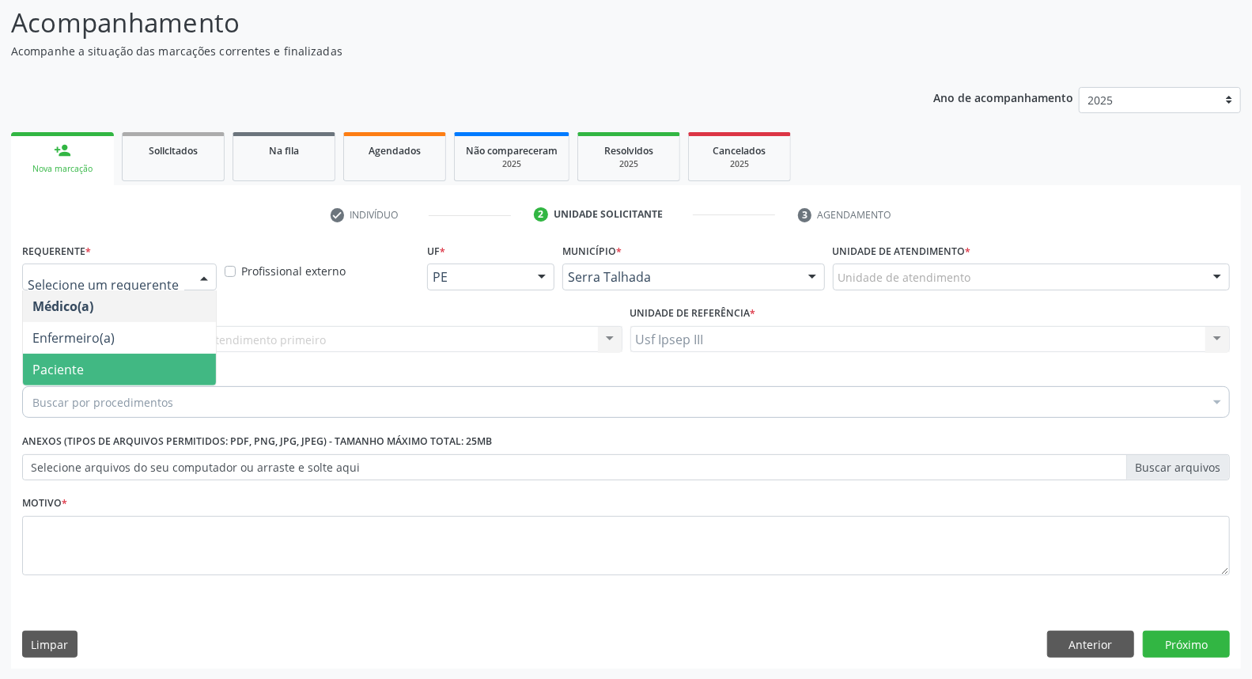
click at [190, 372] on span "Paciente" at bounding box center [119, 369] width 193 height 32
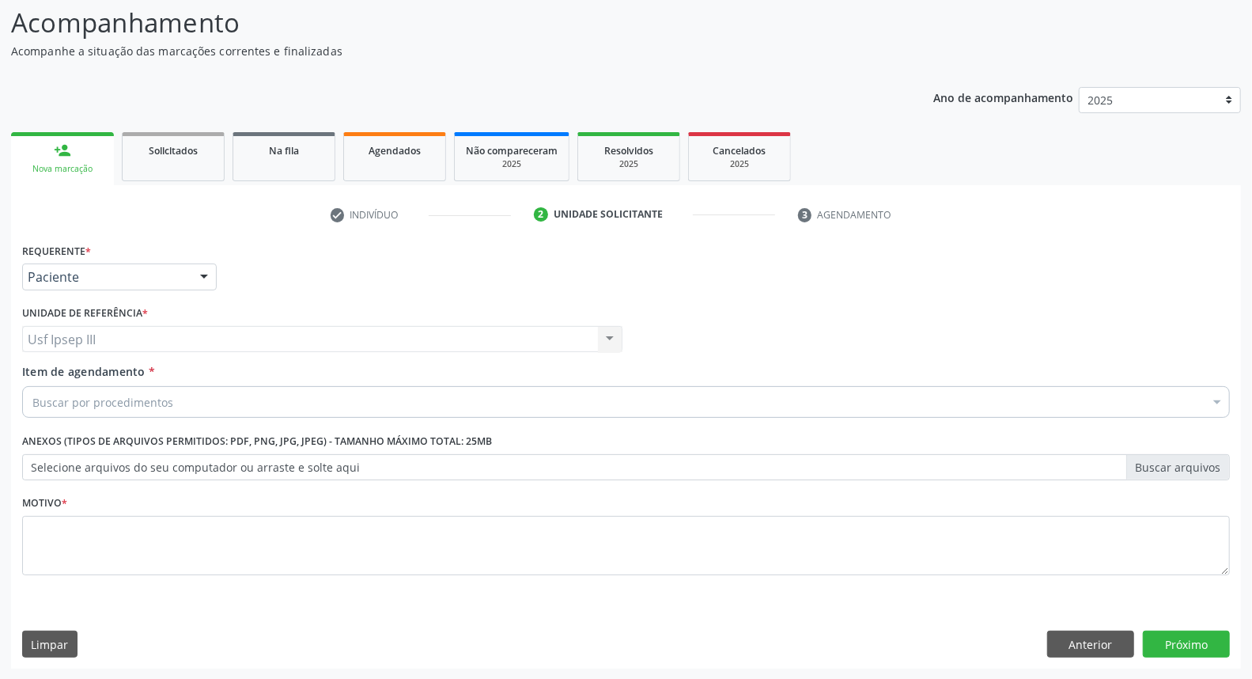
click at [210, 393] on div "Buscar por procedimentos" at bounding box center [626, 402] width 1208 height 32
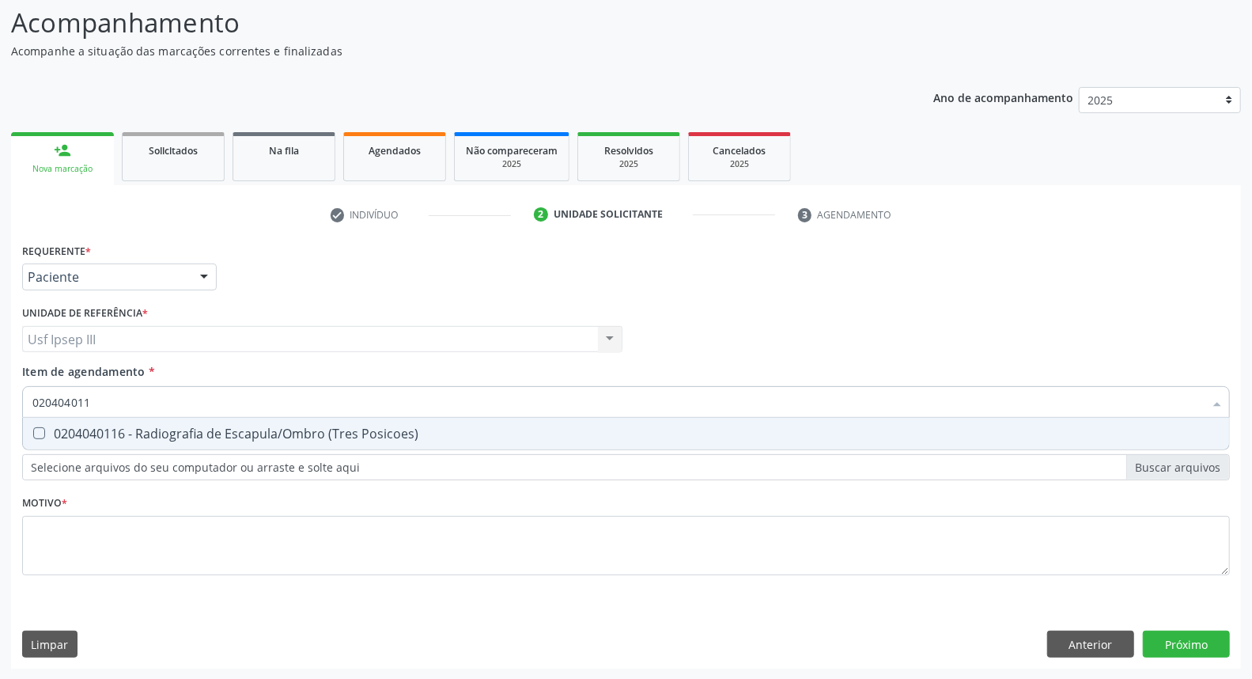
type input "0204040116"
click at [232, 435] on div "0204040116 - Radiografia de Escapula/Ombro (Tres Posicoes)" at bounding box center [625, 433] width 1187 height 13
checkbox Posicoes\) "true"
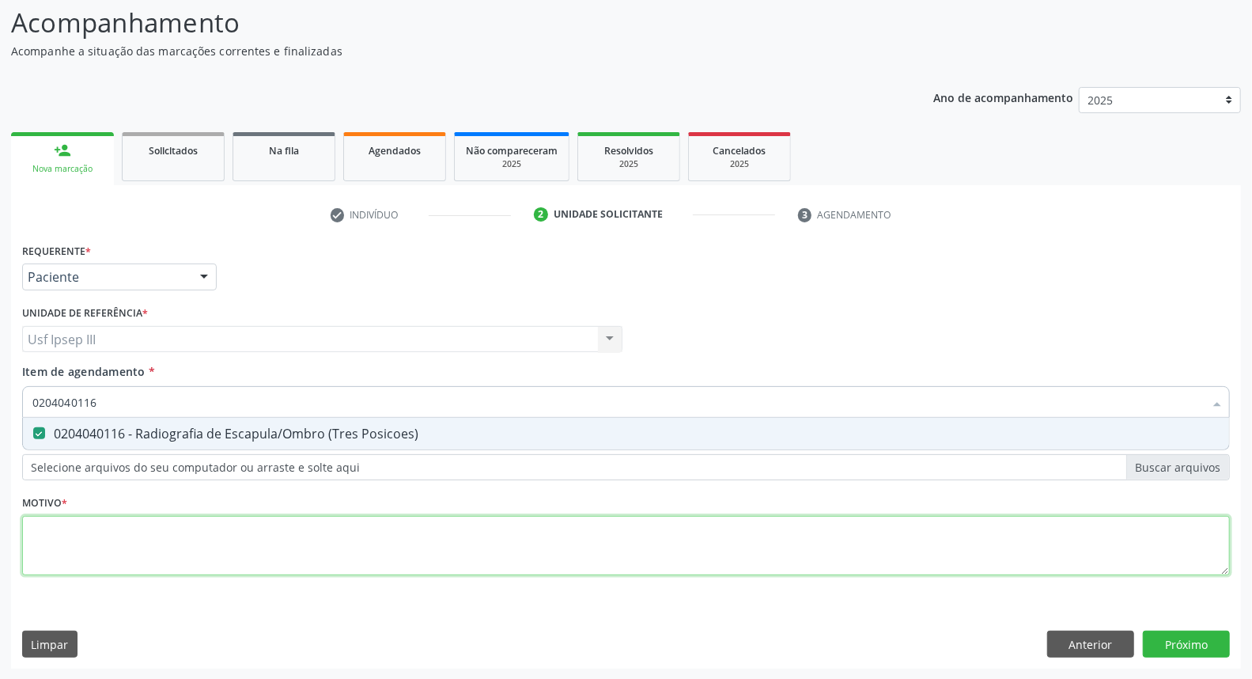
click at [194, 543] on div "Requerente * Paciente Médico(a) Enfermeiro(a) Paciente Nenhum resultado encontr…" at bounding box center [626, 418] width 1208 height 358
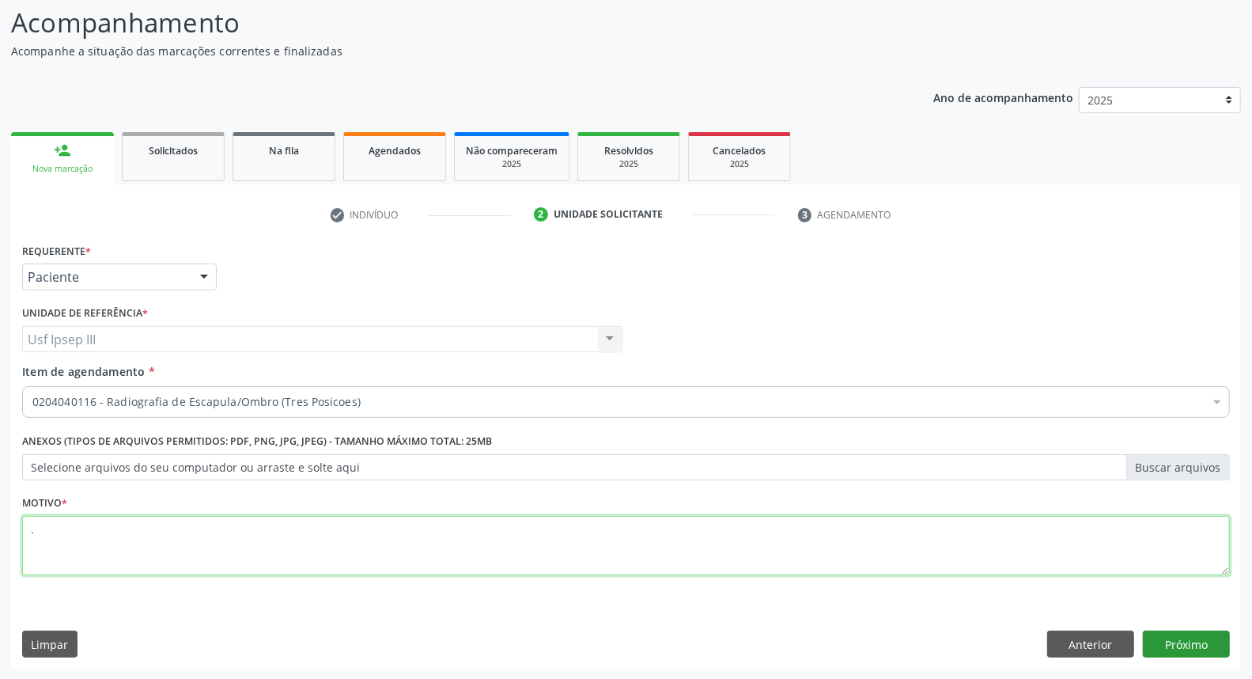
type textarea "."
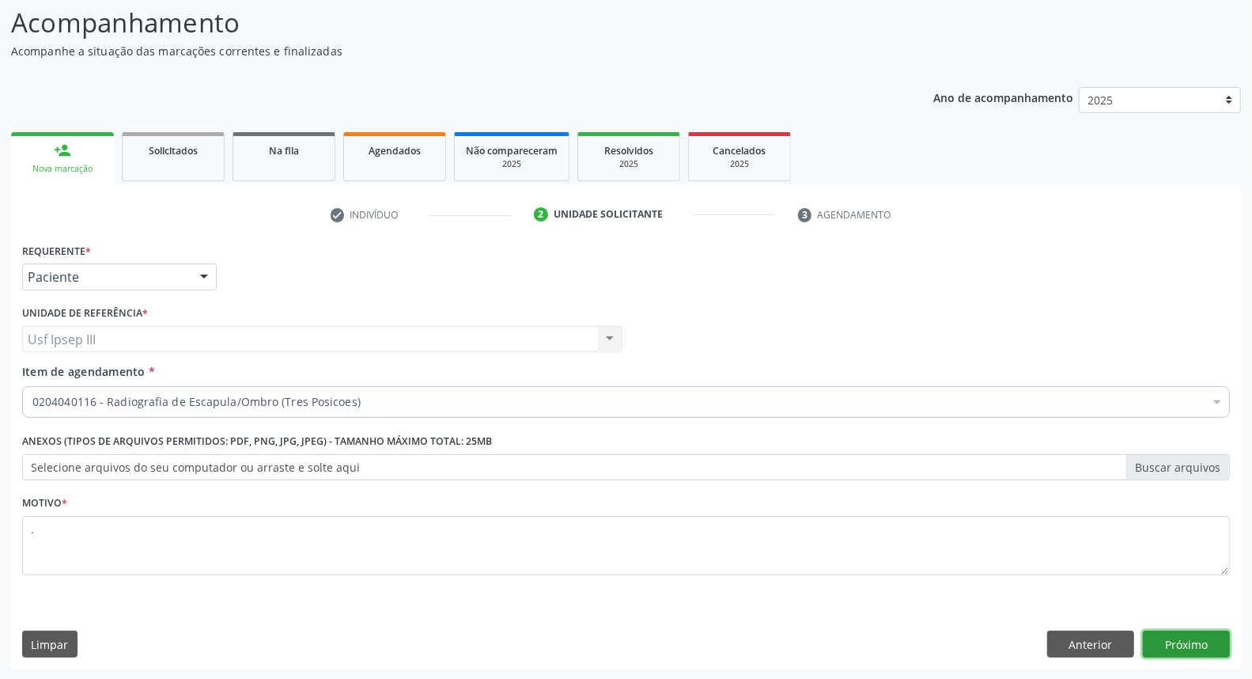
click at [1189, 644] on button "Próximo" at bounding box center [1186, 643] width 87 height 27
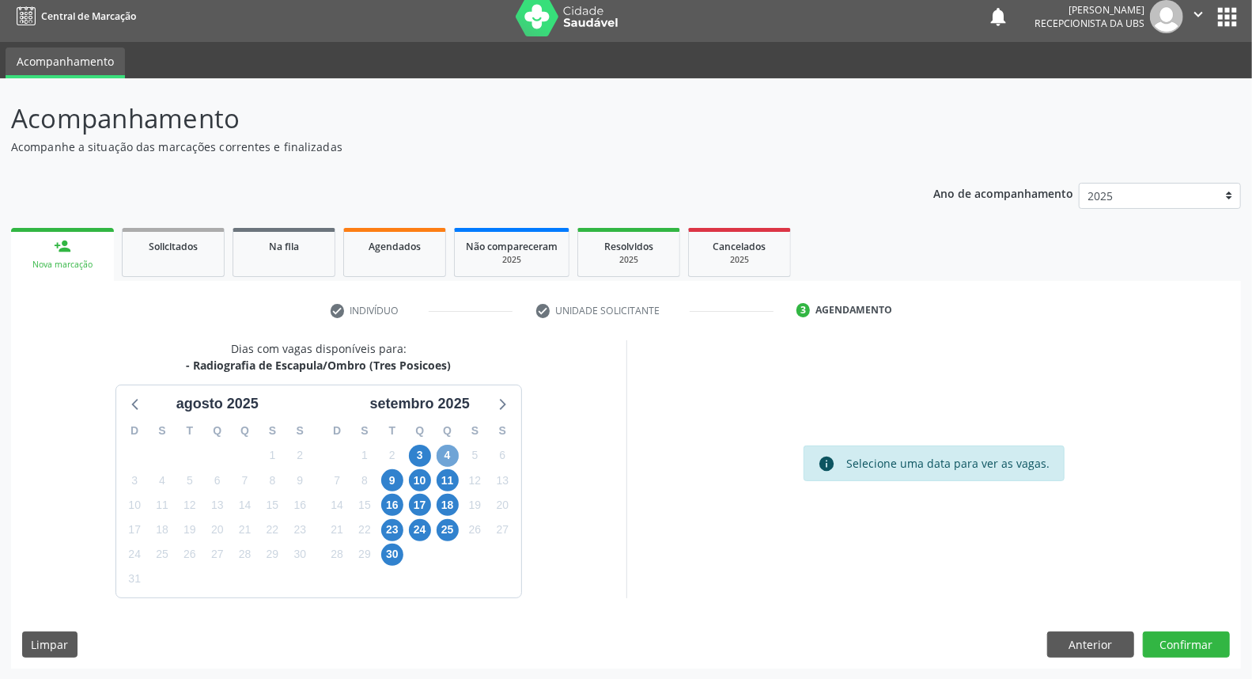
click at [445, 452] on span "4" at bounding box center [448, 455] width 22 height 22
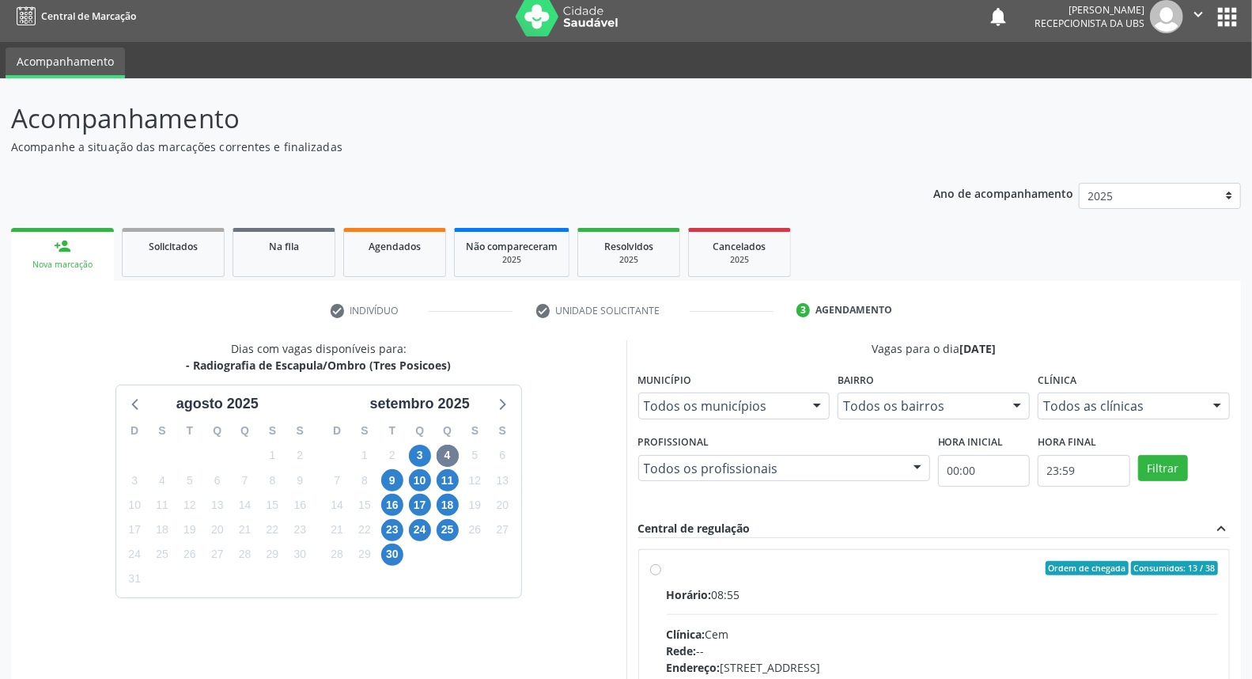
click at [827, 590] on div "Horário: 08:55" at bounding box center [943, 594] width 552 height 17
click at [661, 575] on input "Ordem de chegada Consumidos: 13 / 38 Horário: 08:55 Clínica: Cem Rede: -- Ender…" at bounding box center [655, 568] width 11 height 14
radio input "true"
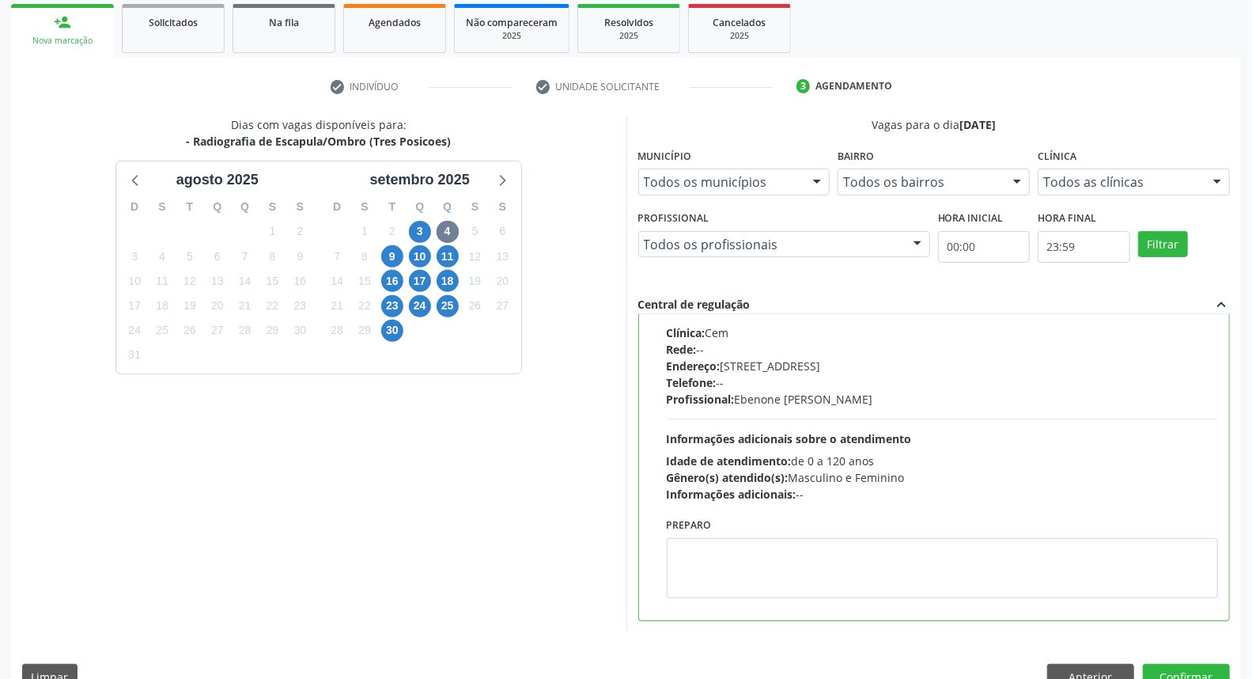
scroll to position [265, 0]
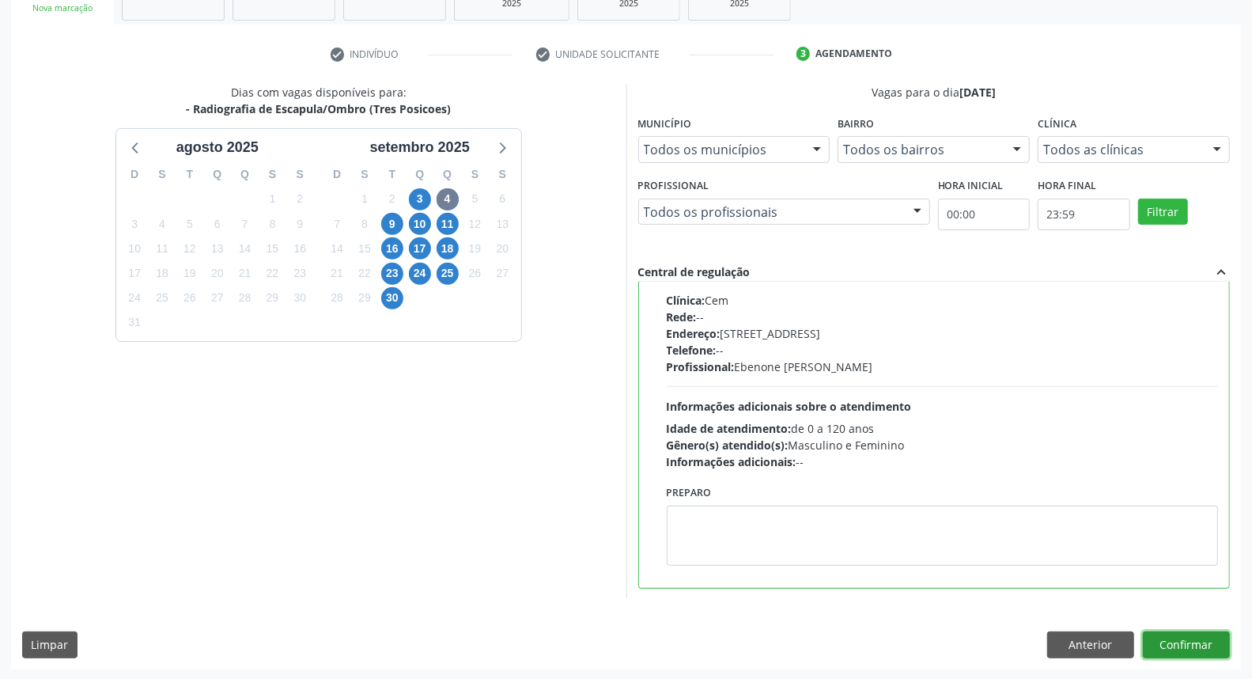
click at [1186, 637] on button "Confirmar" at bounding box center [1186, 644] width 87 height 27
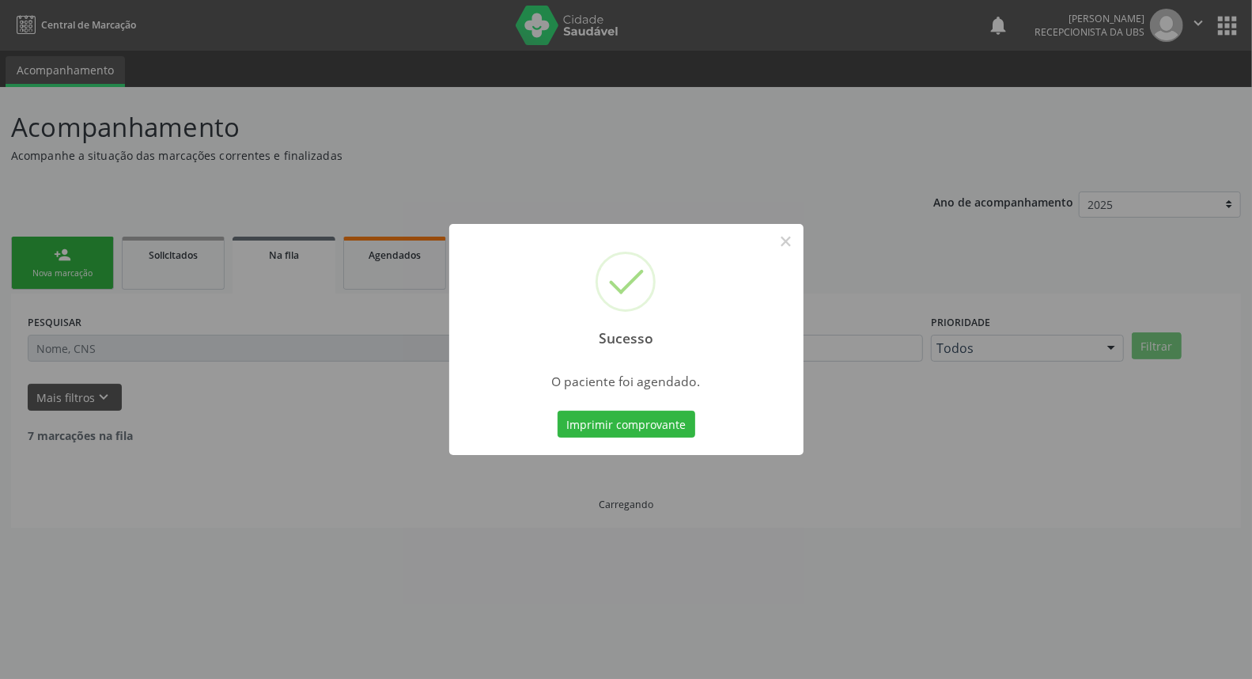
scroll to position [0, 0]
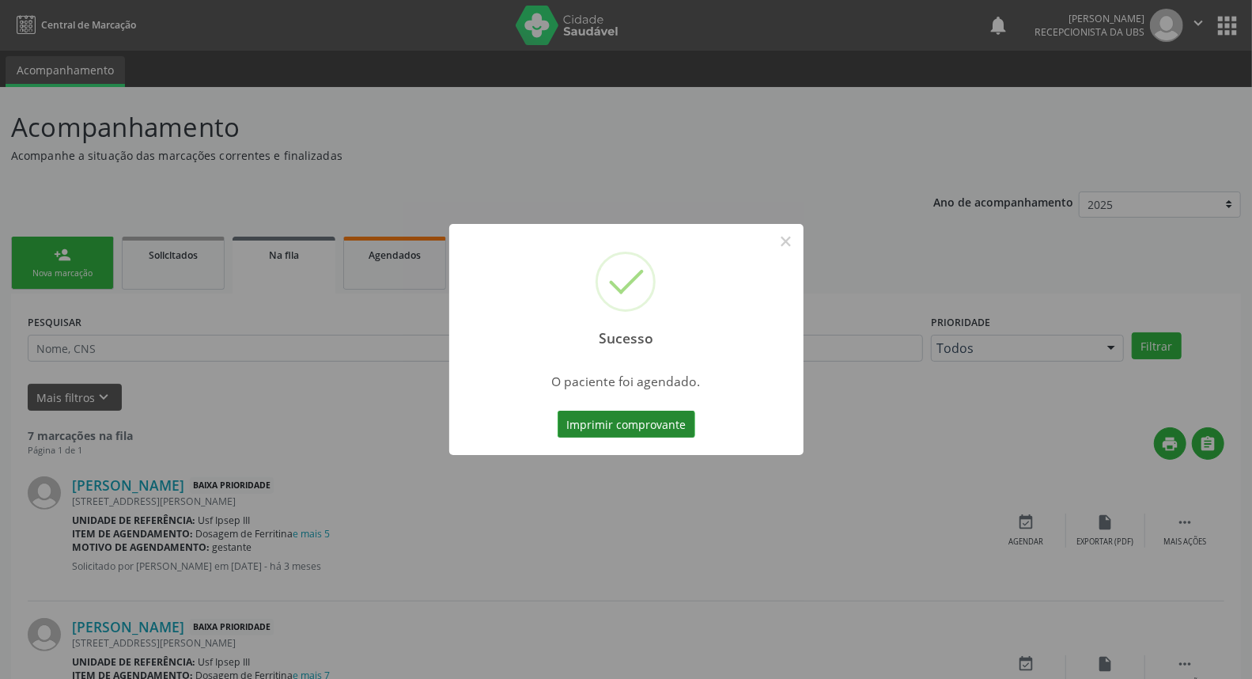
click at [599, 422] on button "Imprimir comprovante" at bounding box center [627, 423] width 138 height 27
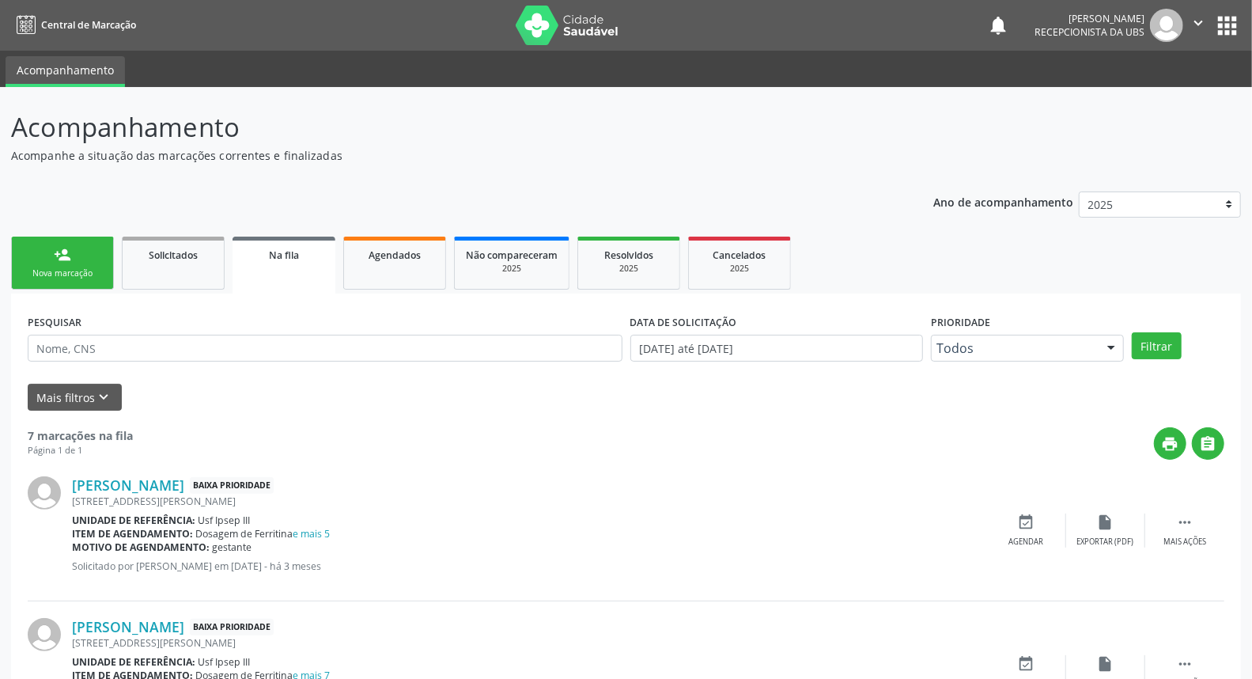
click at [66, 256] on div "person_add" at bounding box center [62, 254] width 17 height 17
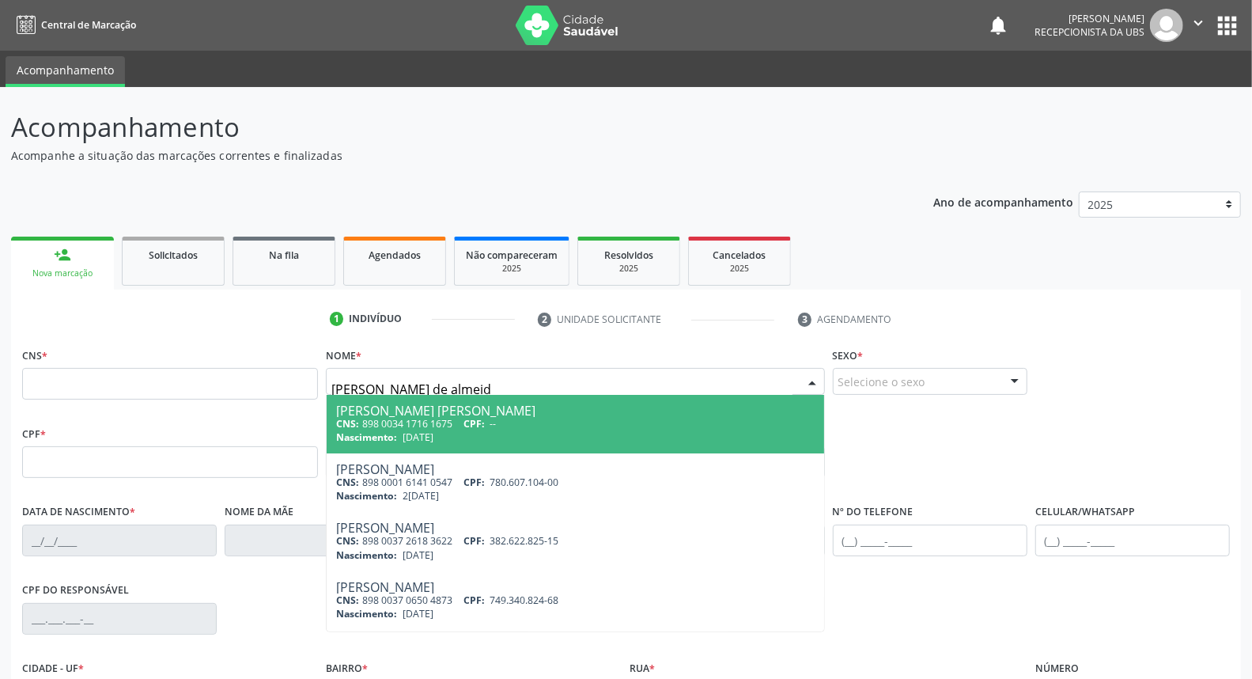
type input "maria bernadete de almeida"
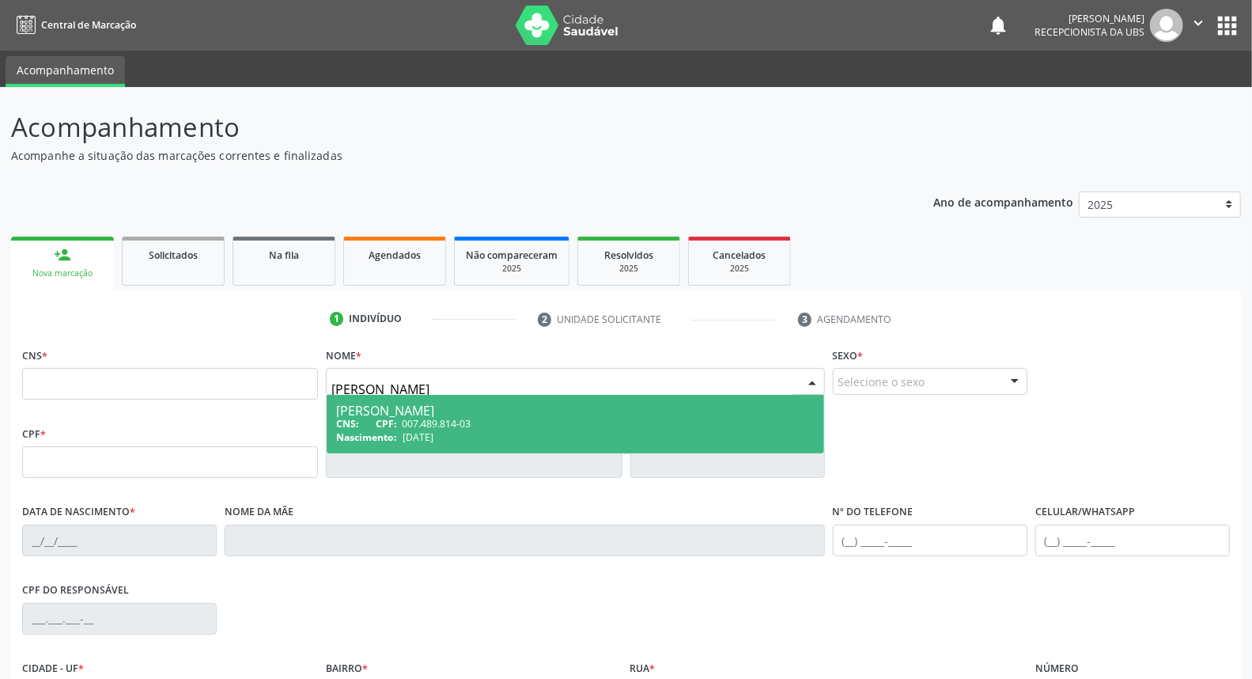
click at [484, 420] on div "CNS: CPF: 007.489.814-03" at bounding box center [575, 423] width 478 height 13
type input "007.489.814-03"
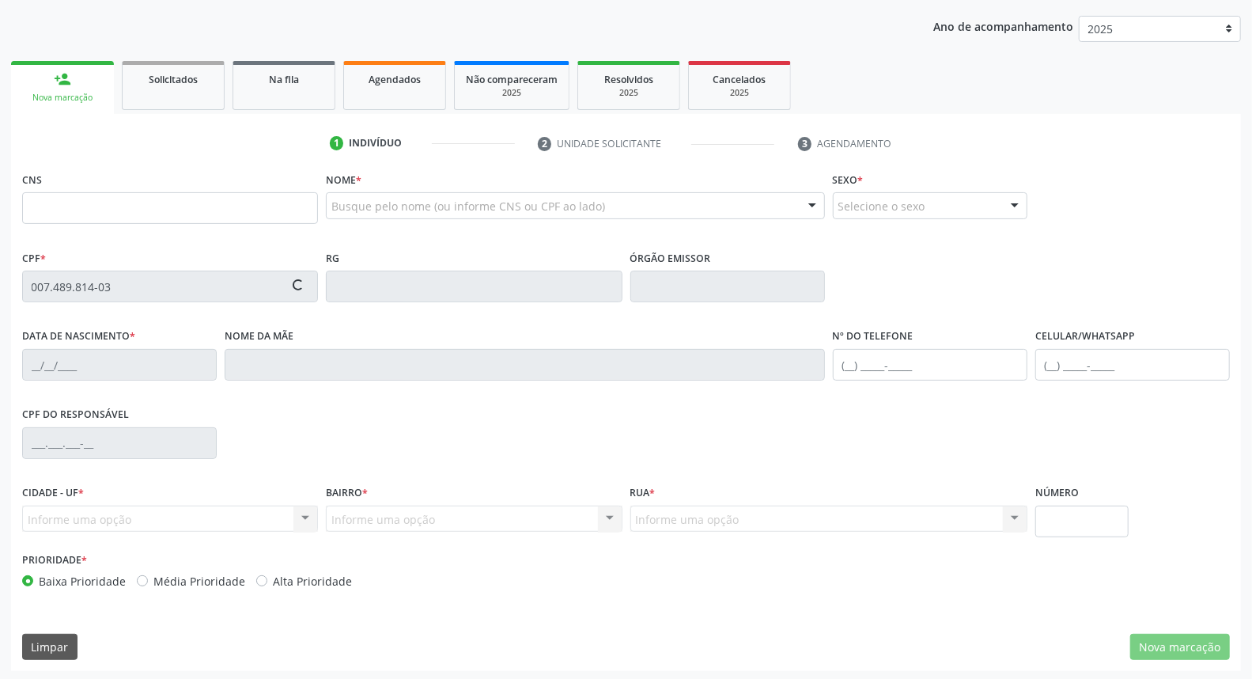
scroll to position [177, 0]
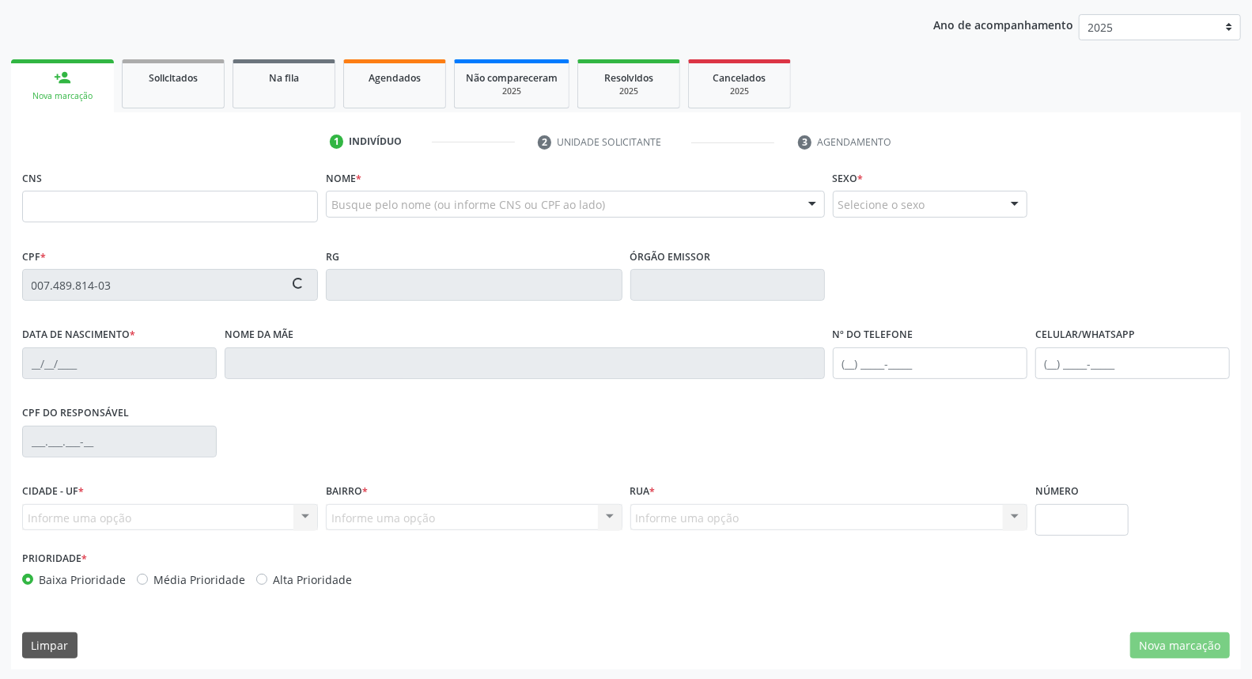
type input "[DATE]"
type input "[PERSON_NAME] das [PERSON_NAME]"
type input "[PHONE_NUMBER]"
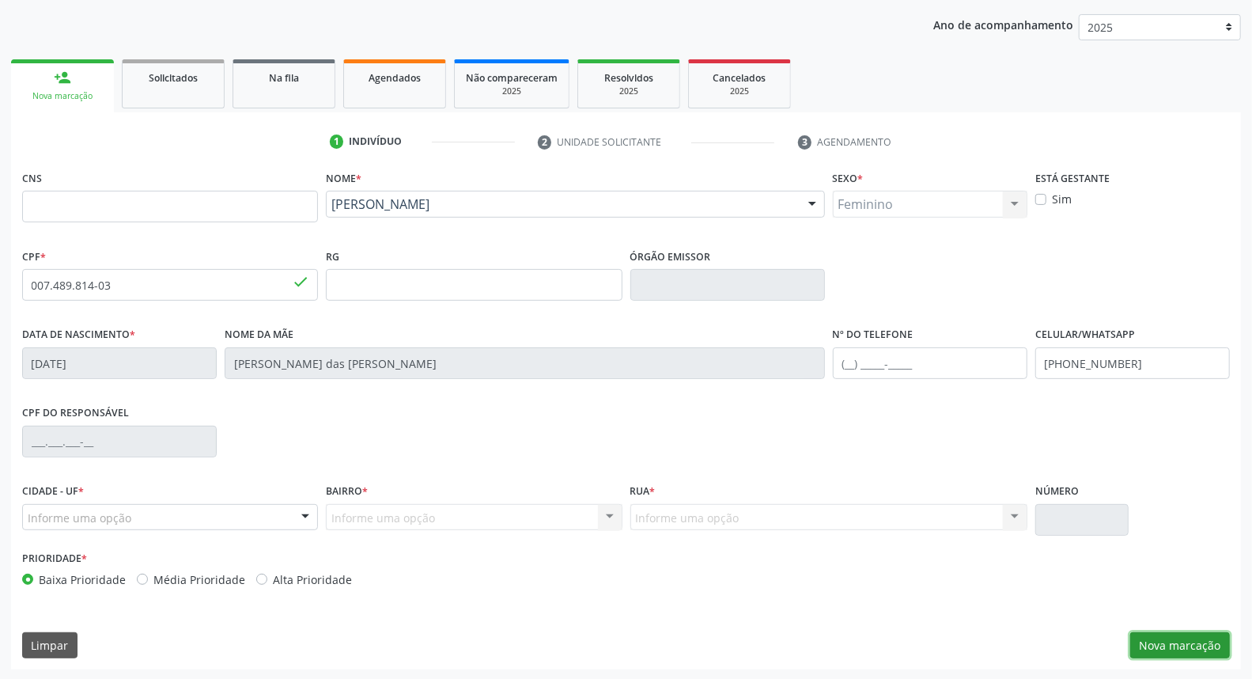
click at [1187, 643] on button "Nova marcação" at bounding box center [1180, 645] width 100 height 27
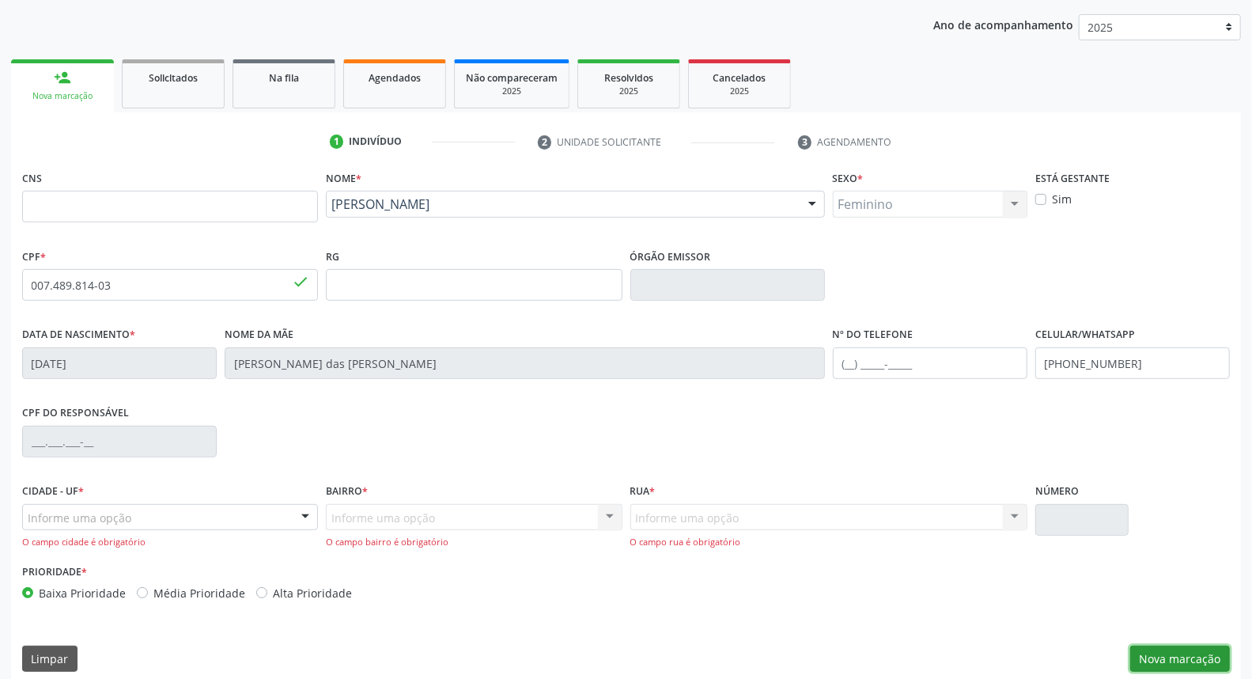
click at [1184, 653] on button "Nova marcação" at bounding box center [1180, 658] width 100 height 27
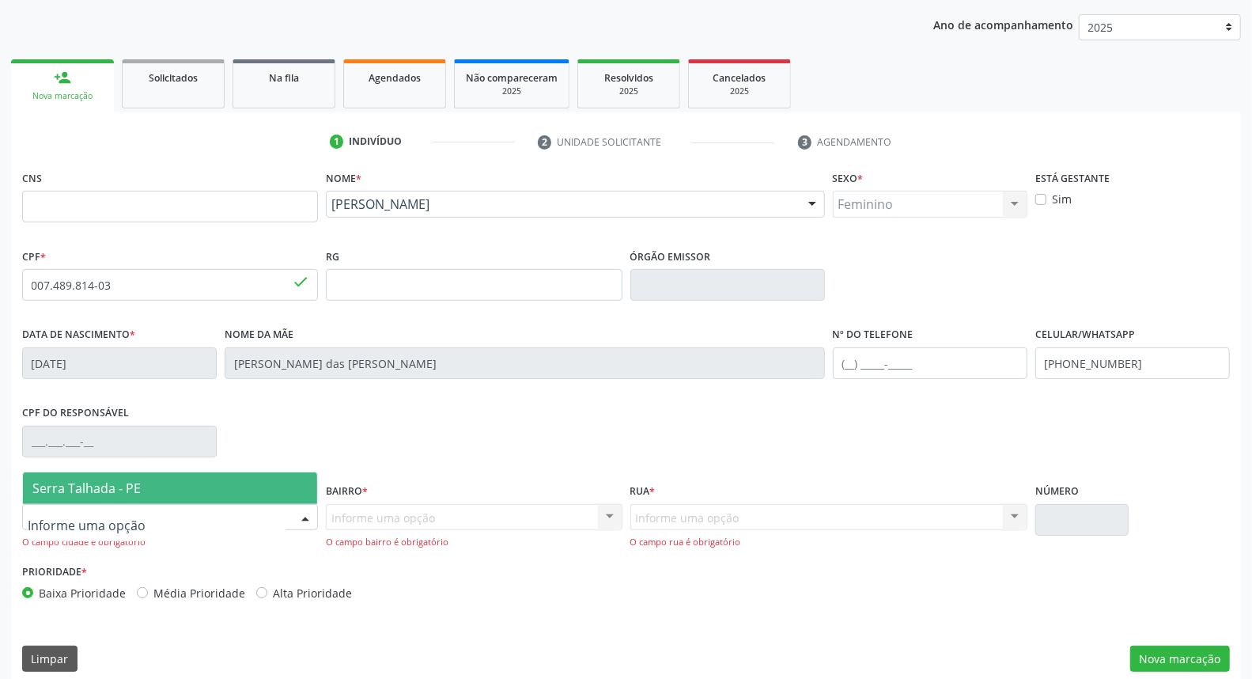
click at [305, 511] on div at bounding box center [305, 518] width 24 height 27
click at [270, 479] on span "Serra Talhada - PE" at bounding box center [170, 488] width 294 height 32
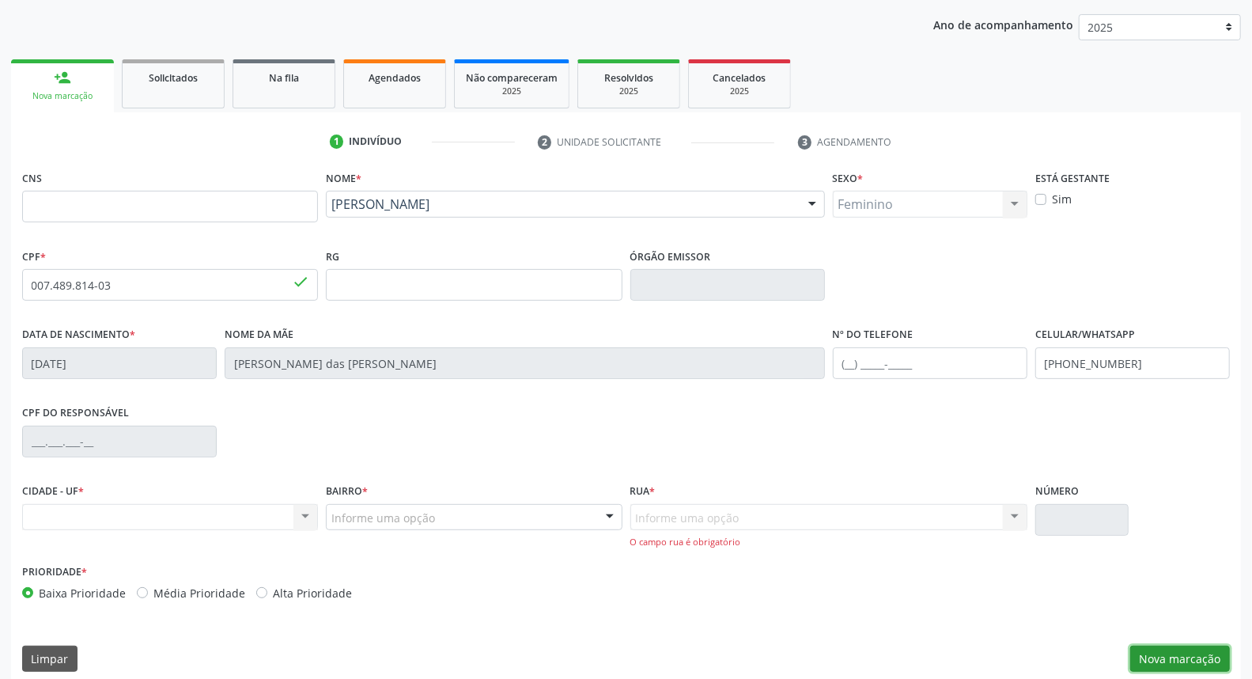
click at [1198, 658] on button "Nova marcação" at bounding box center [1180, 658] width 100 height 27
click at [1184, 661] on button "Nova marcação" at bounding box center [1180, 658] width 100 height 27
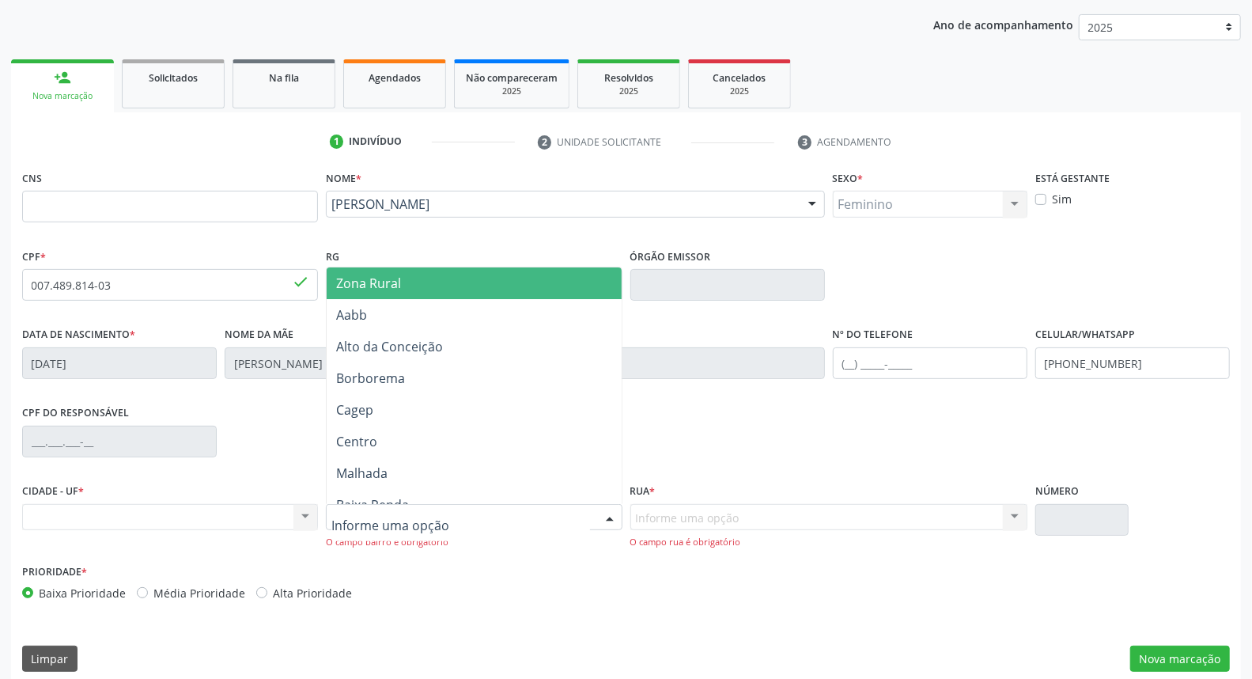
click at [605, 510] on div at bounding box center [610, 518] width 24 height 27
type input "ip"
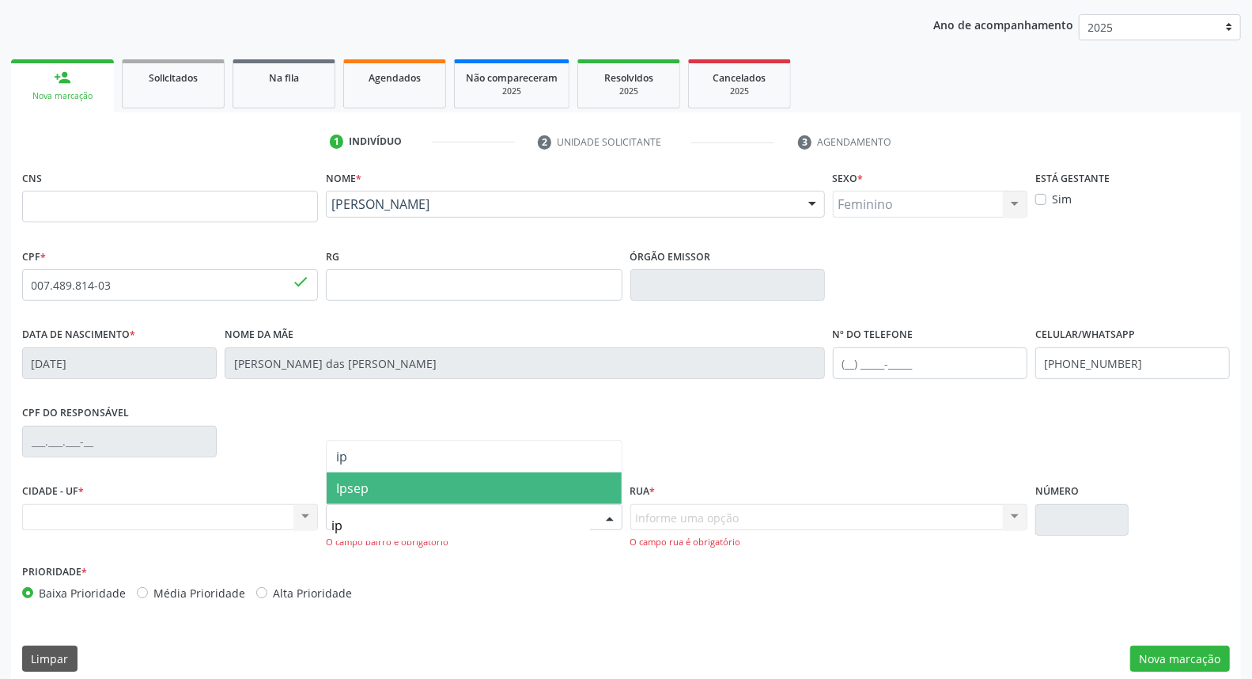
click at [500, 489] on span "Ipsep" at bounding box center [474, 488] width 294 height 32
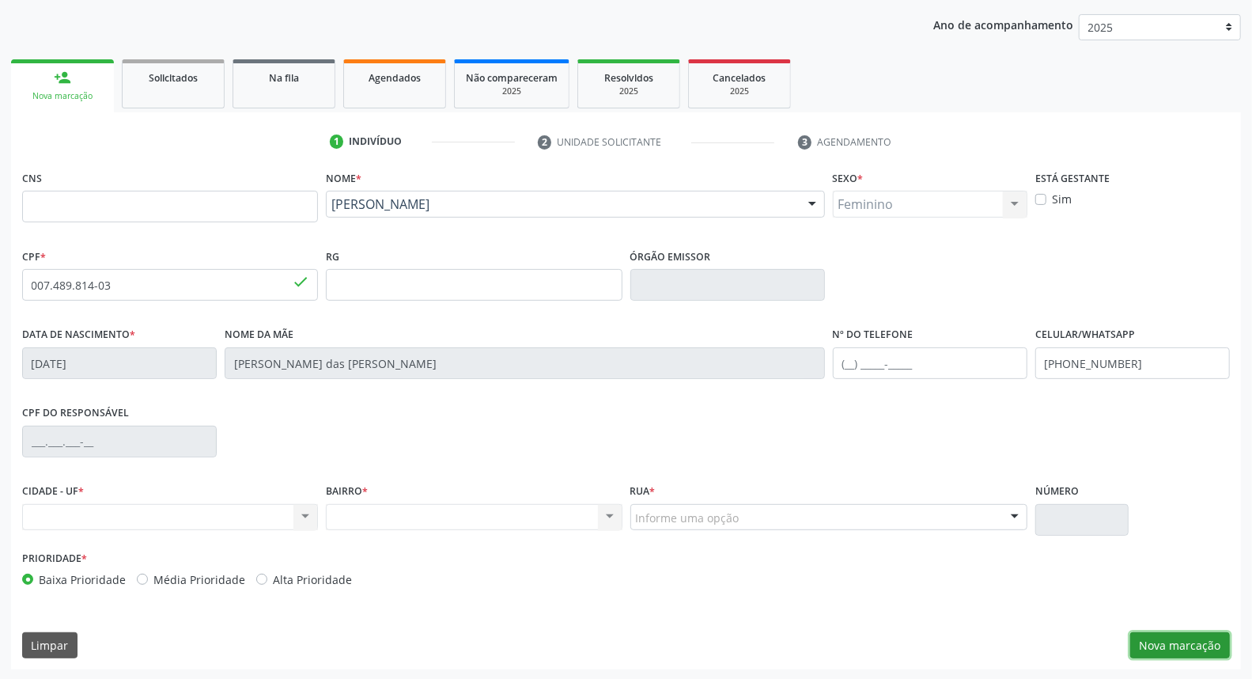
click at [1177, 648] on button "Nova marcação" at bounding box center [1180, 645] width 100 height 27
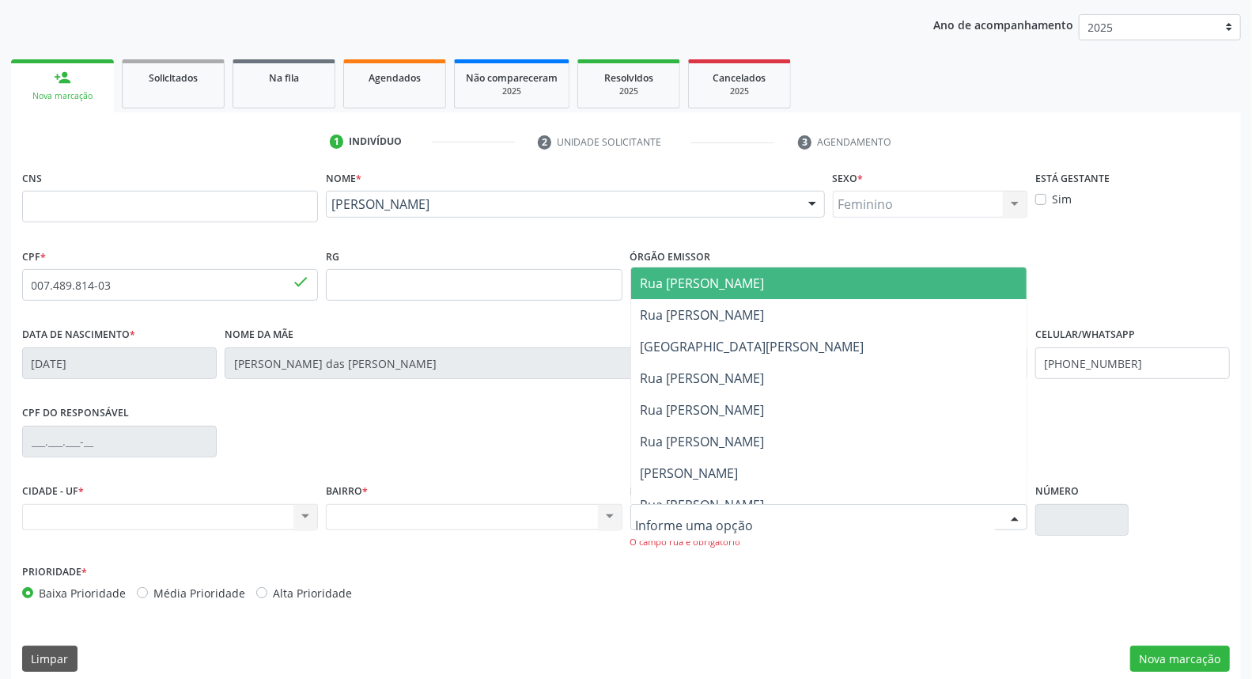
click at [1013, 510] on div at bounding box center [1015, 518] width 24 height 27
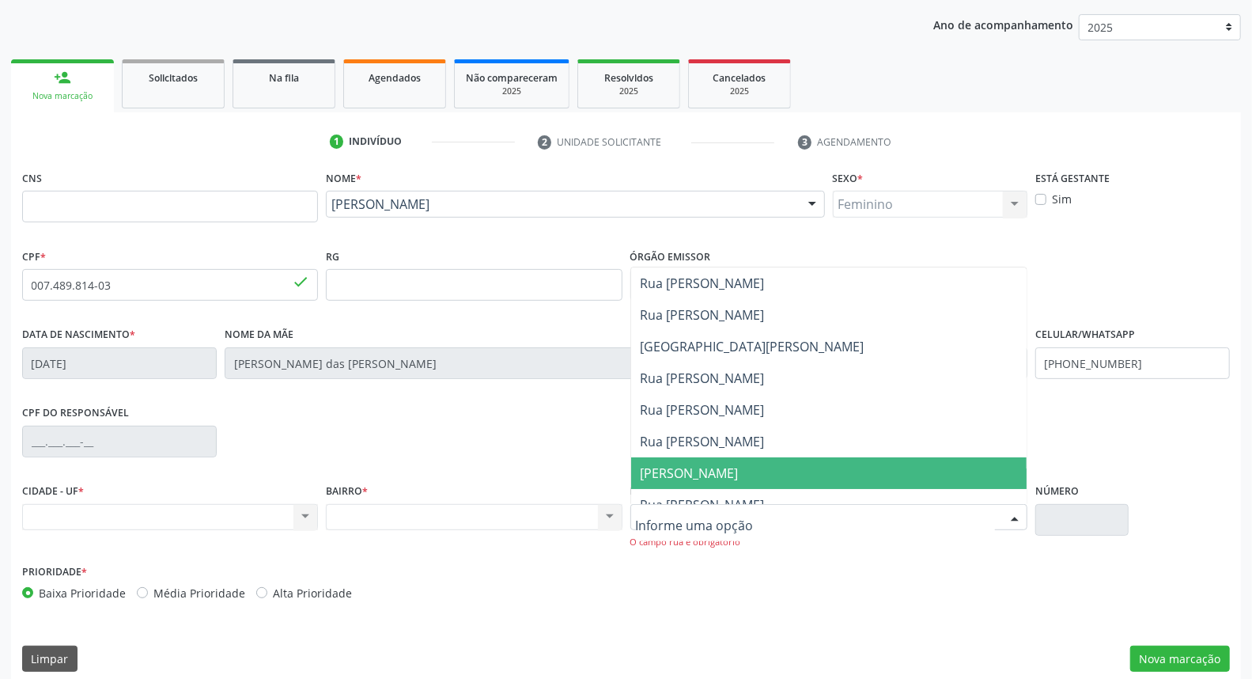
click at [857, 474] on span "Sebastião Ferreira da Silva" at bounding box center [828, 473] width 395 height 32
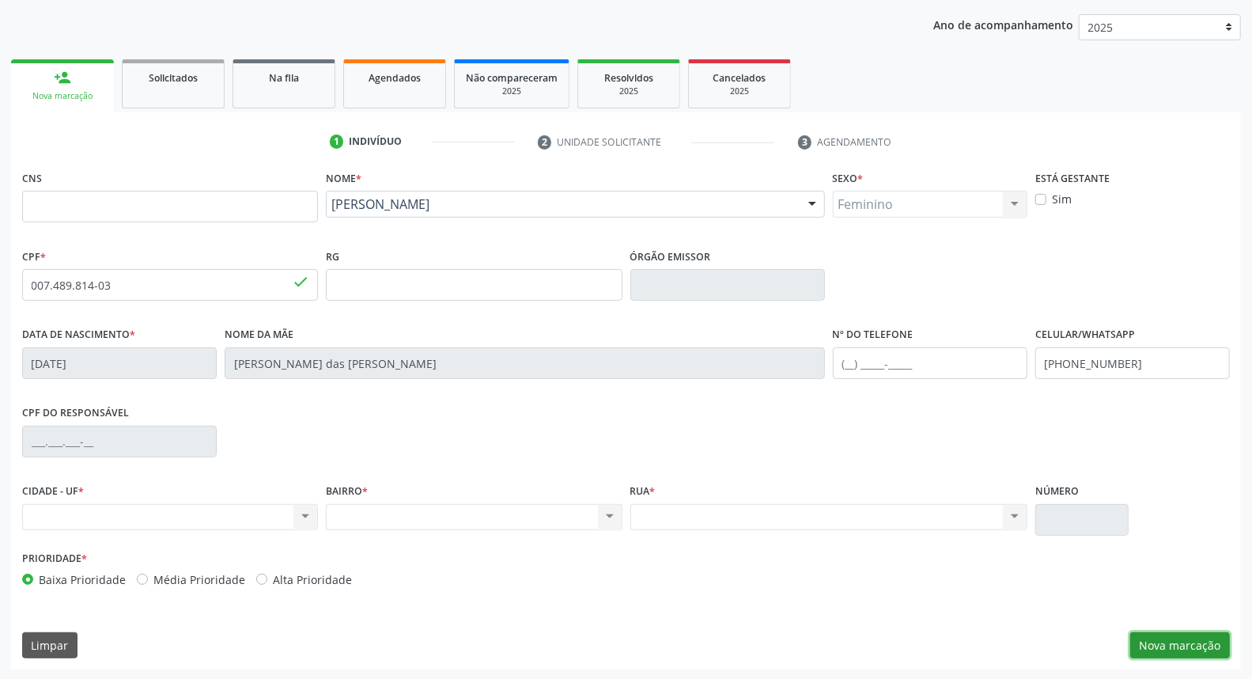
click at [1160, 644] on button "Nova marcação" at bounding box center [1180, 645] width 100 height 27
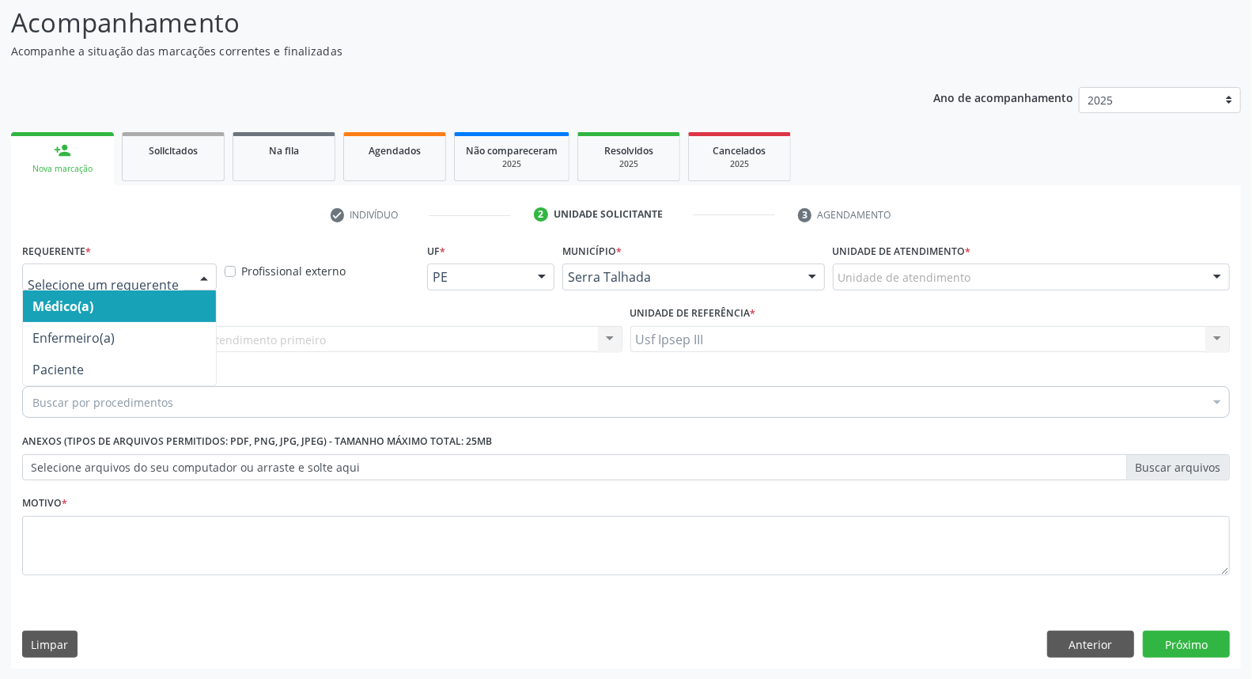
click at [198, 278] on div at bounding box center [204, 277] width 24 height 27
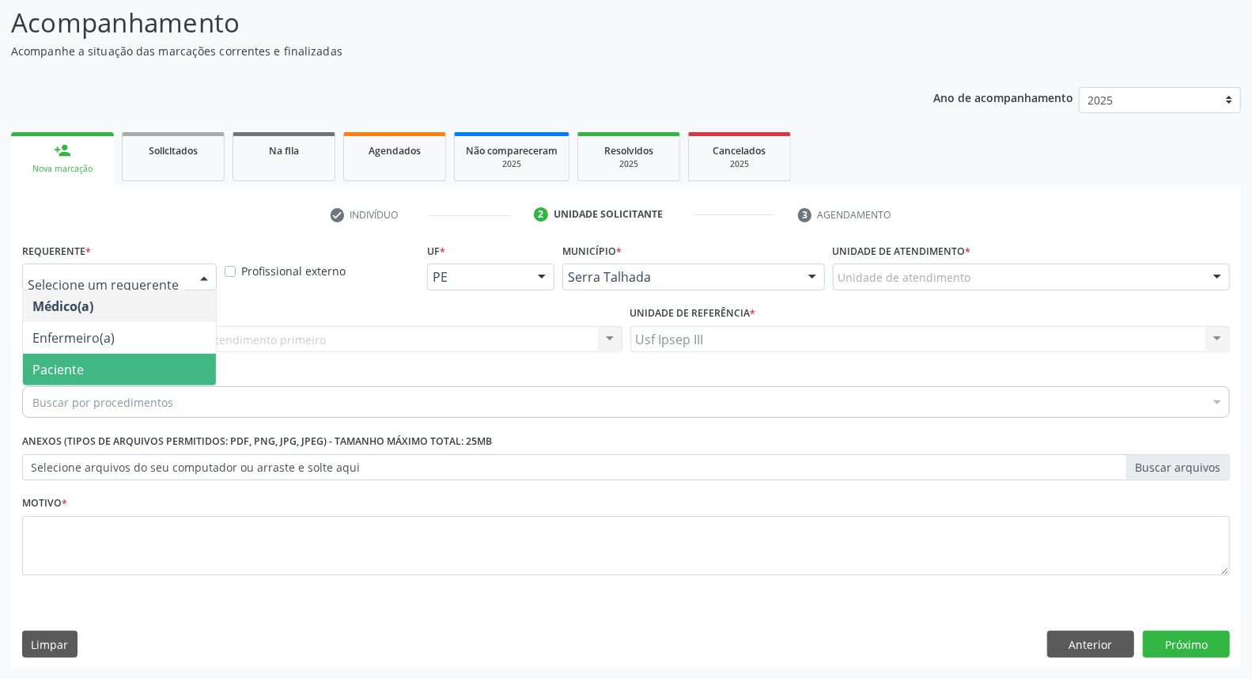
click at [198, 365] on span "Paciente" at bounding box center [119, 369] width 193 height 32
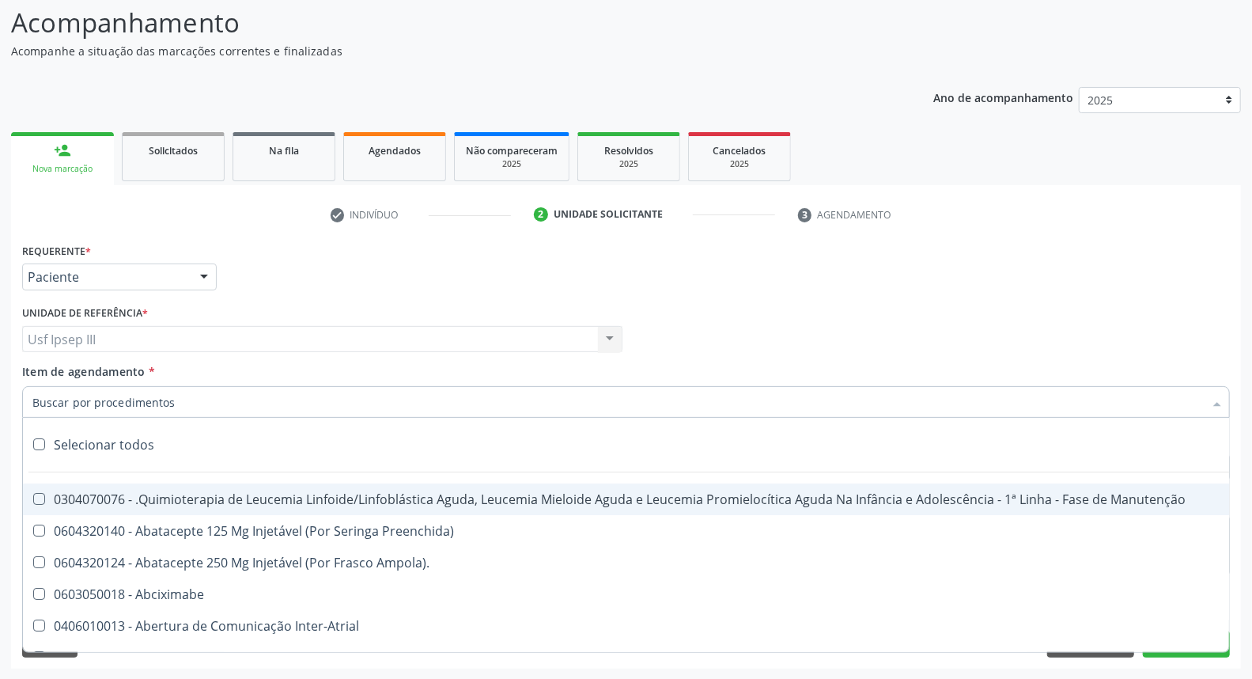
click at [235, 397] on div at bounding box center [626, 402] width 1208 height 32
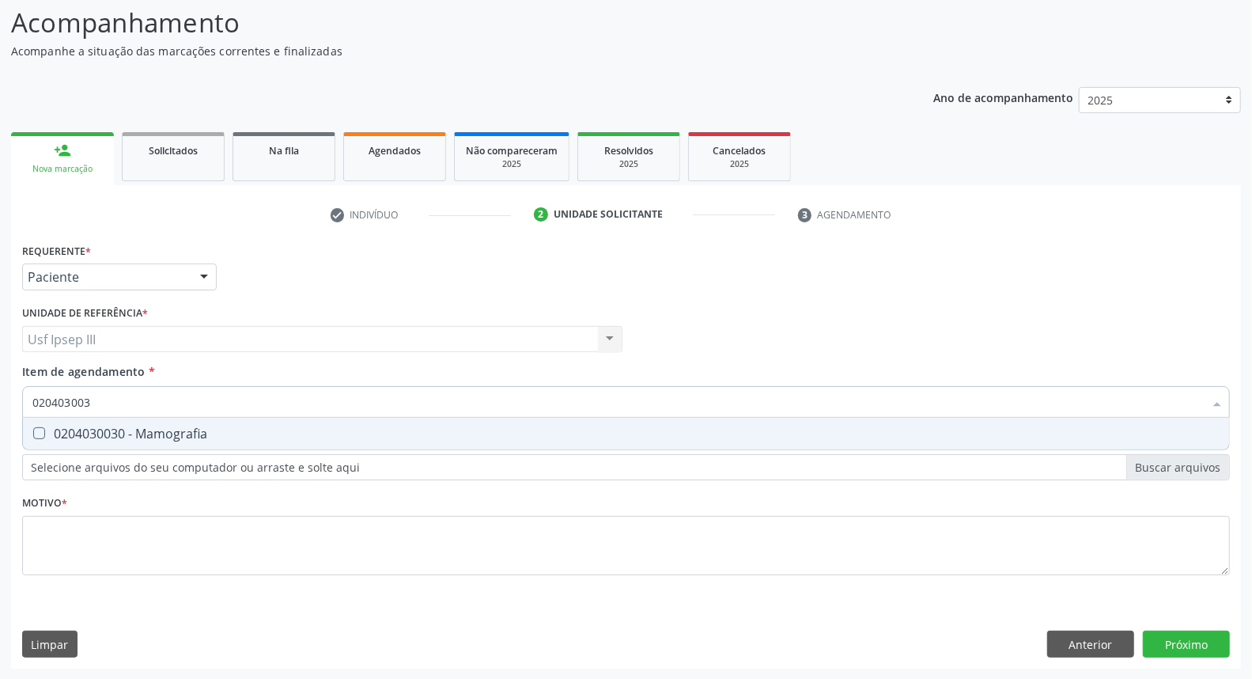
type input "0204030030"
click at [303, 437] on div "0204030030 - Mamografia" at bounding box center [625, 433] width 1187 height 13
checkbox Mamografia "true"
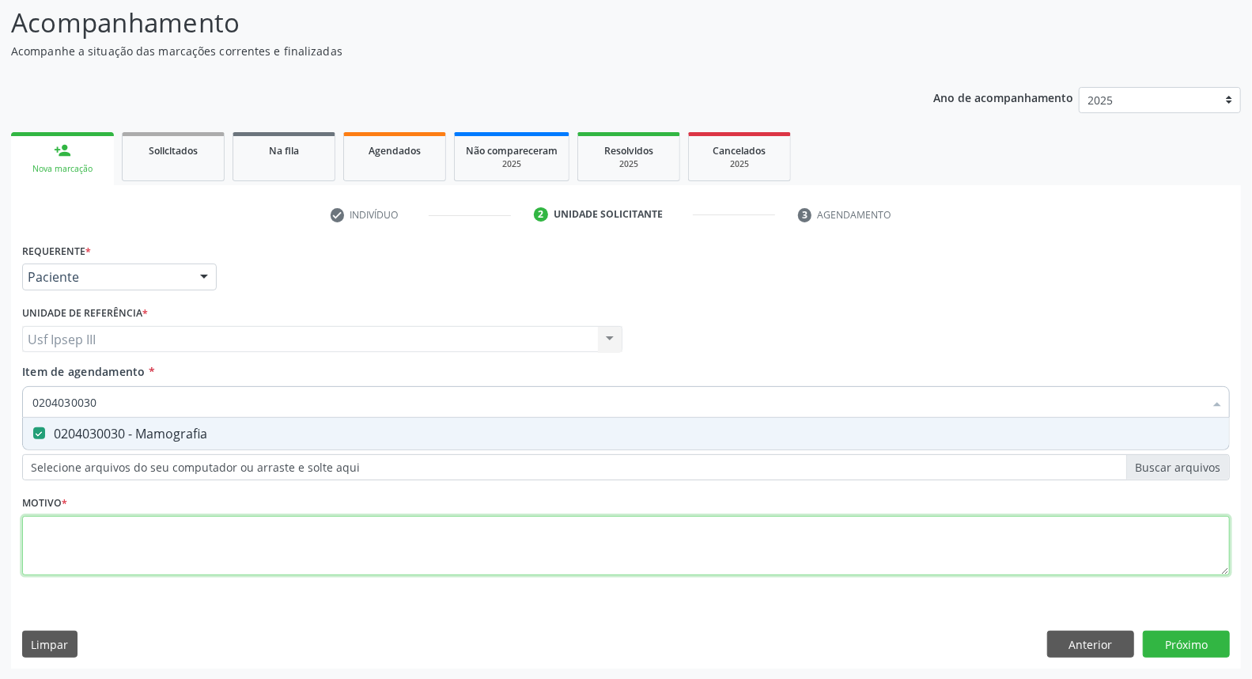
click at [263, 550] on div "Requerente * Paciente Médico(a) Enfermeiro(a) Paciente Nenhum resultado encontr…" at bounding box center [626, 418] width 1208 height 358
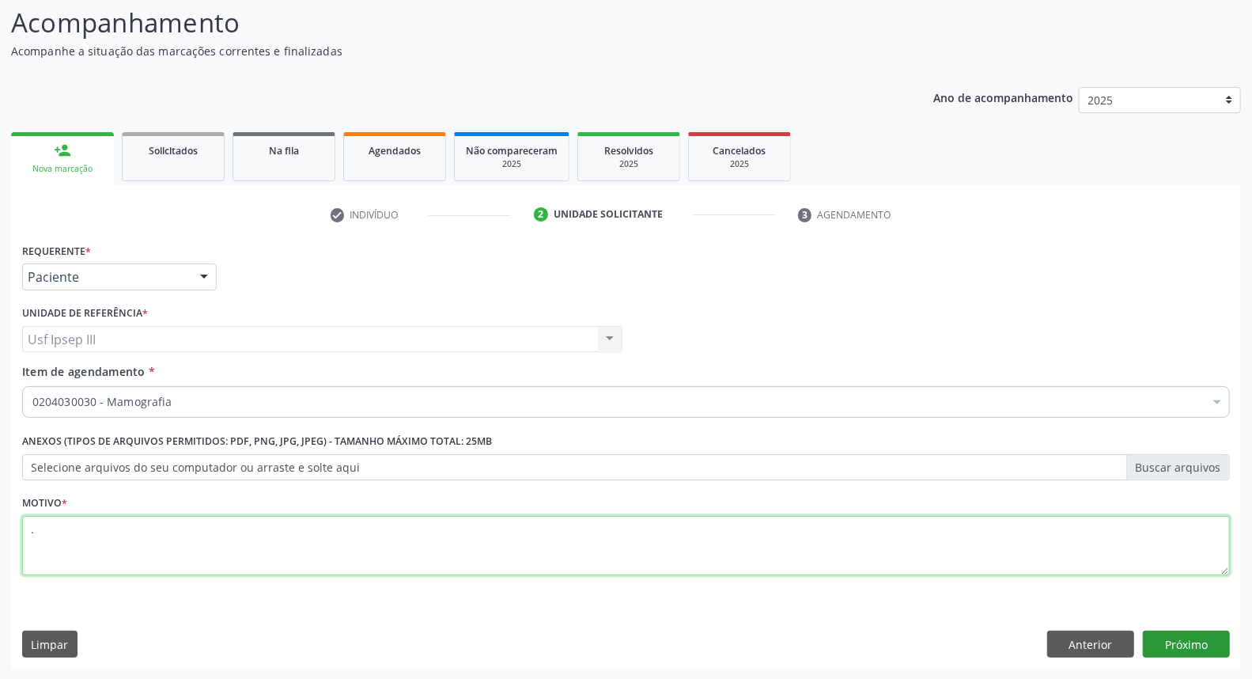
type textarea "."
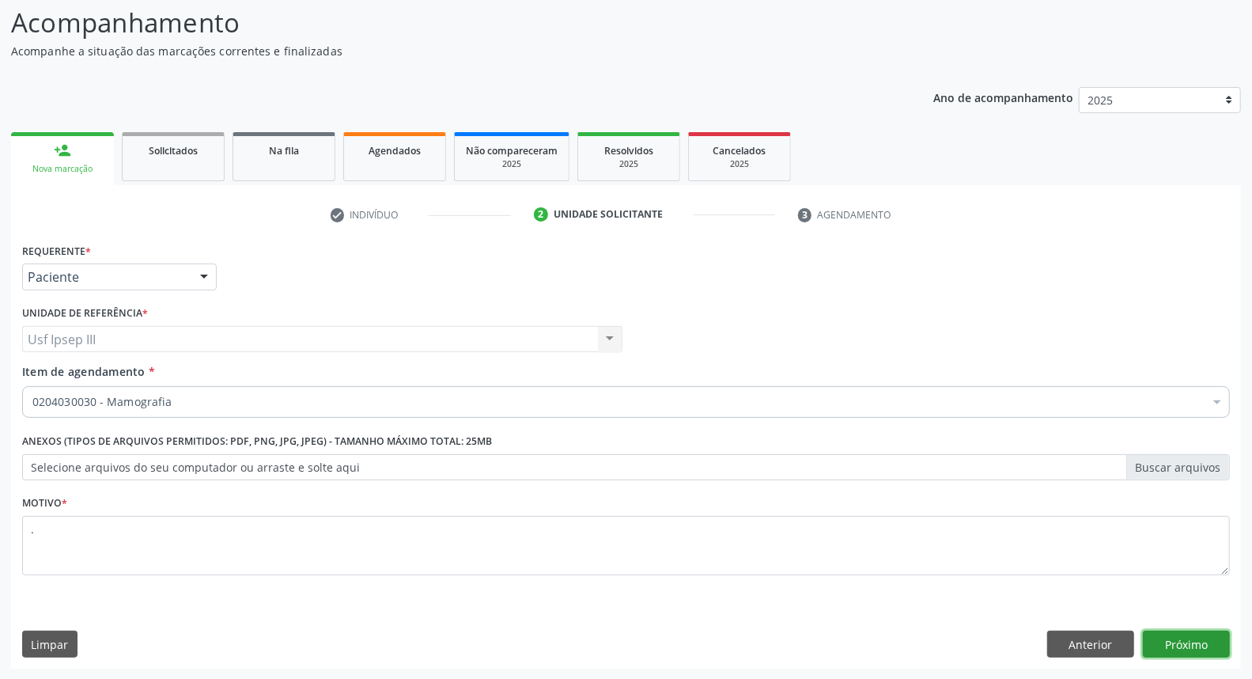
click at [1190, 645] on button "Próximo" at bounding box center [1186, 643] width 87 height 27
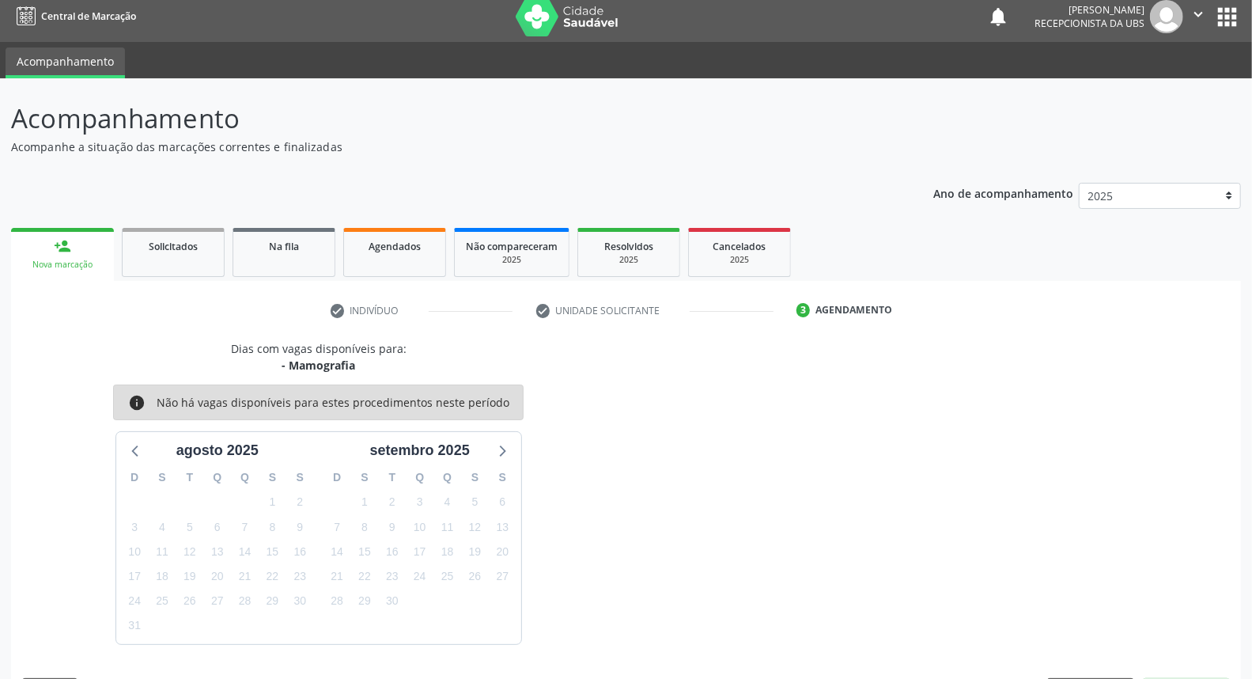
scroll to position [55, 0]
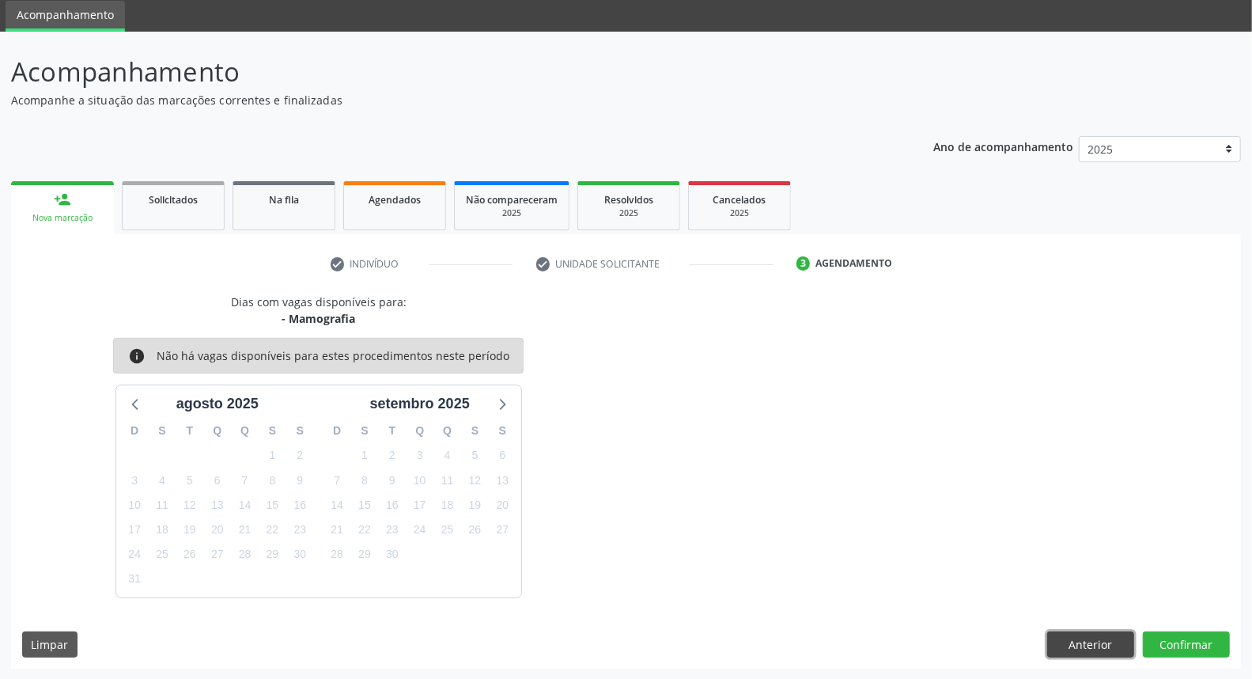
click at [1077, 651] on button "Anterior" at bounding box center [1090, 644] width 87 height 27
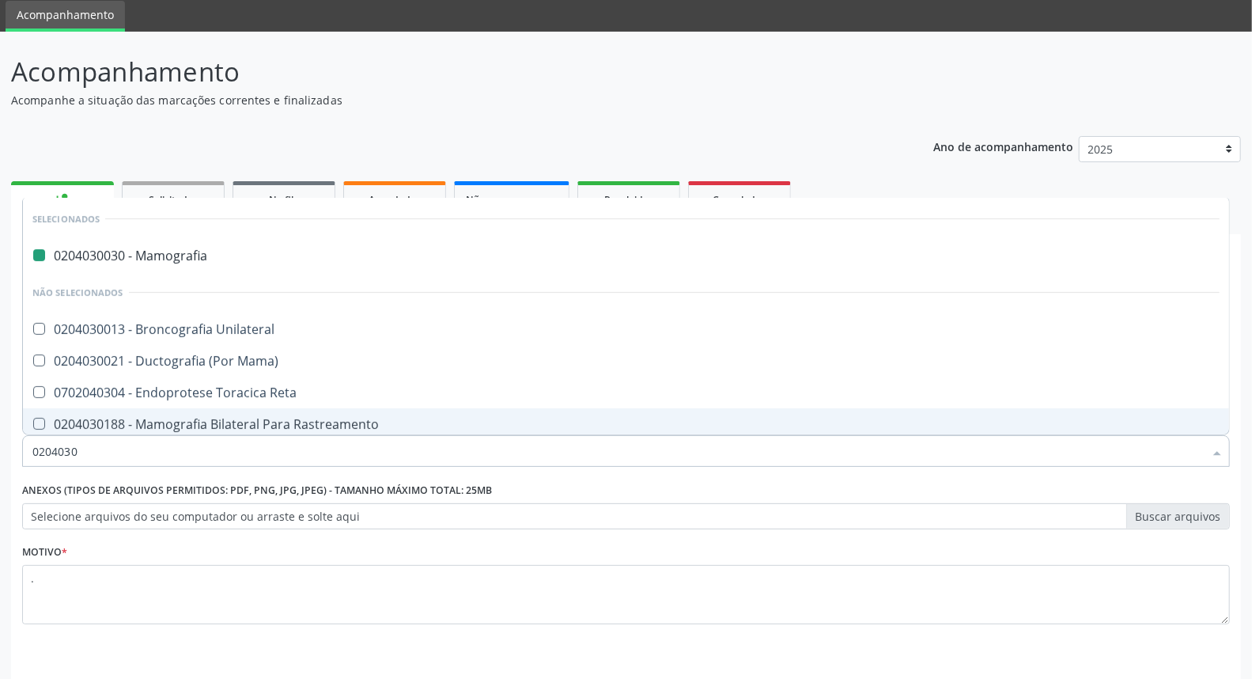
type input "02040301"
checkbox Mamografia "false"
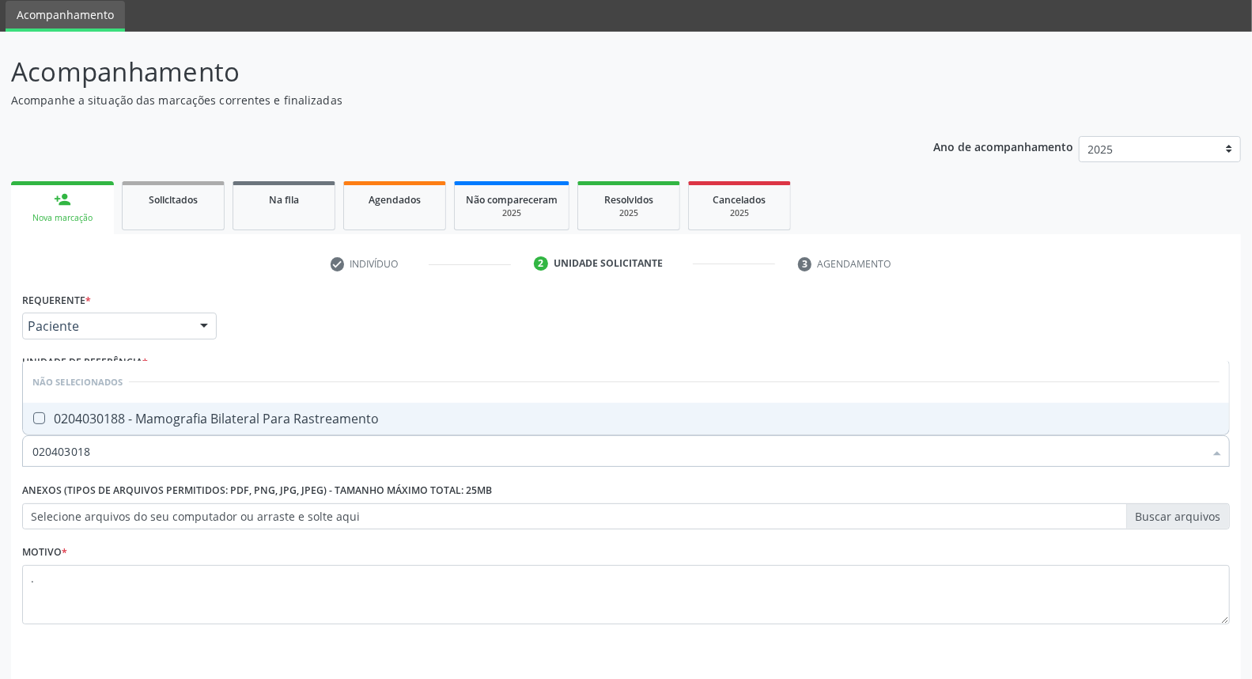
type input "0204030188"
click at [493, 420] on div "0204030188 - Mamografia Bilateral Para Rastreamento" at bounding box center [625, 418] width 1187 height 13
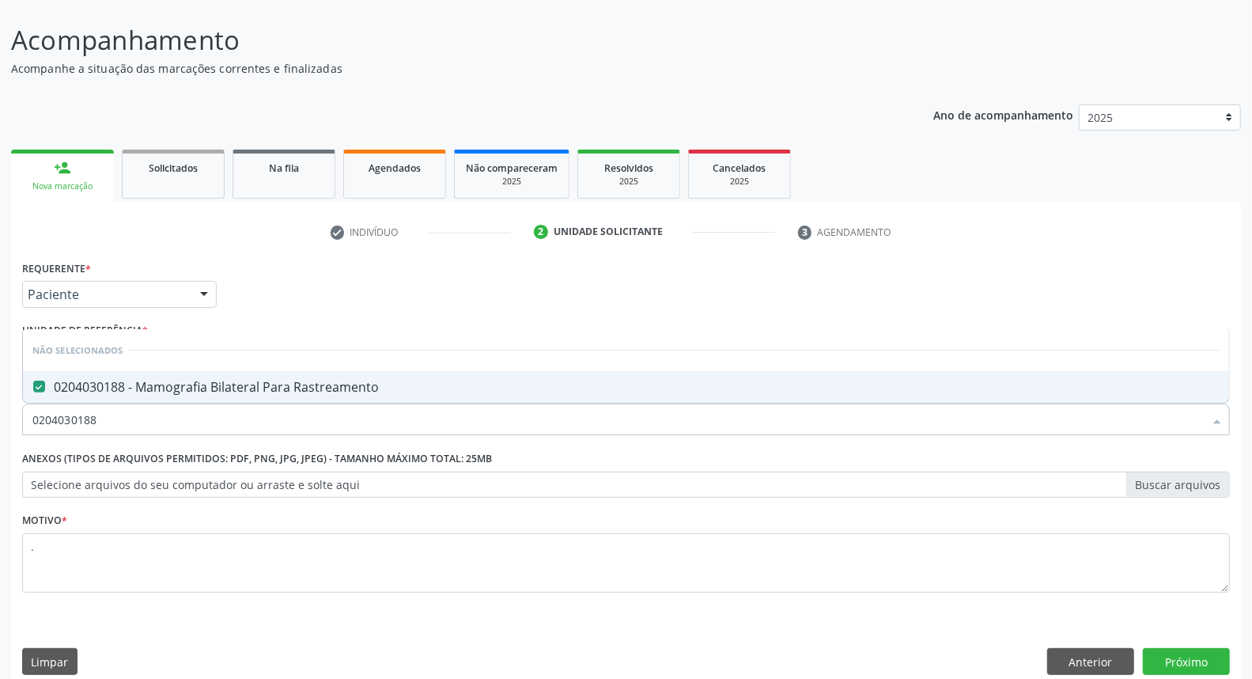
scroll to position [104, 0]
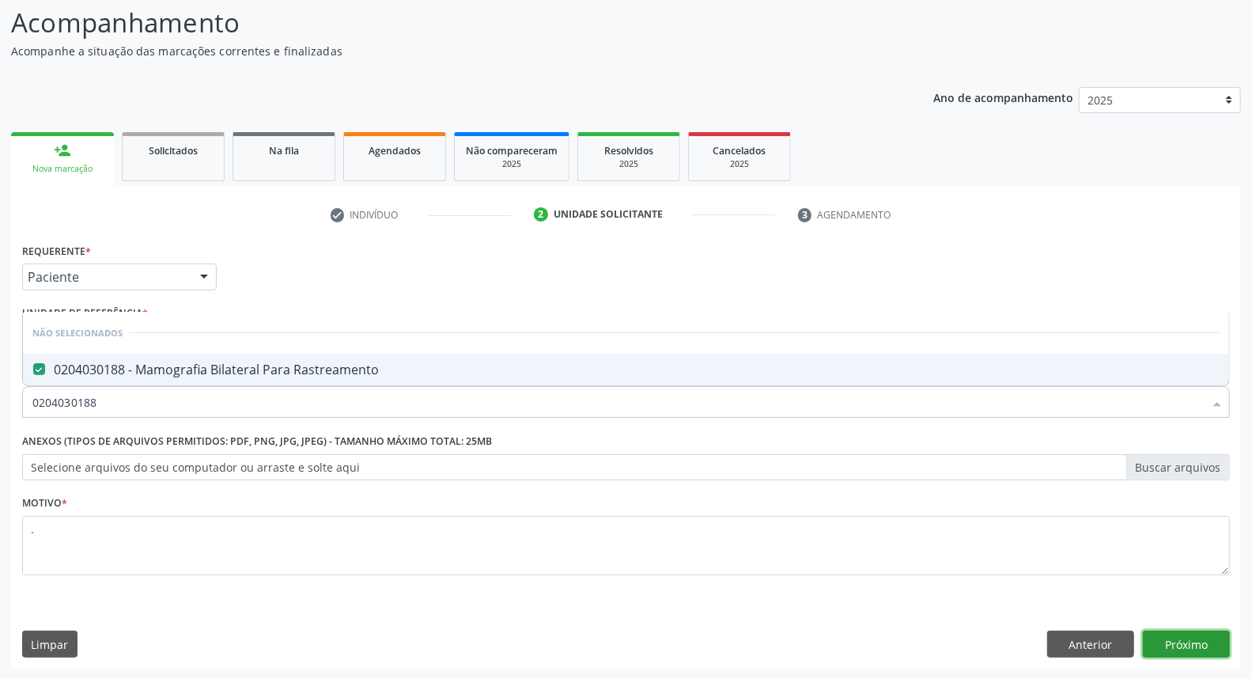
click at [1196, 641] on button "Próximo" at bounding box center [1186, 643] width 87 height 27
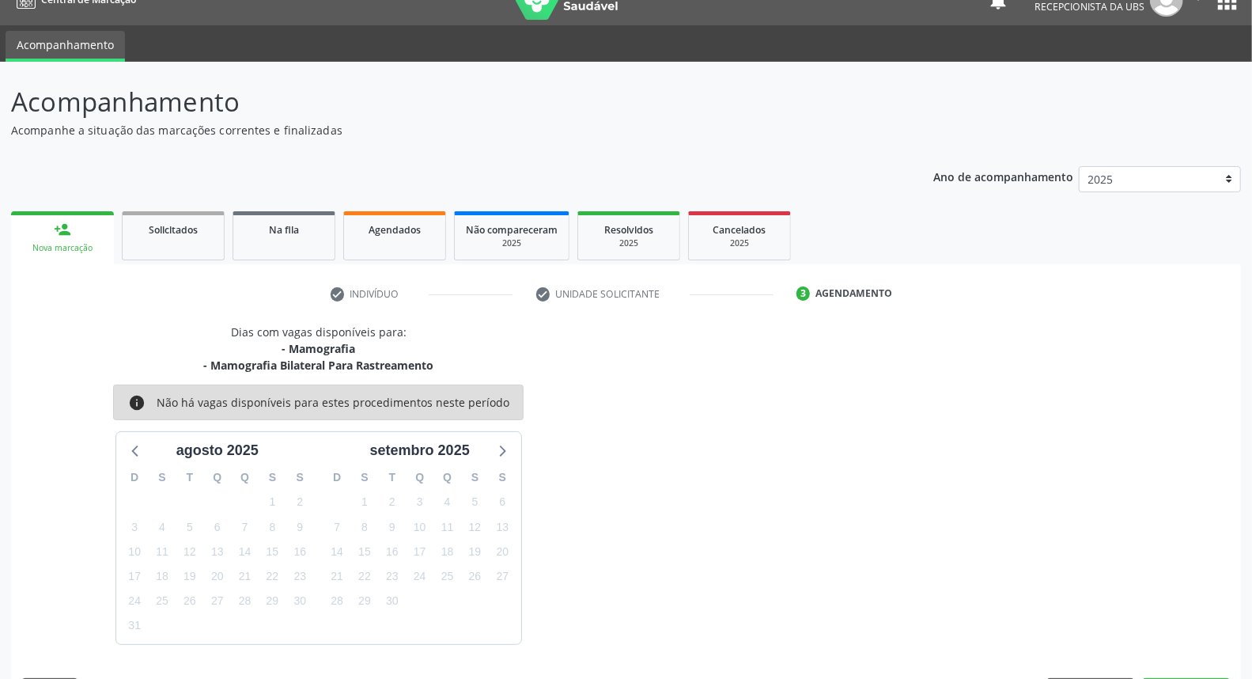
scroll to position [72, 0]
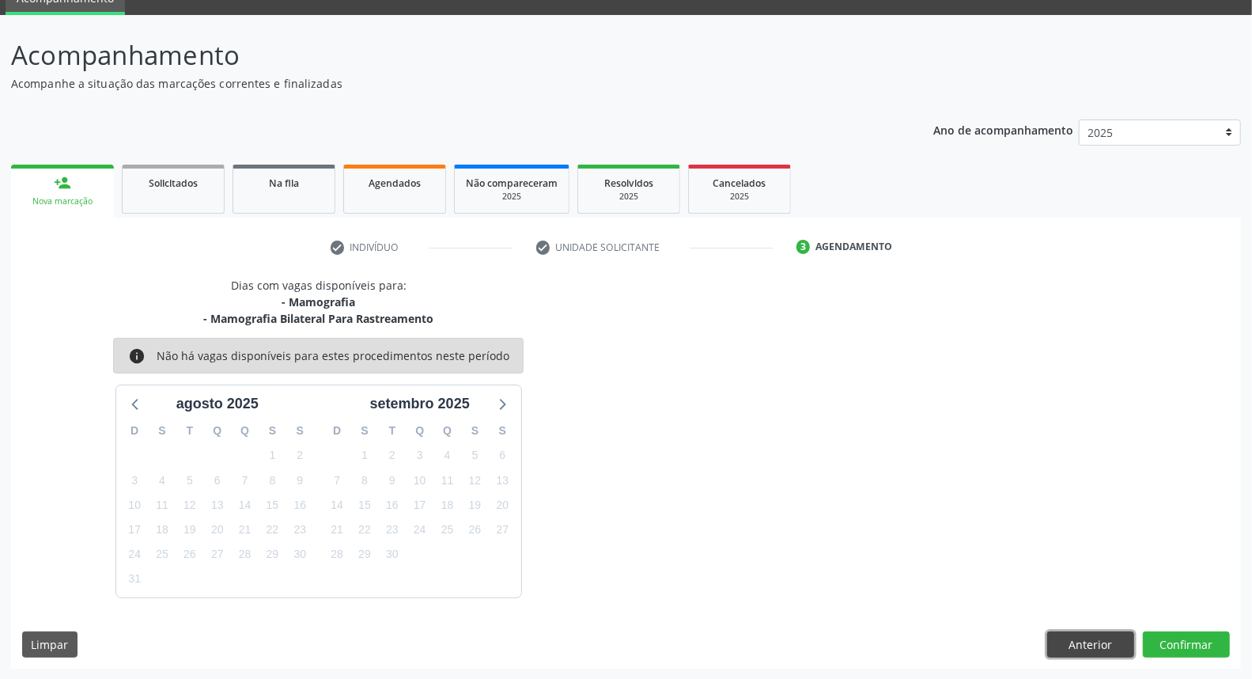
click at [1087, 644] on button "Anterior" at bounding box center [1090, 644] width 87 height 27
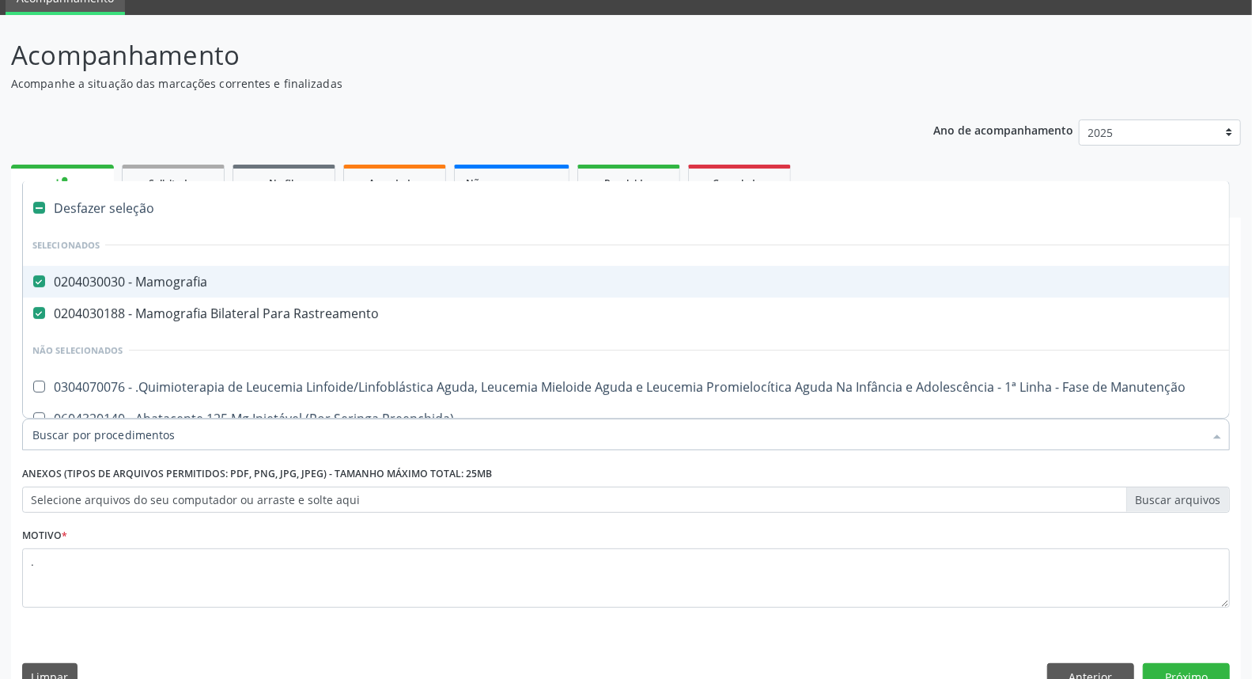
click at [1215, 431] on div at bounding box center [1217, 435] width 24 height 27
click at [614, 283] on div "0204030030 - Mamografia" at bounding box center [647, 281] width 1231 height 13
checkbox Mamografia "false"
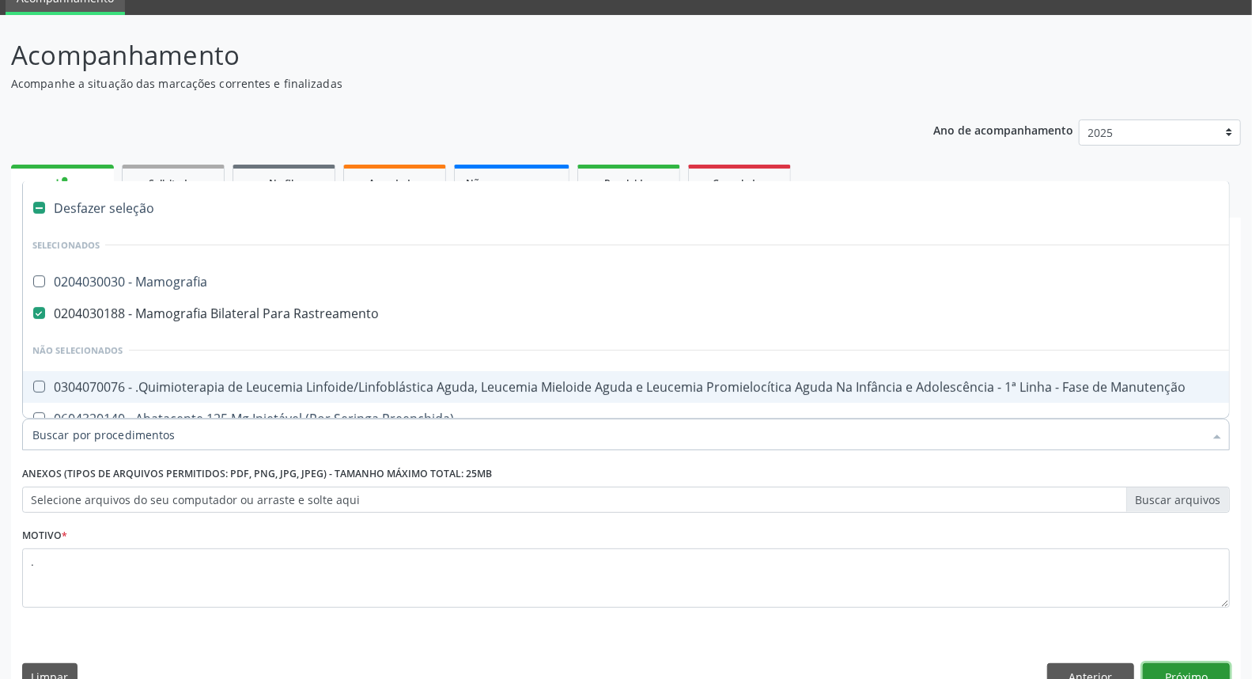
click at [1181, 671] on button "Próximo" at bounding box center [1186, 676] width 87 height 27
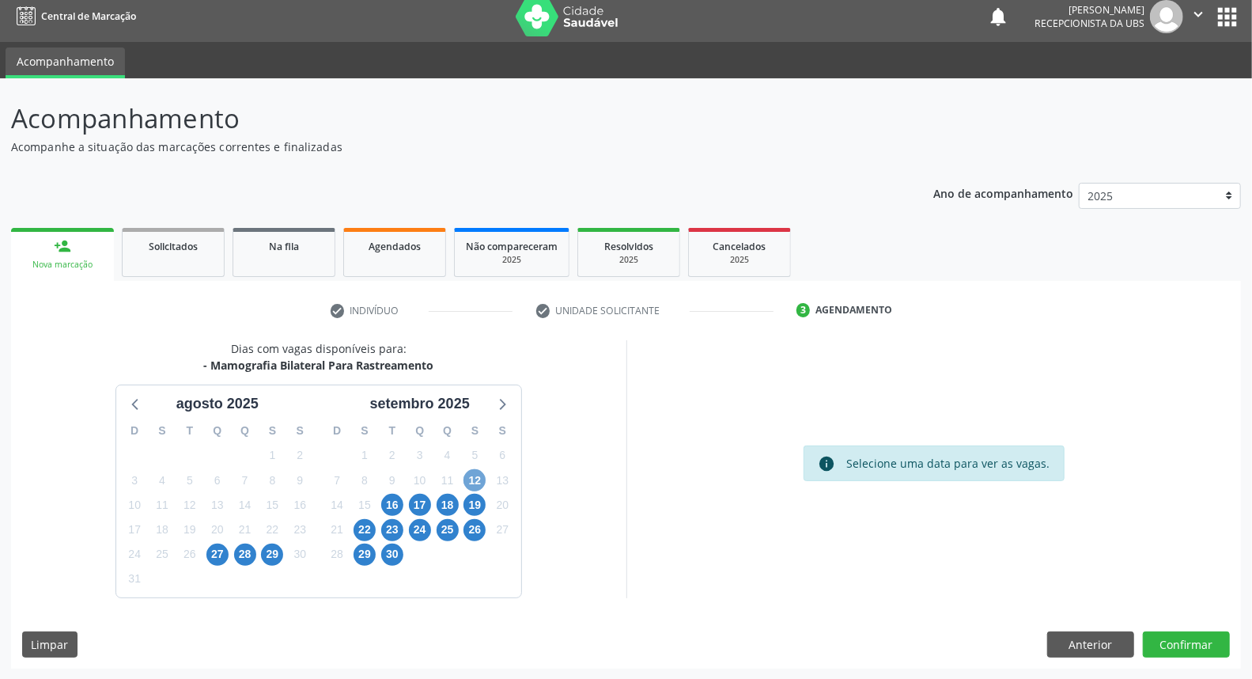
click at [477, 471] on span "12" at bounding box center [474, 480] width 22 height 22
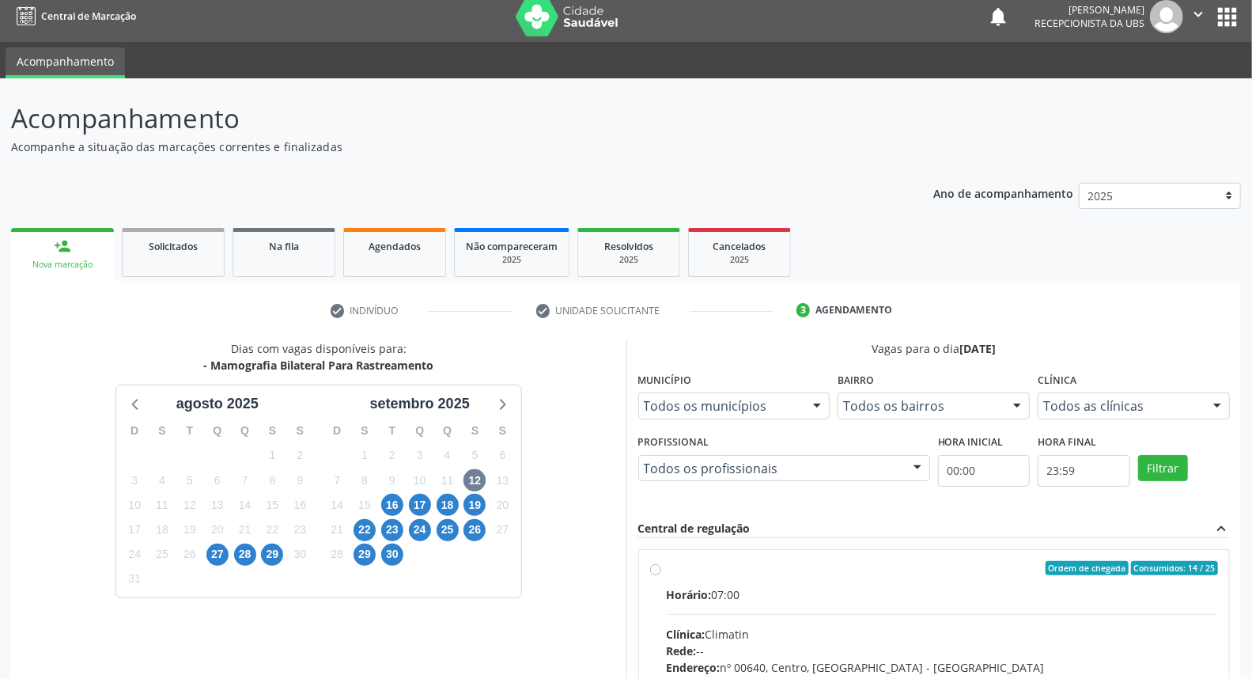
click at [846, 586] on div "Horário: 07:00" at bounding box center [943, 594] width 552 height 17
click at [661, 575] on input "Ordem de chegada Consumidos: 14 / 25 Horário: 07:00 Clínica: Climatin Rede: -- …" at bounding box center [655, 568] width 11 height 14
radio input "true"
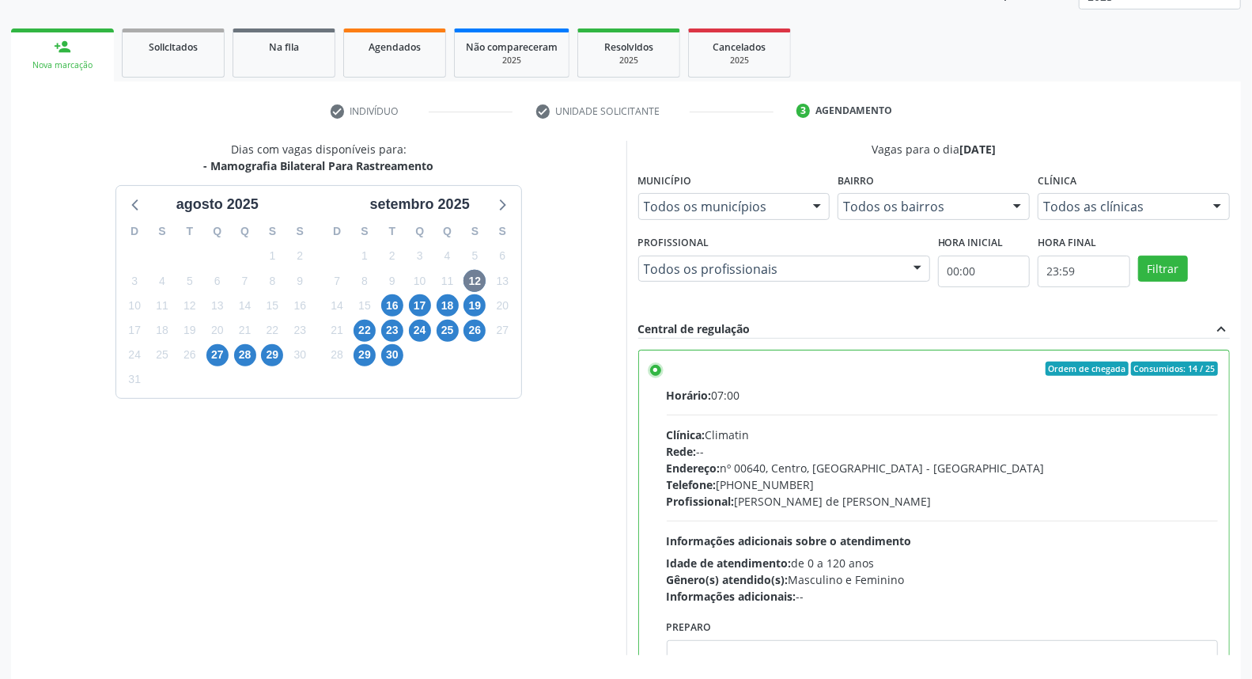
scroll to position [265, 0]
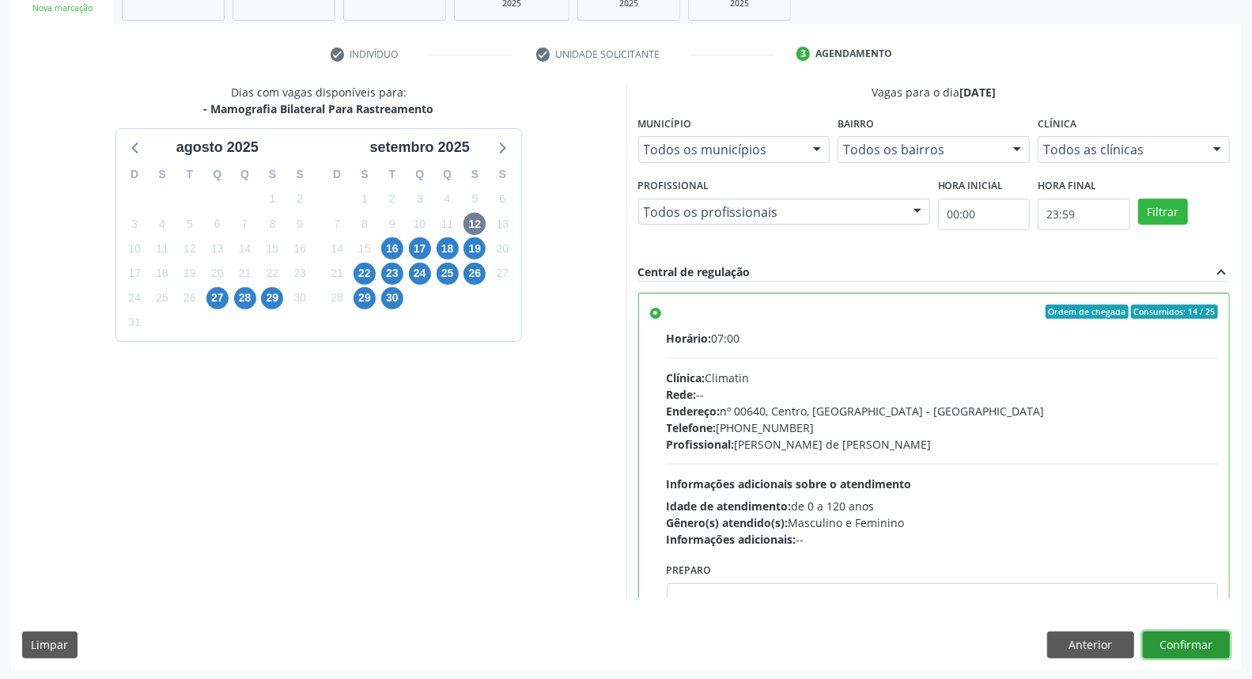
click at [1168, 639] on button "Confirmar" at bounding box center [1186, 644] width 87 height 27
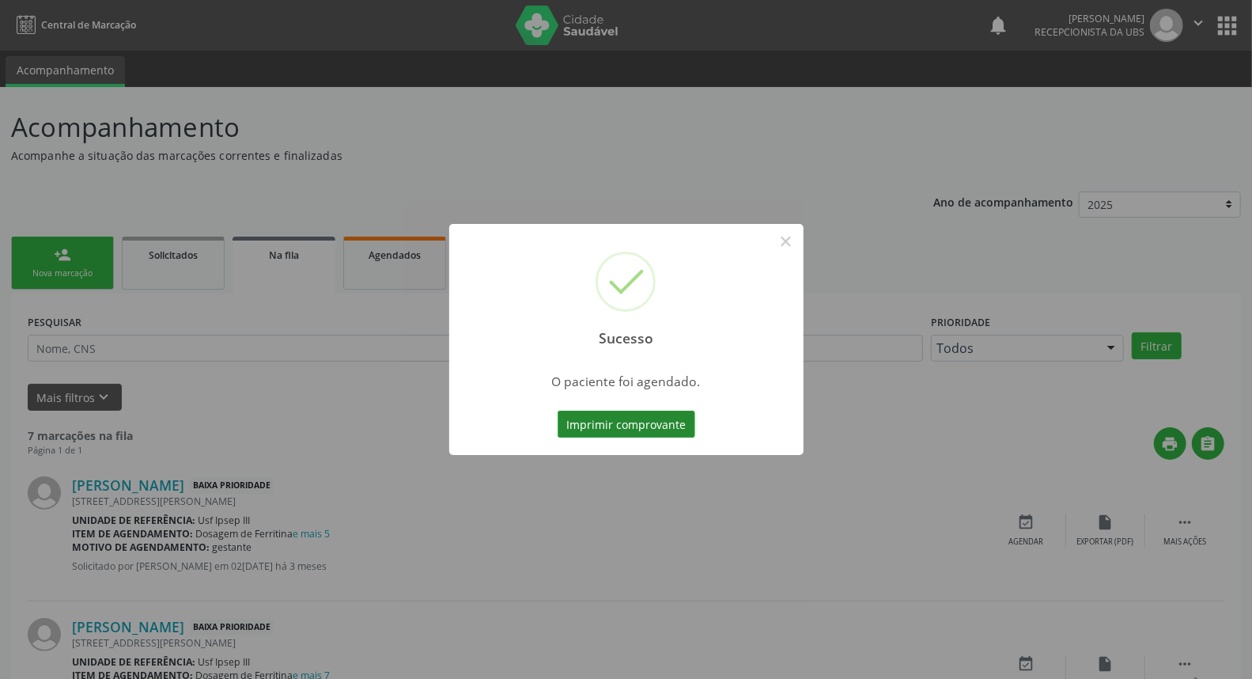
click at [588, 428] on button "Imprimir comprovante" at bounding box center [627, 423] width 138 height 27
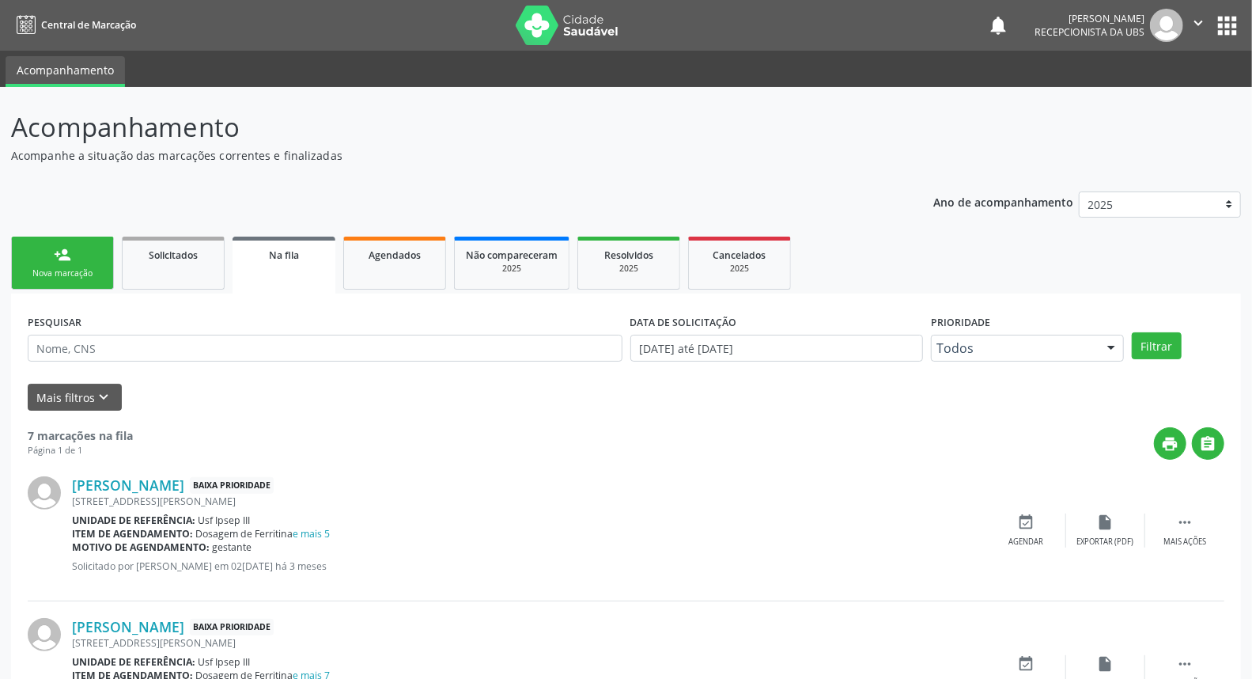
click at [52, 248] on link "person_add Nova marcação" at bounding box center [62, 262] width 103 height 53
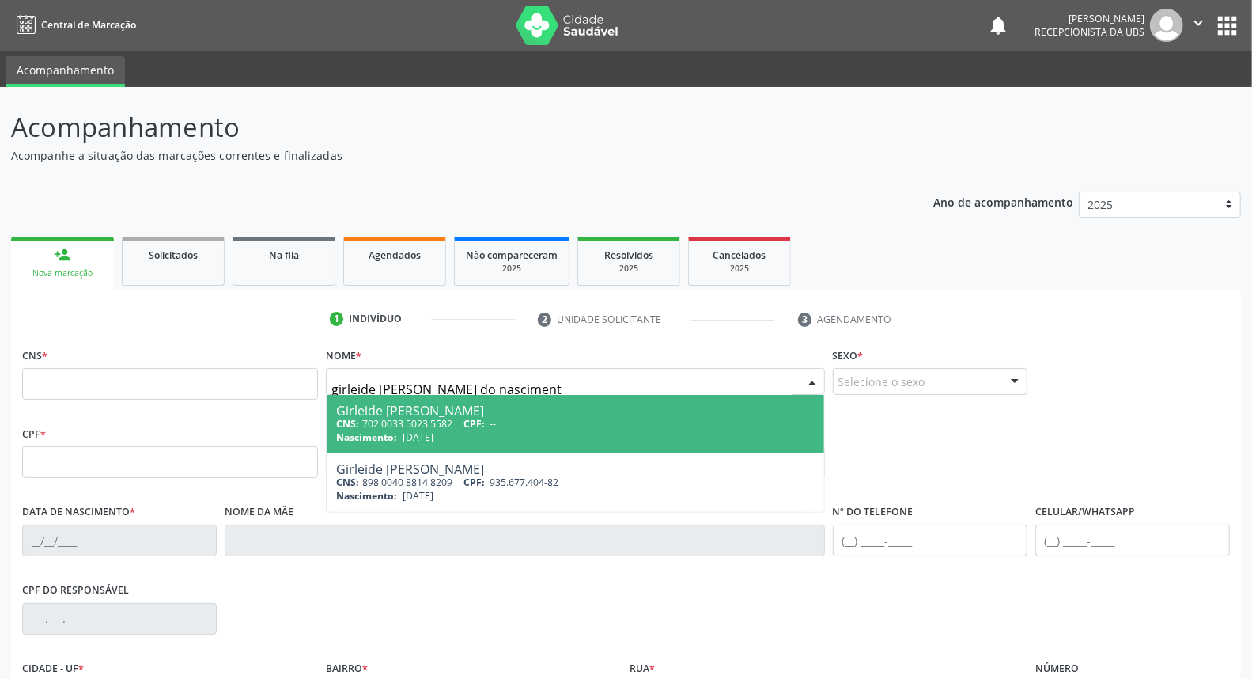
type input "girleide [PERSON_NAME]"
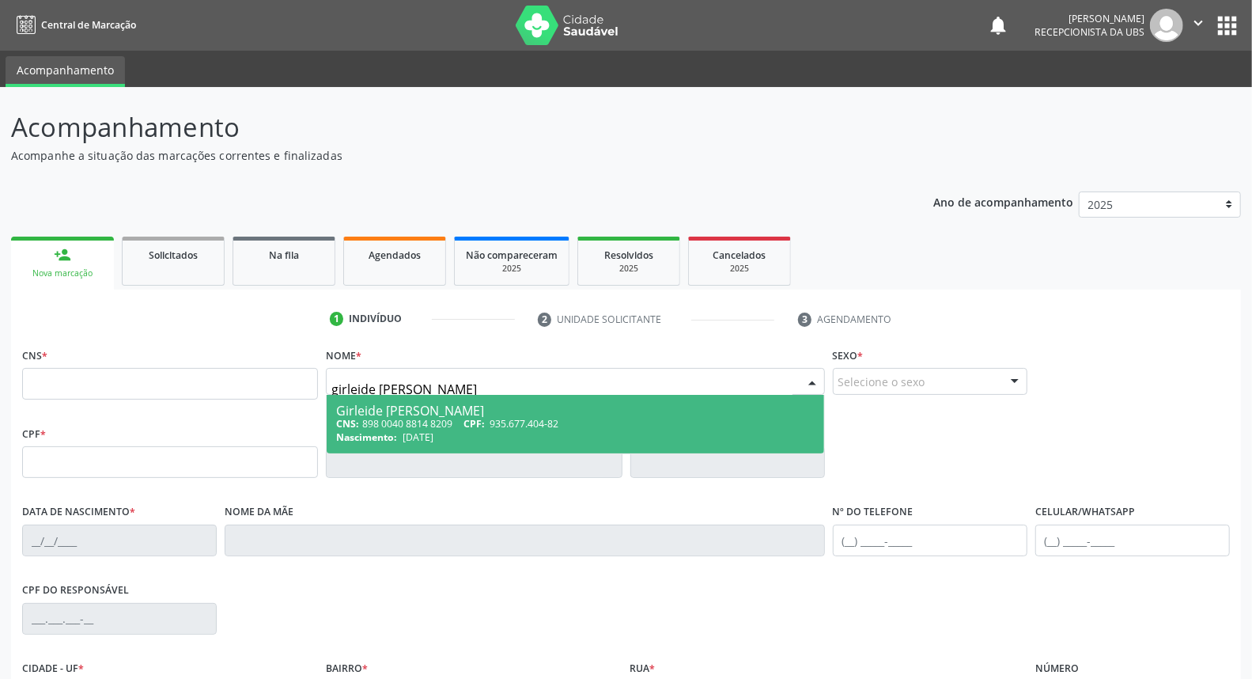
click at [447, 425] on div "CNS: 898 0040 8814 8209 CPF: 935.677.404-82" at bounding box center [575, 423] width 478 height 13
type input "898 0040 8814 8209"
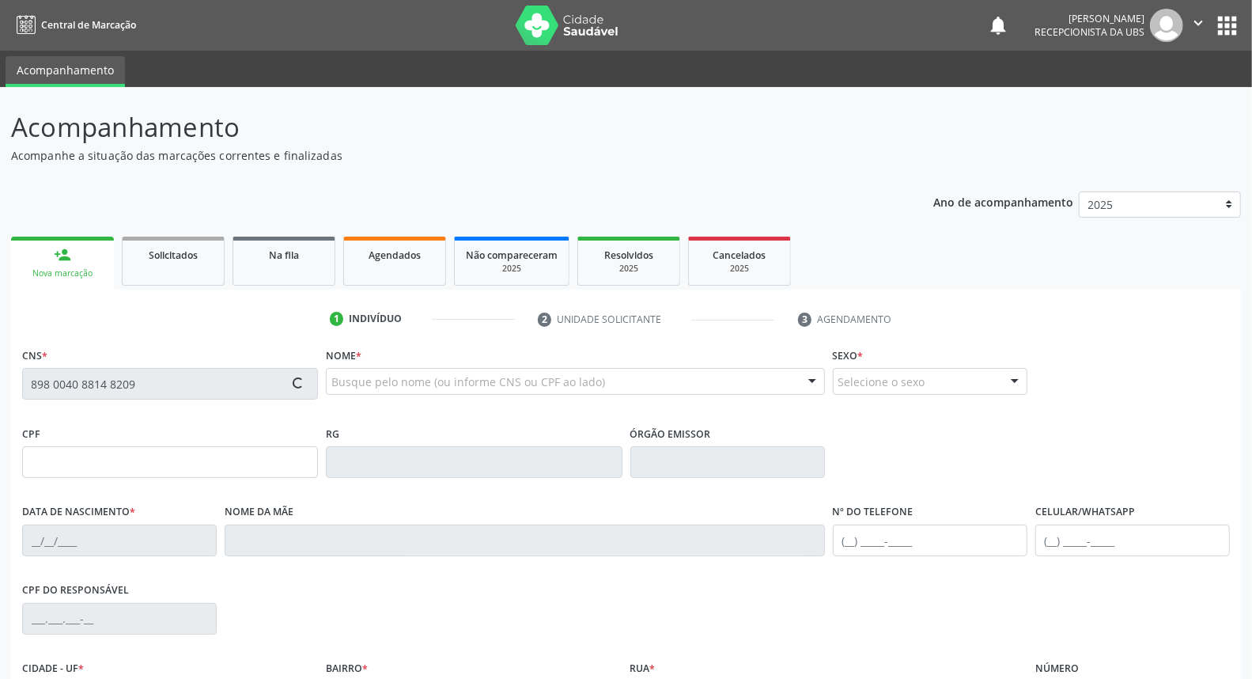
type input "935.677.404-82"
type input "[DATE]"
type input "[PERSON_NAME]"
type input "[PHONE_NUMBER]"
type input "210"
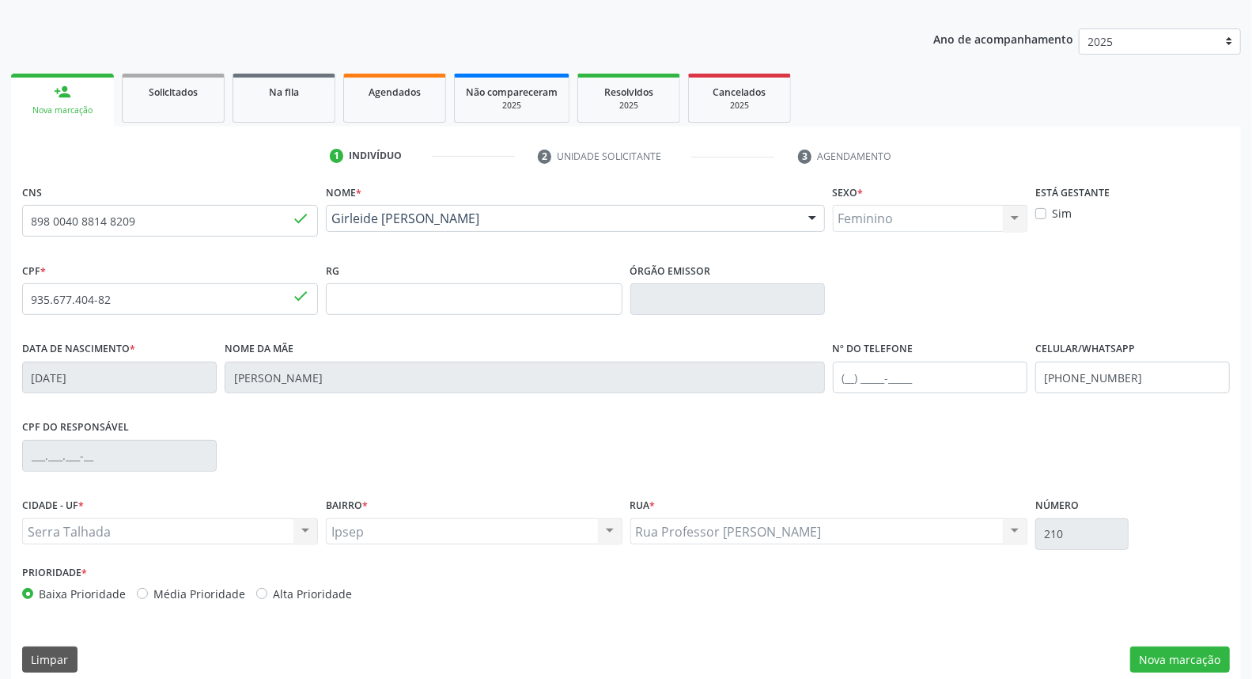
scroll to position [177, 0]
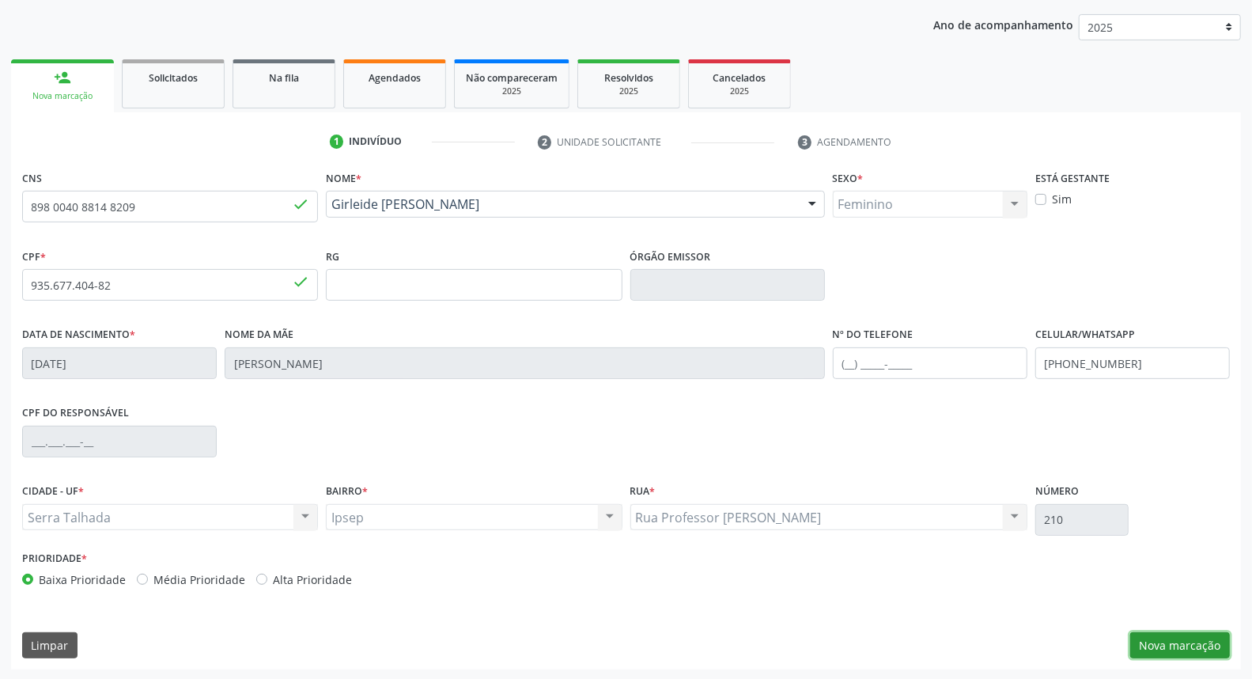
click at [1187, 646] on button "Nova marcação" at bounding box center [1180, 645] width 100 height 27
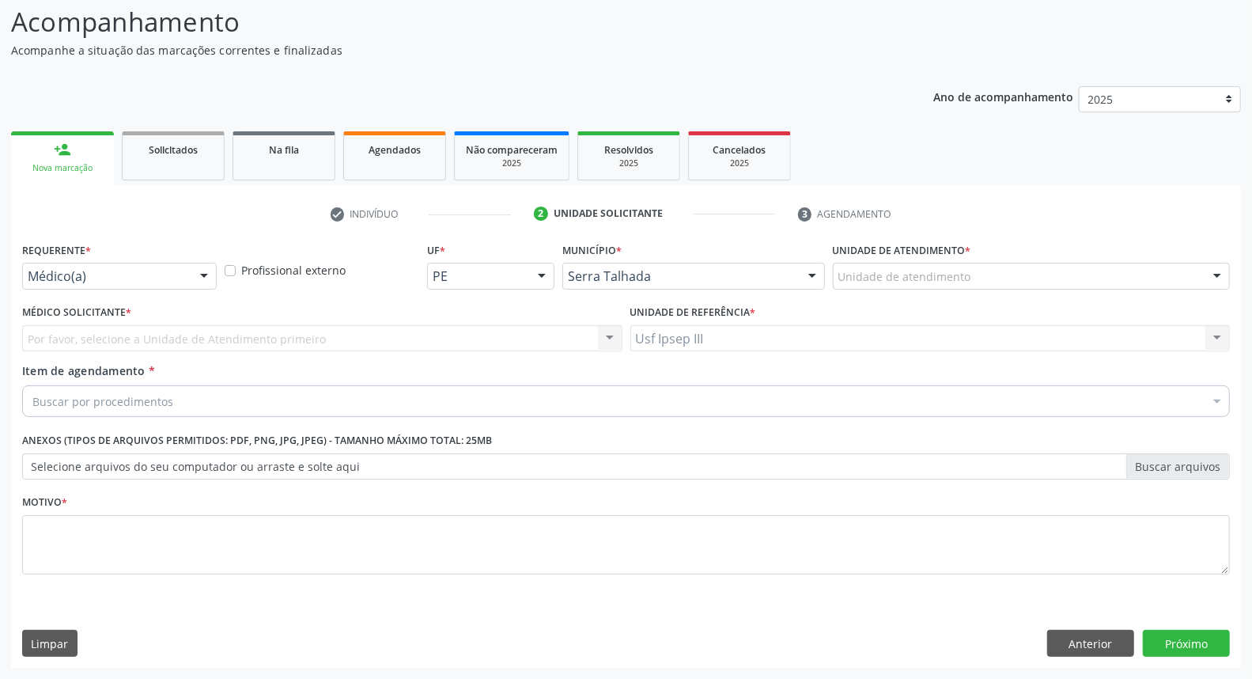
scroll to position [104, 0]
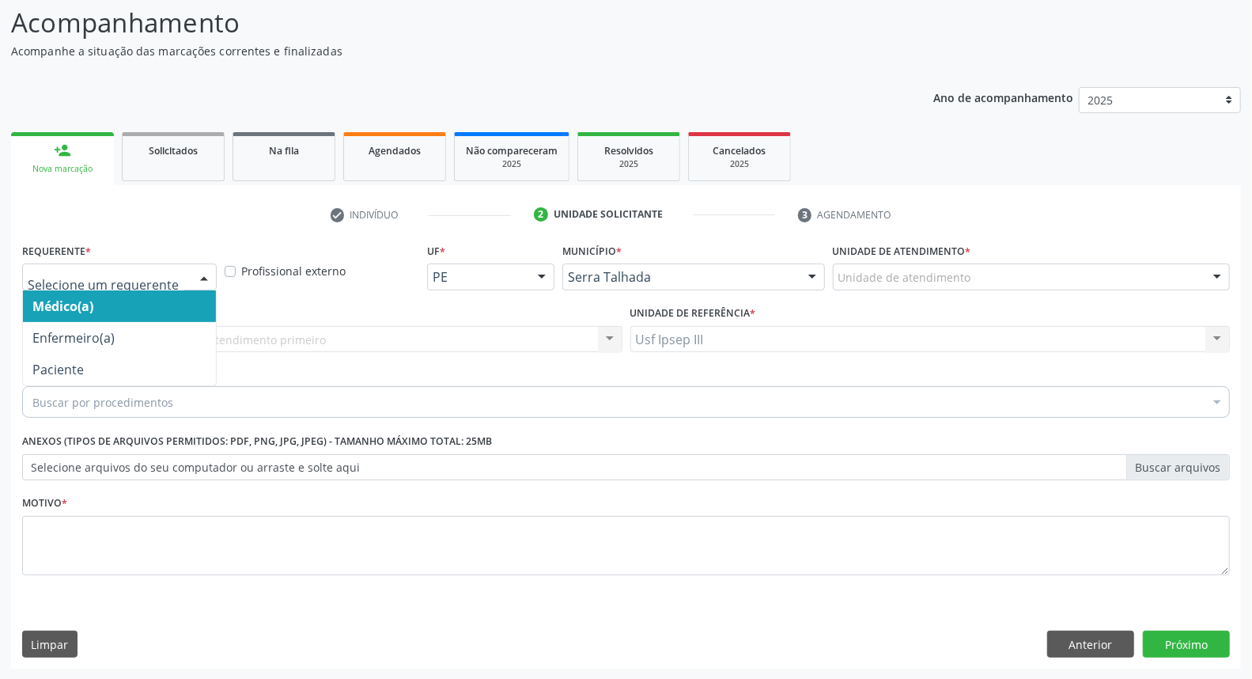
click at [207, 274] on div at bounding box center [204, 277] width 24 height 27
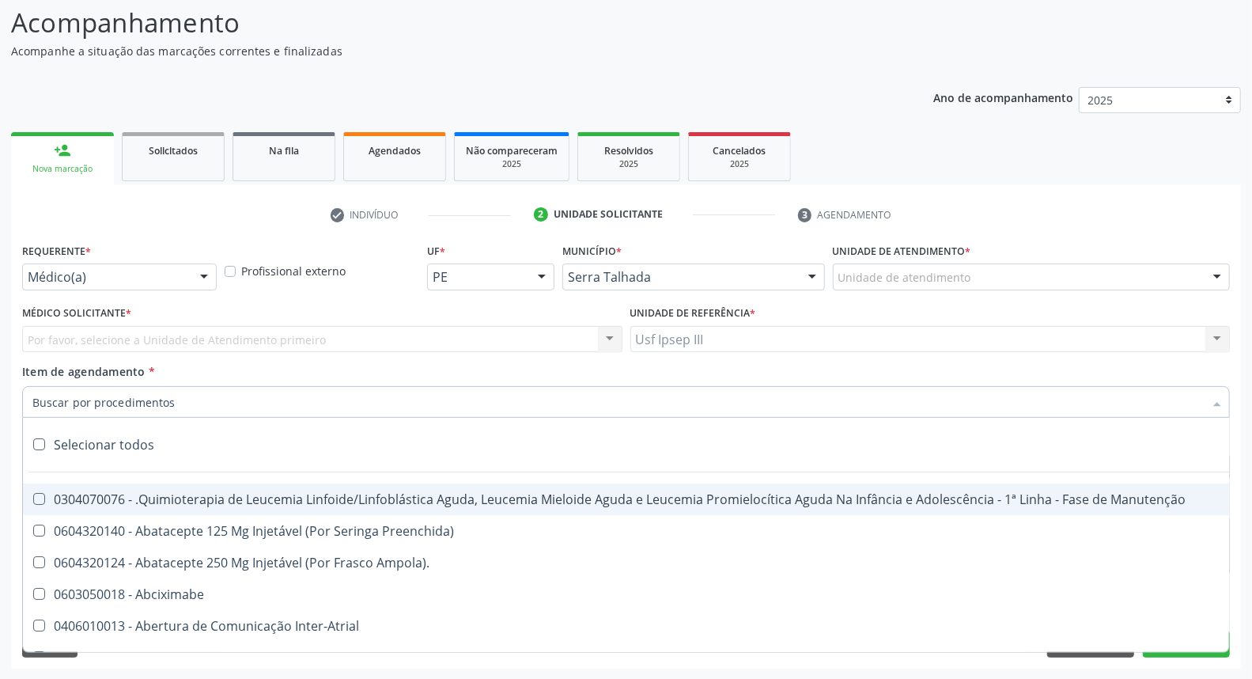
click at [153, 386] on div at bounding box center [626, 402] width 1208 height 32
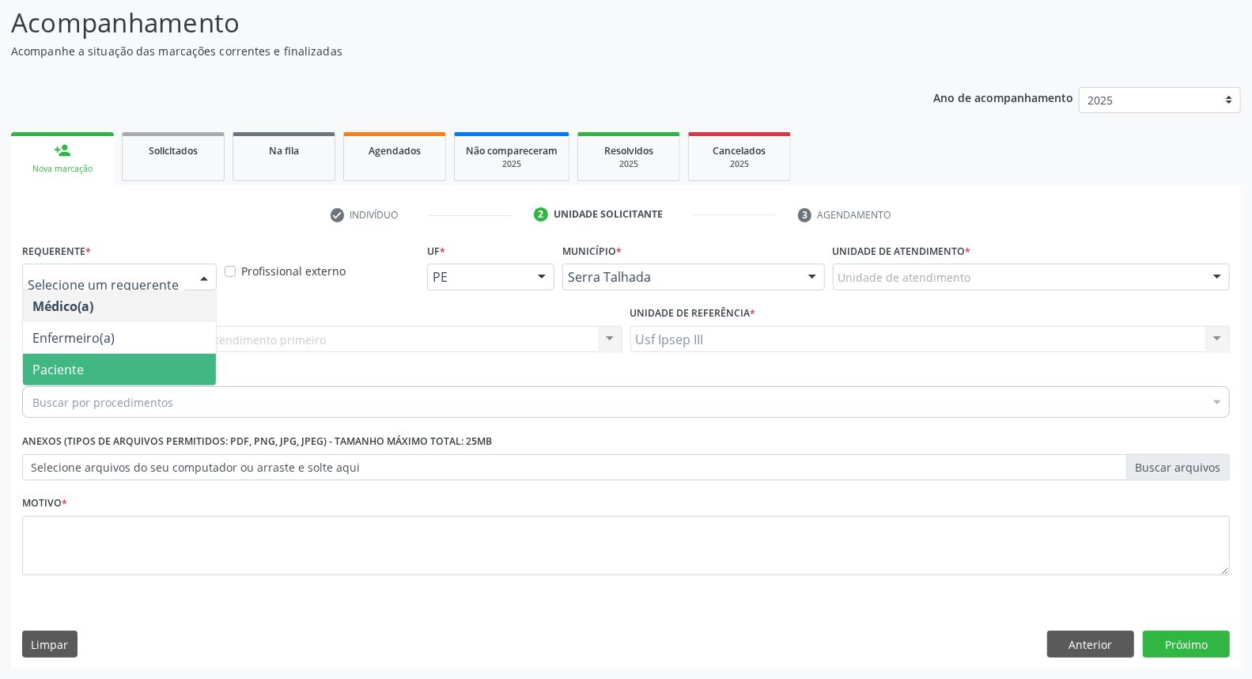
click at [206, 277] on div at bounding box center [204, 277] width 24 height 27
click at [176, 372] on span "Paciente" at bounding box center [119, 369] width 193 height 32
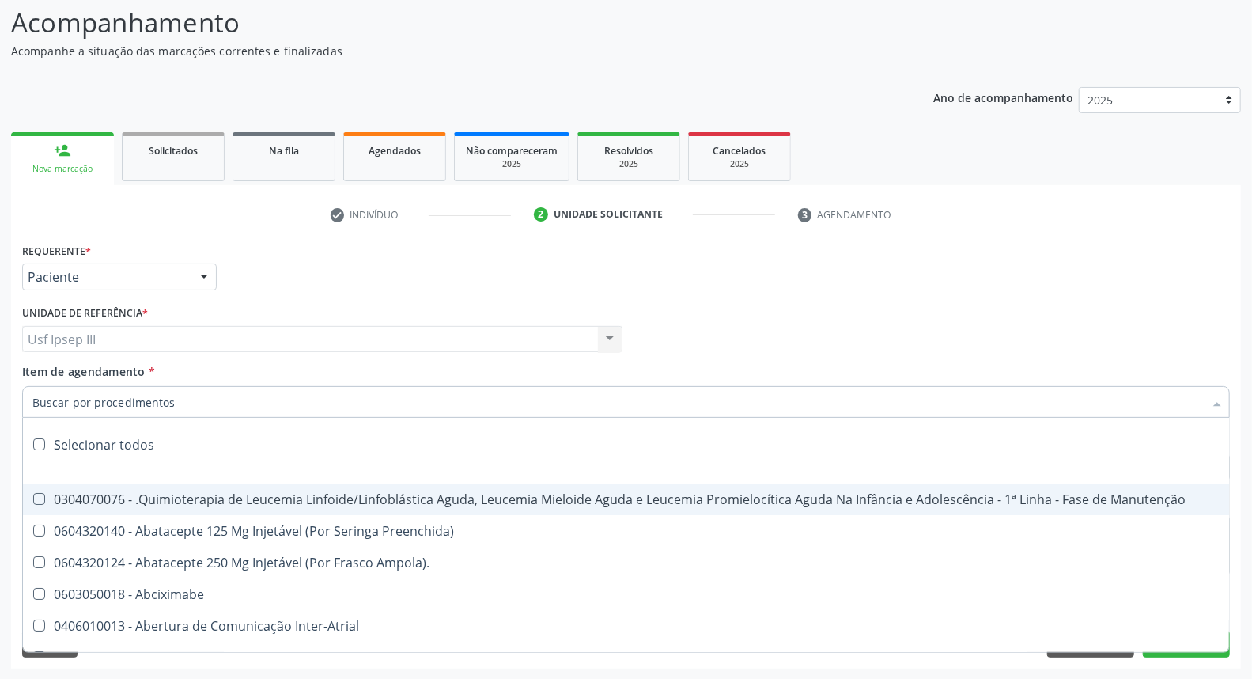
click at [228, 389] on div at bounding box center [626, 402] width 1208 height 32
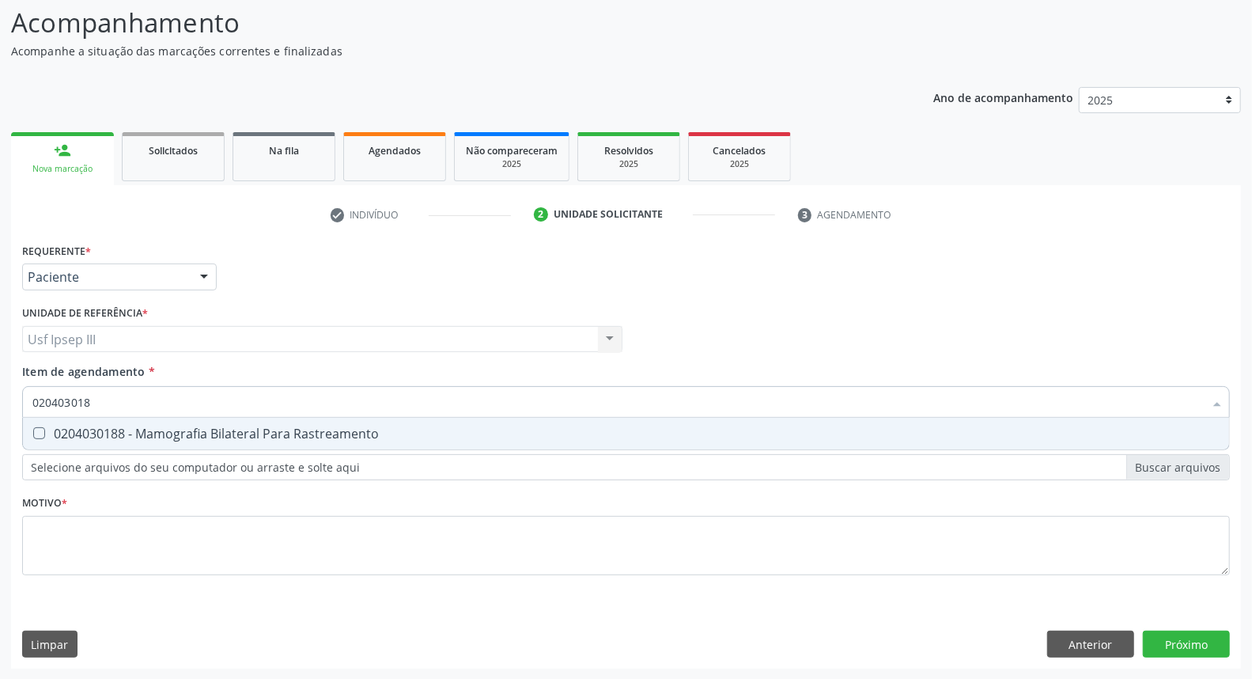
type input "0204030188"
click at [312, 427] on div "0204030188 - Mamografia Bilateral Para Rastreamento" at bounding box center [625, 433] width 1187 height 13
checkbox Rastreamento "true"
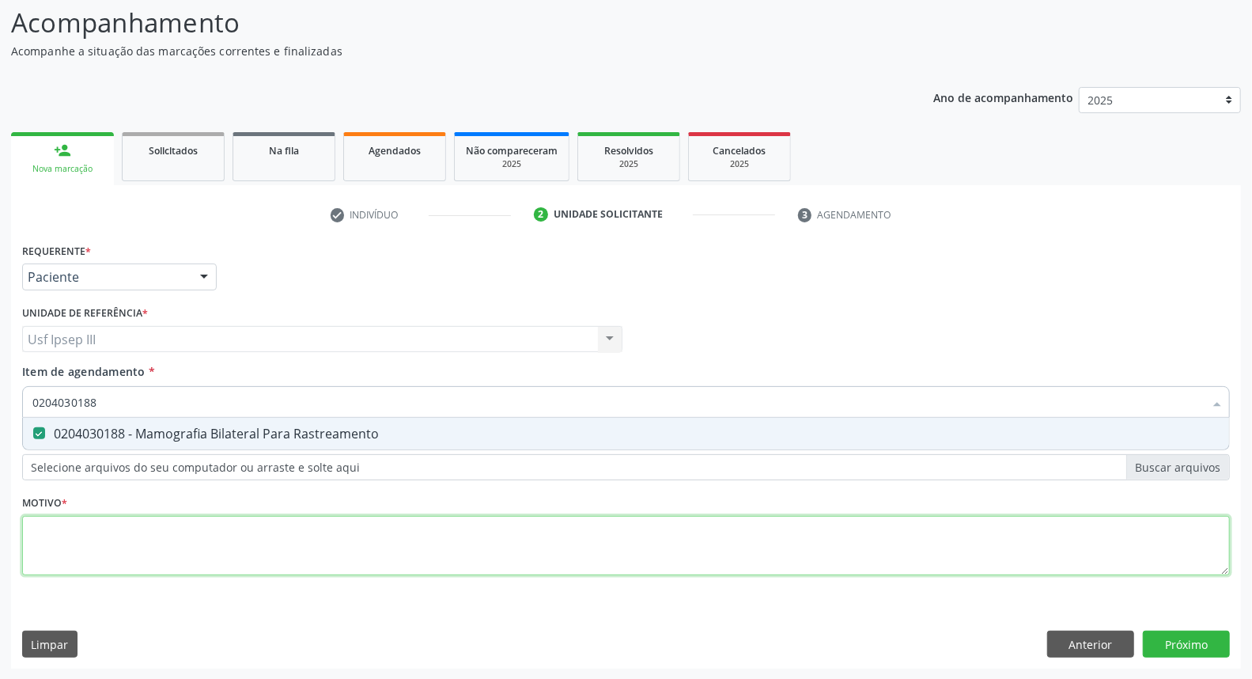
click at [171, 548] on div "Requerente * Paciente Médico(a) Enfermeiro(a) Paciente Nenhum resultado encontr…" at bounding box center [626, 418] width 1208 height 358
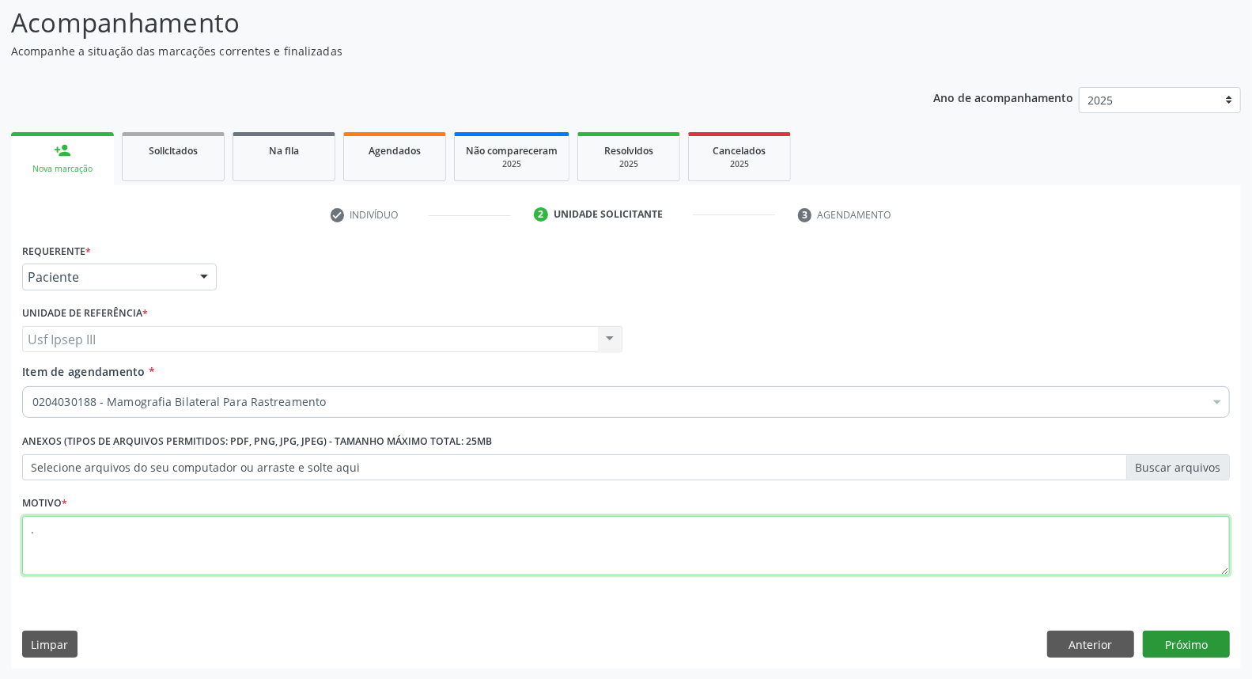
type textarea "."
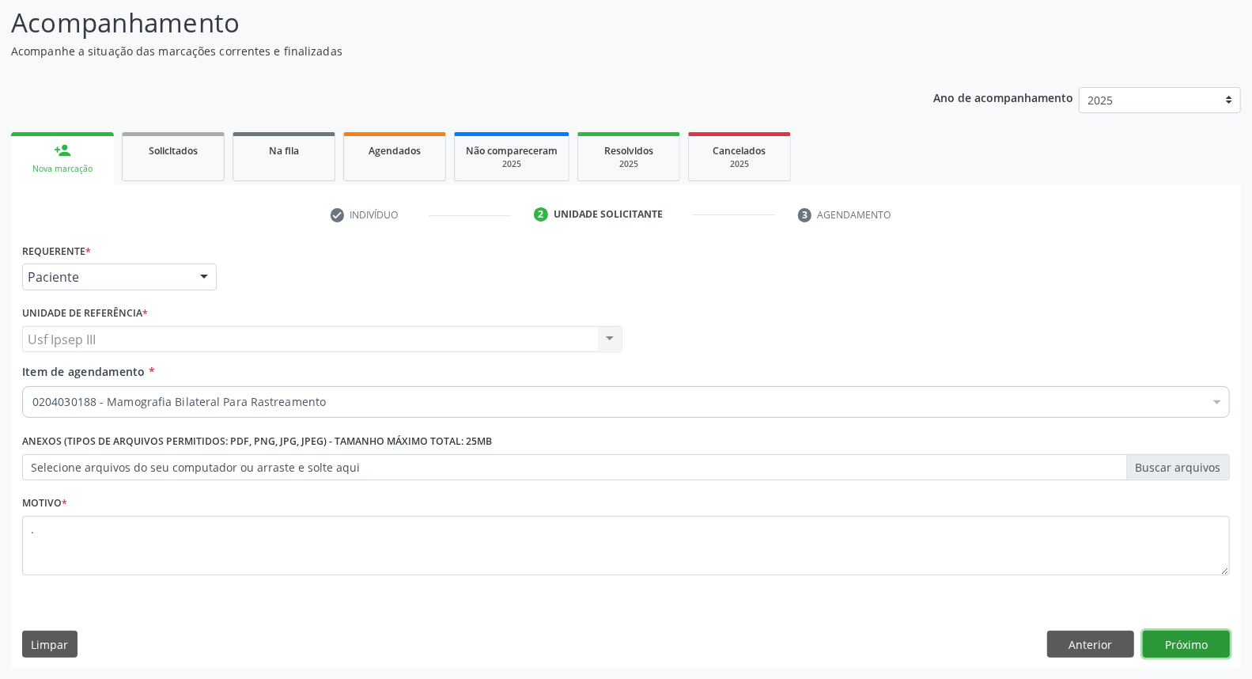
click at [1190, 645] on button "Próximo" at bounding box center [1186, 643] width 87 height 27
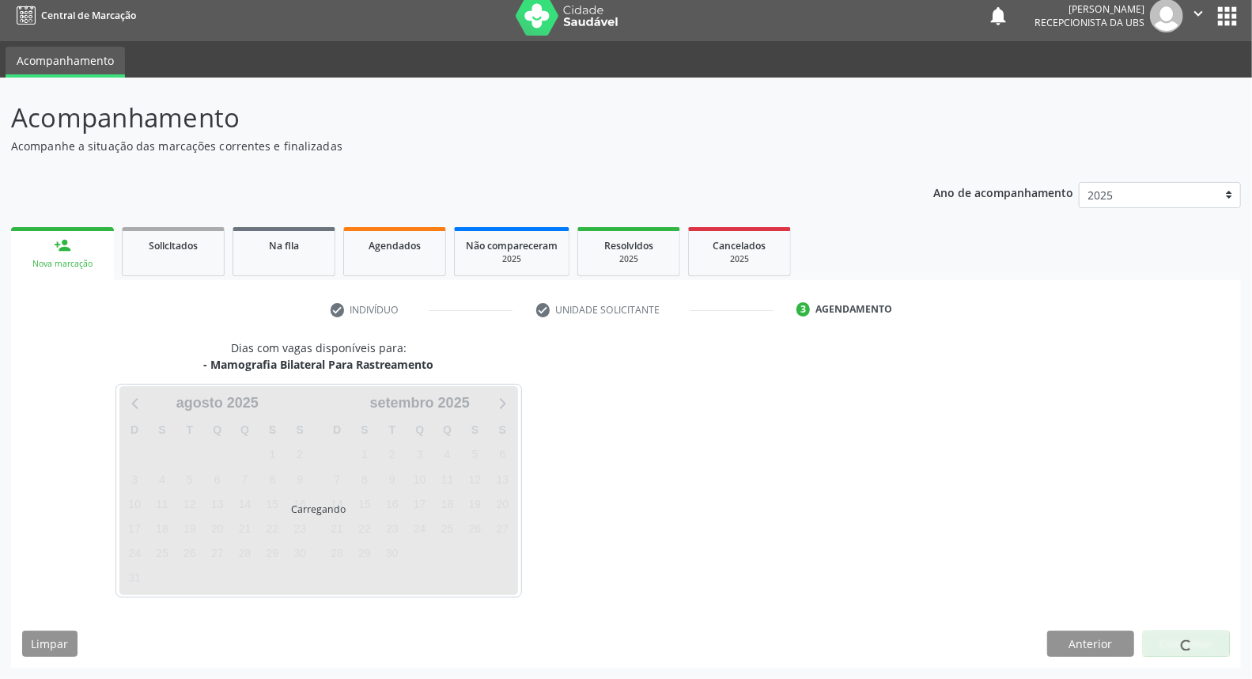
scroll to position [9, 0]
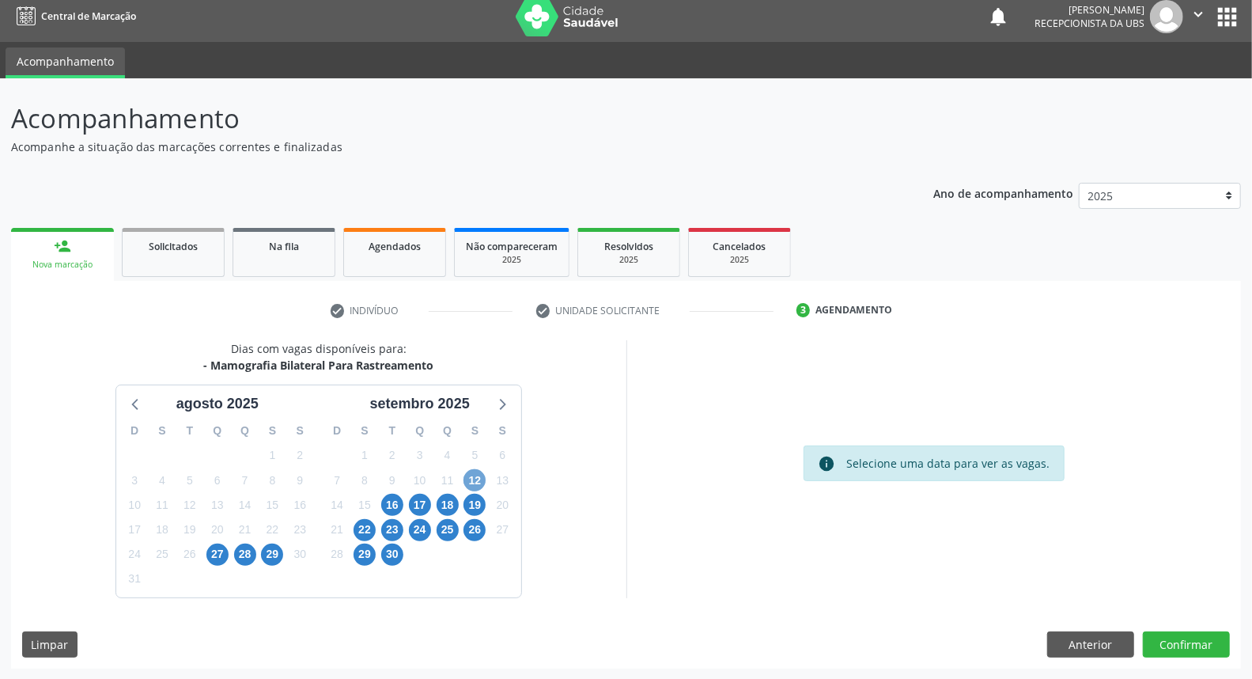
click at [480, 478] on span "12" at bounding box center [474, 480] width 22 height 22
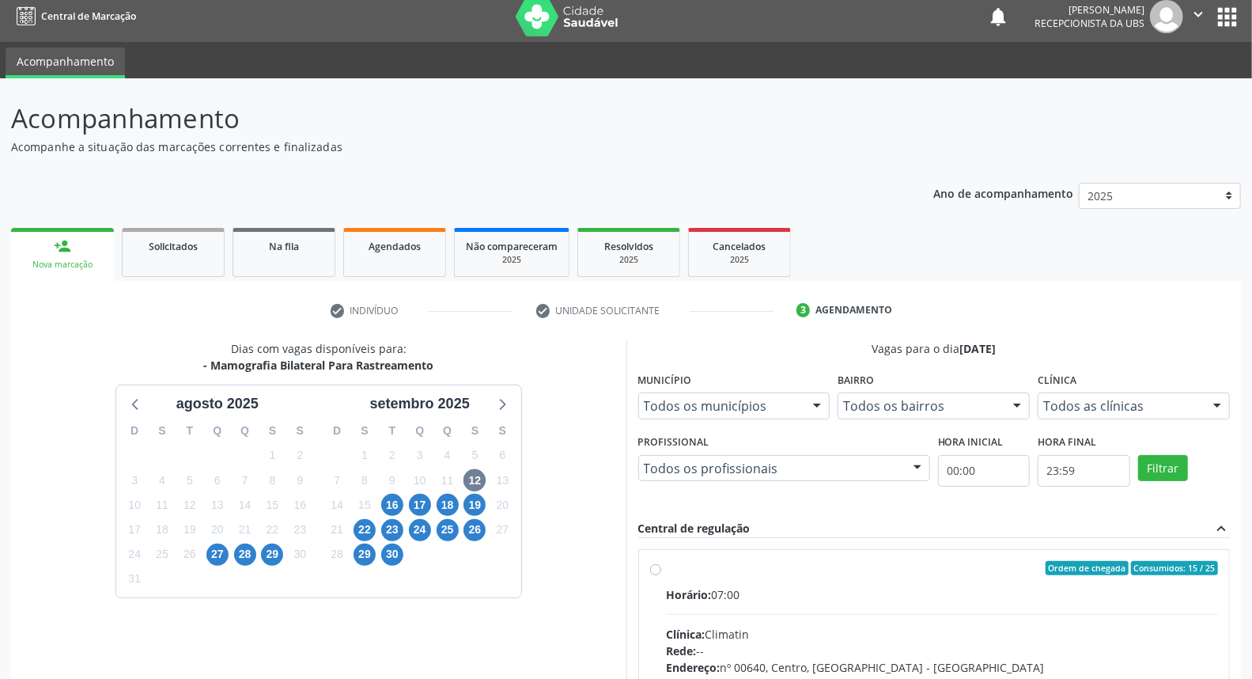
click at [781, 633] on div "Clínica: Climatin" at bounding box center [943, 634] width 552 height 17
click at [661, 575] on input "Ordem de chegada Consumidos: 15 / 25 Horário: 07:00 Clínica: Climatin Rede: -- …" at bounding box center [655, 568] width 11 height 14
radio input "true"
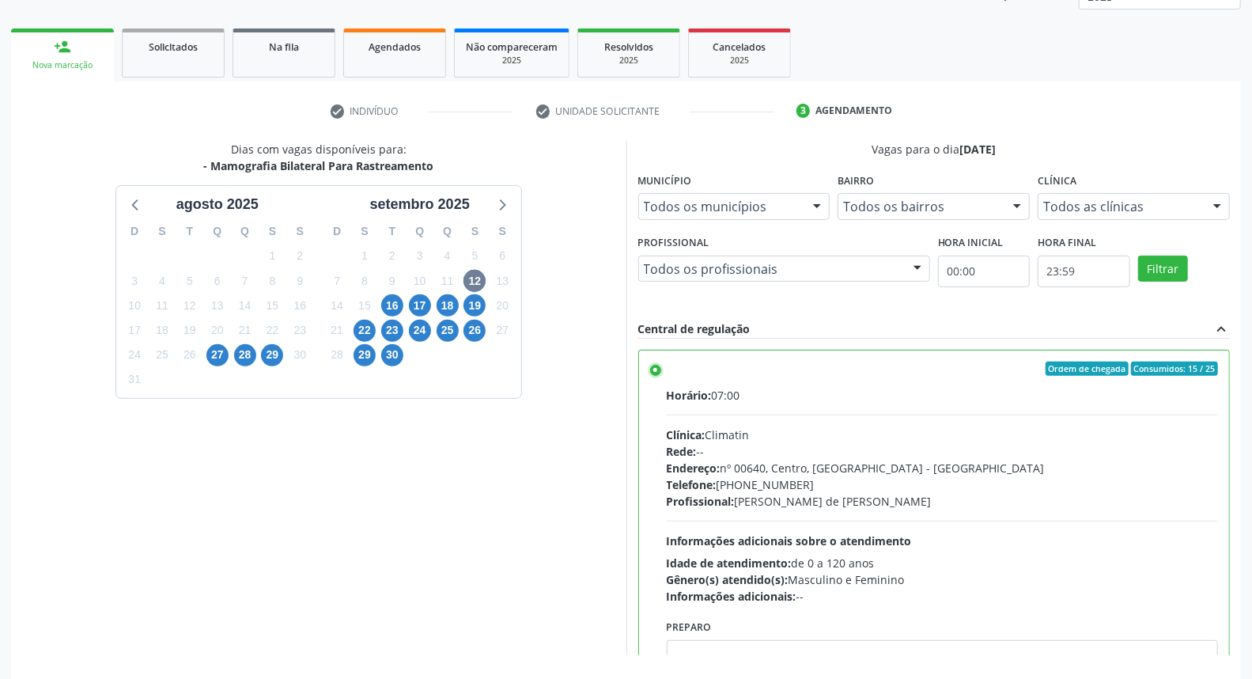
scroll to position [265, 0]
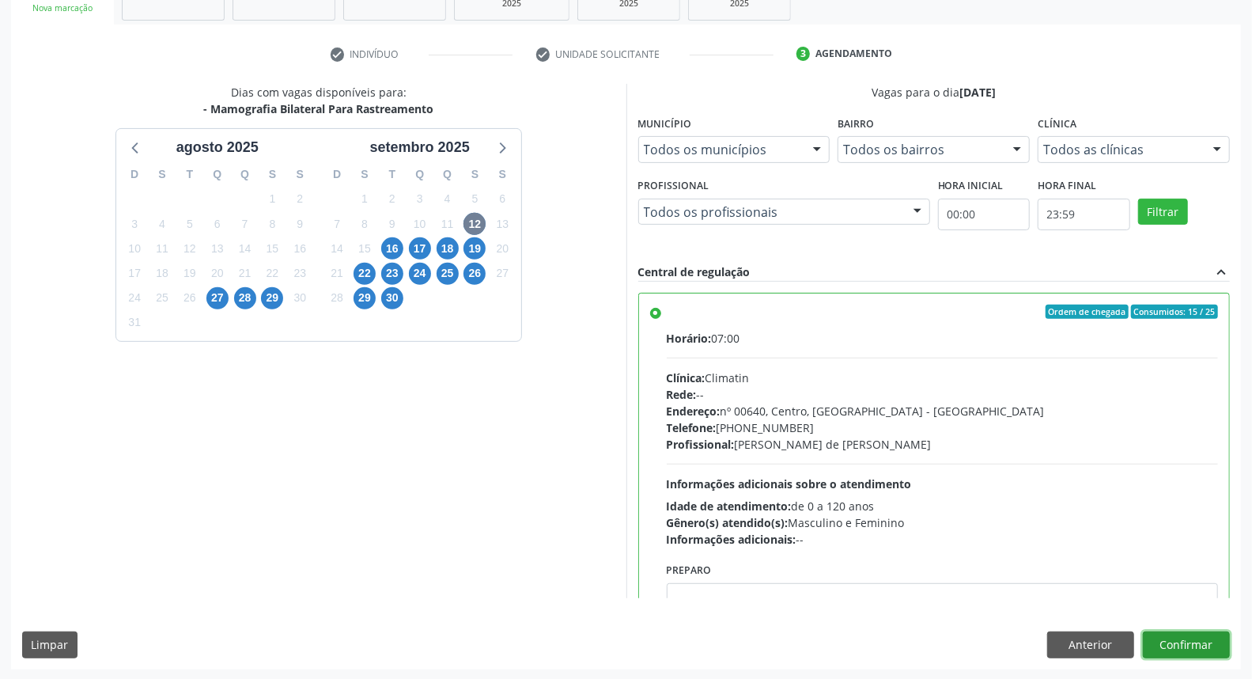
click at [1211, 642] on button "Confirmar" at bounding box center [1186, 644] width 87 height 27
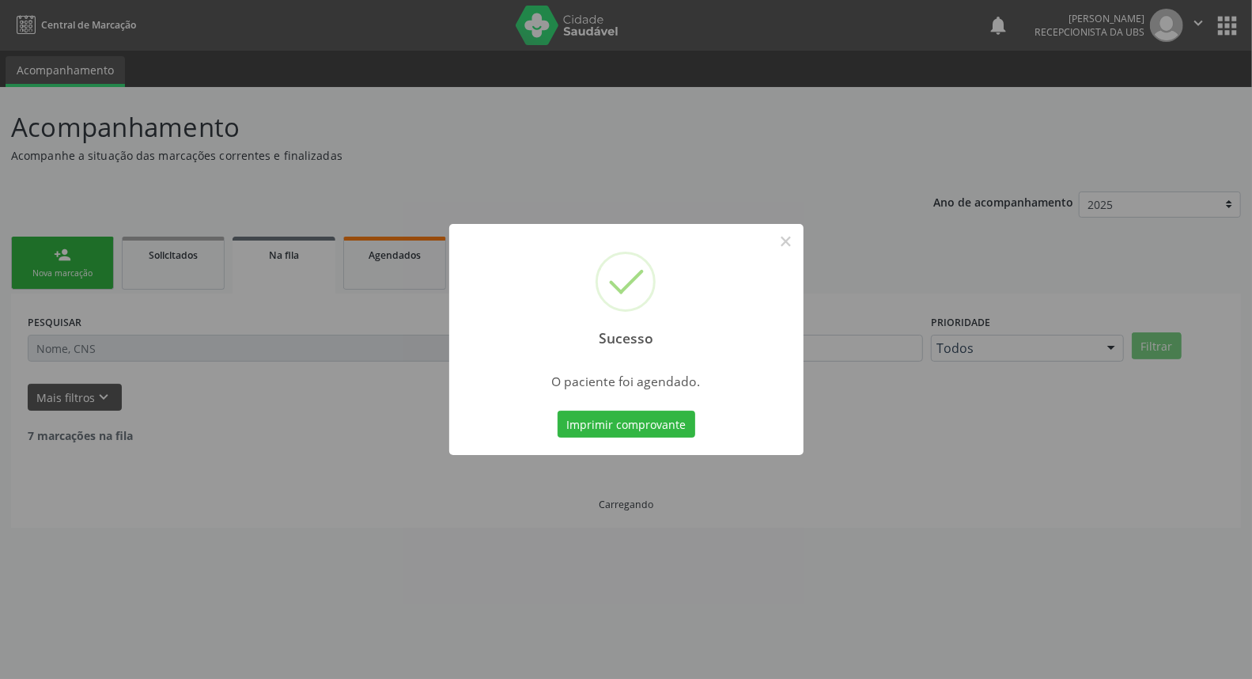
scroll to position [0, 0]
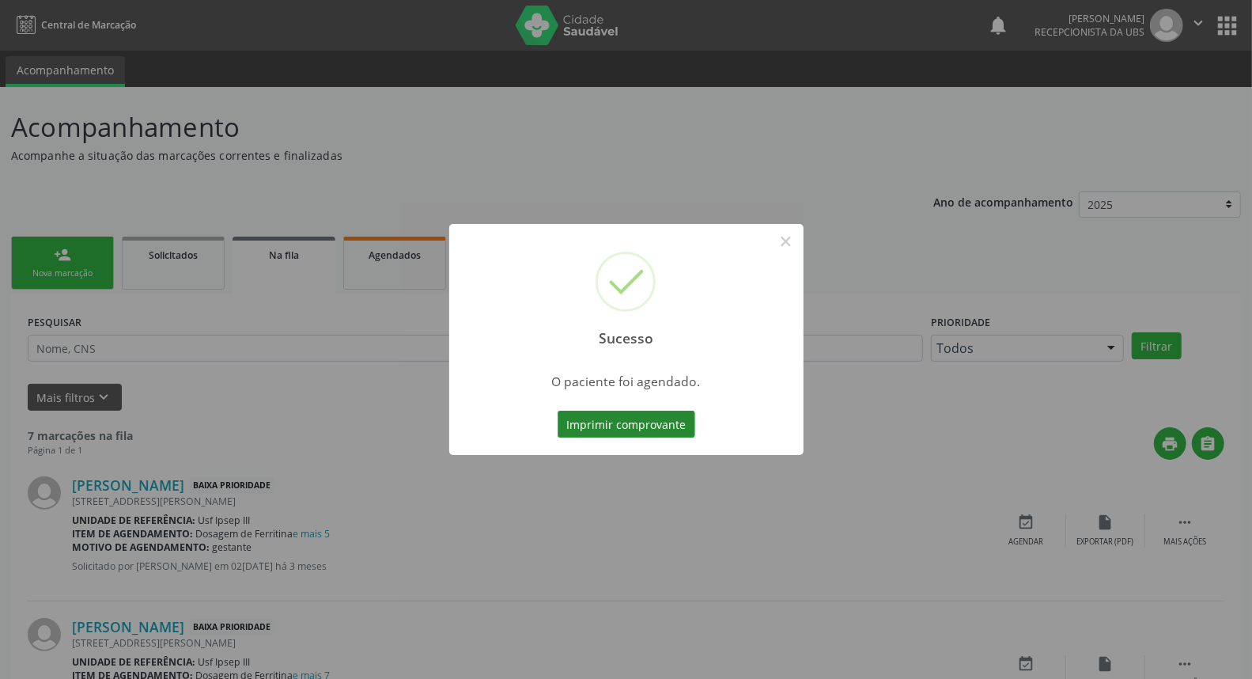
click at [628, 429] on button "Imprimir comprovante" at bounding box center [627, 423] width 138 height 27
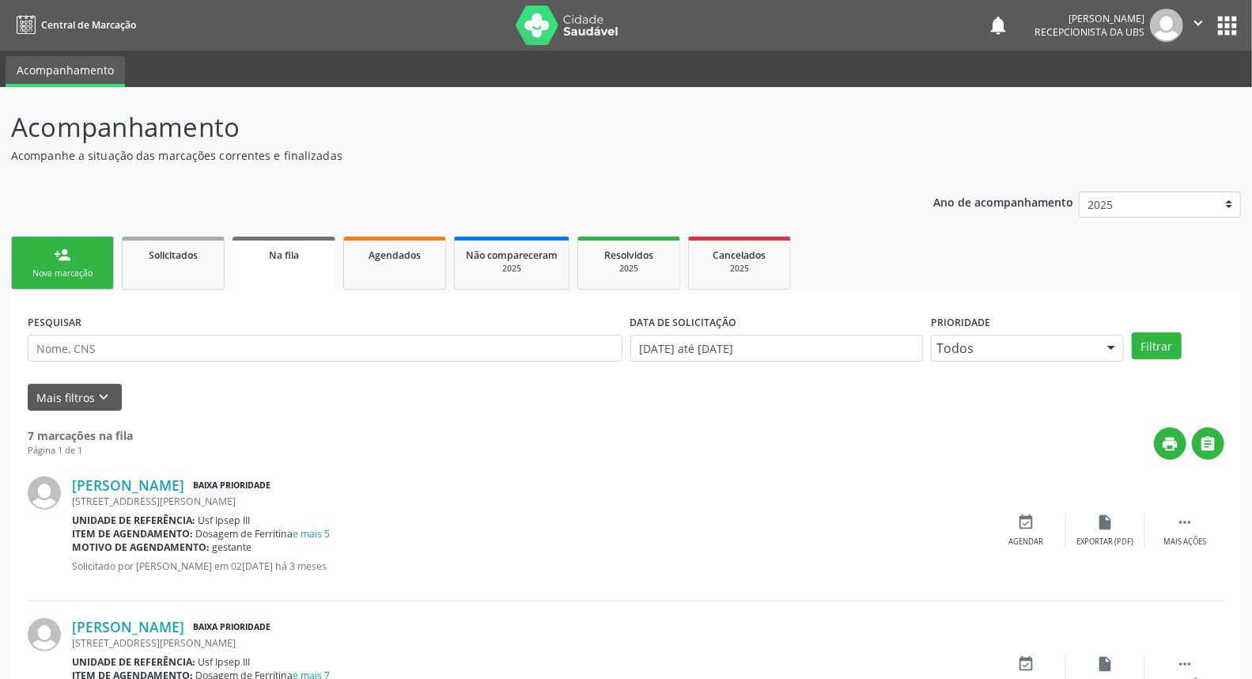
click at [74, 259] on link "person_add Nova marcação" at bounding box center [62, 262] width 103 height 53
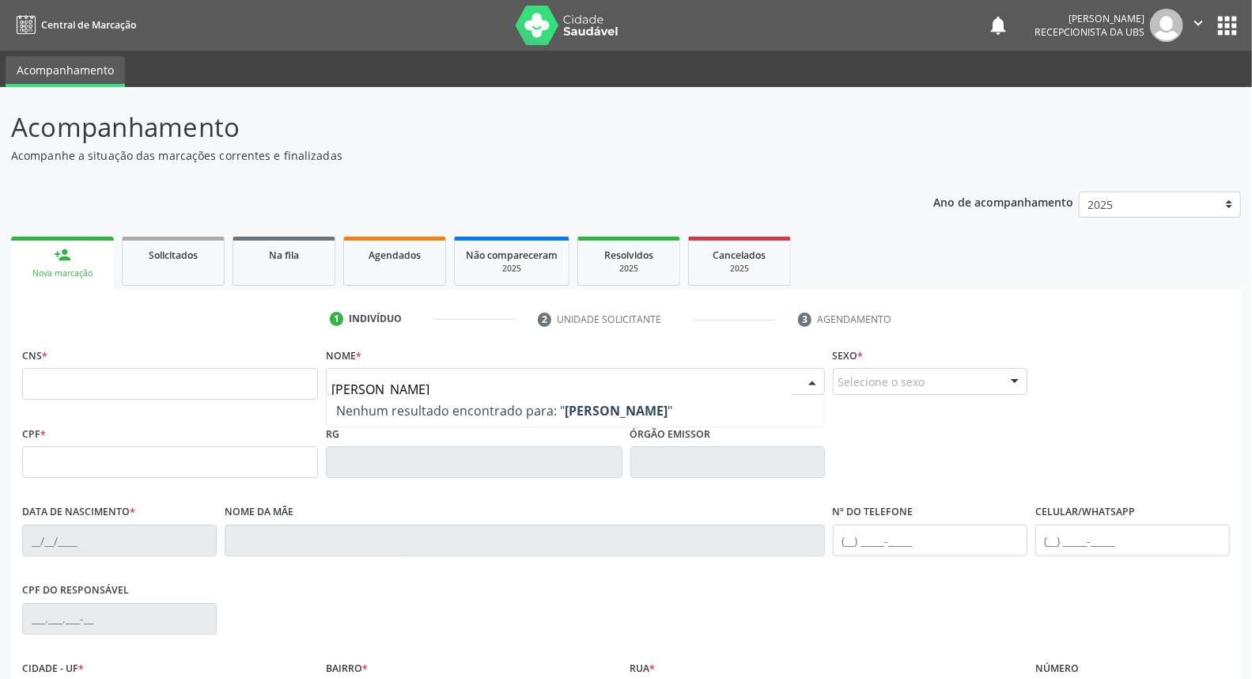
type input "[PERSON_NAME]"
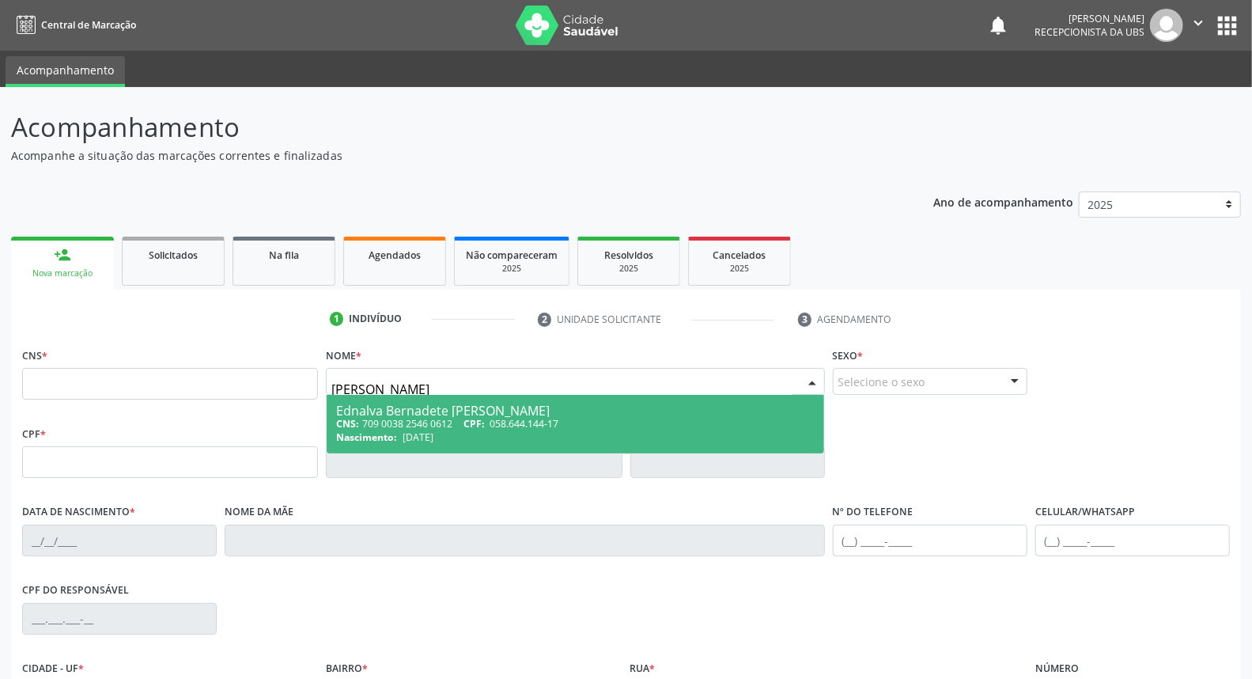
click at [361, 417] on div "CNS: 709 0038 2546 0612 CPF: 058.644.144-17" at bounding box center [575, 423] width 478 height 13
type input "709 0038 2546 0612"
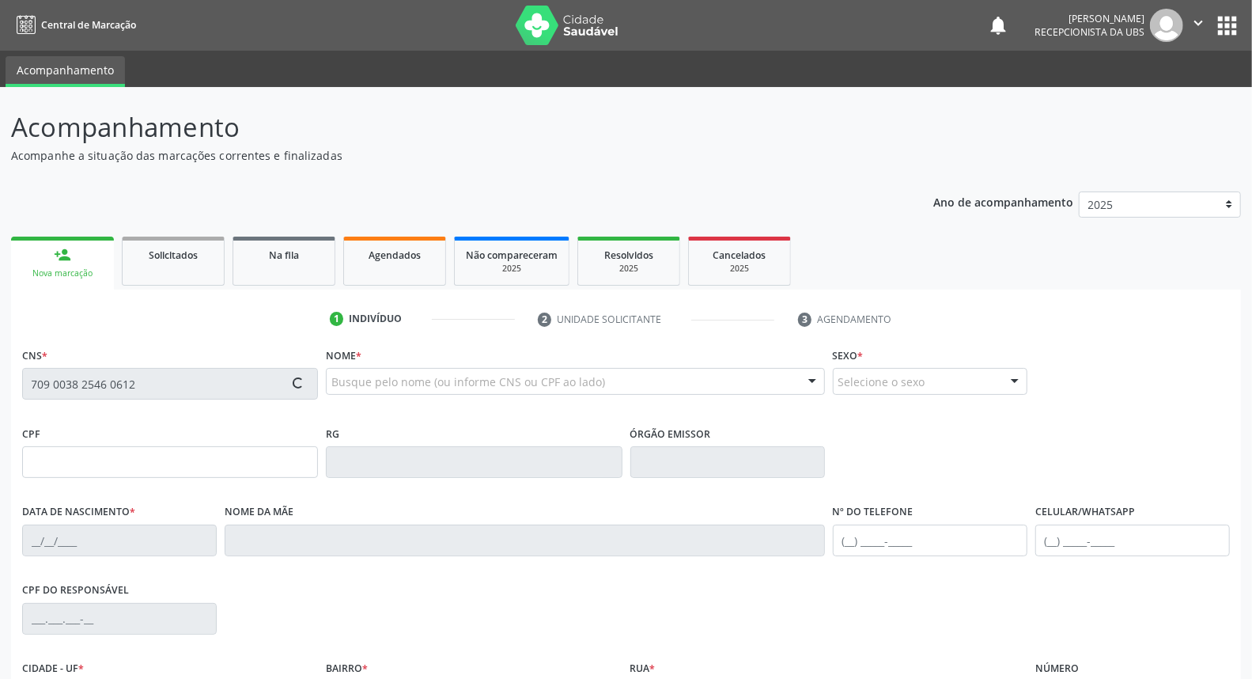
type input "058.644.144-17"
type input "[DATE]"
type input "Bernadete [PERSON_NAME]"
type input "[PHONE_NUMBER]"
type input "261"
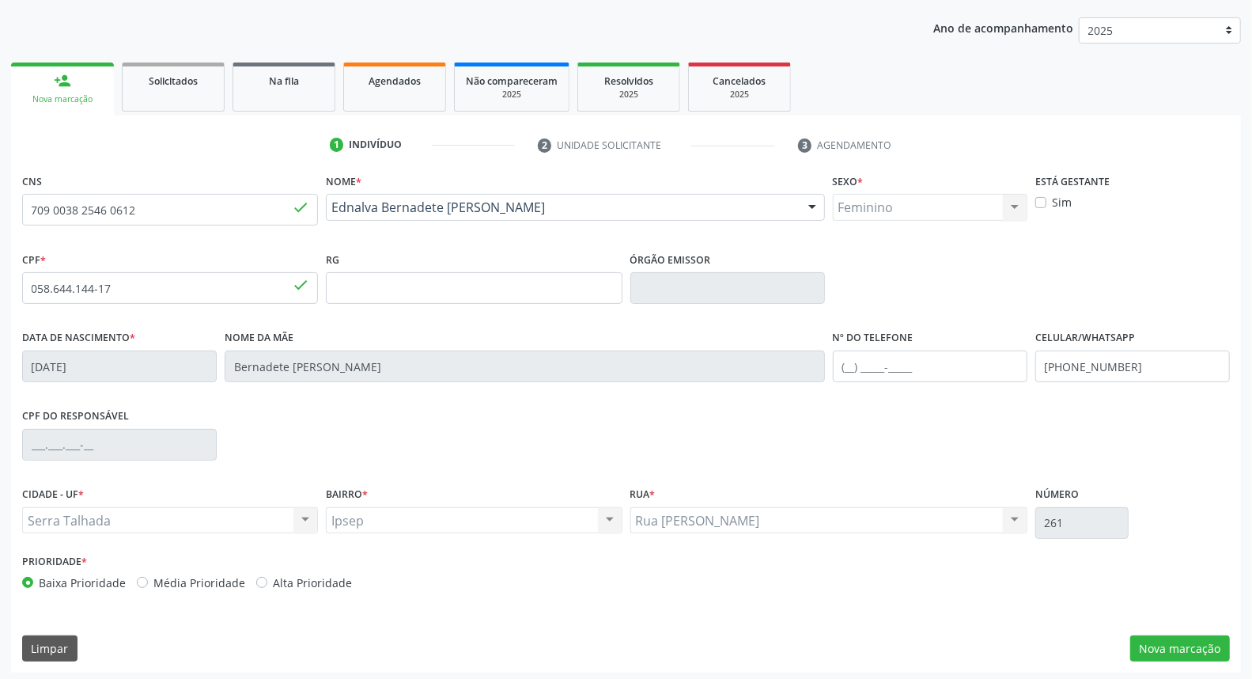
scroll to position [177, 0]
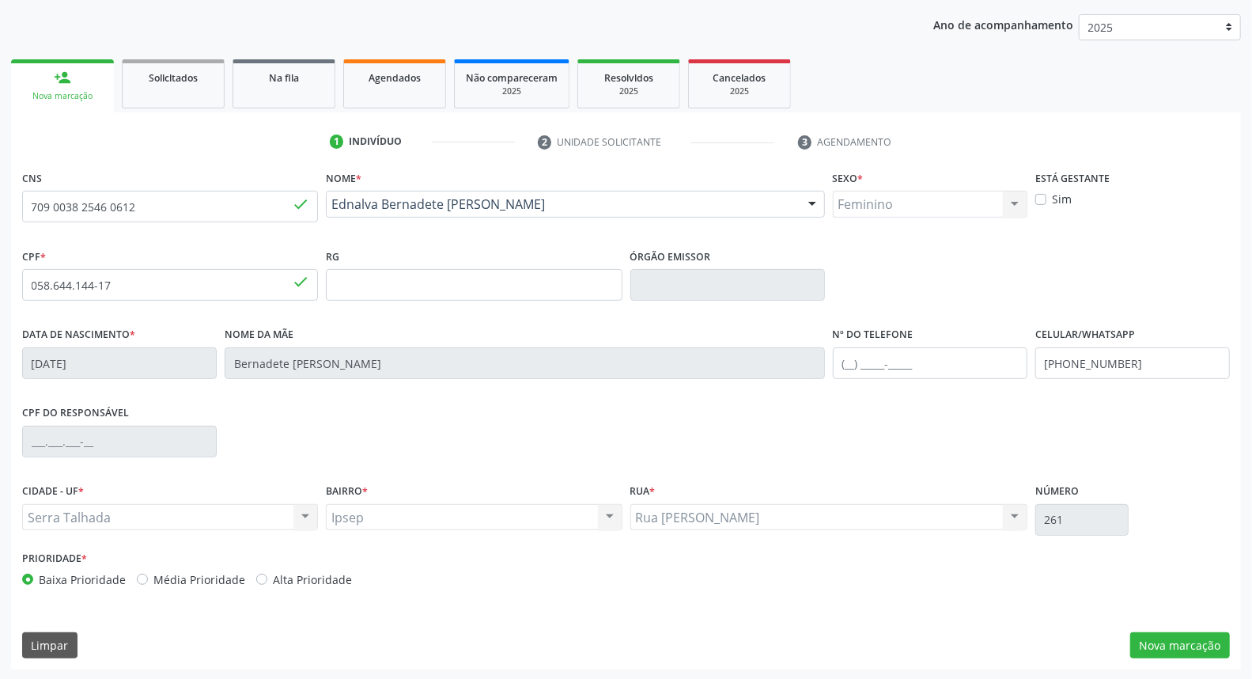
click at [1188, 629] on div "CNS 709 0038 2546 0612 done Nome * Ednalva Bernadete [PERSON_NAME] [PERSON_NAME…" at bounding box center [626, 417] width 1230 height 503
click at [1179, 645] on button "Nova marcação" at bounding box center [1180, 645] width 100 height 27
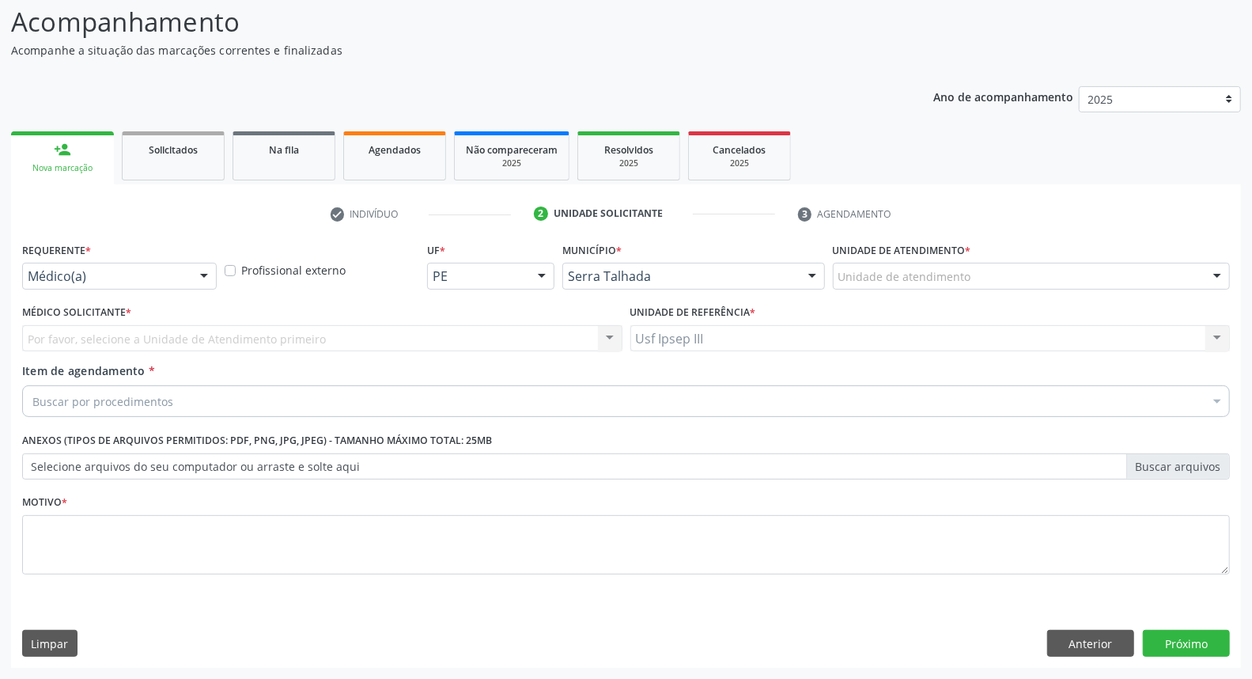
scroll to position [104, 0]
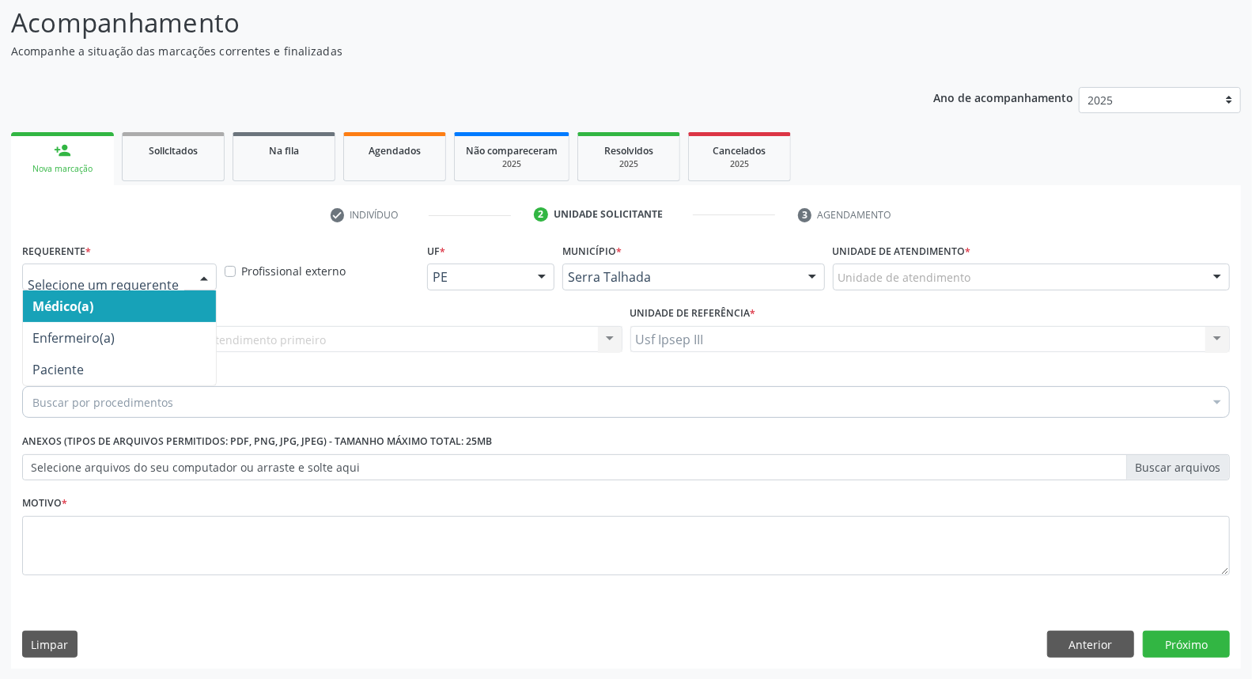
click at [208, 273] on div at bounding box center [204, 277] width 24 height 27
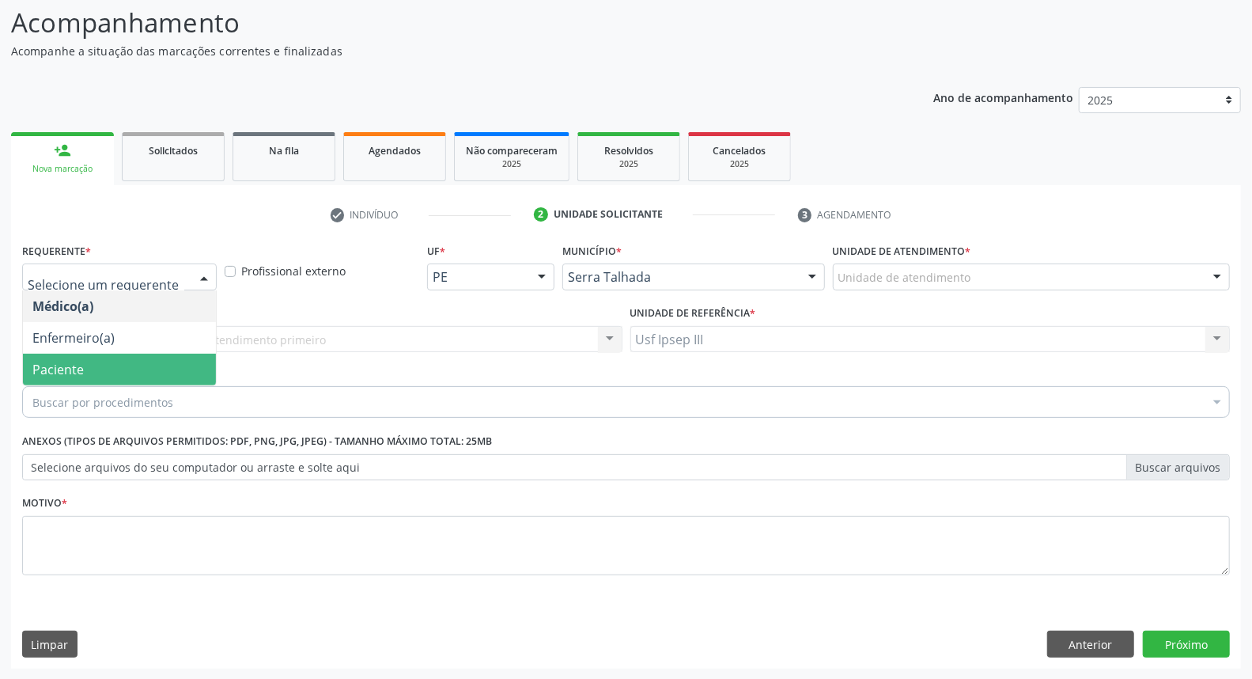
click at [124, 367] on span "Paciente" at bounding box center [119, 369] width 193 height 32
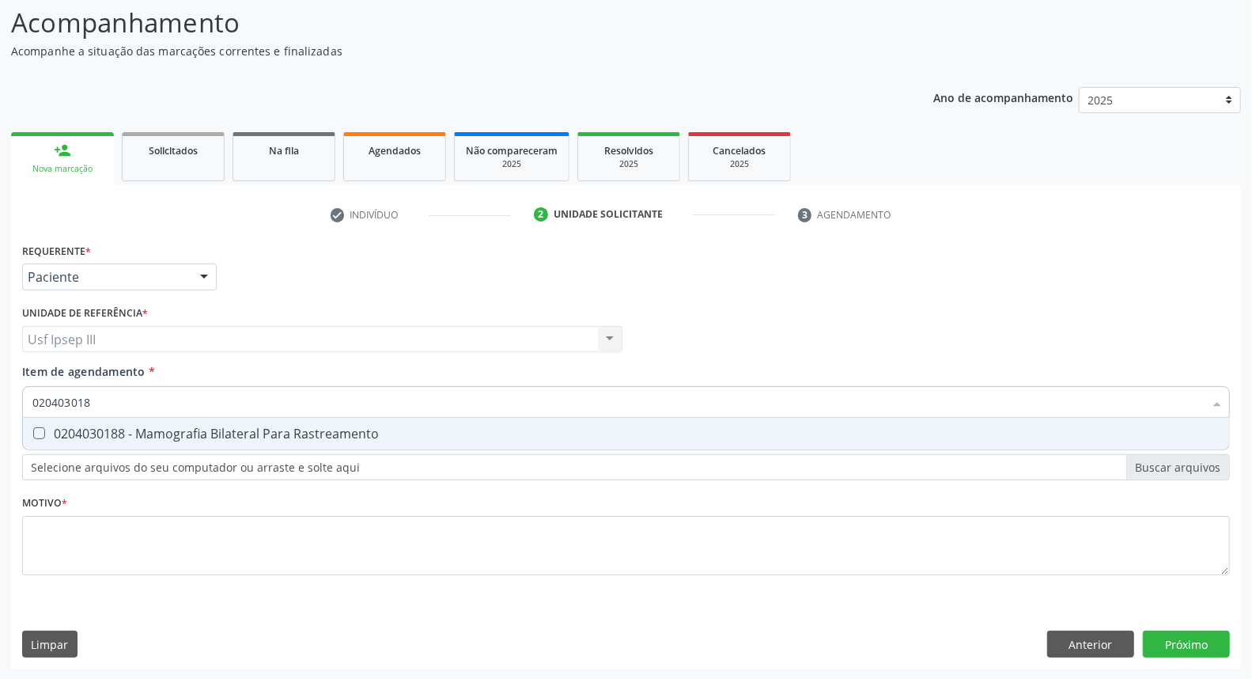
type input "0204030188"
click at [232, 433] on div "0204030188 - Mamografia Bilateral Para Rastreamento" at bounding box center [625, 433] width 1187 height 13
checkbox Rastreamento "true"
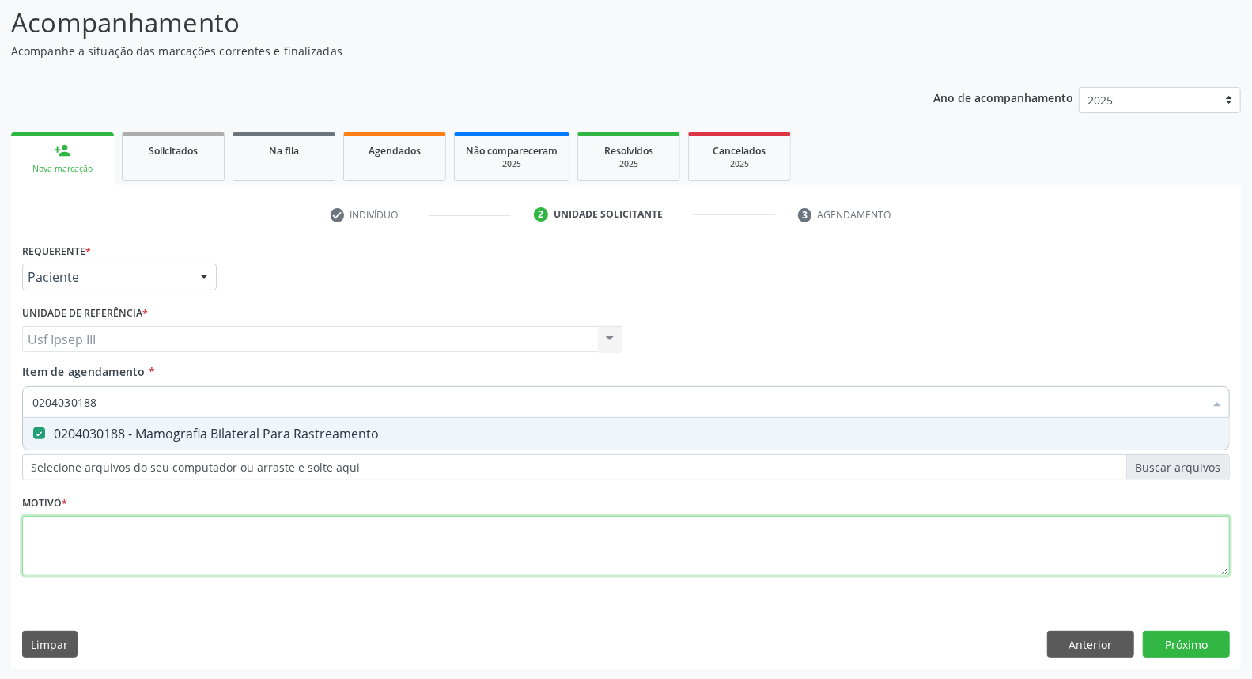
click at [188, 528] on div "Requerente * Paciente Médico(a) Enfermeiro(a) Paciente Nenhum resultado encontr…" at bounding box center [626, 418] width 1208 height 358
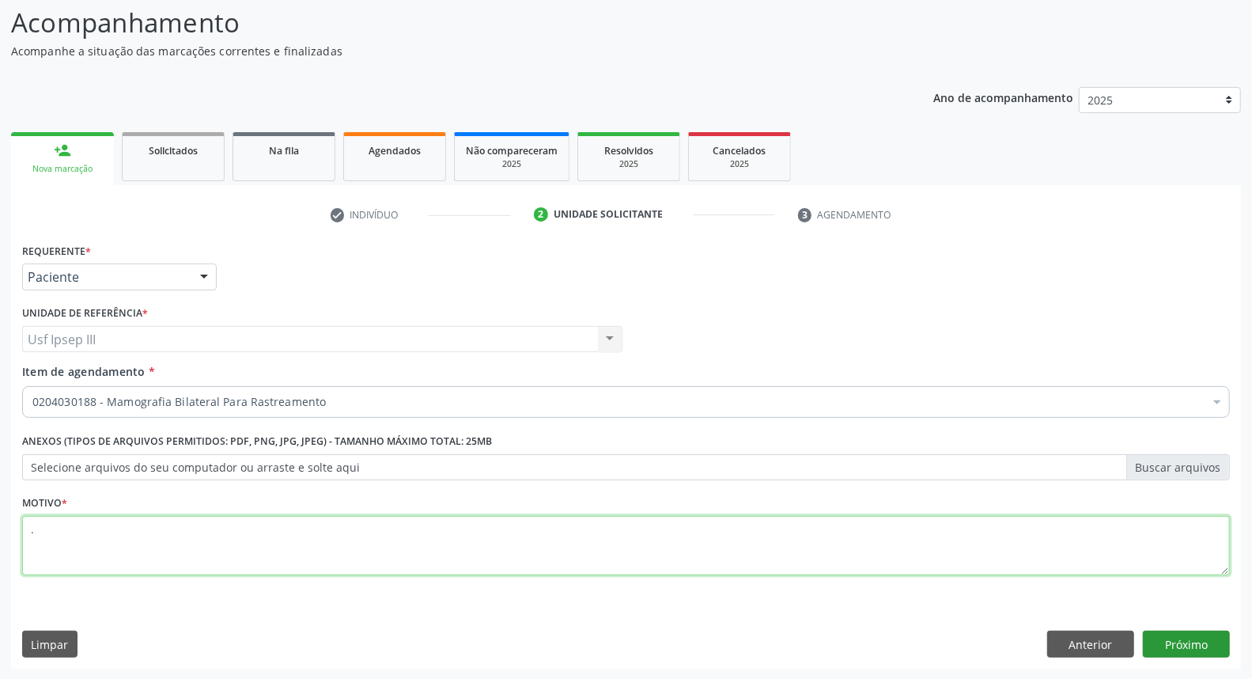
type textarea "."
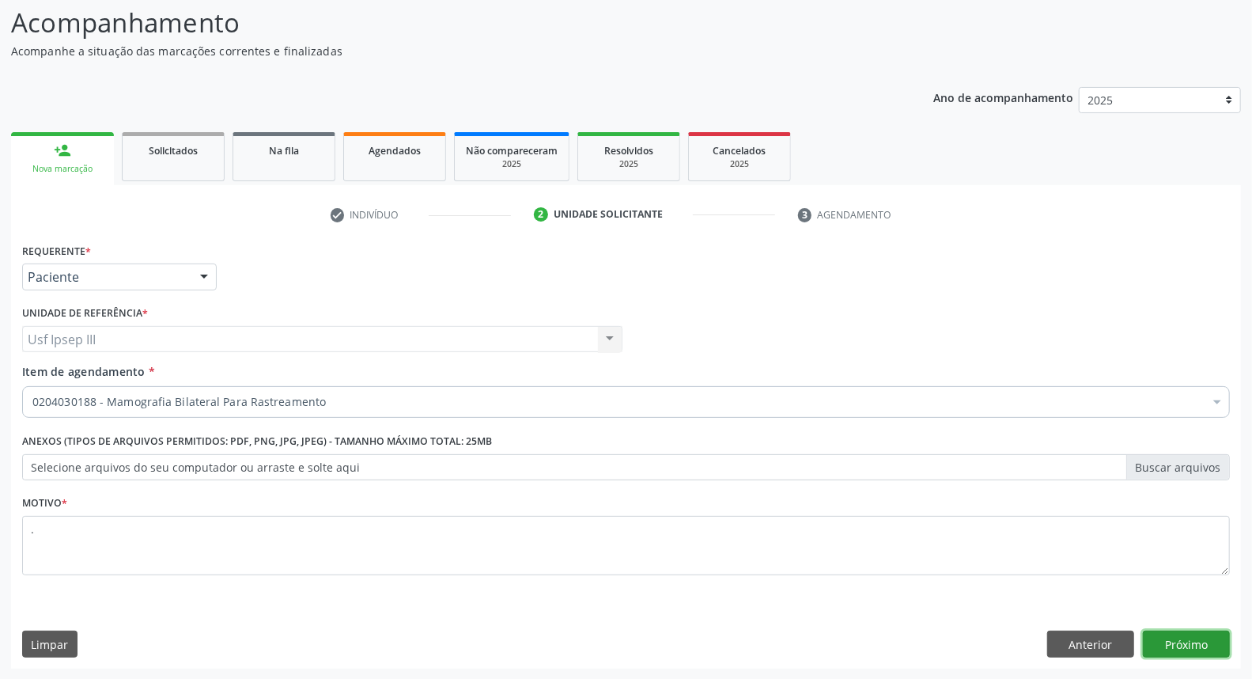
click at [1208, 639] on button "Próximo" at bounding box center [1186, 643] width 87 height 27
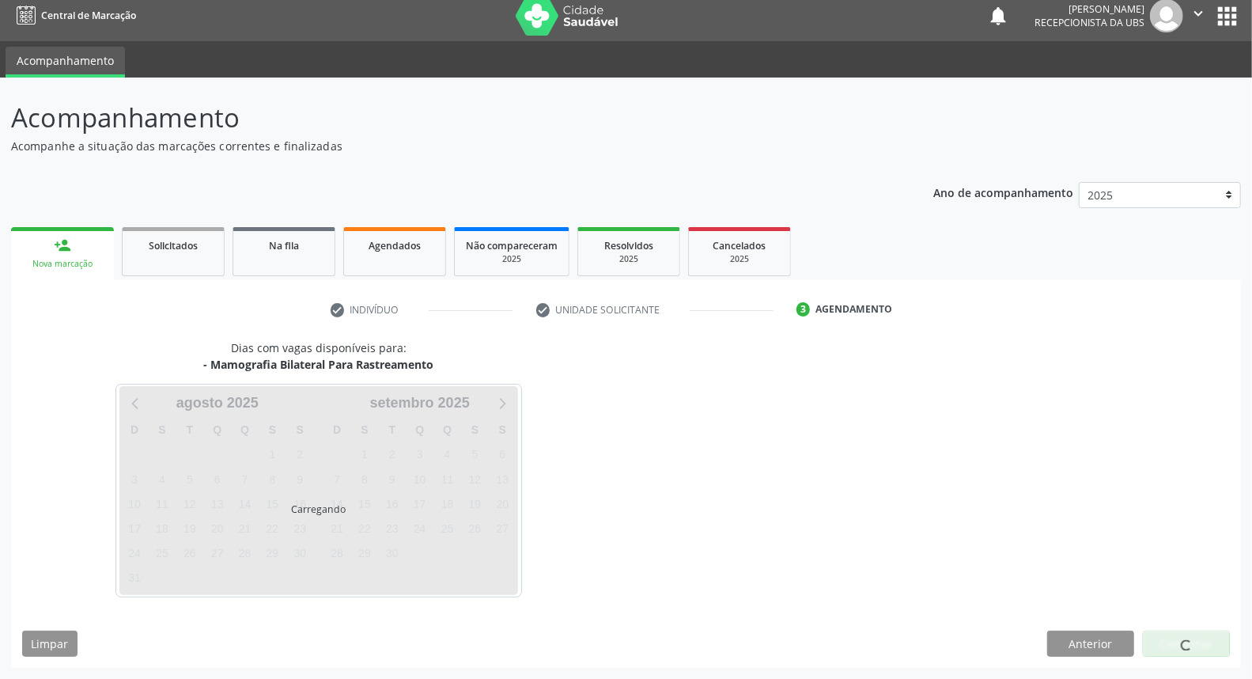
scroll to position [9, 0]
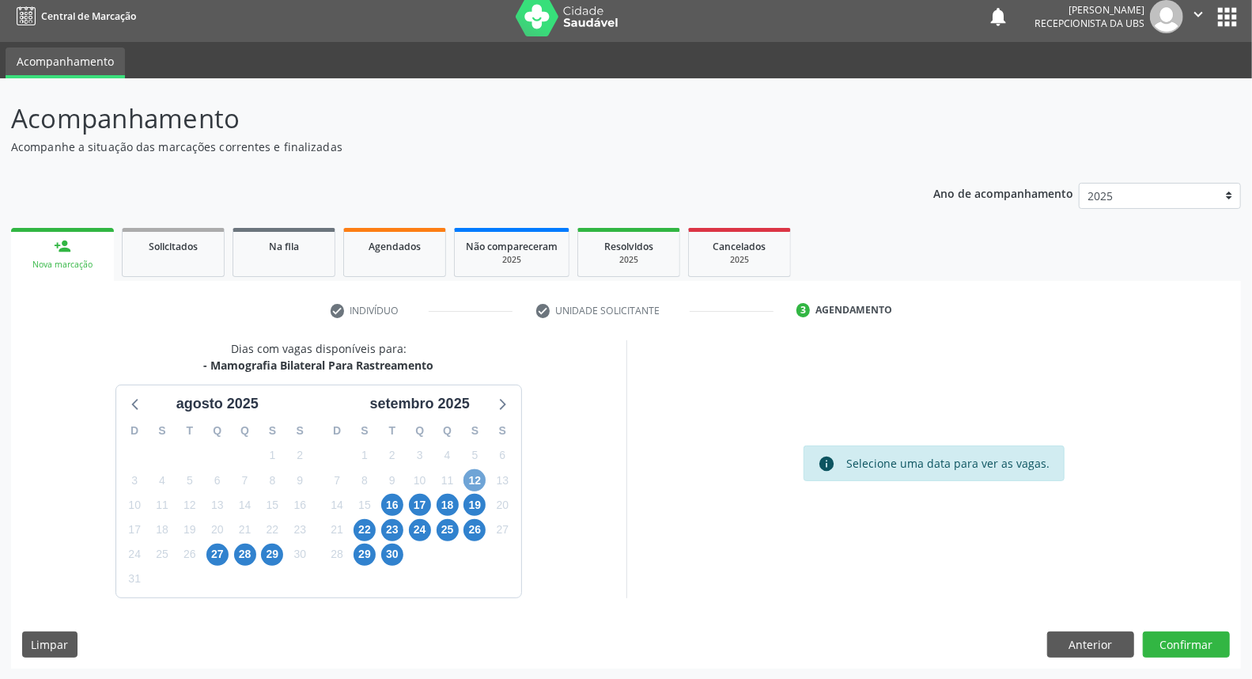
click at [471, 476] on span "12" at bounding box center [474, 480] width 22 height 22
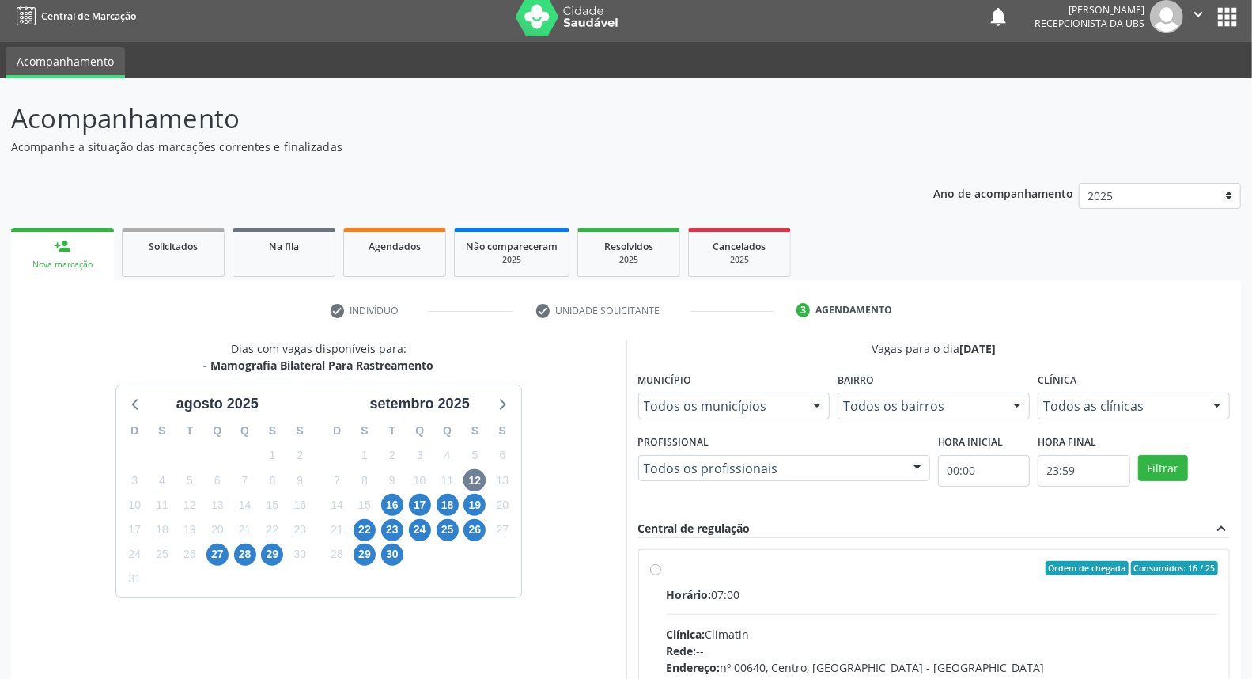
click at [852, 581] on label "Ordem de chegada Consumidos: 16 / 25 Horário: 07:00 Clínica: Climatin Rede: -- …" at bounding box center [943, 682] width 552 height 243
click at [661, 575] on input "Ordem de chegada Consumidos: 16 / 25 Horário: 07:00 Clínica: Climatin Rede: -- …" at bounding box center [655, 568] width 11 height 14
radio input "true"
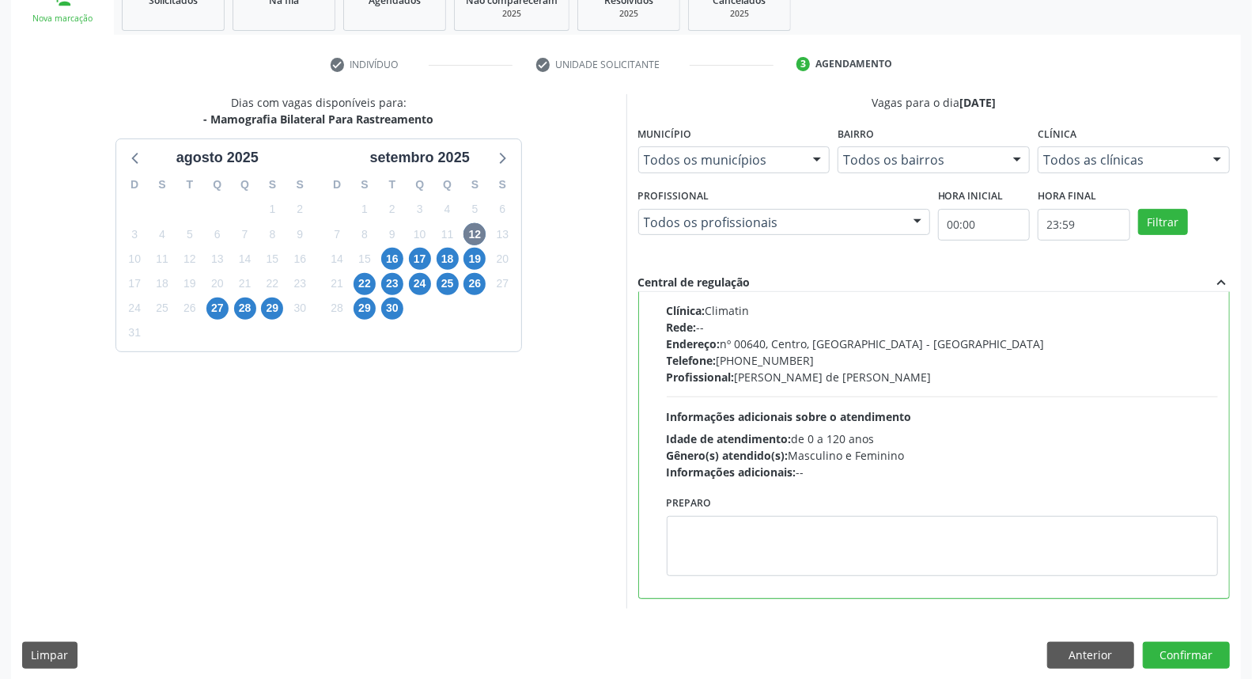
scroll to position [265, 0]
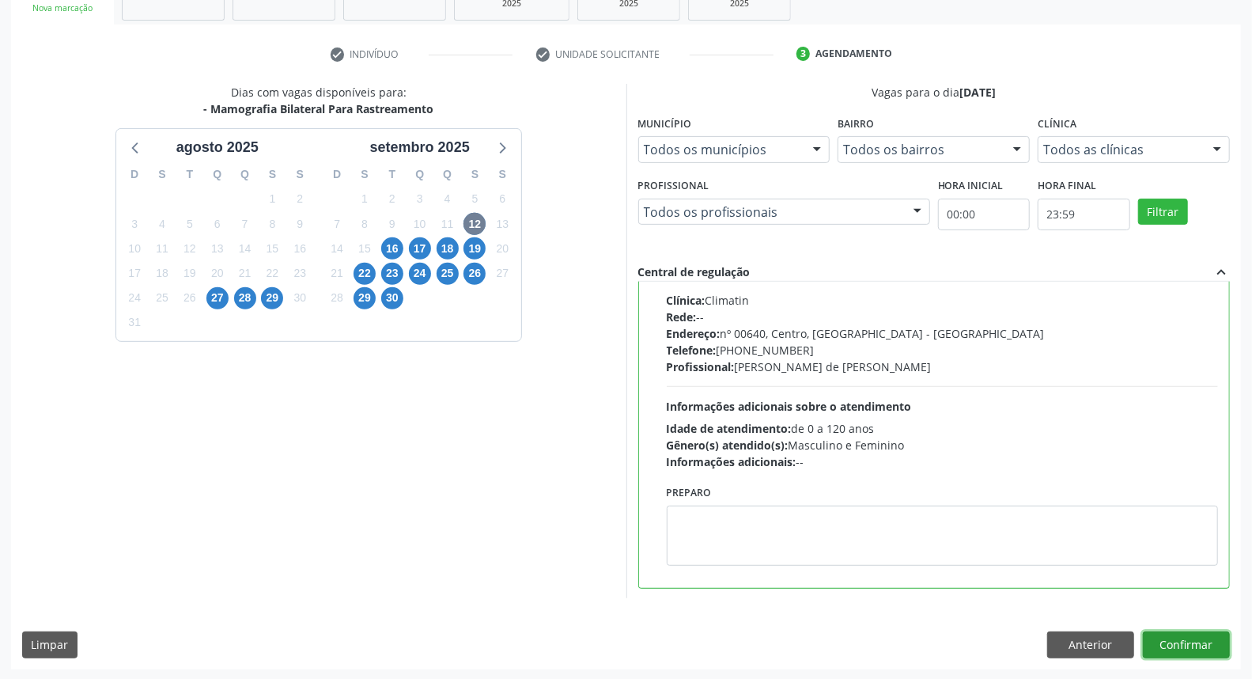
click at [1212, 633] on button "Confirmar" at bounding box center [1186, 644] width 87 height 27
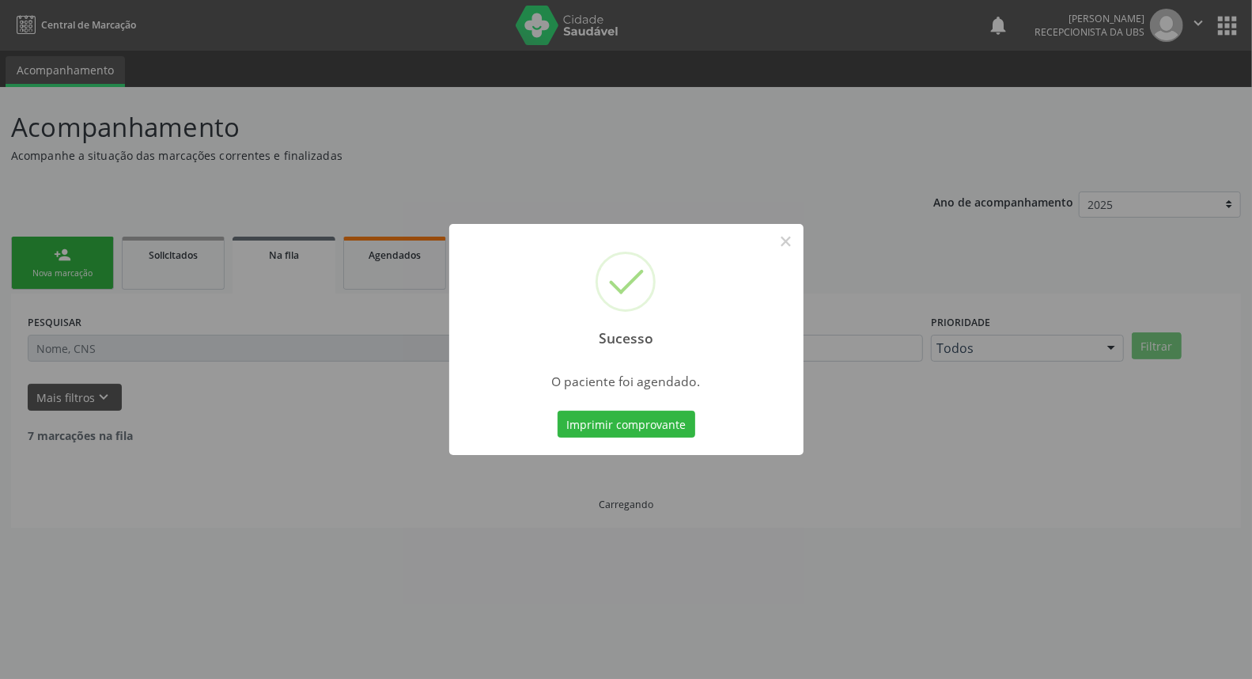
scroll to position [0, 0]
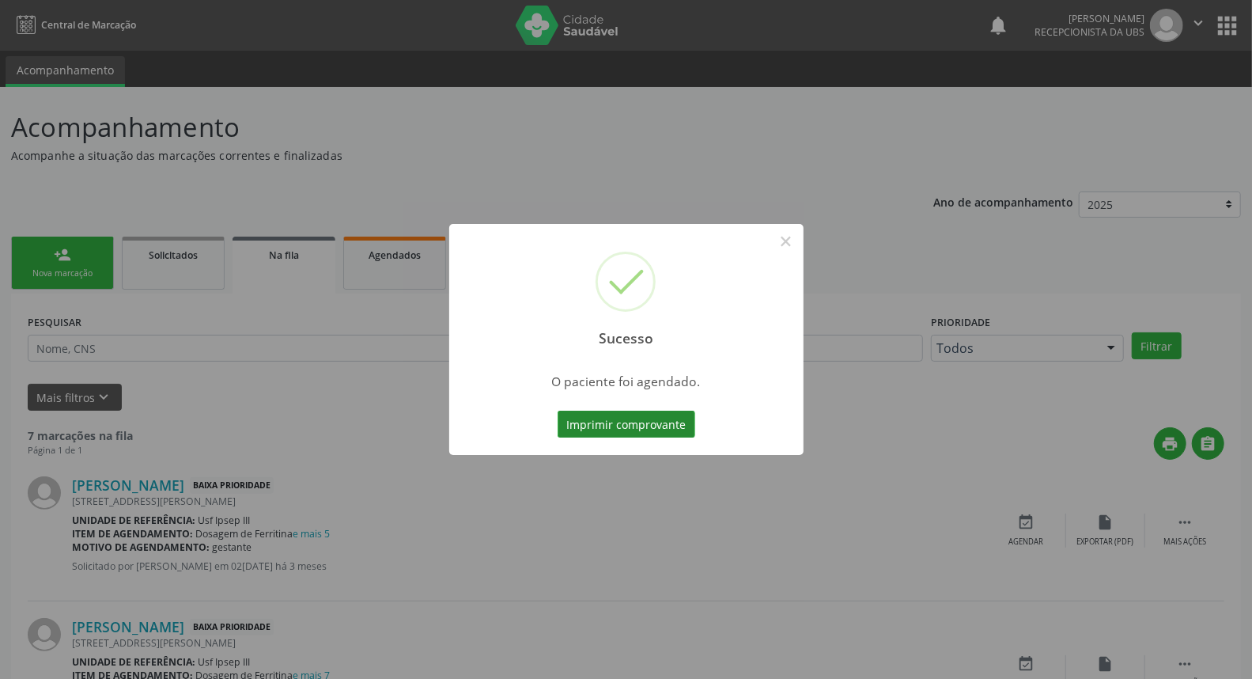
click at [599, 419] on button "Imprimir comprovante" at bounding box center [627, 423] width 138 height 27
